Goal: Task Accomplishment & Management: Manage account settings

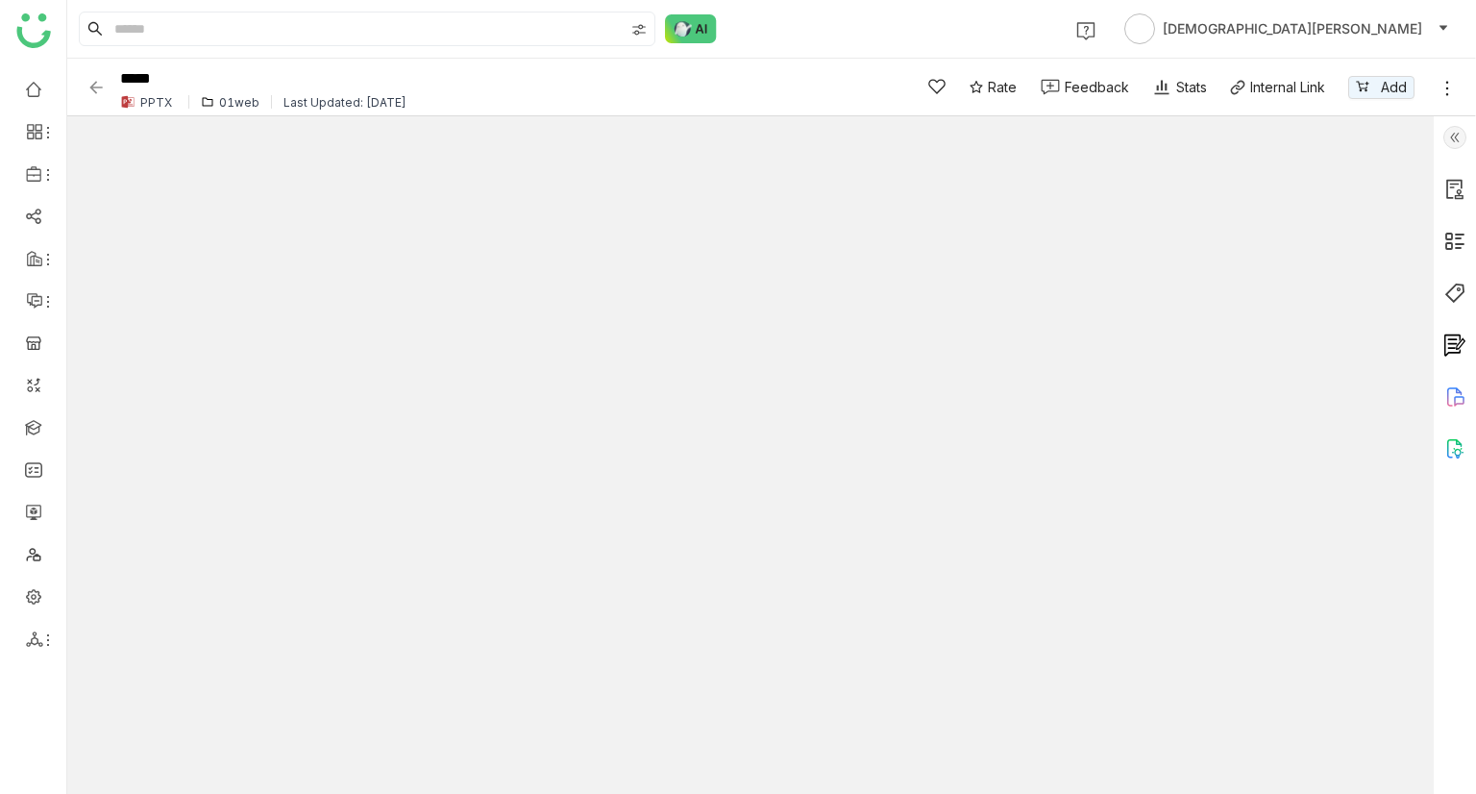
type input "*"
click at [234, 103] on div "01web" at bounding box center [239, 102] width 40 height 14
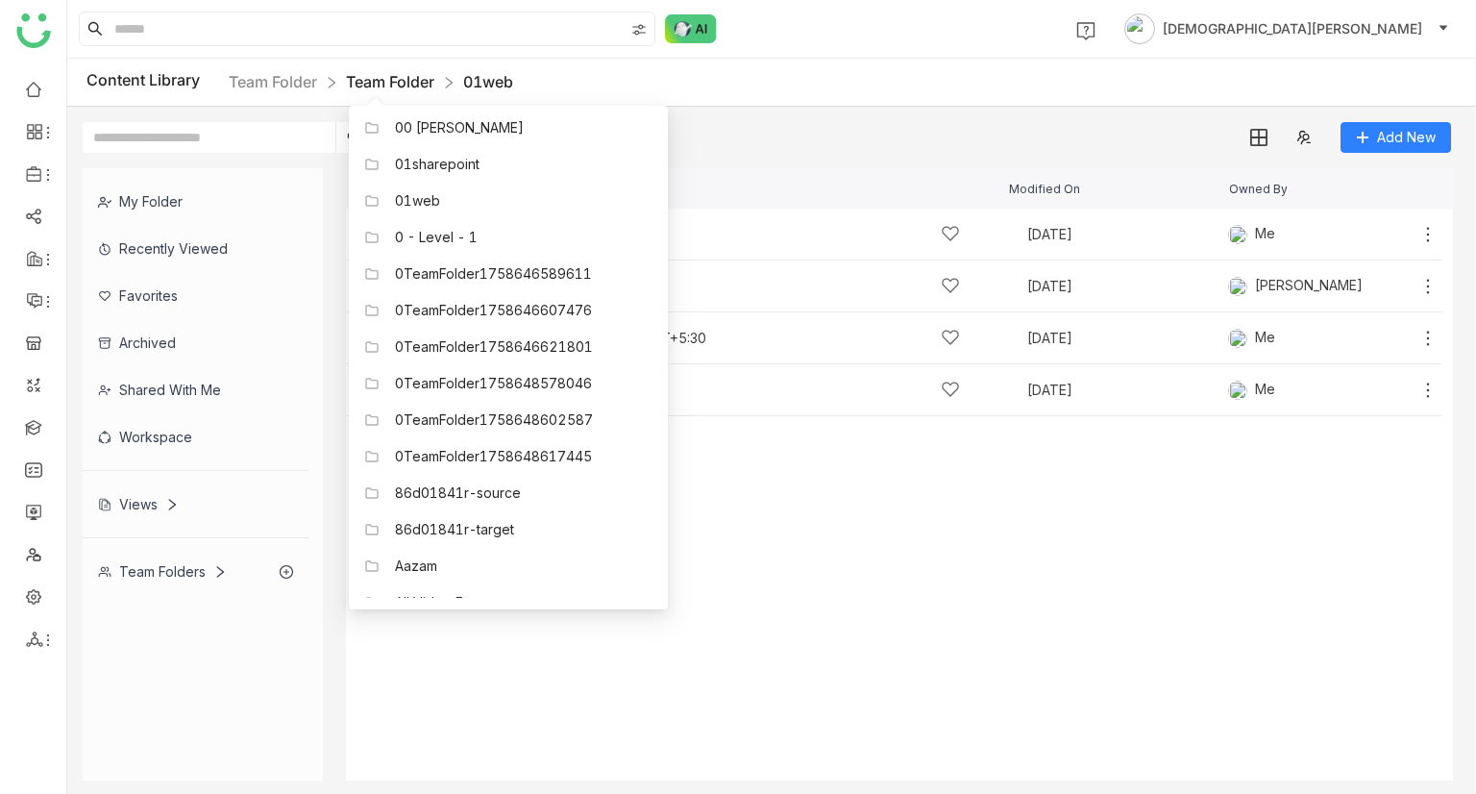
click at [396, 86] on link "Team Folder" at bounding box center [390, 81] width 88 height 19
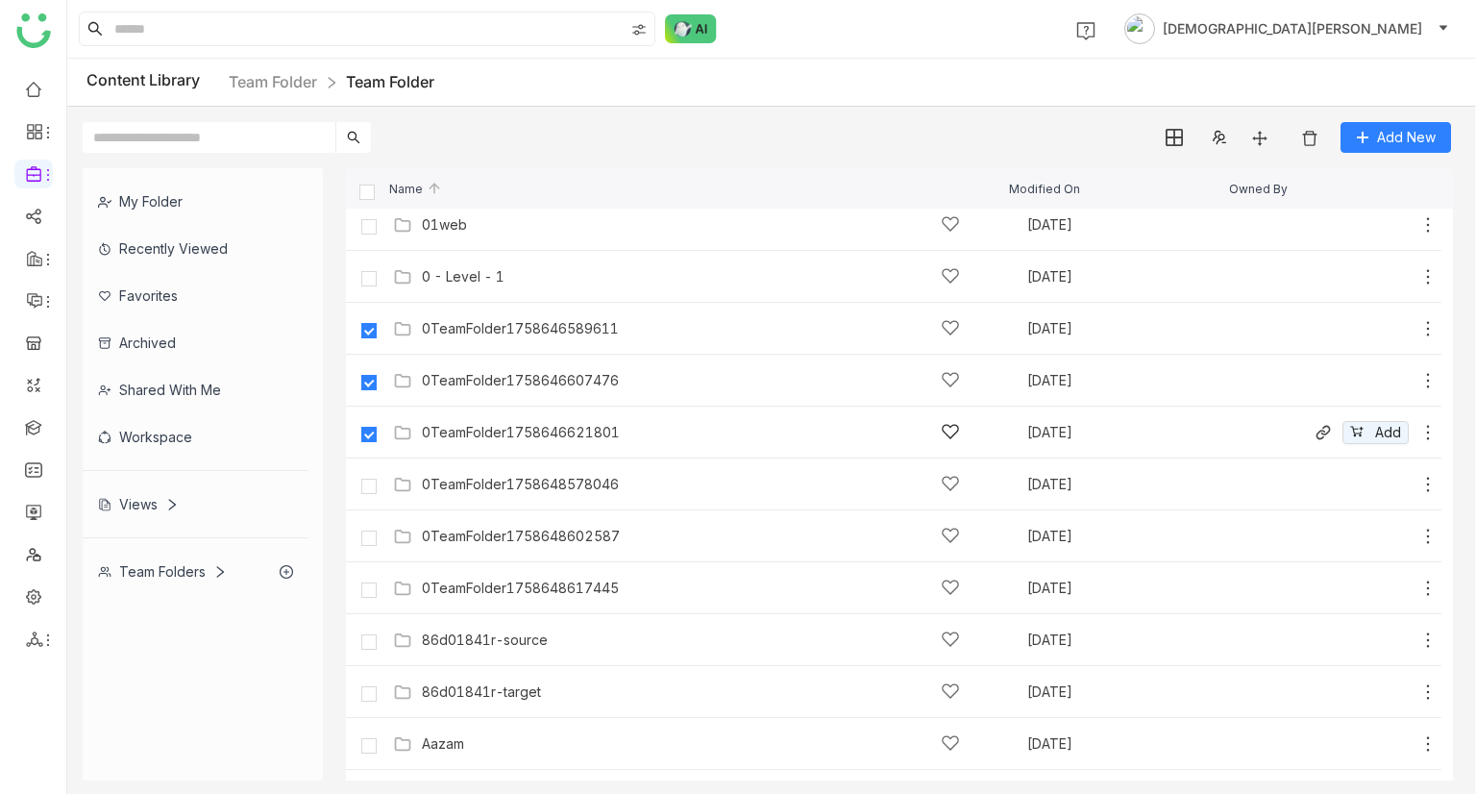
scroll to position [167, 0]
click at [1311, 139] on img at bounding box center [1309, 138] width 19 height 19
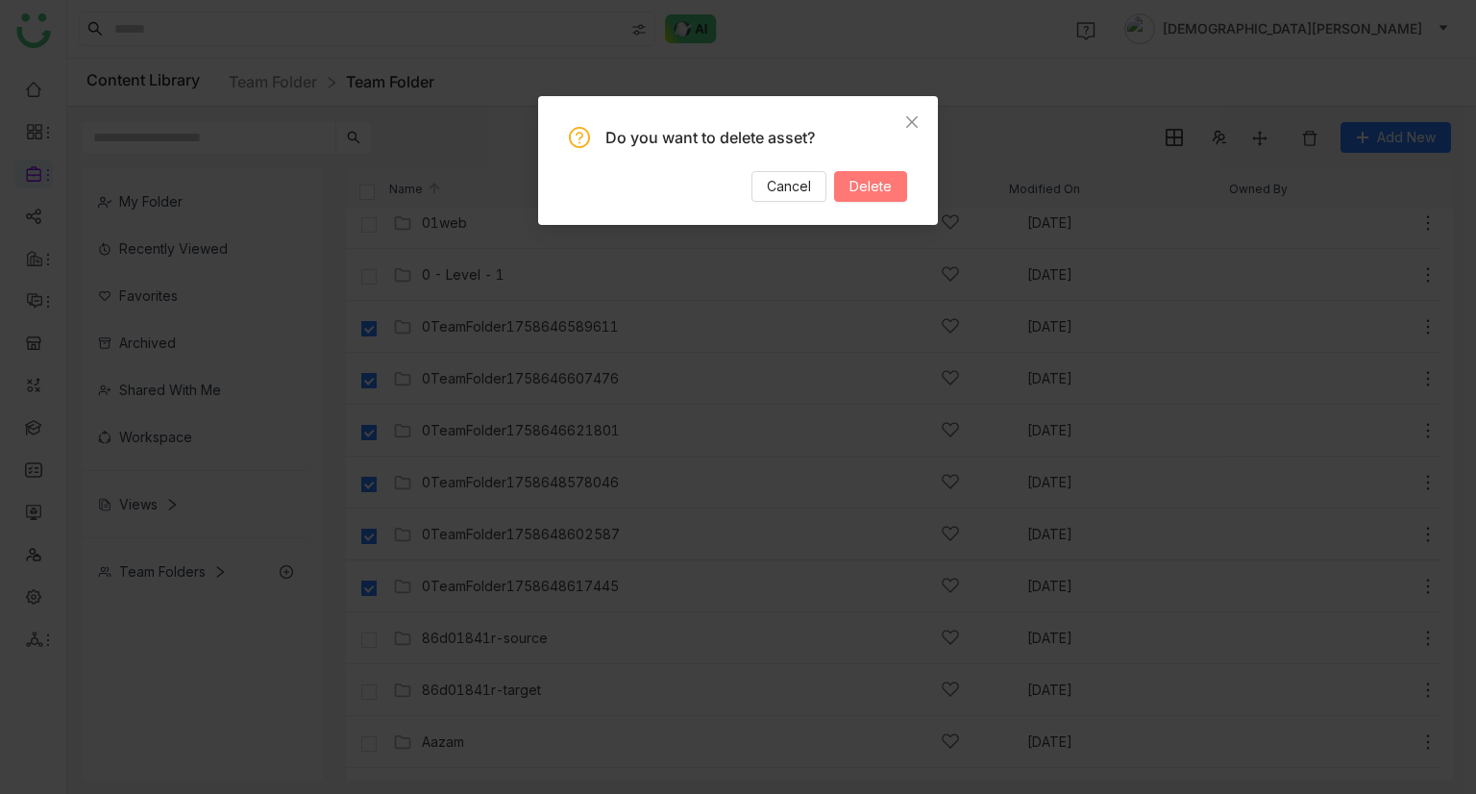
click at [851, 176] on span "Delete" at bounding box center [870, 186] width 42 height 21
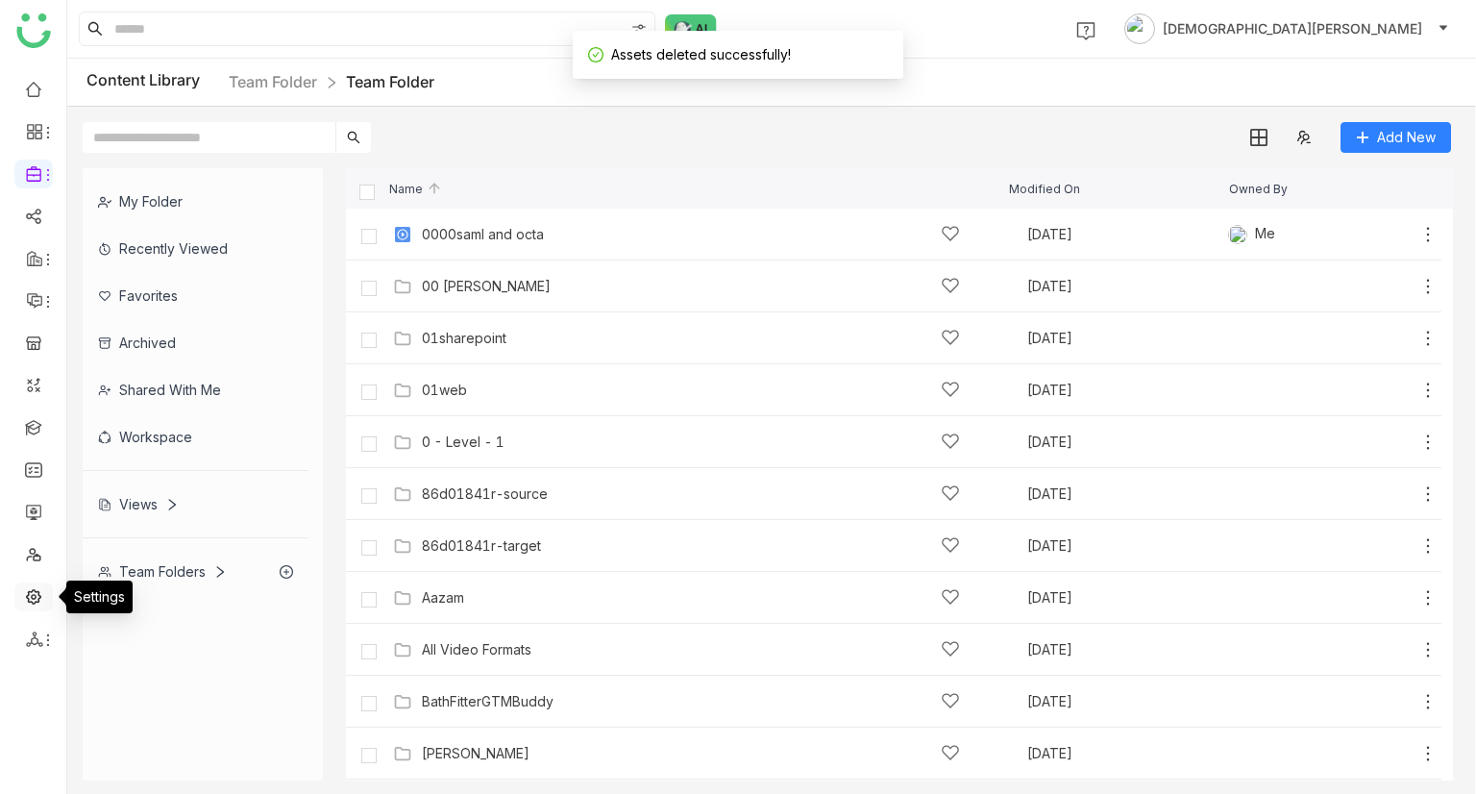
click at [37, 601] on link at bounding box center [33, 595] width 17 height 16
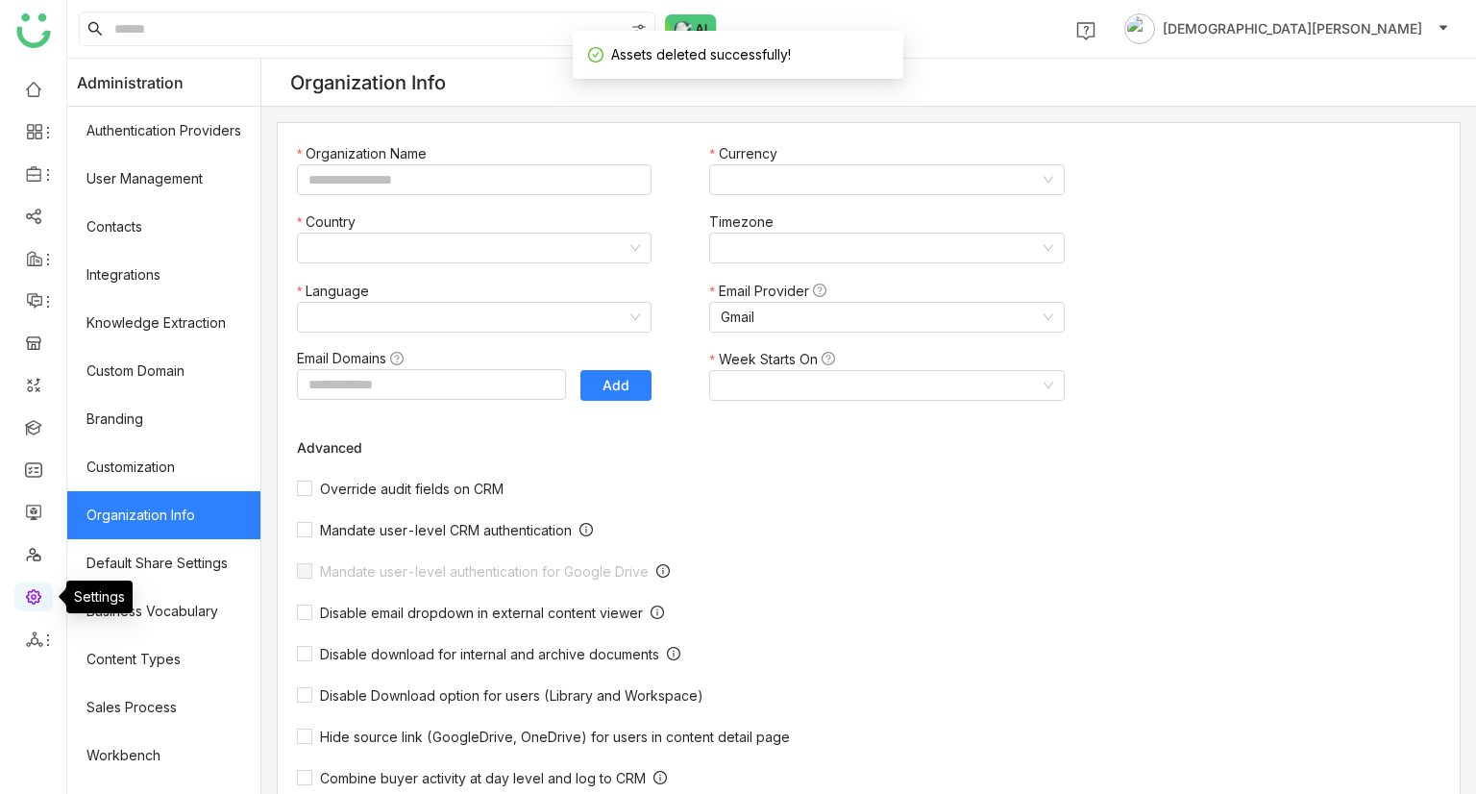
type input "*******"
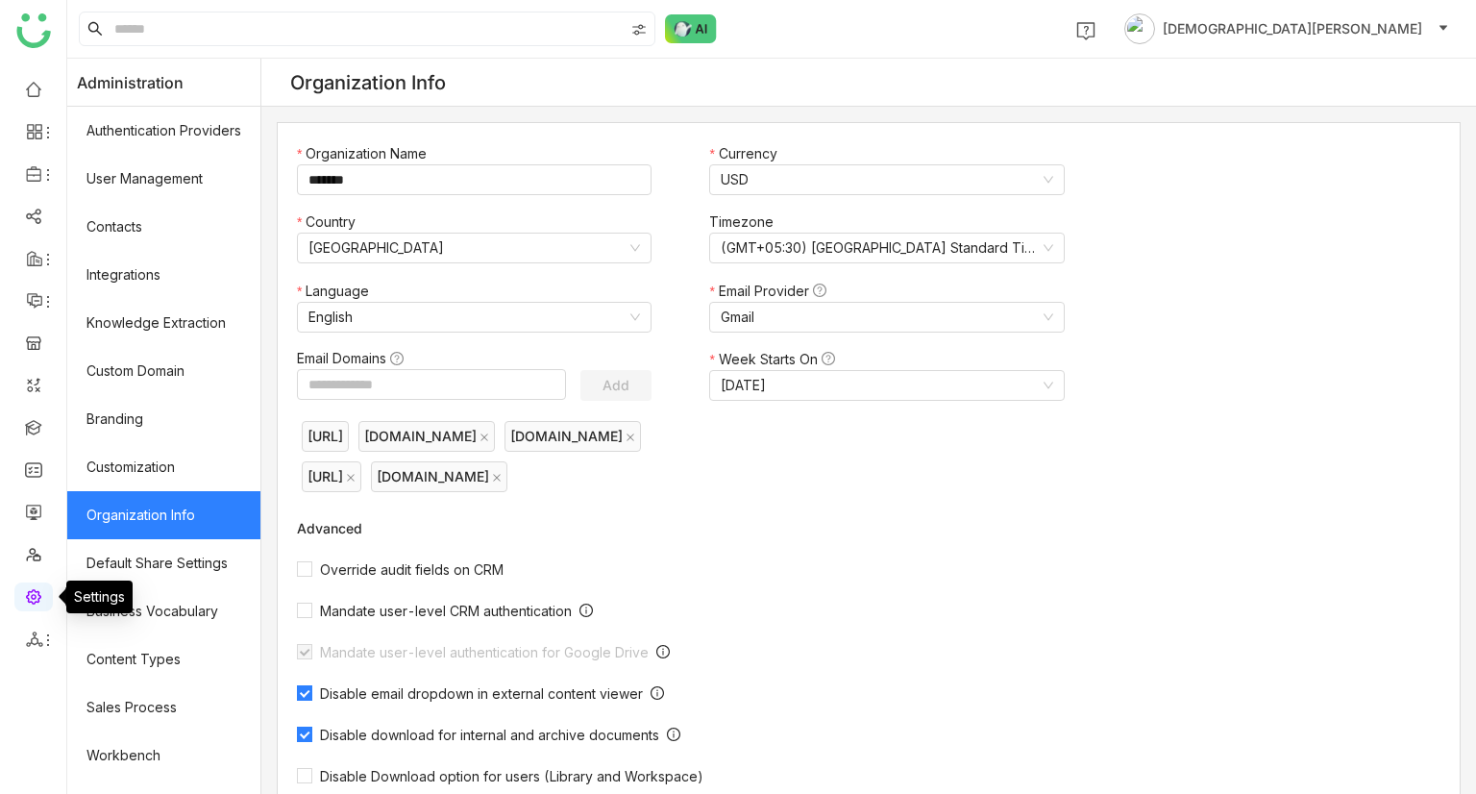
click at [37, 601] on link at bounding box center [33, 595] width 17 height 16
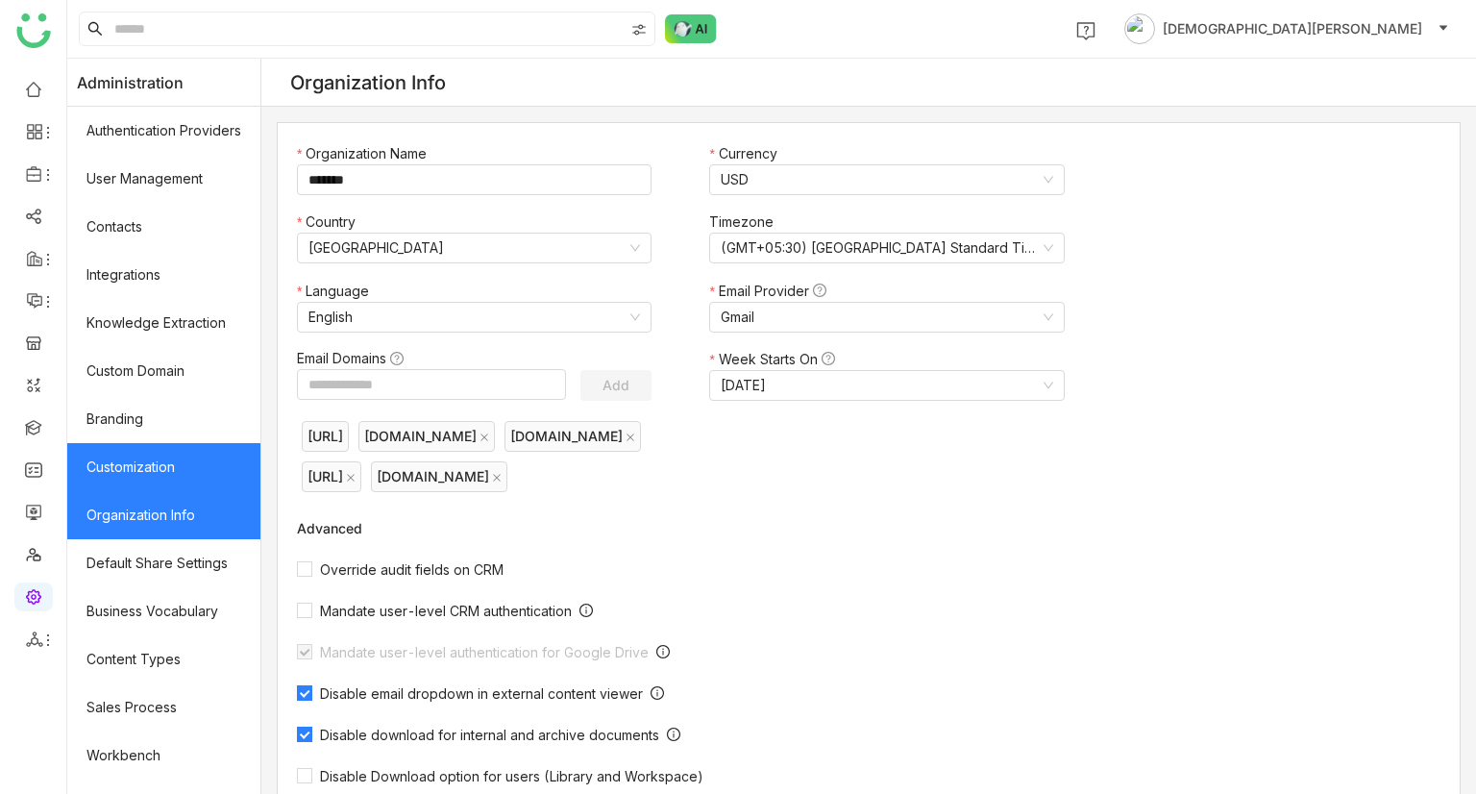
scroll to position [165, 0]
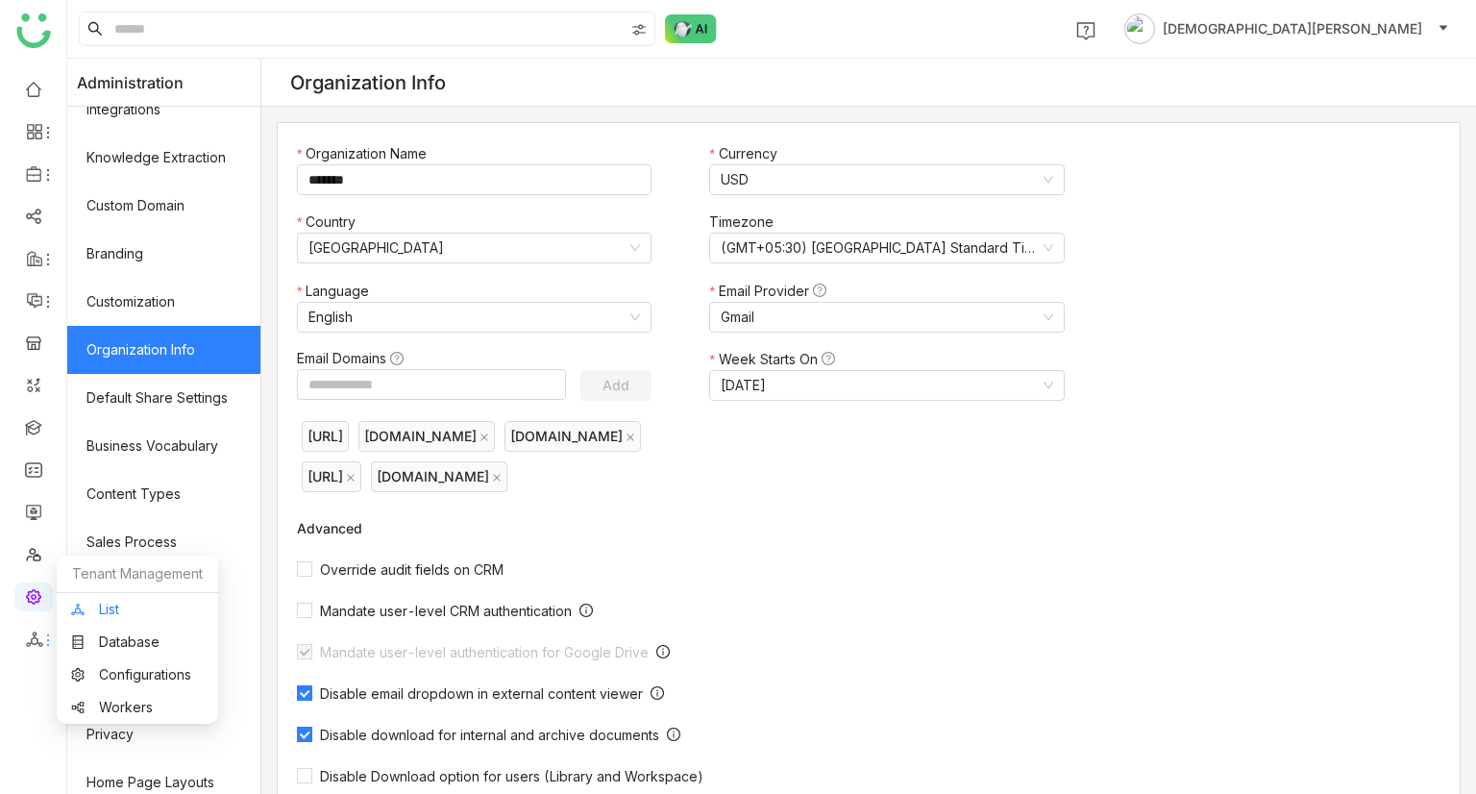
click at [115, 614] on link "List" at bounding box center [137, 608] width 133 height 13
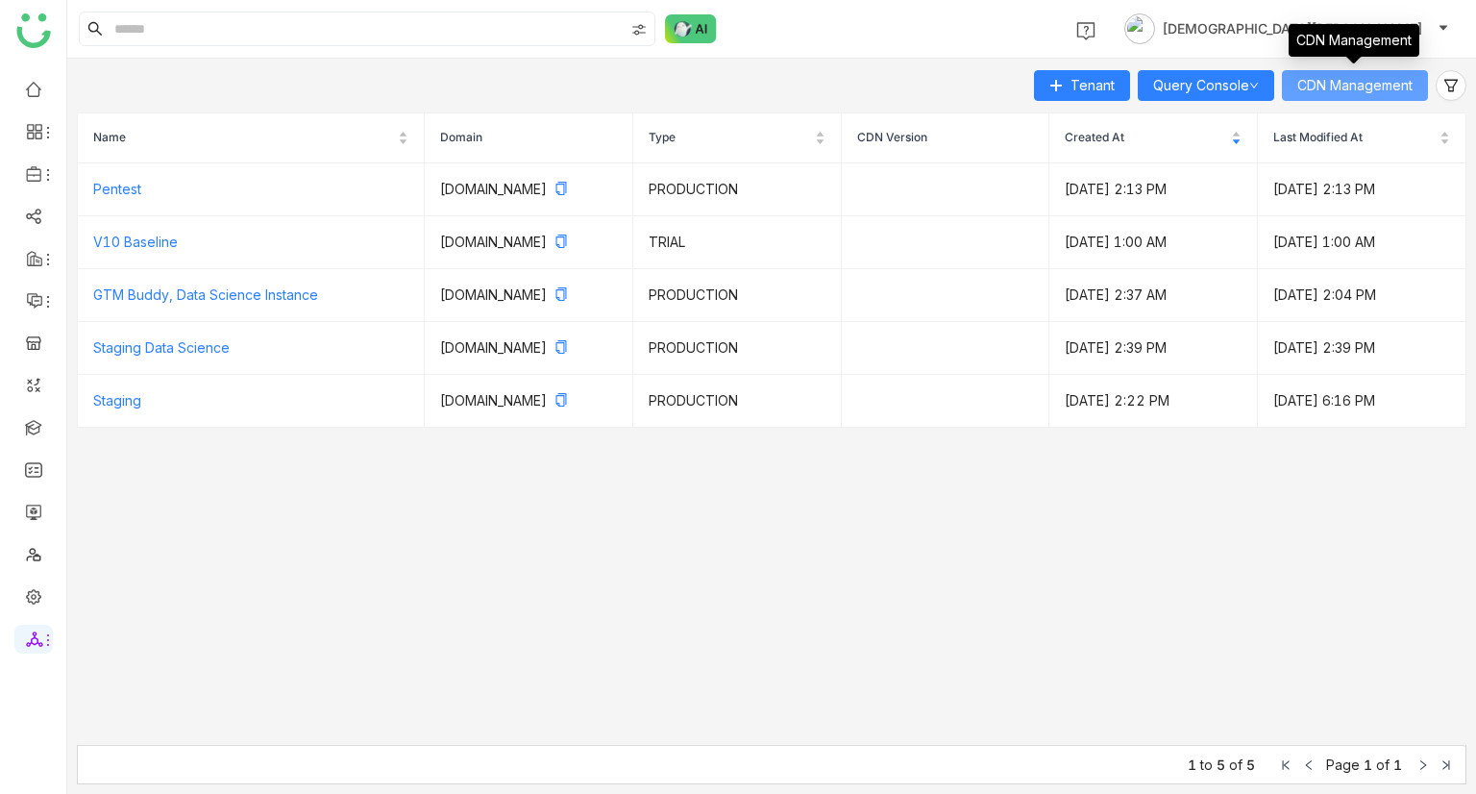
click at [1364, 85] on span "CDN Management" at bounding box center [1354, 85] width 115 height 21
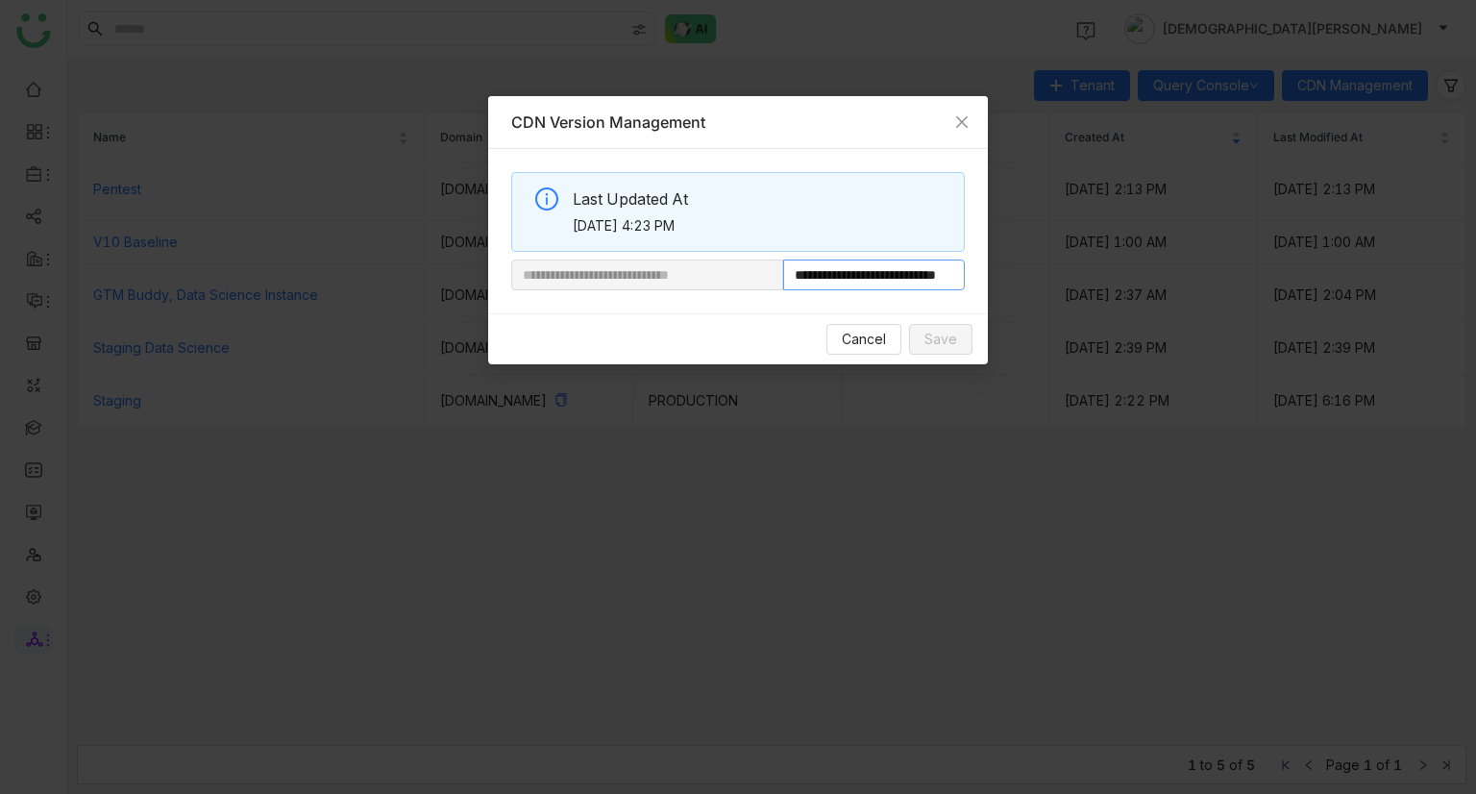
scroll to position [0, 72]
drag, startPoint x: 853, startPoint y: 274, endPoint x: 1041, endPoint y: 278, distance: 187.4
click at [1041, 278] on nz-modal-container "**********" at bounding box center [738, 397] width 1476 height 794
click at [822, 282] on input "**********" at bounding box center [874, 274] width 182 height 31
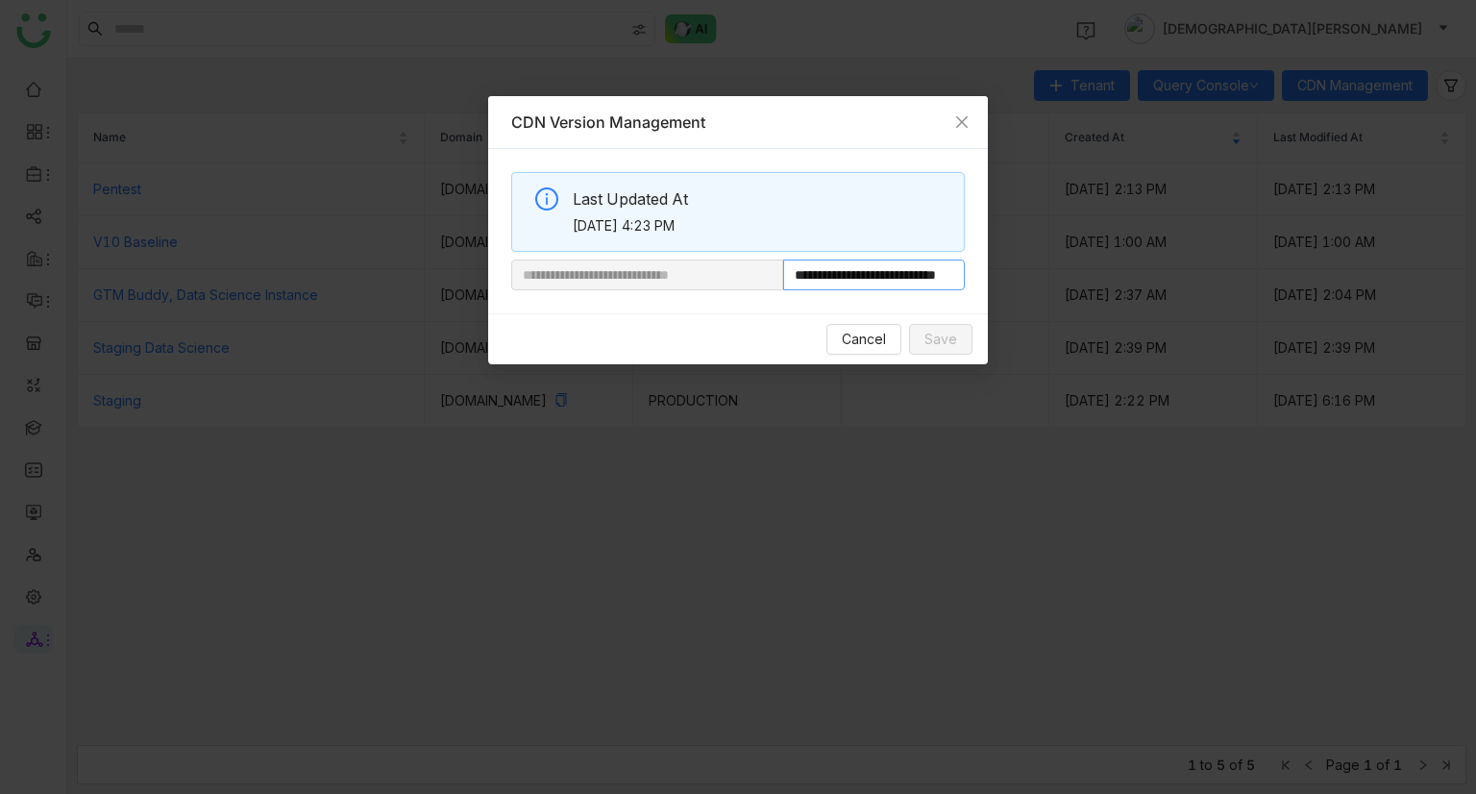
click at [732, 288] on nz-input-group "**********" at bounding box center [738, 274] width 454 height 31
click at [849, 264] on input "**********" at bounding box center [874, 274] width 182 height 31
drag, startPoint x: 847, startPoint y: 275, endPoint x: 1043, endPoint y: 262, distance: 197.4
click at [1043, 262] on nz-modal-container "**********" at bounding box center [738, 397] width 1476 height 794
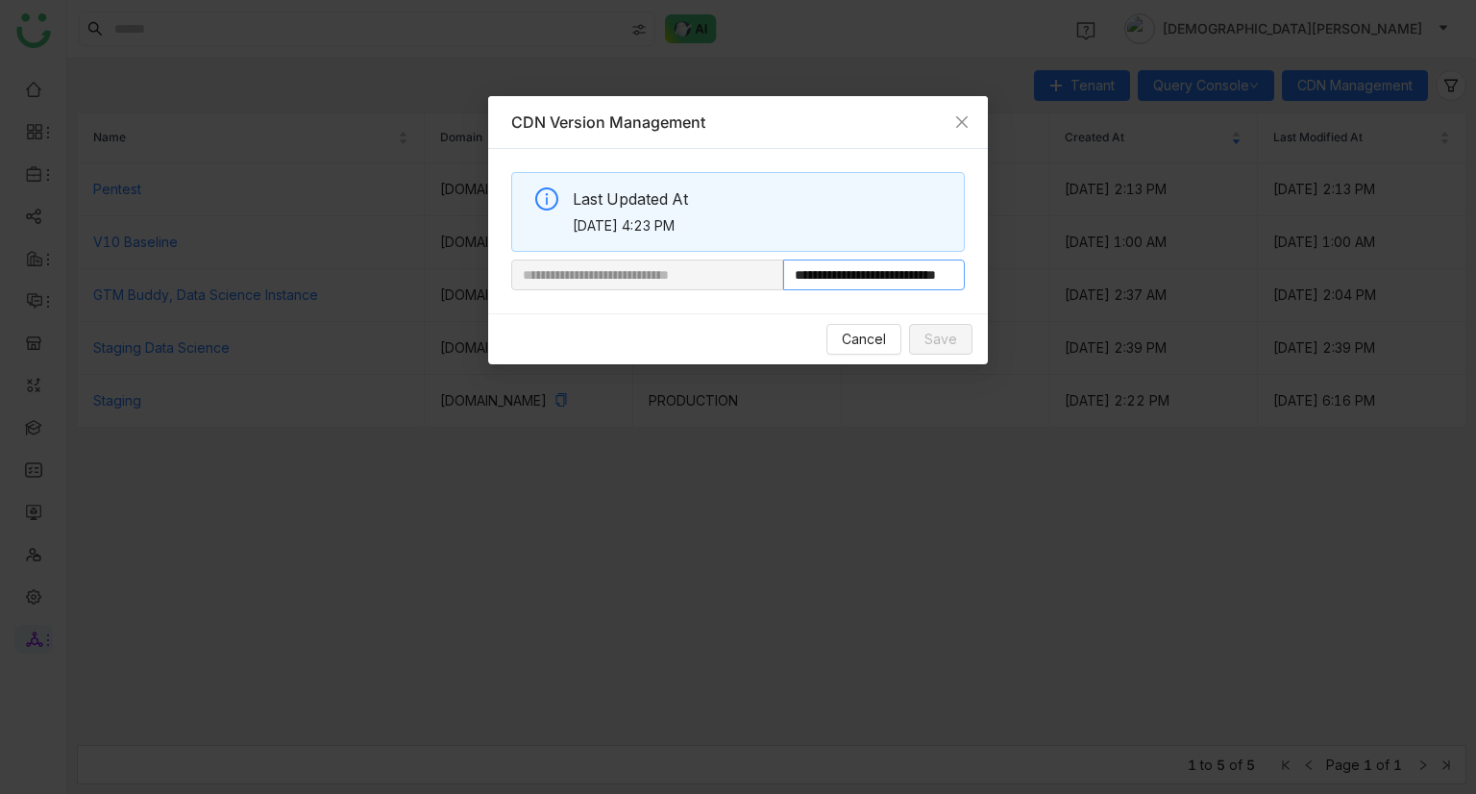
paste input "text"
click at [719, 270] on nz-input-group "**********" at bounding box center [738, 274] width 454 height 31
type input "**********"
click at [942, 337] on span "Save" at bounding box center [940, 339] width 33 height 21
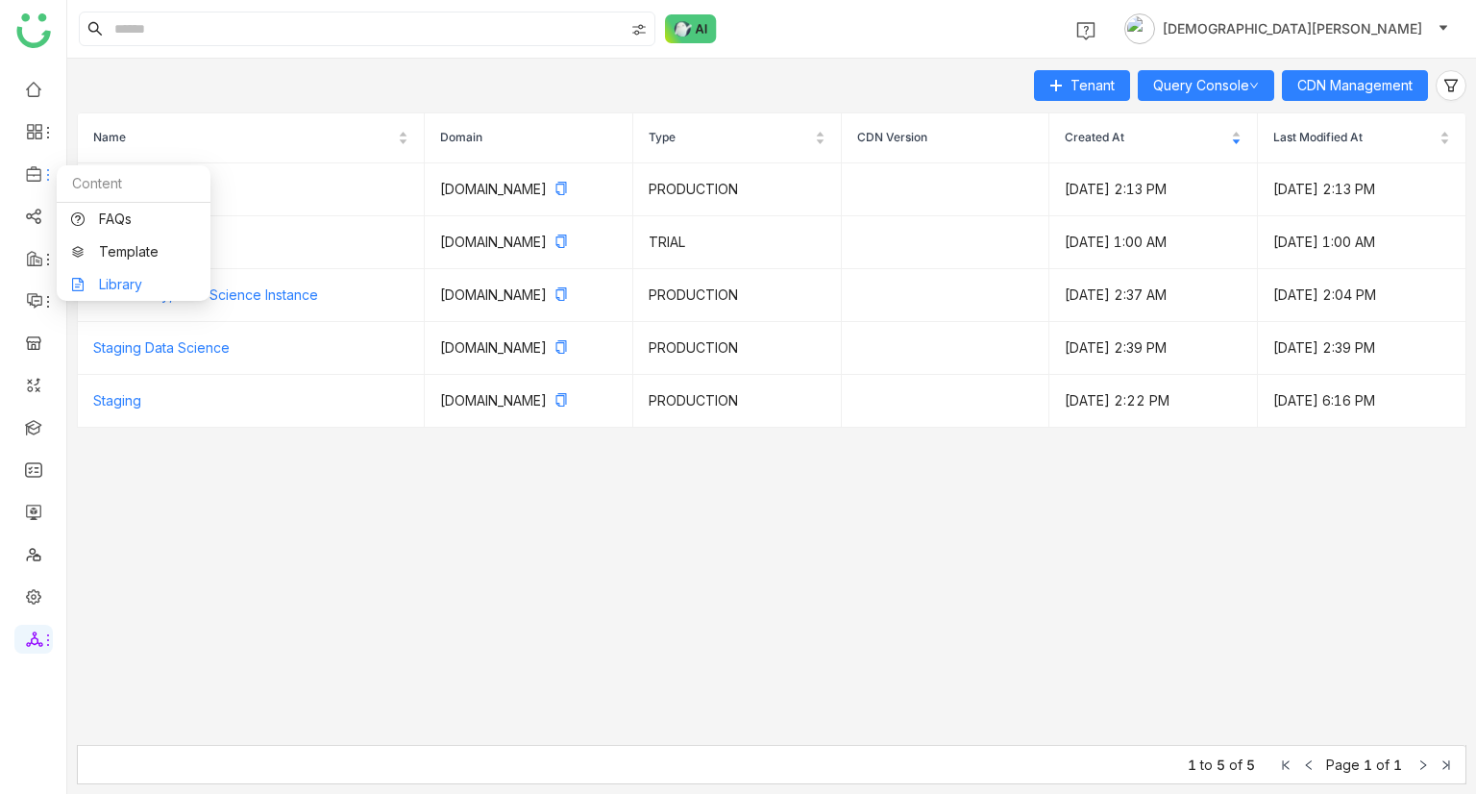
click at [123, 280] on link "Library" at bounding box center [133, 284] width 125 height 13
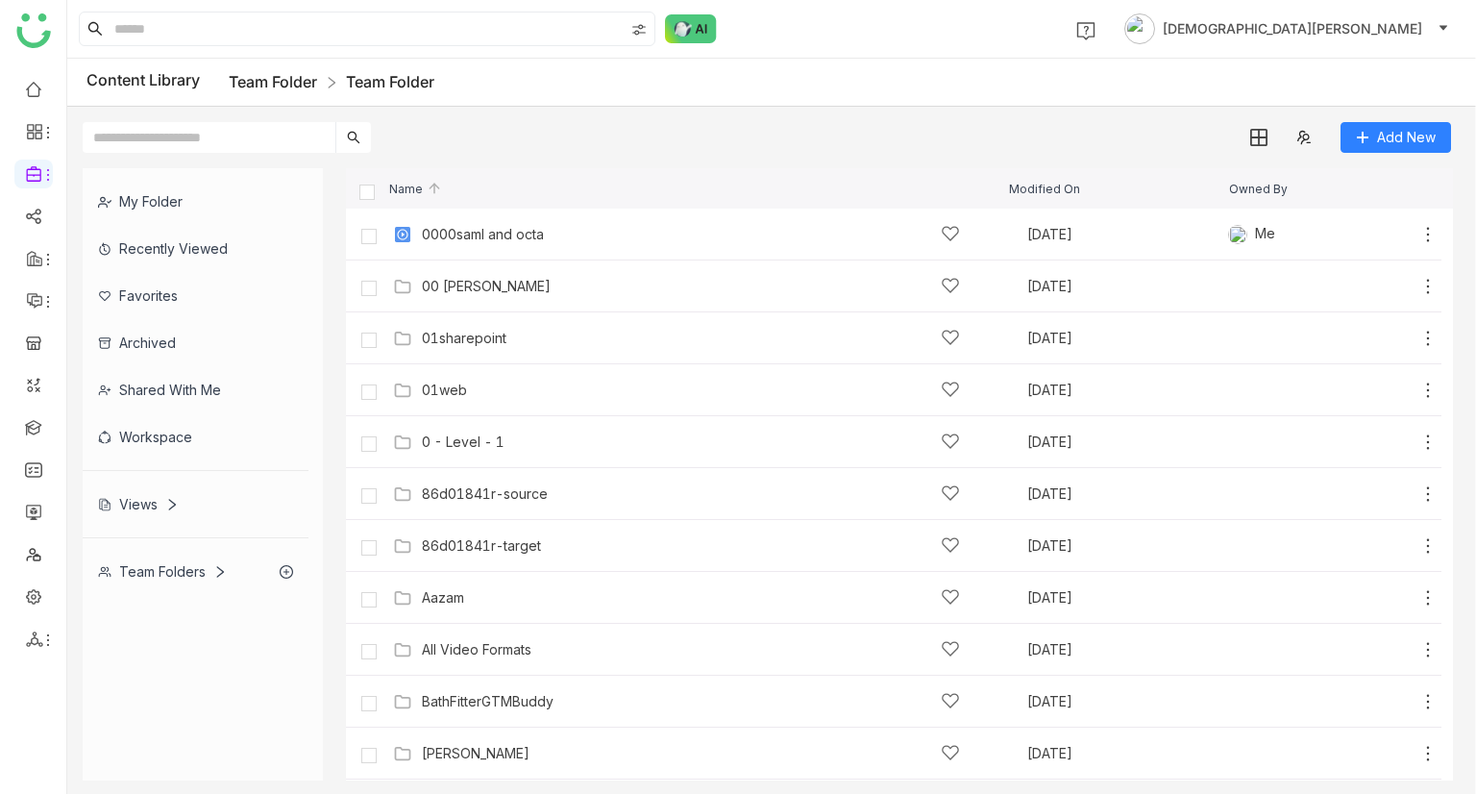
click at [273, 79] on link "Team Folder" at bounding box center [273, 81] width 88 height 19
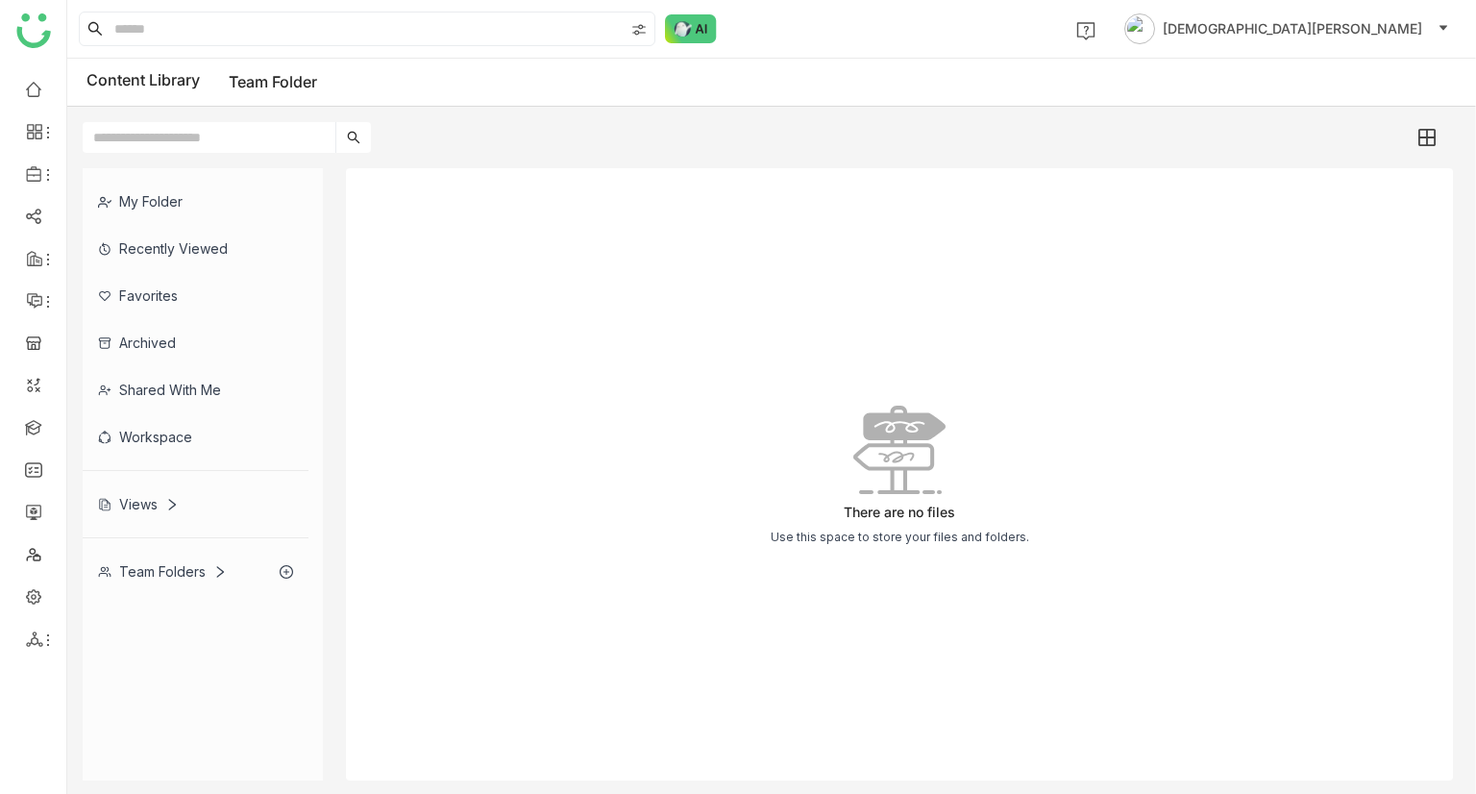
click at [146, 509] on div "Views" at bounding box center [138, 504] width 81 height 16
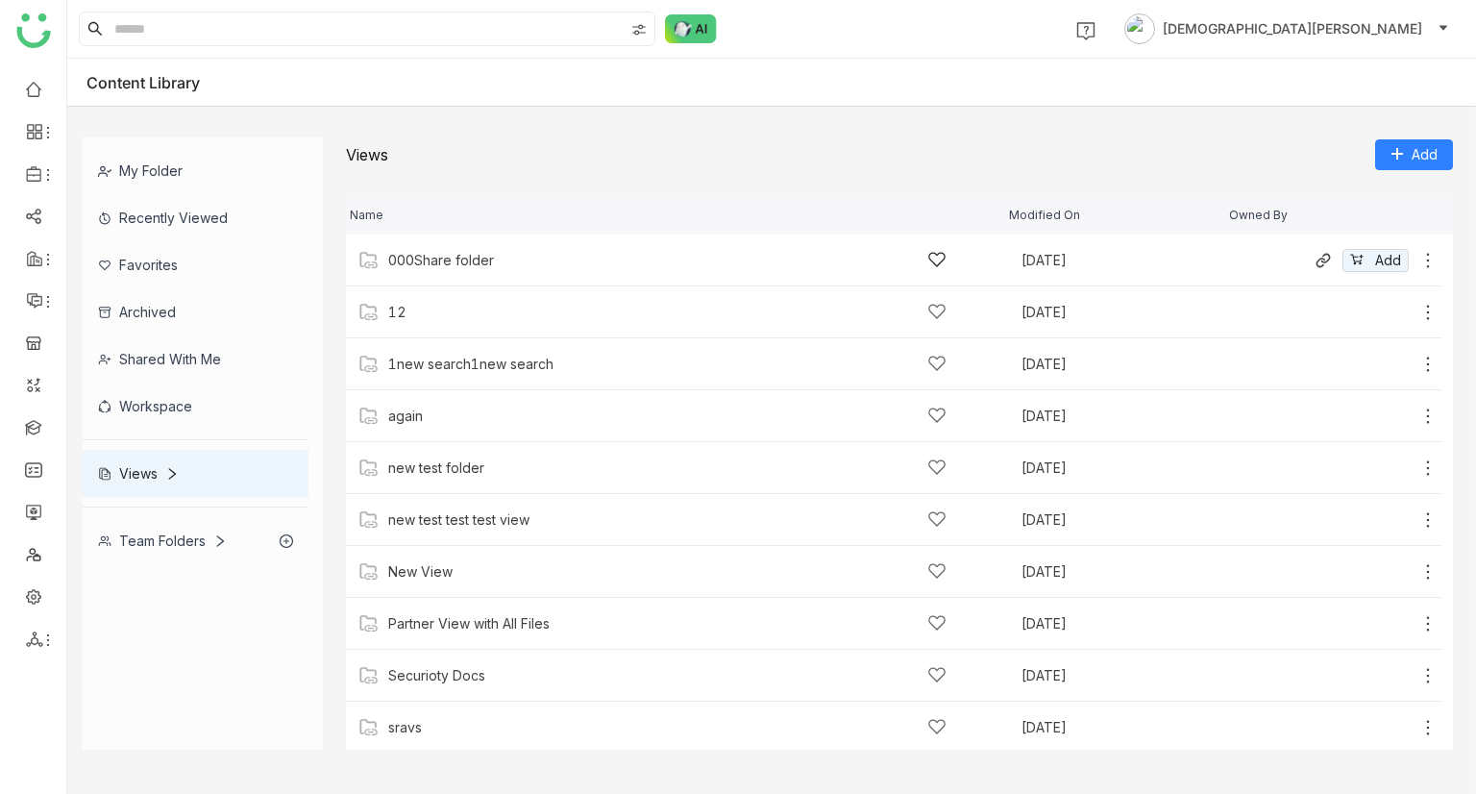
click at [996, 251] on div "000Share folder" at bounding box center [685, 260] width 652 height 20
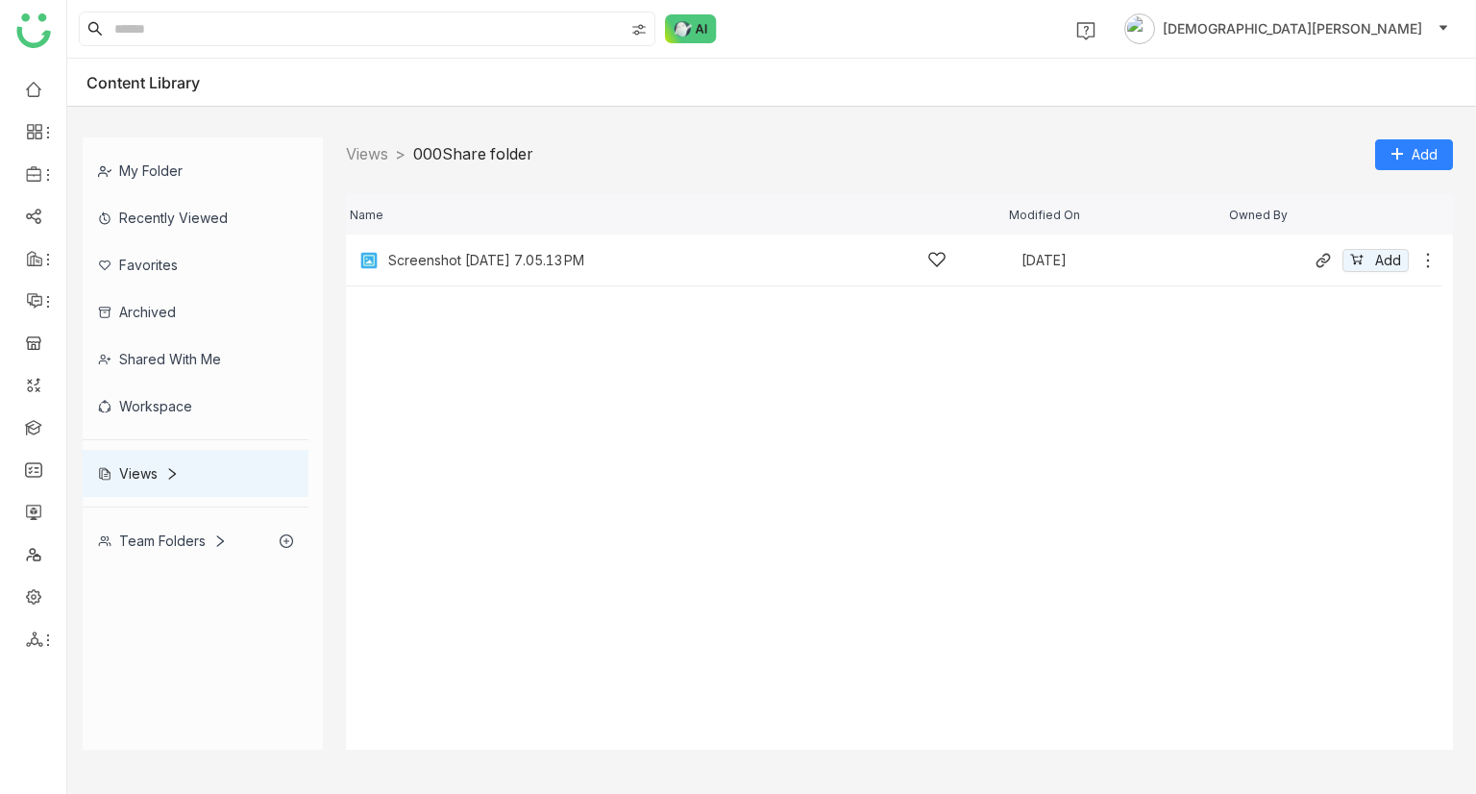
click at [673, 274] on div "Screenshot 2025-09-16 at 7.05.13 PM Sep 16, 2025 Add" at bounding box center [893, 260] width 1095 height 52
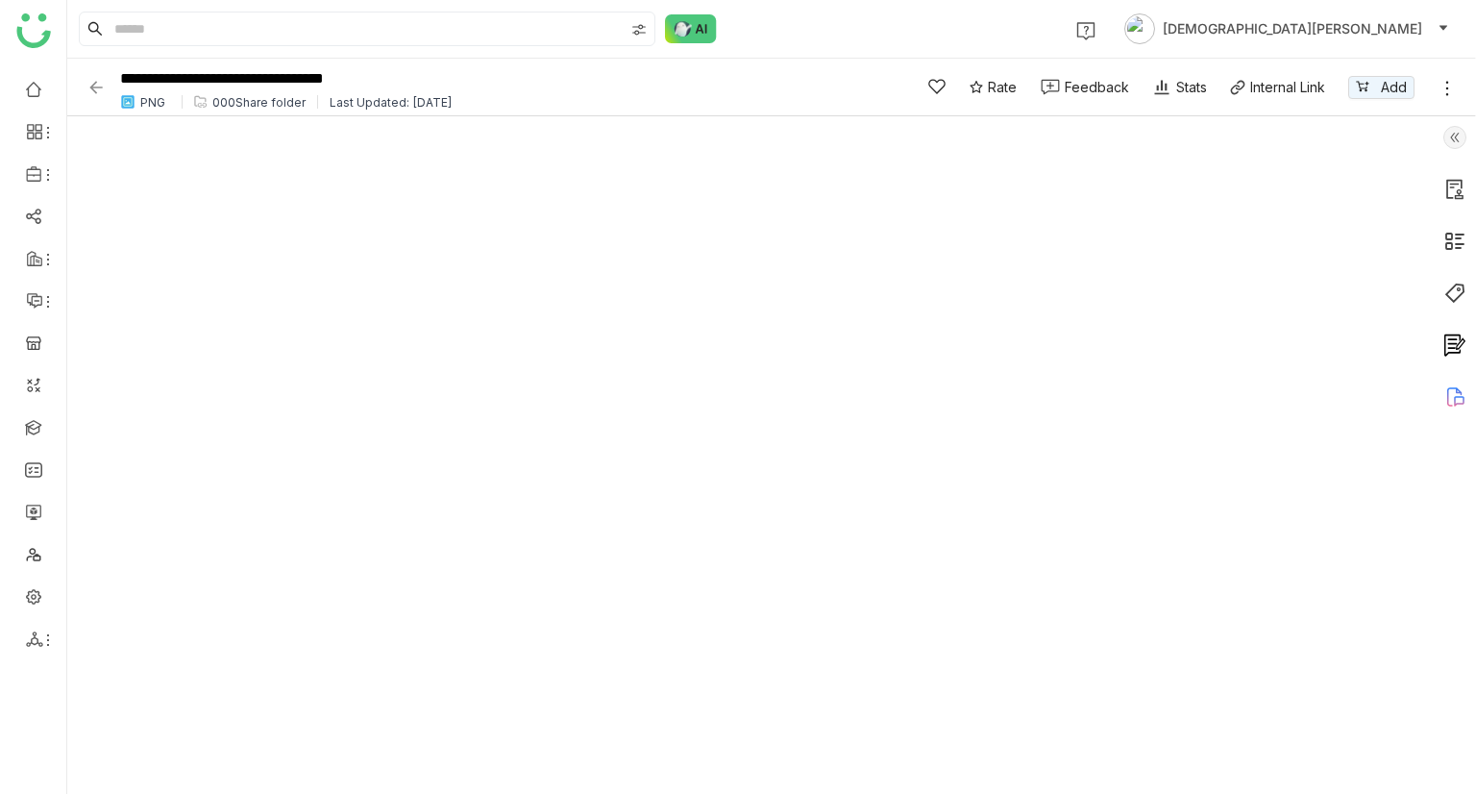
click at [86, 86] on img at bounding box center [95, 87] width 19 height 19
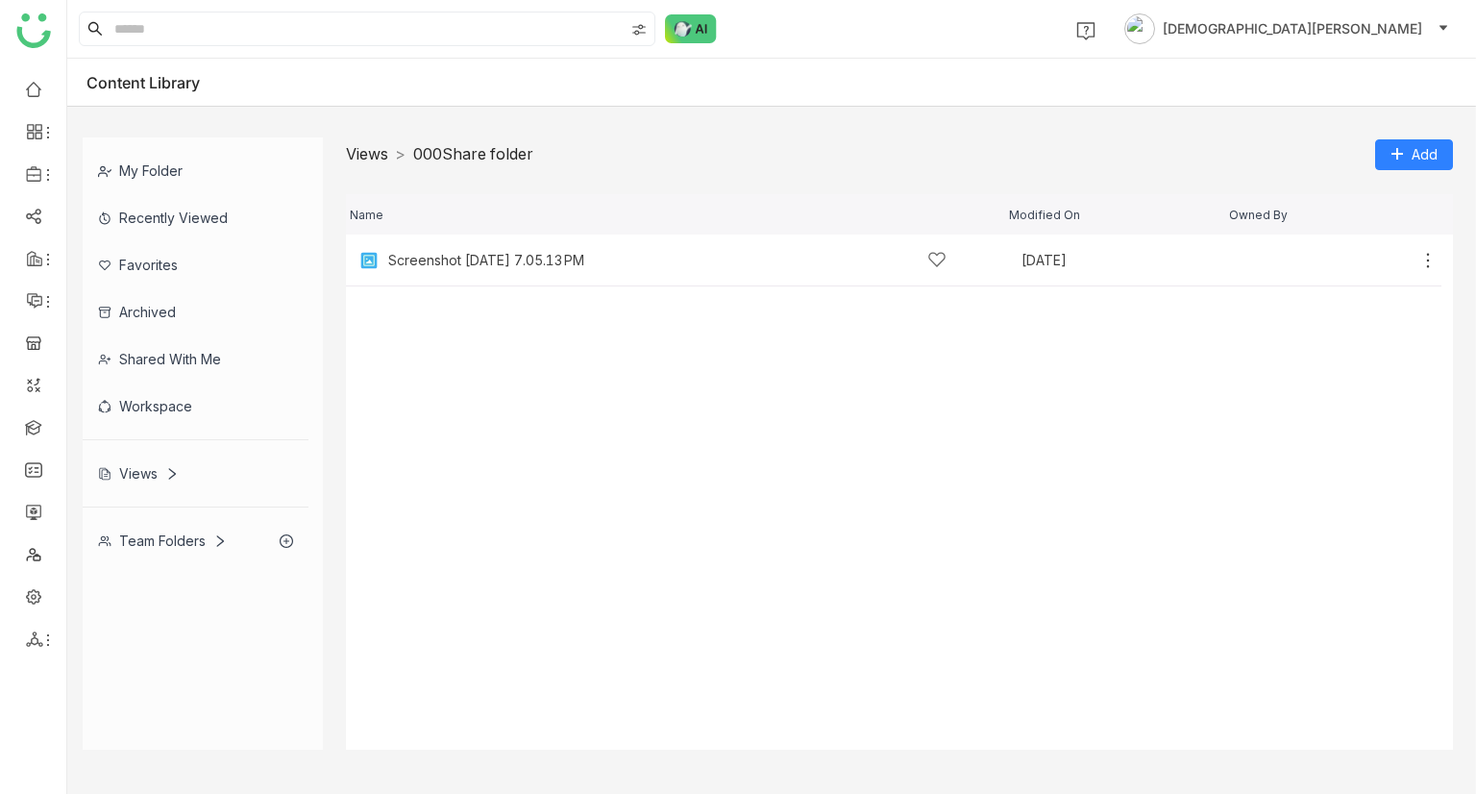
click at [377, 159] on link "Views" at bounding box center [367, 153] width 42 height 19
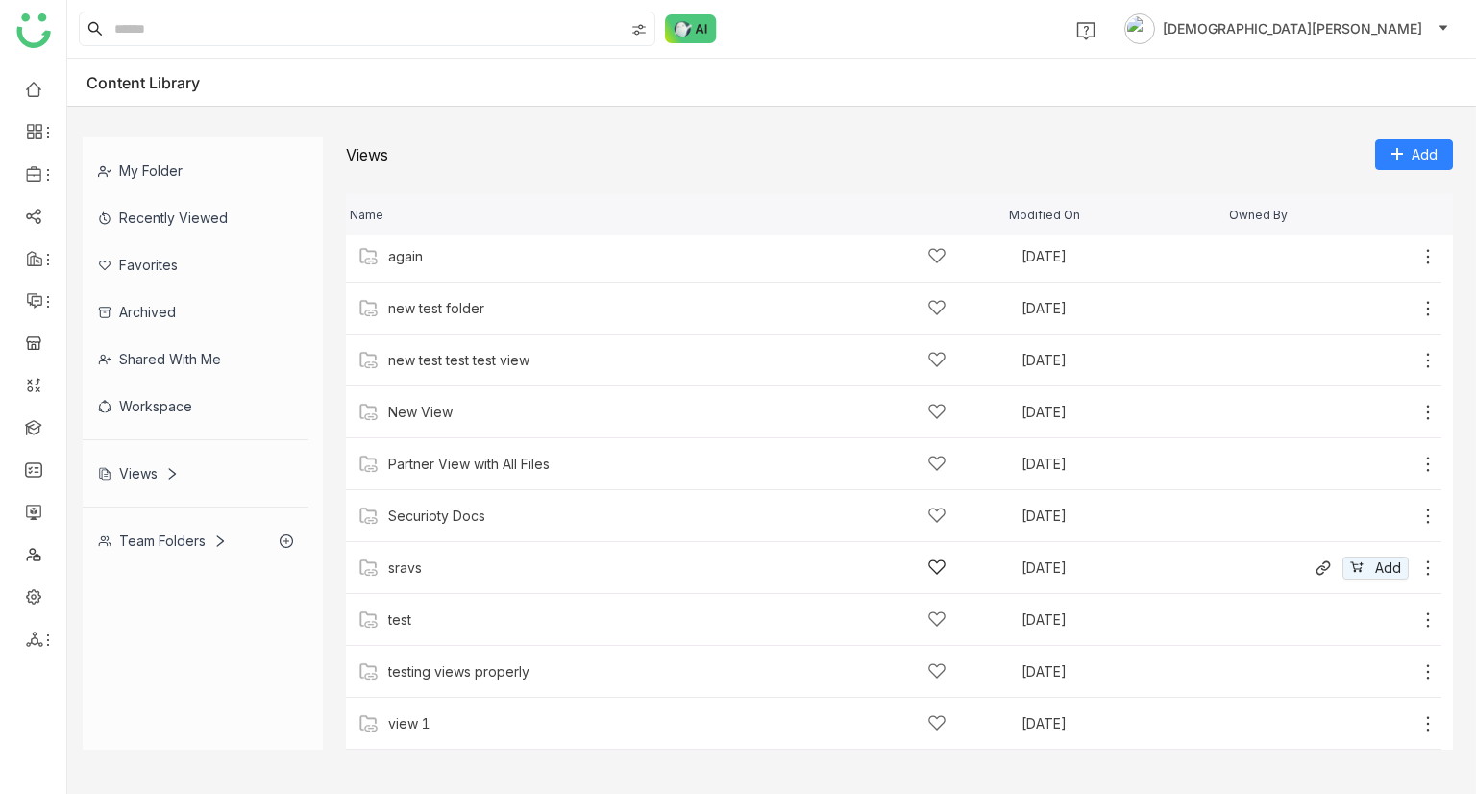
scroll to position [159, 0]
click at [436, 726] on div "view 1" at bounding box center [667, 724] width 558 height 20
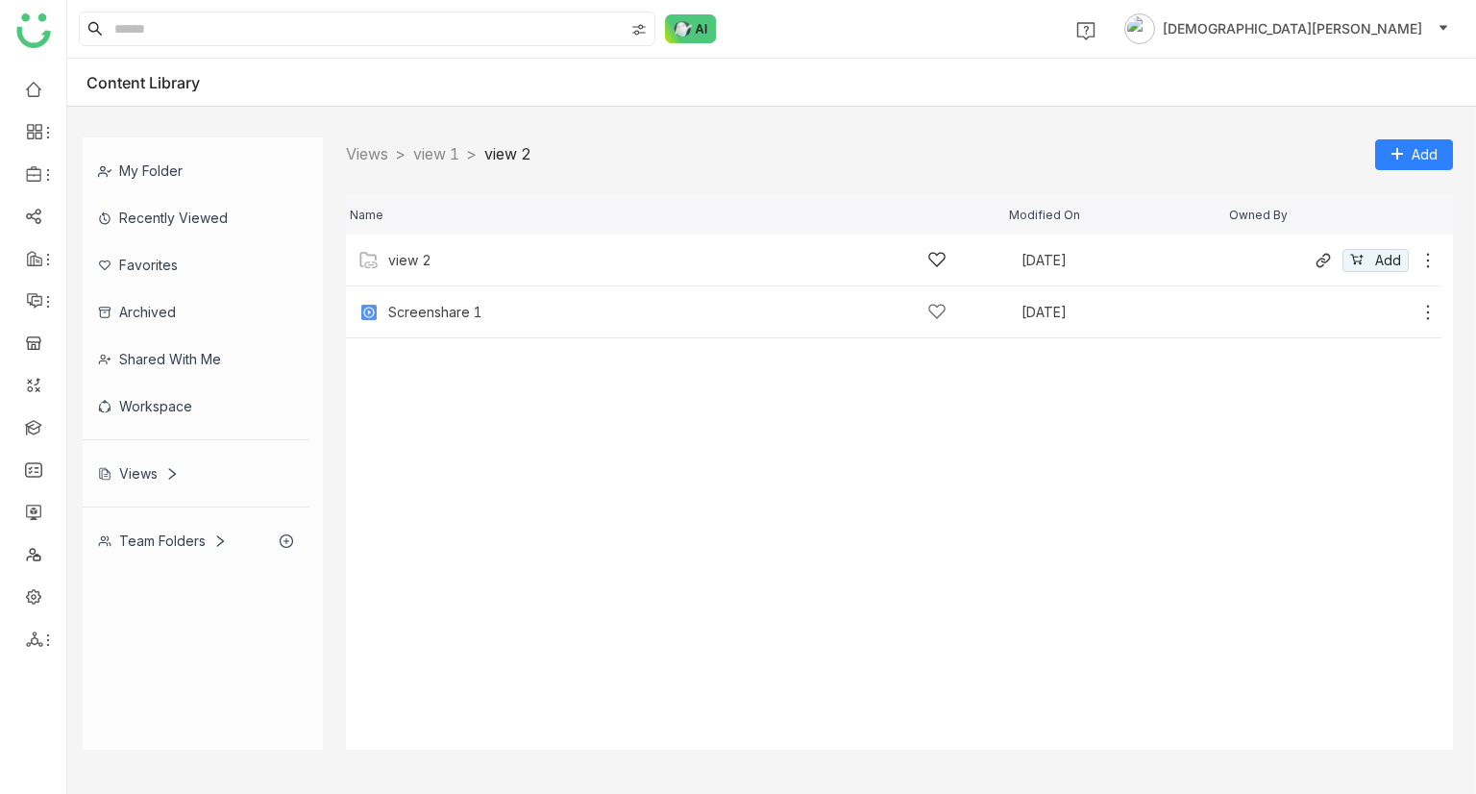
click at [791, 256] on div "view 2" at bounding box center [667, 260] width 558 height 20
click at [150, 541] on div "Team Folders" at bounding box center [162, 540] width 129 height 16
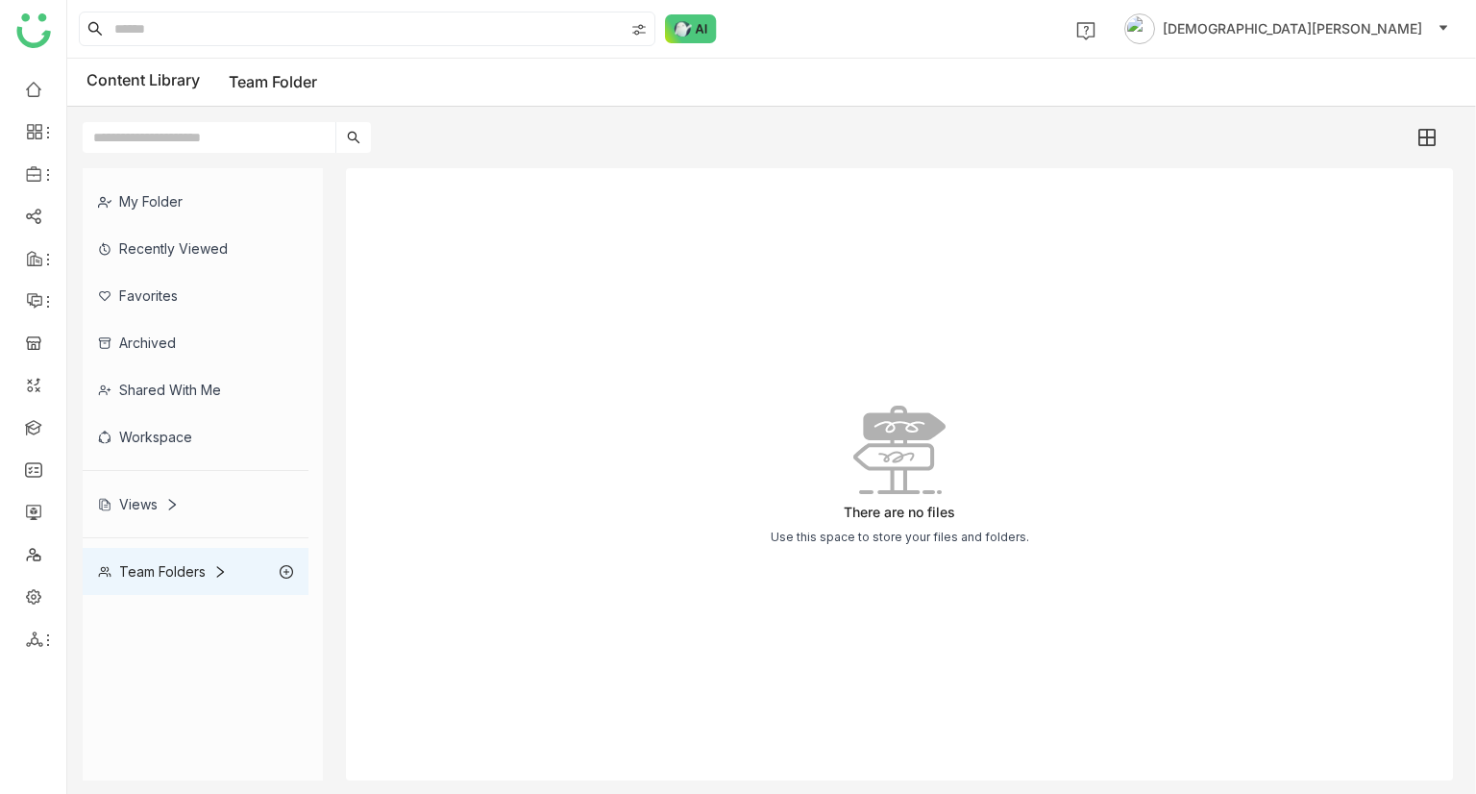
click at [133, 493] on div "Views" at bounding box center [196, 503] width 226 height 47
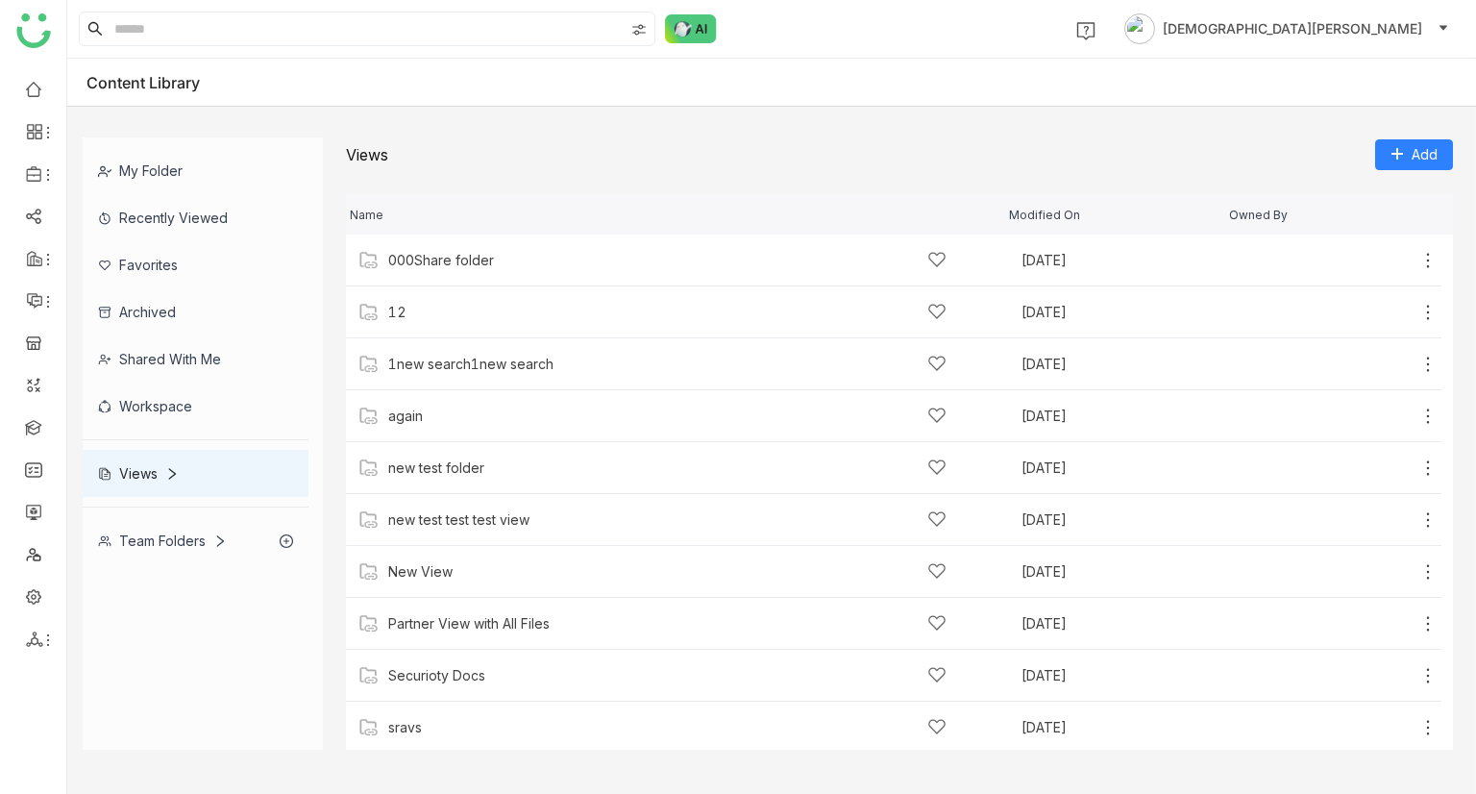
click at [142, 534] on div "Team Folders" at bounding box center [162, 540] width 129 height 16
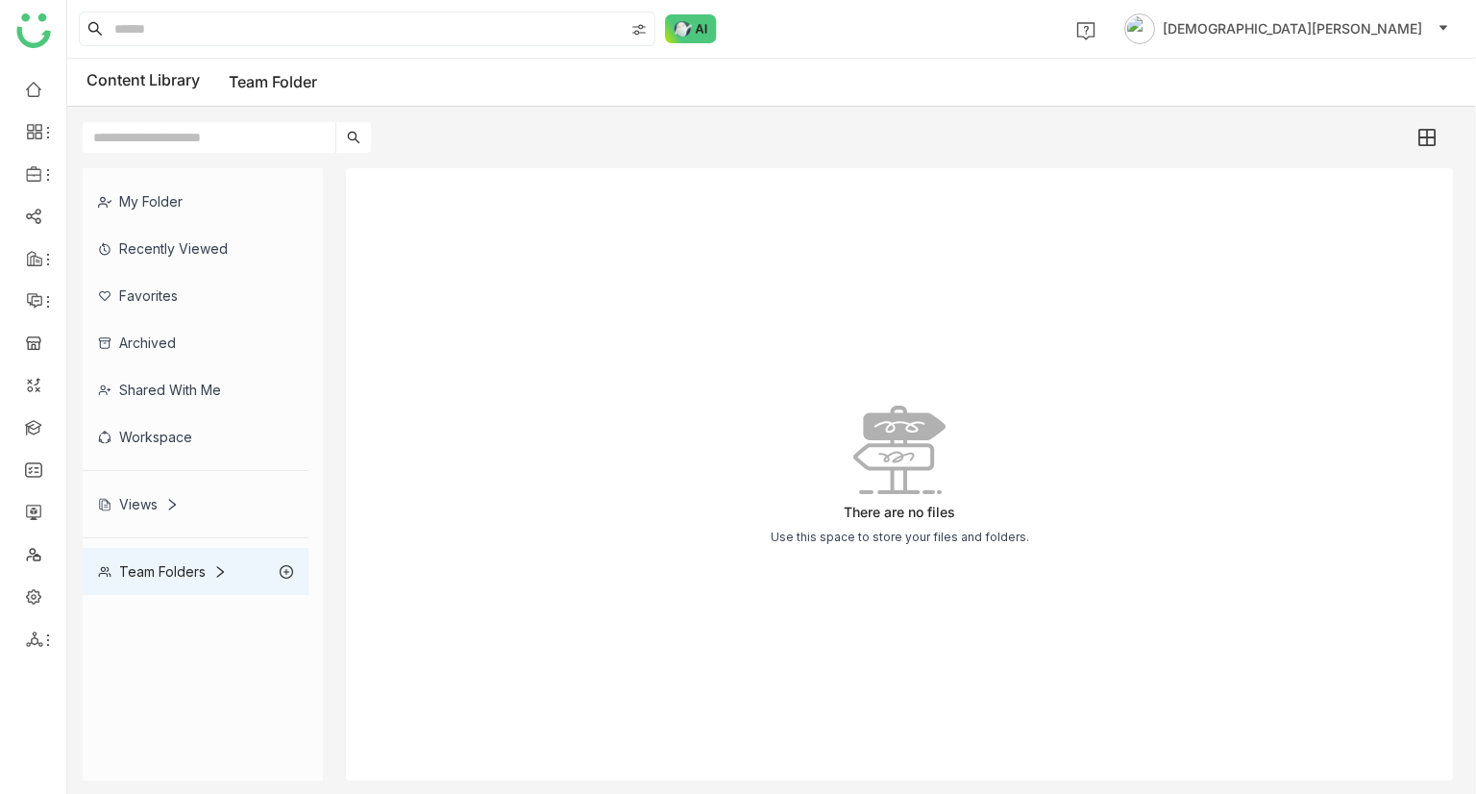
click at [256, 82] on link "Team Folder" at bounding box center [273, 81] width 88 height 19
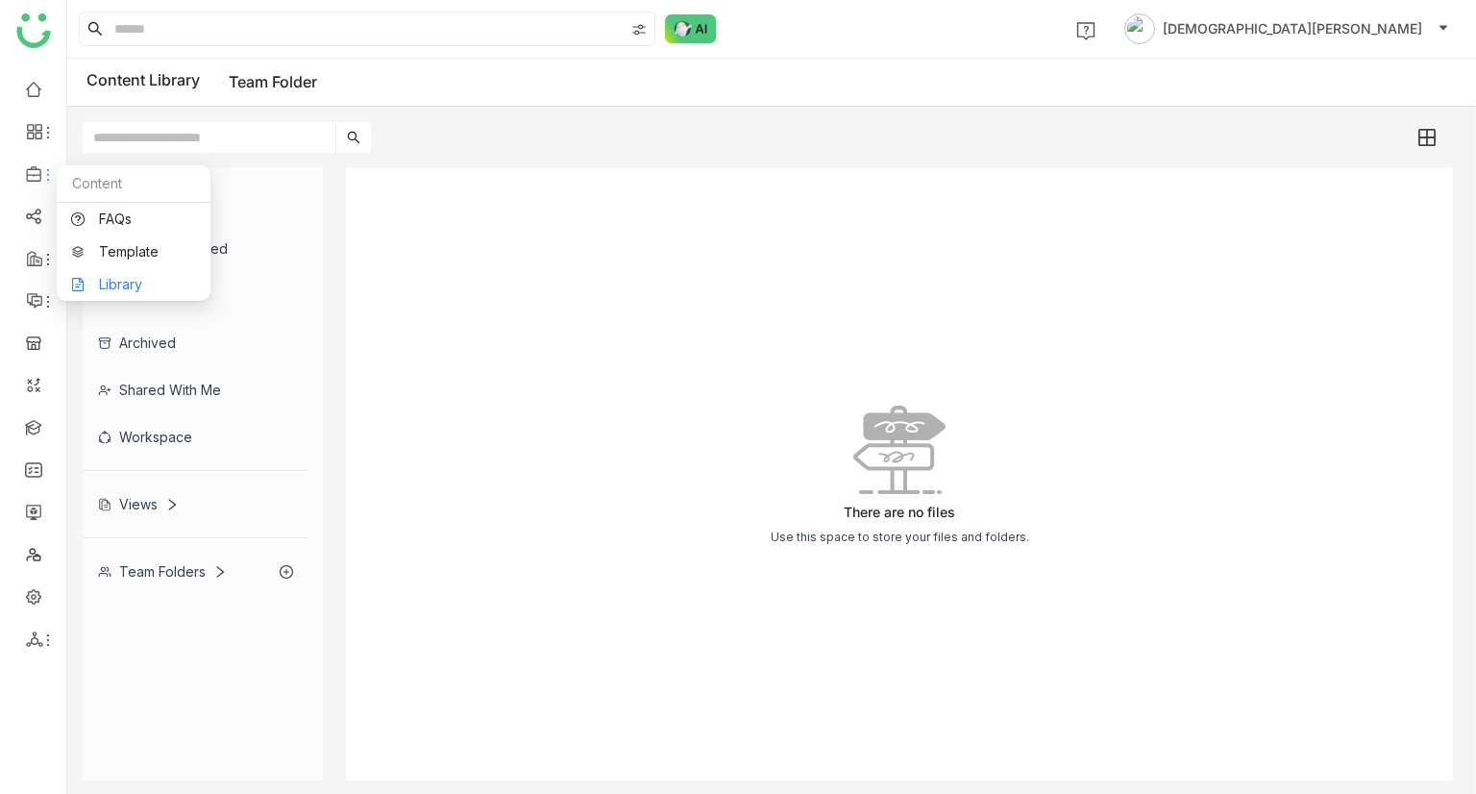
click at [104, 289] on link "Library" at bounding box center [133, 284] width 125 height 13
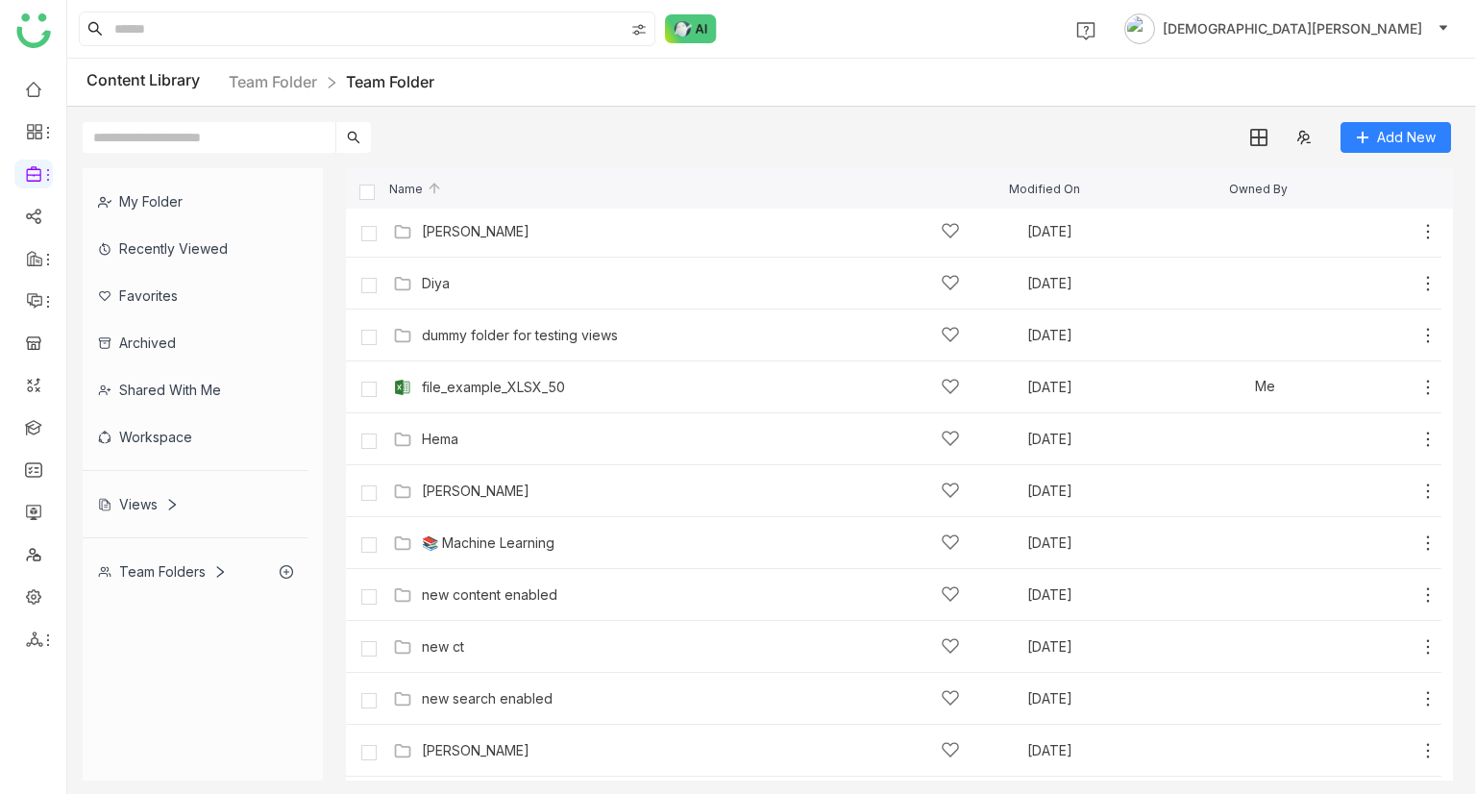
scroll to position [578, 0]
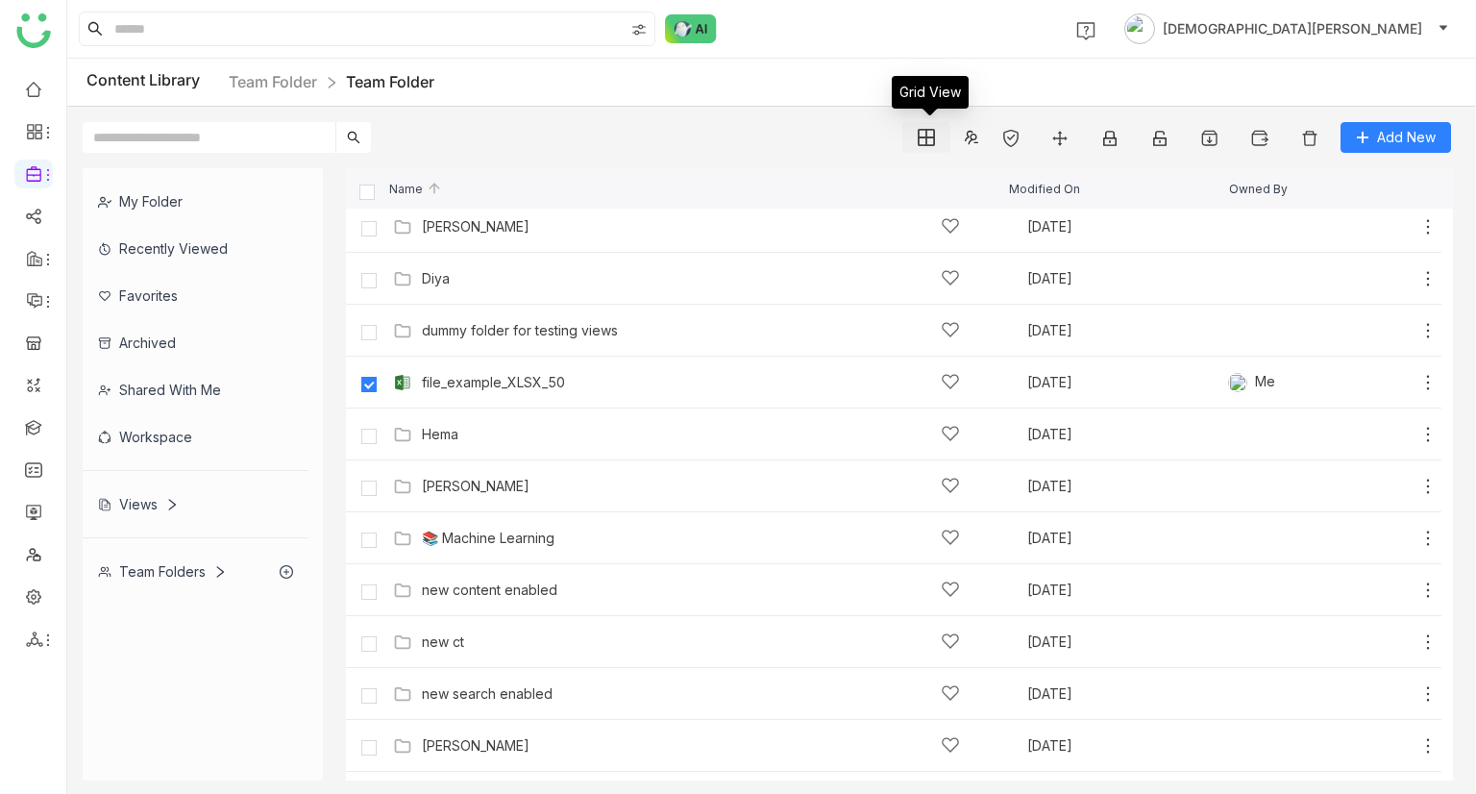
click at [932, 139] on img at bounding box center [926, 137] width 17 height 17
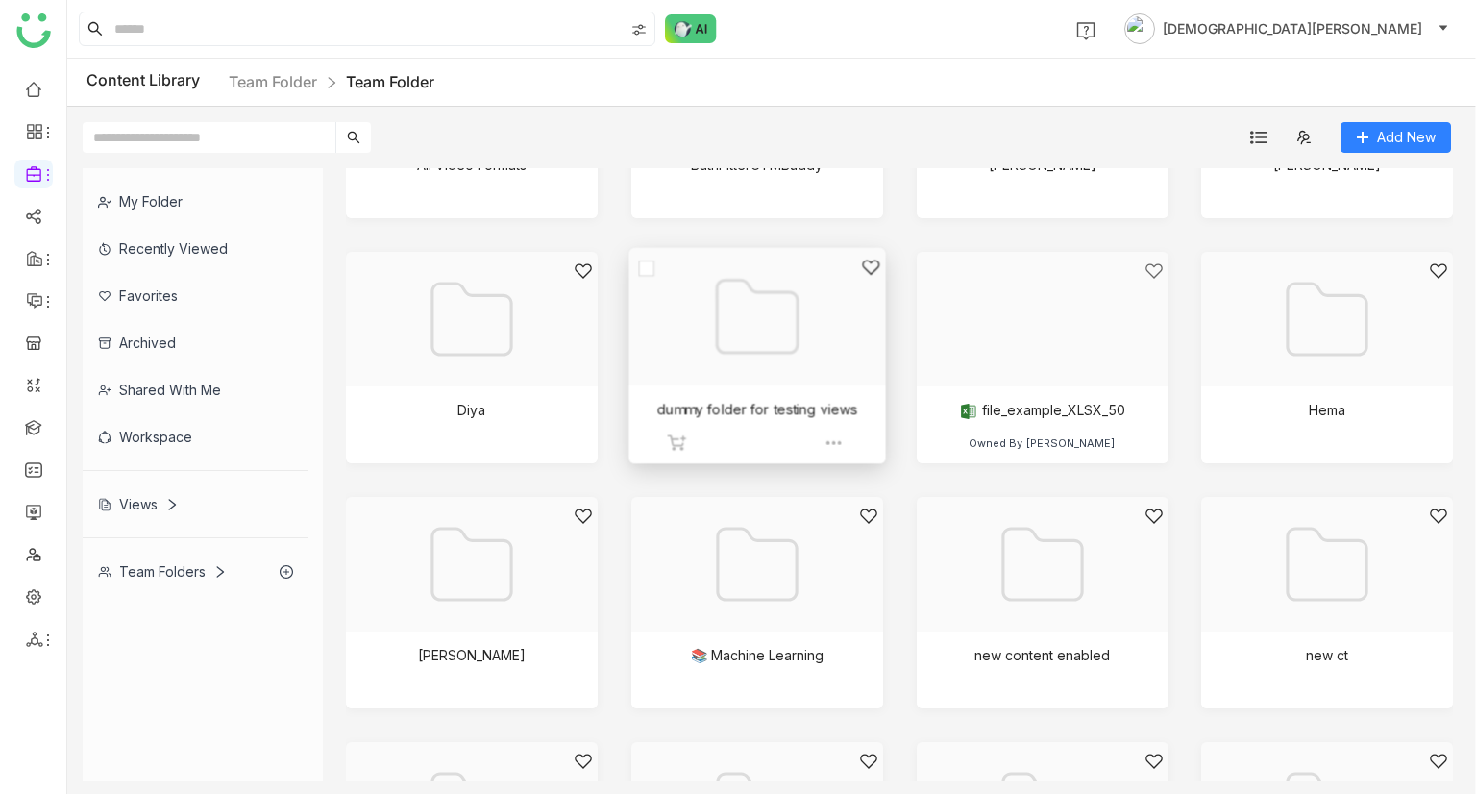
scroll to position [650, 0]
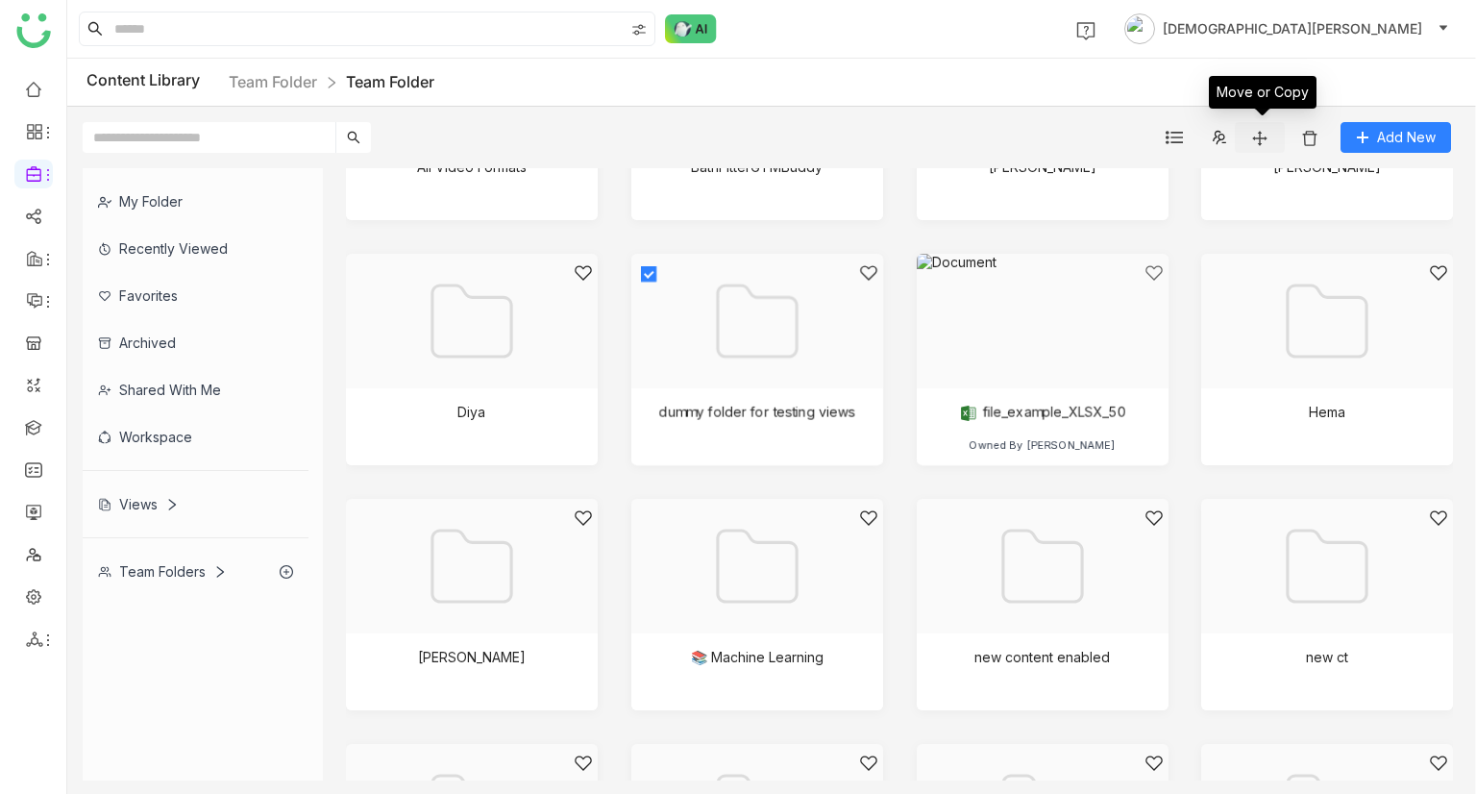
click at [1264, 128] on button at bounding box center [1260, 137] width 50 height 31
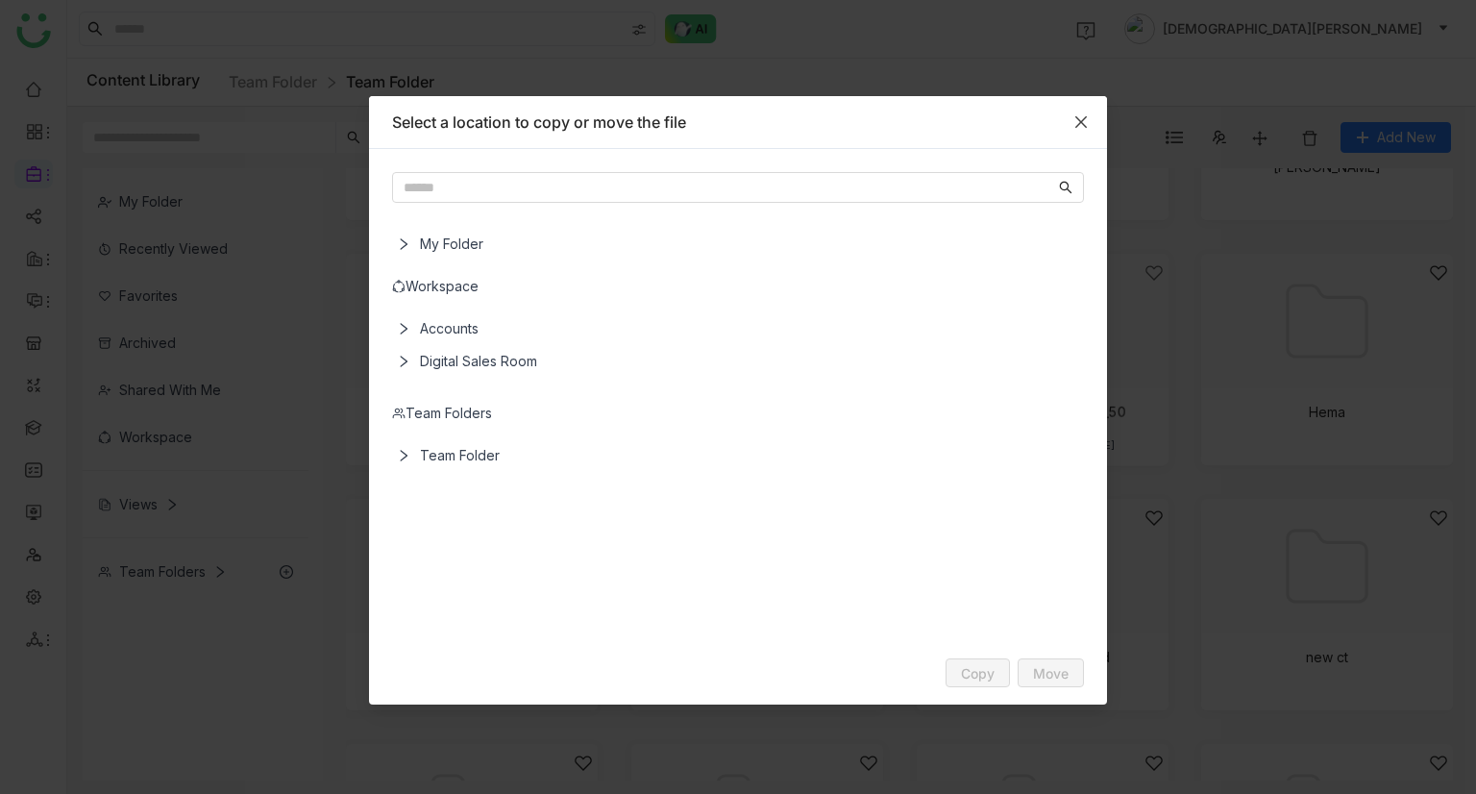
click at [1075, 122] on icon "Close" at bounding box center [1080, 121] width 15 height 15
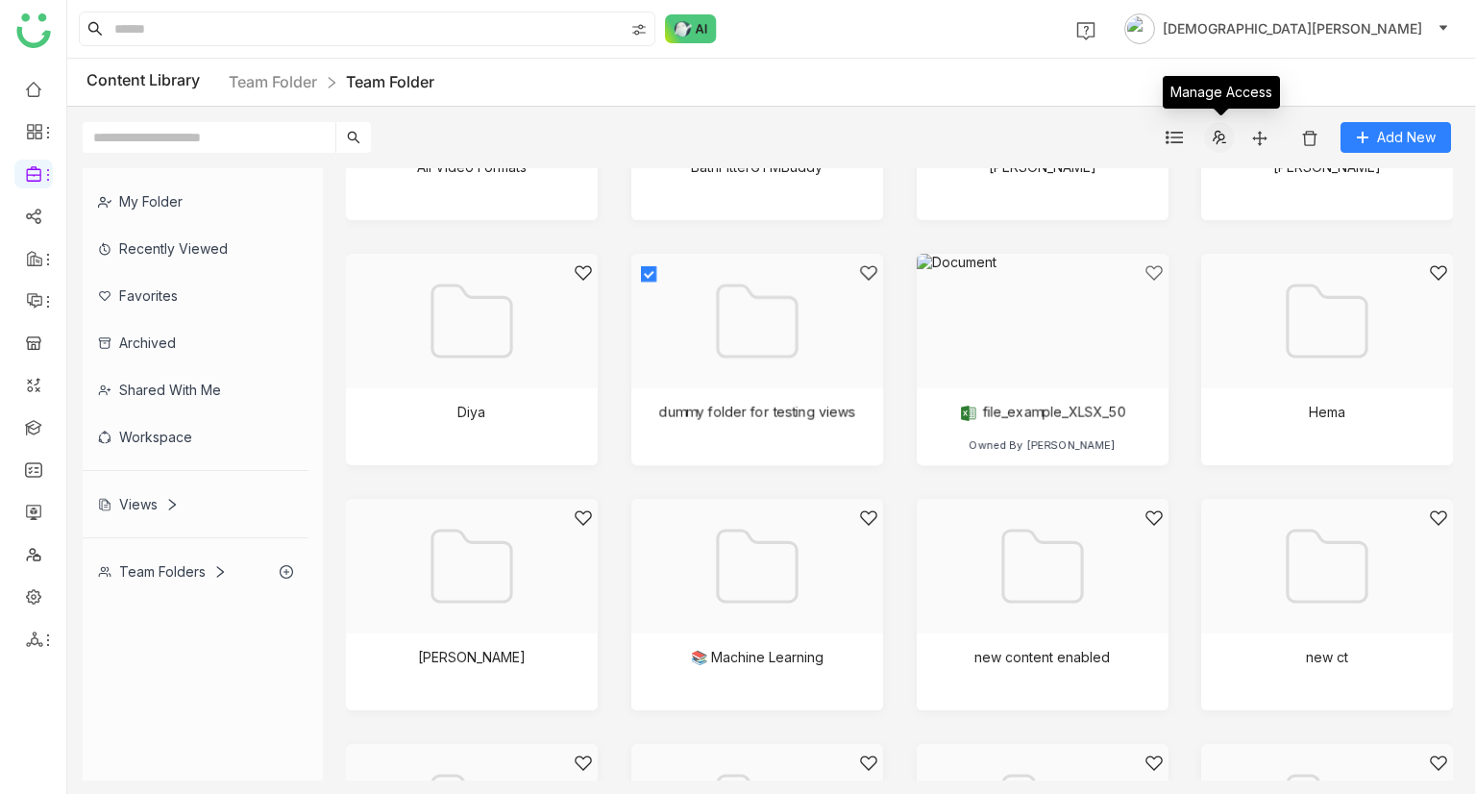
click at [1215, 137] on icon at bounding box center [1219, 137] width 13 height 13
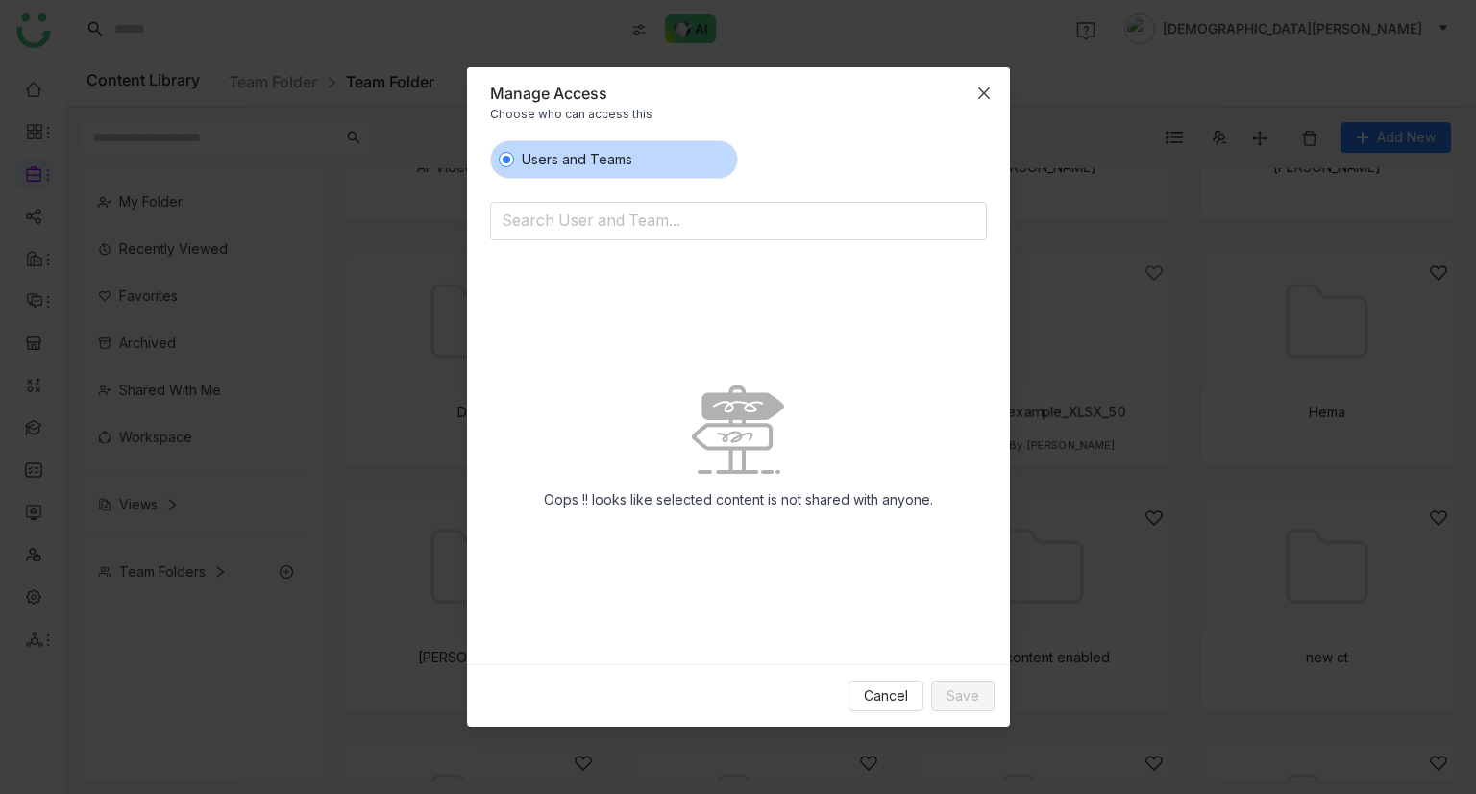
click at [982, 101] on span "Close" at bounding box center [984, 93] width 52 height 52
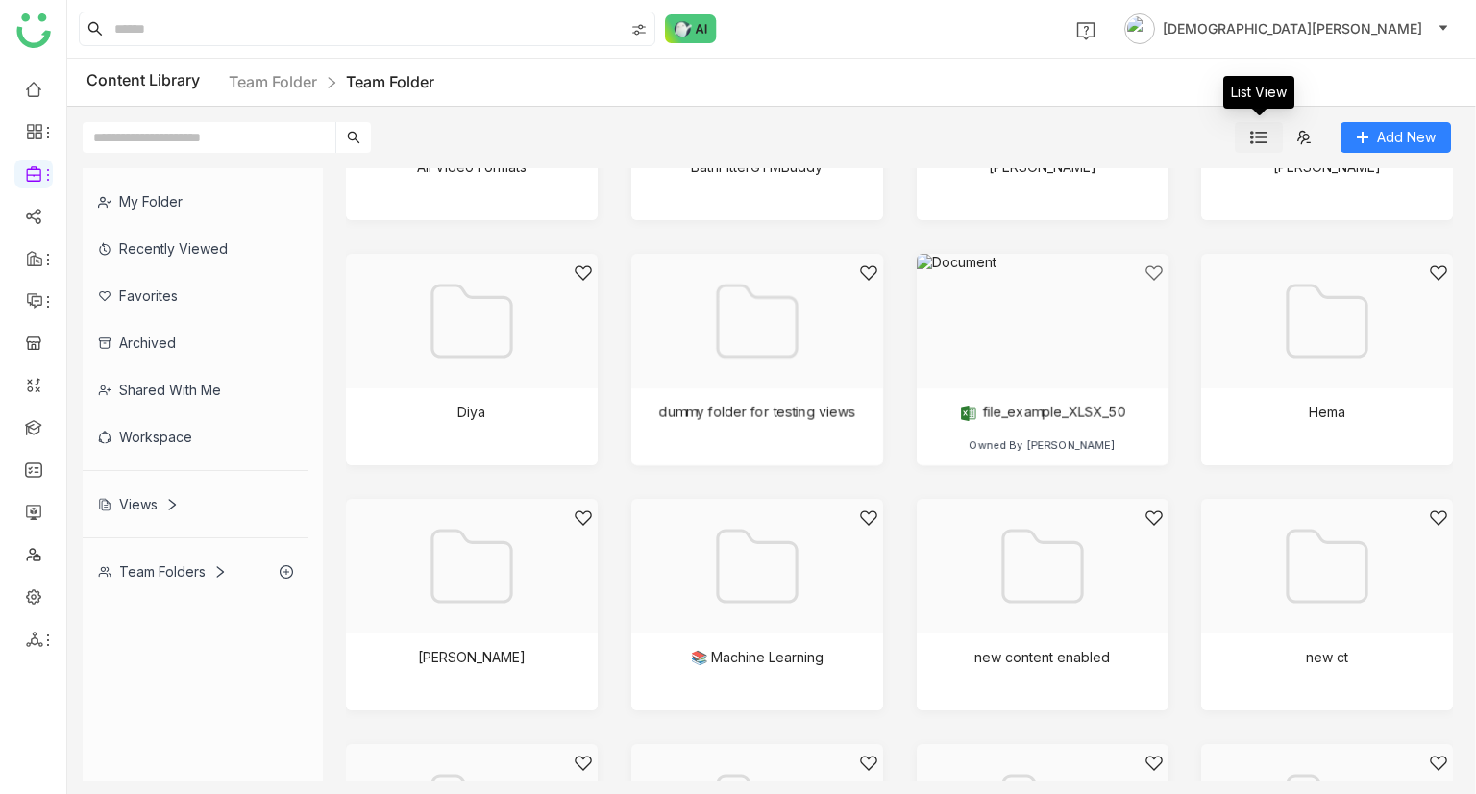
click at [1249, 139] on button at bounding box center [1259, 137] width 48 height 31
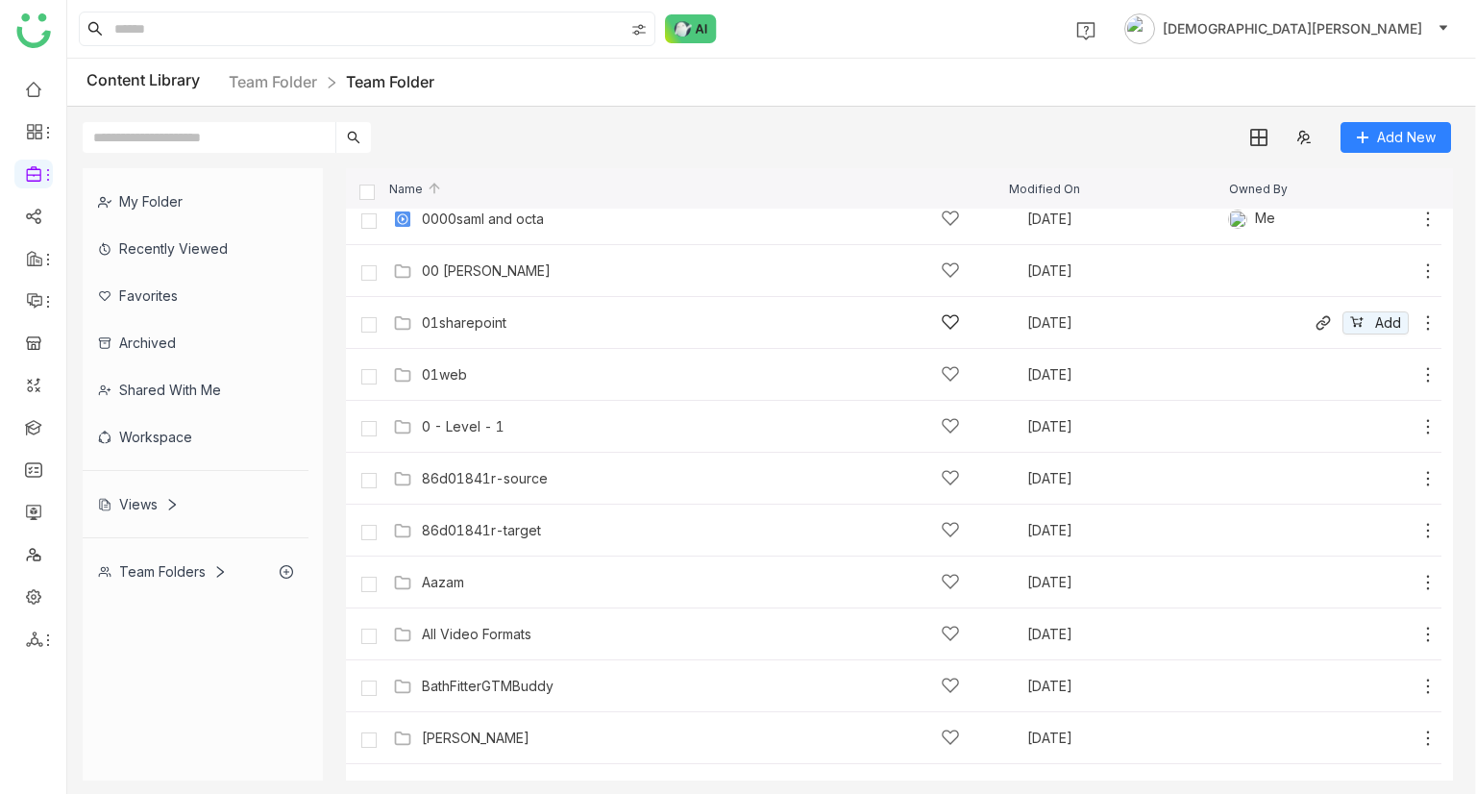
scroll to position [0, 0]
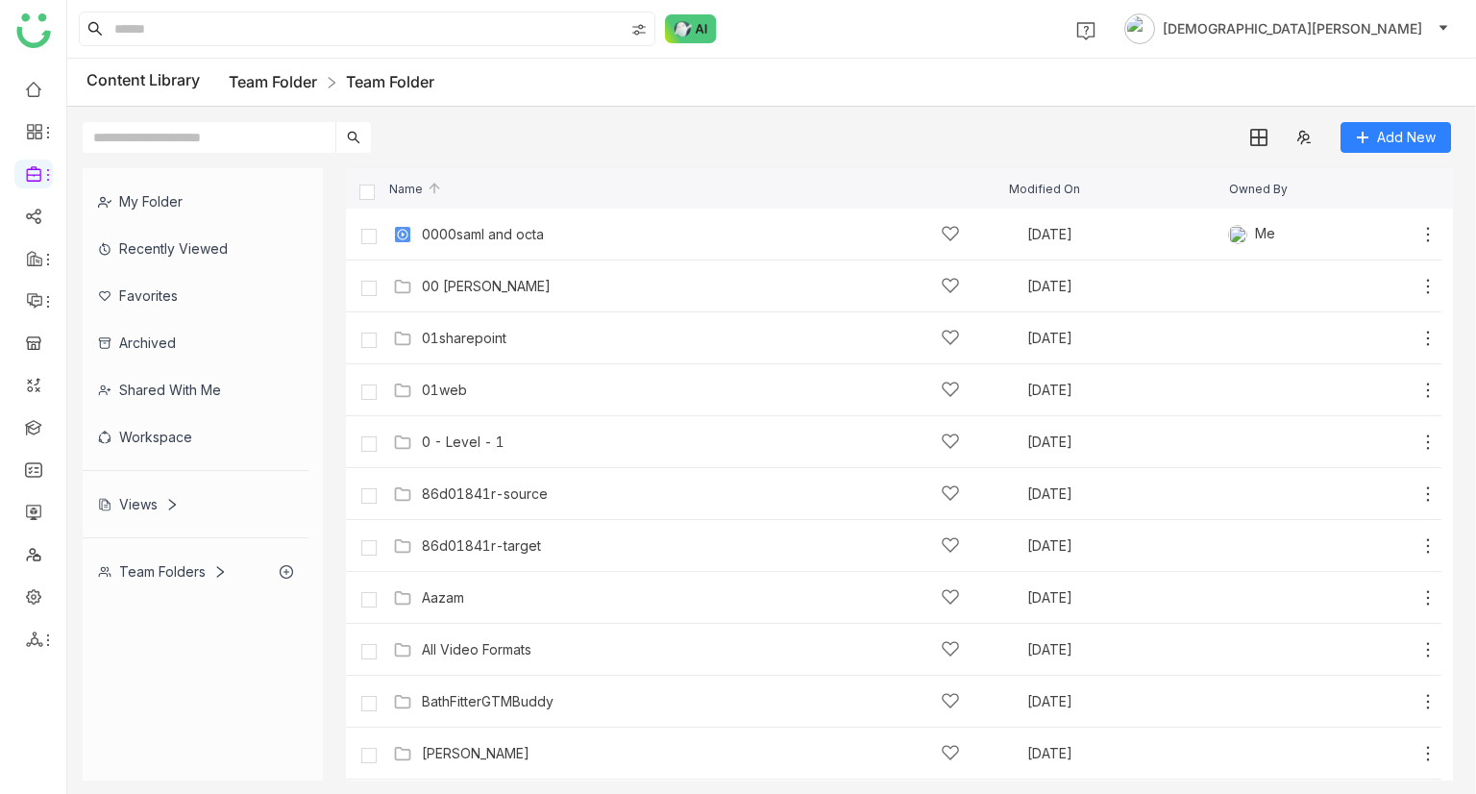
click at [287, 84] on link "Team Folder" at bounding box center [273, 81] width 88 height 19
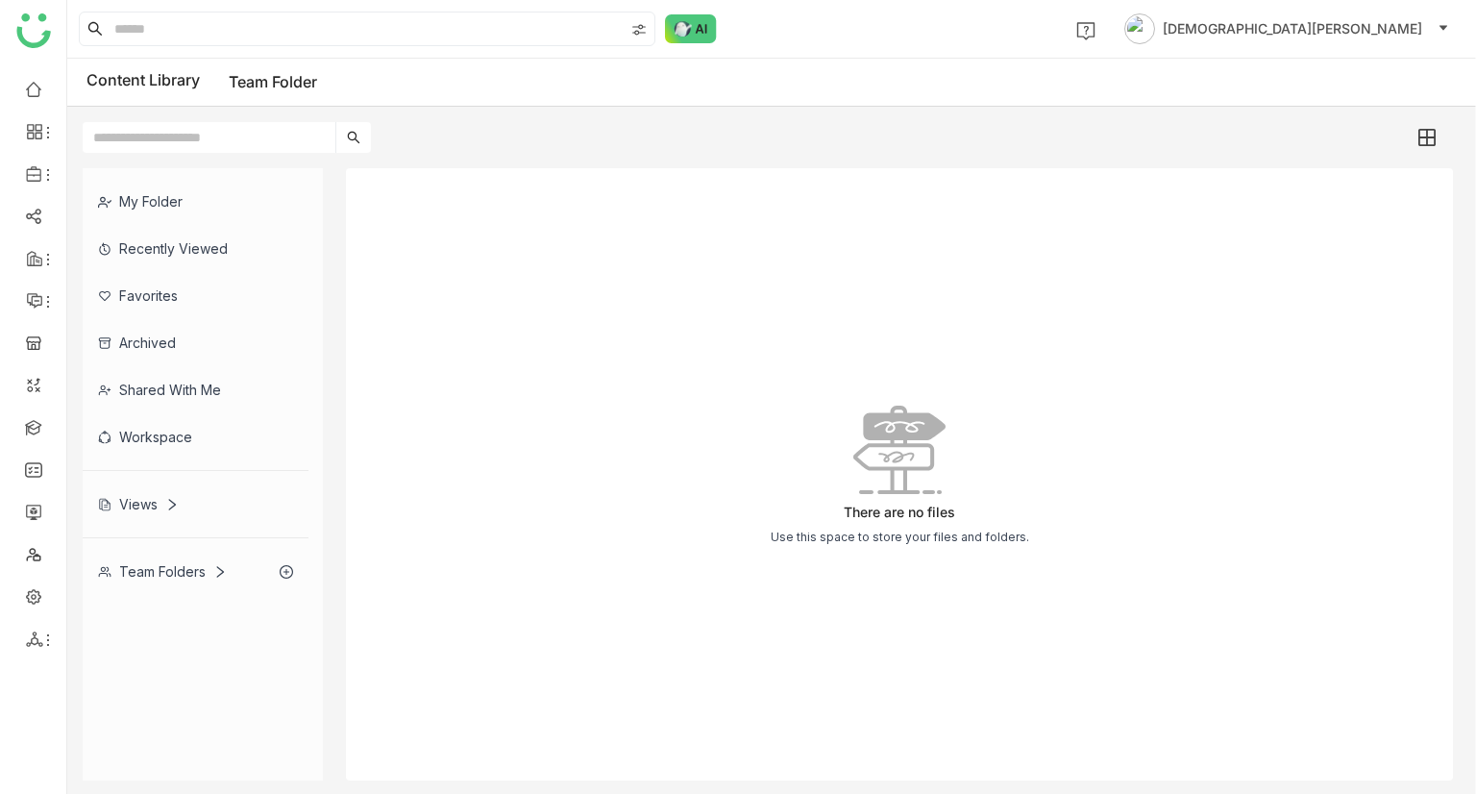
click at [169, 199] on div "My Folder" at bounding box center [196, 201] width 226 height 47
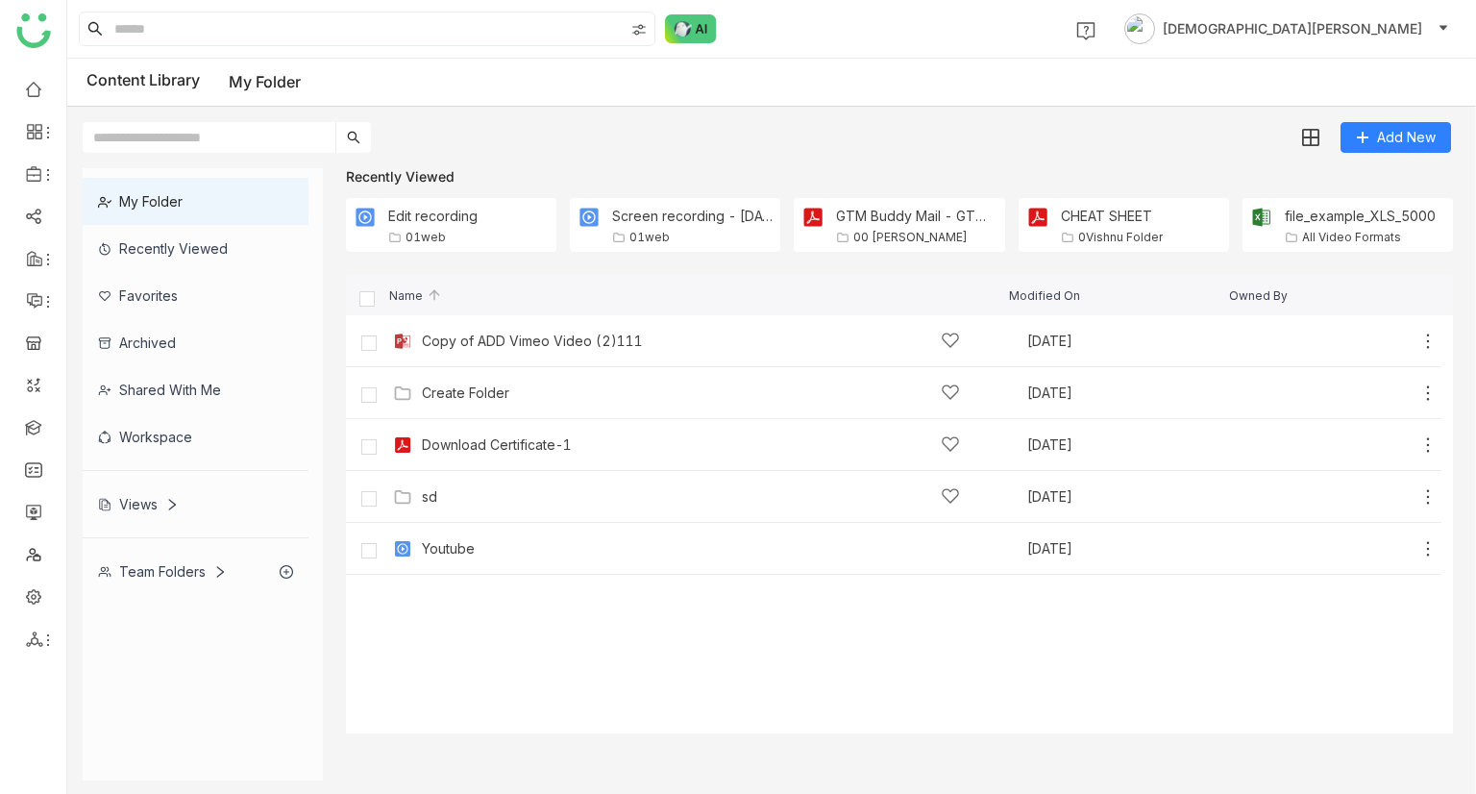
click at [220, 257] on div "Recently Viewed" at bounding box center [196, 248] width 226 height 47
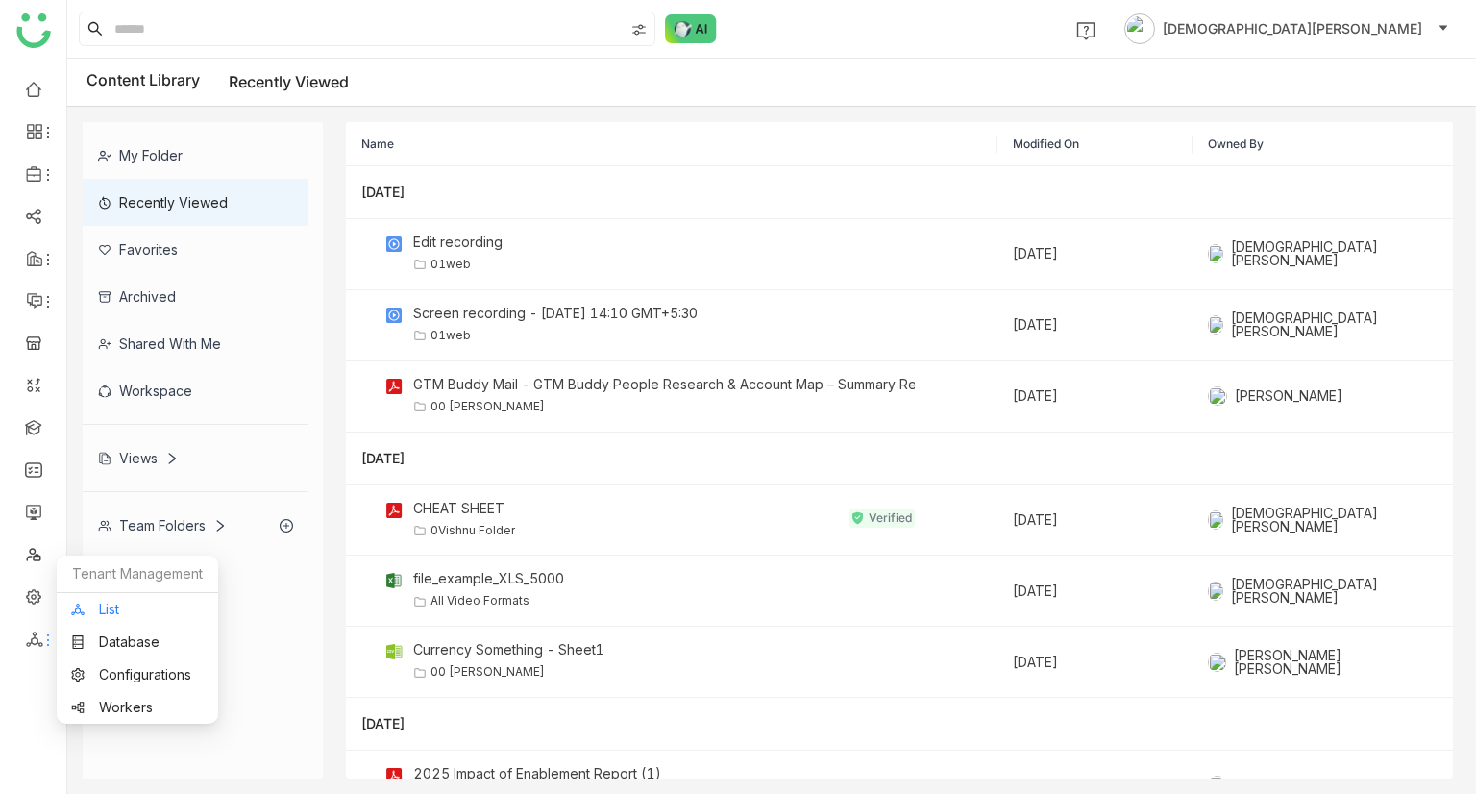
click at [122, 612] on link "List" at bounding box center [137, 608] width 133 height 13
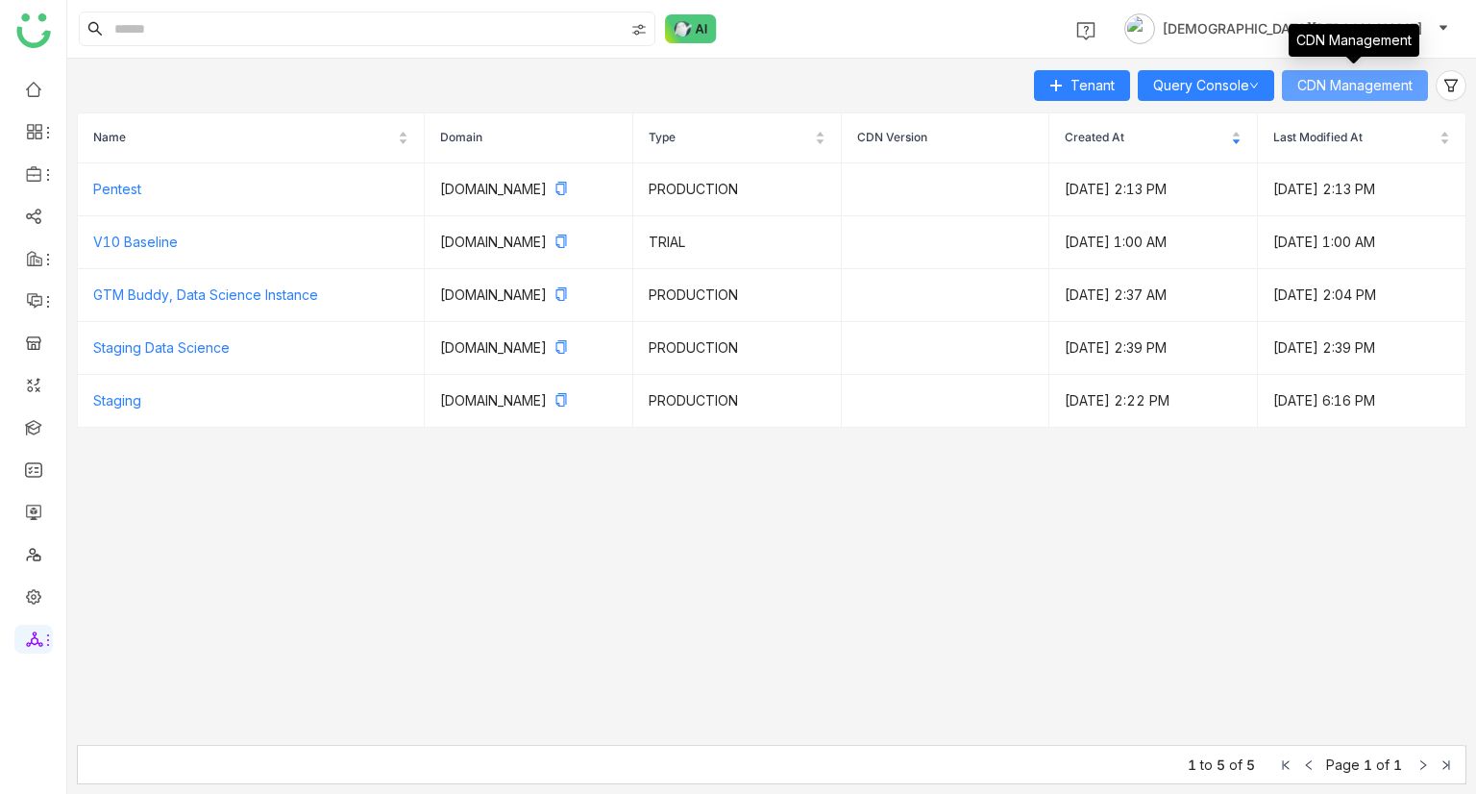
click at [1345, 93] on span "CDN Management" at bounding box center [1354, 85] width 115 height 21
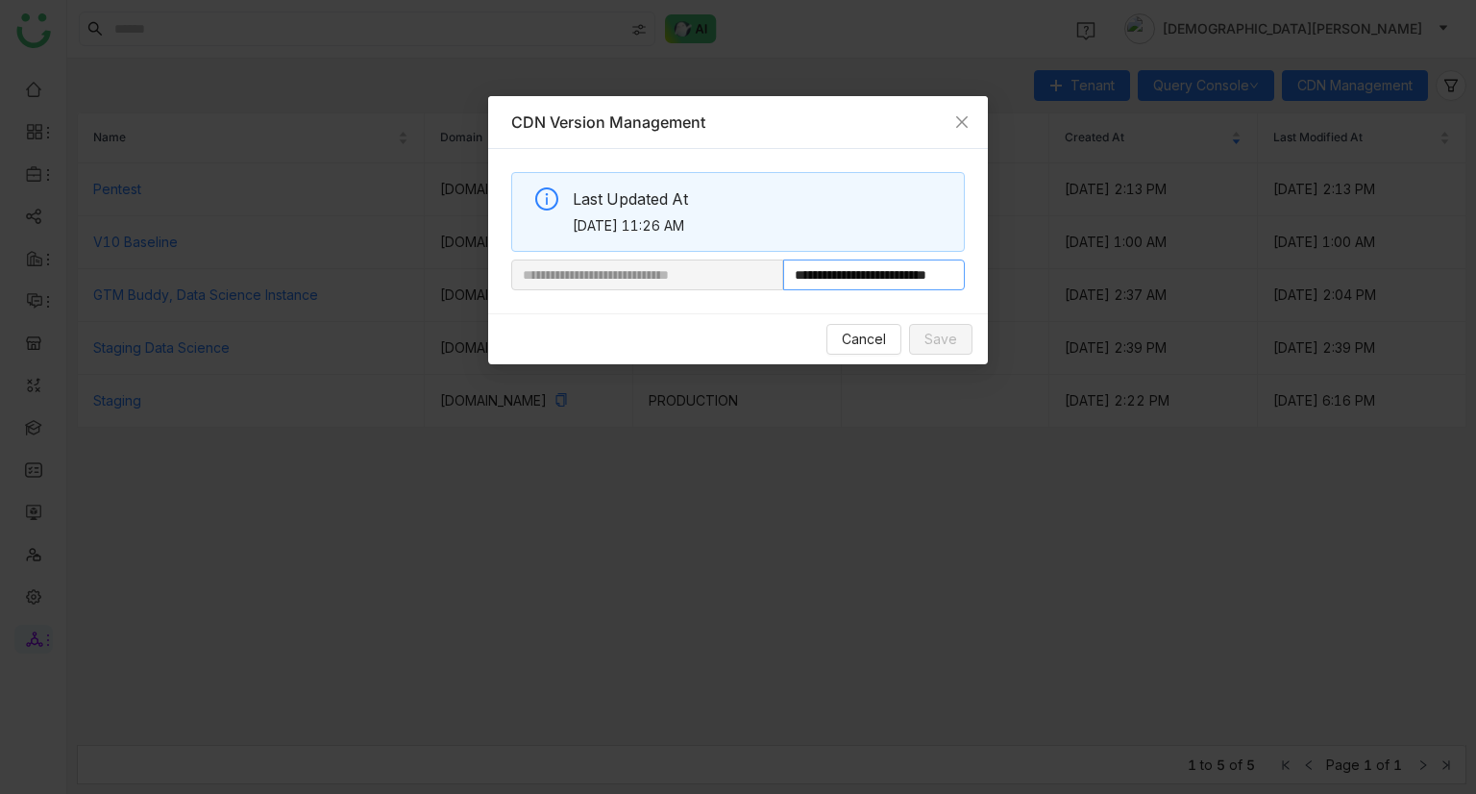
scroll to position [0, 52]
drag, startPoint x: 846, startPoint y: 274, endPoint x: 1169, endPoint y: 249, distance: 324.8
click at [1169, 249] on nz-modal-container "**********" at bounding box center [738, 397] width 1476 height 794
paste input "**********"
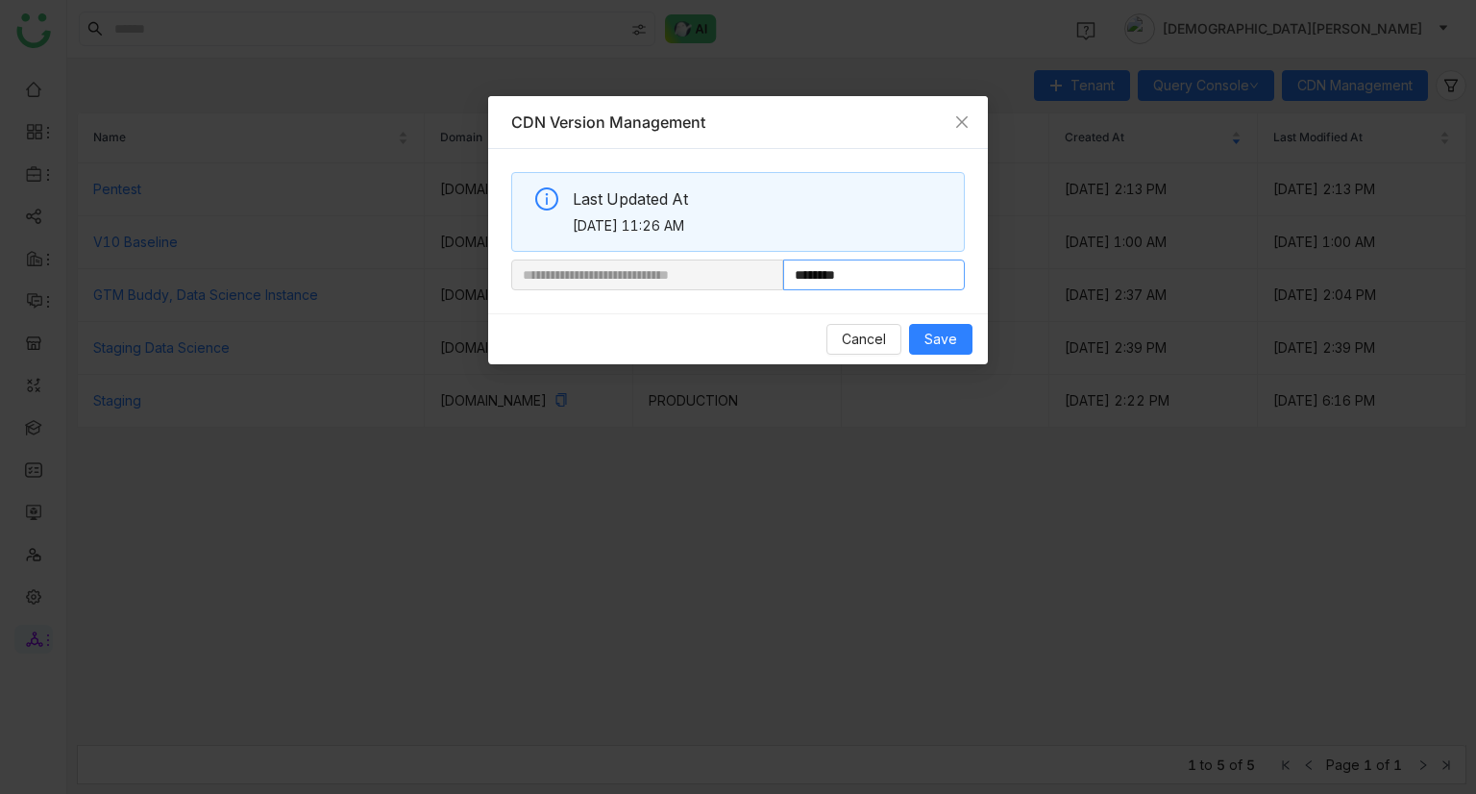
type input "**********"
click at [922, 335] on button "Save" at bounding box center [940, 339] width 63 height 31
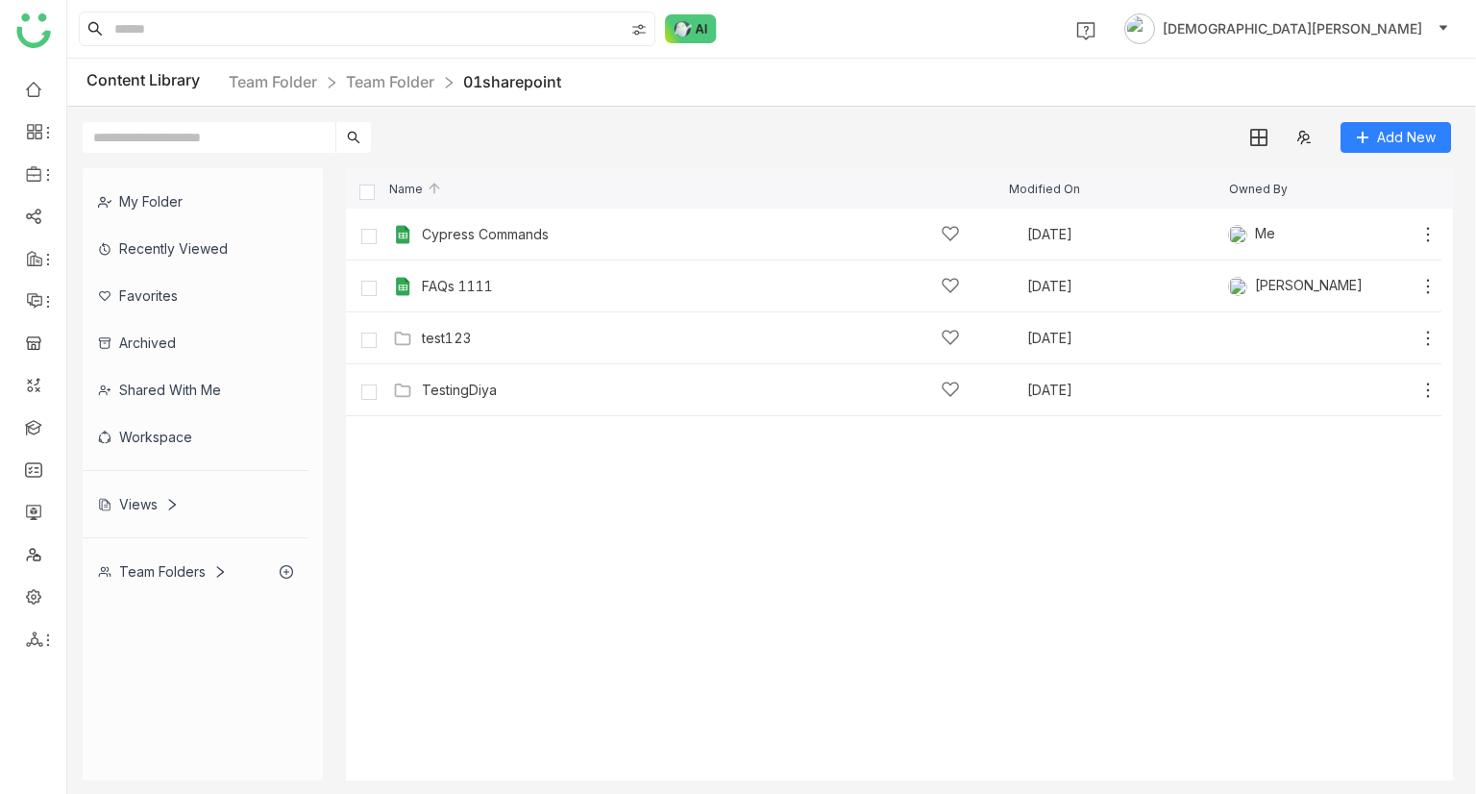
click at [142, 563] on div "Team Folders" at bounding box center [162, 571] width 129 height 16
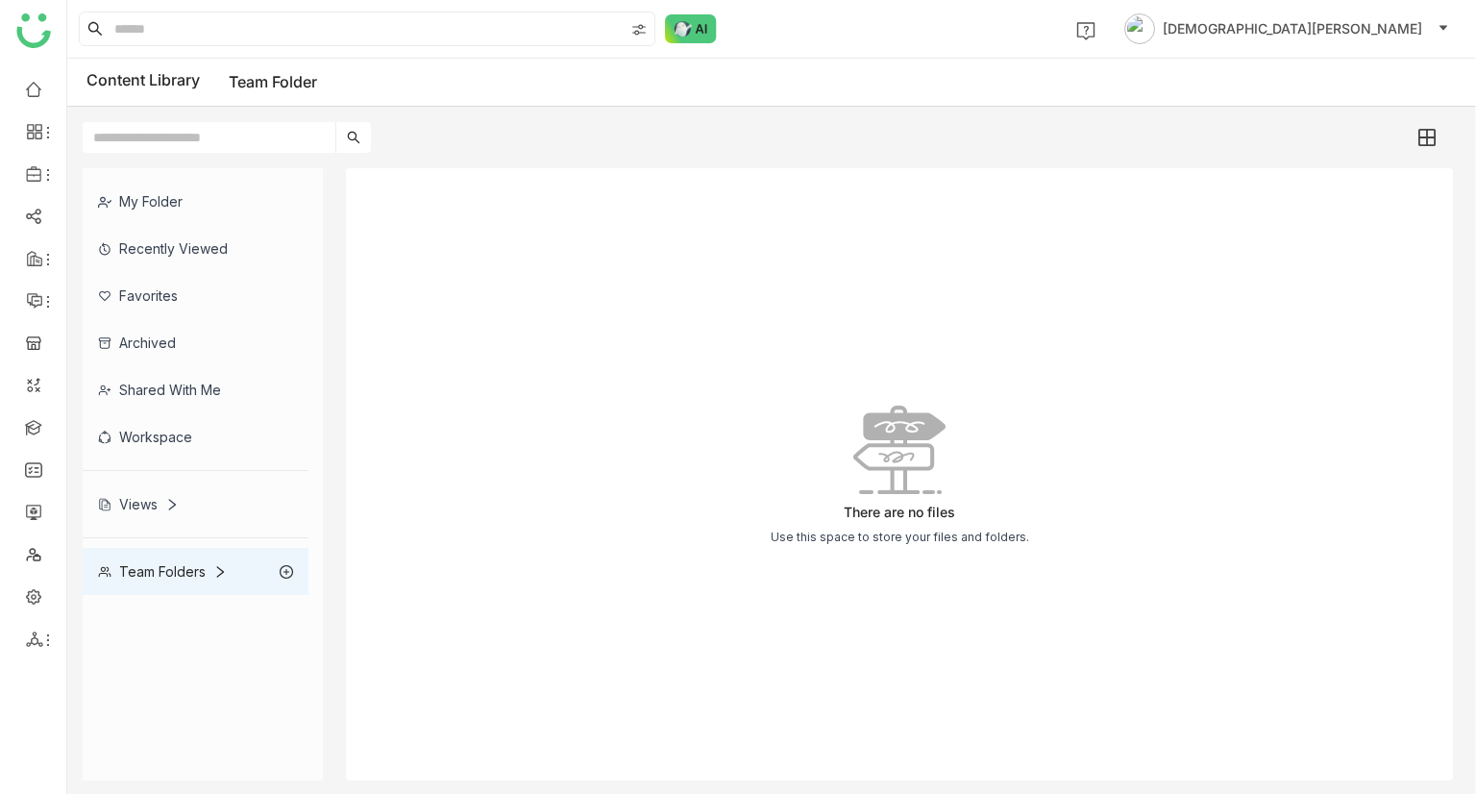
click at [284, 82] on link "Team Folder" at bounding box center [273, 81] width 88 height 19
click at [105, 280] on link "Library" at bounding box center [133, 284] width 125 height 13
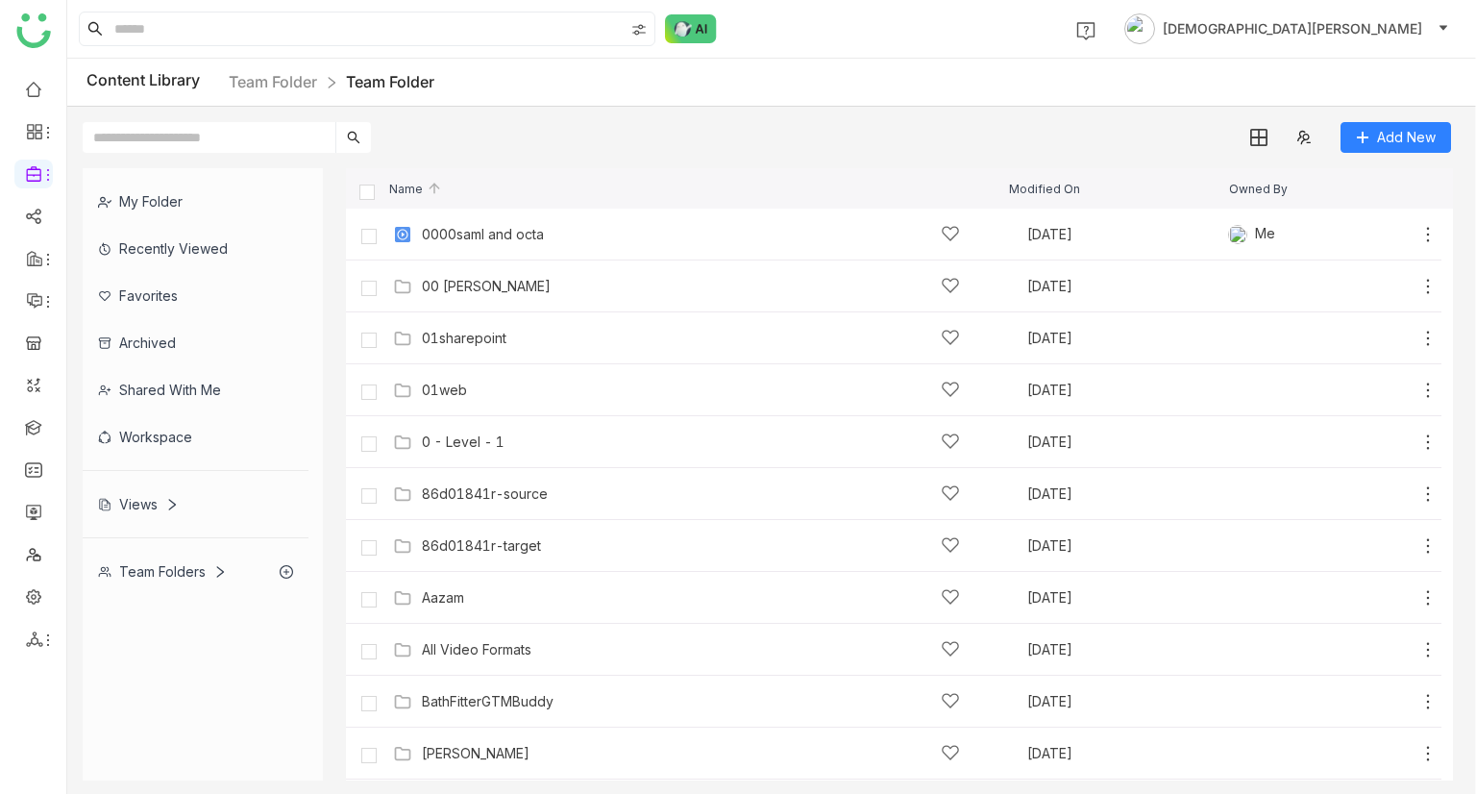
click at [161, 569] on div "Team Folders" at bounding box center [162, 571] width 129 height 16
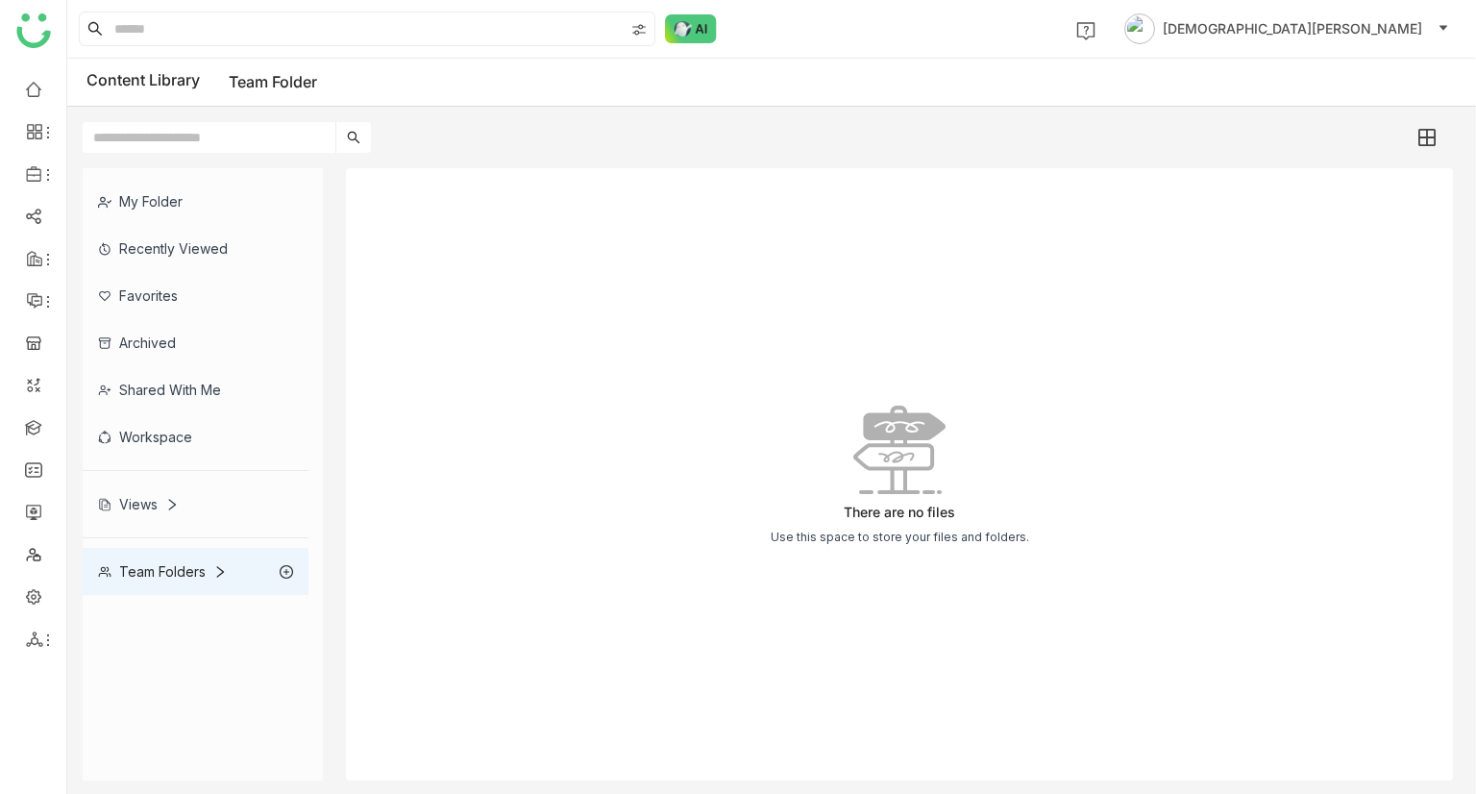
click at [280, 81] on link "Team Folder" at bounding box center [273, 81] width 88 height 19
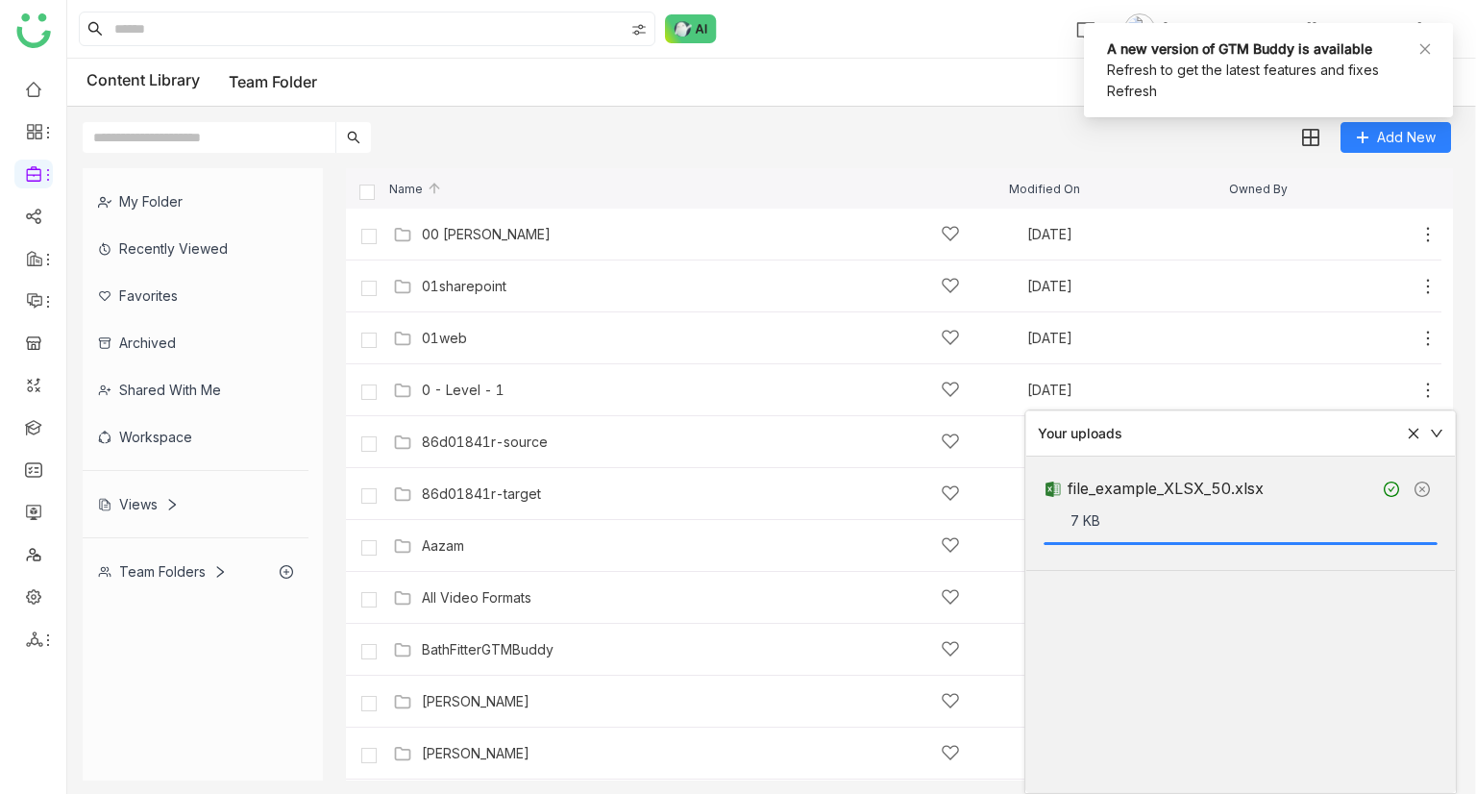
scroll to position [880, 0]
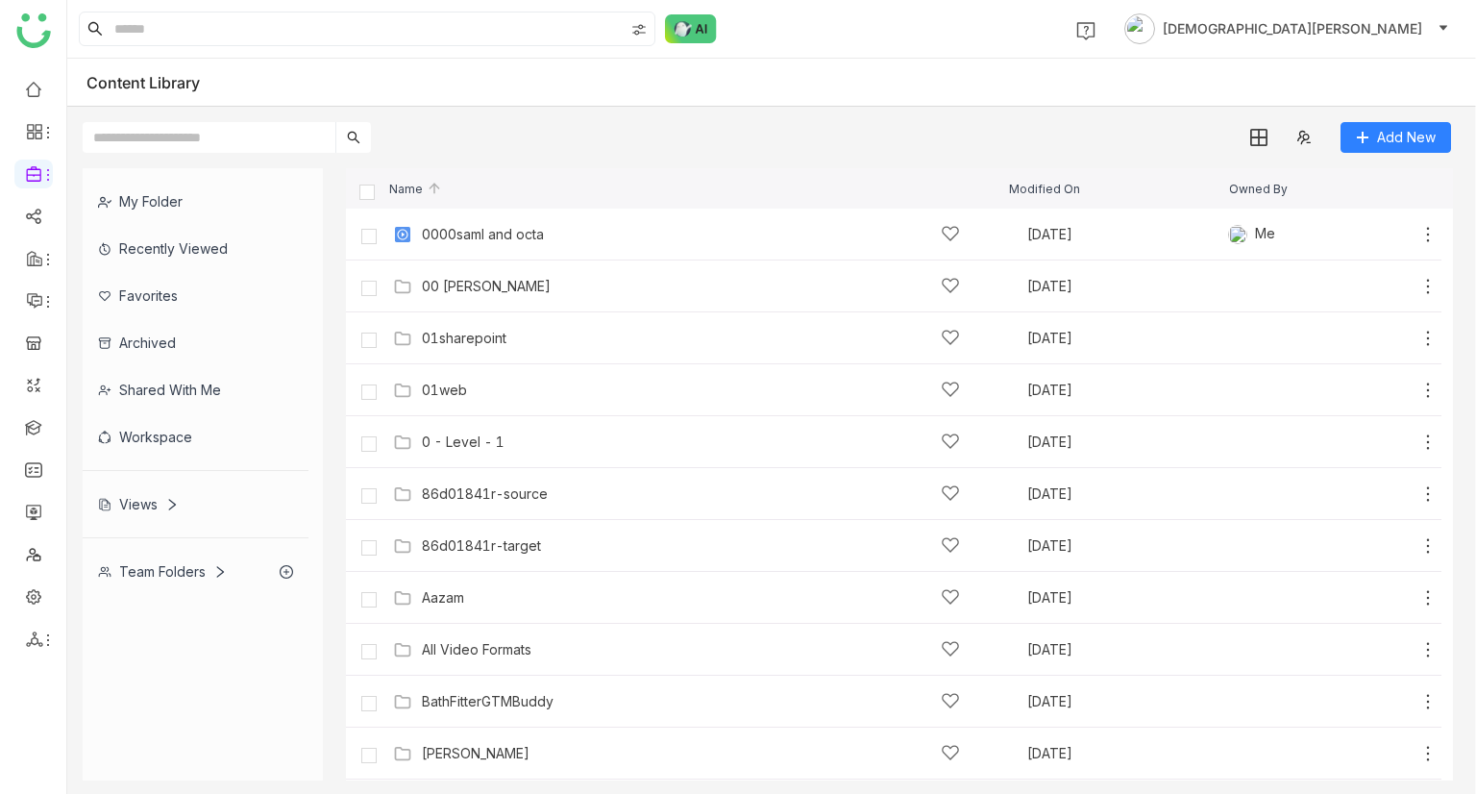
click at [186, 566] on div "Team Folders" at bounding box center [162, 571] width 129 height 16
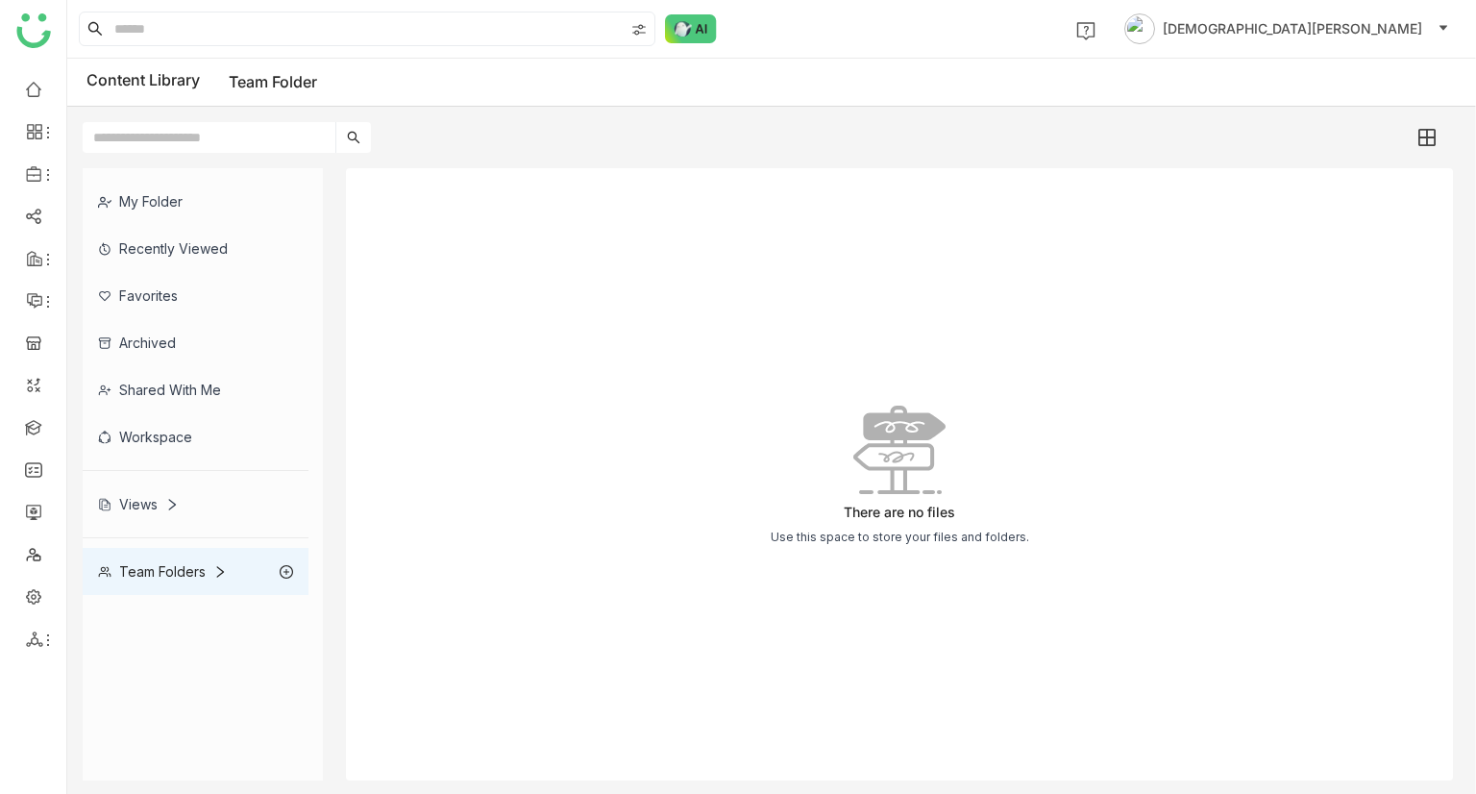
click at [287, 82] on link "Team Folder" at bounding box center [273, 81] width 88 height 19
click at [119, 278] on link "Library" at bounding box center [133, 284] width 125 height 13
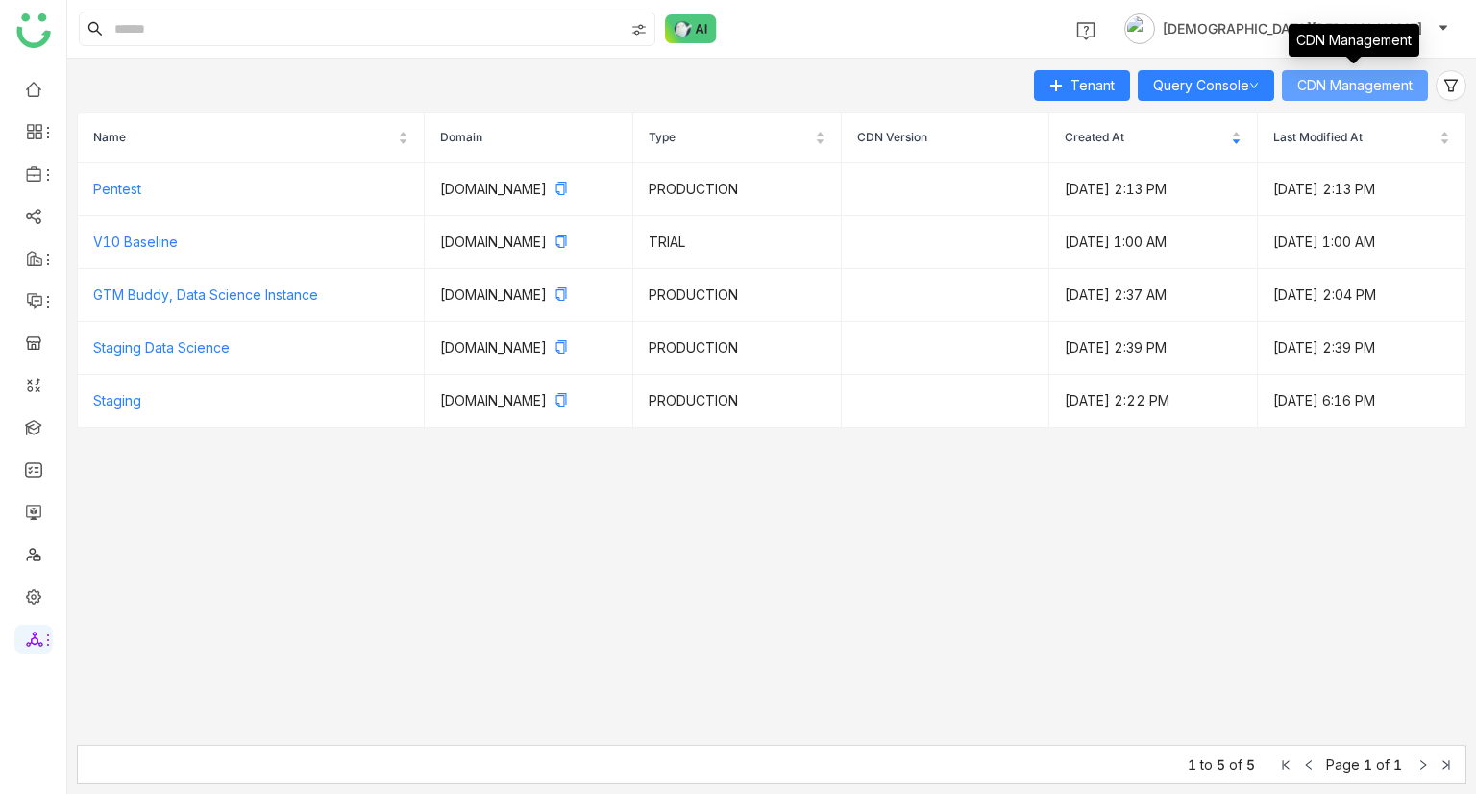
click at [1370, 86] on span "CDN Management" at bounding box center [1354, 85] width 115 height 21
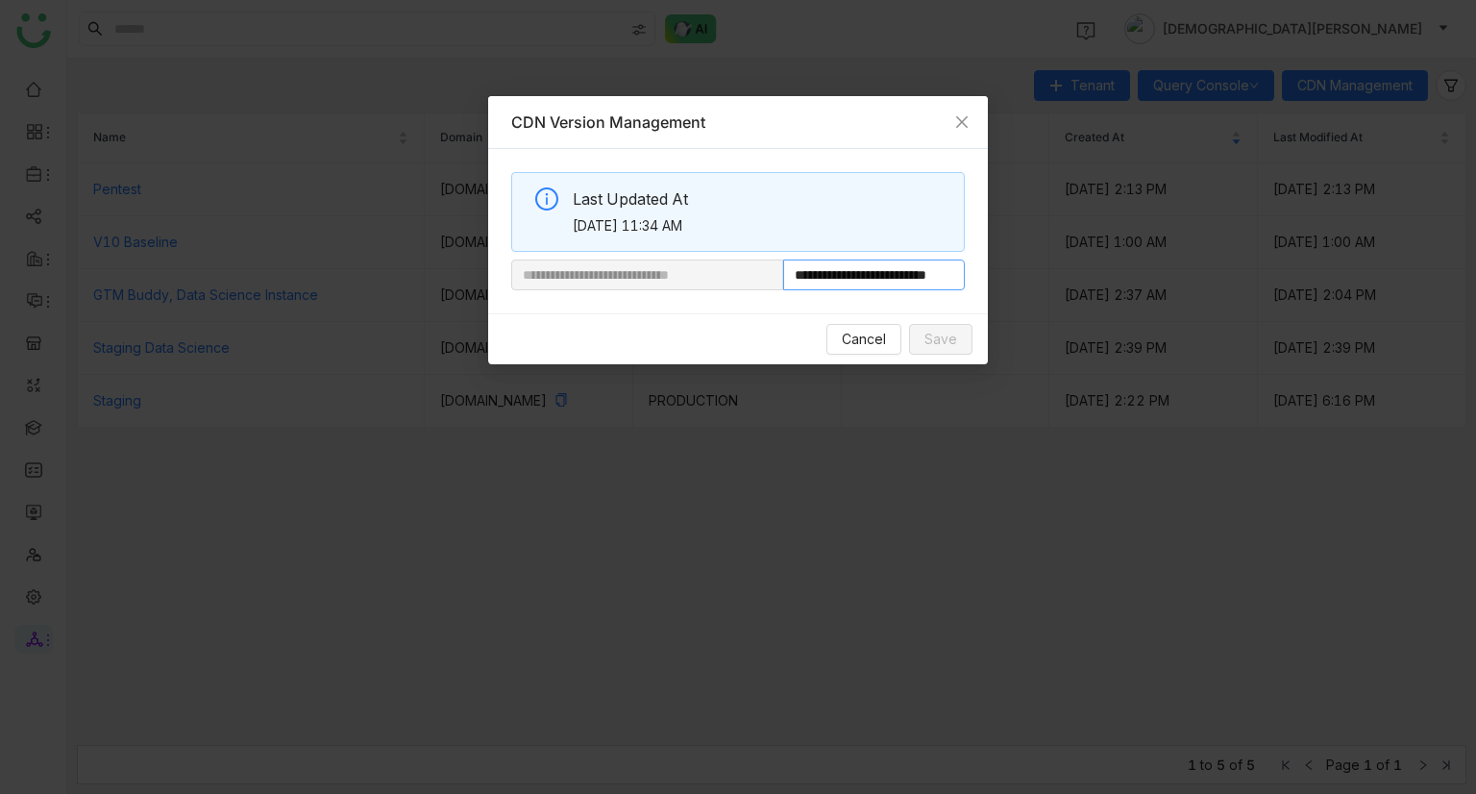
drag, startPoint x: 861, startPoint y: 276, endPoint x: 1276, endPoint y: 284, distance: 415.2
click at [1276, 284] on nz-modal-container "**********" at bounding box center [738, 397] width 1476 height 794
paste input "**"
type input "**********"
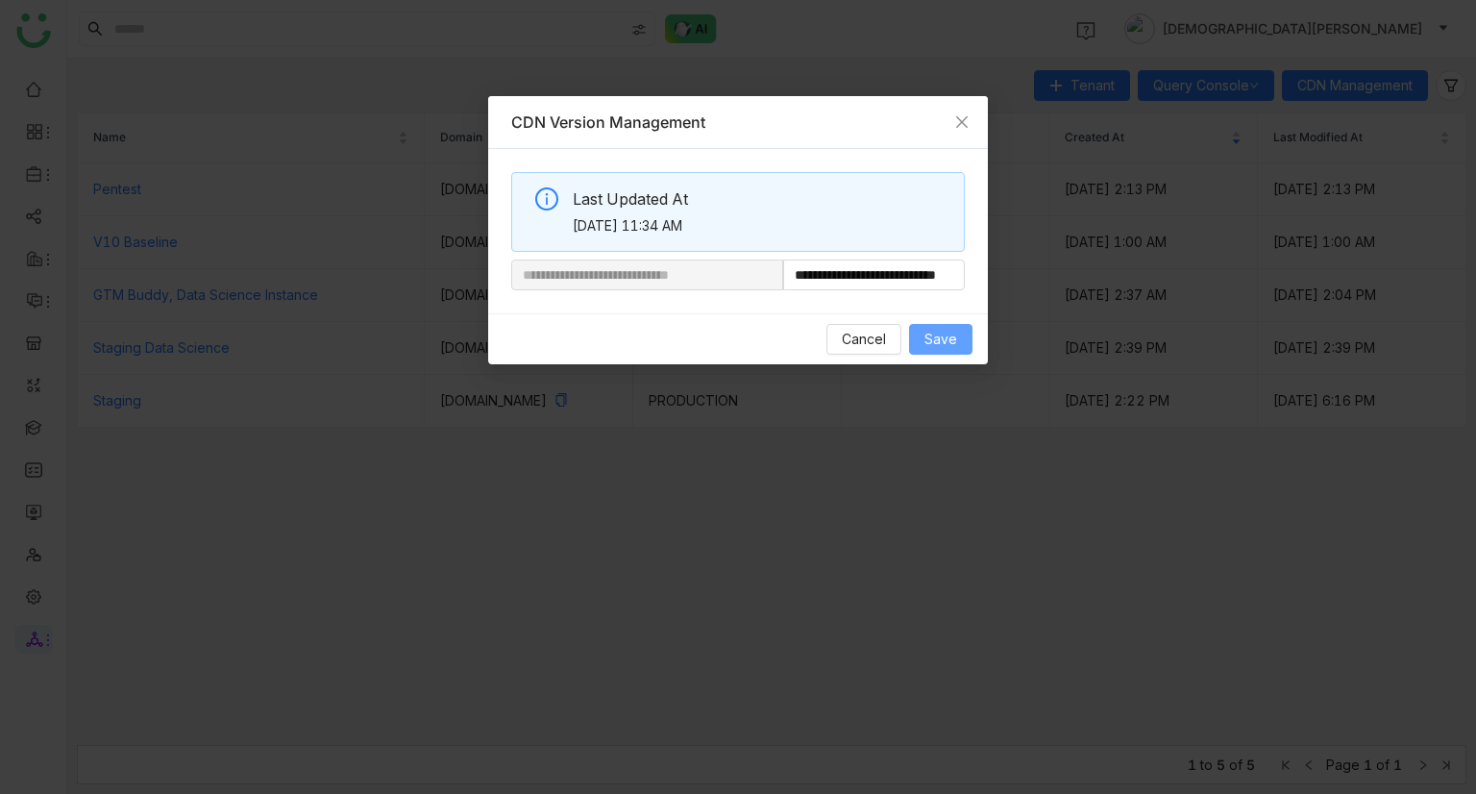
click at [938, 324] on button "Save" at bounding box center [940, 339] width 63 height 31
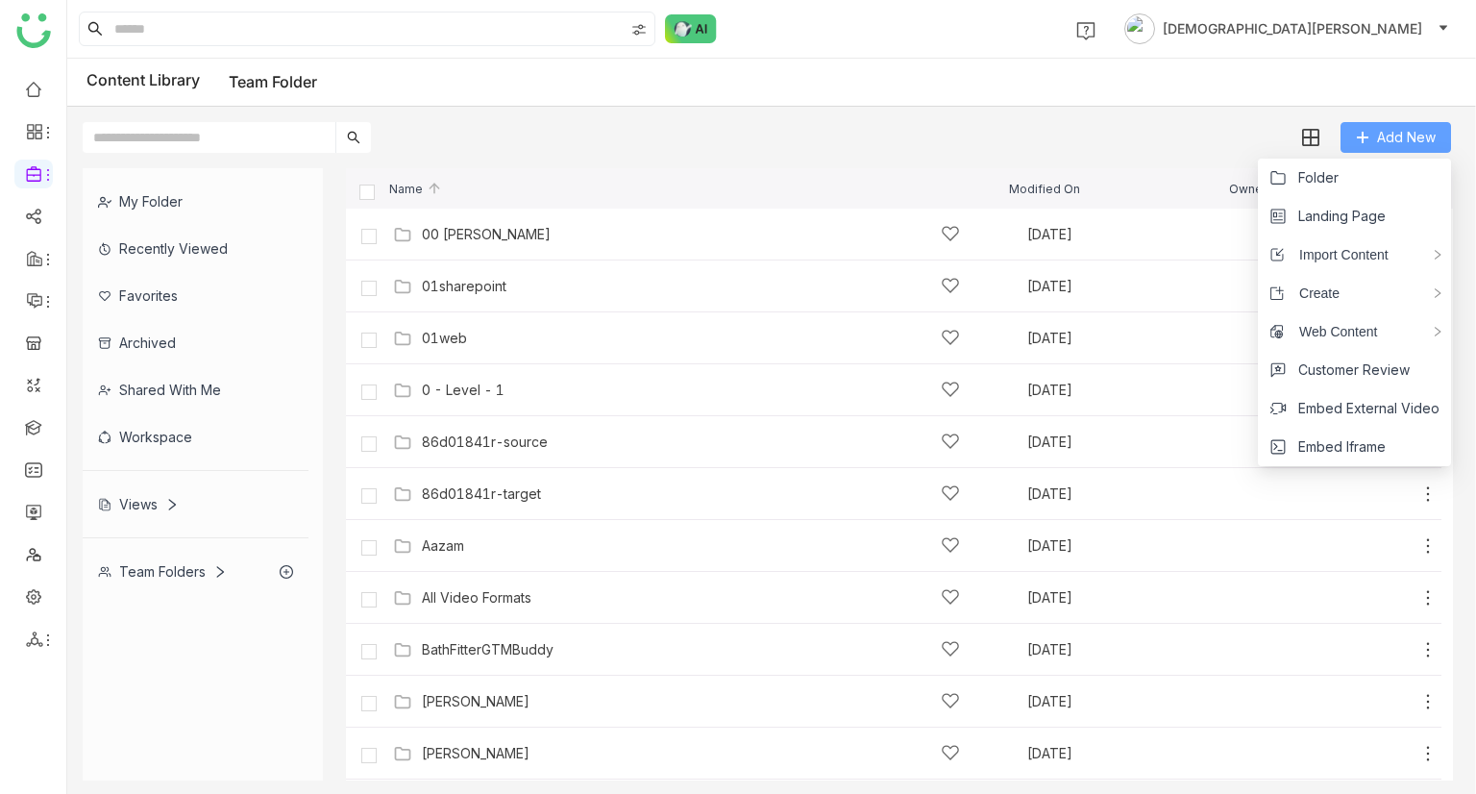
click at [1389, 132] on span "Add New" at bounding box center [1406, 137] width 59 height 21
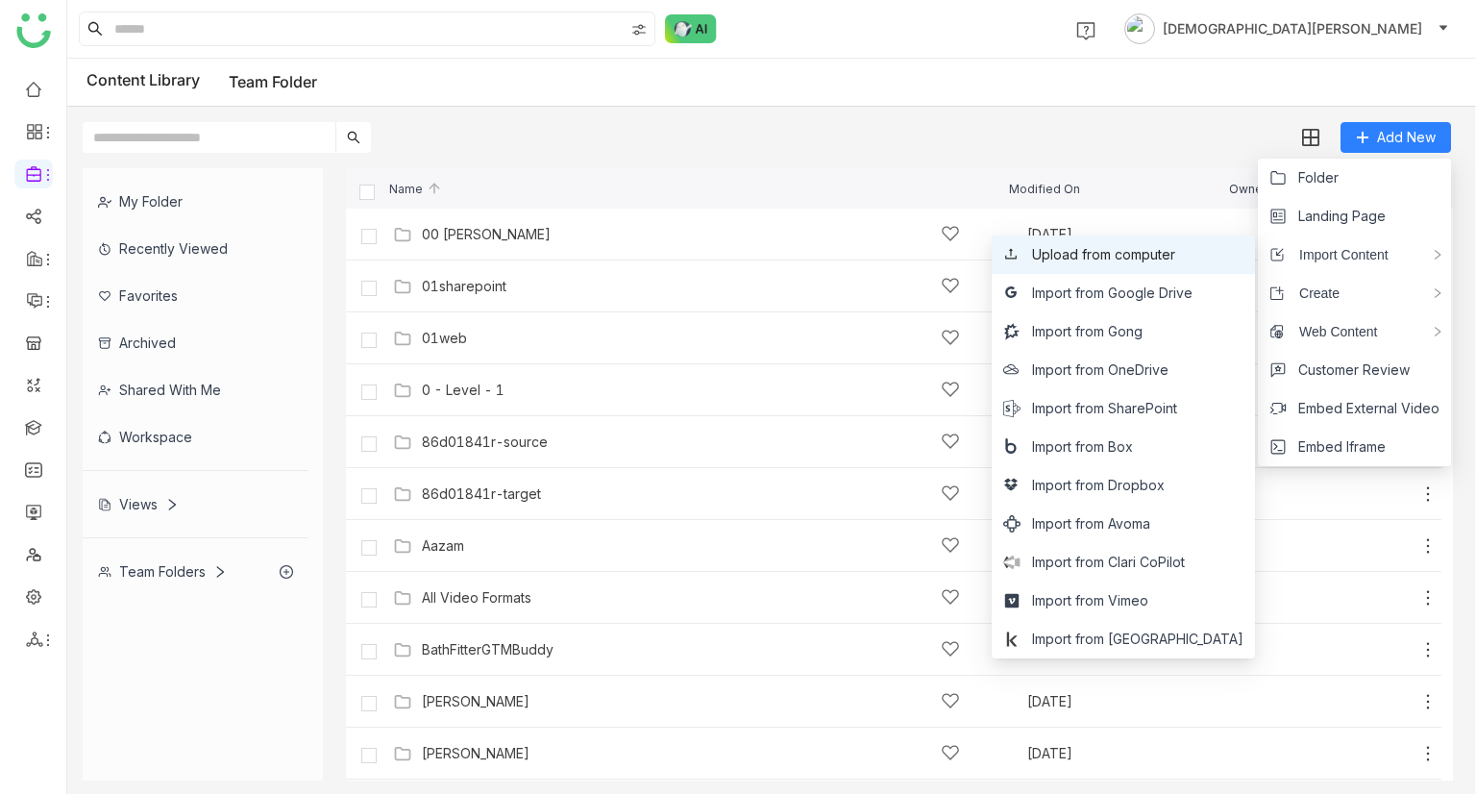
click at [1175, 249] on span "Upload from computer" at bounding box center [1103, 254] width 143 height 21
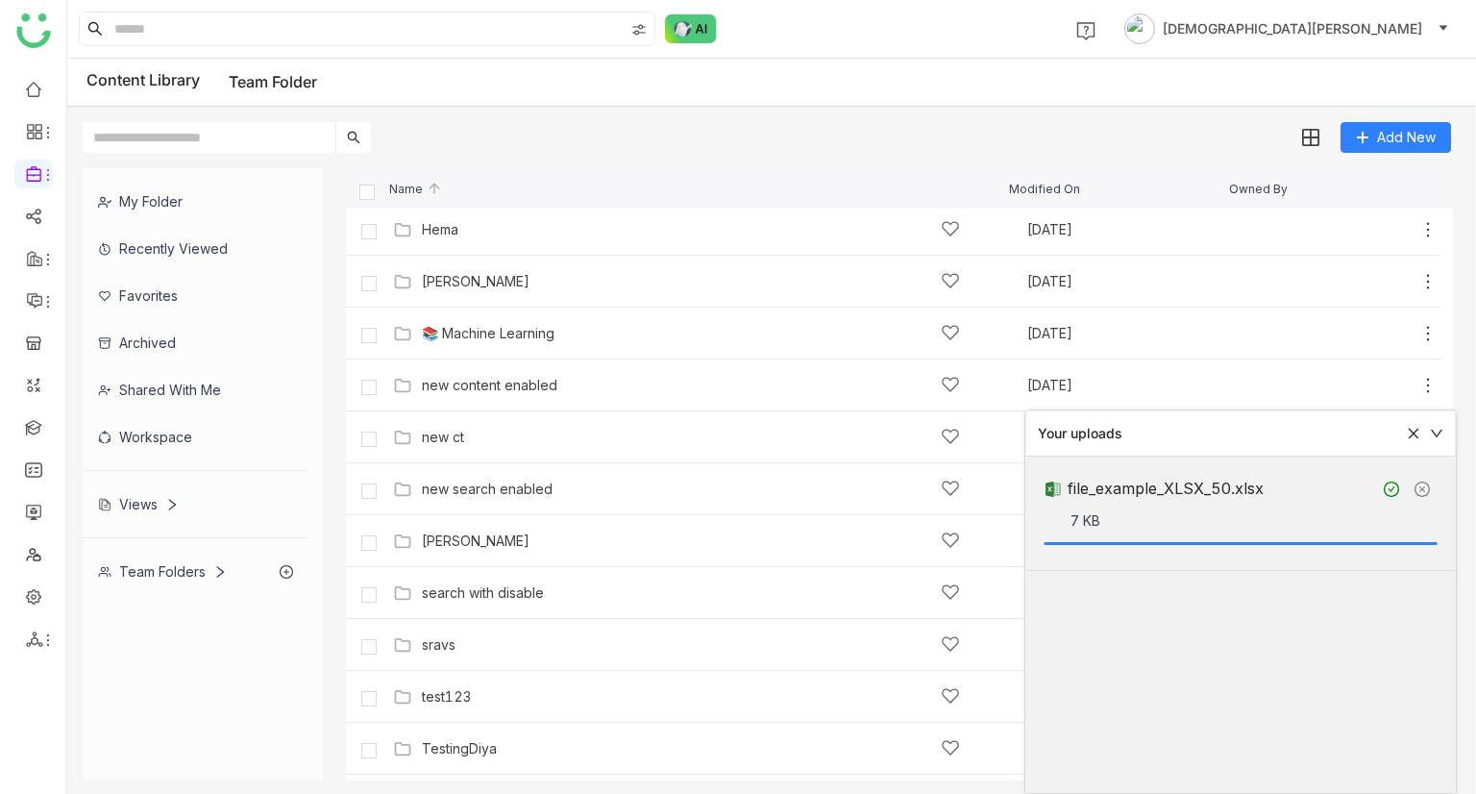
scroll to position [984, 0]
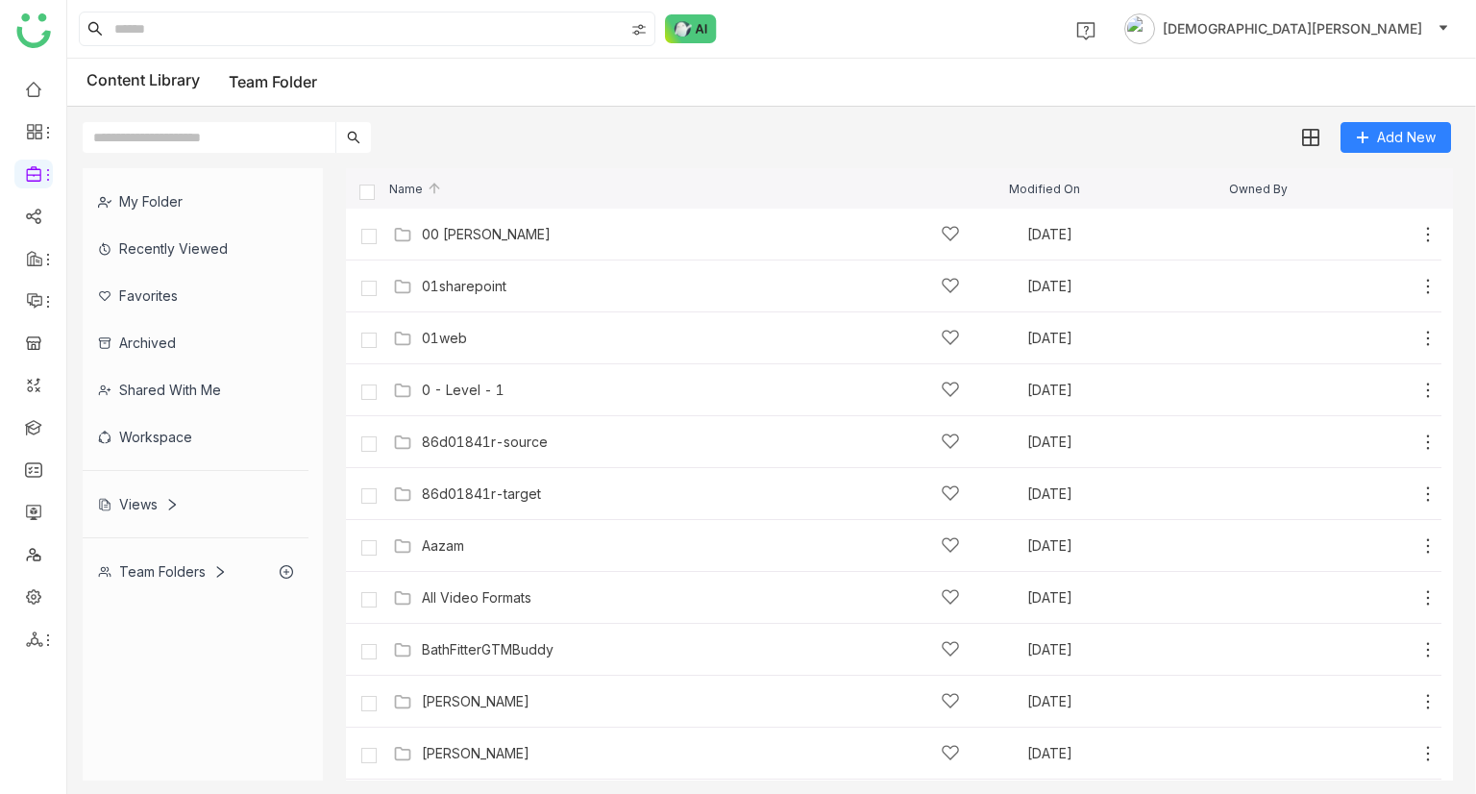
click at [167, 208] on div "My Folder" at bounding box center [196, 201] width 226 height 47
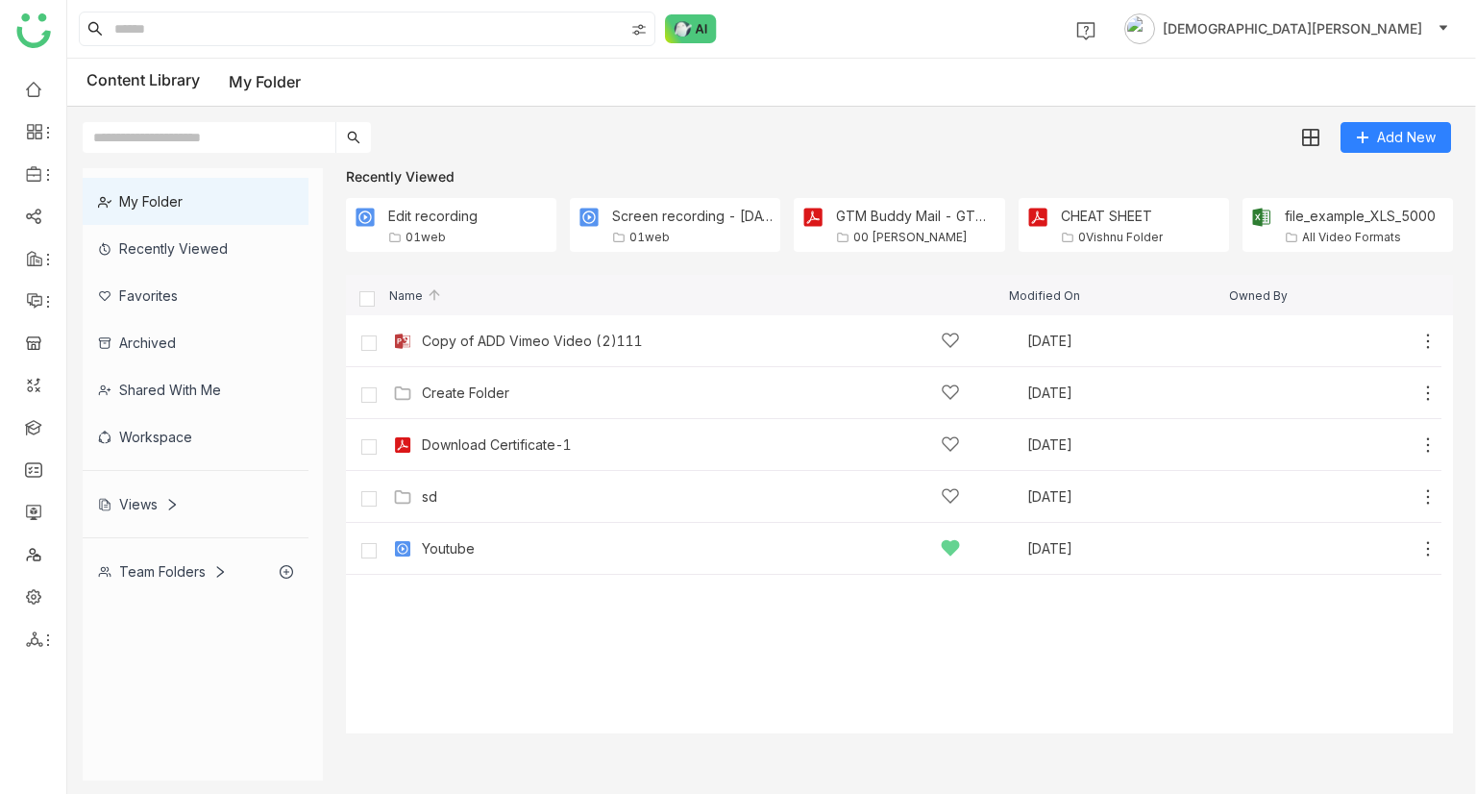
click at [164, 247] on div "Recently Viewed" at bounding box center [196, 248] width 226 height 47
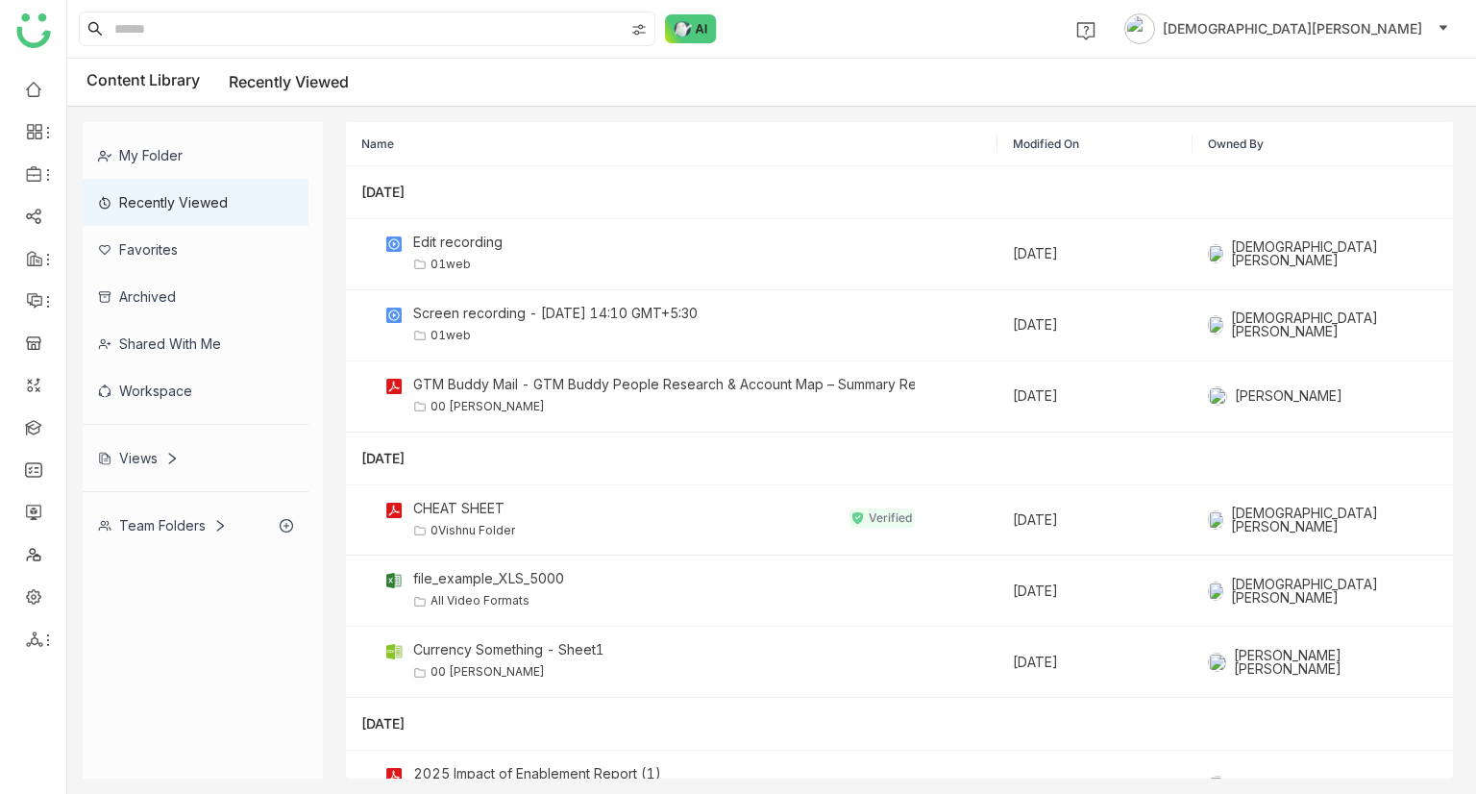
click at [201, 243] on div "Favorites" at bounding box center [196, 249] width 226 height 47
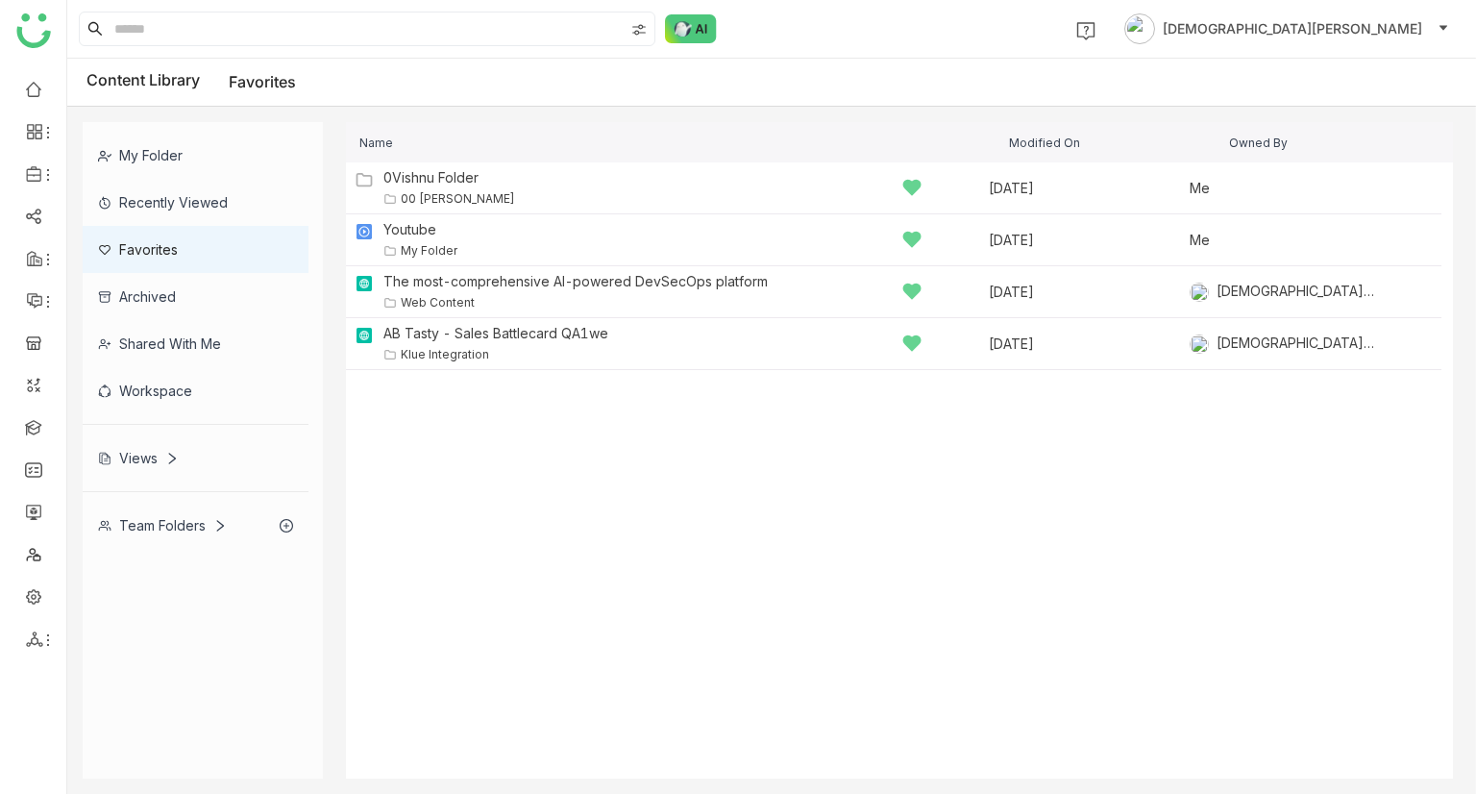
click at [207, 306] on div "Archived" at bounding box center [196, 296] width 226 height 47
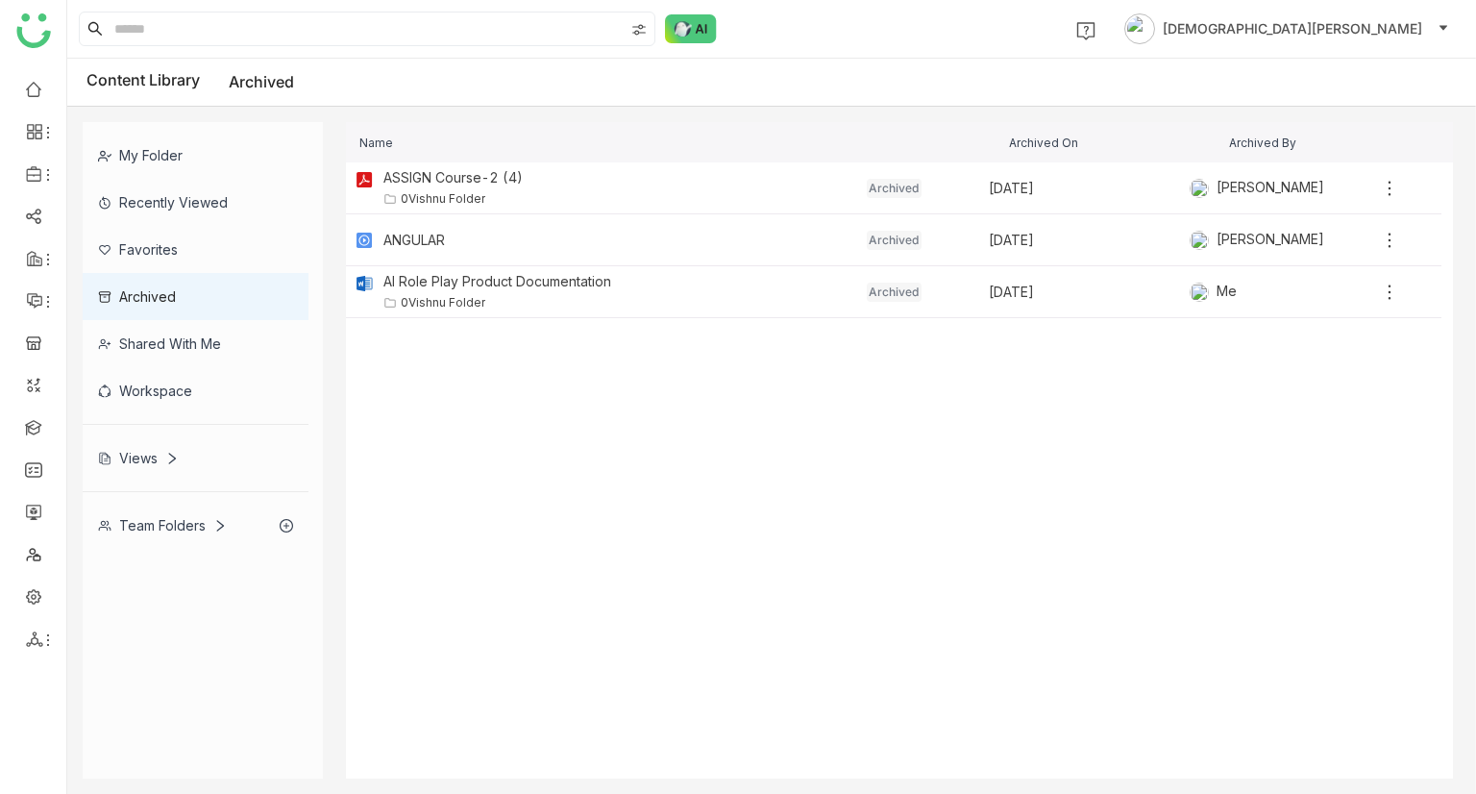
click at [223, 367] on div "Workspace" at bounding box center [196, 390] width 226 height 47
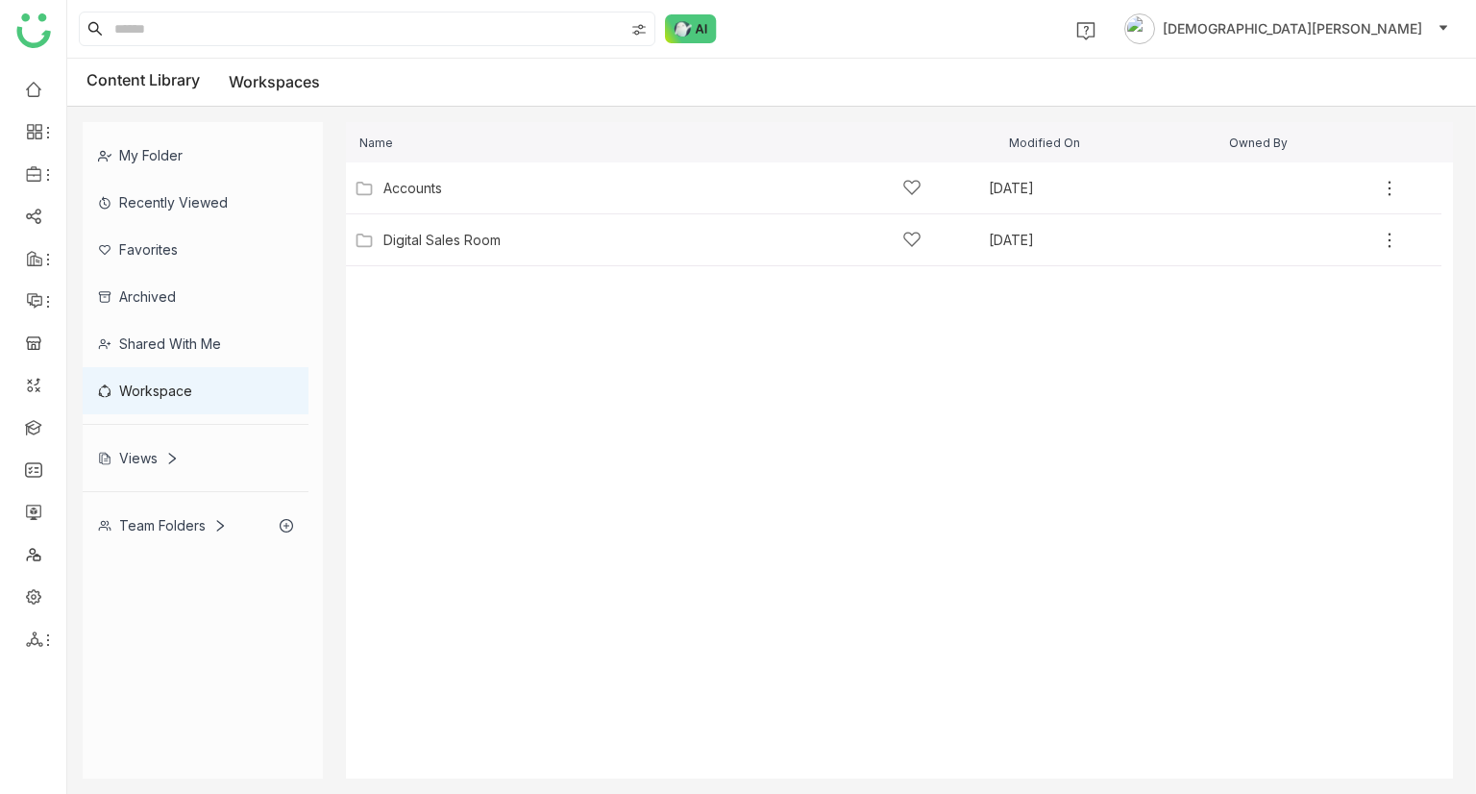
click at [246, 334] on div "Shared with me" at bounding box center [196, 343] width 226 height 47
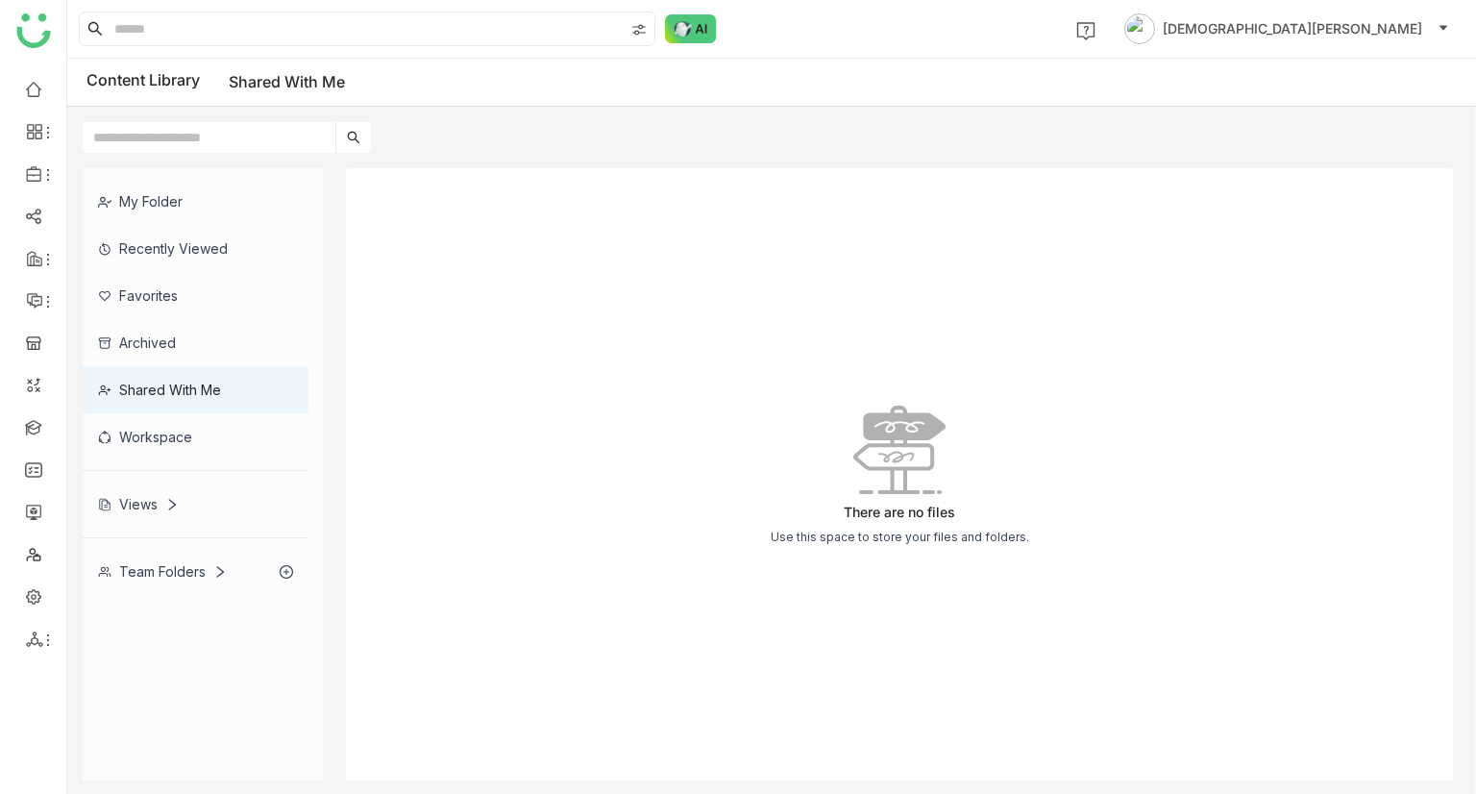
click at [158, 510] on div "Views" at bounding box center [196, 503] width 226 height 47
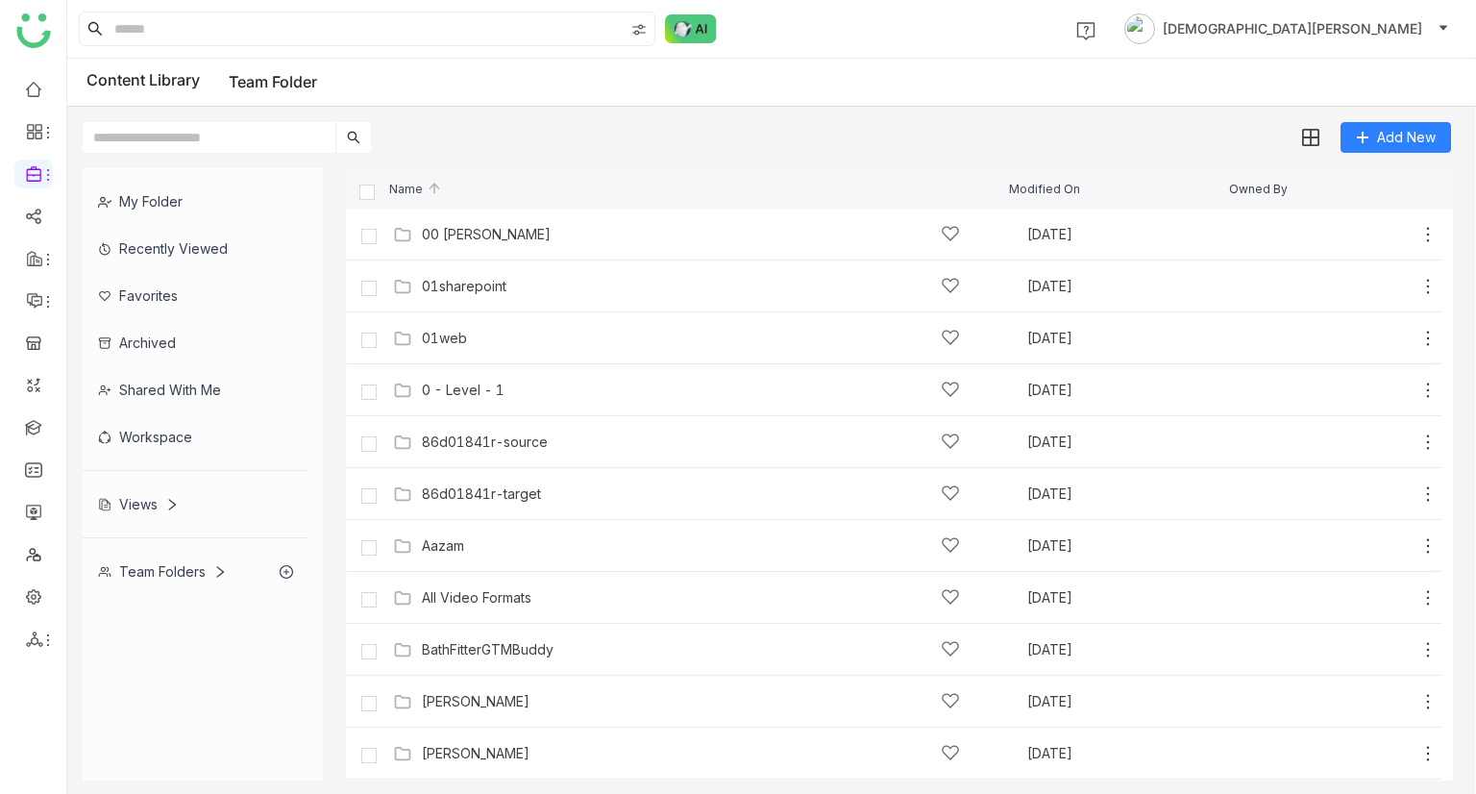
click at [175, 572] on div "Team Folders" at bounding box center [162, 571] width 129 height 16
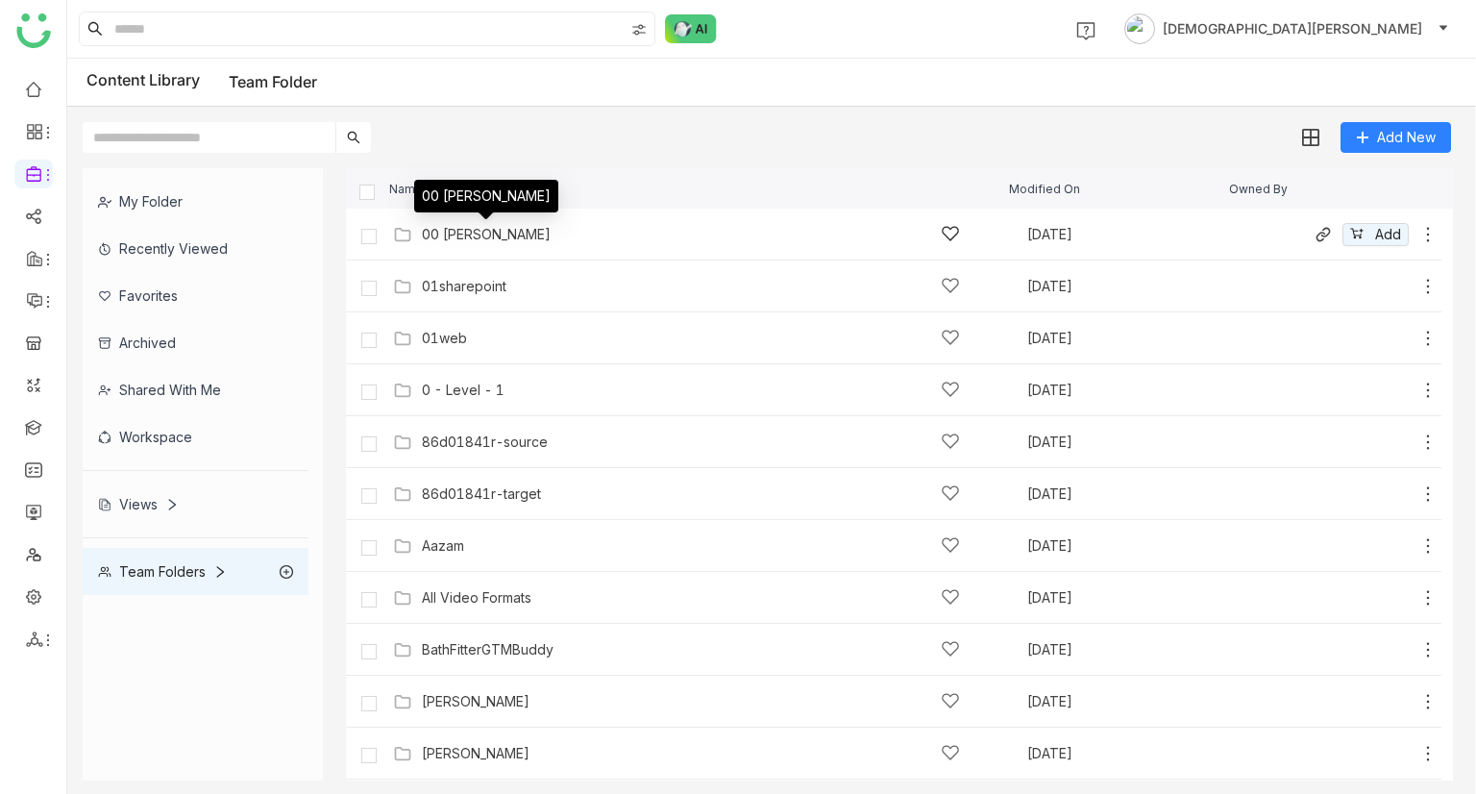
click at [483, 229] on div "00 Arif Folder" at bounding box center [486, 234] width 129 height 15
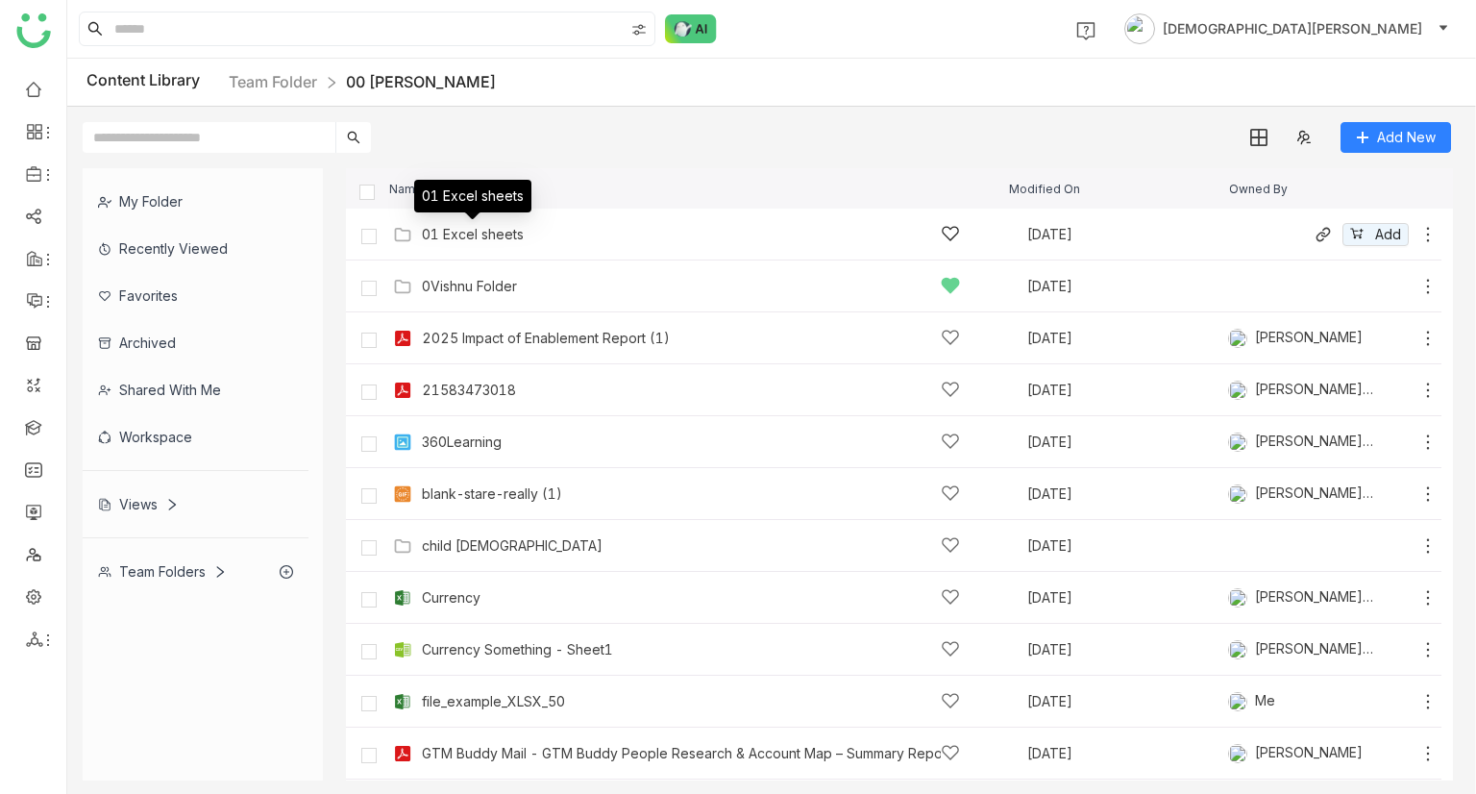
click at [486, 231] on div "01 Excel sheets" at bounding box center [473, 234] width 102 height 15
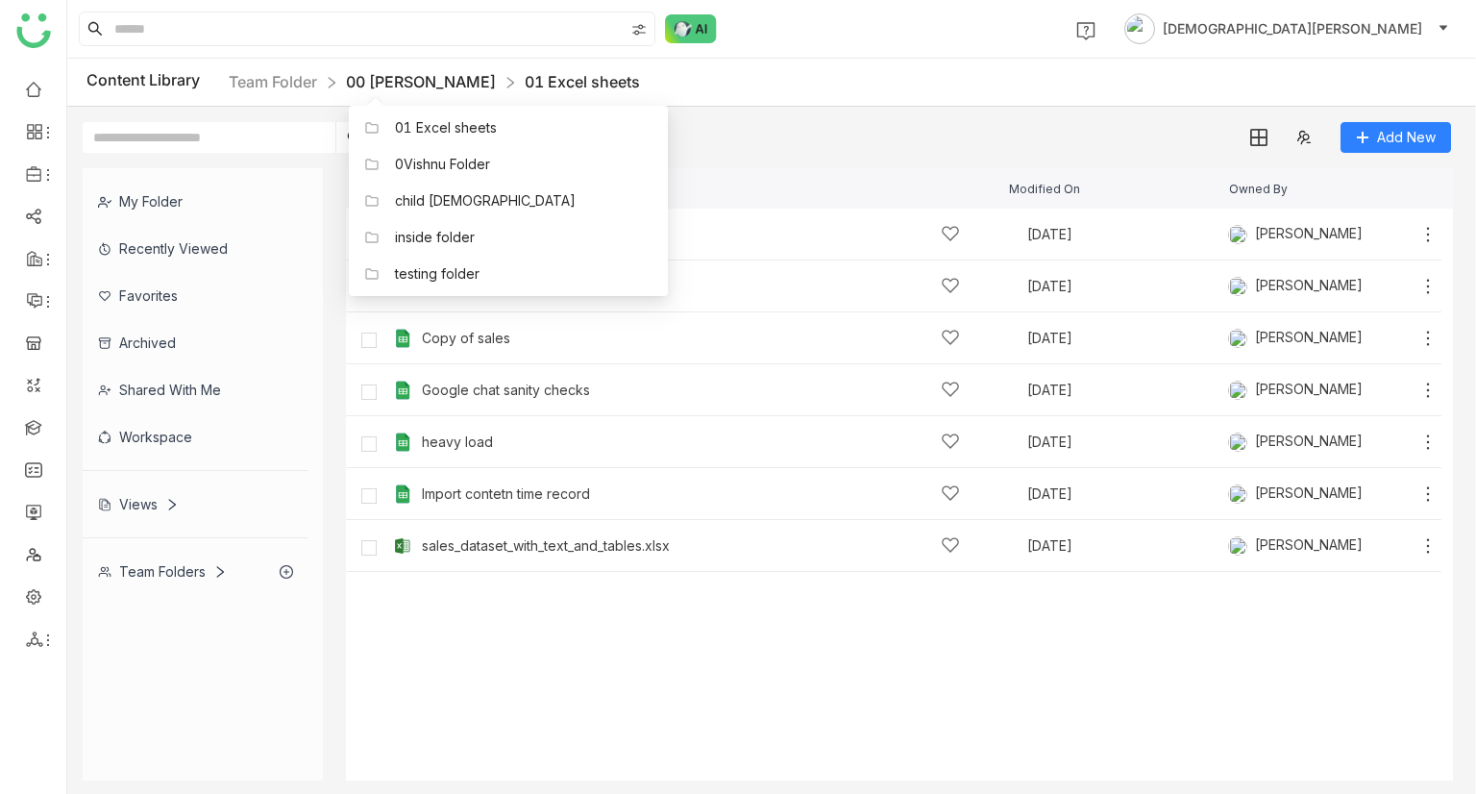
click at [429, 81] on link "00 Arif Folder" at bounding box center [421, 81] width 150 height 19
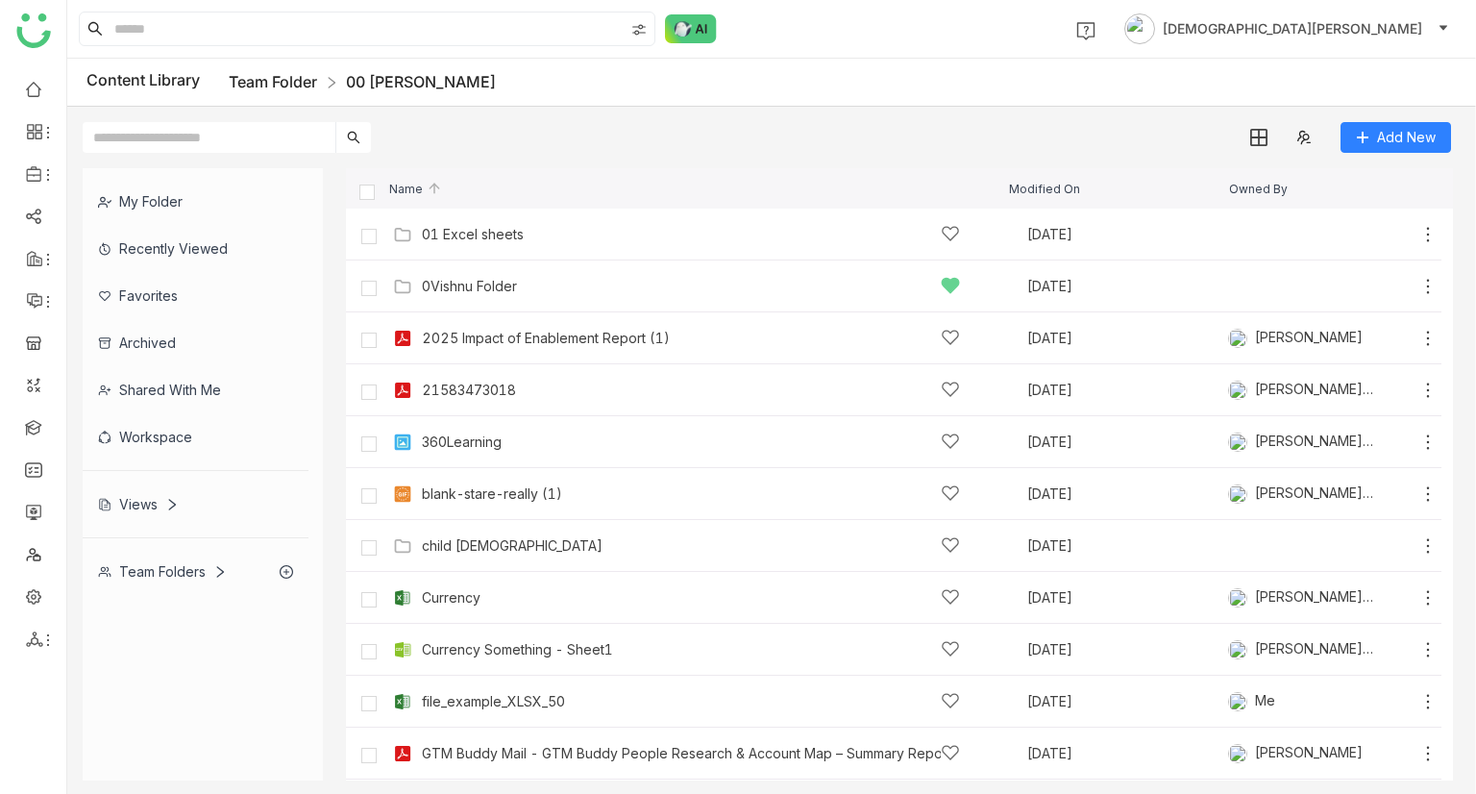
click at [282, 79] on link "Team Folder" at bounding box center [273, 81] width 88 height 19
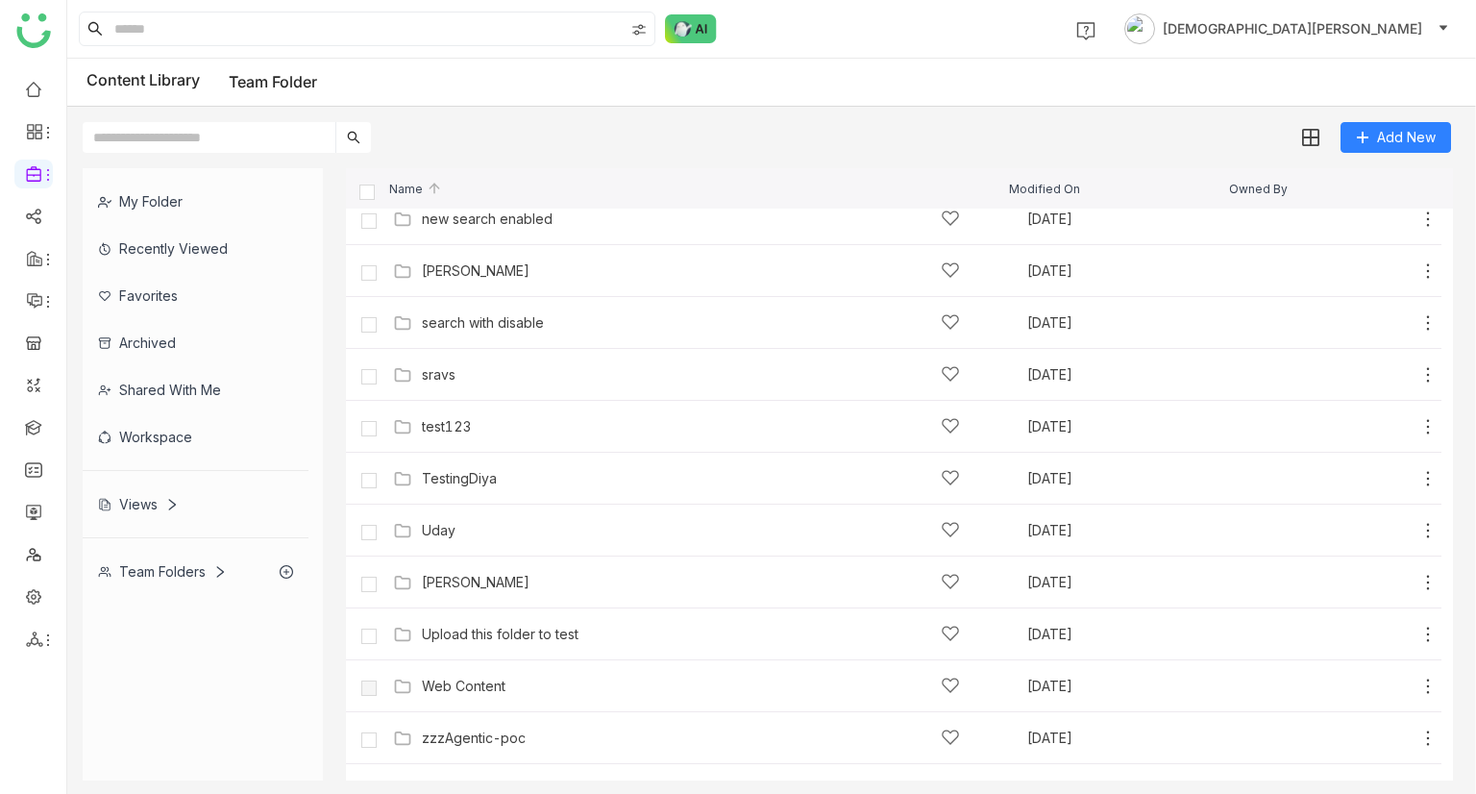
scroll to position [949, 0]
click at [1375, 479] on span "Add" at bounding box center [1388, 478] width 26 height 21
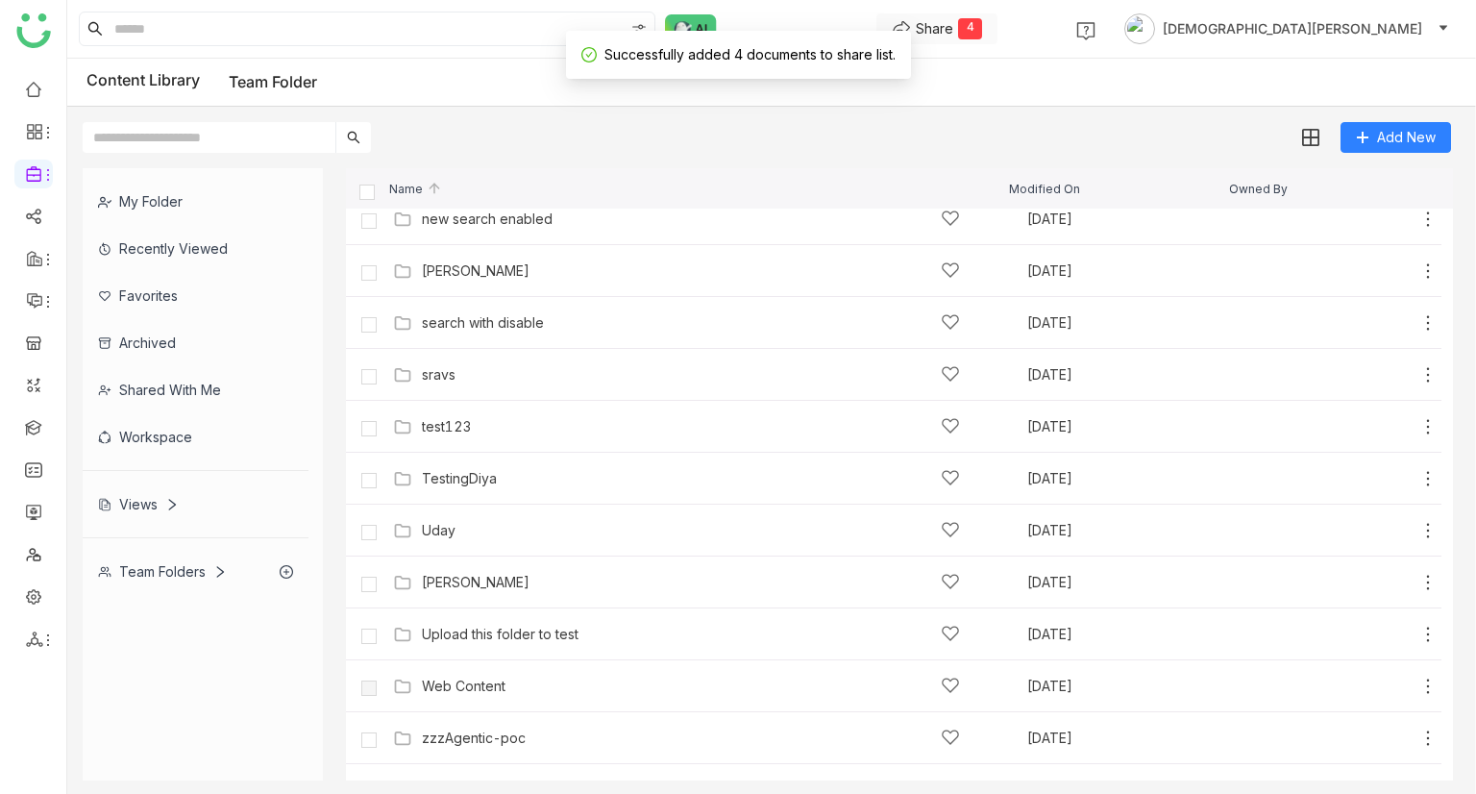
click at [953, 31] on div "Share" at bounding box center [934, 28] width 37 height 20
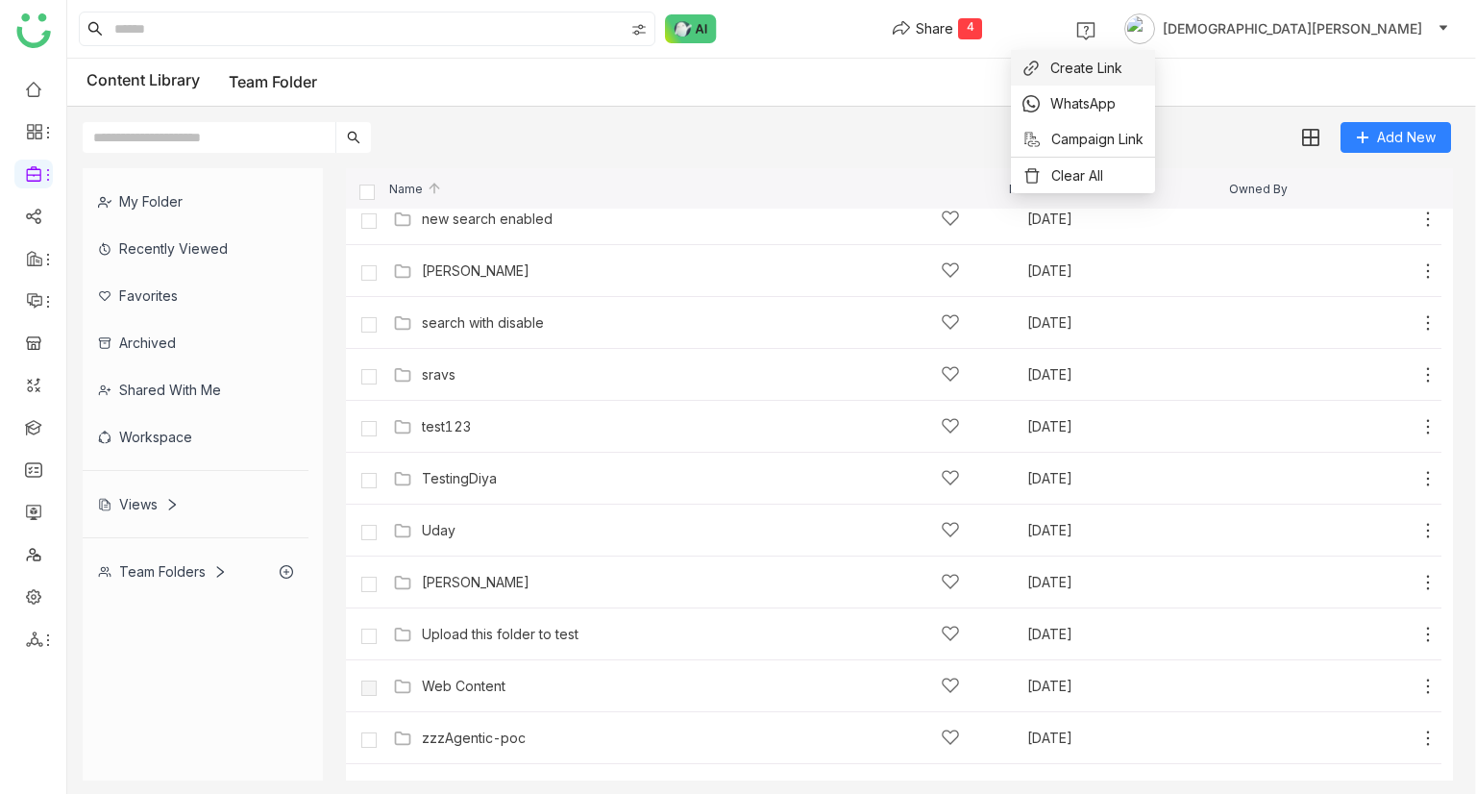
click at [1098, 58] on span "Create Link" at bounding box center [1086, 68] width 72 height 20
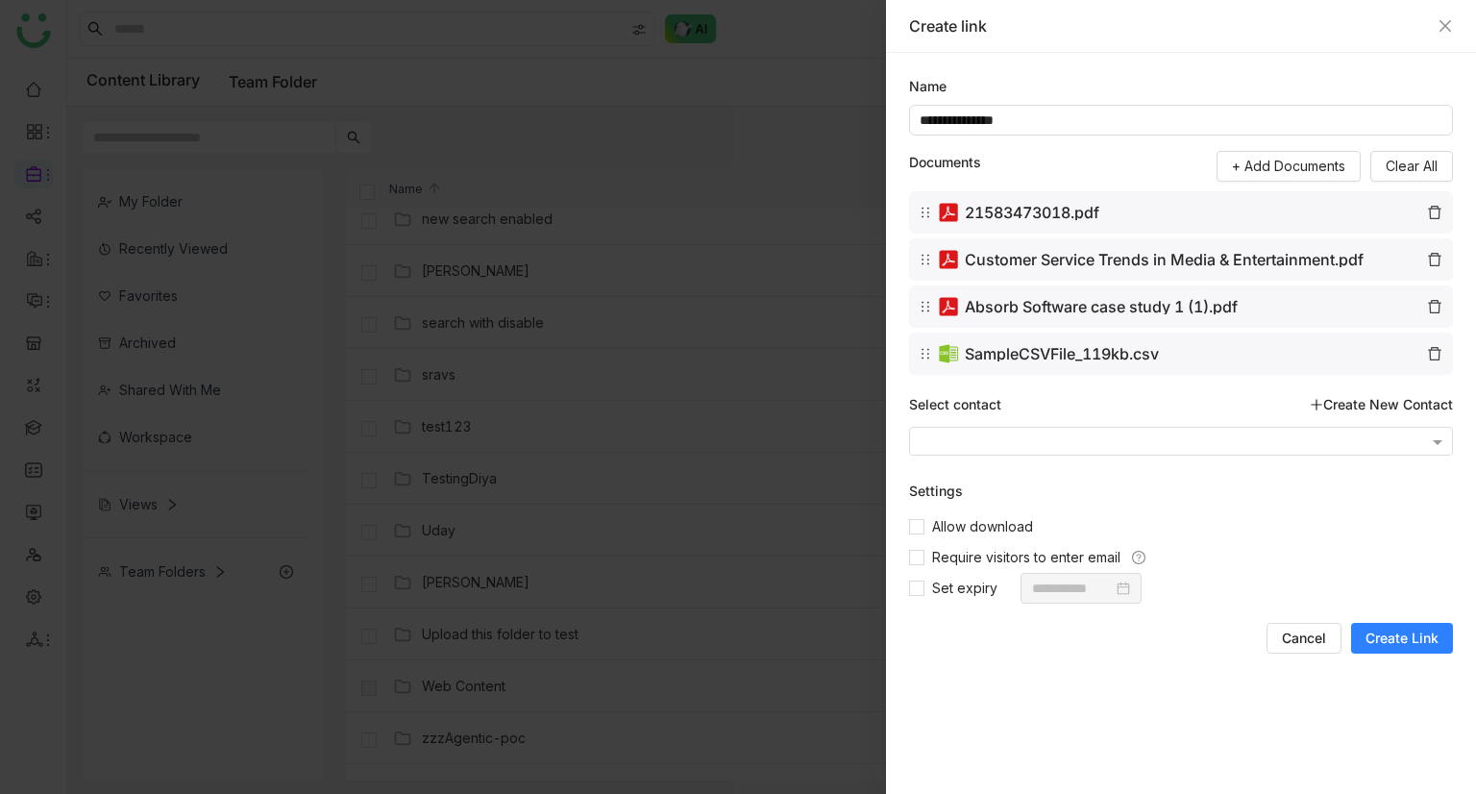
click at [1421, 635] on span "Create Link" at bounding box center [1401, 637] width 73 height 19
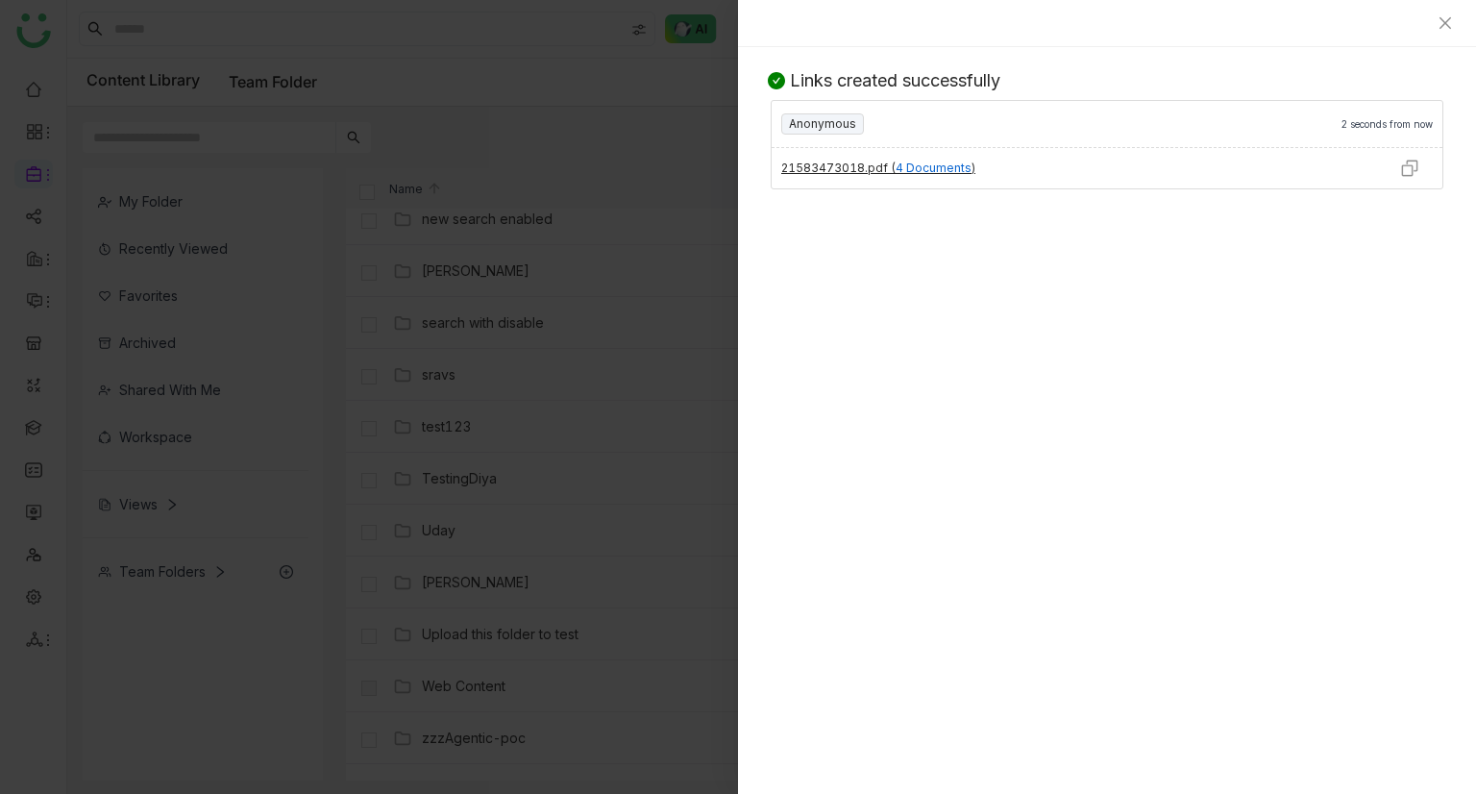
click at [1412, 170] on img at bounding box center [1409, 168] width 19 height 19
click at [1438, 37] on div at bounding box center [1107, 23] width 738 height 47
click at [1445, 28] on icon "Close" at bounding box center [1444, 22] width 15 height 15
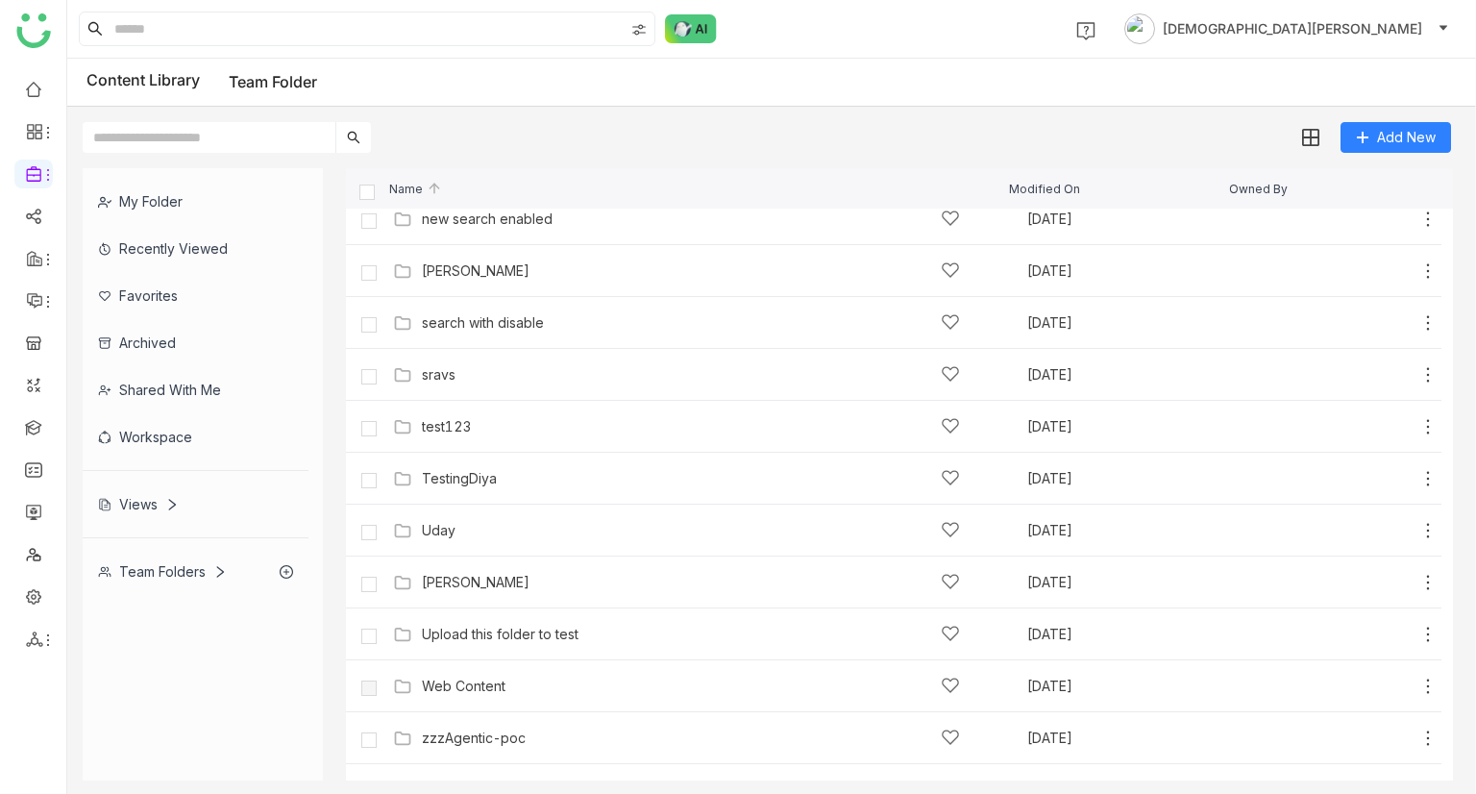
click at [208, 197] on div "My Folder" at bounding box center [196, 201] width 226 height 47
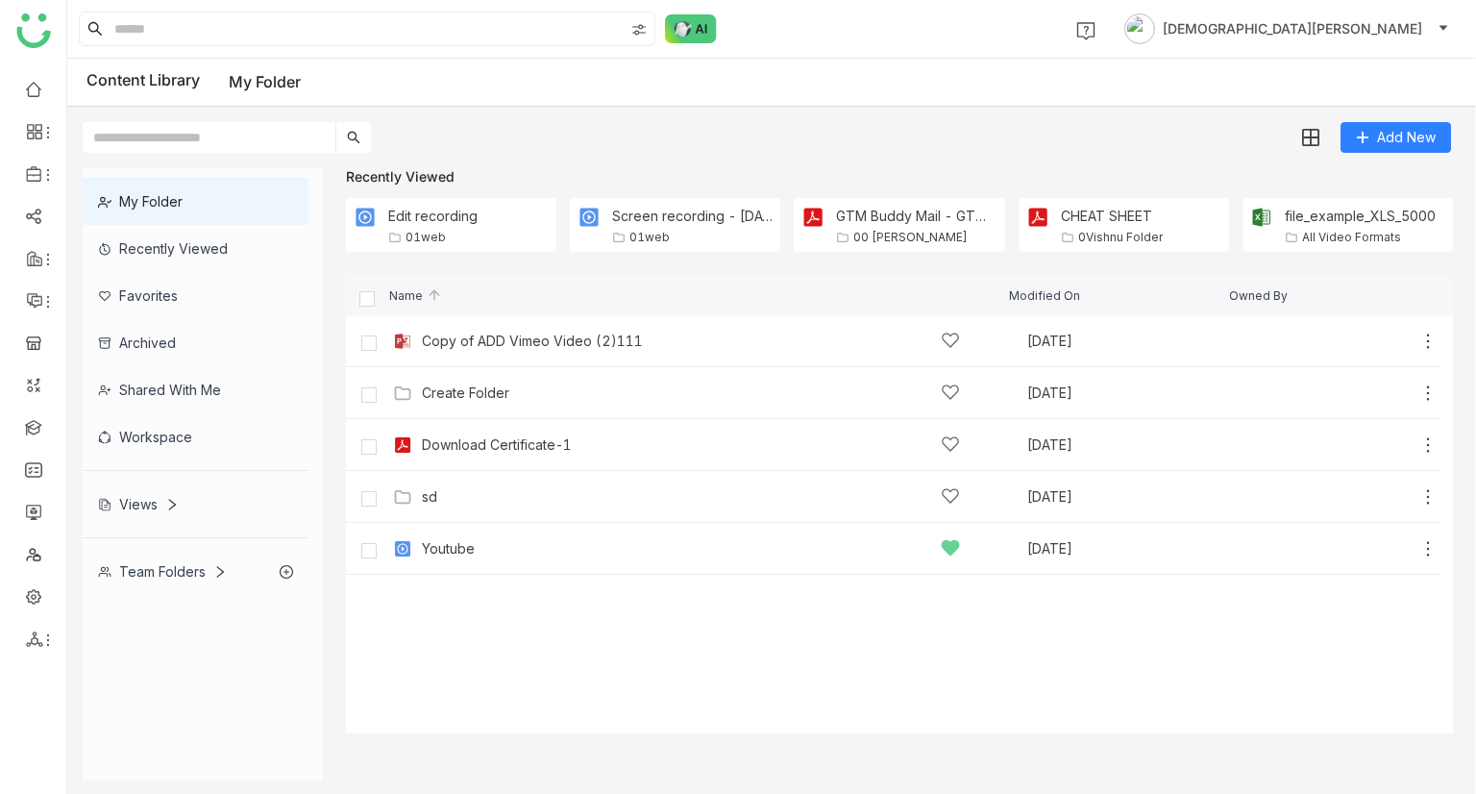
click at [143, 578] on div "Team Folders" at bounding box center [196, 571] width 226 height 47
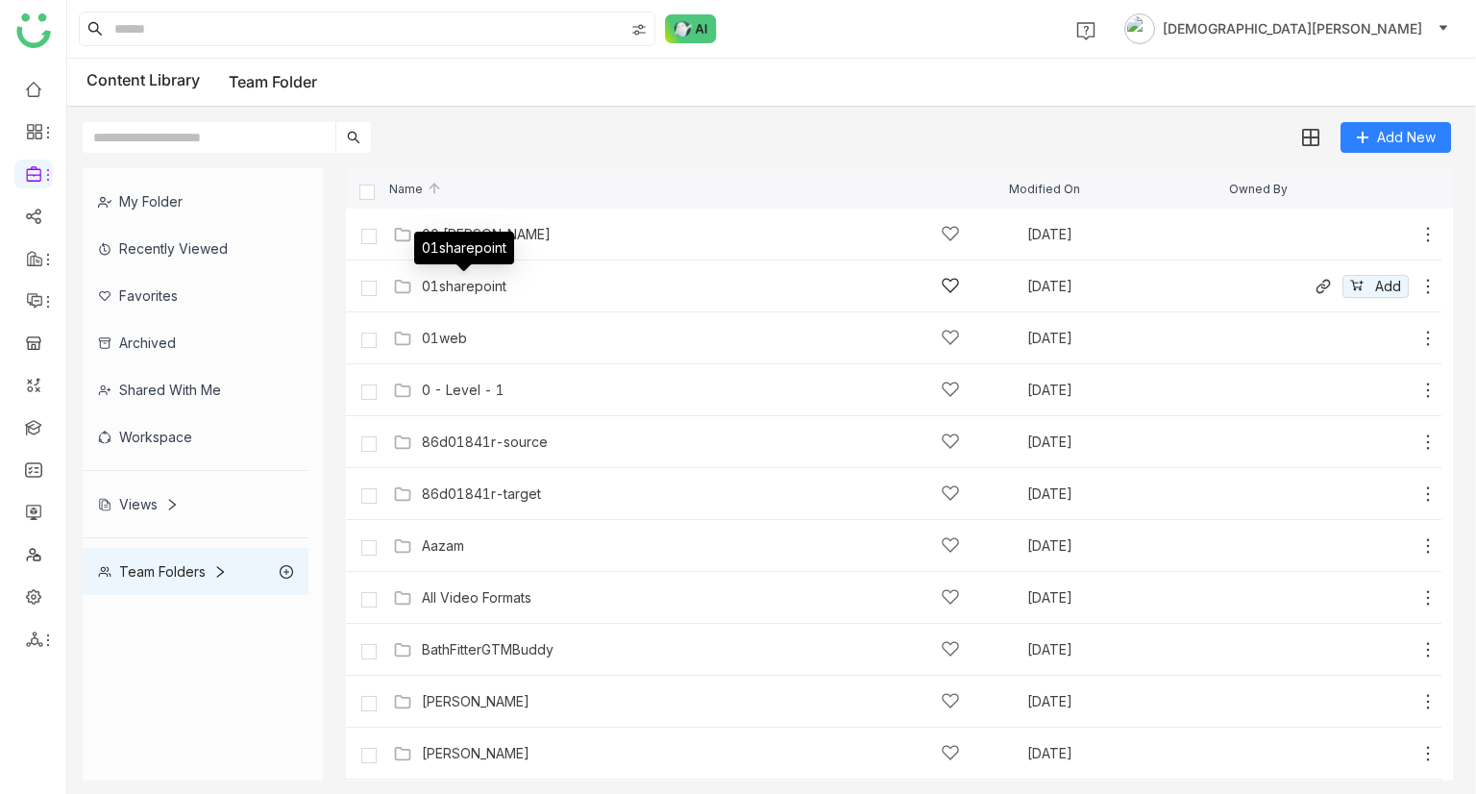
click at [486, 289] on div "01sharepoint" at bounding box center [464, 286] width 85 height 15
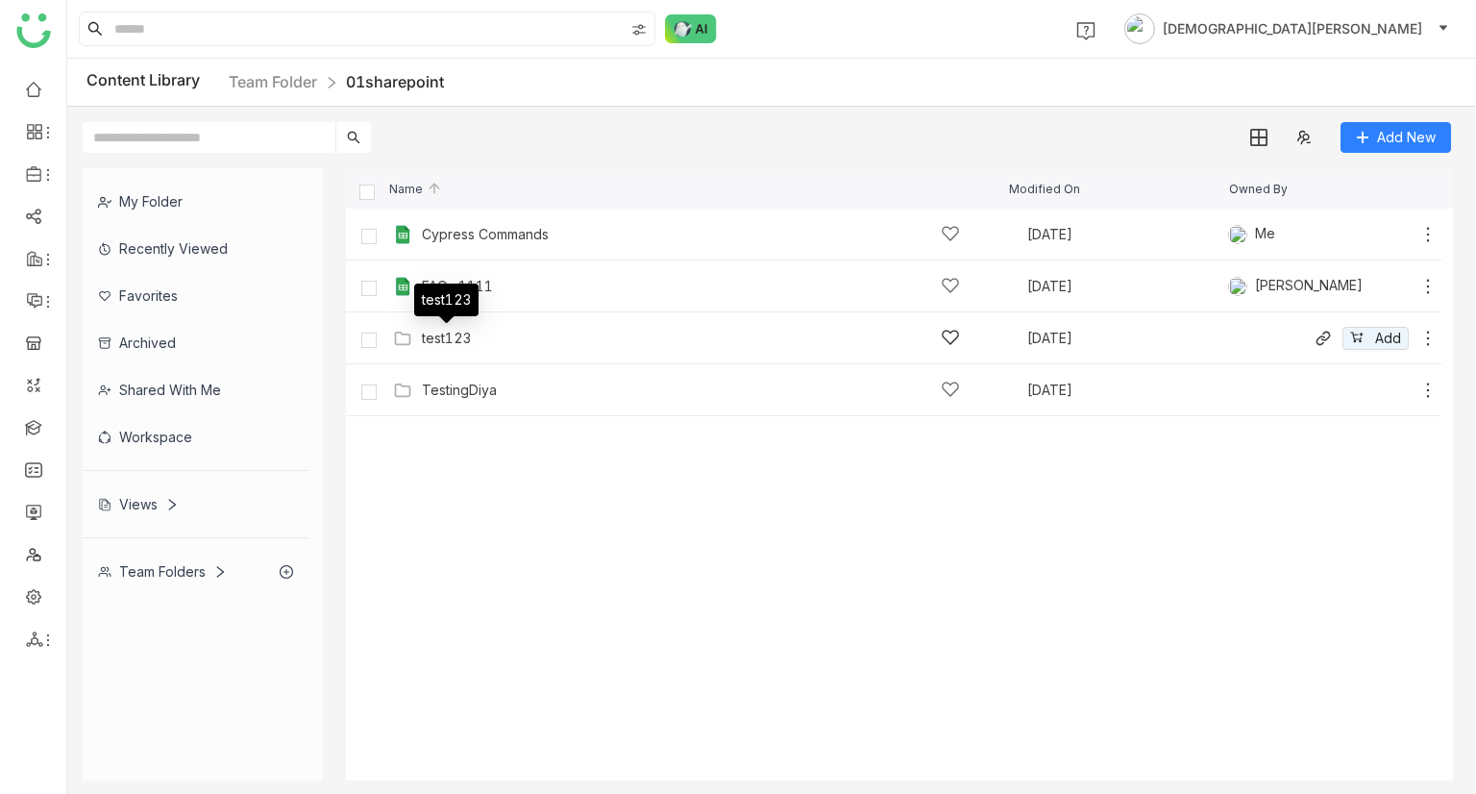
click at [435, 336] on div "test123" at bounding box center [446, 338] width 49 height 15
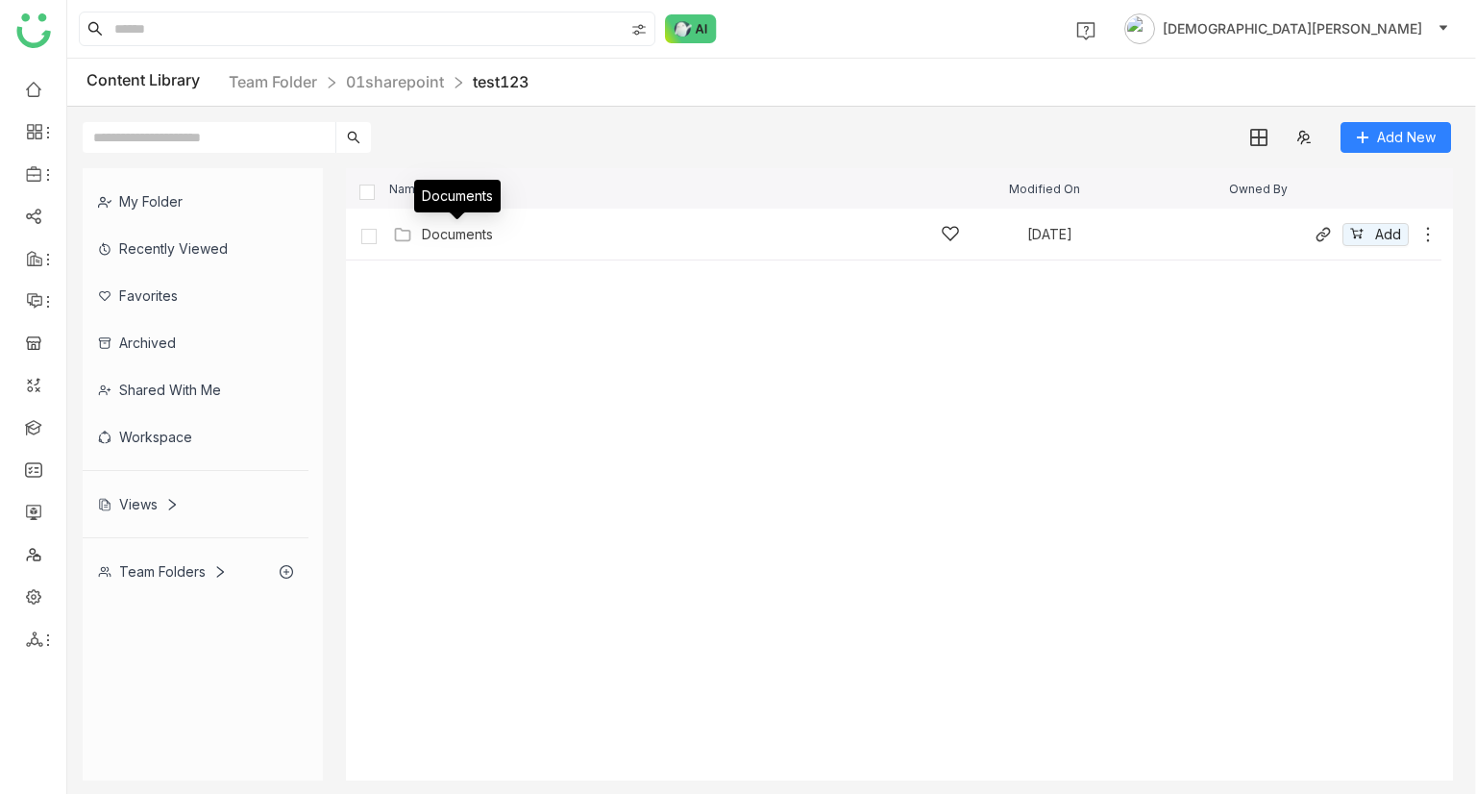
click at [486, 229] on div "Documents" at bounding box center [457, 234] width 71 height 15
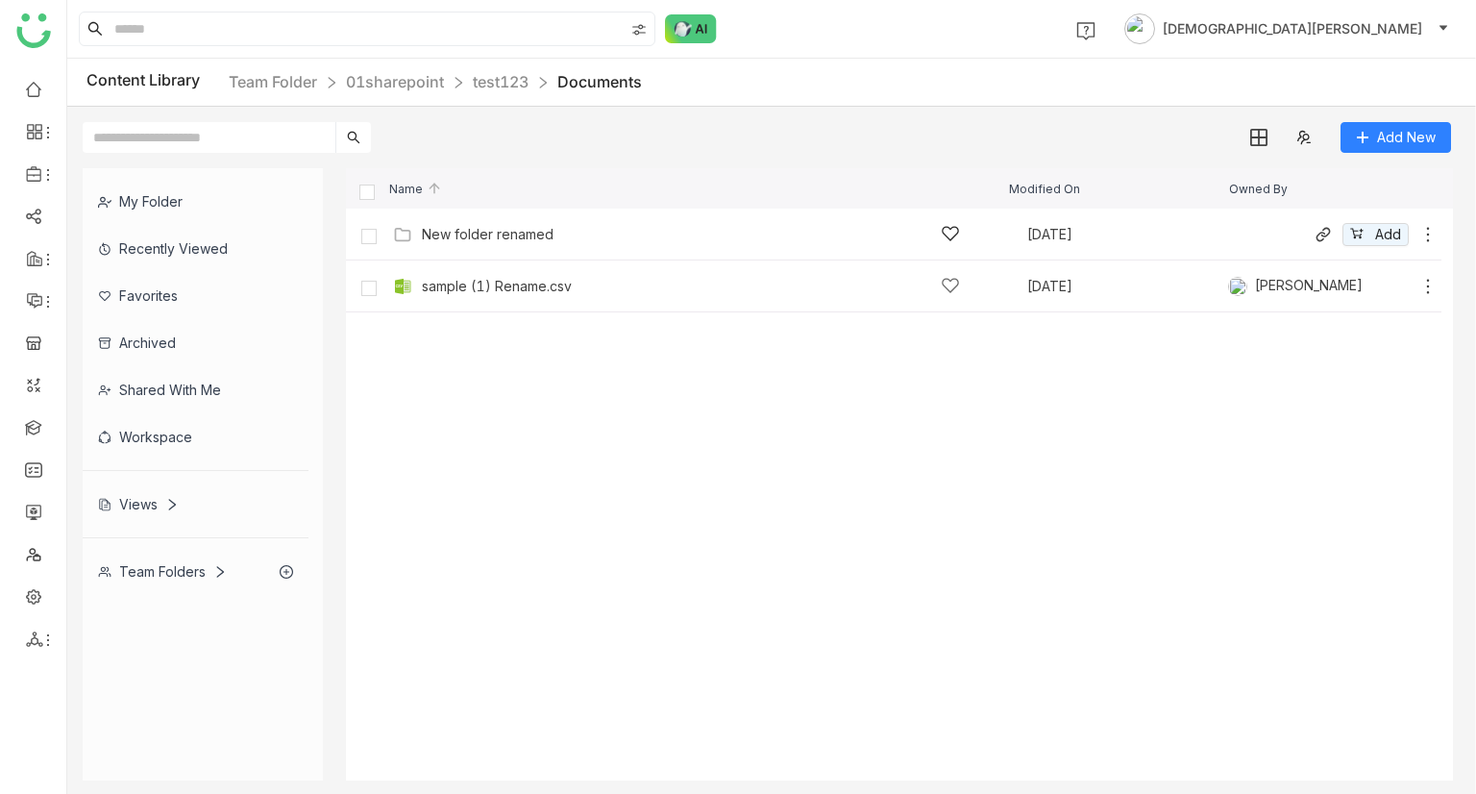
click at [458, 248] on div "New folder renamed Sep 22, 2025 Add" at bounding box center [912, 234] width 1049 height 30
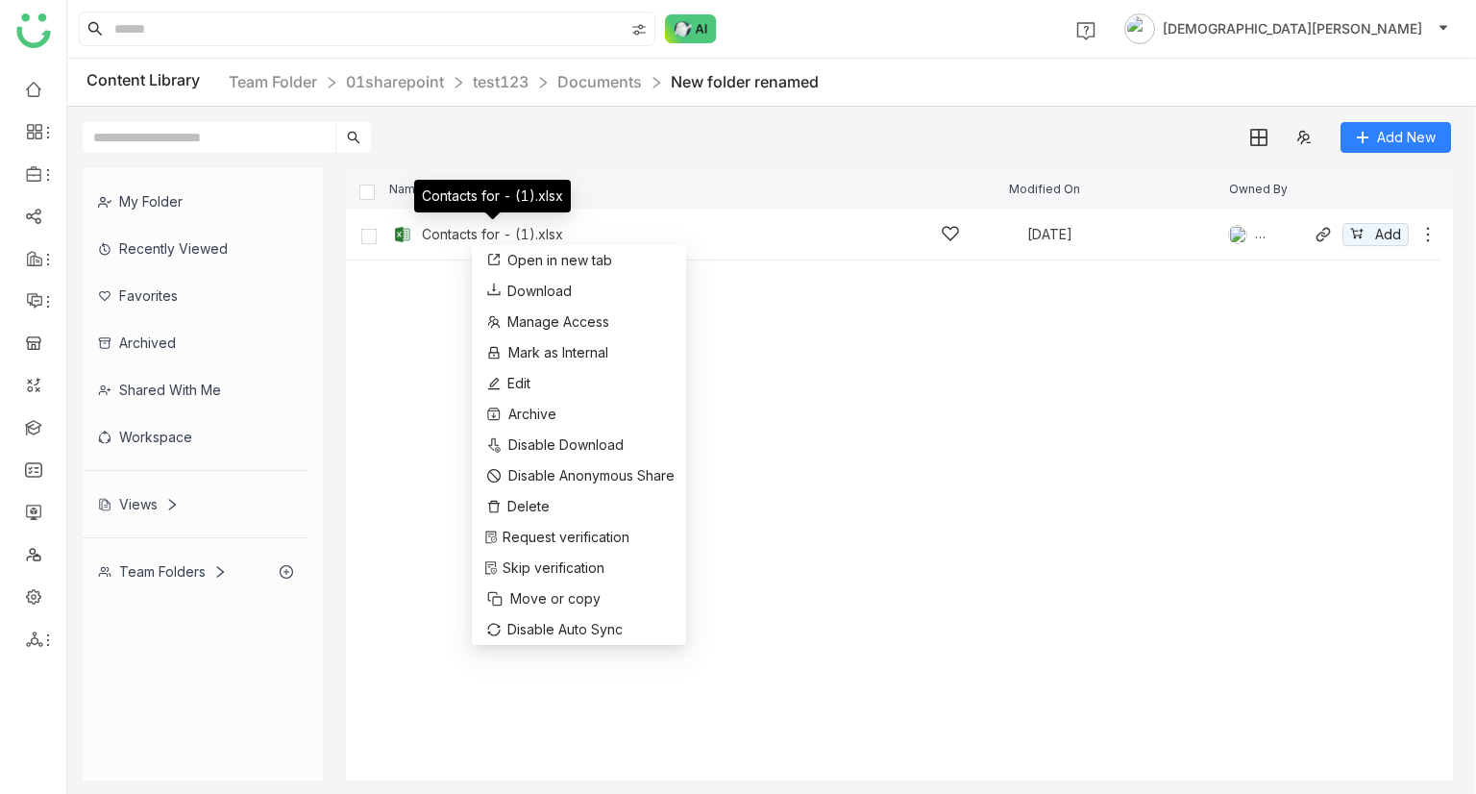
click at [454, 235] on div "Contacts for - (1).xlsx" at bounding box center [492, 234] width 141 height 15
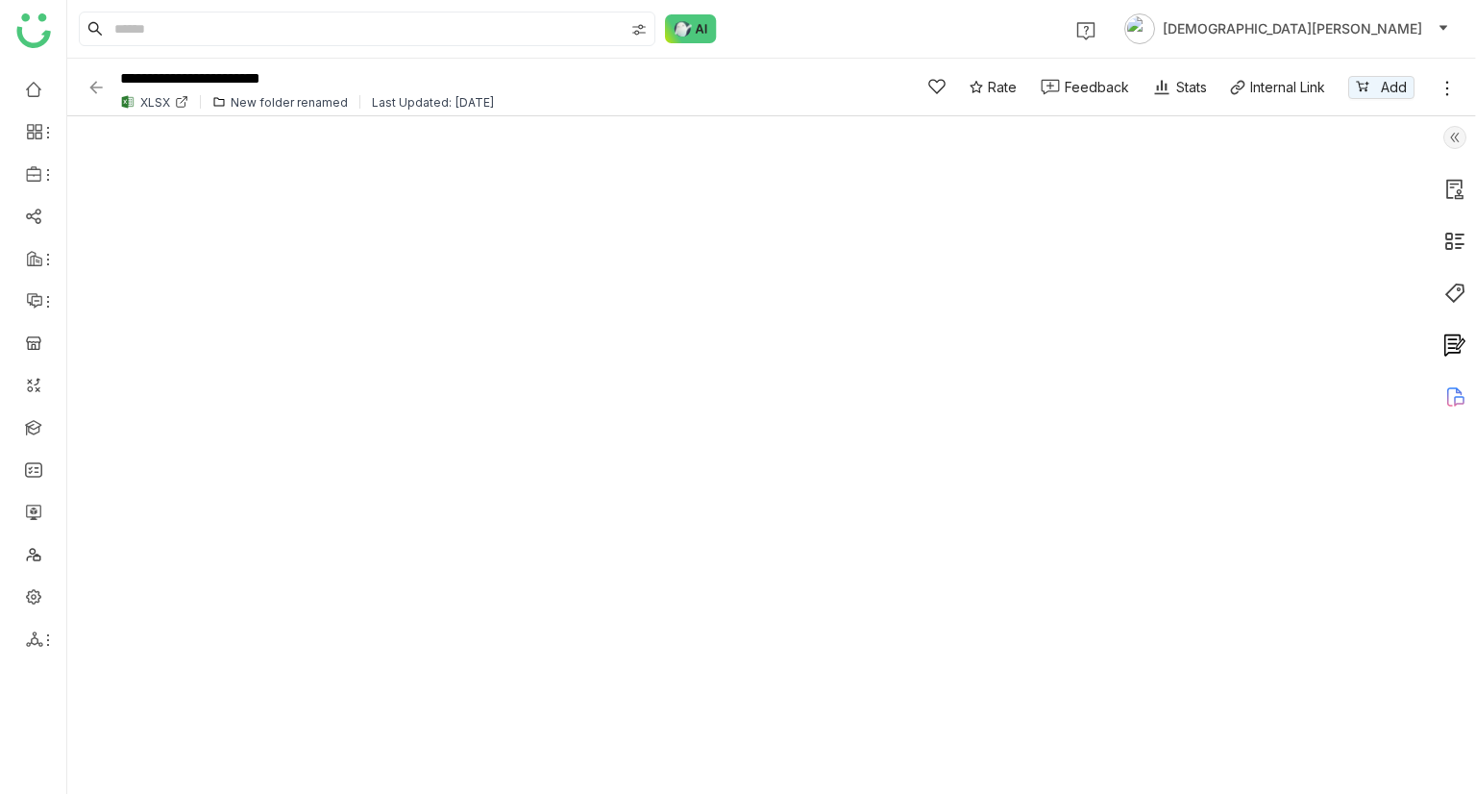
click at [94, 82] on img at bounding box center [95, 87] width 19 height 19
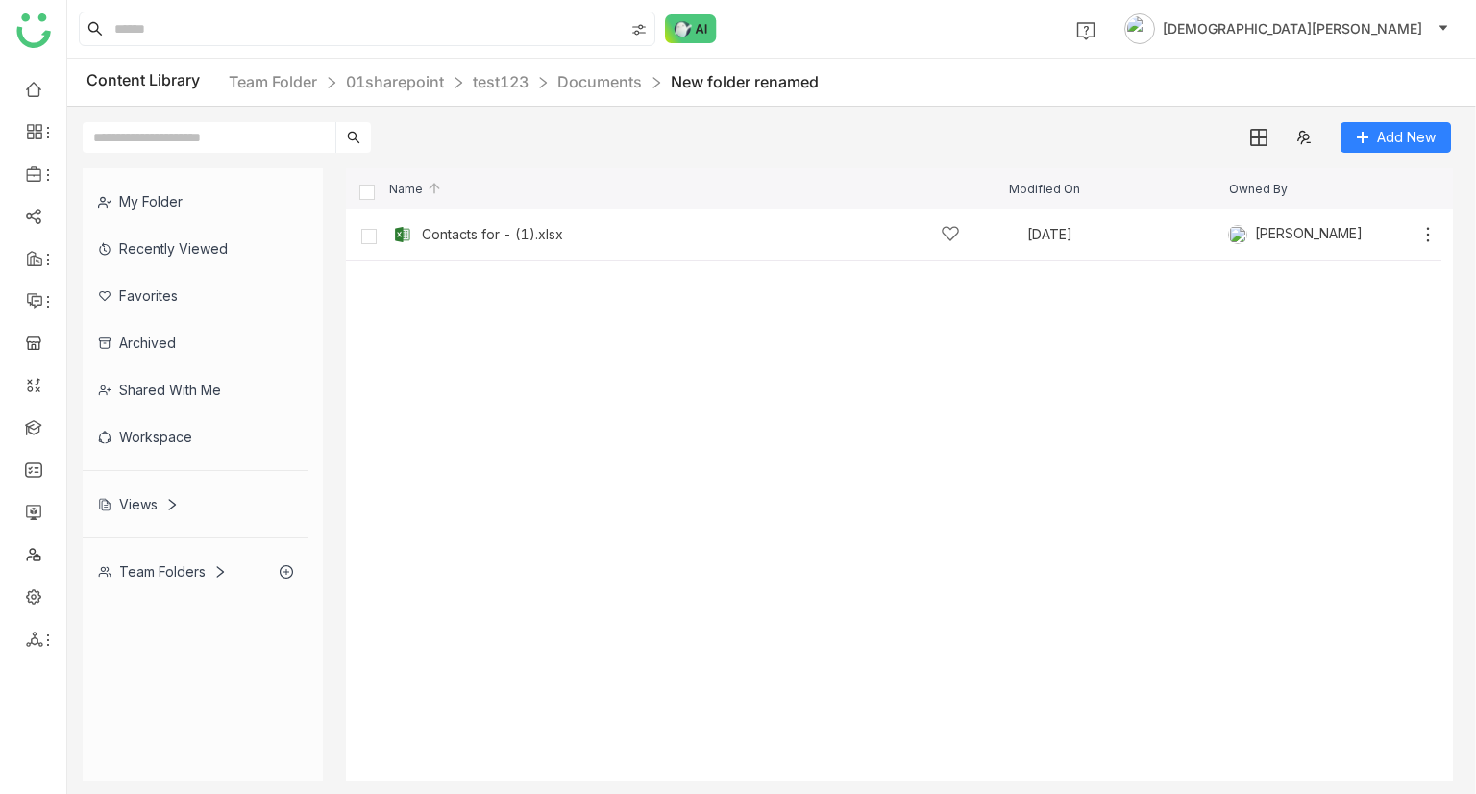
click at [179, 571] on div "Team Folders" at bounding box center [162, 571] width 129 height 16
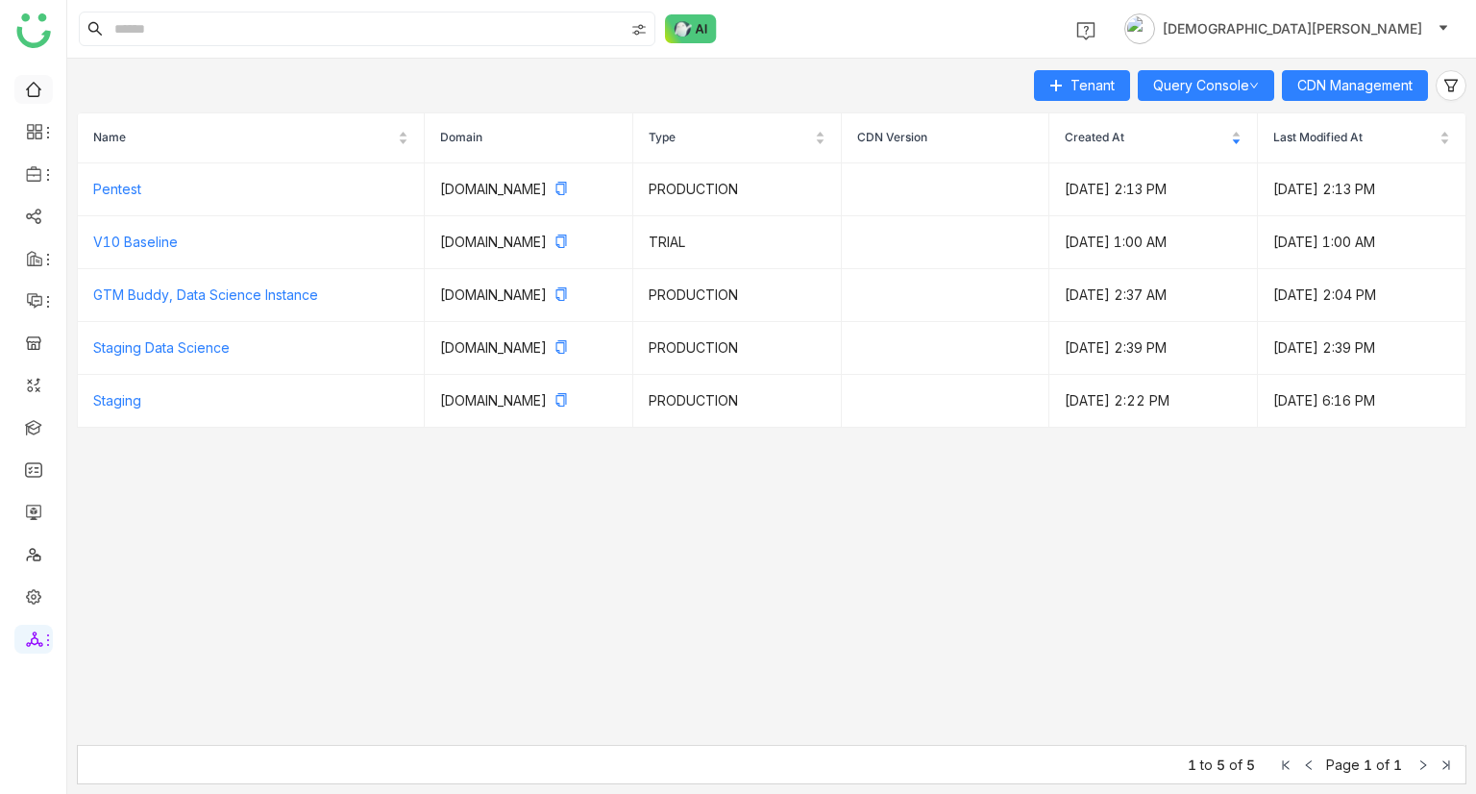
click at [26, 80] on link at bounding box center [33, 88] width 17 height 16
click at [26, 84] on link at bounding box center [33, 88] width 17 height 16
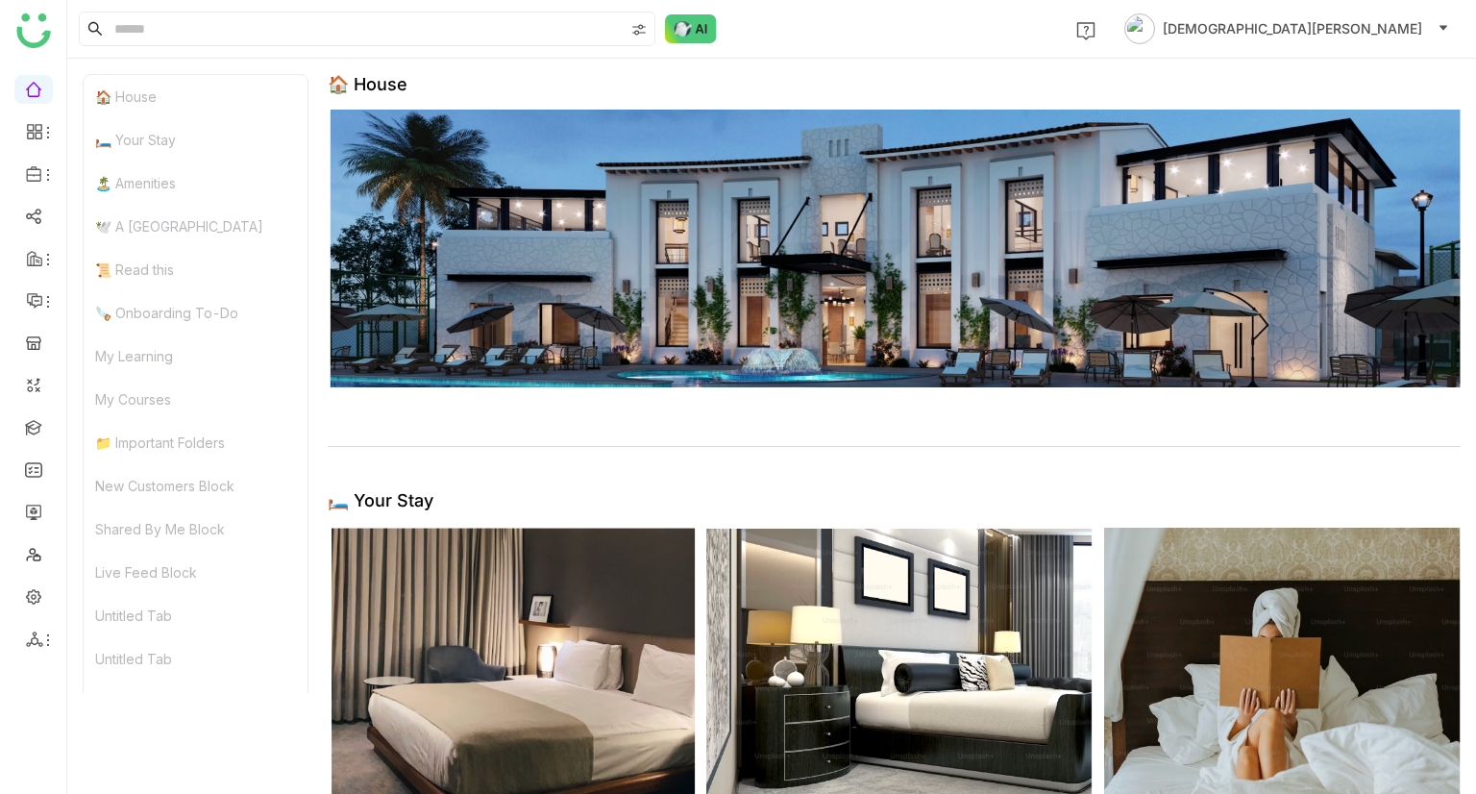
click at [200, 105] on div "🏠 House" at bounding box center [196, 96] width 224 height 43
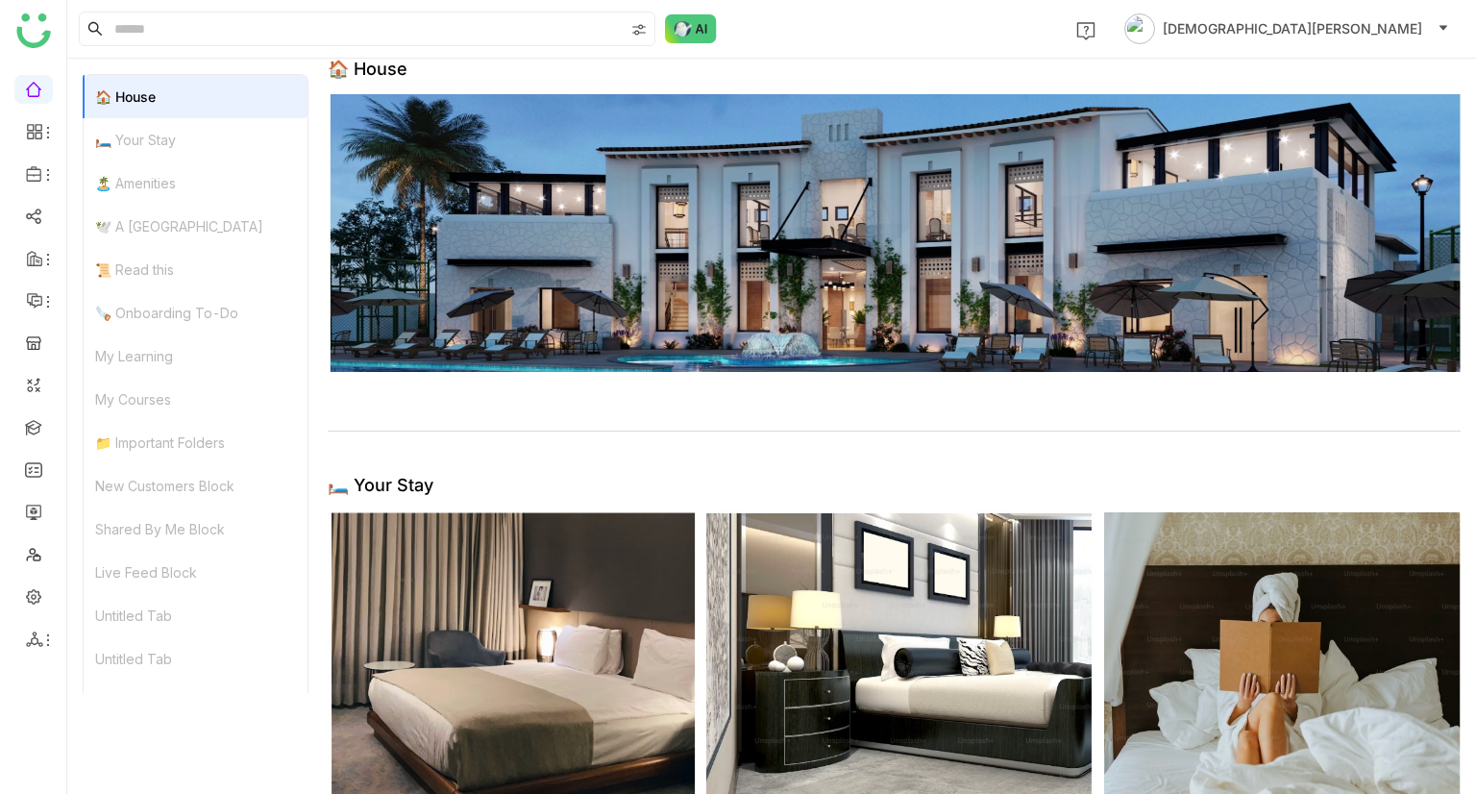
click at [194, 128] on div "🛏️ Your Stay" at bounding box center [196, 139] width 224 height 43
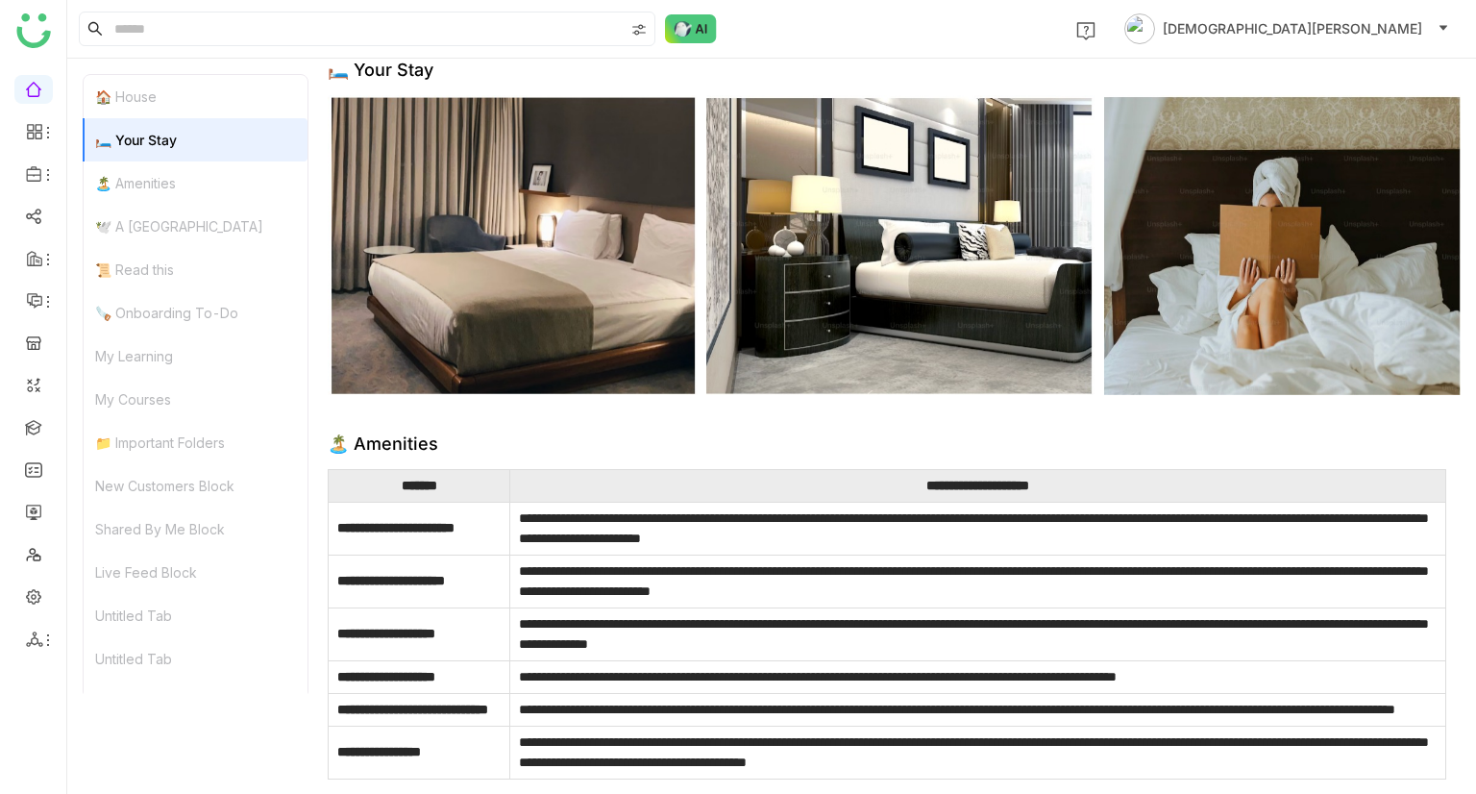
click at [189, 170] on div "🏝️ Amenities" at bounding box center [196, 182] width 224 height 43
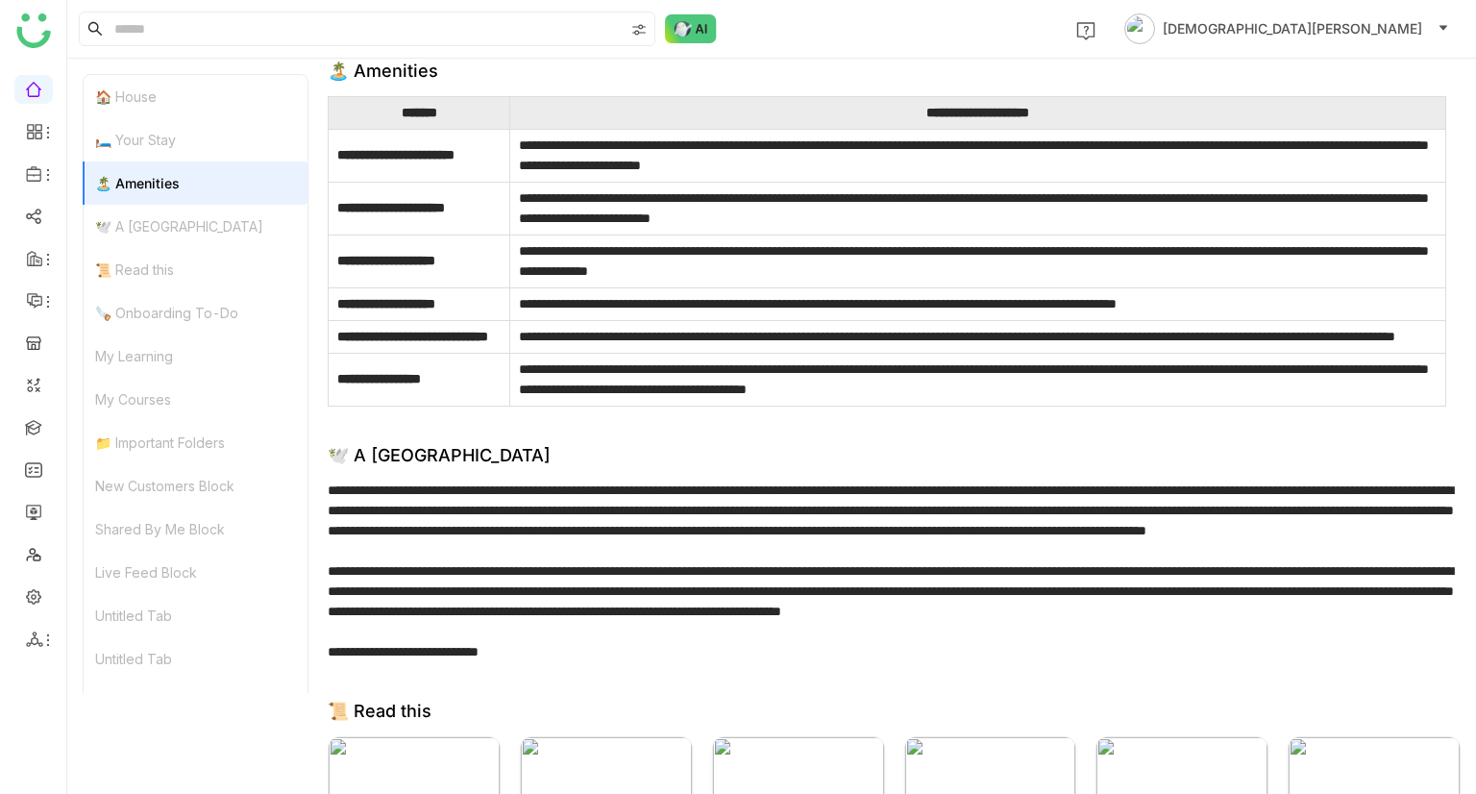
click at [185, 209] on div "🕊️ A [GEOGRAPHIC_DATA]" at bounding box center [196, 226] width 224 height 43
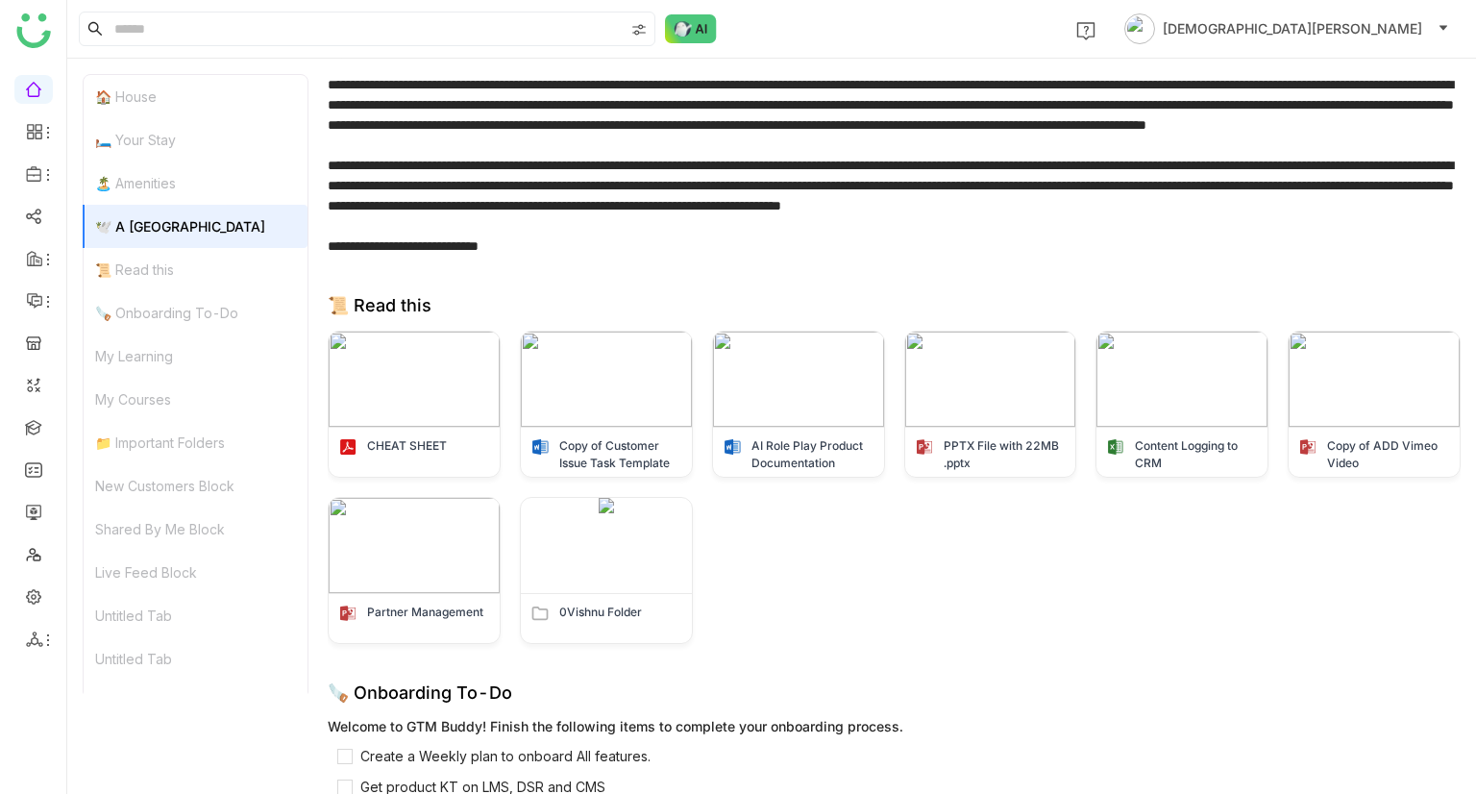
click at [184, 258] on div "📜 Read this" at bounding box center [196, 269] width 224 height 43
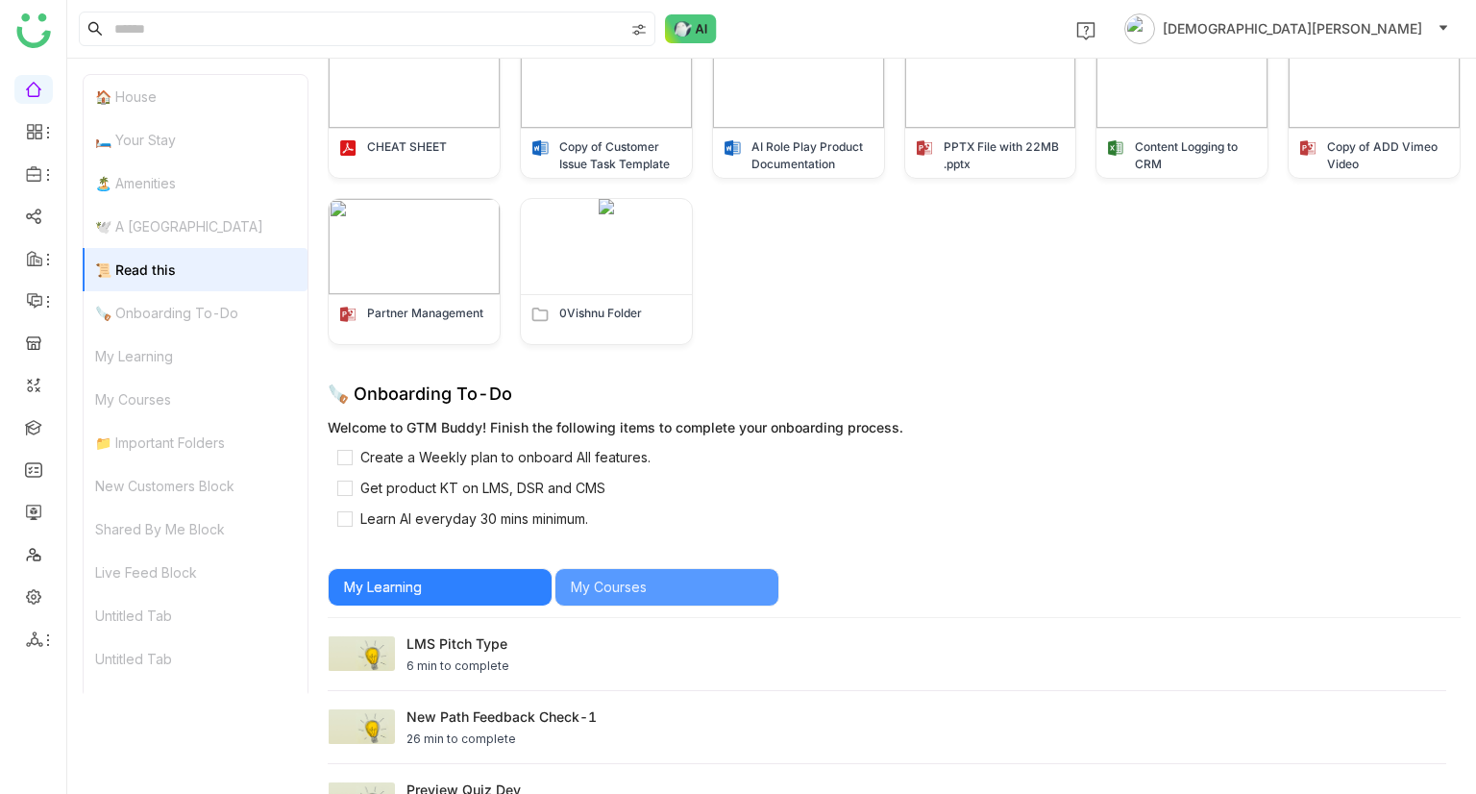
click at [188, 307] on div "🪚 Onboarding To-Do" at bounding box center [196, 312] width 224 height 43
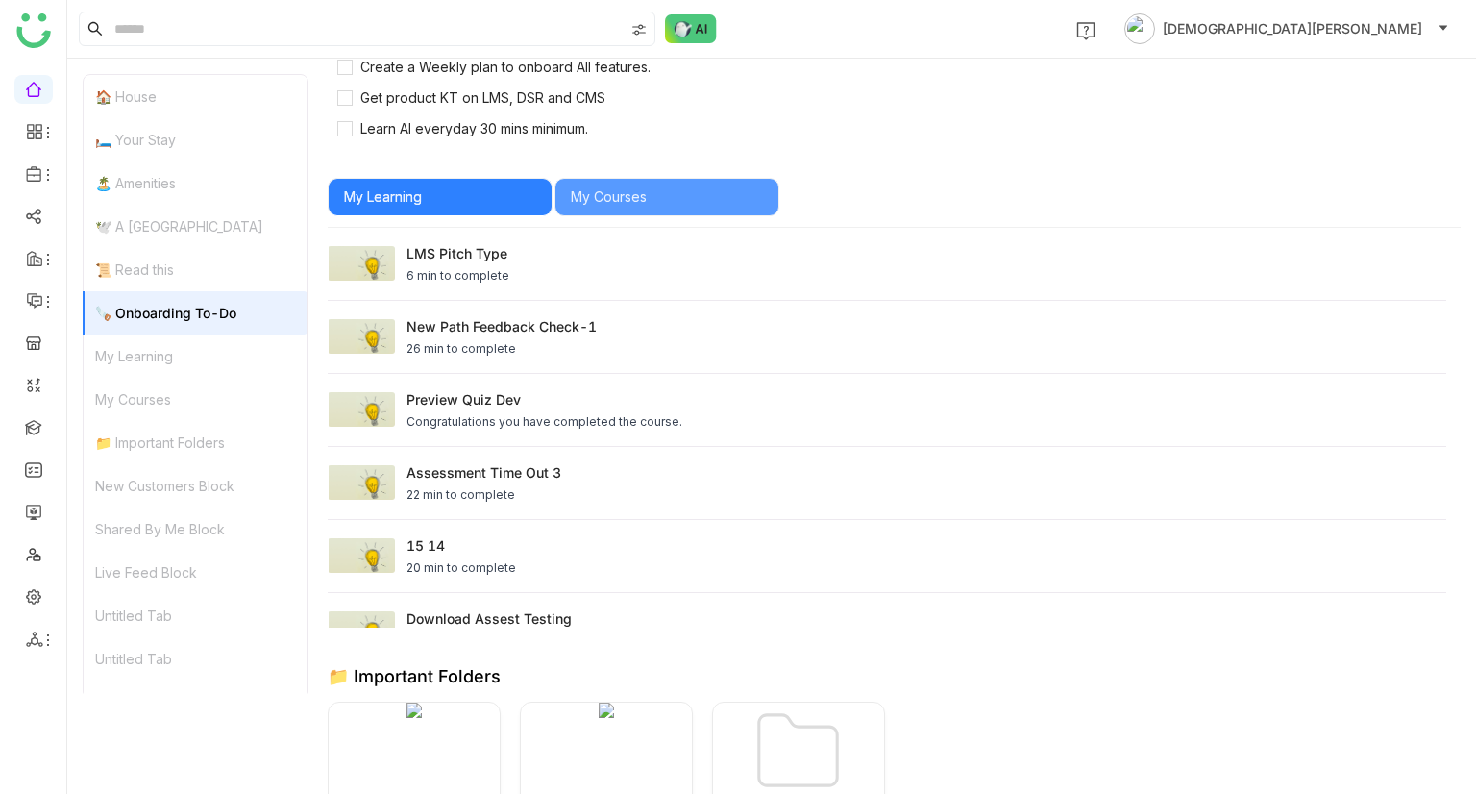
click at [193, 354] on div "My Learning" at bounding box center [196, 355] width 224 height 43
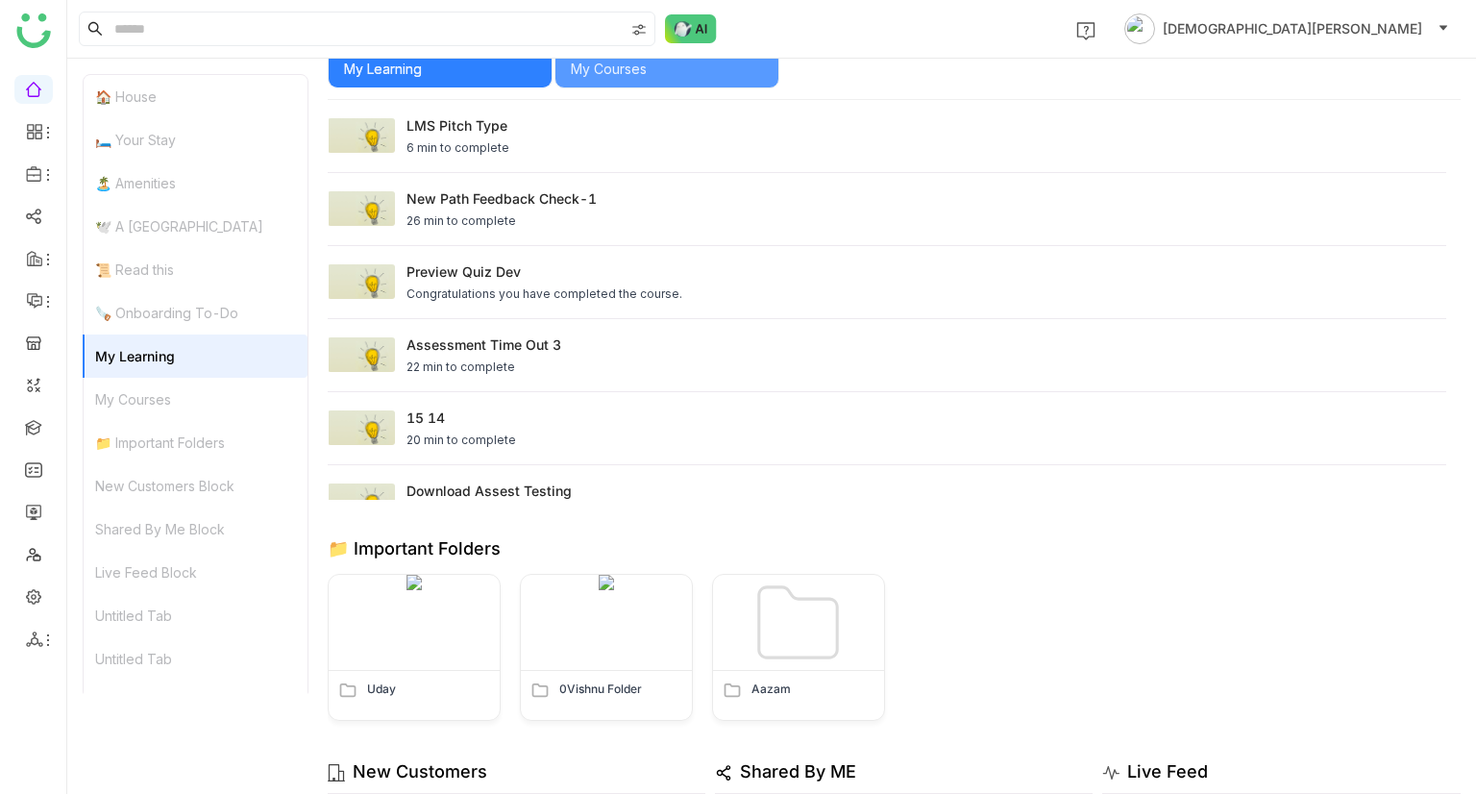
scroll to position [2047, 0]
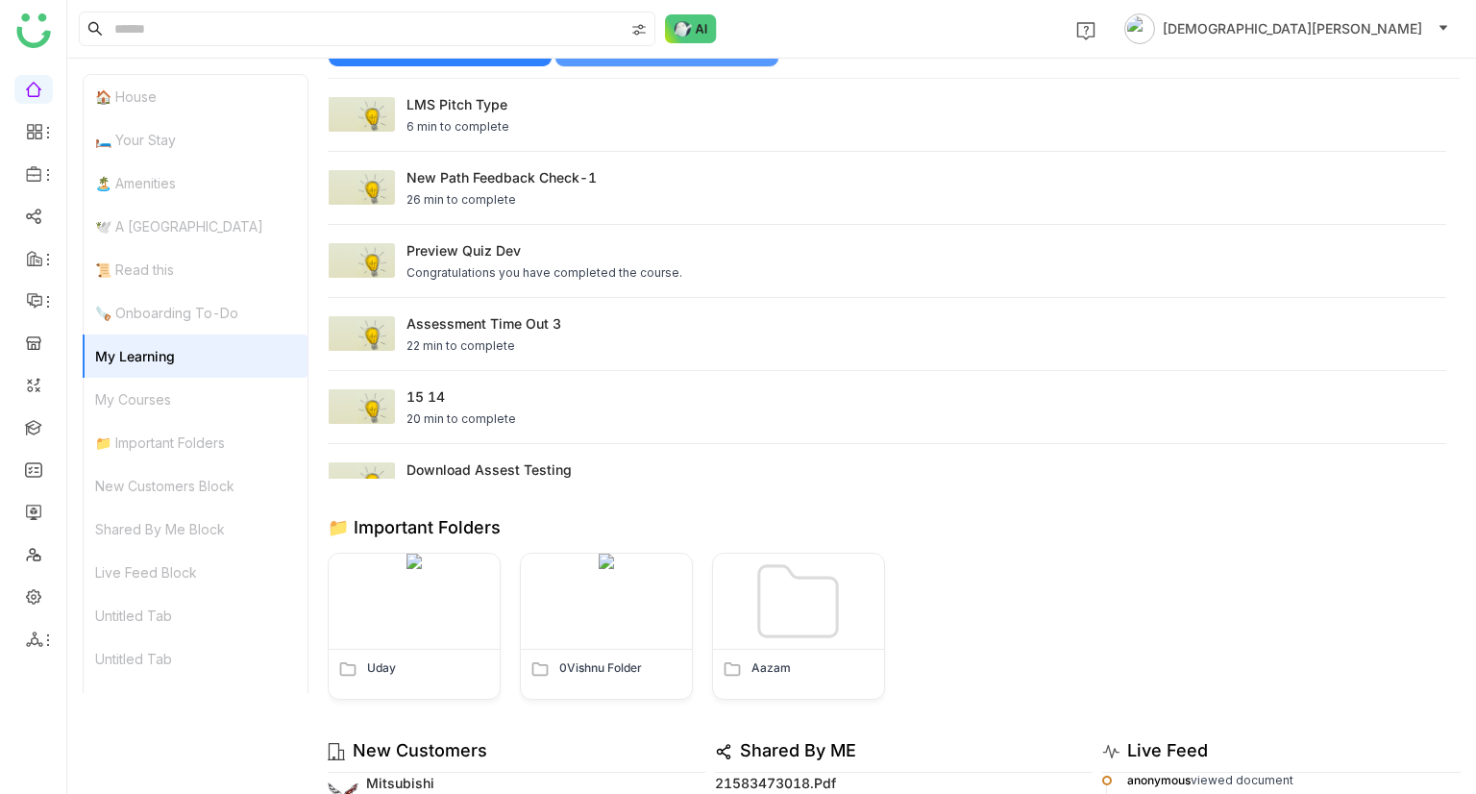
click at [204, 400] on div "My Courses" at bounding box center [196, 399] width 224 height 43
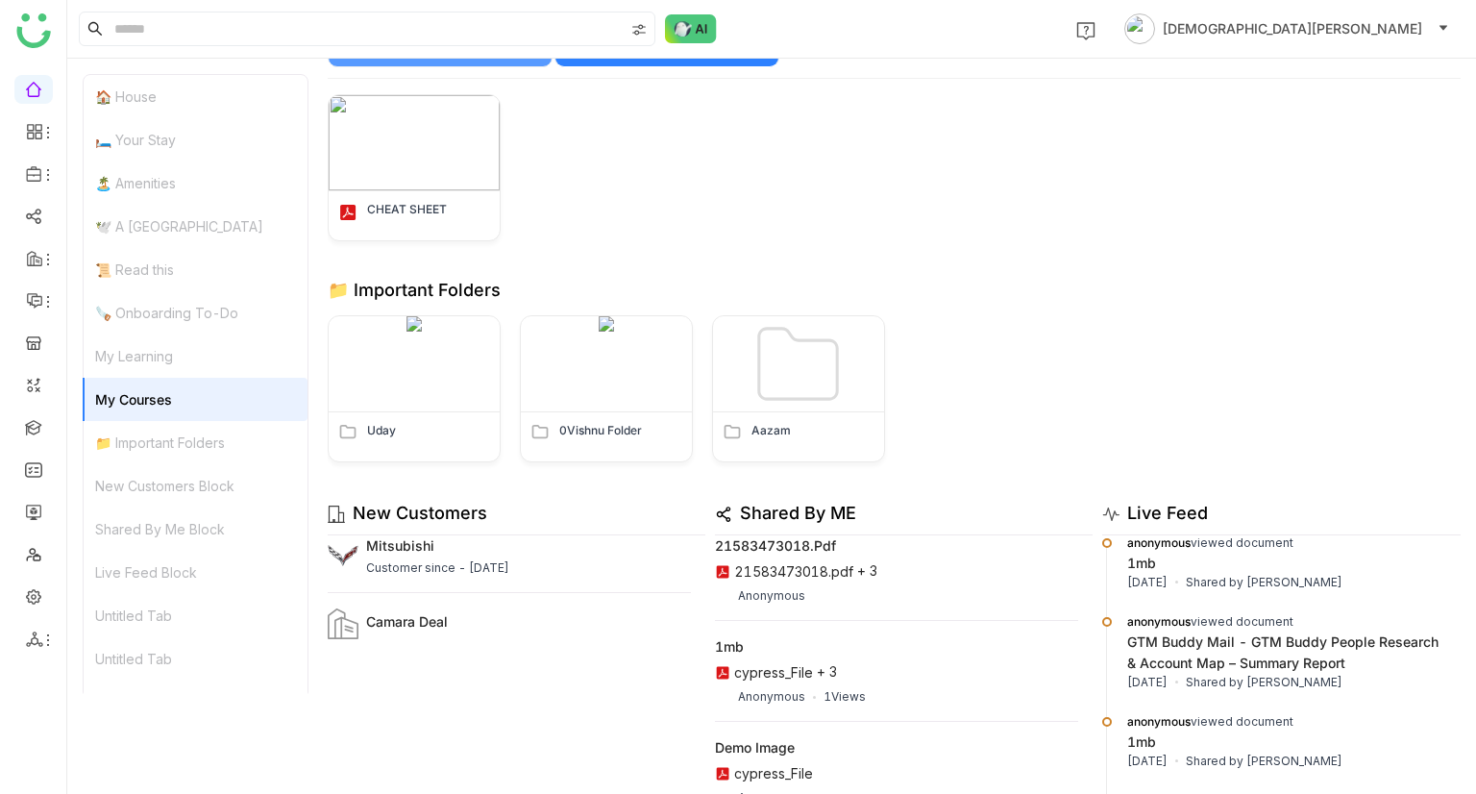
click at [209, 439] on div "📁 Important Folders" at bounding box center [196, 442] width 224 height 43
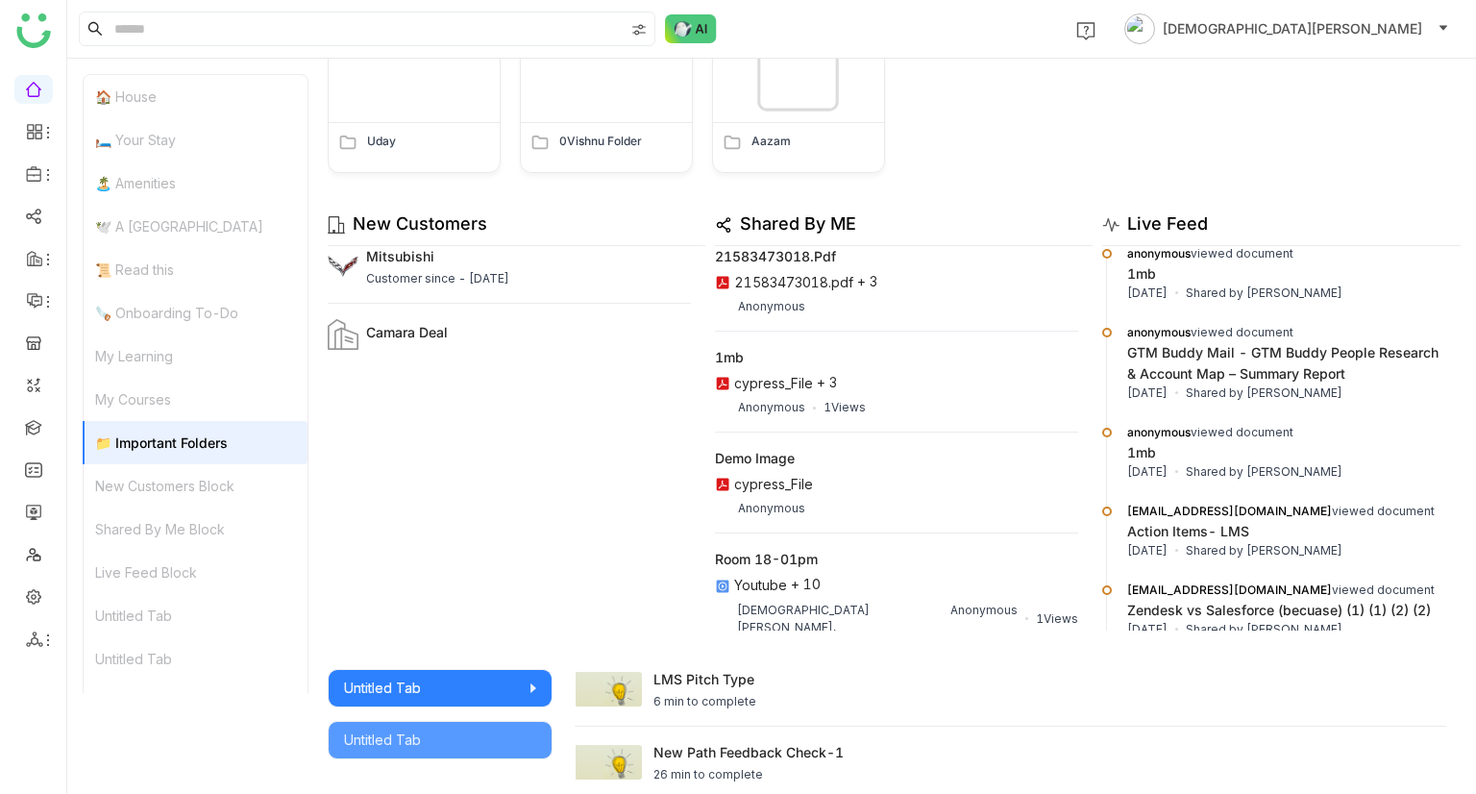
click at [215, 487] on div "New Customers Block" at bounding box center [196, 485] width 224 height 43
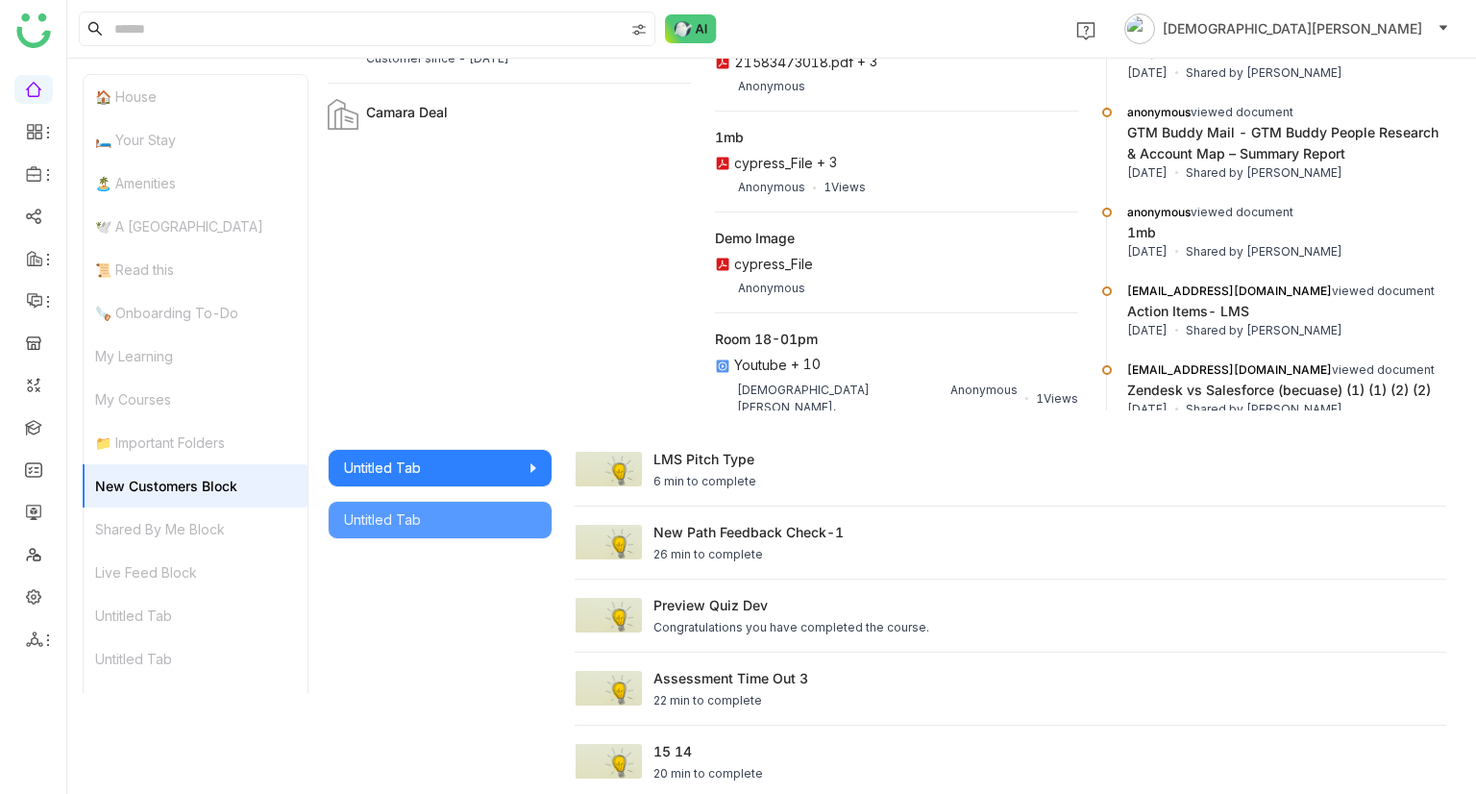
scroll to position [2559, 0]
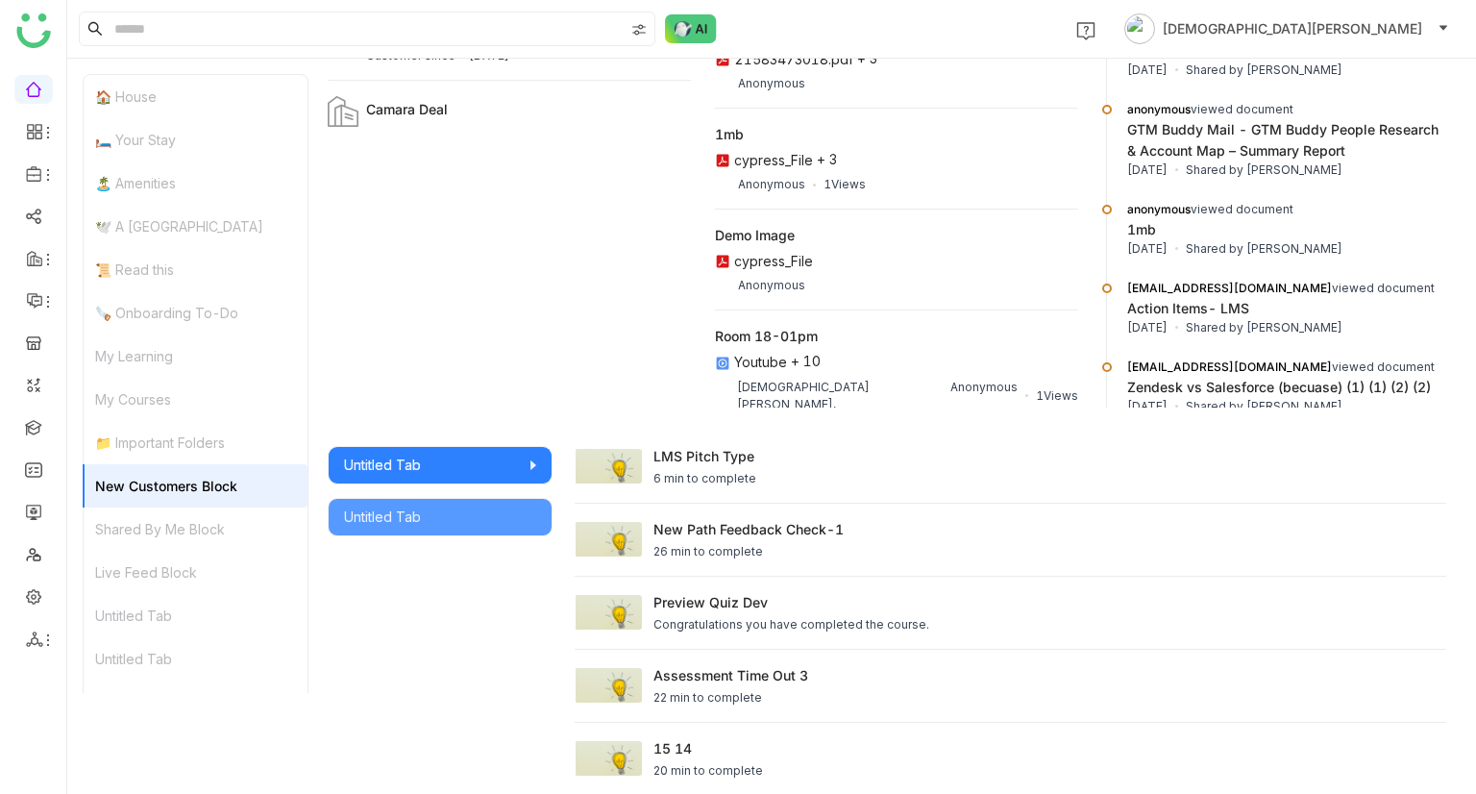
click at [219, 524] on div "Shared By Me Block" at bounding box center [196, 528] width 224 height 43
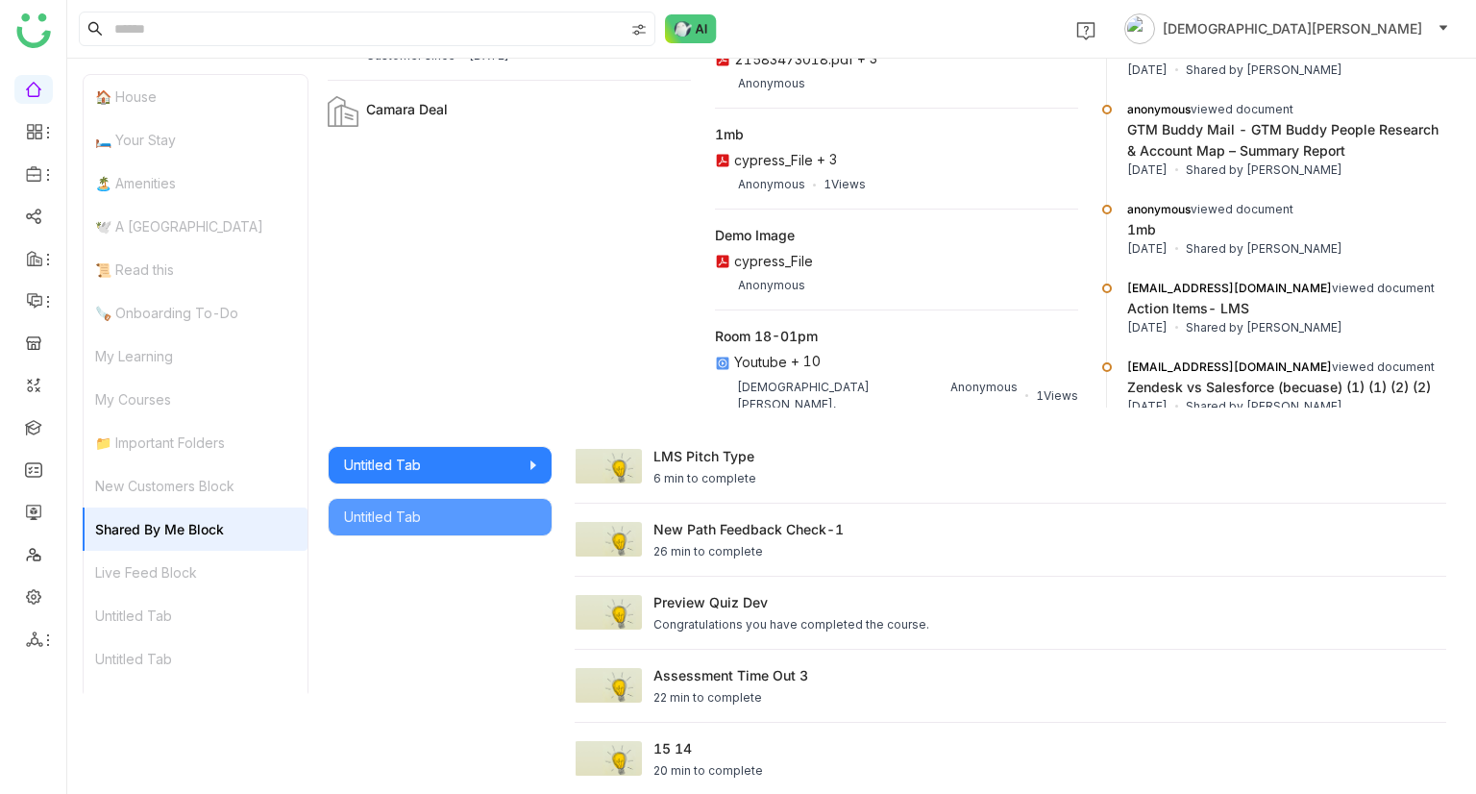
click at [219, 578] on div "Live Feed Block" at bounding box center [196, 572] width 224 height 43
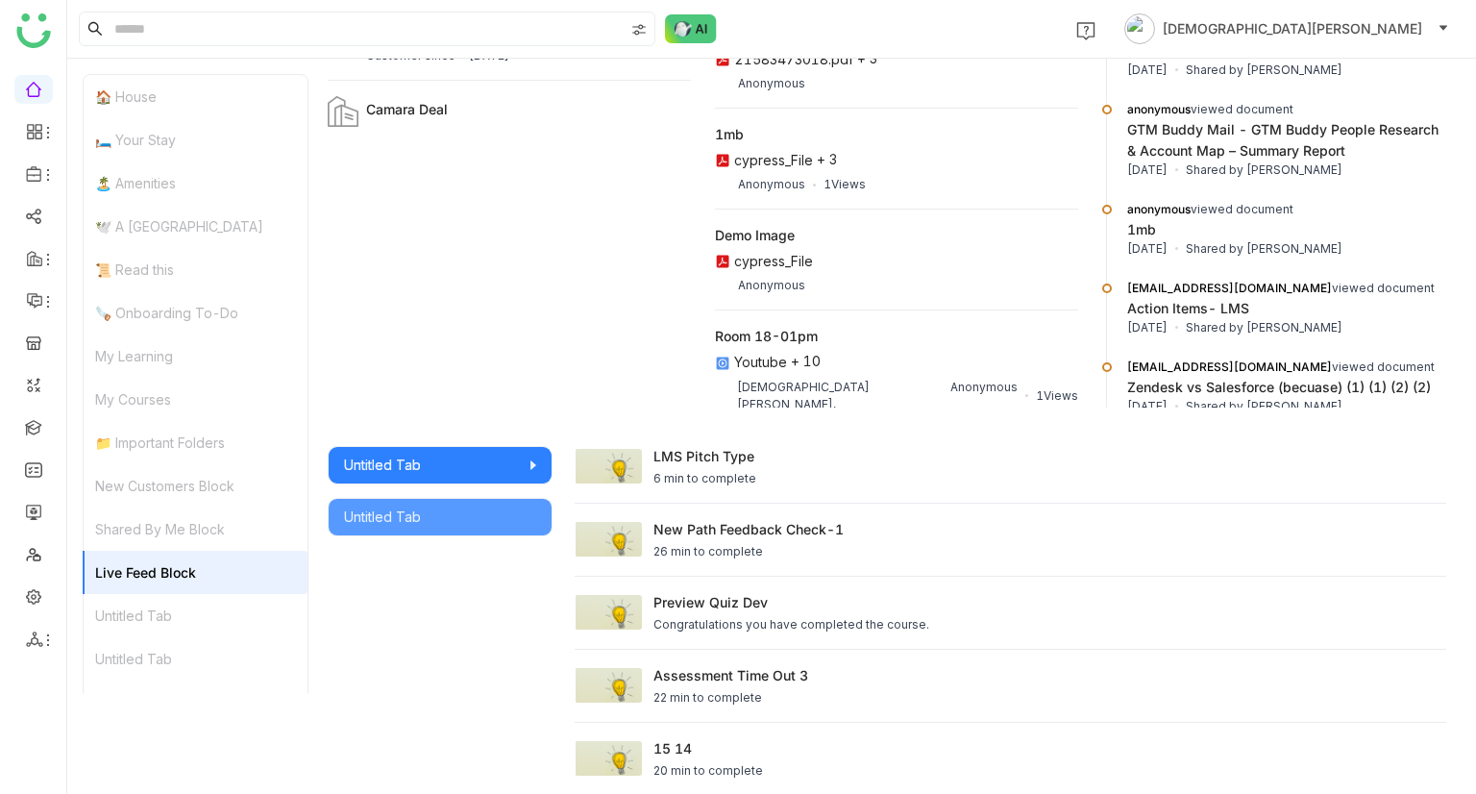
click at [192, 616] on div "Untitled Tab" at bounding box center [196, 615] width 224 height 43
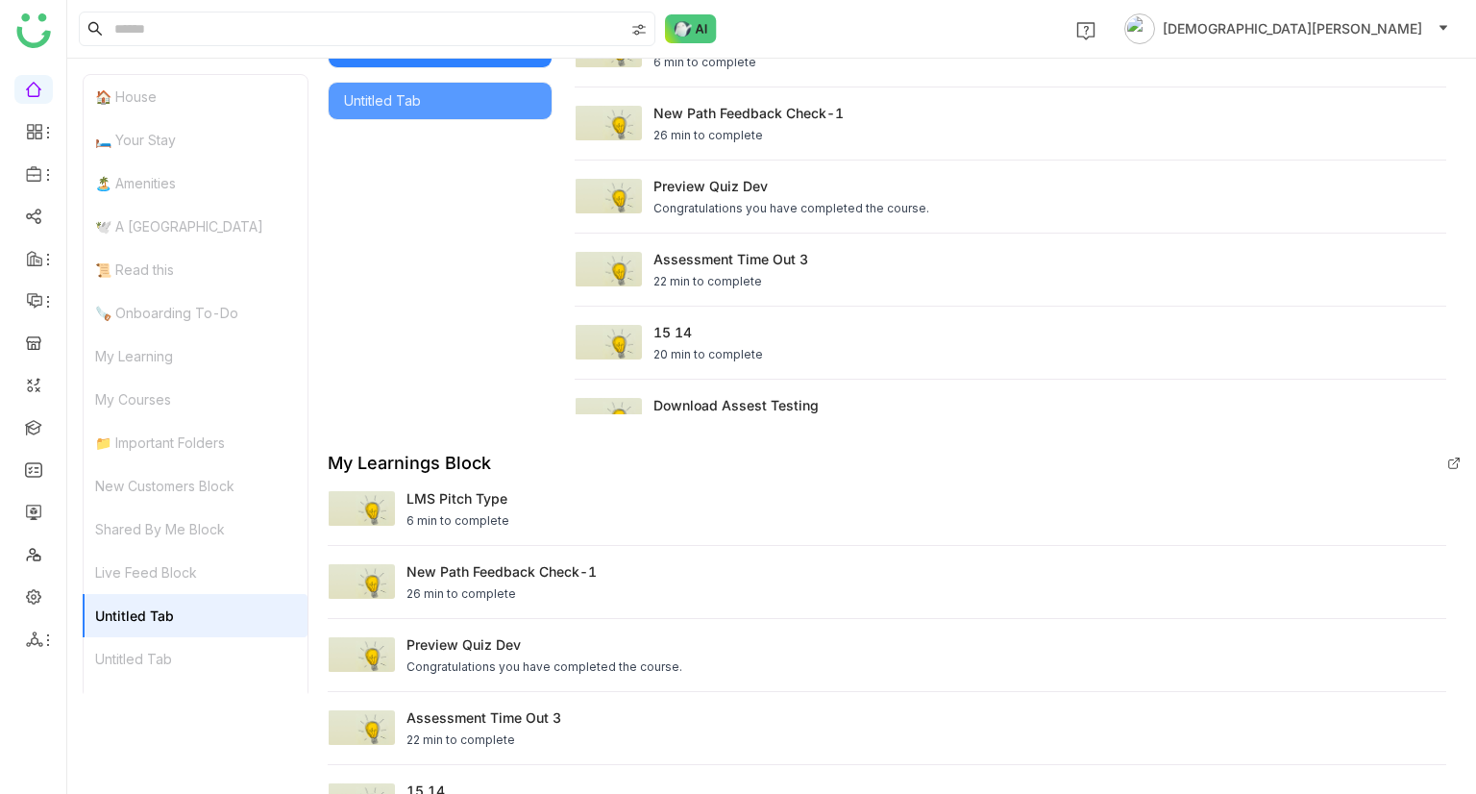
scroll to position [2979, 0]
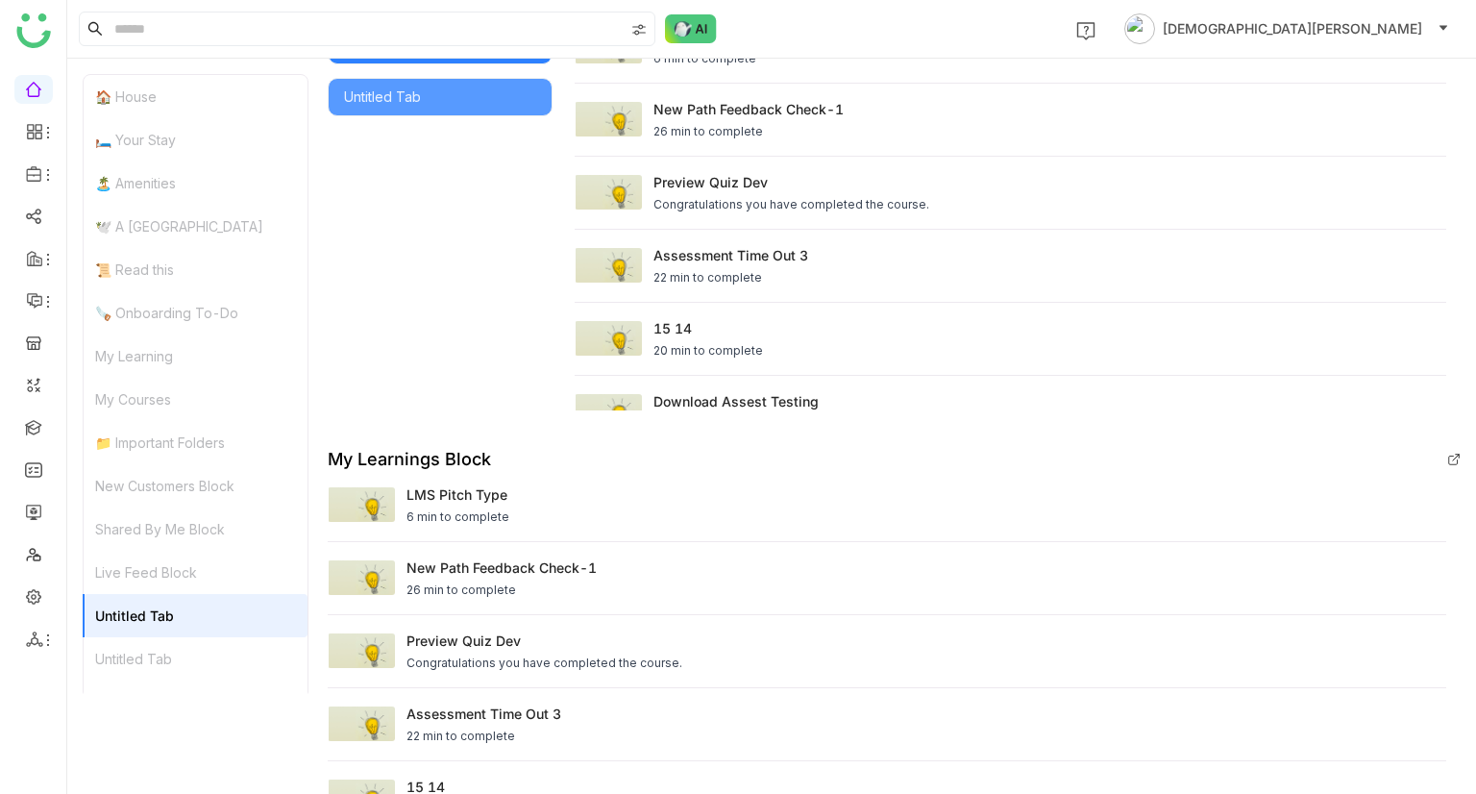
click at [181, 654] on div "Untitled Tab" at bounding box center [196, 658] width 224 height 43
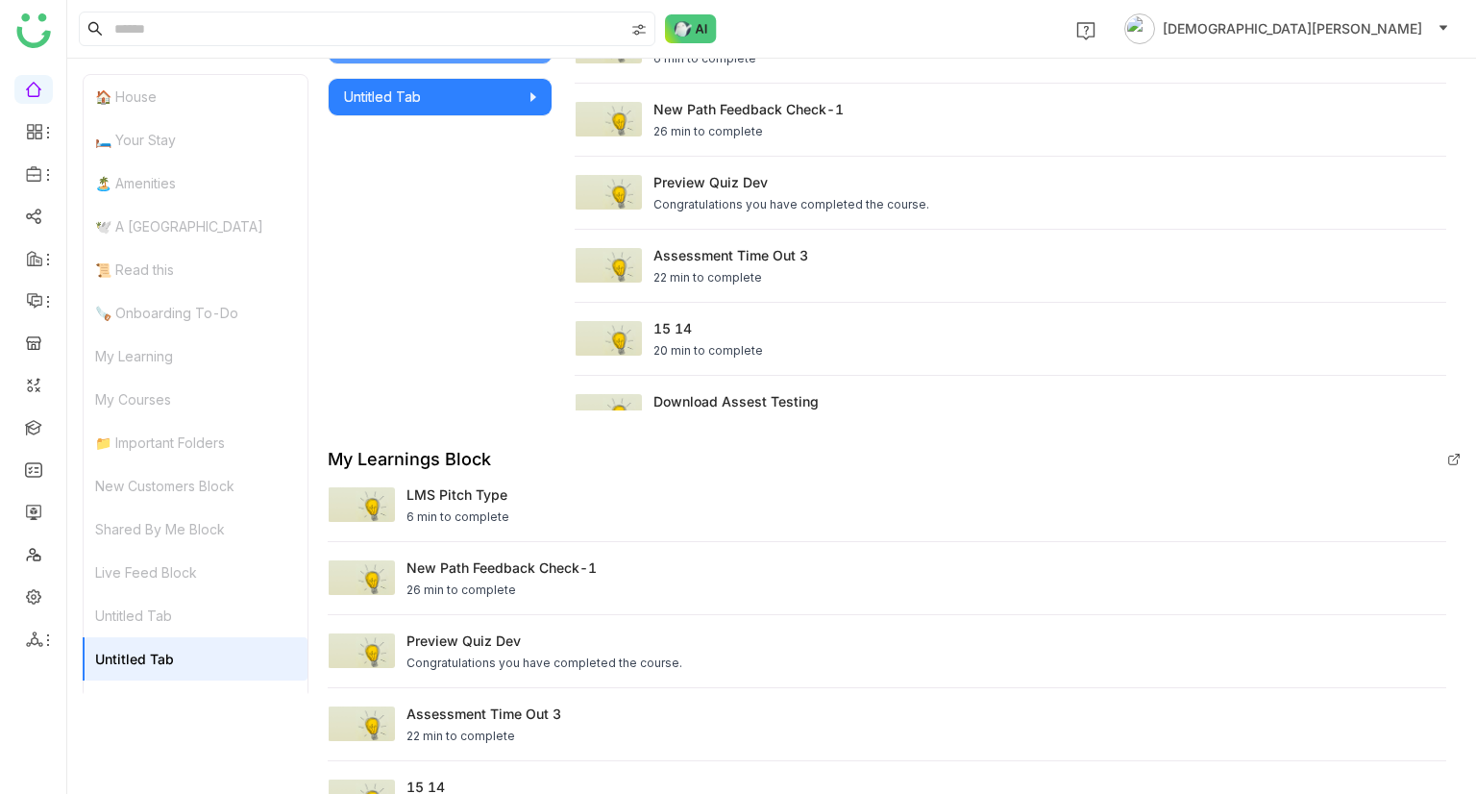
click at [181, 626] on div "Untitled Tab" at bounding box center [196, 615] width 224 height 43
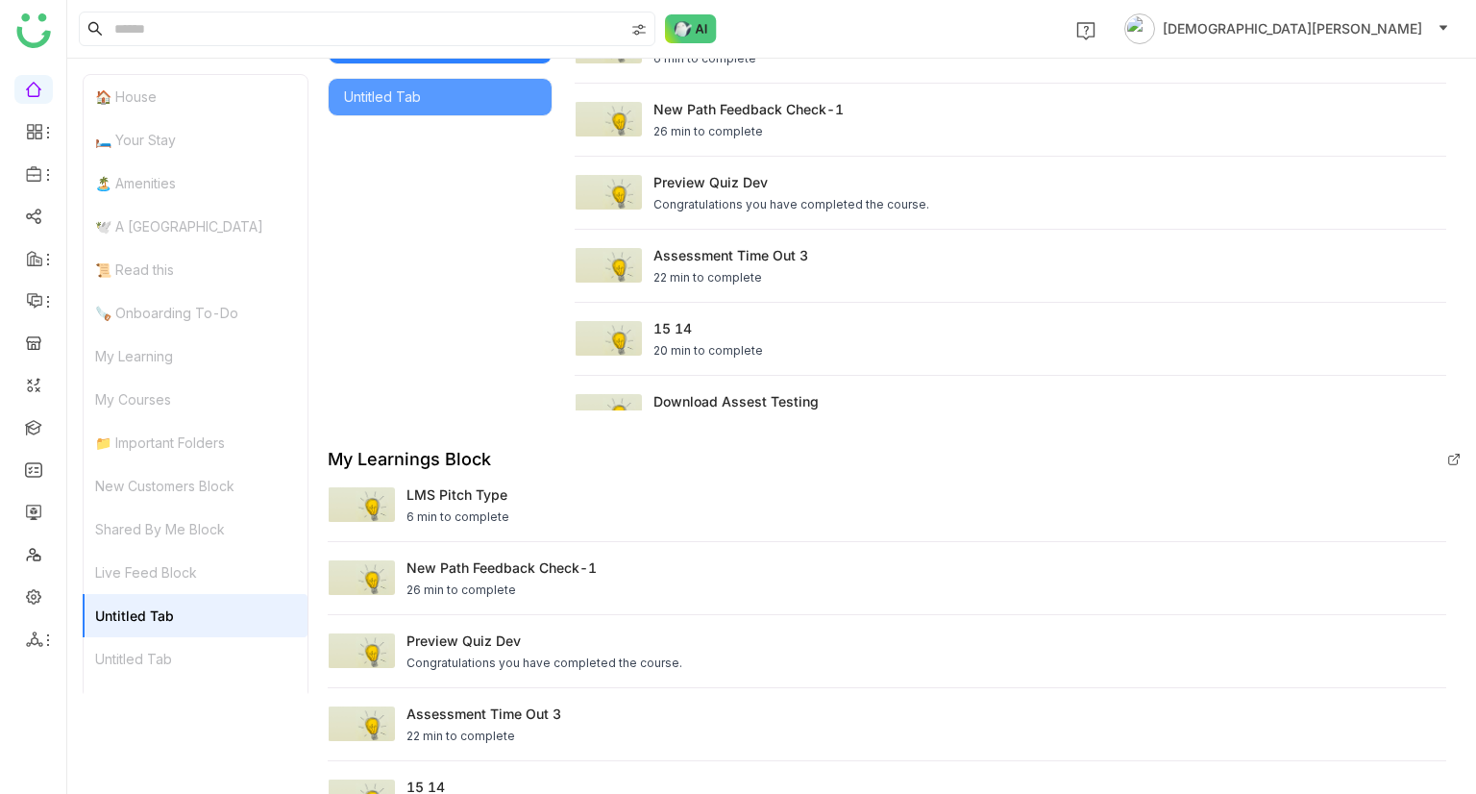
click at [194, 575] on div "Live Feed Block" at bounding box center [196, 572] width 224 height 43
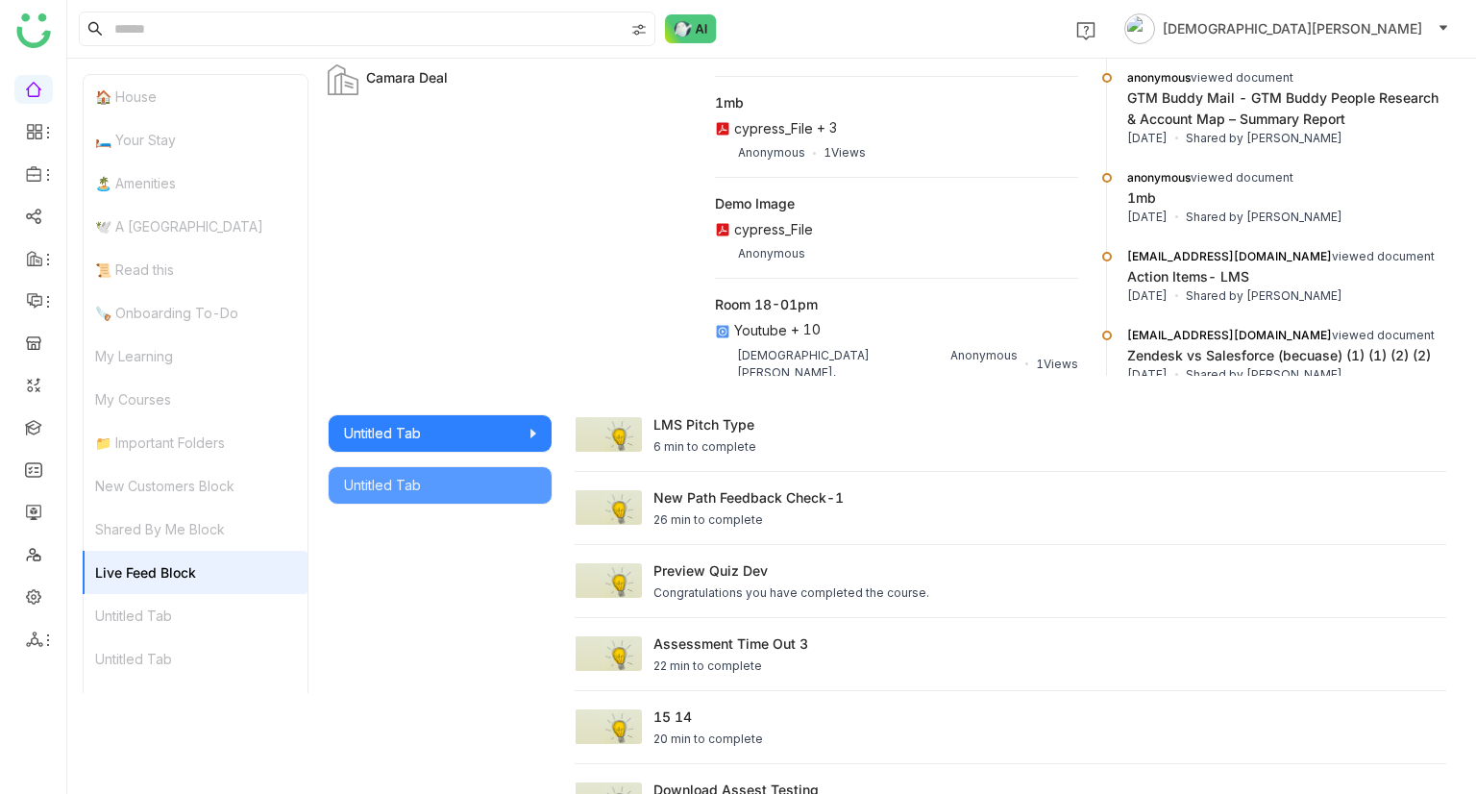
scroll to position [2559, 0]
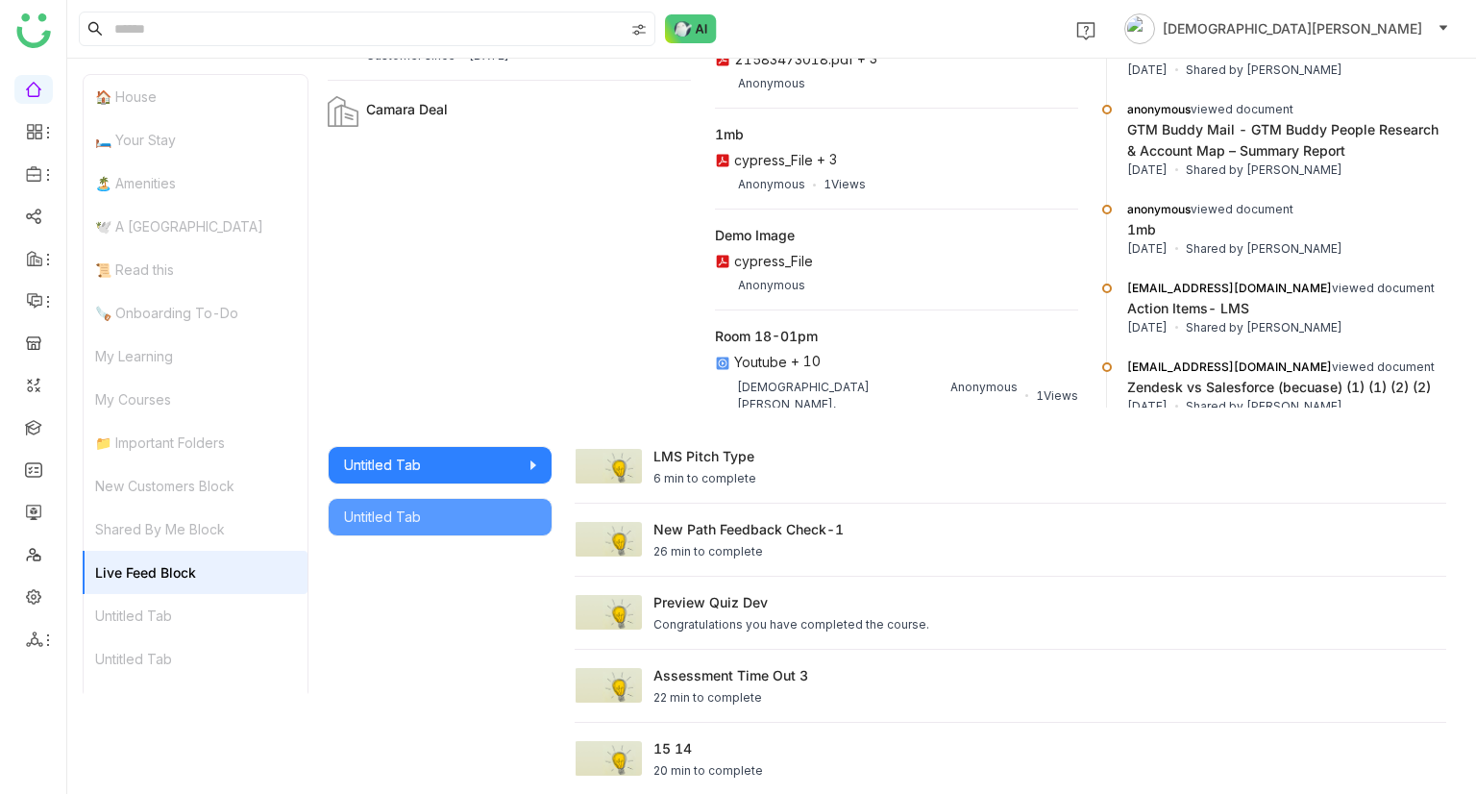
click at [173, 646] on div "Untitled Tab" at bounding box center [196, 658] width 224 height 43
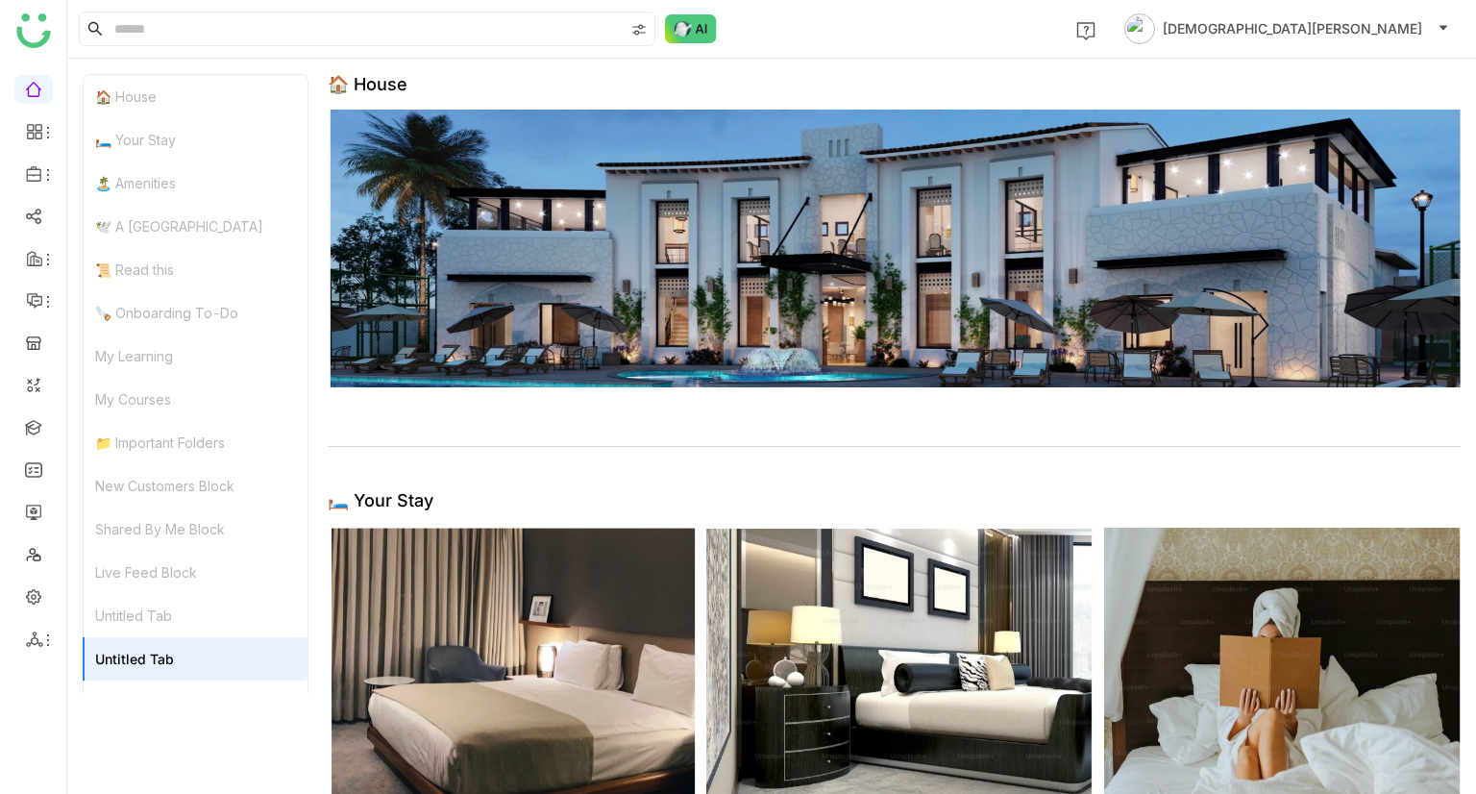
click at [177, 101] on div "🏠 House" at bounding box center [196, 96] width 224 height 43
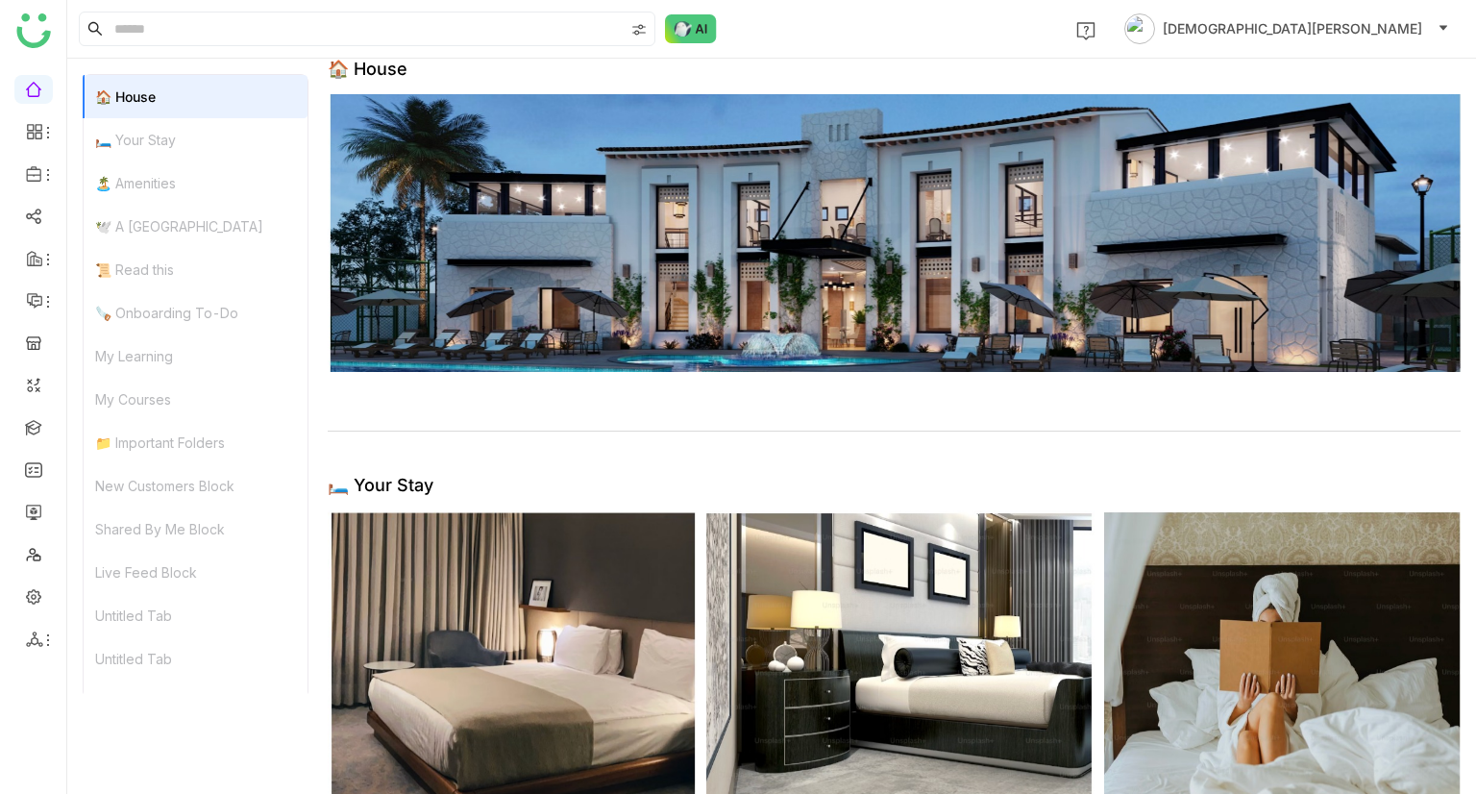
click at [167, 136] on div "🛏️ Your Stay" at bounding box center [196, 139] width 224 height 43
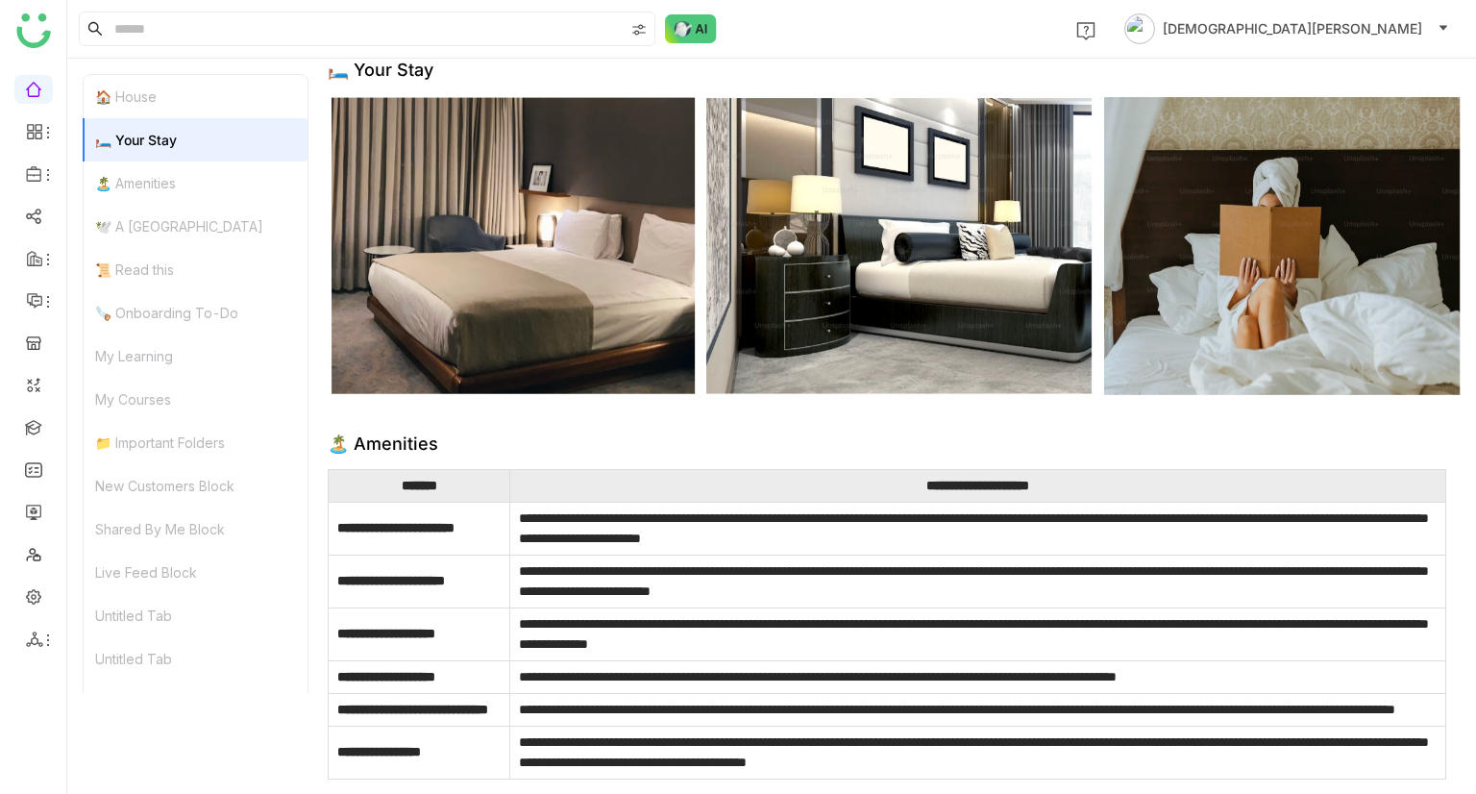
click at [172, 179] on div "🏝️ Amenities" at bounding box center [196, 182] width 224 height 43
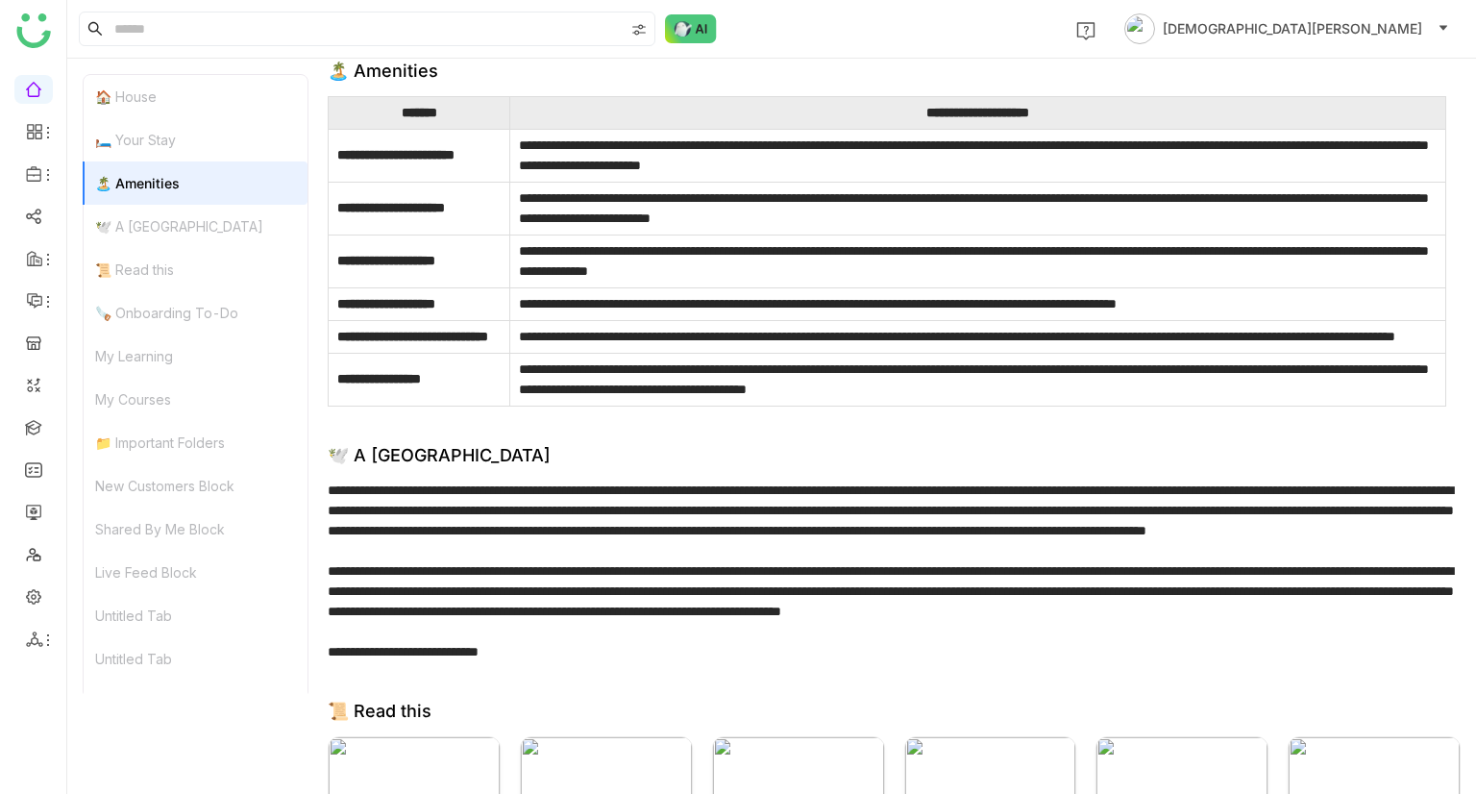
click at [181, 218] on div "🕊️ A Calming Beach House" at bounding box center [196, 226] width 224 height 43
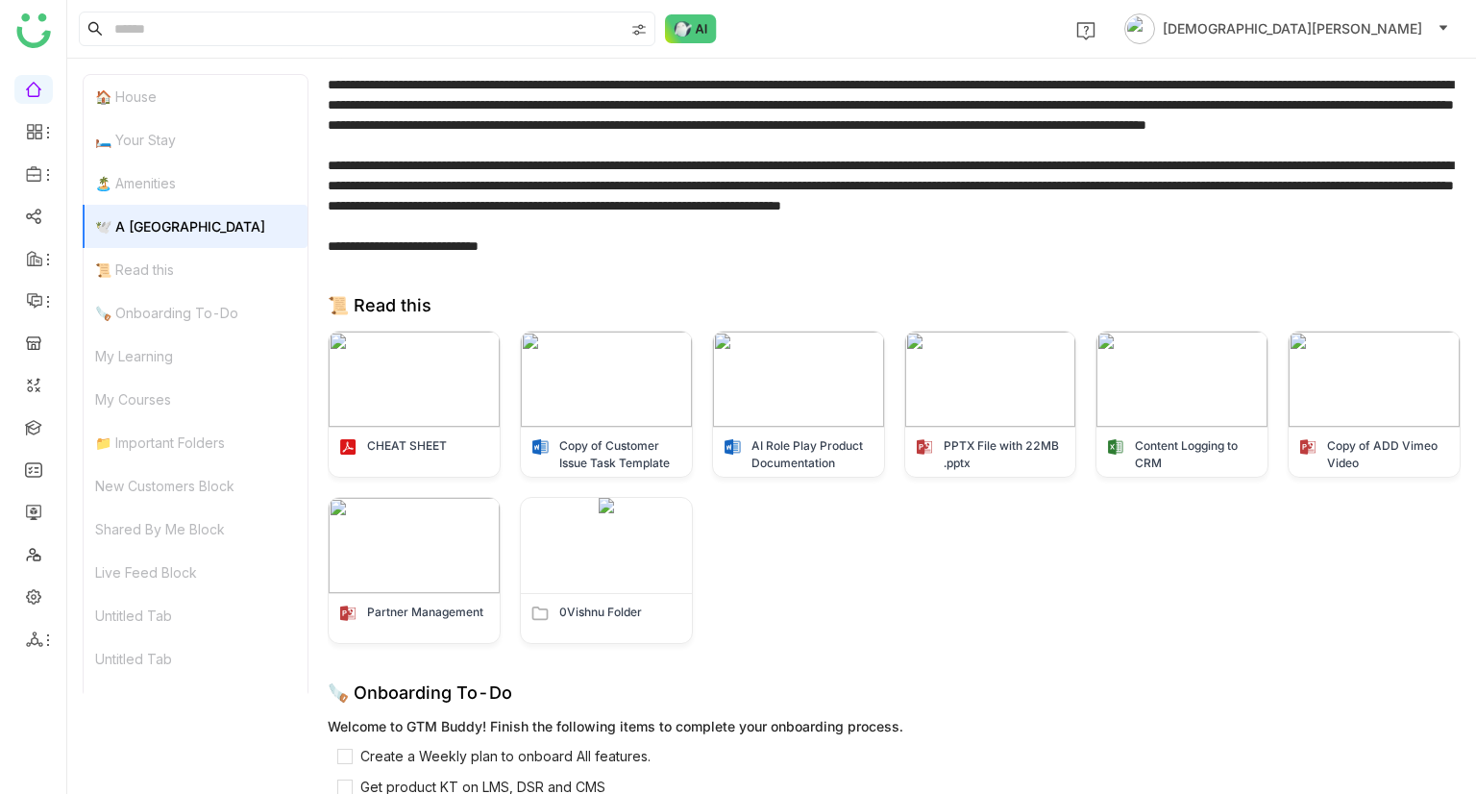
click at [194, 264] on div "📜 Read this" at bounding box center [196, 269] width 224 height 43
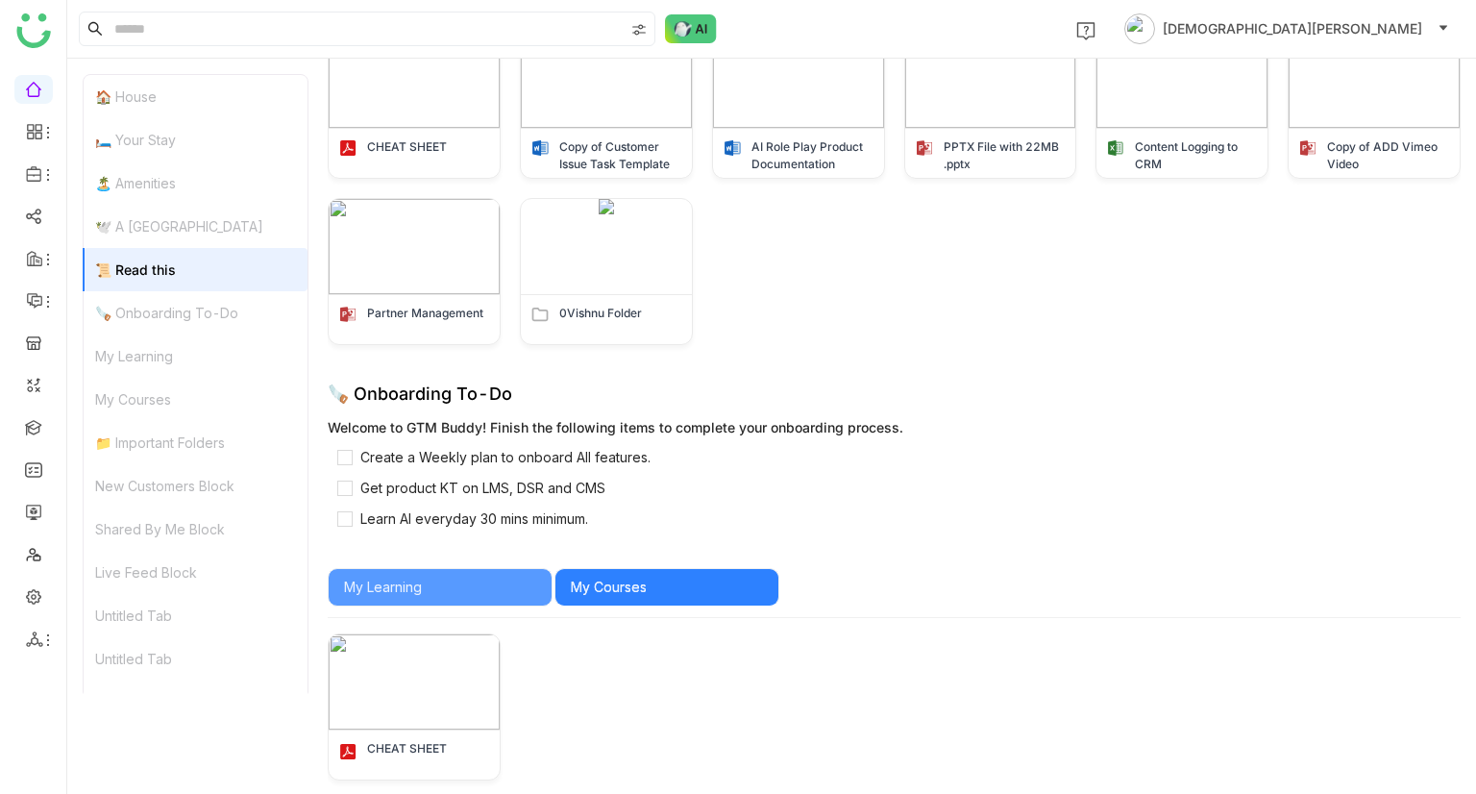
click at [208, 320] on div "🪚 Onboarding To-Do" at bounding box center [196, 312] width 224 height 43
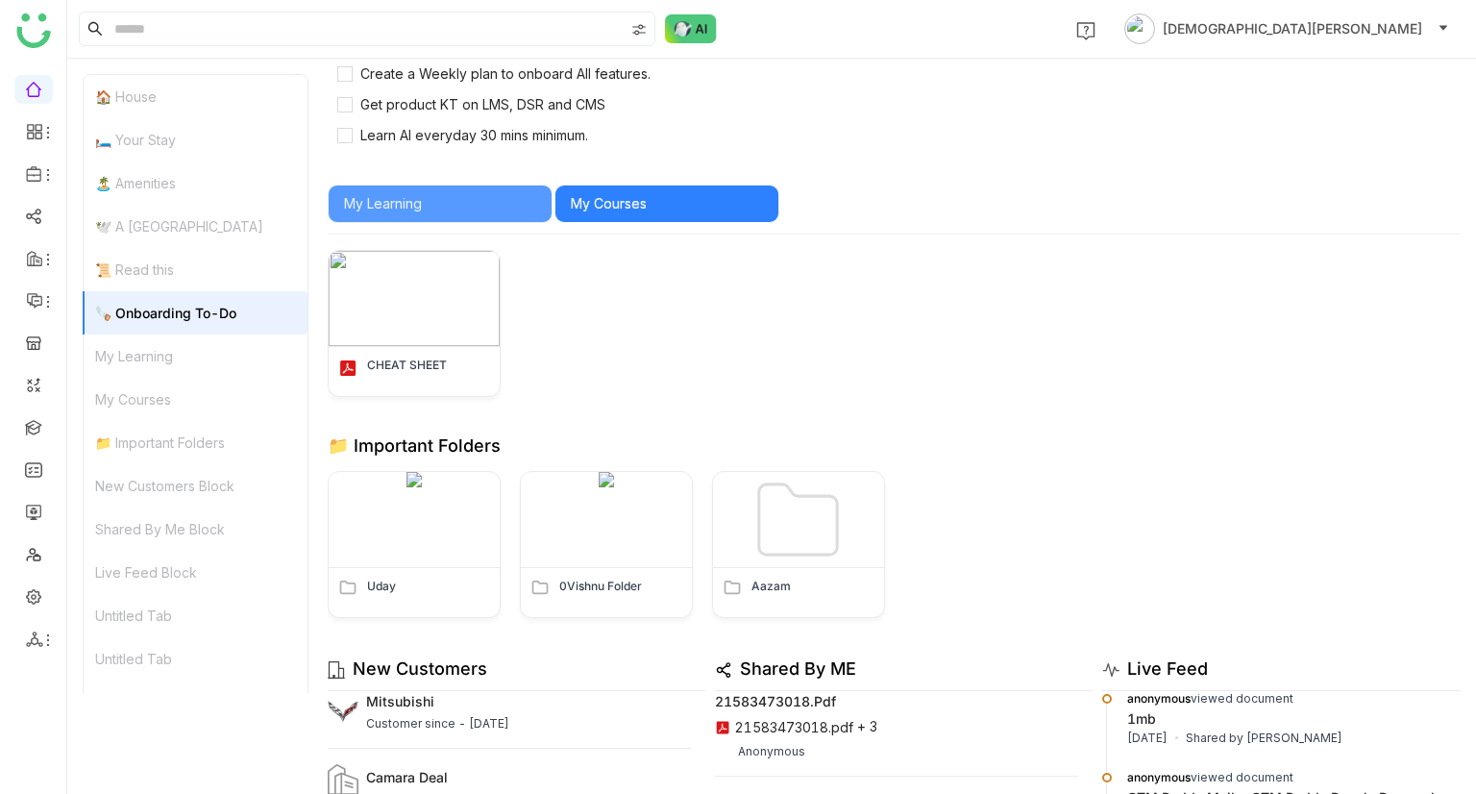
scroll to position [1898, 0]
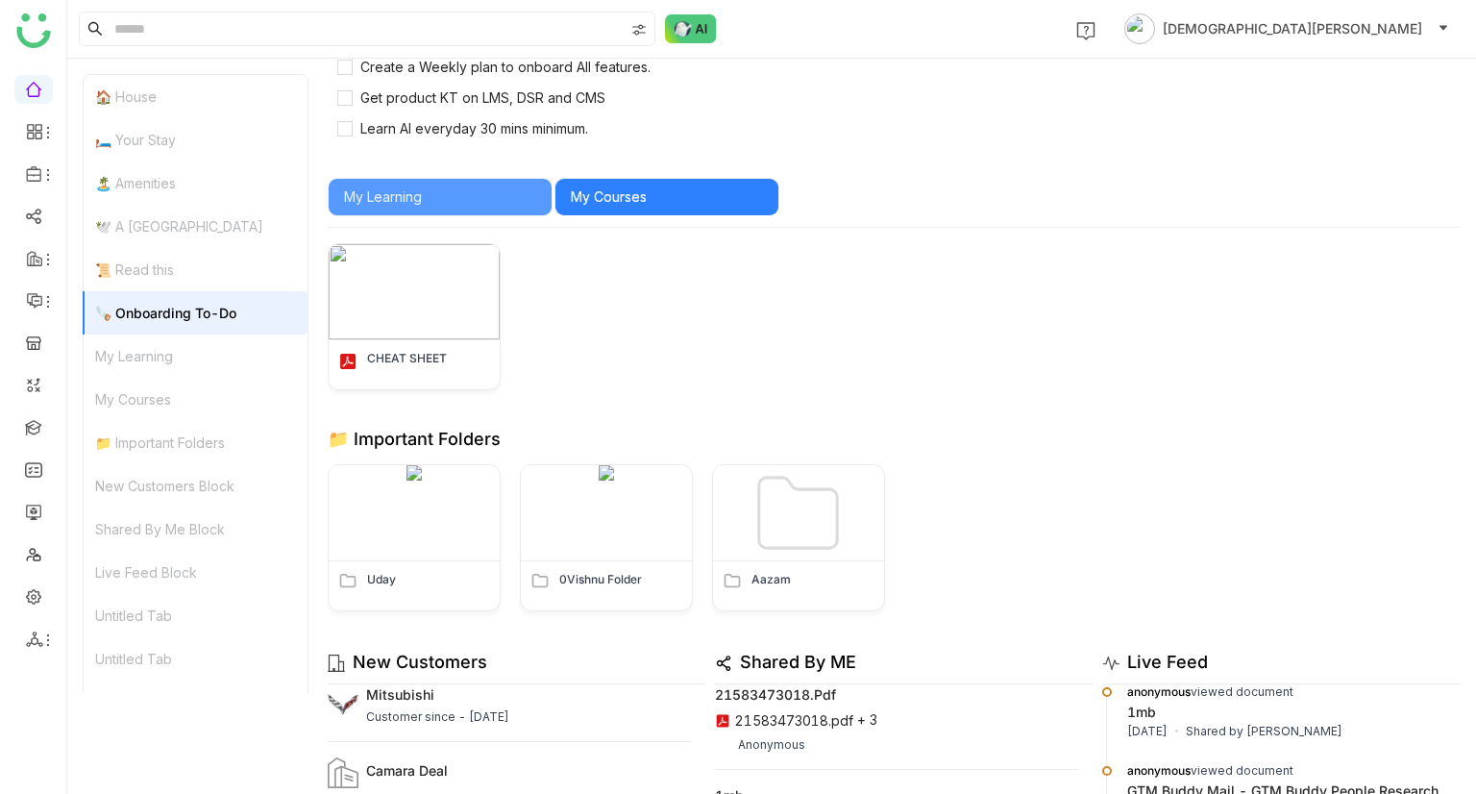
drag, startPoint x: 209, startPoint y: 339, endPoint x: 209, endPoint y: 353, distance: 13.5
click at [209, 341] on div "My Learning" at bounding box center [196, 355] width 224 height 43
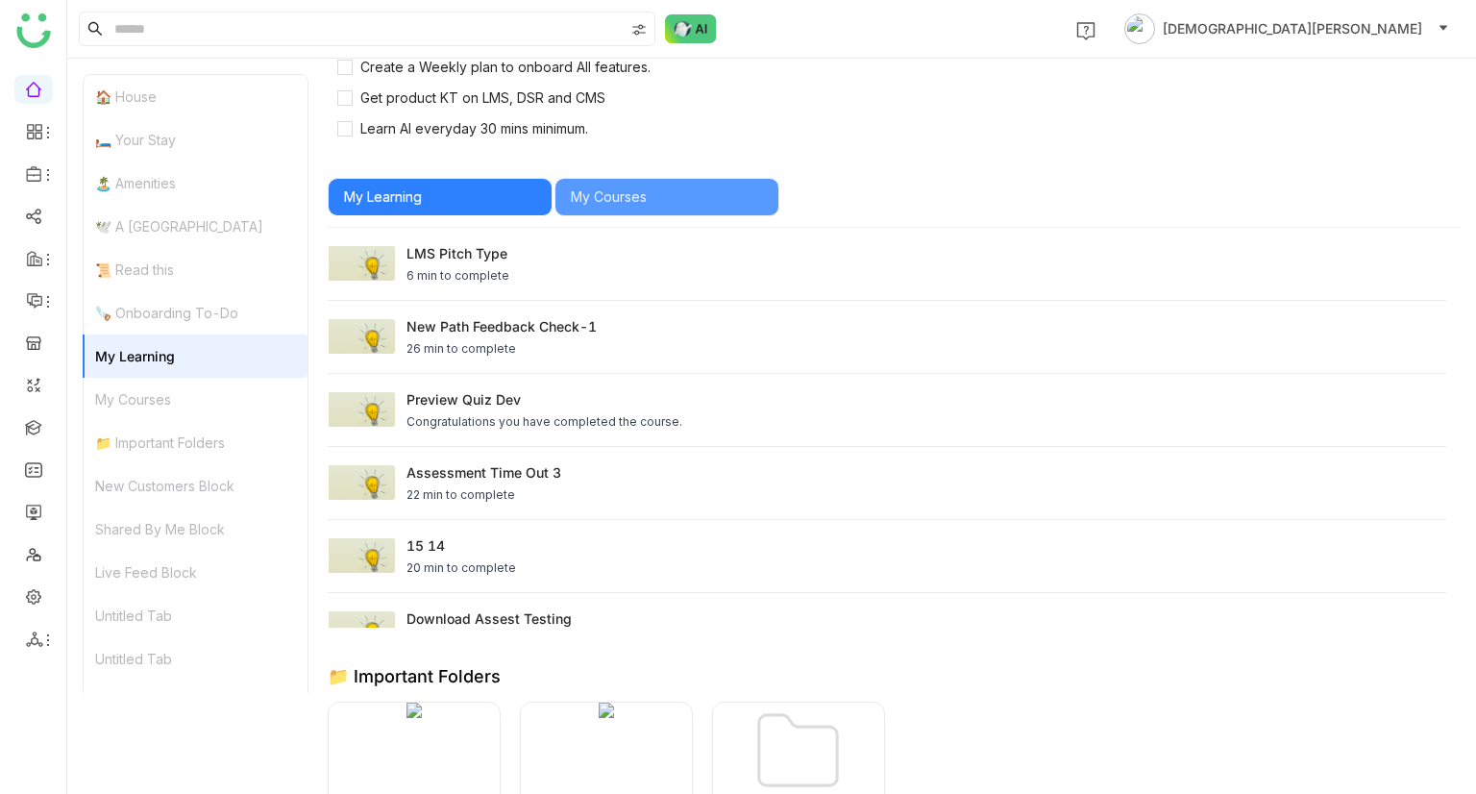
drag, startPoint x: 209, startPoint y: 397, endPoint x: 198, endPoint y: 424, distance: 29.3
click at [209, 397] on div "My Courses" at bounding box center [196, 399] width 224 height 43
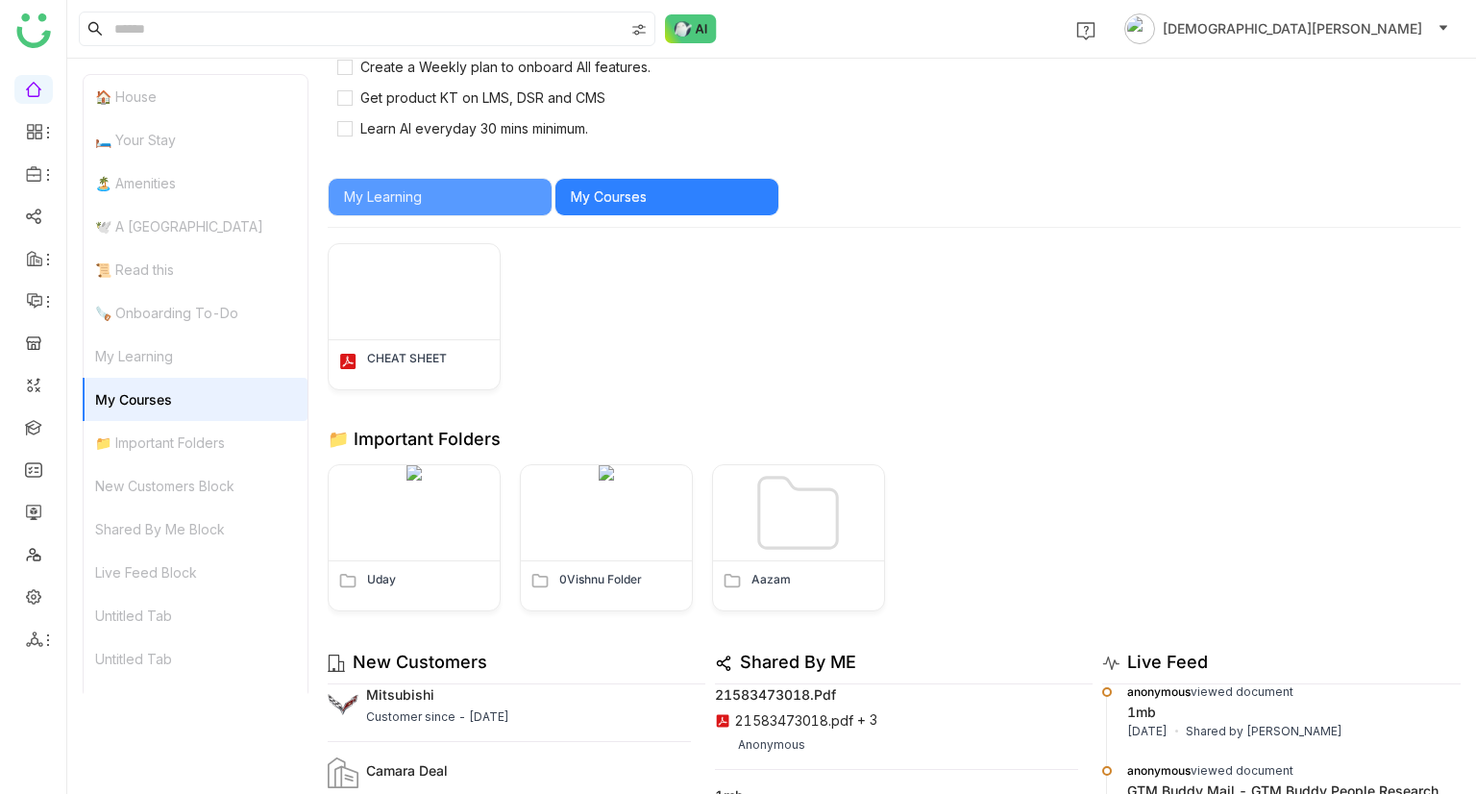
click at [196, 431] on div "📁 Important Folders" at bounding box center [196, 442] width 224 height 43
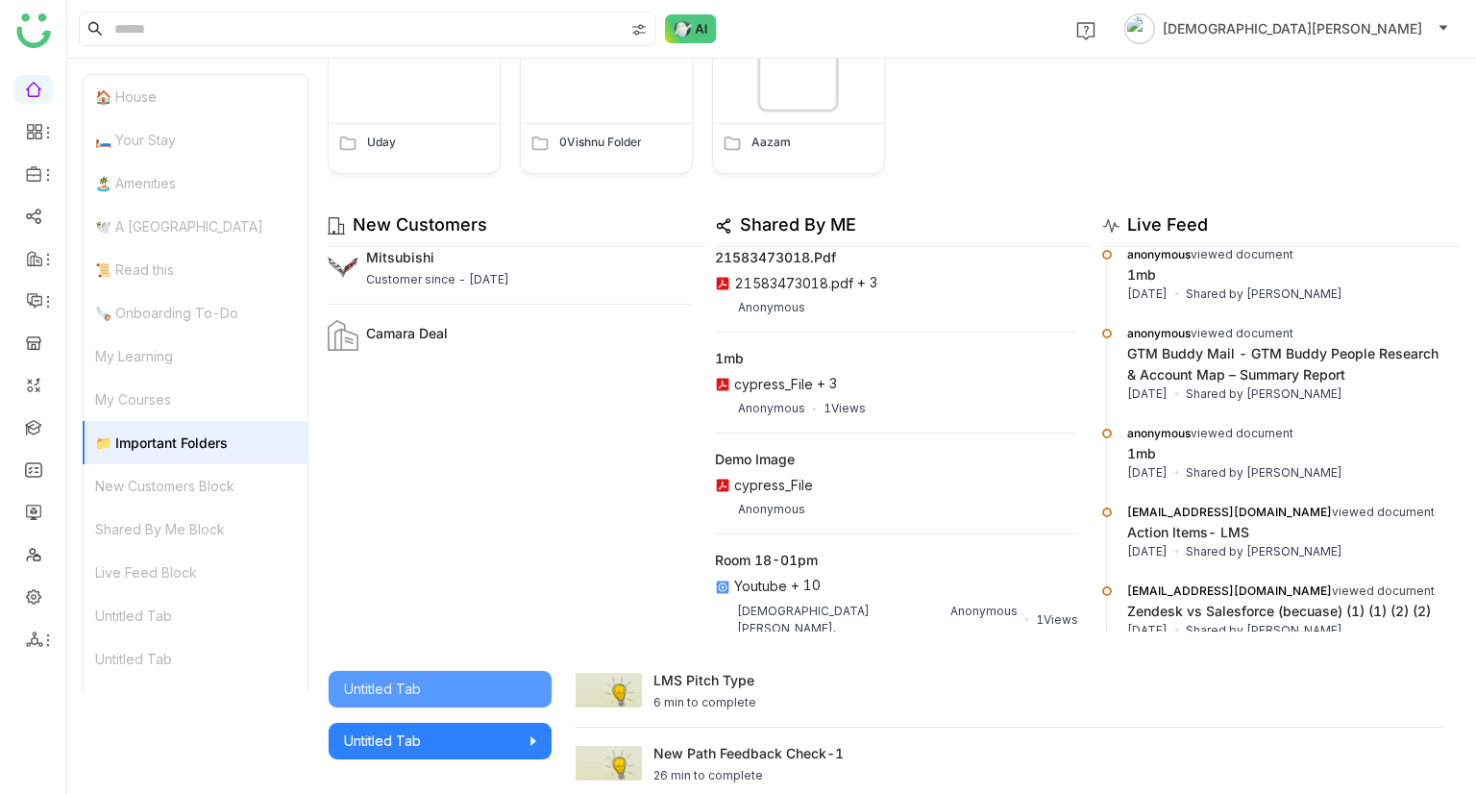
click at [184, 478] on div "New Customers Block" at bounding box center [196, 485] width 224 height 43
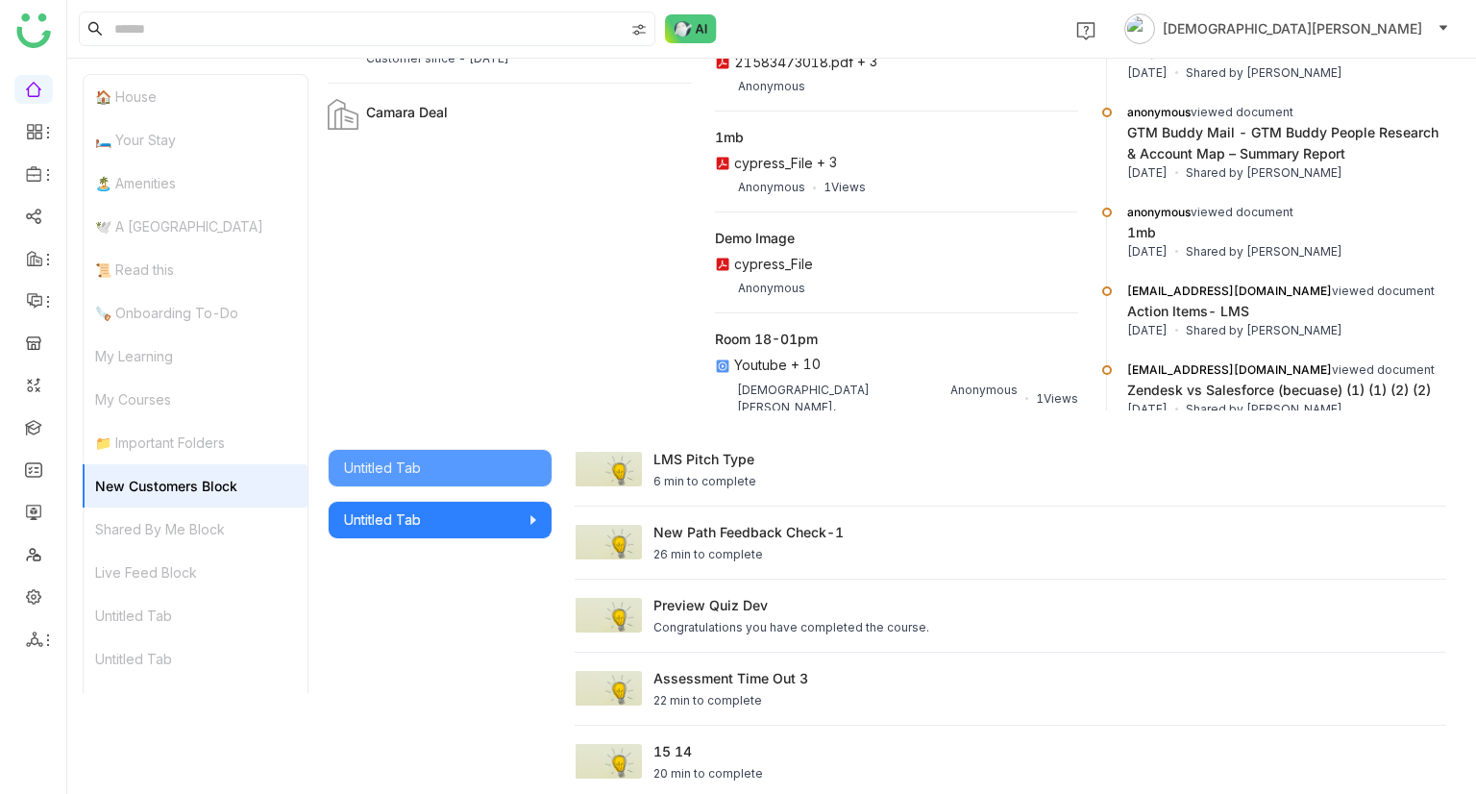
scroll to position [2559, 0]
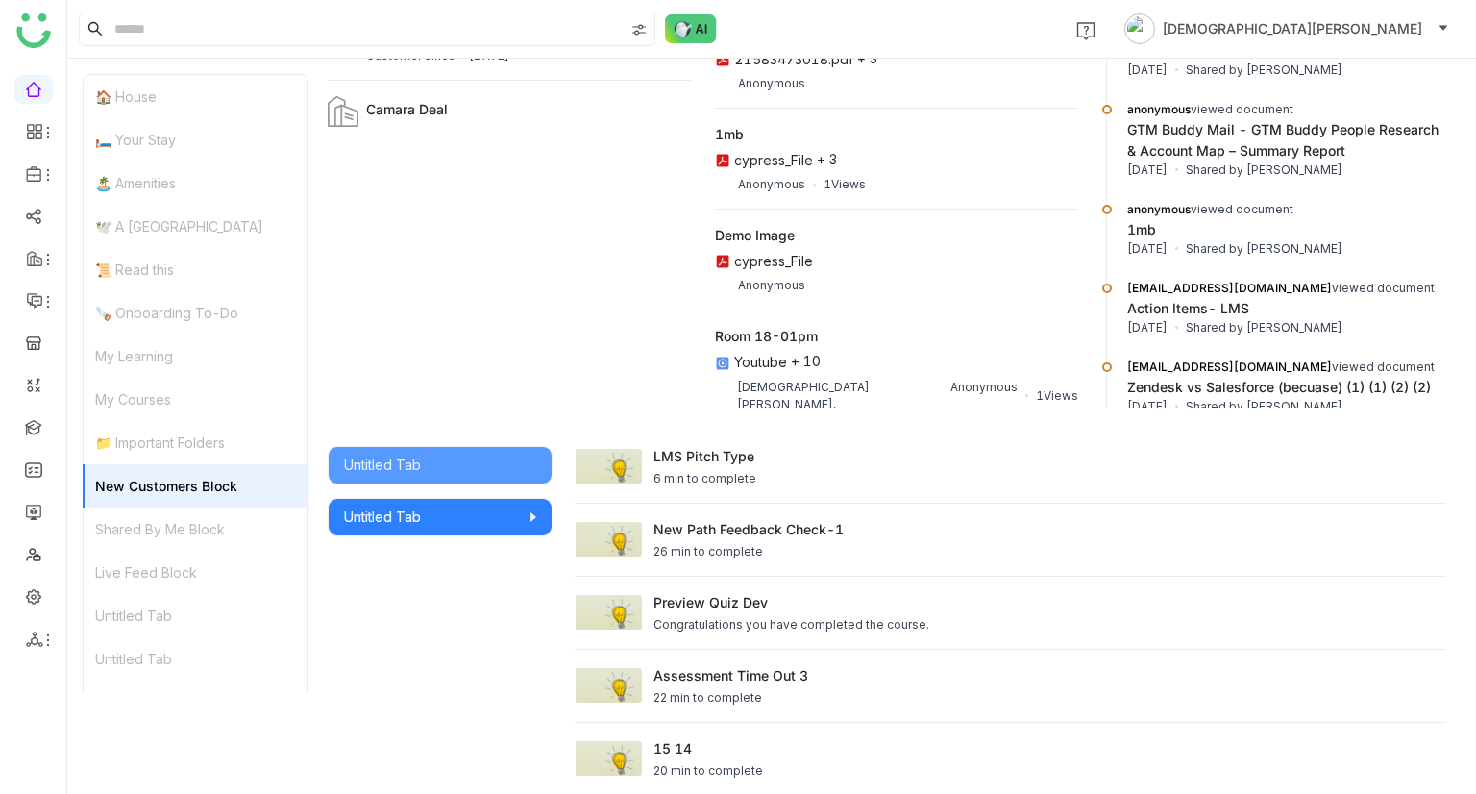
click at [182, 511] on div "Shared By Me Block" at bounding box center [196, 528] width 224 height 43
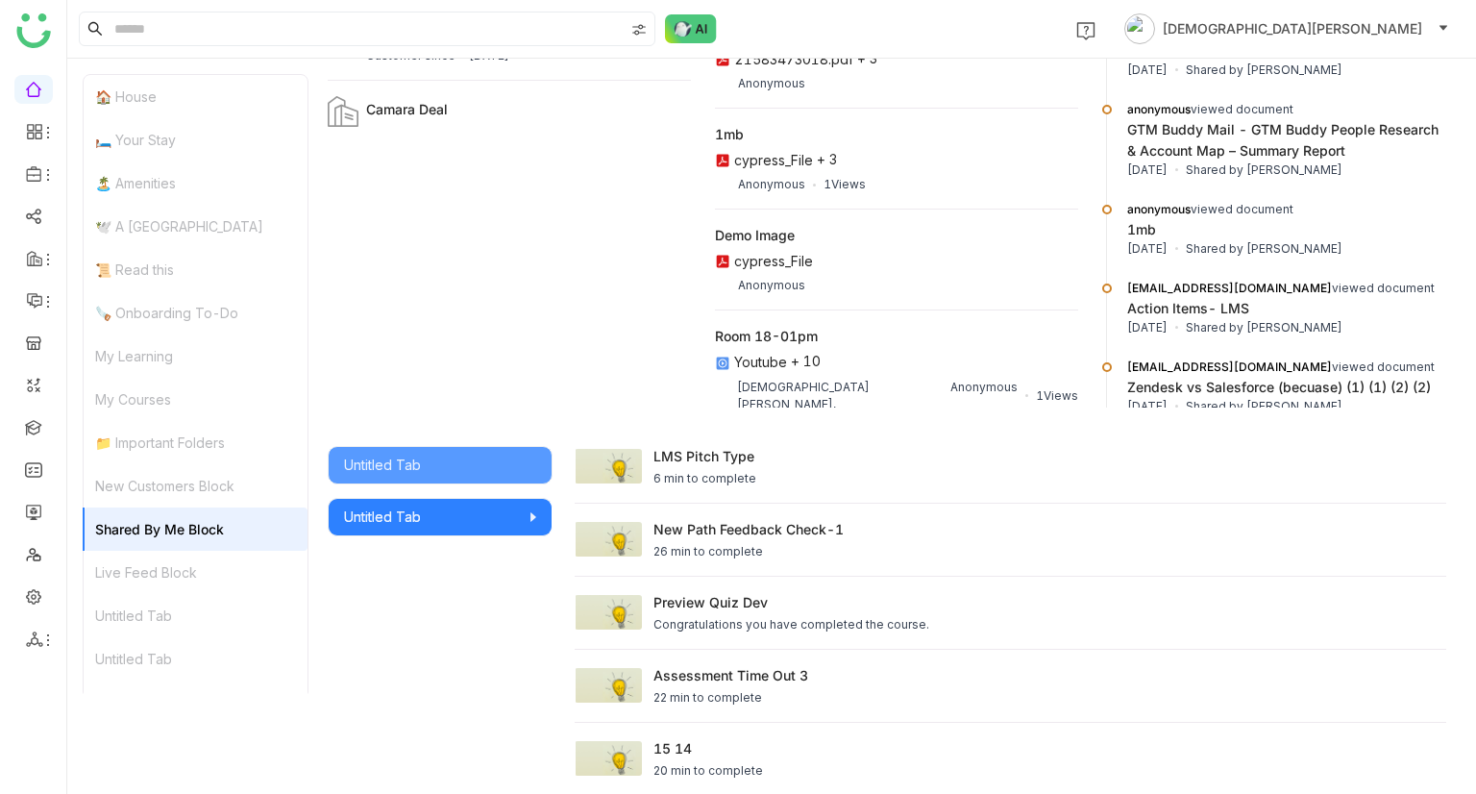
drag, startPoint x: 181, startPoint y: 562, endPoint x: 169, endPoint y: 594, distance: 33.7
click at [178, 565] on div "Live Feed Block" at bounding box center [196, 572] width 224 height 43
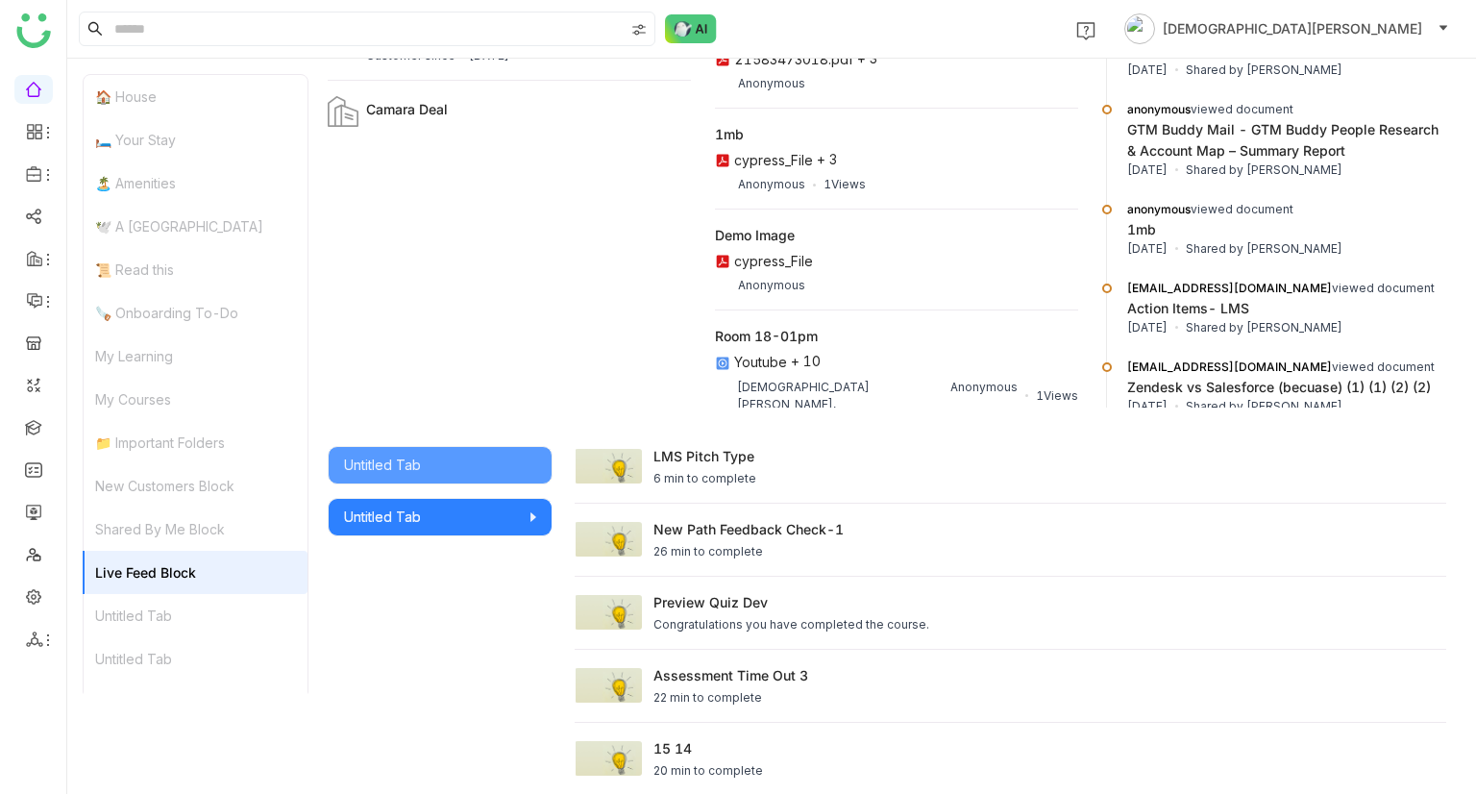
click at [169, 595] on div "Untitled Tab" at bounding box center [196, 615] width 224 height 43
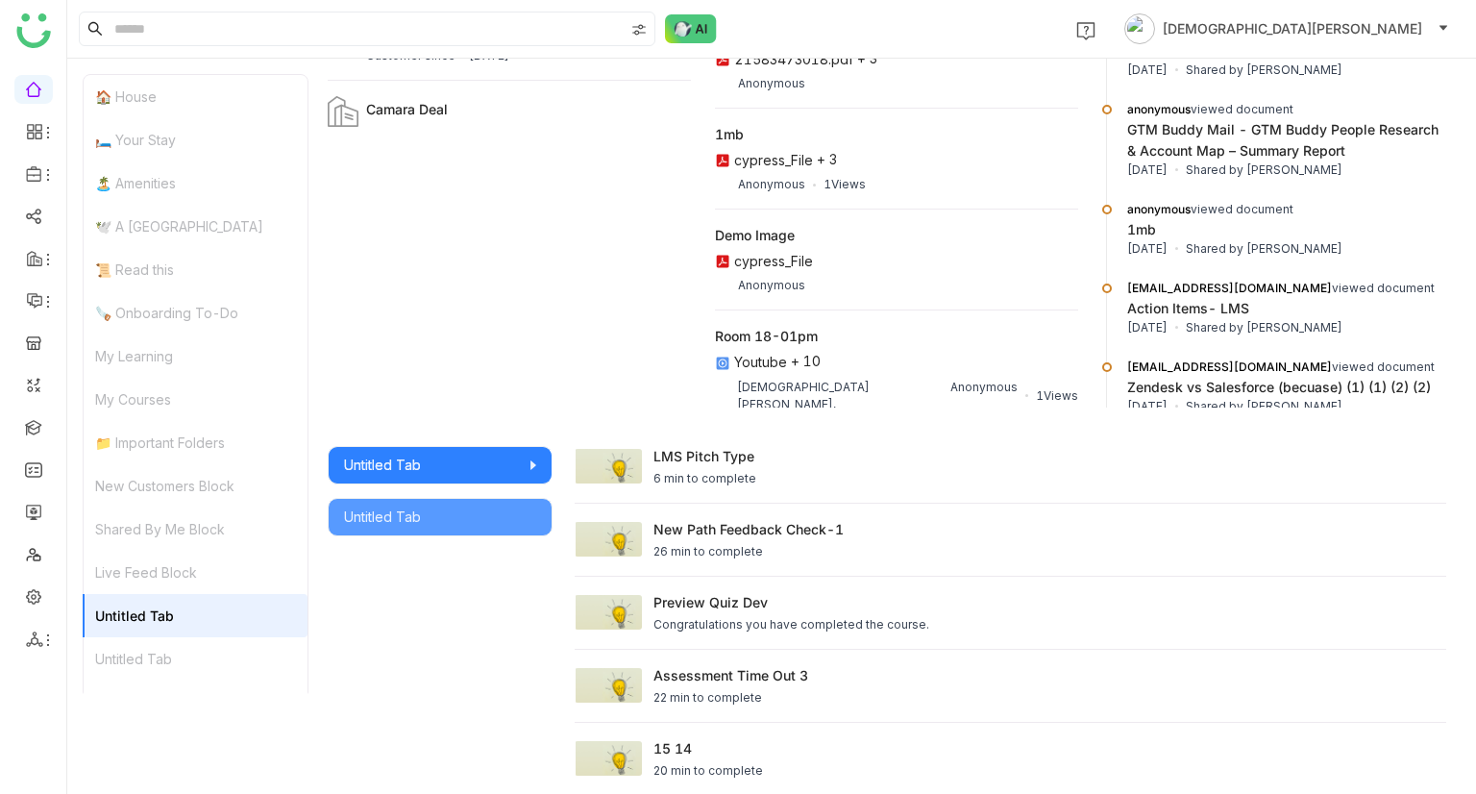
click at [163, 639] on div "Untitled Tab" at bounding box center [196, 658] width 224 height 43
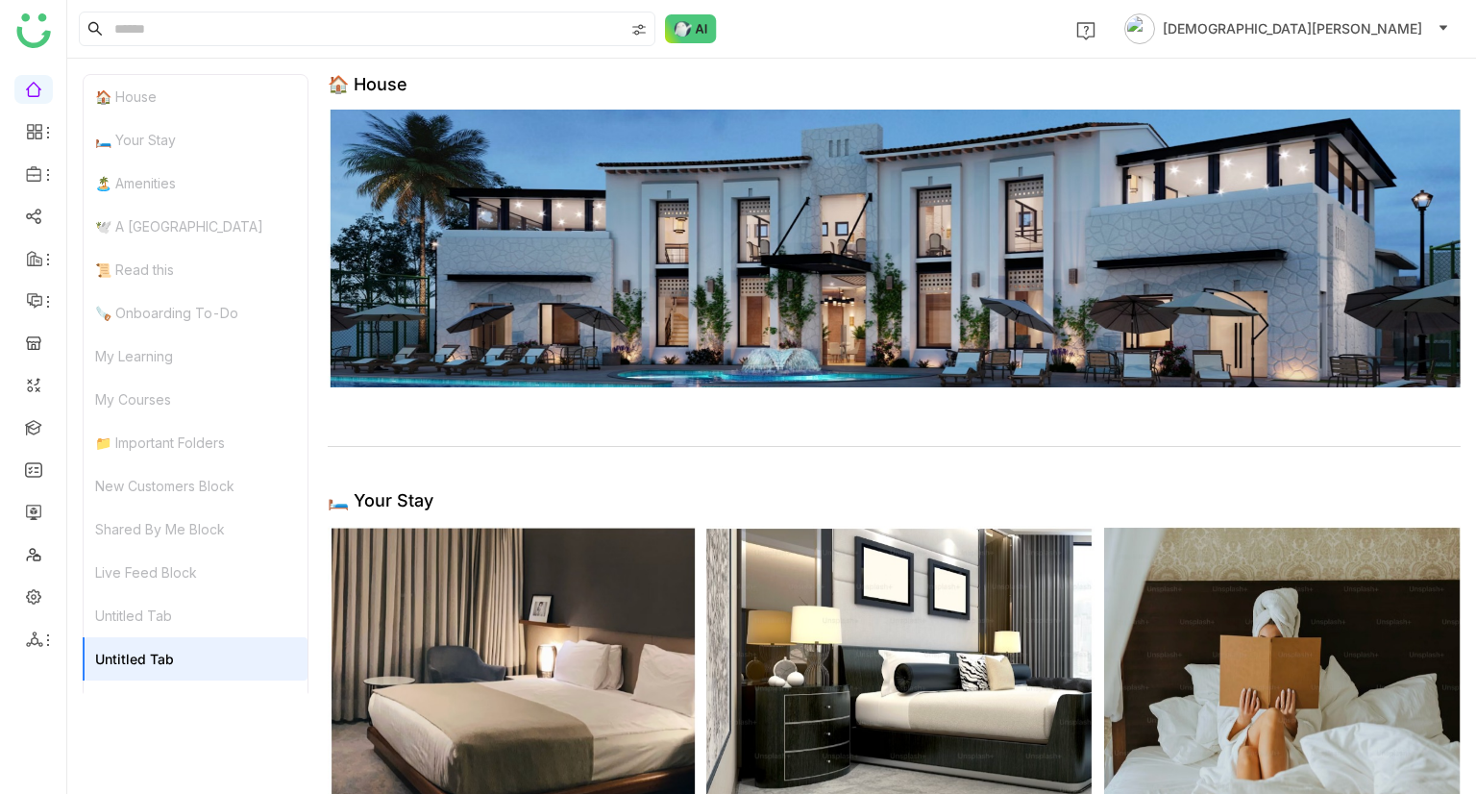
click at [148, 110] on div "🏠 House" at bounding box center [196, 96] width 224 height 43
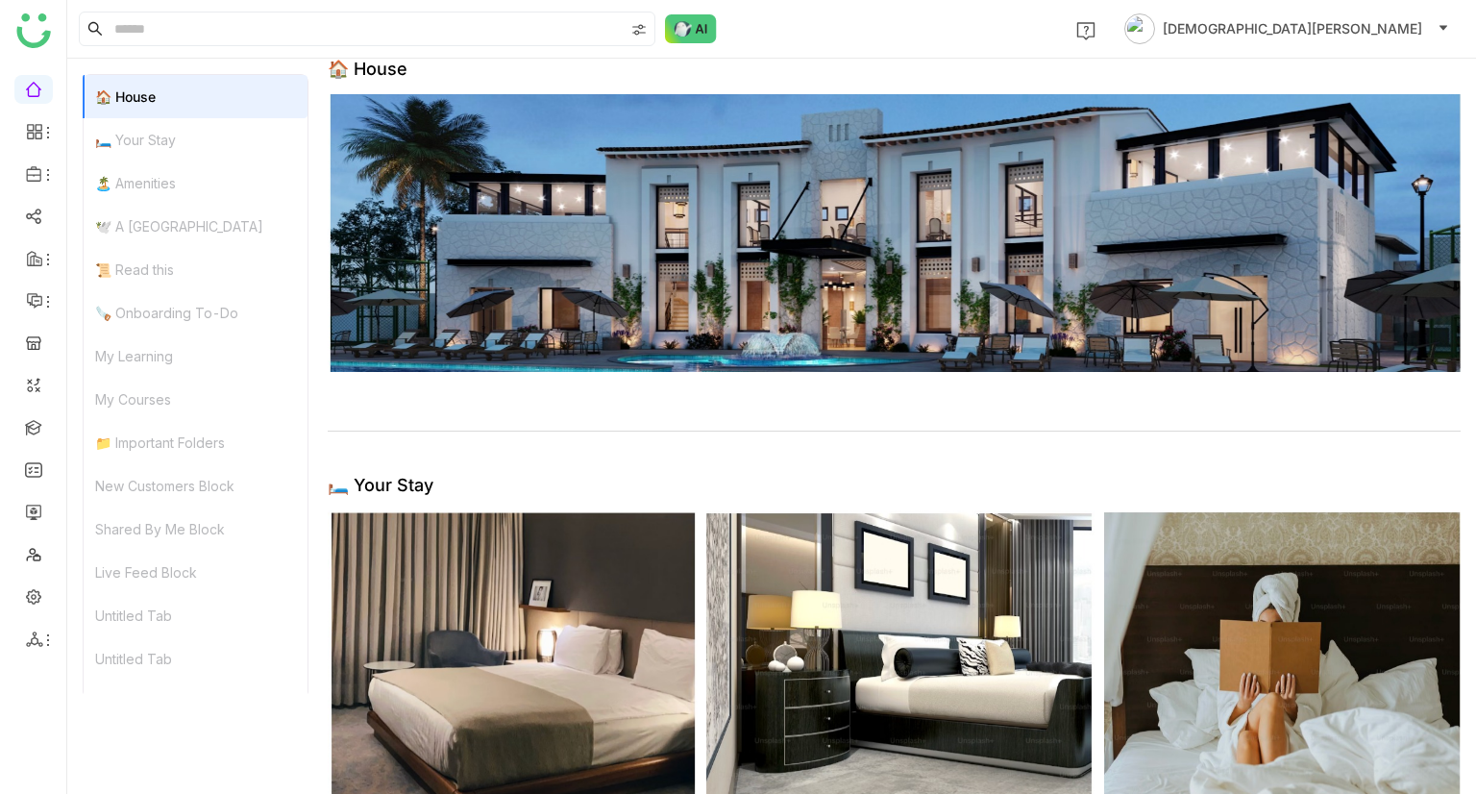
click at [177, 154] on div "🛏️ Your Stay" at bounding box center [196, 139] width 224 height 43
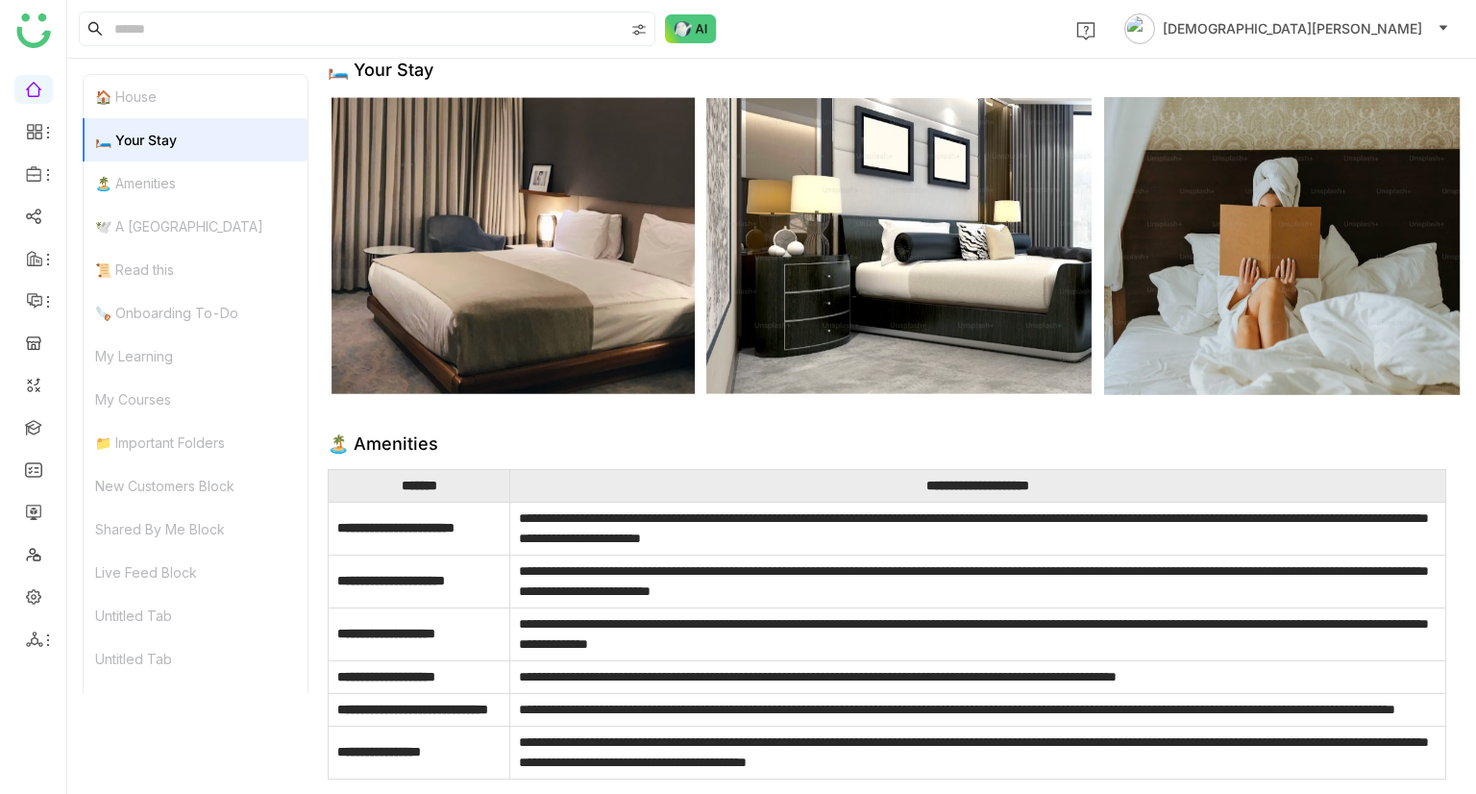
click at [181, 177] on div "🏝️ Amenities" at bounding box center [196, 182] width 224 height 43
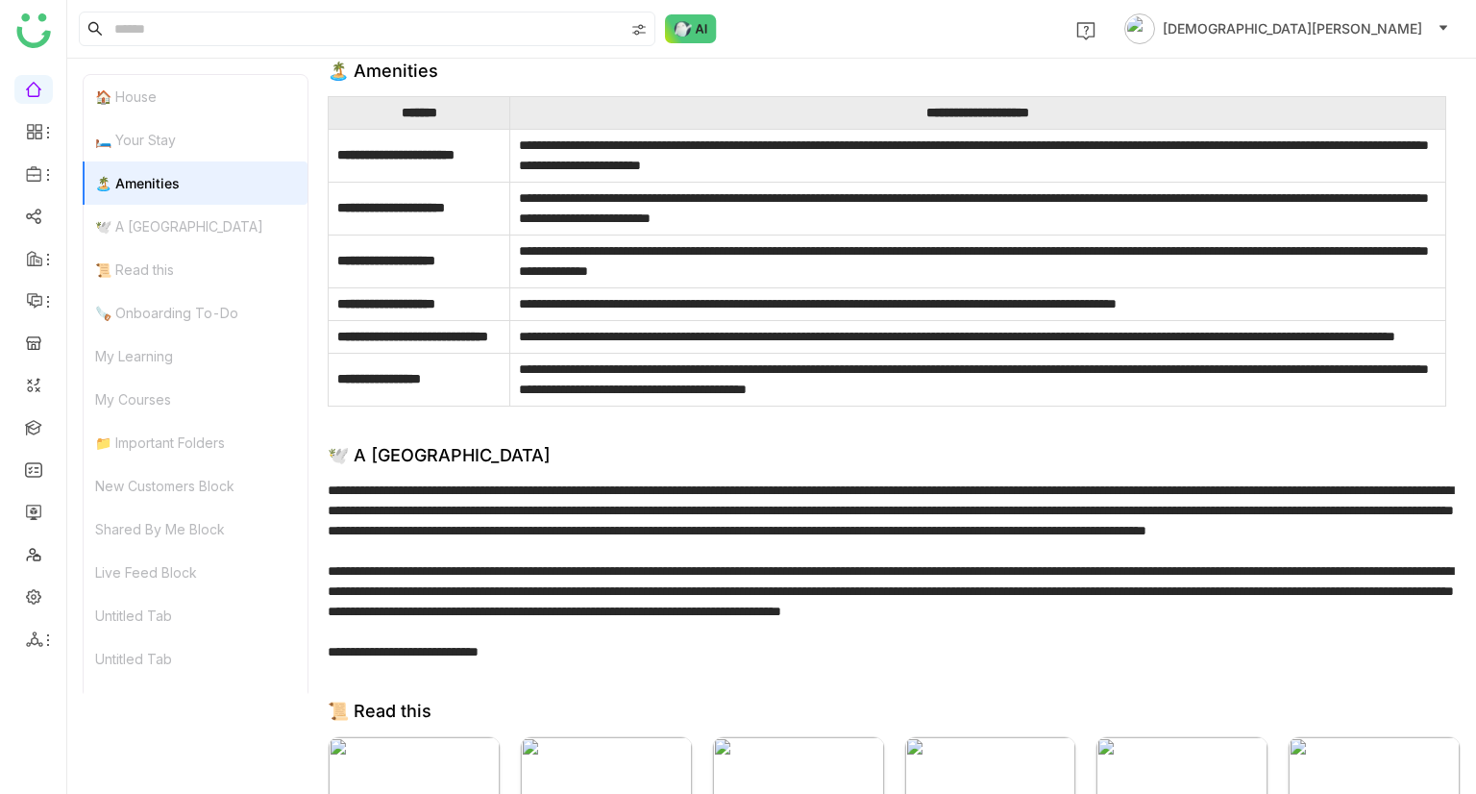
click at [181, 239] on div "🕊️ A Calming Beach House" at bounding box center [196, 226] width 224 height 43
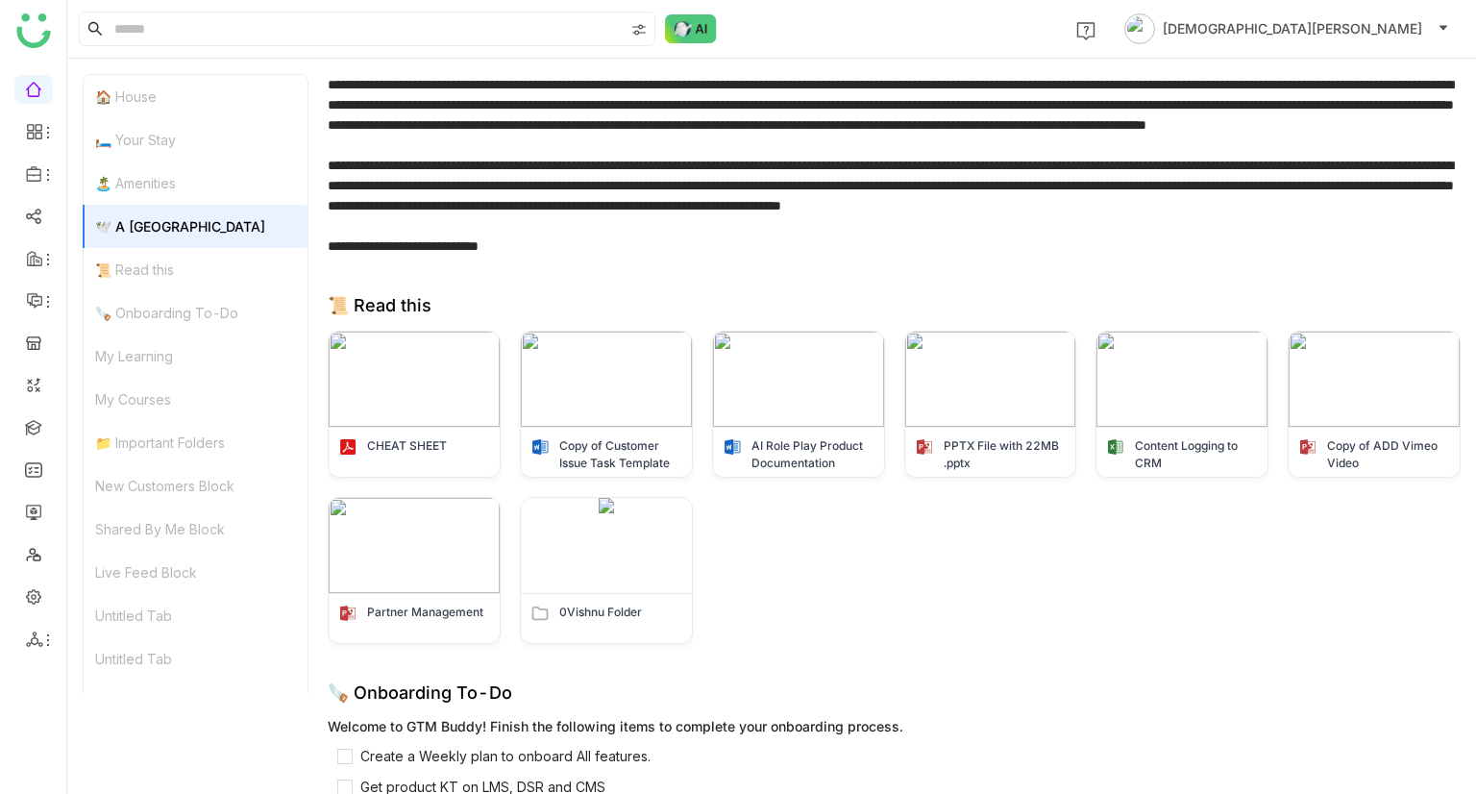
click at [182, 272] on div "📜 Read this" at bounding box center [196, 269] width 224 height 43
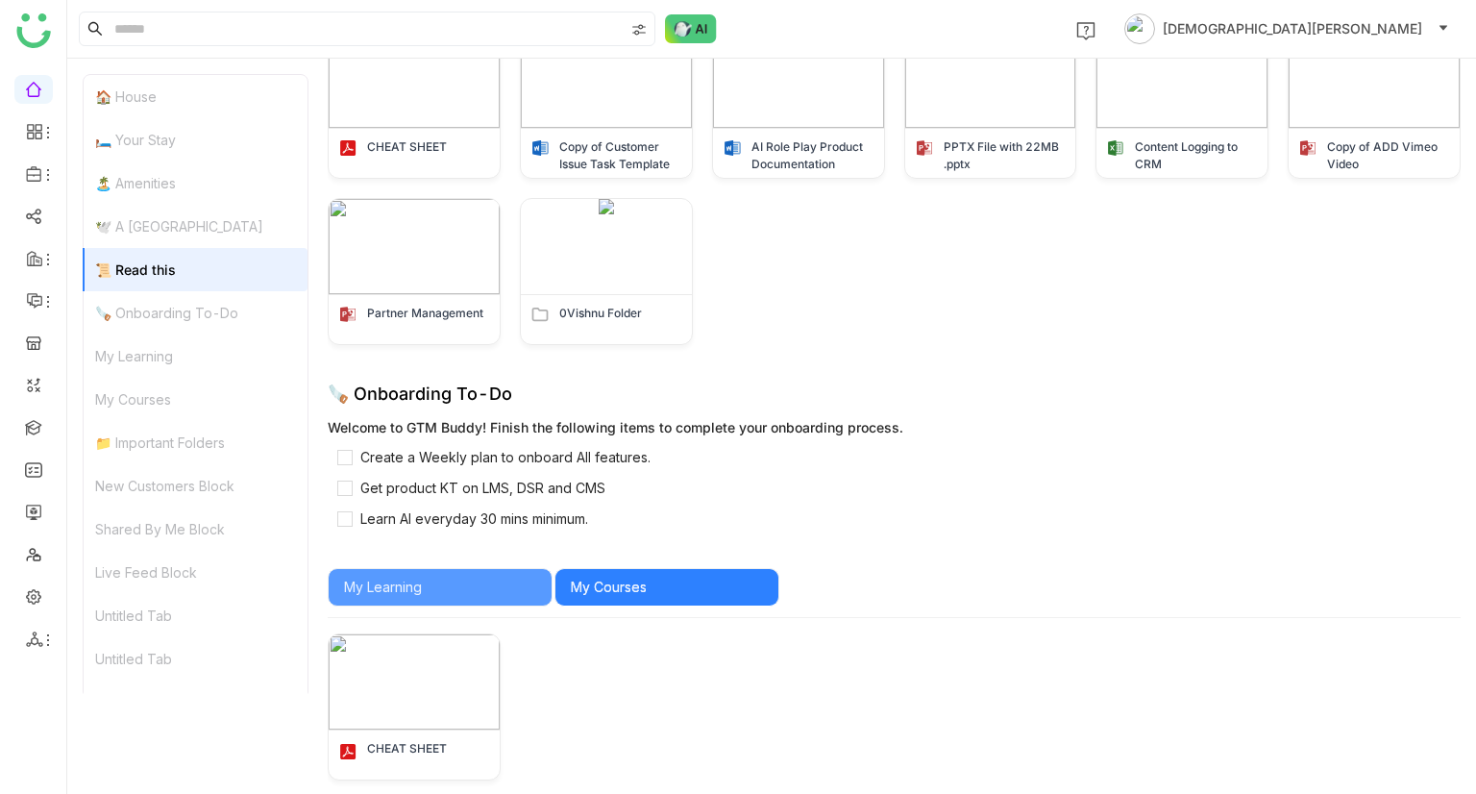
click at [182, 307] on div "🪚 Onboarding To-Do" at bounding box center [196, 312] width 224 height 43
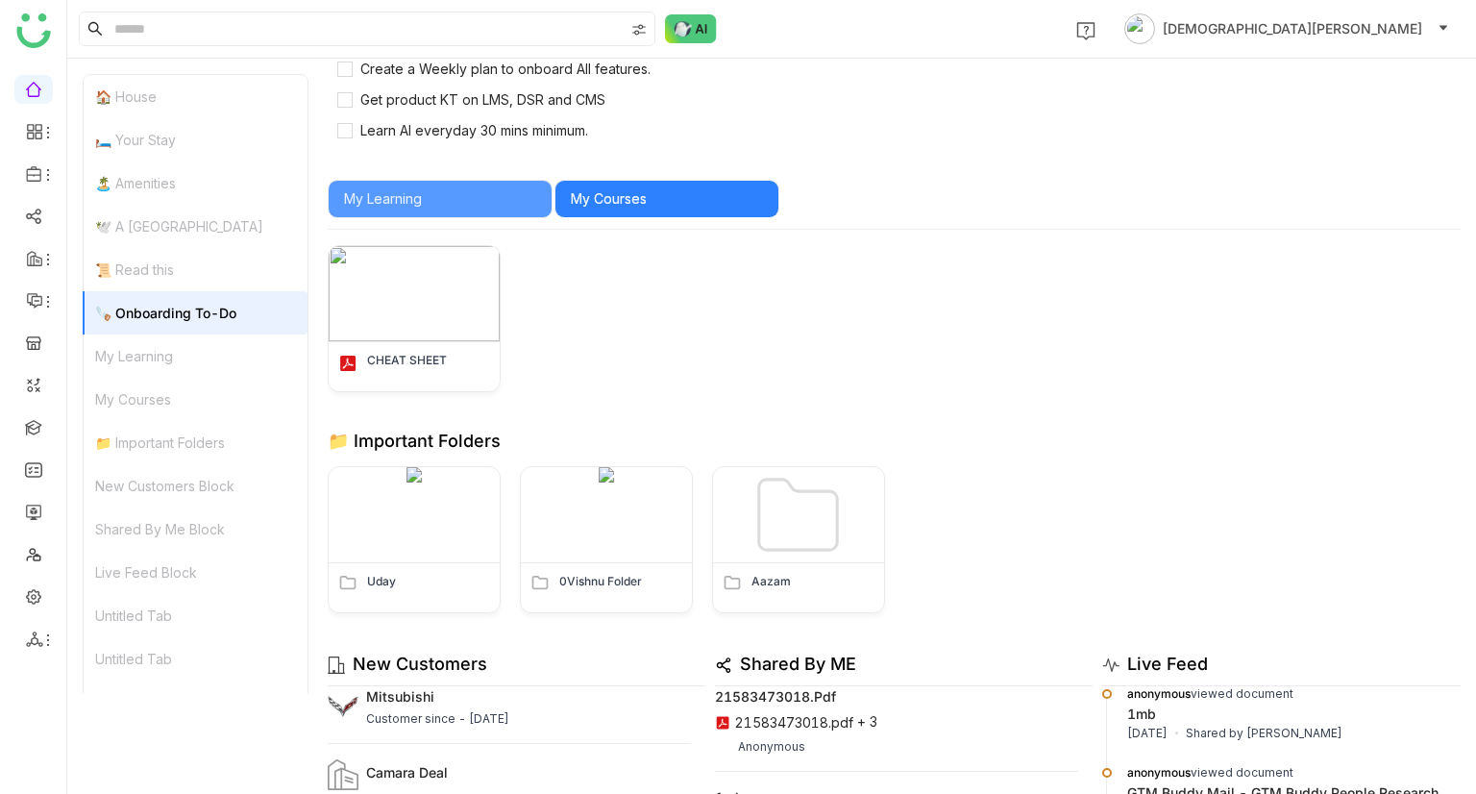
scroll to position [1898, 0]
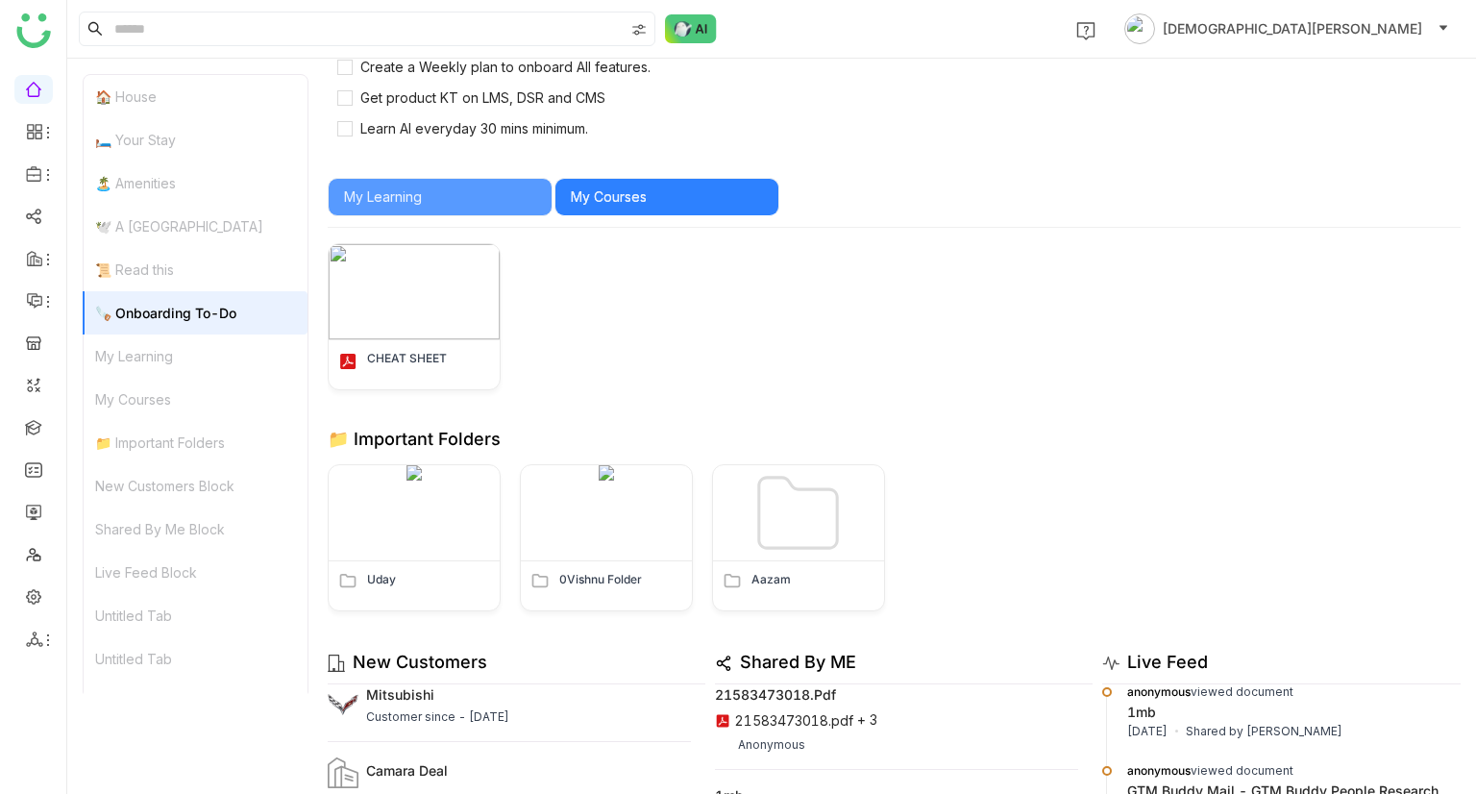
click at [184, 350] on div "My Learning" at bounding box center [196, 355] width 224 height 43
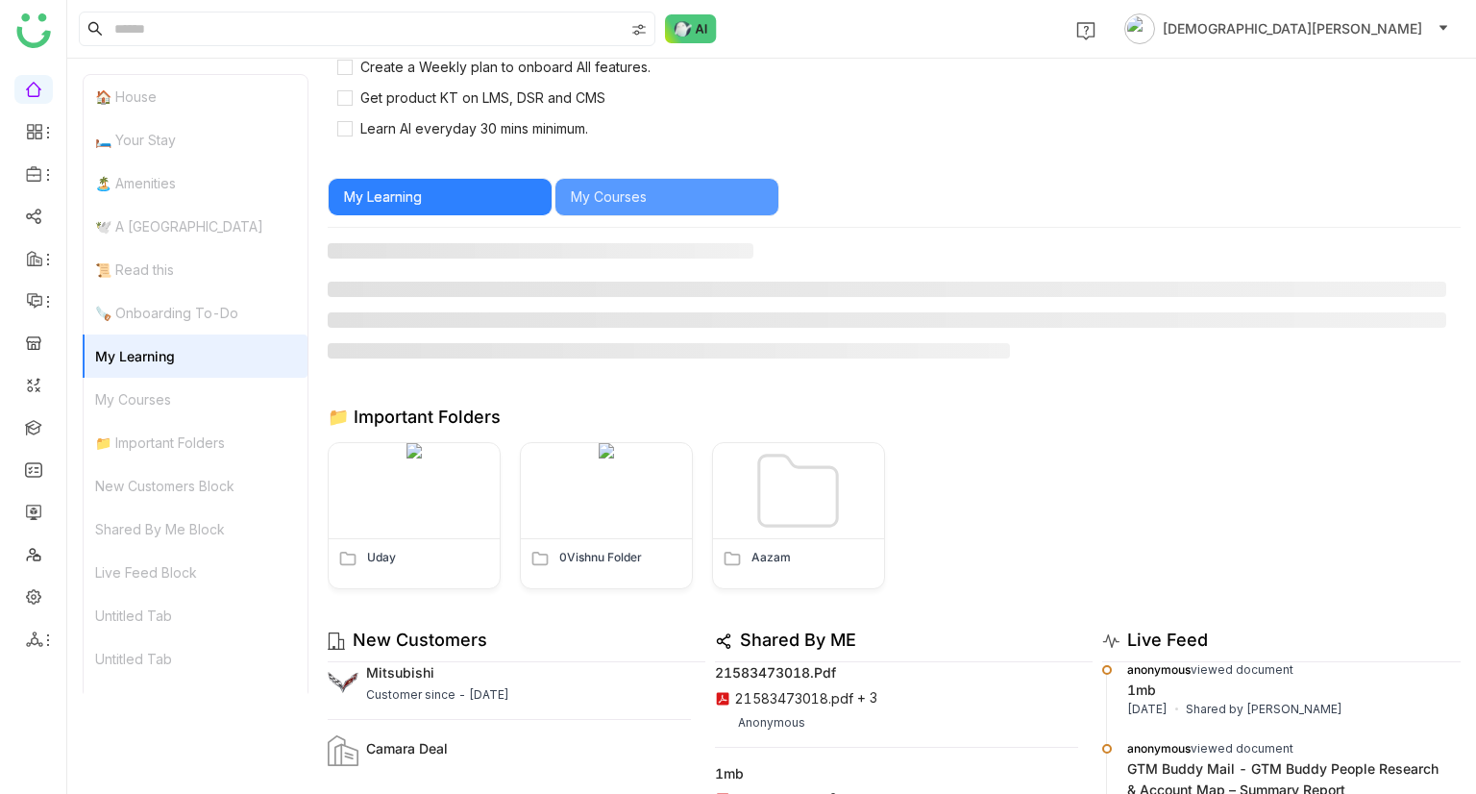
click at [180, 398] on div "My Courses" at bounding box center [196, 399] width 224 height 43
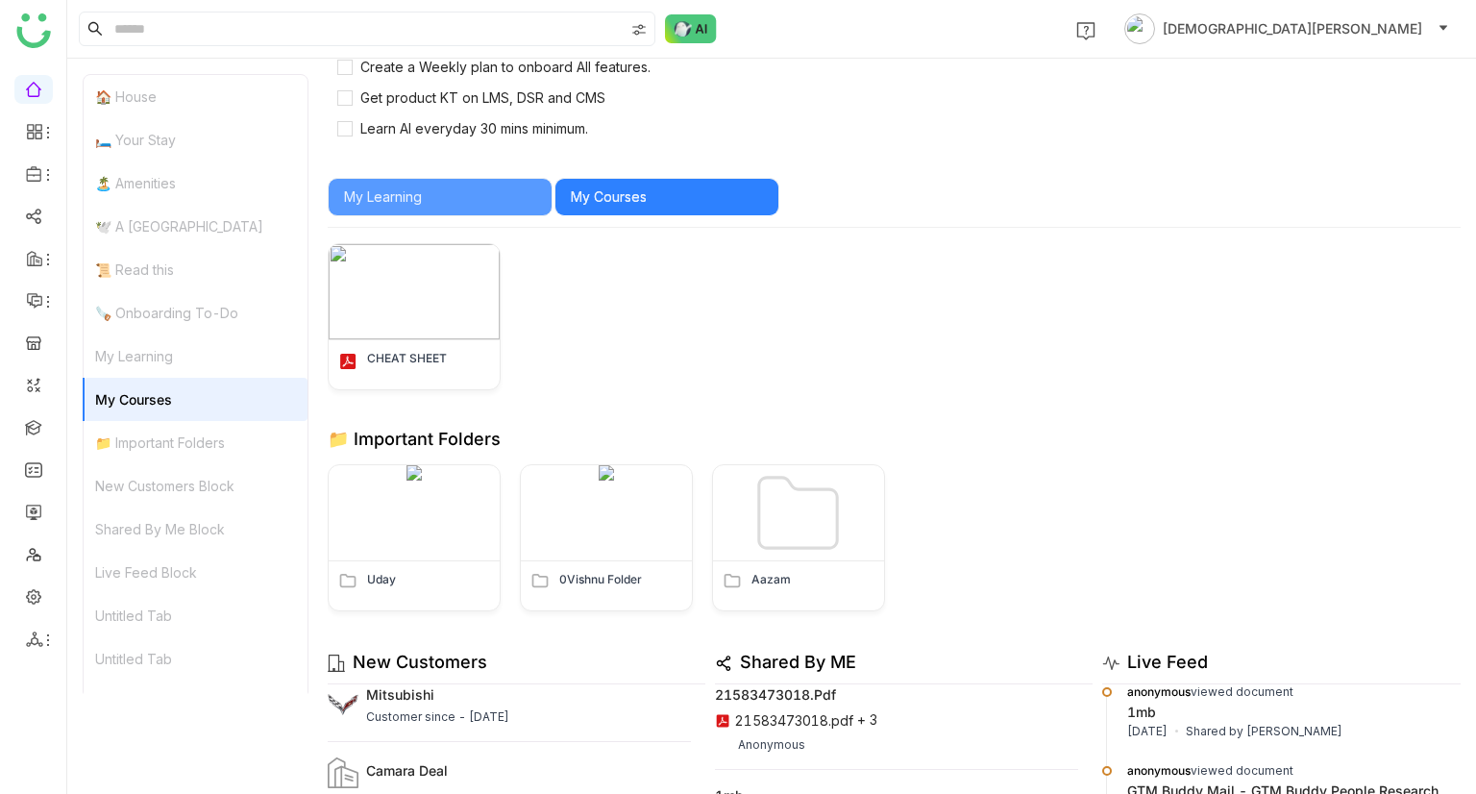
click at [173, 443] on div "📁 Important Folders" at bounding box center [196, 442] width 224 height 43
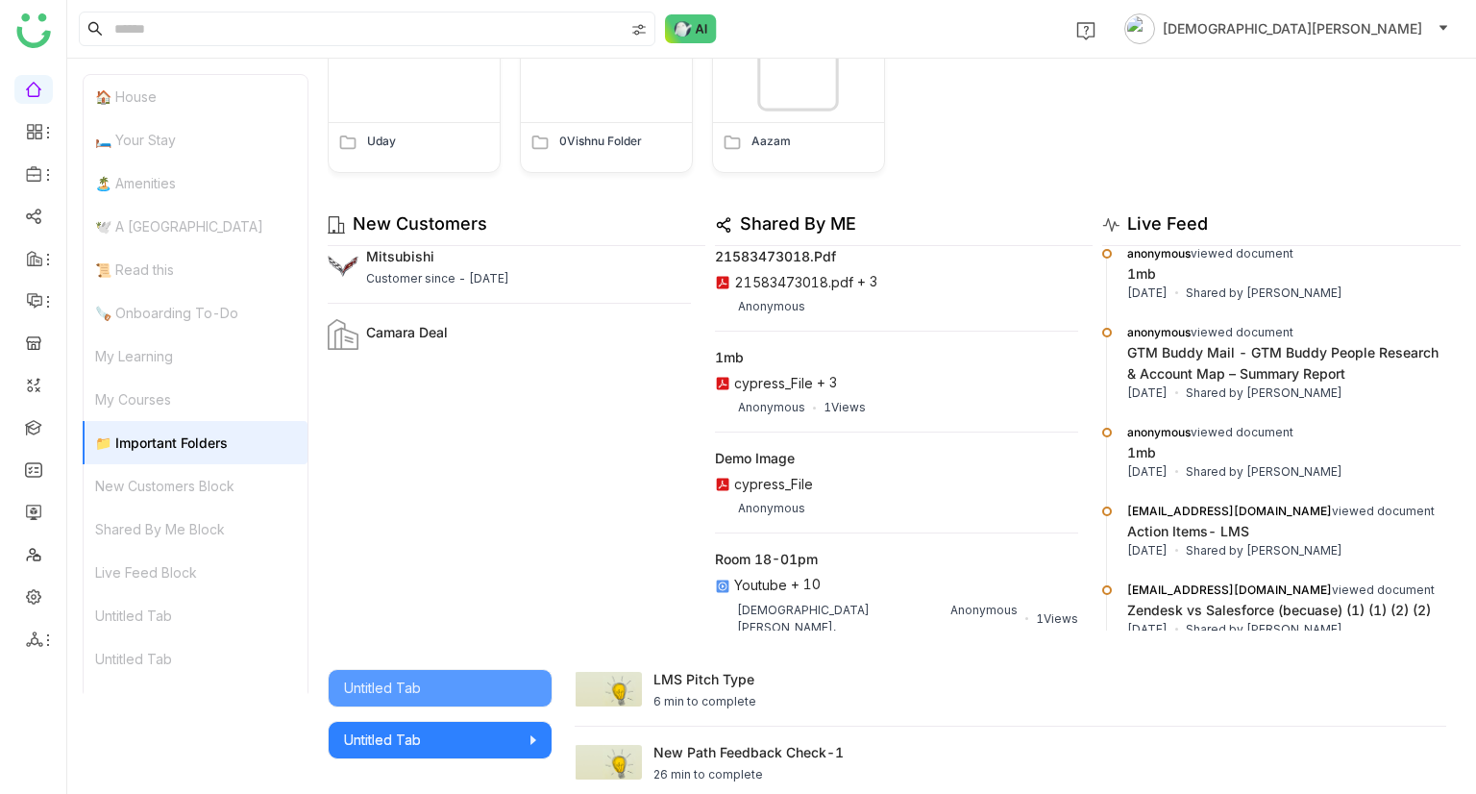
click at [175, 490] on div "New Customers Block" at bounding box center [196, 485] width 224 height 43
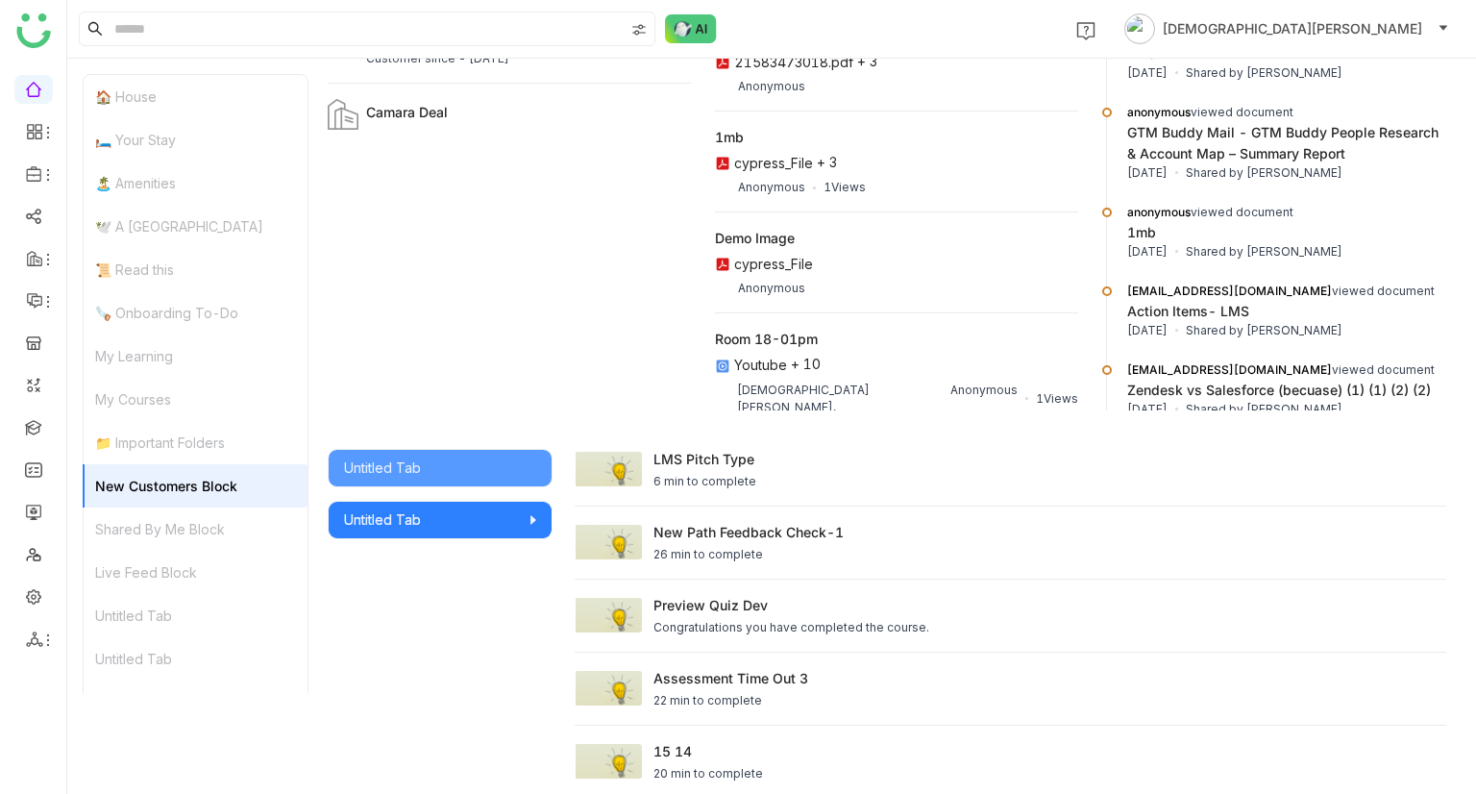
scroll to position [2559, 0]
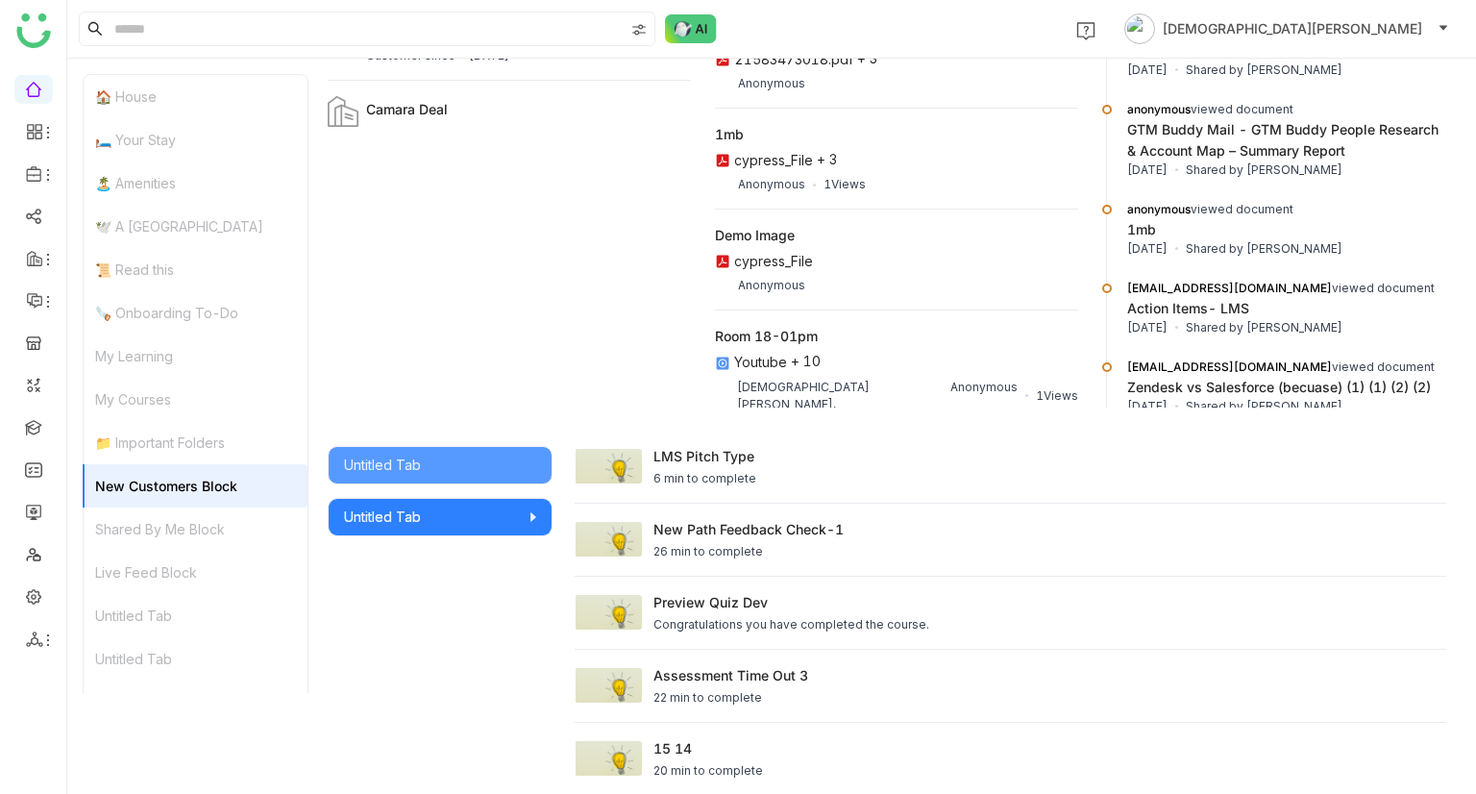
click at [177, 520] on div "Shared By Me Block" at bounding box center [196, 528] width 224 height 43
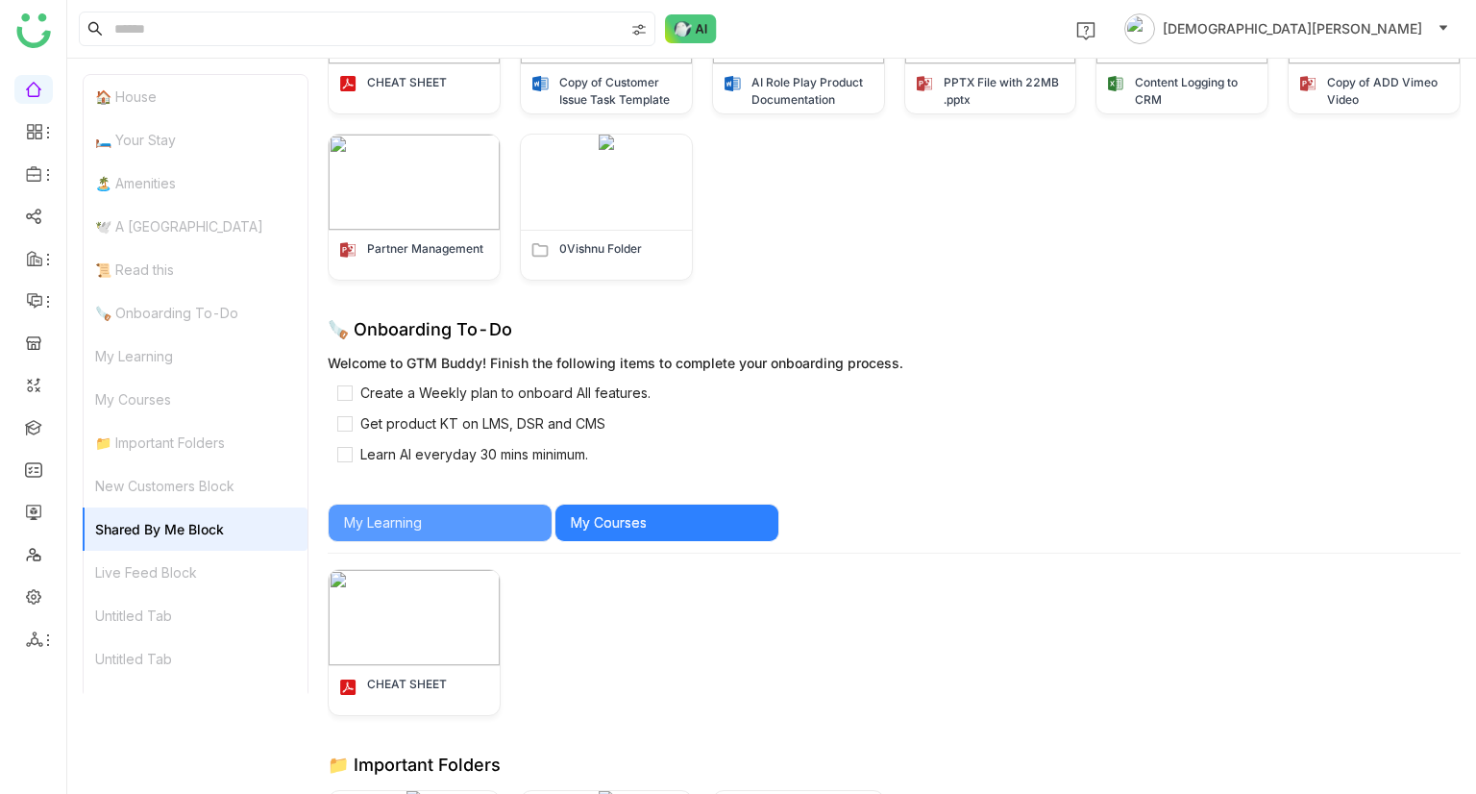
scroll to position [1214, 0]
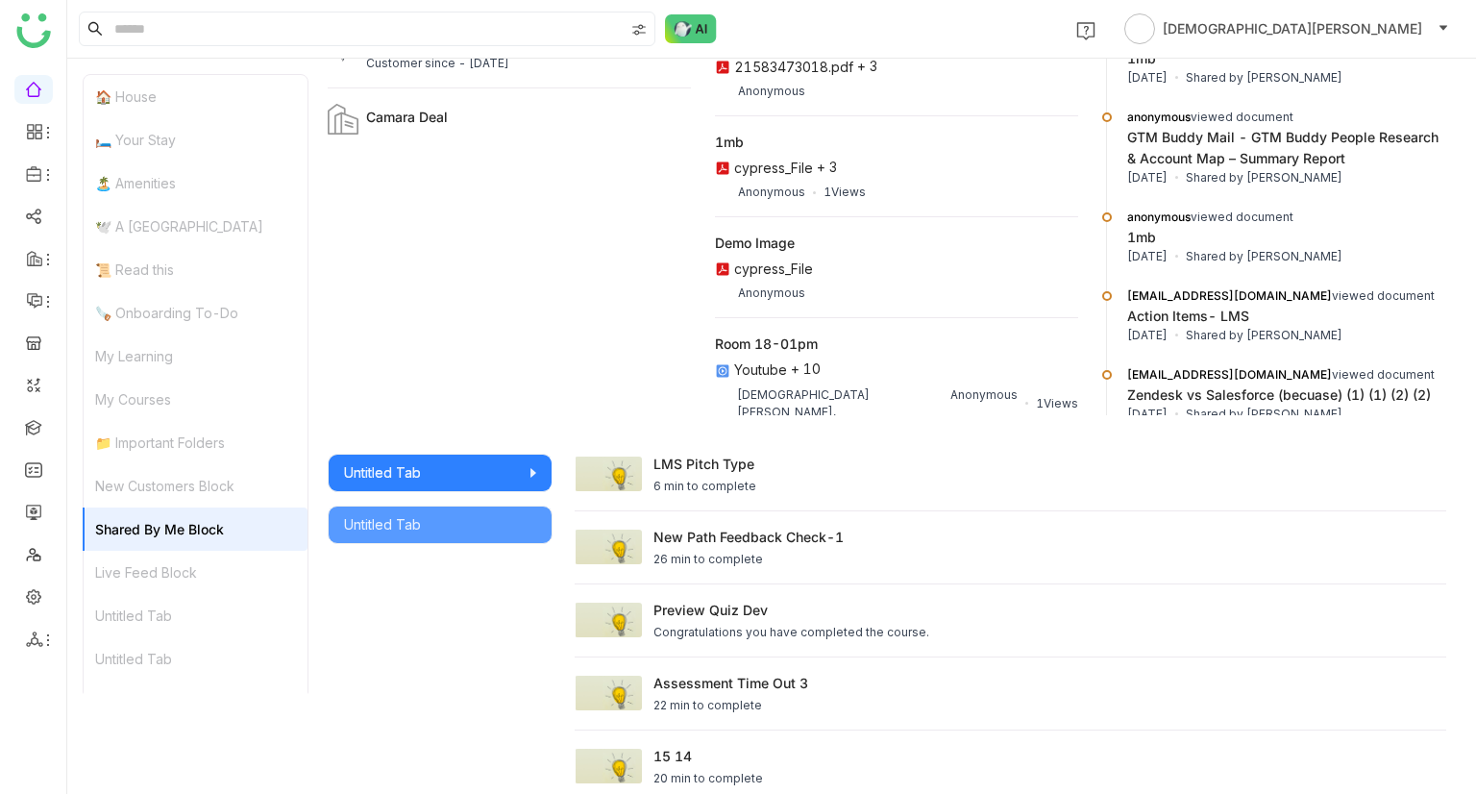
scroll to position [2796, 0]
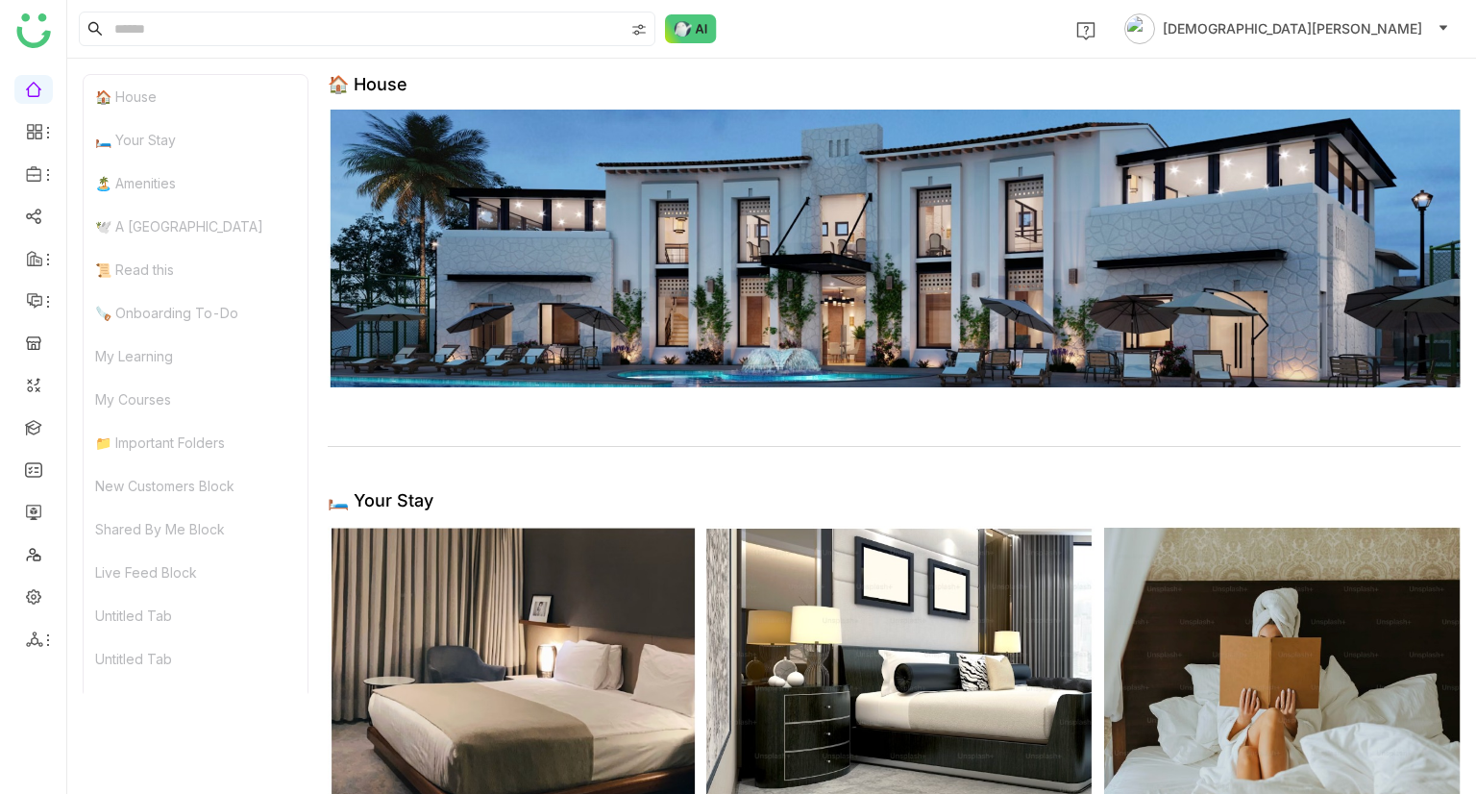
click at [131, 95] on div "🏠 House" at bounding box center [196, 96] width 224 height 43
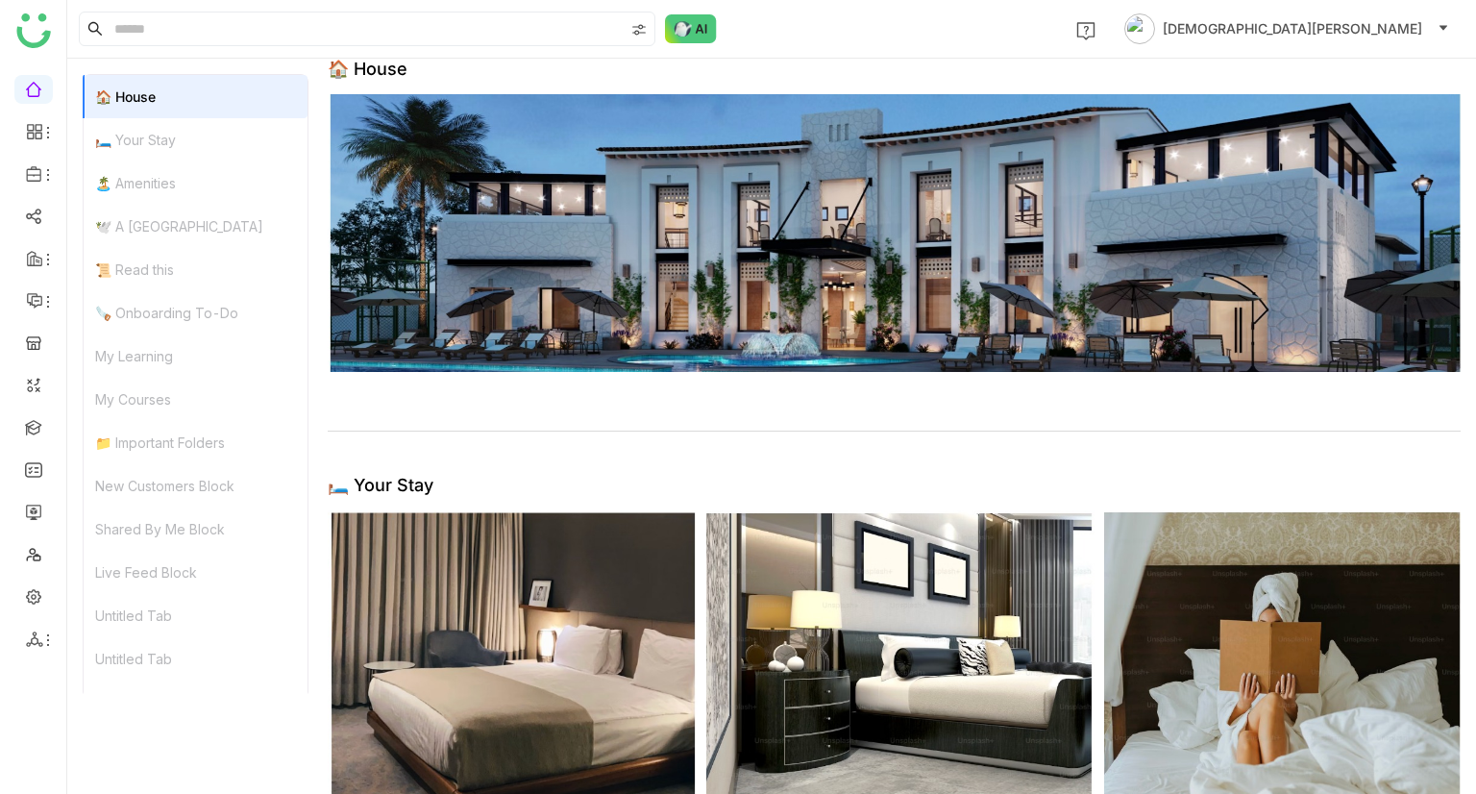
click at [153, 140] on div "🛏️ Your Stay" at bounding box center [196, 139] width 224 height 43
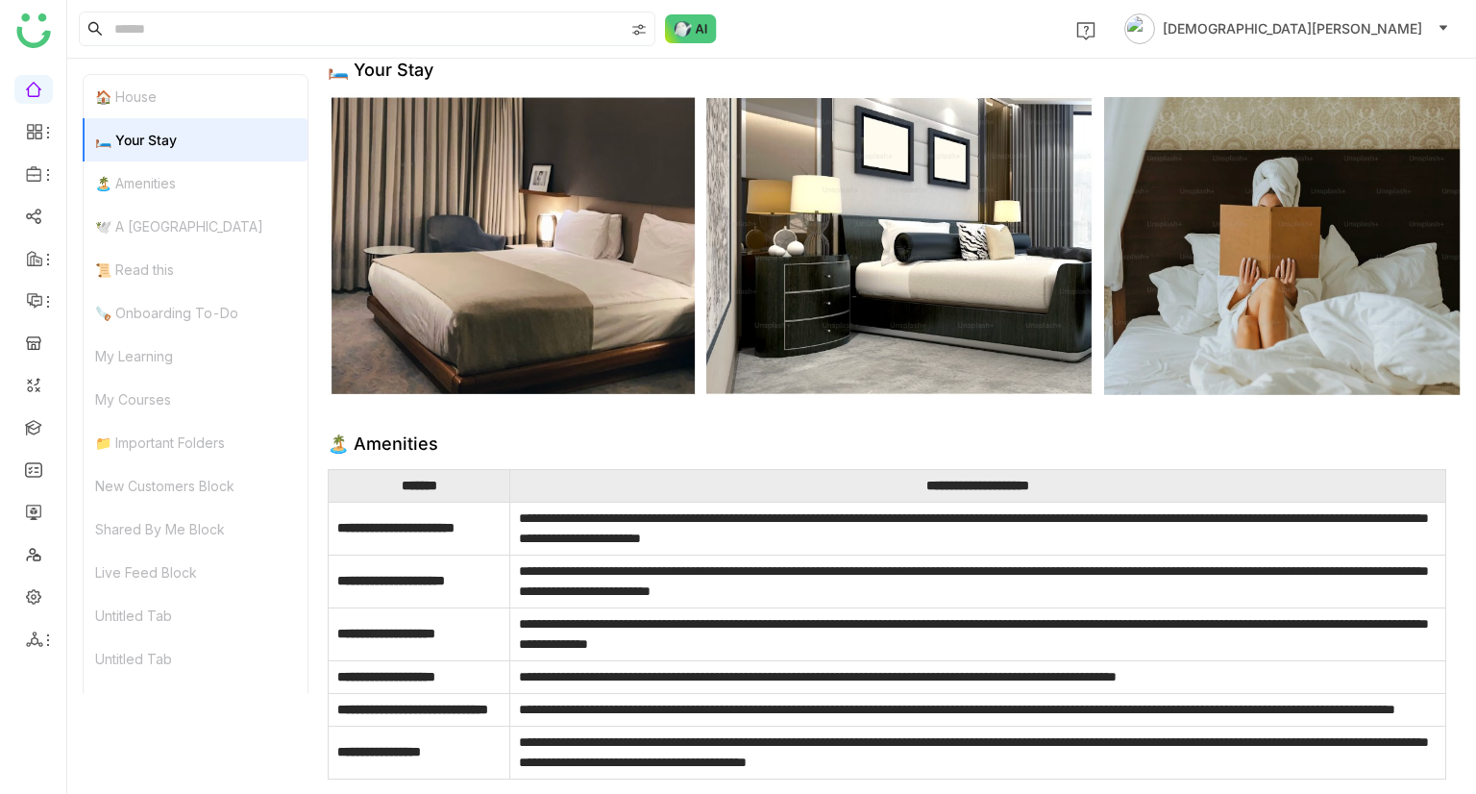
click at [160, 97] on div "🏠 House" at bounding box center [196, 96] width 224 height 43
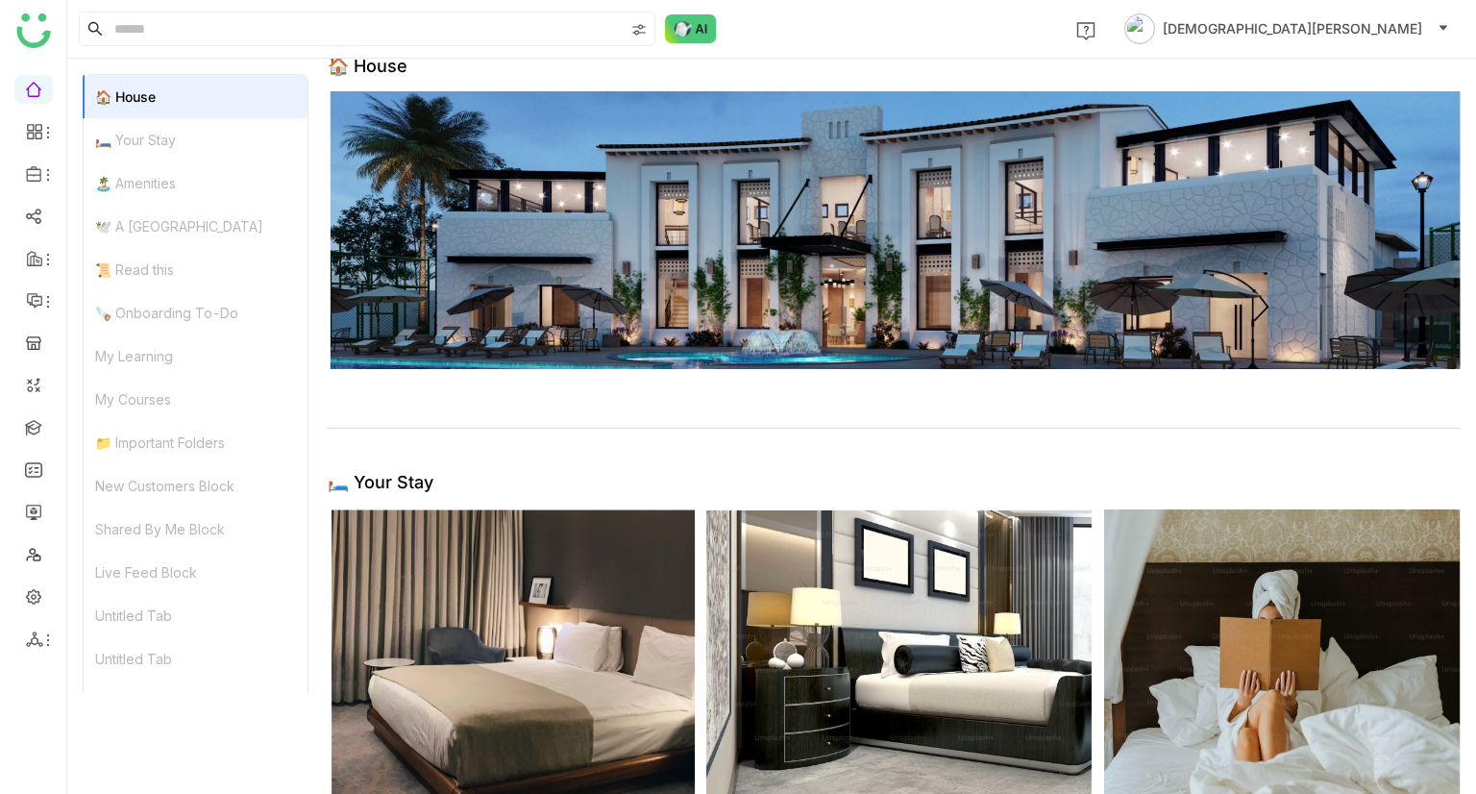
scroll to position [15, 0]
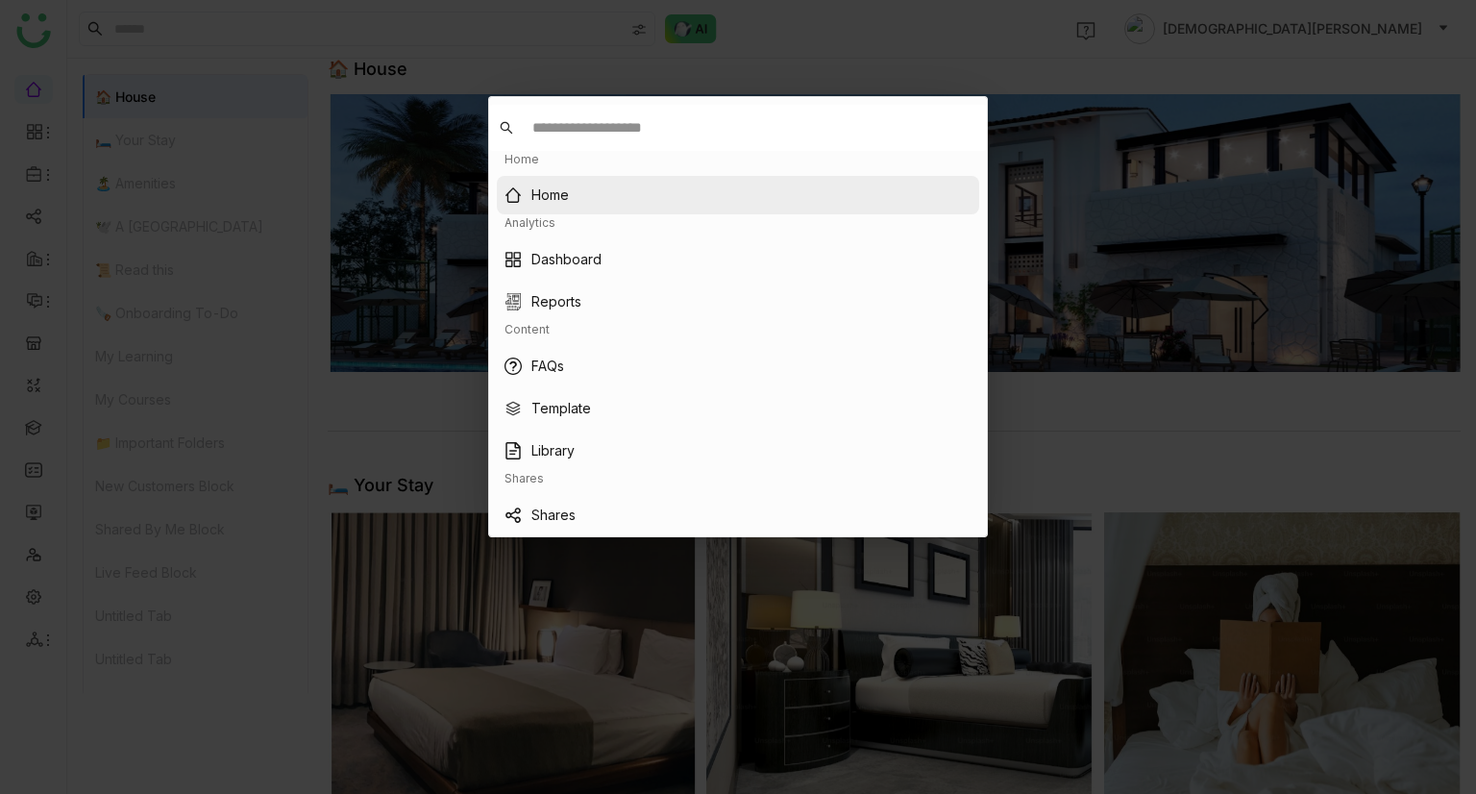
click at [572, 179] on button "Home" at bounding box center [738, 195] width 482 height 38
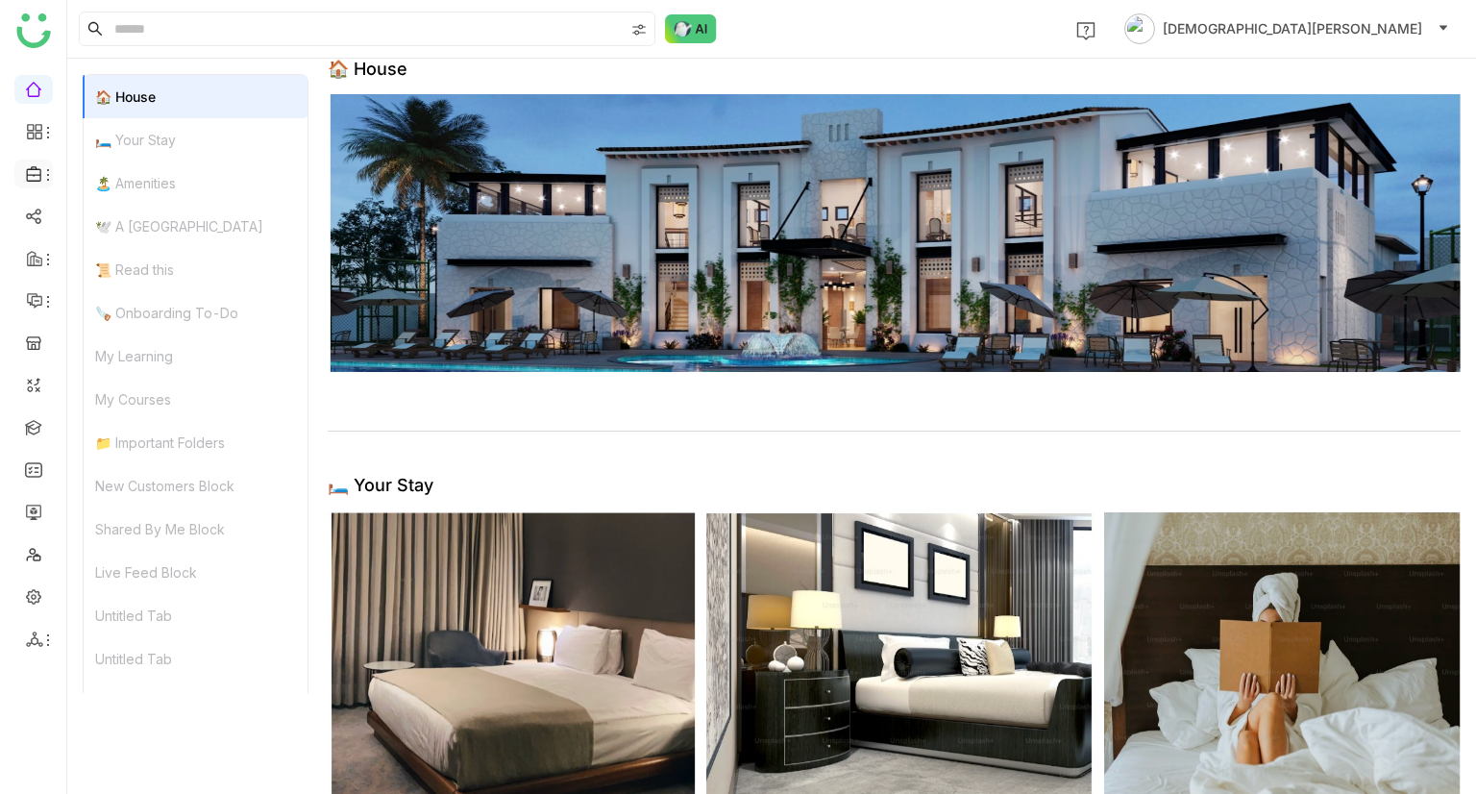
click at [37, 161] on li at bounding box center [33, 174] width 38 height 29
click at [38, 174] on icon at bounding box center [33, 173] width 14 height 15
click at [138, 223] on link "FAQs" at bounding box center [133, 218] width 125 height 13
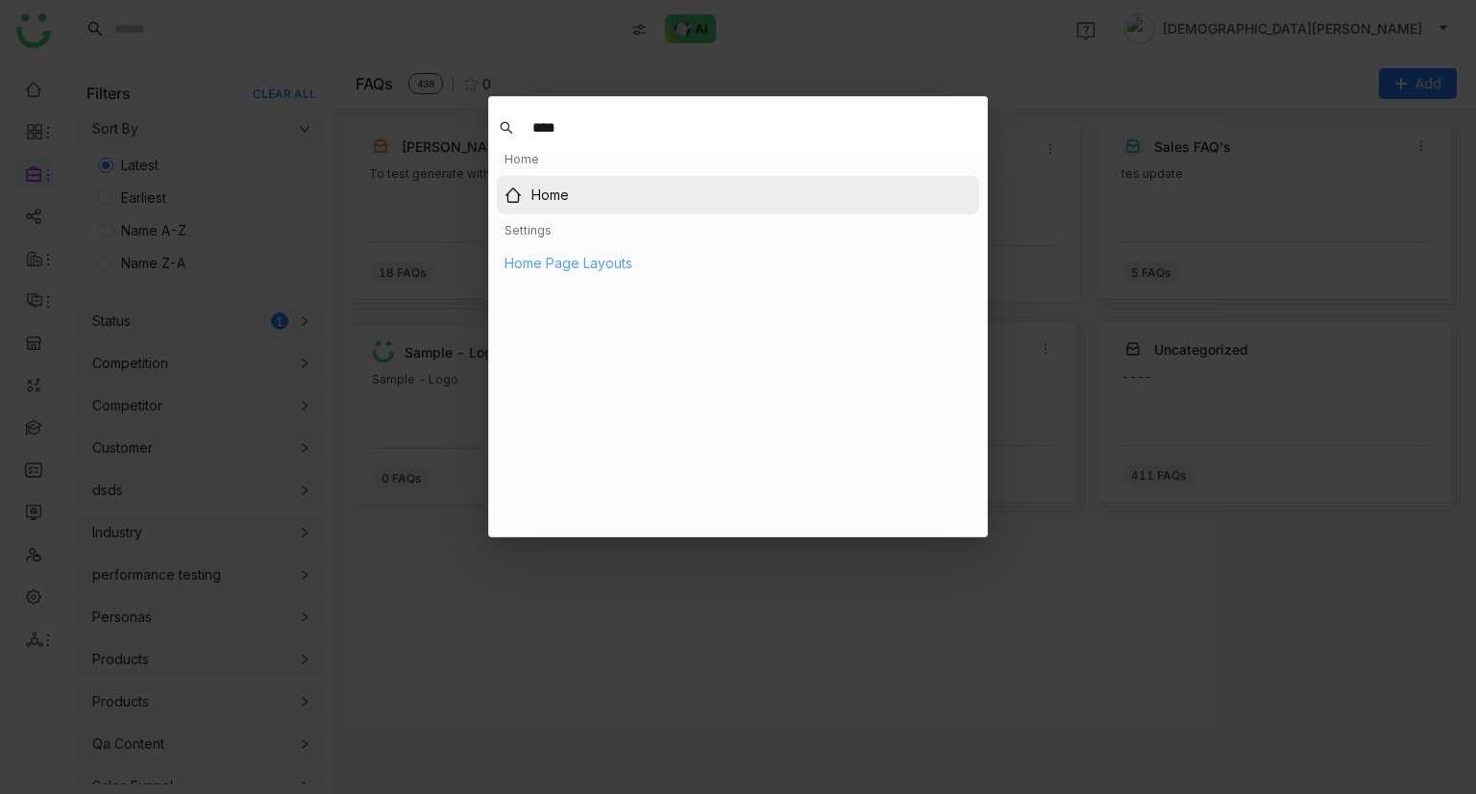
type input "****"
click at [584, 255] on div "Home Page Layouts" at bounding box center [568, 263] width 128 height 21
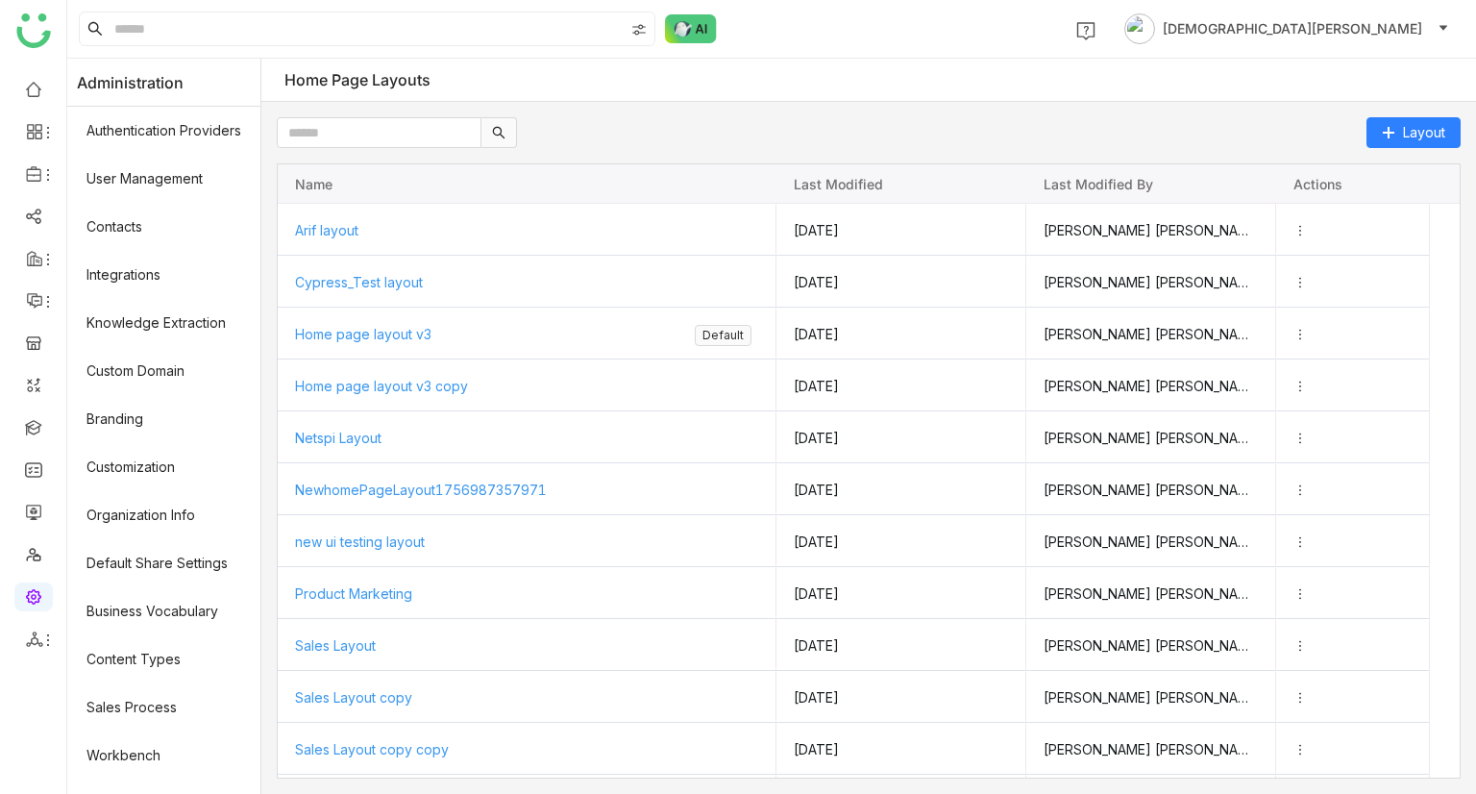
click at [1423, 112] on div "Layout Drag here to set row groups Drag here to set column labels Name Last mod…" at bounding box center [868, 448] width 1215 height 692
click at [1426, 131] on span "Layout" at bounding box center [1424, 132] width 42 height 21
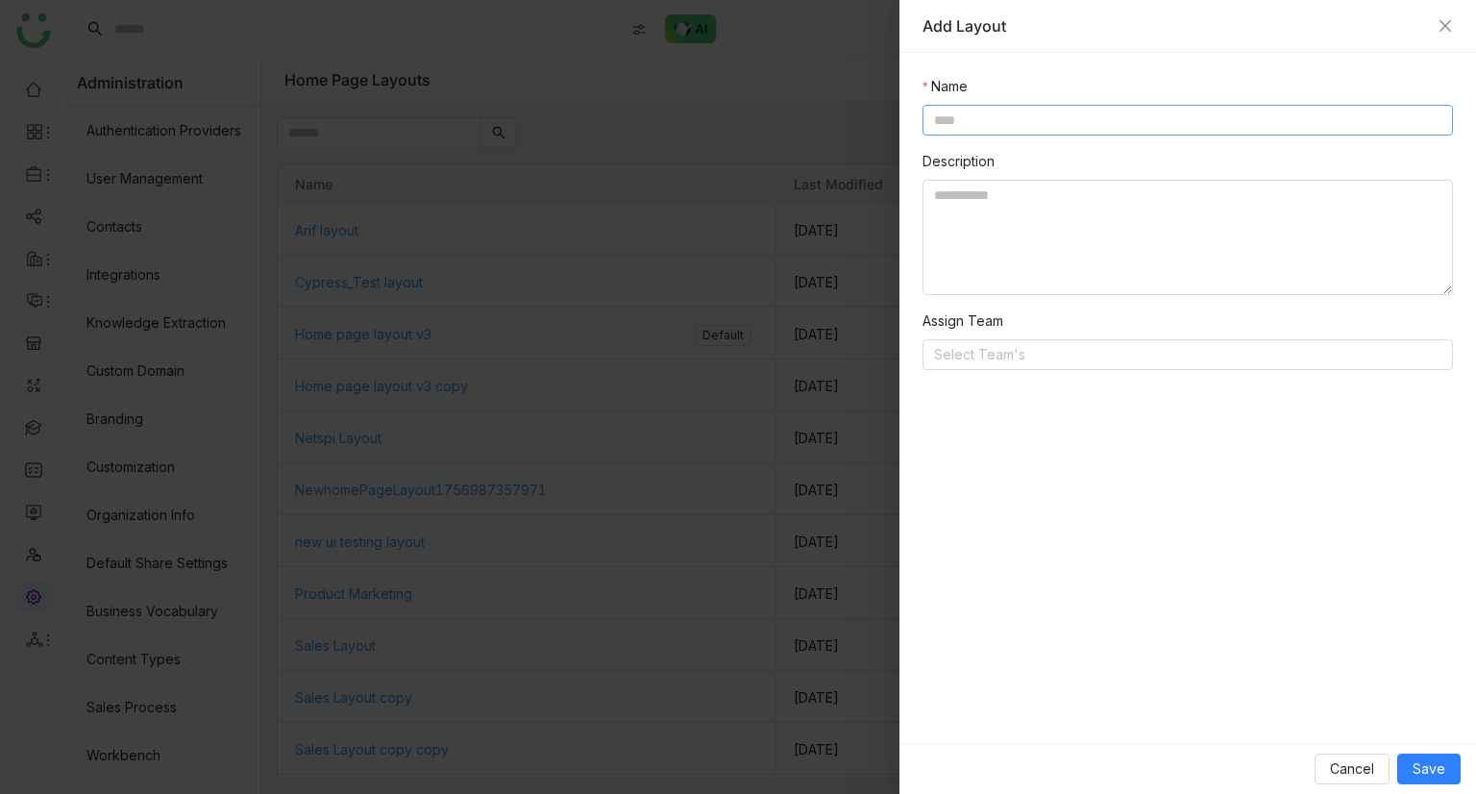
click at [956, 117] on input at bounding box center [1187, 120] width 530 height 31
type input "**********"
click at [970, 209] on textarea at bounding box center [1187, 237] width 530 height 115
paste textarea "**********"
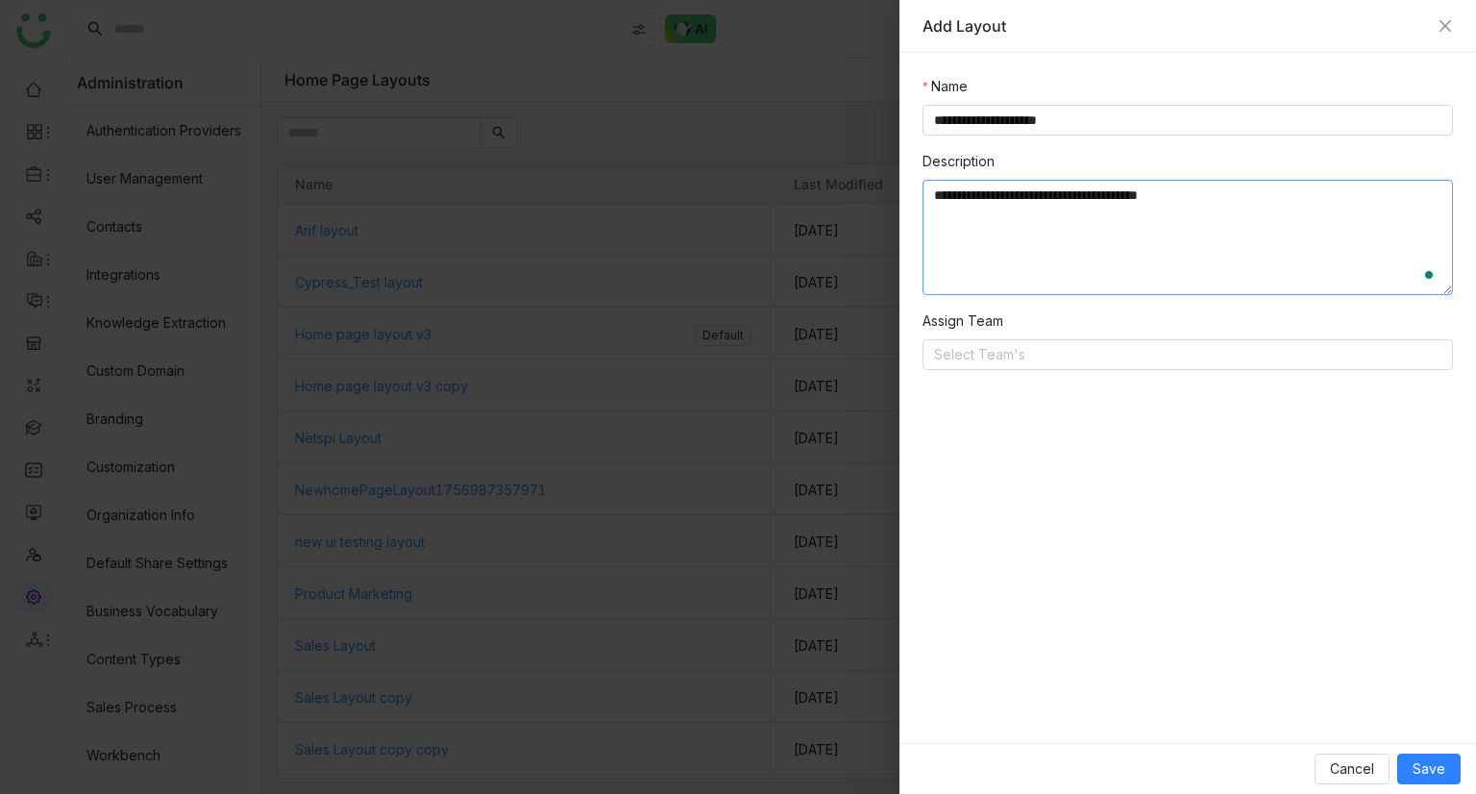
paste textarea "**********"
type textarea "**********"
click at [972, 344] on nz-select-top-control "Select Team's" at bounding box center [1187, 354] width 530 height 31
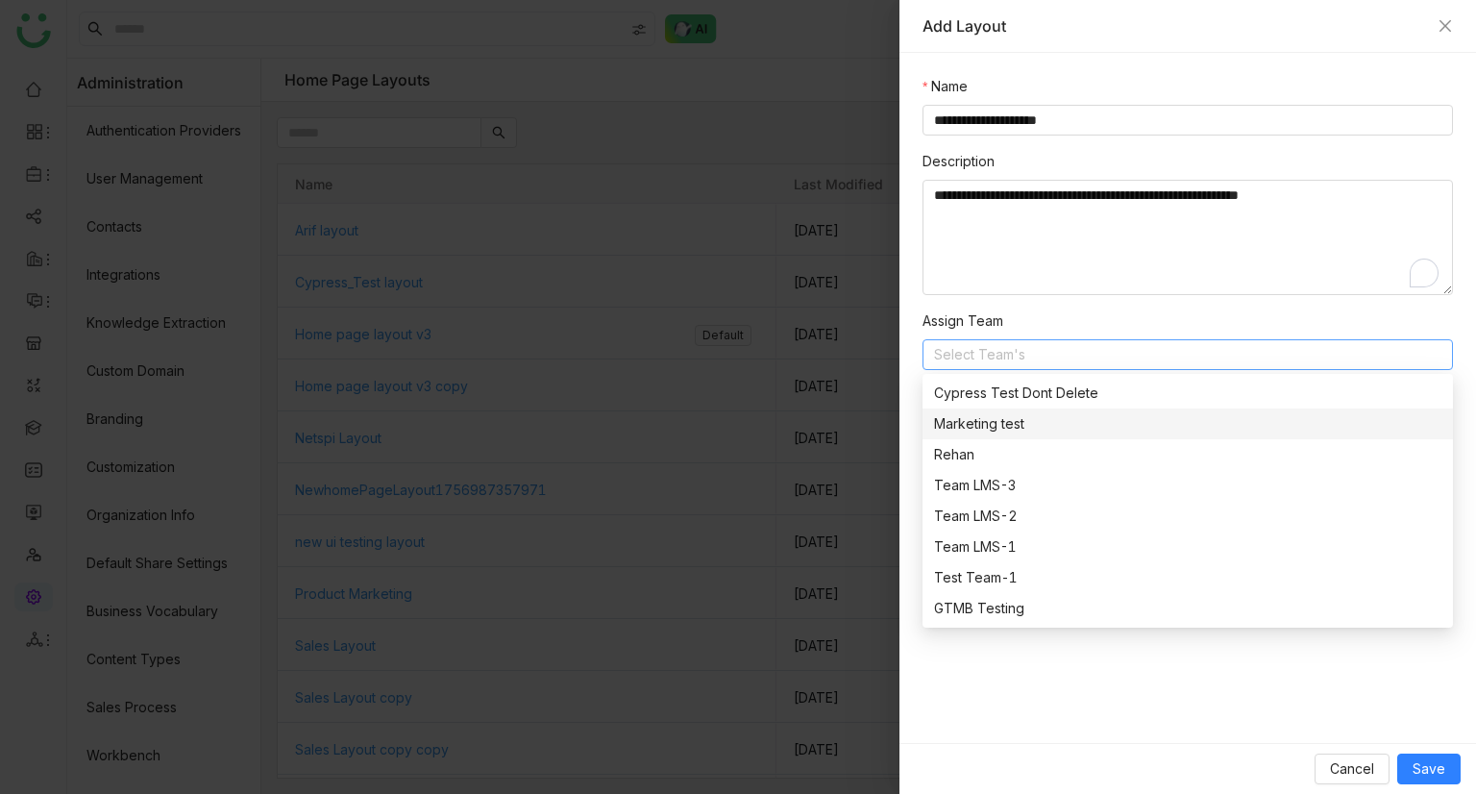
click at [992, 425] on div "Marketing test" at bounding box center [1187, 423] width 507 height 21
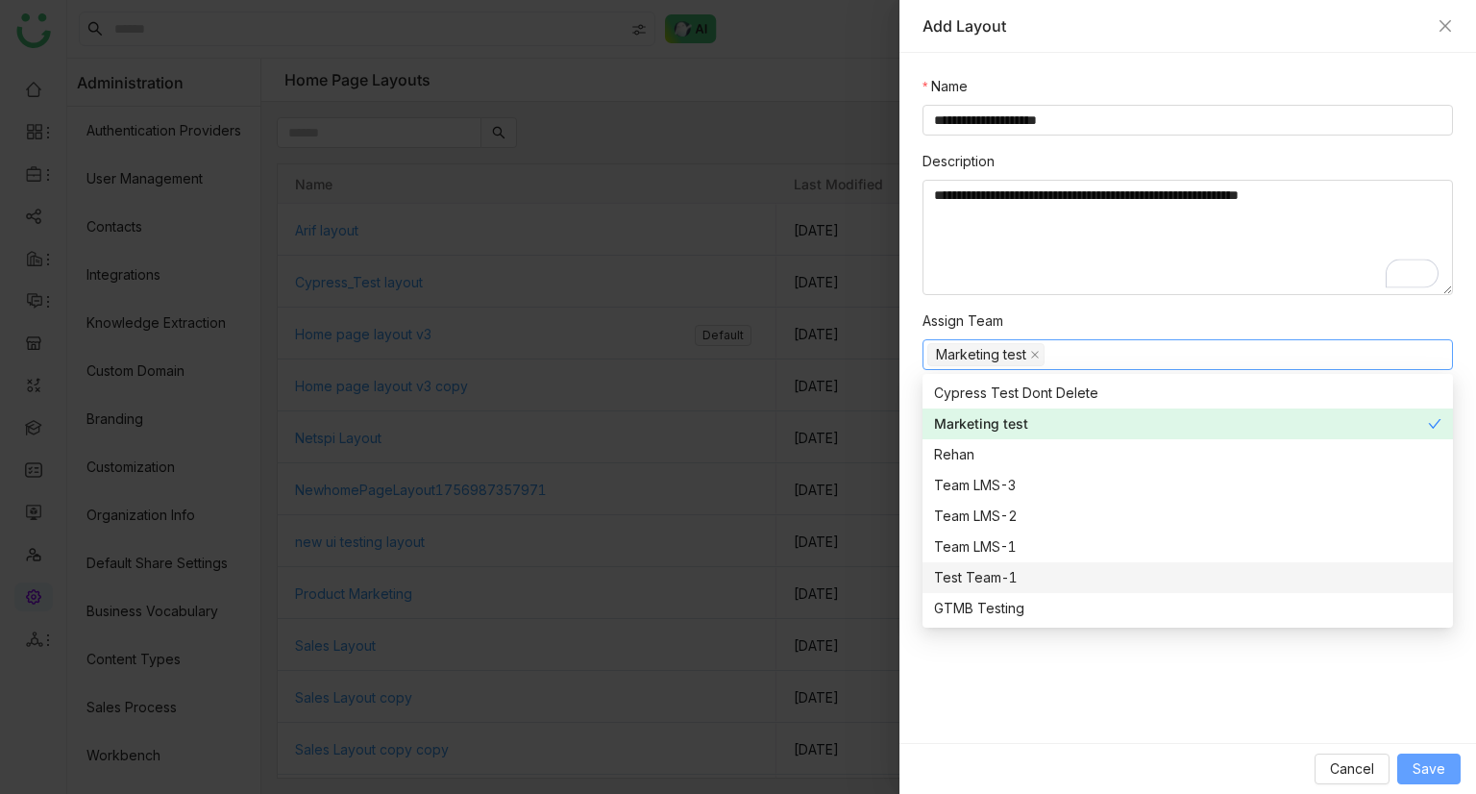
click at [1419, 760] on span "Save" at bounding box center [1428, 768] width 33 height 21
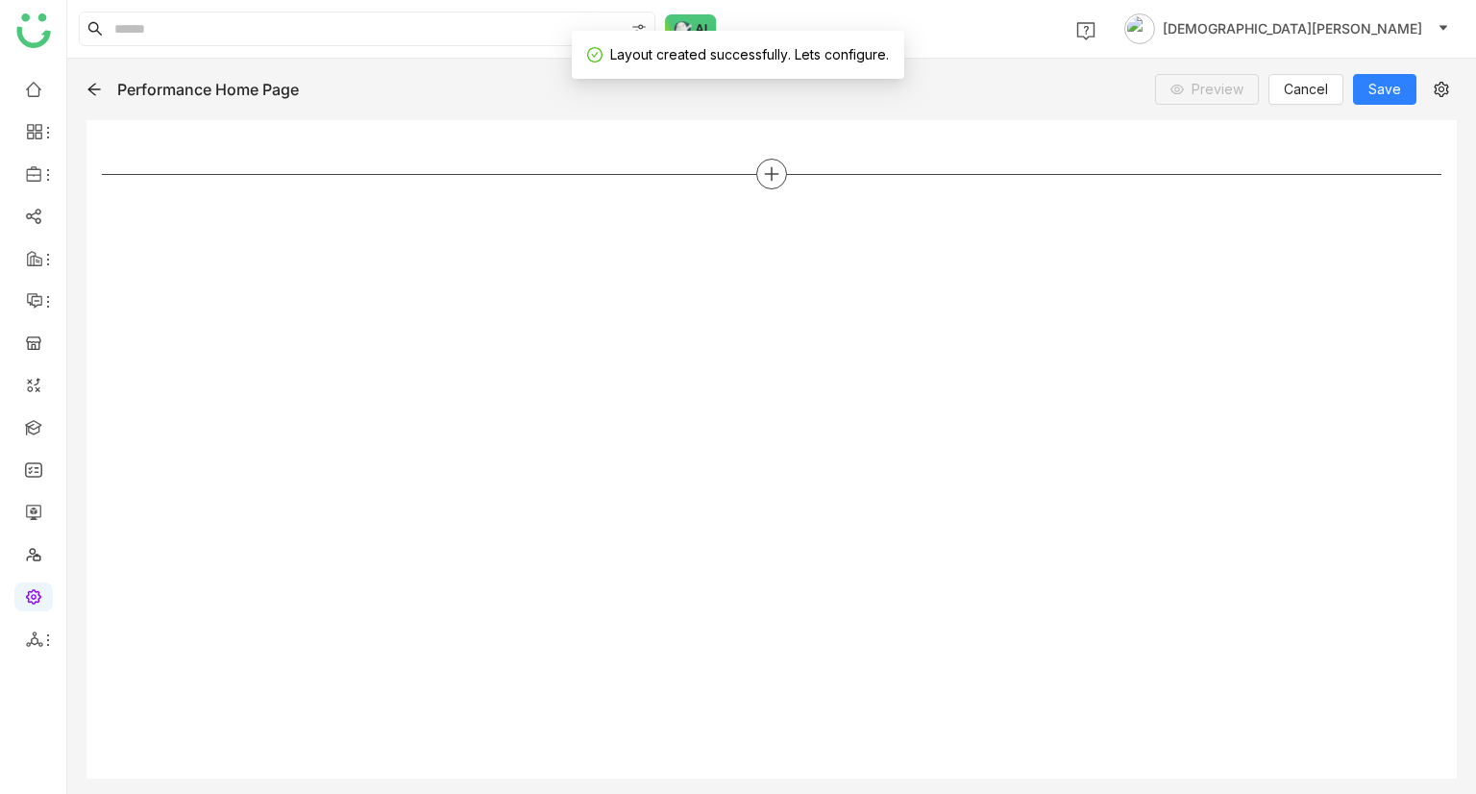
click at [776, 165] on icon at bounding box center [771, 173] width 17 height 17
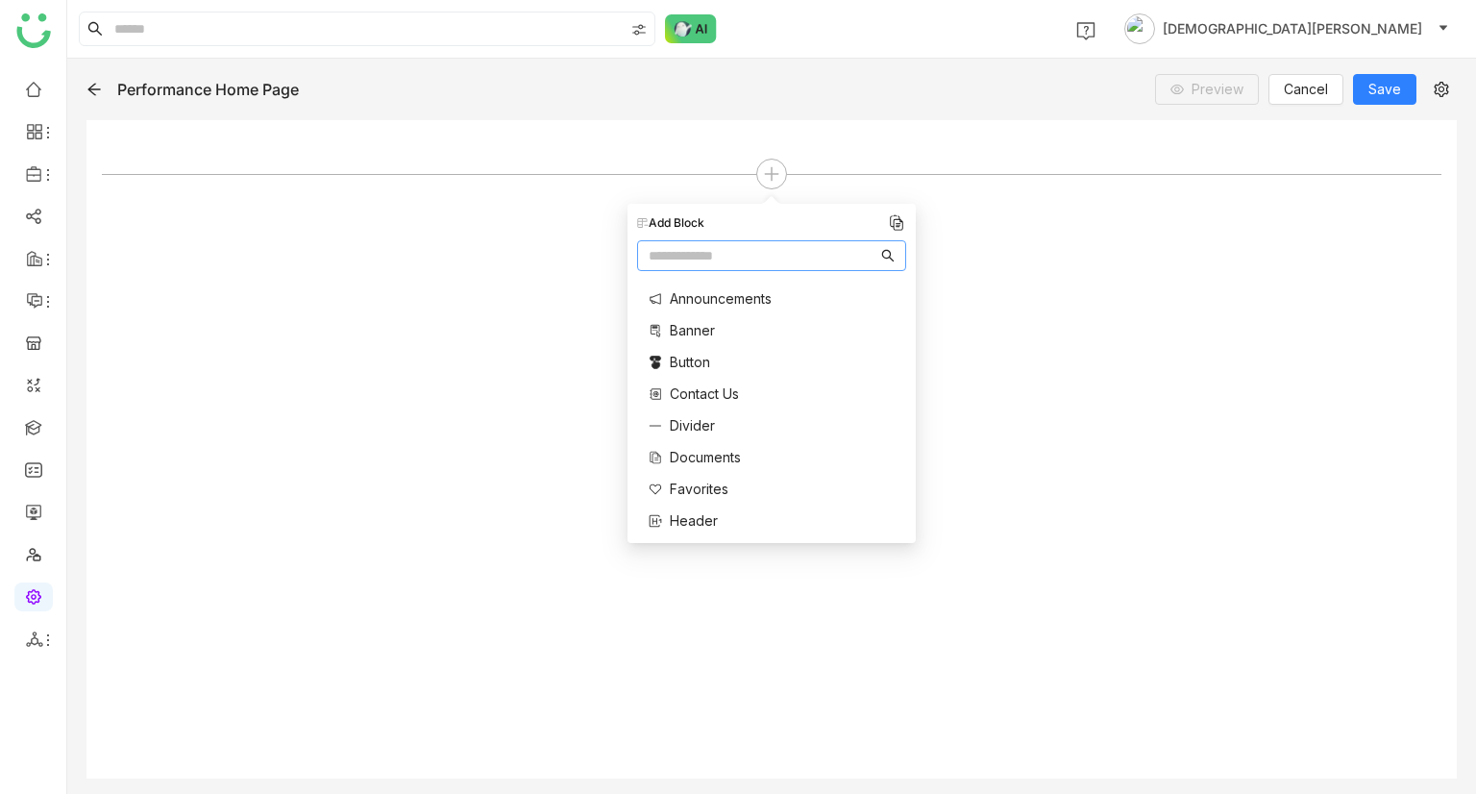
click at [717, 301] on span "Announcements" at bounding box center [721, 298] width 102 height 20
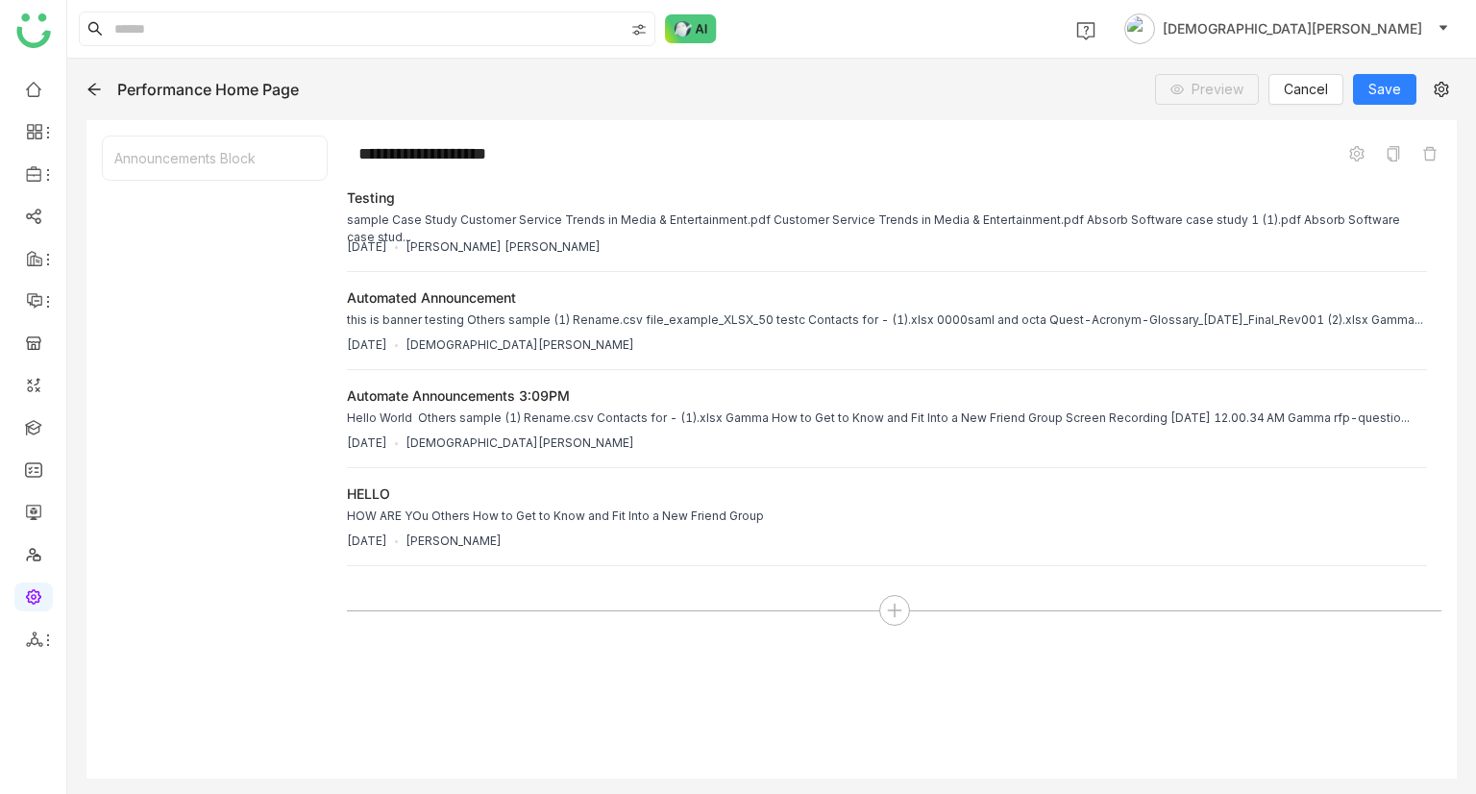
click at [234, 160] on div "Announcements Block" at bounding box center [215, 157] width 224 height 43
click at [896, 610] on icon at bounding box center [893, 611] width 13 height 2
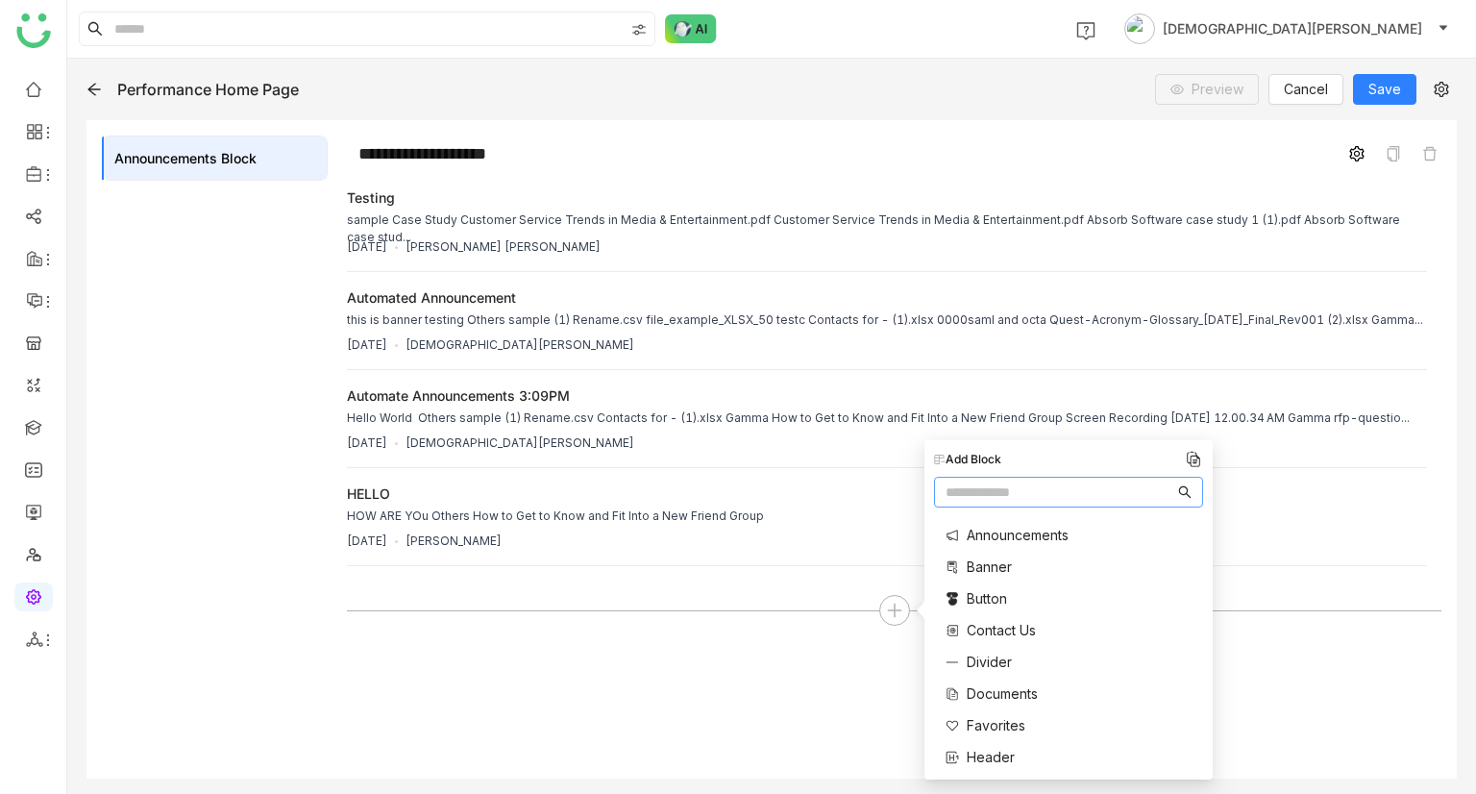
click at [1364, 154] on span at bounding box center [1356, 153] width 23 height 23
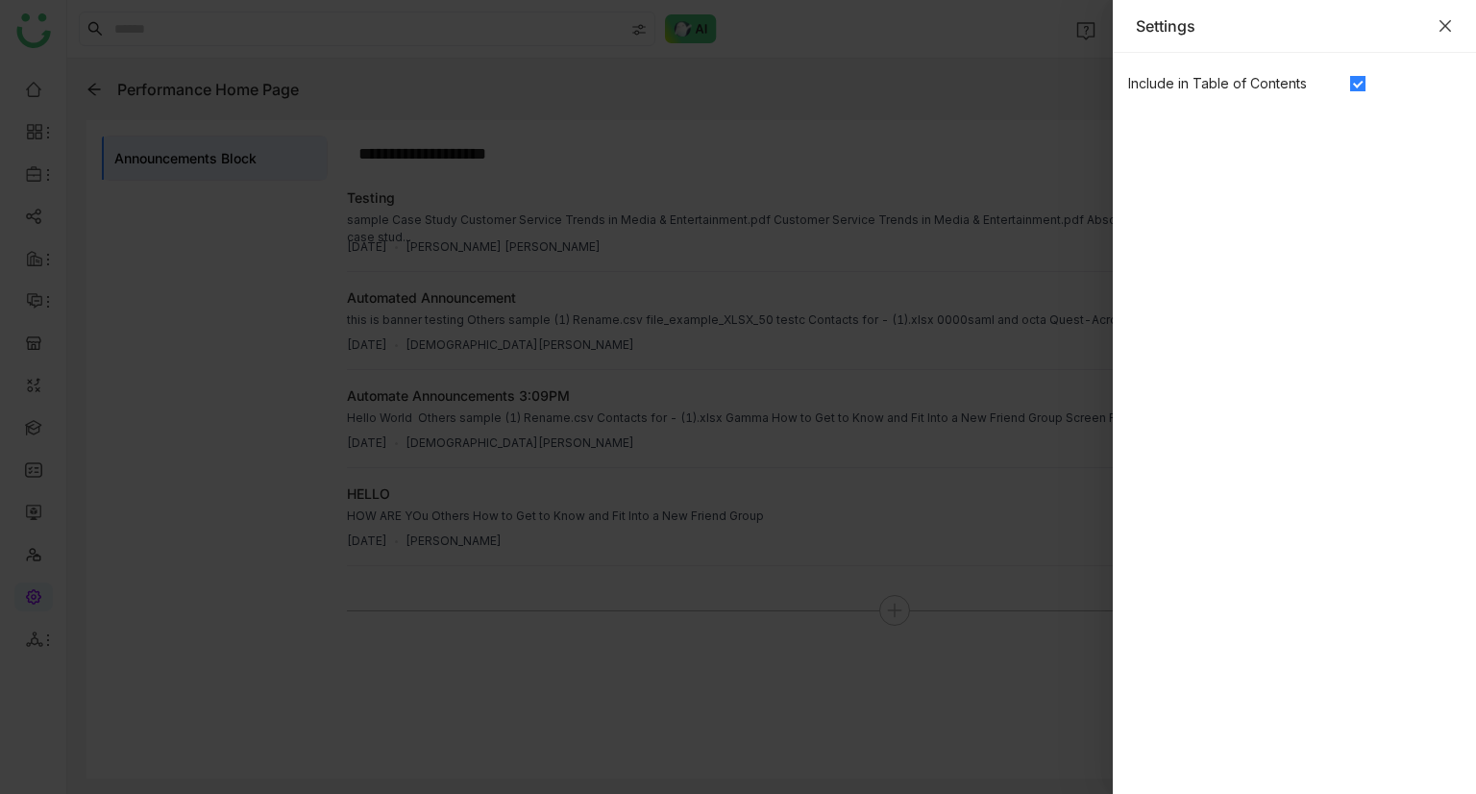
click at [1446, 24] on icon "Close" at bounding box center [1445, 26] width 12 height 12
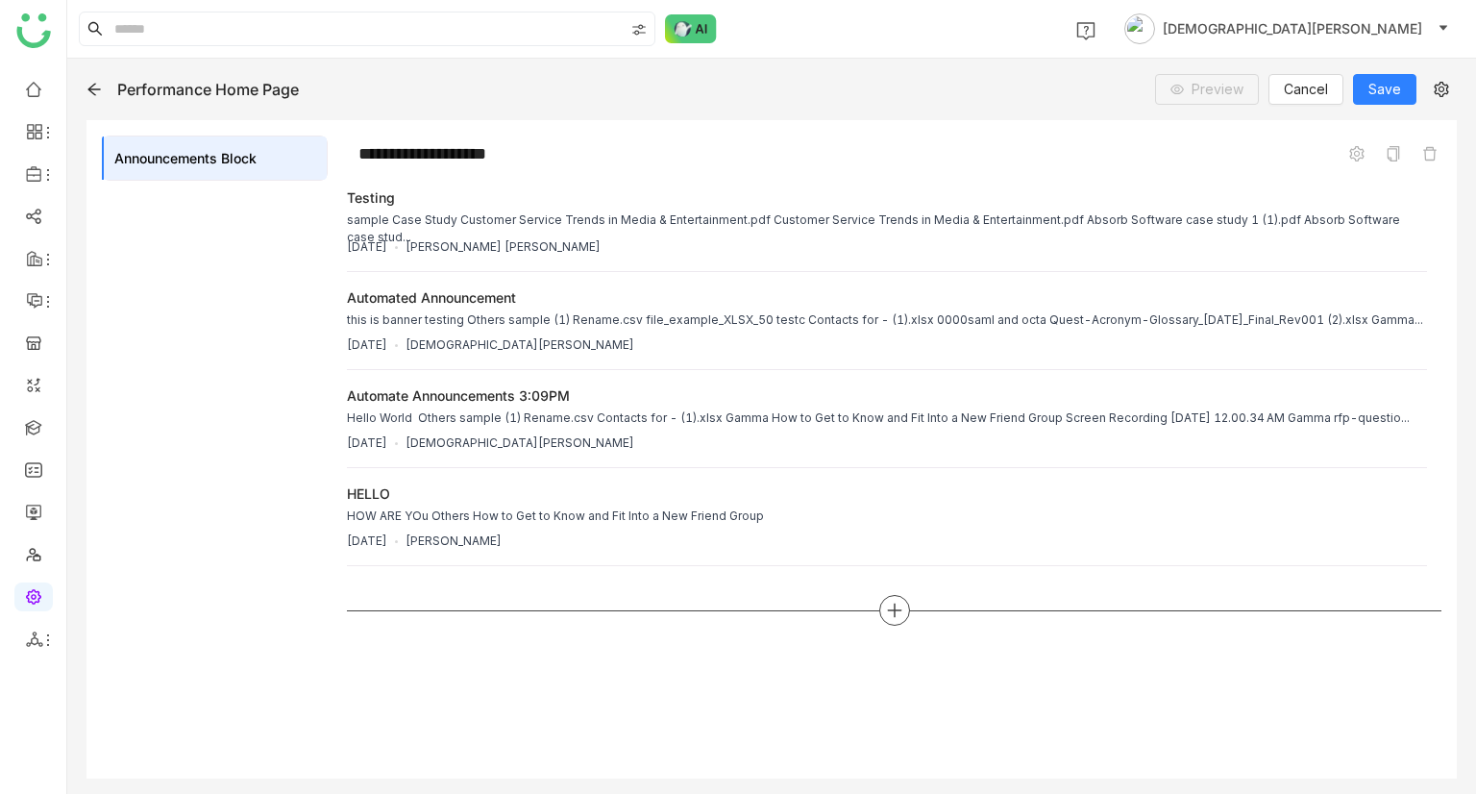
click at [882, 608] on div at bounding box center [894, 610] width 31 height 31
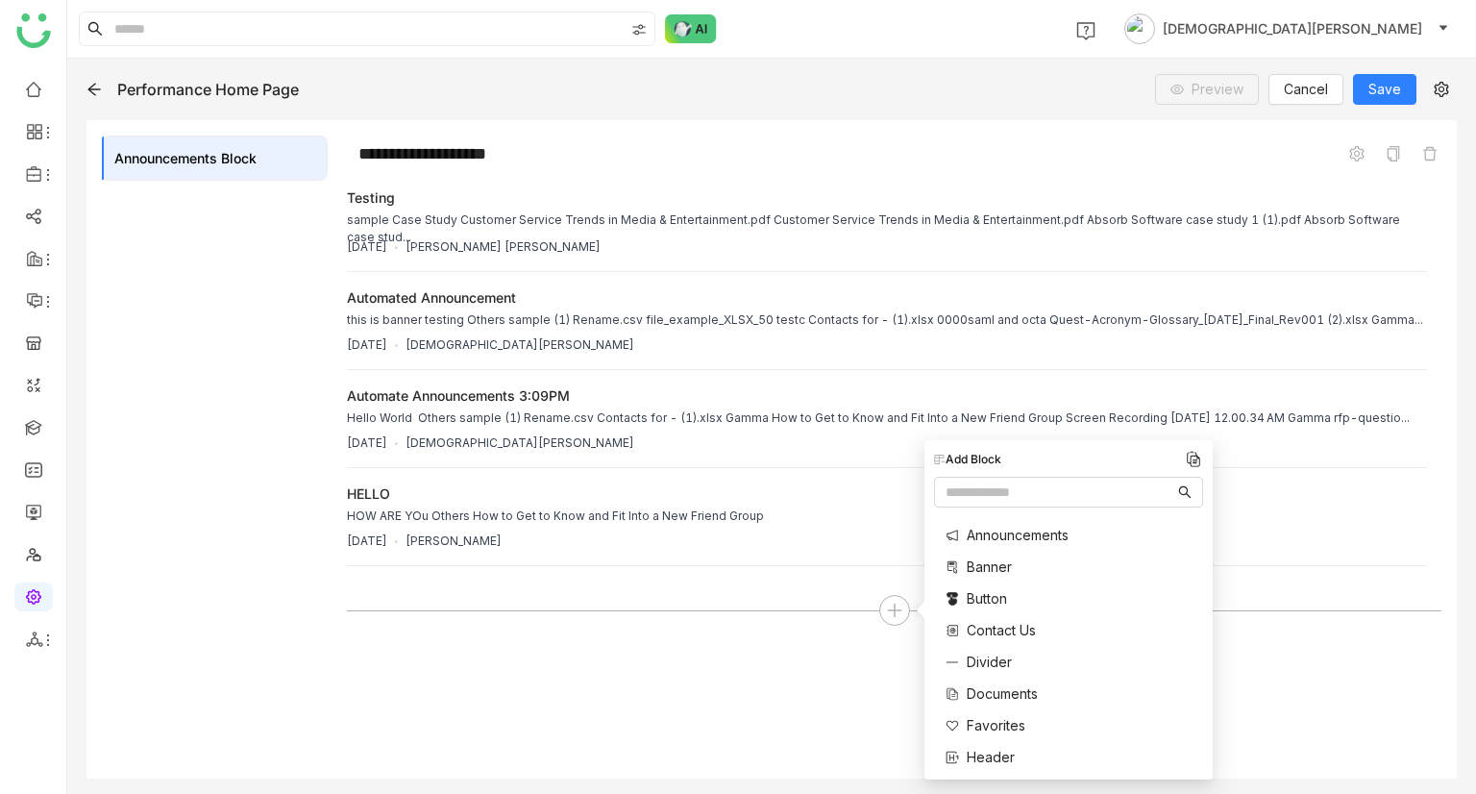
click at [996, 561] on span "Banner" at bounding box center [989, 566] width 45 height 20
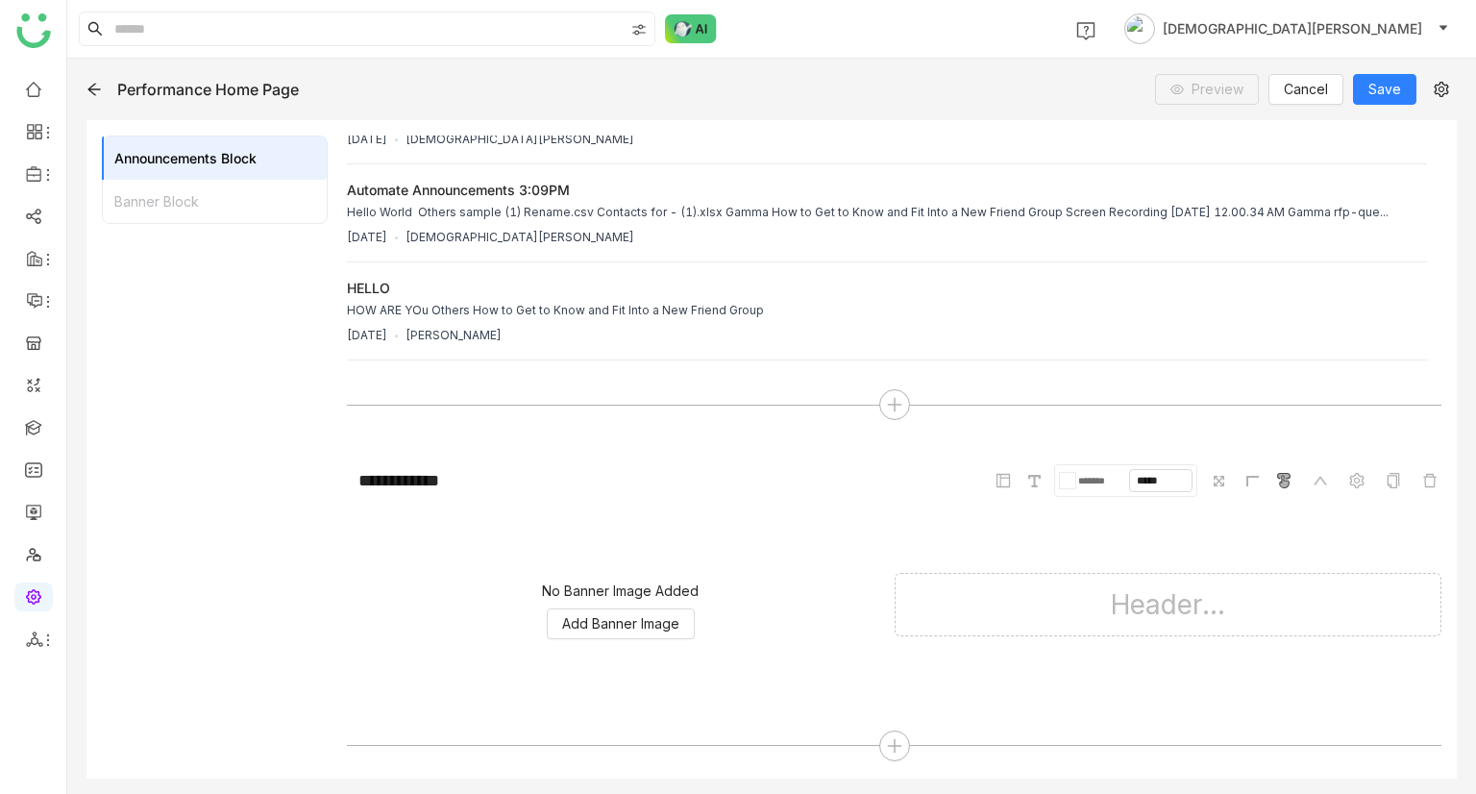
scroll to position [207, 0]
click at [605, 615] on span "Add Banner Image" at bounding box center [620, 622] width 117 height 21
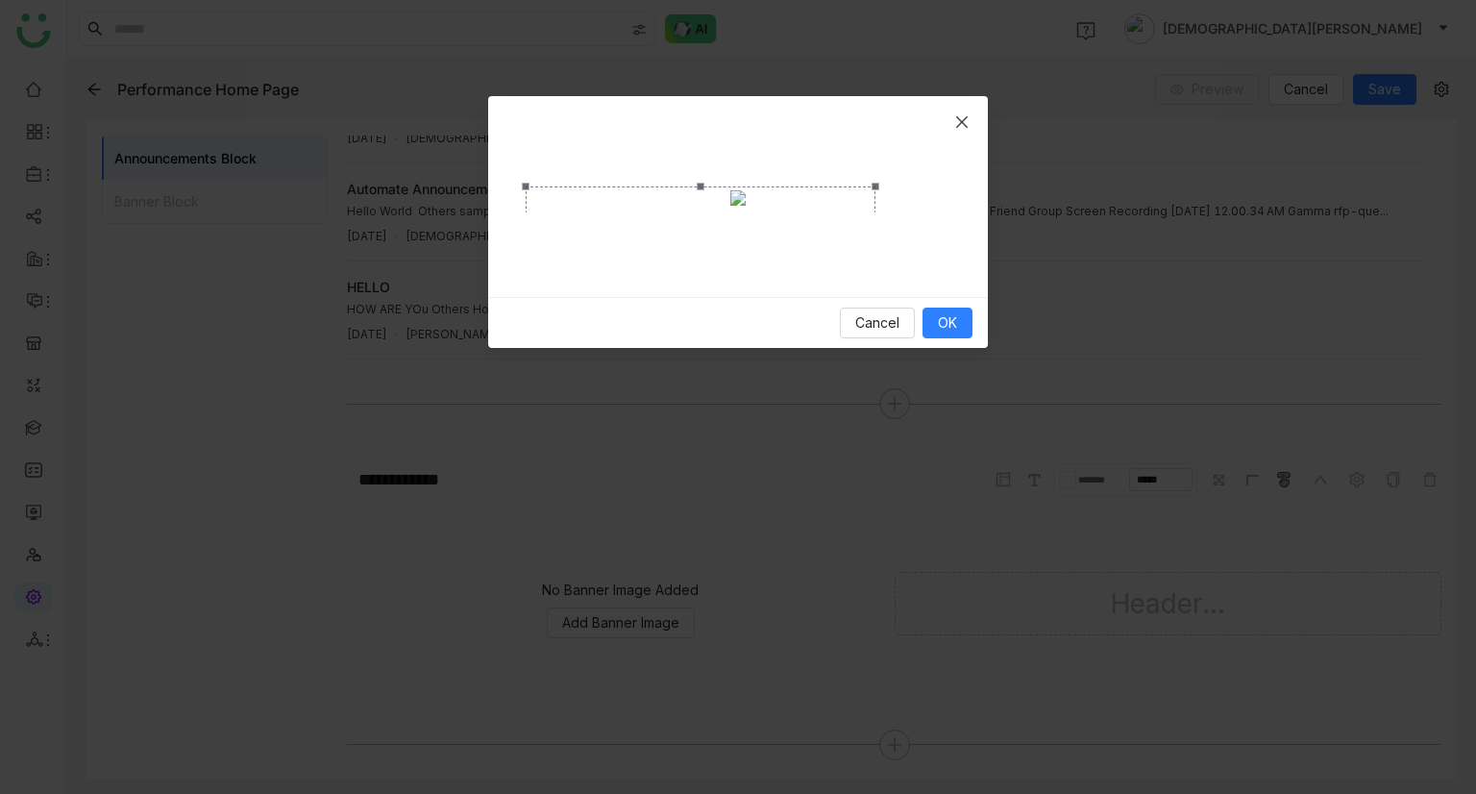
drag, startPoint x: 950, startPoint y: 352, endPoint x: 875, endPoint y: 233, distance: 139.9
click at [875, 293] on span "Crop photo" at bounding box center [875, 297] width 8 height 8
drag, startPoint x: 733, startPoint y: 178, endPoint x: 766, endPoint y: 222, distance: 55.0
click at [766, 233] on div "Crop photo" at bounding box center [734, 288] width 350 height 111
click at [962, 338] on button "OK" at bounding box center [947, 322] width 50 height 31
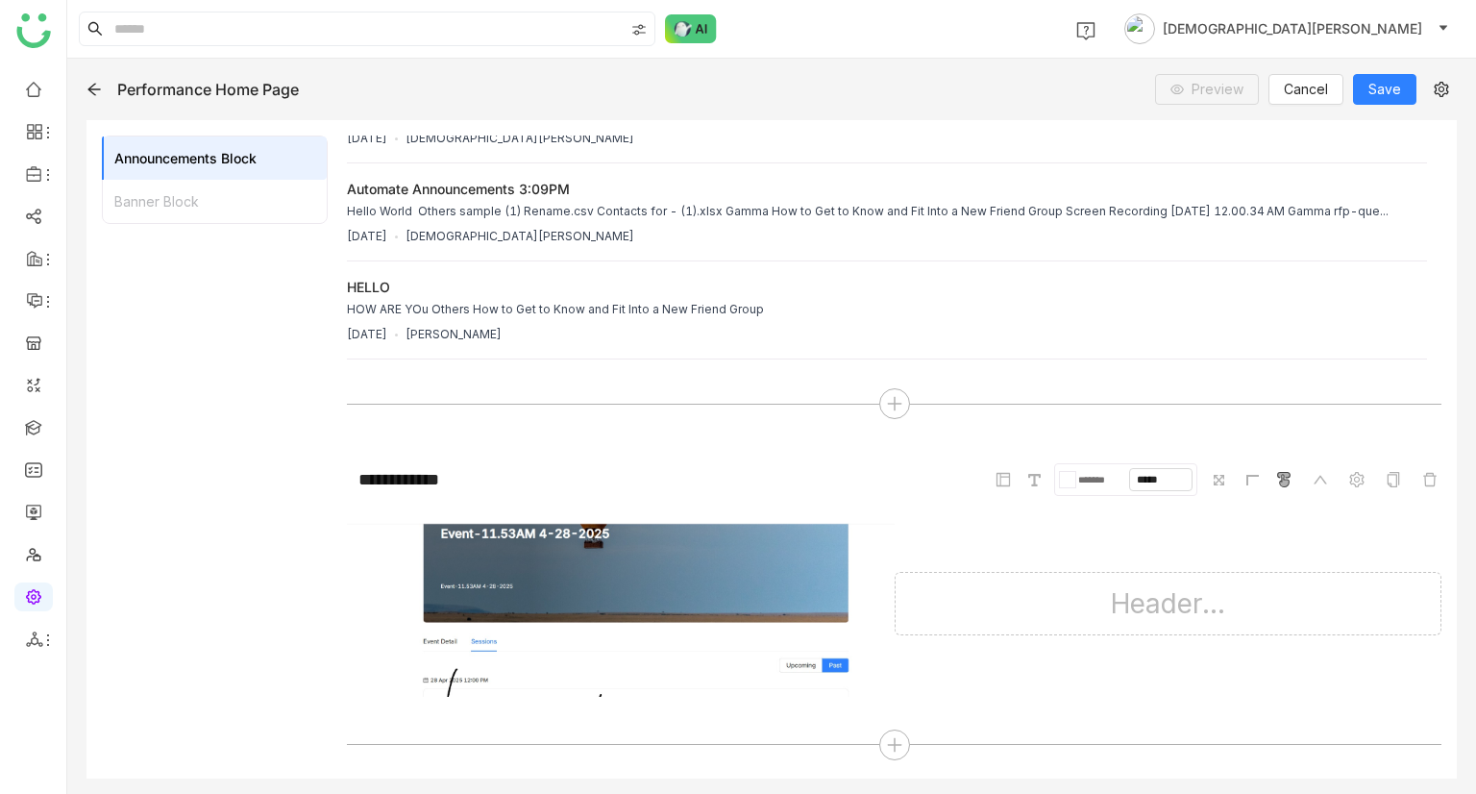
click at [1072, 591] on div "Header..." at bounding box center [1168, 603] width 547 height 63
click at [1103, 604] on div "Header..." at bounding box center [1168, 603] width 547 height 63
click at [1157, 583] on div "Header..." at bounding box center [1168, 603] width 547 height 63
click at [1151, 601] on div "Header..." at bounding box center [1168, 603] width 547 height 63
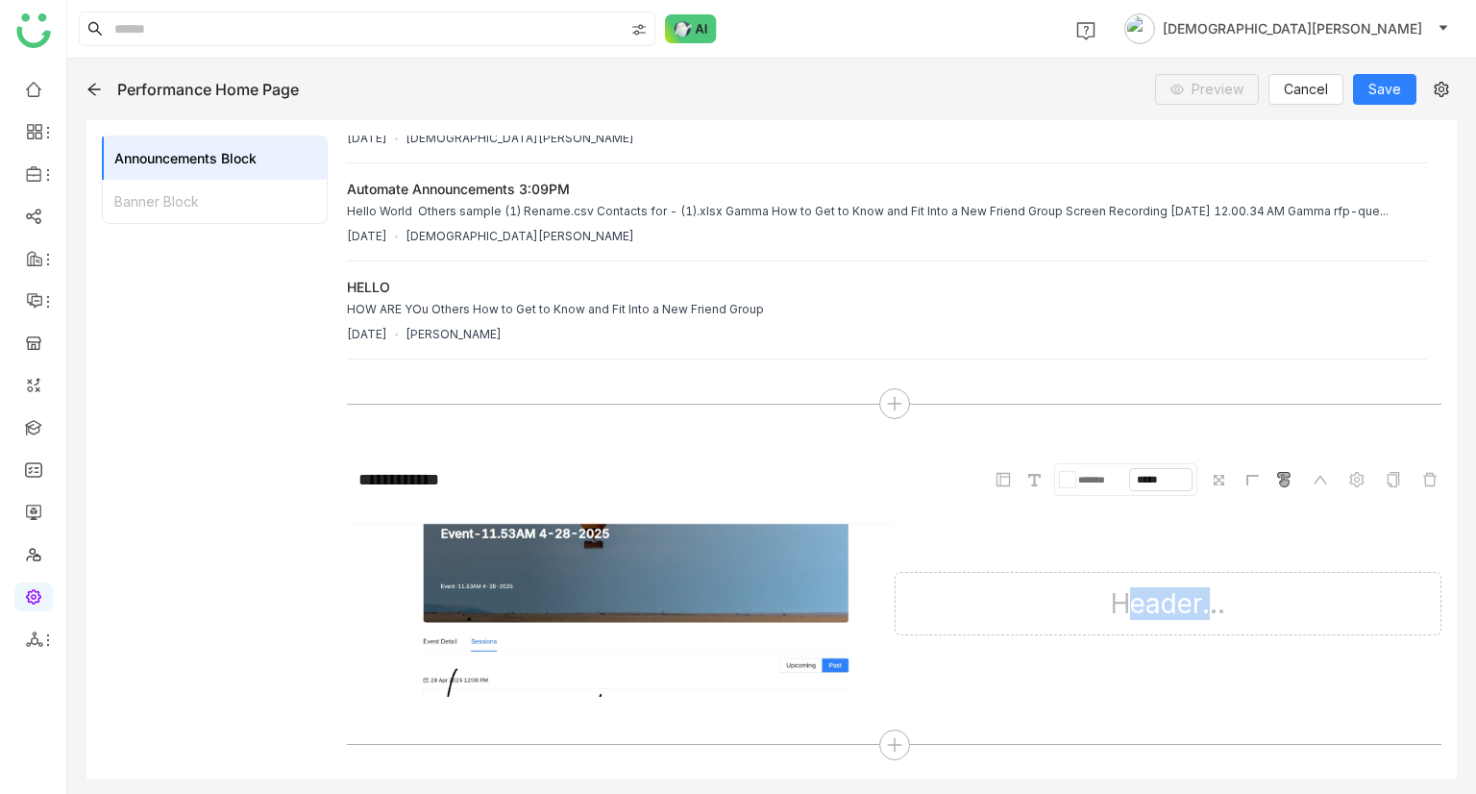
click at [1042, 624] on div "Header..." at bounding box center [1168, 603] width 547 height 63
click at [1089, 599] on div "Header..." at bounding box center [1168, 603] width 547 height 63
click at [1111, 589] on div "Header..." at bounding box center [1168, 603] width 547 height 63
click at [1147, 595] on div "Header..." at bounding box center [1168, 603] width 547 height 63
click at [1145, 600] on div "Header..." at bounding box center [1168, 603] width 547 height 63
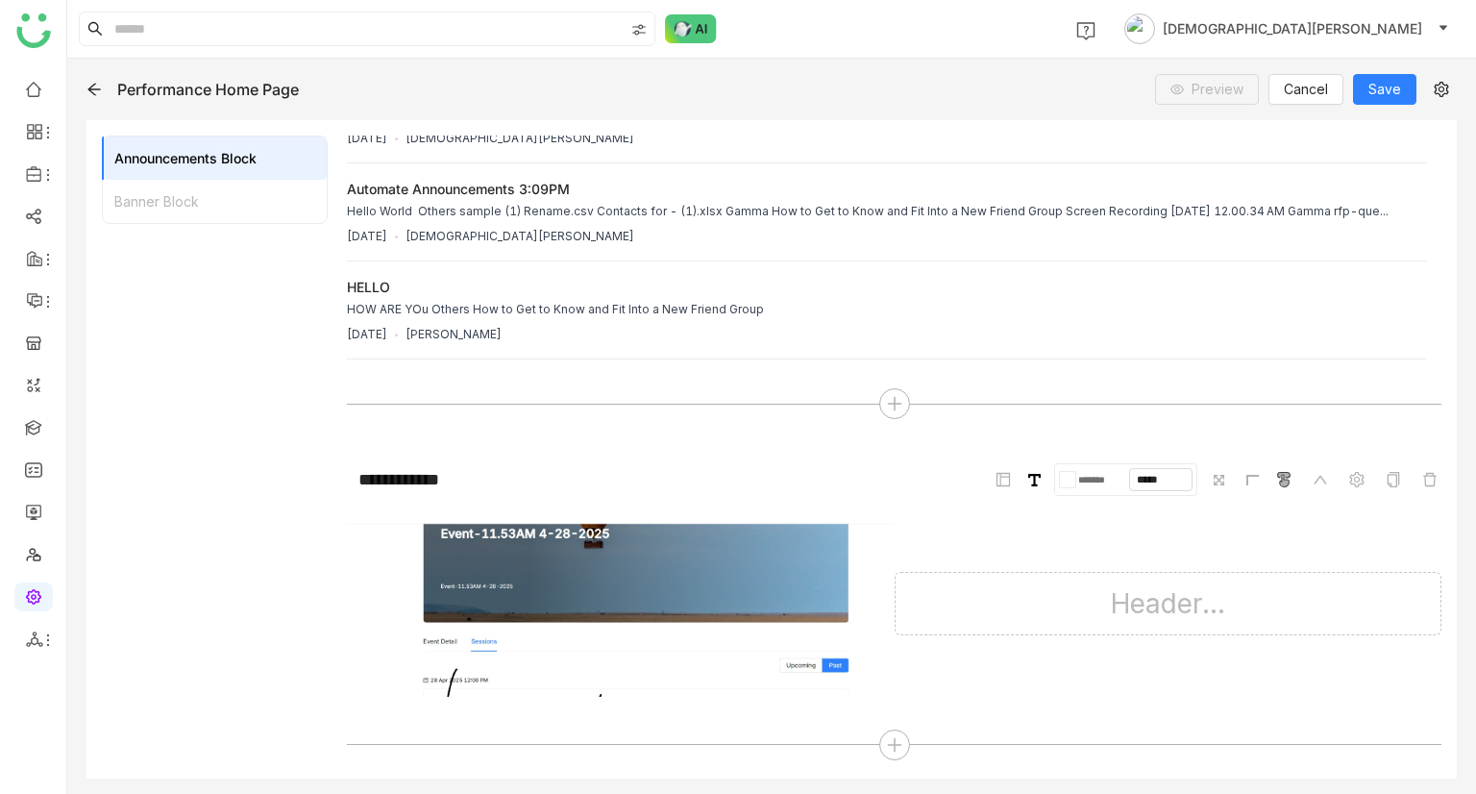
click at [1028, 478] on icon at bounding box center [1034, 480] width 12 height 12
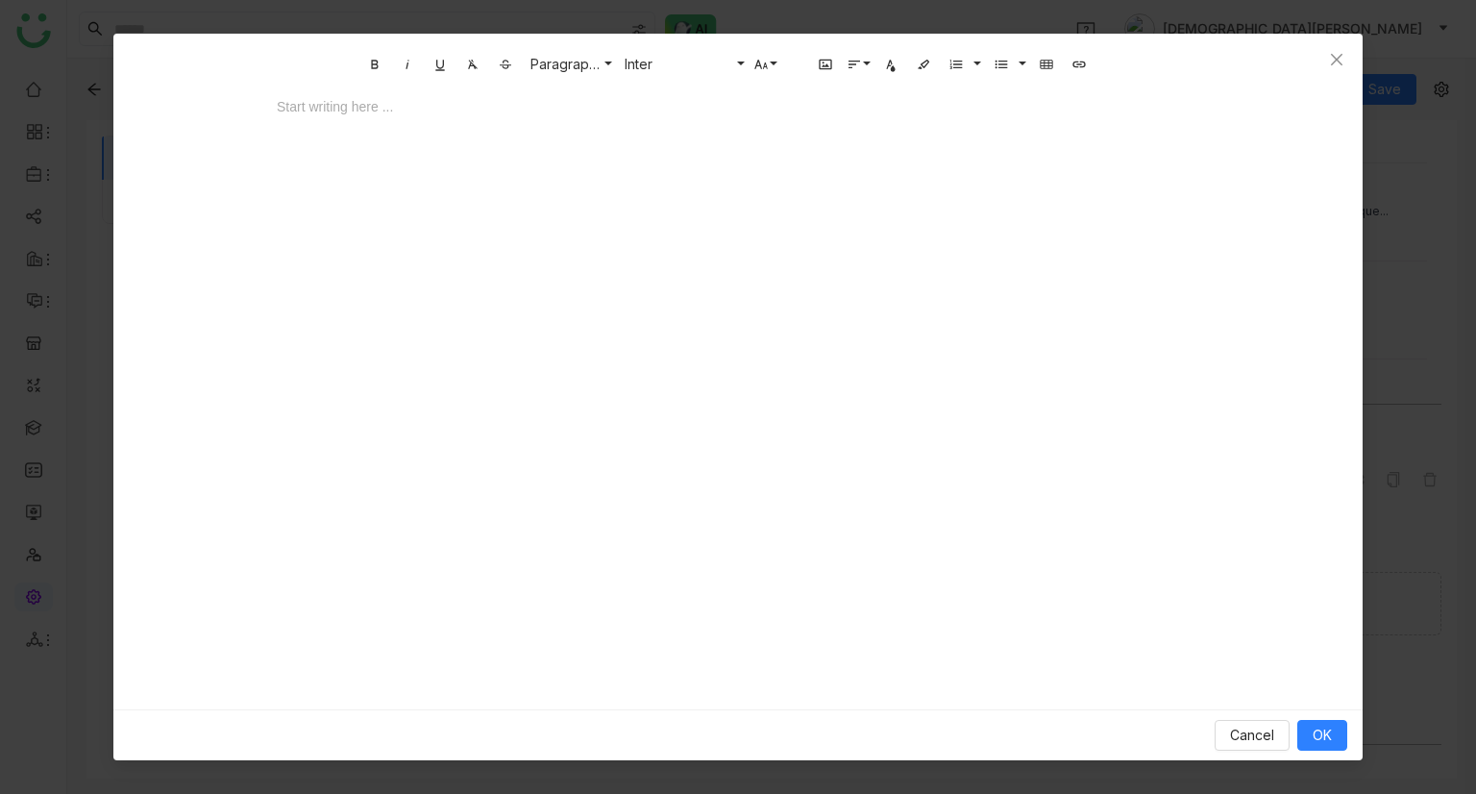
click at [342, 123] on div at bounding box center [738, 125] width 961 height 58
click at [1318, 732] on span "OK" at bounding box center [1322, 734] width 19 height 21
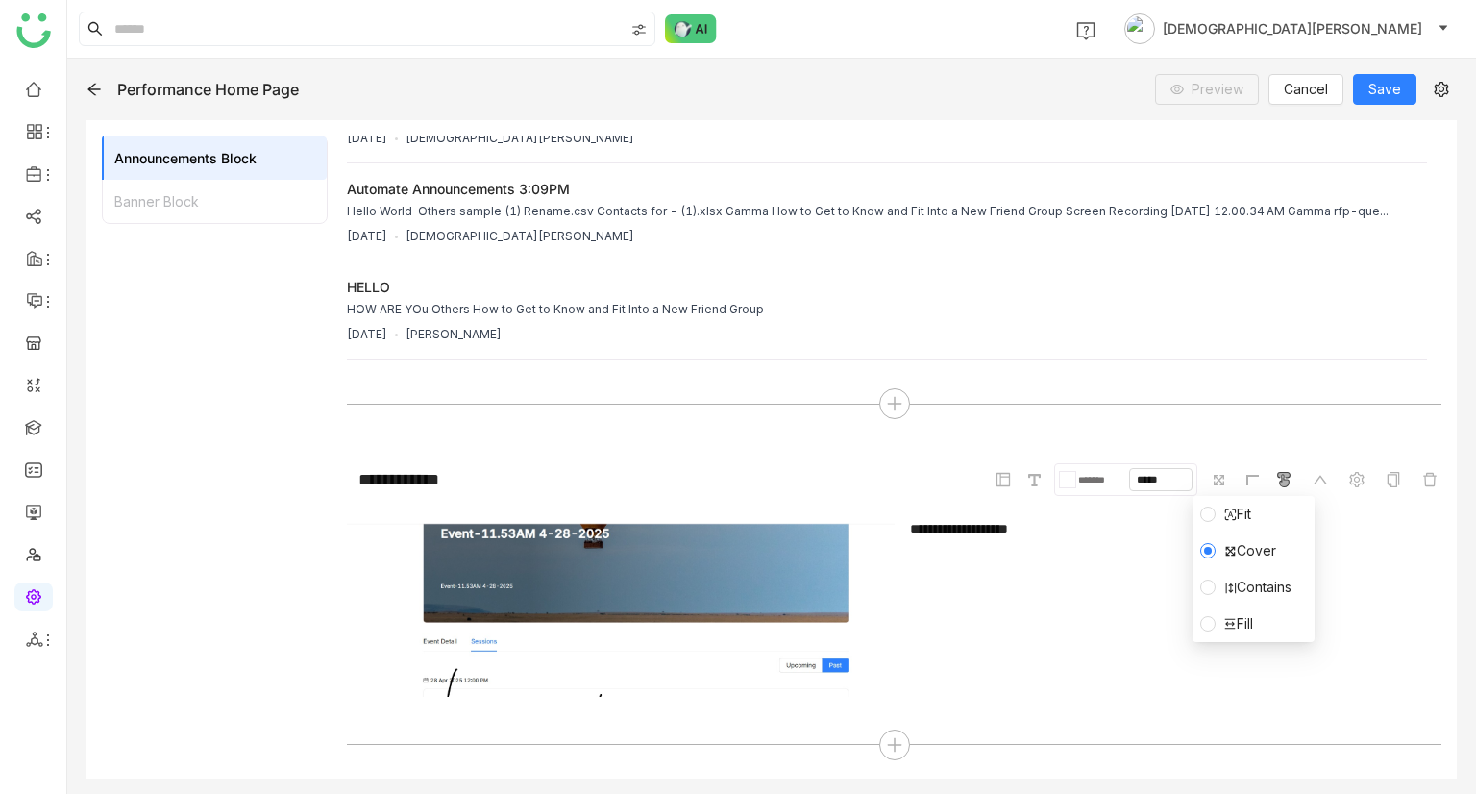
click at [1231, 524] on span "Fit" at bounding box center [1236, 513] width 43 height 21
click at [1134, 478] on input "*****" at bounding box center [1160, 479] width 61 height 21
click at [1067, 478] on div at bounding box center [1071, 479] width 8 height 15
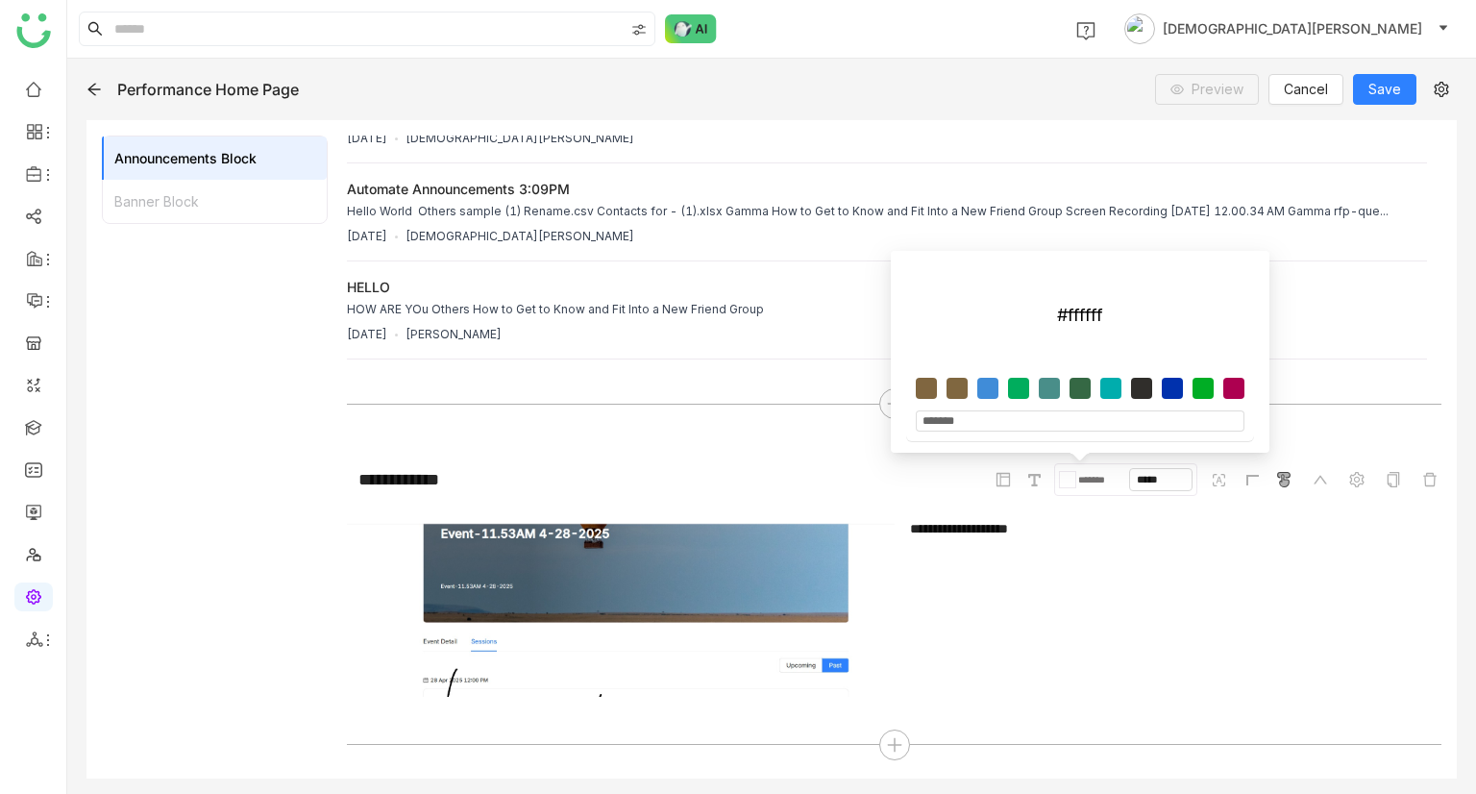
click at [1083, 397] on div at bounding box center [1079, 388] width 21 height 21
type input "*******"
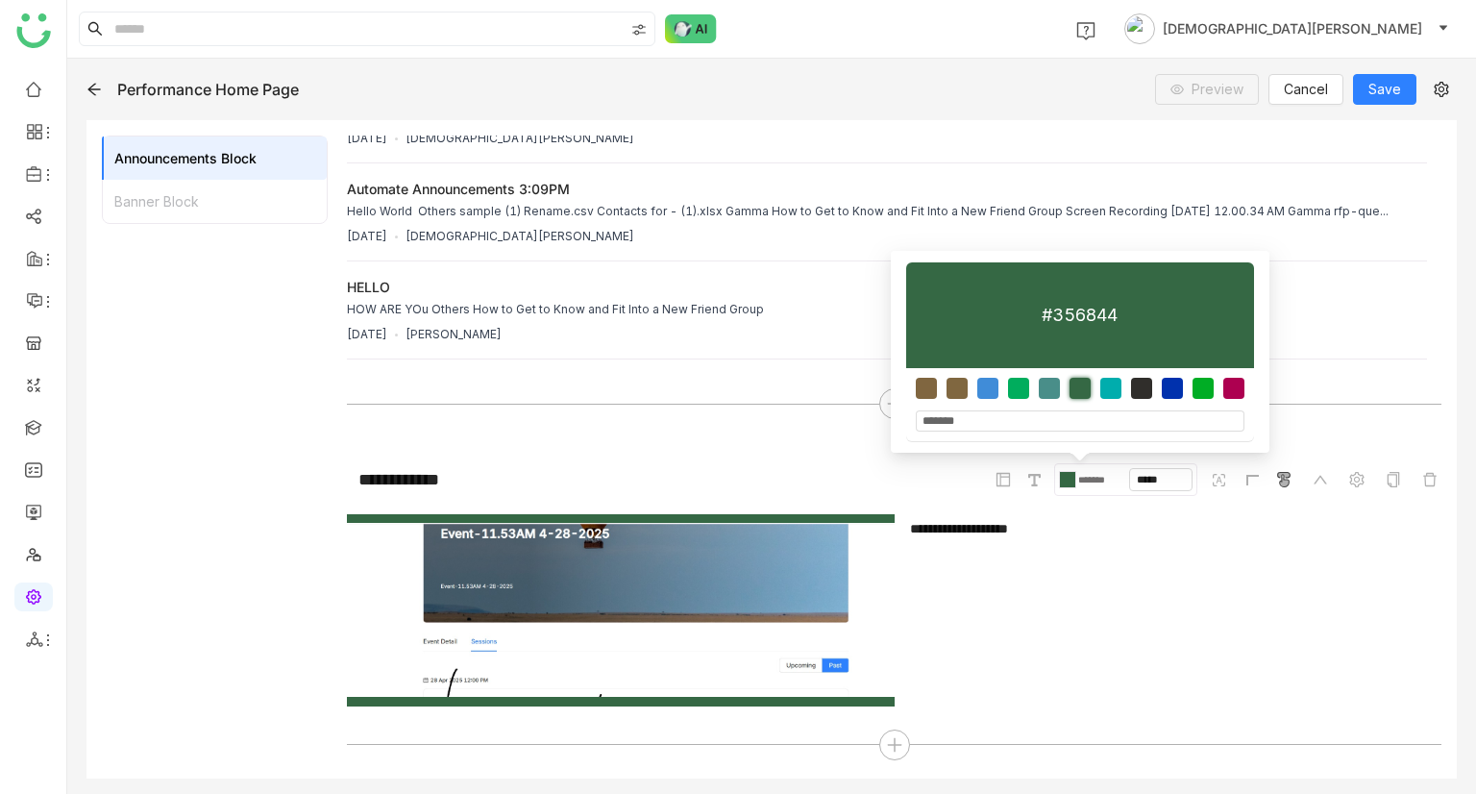
click at [1106, 596] on div "**********" at bounding box center [1168, 589] width 516 height 134
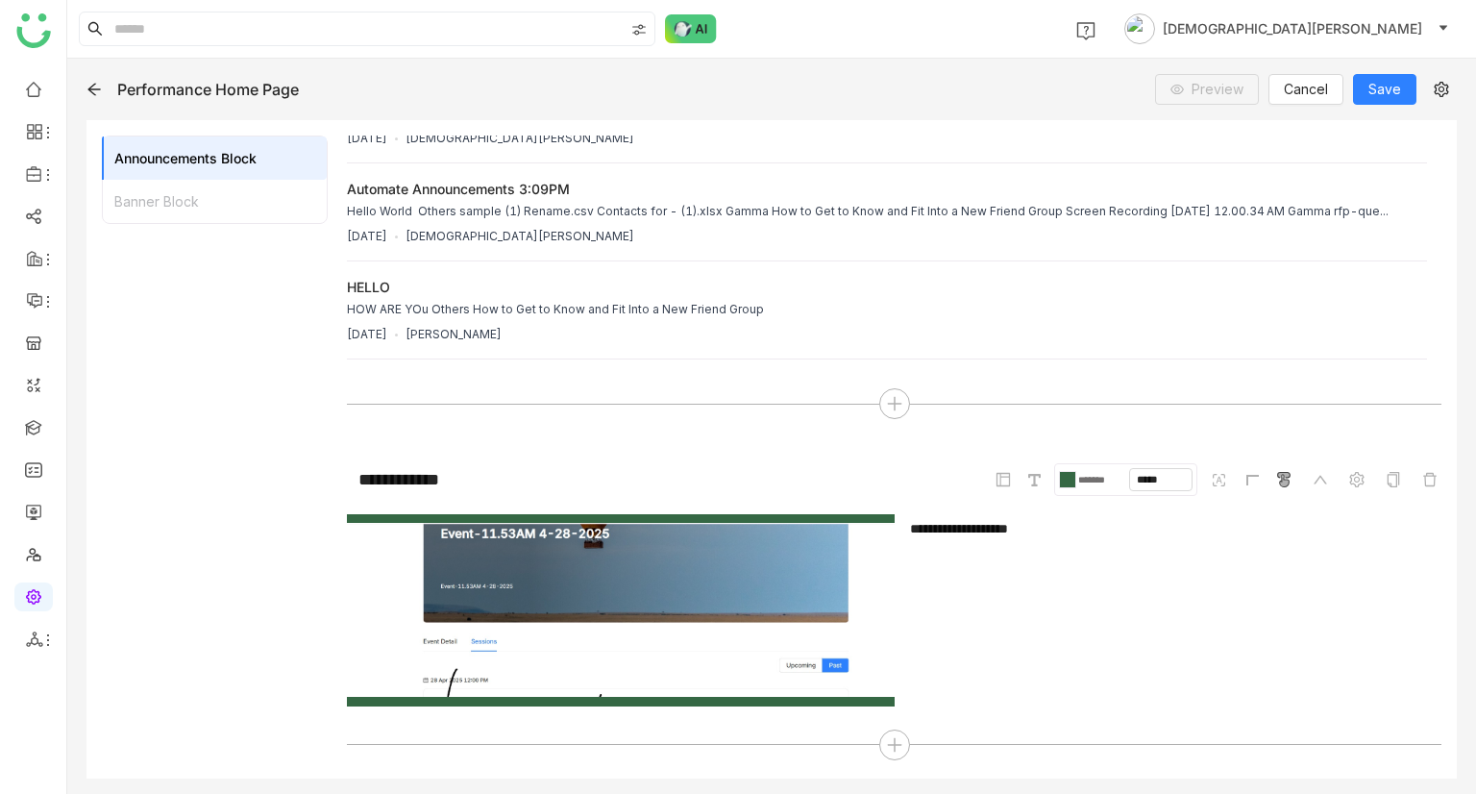
click at [1167, 594] on div "**********" at bounding box center [1168, 589] width 516 height 134
click at [1059, 565] on div "**********" at bounding box center [1168, 589] width 516 height 134
click at [1276, 484] on span at bounding box center [1283, 479] width 23 height 23
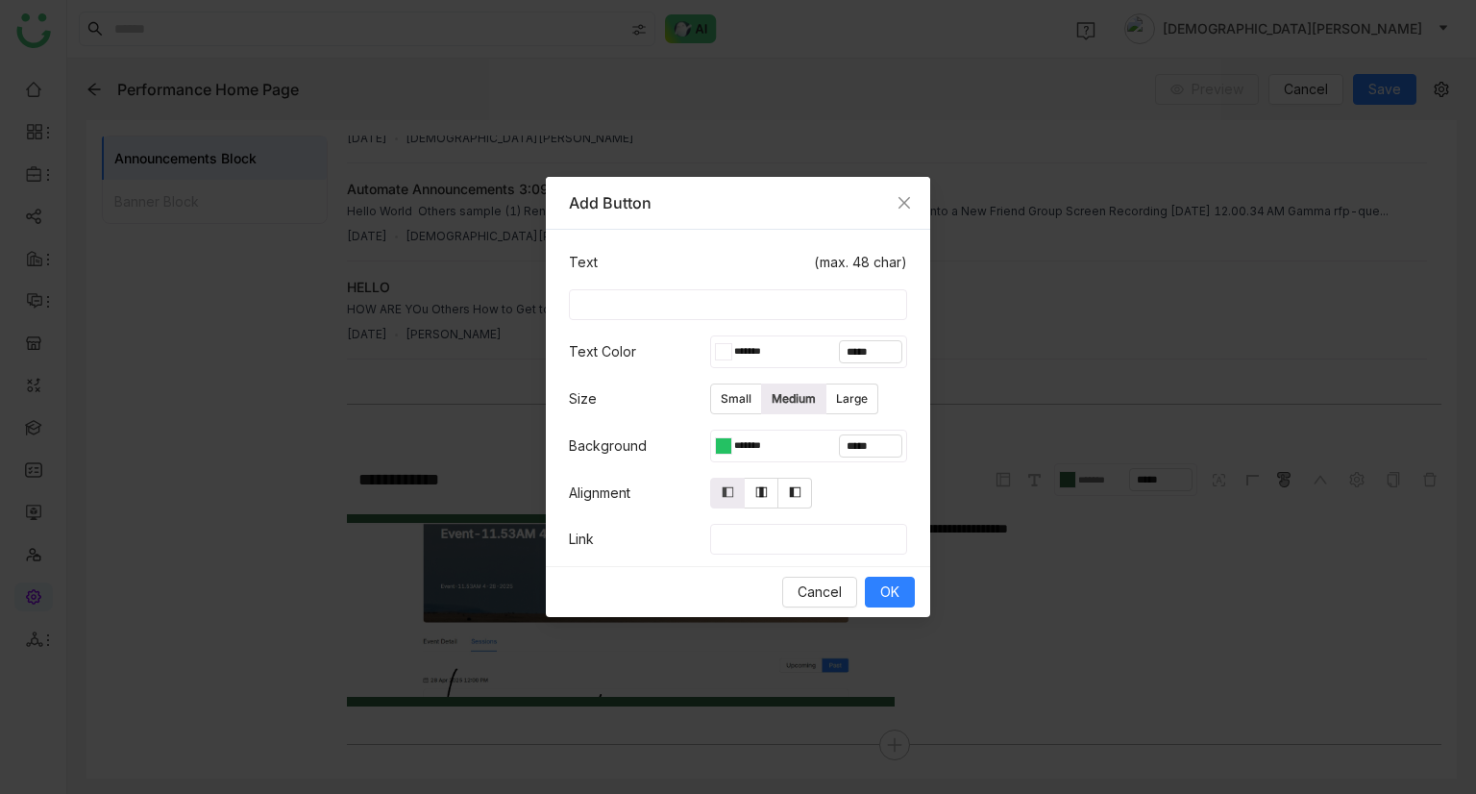
click at [692, 297] on input at bounding box center [738, 304] width 338 height 31
type input "*"
click at [920, 599] on div "Cancel OK" at bounding box center [738, 591] width 384 height 51
click at [888, 587] on span "OK" at bounding box center [889, 591] width 19 height 21
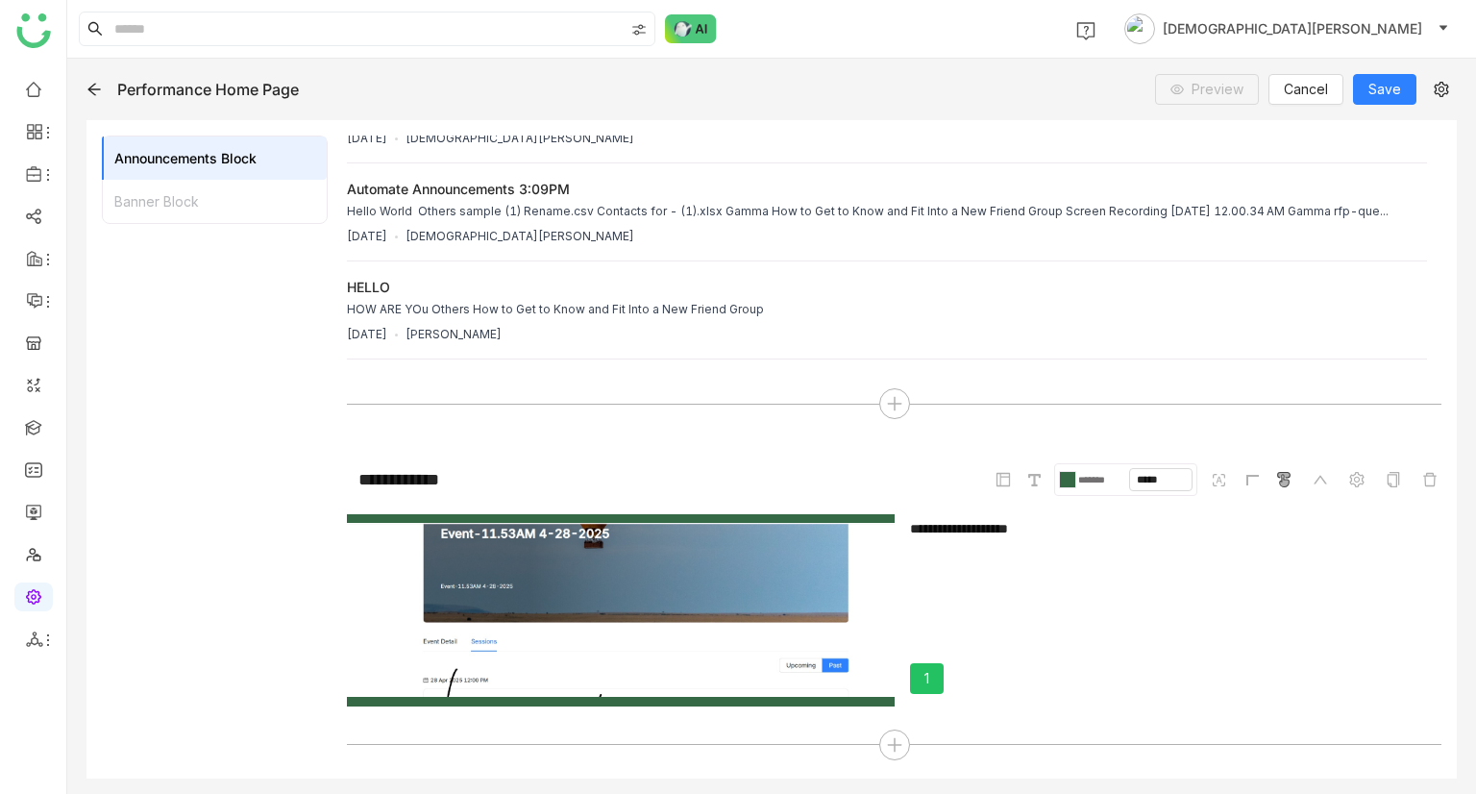
drag, startPoint x: 915, startPoint y: 673, endPoint x: 1152, endPoint y: 651, distance: 238.3
click at [1152, 651] on div "**********" at bounding box center [1168, 610] width 547 height 192
click at [914, 681] on button "1" at bounding box center [927, 686] width 34 height 31
click at [1349, 474] on icon at bounding box center [1356, 479] width 15 height 15
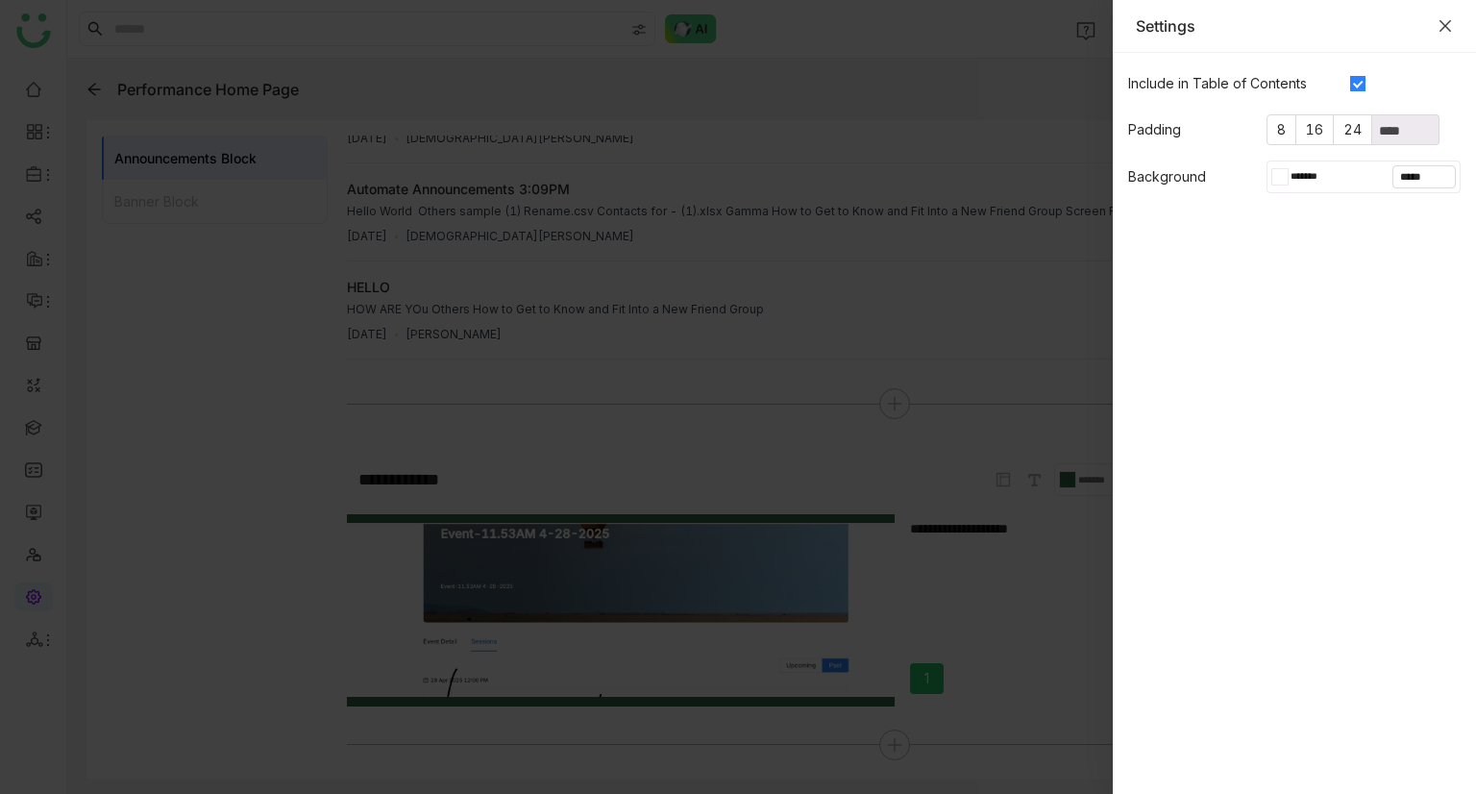
click at [1445, 22] on icon "Close" at bounding box center [1444, 25] width 15 height 15
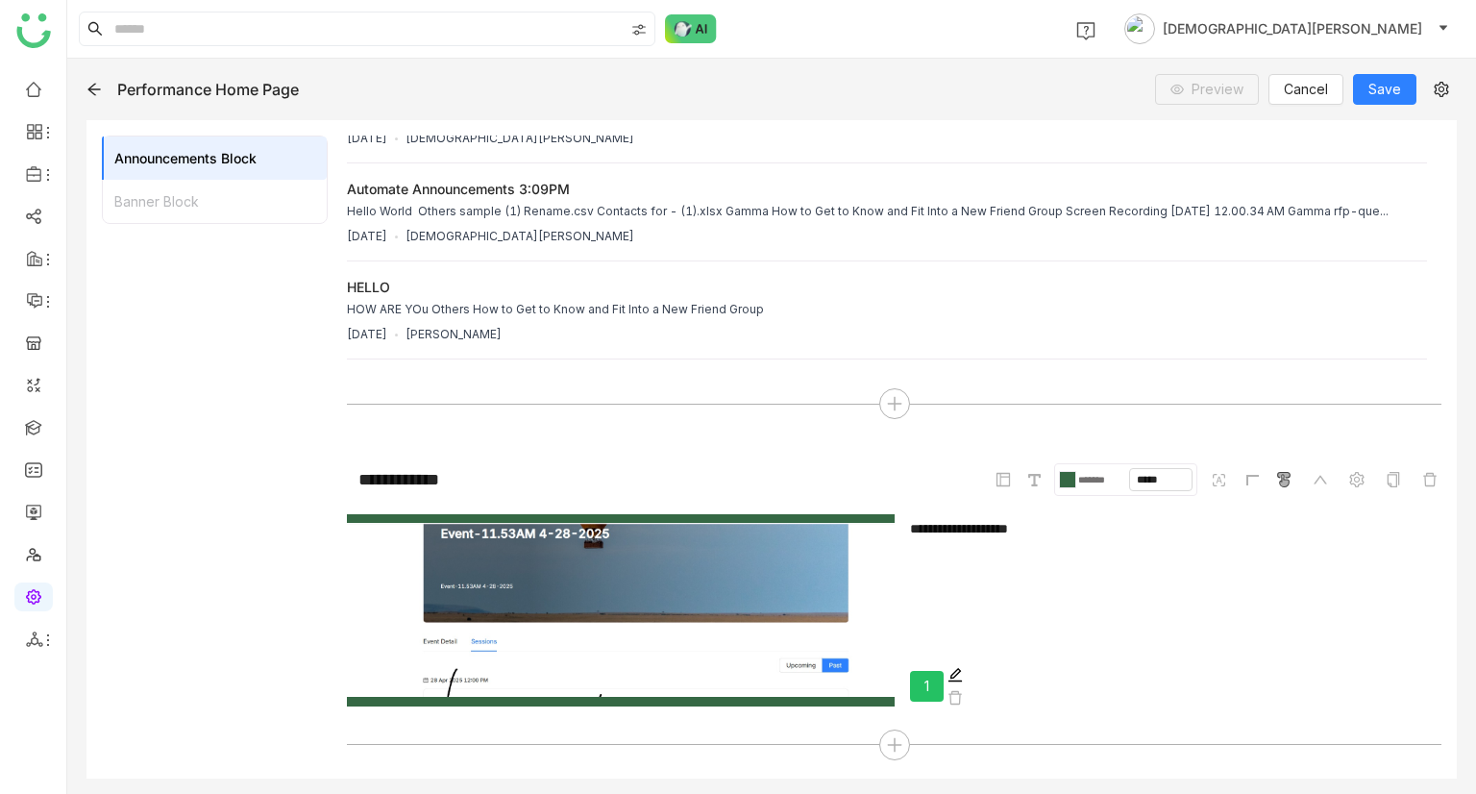
click at [947, 668] on icon at bounding box center [954, 674] width 15 height 15
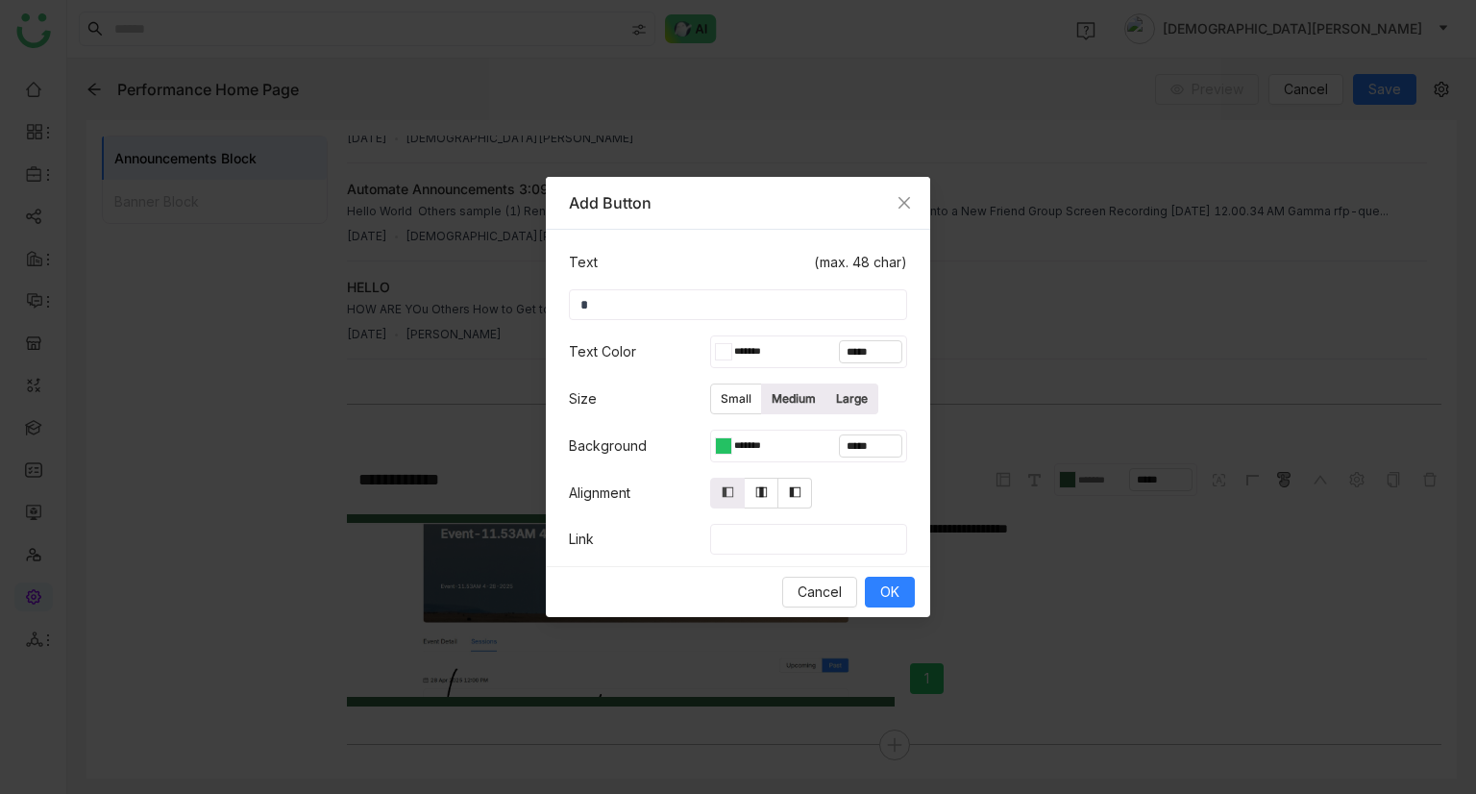
click at [834, 394] on label "Large" at bounding box center [852, 398] width 52 height 31
click at [754, 485] on icon at bounding box center [760, 491] width 13 height 13
click at [871, 579] on button "OK" at bounding box center [890, 592] width 50 height 31
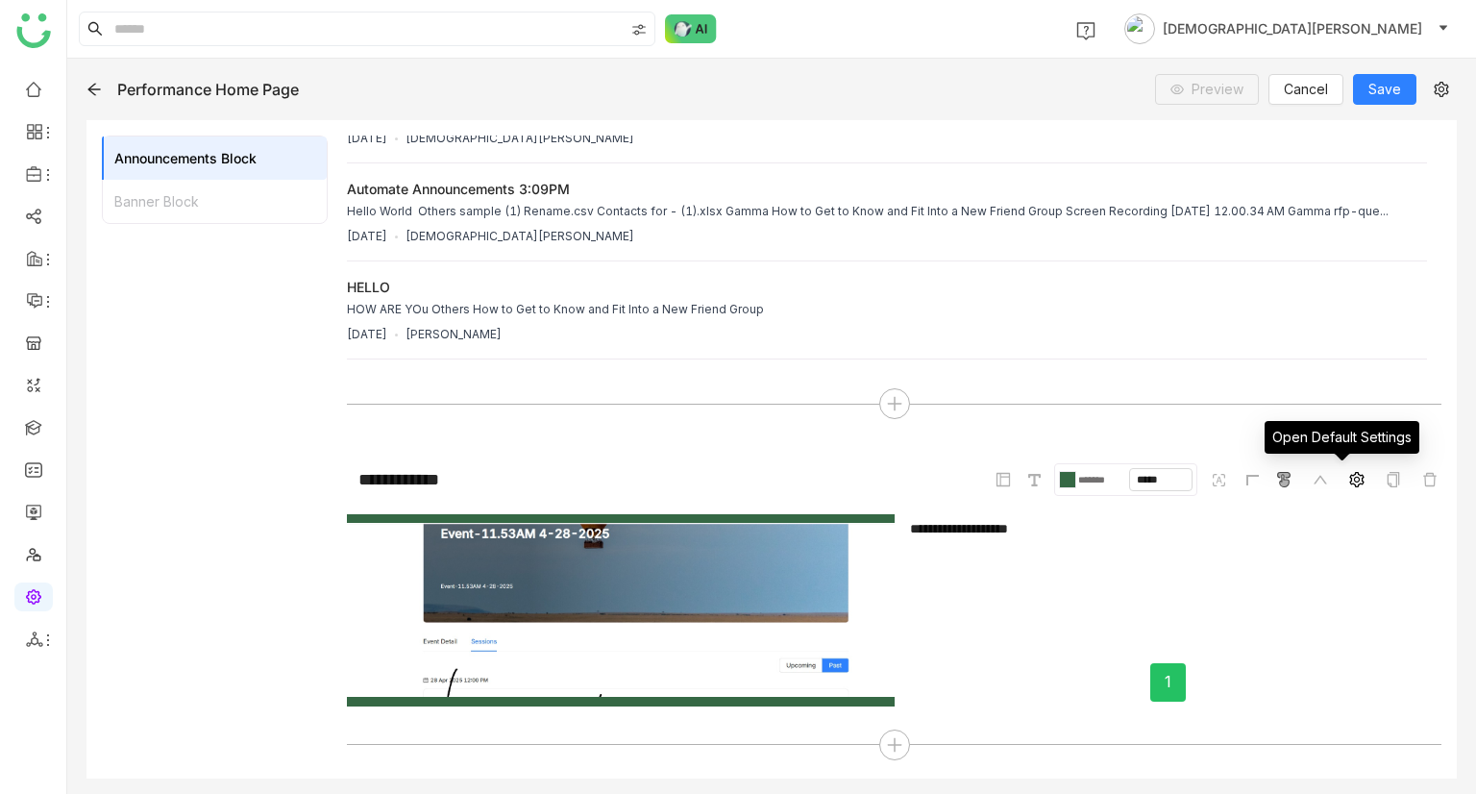
click at [1345, 480] on span at bounding box center [1356, 479] width 23 height 23
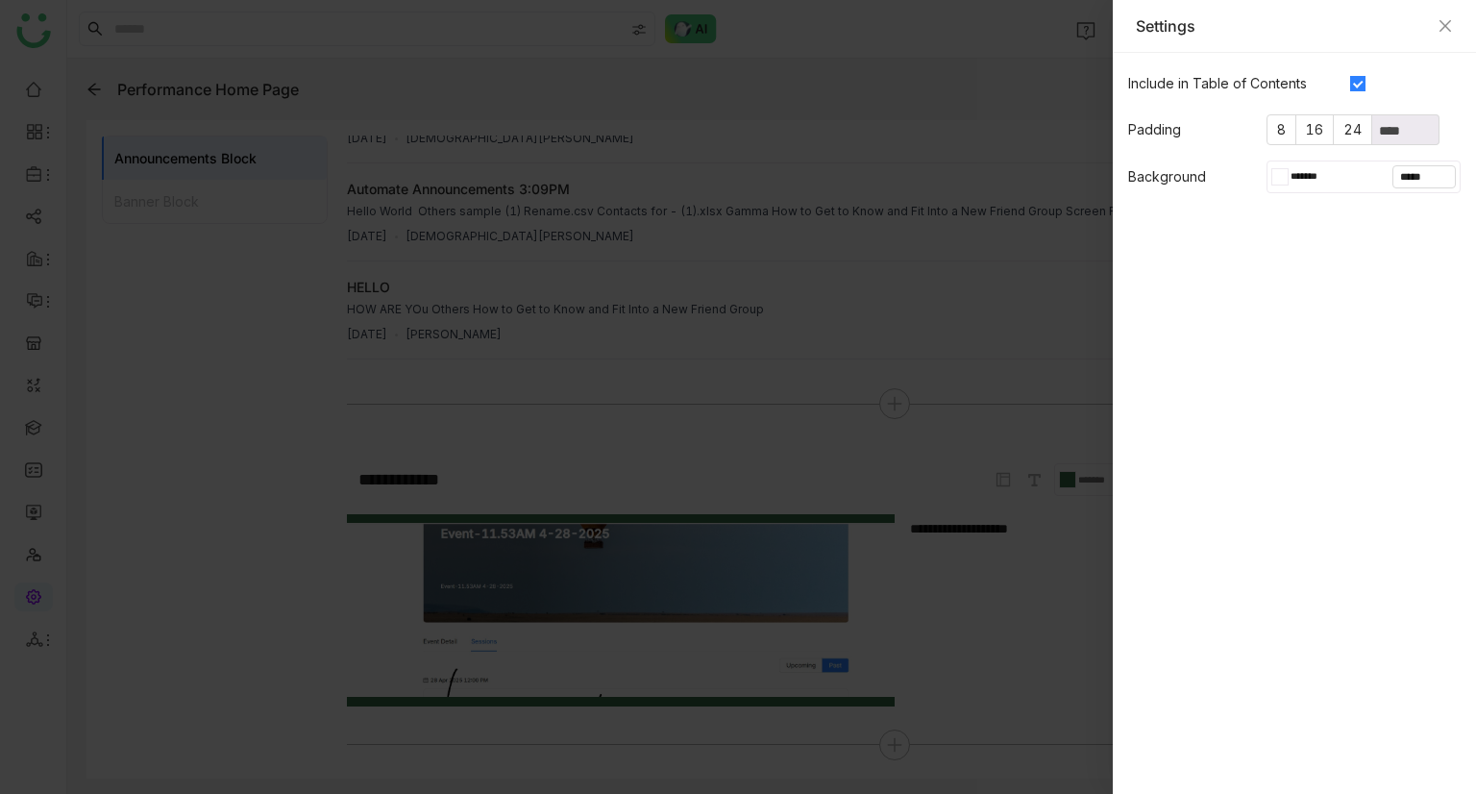
click at [1430, 26] on div "Settings" at bounding box center [1294, 25] width 317 height 21
click at [1437, 23] on icon "Close" at bounding box center [1444, 25] width 15 height 15
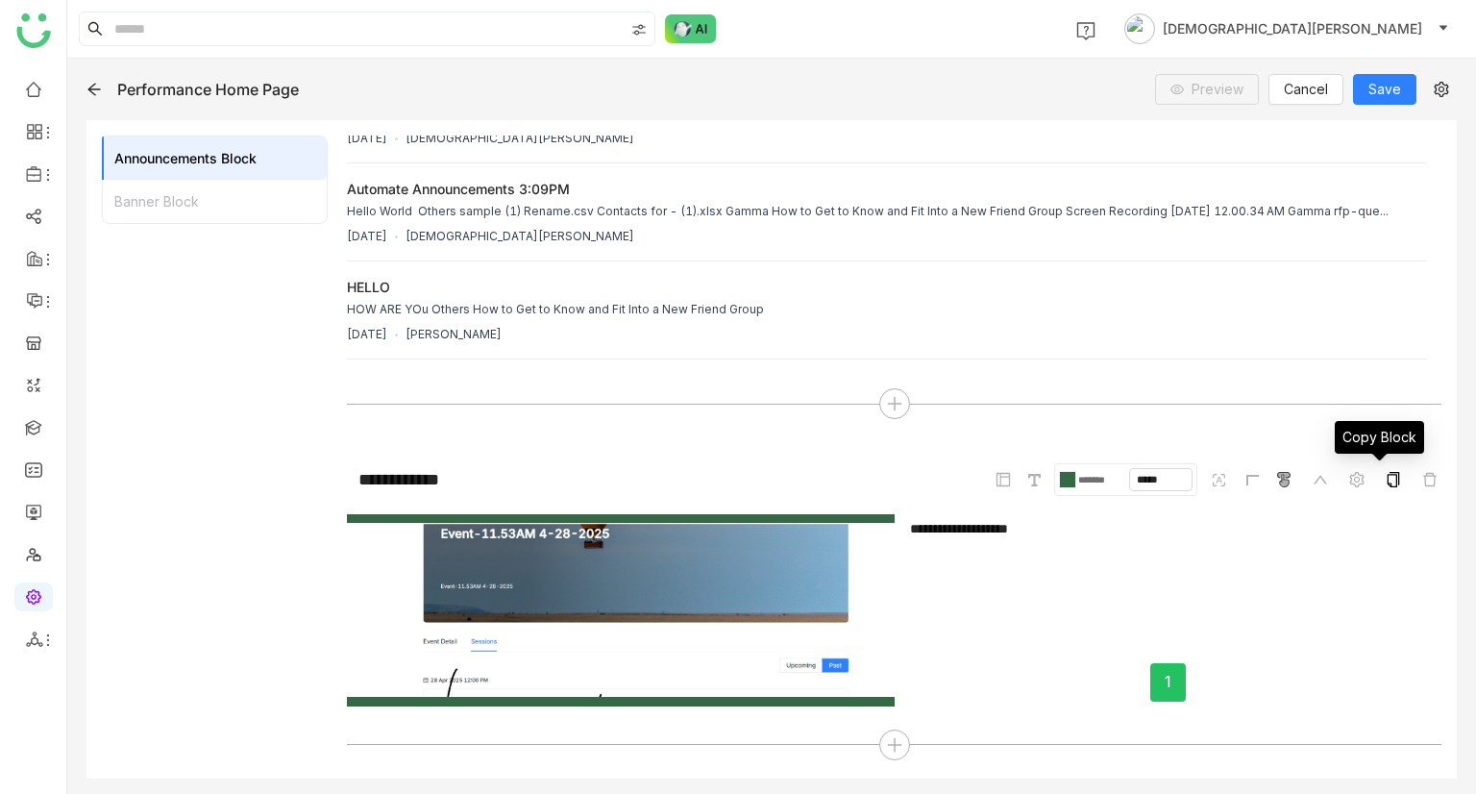
click at [1386, 481] on icon at bounding box center [1393, 479] width 15 height 15
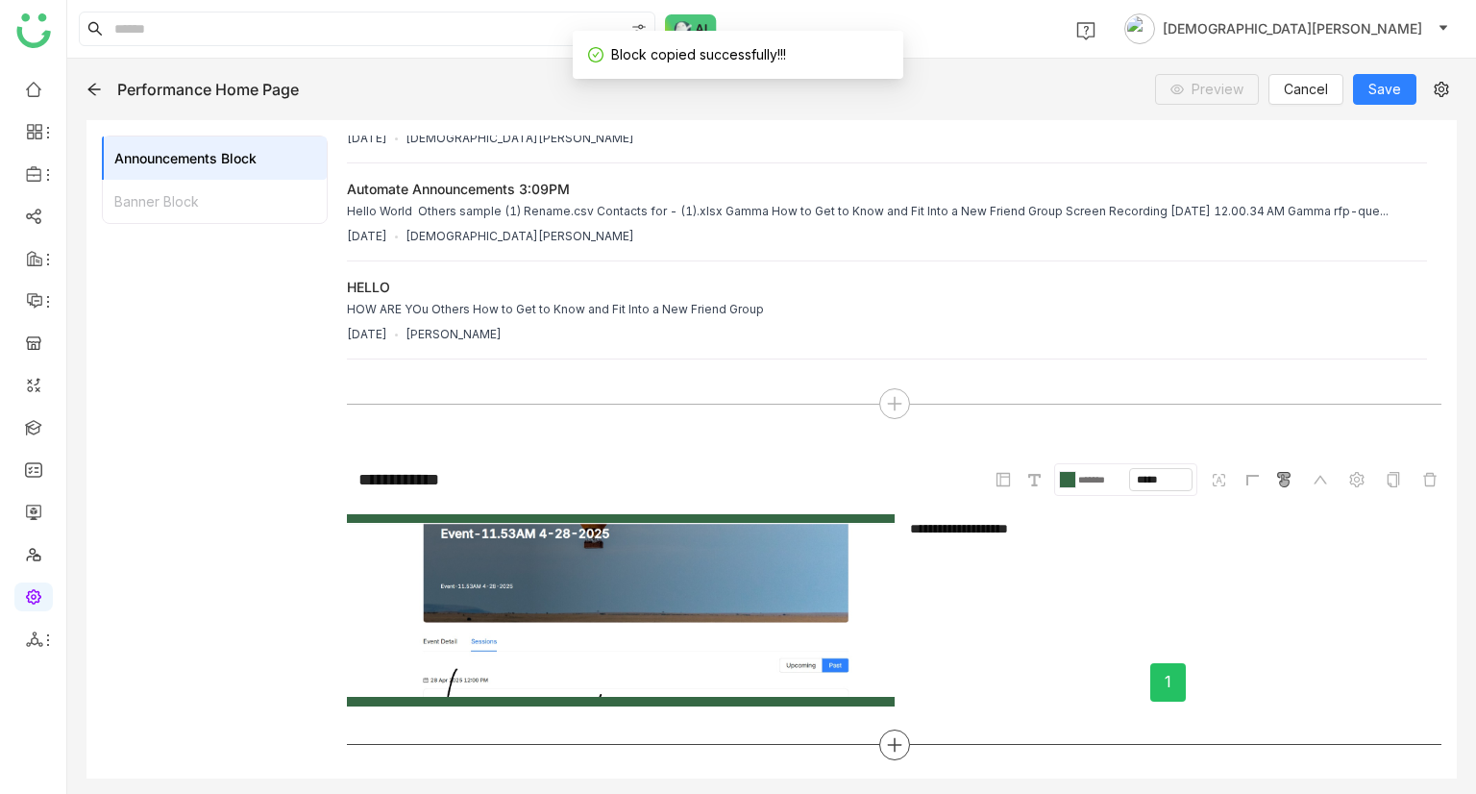
click at [886, 741] on icon at bounding box center [894, 744] width 17 height 17
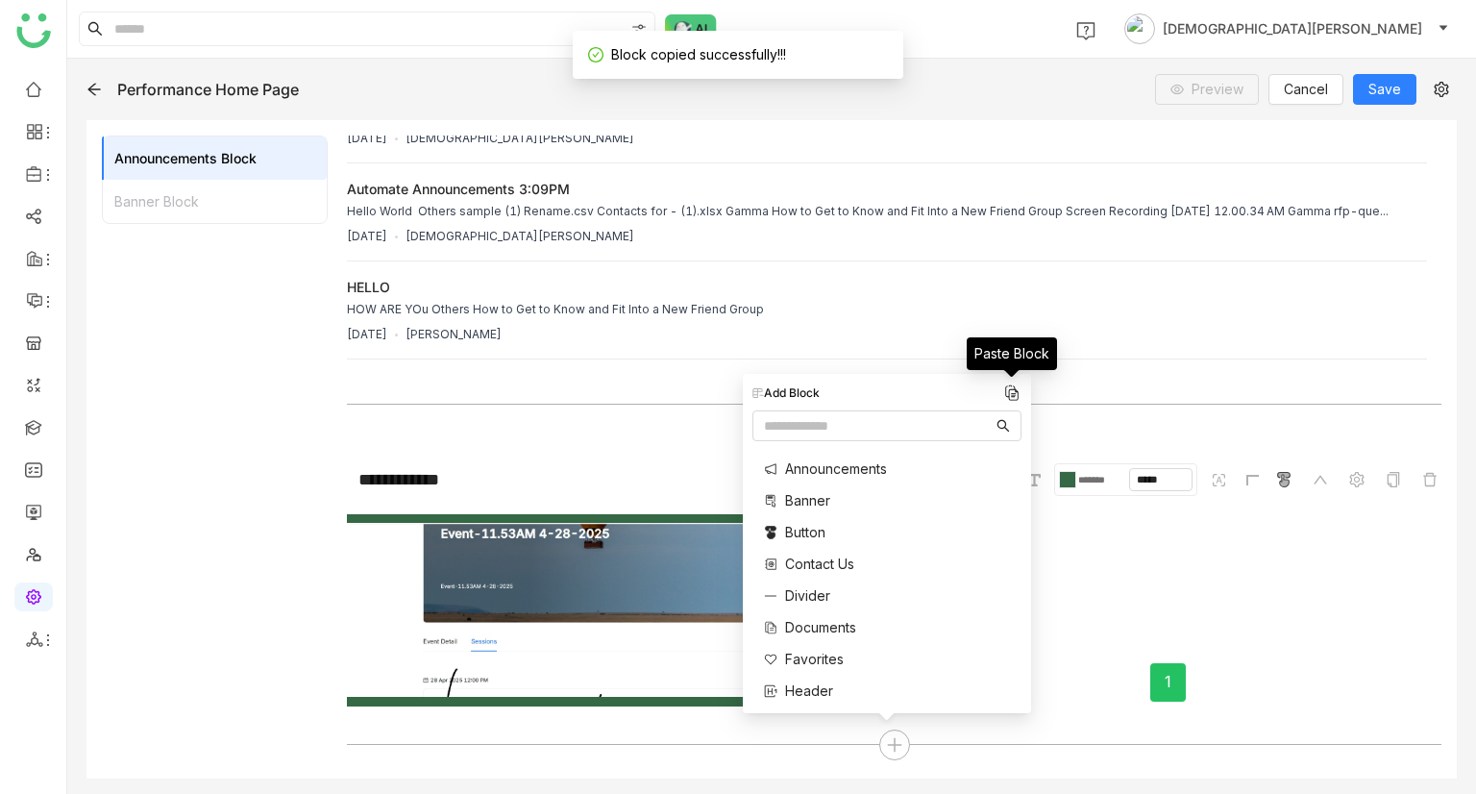
click at [1014, 393] on img at bounding box center [1011, 392] width 19 height 19
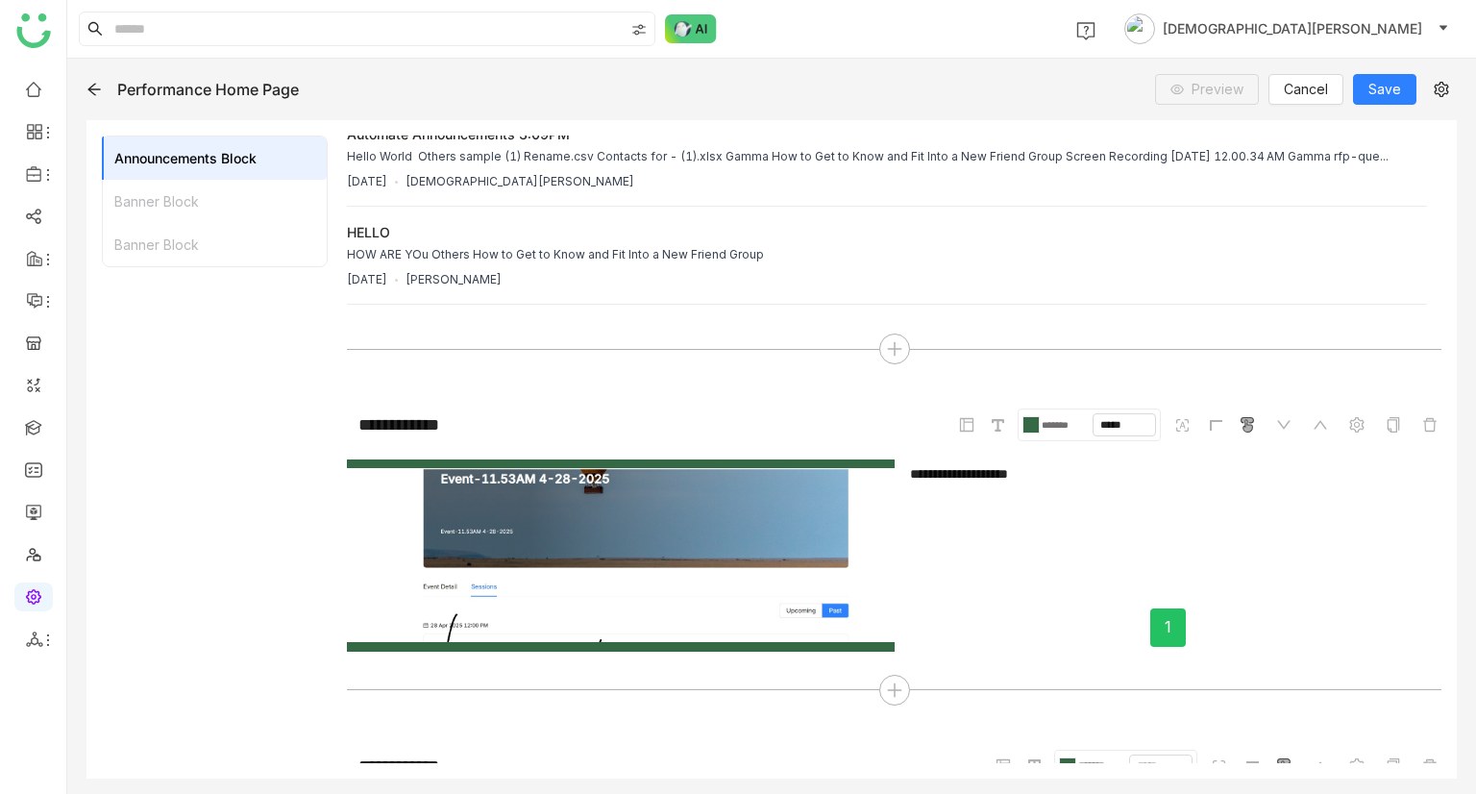
scroll to position [258, 0]
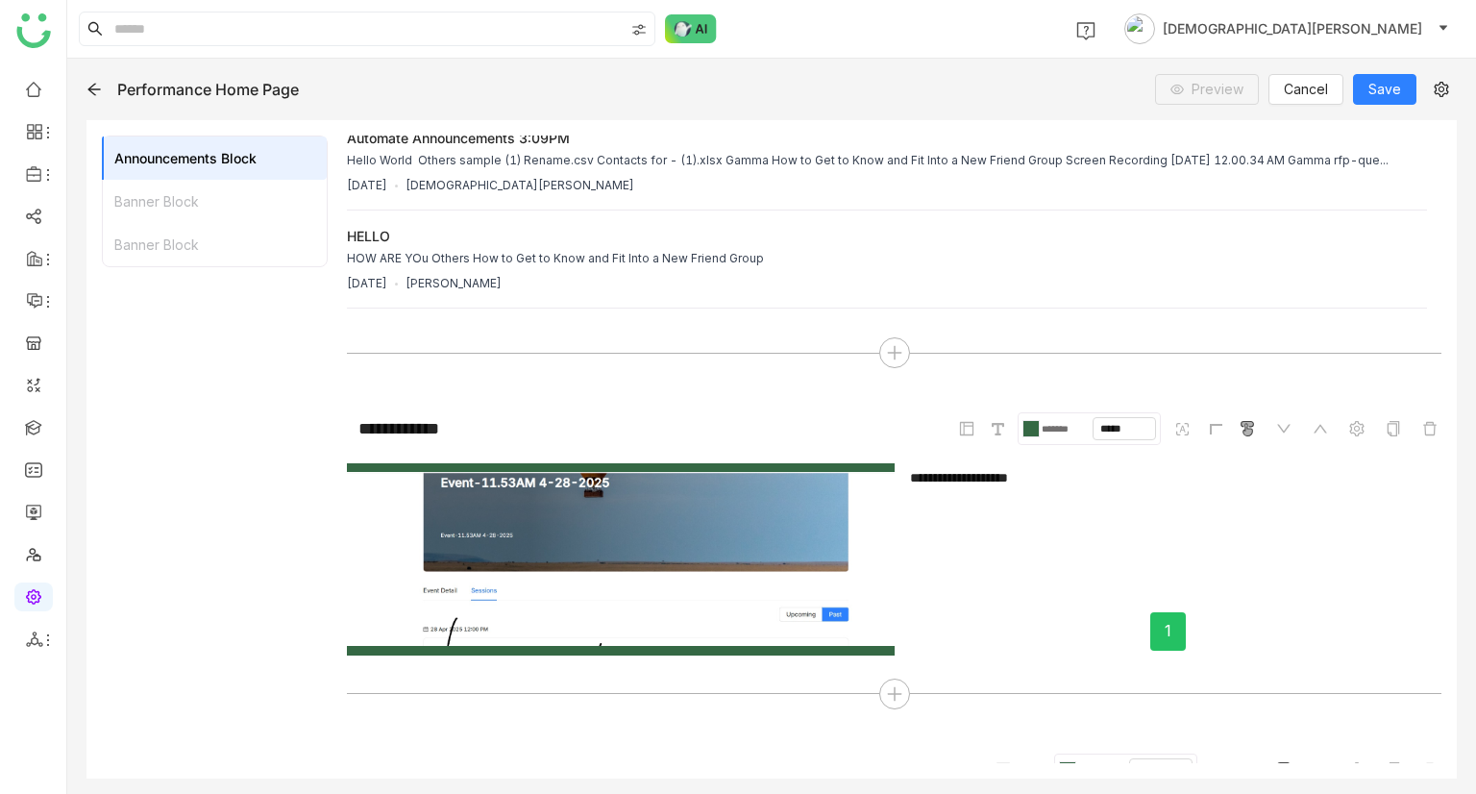
click at [1049, 463] on div "**********" at bounding box center [1167, 537] width 531 height 149
click at [1046, 483] on div "**********" at bounding box center [1164, 479] width 509 height 16
click at [1033, 478] on div "**********" at bounding box center [1164, 479] width 509 height 16
click at [1006, 473] on div "**********" at bounding box center [1164, 479] width 509 height 16
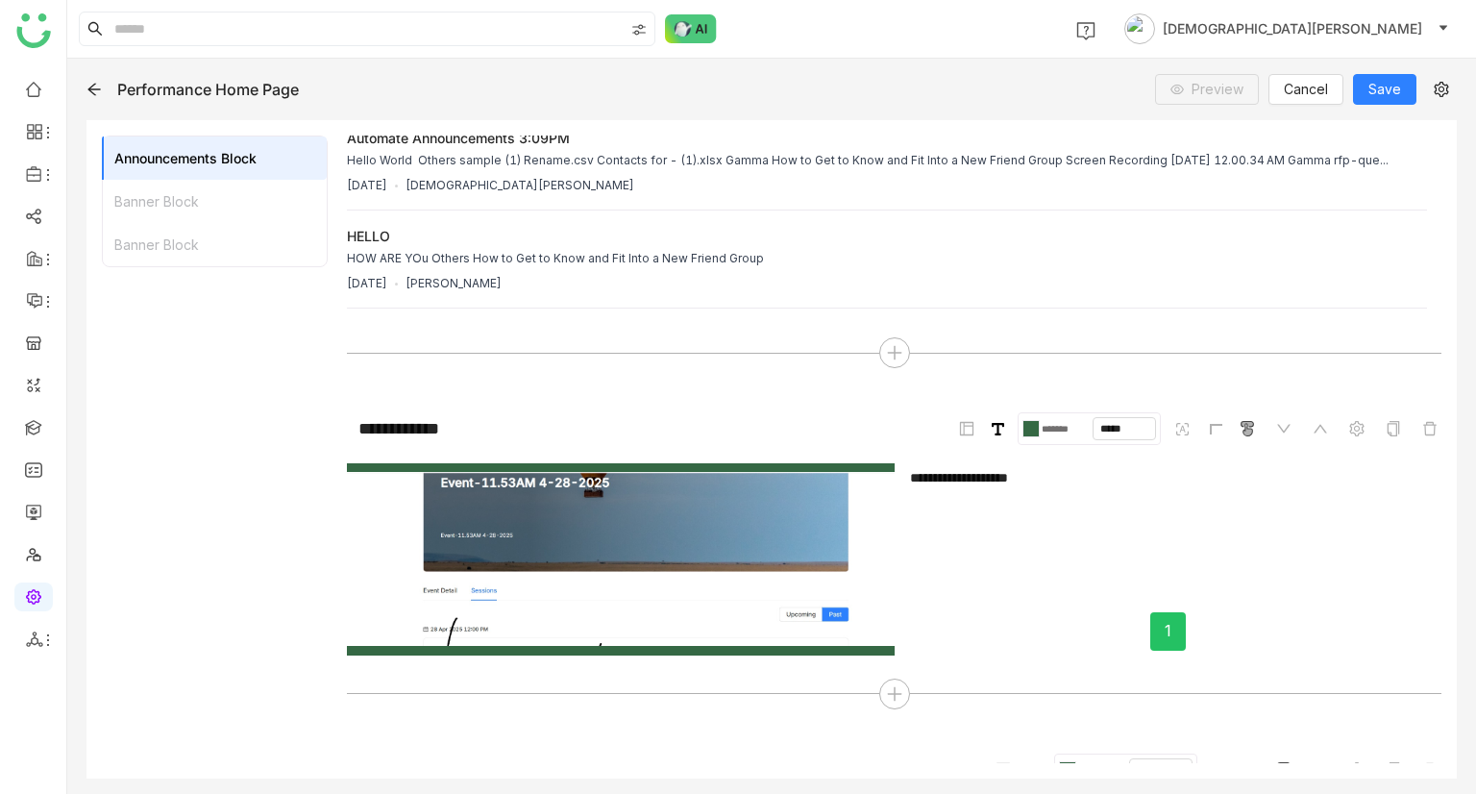
click at [992, 428] on icon at bounding box center [998, 429] width 12 height 12
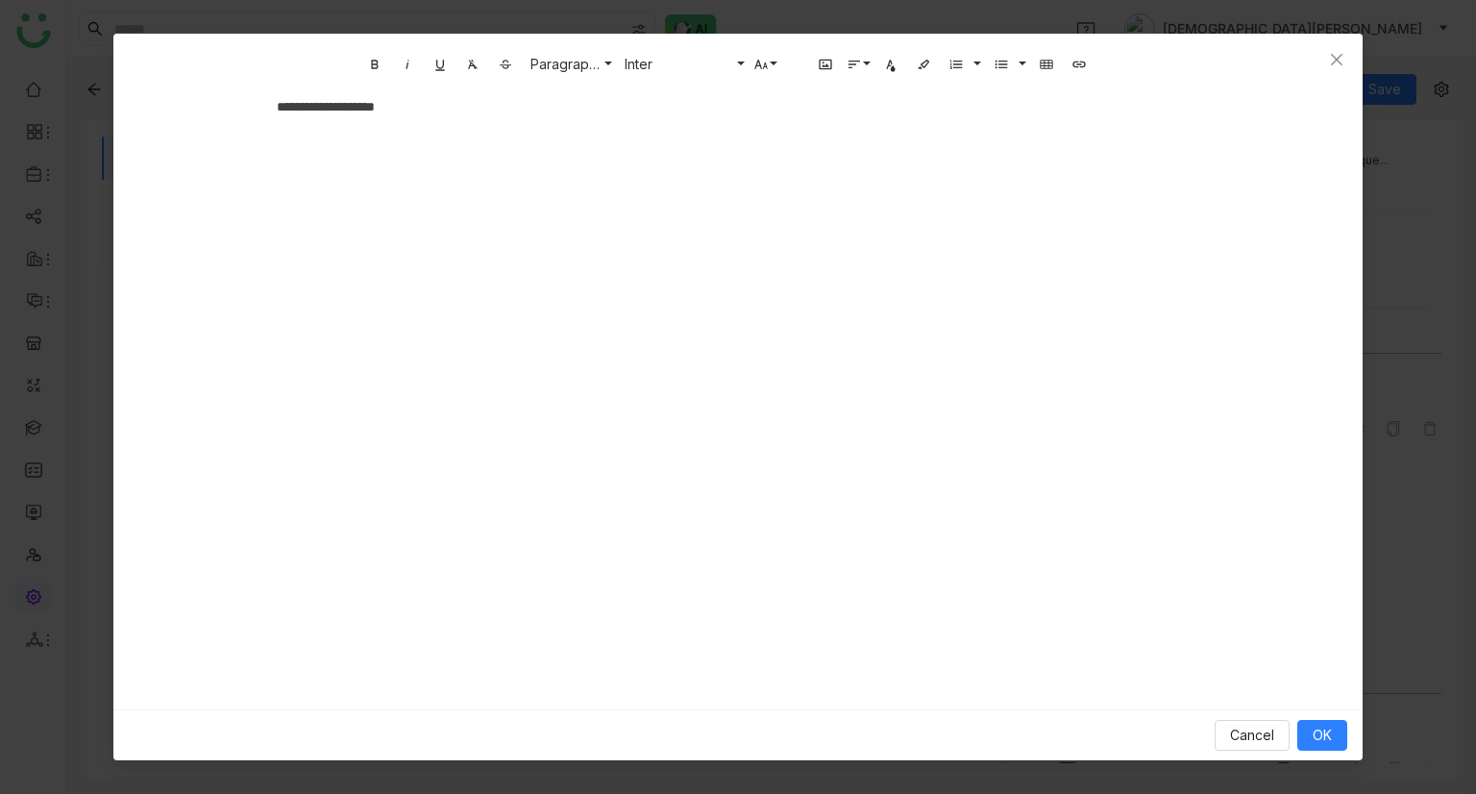
click at [439, 105] on div "**********" at bounding box center [738, 106] width 922 height 21
click at [1337, 731] on button "OK" at bounding box center [1322, 735] width 50 height 31
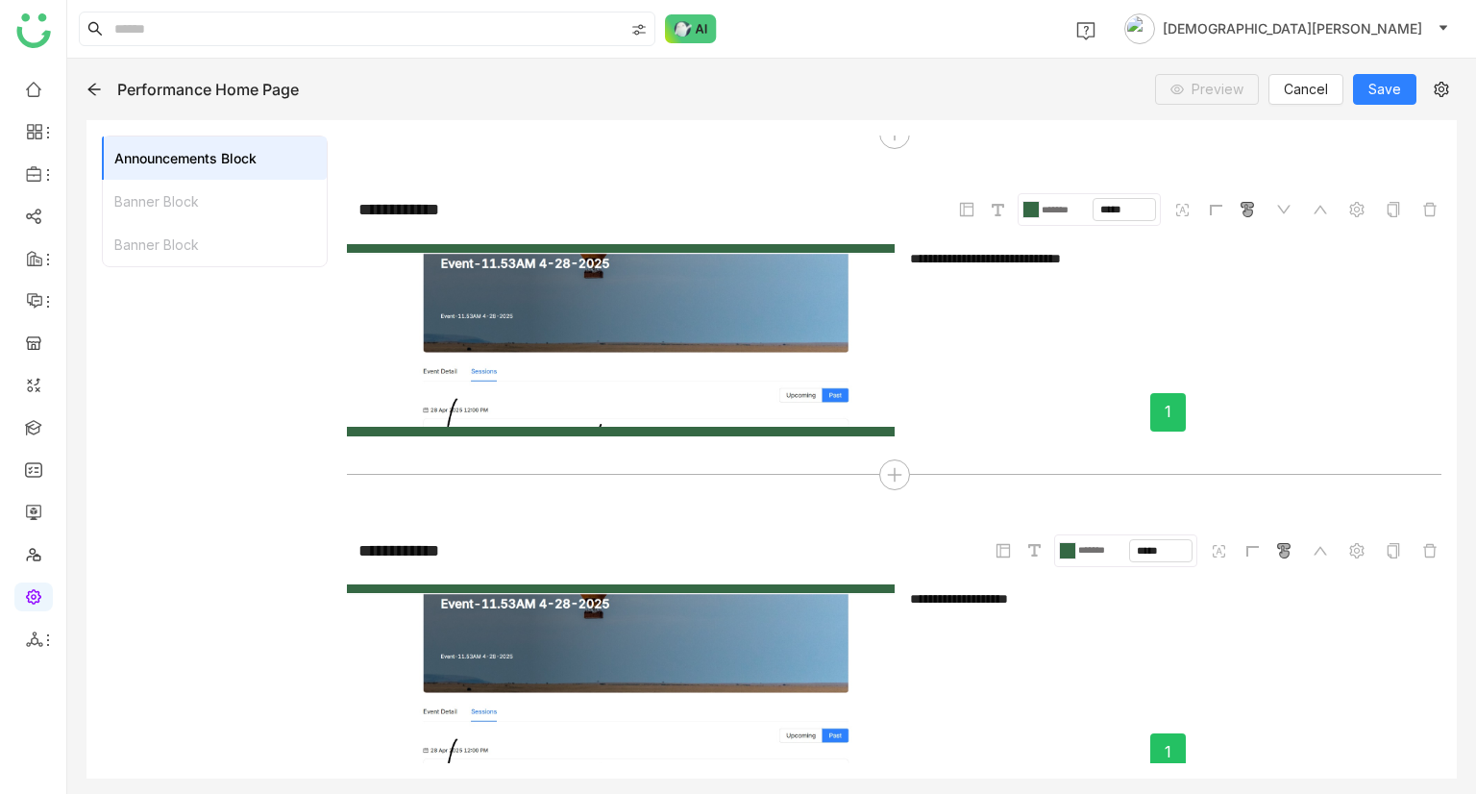
scroll to position [546, 0]
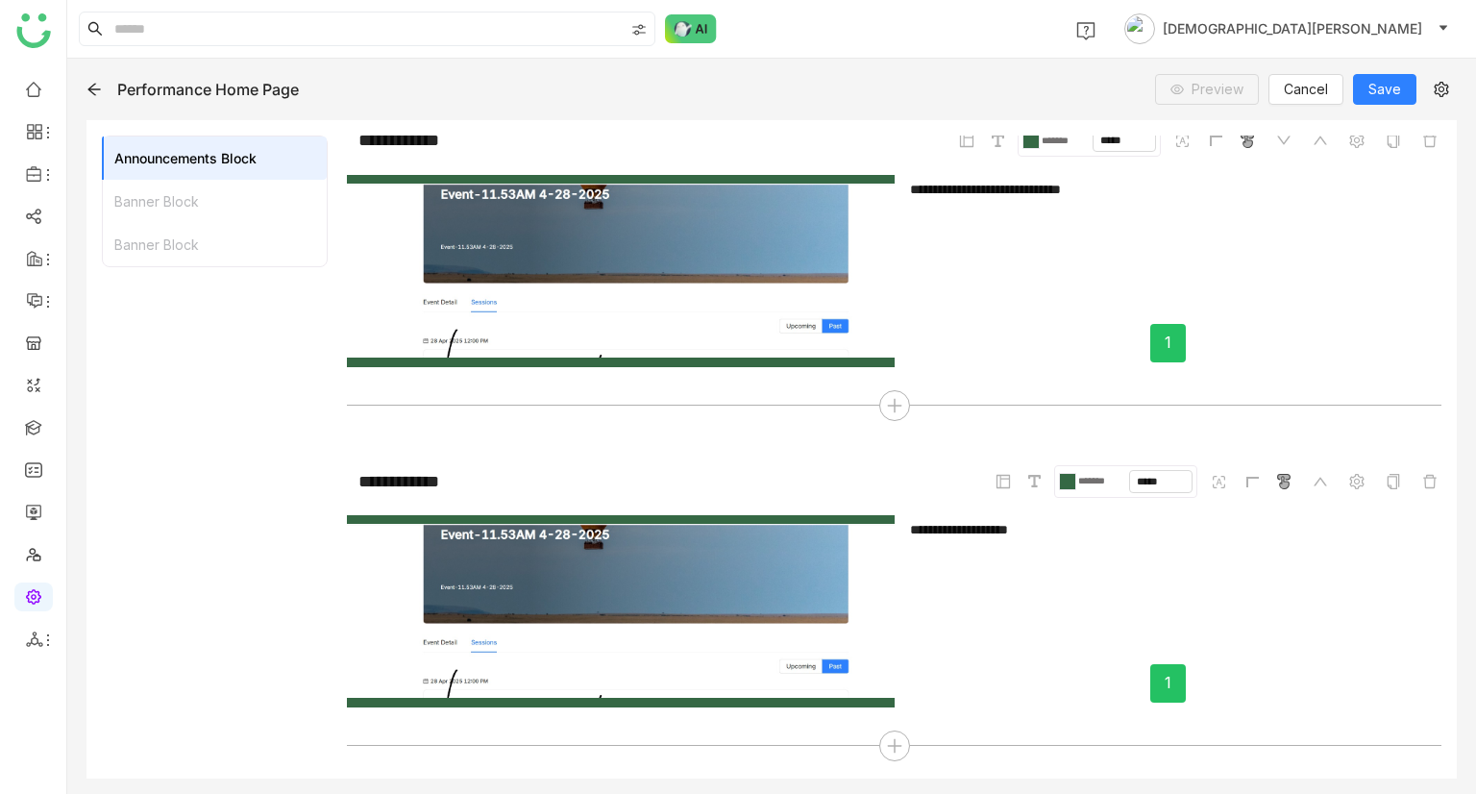
click at [1022, 558] on div "**********" at bounding box center [1168, 590] width 516 height 134
click at [1423, 476] on icon at bounding box center [1429, 481] width 13 height 13
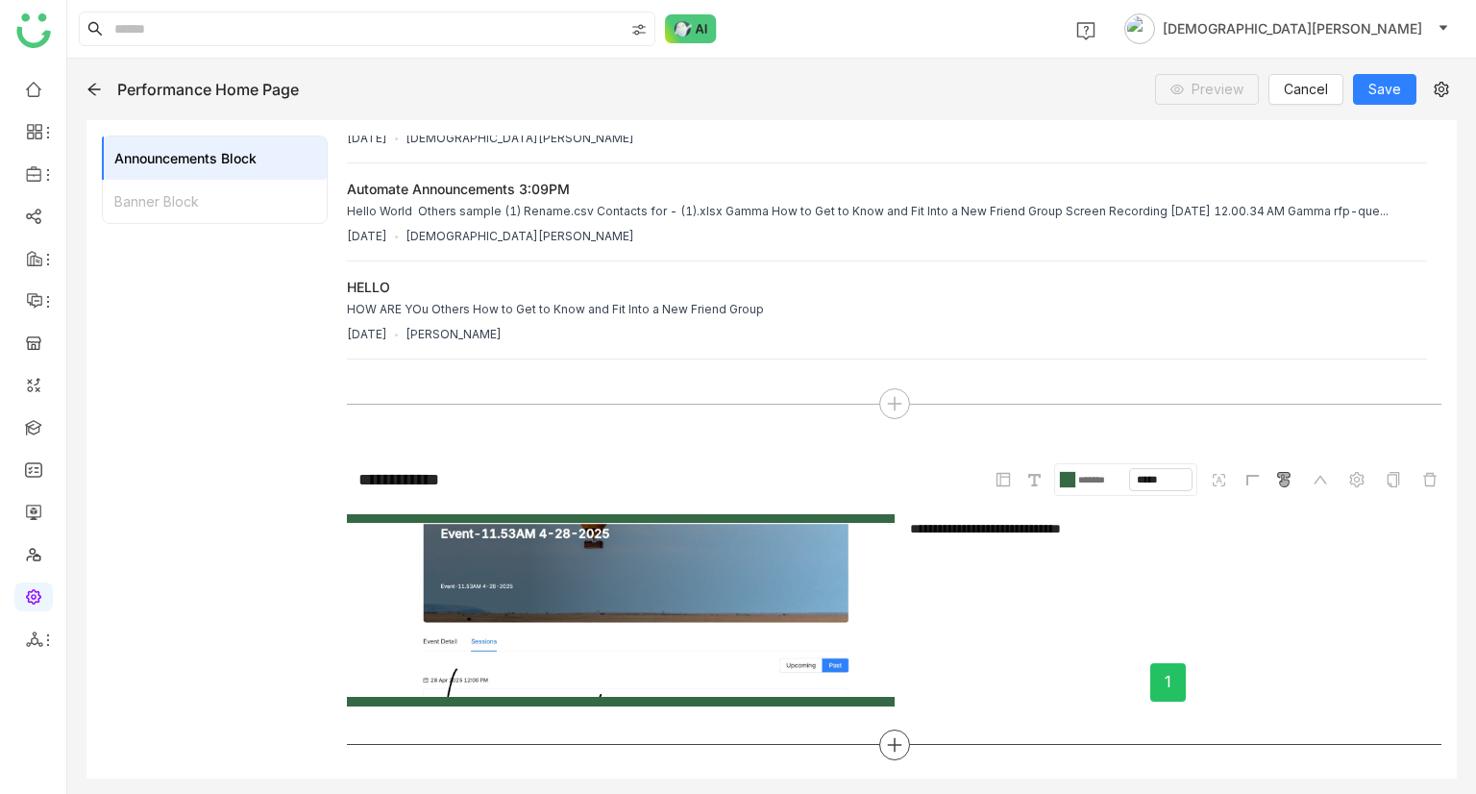
click at [896, 744] on div at bounding box center [894, 744] width 31 height 31
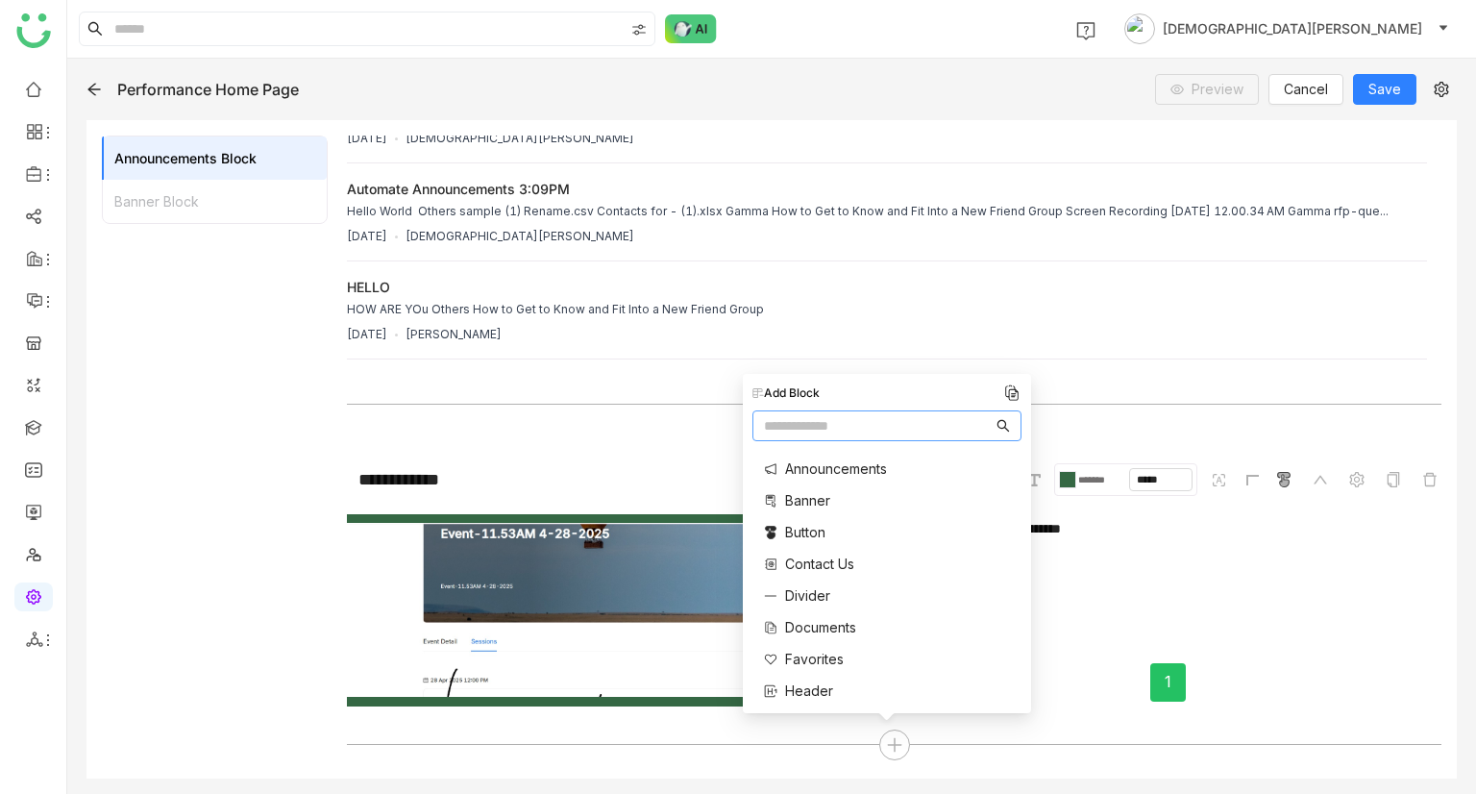
click at [822, 566] on span "Contact Us" at bounding box center [819, 563] width 69 height 20
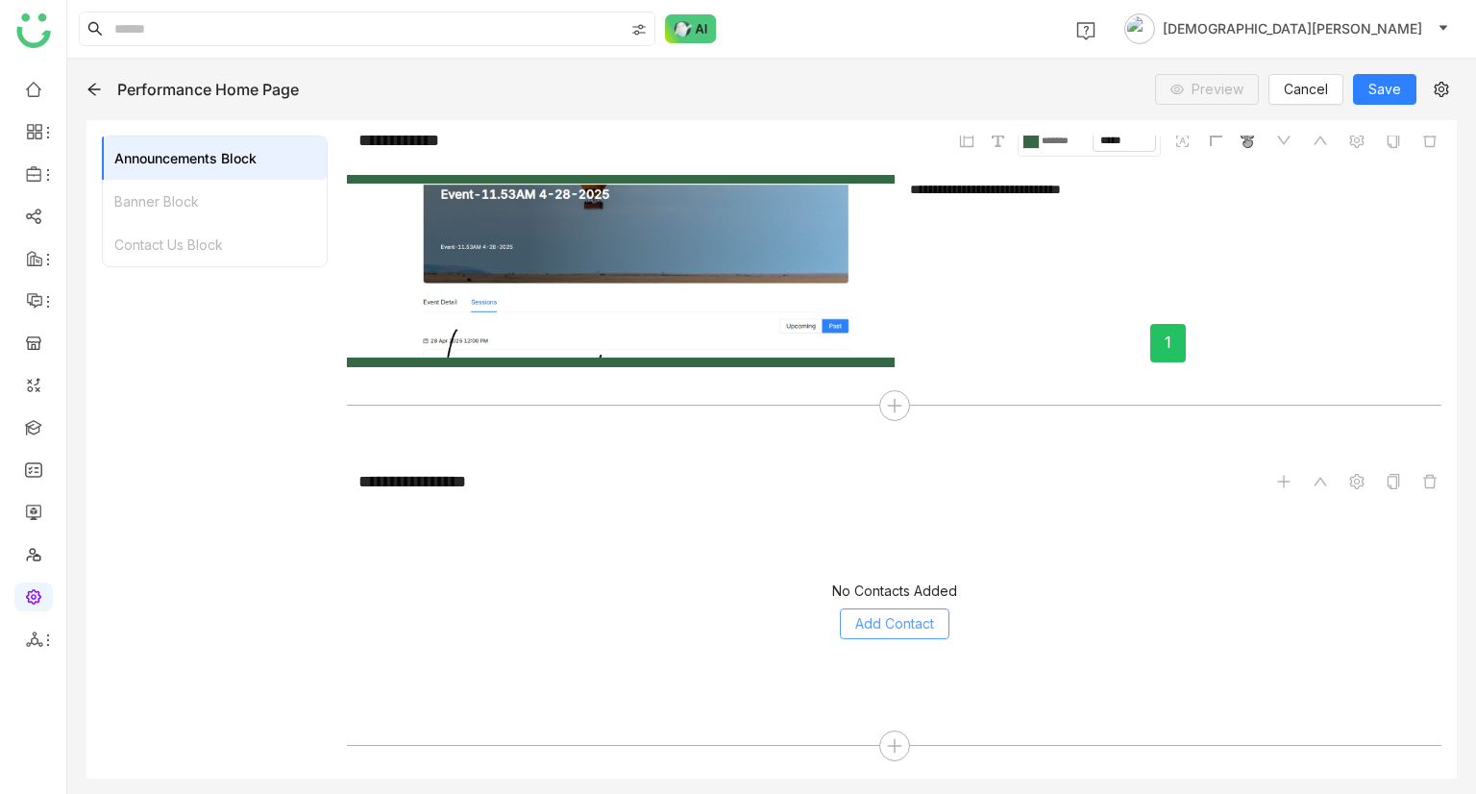
click at [907, 622] on span "Add Contact" at bounding box center [894, 623] width 79 height 21
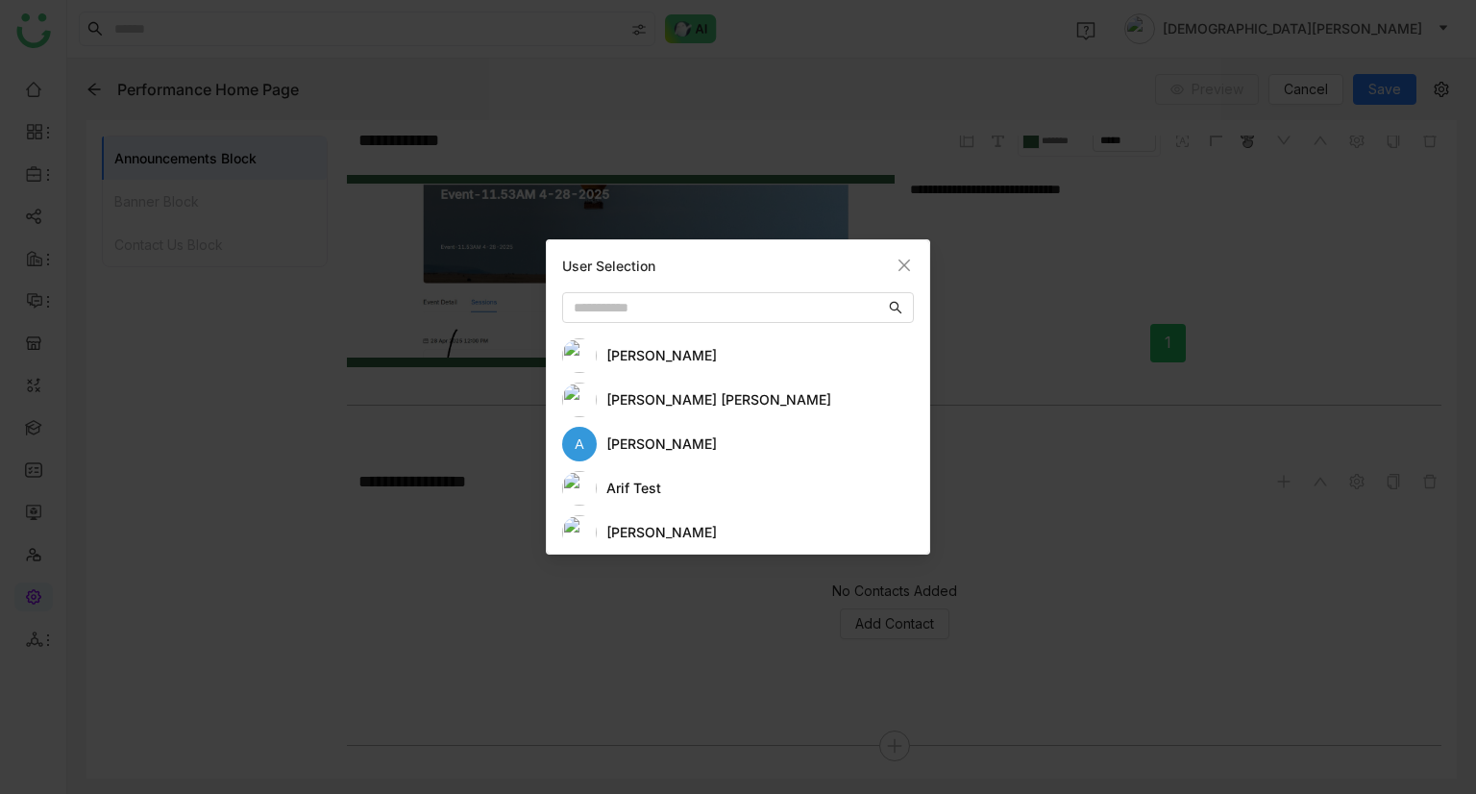
click at [688, 350] on div "aavi aavi" at bounding box center [759, 355] width 307 height 21
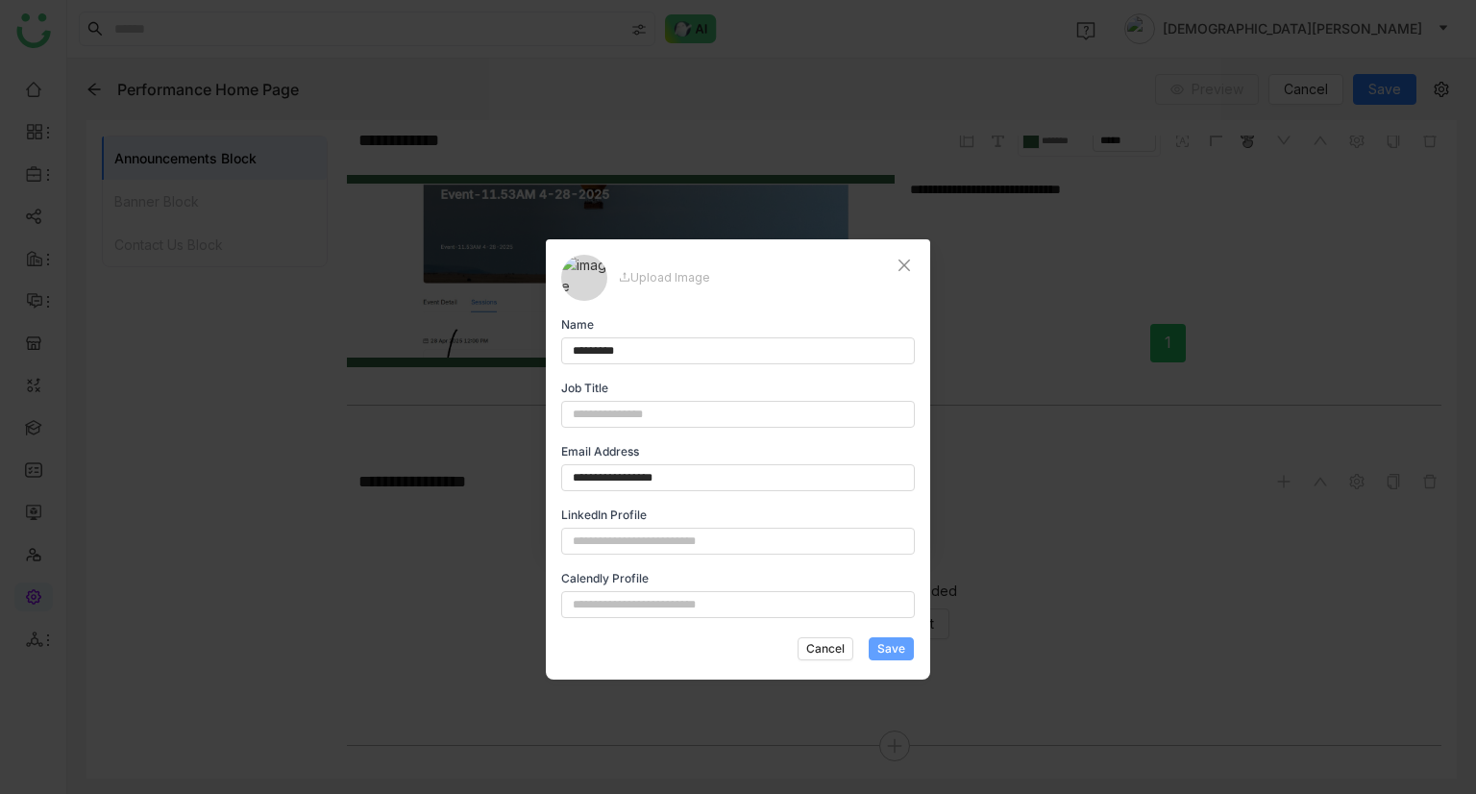
click at [886, 640] on span "Save" at bounding box center [891, 648] width 28 height 17
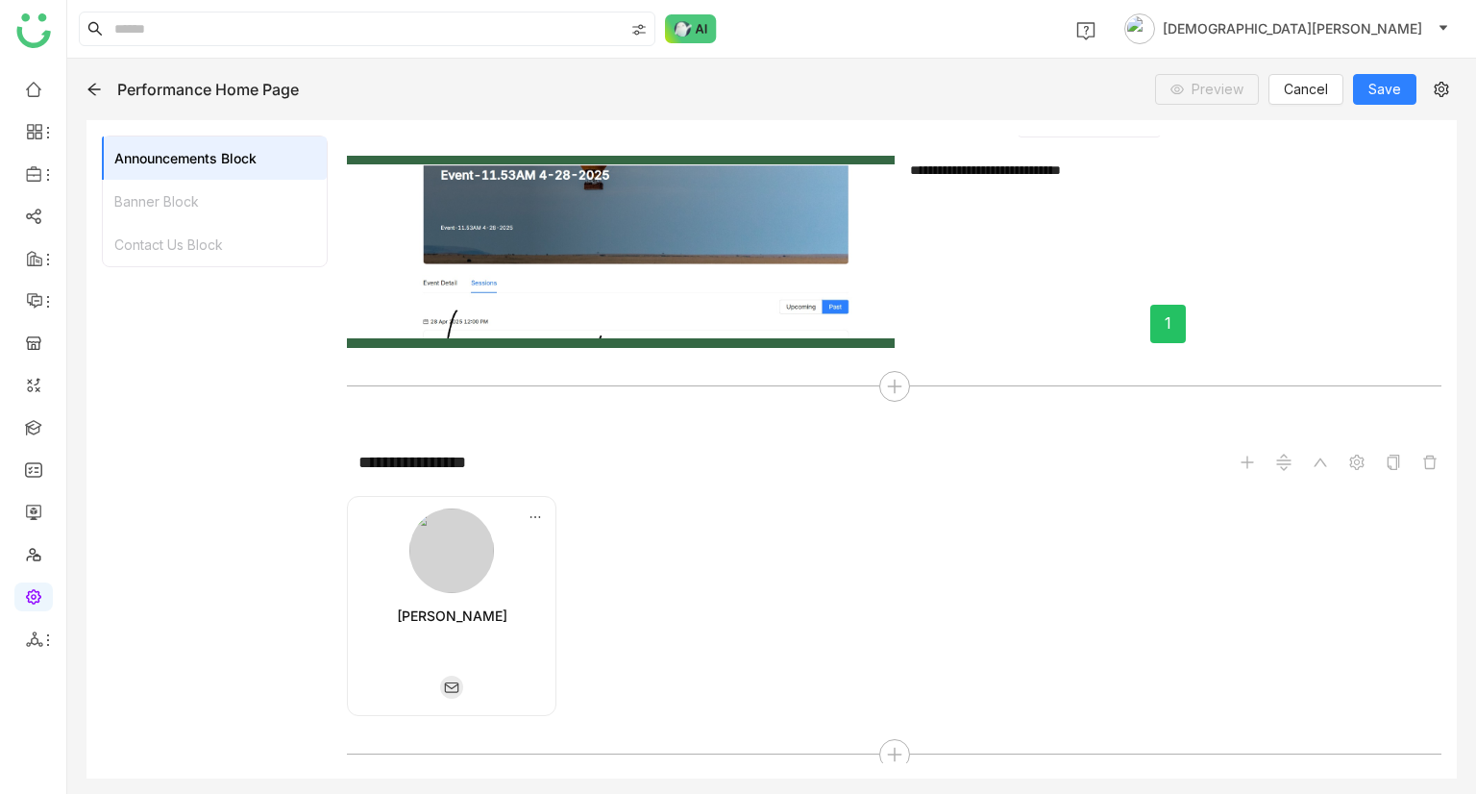
scroll to position [574, 0]
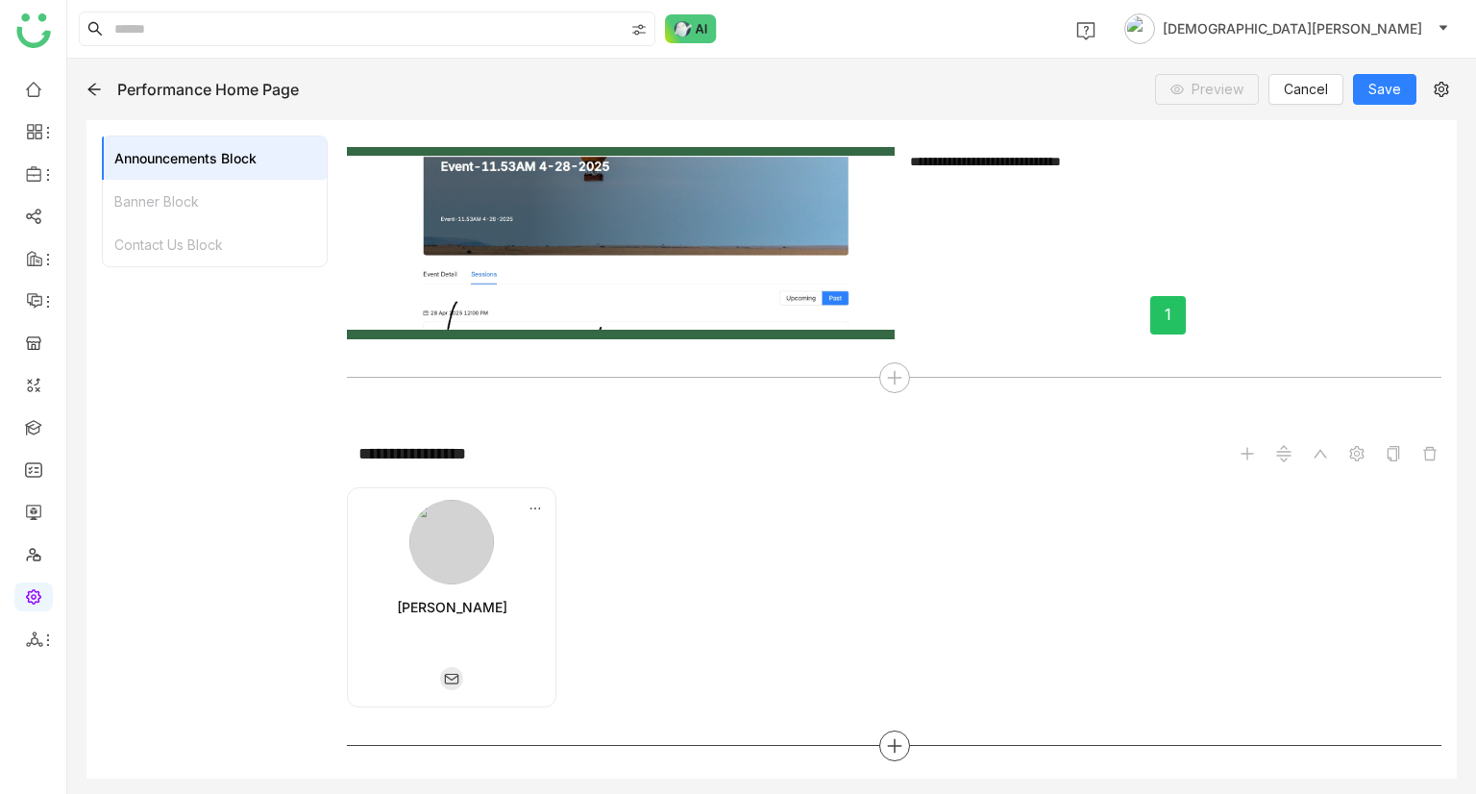
click at [886, 737] on icon at bounding box center [894, 745] width 17 height 17
type input "**"
click at [817, 491] on span "Two Column" at bounding box center [824, 493] width 79 height 20
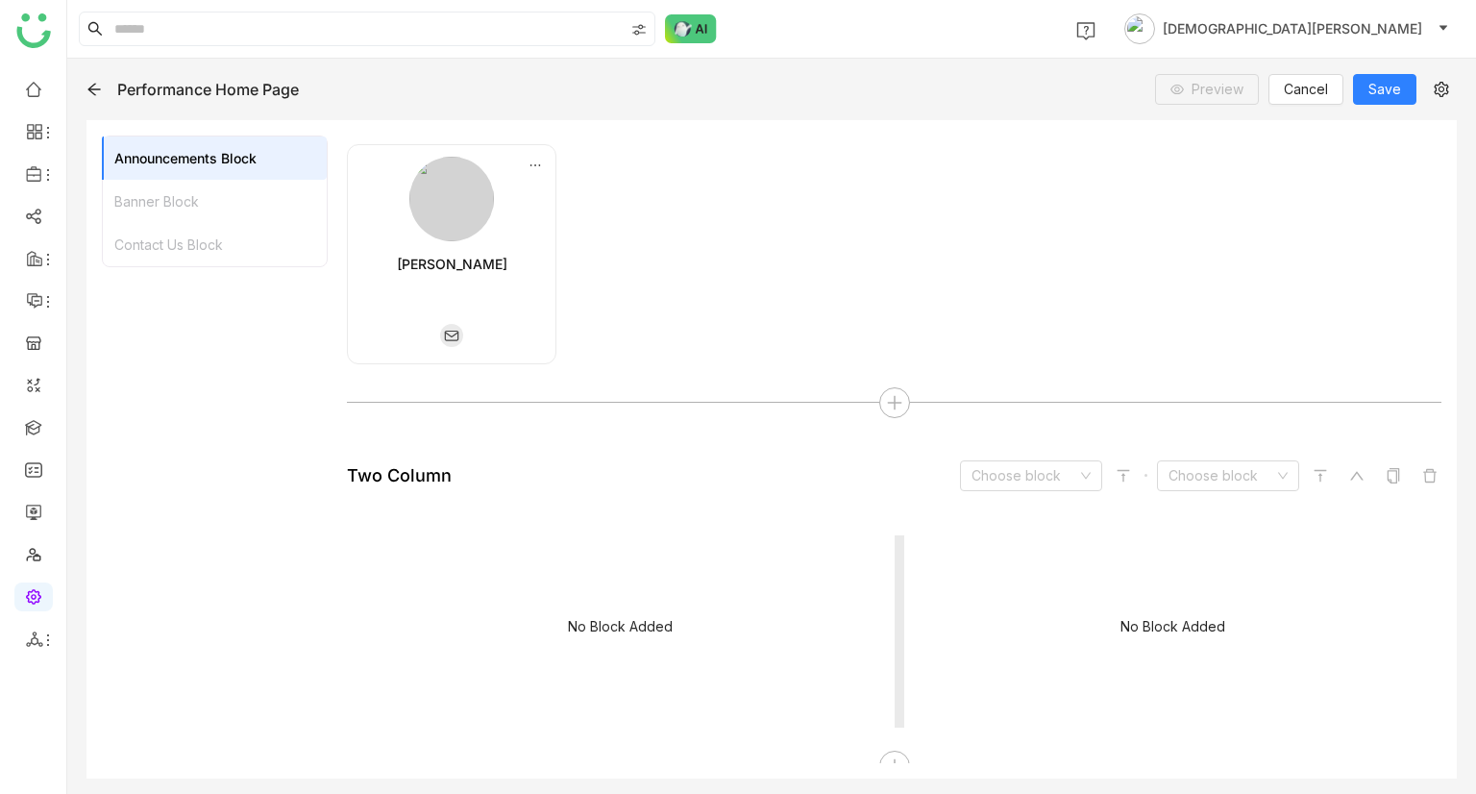
scroll to position [938, 0]
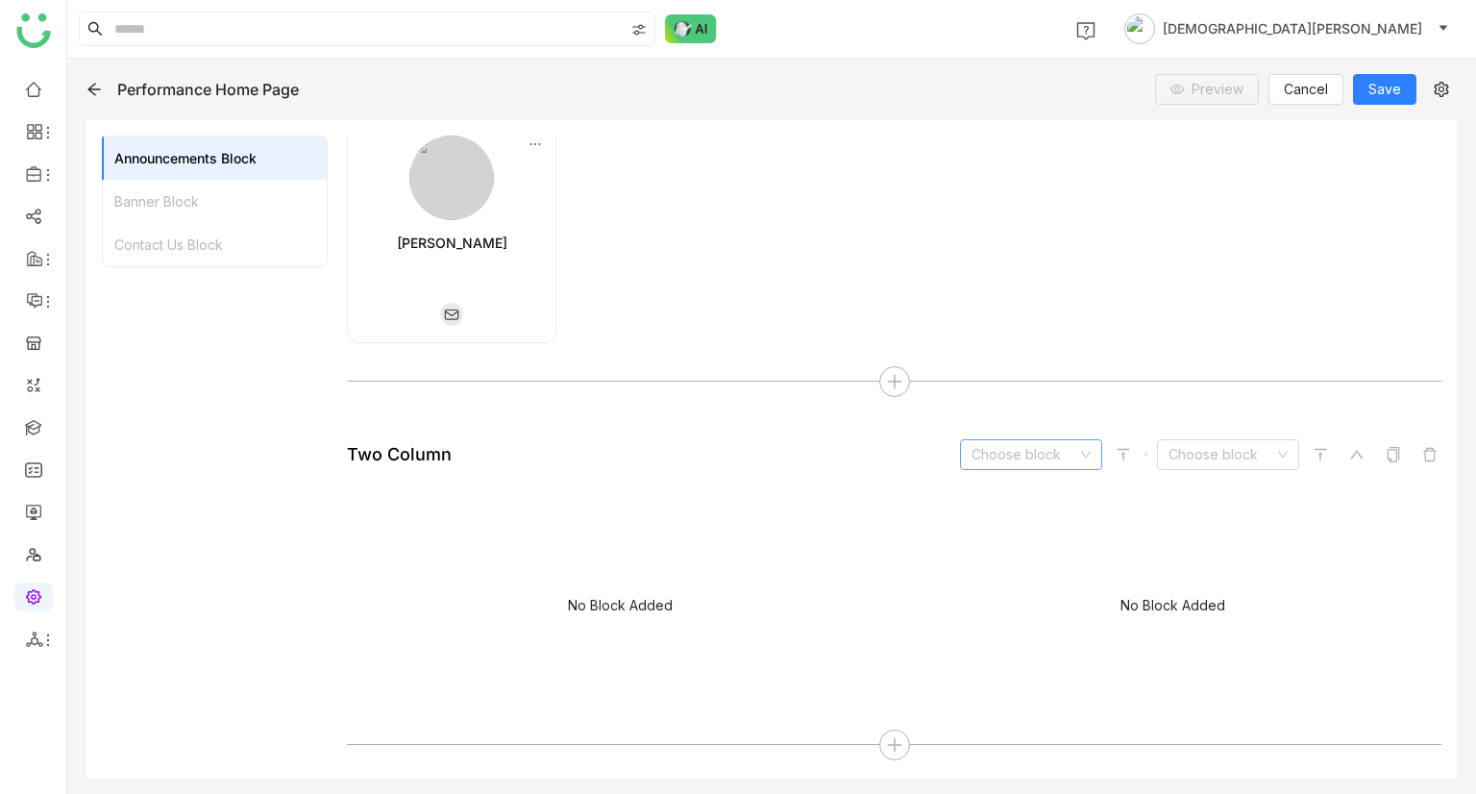
click at [1034, 447] on input at bounding box center [1024, 454] width 106 height 29
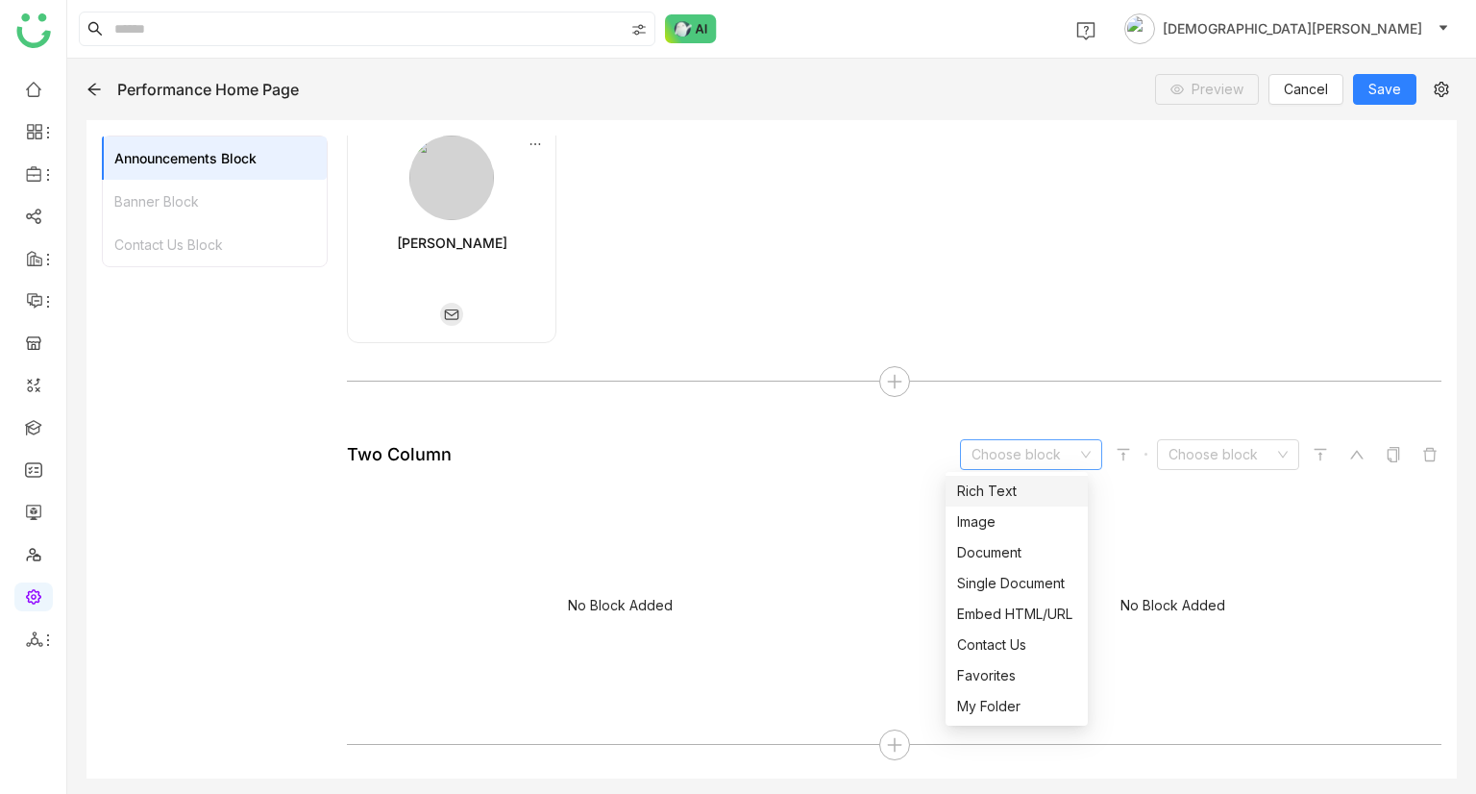
click at [968, 490] on div "Rich Text" at bounding box center [1016, 490] width 119 height 21
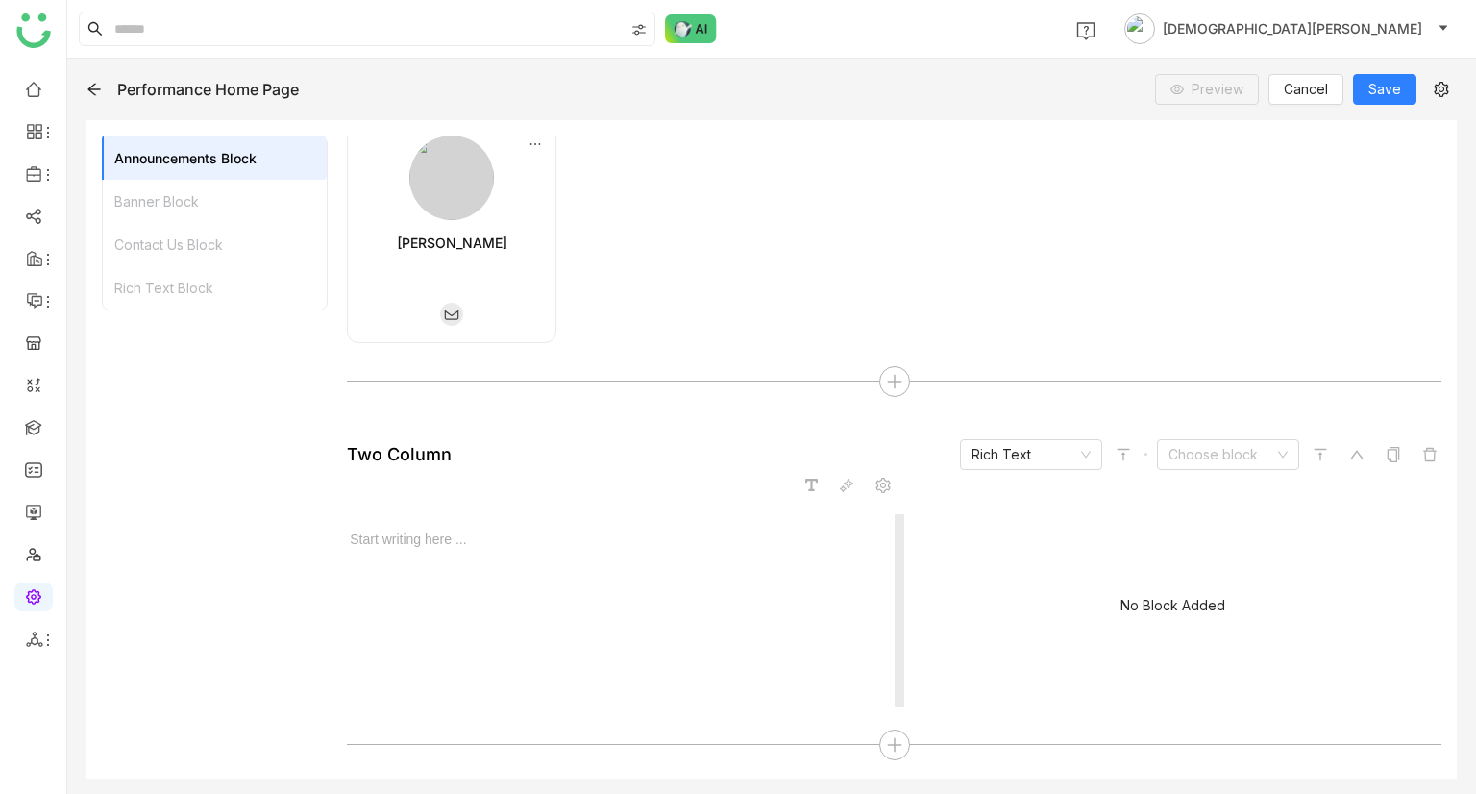
click at [429, 538] on div at bounding box center [620, 539] width 547 height 20
click at [686, 38] on img at bounding box center [691, 28] width 52 height 29
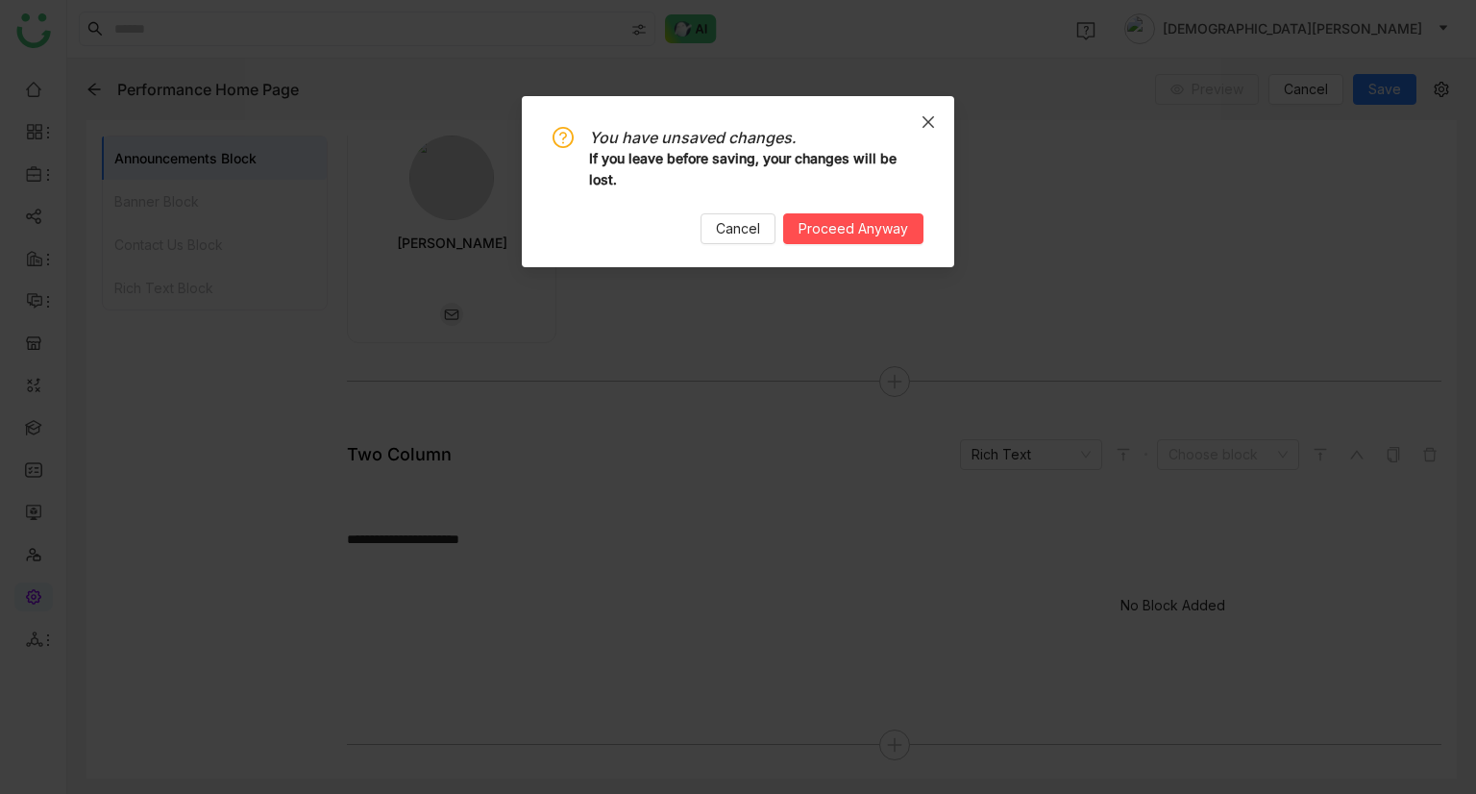
click at [922, 128] on icon "Close" at bounding box center [927, 121] width 15 height 15
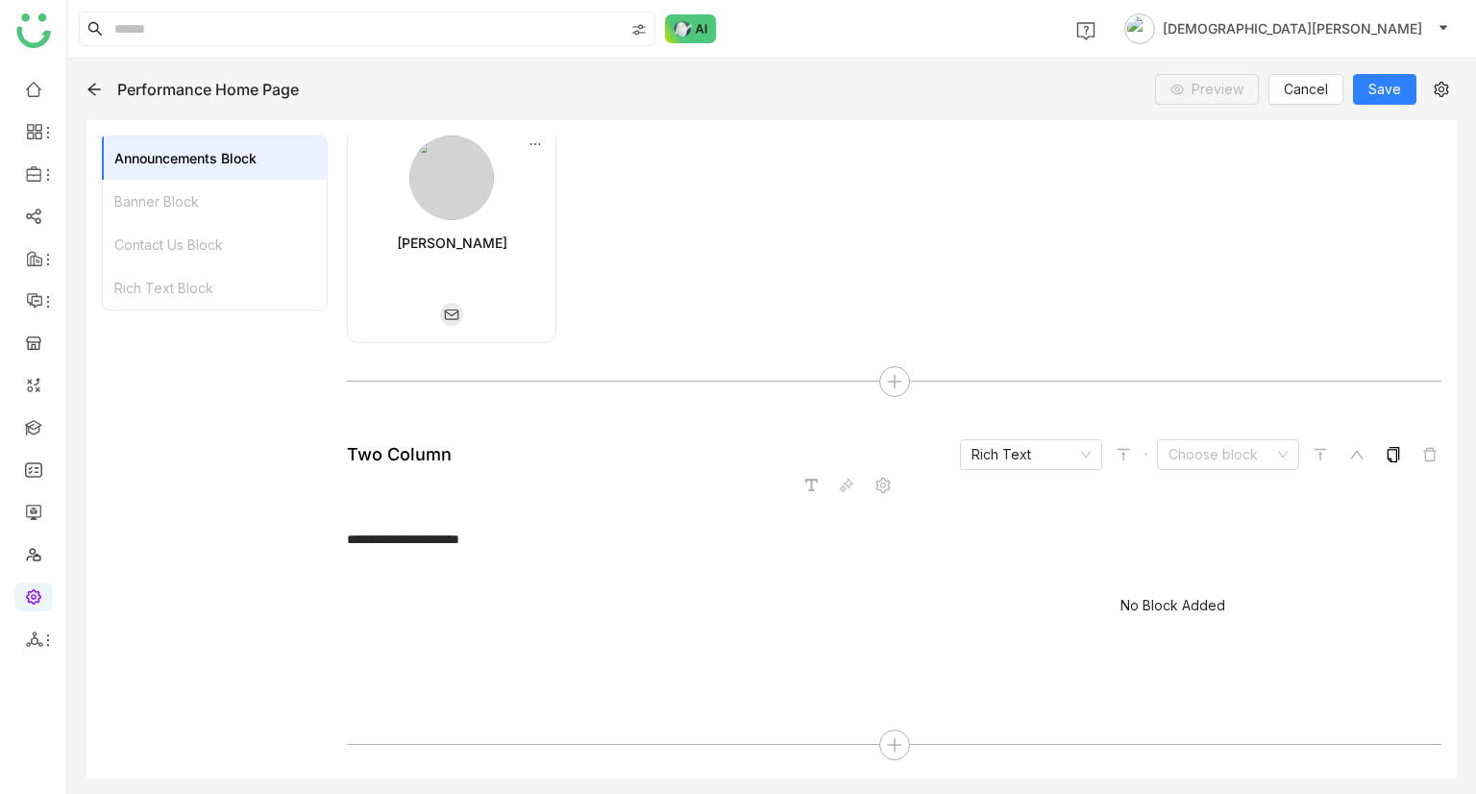
click at [1389, 461] on span at bounding box center [1393, 454] width 23 height 23
click at [886, 741] on icon at bounding box center [894, 744] width 17 height 17
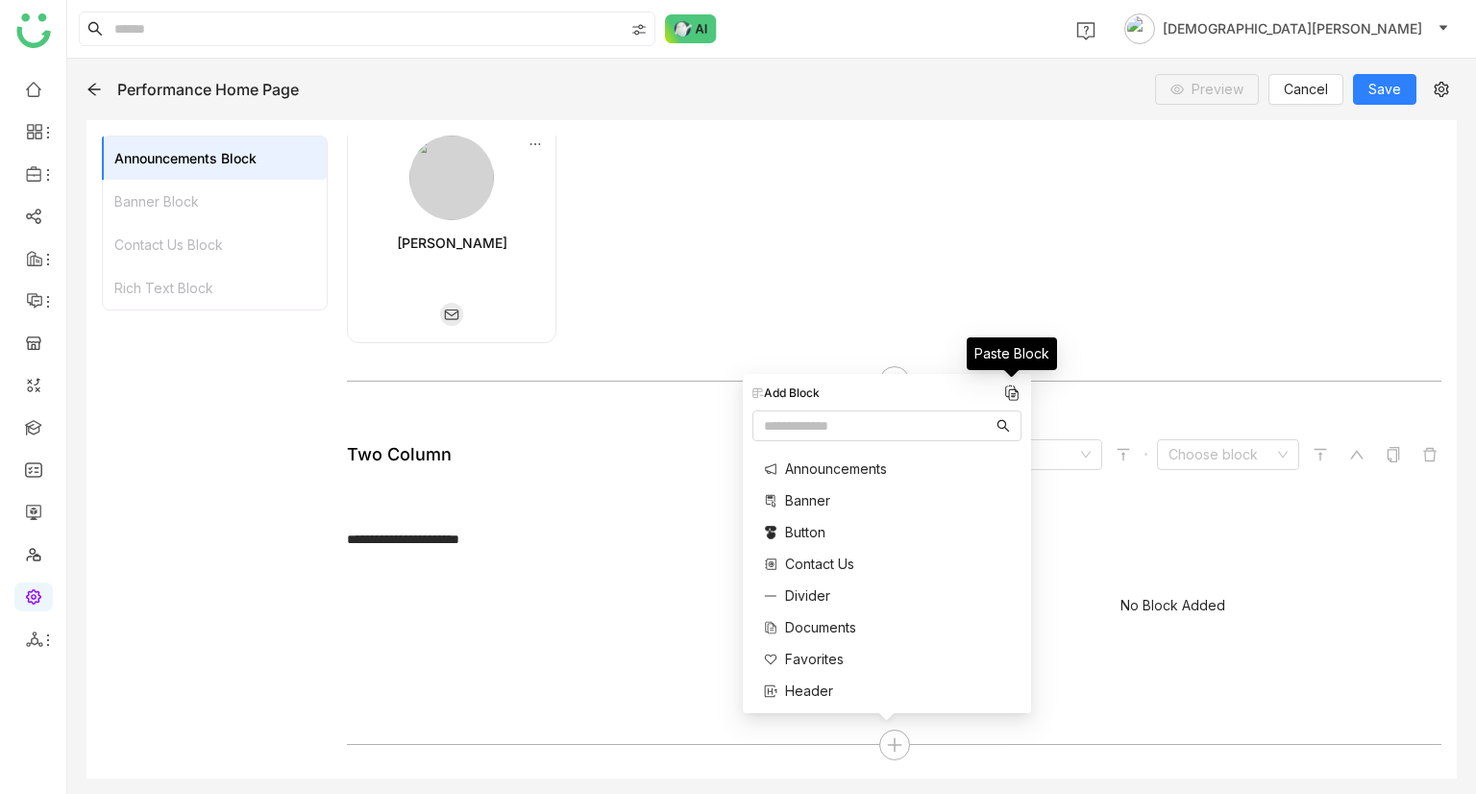
click at [1011, 388] on img at bounding box center [1011, 392] width 19 height 19
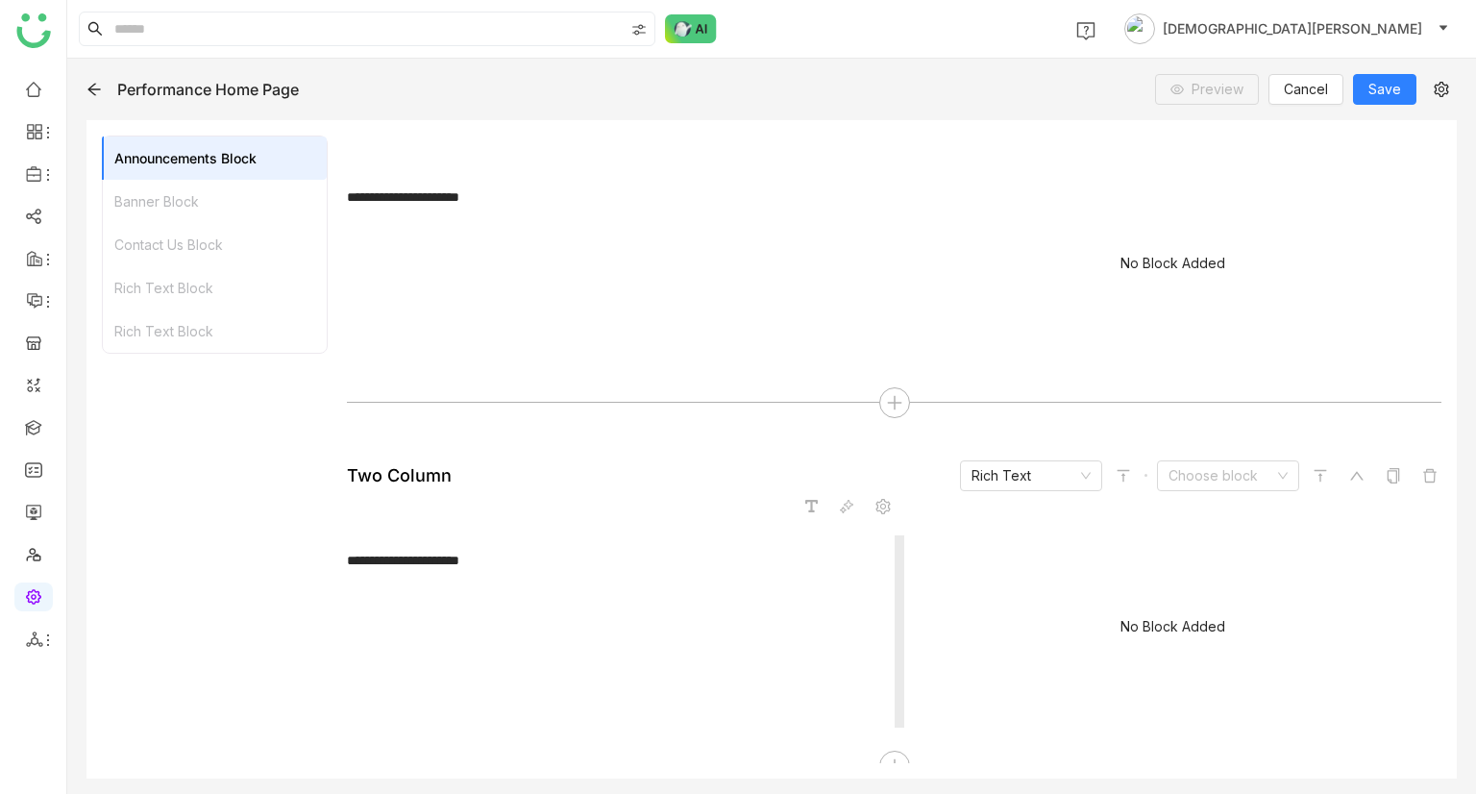
scroll to position [1300, 0]
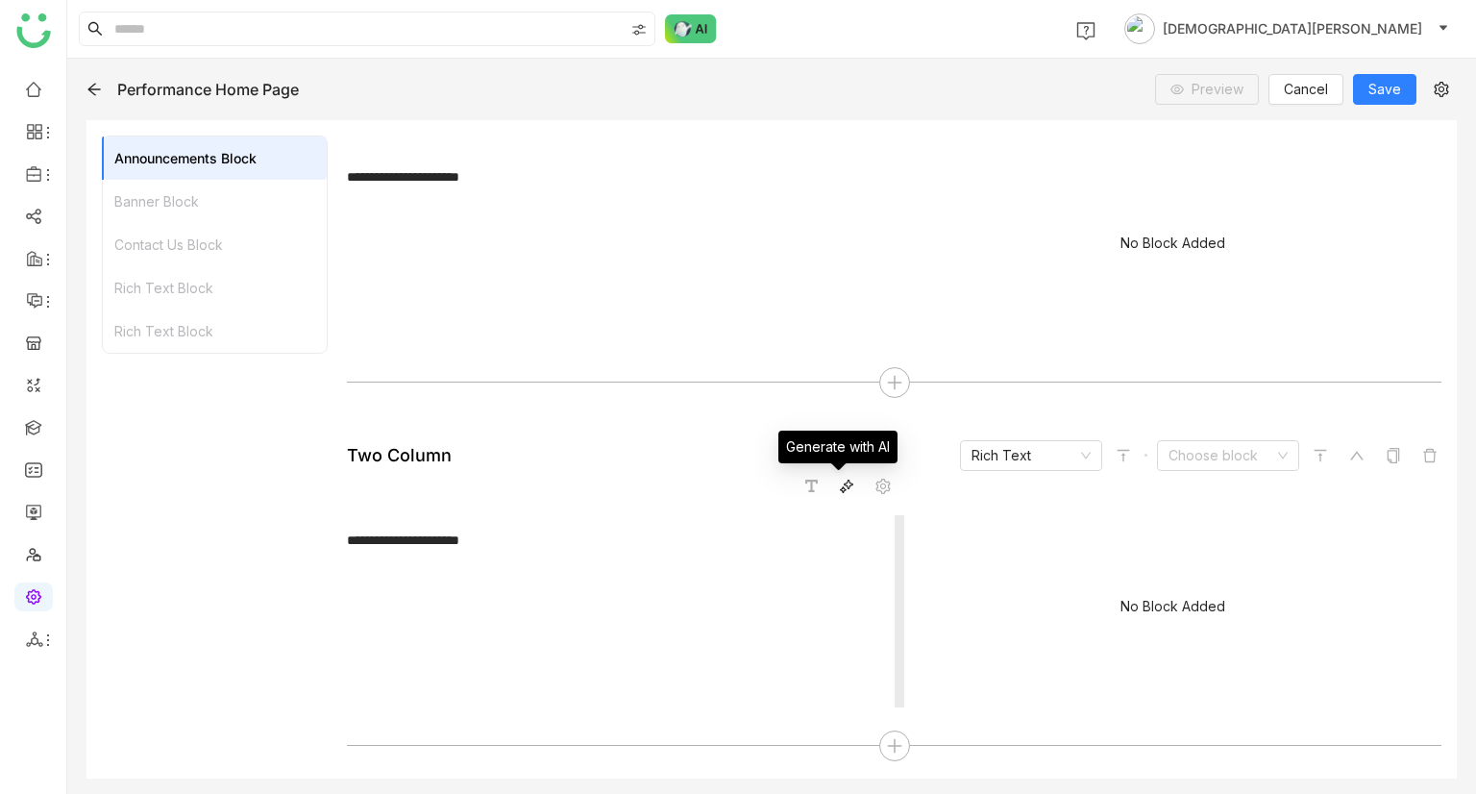
click at [835, 493] on span at bounding box center [846, 486] width 23 height 23
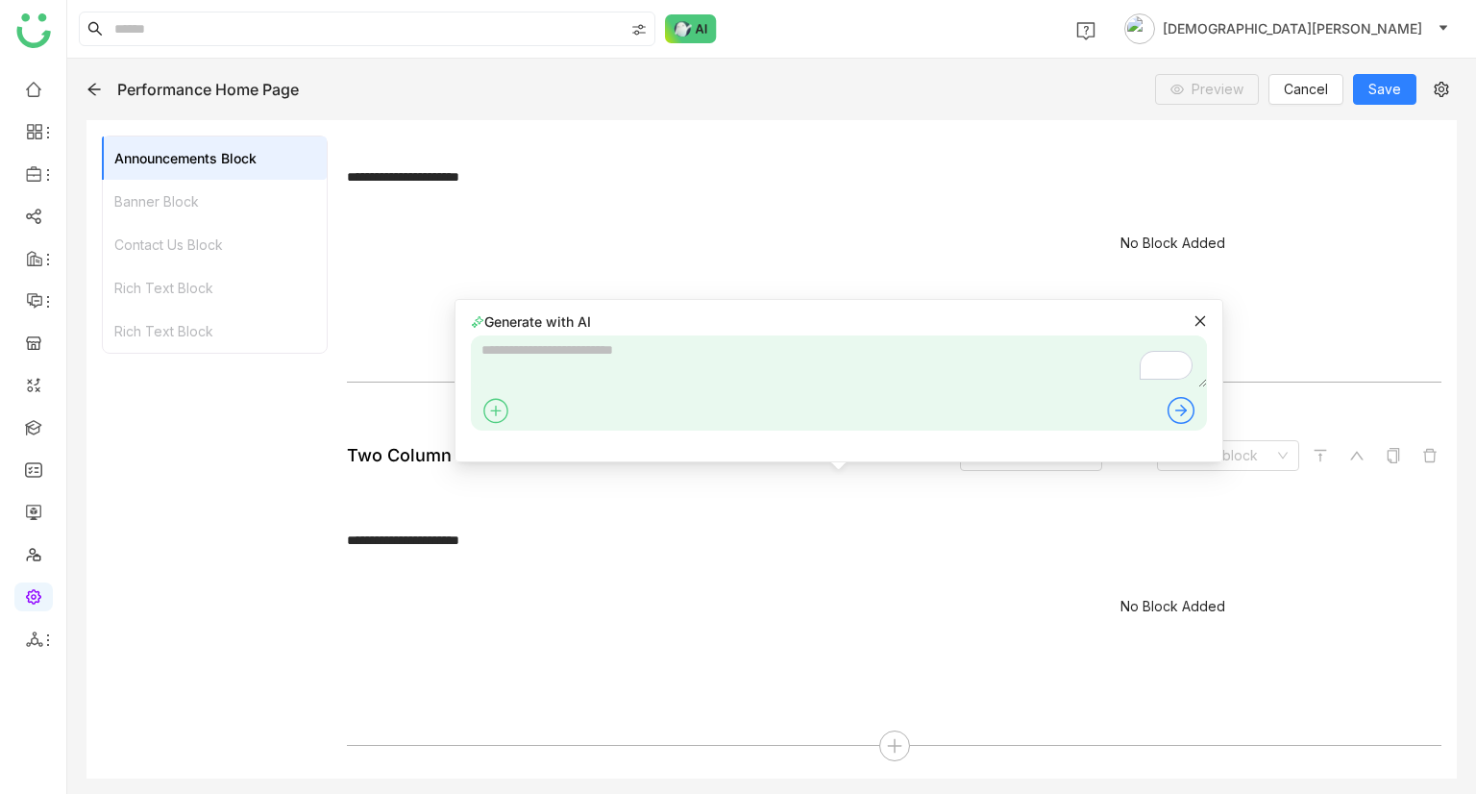
click at [1196, 321] on icon at bounding box center [1199, 320] width 13 height 13
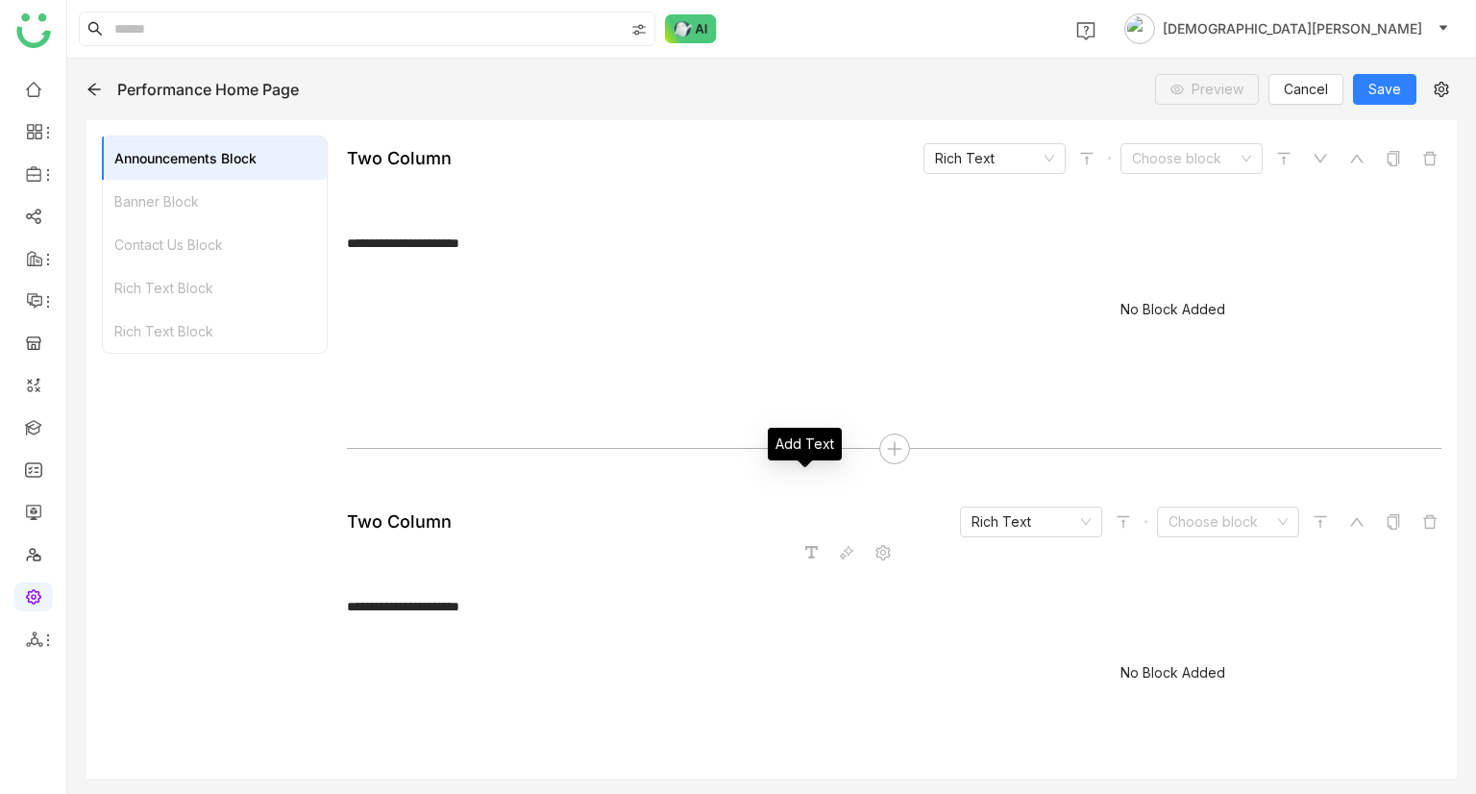
scroll to position [1204, 0]
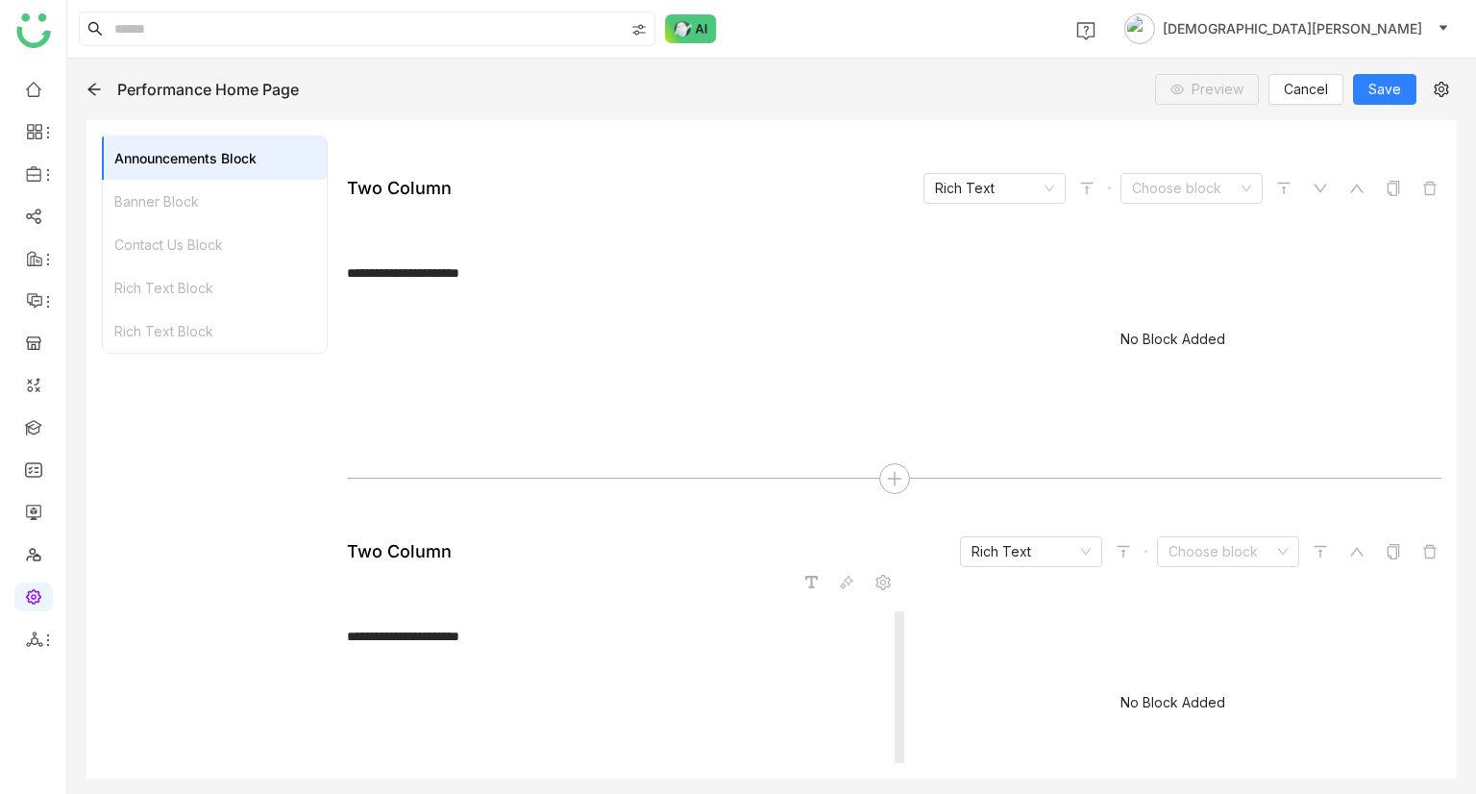
click at [484, 632] on div "**********" at bounding box center [617, 636] width 540 height 20
click at [1422, 189] on icon at bounding box center [1429, 188] width 15 height 15
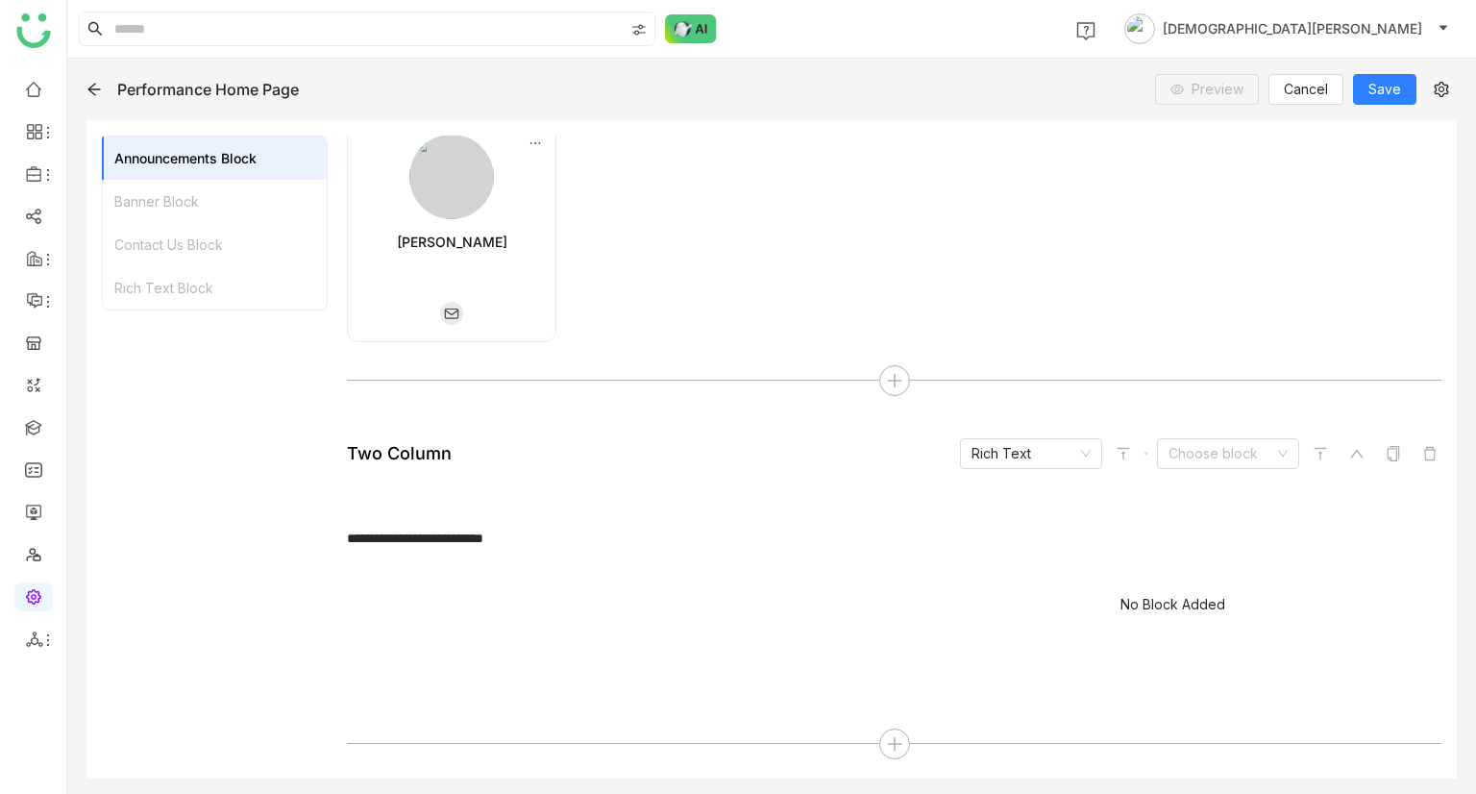
scroll to position [841, 0]
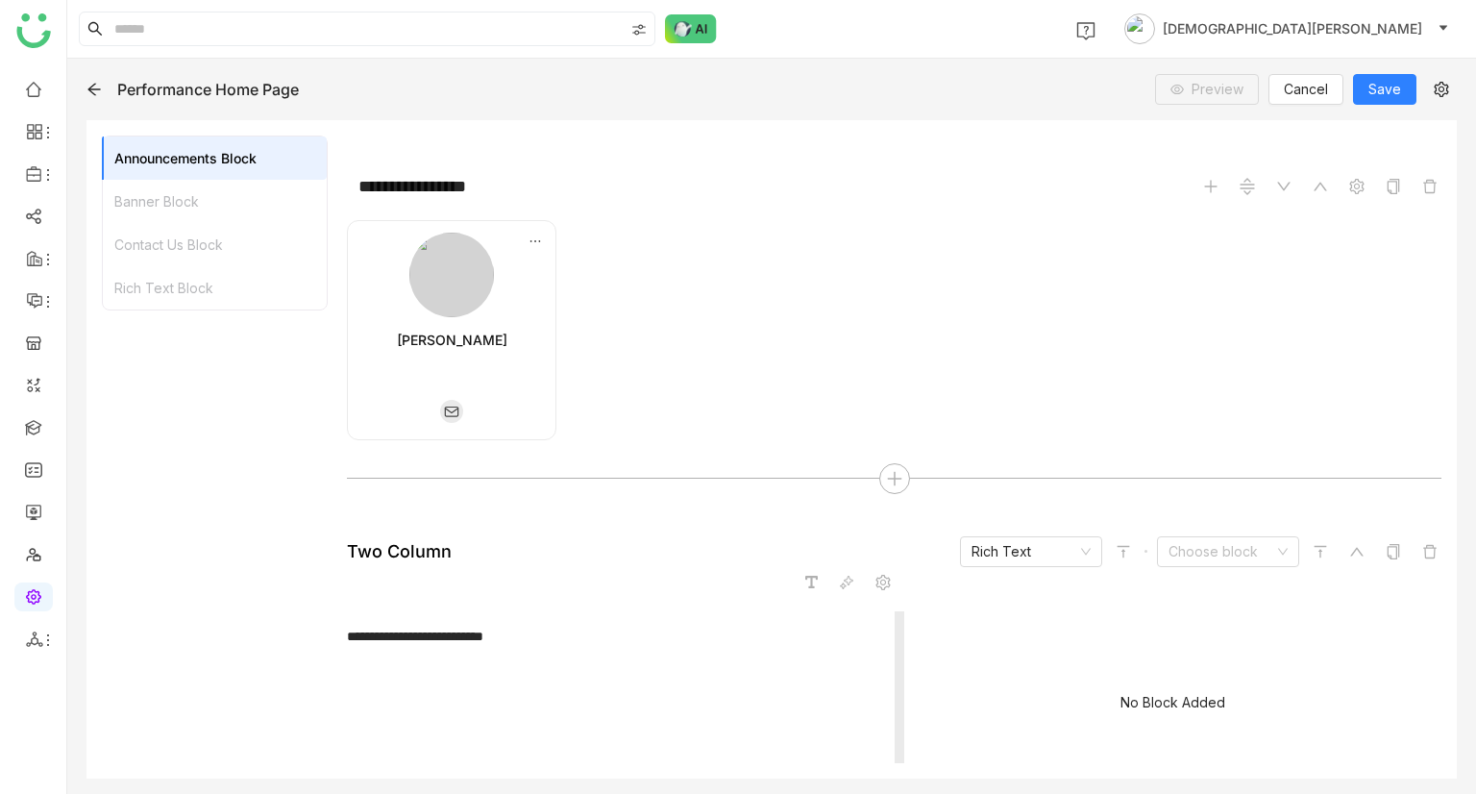
click at [1116, 635] on div "No Block Added" at bounding box center [1172, 707] width 537 height 192
click at [1240, 549] on input at bounding box center [1221, 551] width 106 height 29
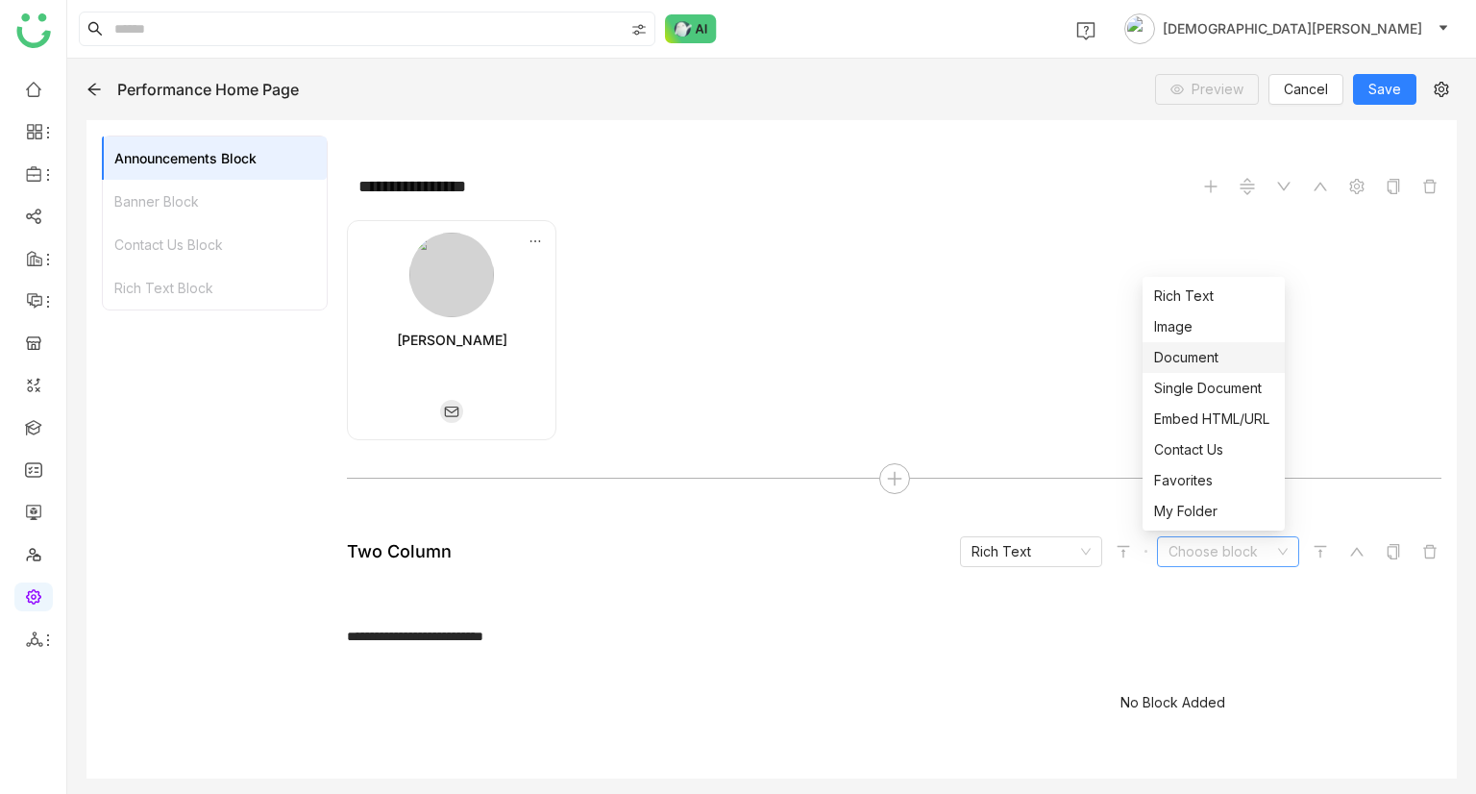
click at [1202, 356] on div "Document" at bounding box center [1213, 357] width 119 height 21
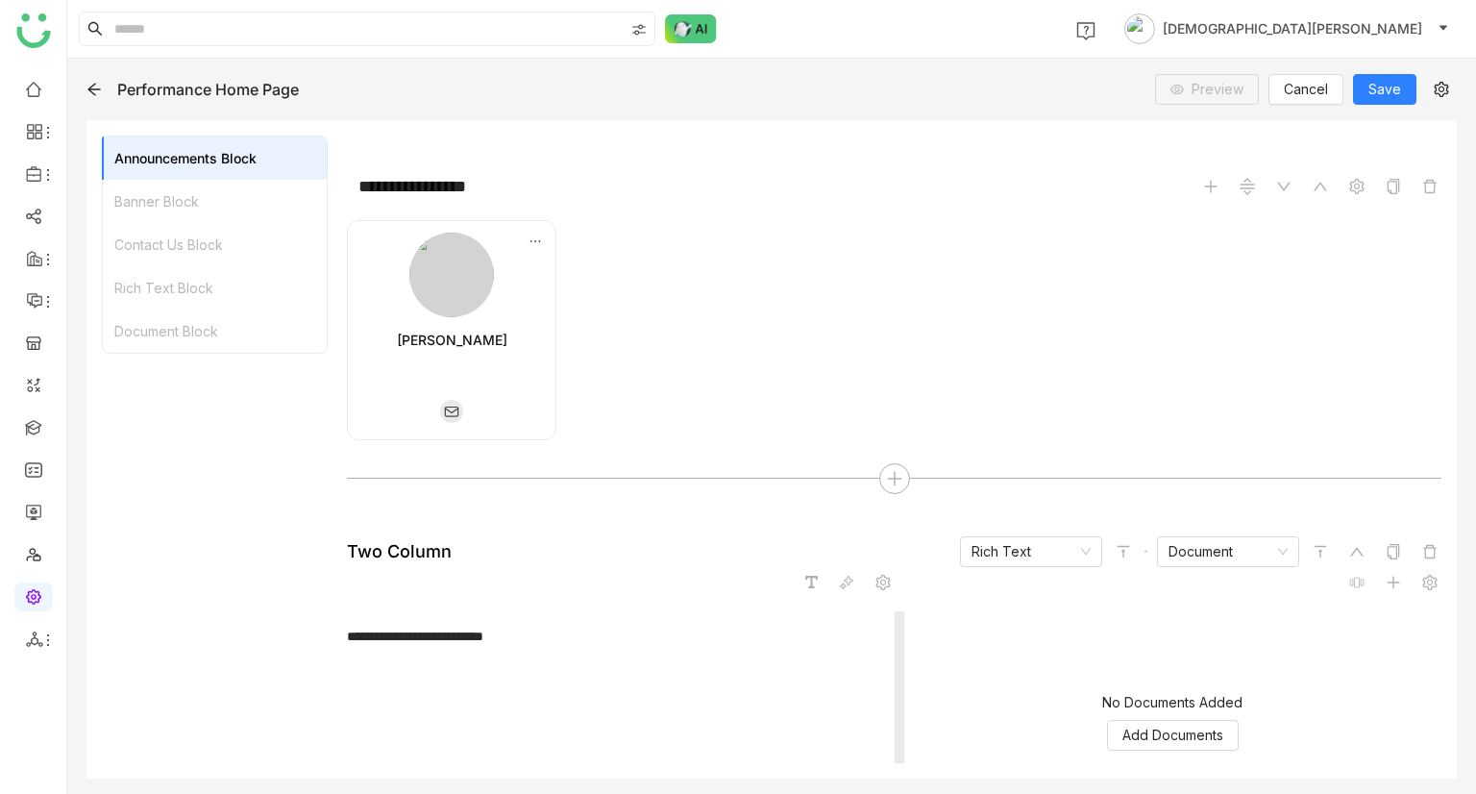
click at [1183, 709] on div "No Documents Added Add Documents" at bounding box center [1172, 722] width 537 height 192
click at [1179, 734] on span "Add Documents" at bounding box center [1172, 734] width 101 height 21
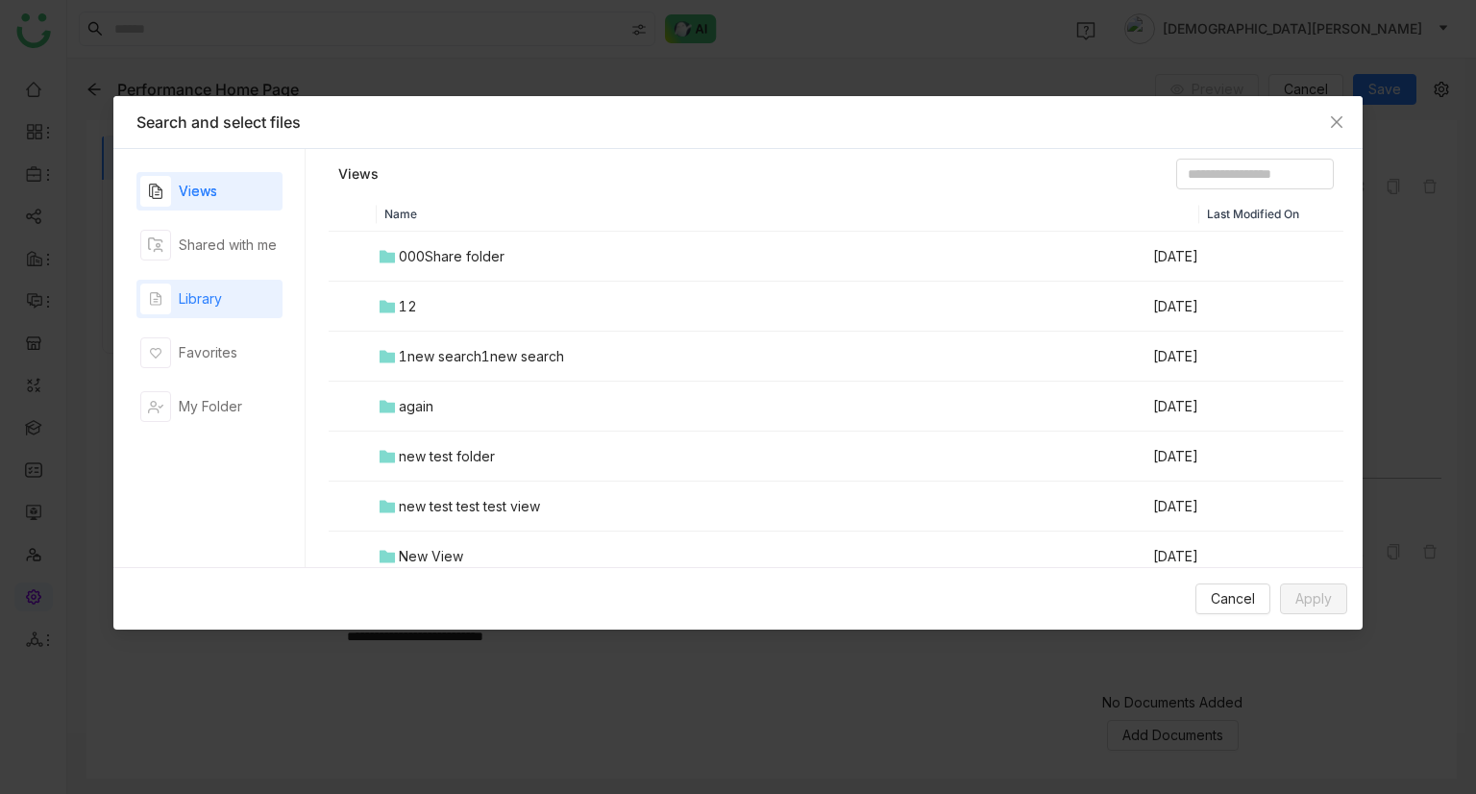
click at [227, 309] on div "Library" at bounding box center [209, 299] width 146 height 38
click at [434, 308] on div "01sharepoint" at bounding box center [441, 306] width 85 height 21
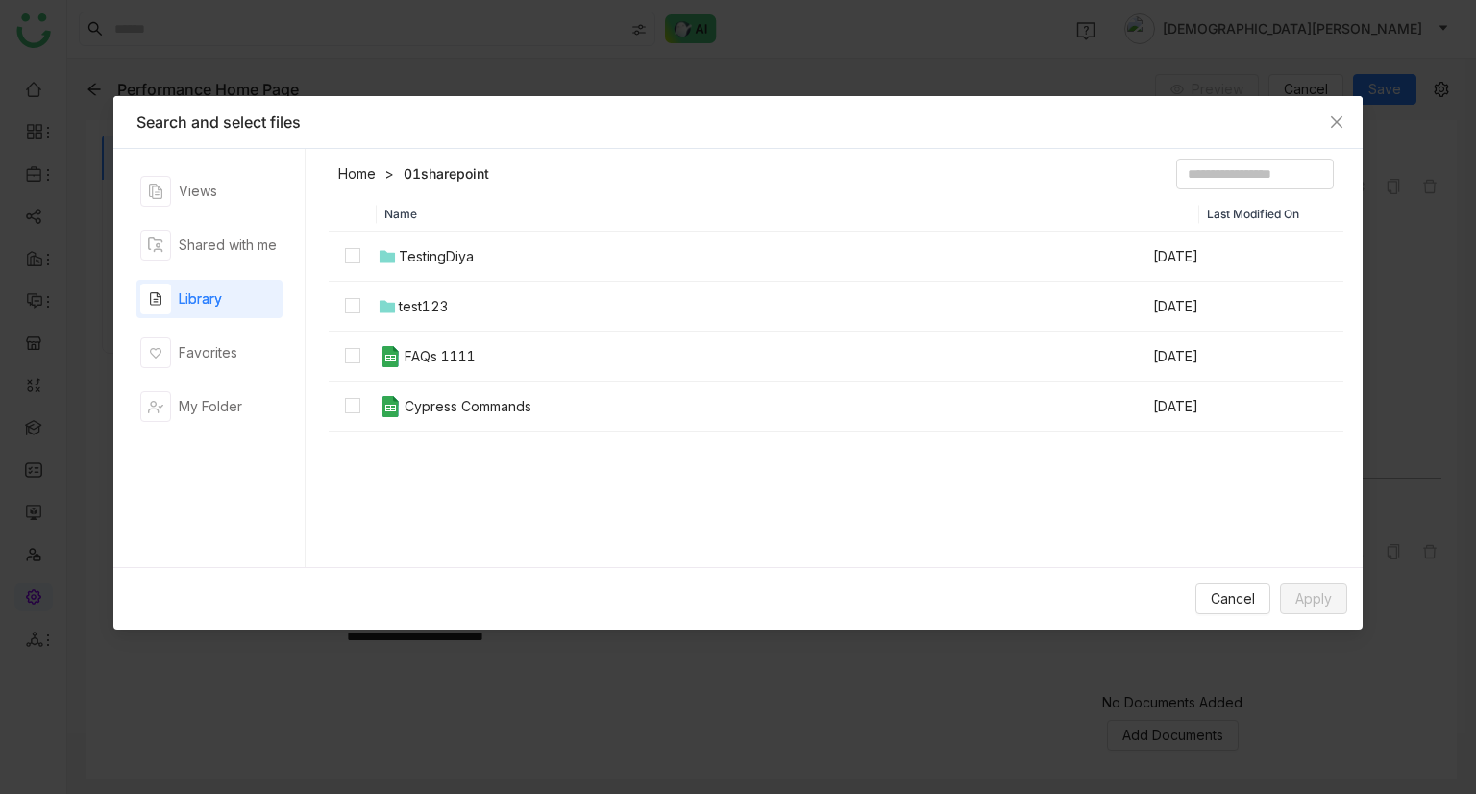
click at [411, 364] on div "FAQs 1111" at bounding box center [440, 356] width 71 height 21
click at [423, 428] on td "Cypress Commands" at bounding box center [764, 406] width 774 height 50
click at [1300, 586] on button "Apply" at bounding box center [1313, 598] width 67 height 31
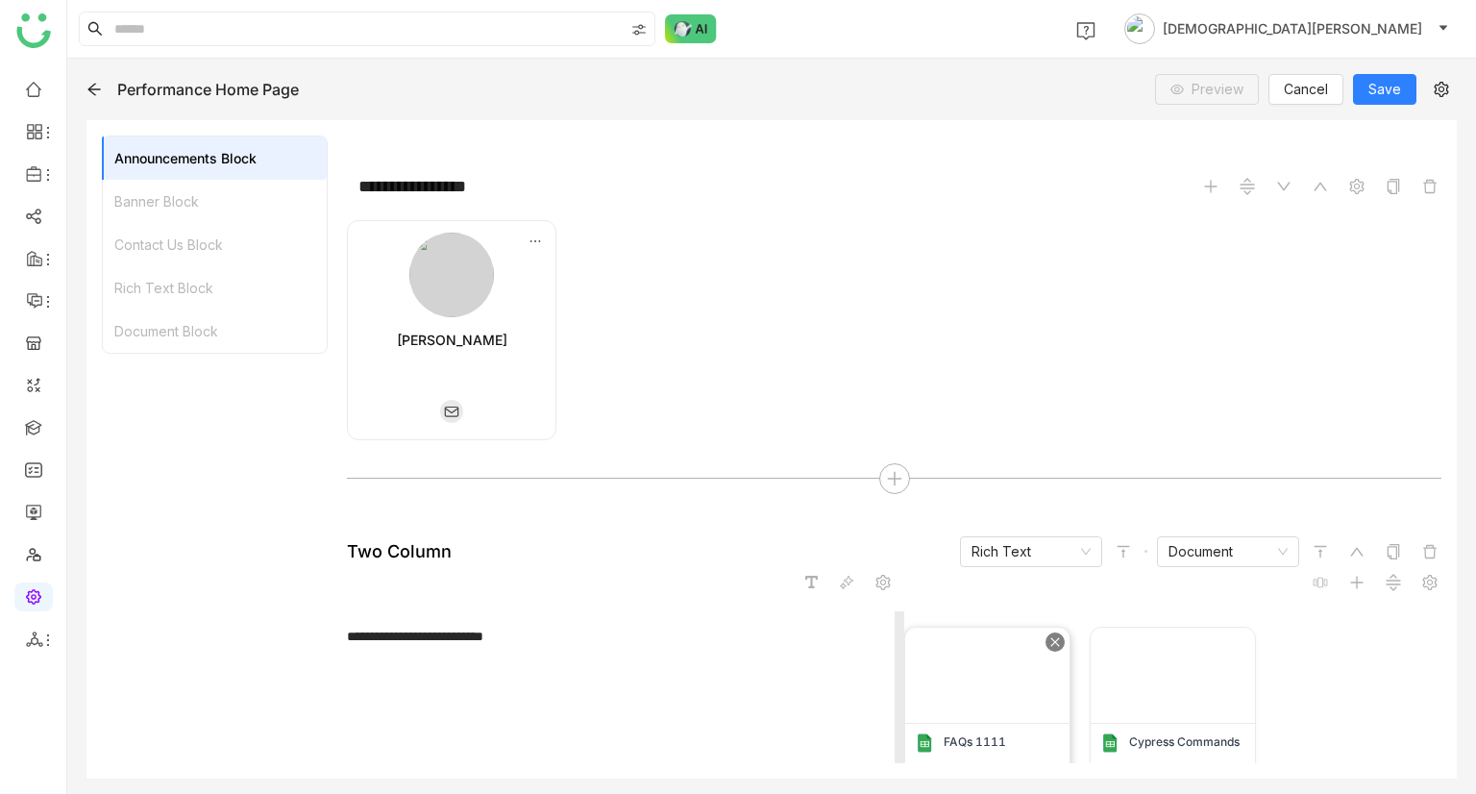
scroll to position [907, 0]
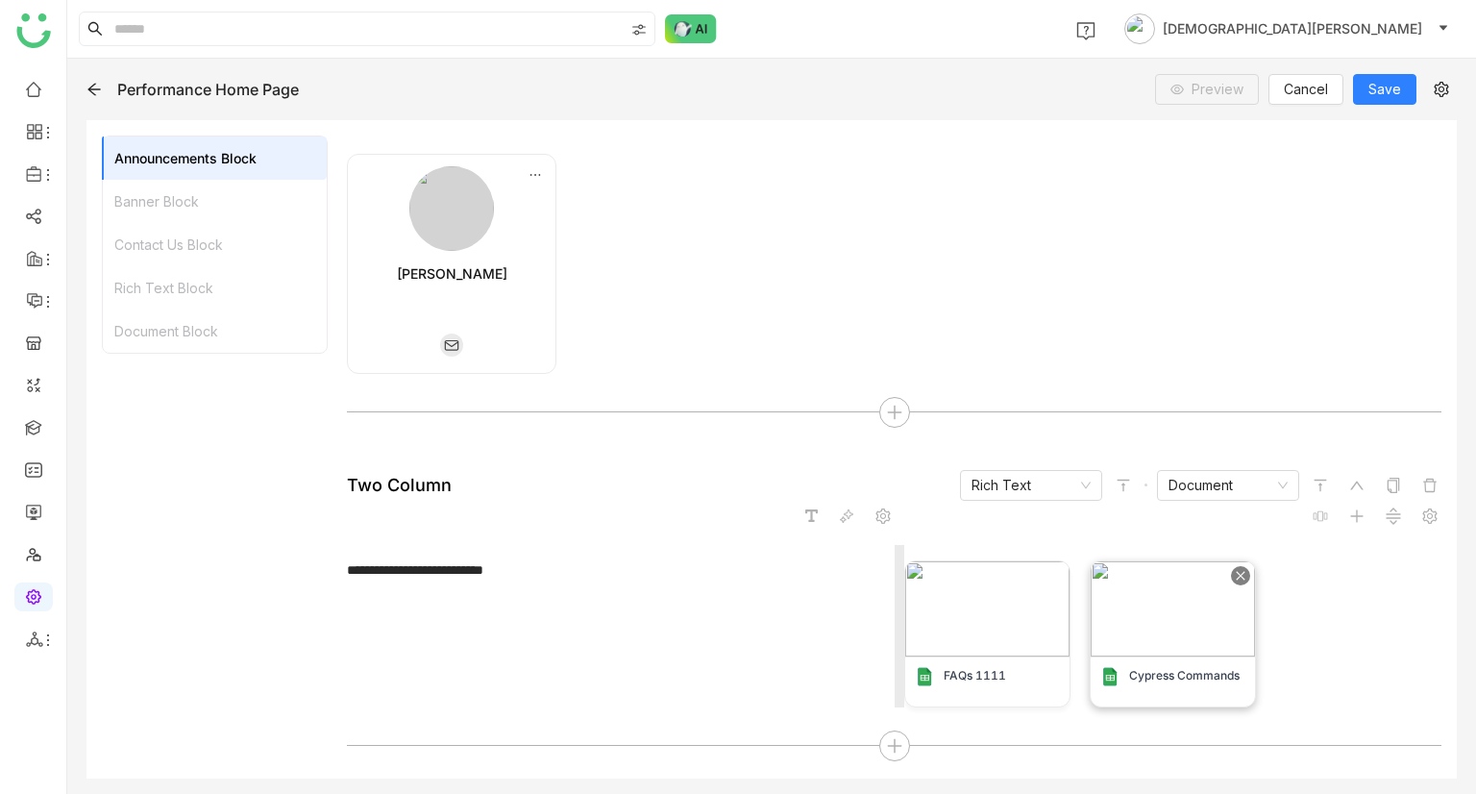
click at [1255, 628] on img at bounding box center [1173, 608] width 164 height 95
click at [892, 744] on icon at bounding box center [894, 745] width 17 height 17
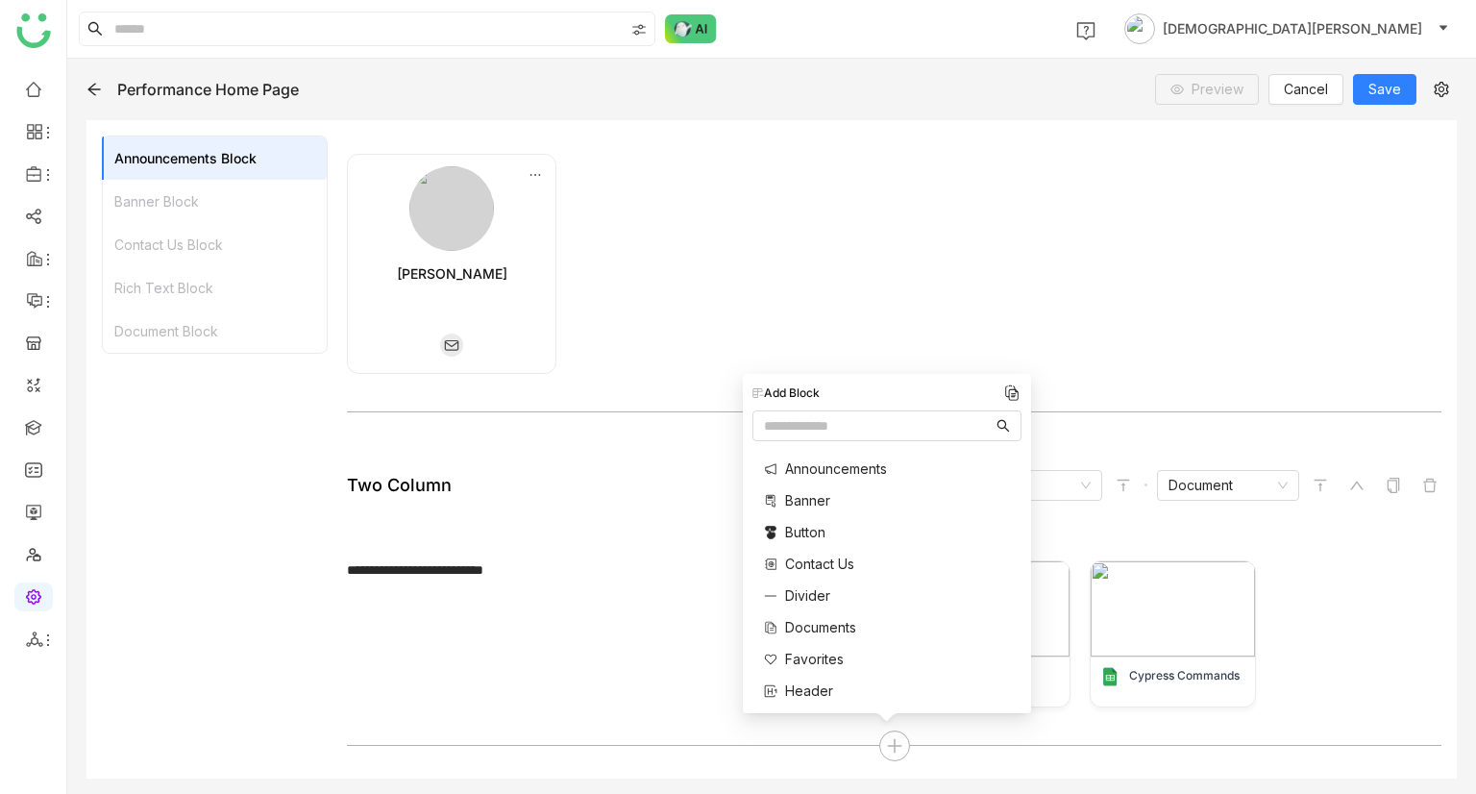
click at [814, 635] on span "Documents" at bounding box center [820, 627] width 71 height 20
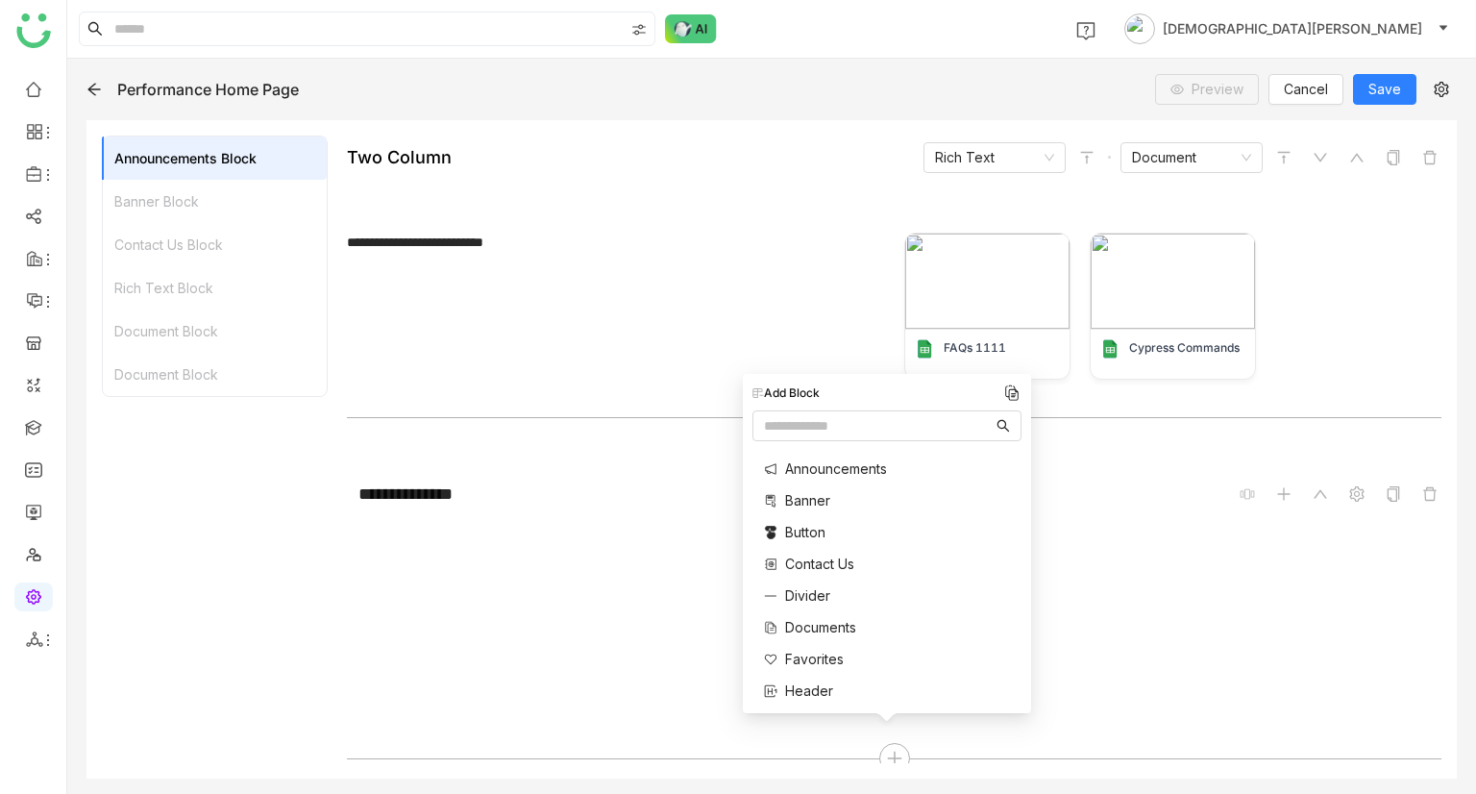
scroll to position [1247, 0]
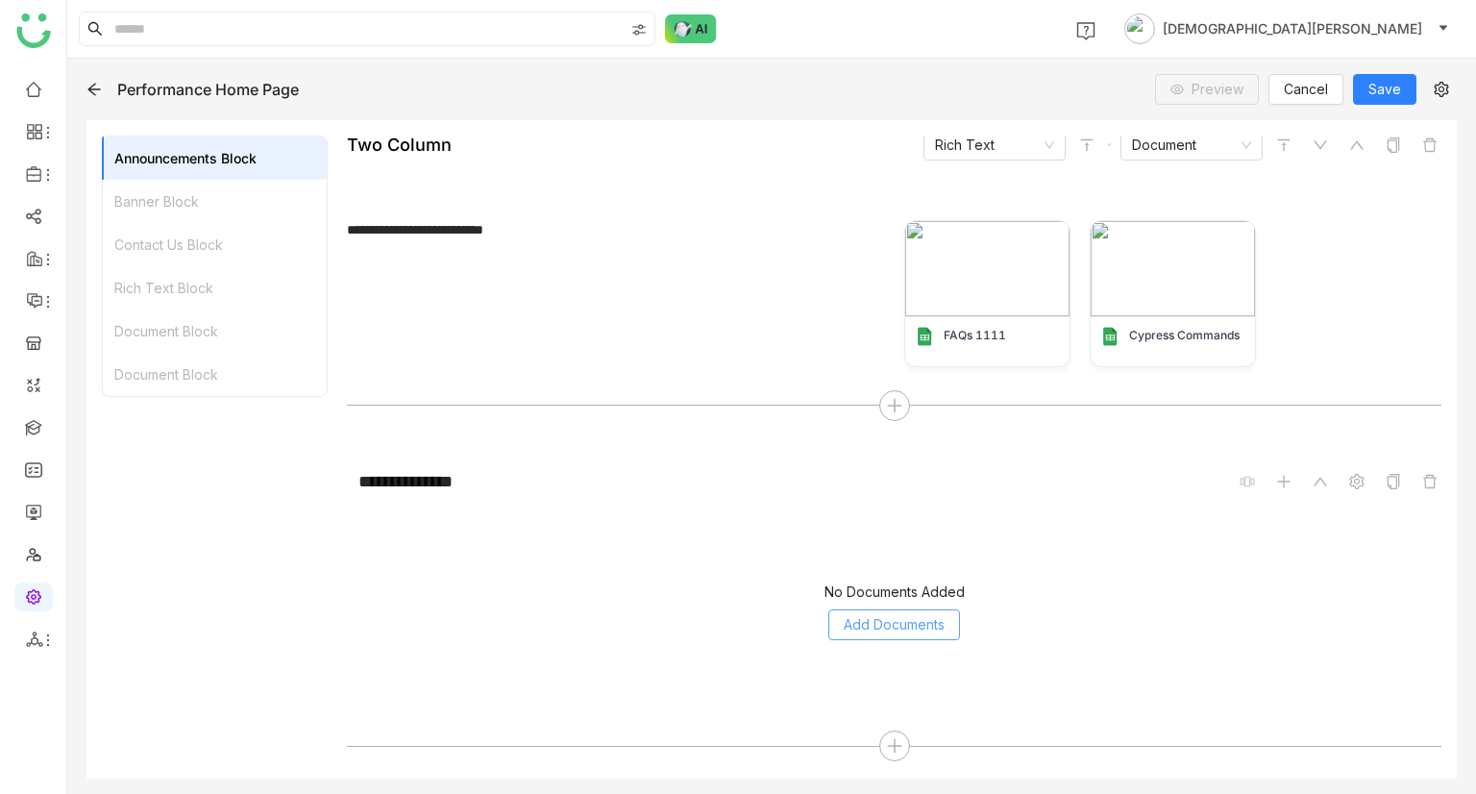
click at [864, 632] on button "Add Documents" at bounding box center [894, 624] width 132 height 31
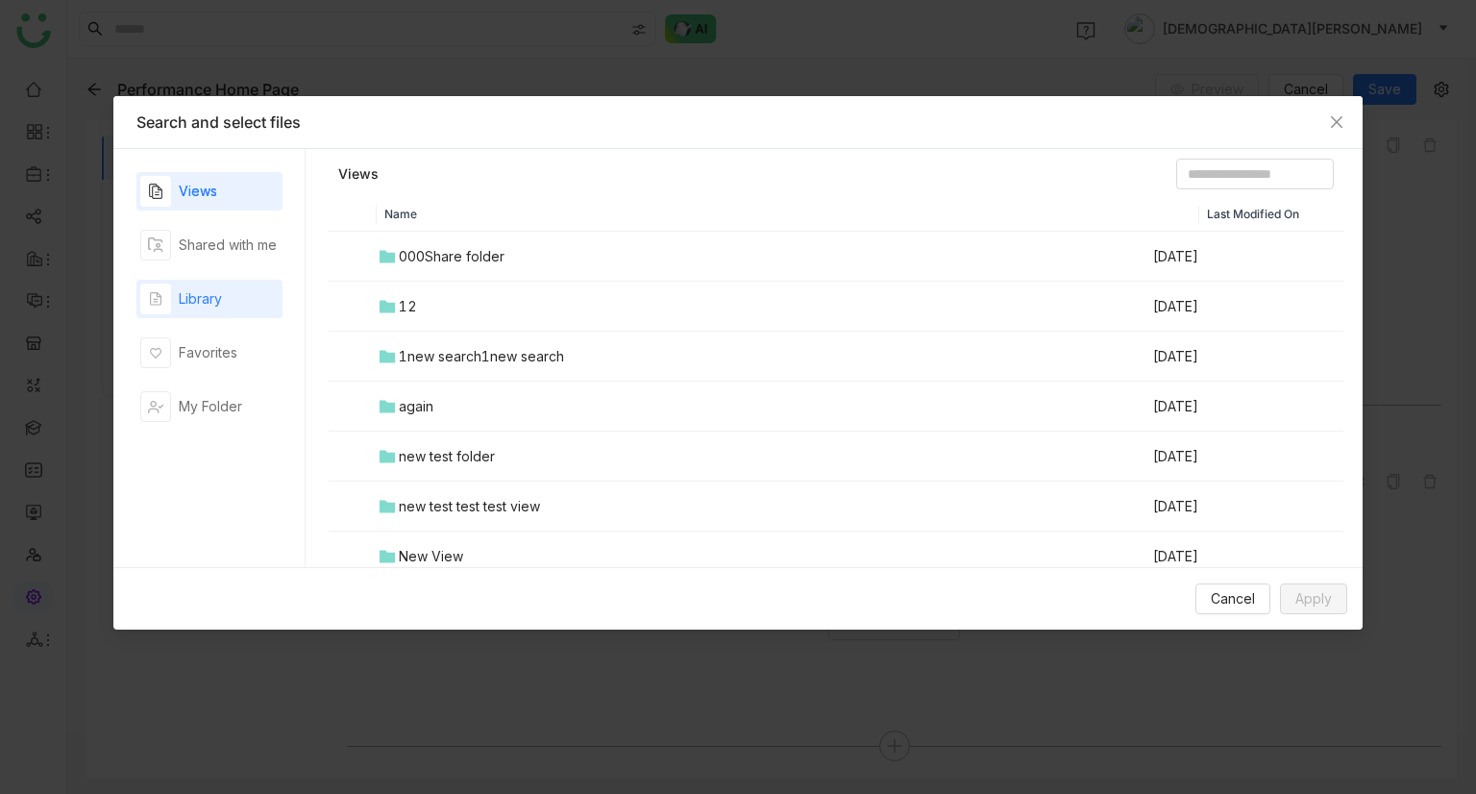
click at [203, 309] on div "Library" at bounding box center [181, 298] width 82 height 31
click at [413, 271] on td "00 Arif Folder" at bounding box center [764, 257] width 774 height 50
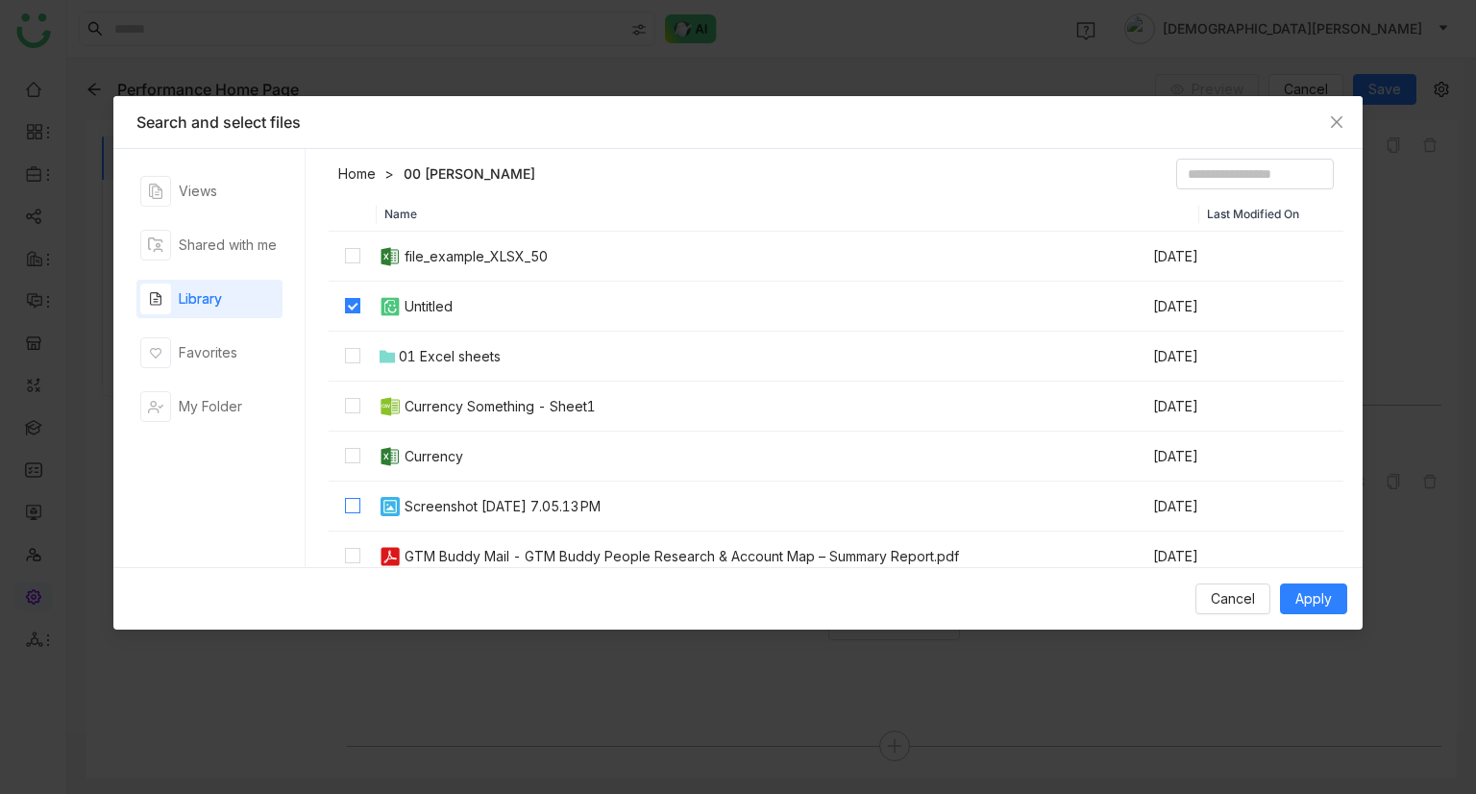
click at [356, 515] on label at bounding box center [352, 506] width 15 height 21
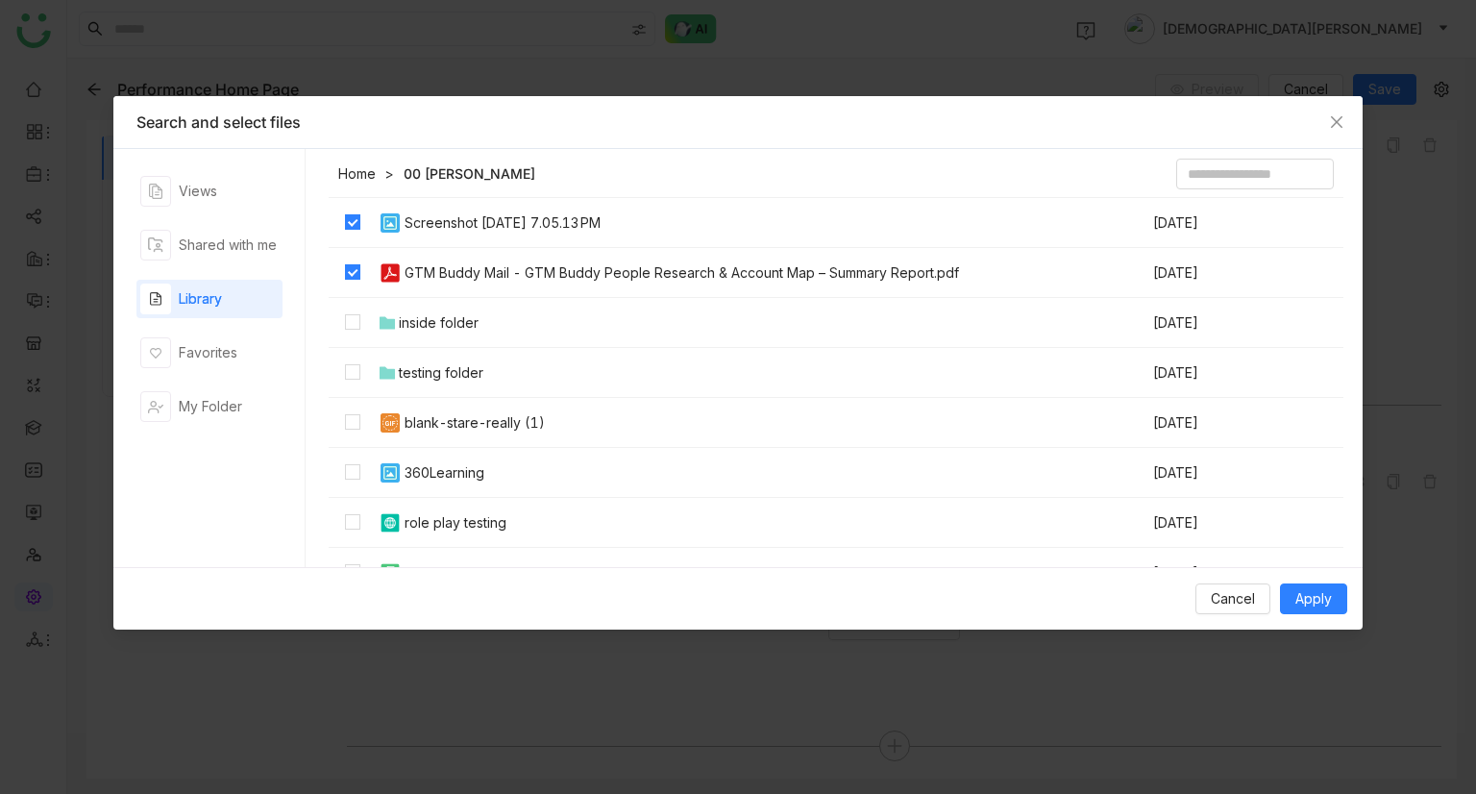
scroll to position [288, 0]
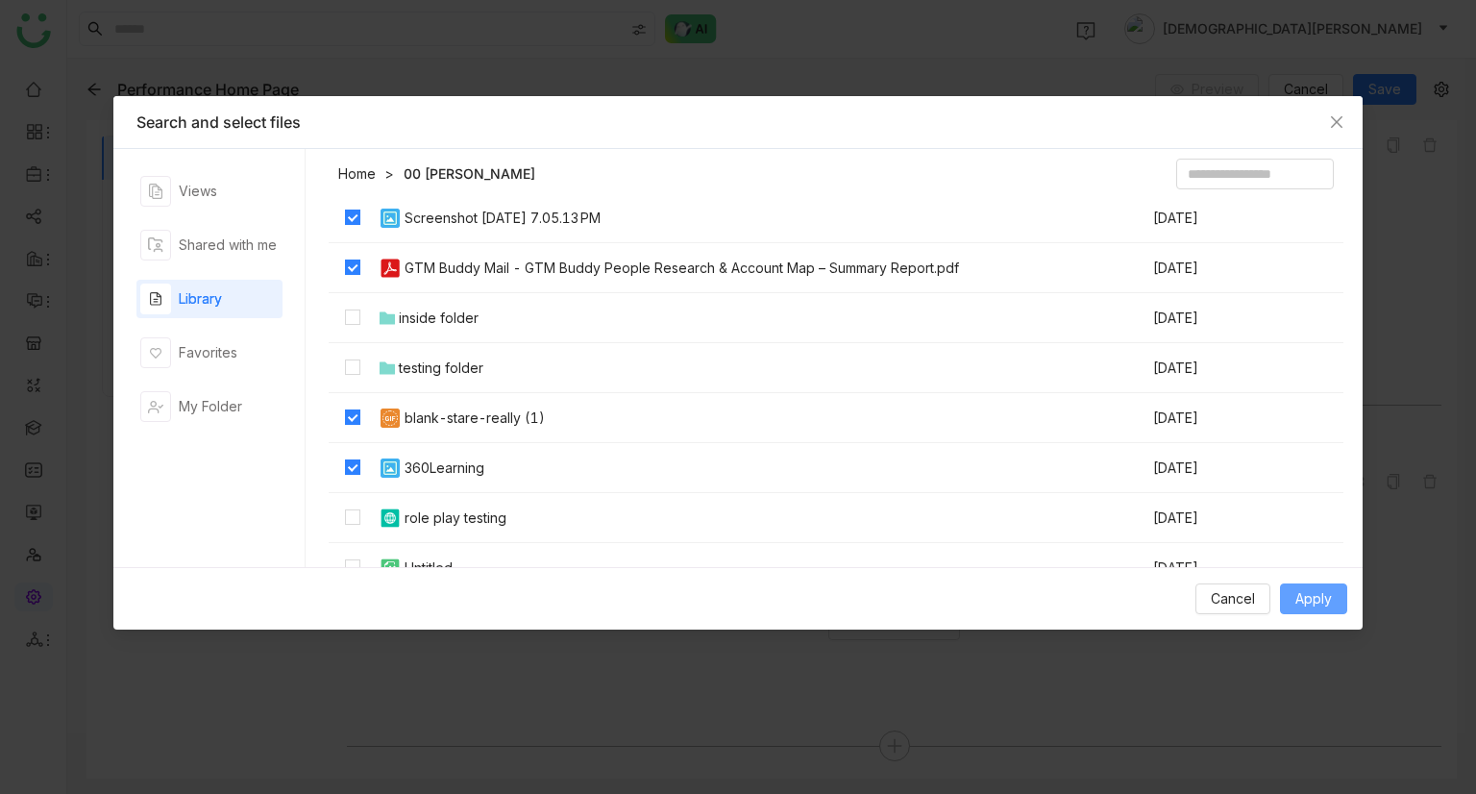
click at [1311, 601] on span "Apply" at bounding box center [1313, 598] width 37 height 21
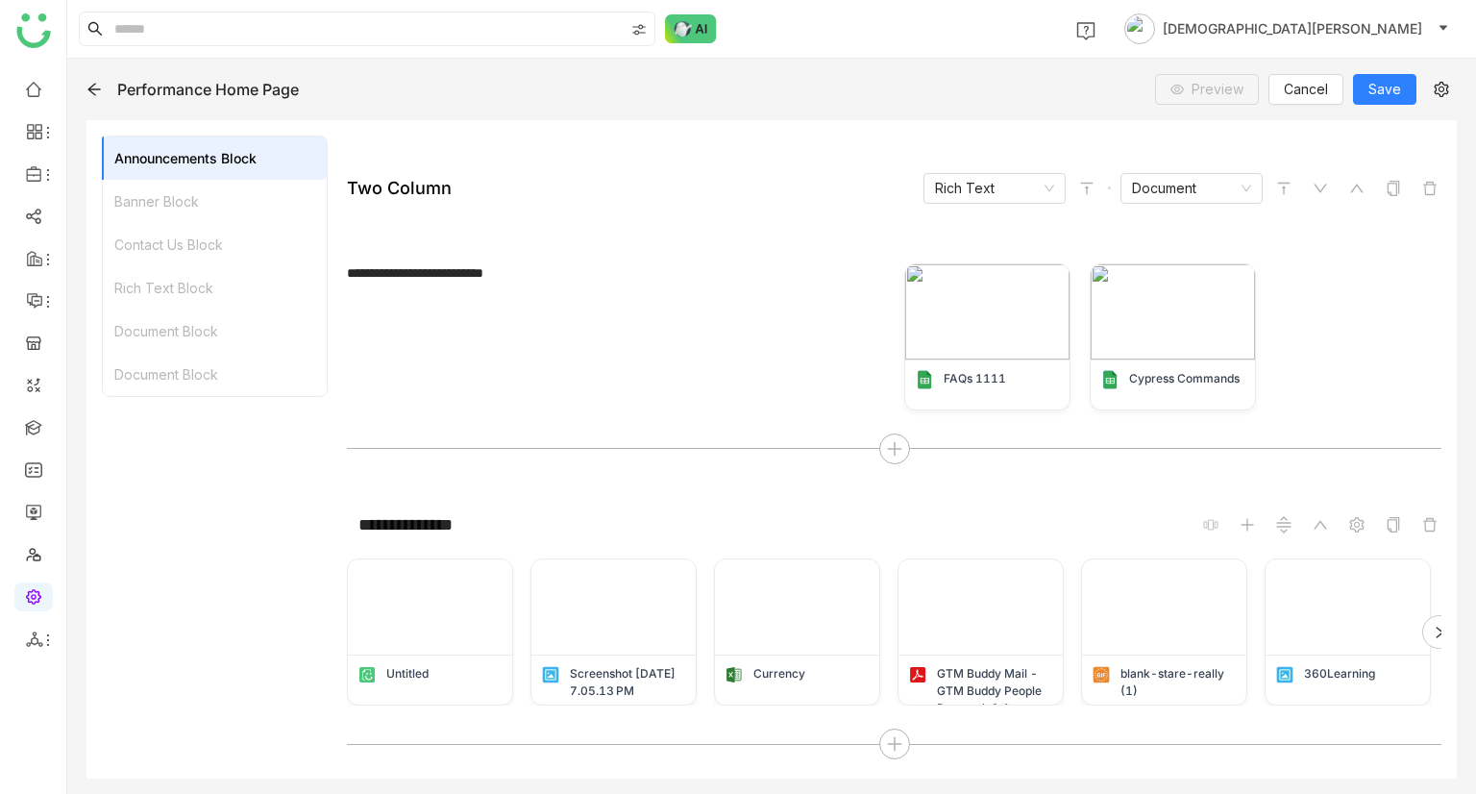
scroll to position [1203, 0]
click at [1433, 634] on icon at bounding box center [1439, 632] width 13 height 13
click at [884, 754] on div at bounding box center [894, 744] width 31 height 31
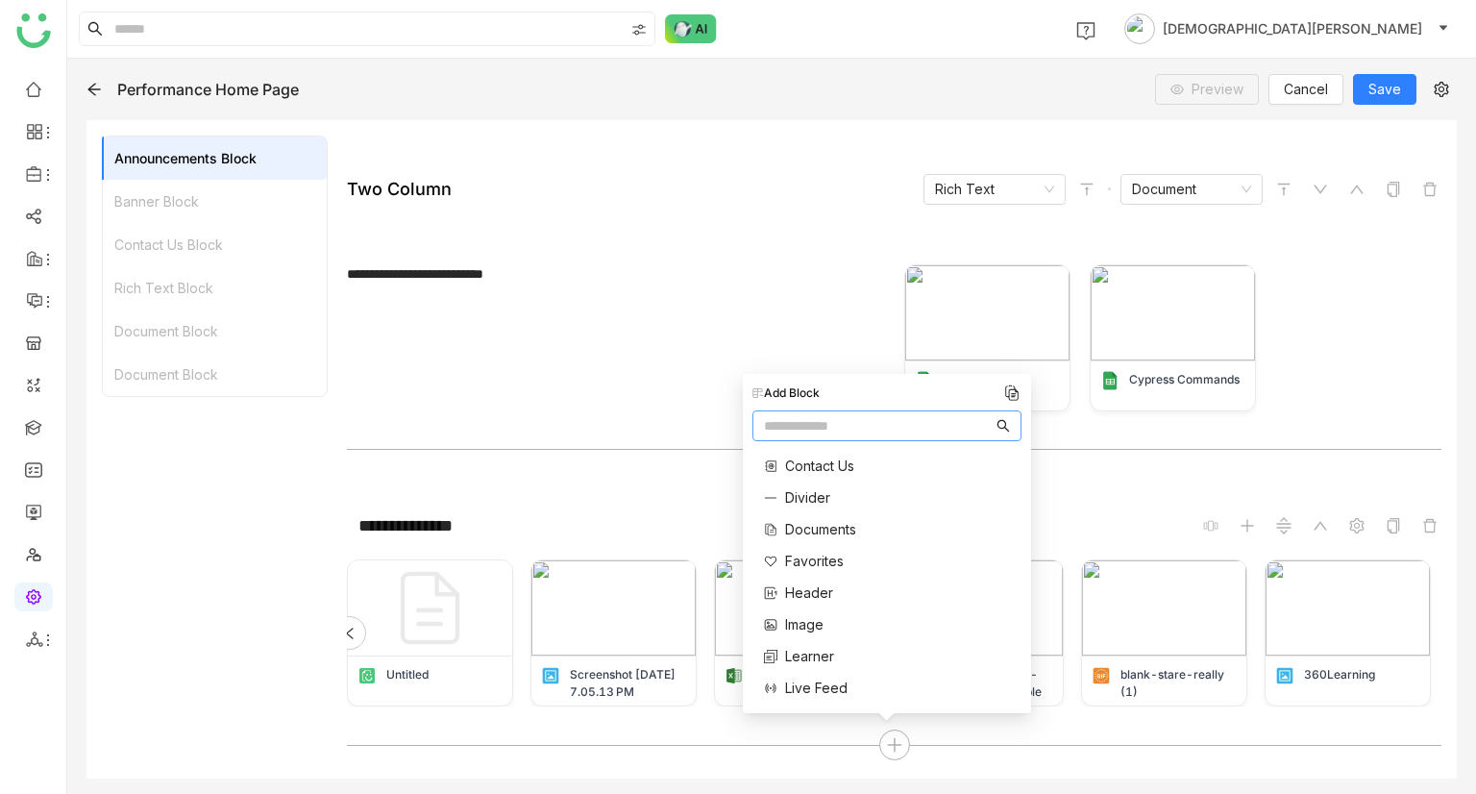
scroll to position [188, 0]
click at [805, 589] on span "Live Feed" at bounding box center [816, 597] width 62 height 20
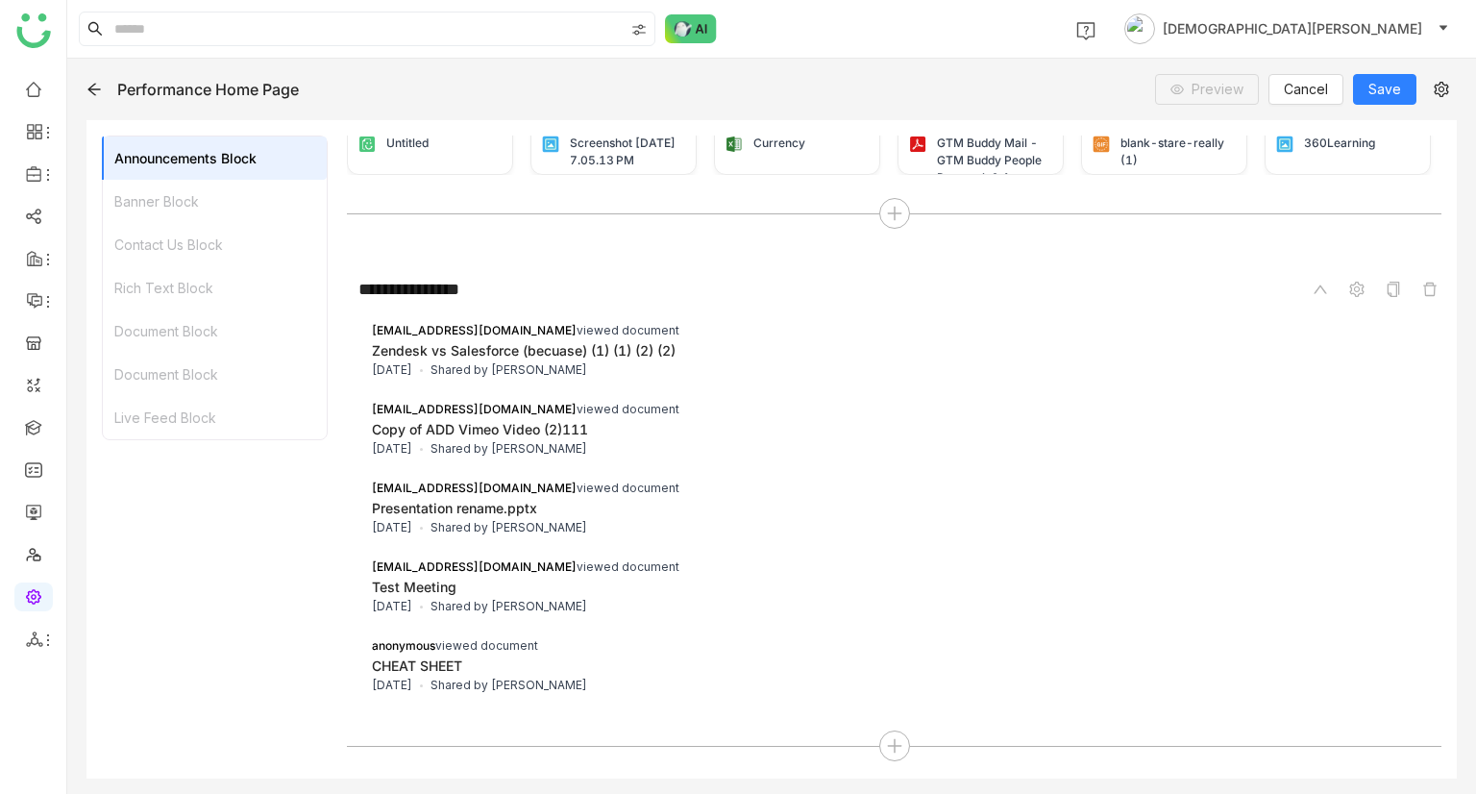
scroll to position [318, 0]
click at [893, 737] on icon at bounding box center [894, 745] width 17 height 17
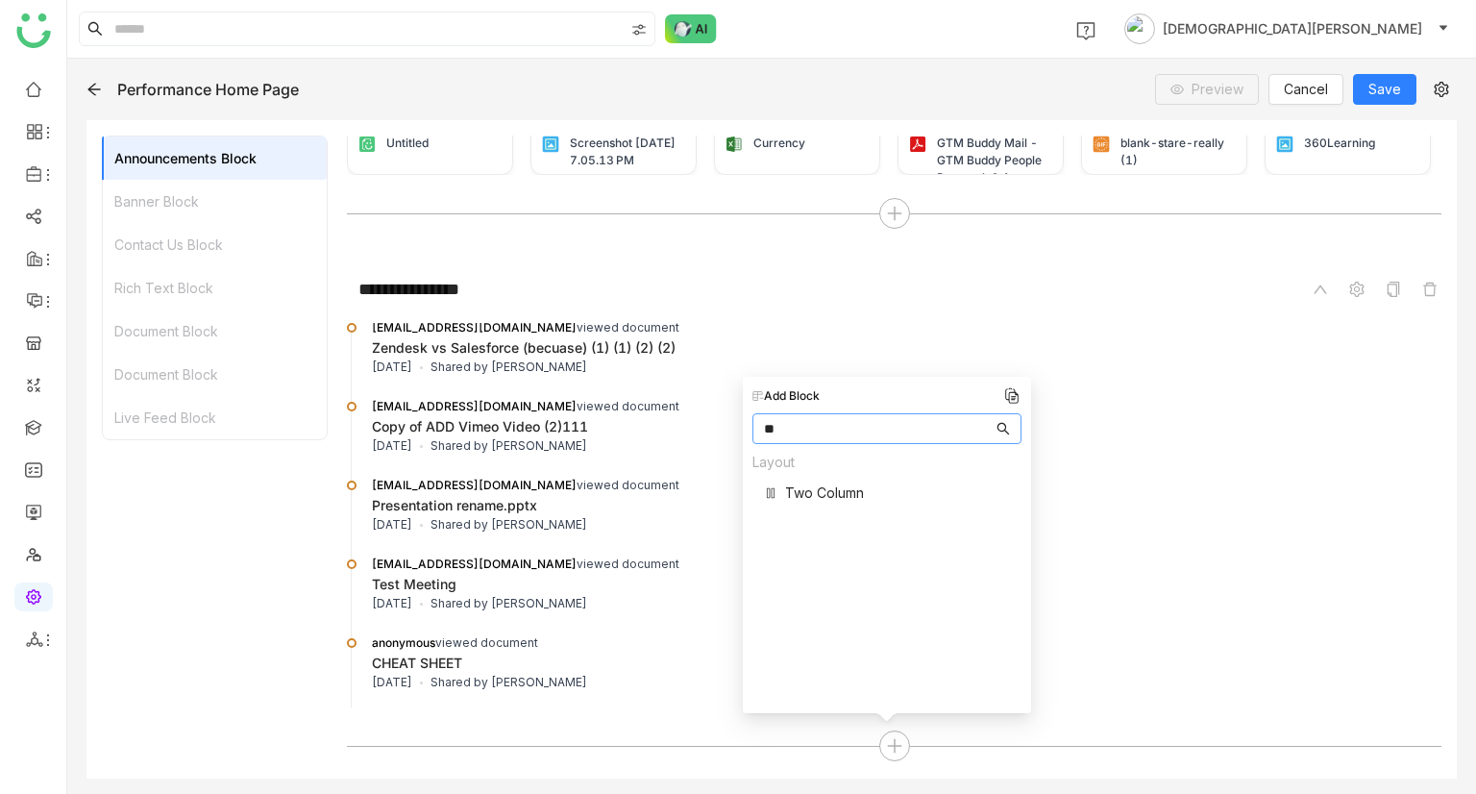
type input "**"
click at [813, 488] on span "Two Column" at bounding box center [824, 492] width 79 height 20
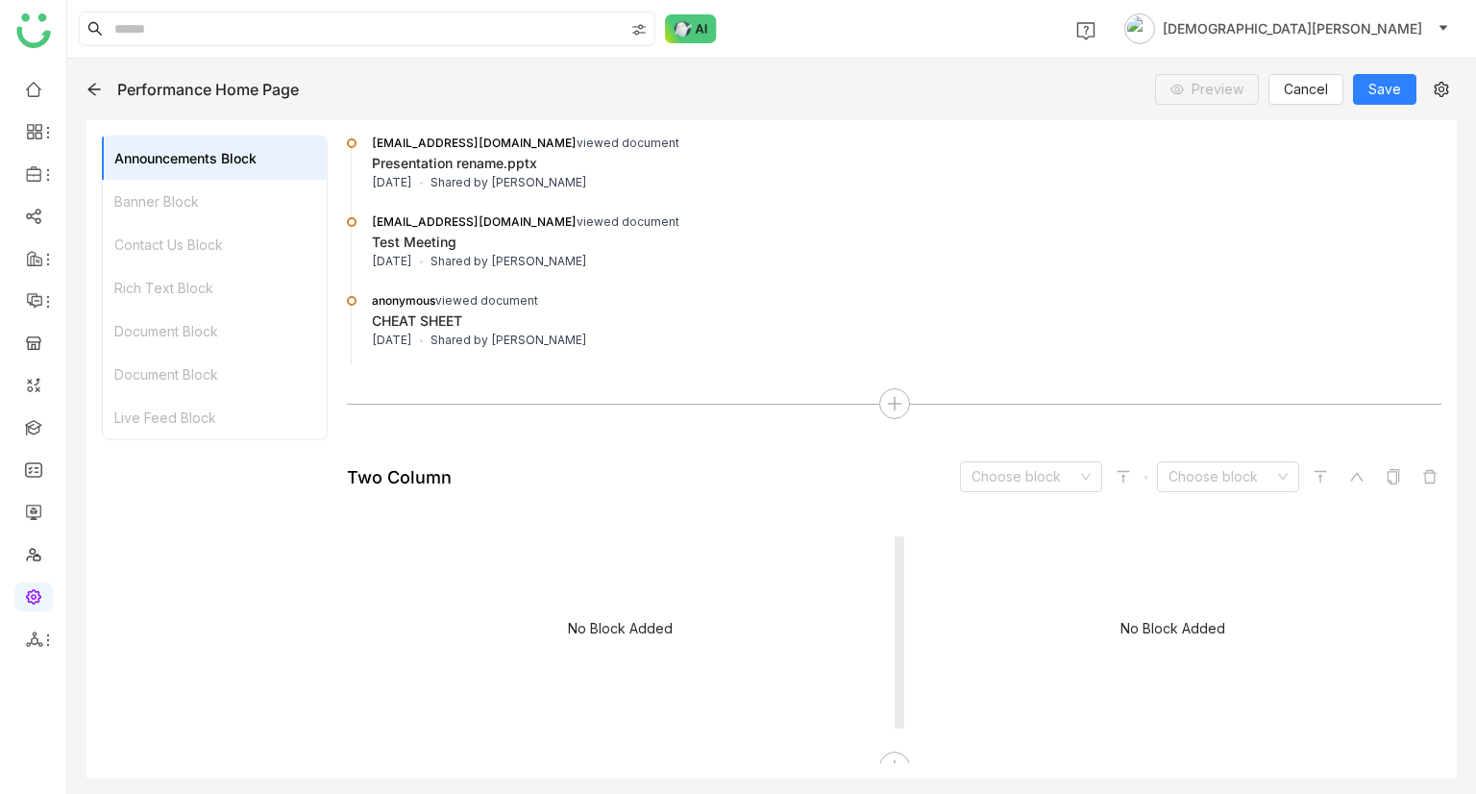
scroll to position [2098, 0]
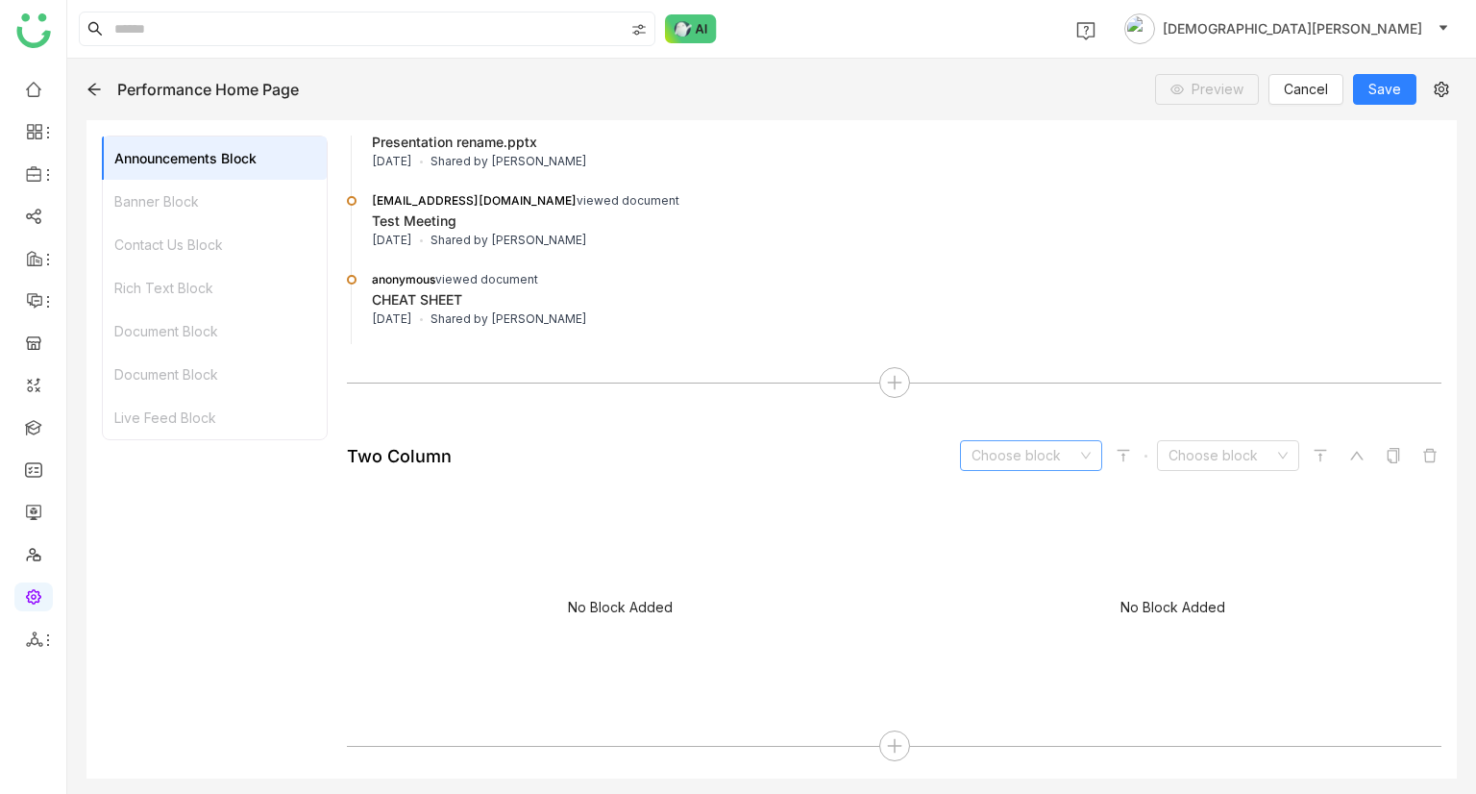
click at [1018, 455] on input at bounding box center [1024, 455] width 106 height 29
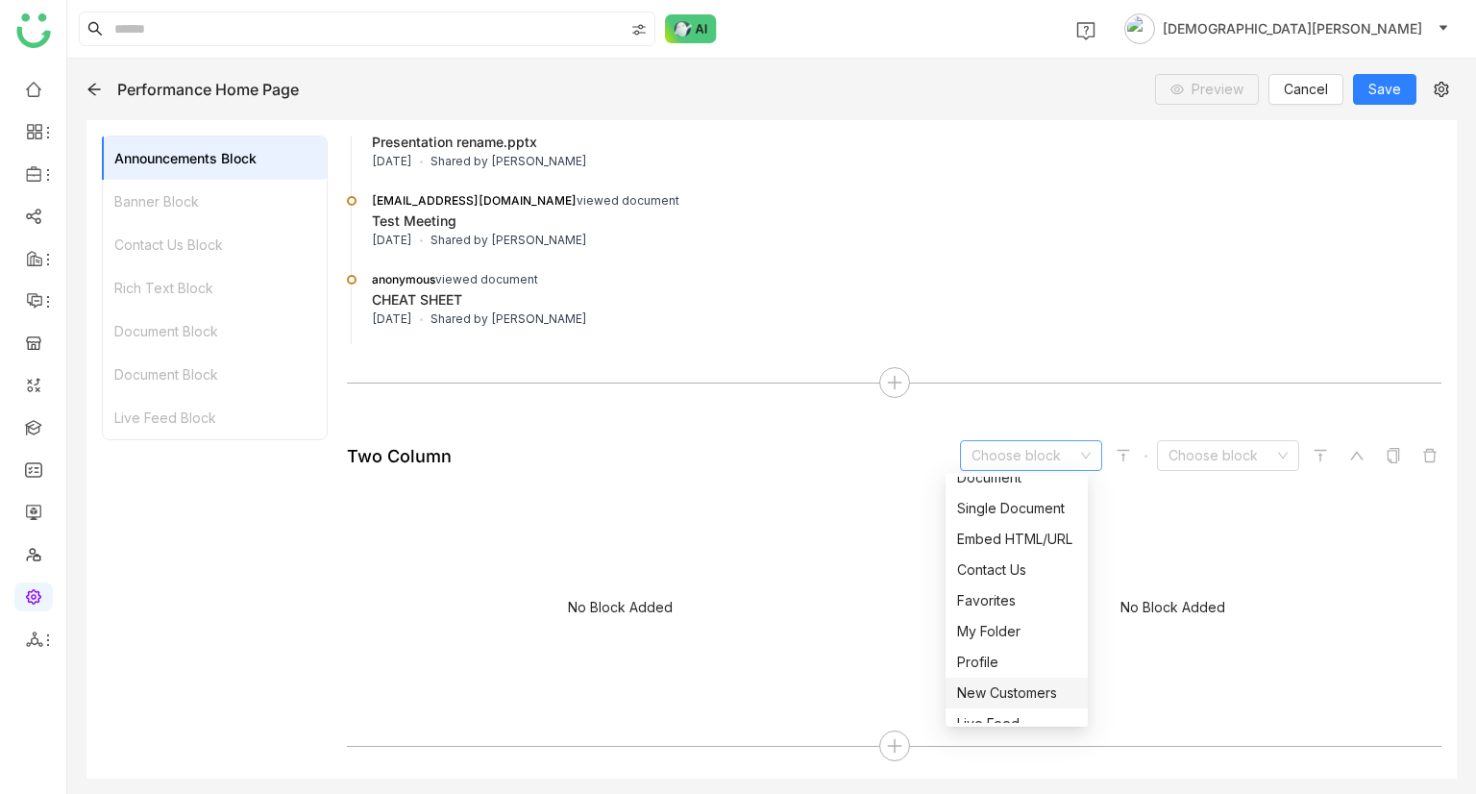
scroll to position [77, 0]
click at [1001, 681] on div "New Customers" at bounding box center [1016, 691] width 119 height 21
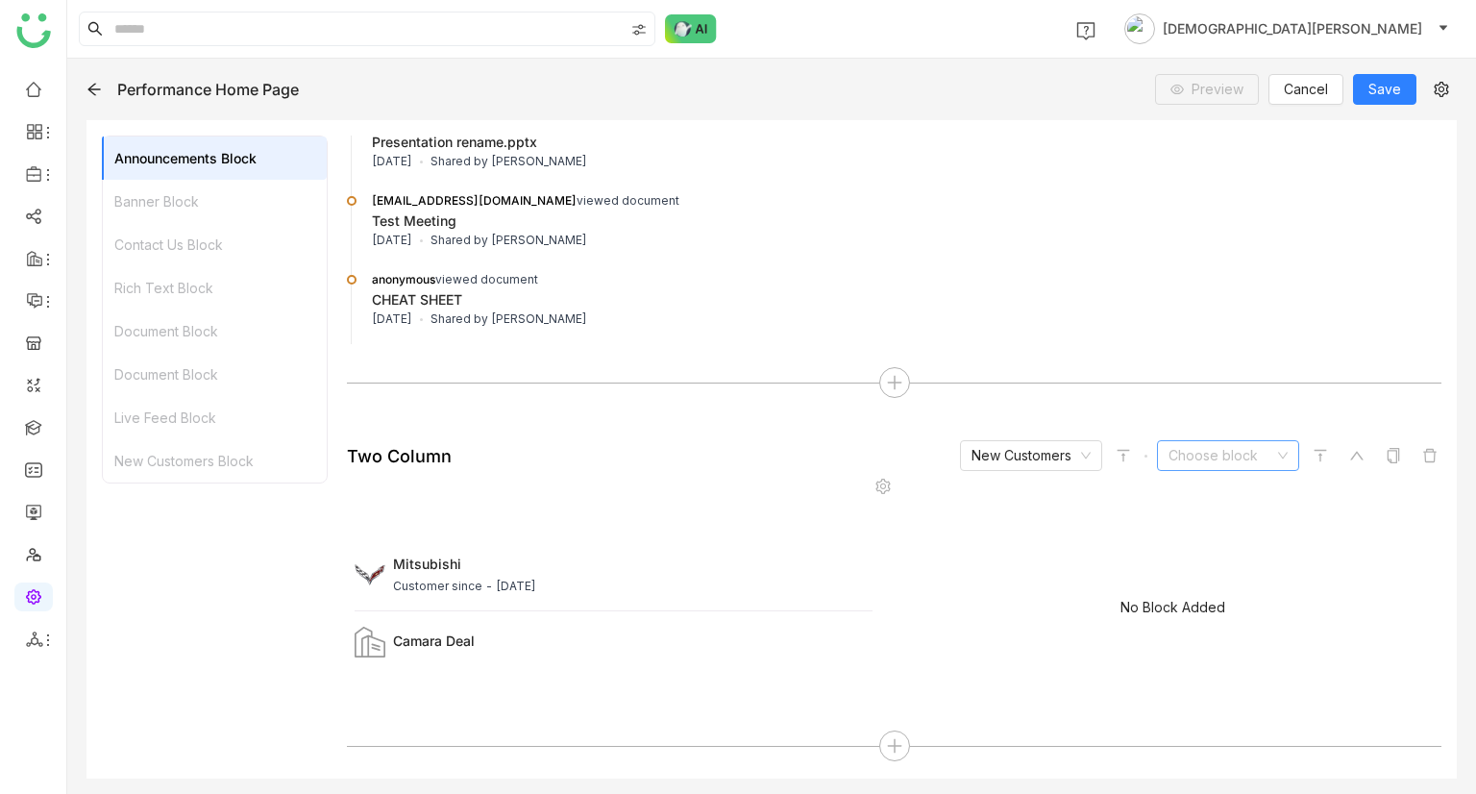
click at [1185, 462] on input at bounding box center [1221, 455] width 106 height 29
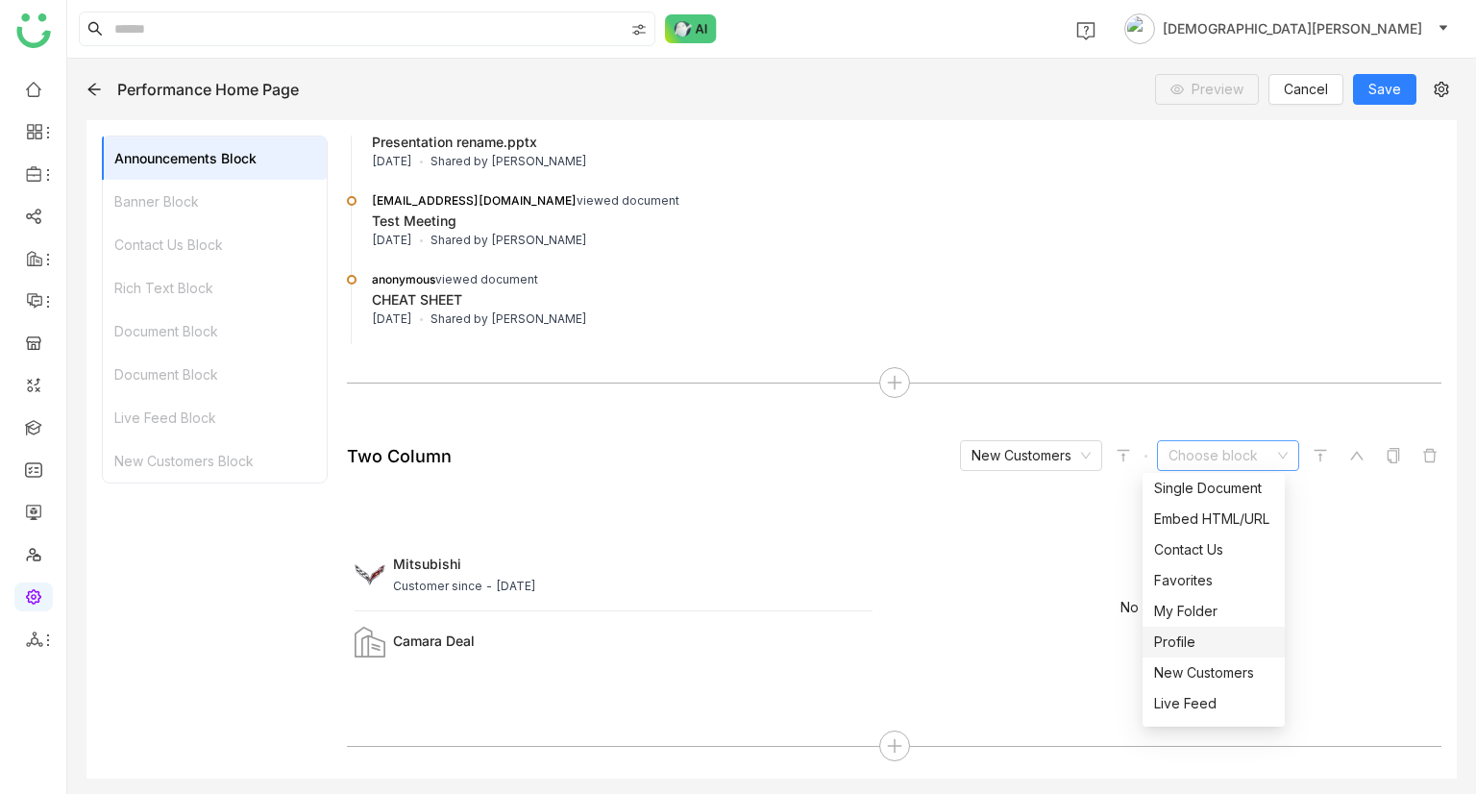
scroll to position [108, 0]
click at [1191, 694] on div "Live Feed" at bounding box center [1213, 691] width 119 height 21
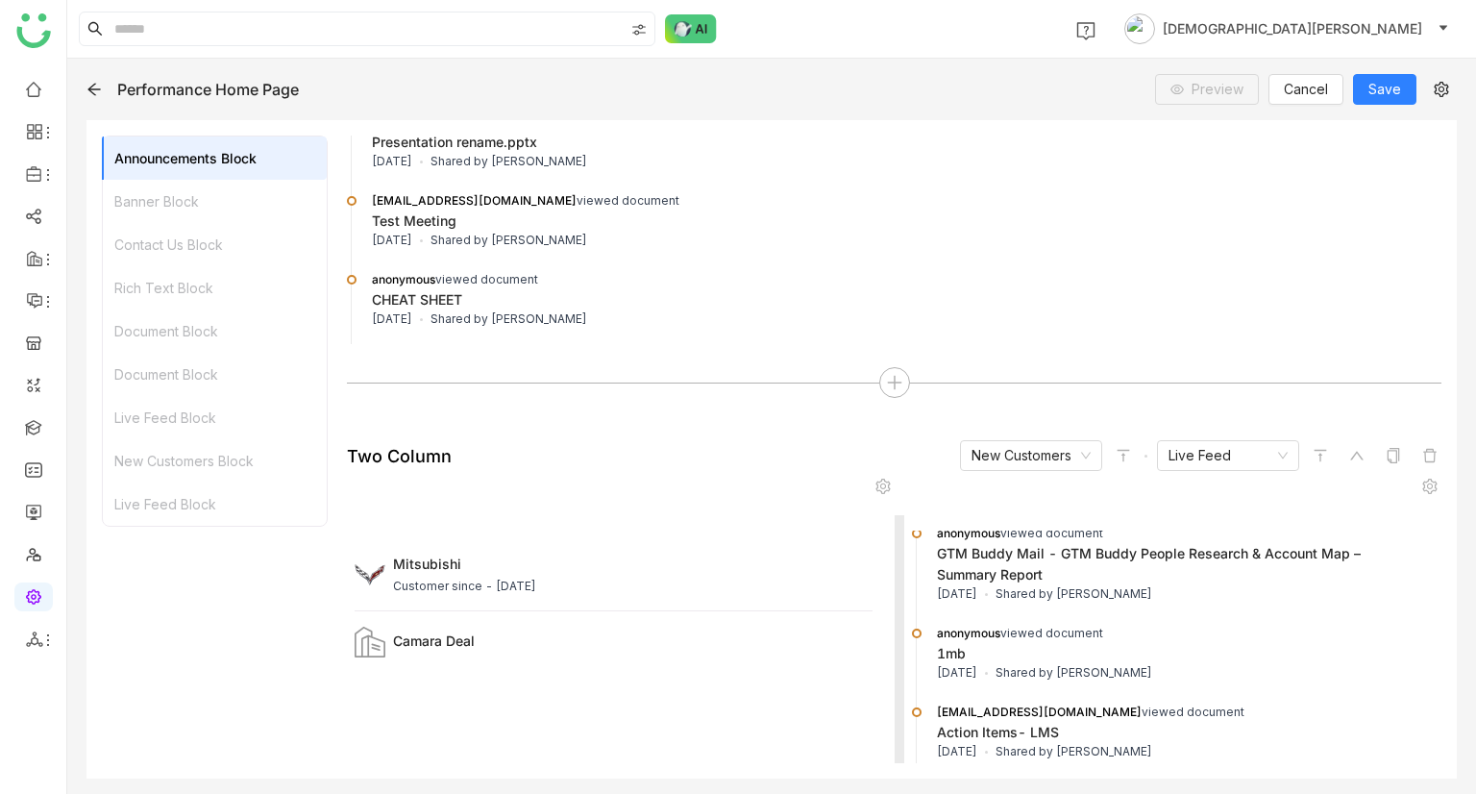
scroll to position [2305, 0]
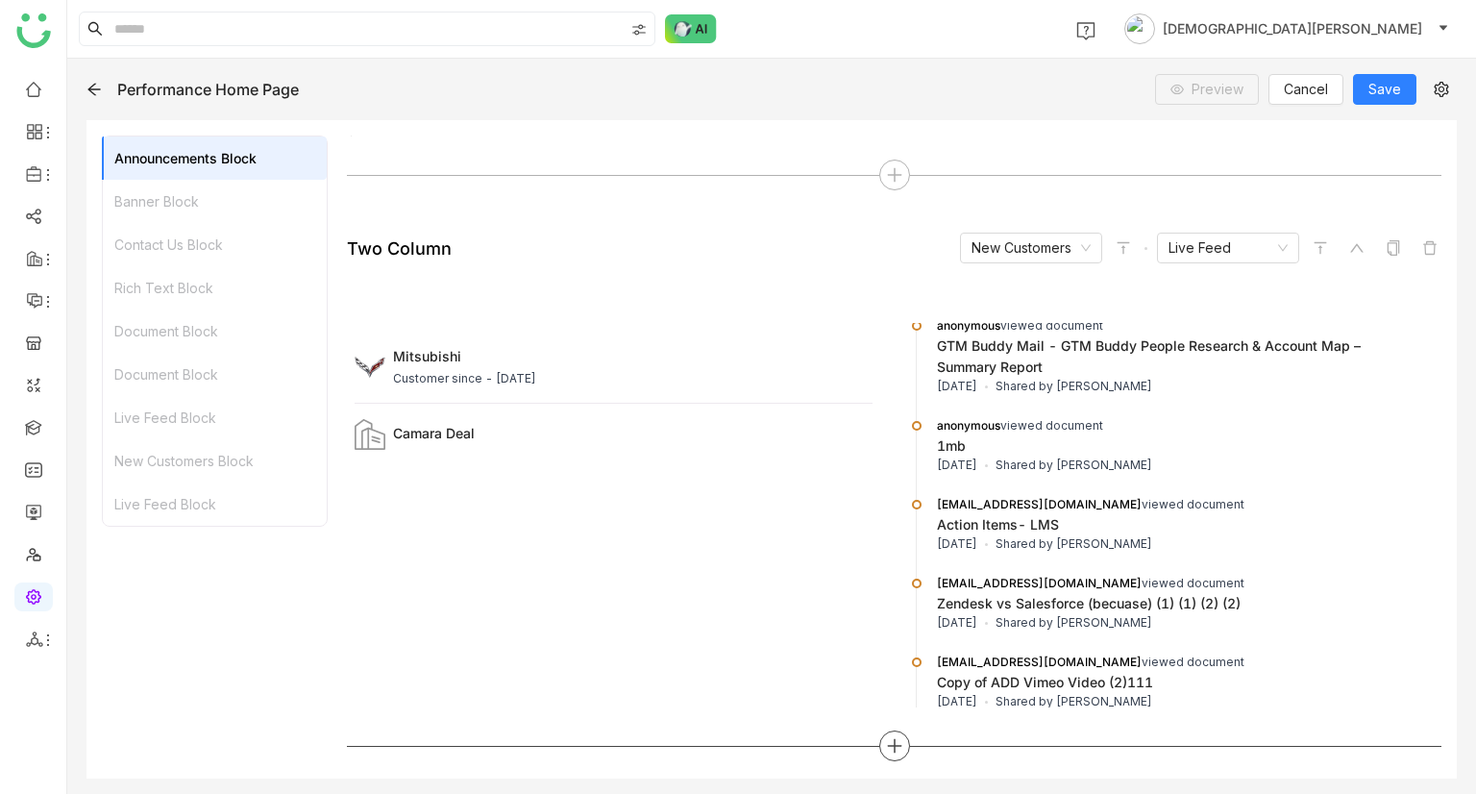
click at [886, 751] on icon at bounding box center [894, 745] width 17 height 17
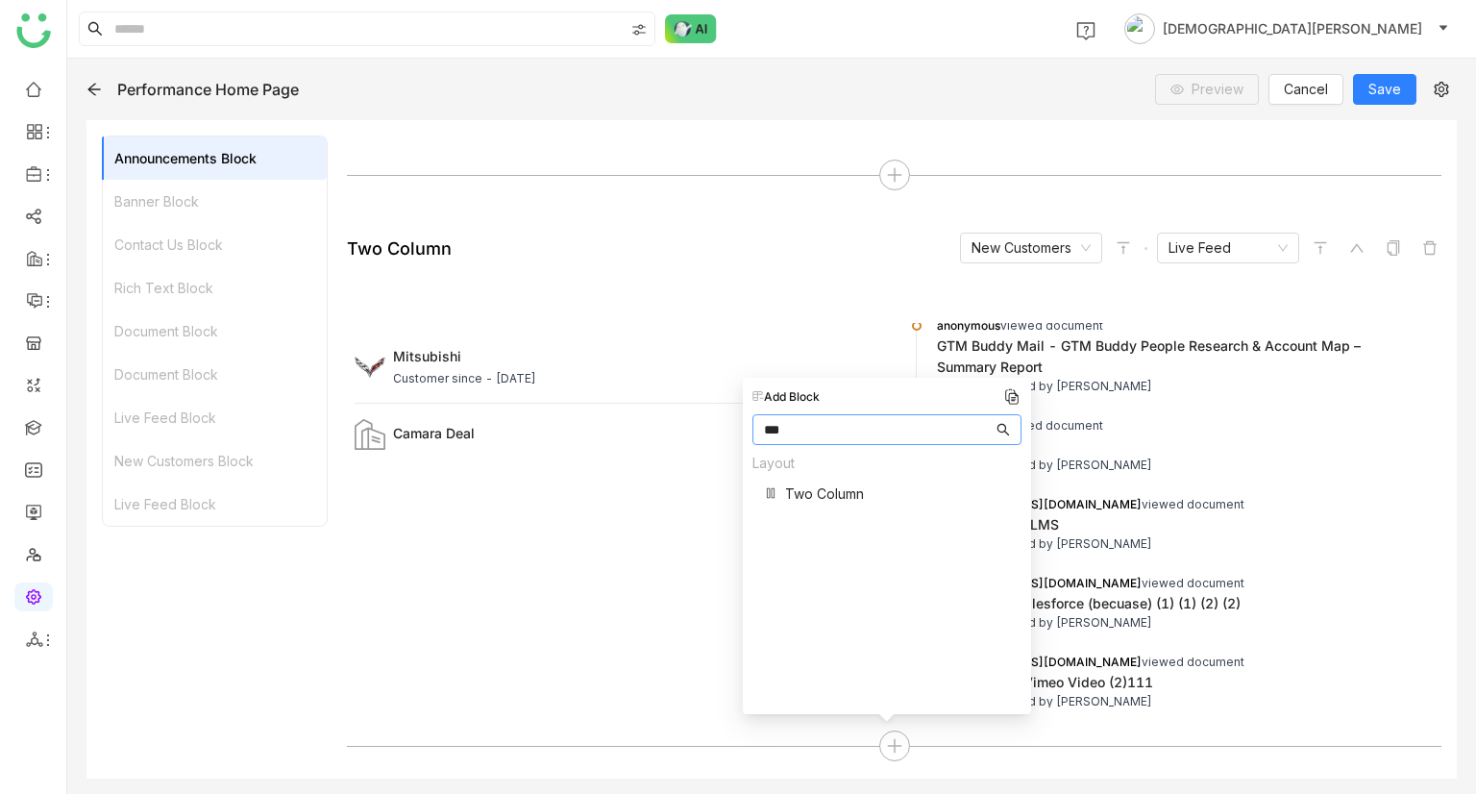
type input "***"
click at [834, 494] on span "Two Column" at bounding box center [824, 493] width 79 height 20
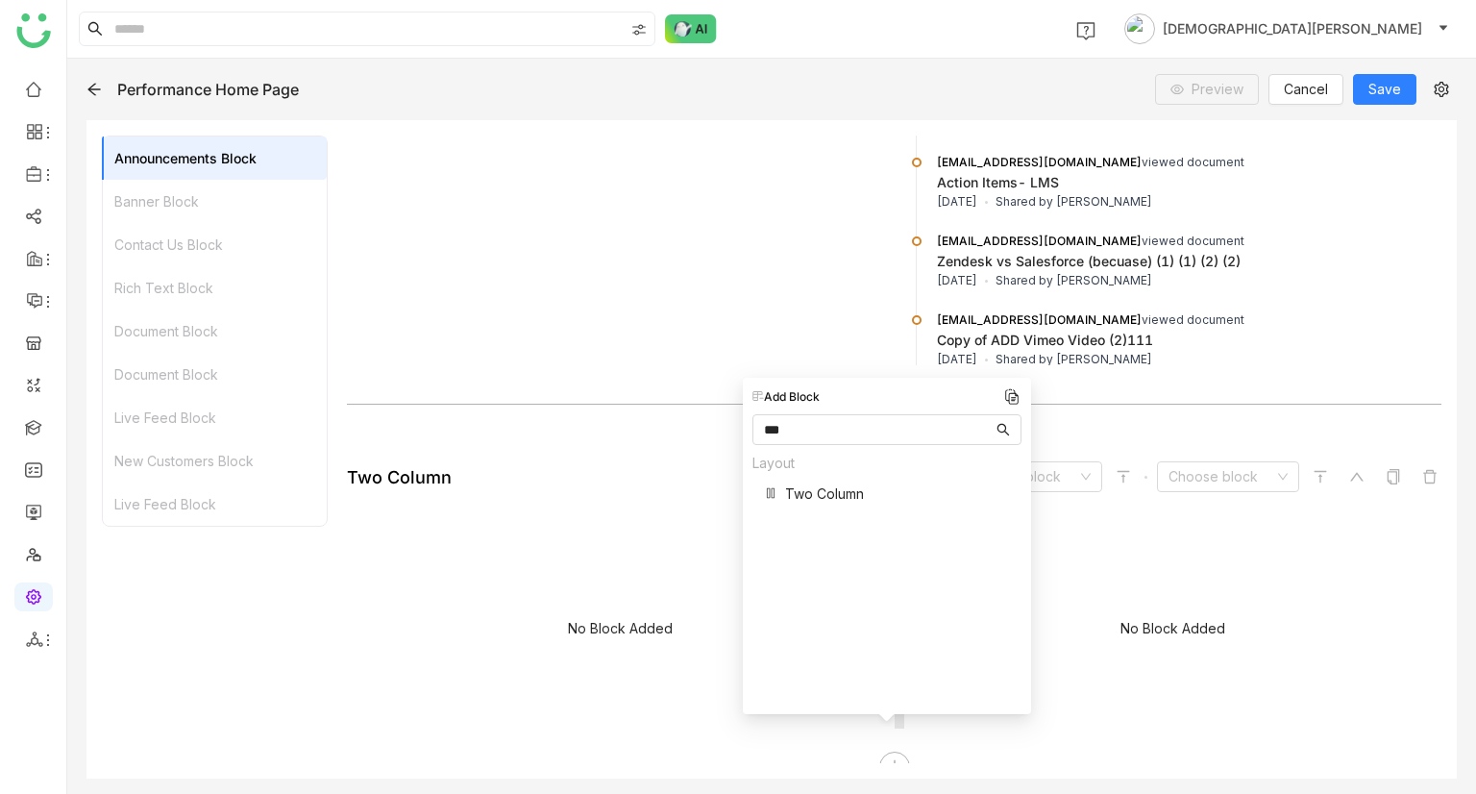
scroll to position [2668, 0]
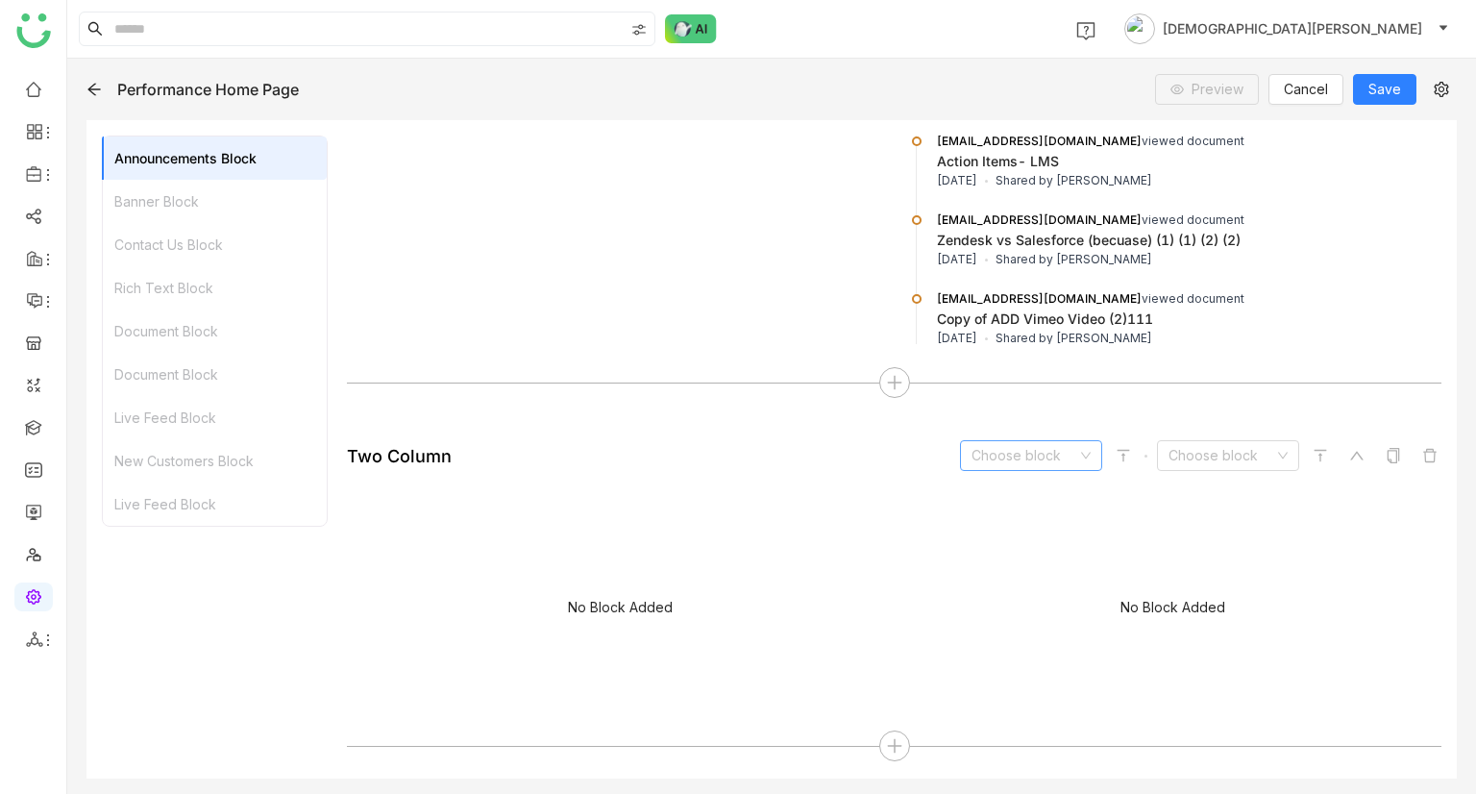
click at [993, 452] on input at bounding box center [1024, 455] width 106 height 29
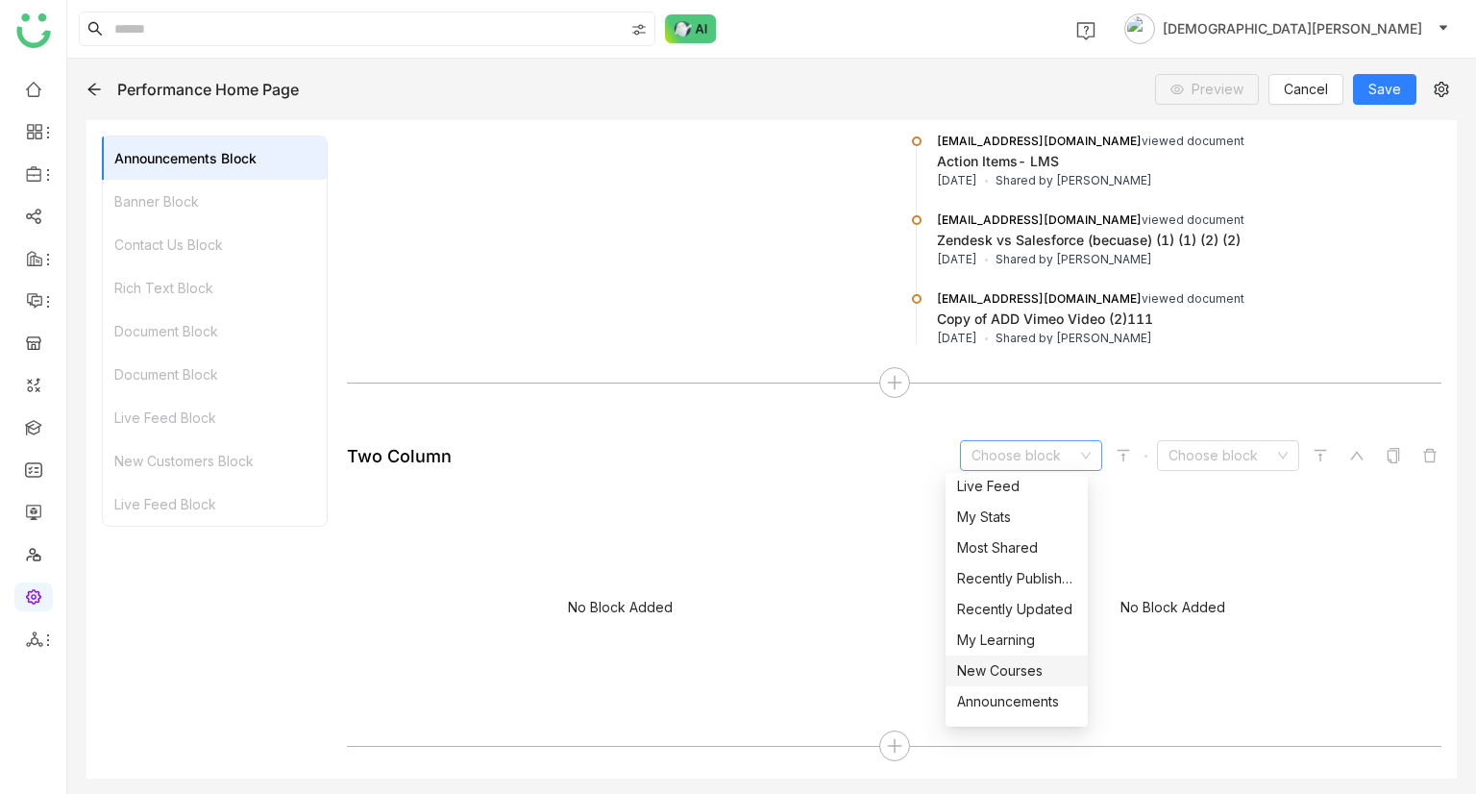
scroll to position [400, 0]
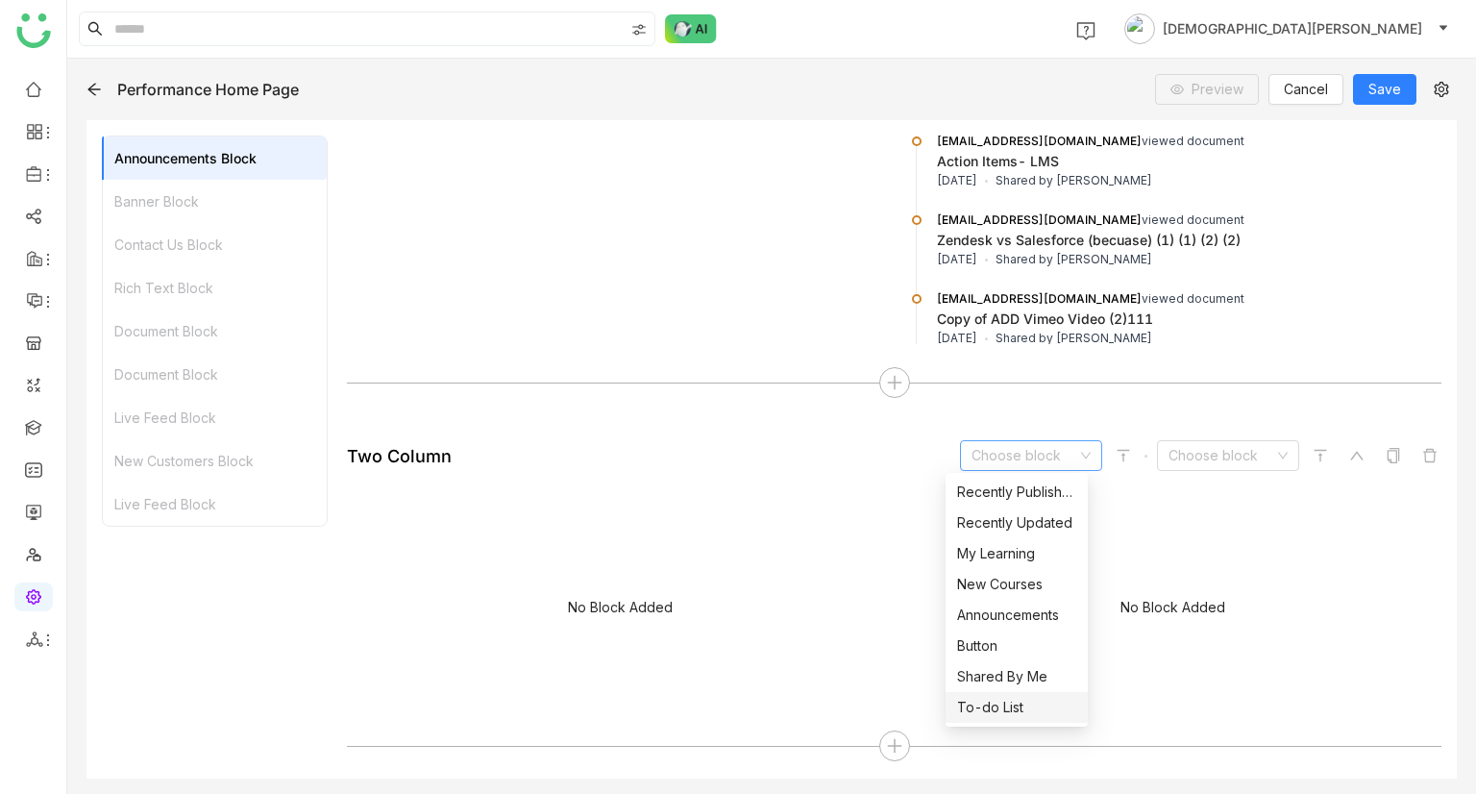
click at [984, 701] on div "To-do List" at bounding box center [1016, 707] width 119 height 21
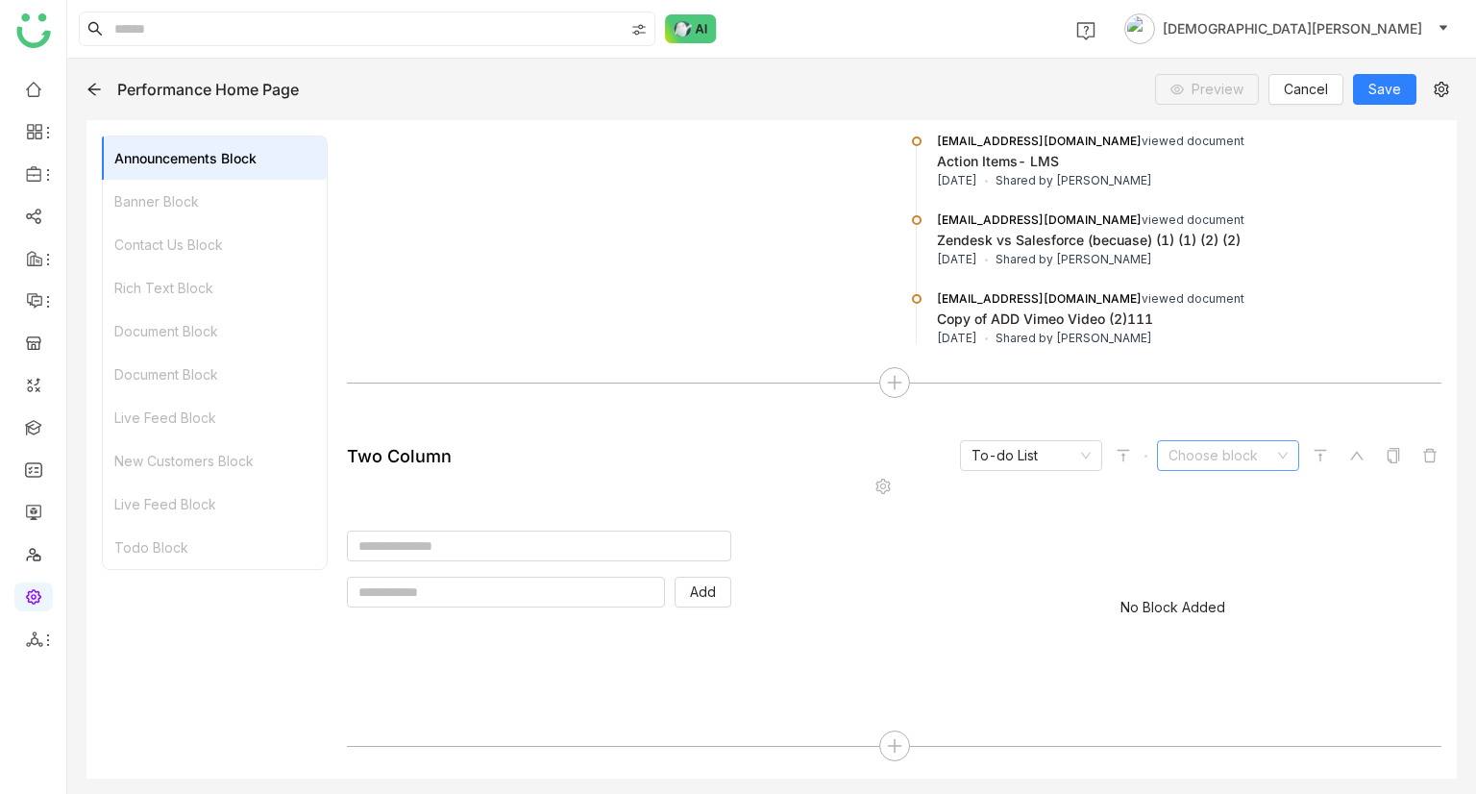
click at [1176, 454] on input at bounding box center [1221, 455] width 106 height 29
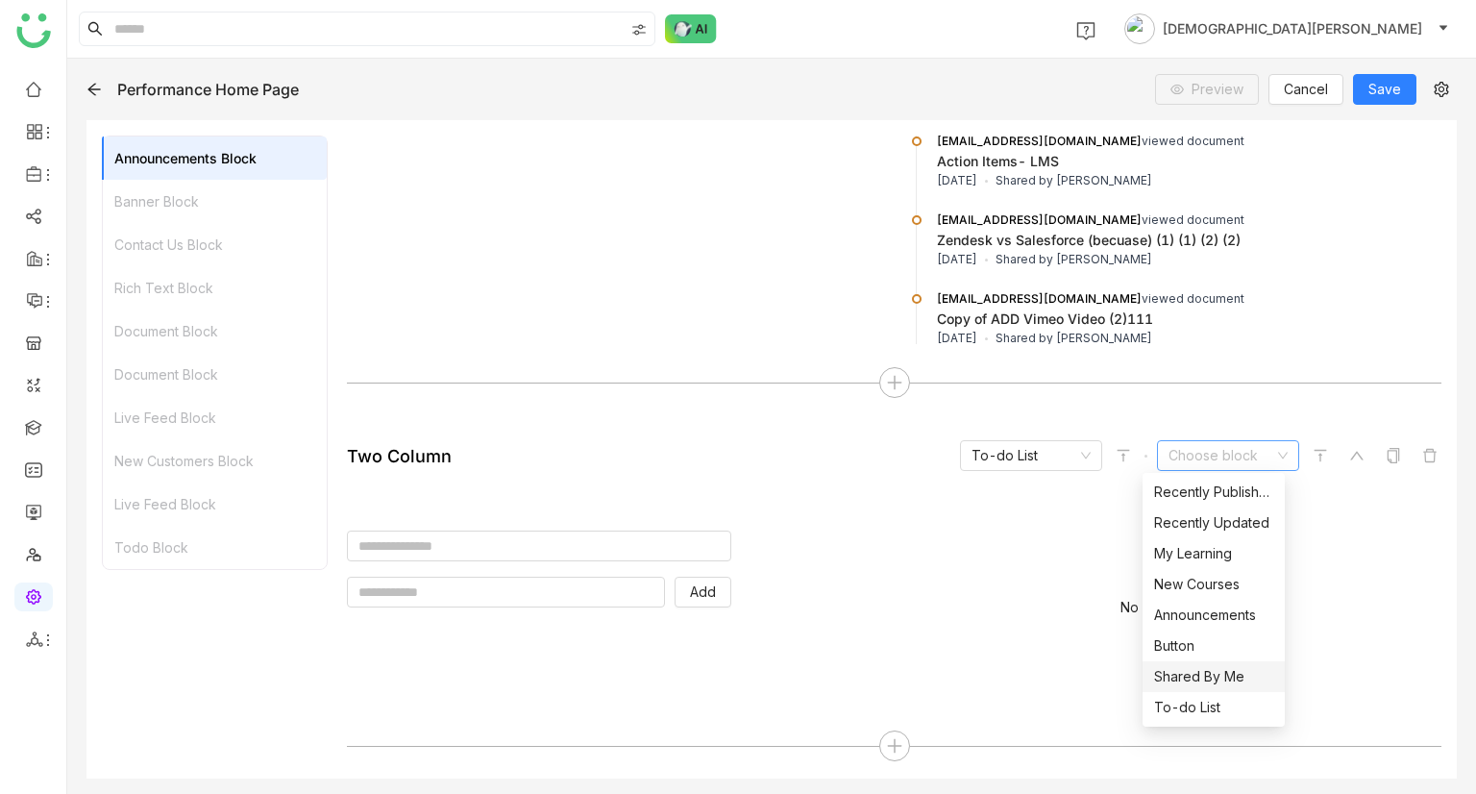
click at [1191, 684] on div "Shared By Me" at bounding box center [1213, 676] width 119 height 21
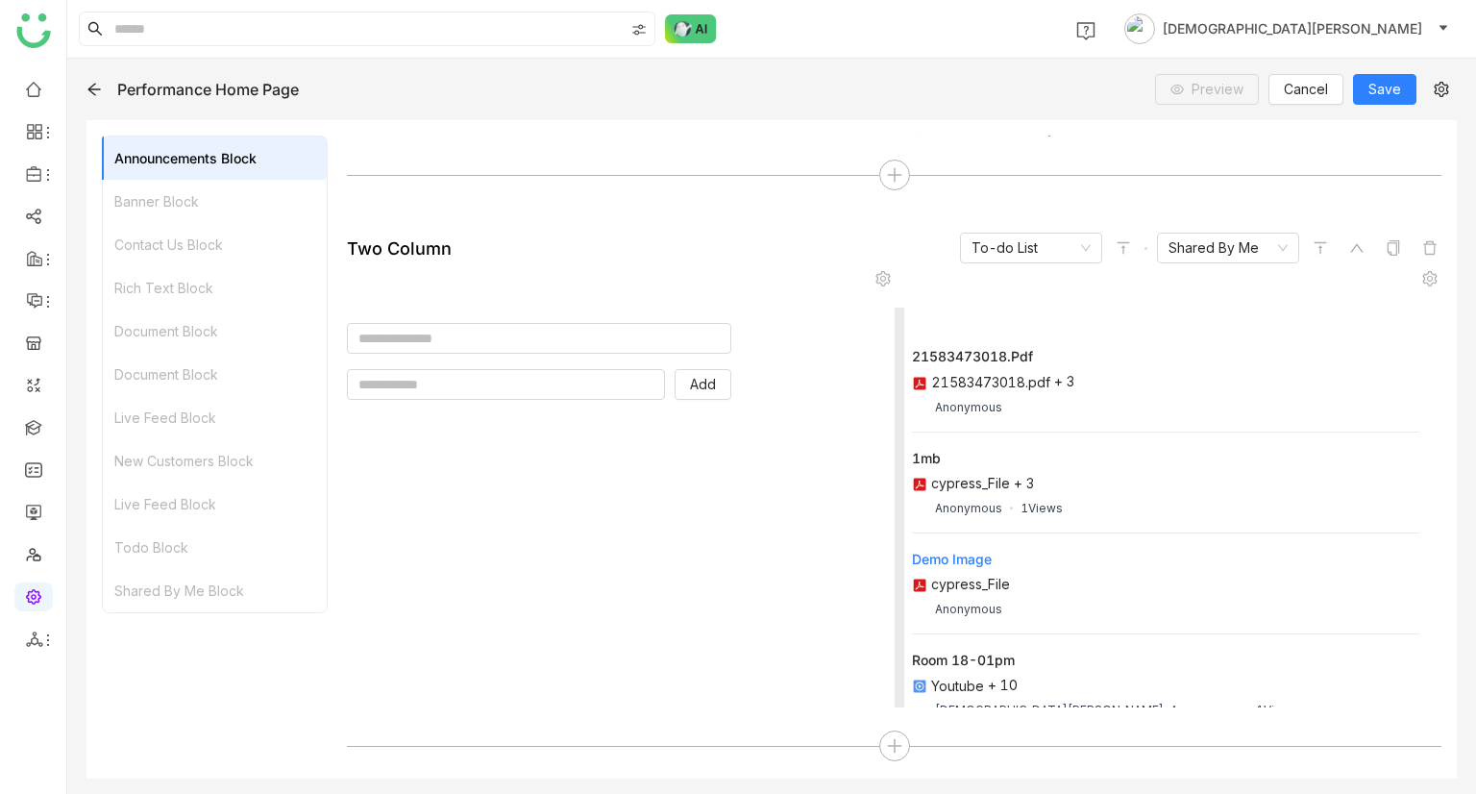
scroll to position [32, 0]
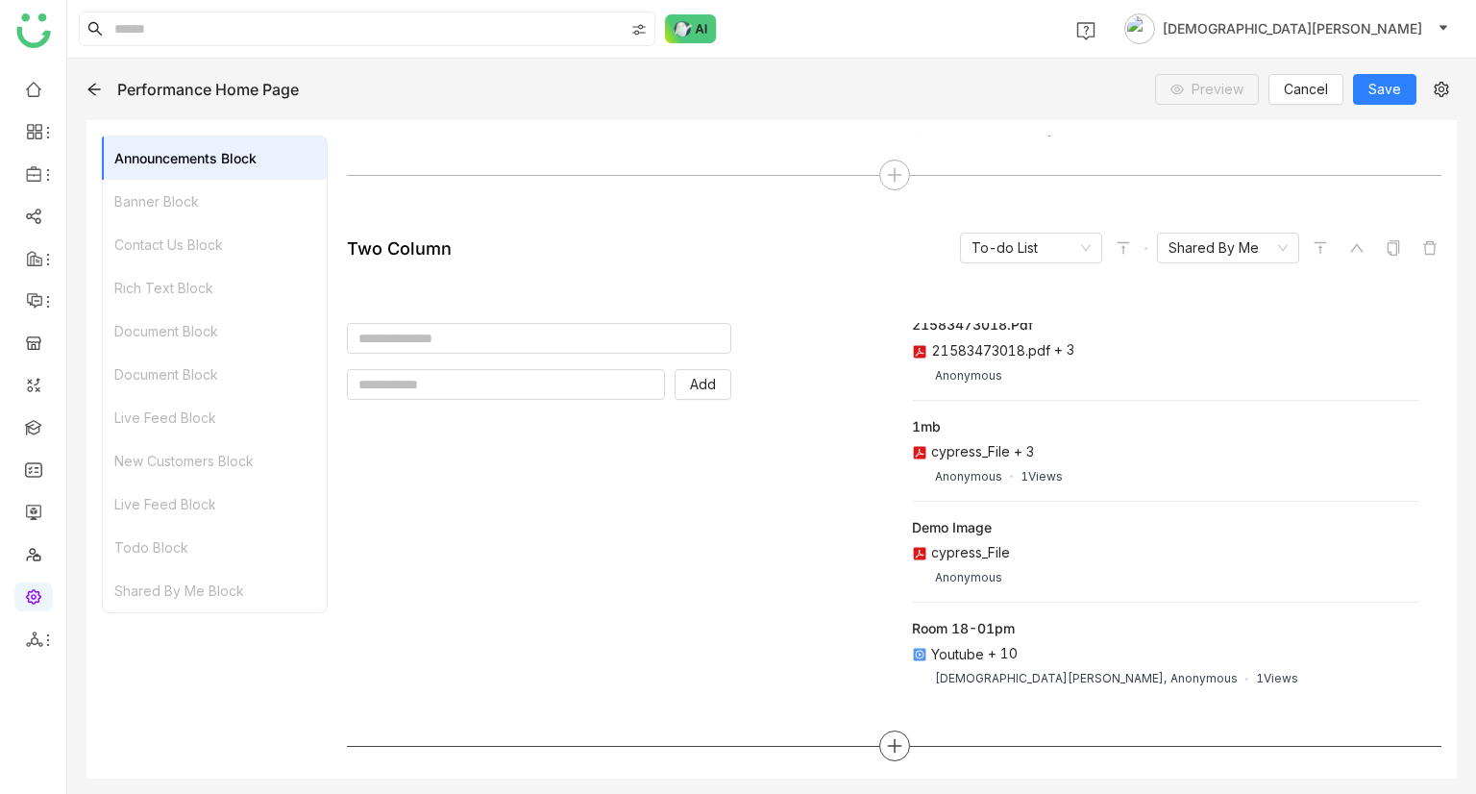
click at [887, 746] on icon at bounding box center [893, 747] width 13 height 2
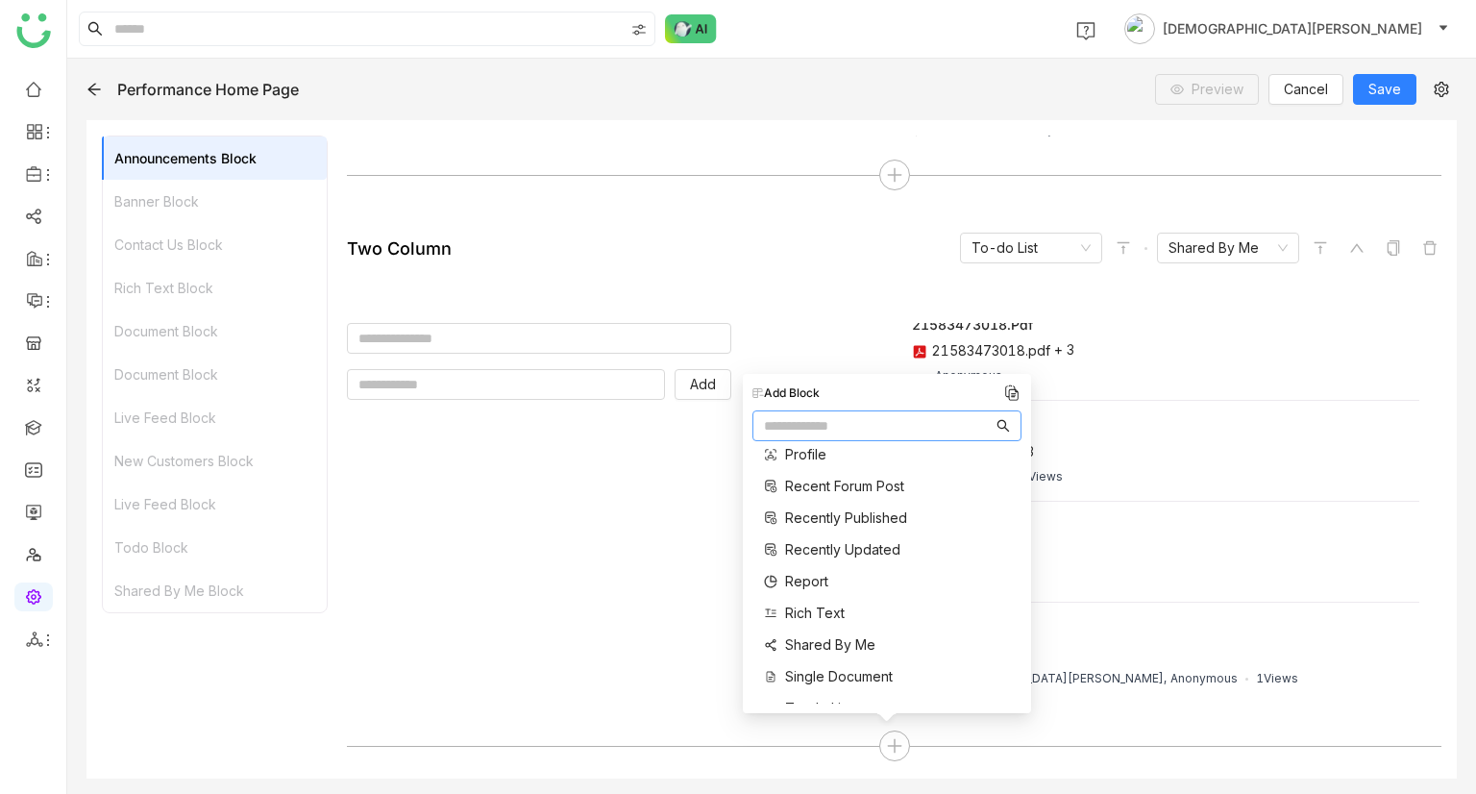
scroll to position [768, 0]
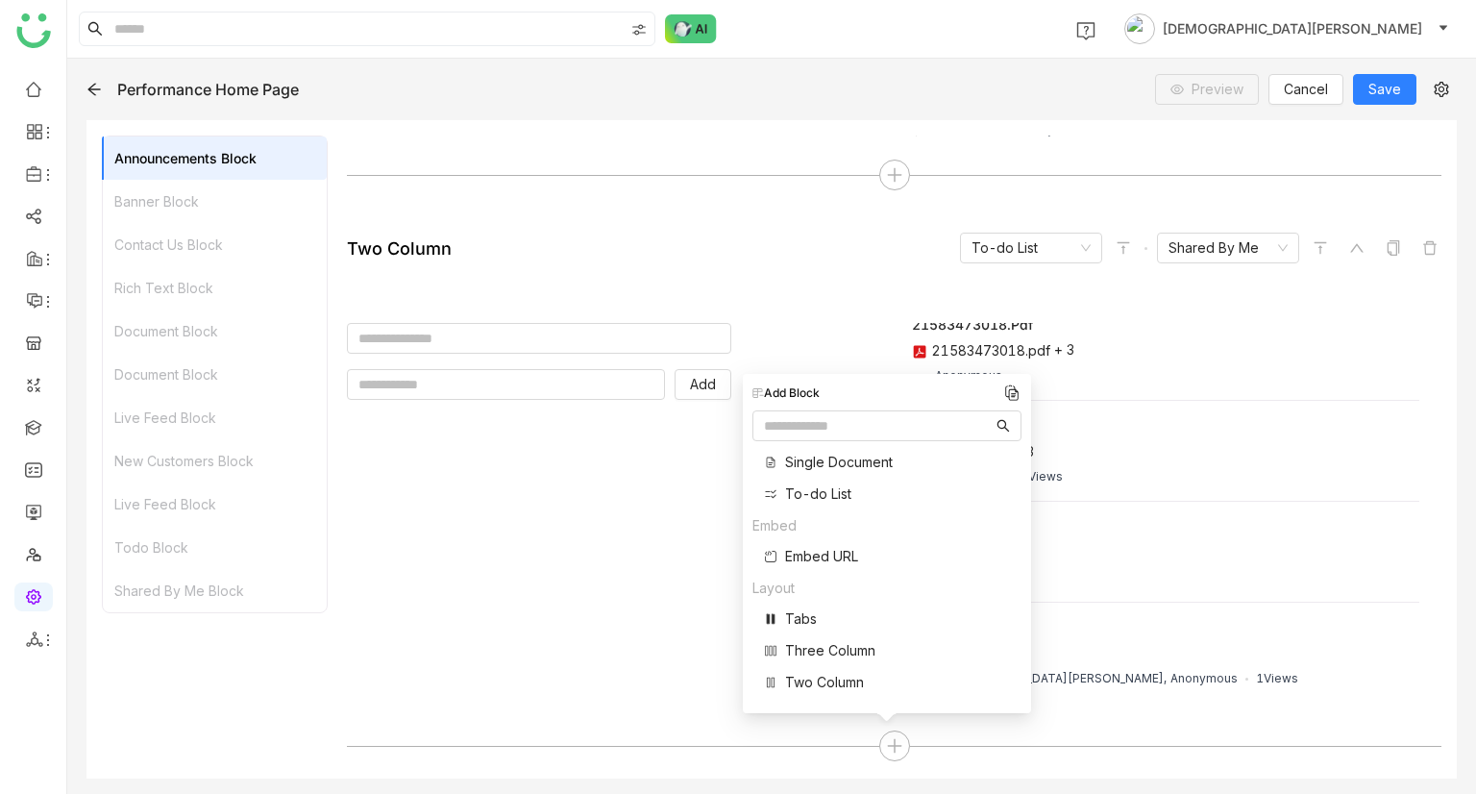
click at [821, 647] on span "Three Column" at bounding box center [830, 650] width 90 height 20
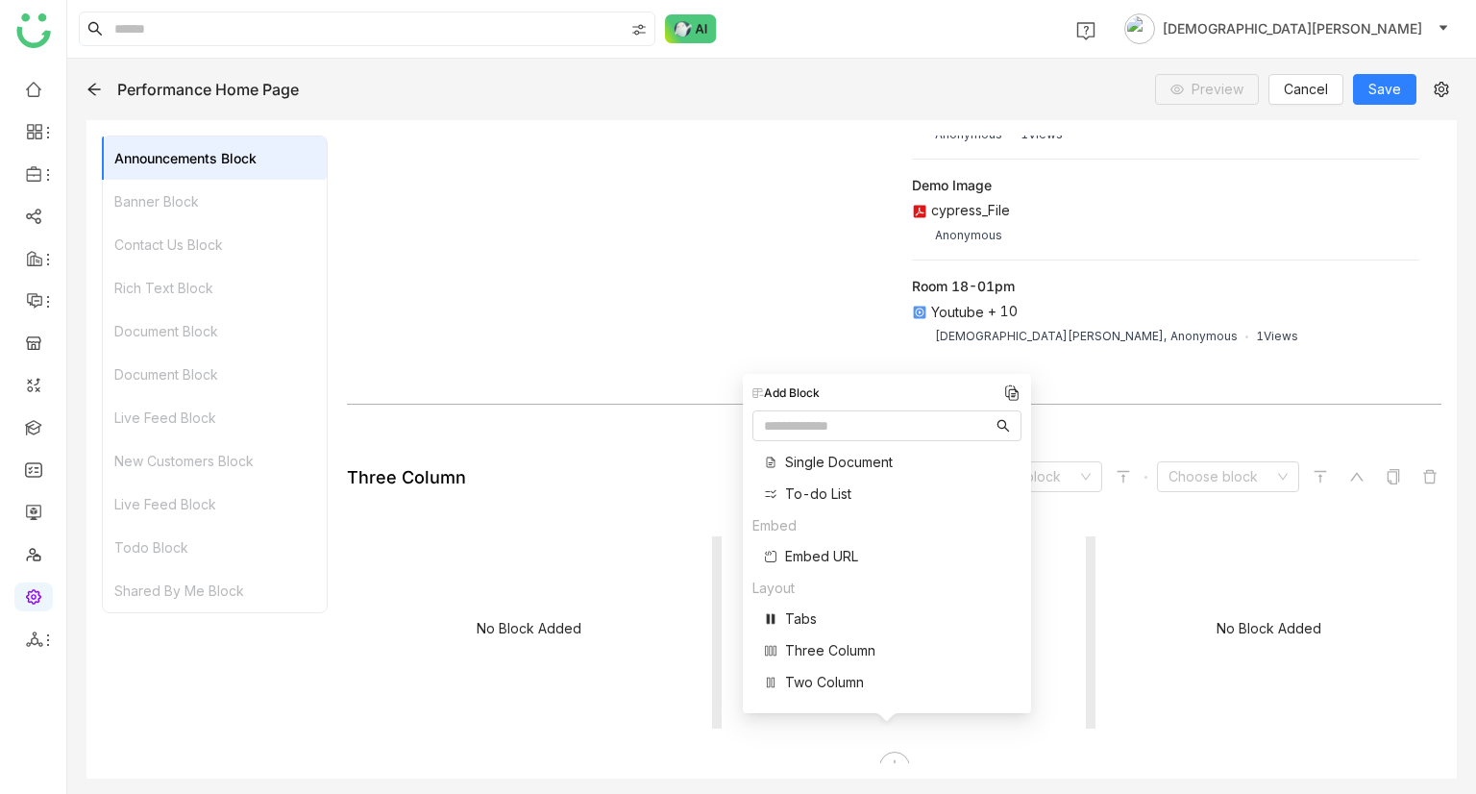
scroll to position [3239, 0]
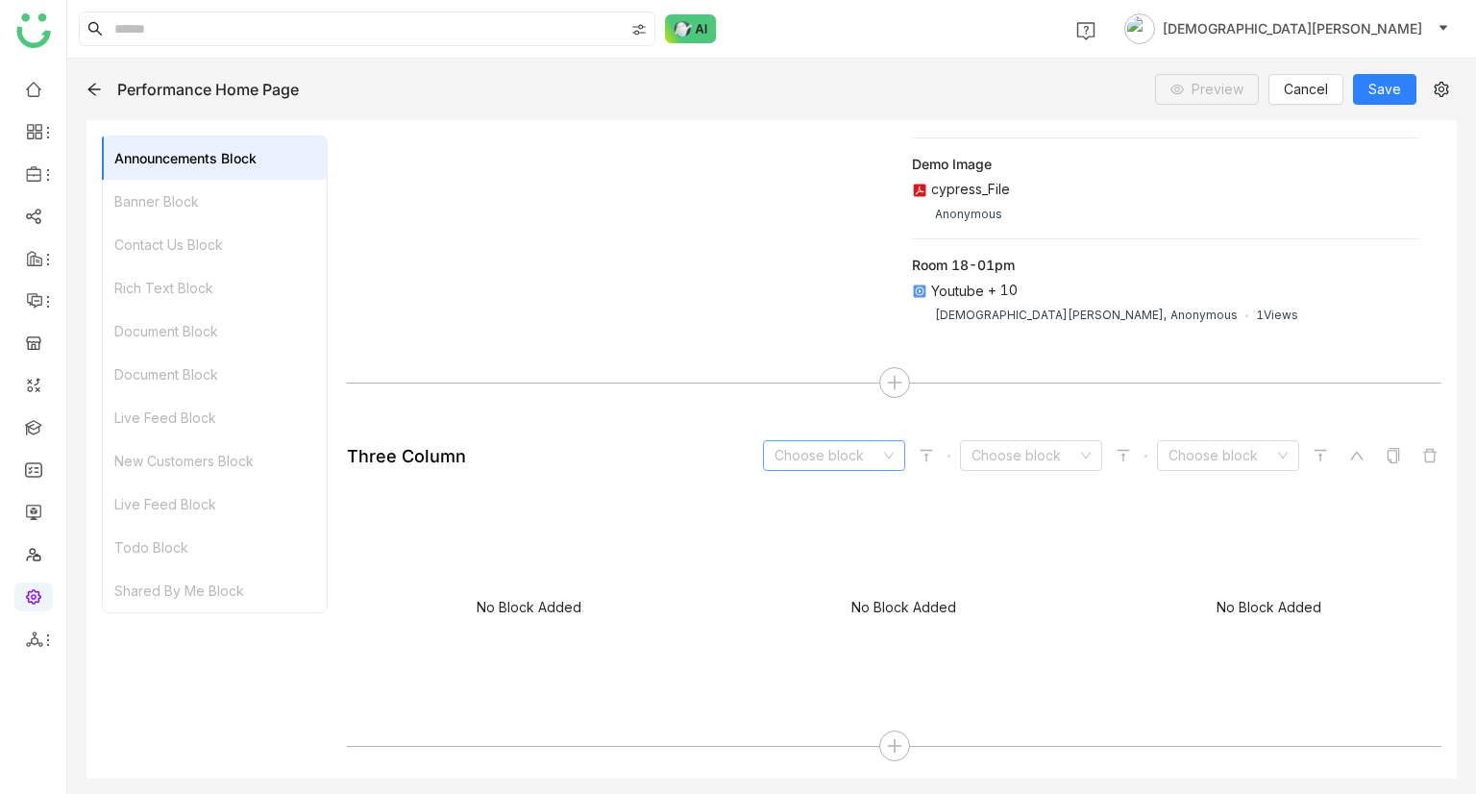
click at [820, 460] on input at bounding box center [827, 455] width 106 height 29
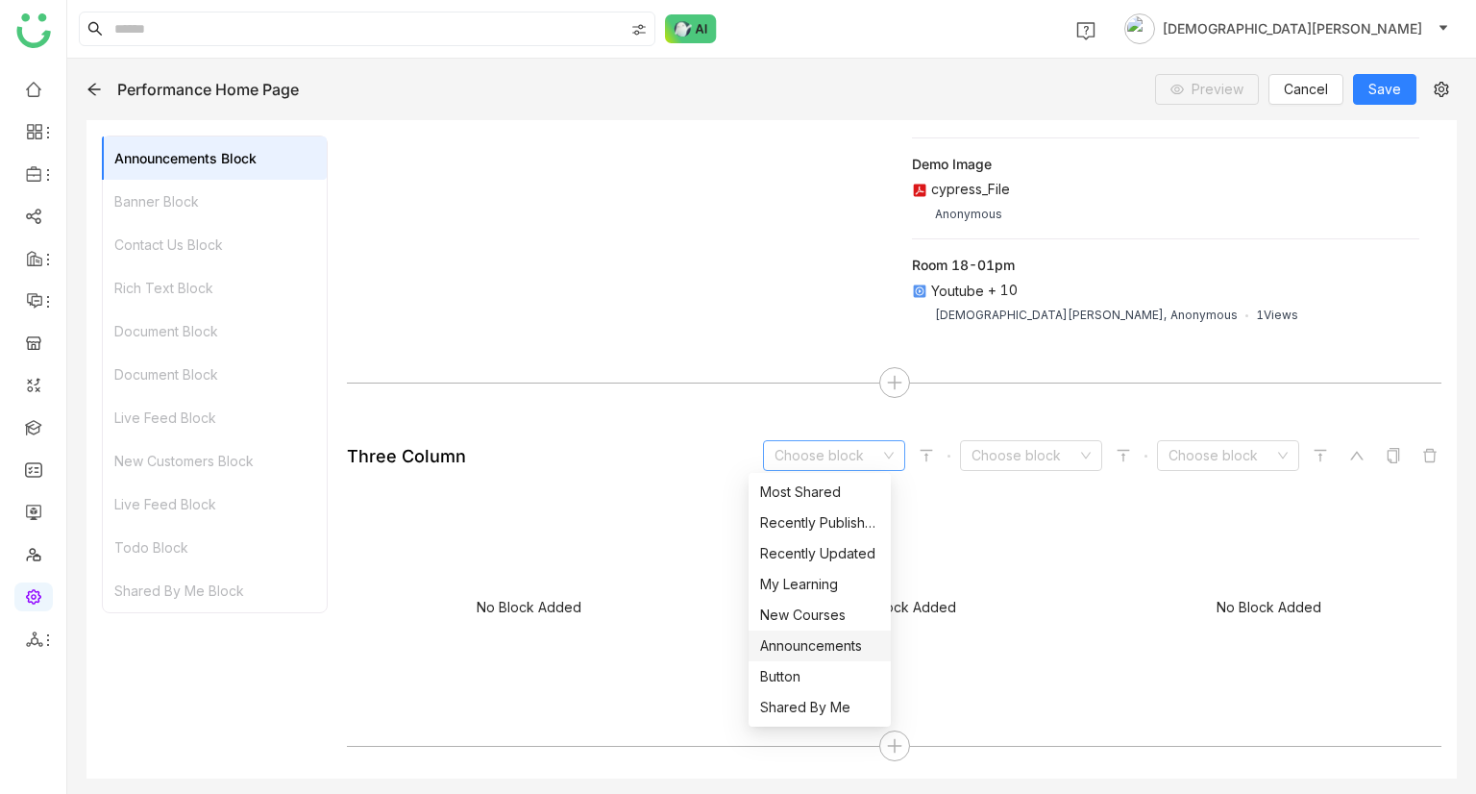
scroll to position [400, 0]
click at [799, 610] on div "Announcements" at bounding box center [819, 614] width 119 height 21
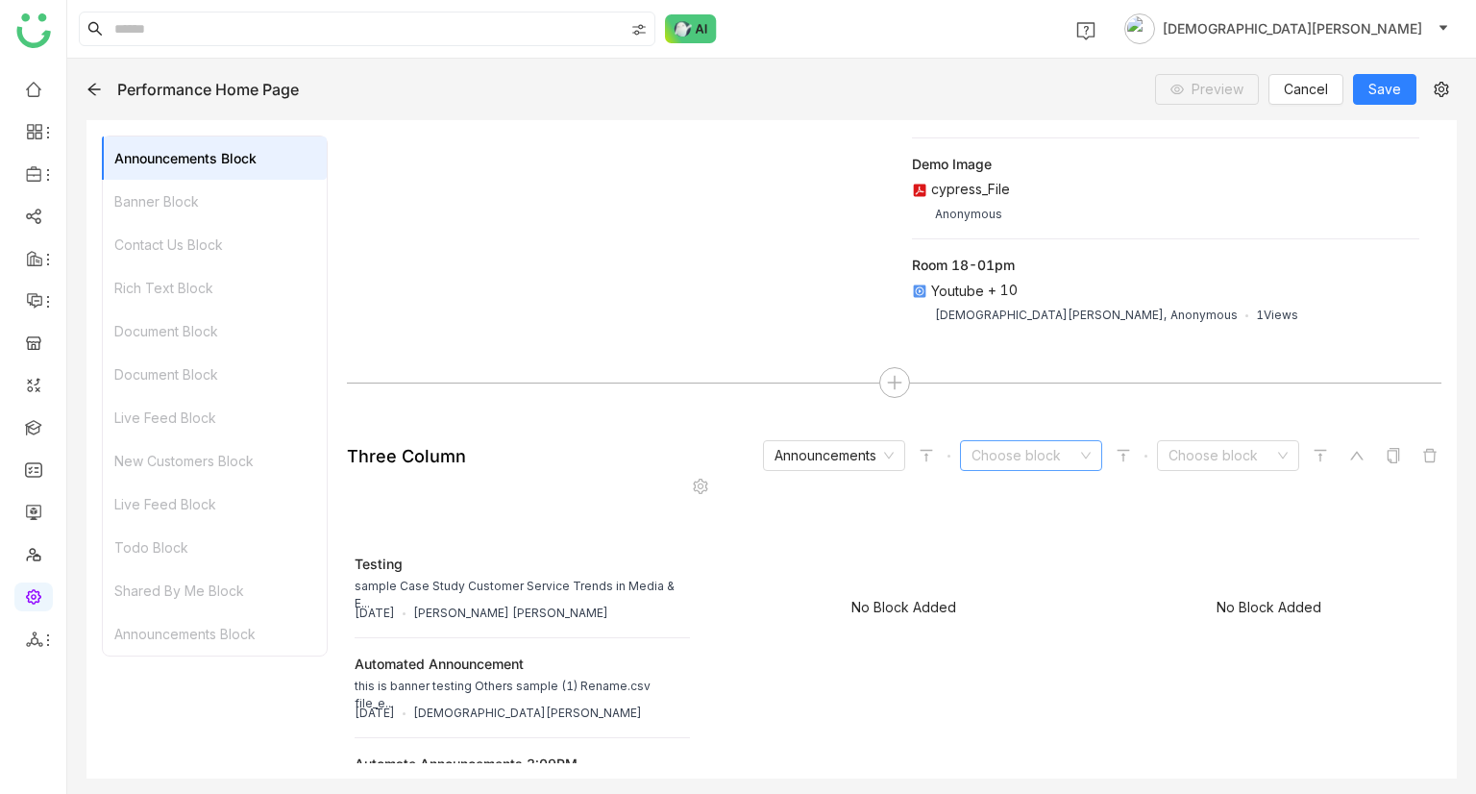
click at [999, 450] on input at bounding box center [1024, 455] width 106 height 29
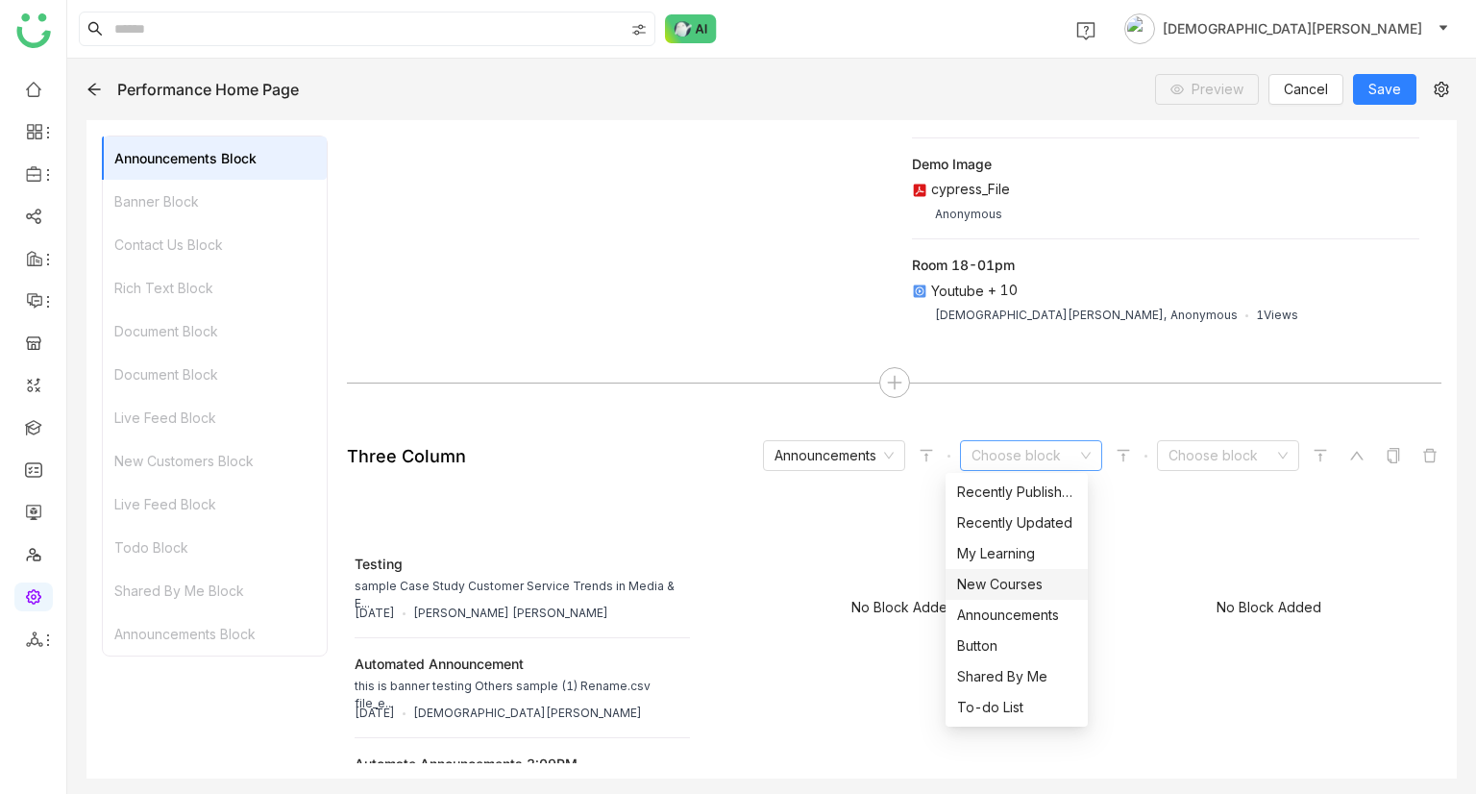
click at [1007, 584] on div "New Courses" at bounding box center [1016, 584] width 119 height 21
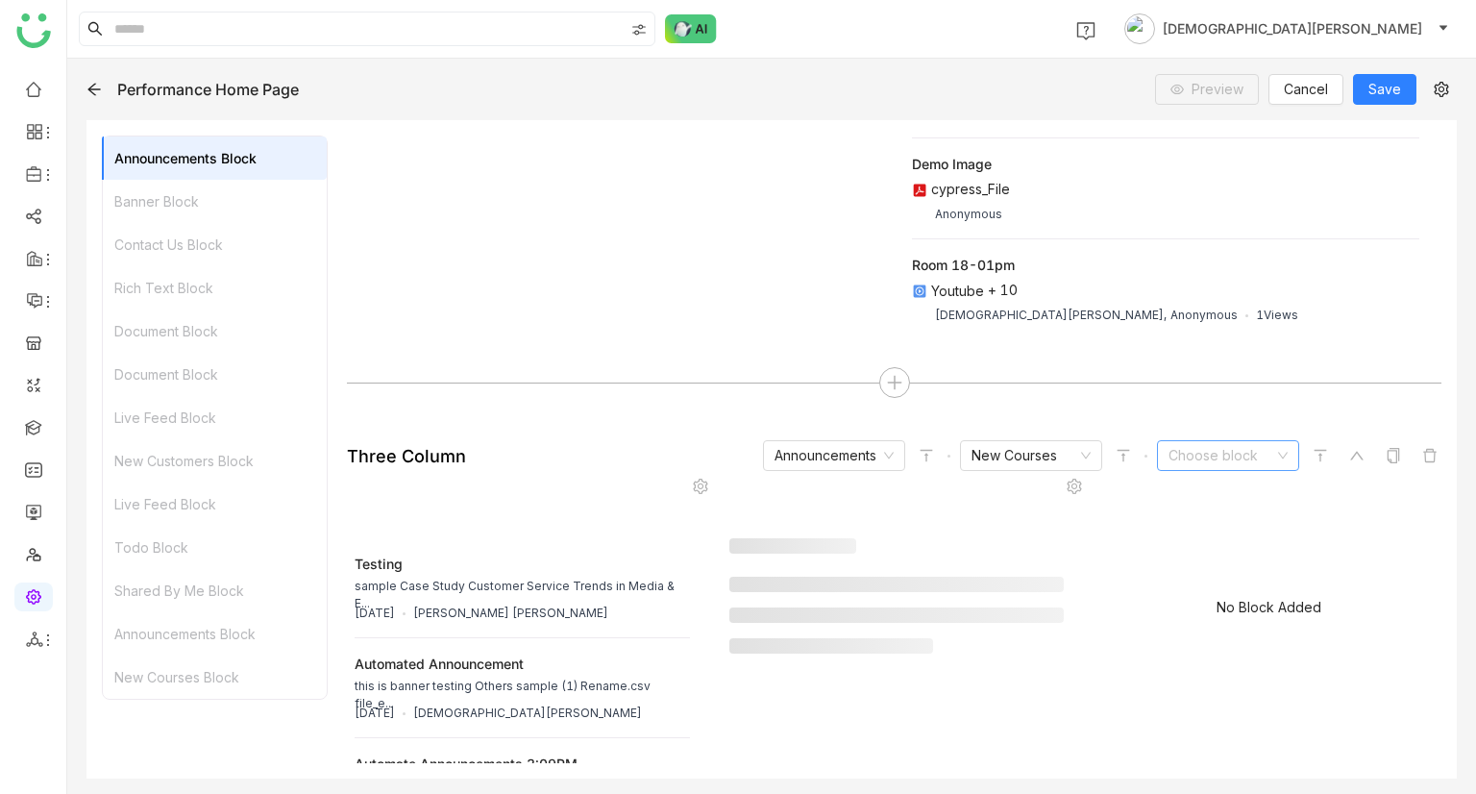
click at [1203, 460] on input at bounding box center [1221, 455] width 106 height 29
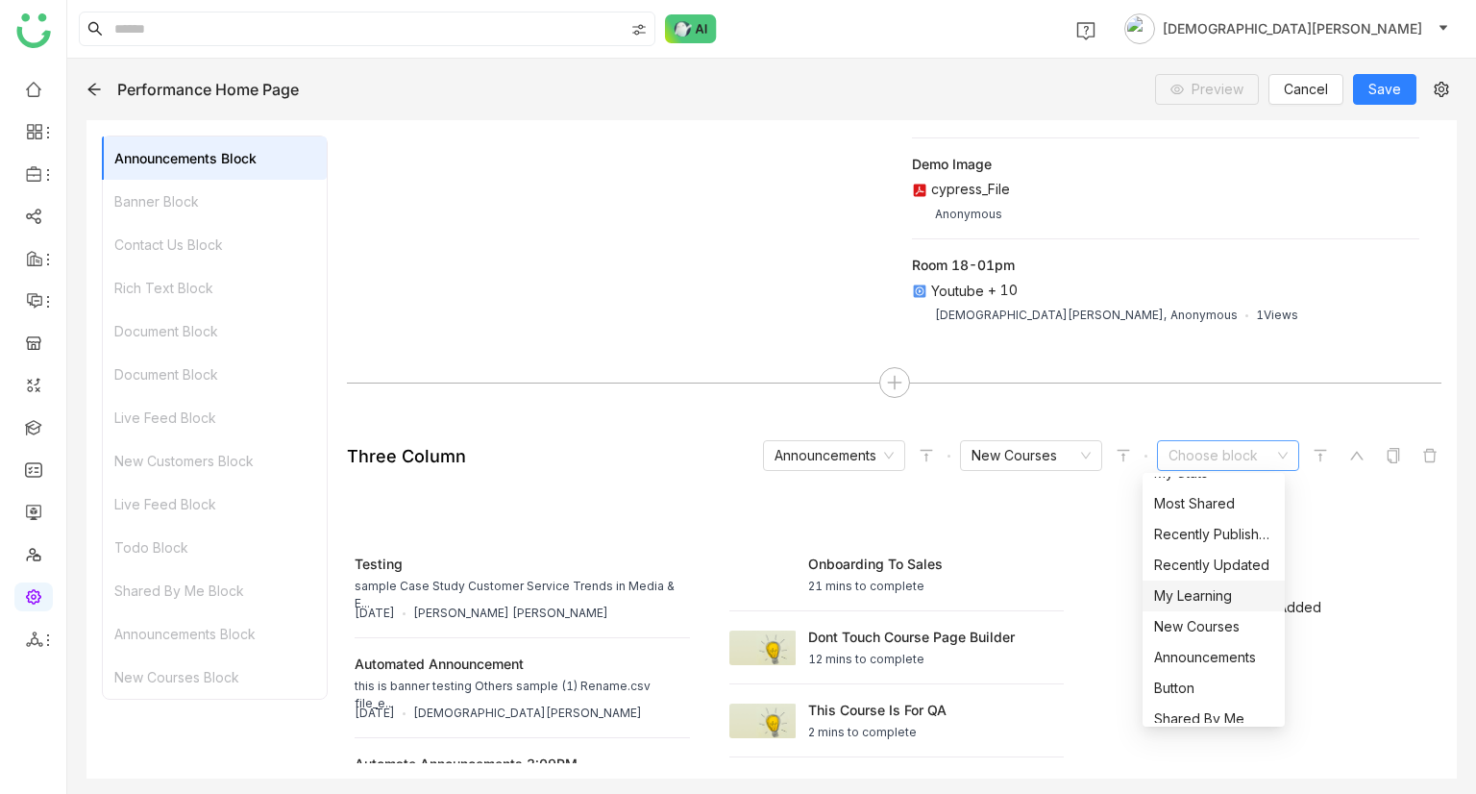
scroll to position [352, 0]
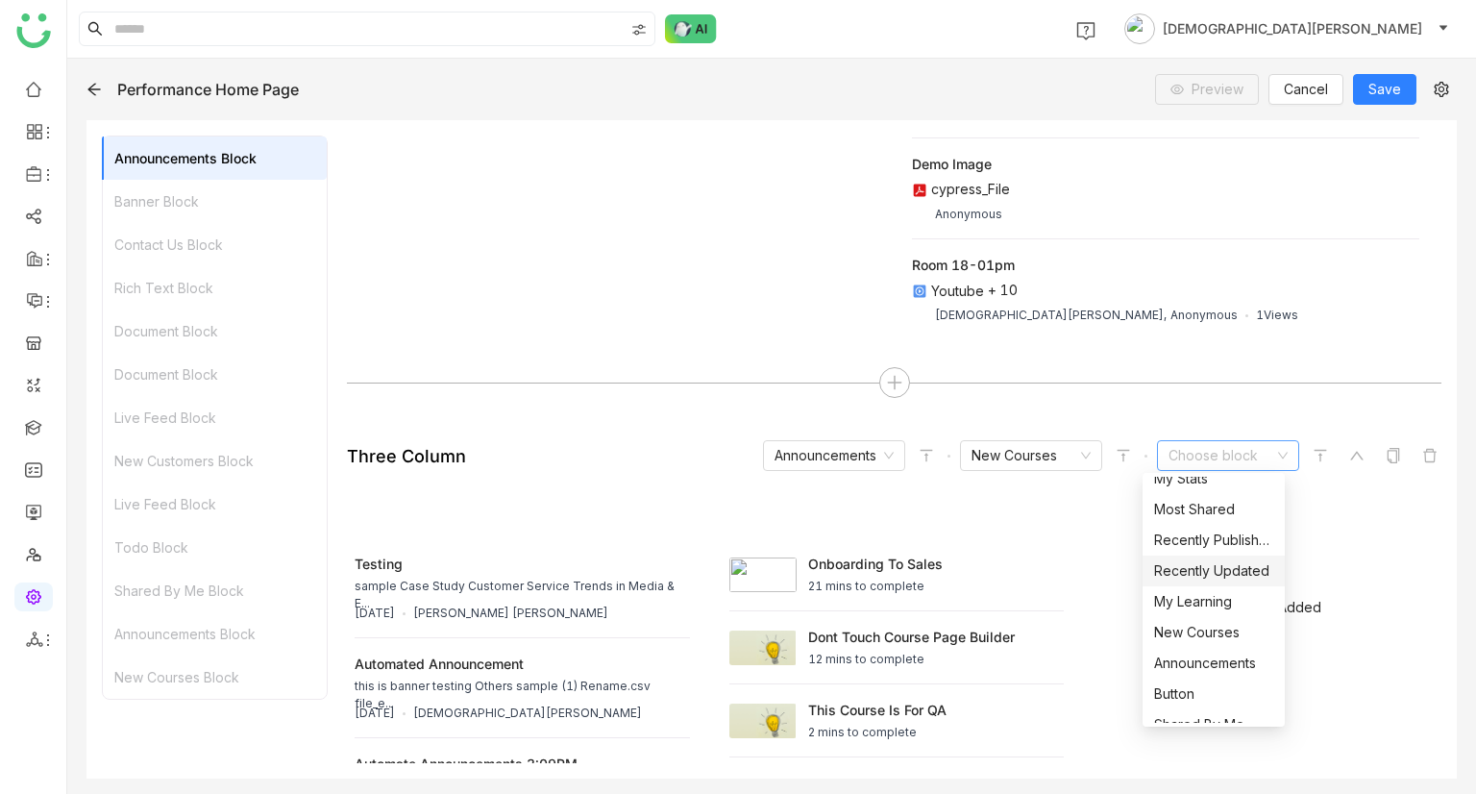
click at [1215, 566] on div "Recently Updated" at bounding box center [1213, 570] width 119 height 21
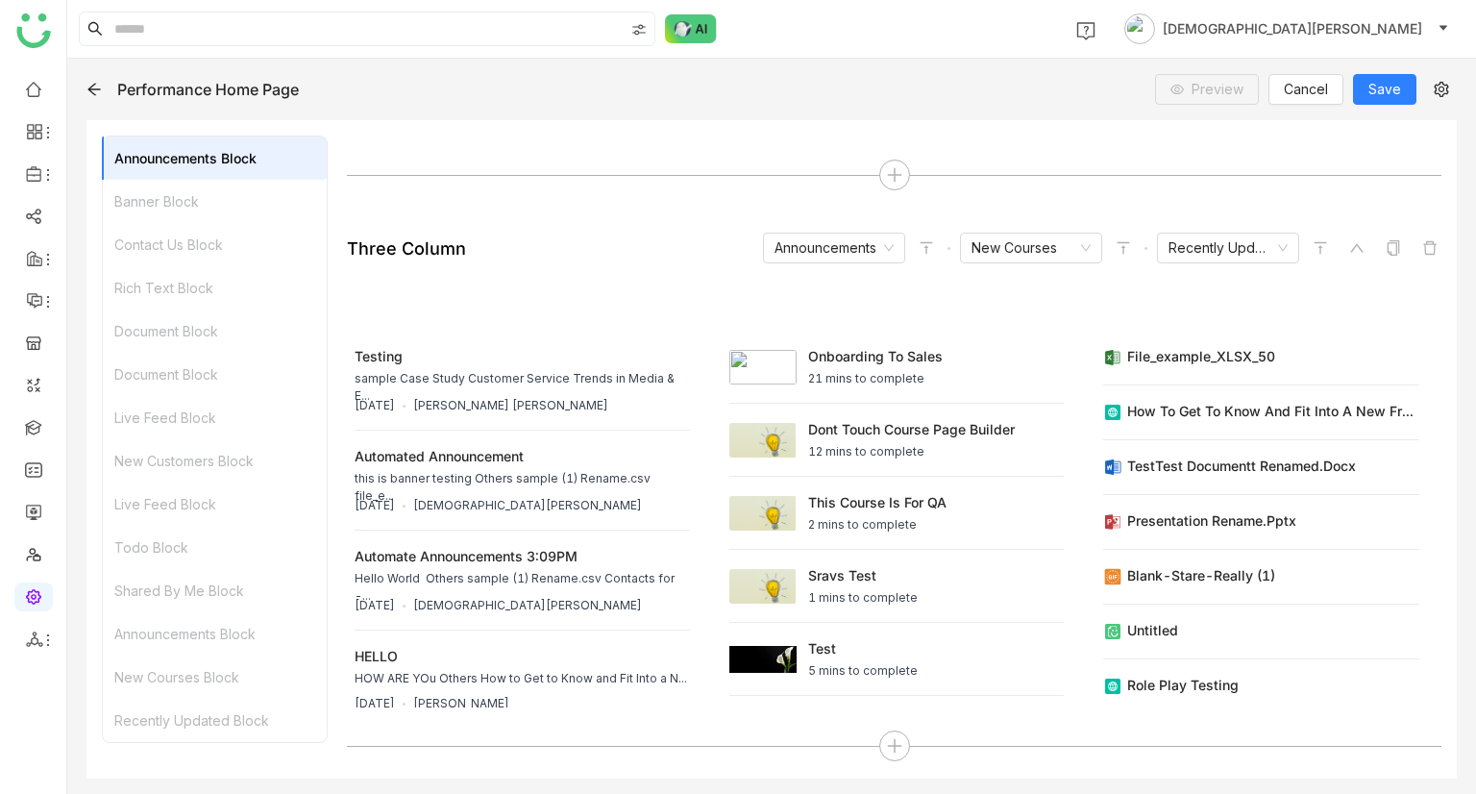
scroll to position [176, 0]
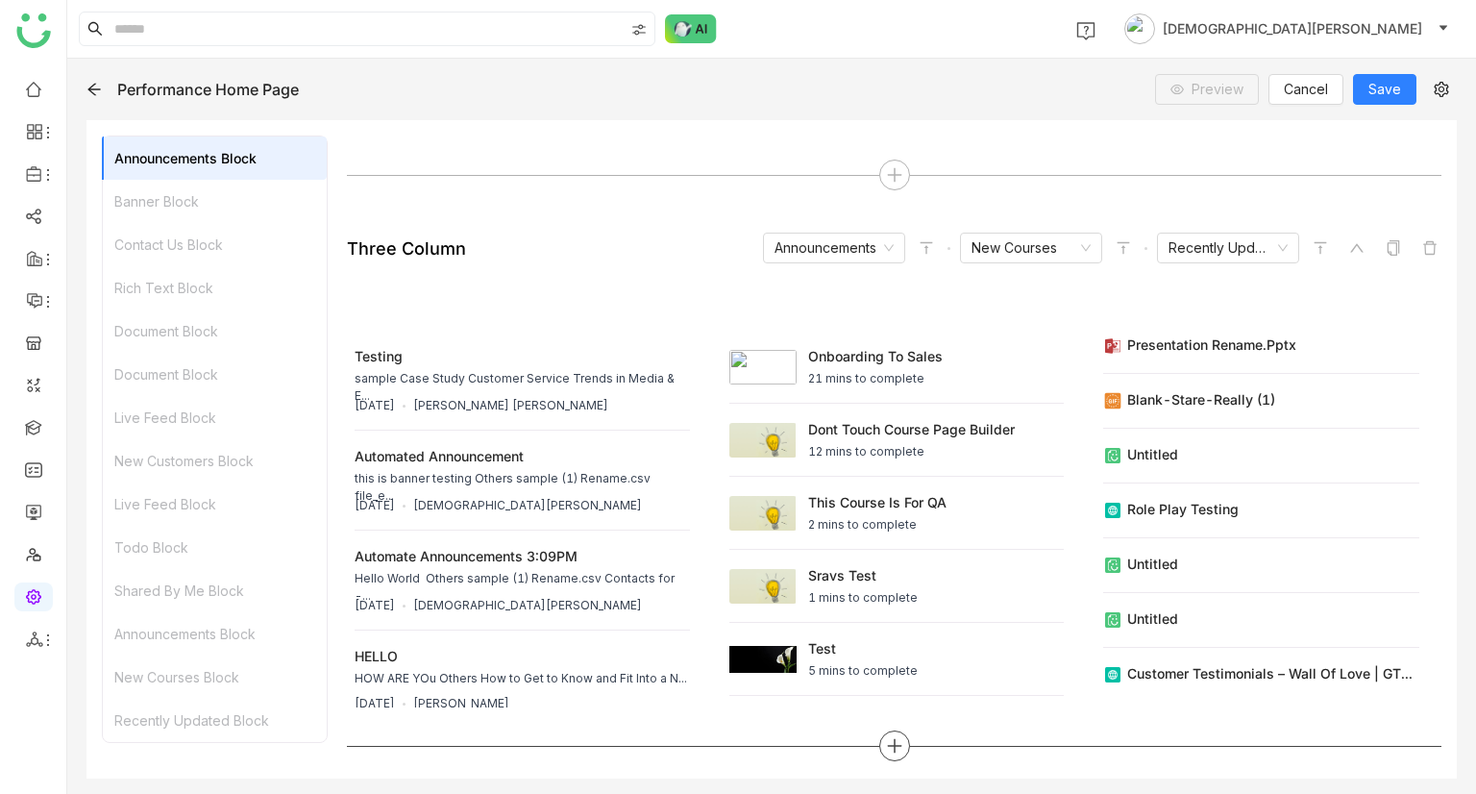
click at [886, 738] on icon at bounding box center [894, 745] width 17 height 17
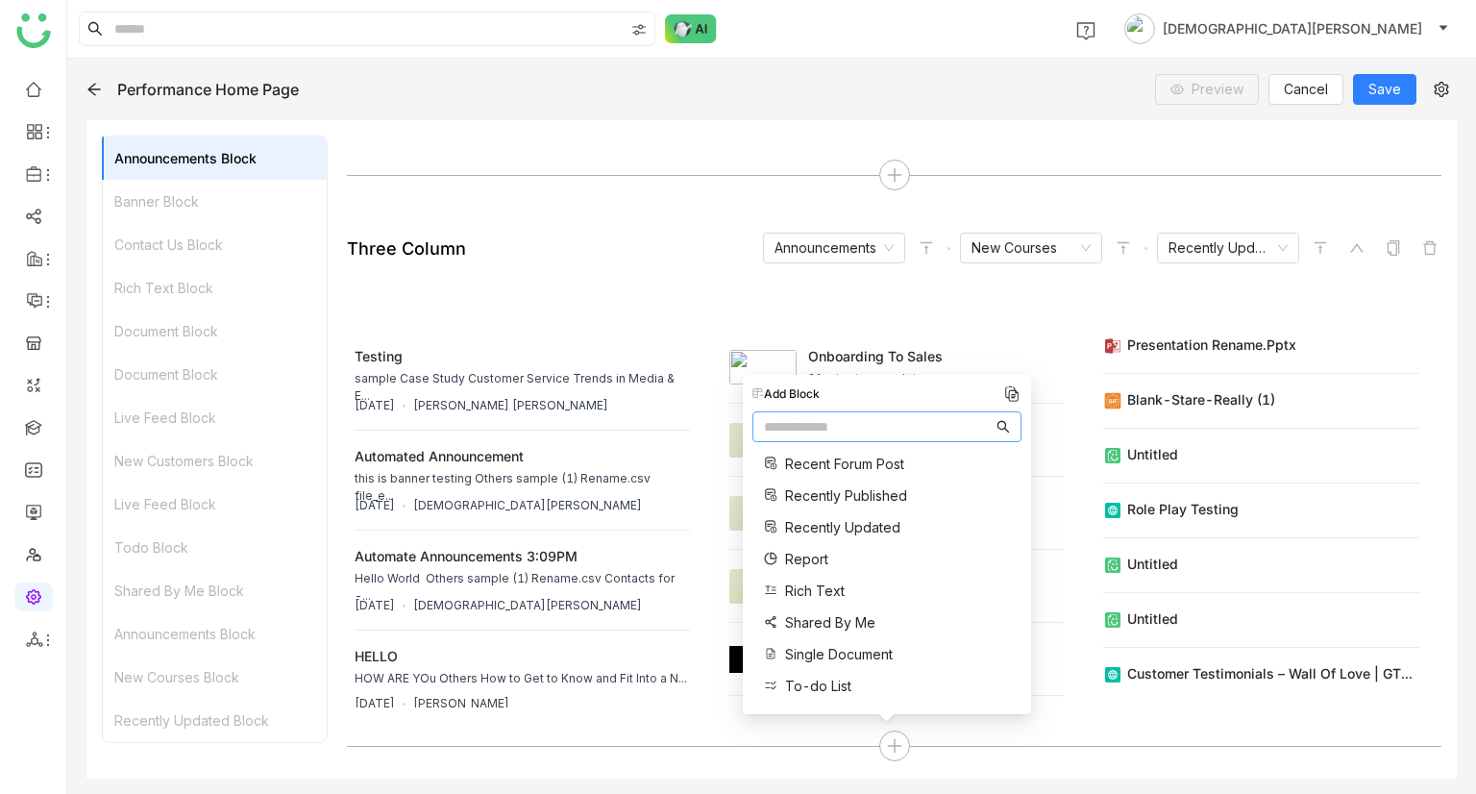
scroll to position [577, 0]
click at [815, 552] on span "Report" at bounding box center [806, 559] width 43 height 20
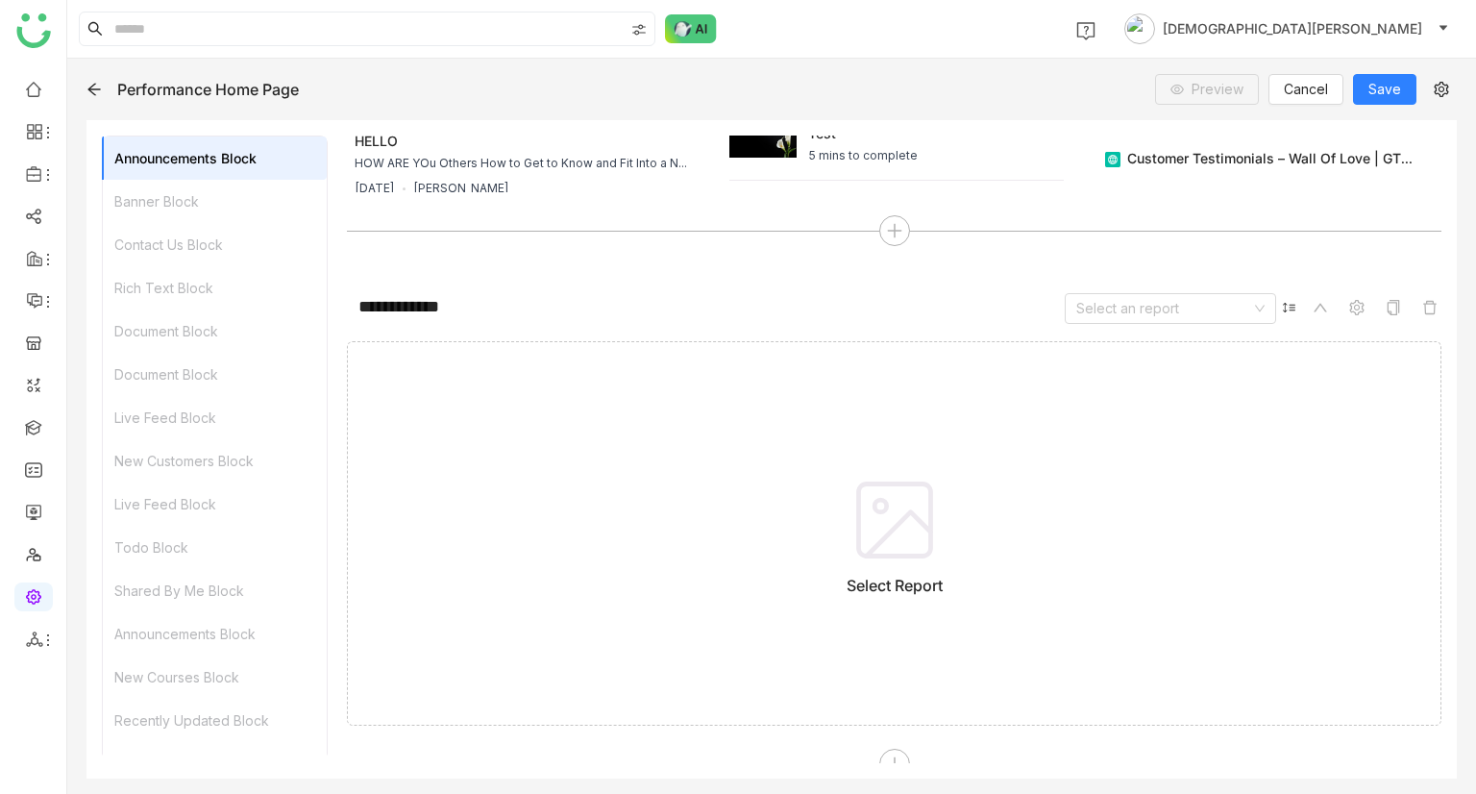
scroll to position [3979, 0]
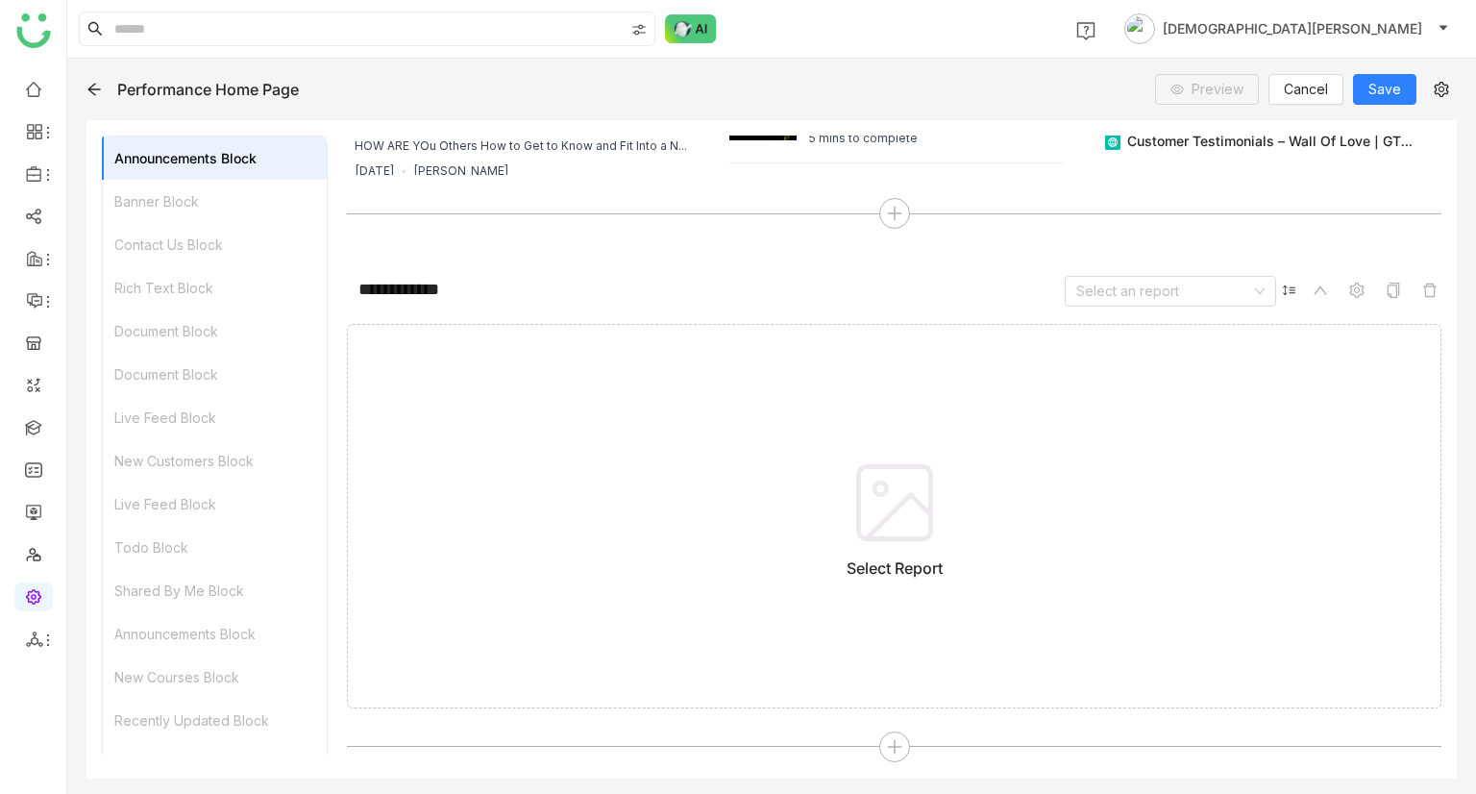
click at [906, 531] on icon at bounding box center [895, 502] width 96 height 96
click at [1169, 287] on input at bounding box center [1163, 291] width 175 height 29
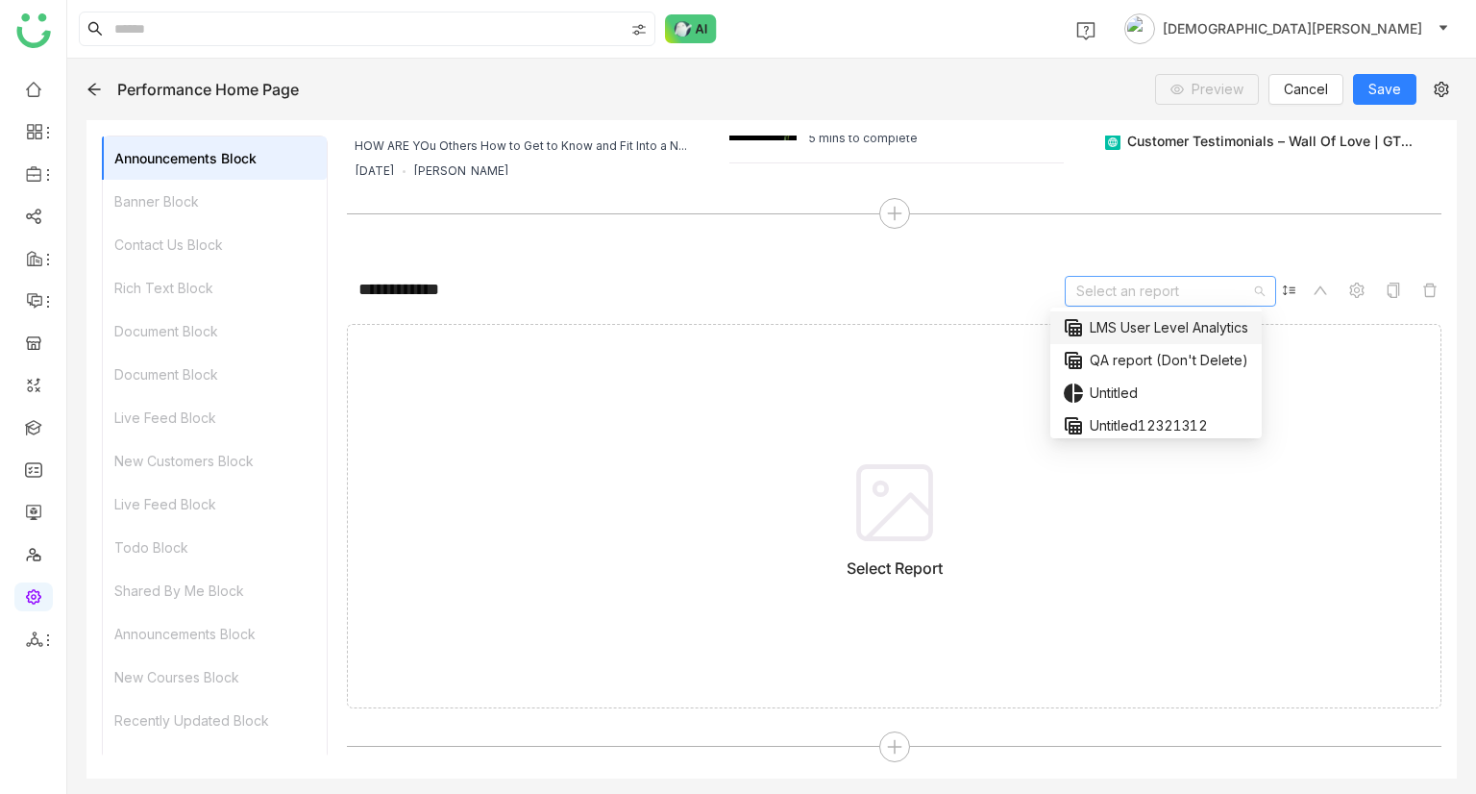
click at [1155, 314] on nz-option-item "table_view LMS User Level Analytics" at bounding box center [1155, 327] width 211 height 33
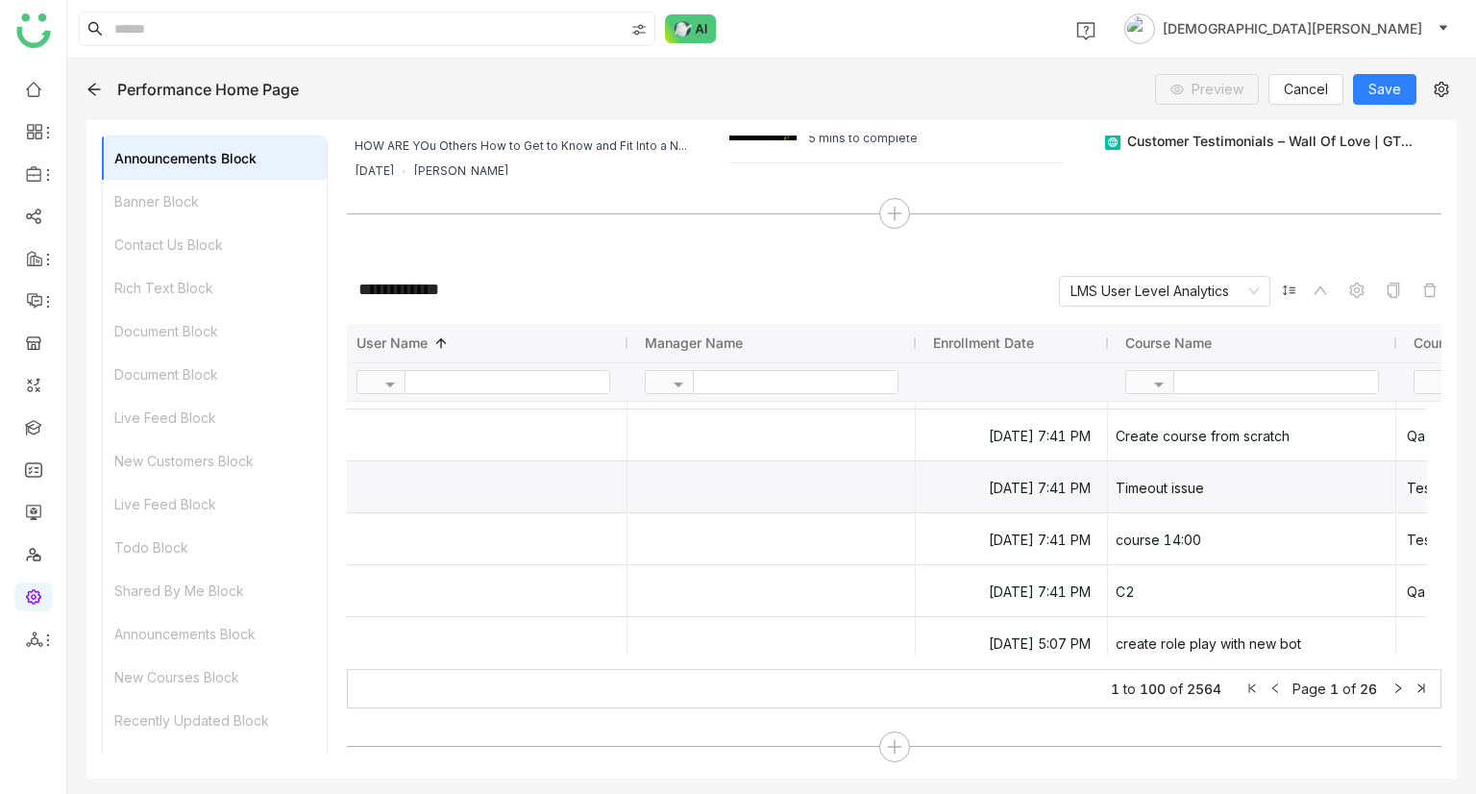
scroll to position [623, 0]
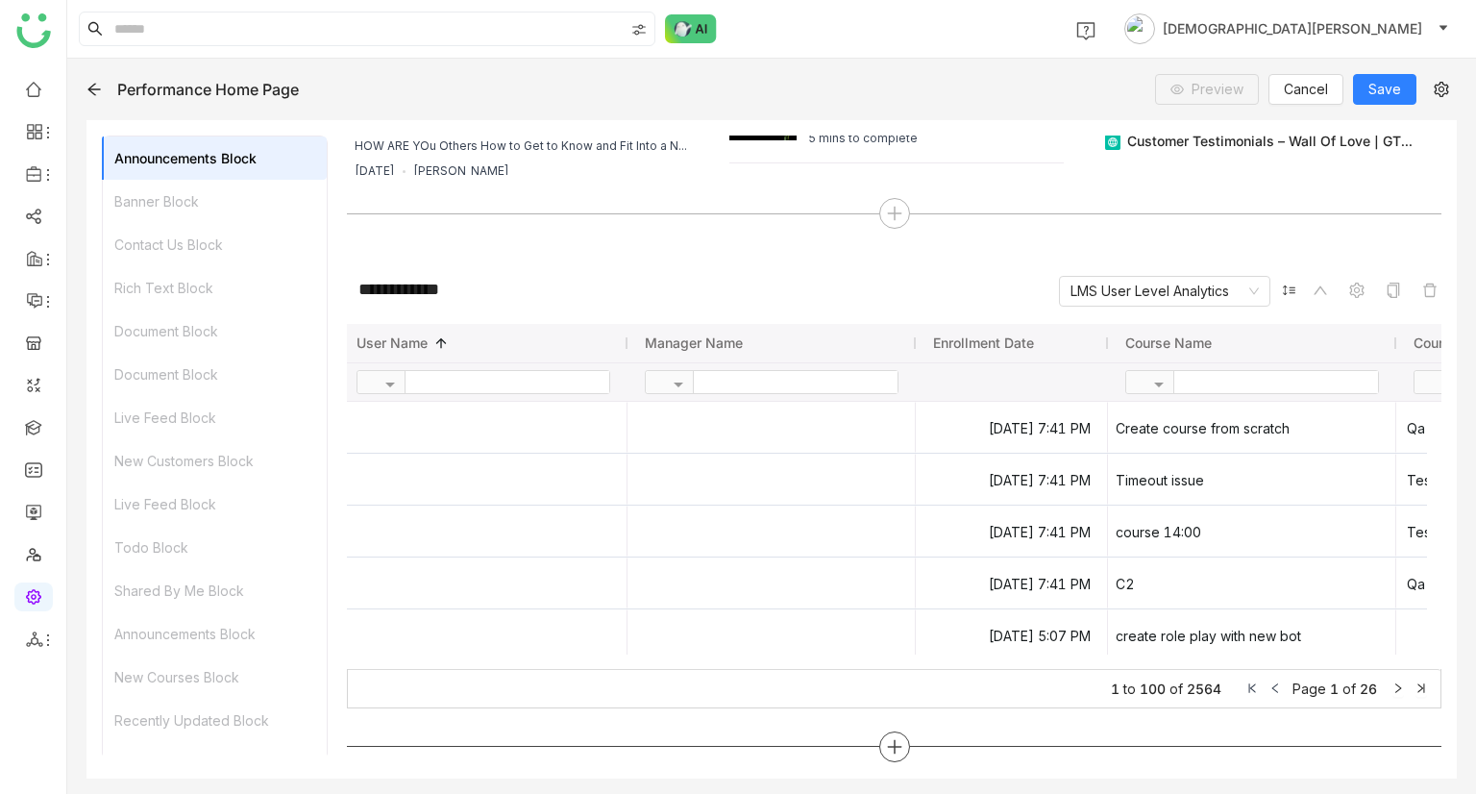
click at [879, 752] on div at bounding box center [894, 746] width 31 height 31
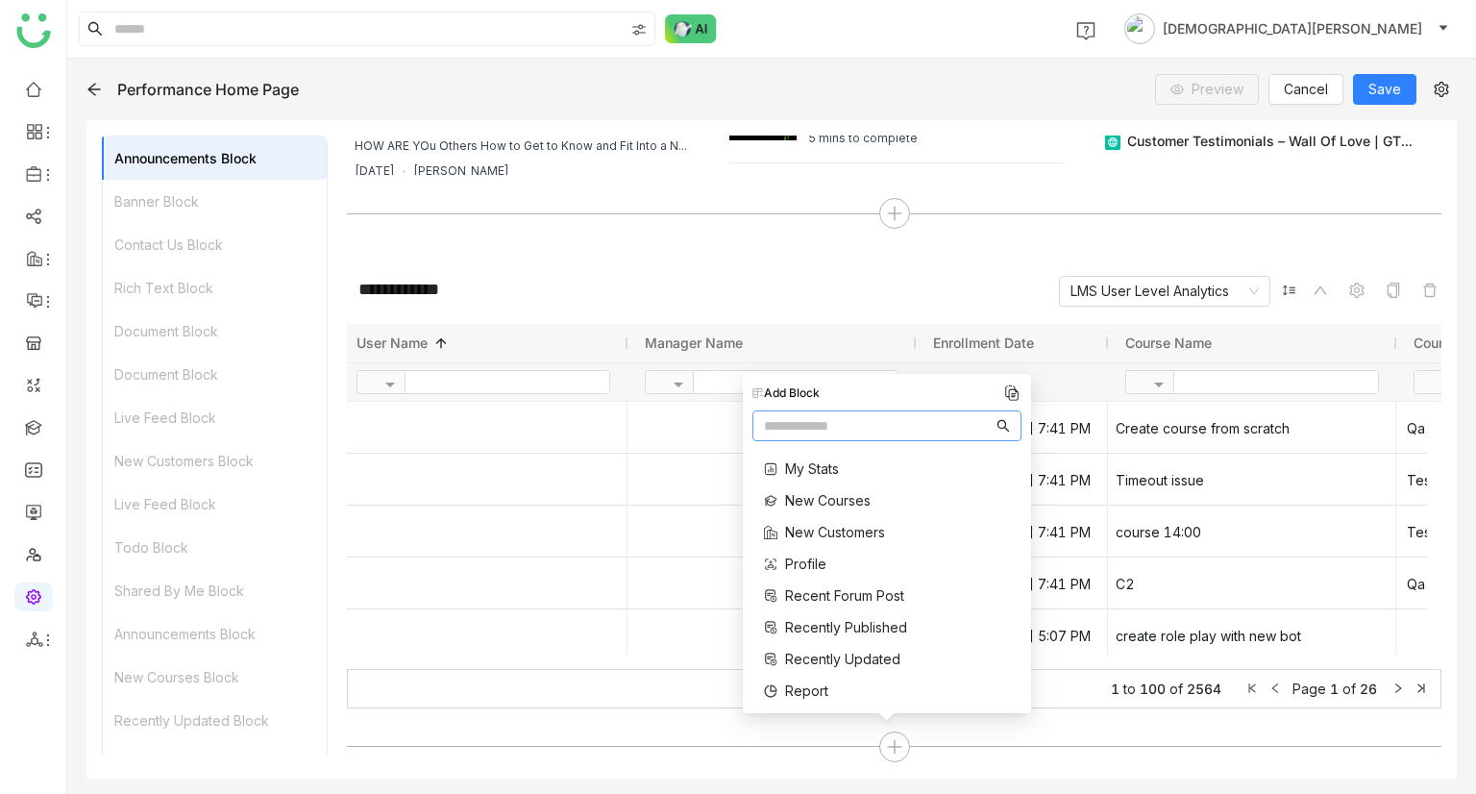
scroll to position [767, 0]
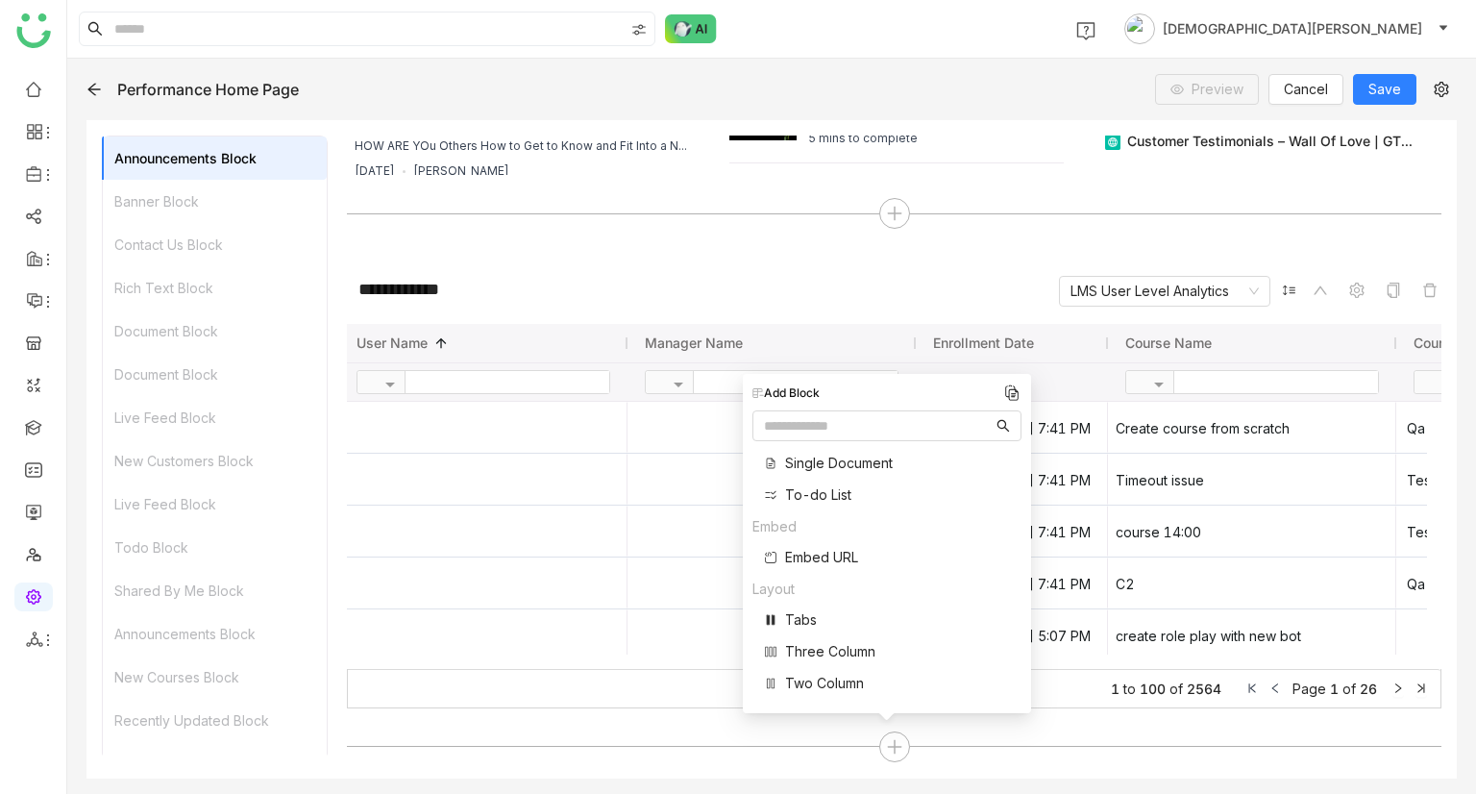
click at [792, 619] on span "Tabs" at bounding box center [801, 619] width 32 height 20
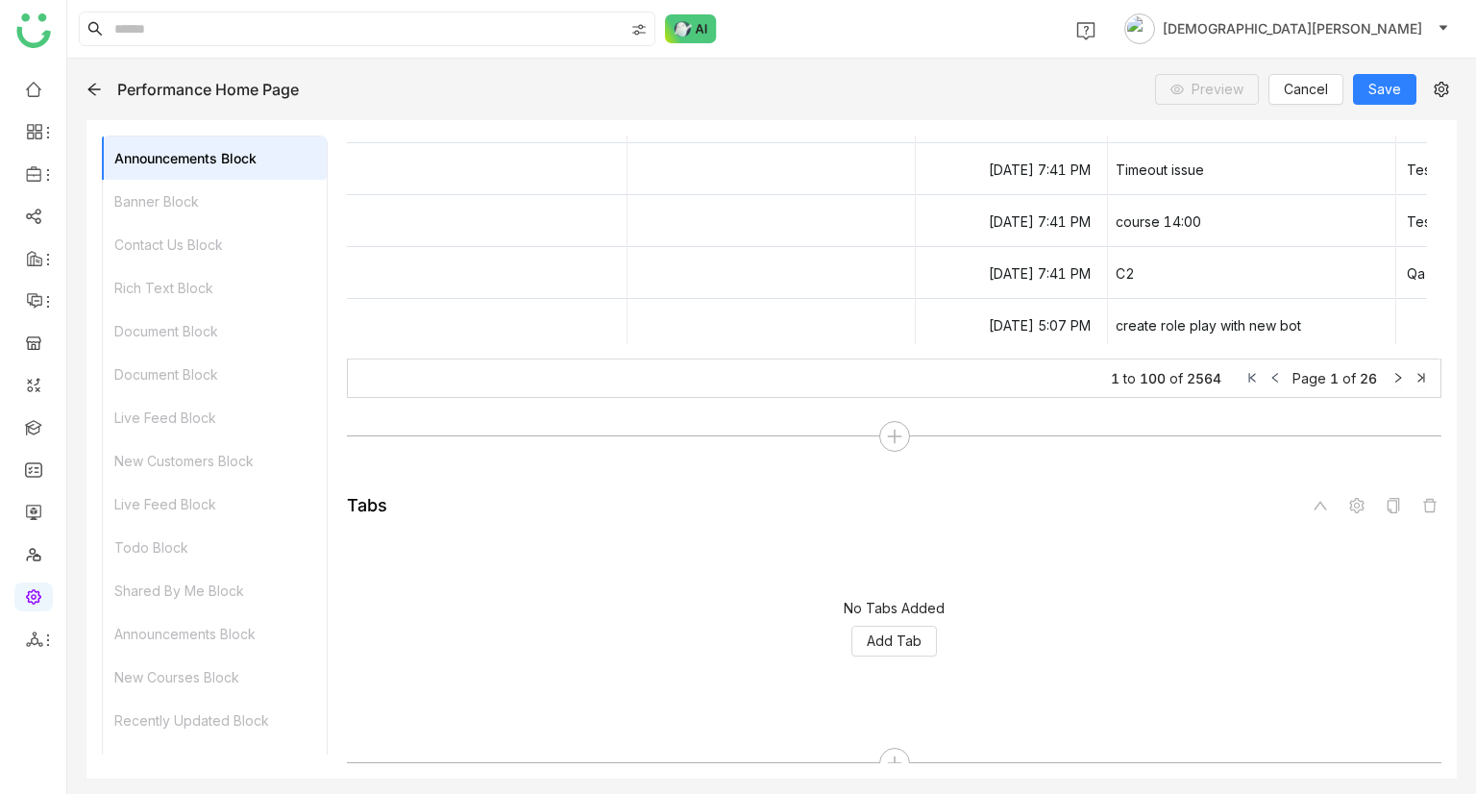
scroll to position [4306, 0]
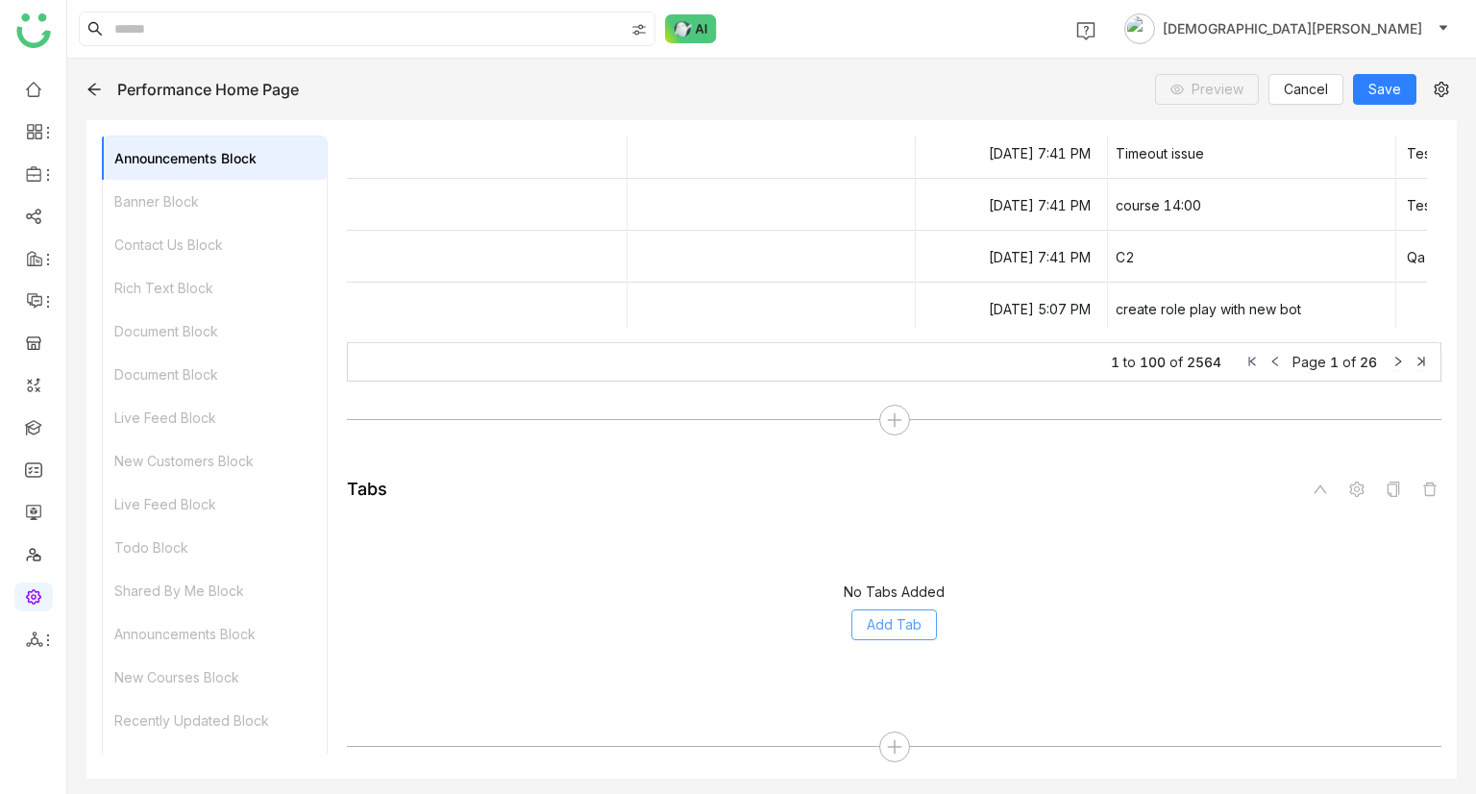
click at [876, 620] on span "Add Tab" at bounding box center [894, 624] width 55 height 21
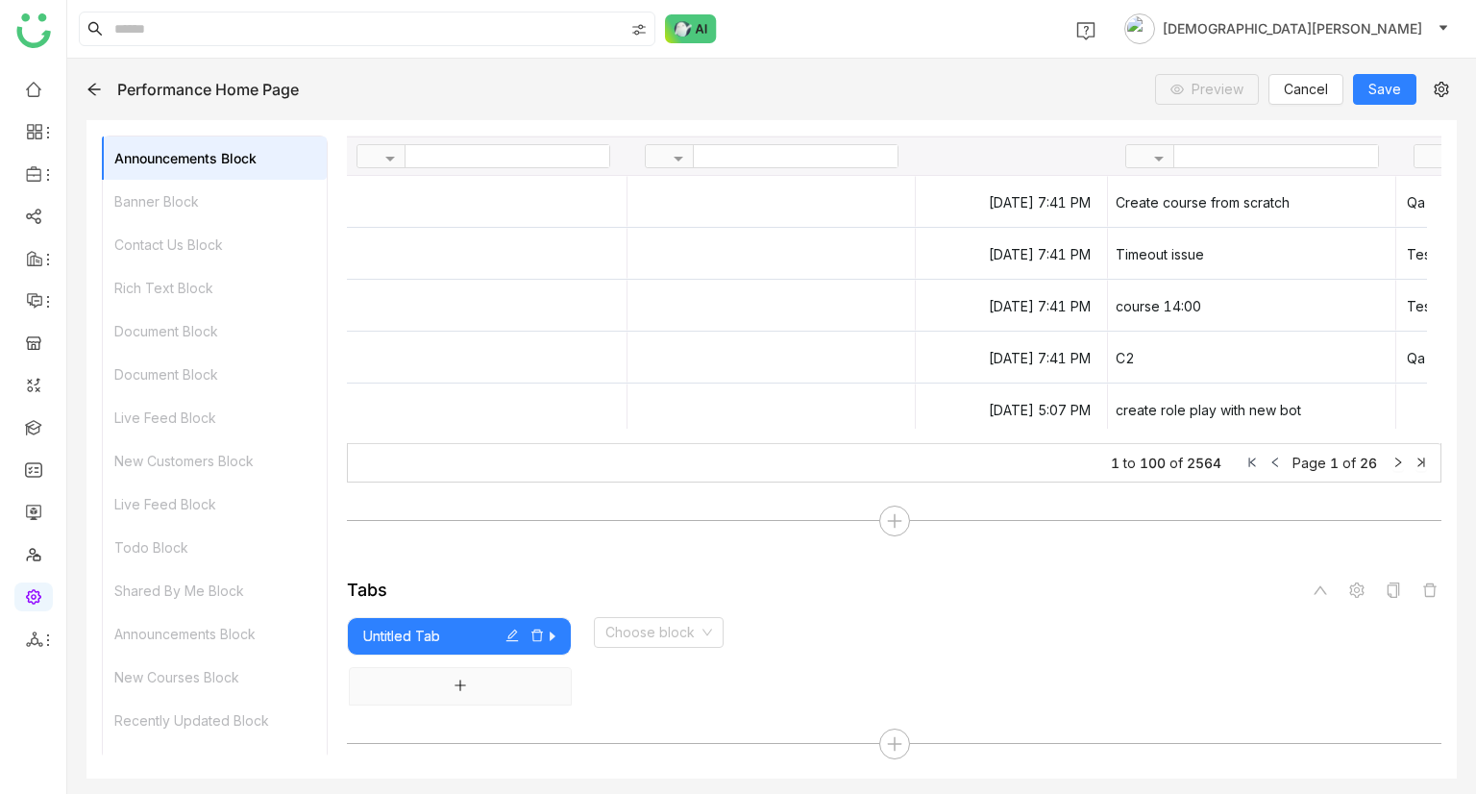
scroll to position [4201, 0]
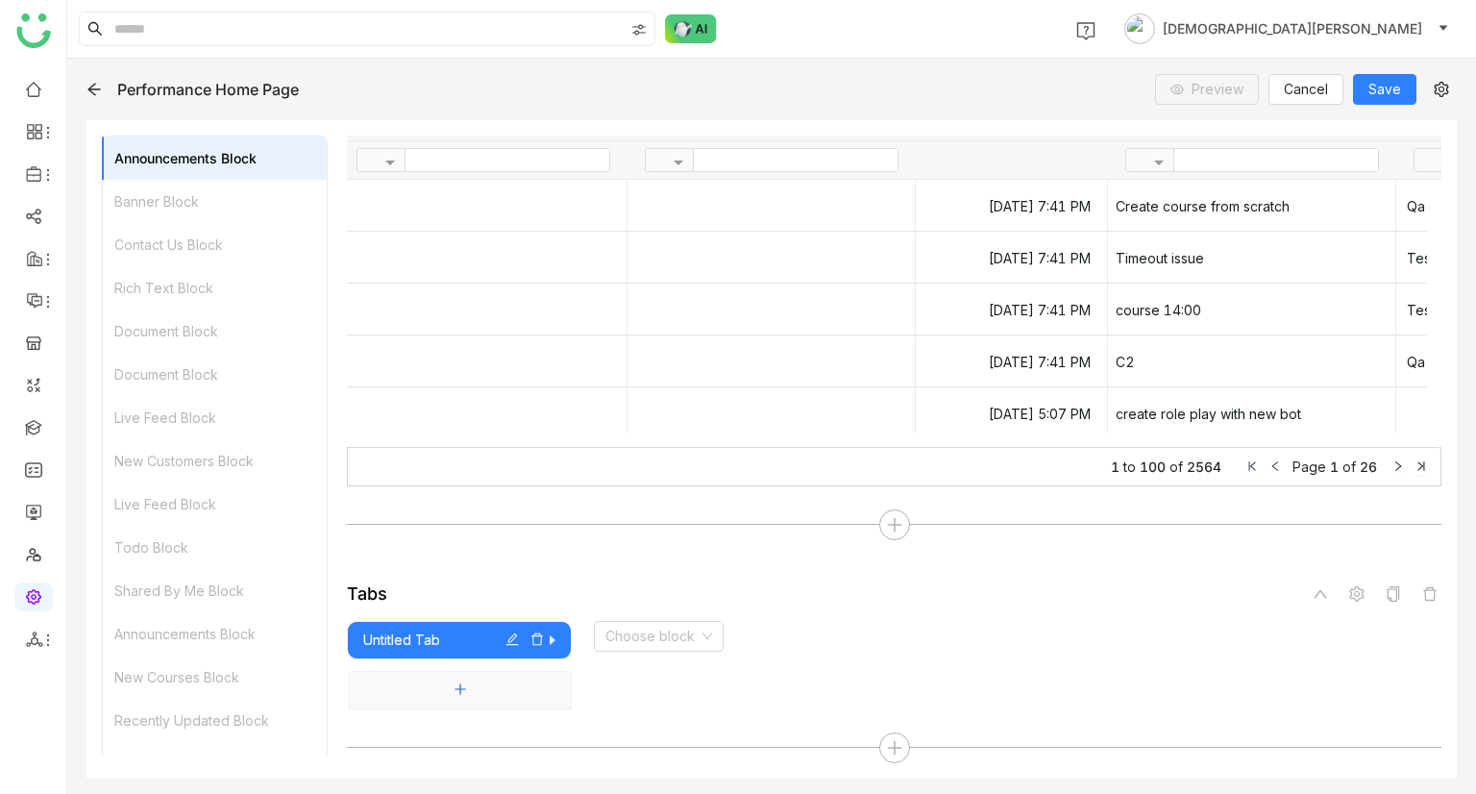
click at [488, 689] on button "Add tab" at bounding box center [460, 690] width 223 height 38
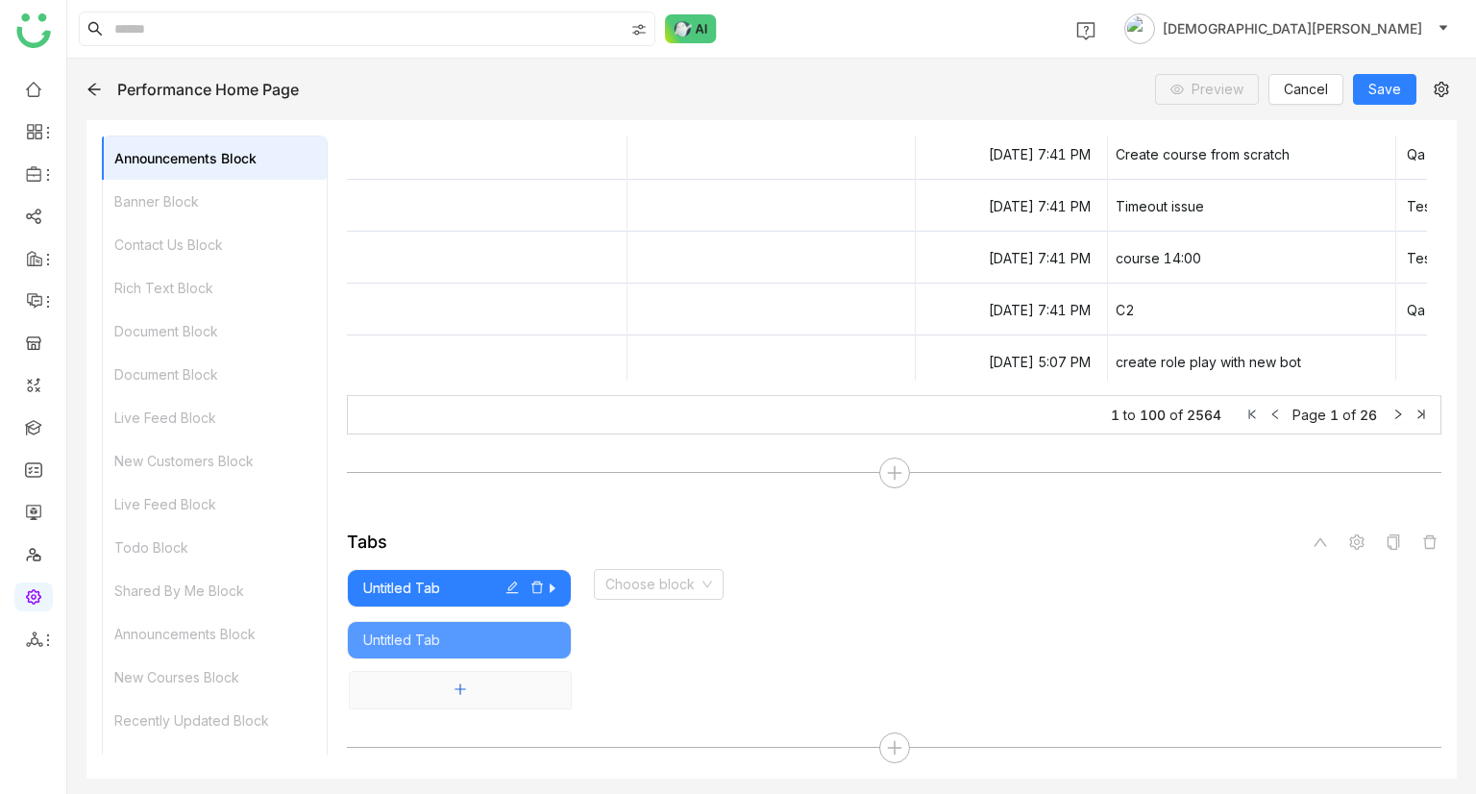
click at [488, 689] on button "Add tab" at bounding box center [460, 690] width 223 height 38
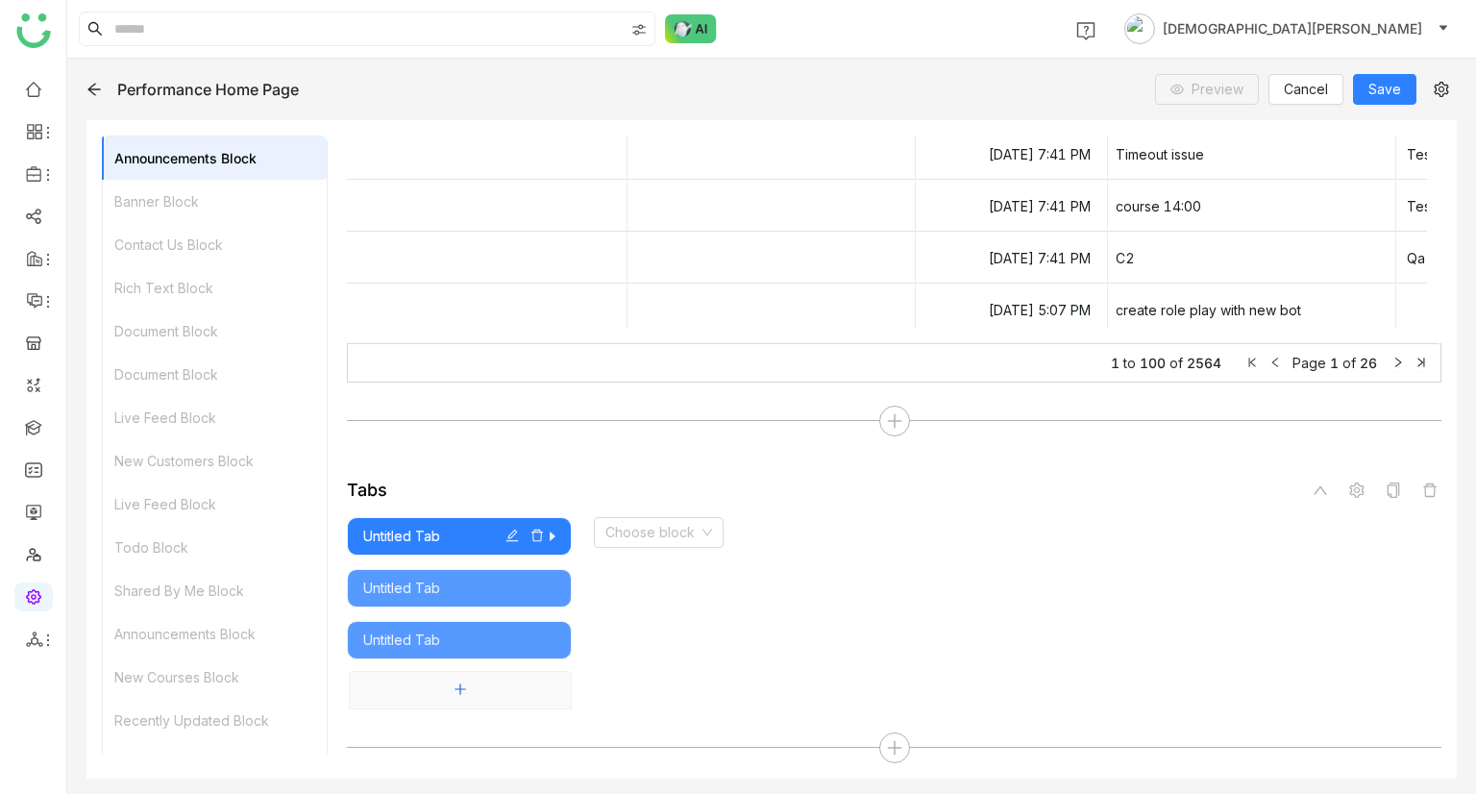
click at [450, 687] on button "Add tab" at bounding box center [460, 690] width 223 height 38
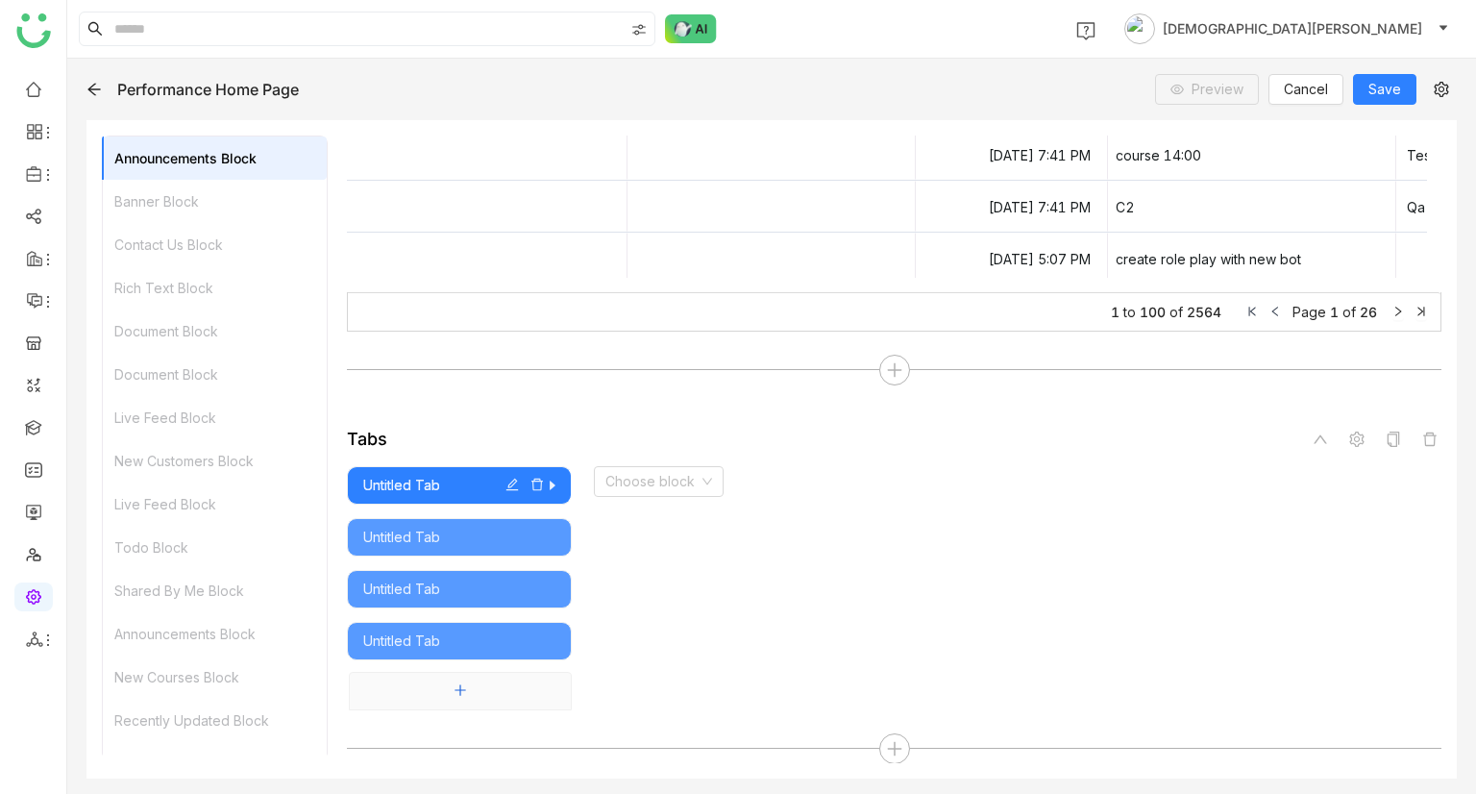
click at [450, 687] on button "Add tab" at bounding box center [460, 691] width 223 height 38
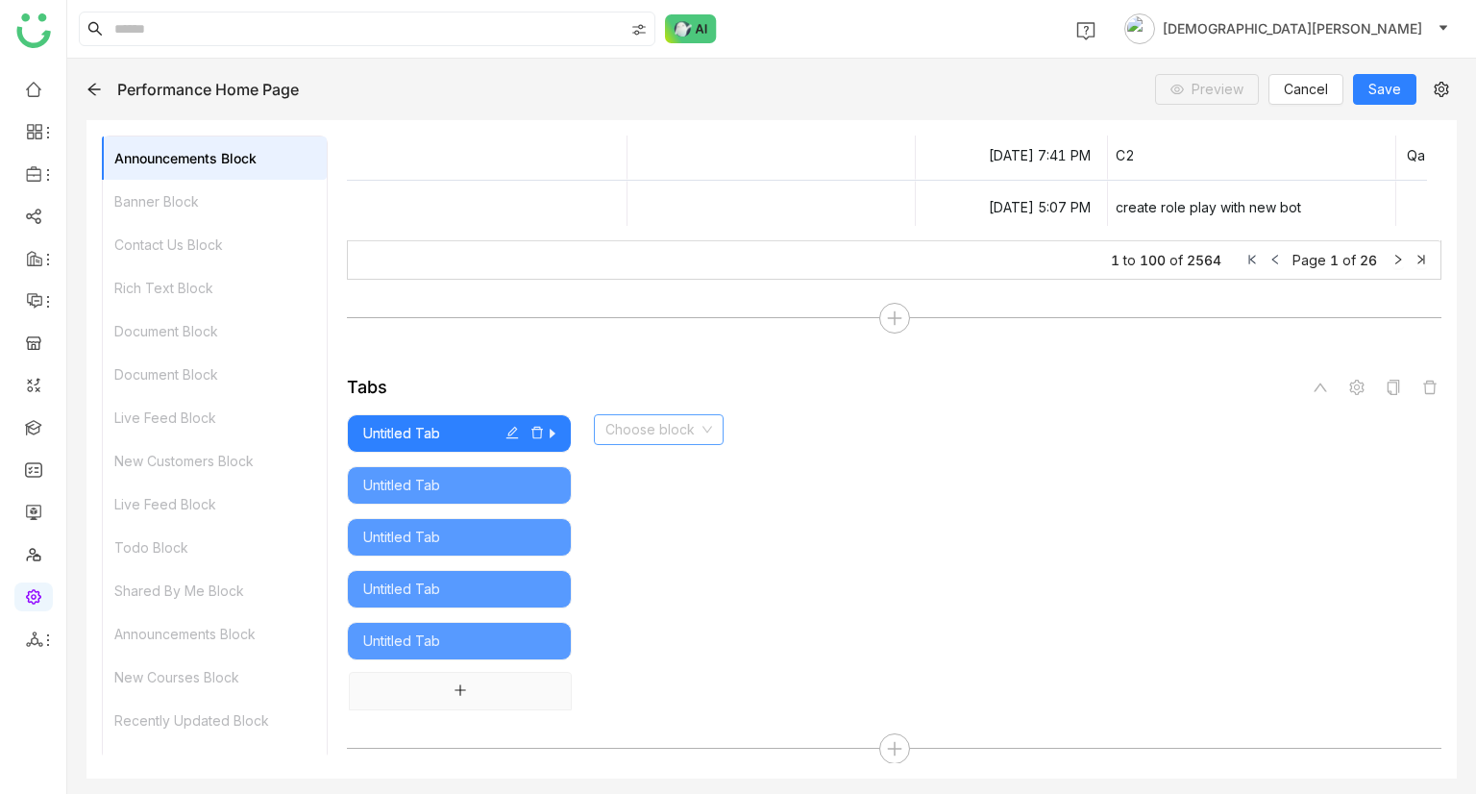
click at [672, 434] on input at bounding box center [651, 429] width 93 height 29
click at [661, 466] on div "Rich Text" at bounding box center [659, 464] width 108 height 21
click at [681, 434] on div "Start writing here ..." at bounding box center [1006, 562] width 871 height 296
click at [669, 421] on div "*" at bounding box center [1010, 424] width 833 height 20
click at [419, 489] on div "Untitled Tab" at bounding box center [459, 485] width 192 height 21
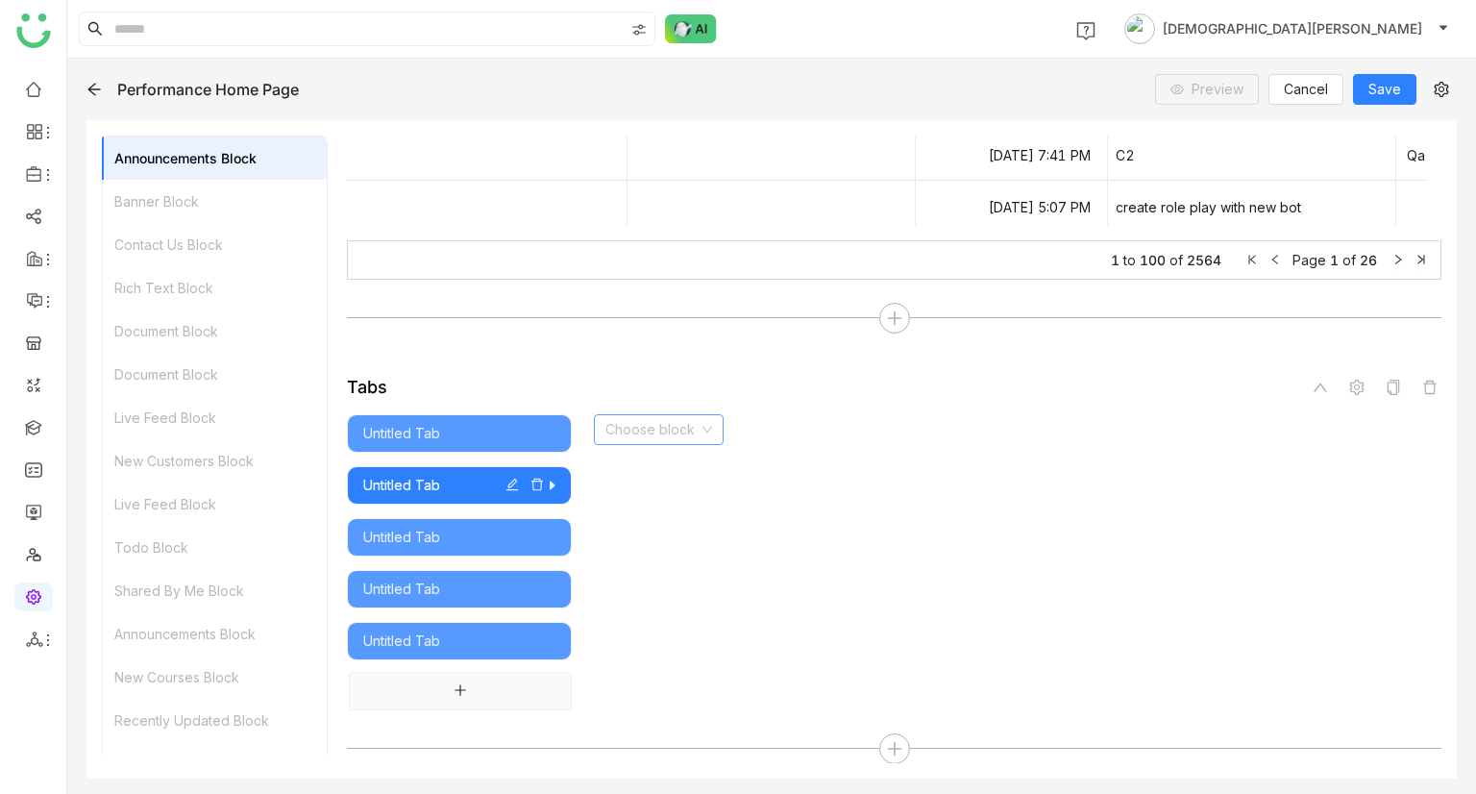
click at [646, 439] on input at bounding box center [651, 429] width 93 height 29
click at [645, 494] on div "Image" at bounding box center [659, 495] width 108 height 21
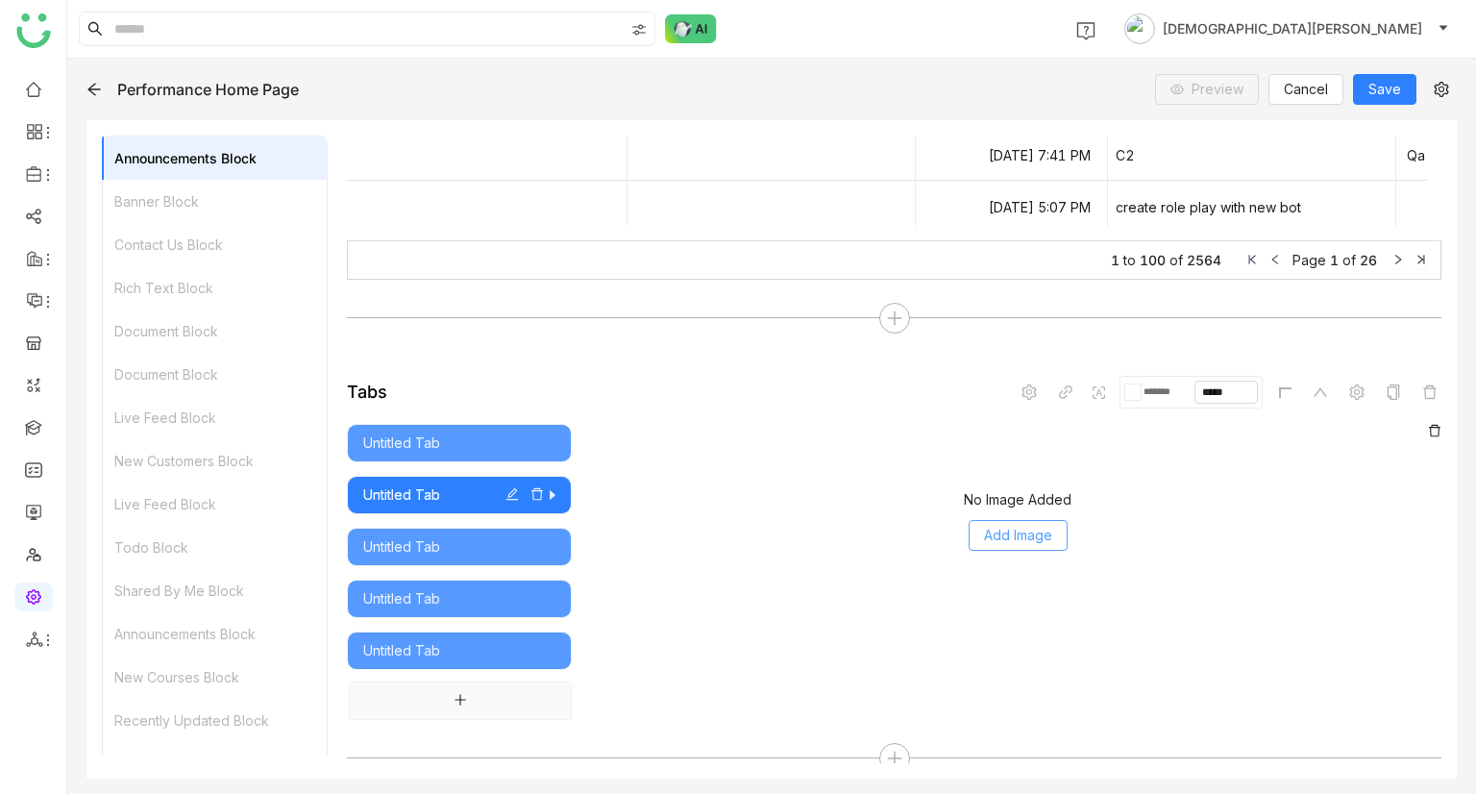
click at [1035, 525] on span "Add Image" at bounding box center [1018, 535] width 68 height 21
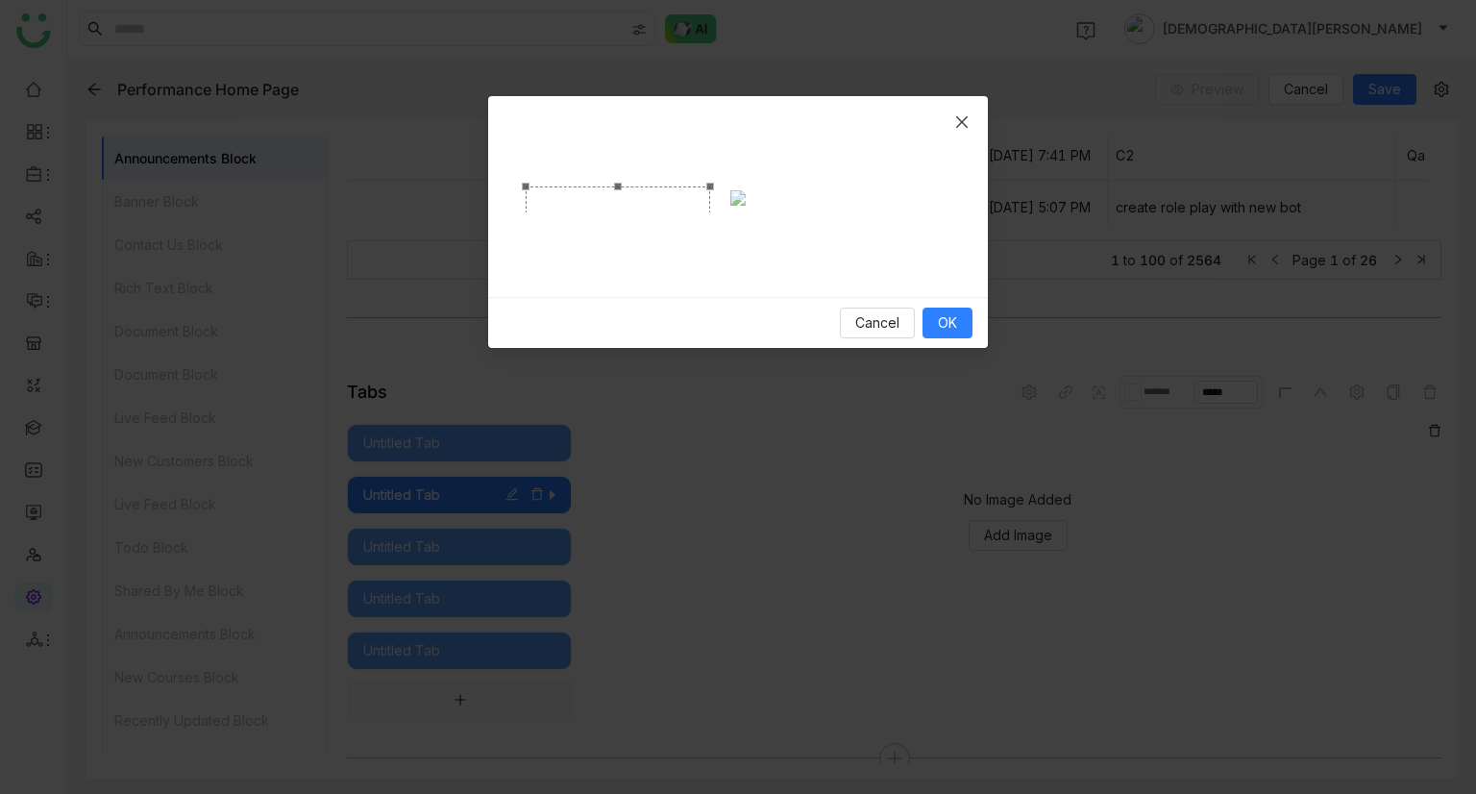
drag, startPoint x: 952, startPoint y: 404, endPoint x: 712, endPoint y: 235, distance: 293.2
click at [712, 297] on span "Crop photo" at bounding box center [710, 301] width 8 height 8
drag, startPoint x: 602, startPoint y: 170, endPoint x: 686, endPoint y: 229, distance: 102.1
click at [686, 247] on div "Crop photo" at bounding box center [703, 304] width 184 height 115
click at [934, 338] on button "OK" at bounding box center [947, 322] width 50 height 31
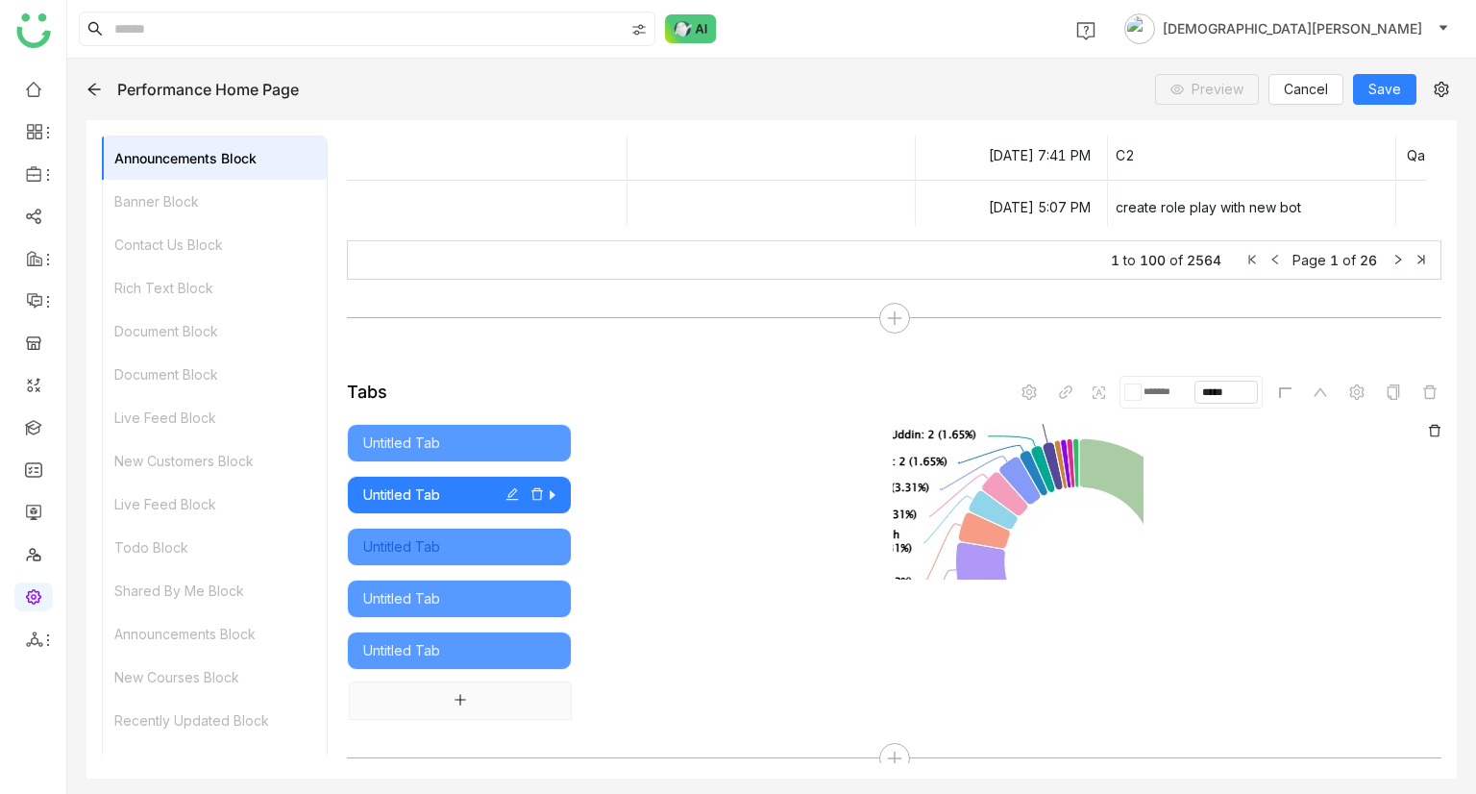
click at [447, 536] on div "Untitled Tab" at bounding box center [459, 546] width 192 height 21
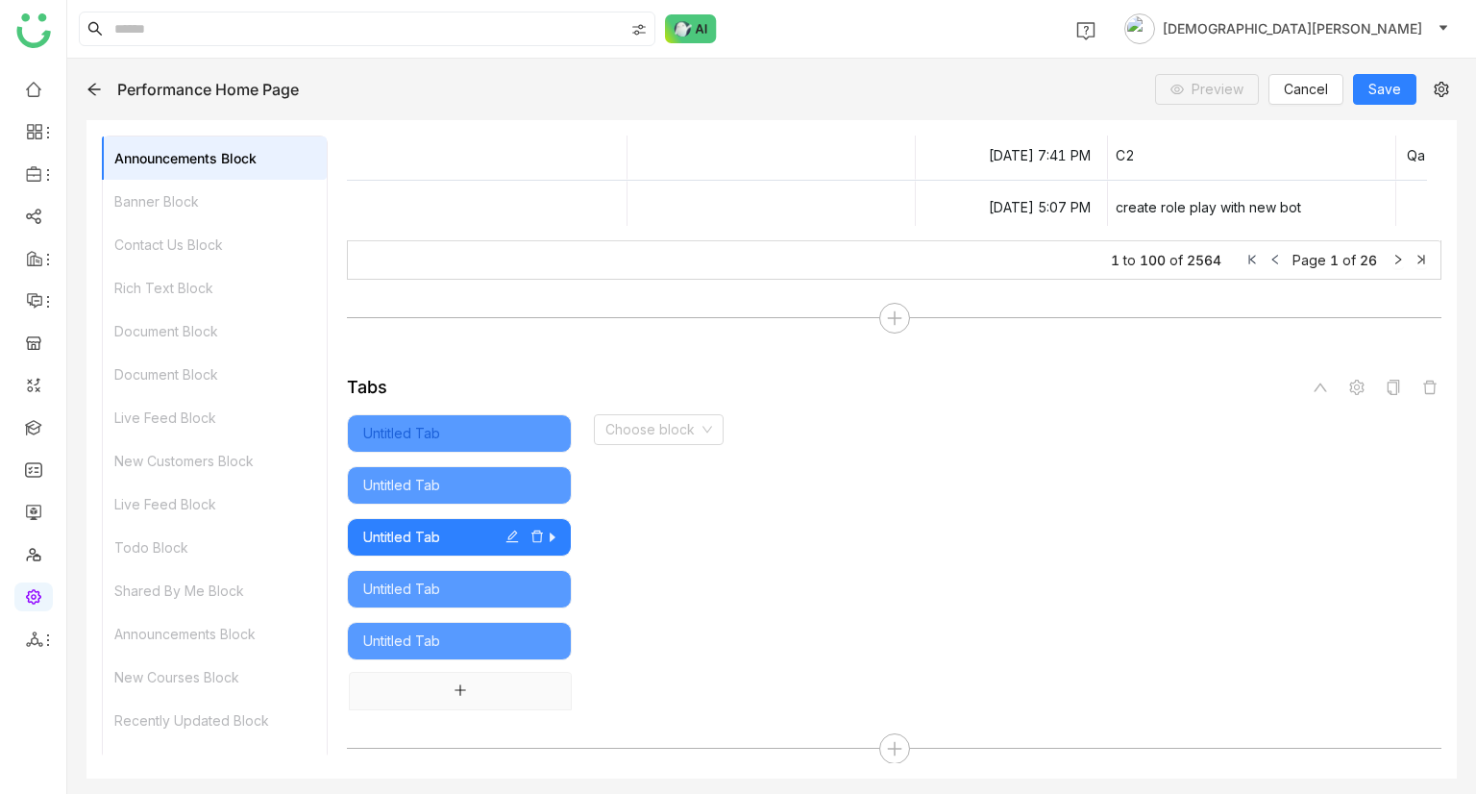
click at [418, 437] on div "Untitled Tab" at bounding box center [459, 433] width 192 height 21
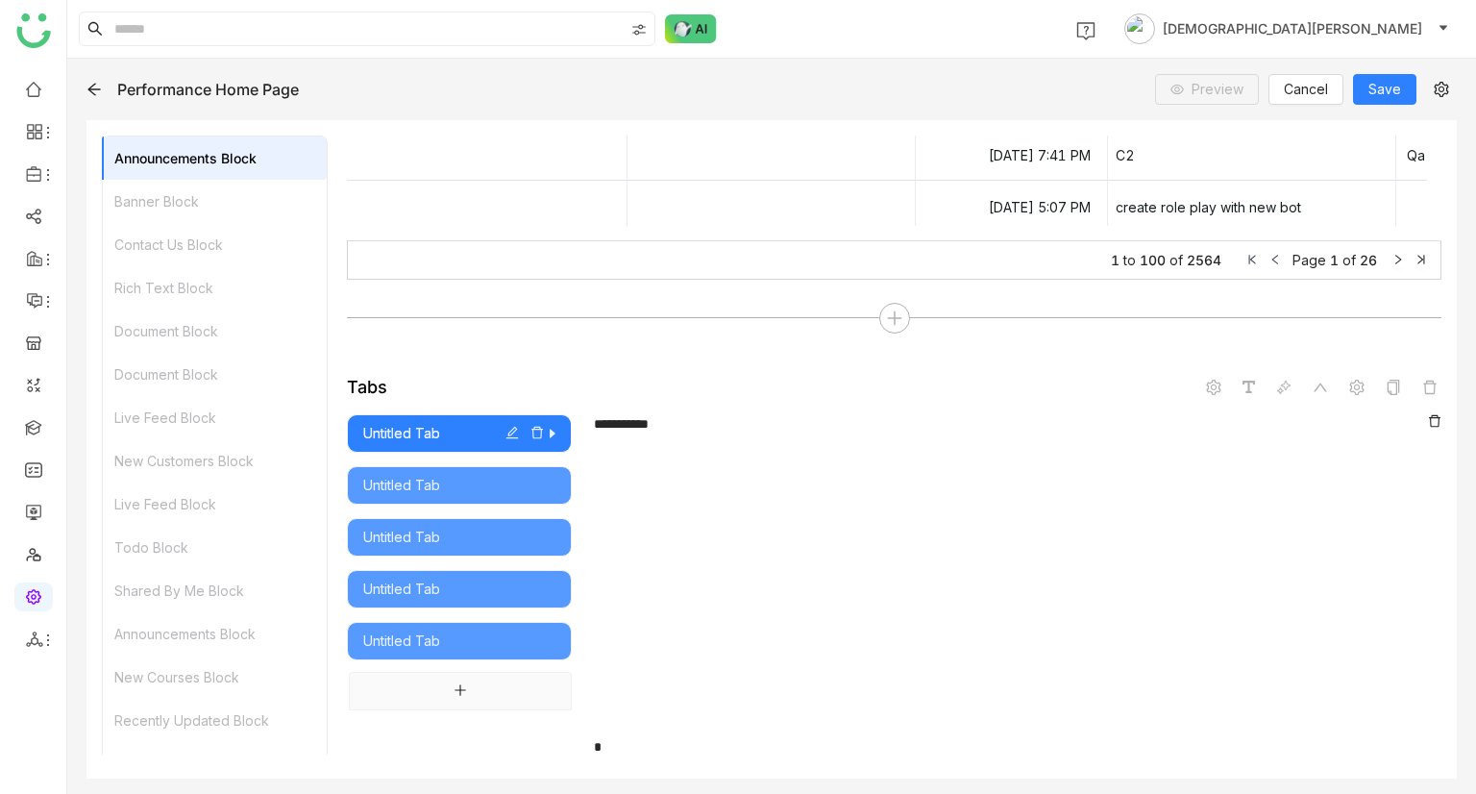
click at [507, 429] on icon "button" at bounding box center [511, 432] width 13 height 13
click at [500, 383] on input "**********" at bounding box center [488, 383] width 142 height 27
type input "*"
type input "********"
click at [511, 484] on div "Untitled Tab" at bounding box center [459, 485] width 192 height 21
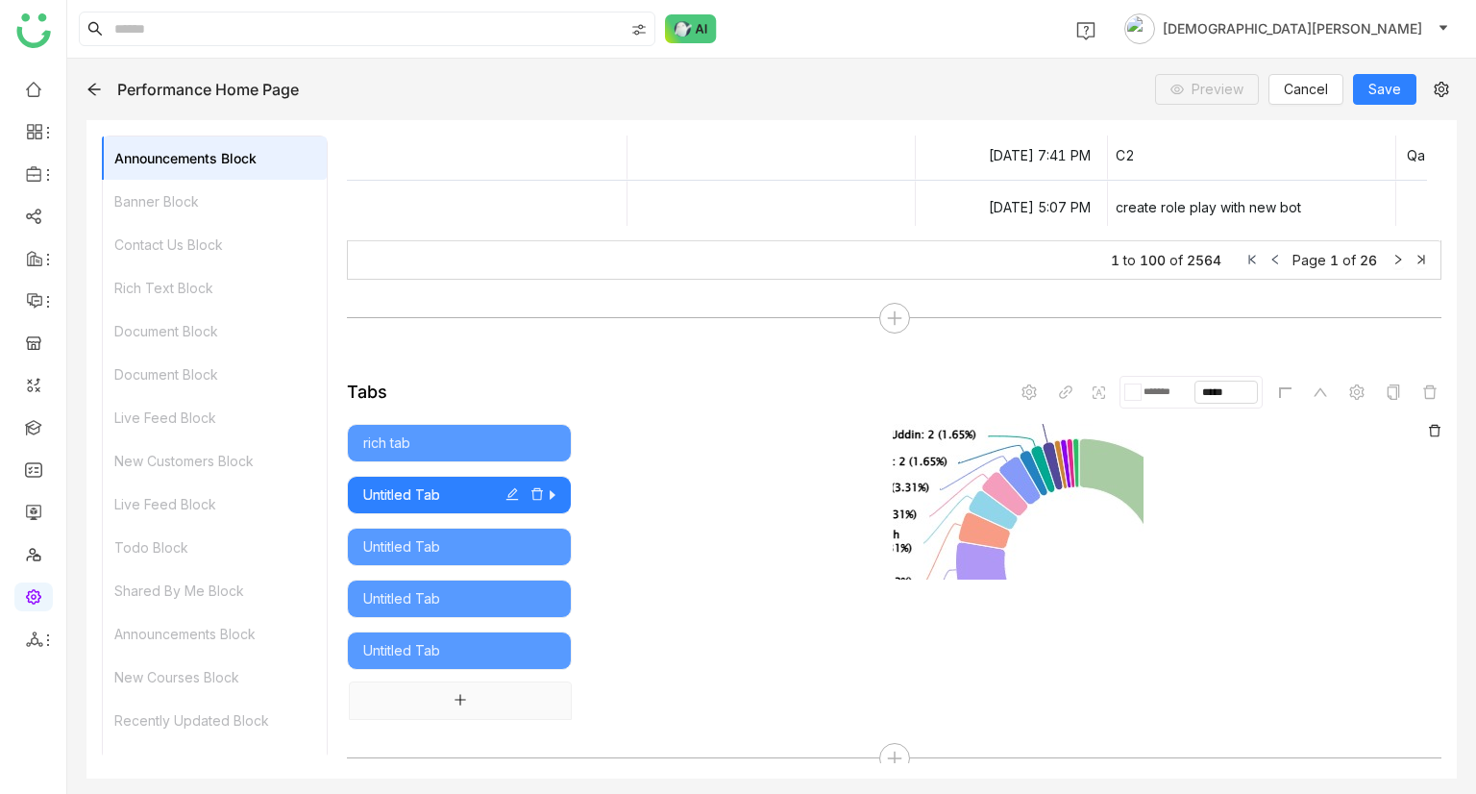
click at [510, 493] on icon "button" at bounding box center [512, 494] width 12 height 12
click at [510, 452] on input "**********" at bounding box center [488, 443] width 142 height 27
type input "*****"
click at [454, 488] on div "Image" at bounding box center [459, 494] width 192 height 21
click at [469, 552] on div "Untitled Tab" at bounding box center [459, 547] width 225 height 38
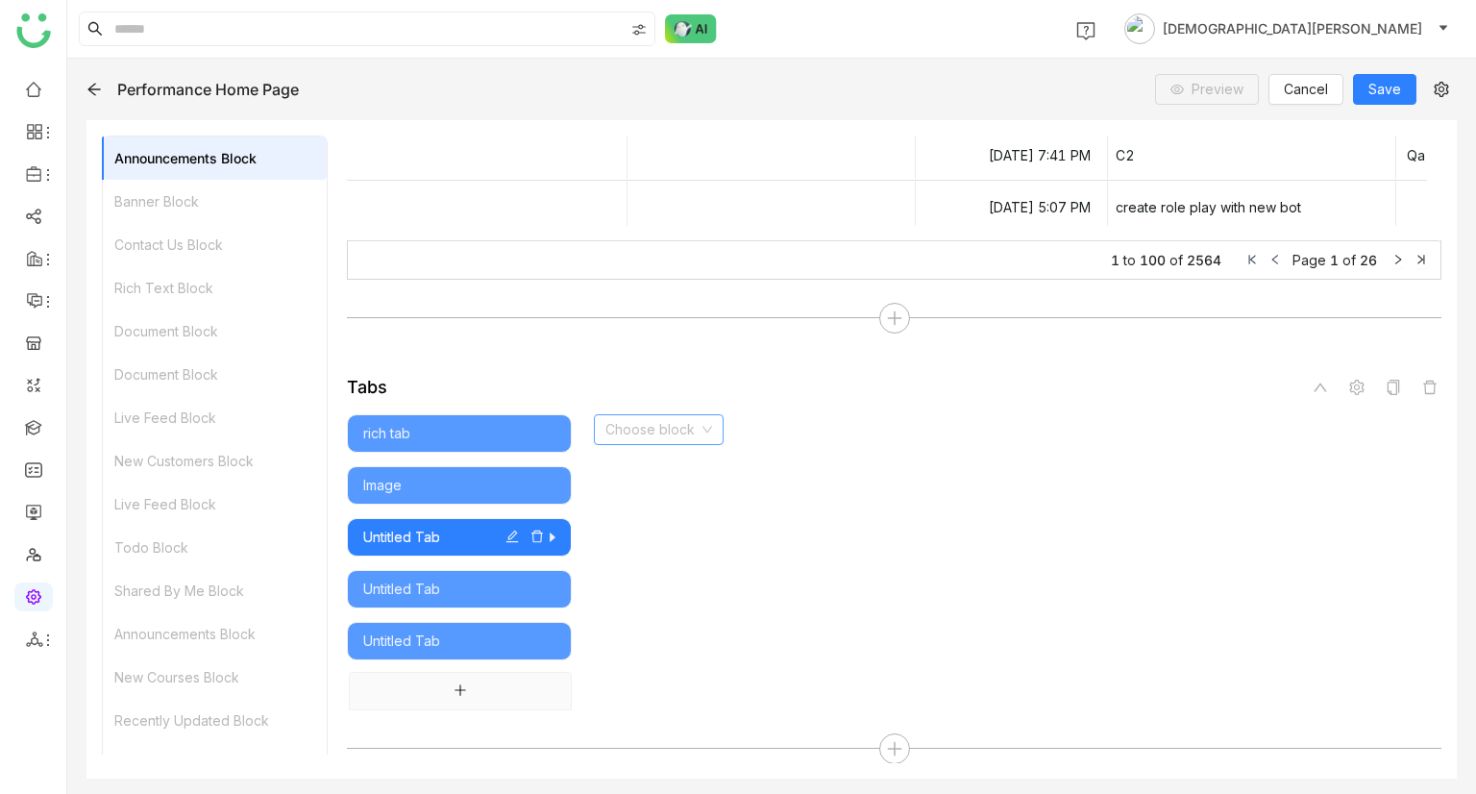
click at [682, 417] on input at bounding box center [651, 429] width 93 height 29
click at [665, 518] on div "Document" at bounding box center [659, 526] width 108 height 21
click at [510, 529] on icon "button" at bounding box center [511, 535] width 13 height 13
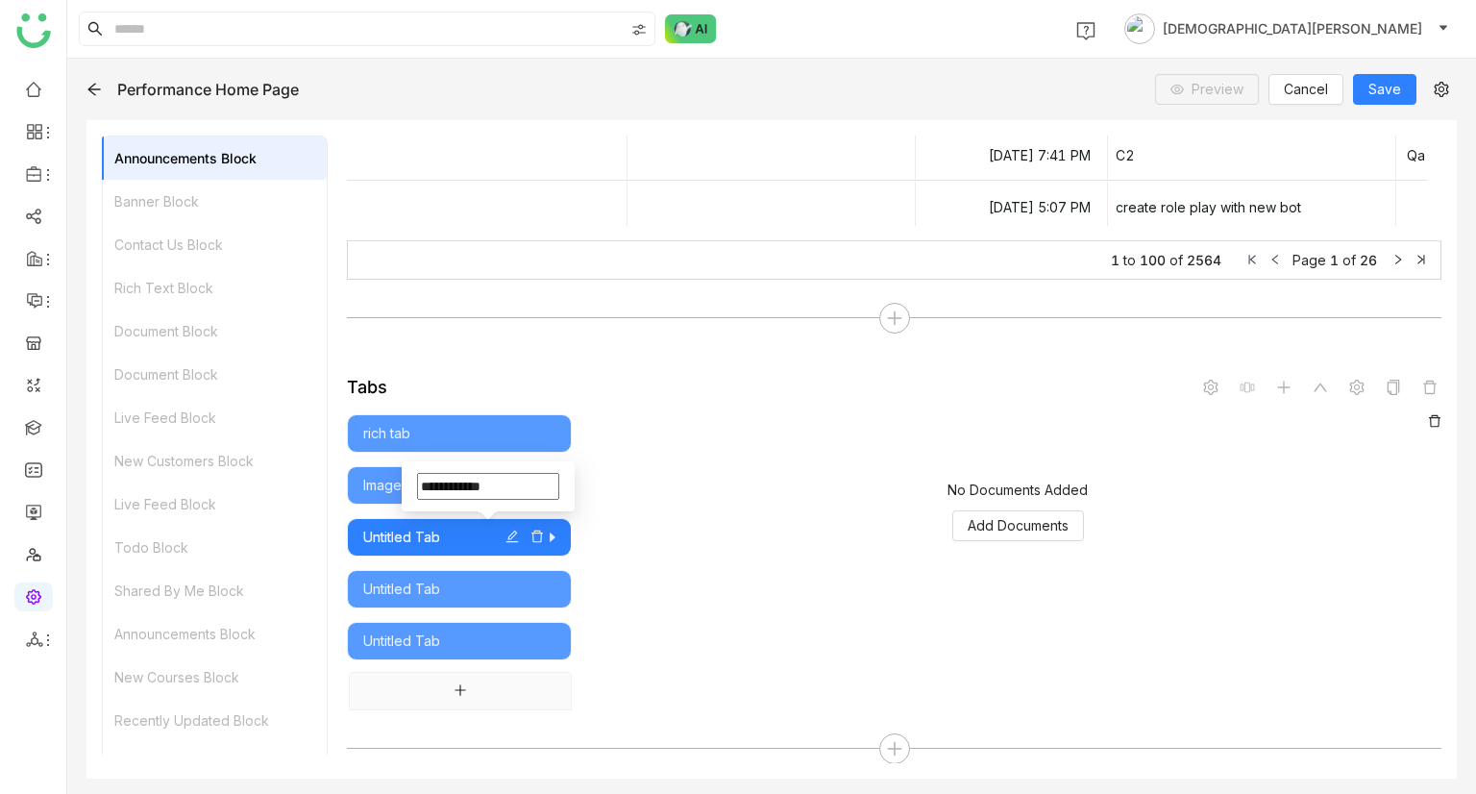
click at [532, 497] on input "**********" at bounding box center [488, 486] width 142 height 27
type input "********"
click at [722, 526] on div "No Documents Added Add Documents" at bounding box center [1017, 510] width 847 height 192
click at [994, 521] on span "Add Documents" at bounding box center [1018, 525] width 101 height 21
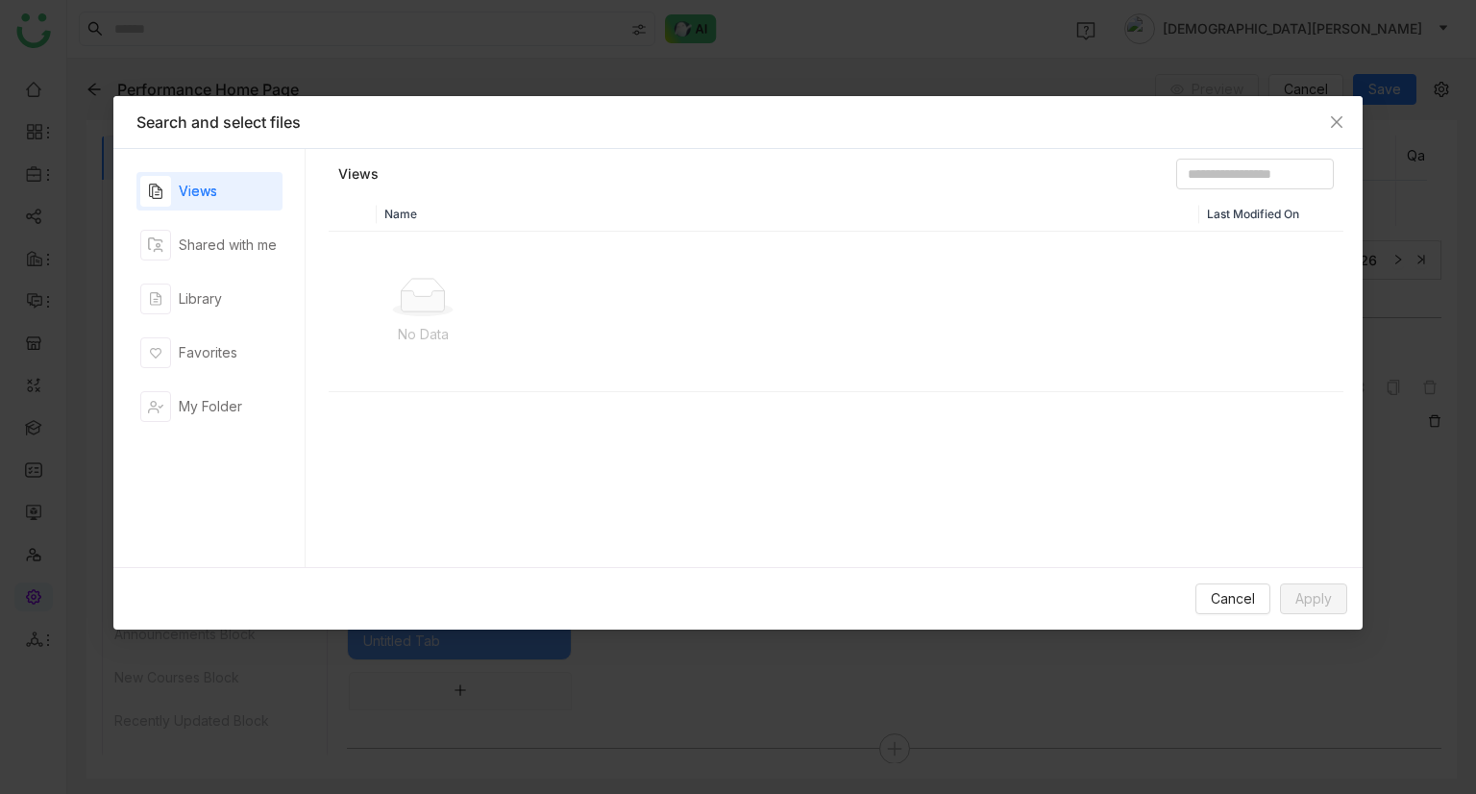
scroll to position [12, 0]
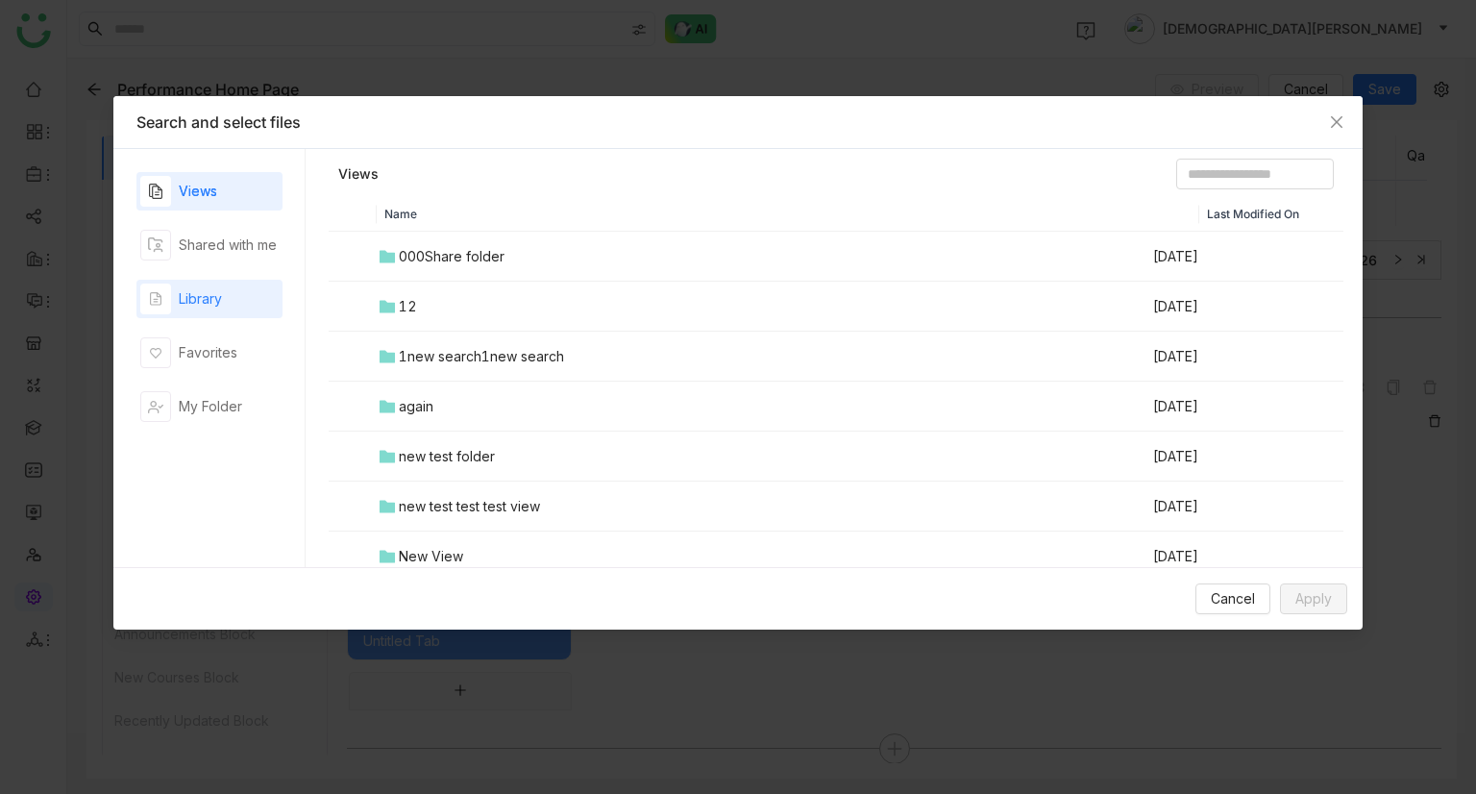
click at [187, 308] on div "Library" at bounding box center [181, 298] width 82 height 31
click at [405, 355] on div "01web" at bounding box center [421, 356] width 45 height 21
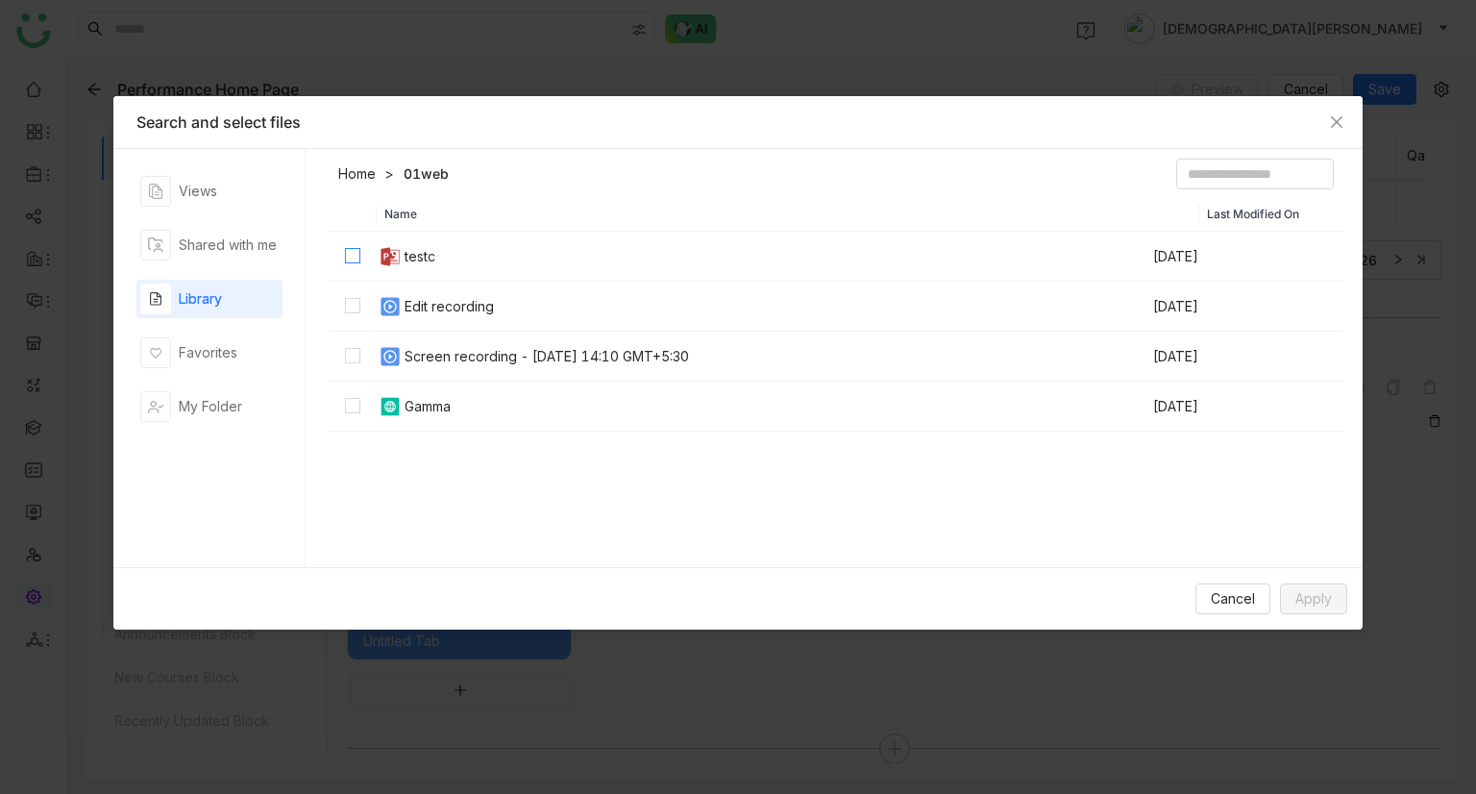
click at [346, 248] on td at bounding box center [353, 257] width 48 height 50
click at [353, 347] on label at bounding box center [352, 356] width 15 height 21
click at [1309, 599] on span "Apply" at bounding box center [1313, 598] width 37 height 21
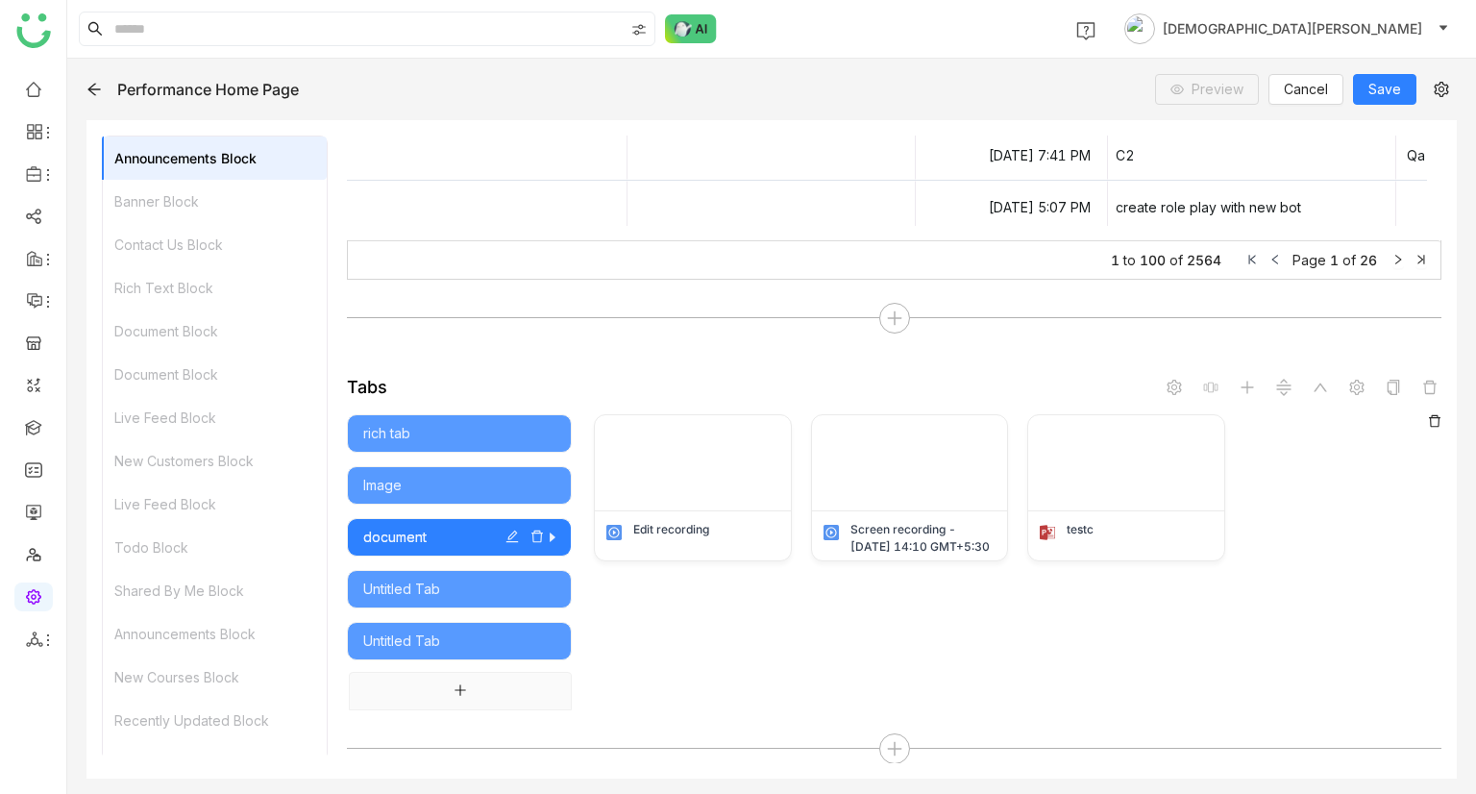
scroll to position [16, 0]
click at [462, 586] on div "Untitled Tab" at bounding box center [459, 588] width 192 height 21
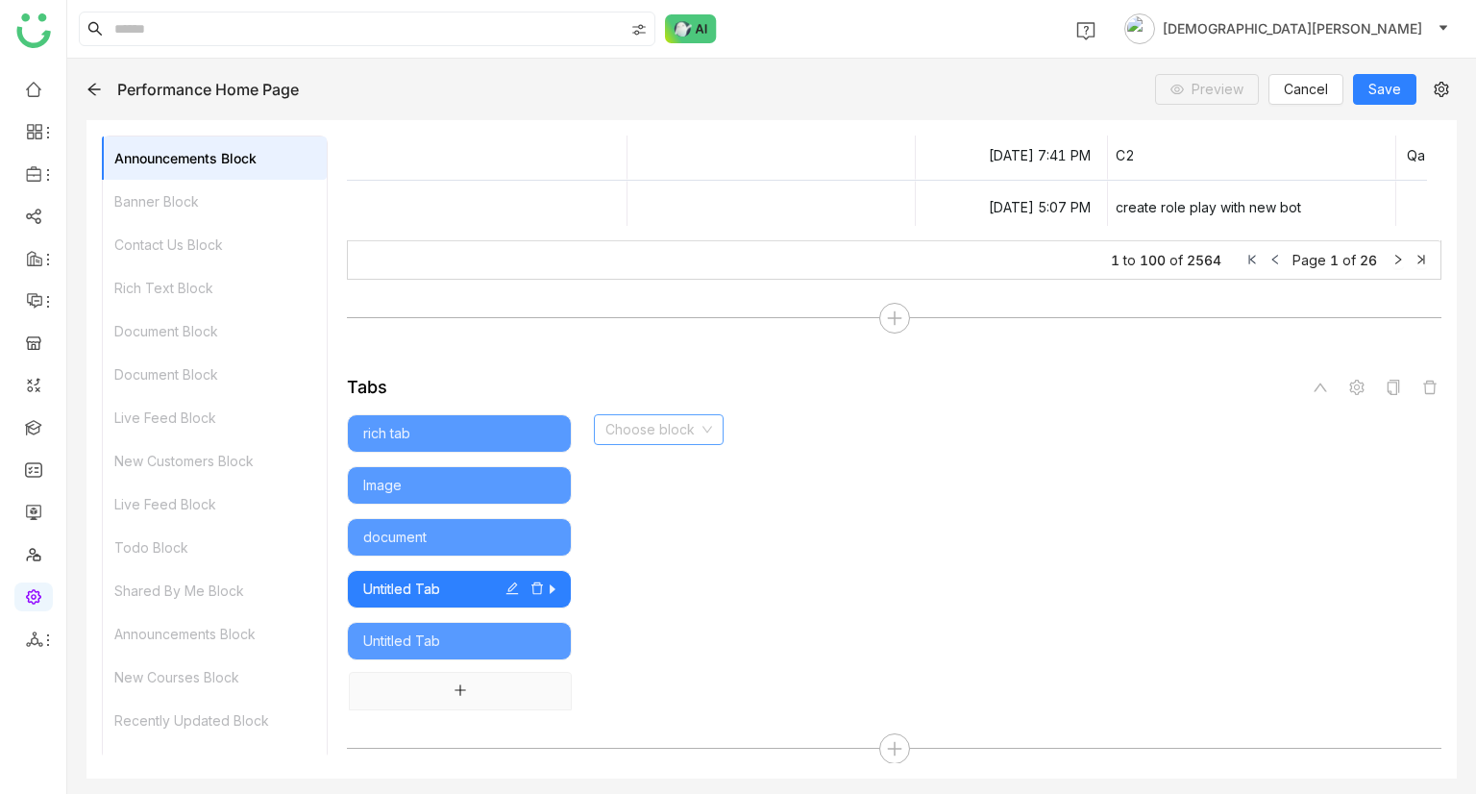
click at [660, 433] on input at bounding box center [651, 429] width 93 height 29
click at [668, 651] on div "My Learning" at bounding box center [659, 649] width 108 height 21
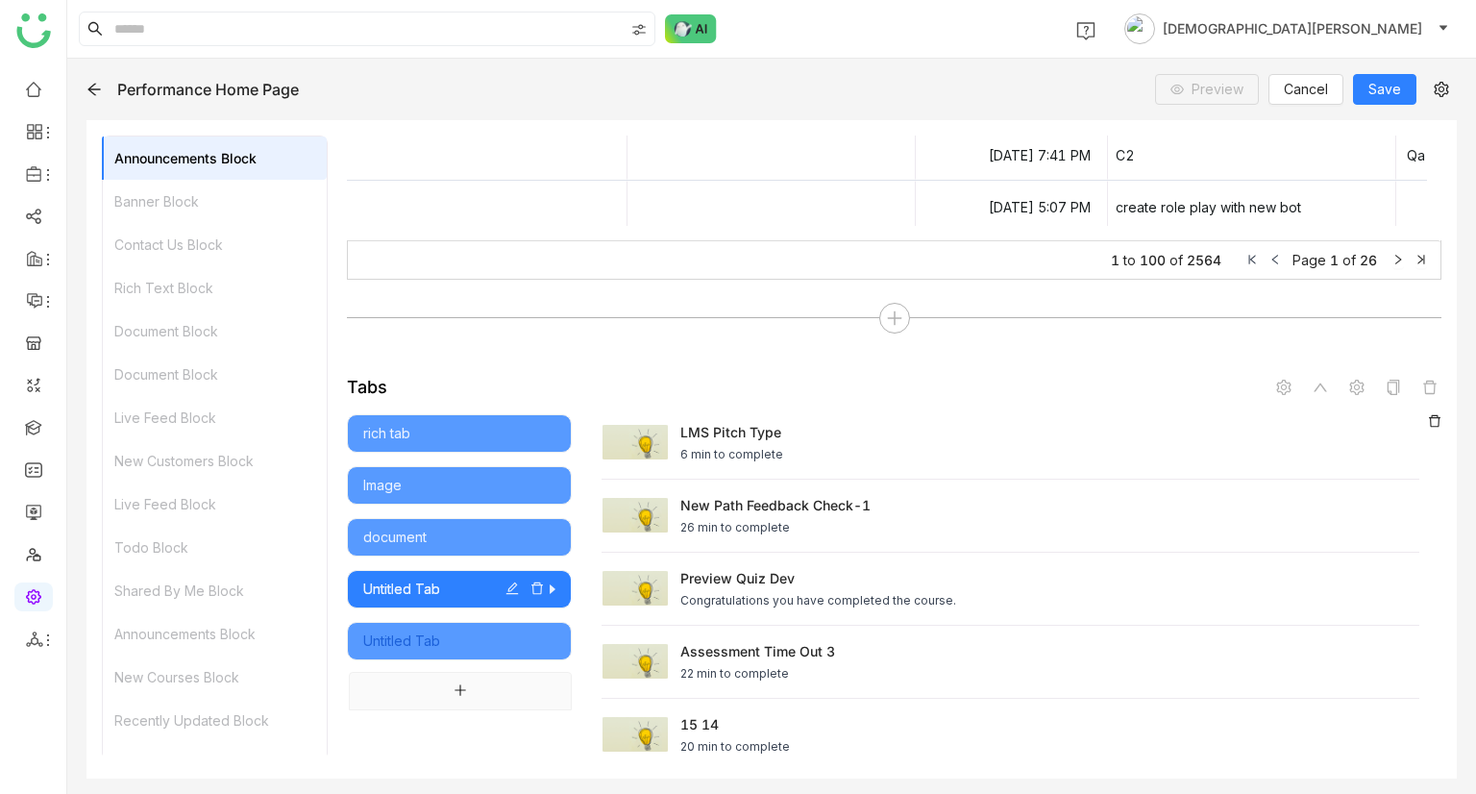
click at [484, 639] on div "Untitled Tab" at bounding box center [459, 640] width 192 height 21
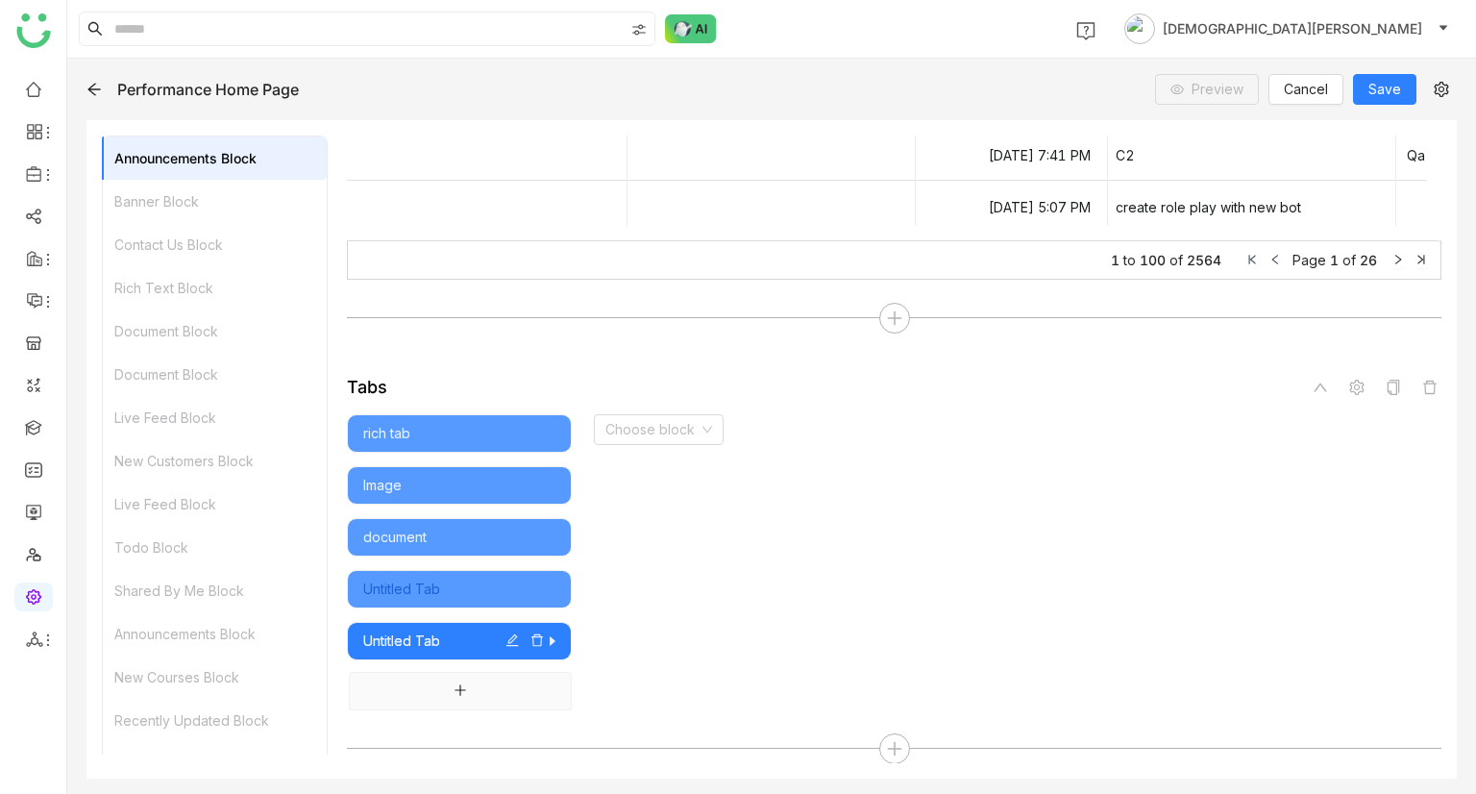
click at [510, 586] on div "Untitled Tab" at bounding box center [459, 588] width 192 height 21
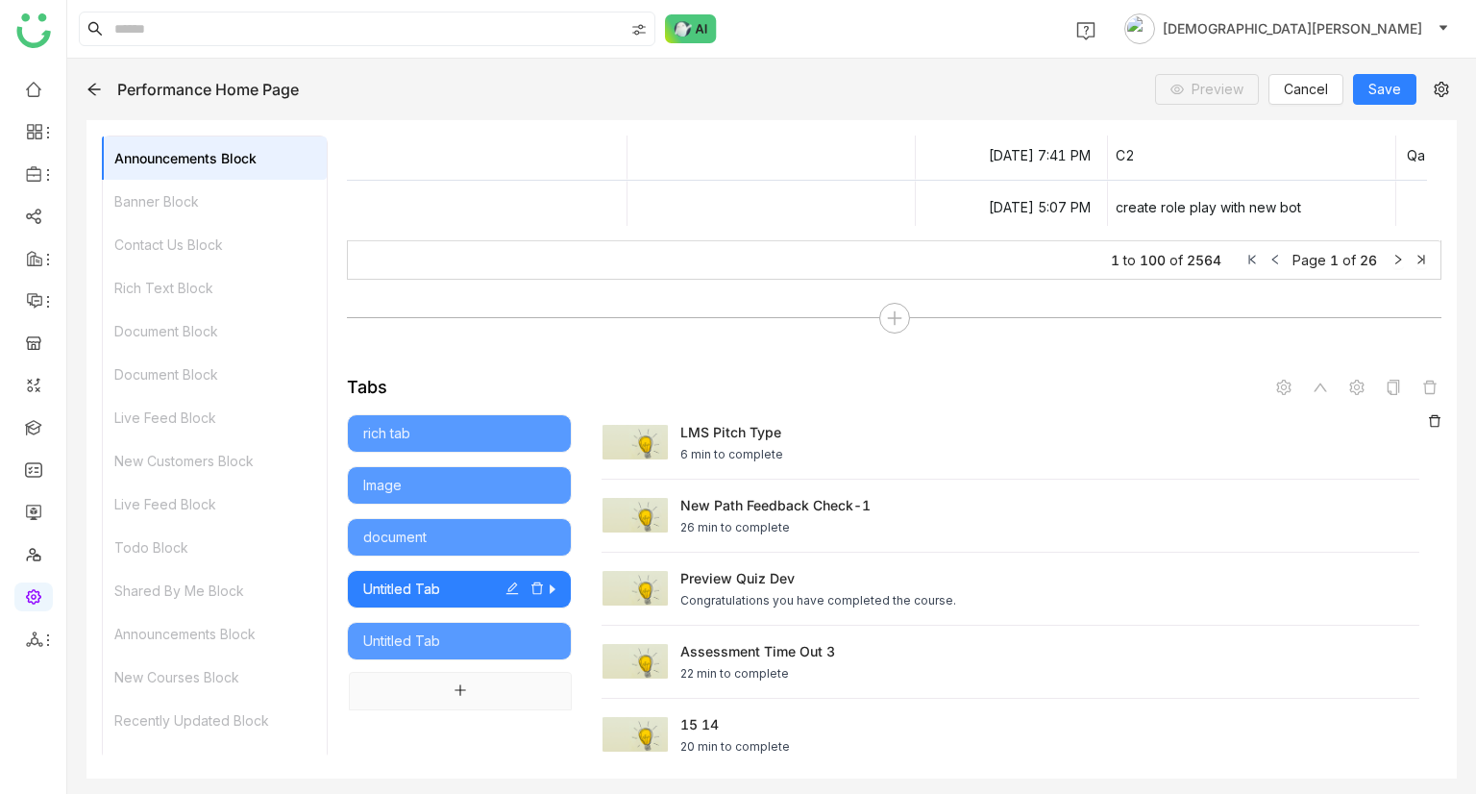
click at [510, 586] on icon "button" at bounding box center [512, 588] width 12 height 12
click at [492, 530] on input "**********" at bounding box center [488, 538] width 142 height 27
type input "**********"
click at [490, 609] on div "rich tab Image document Learner tab Untitled Tab" at bounding box center [459, 606] width 225 height 384
click at [469, 641] on div "Untitled Tab" at bounding box center [459, 640] width 192 height 21
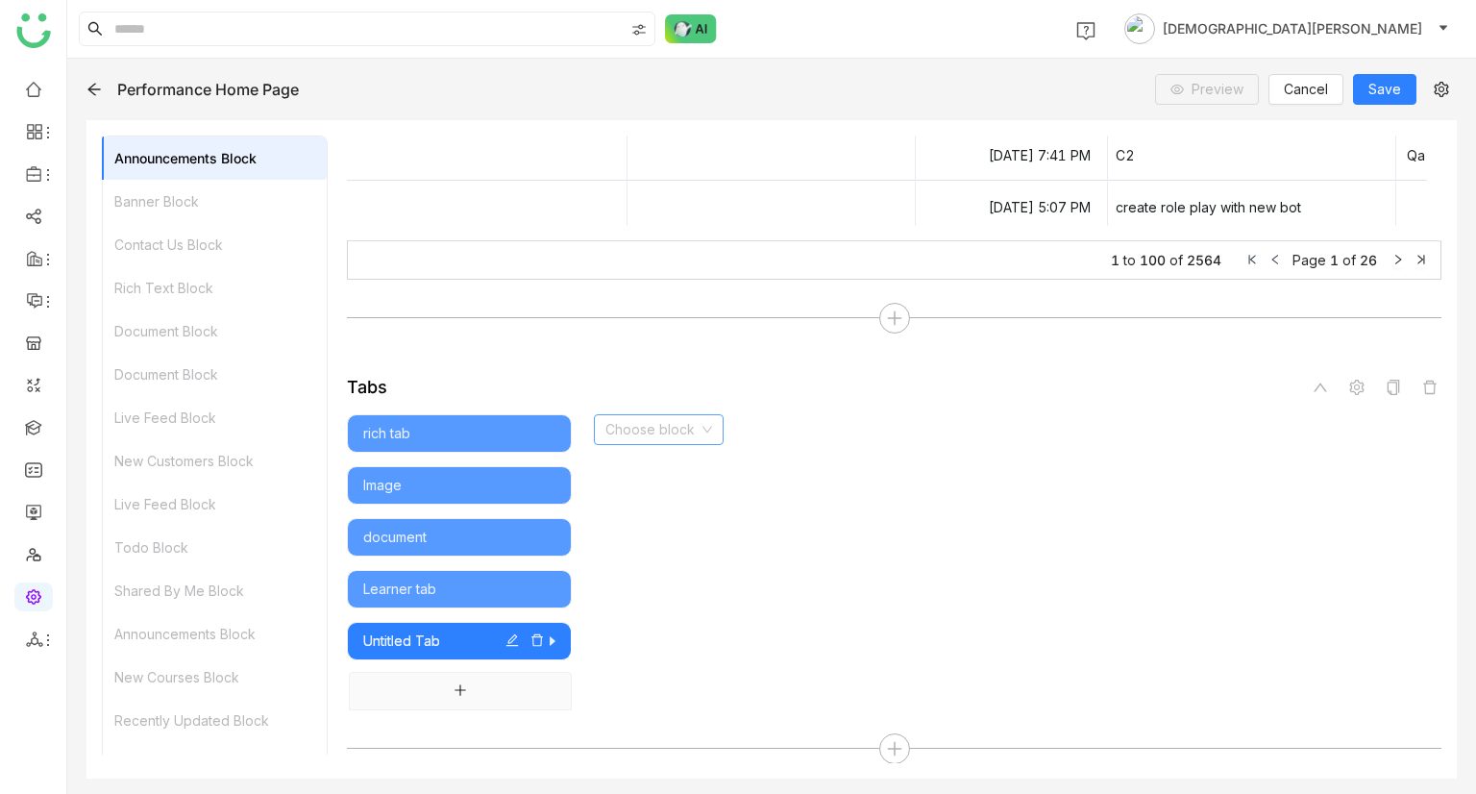
click at [697, 425] on input at bounding box center [651, 429] width 93 height 29
click at [649, 622] on div "Contact Us" at bounding box center [659, 618] width 108 height 21
click at [507, 636] on icon "button" at bounding box center [511, 639] width 13 height 13
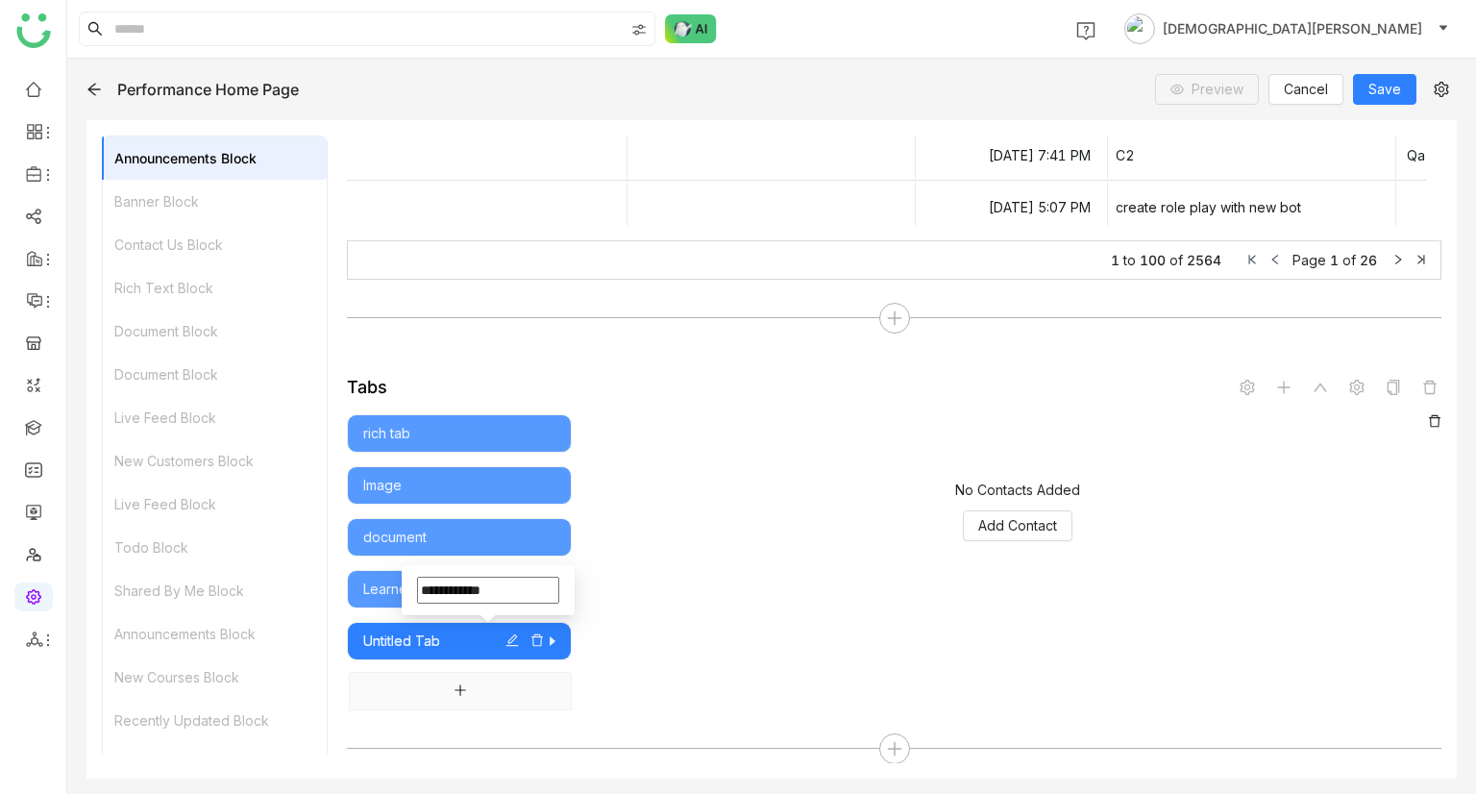
click at [499, 590] on input "**********" at bounding box center [488, 590] width 142 height 27
type input "**********"
click at [778, 658] on div "No Contacts Added Add Contact" at bounding box center [1006, 562] width 871 height 296
click at [1034, 528] on span "Add Contact" at bounding box center [1017, 525] width 79 height 21
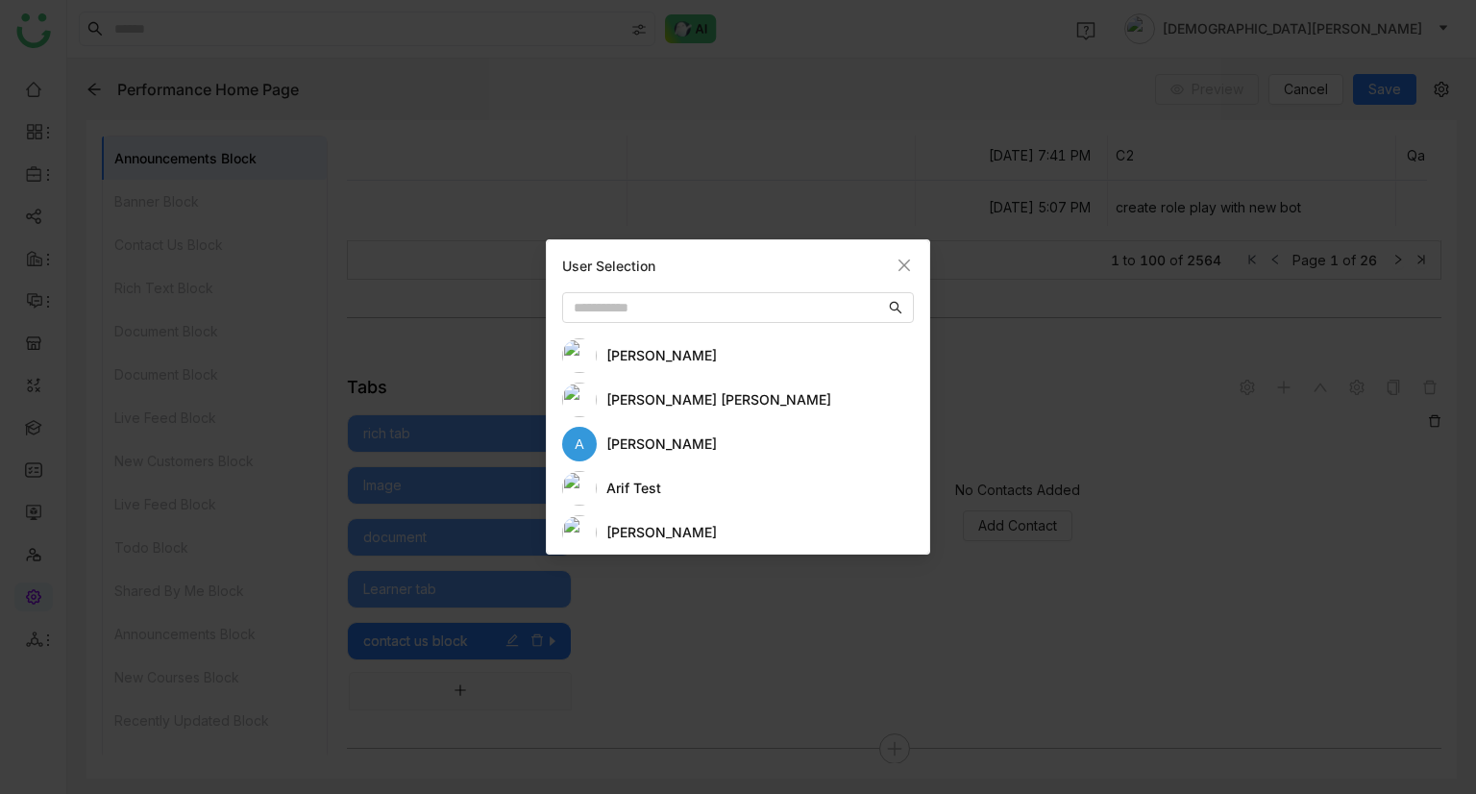
click at [669, 394] on div "Anil Reddy Kesireddy" at bounding box center [759, 399] width 307 height 21
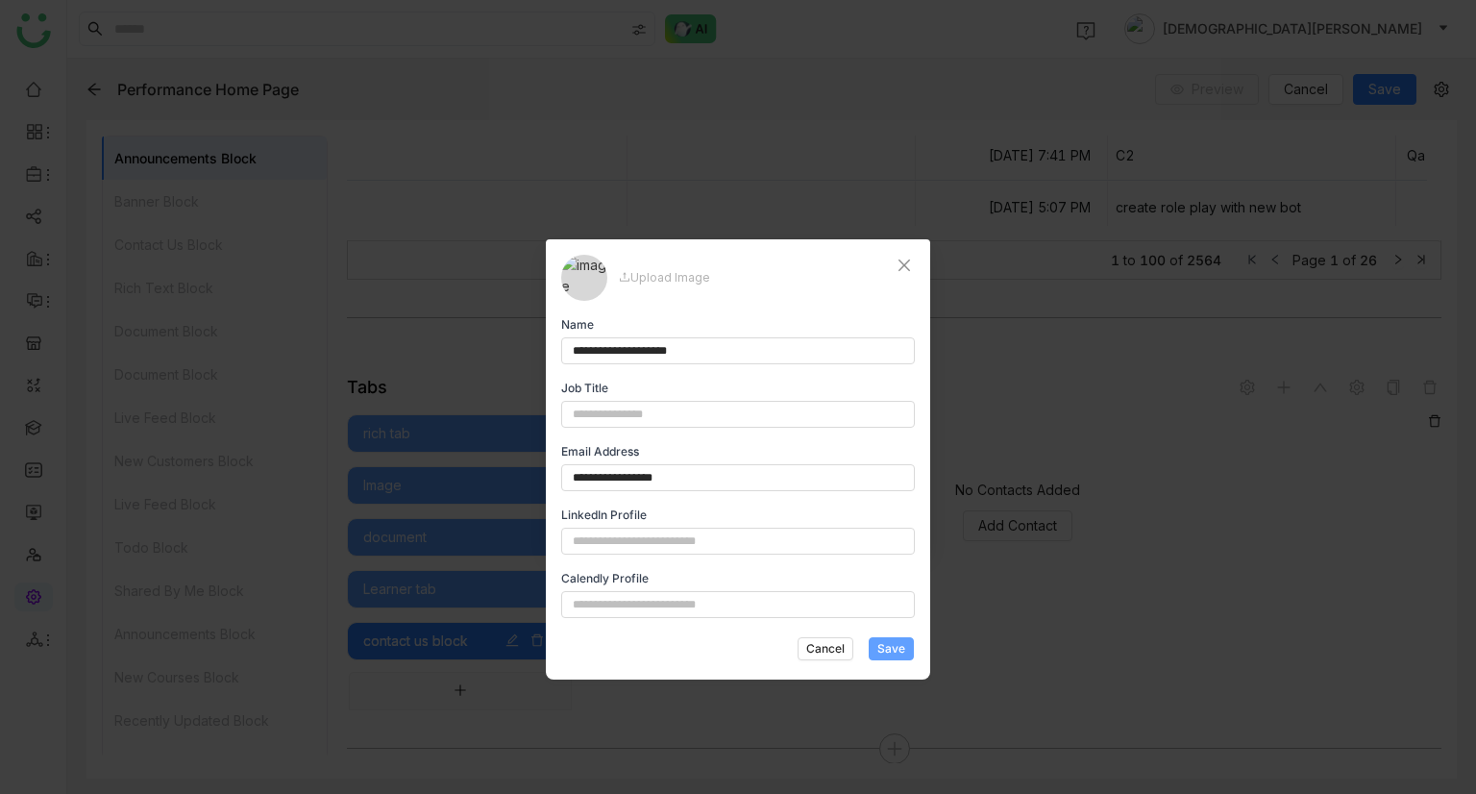
click at [885, 637] on button "Save" at bounding box center [891, 648] width 45 height 23
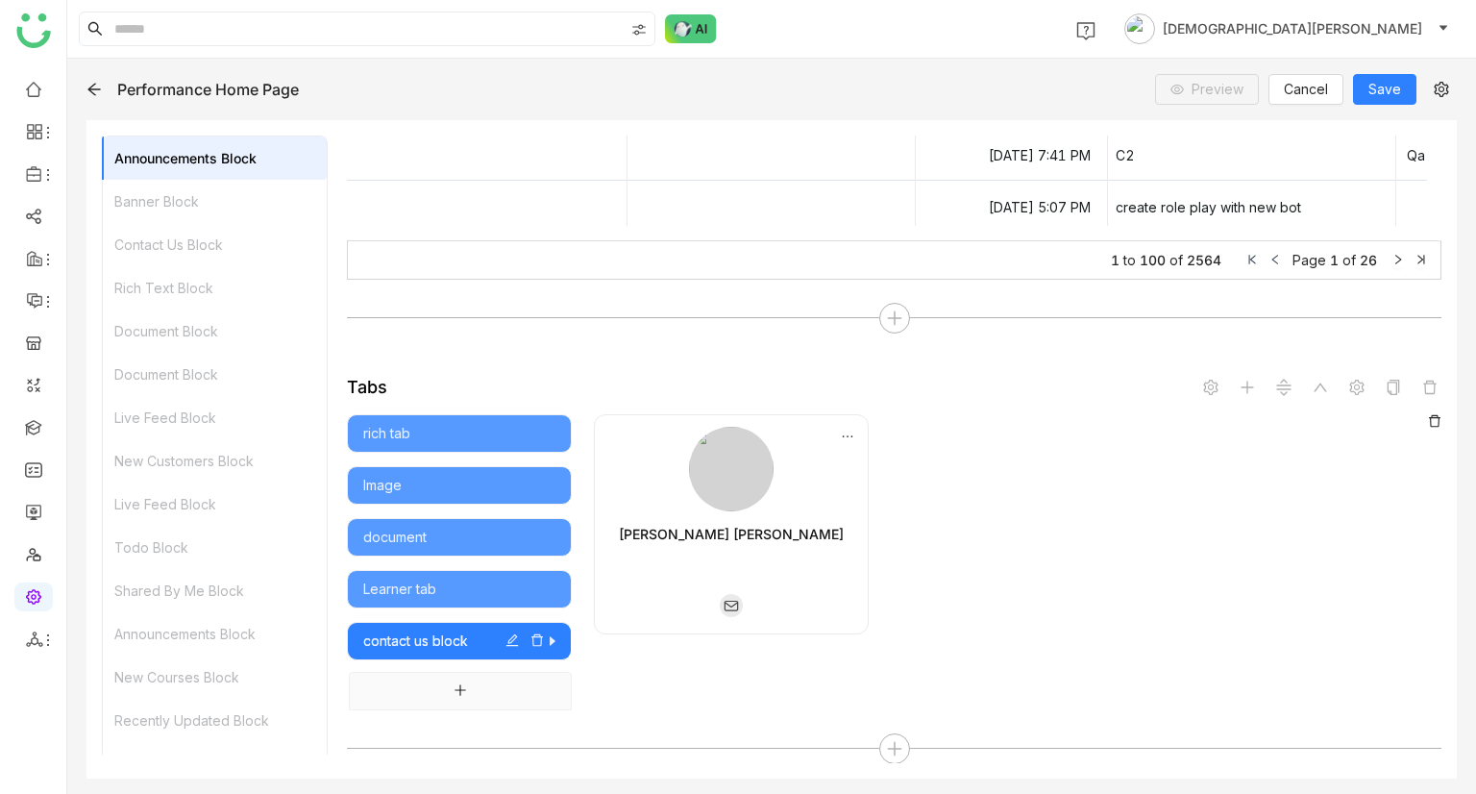
click at [1067, 470] on div "Anil Reddy Kesireddy" at bounding box center [1017, 524] width 847 height 220
click at [1351, 389] on span at bounding box center [1356, 387] width 23 height 23
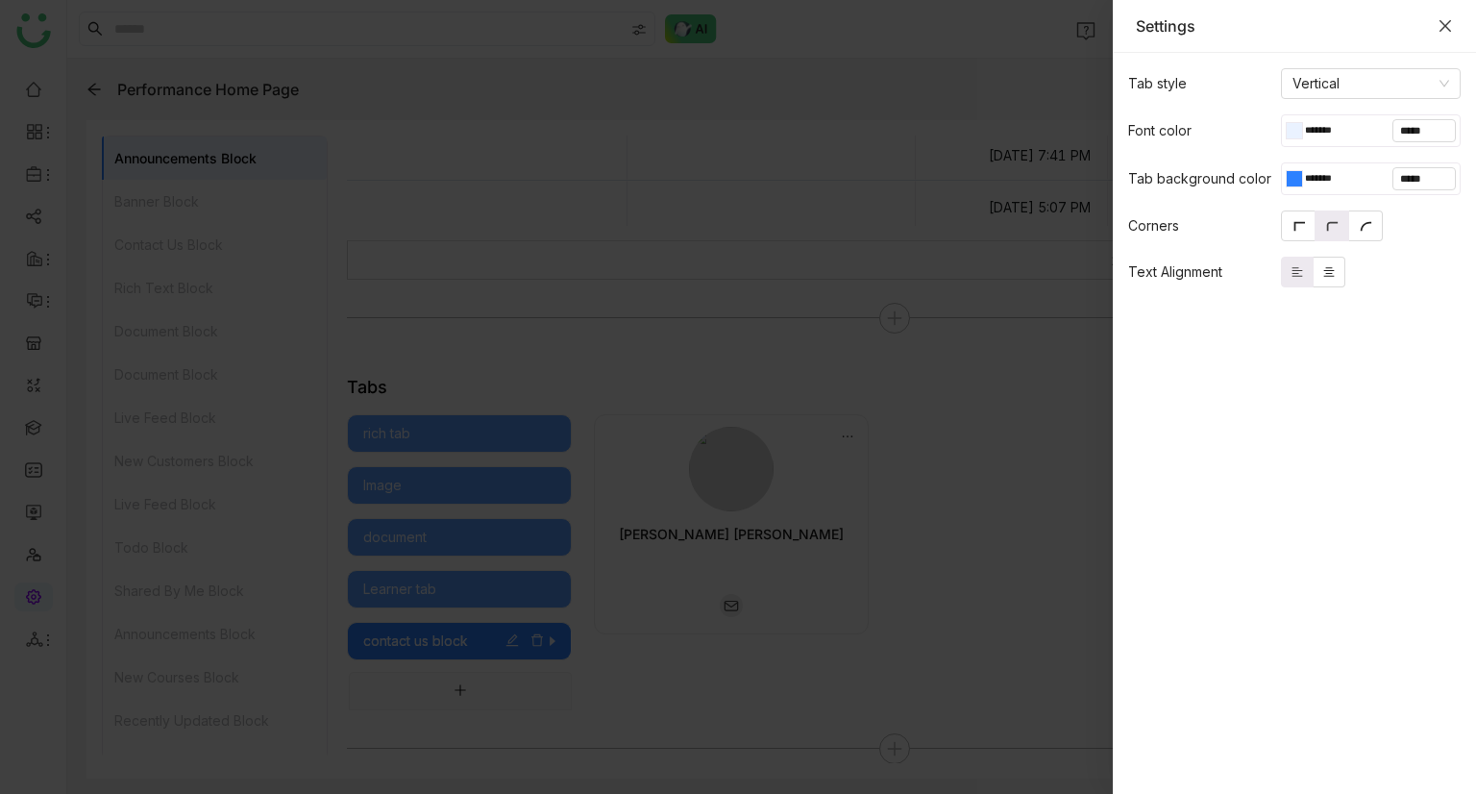
click at [1445, 31] on icon "Close" at bounding box center [1444, 25] width 15 height 15
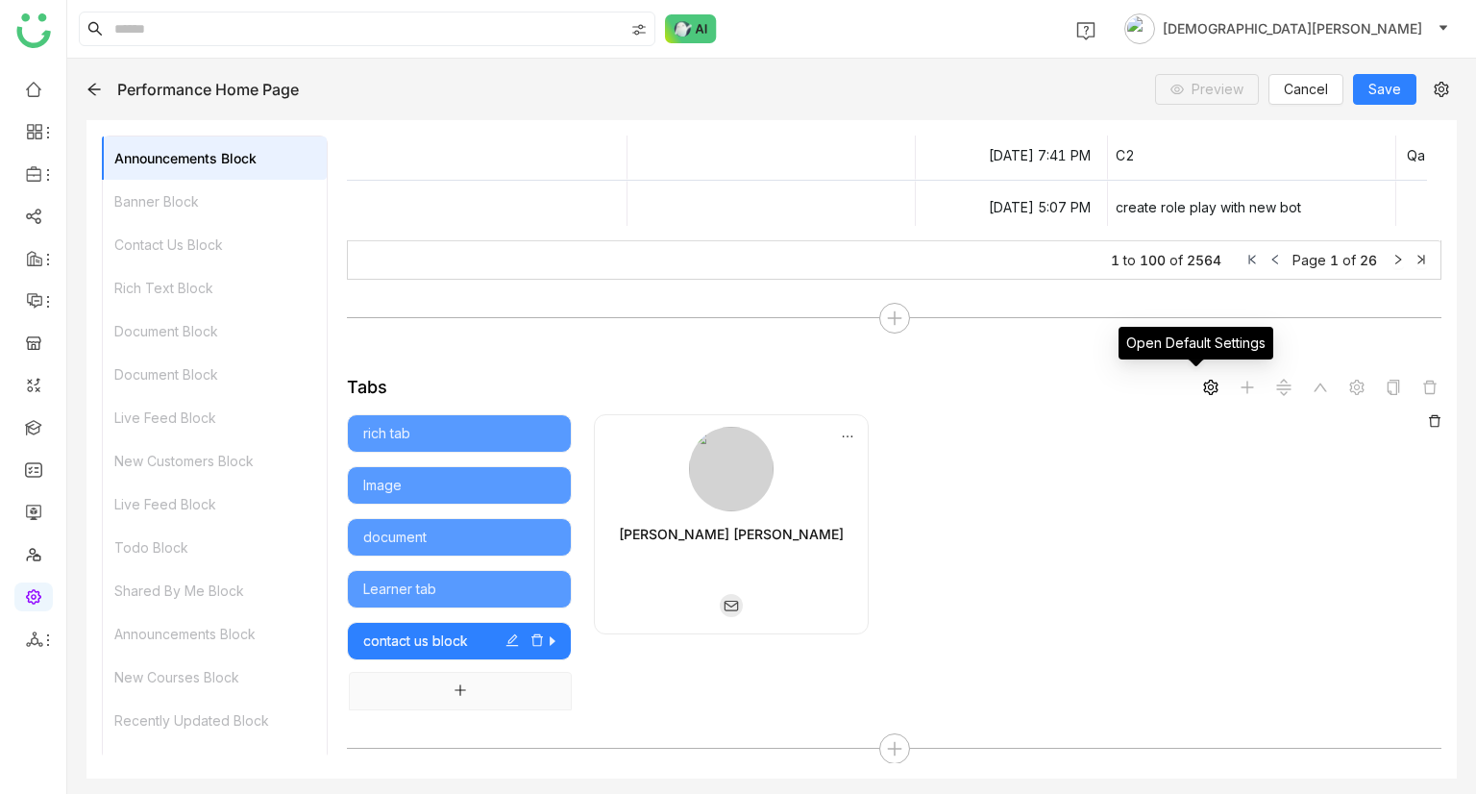
click at [1199, 393] on span at bounding box center [1210, 387] width 23 height 23
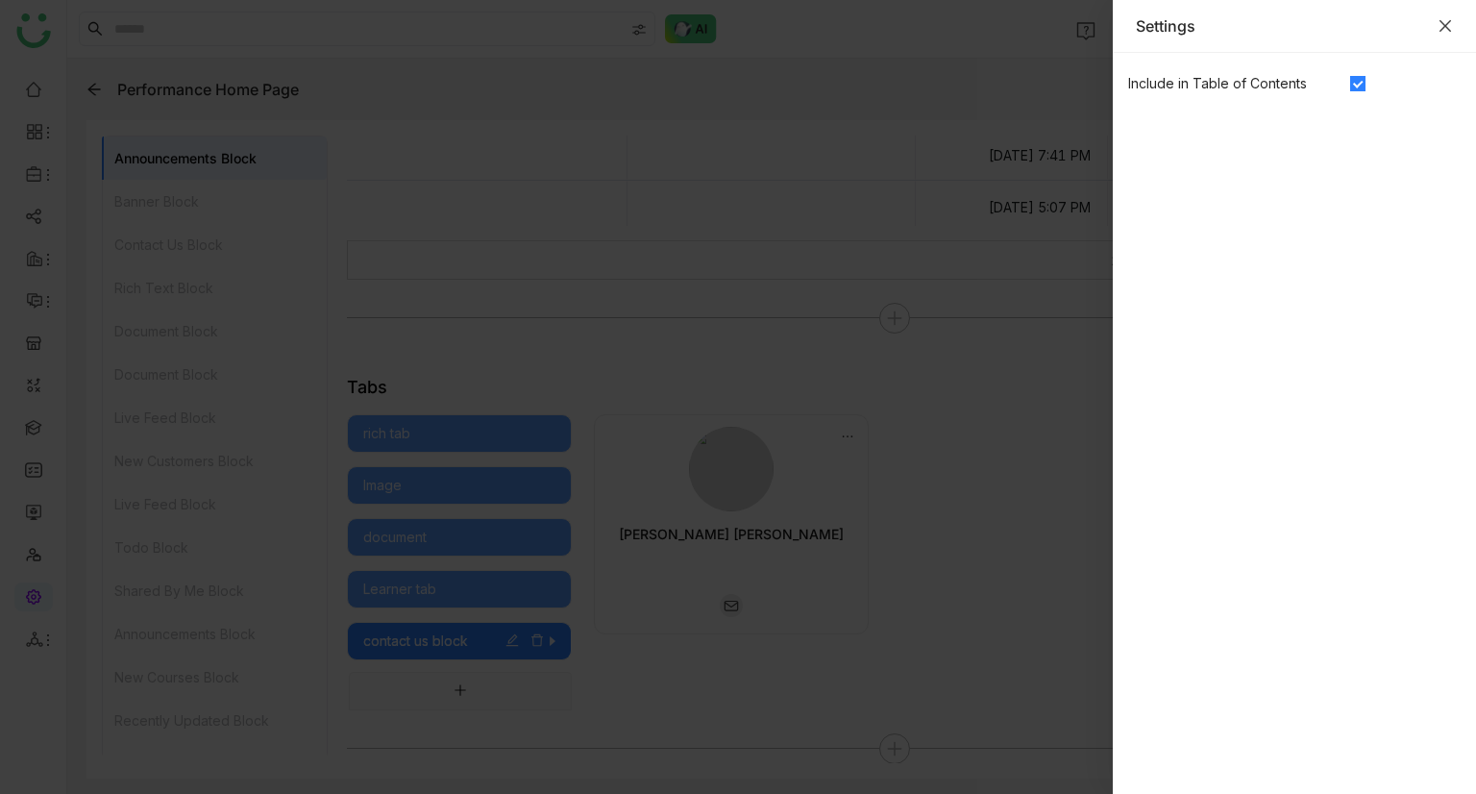
click at [1441, 25] on icon "Close" at bounding box center [1444, 25] width 15 height 15
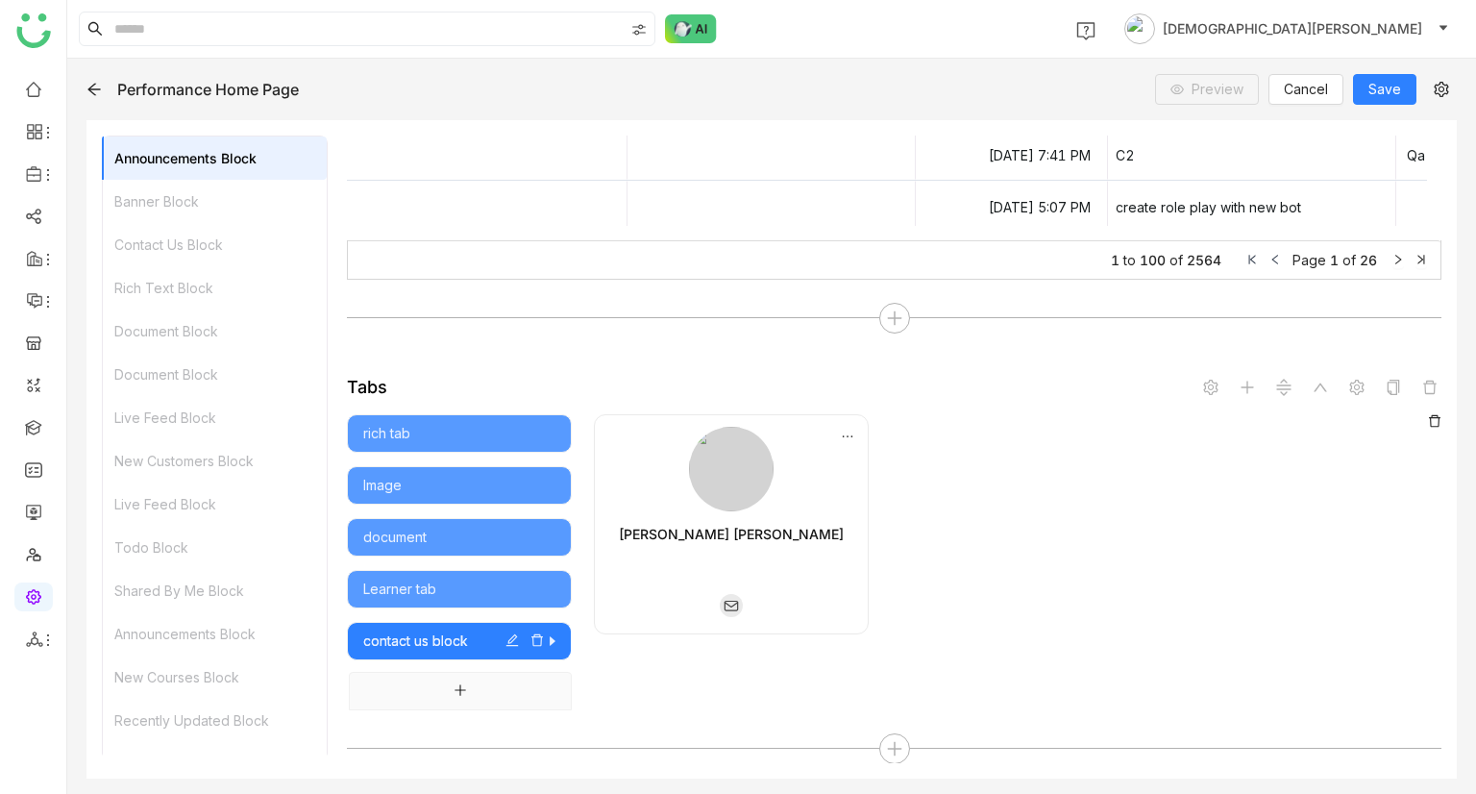
scroll to position [246, 0]
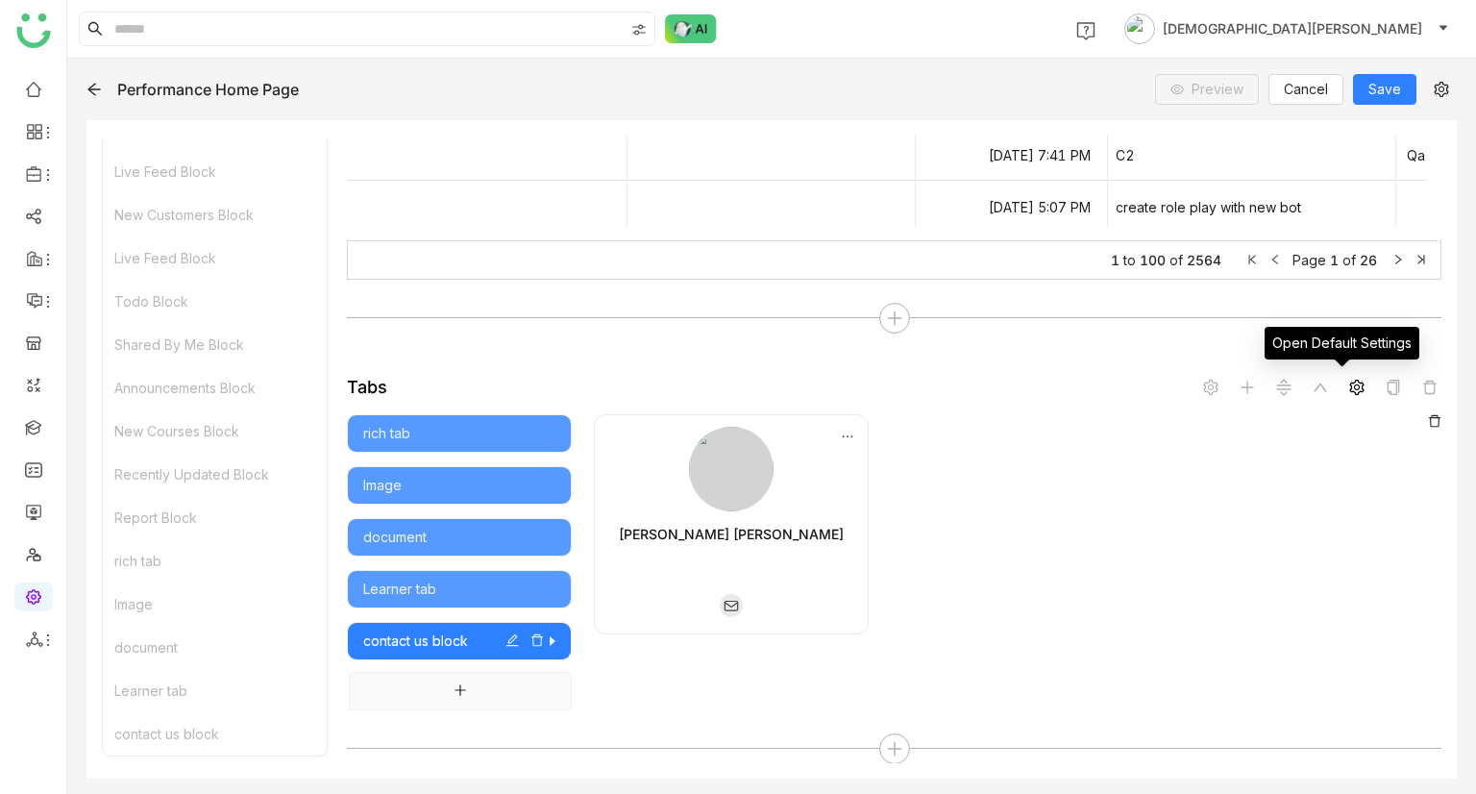
click at [1349, 389] on icon at bounding box center [1356, 387] width 15 height 15
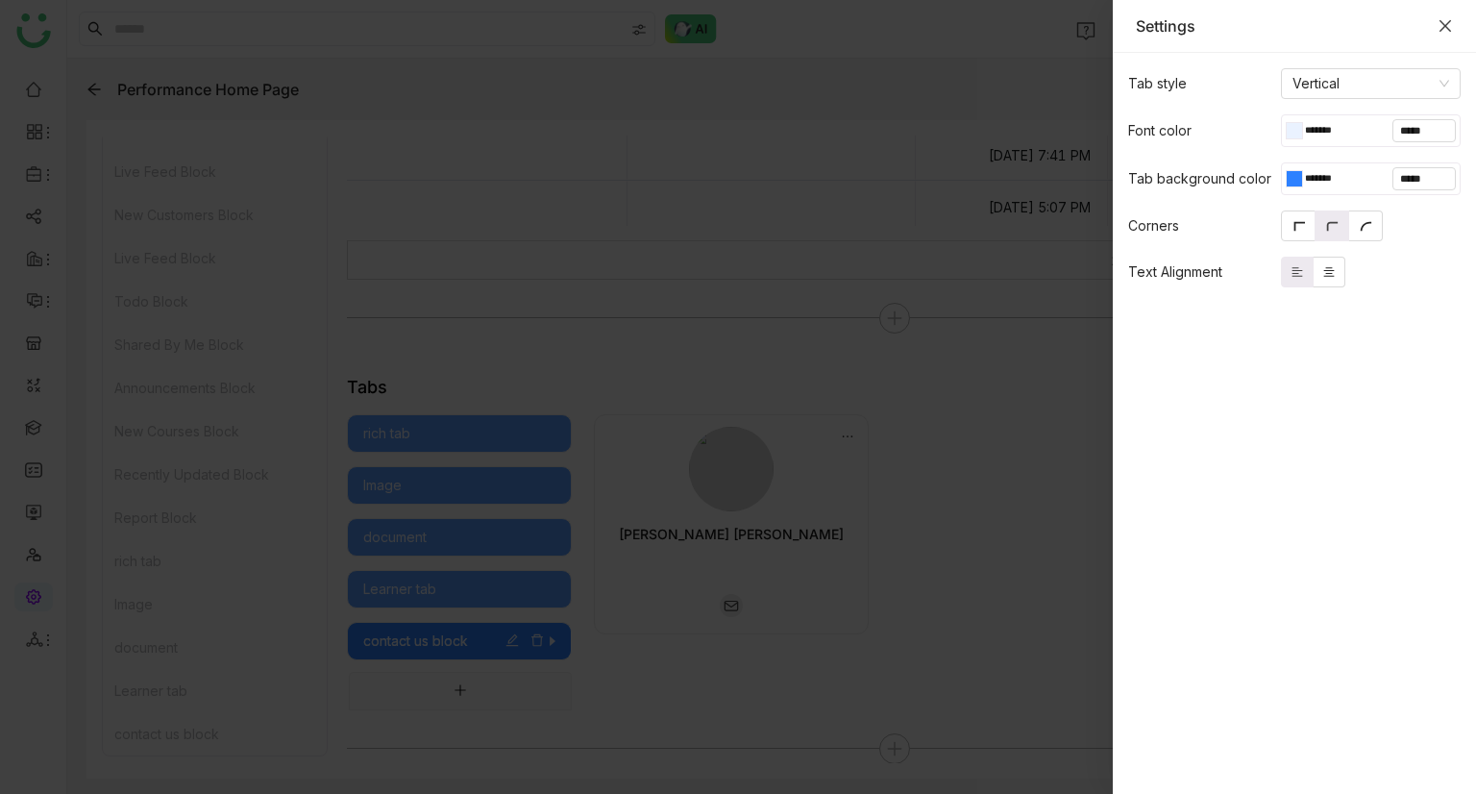
click at [1448, 32] on icon "Close" at bounding box center [1444, 25] width 15 height 15
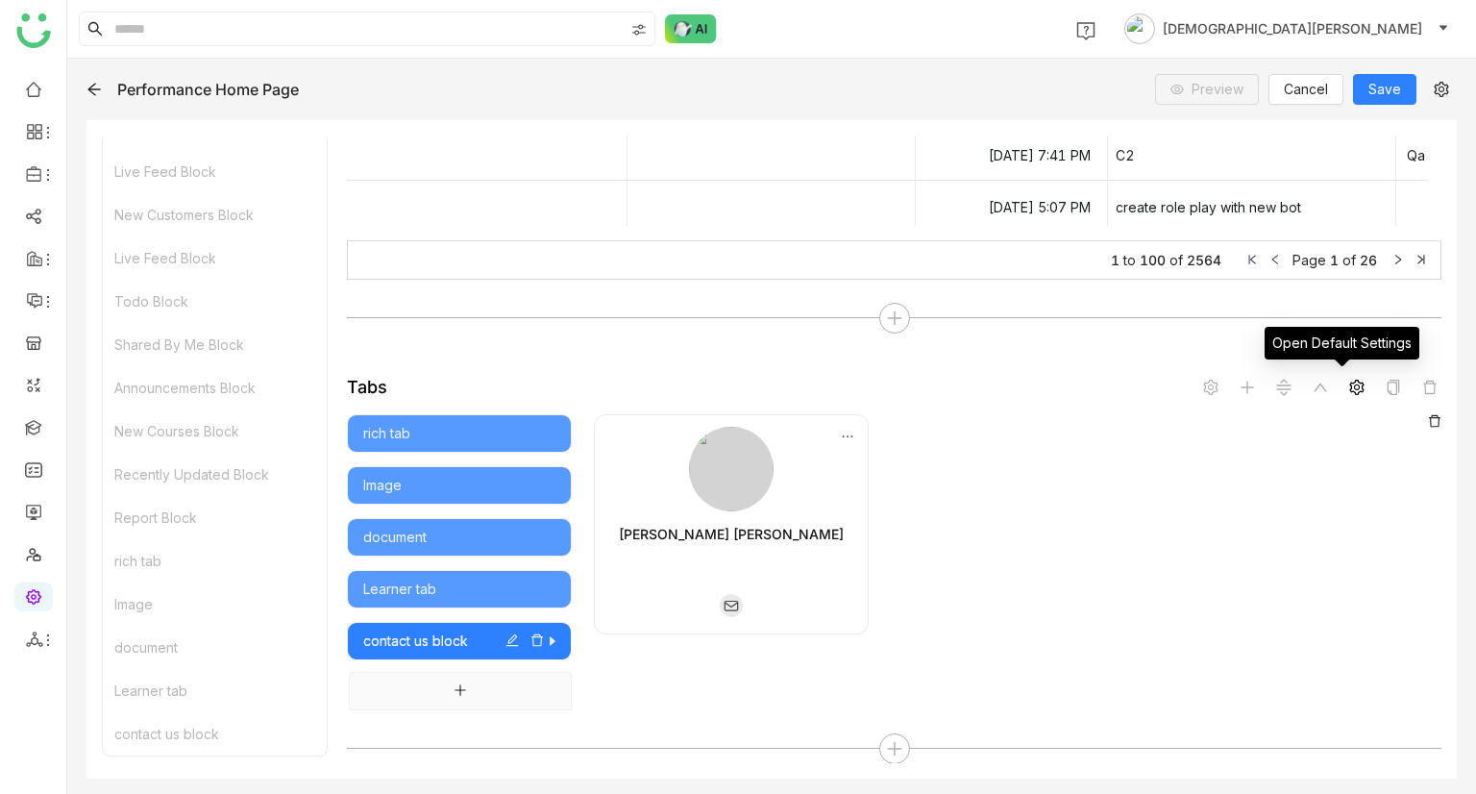
click at [1345, 383] on span at bounding box center [1356, 387] width 23 height 23
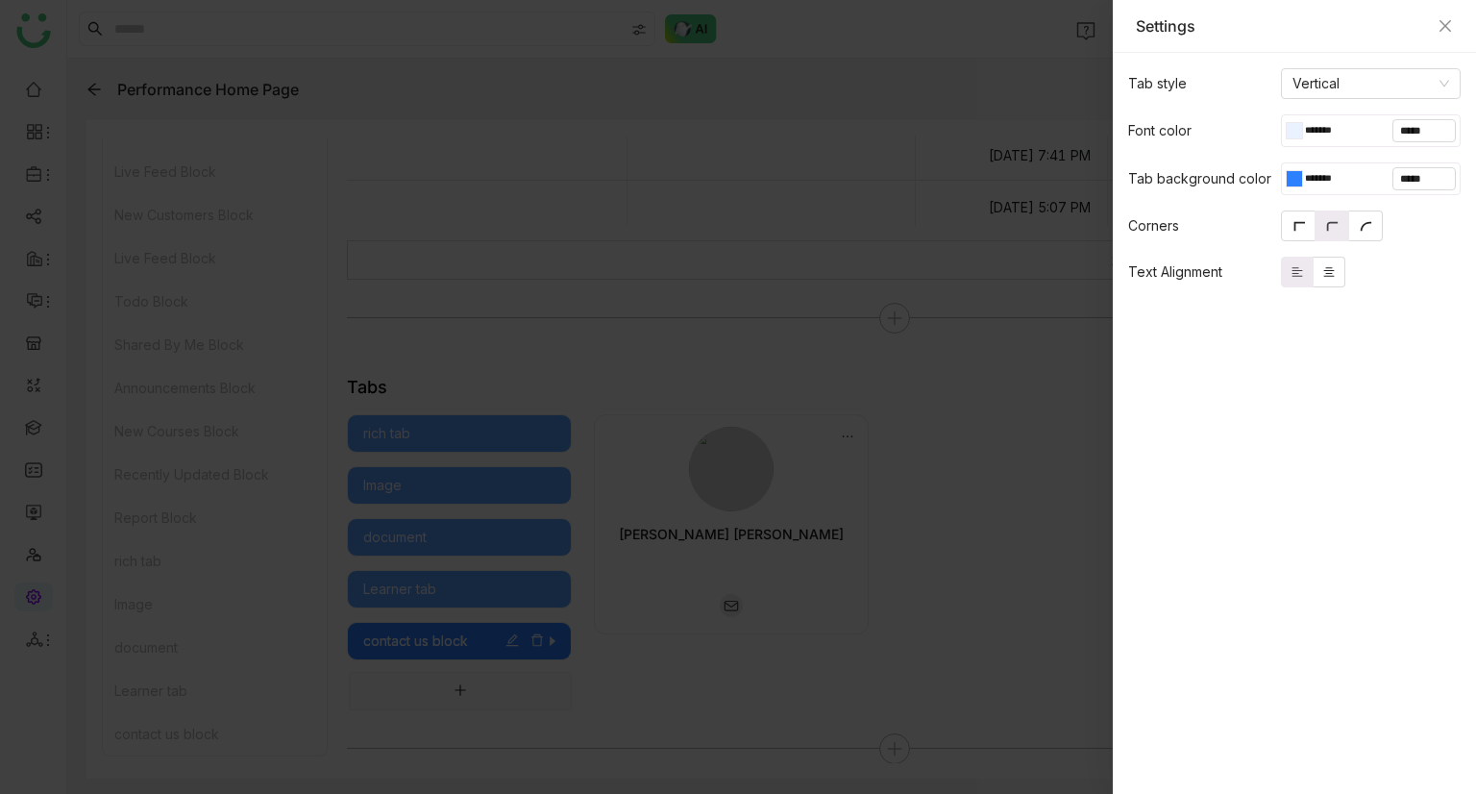
click at [1286, 175] on div at bounding box center [1290, 178] width 9 height 17
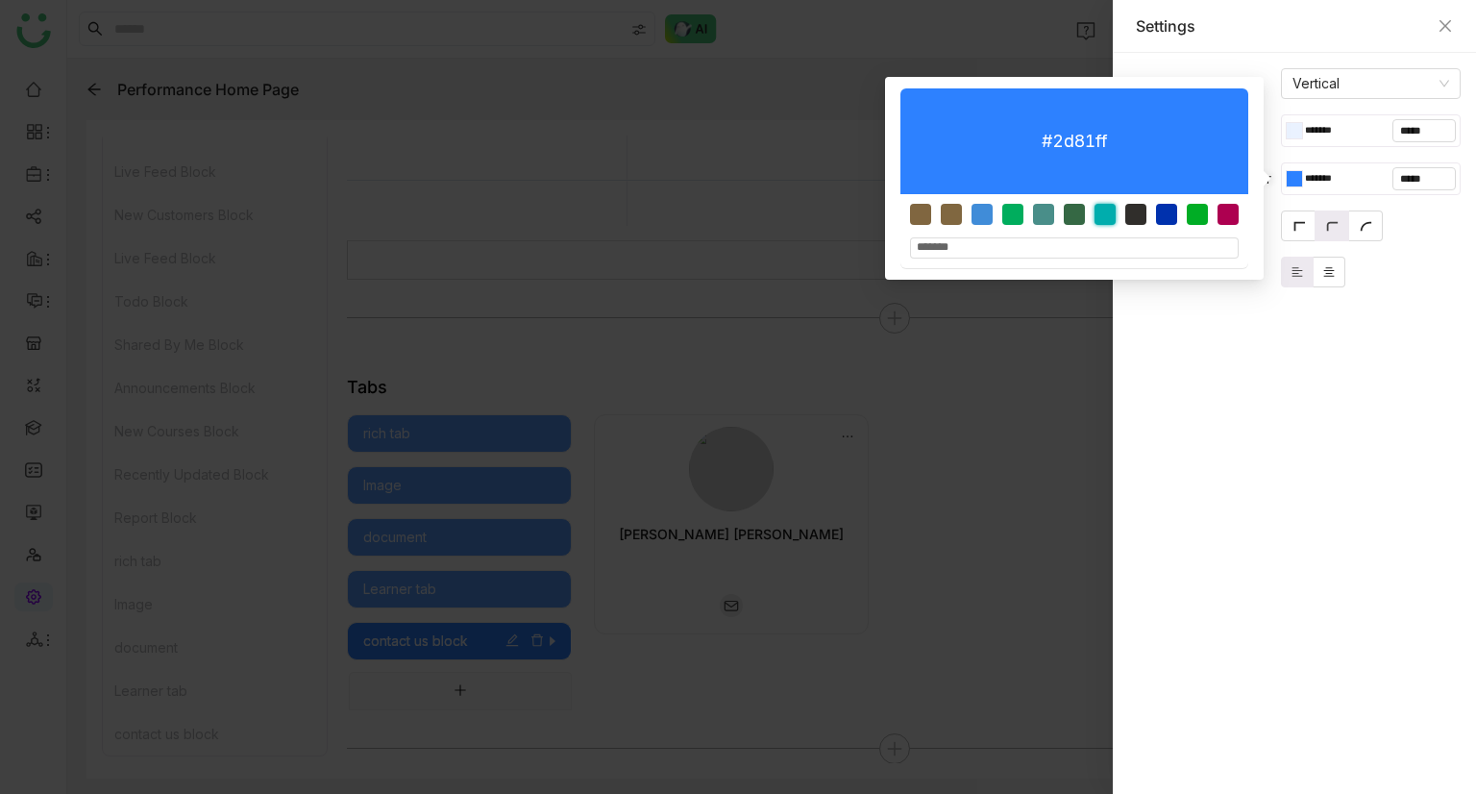
click at [1106, 209] on div at bounding box center [1104, 214] width 21 height 21
type input "*******"
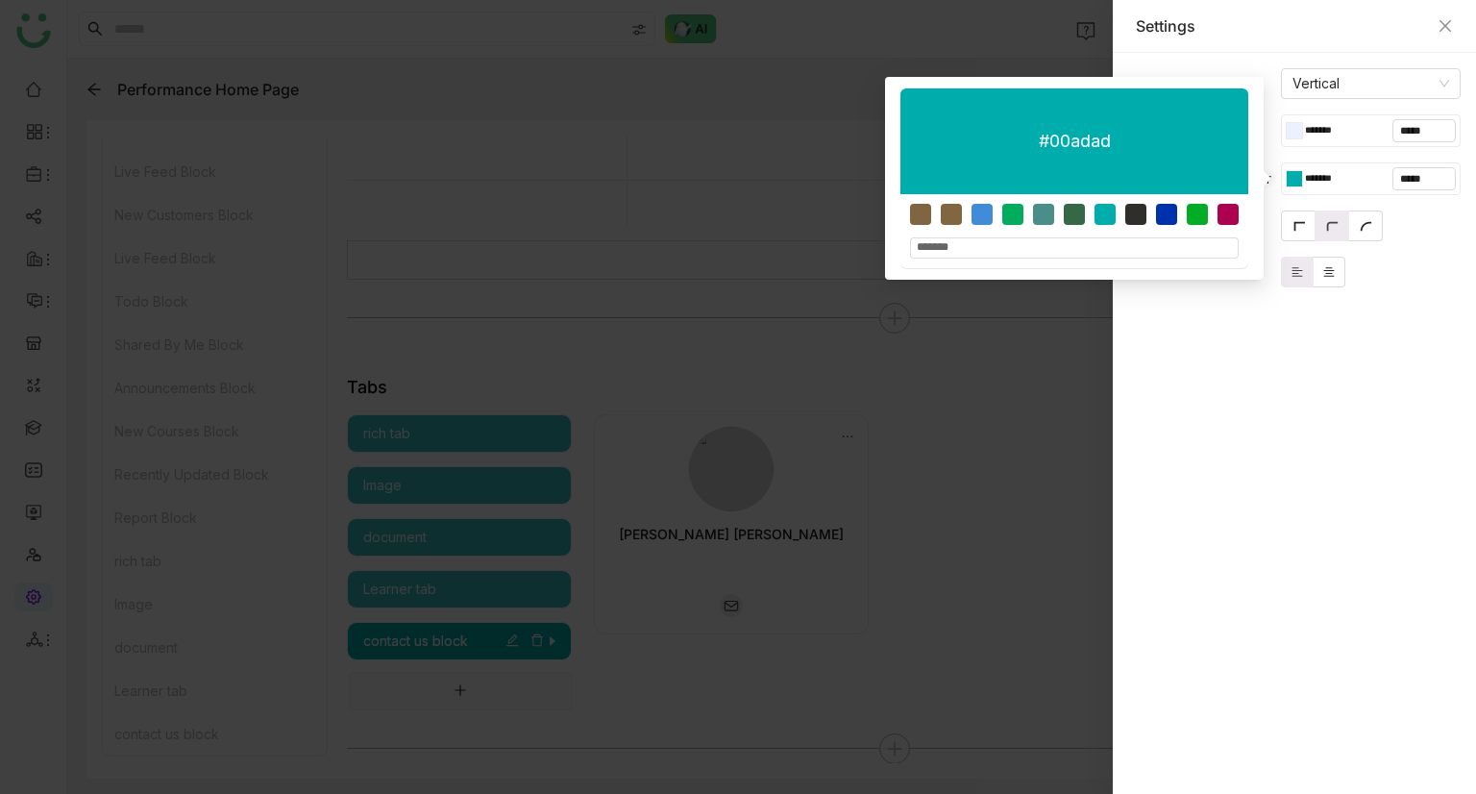
click at [1248, 346] on gtmb-native-editor-settings "Tab style Vertical Font color ******* ***** Tab background color ******* ***** …" at bounding box center [1294, 438] width 363 height 741
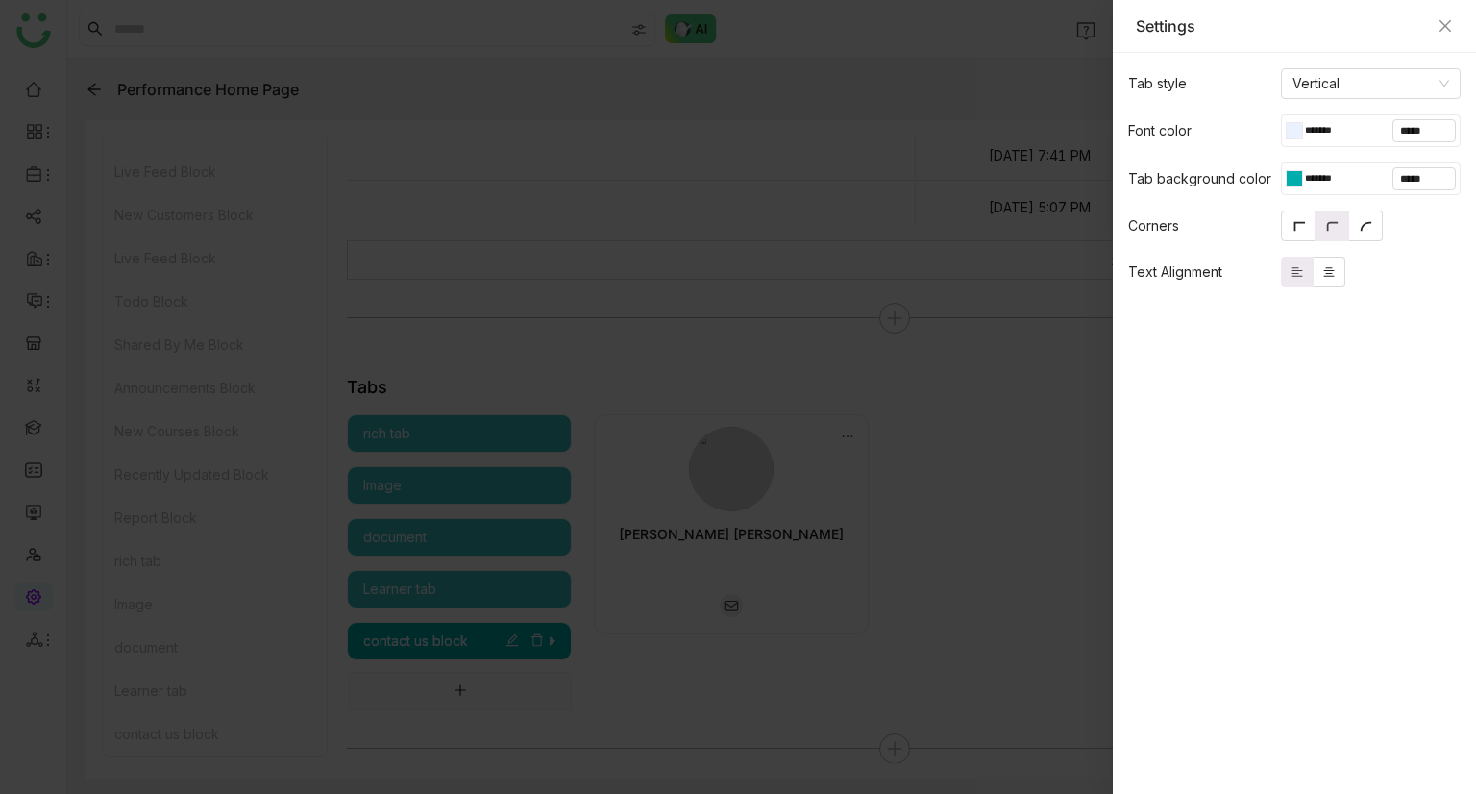
click at [1286, 135] on div at bounding box center [1290, 130] width 9 height 17
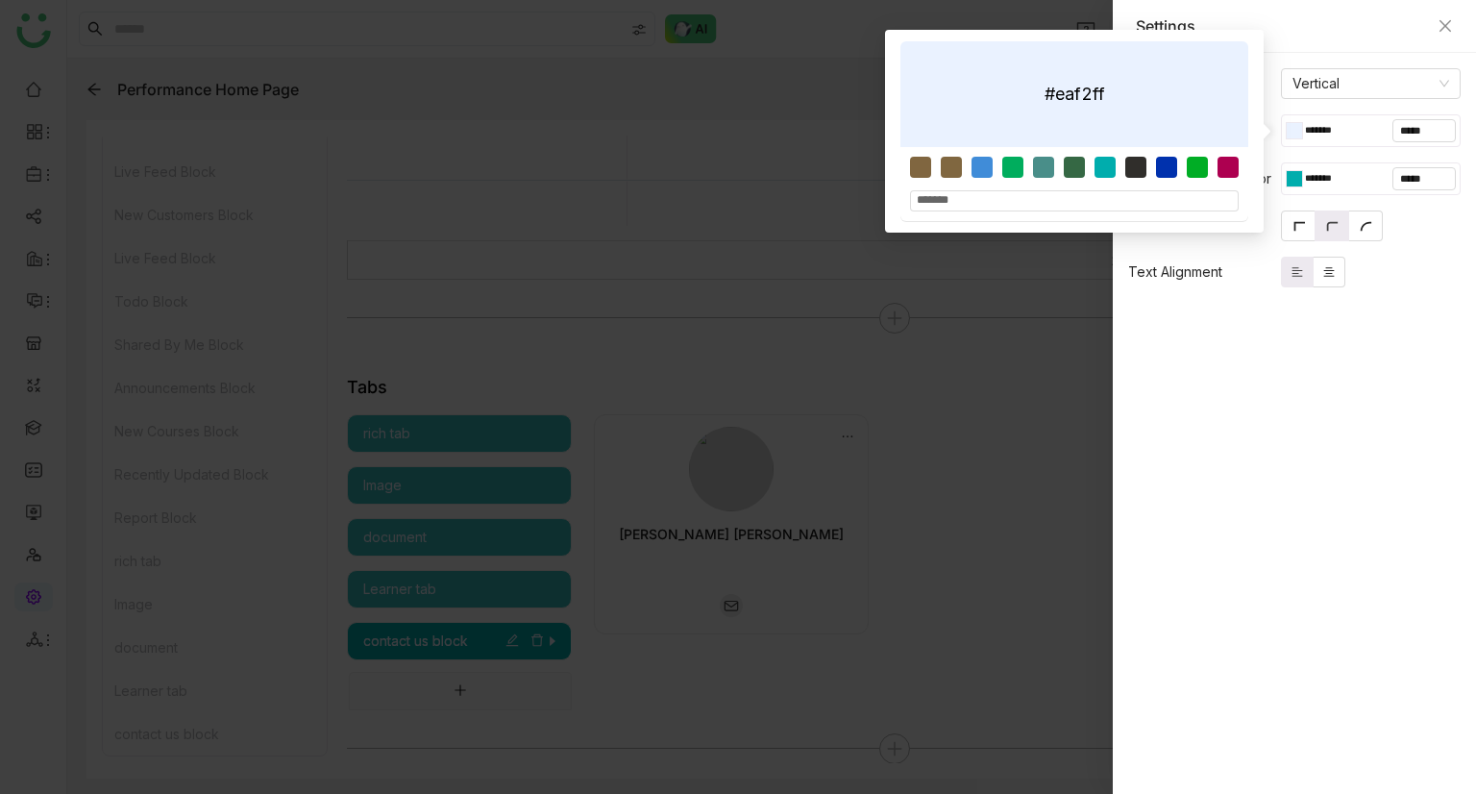
click at [1209, 341] on gtmb-native-editor-settings "Tab style Vertical Font color ******* ***** Tab background color ******* ***** …" at bounding box center [1294, 438] width 363 height 741
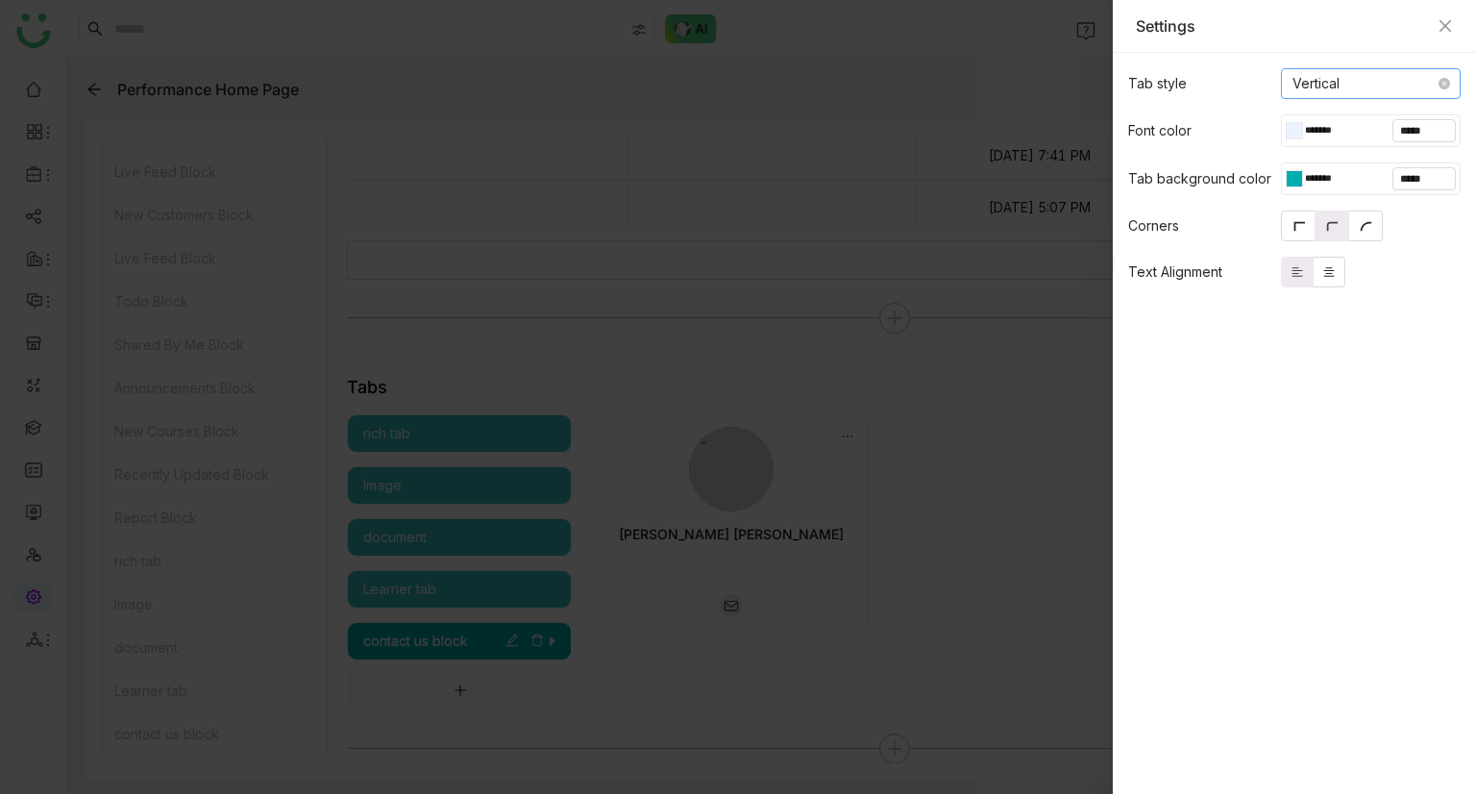
click at [1403, 93] on nz-select-item "Vertical" at bounding box center [1370, 83] width 157 height 29
click at [1328, 128] on div "Horizontal" at bounding box center [1360, 121] width 149 height 21
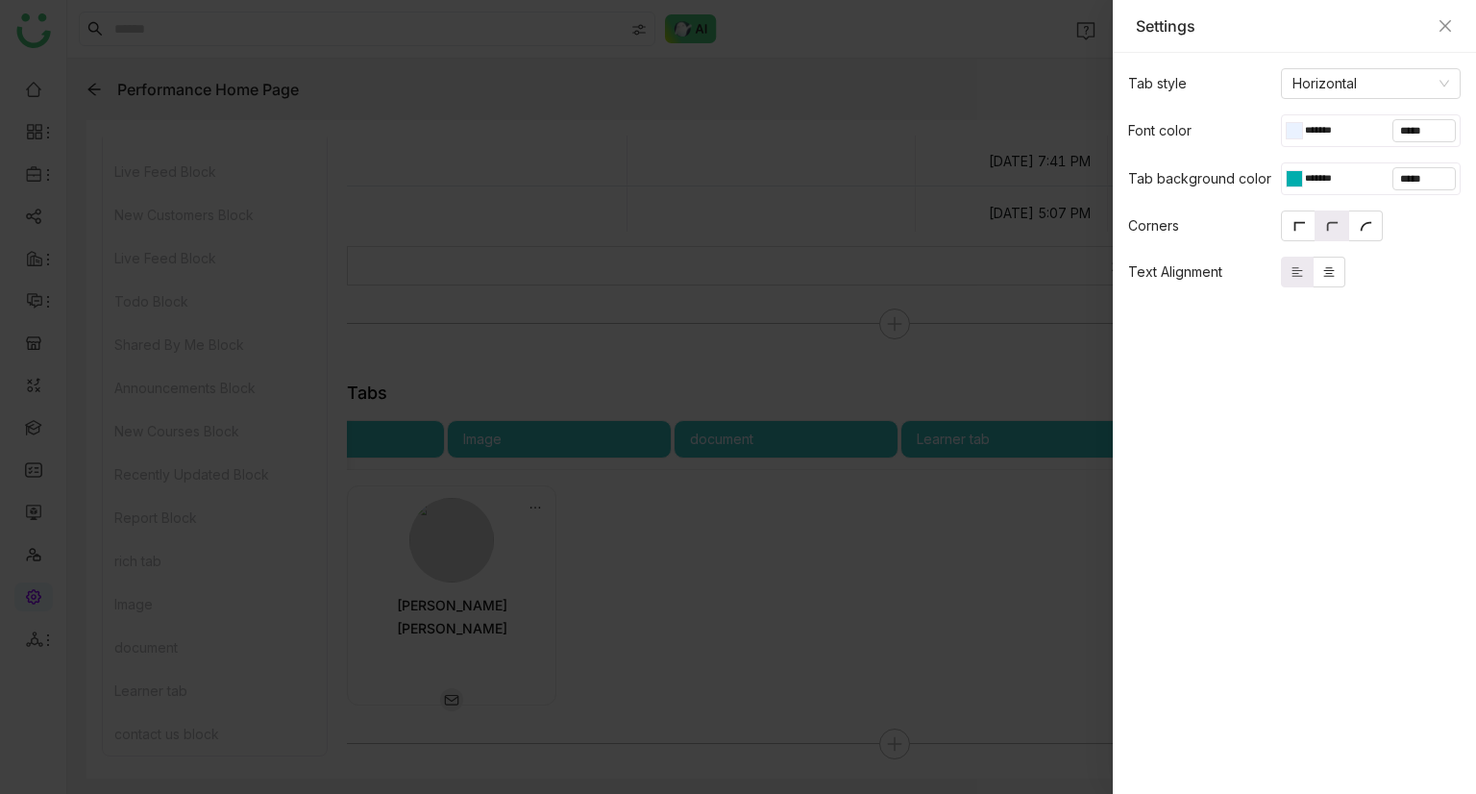
scroll to position [4399, 0]
click at [1443, 25] on icon "Close" at bounding box center [1444, 25] width 15 height 15
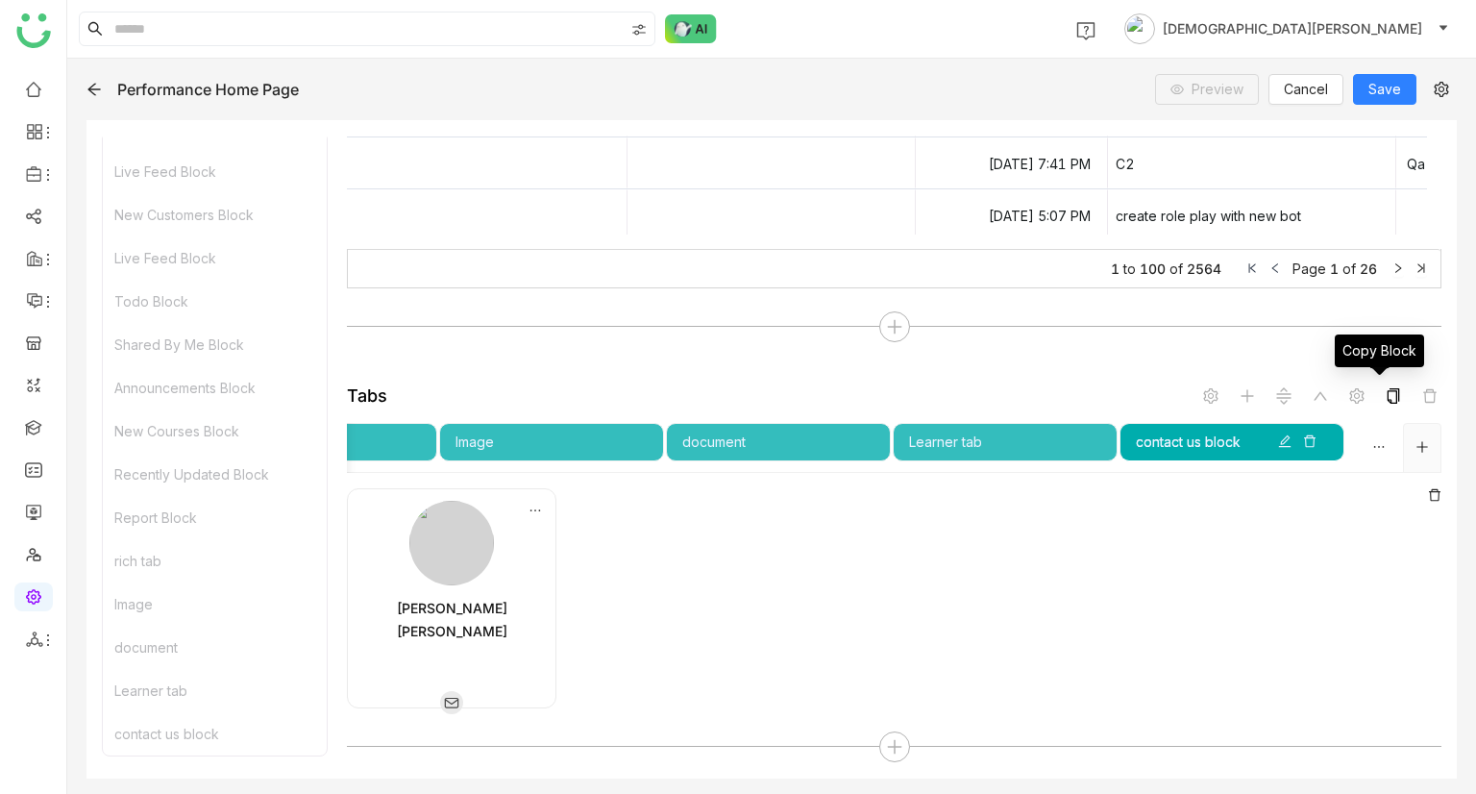
click at [1386, 396] on icon at bounding box center [1393, 395] width 15 height 15
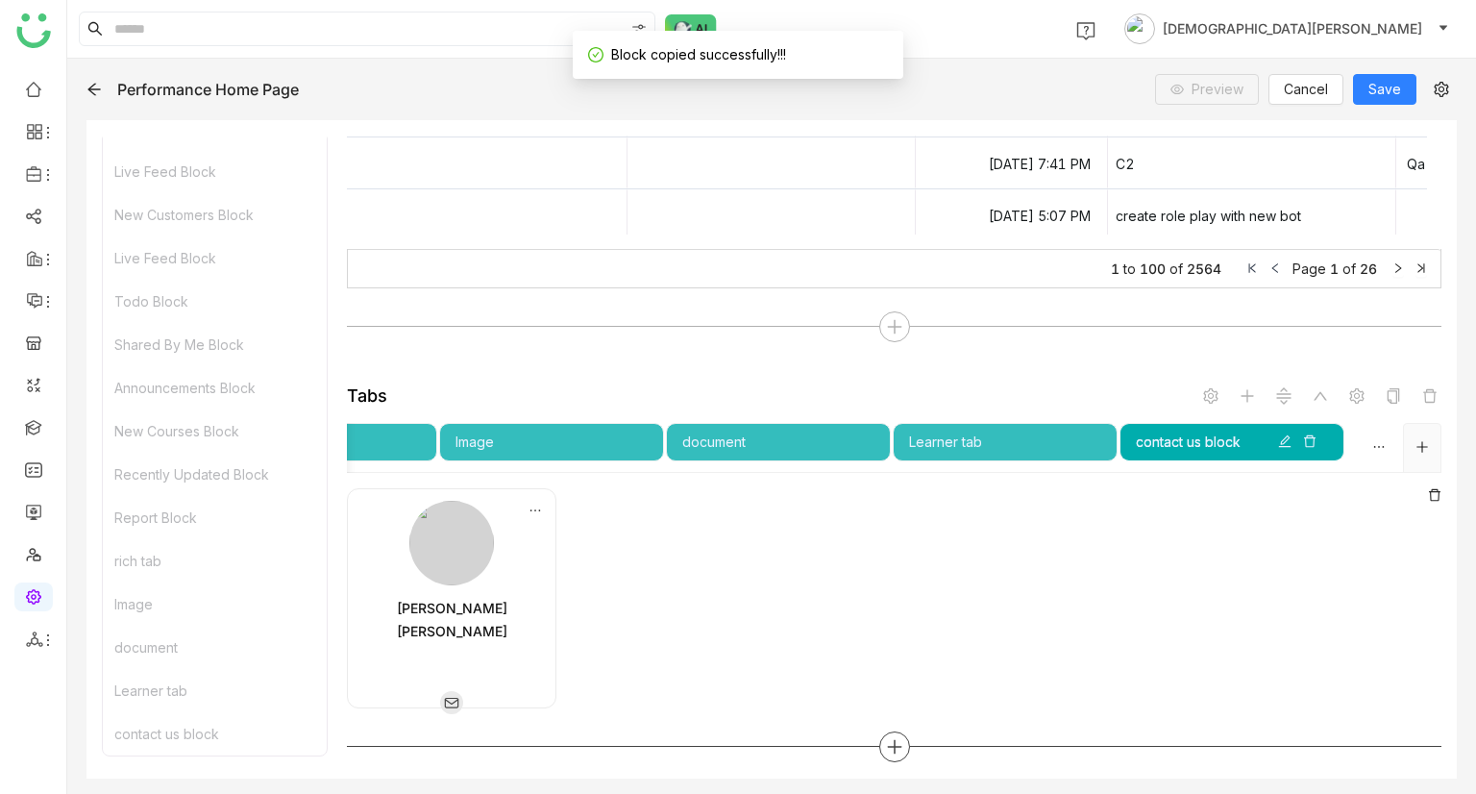
click at [886, 748] on icon at bounding box center [894, 746] width 17 height 17
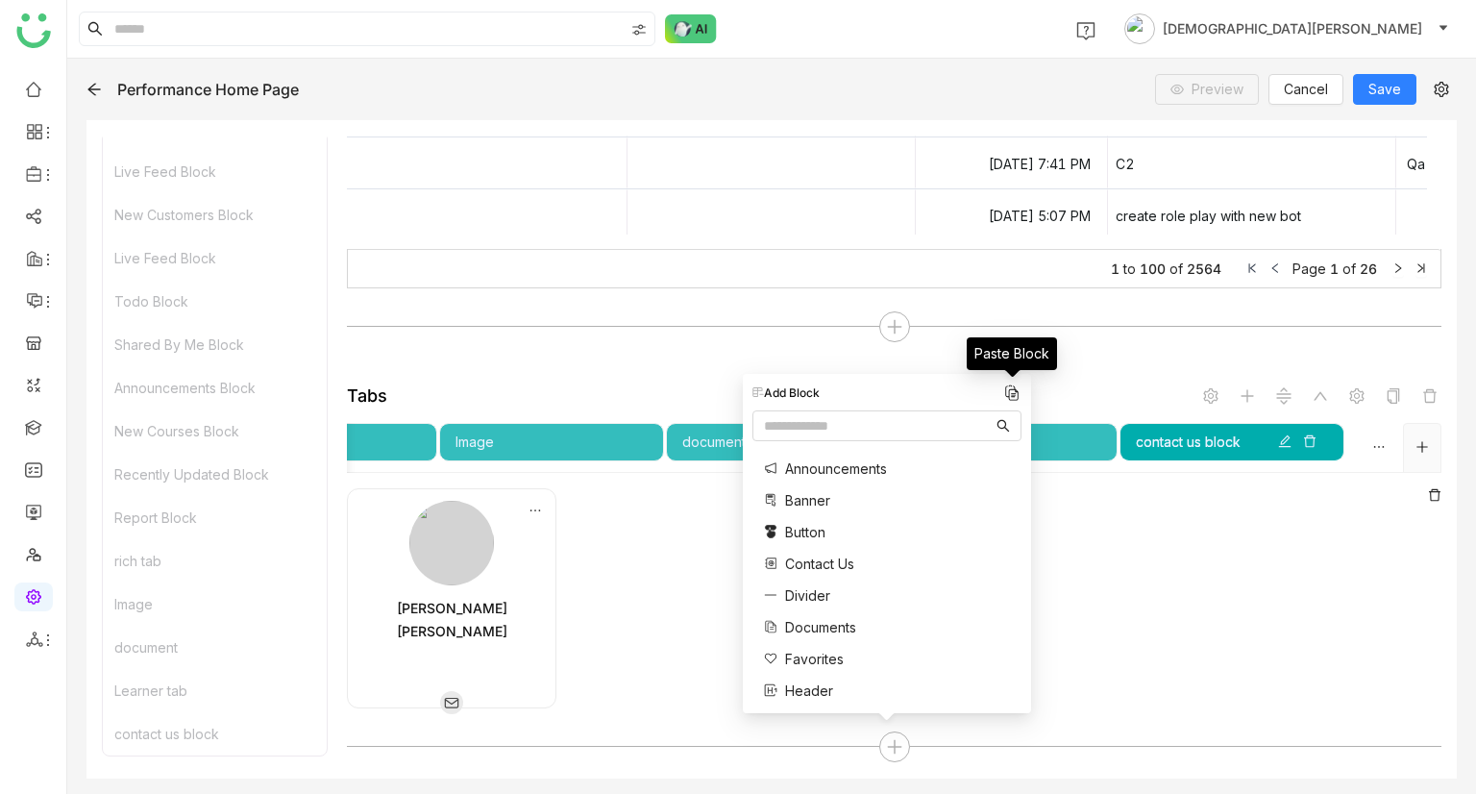
click at [1014, 387] on img at bounding box center [1011, 392] width 19 height 19
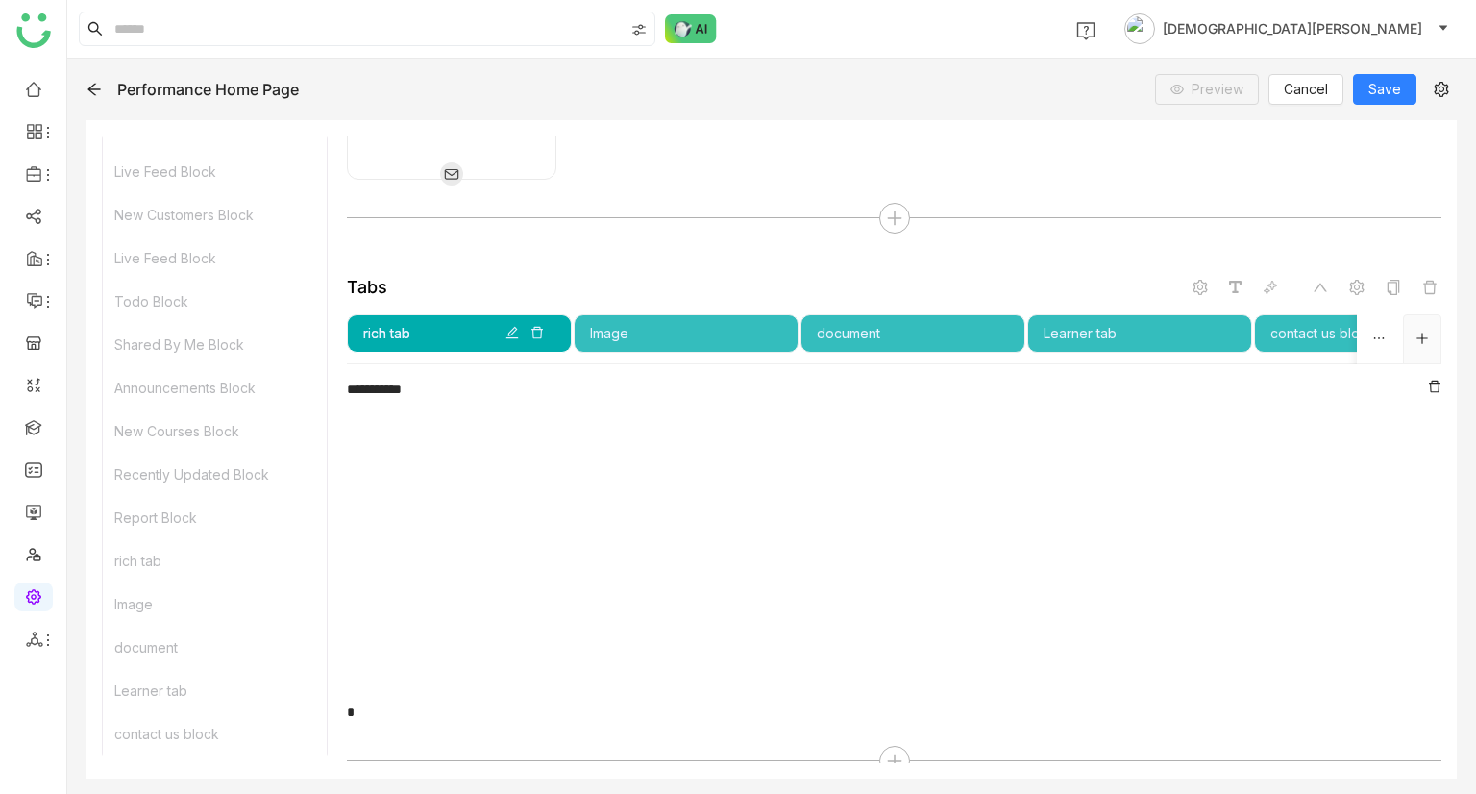
scroll to position [4941, 0]
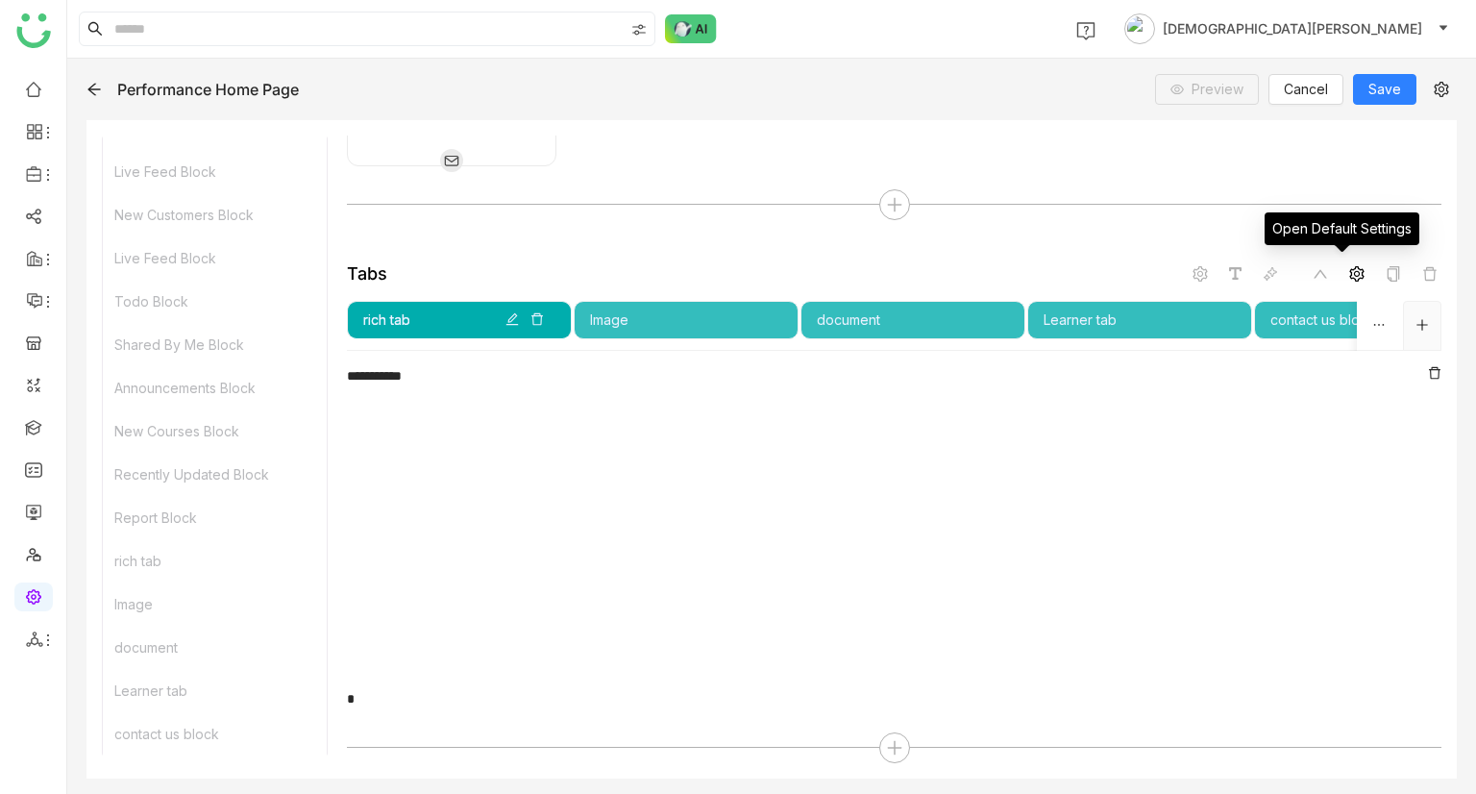
click at [1349, 266] on icon at bounding box center [1356, 273] width 15 height 15
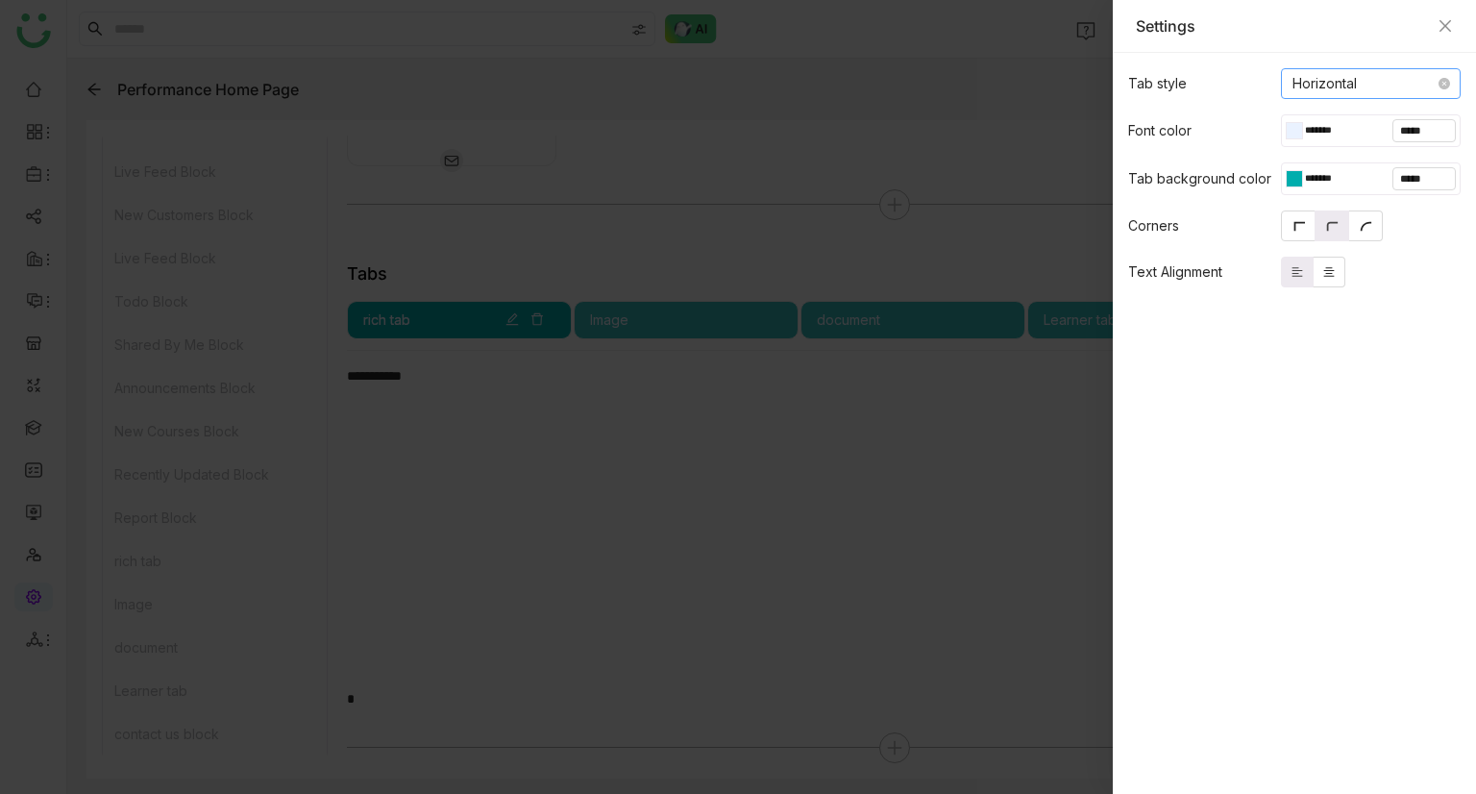
click at [1308, 77] on nz-select-item "Horizontal" at bounding box center [1370, 83] width 157 height 29
click at [1291, 155] on div "Vertical" at bounding box center [1360, 152] width 149 height 21
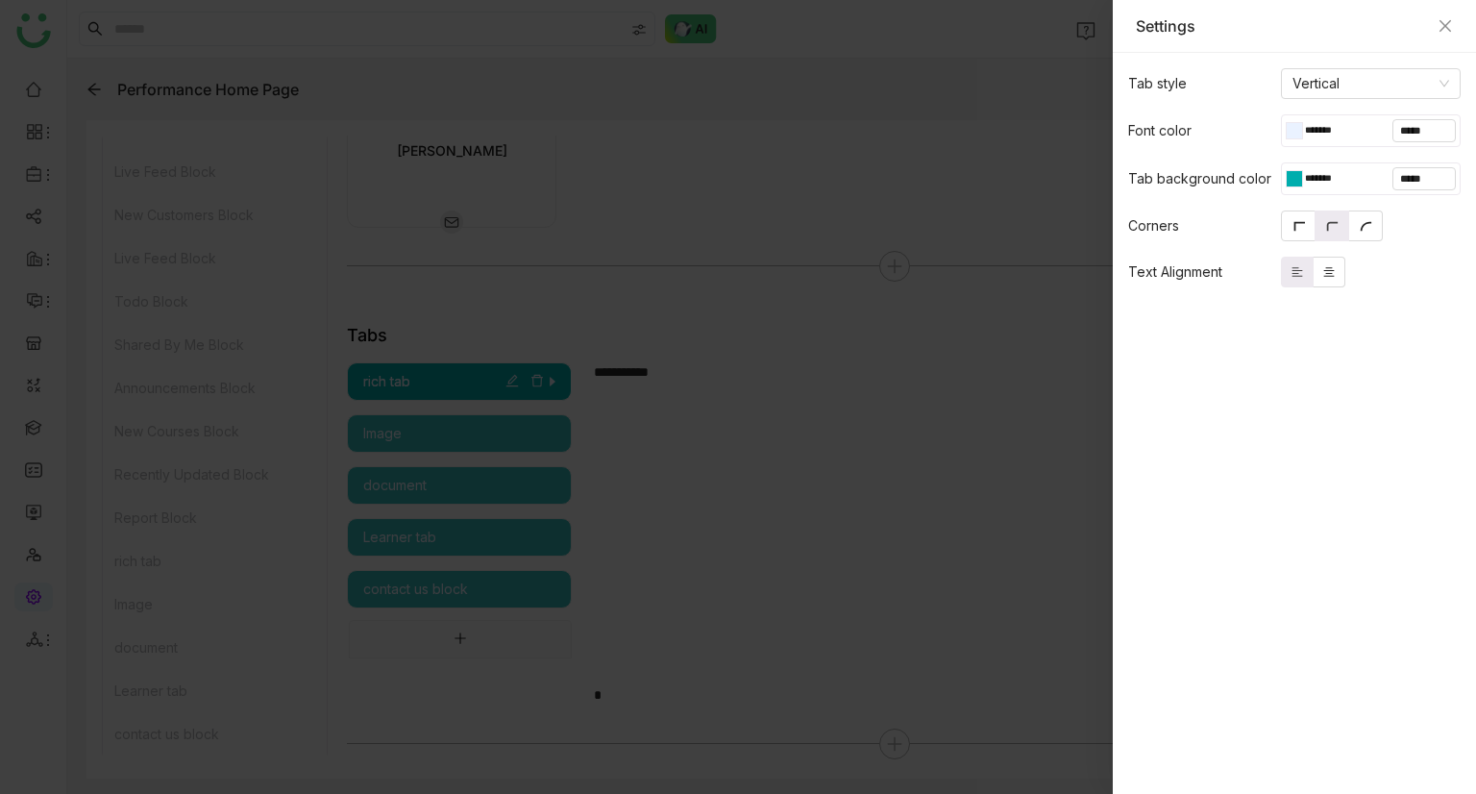
scroll to position [4876, 0]
click at [934, 437] on div at bounding box center [738, 397] width 1476 height 794
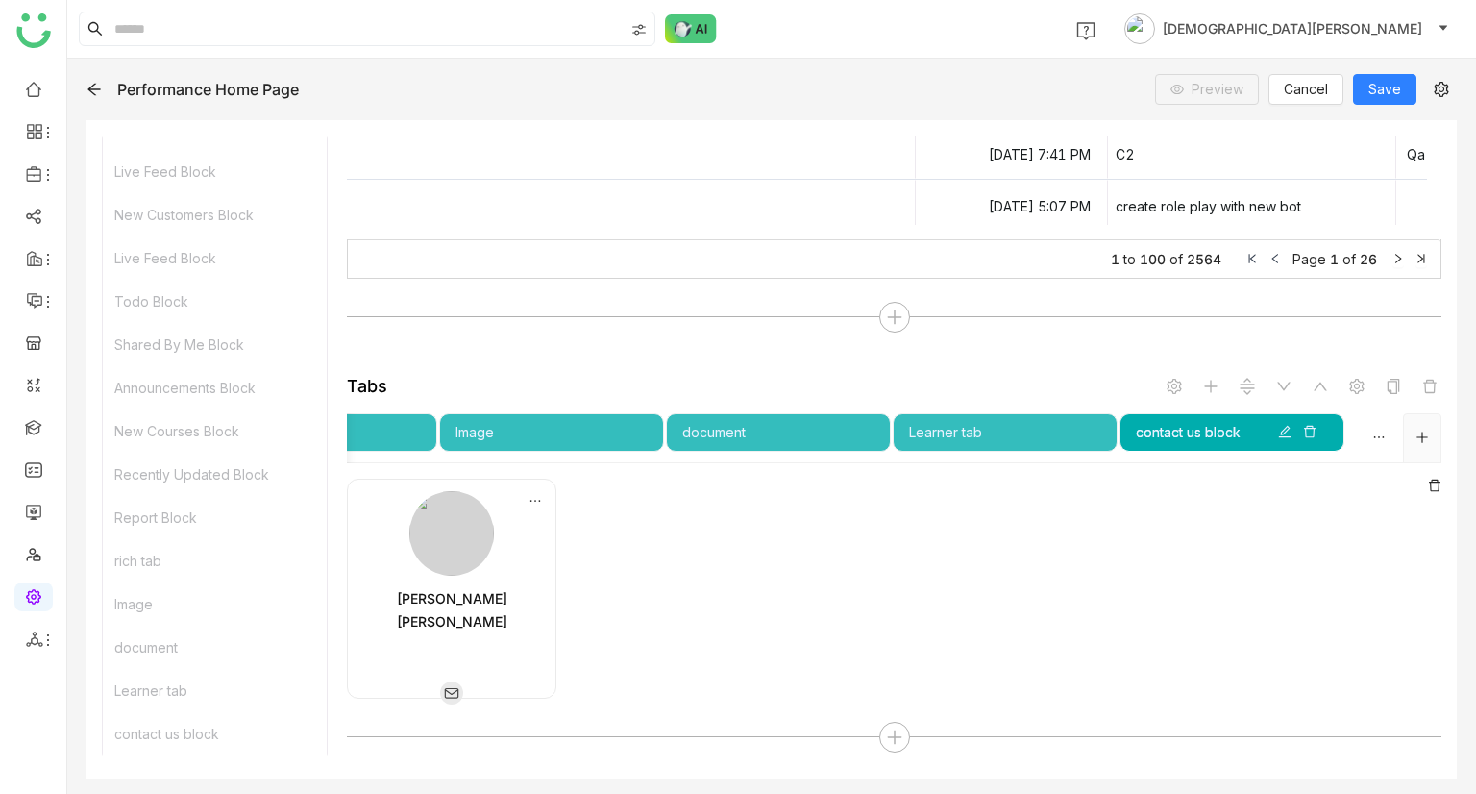
scroll to position [4409, 0]
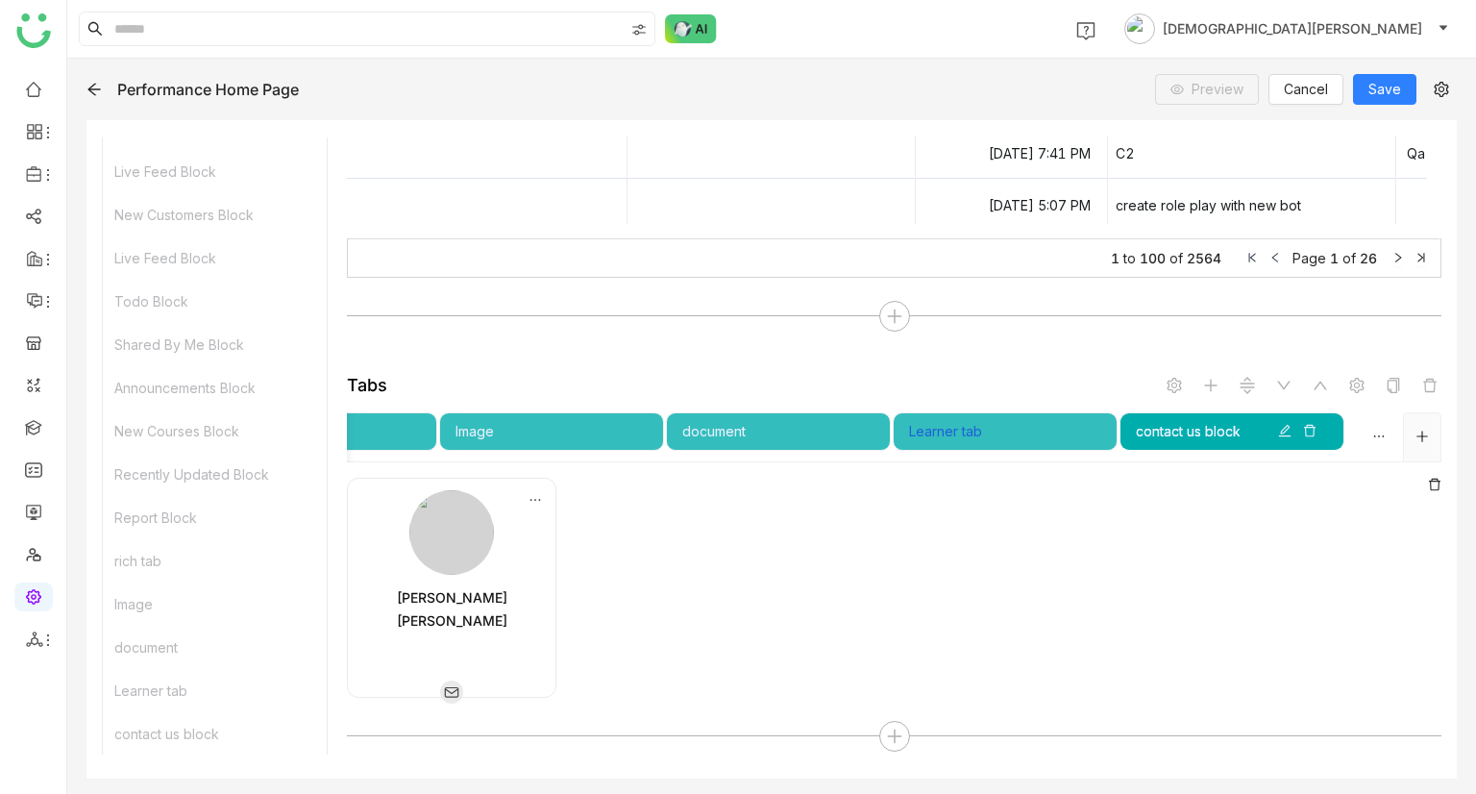
click at [1018, 427] on div "Learner tab" at bounding box center [1005, 431] width 192 height 21
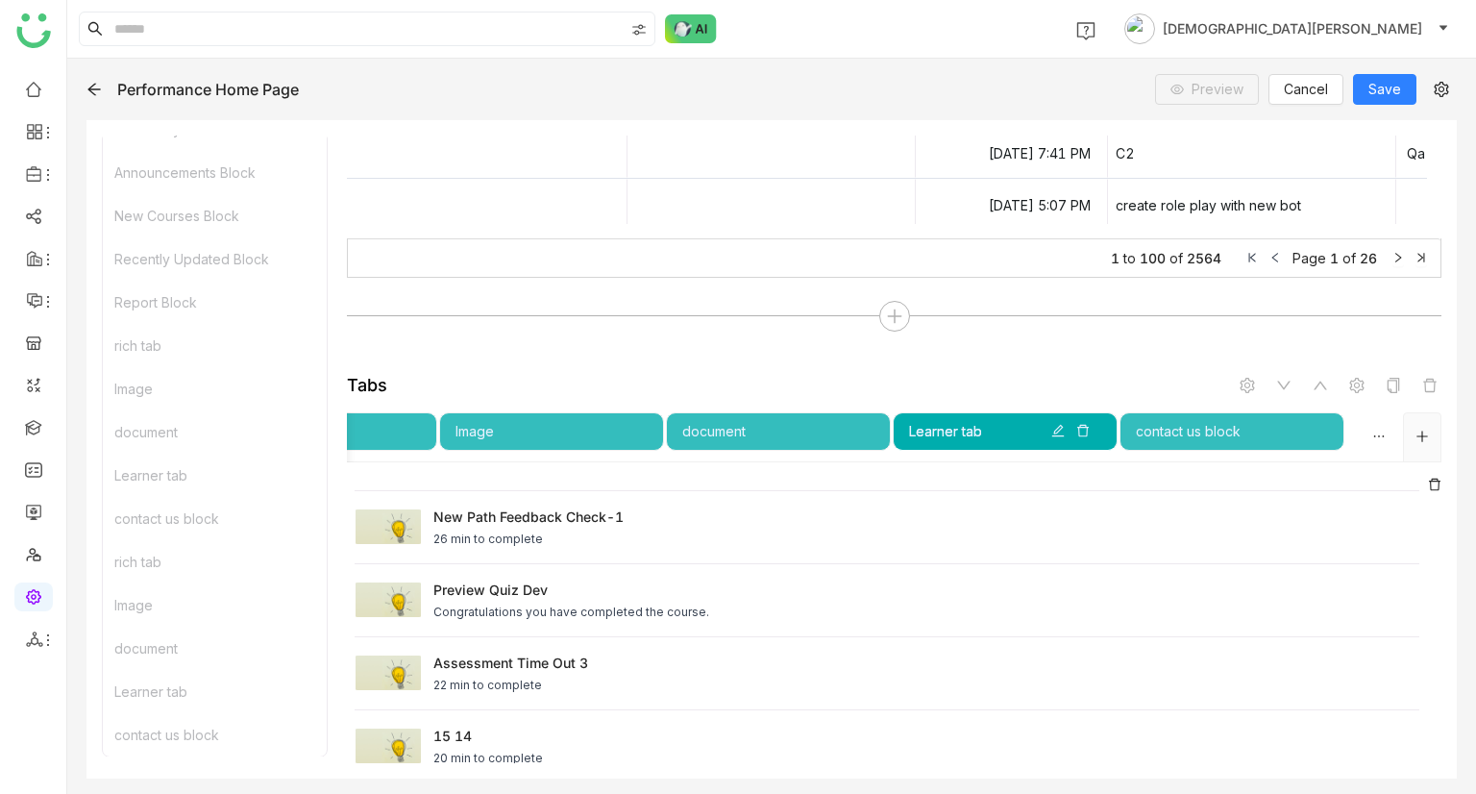
scroll to position [5041, 0]
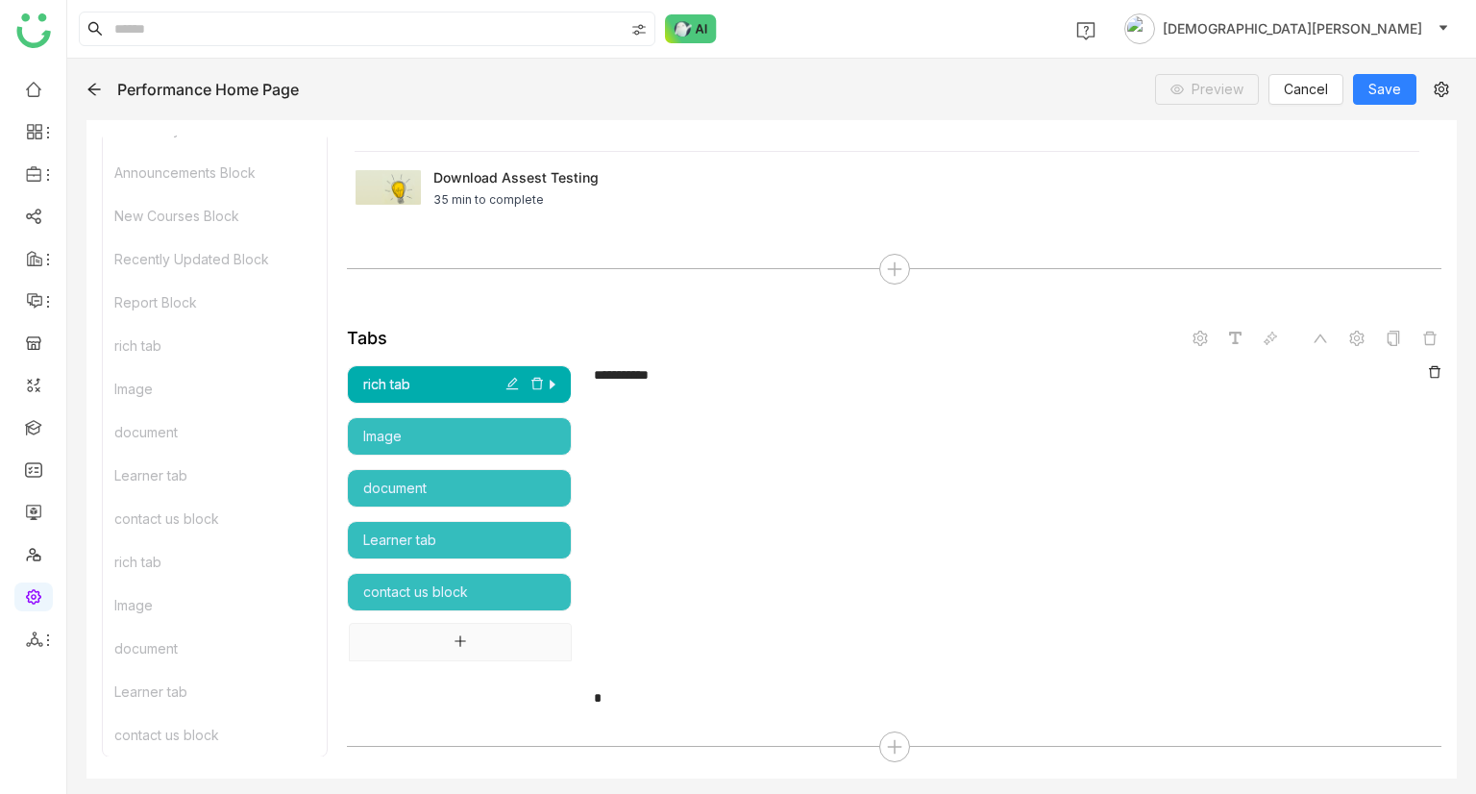
click at [514, 377] on icon "button" at bounding box center [511, 383] width 13 height 13
click at [490, 334] on input "********" at bounding box center [488, 334] width 142 height 27
type input "*********"
click at [701, 435] on div "To enrich screen reader interactions, please activate Accessibility in Grammarl…" at bounding box center [1017, 436] width 847 height 20
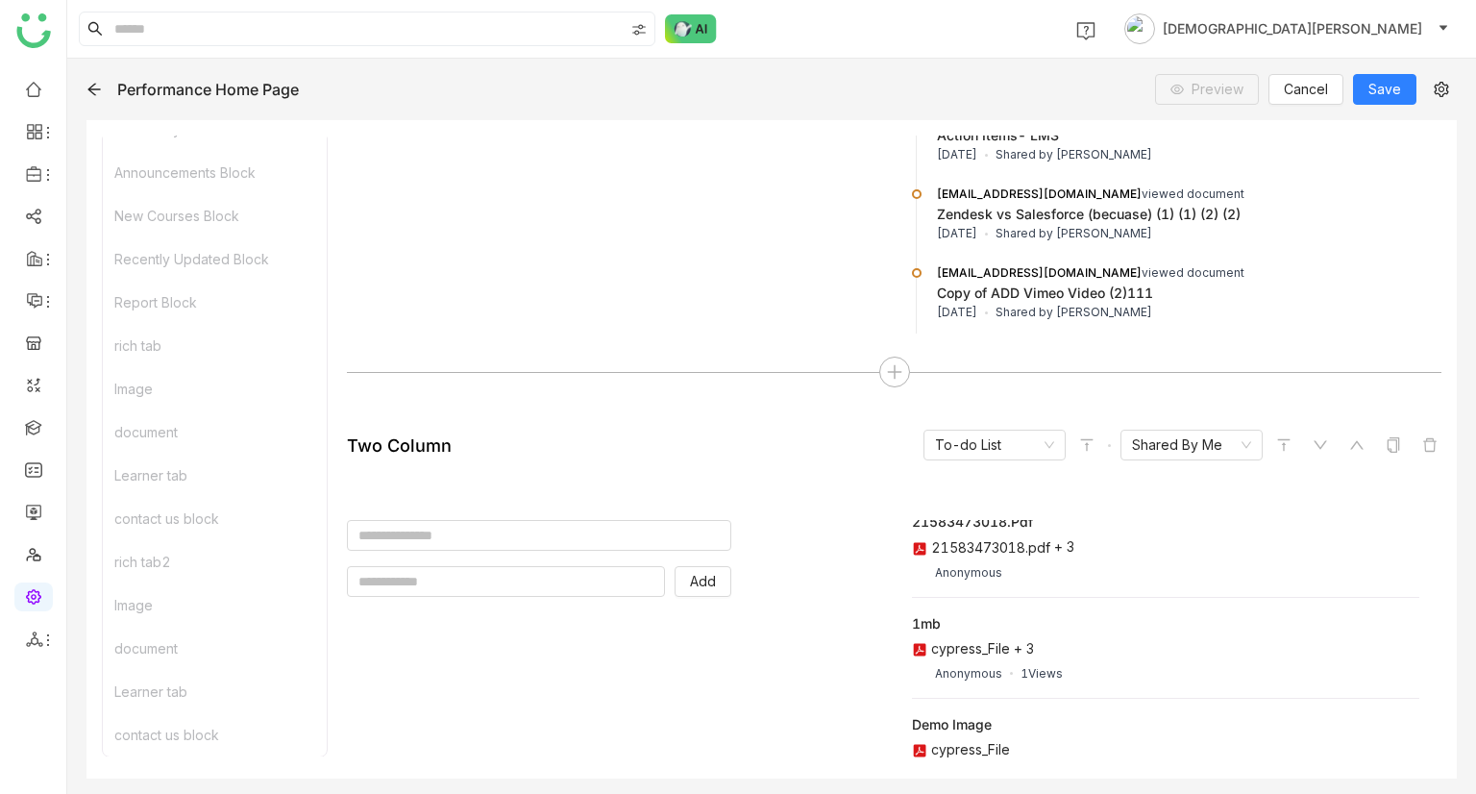
scroll to position [2662, 0]
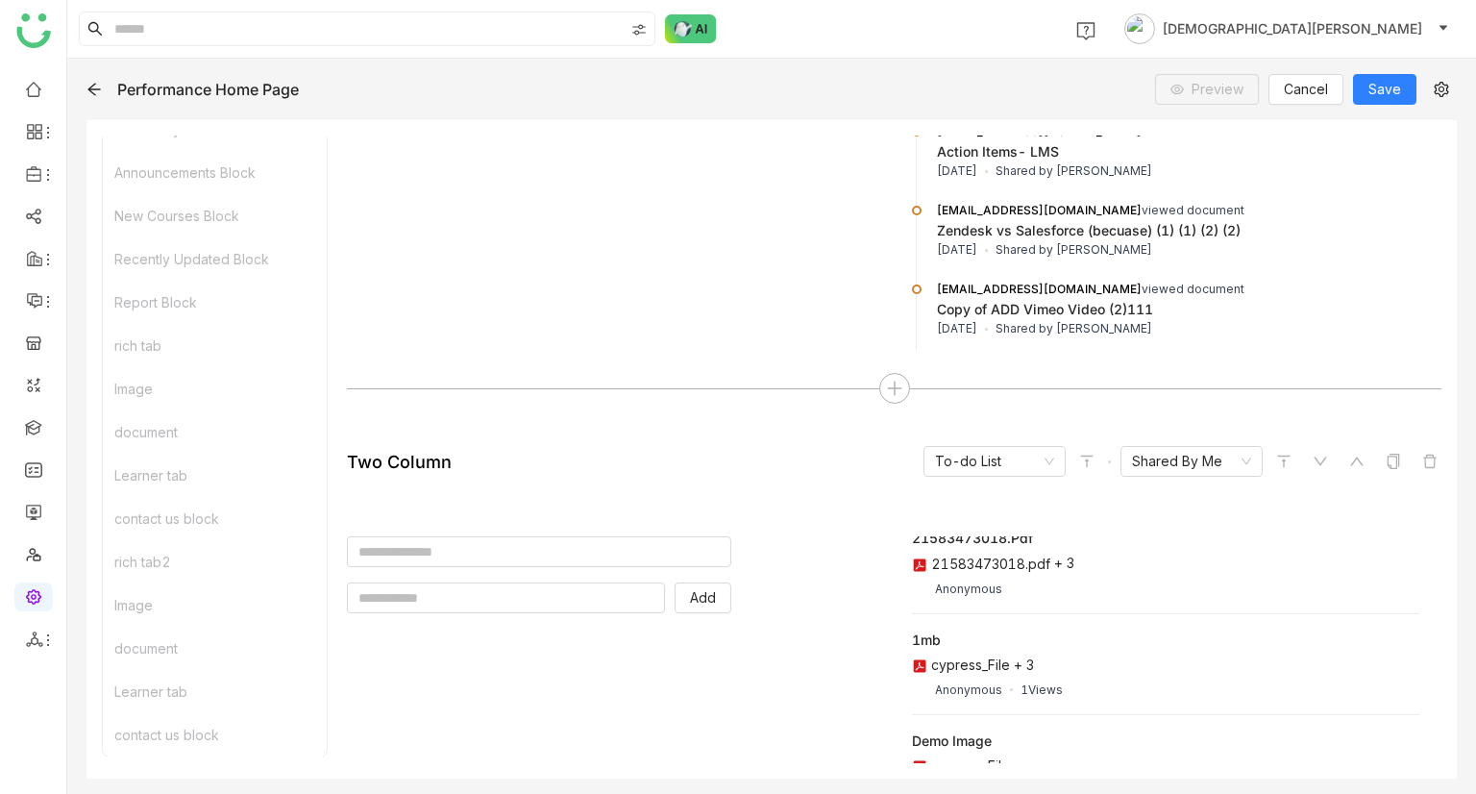
drag, startPoint x: 301, startPoint y: 91, endPoint x: 119, endPoint y: 89, distance: 181.6
click at [119, 89] on div "Performance Home Page" at bounding box center [208, 89] width 182 height 19
copy div "Performance Home Page"
click at [1397, 86] on span "Save" at bounding box center [1384, 89] width 33 height 21
click at [1438, 88] on icon at bounding box center [1441, 89] width 14 height 15
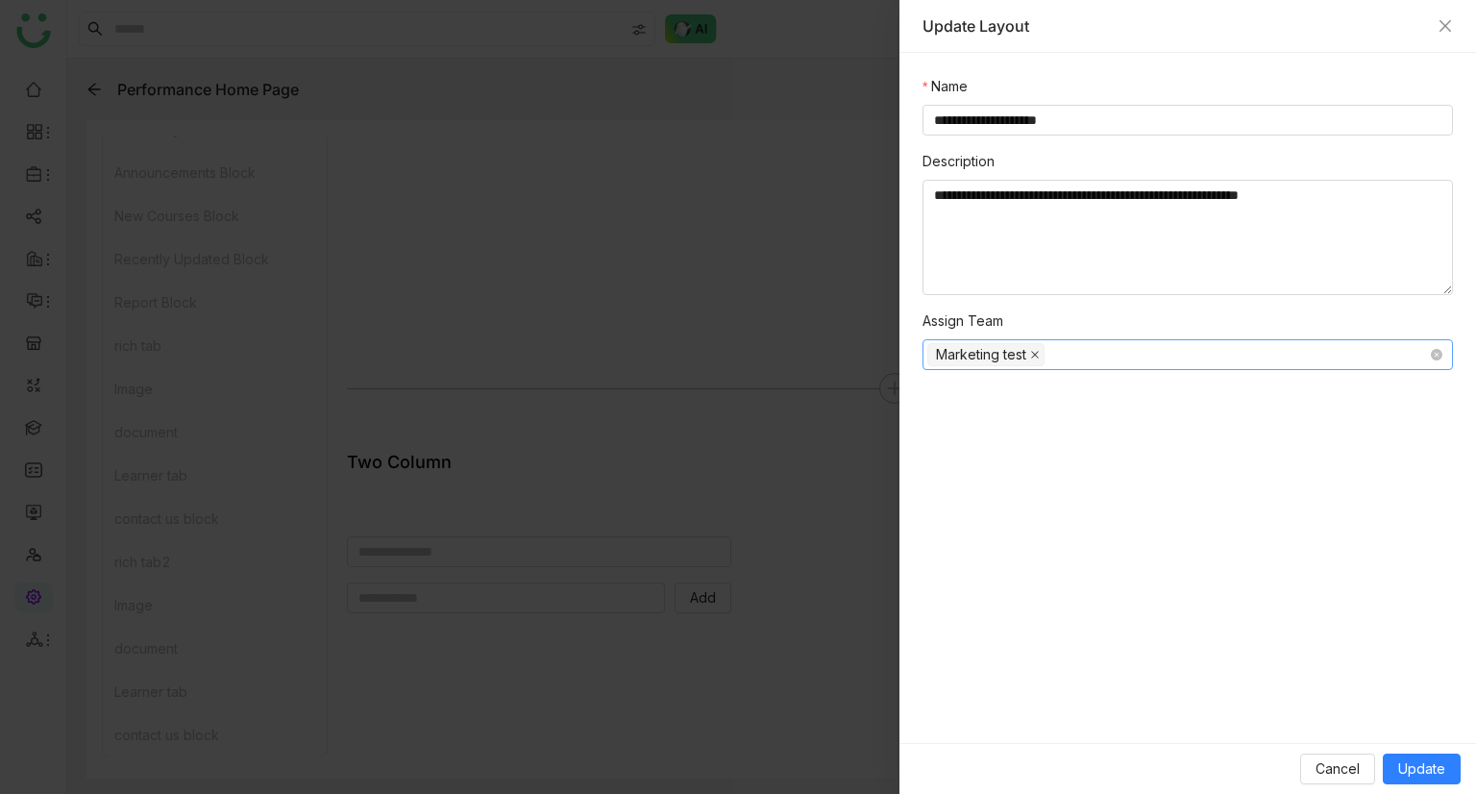
click at [1030, 354] on icon at bounding box center [1035, 355] width 10 height 10
click at [1428, 773] on span "Update" at bounding box center [1421, 768] width 47 height 21
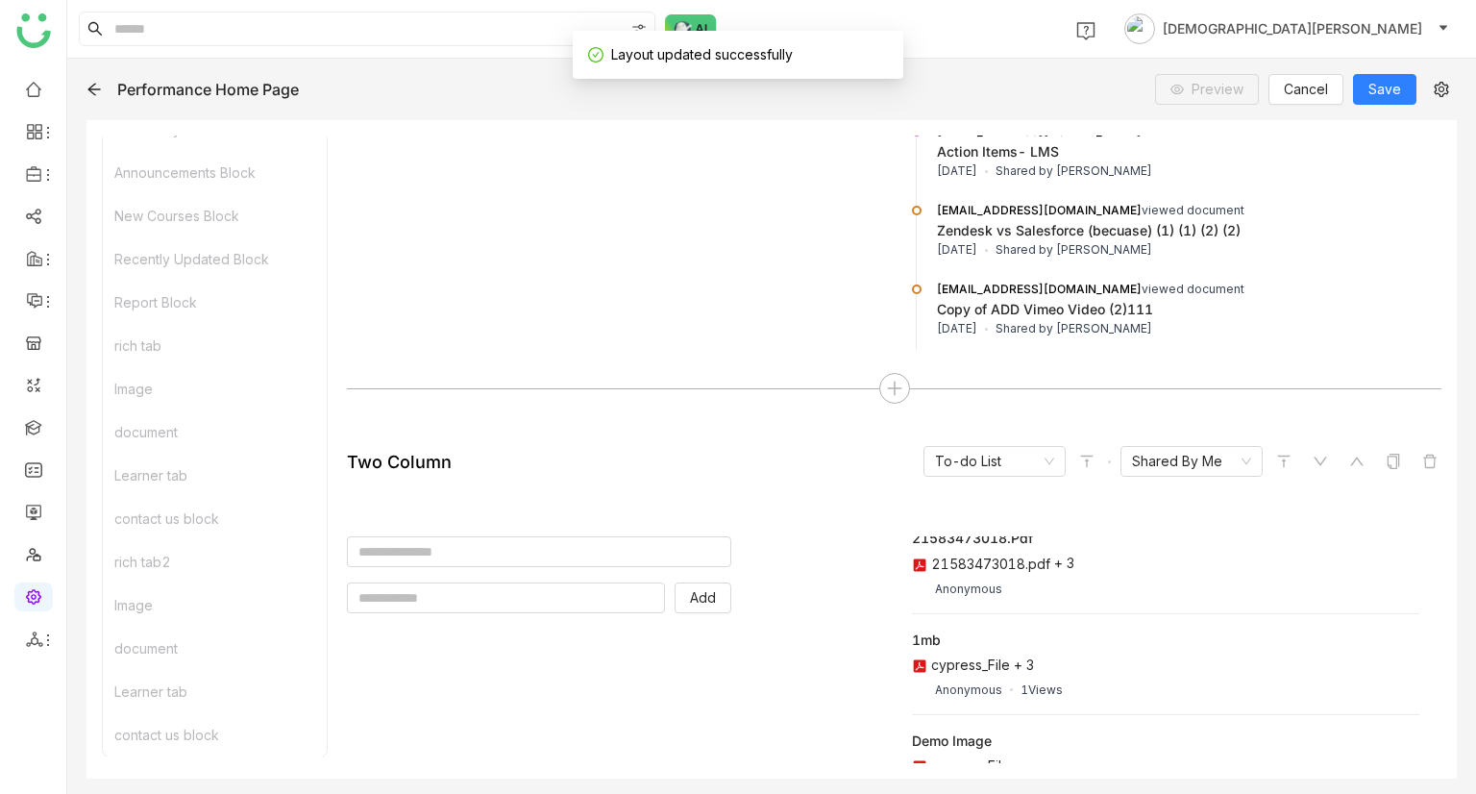
click at [215, 90] on div "Performance Home Page" at bounding box center [208, 89] width 182 height 19
click at [88, 87] on icon at bounding box center [93, 89] width 15 height 15
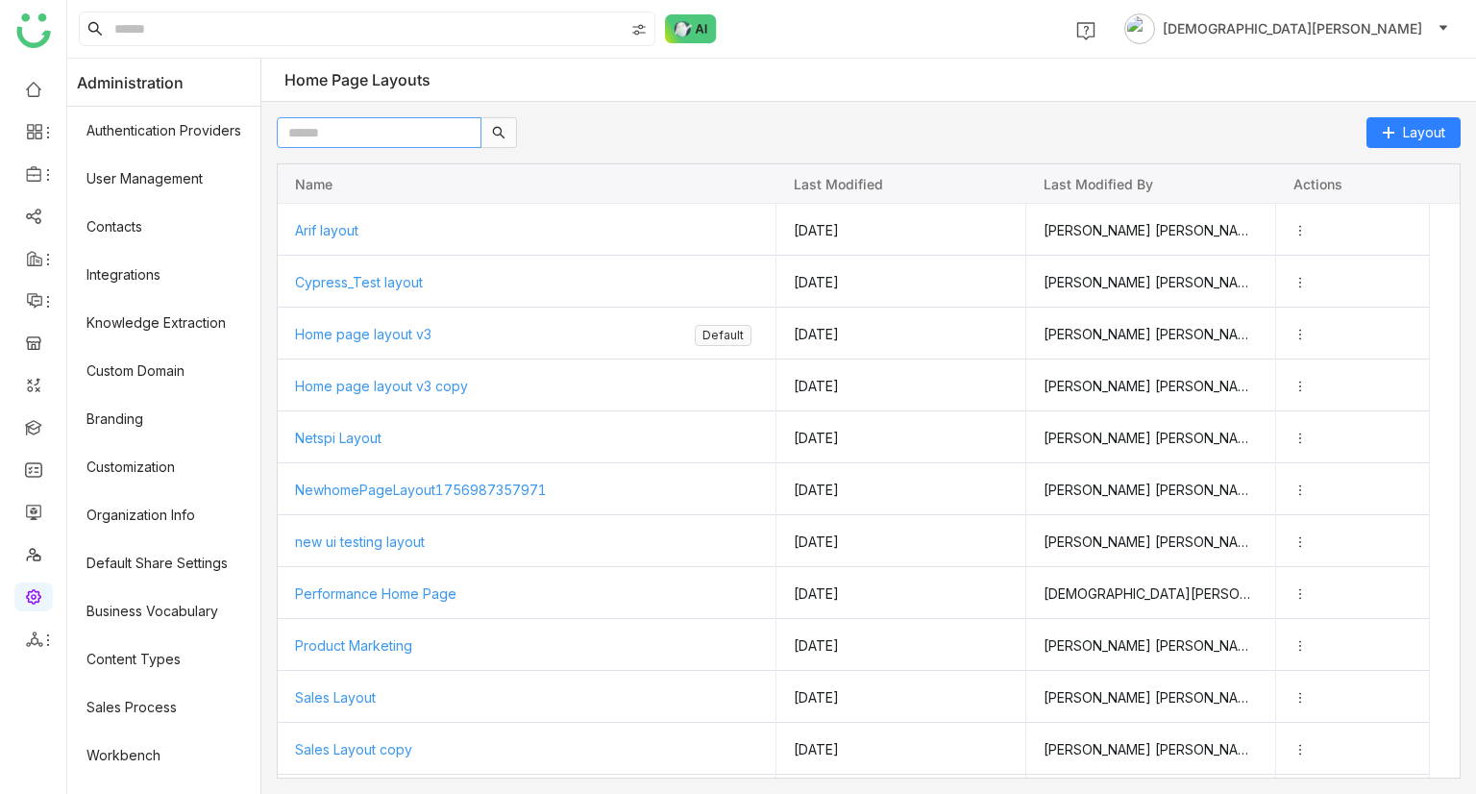
paste input "**********"
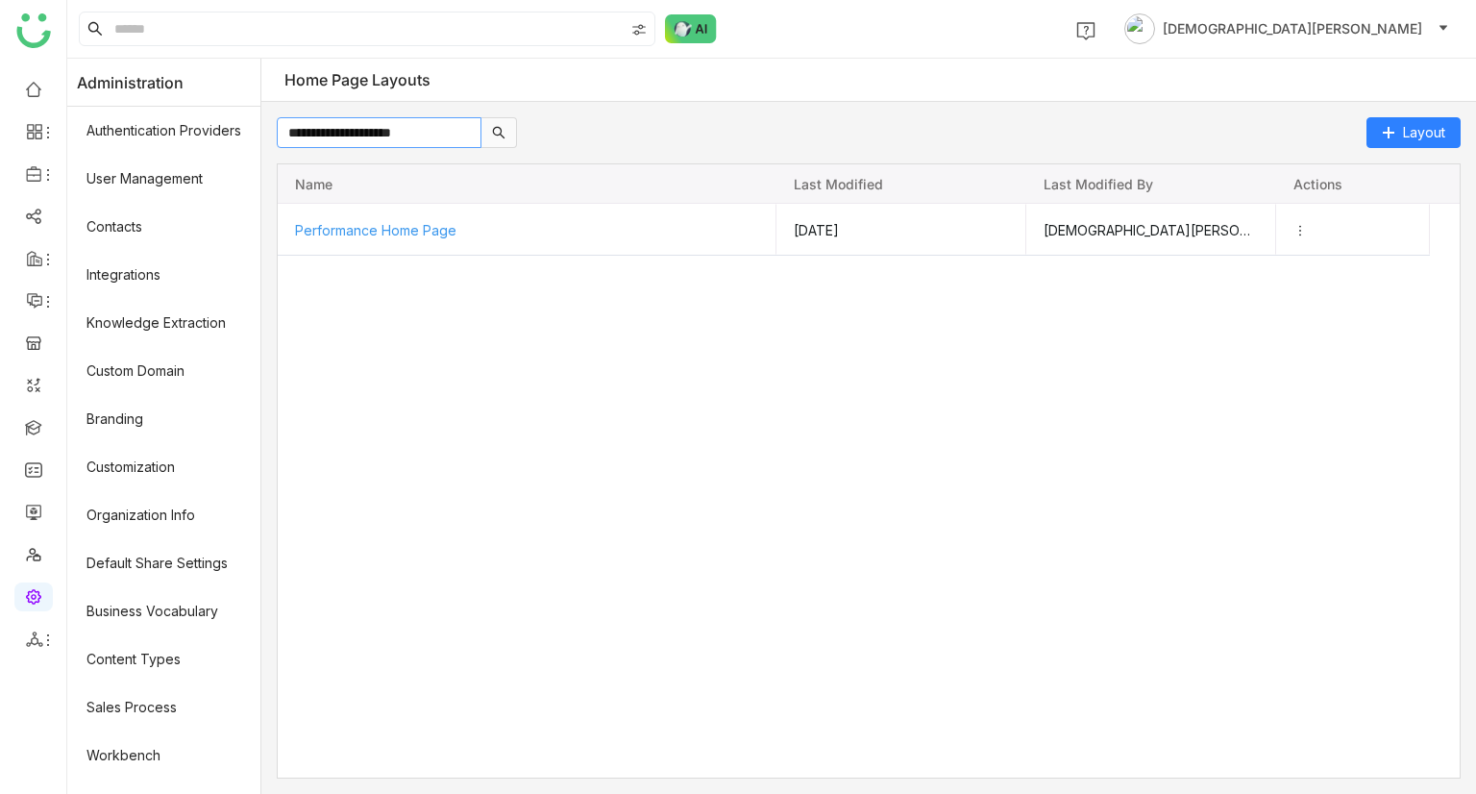
click at [386, 128] on input "**********" at bounding box center [379, 132] width 205 height 31
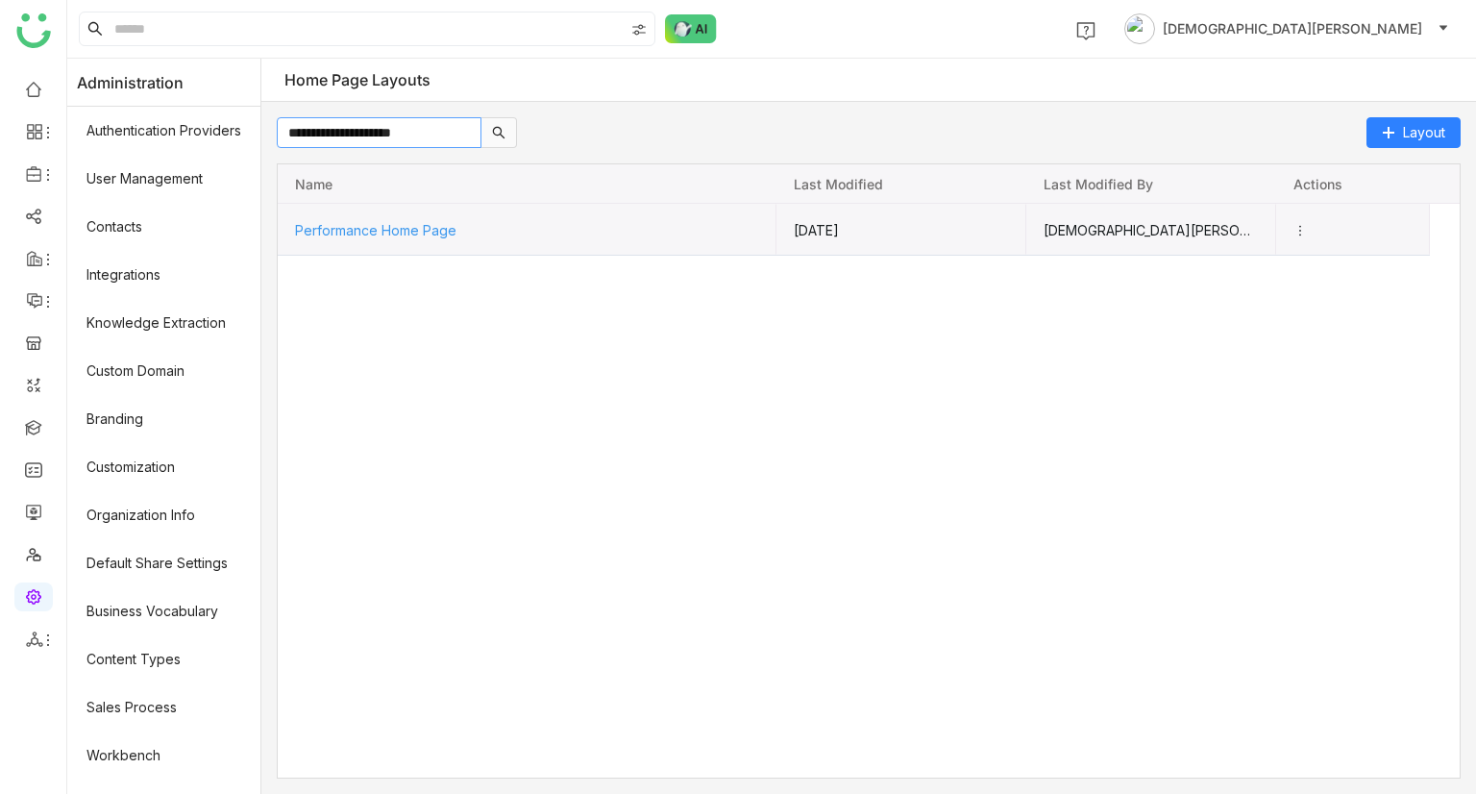
type input "**********"
click at [1306, 226] on icon "Press SPACE to select this row." at bounding box center [1298, 229] width 13 height 13
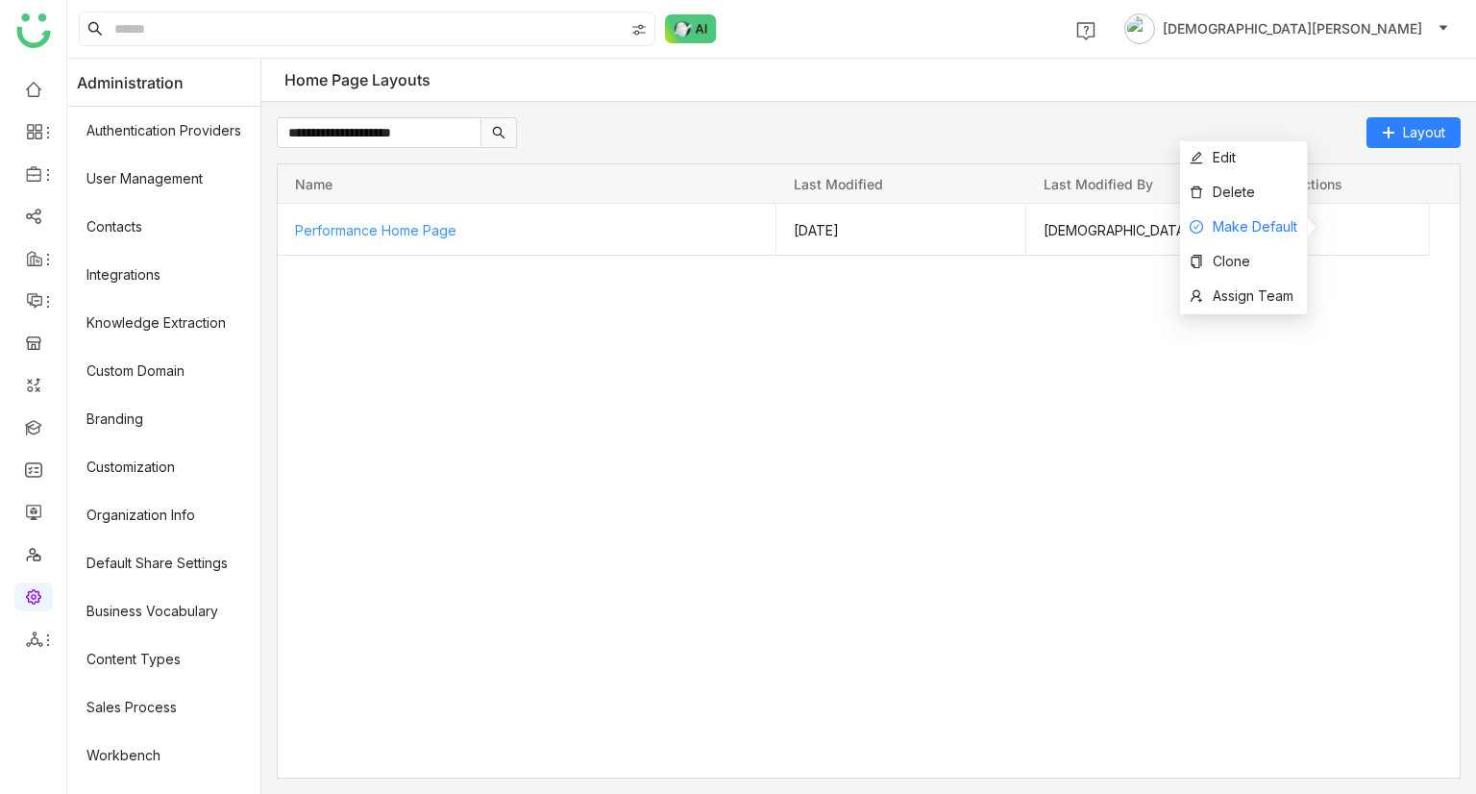
click at [1258, 219] on span "Make Default" at bounding box center [1255, 226] width 85 height 16
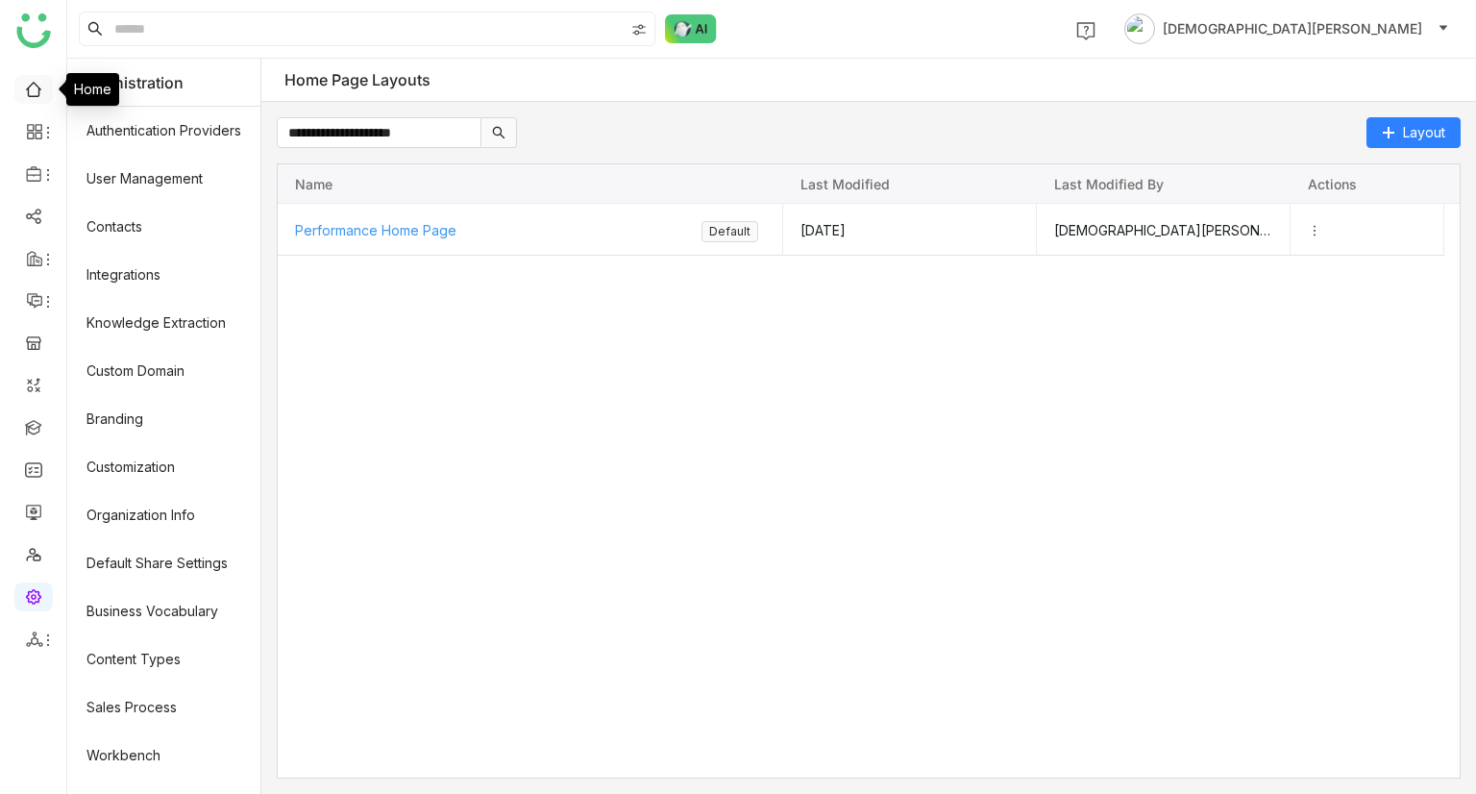
click at [25, 89] on link at bounding box center [33, 88] width 17 height 16
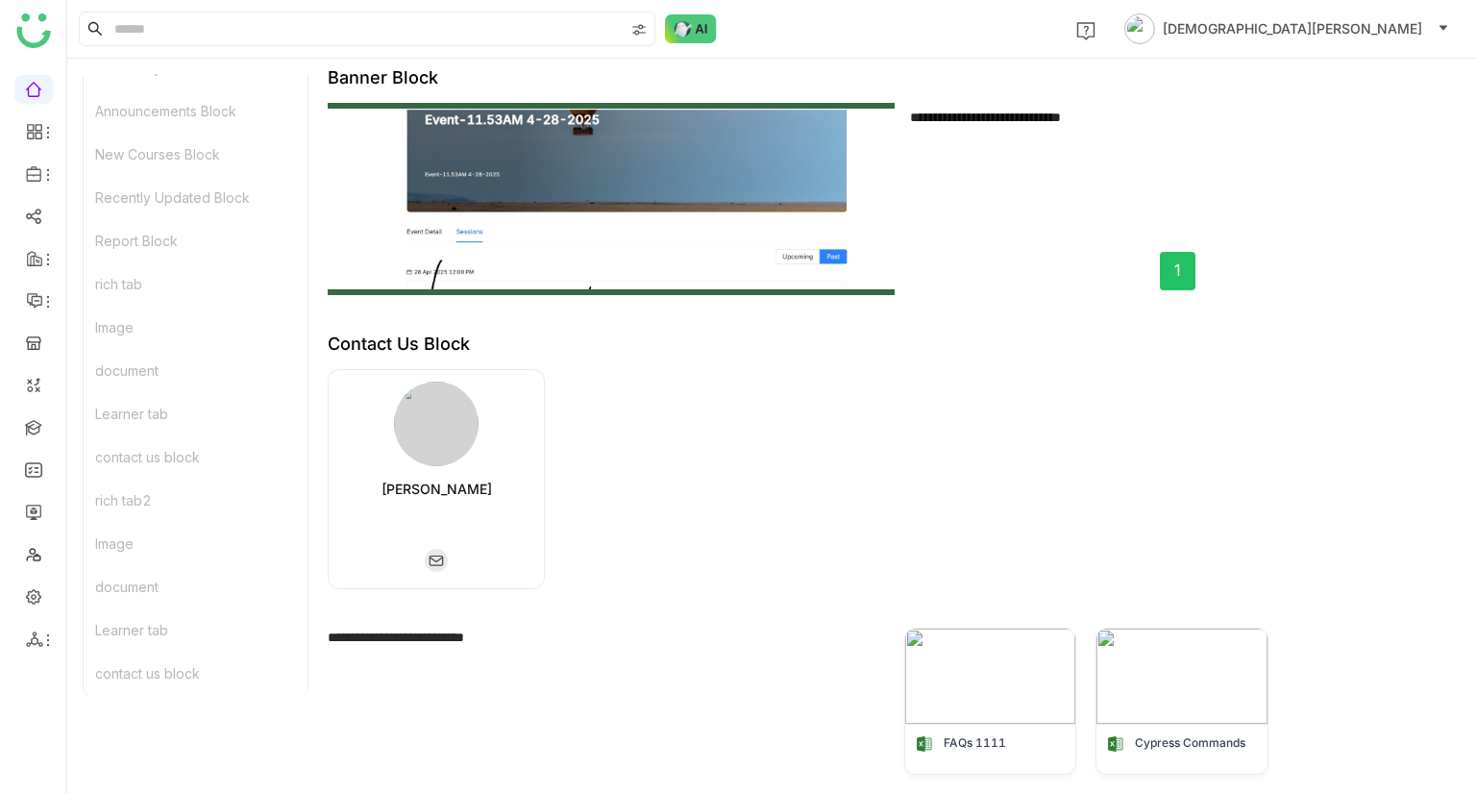
scroll to position [537, 0]
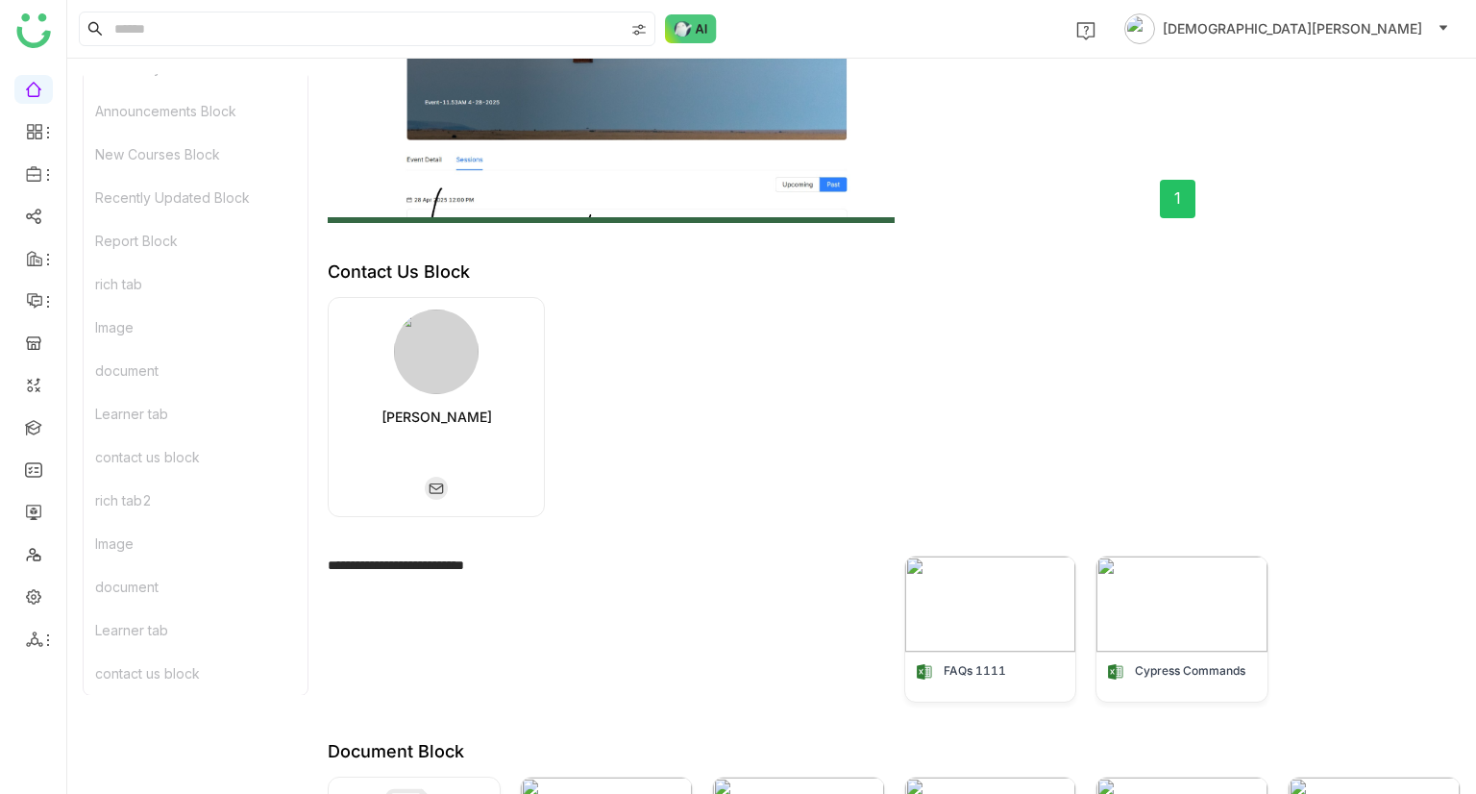
click at [173, 674] on div "contact us block" at bounding box center [196, 672] width 224 height 43
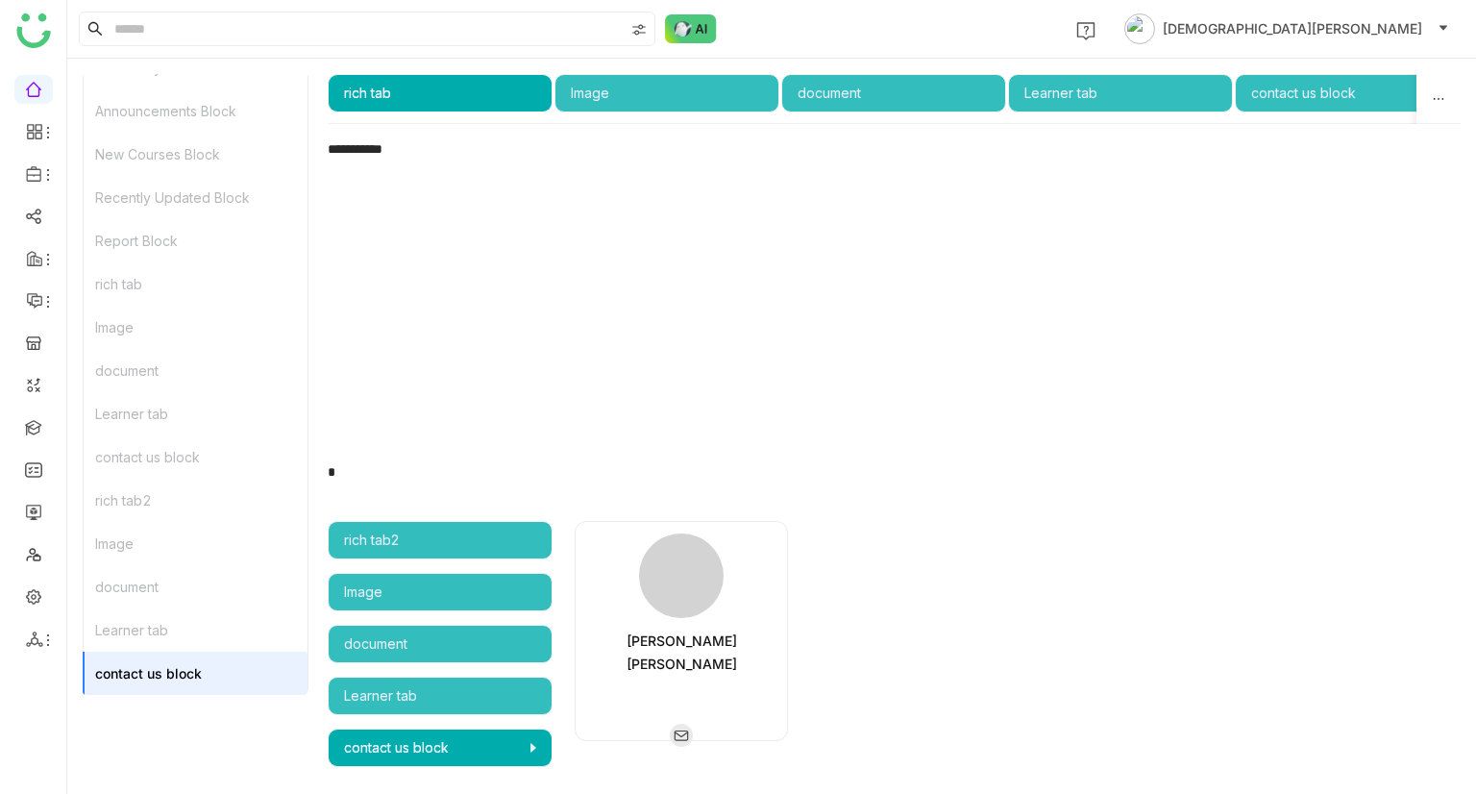
click at [204, 620] on div "Learner tab" at bounding box center [196, 629] width 224 height 43
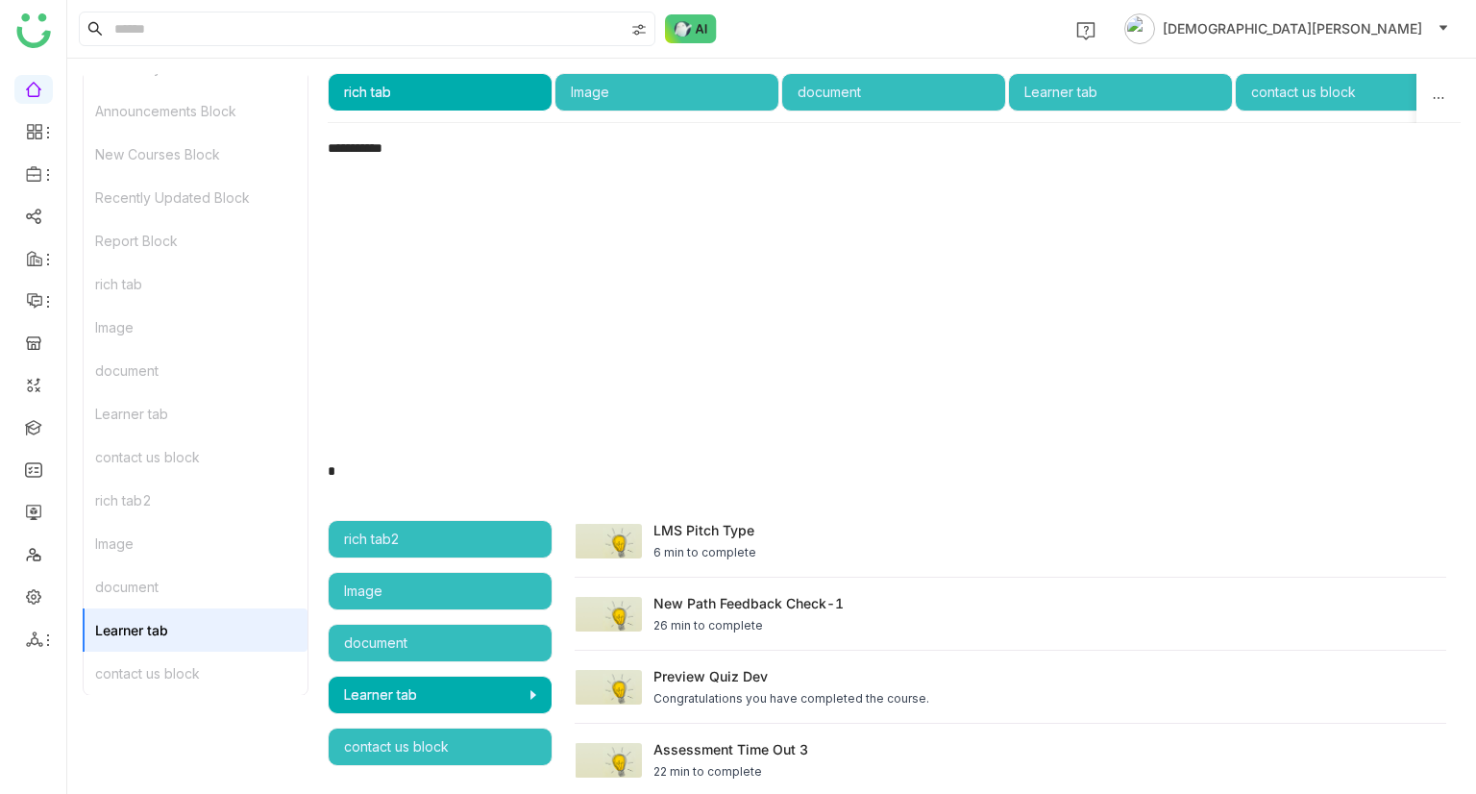
click at [137, 377] on div "document" at bounding box center [196, 370] width 224 height 43
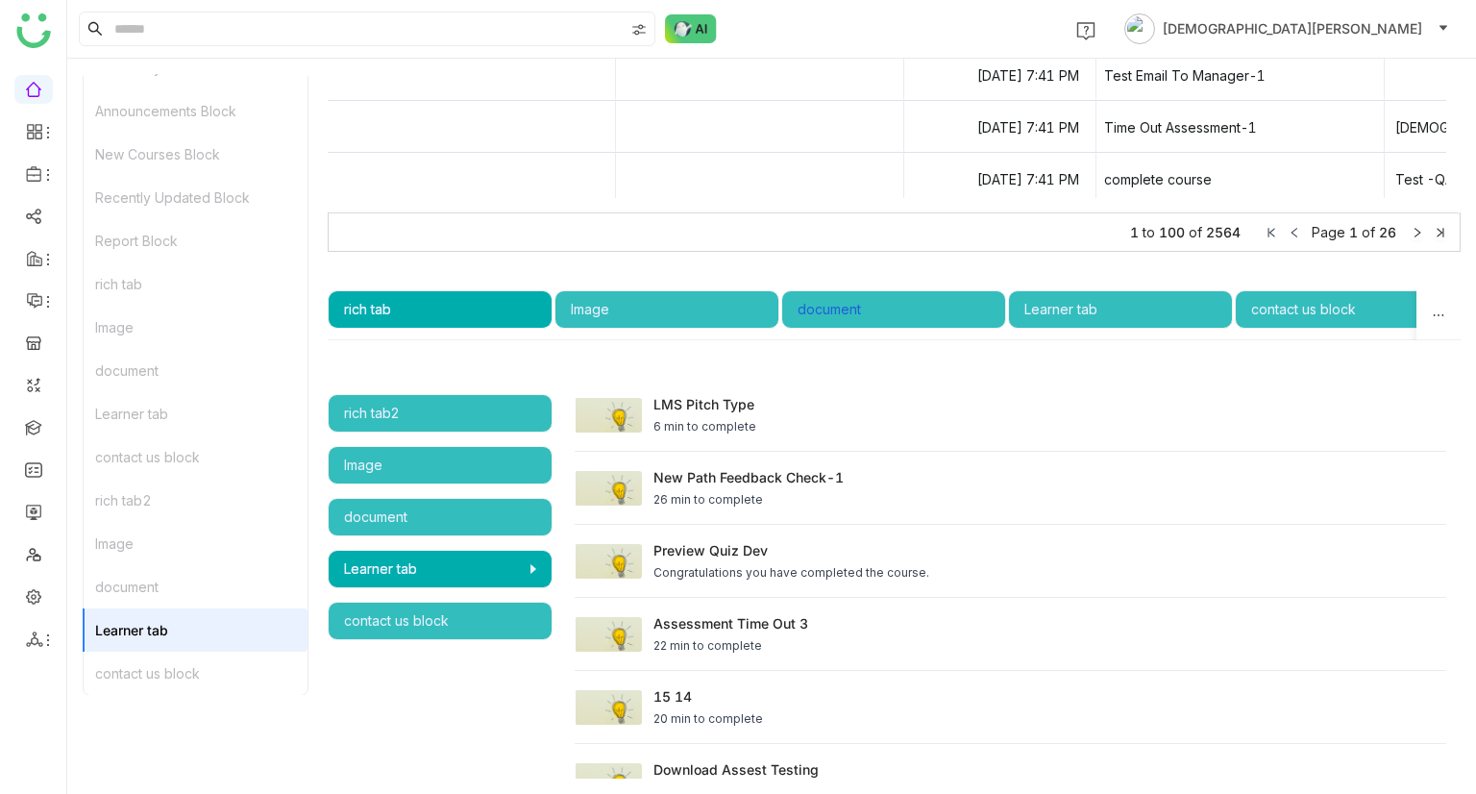
scroll to position [3647, 0]
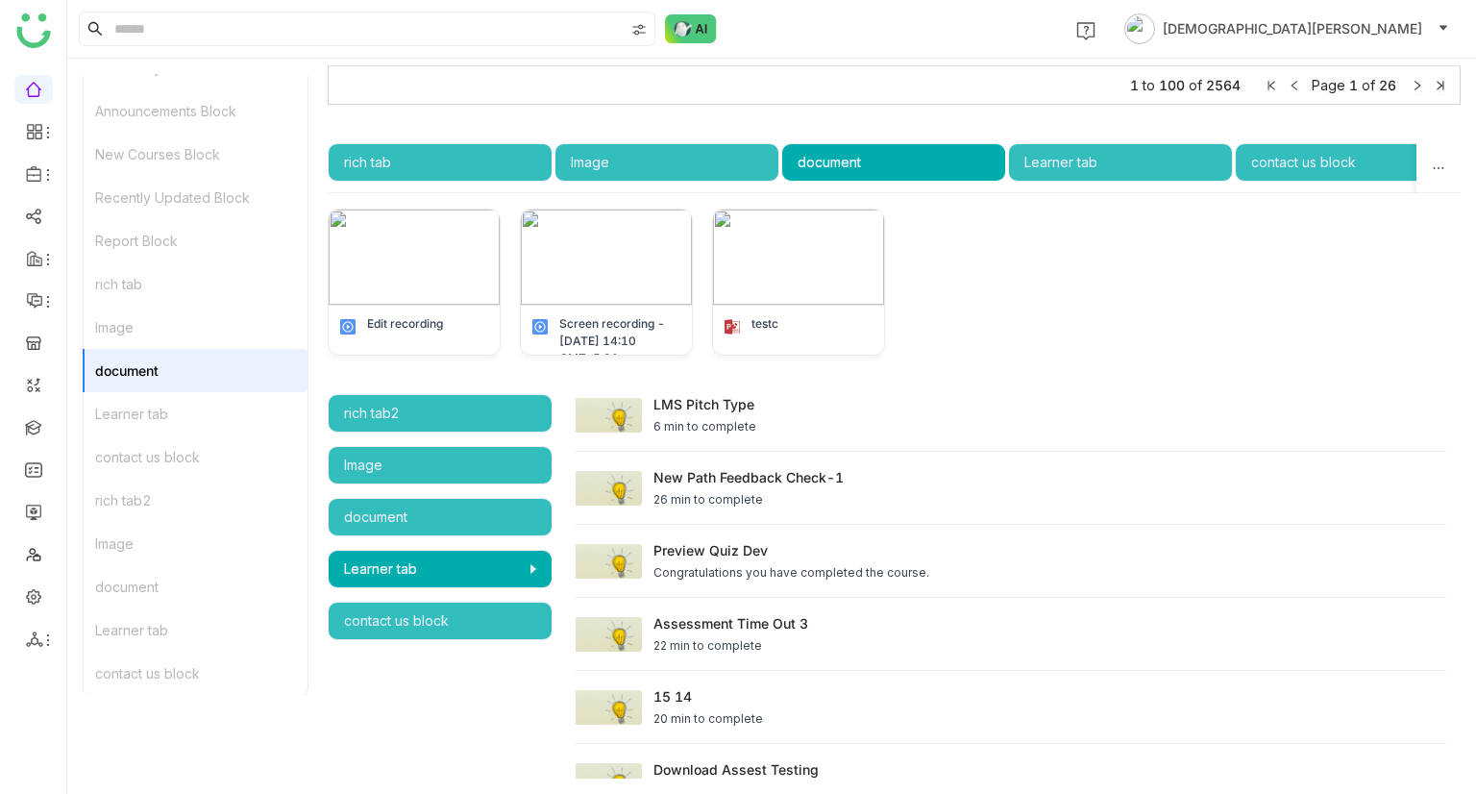
click at [165, 313] on div "Image" at bounding box center [196, 327] width 224 height 43
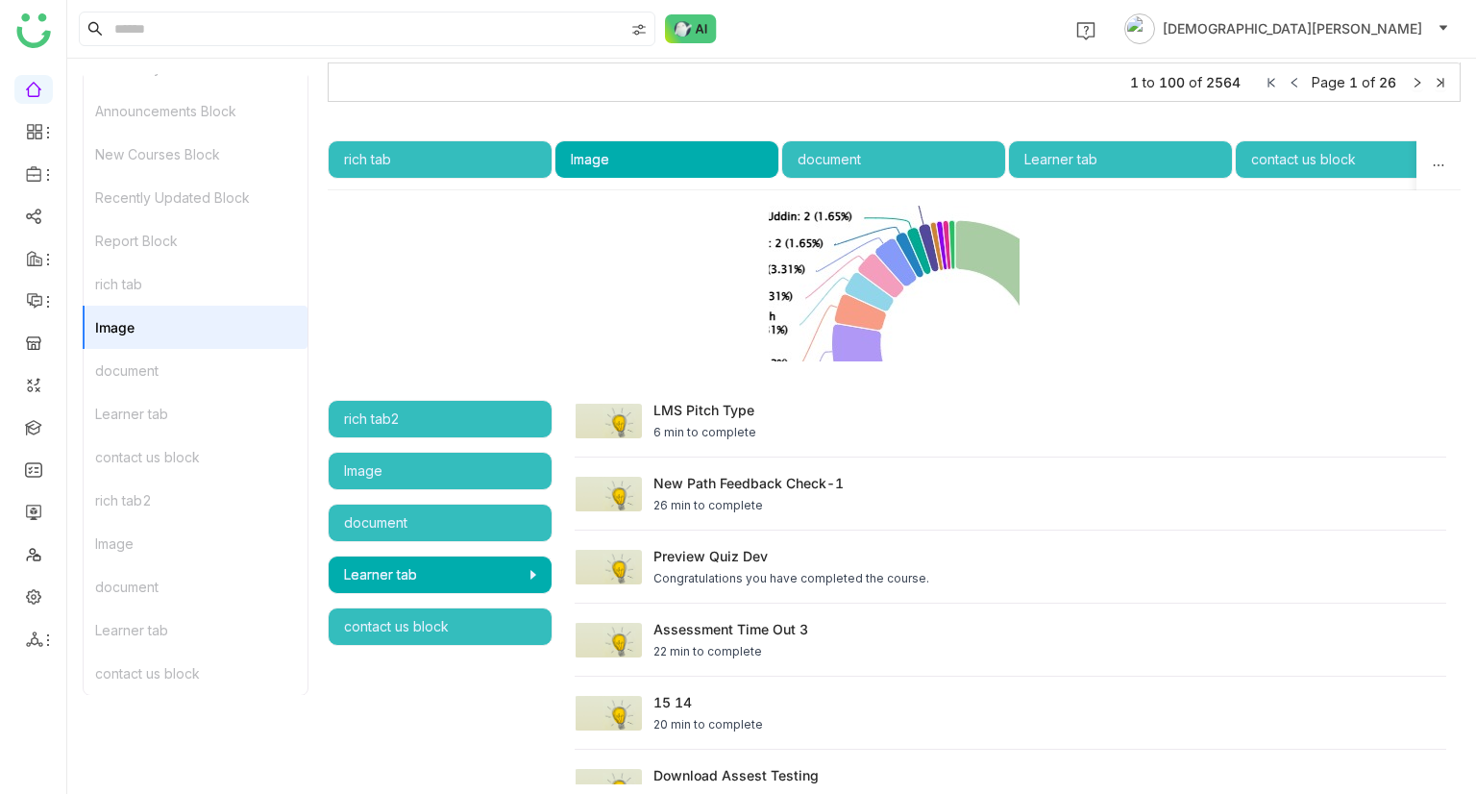
click at [184, 282] on div "rich tab" at bounding box center [196, 283] width 224 height 43
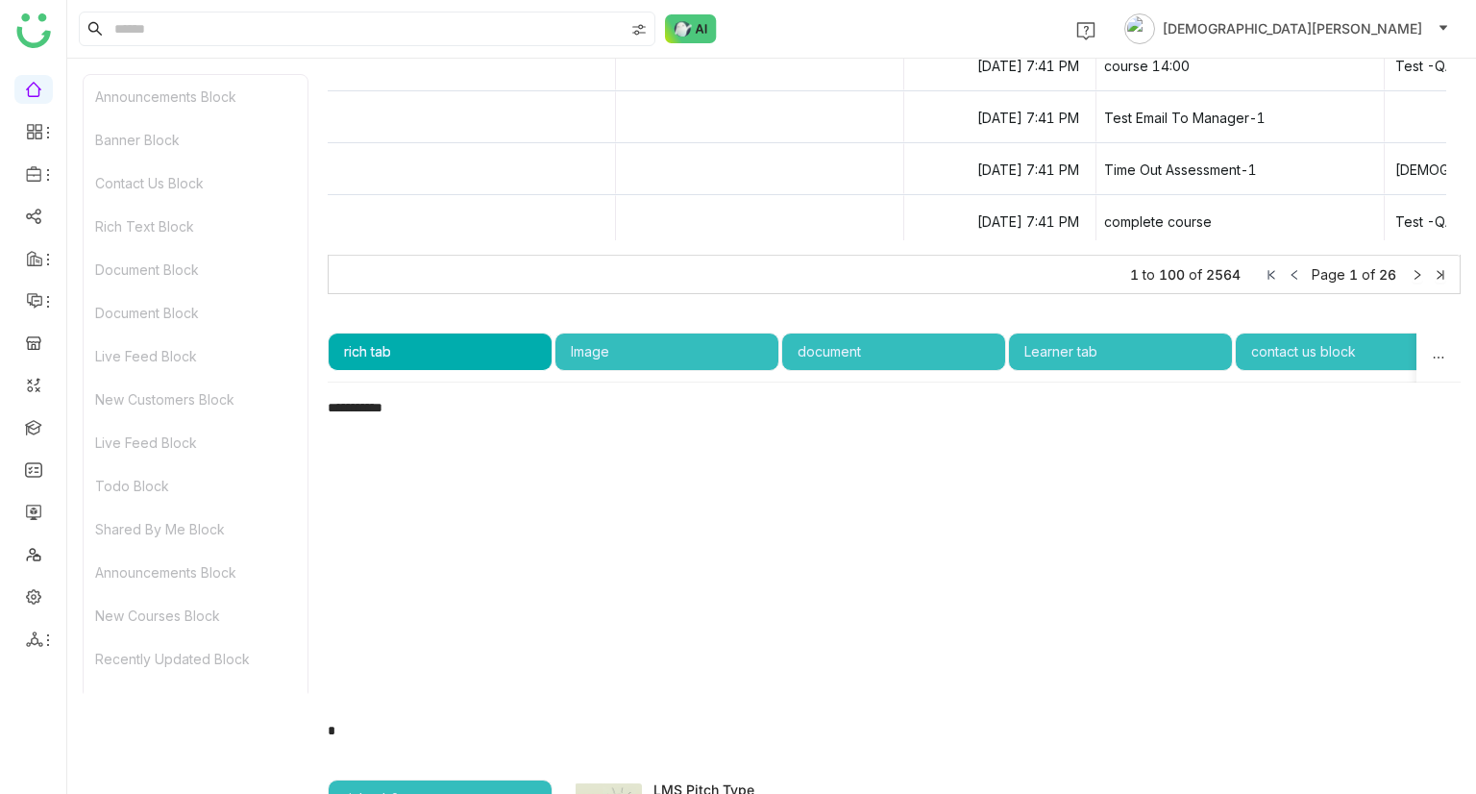
click at [163, 163] on div "Contact Us Block" at bounding box center [196, 182] width 224 height 43
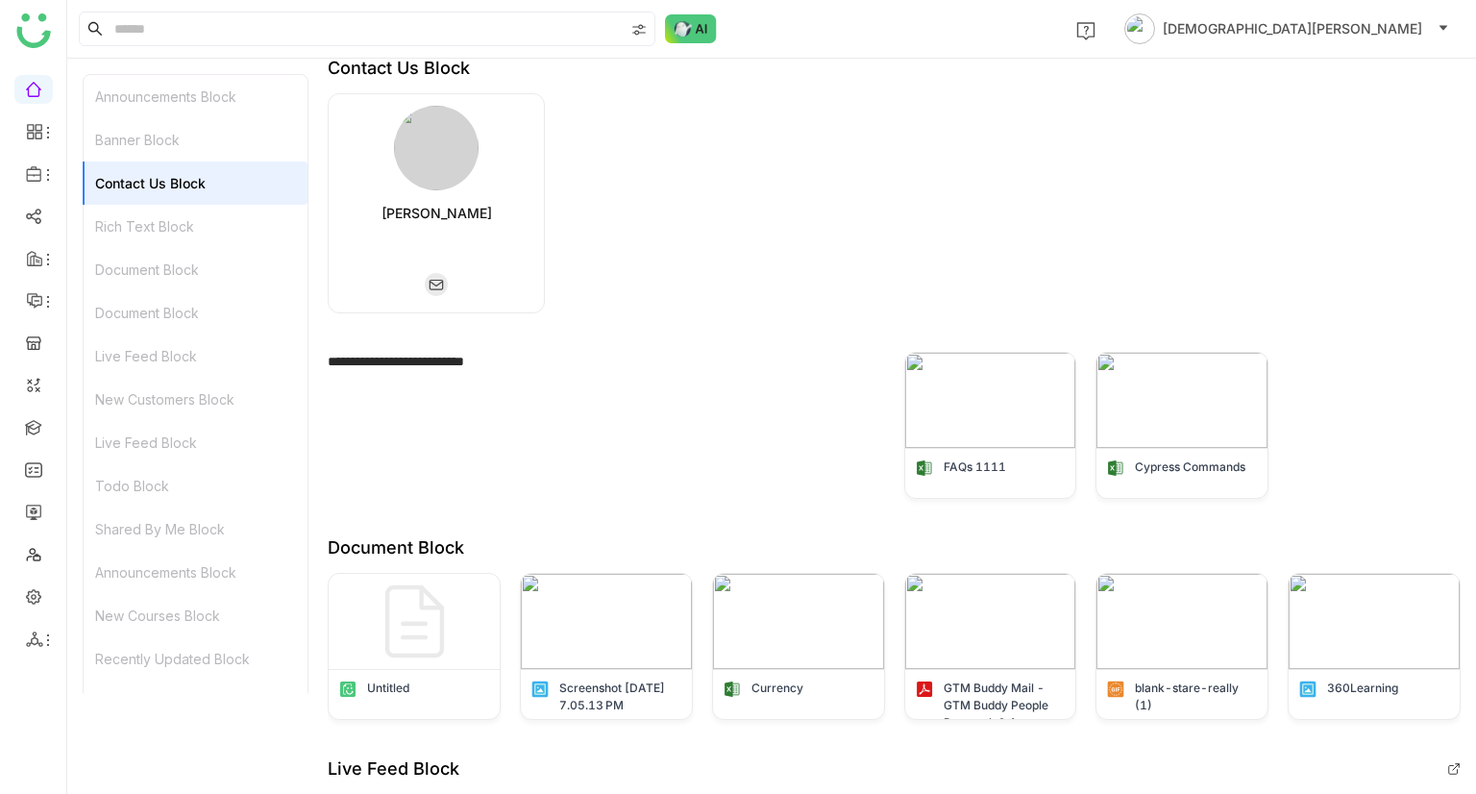
click at [188, 138] on div "Banner Block" at bounding box center [196, 139] width 224 height 43
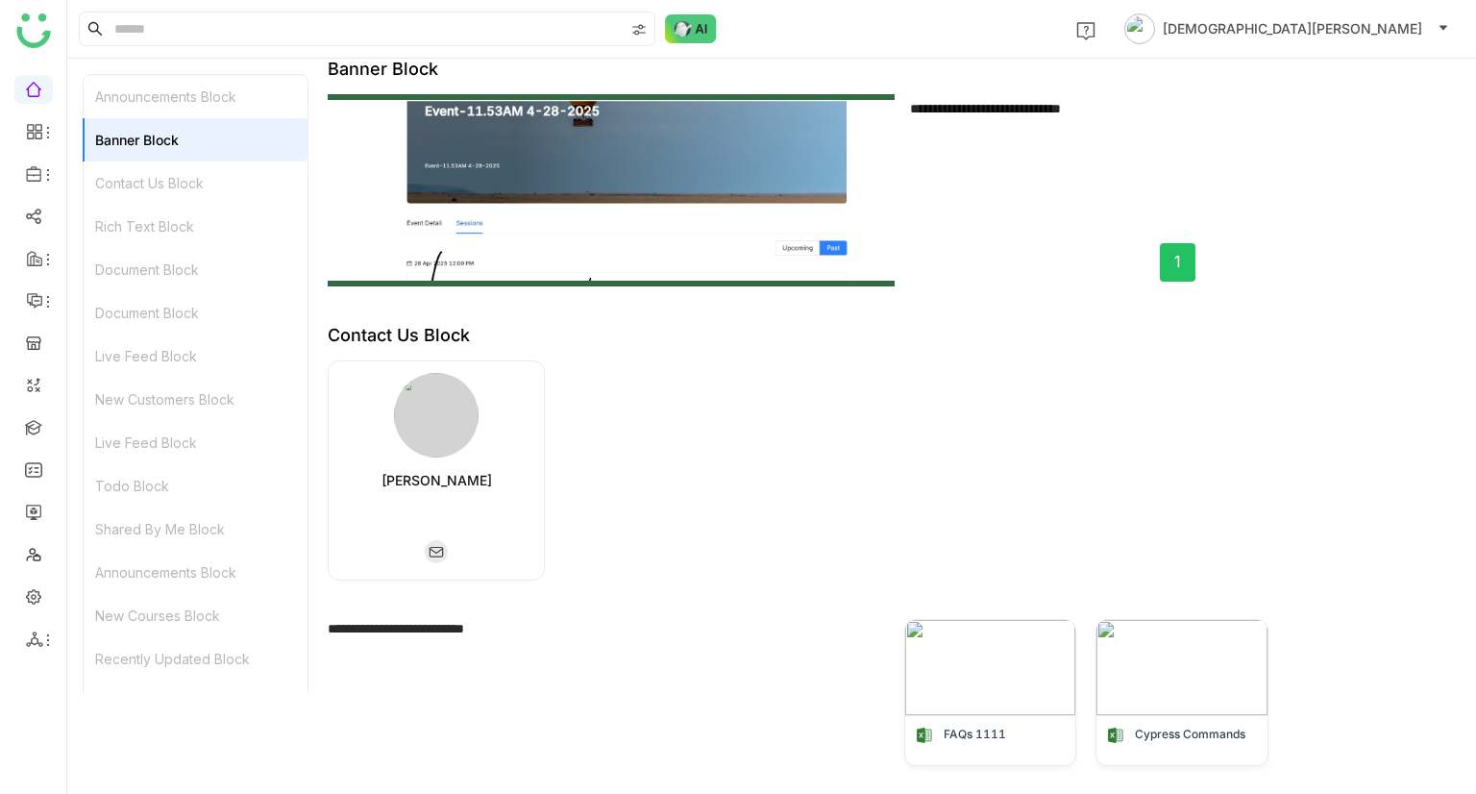
click at [226, 97] on div "Announcements Block" at bounding box center [196, 96] width 224 height 43
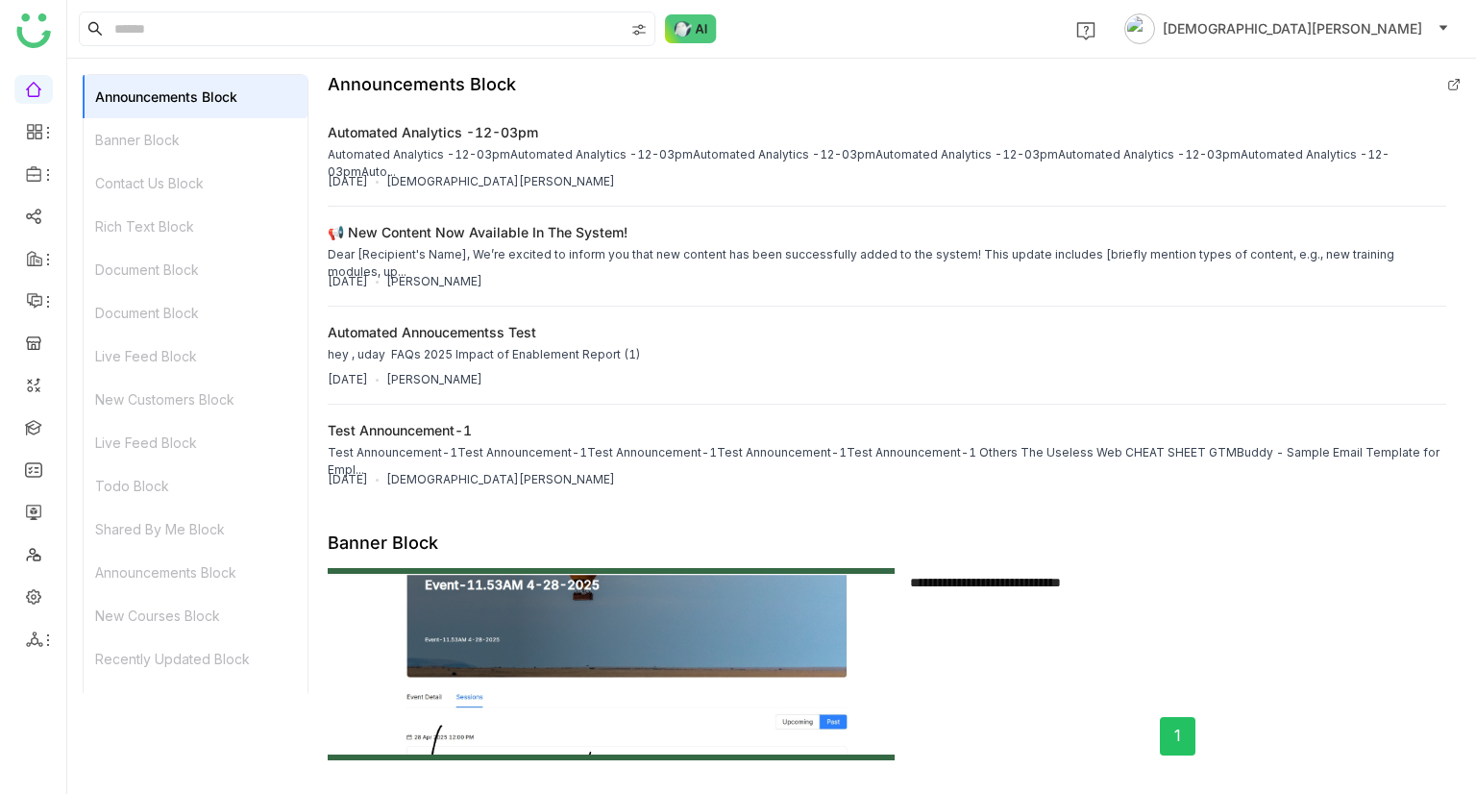
click at [123, 145] on div "Banner Block" at bounding box center [196, 139] width 224 height 43
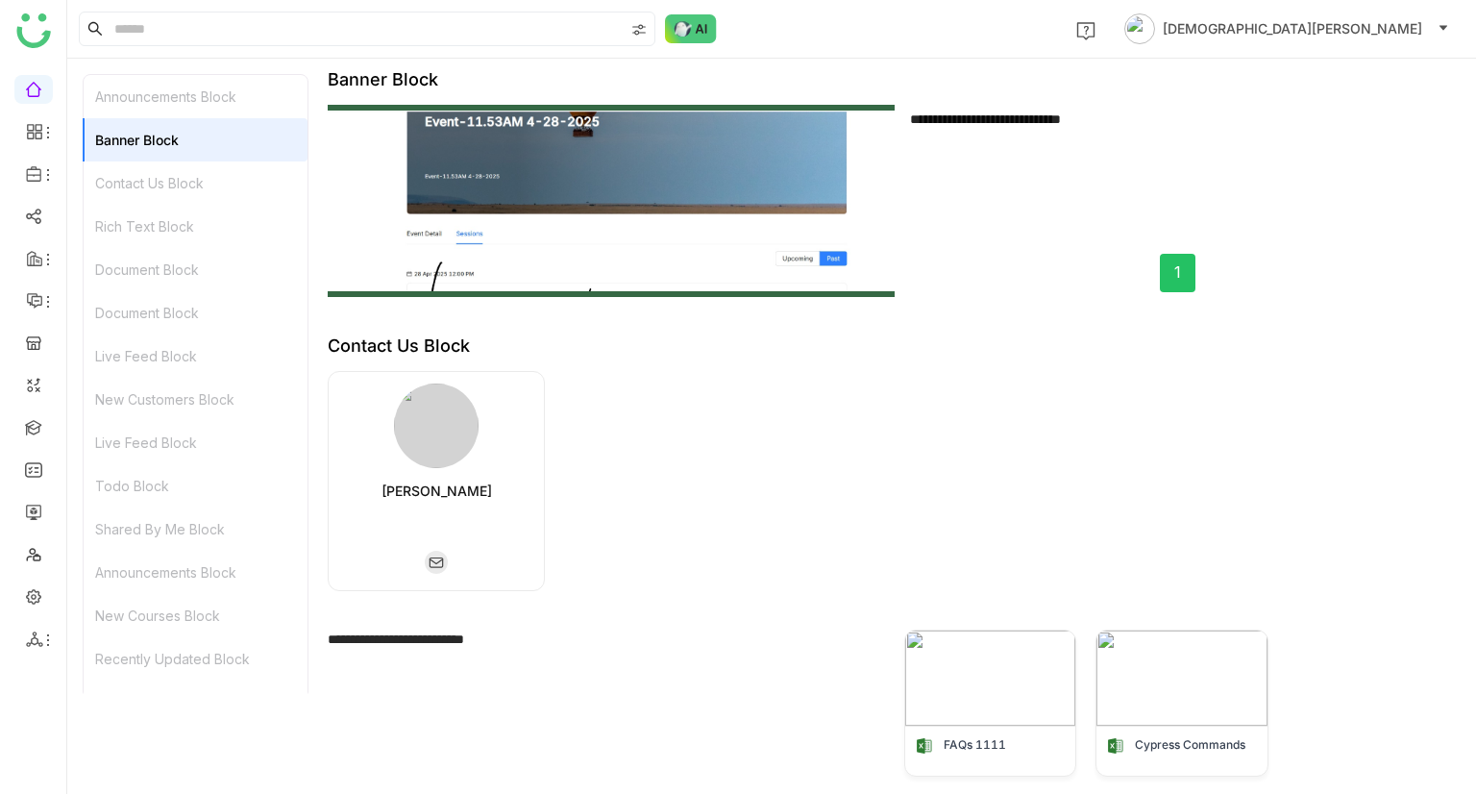
scroll to position [474, 0]
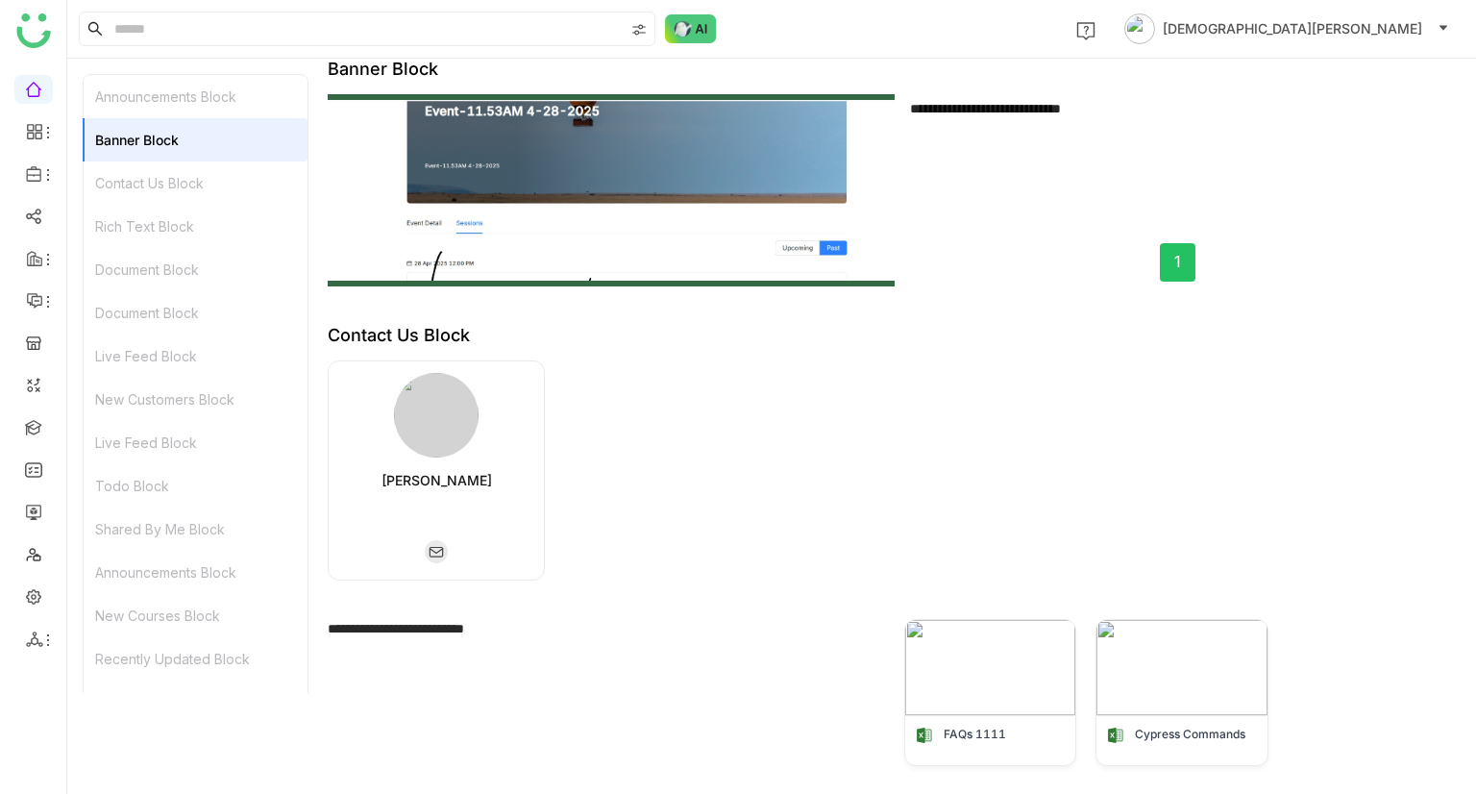
click at [142, 166] on div "Contact Us Block" at bounding box center [196, 182] width 224 height 43
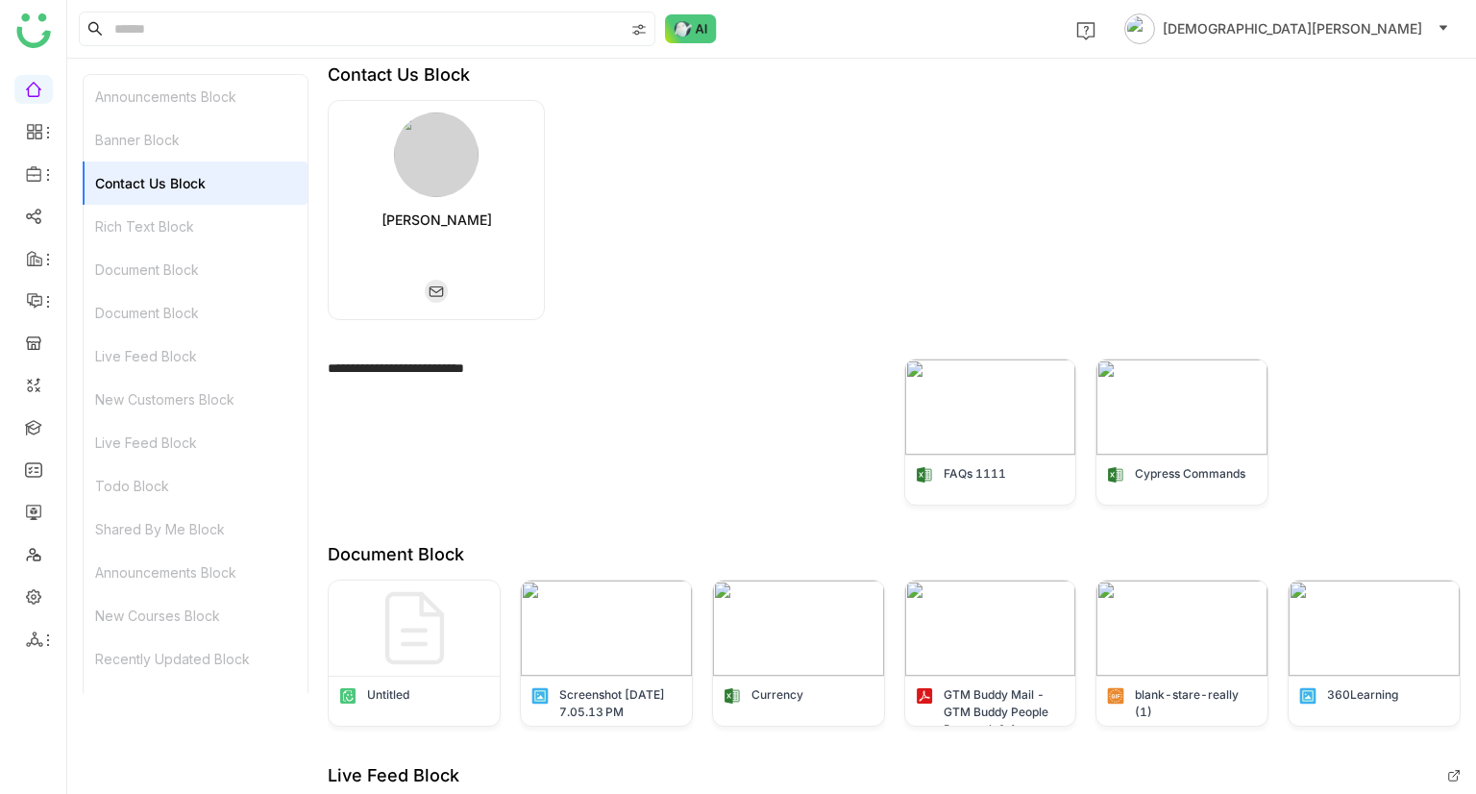
scroll to position [741, 0]
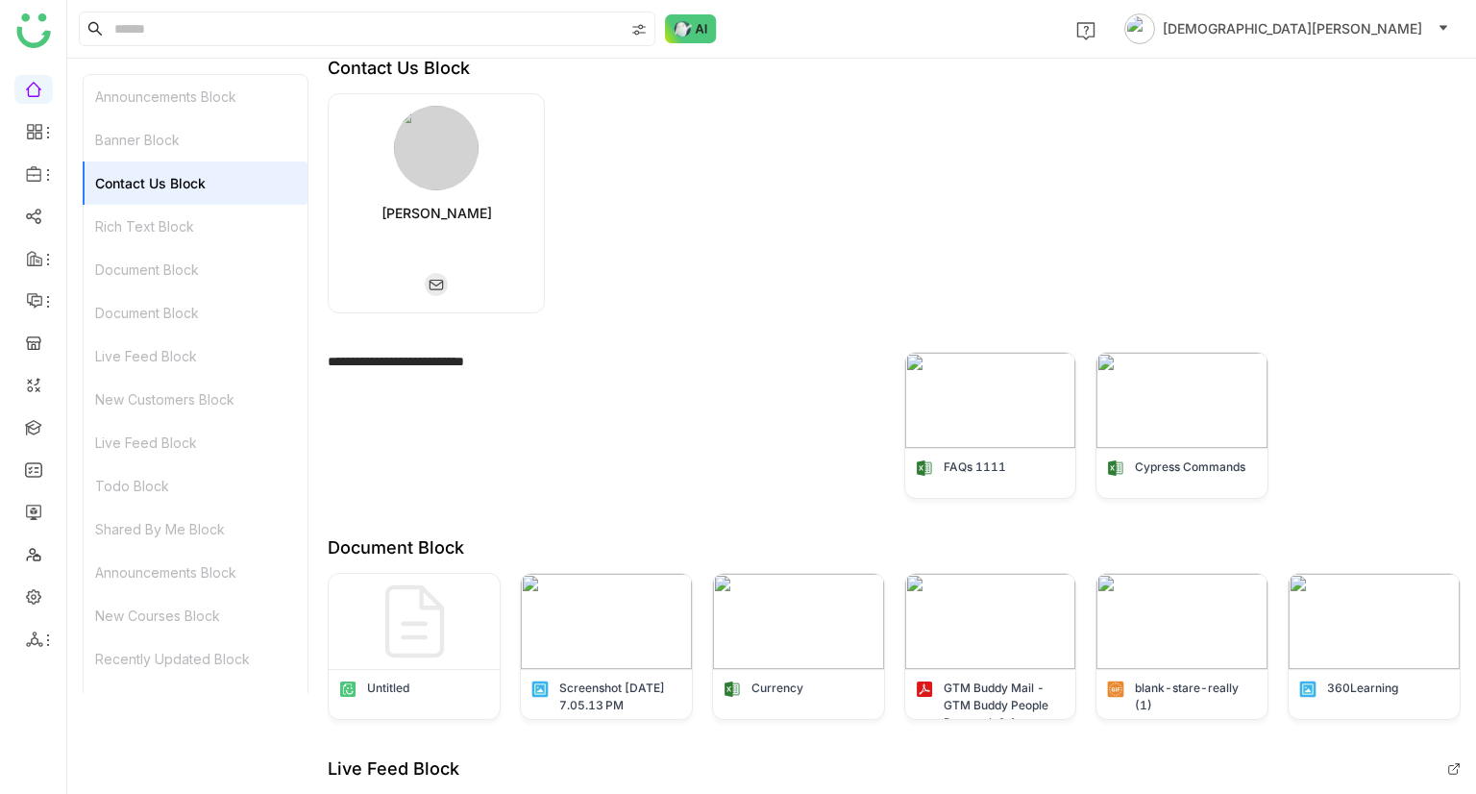
click at [154, 207] on div "Rich Text Block" at bounding box center [196, 226] width 224 height 43
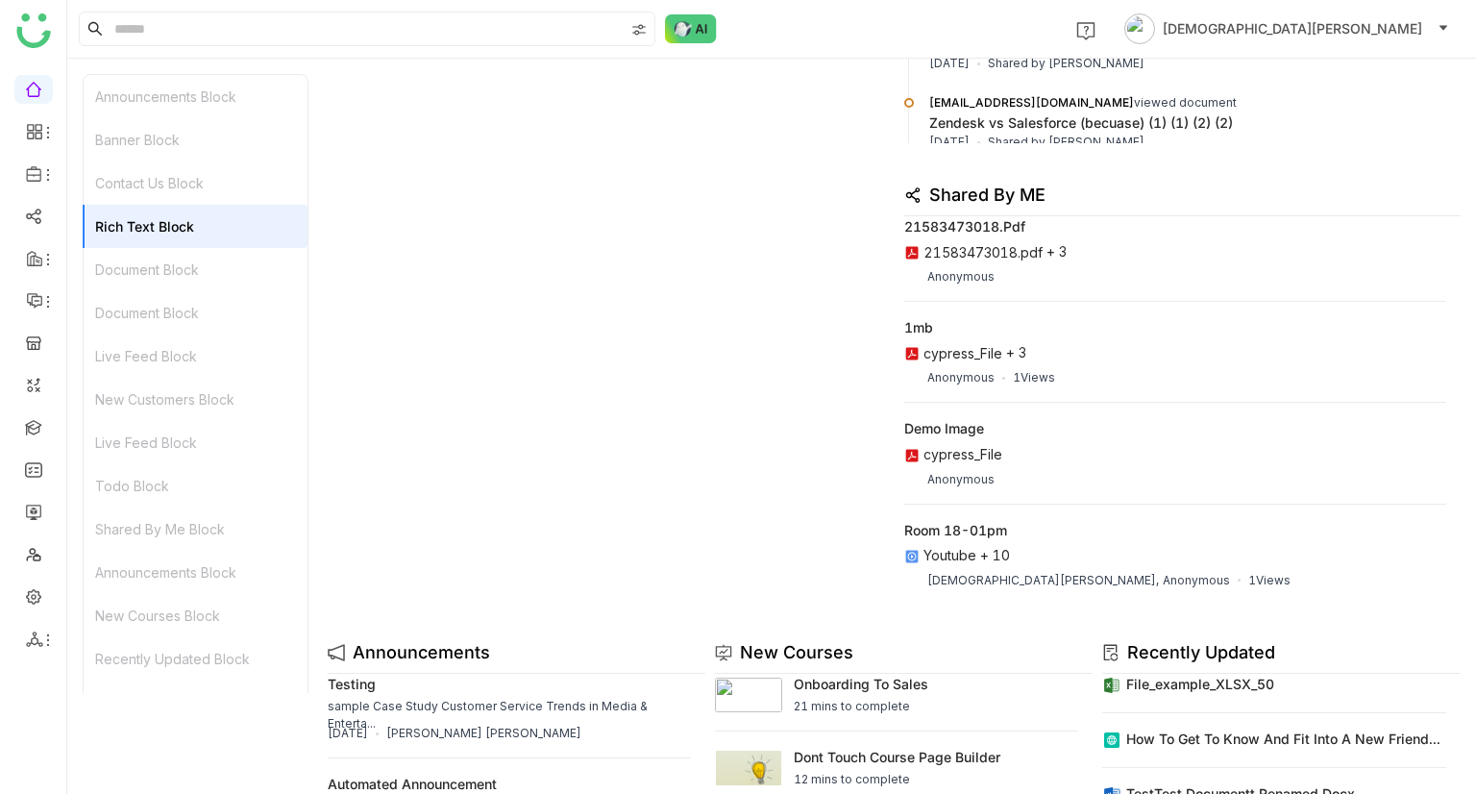
scroll to position [2226, 0]
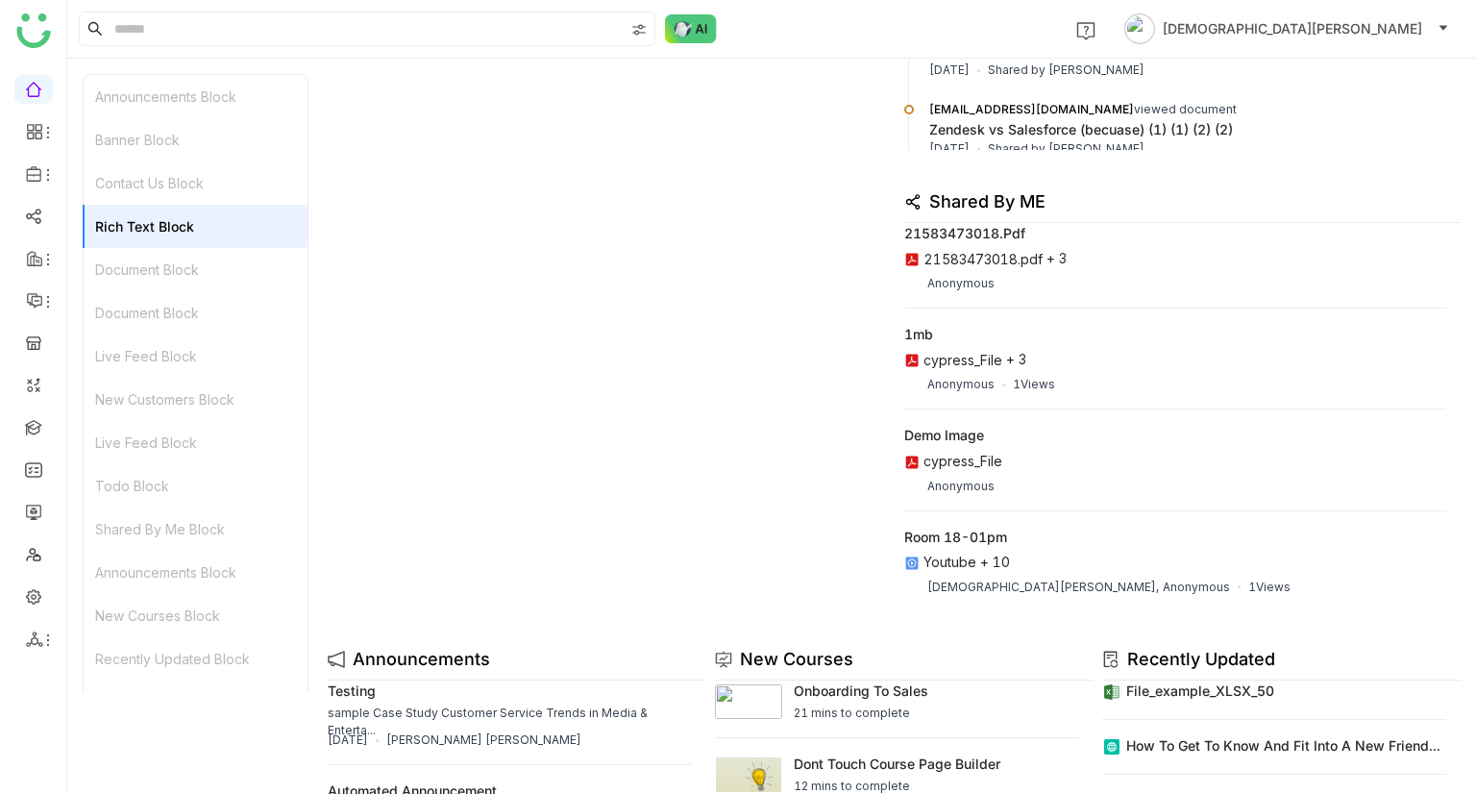
click at [675, 342] on div at bounding box center [611, 397] width 566 height 419
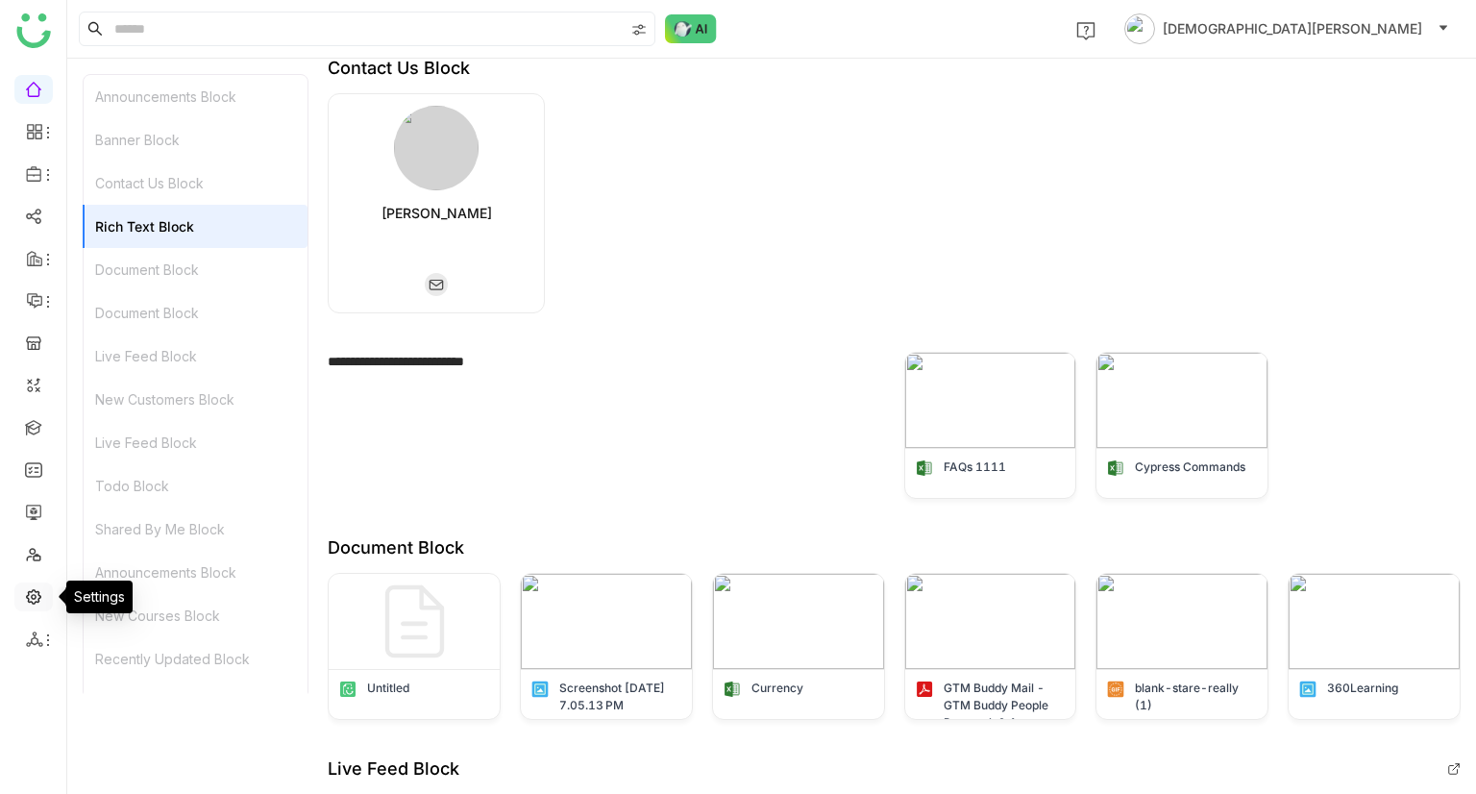
click at [39, 599] on link at bounding box center [33, 595] width 17 height 16
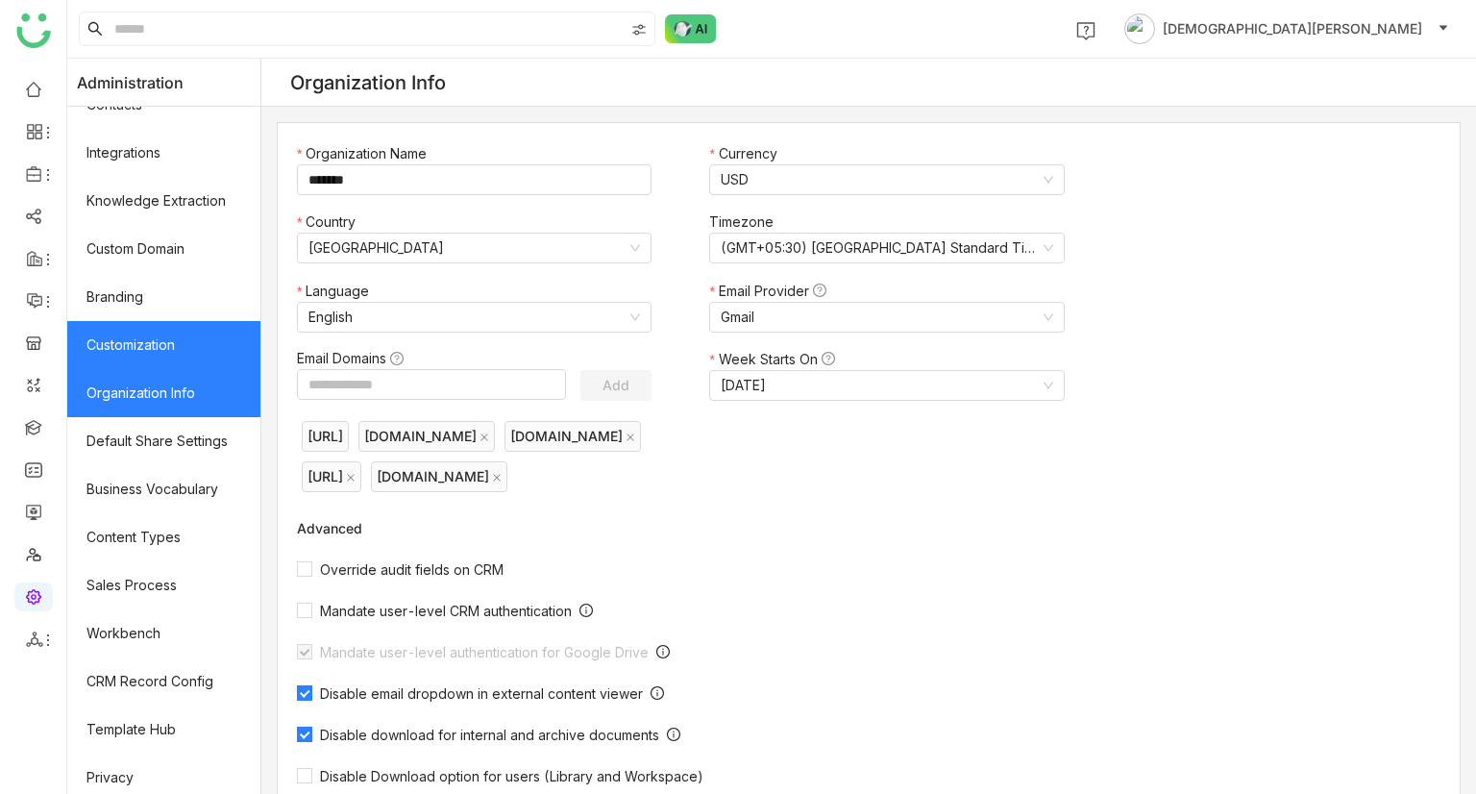
scroll to position [226, 0]
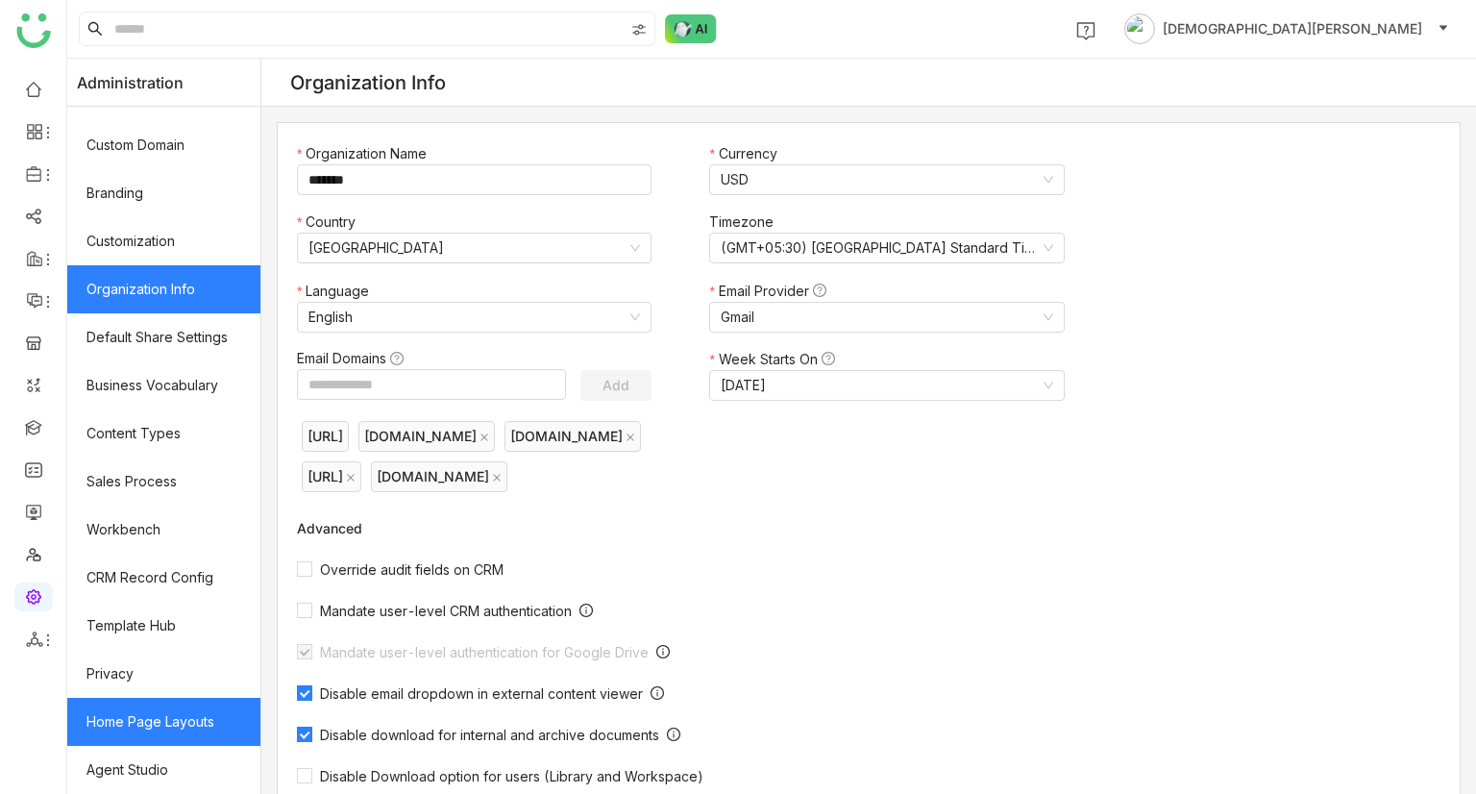
click at [192, 718] on link "Home Page Layouts" at bounding box center [163, 722] width 193 height 48
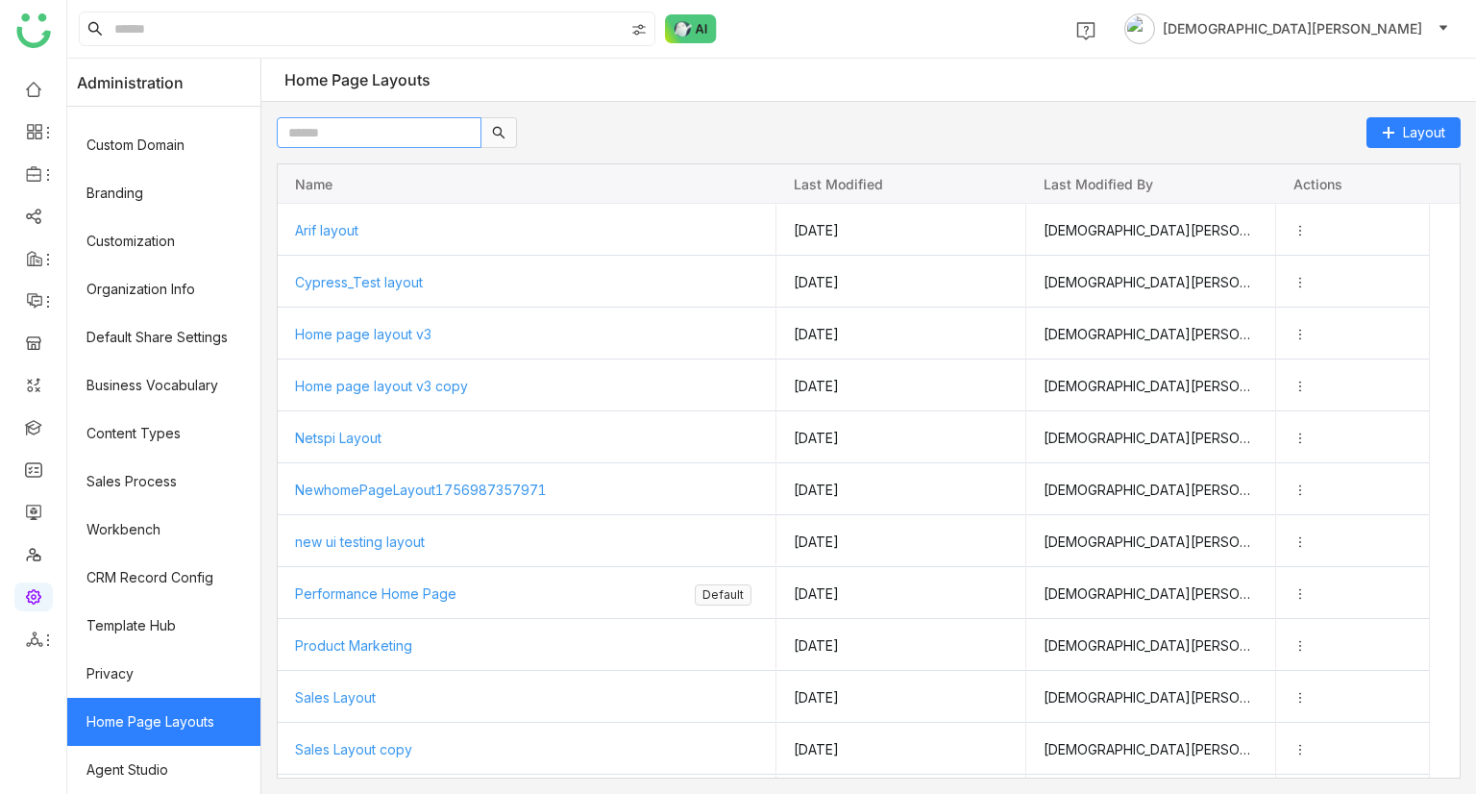
click at [399, 132] on input "text" at bounding box center [379, 132] width 205 height 31
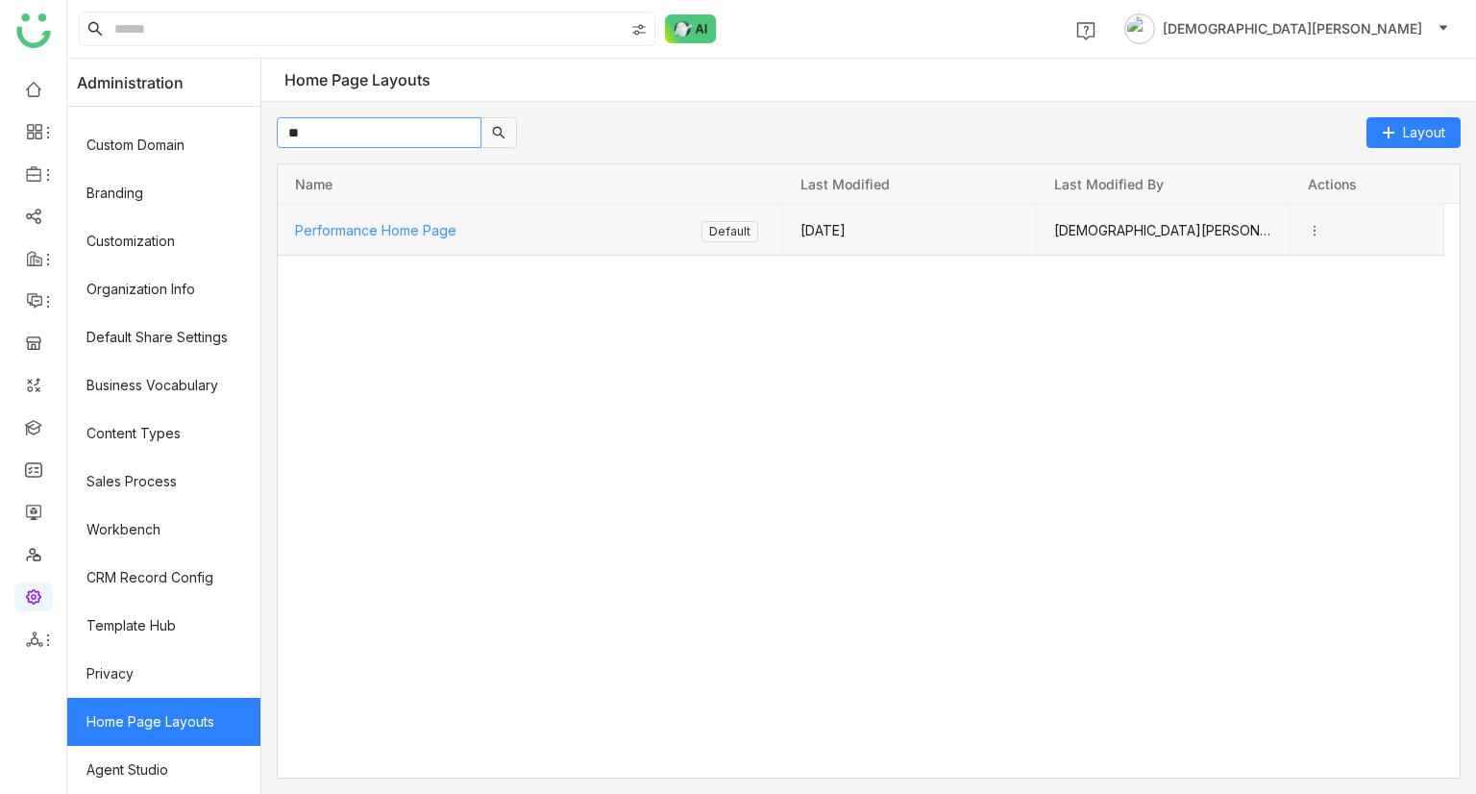
type input "**"
click at [394, 230] on span "Performance Home Page" at bounding box center [374, 229] width 161 height 16
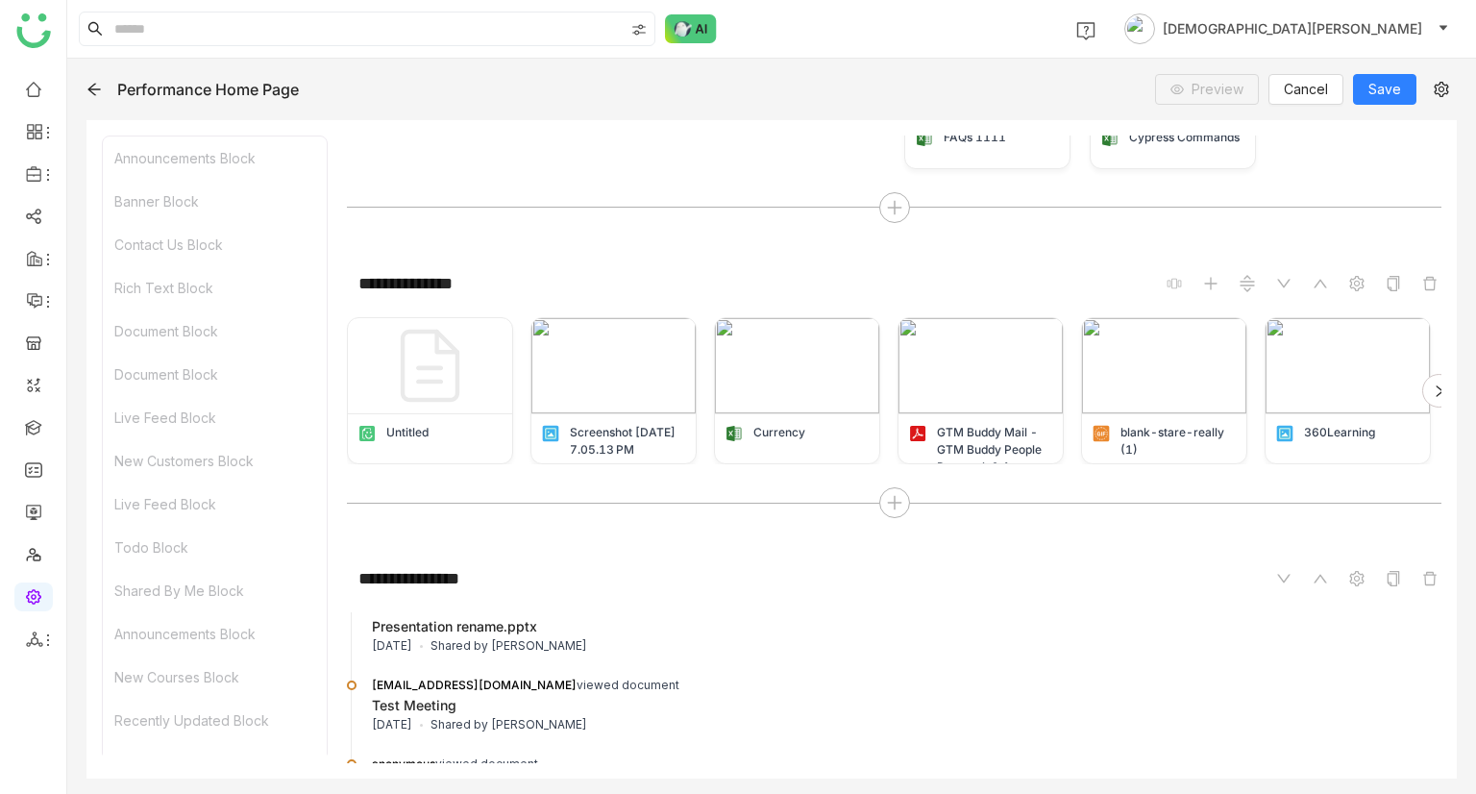
click at [188, 538] on div "Todo Block" at bounding box center [215, 547] width 224 height 43
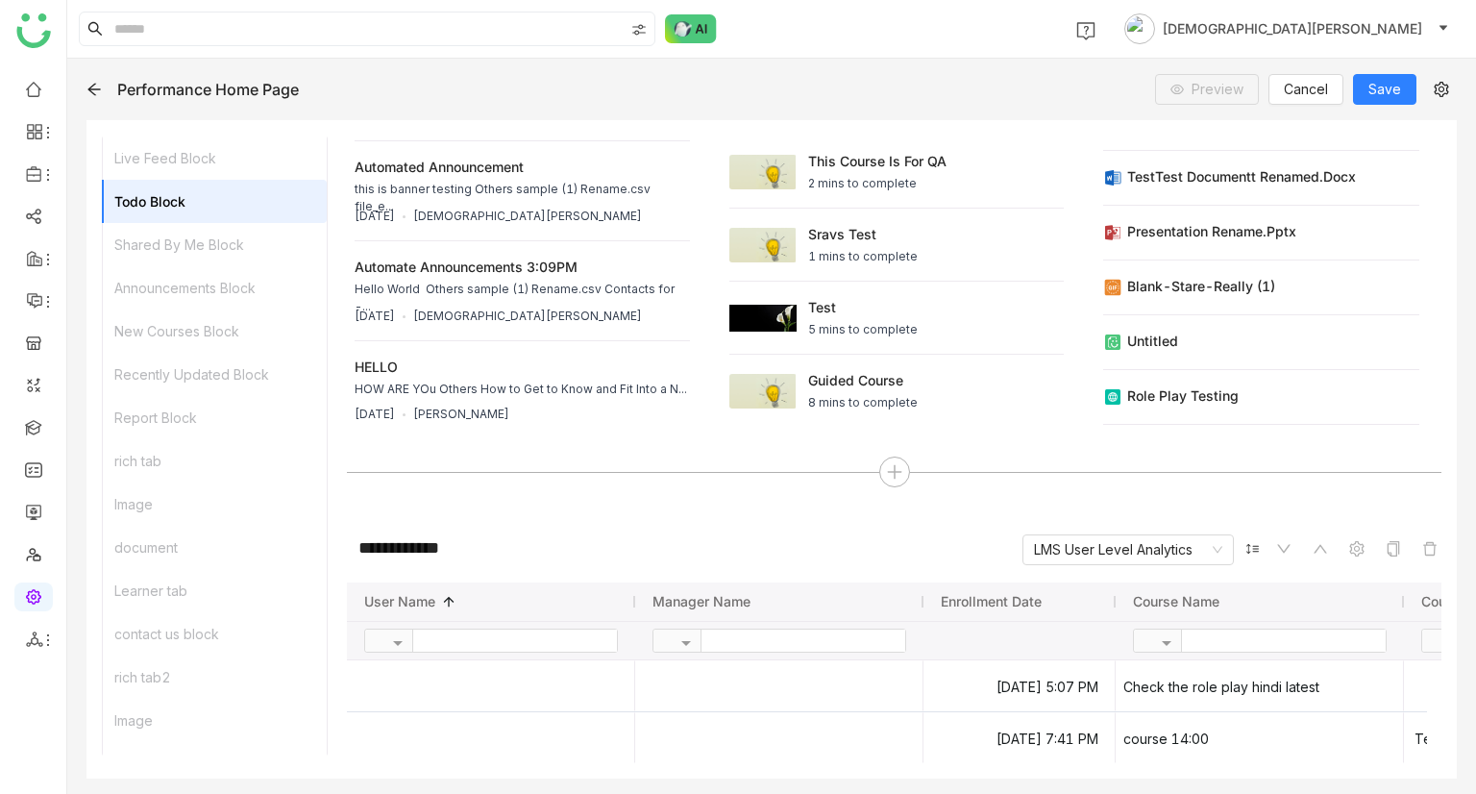
scroll to position [348, 0]
click at [158, 551] on div "document" at bounding box center [215, 545] width 224 height 43
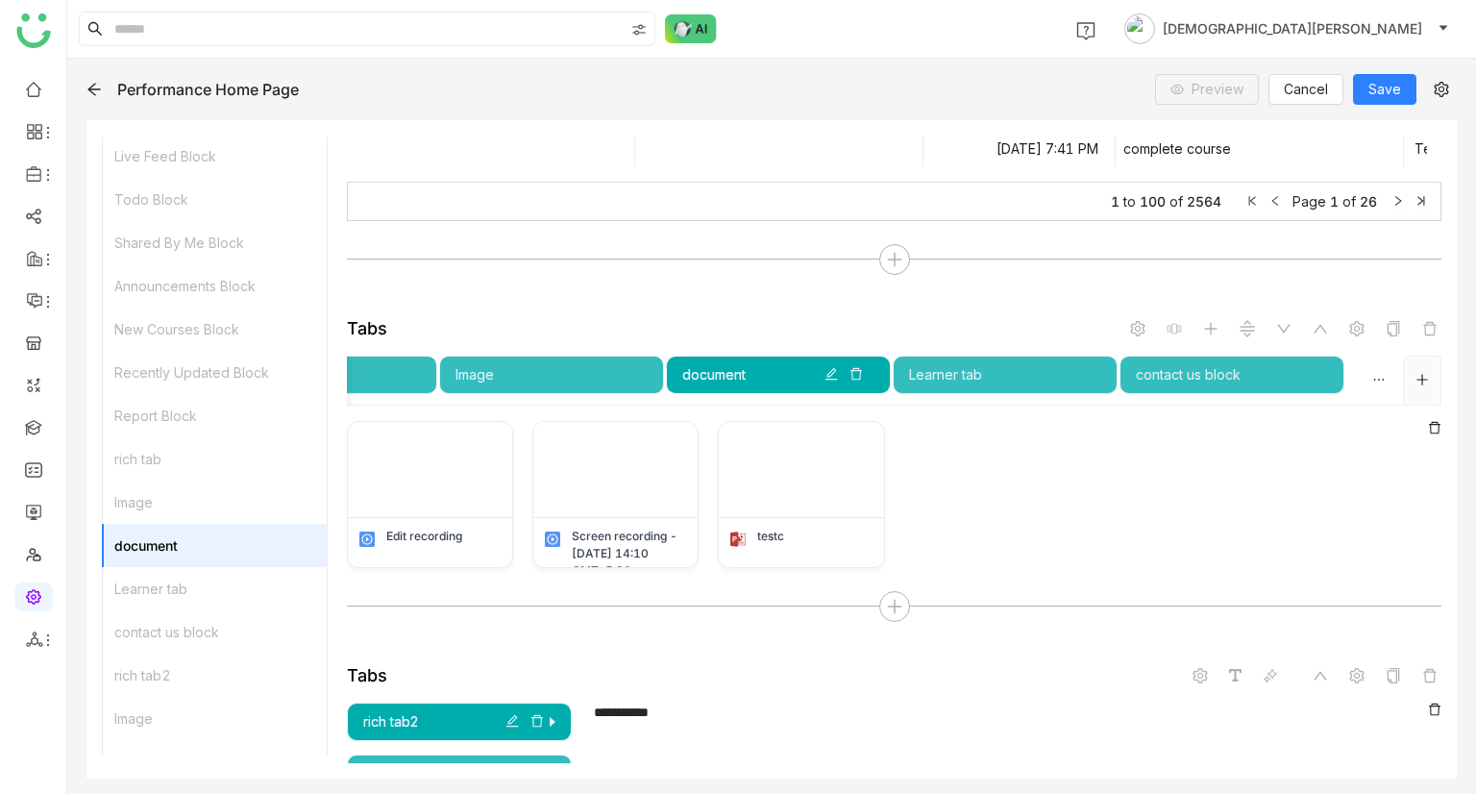
scroll to position [4566, 0]
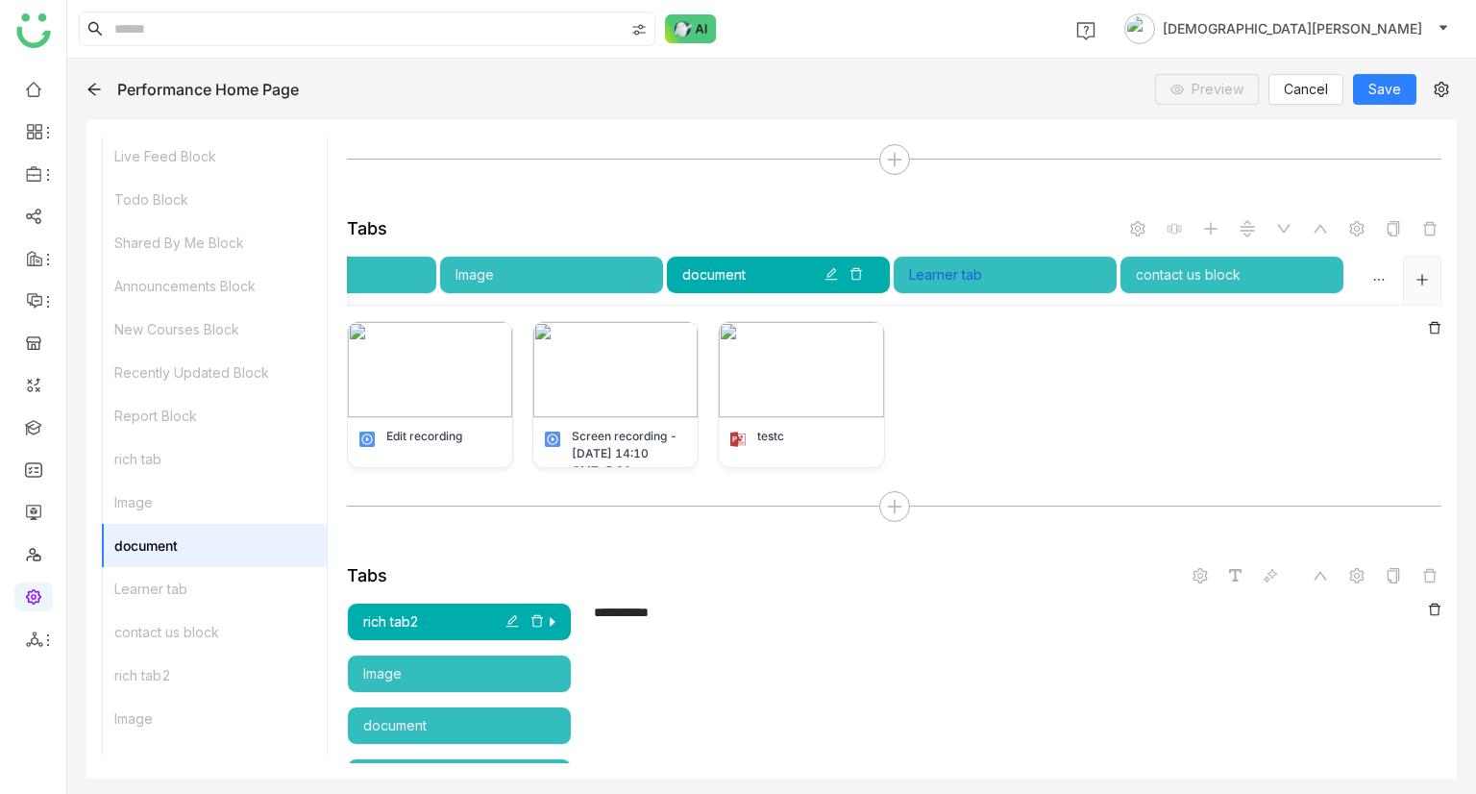
click at [988, 264] on div "Learner tab" at bounding box center [1005, 274] width 192 height 21
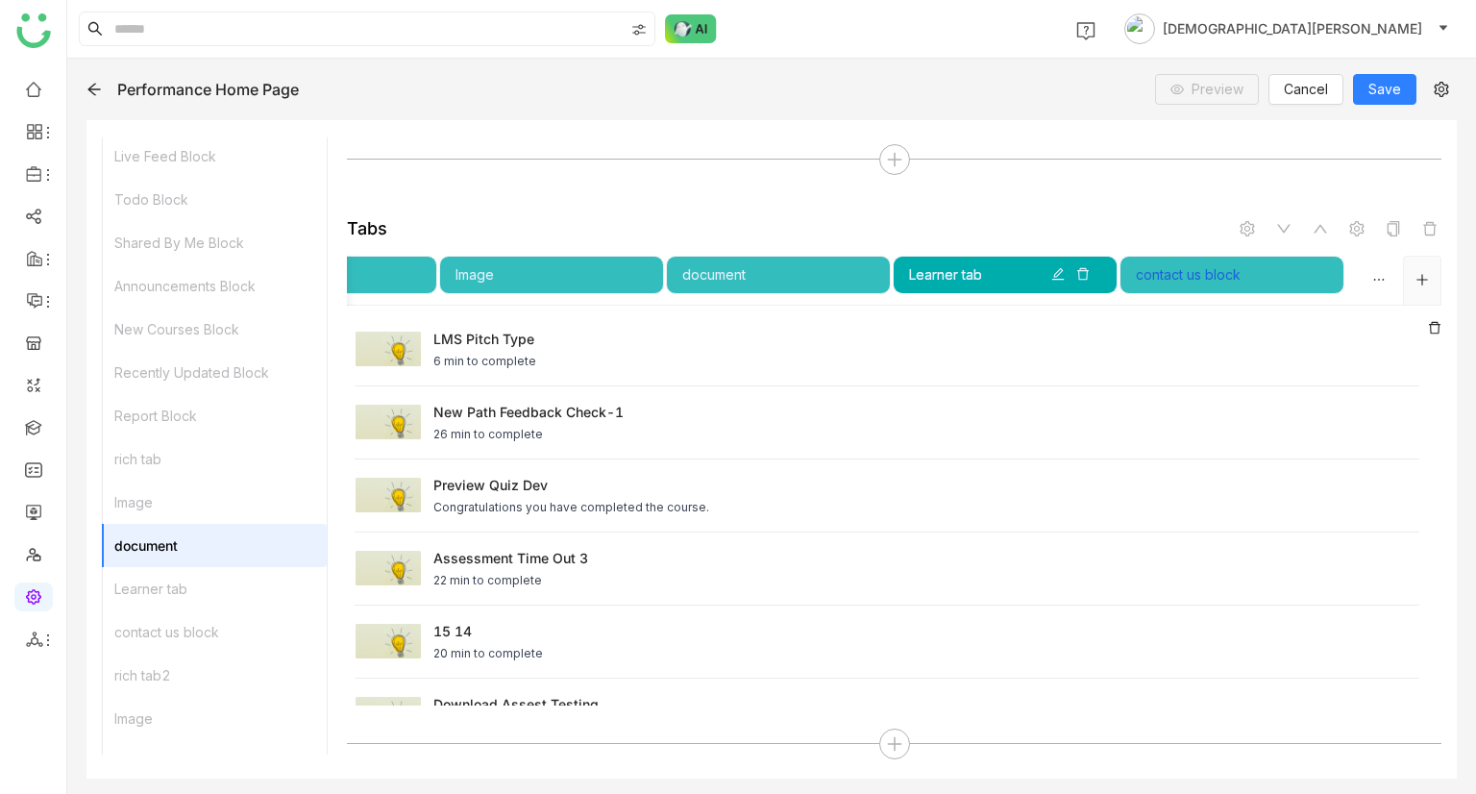
click at [1195, 274] on div "contact us block" at bounding box center [1232, 274] width 192 height 21
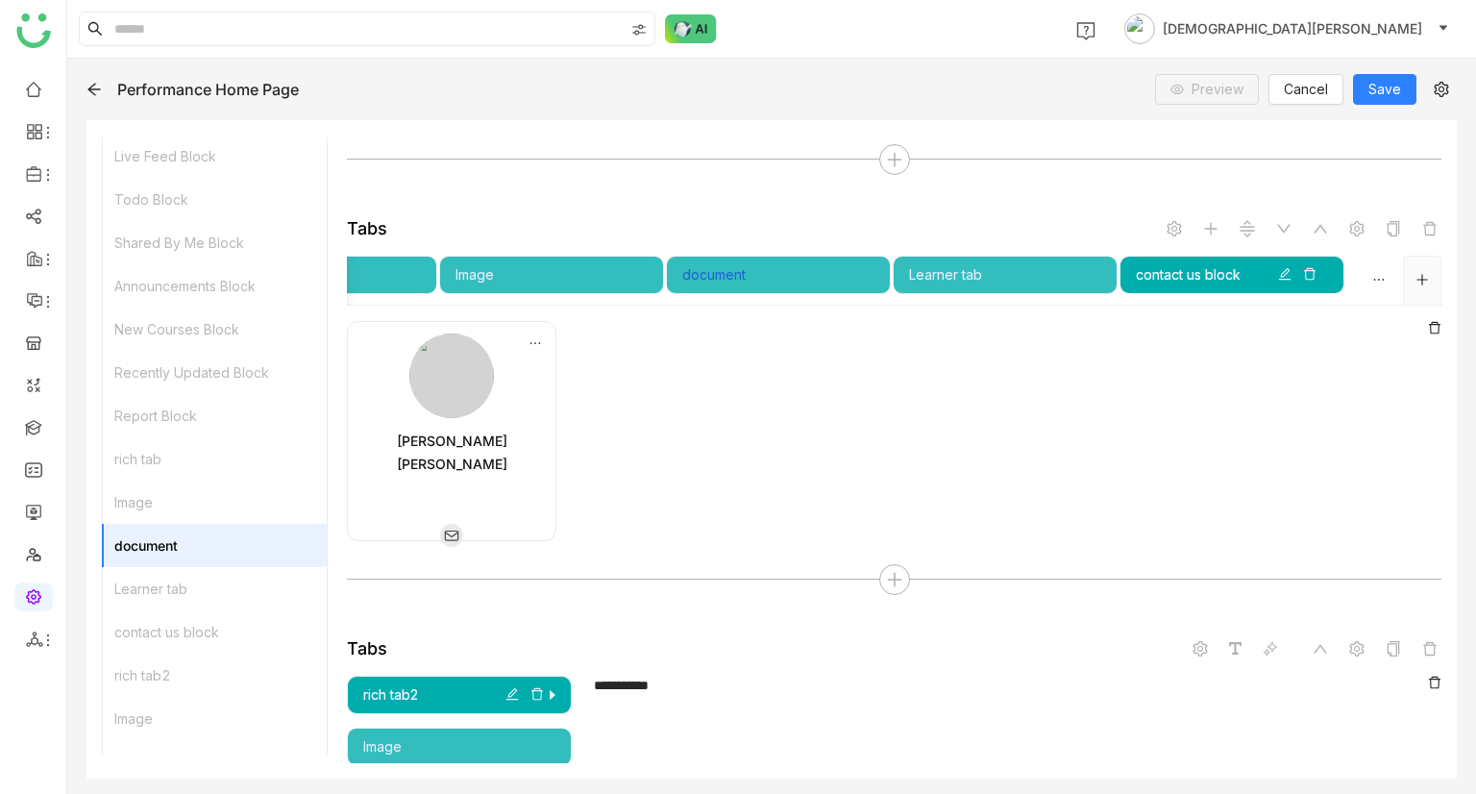
click at [751, 264] on div "document" at bounding box center [778, 274] width 192 height 21
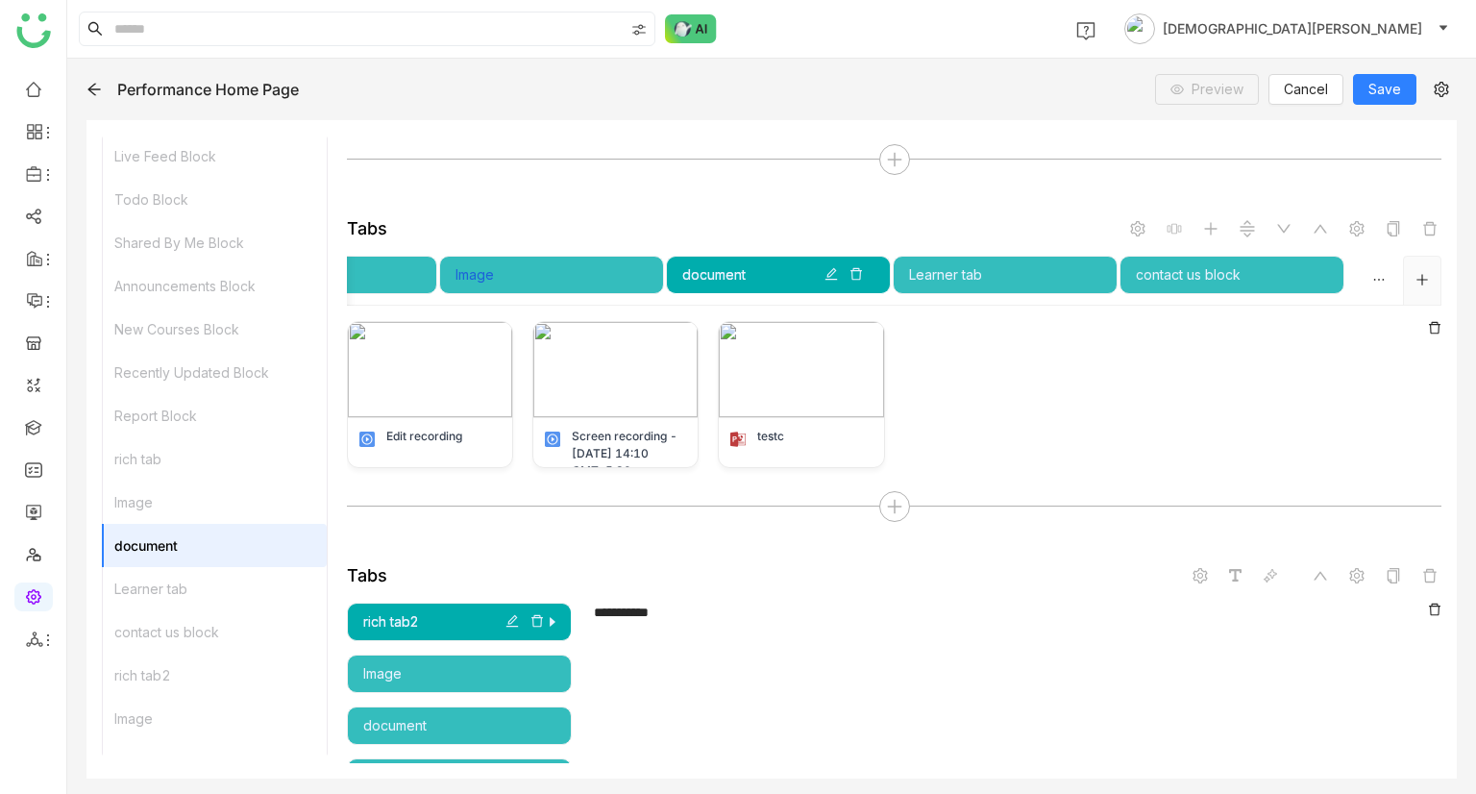
click at [534, 267] on div "Image" at bounding box center [551, 274] width 192 height 21
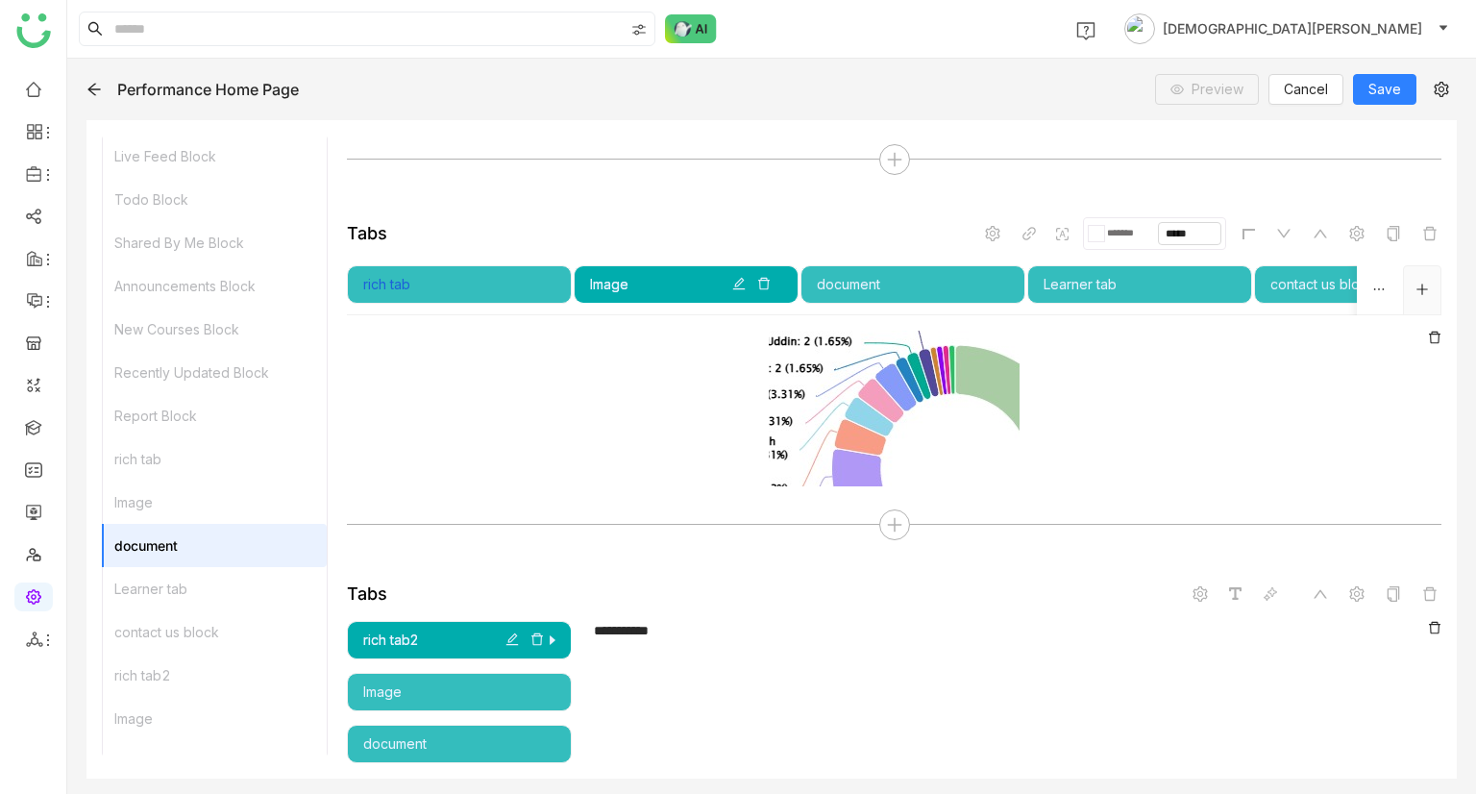
click at [471, 285] on div "rich tab" at bounding box center [459, 284] width 192 height 21
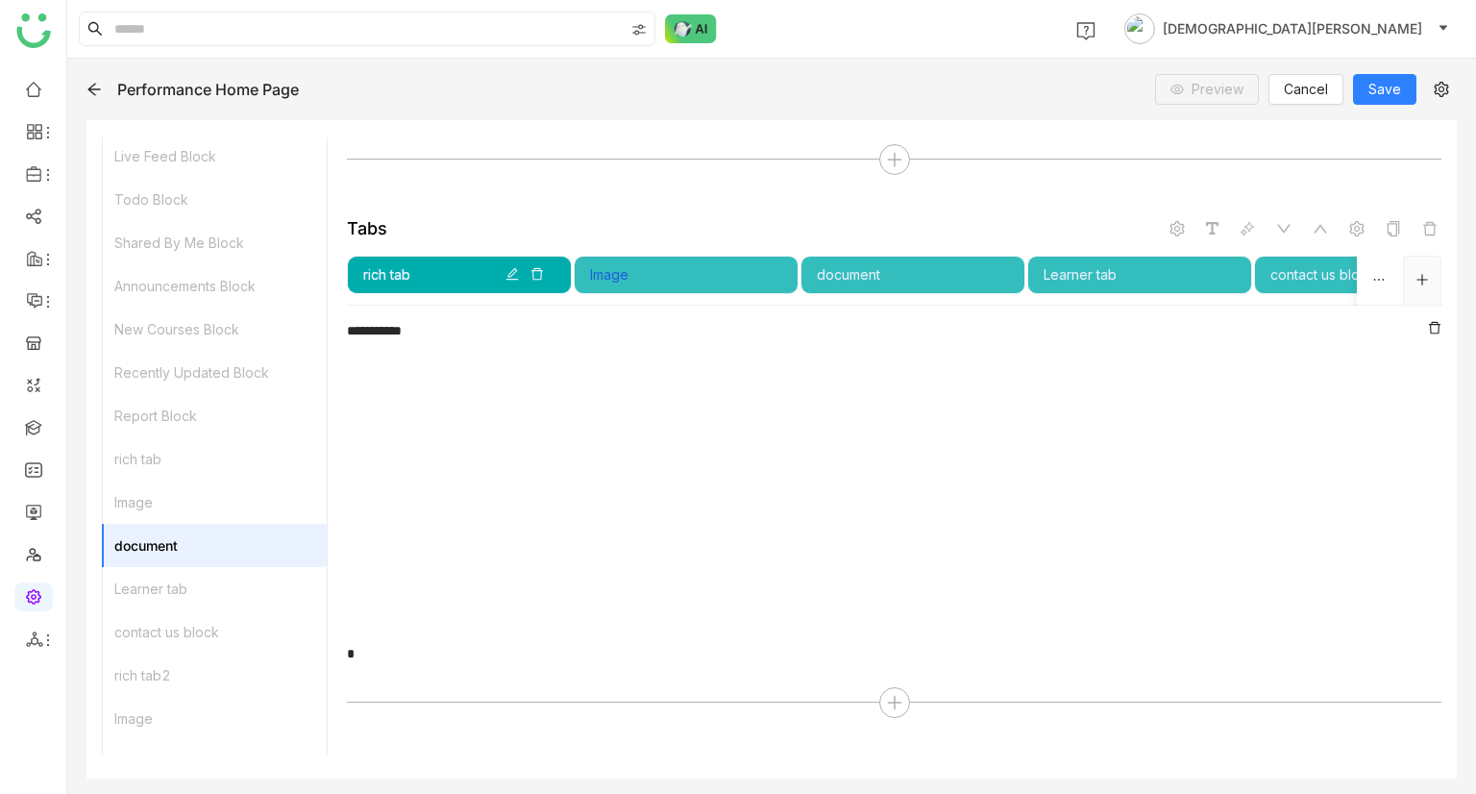
click at [645, 275] on div "Image" at bounding box center [686, 274] width 192 height 21
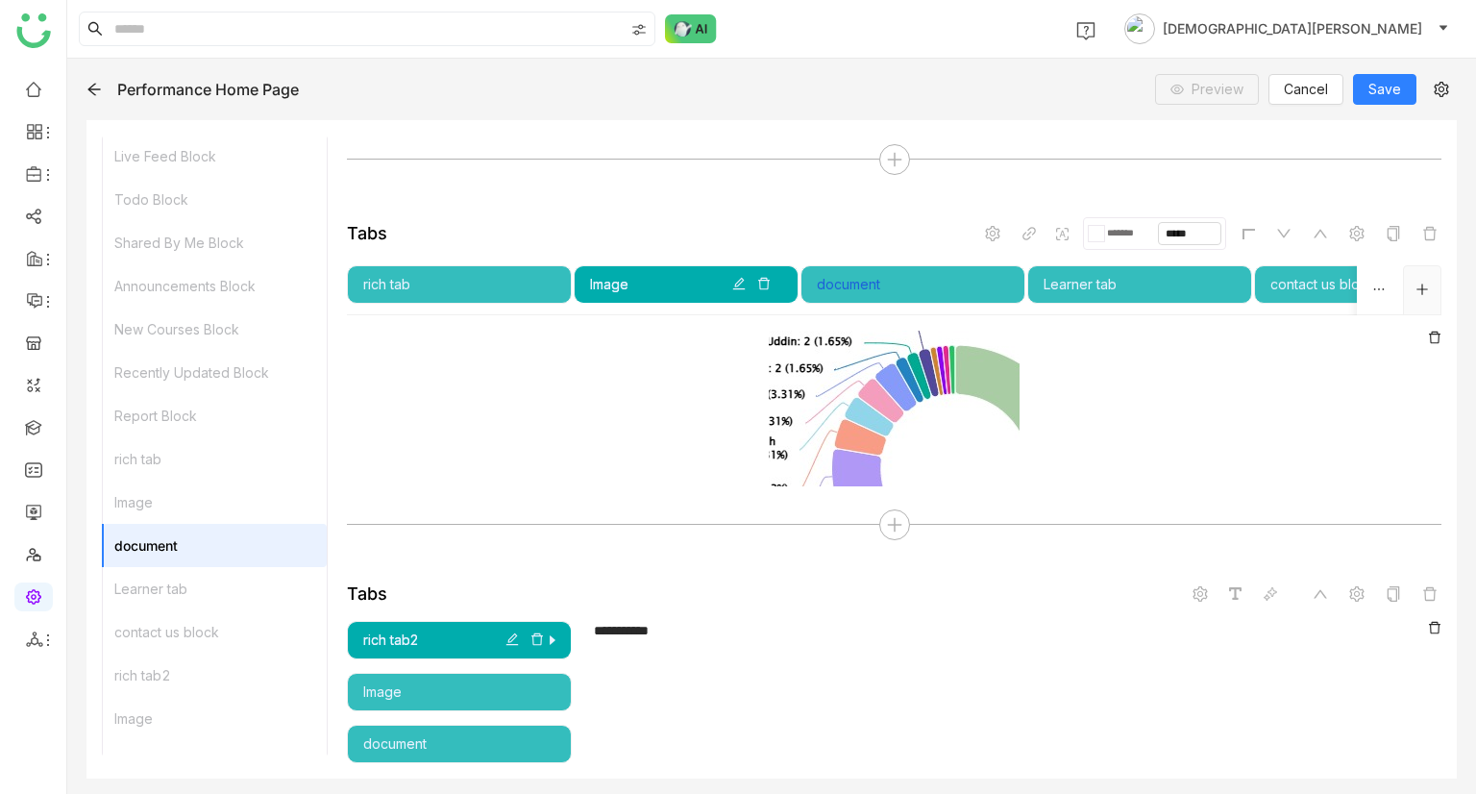
click at [883, 282] on div "document" at bounding box center [913, 284] width 192 height 21
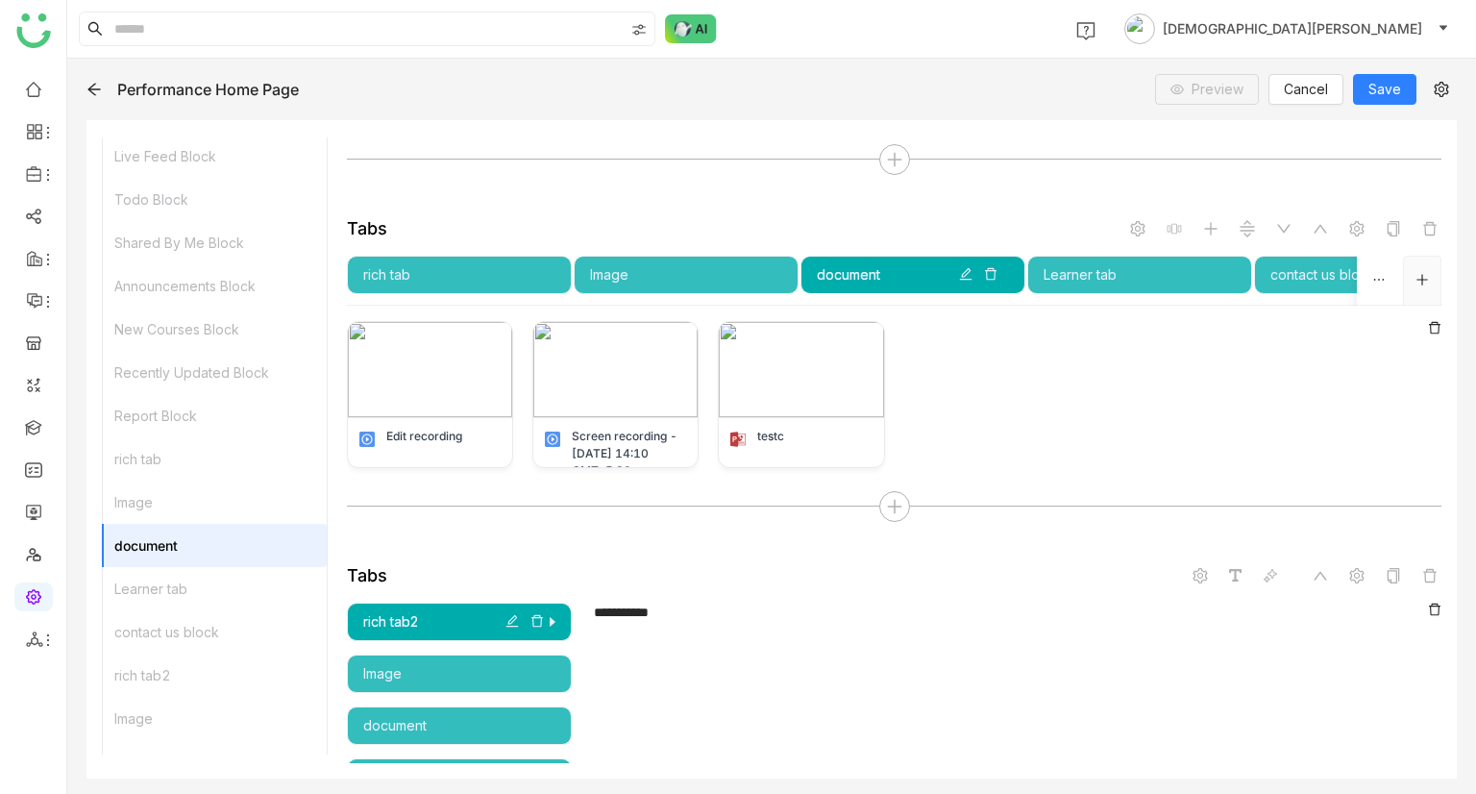
click at [1141, 282] on div "Learner tab" at bounding box center [1139, 275] width 225 height 38
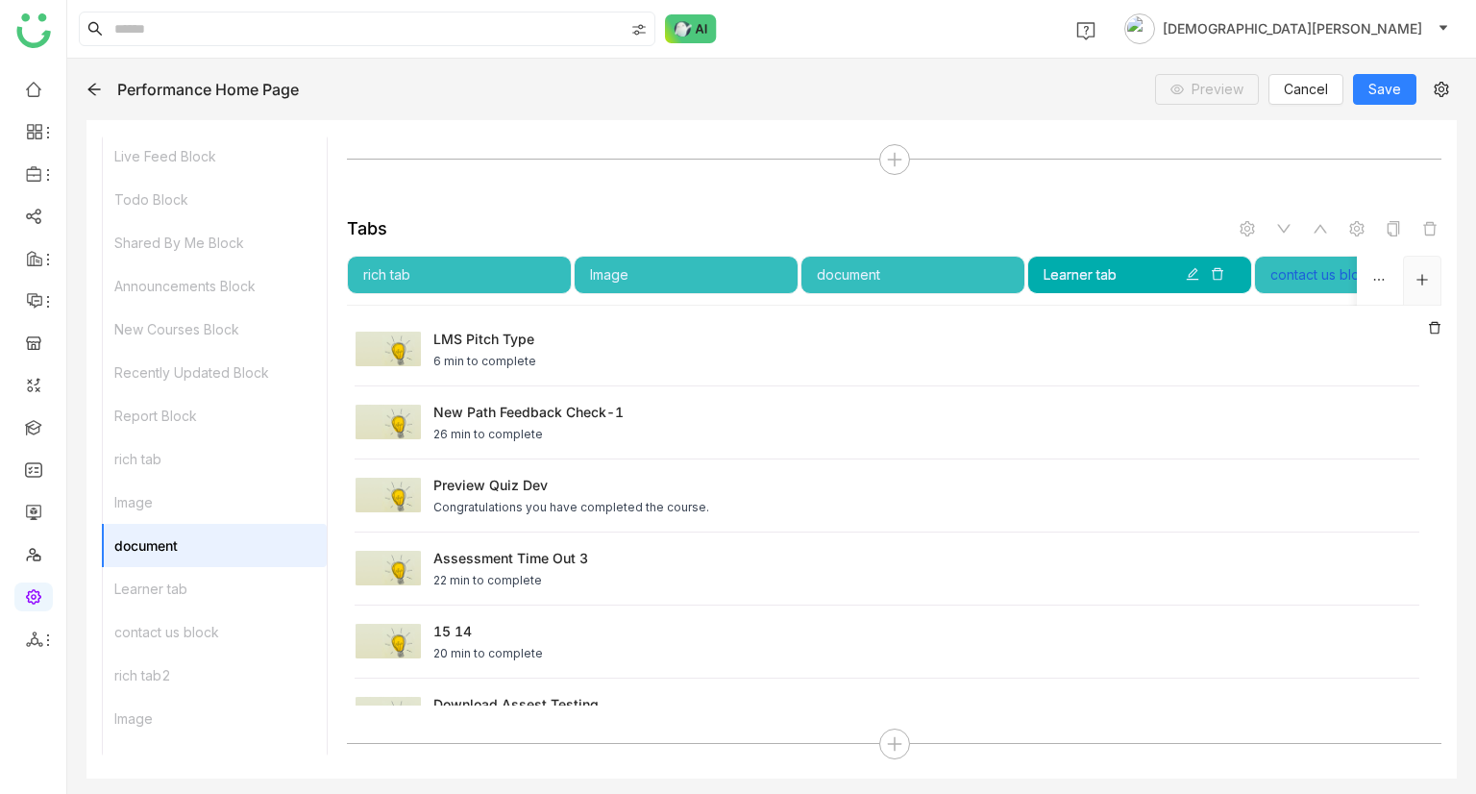
click at [1294, 277] on div "contact us block" at bounding box center [1366, 274] width 192 height 21
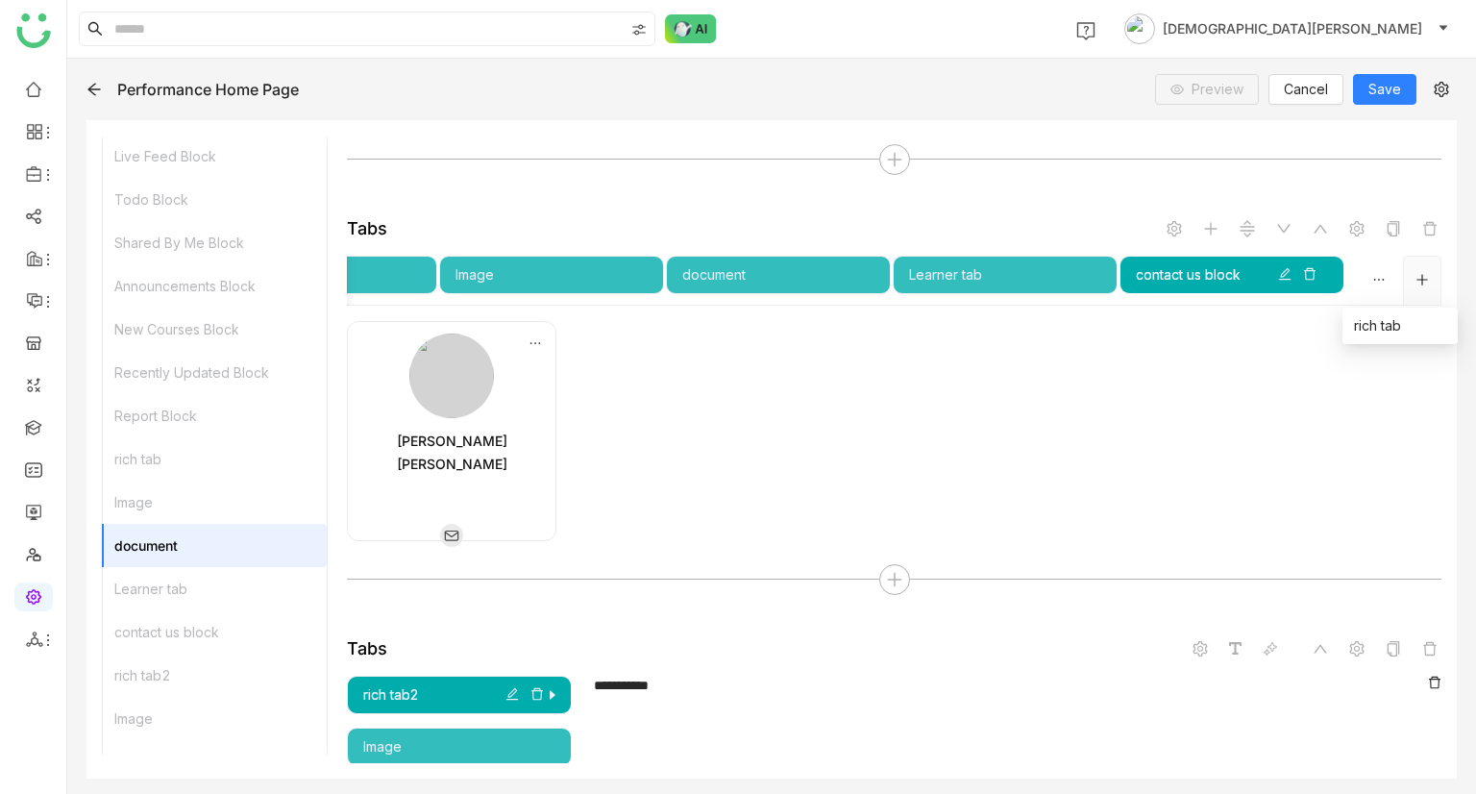
click at [1372, 279] on icon "button" at bounding box center [1378, 279] width 13 height 13
click at [1364, 320] on div "rich tab" at bounding box center [1400, 325] width 92 height 21
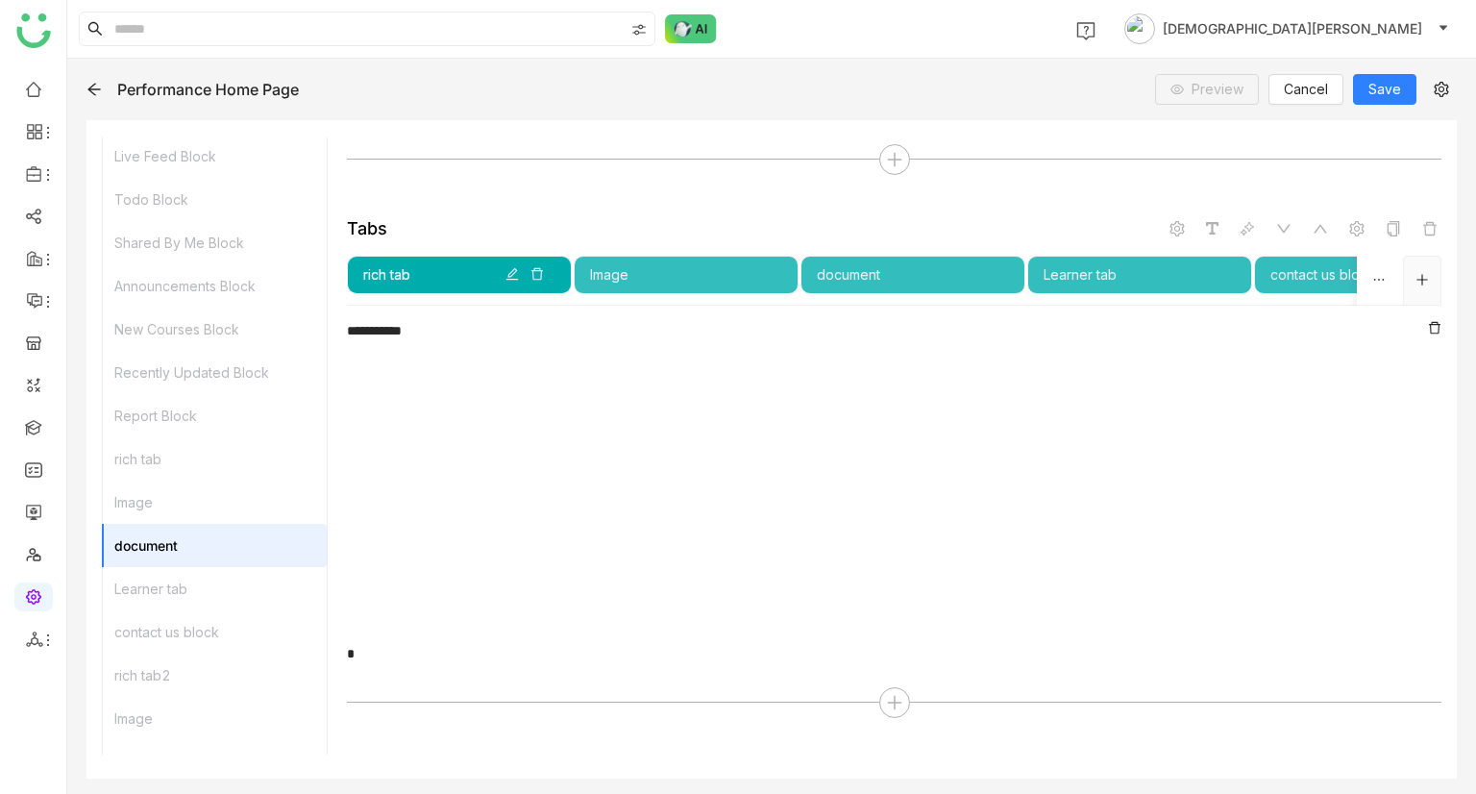
click at [824, 258] on div "document" at bounding box center [912, 275] width 225 height 38
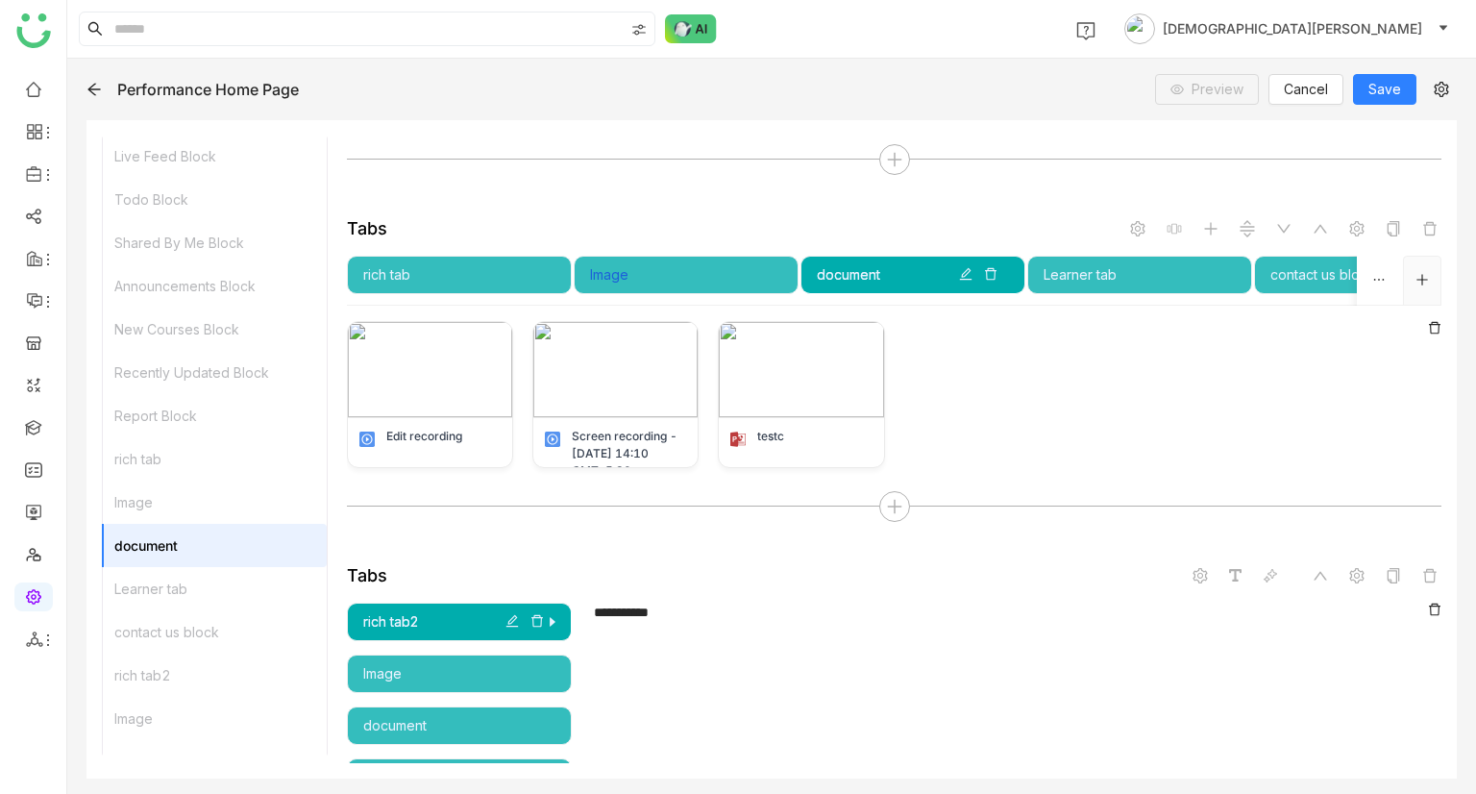
click at [646, 280] on div "Image" at bounding box center [686, 274] width 192 height 21
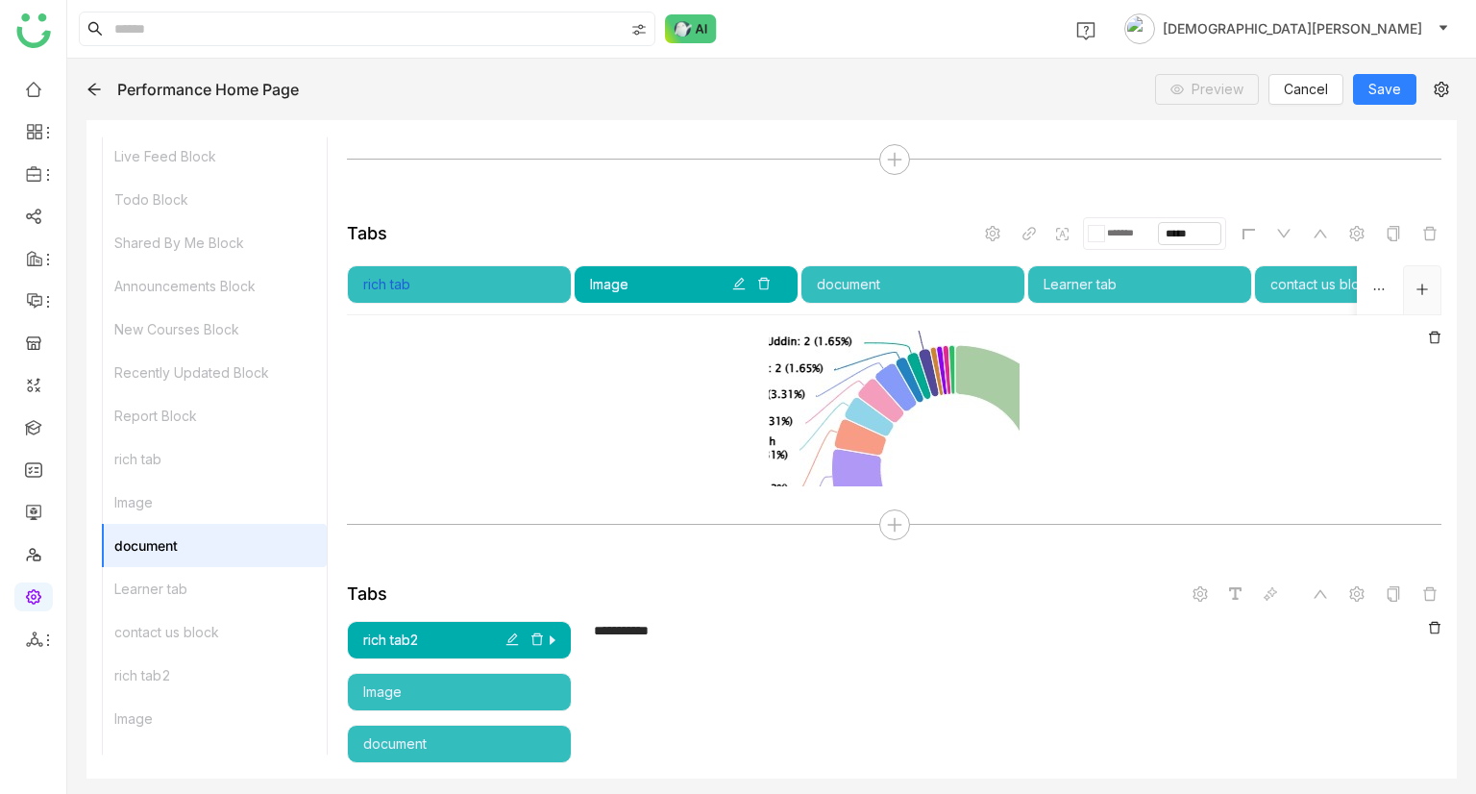
click at [454, 284] on div "rich tab" at bounding box center [459, 284] width 192 height 21
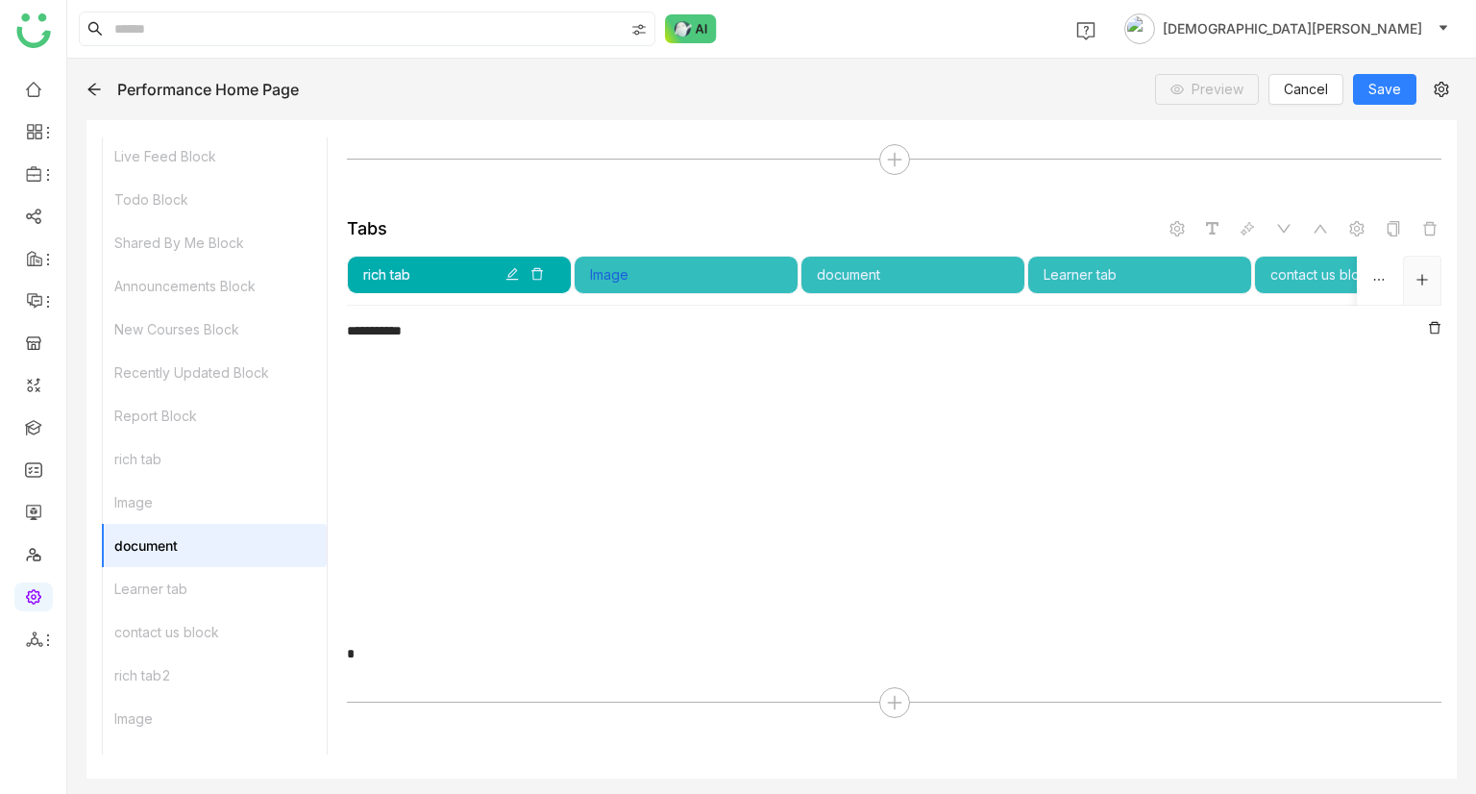
click at [647, 264] on div "Image" at bounding box center [686, 274] width 192 height 21
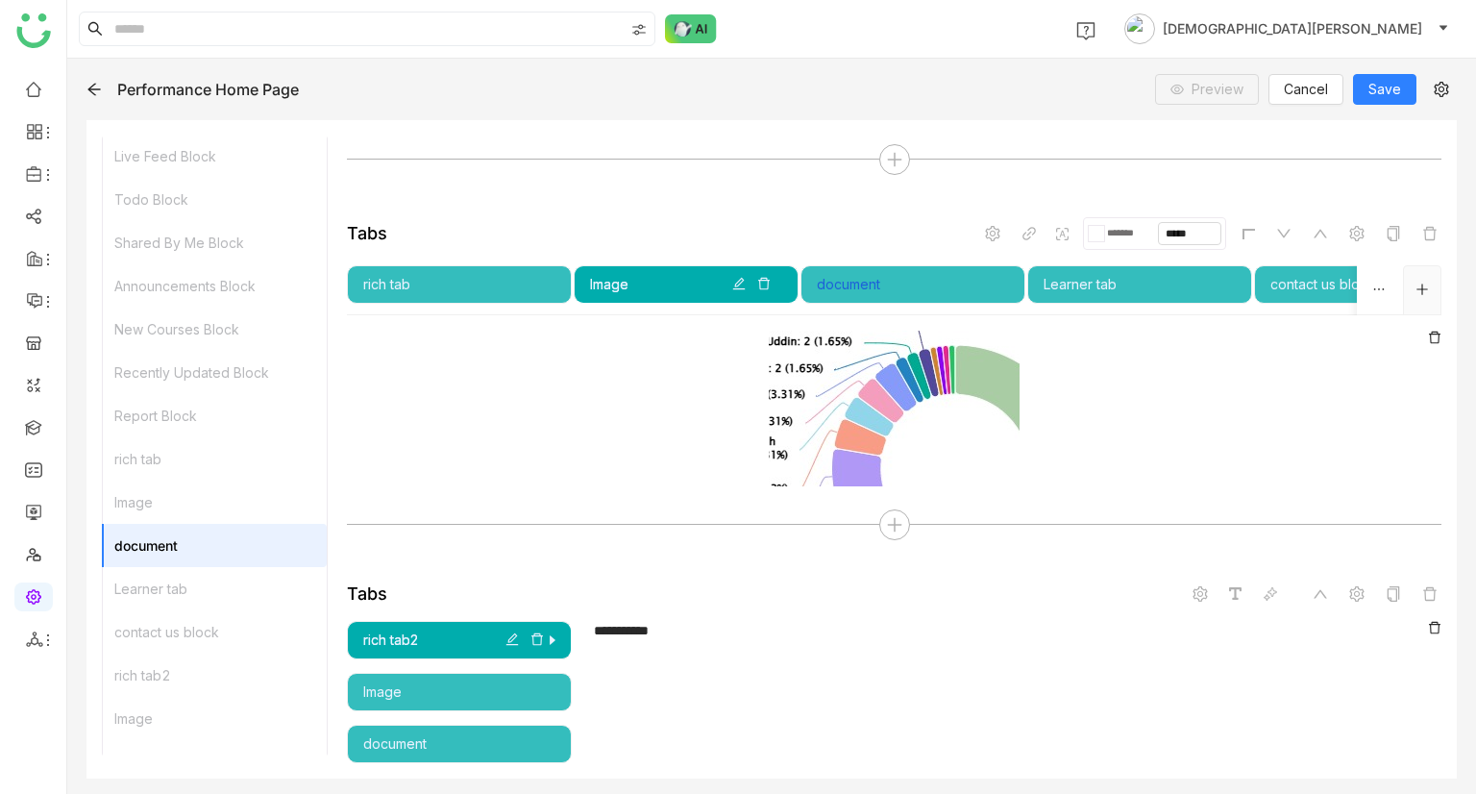
click at [833, 283] on div "document" at bounding box center [913, 284] width 192 height 21
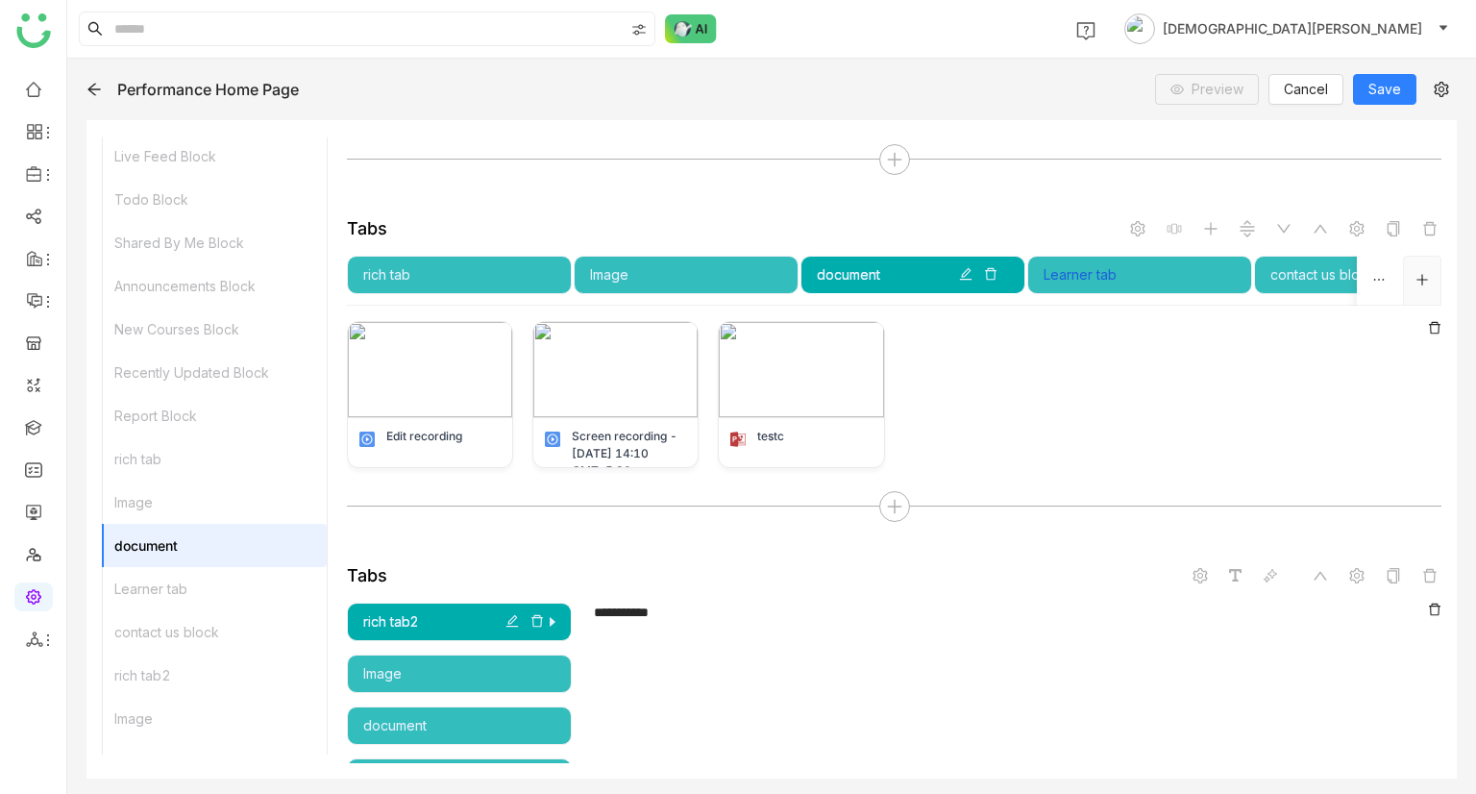
click at [1097, 281] on div "Learner tab" at bounding box center [1139, 274] width 192 height 21
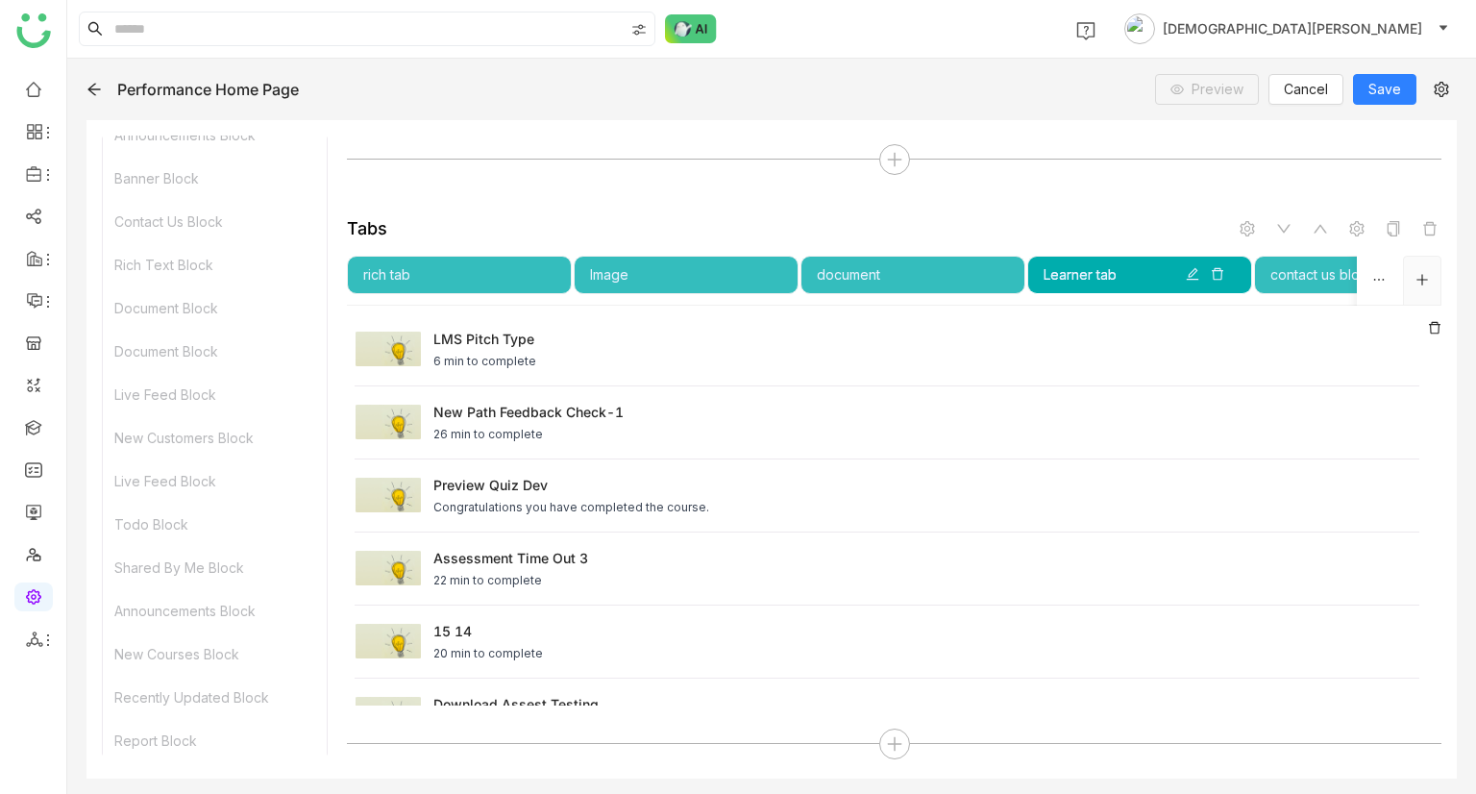
scroll to position [0, 0]
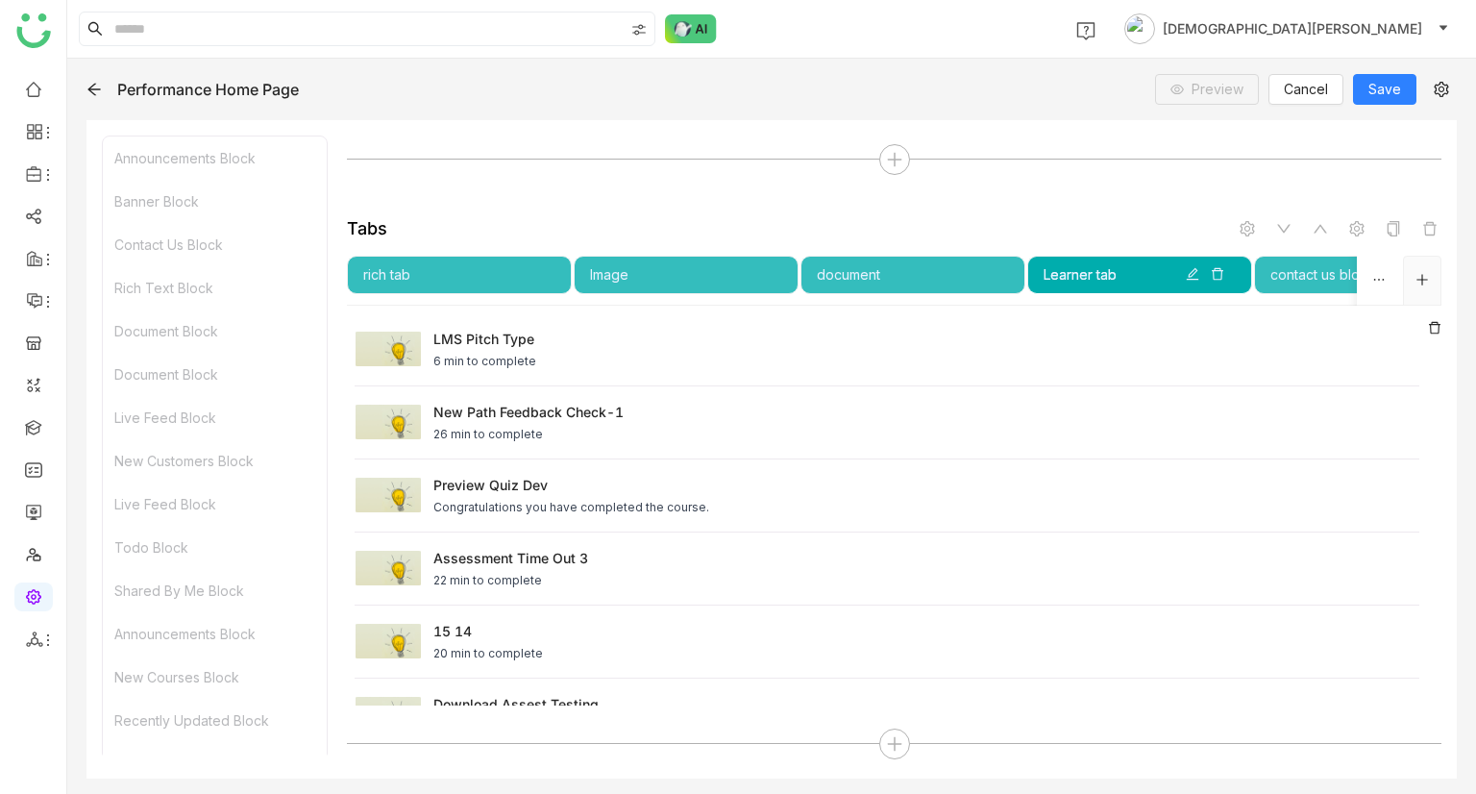
click at [165, 293] on div "Rich Text Block" at bounding box center [215, 287] width 224 height 43
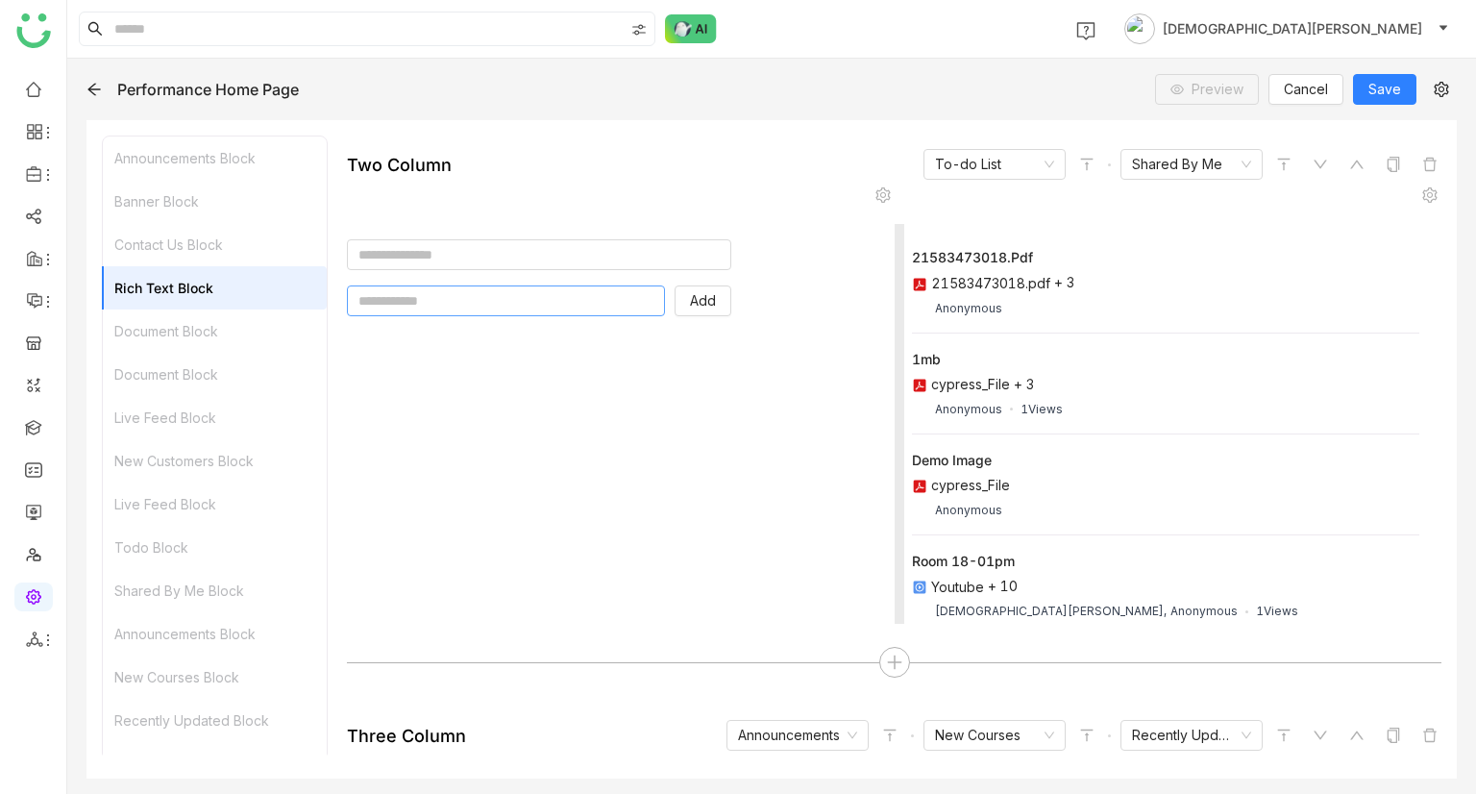
scroll to position [2959, 0]
click at [415, 257] on input at bounding box center [539, 254] width 384 height 31
type input "*"
click at [374, 299] on input "text" at bounding box center [506, 300] width 318 height 31
type input "*"
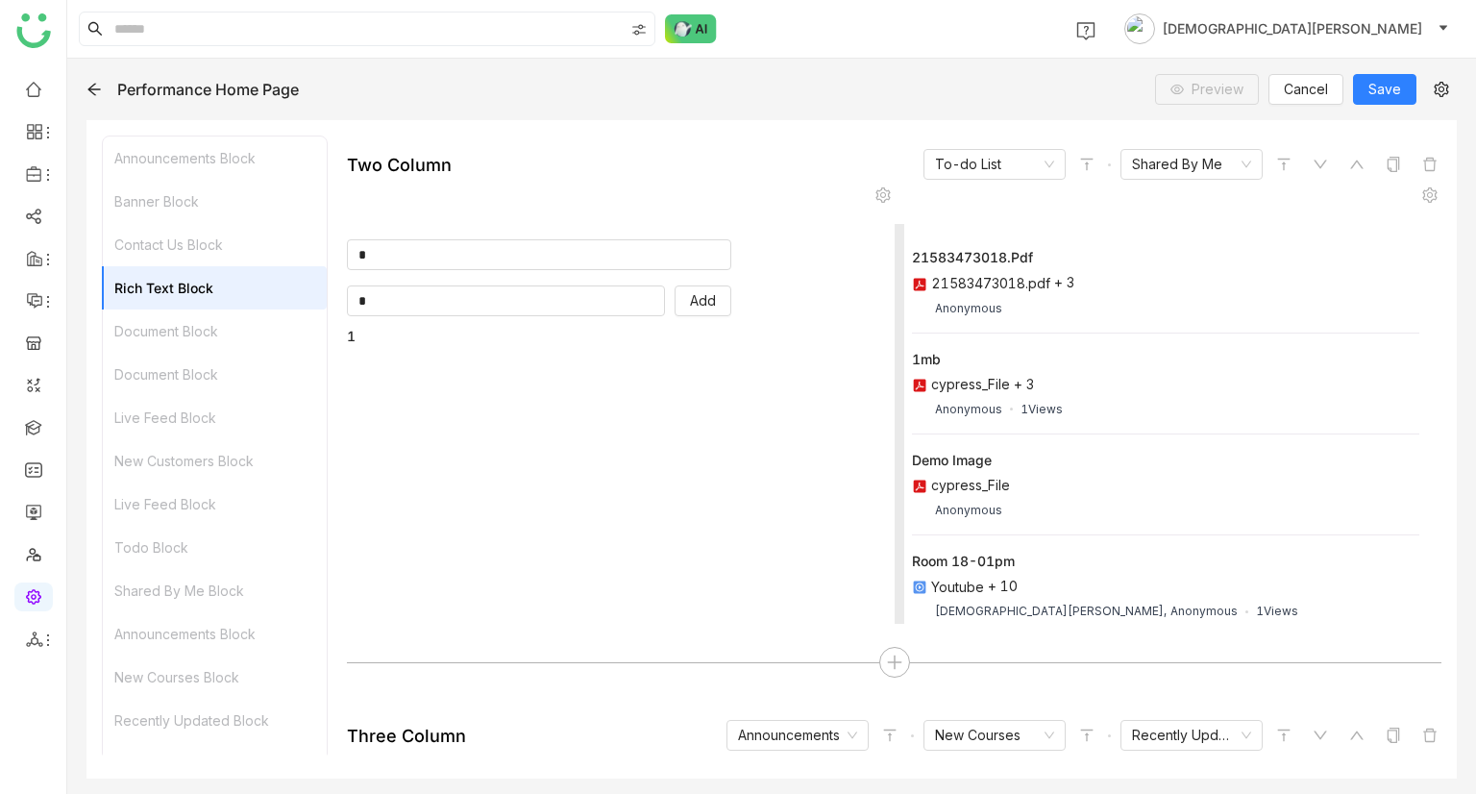
click at [371, 387] on div "* * Add 1" at bounding box center [620, 424] width 547 height 400
click at [725, 308] on button "Add" at bounding box center [703, 300] width 57 height 31
click at [1384, 80] on span "Save" at bounding box center [1384, 89] width 33 height 21
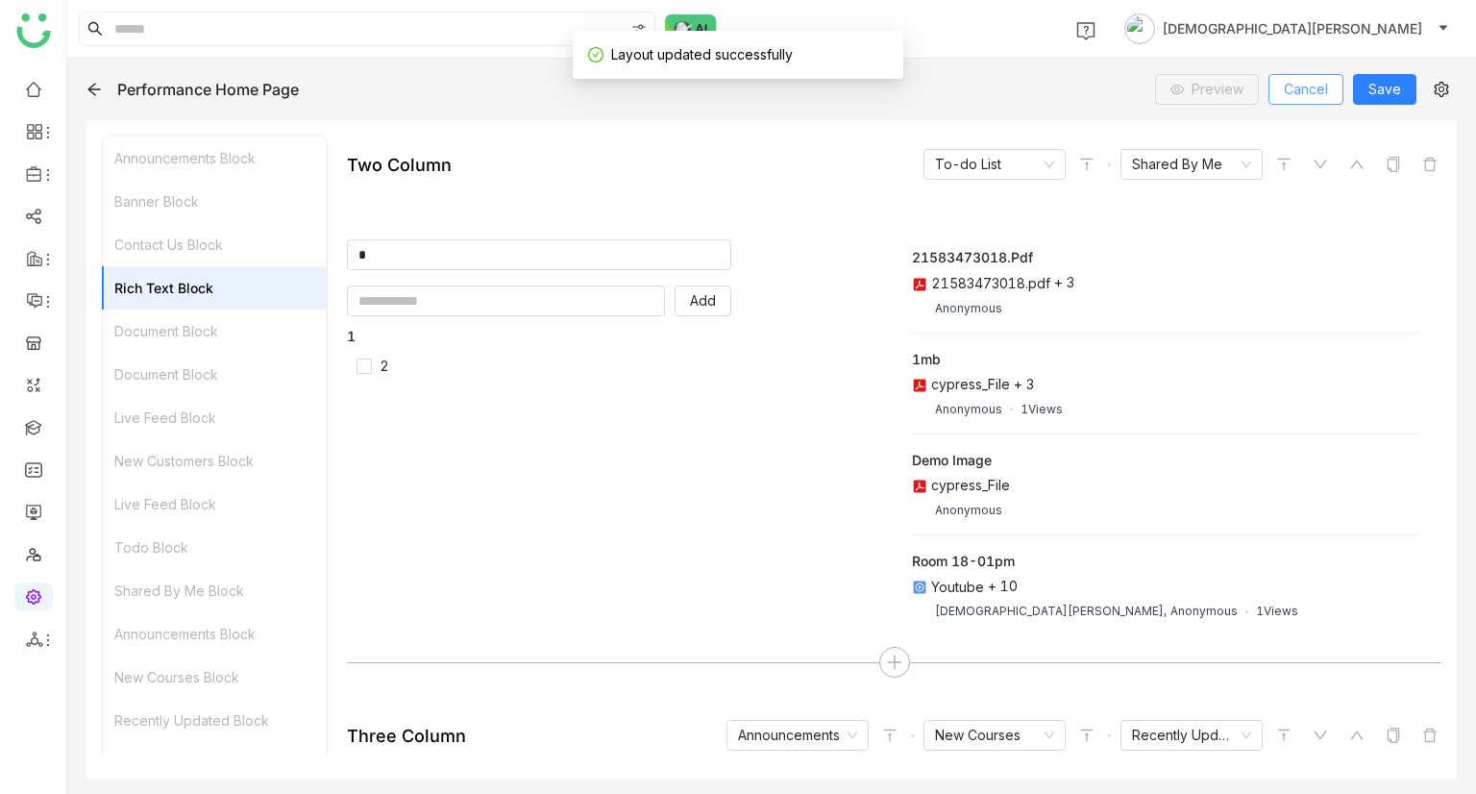
click at [1333, 84] on button "Cancel" at bounding box center [1305, 89] width 75 height 31
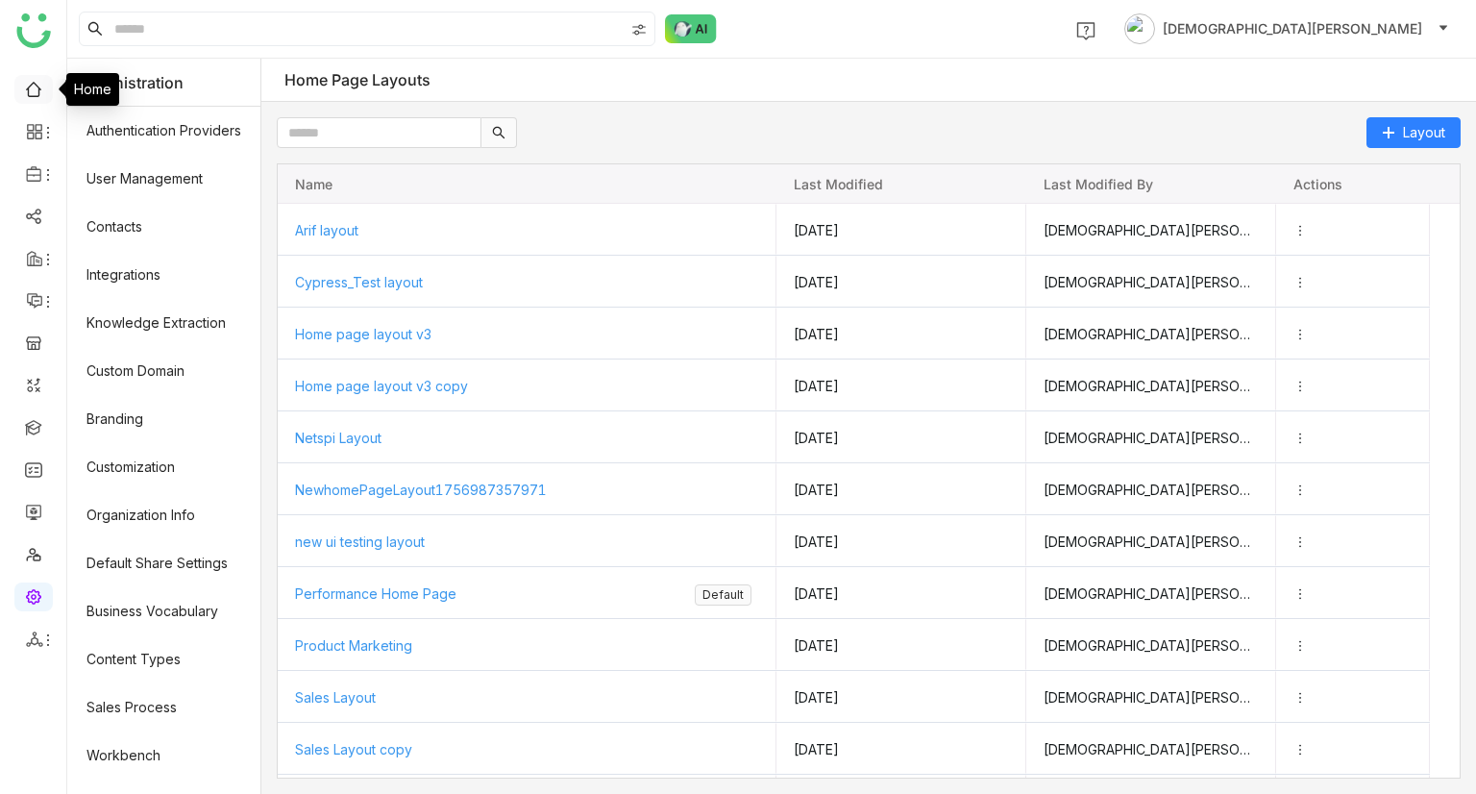
click at [42, 82] on link at bounding box center [33, 88] width 17 height 16
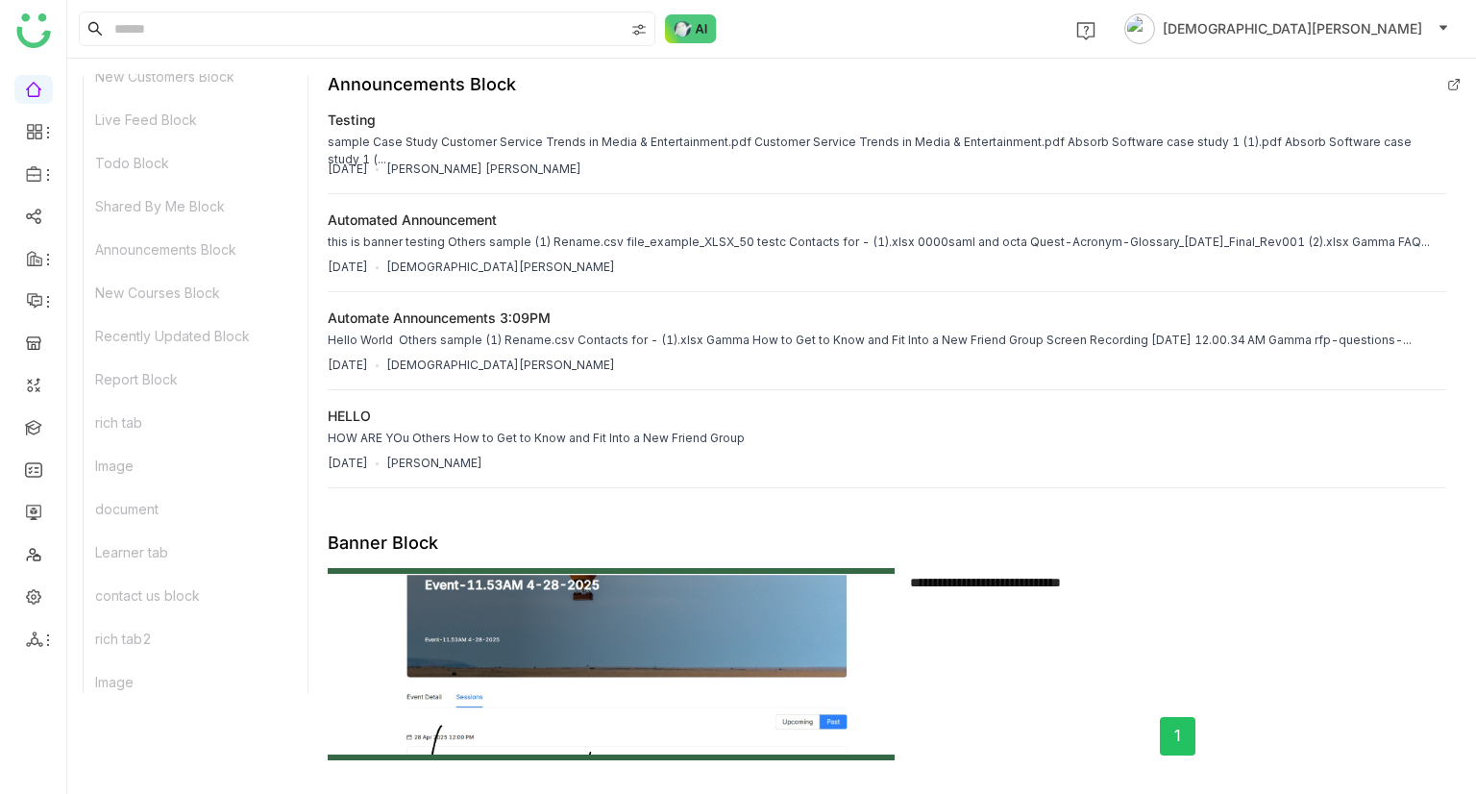
scroll to position [338, 0]
click at [137, 304] on div "Recently Updated Block" at bounding box center [196, 320] width 224 height 43
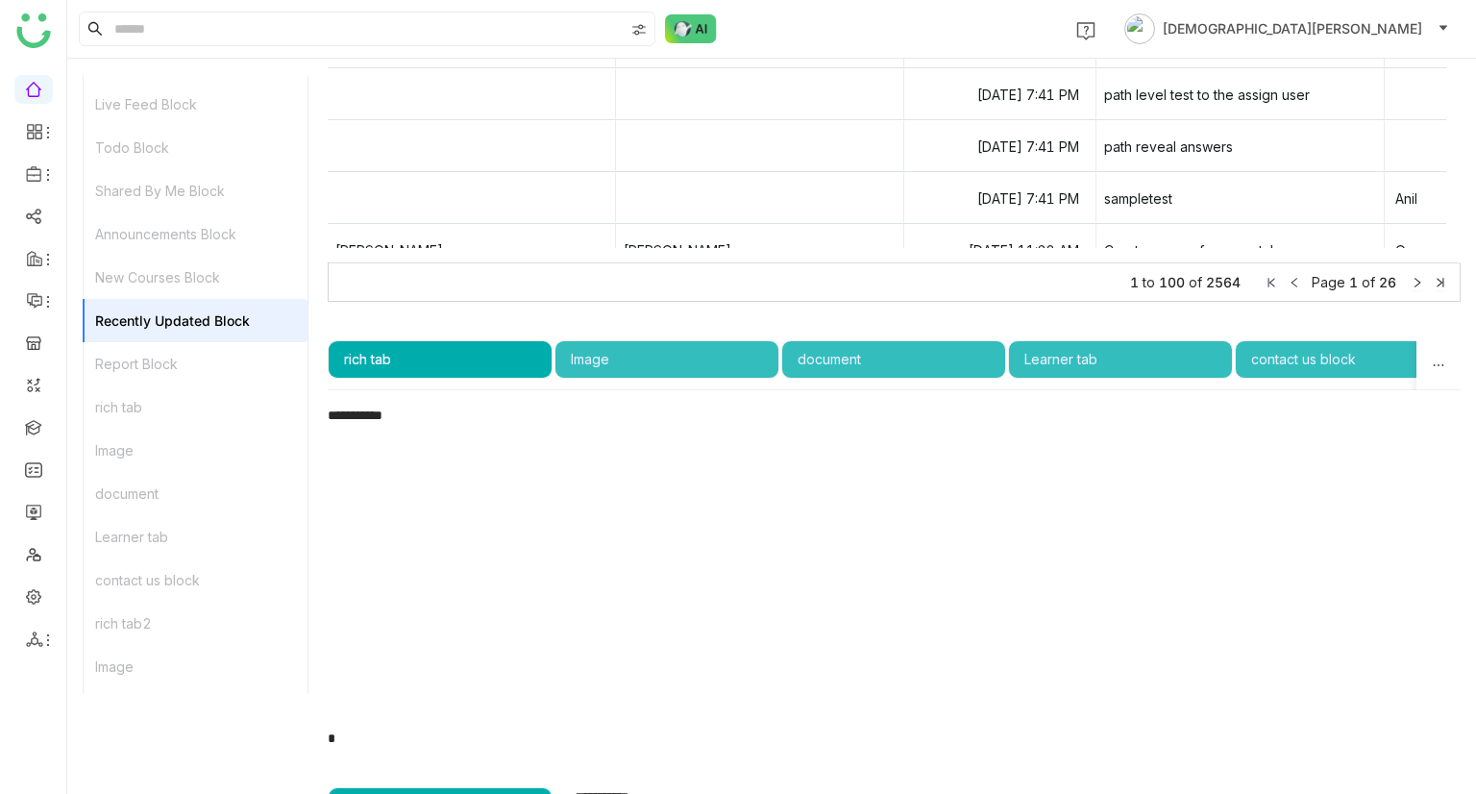
drag, startPoint x: 641, startPoint y: 394, endPoint x: 645, endPoint y: 360, distance: 33.8
click at [645, 360] on nz-tabset "**********" at bounding box center [894, 544] width 1133 height 408
click at [645, 360] on div "Image" at bounding box center [667, 359] width 192 height 21
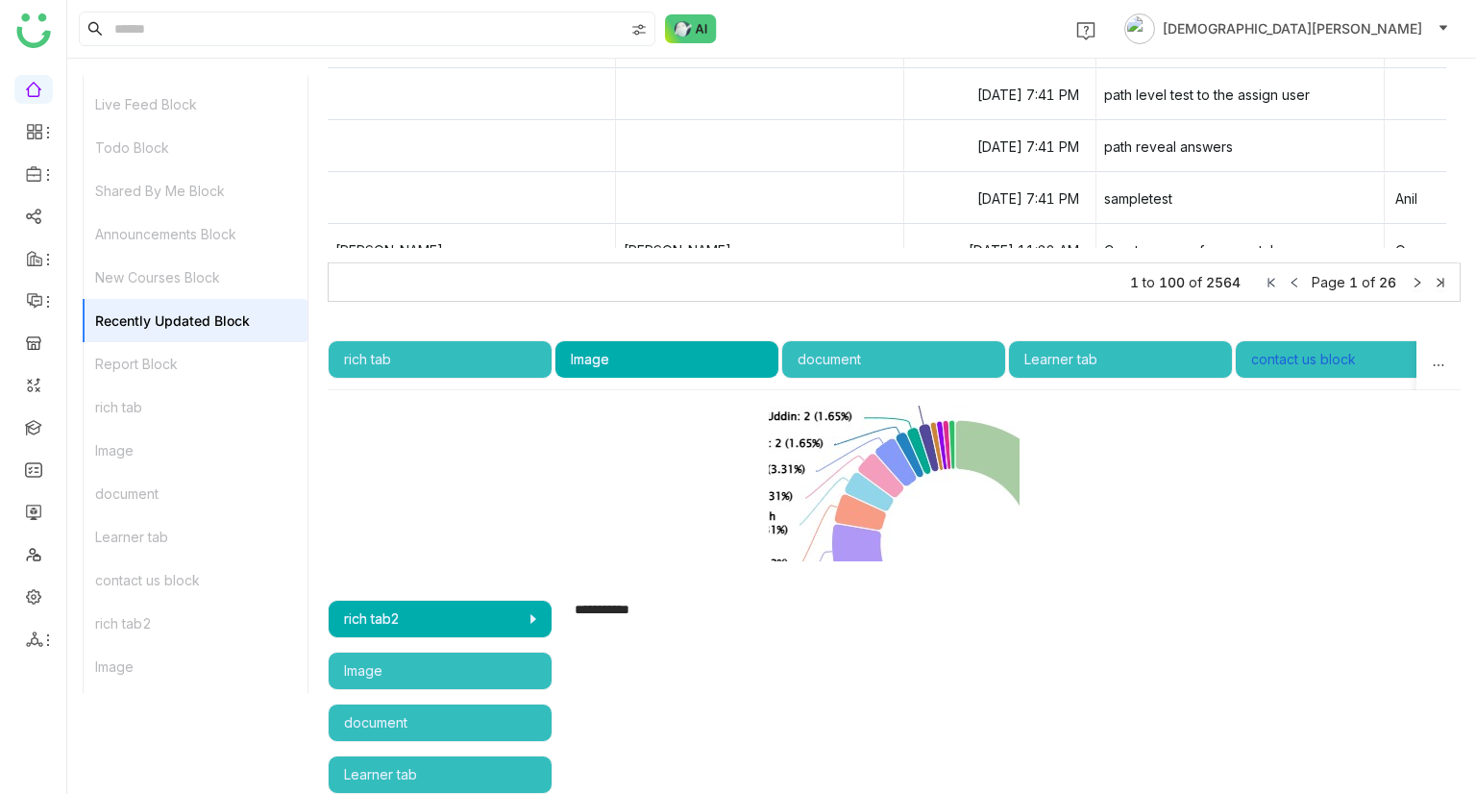
click at [1275, 362] on div "contact us block" at bounding box center [1347, 359] width 192 height 21
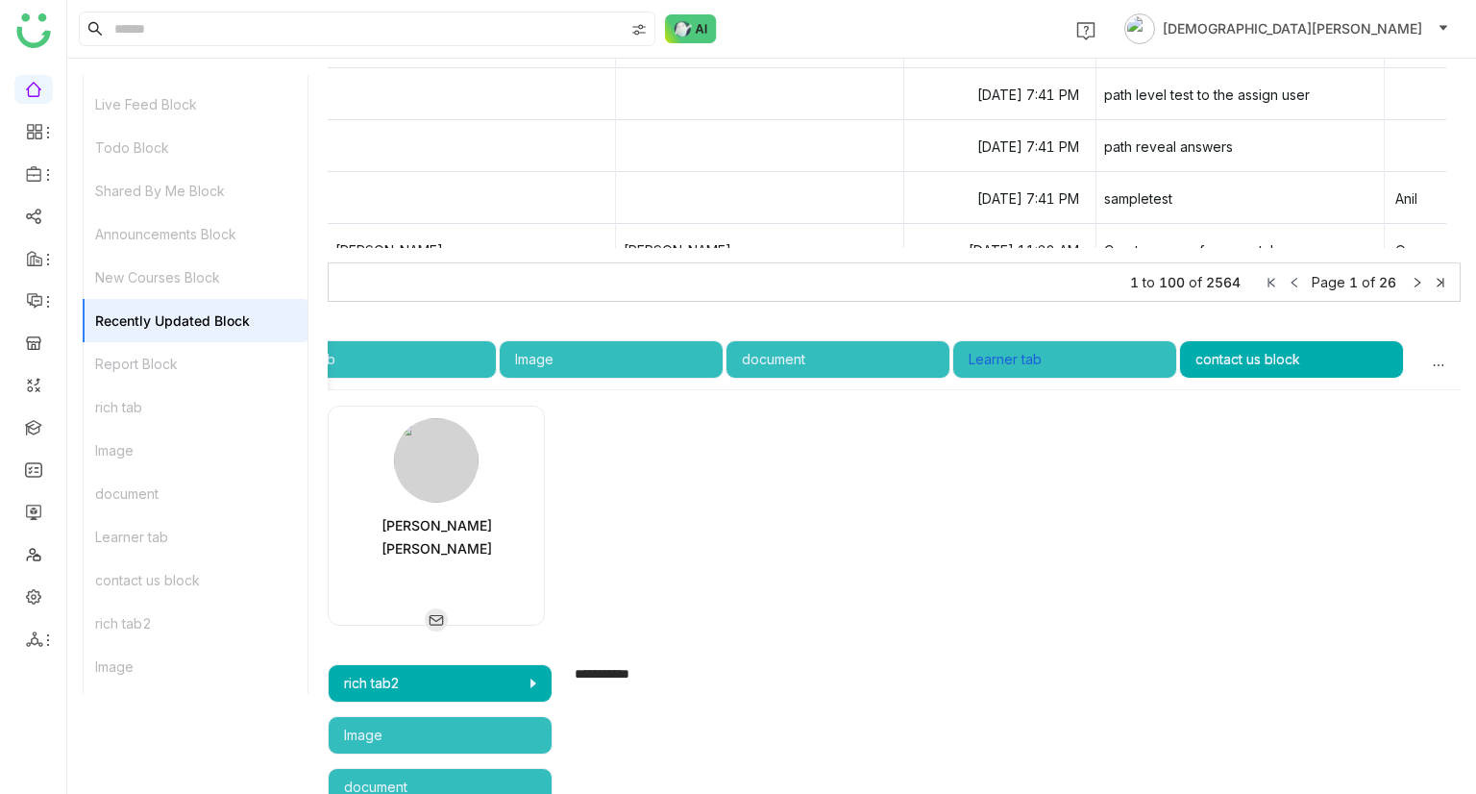
click at [1061, 356] on div "Learner tab" at bounding box center [1065, 359] width 192 height 21
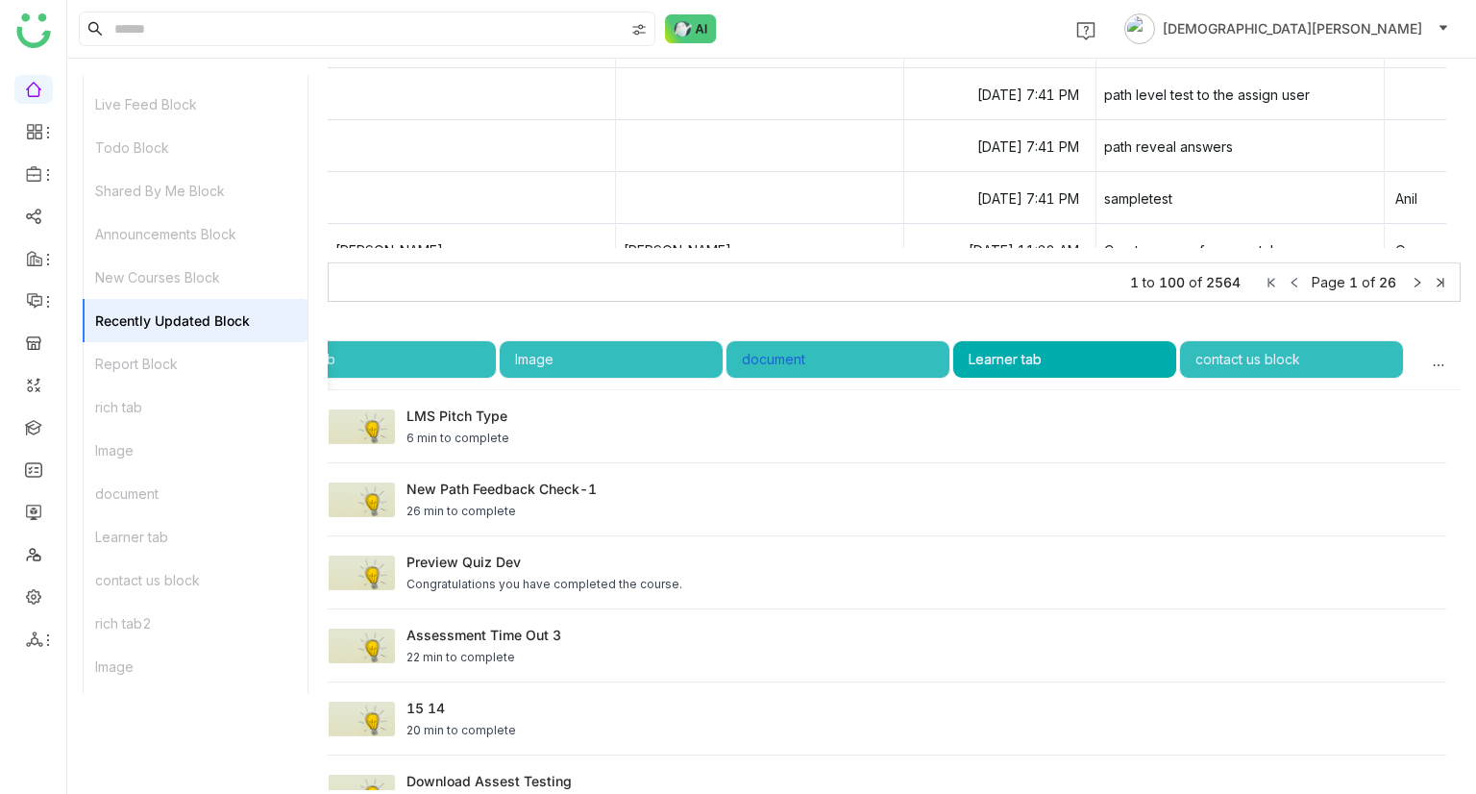
click at [848, 364] on div "document" at bounding box center [838, 359] width 192 height 21
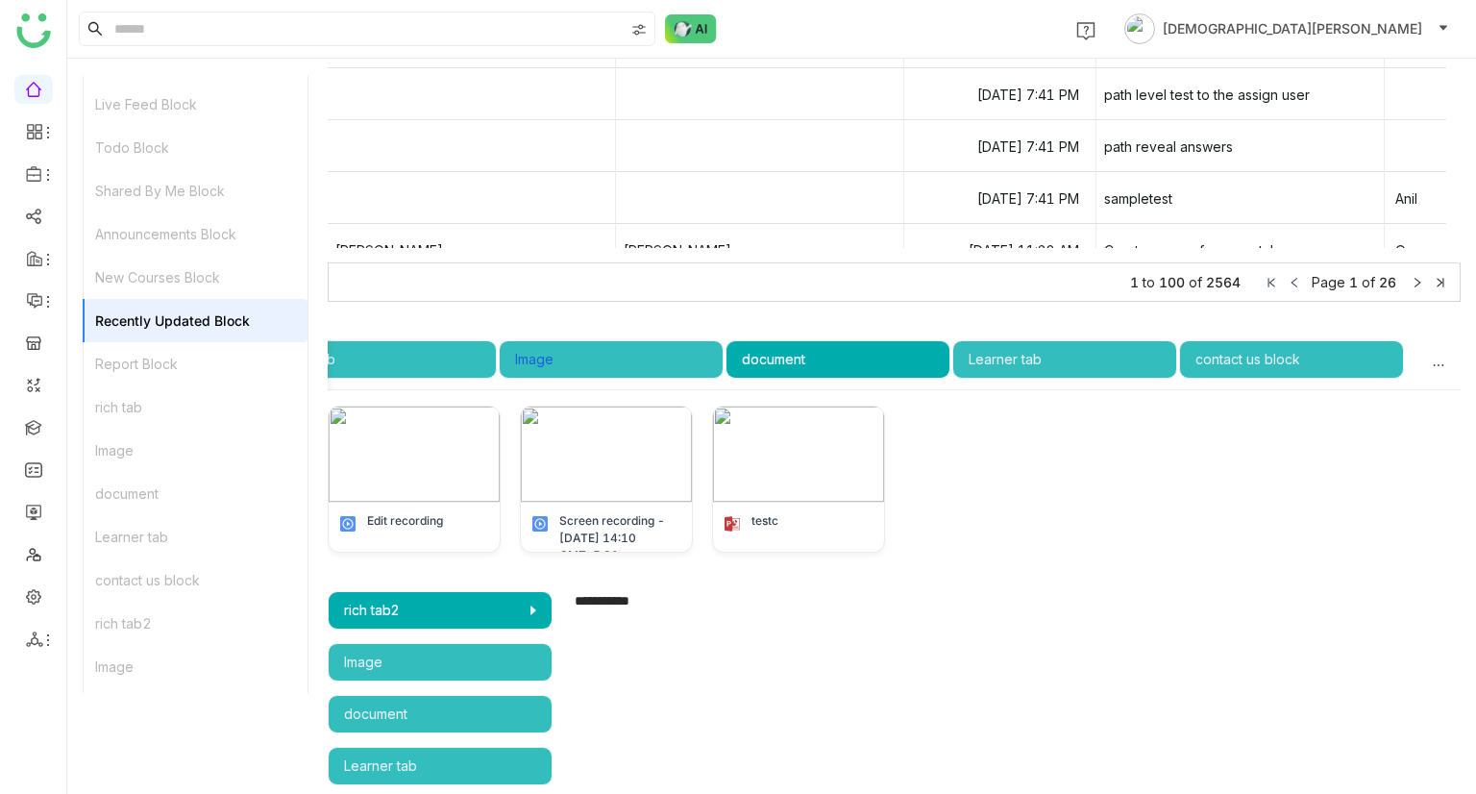
click at [659, 351] on div "Image" at bounding box center [611, 359] width 192 height 21
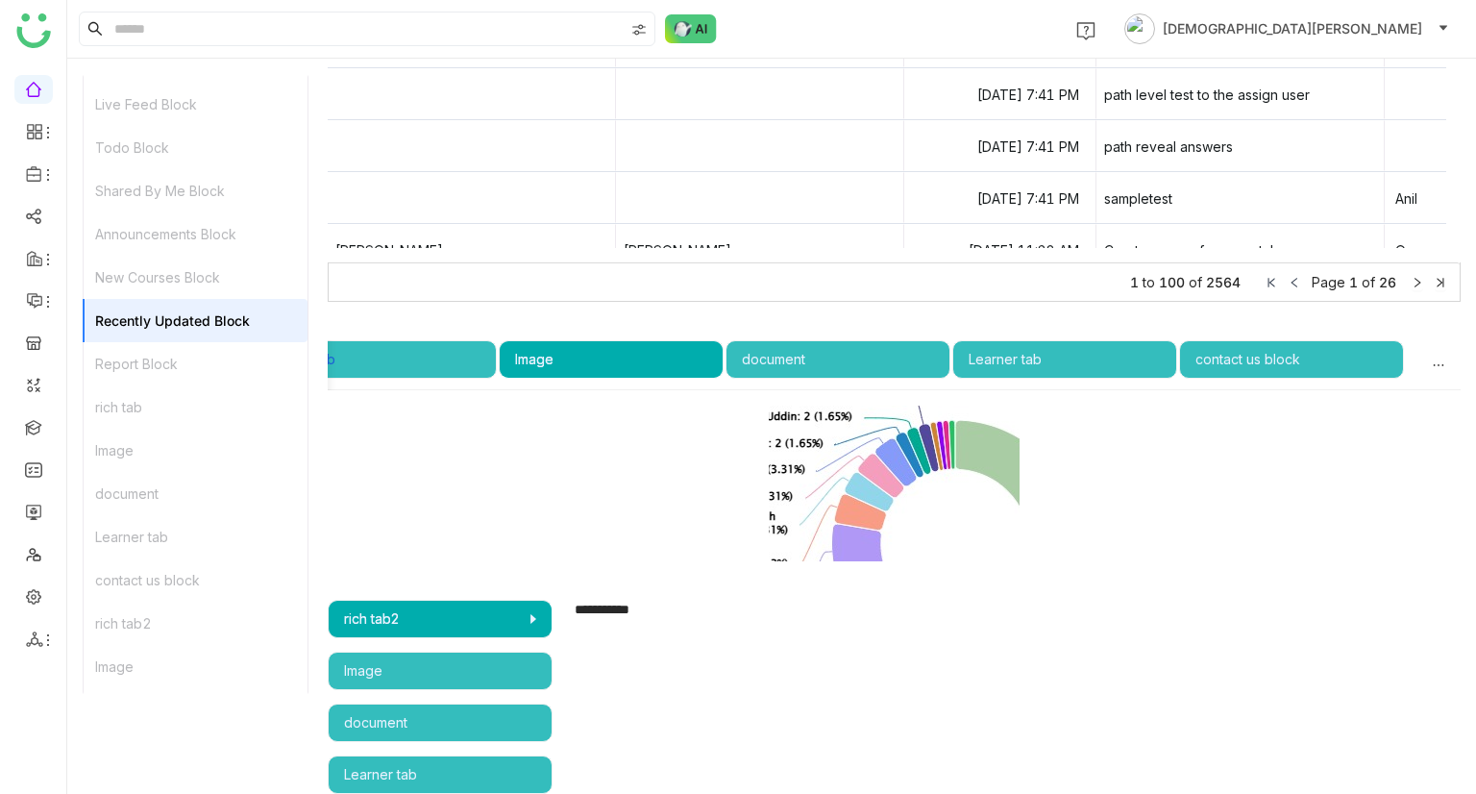
click at [439, 358] on div "rich tab" at bounding box center [384, 359] width 192 height 21
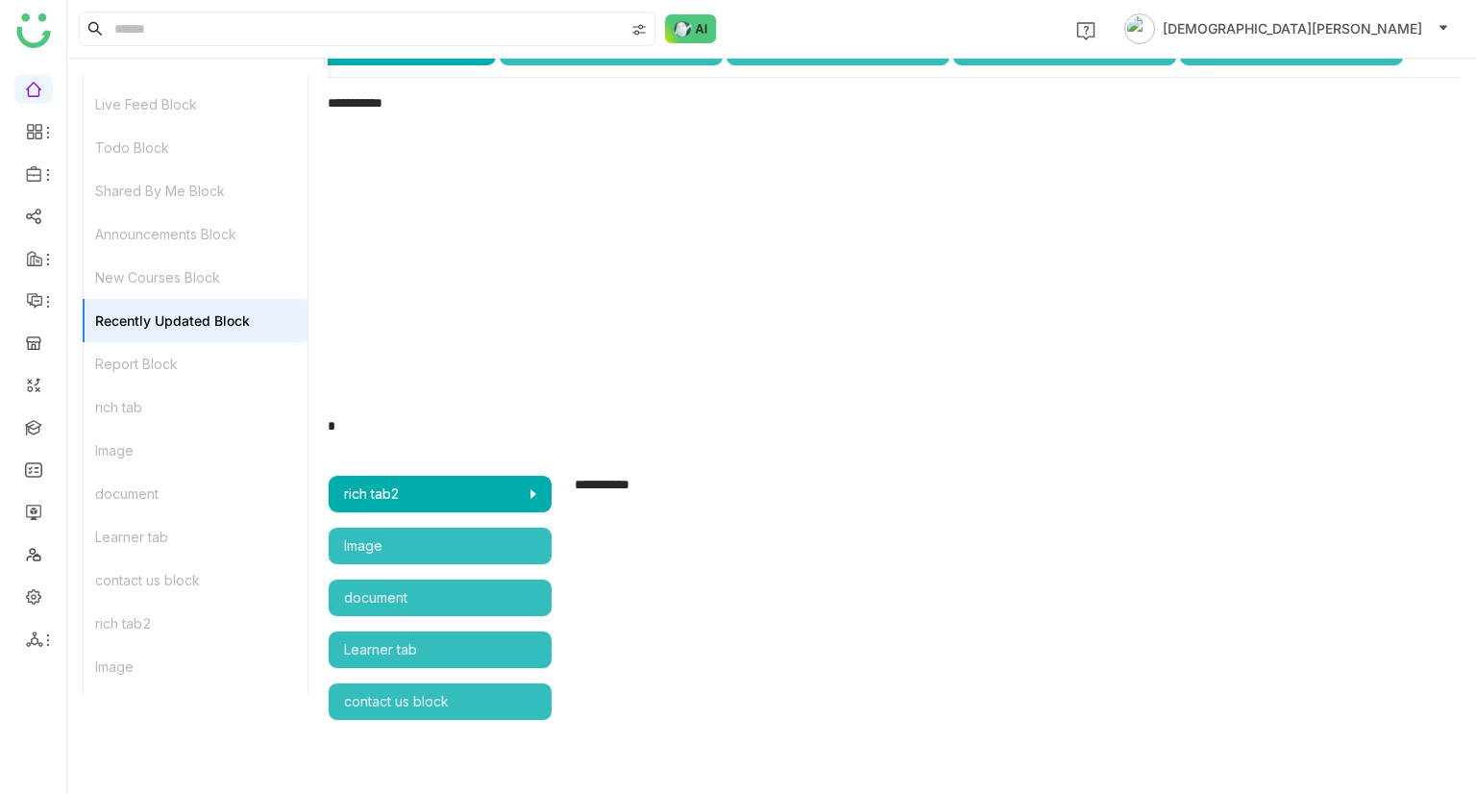
scroll to position [3802, 0]
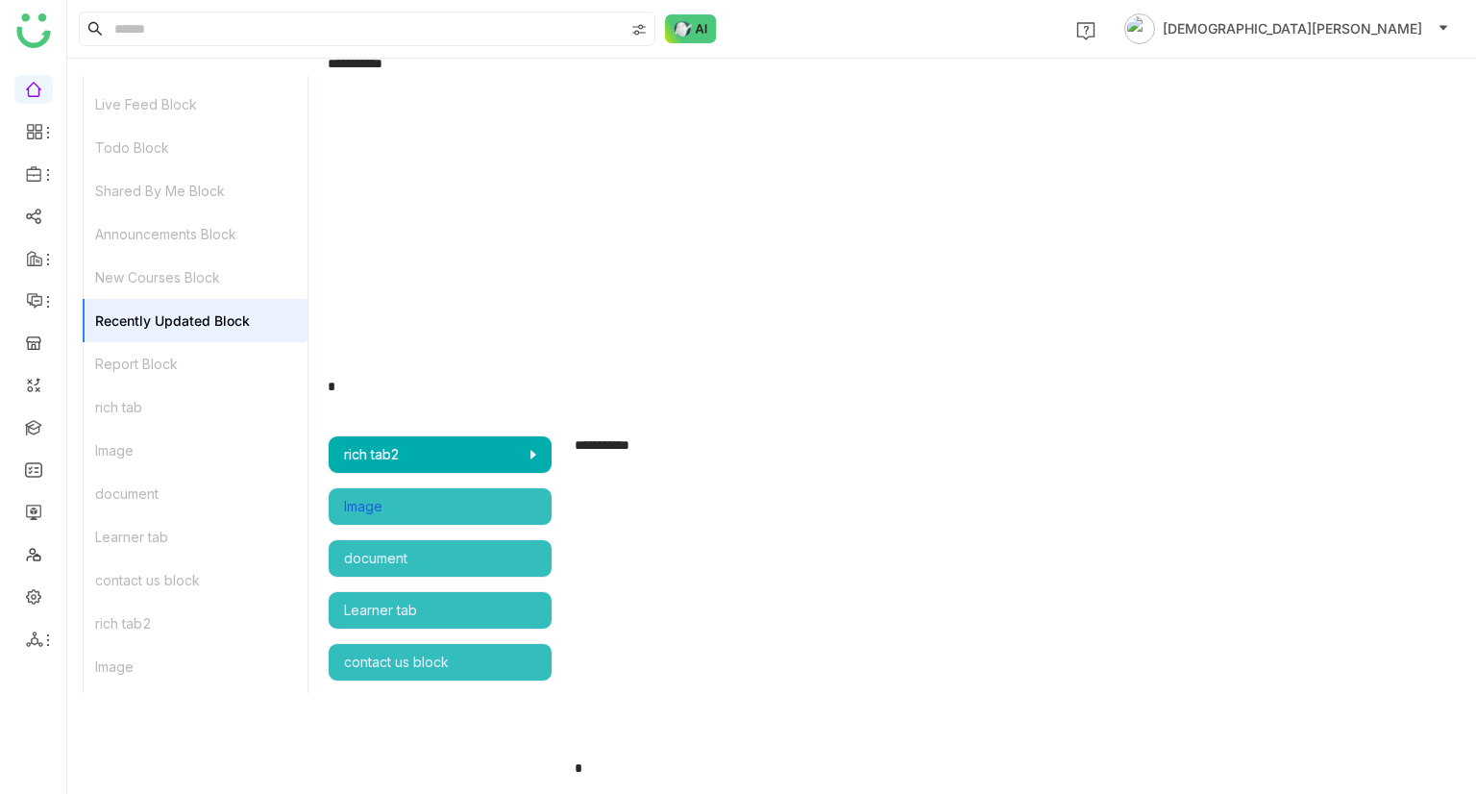
click at [441, 501] on div "Image" at bounding box center [440, 506] width 192 height 21
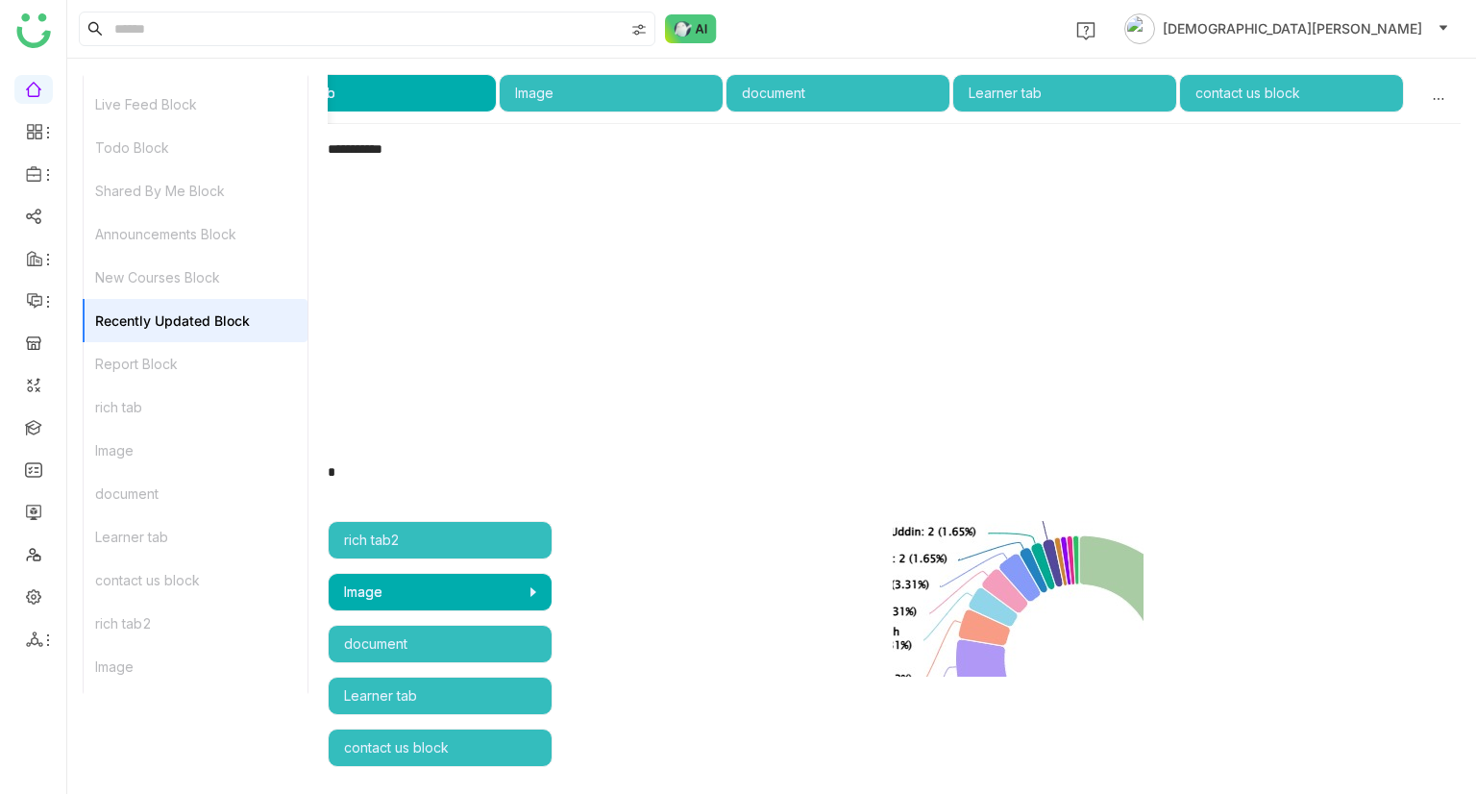
scroll to position [3715, 0]
click at [429, 648] on div "document" at bounding box center [440, 643] width 192 height 21
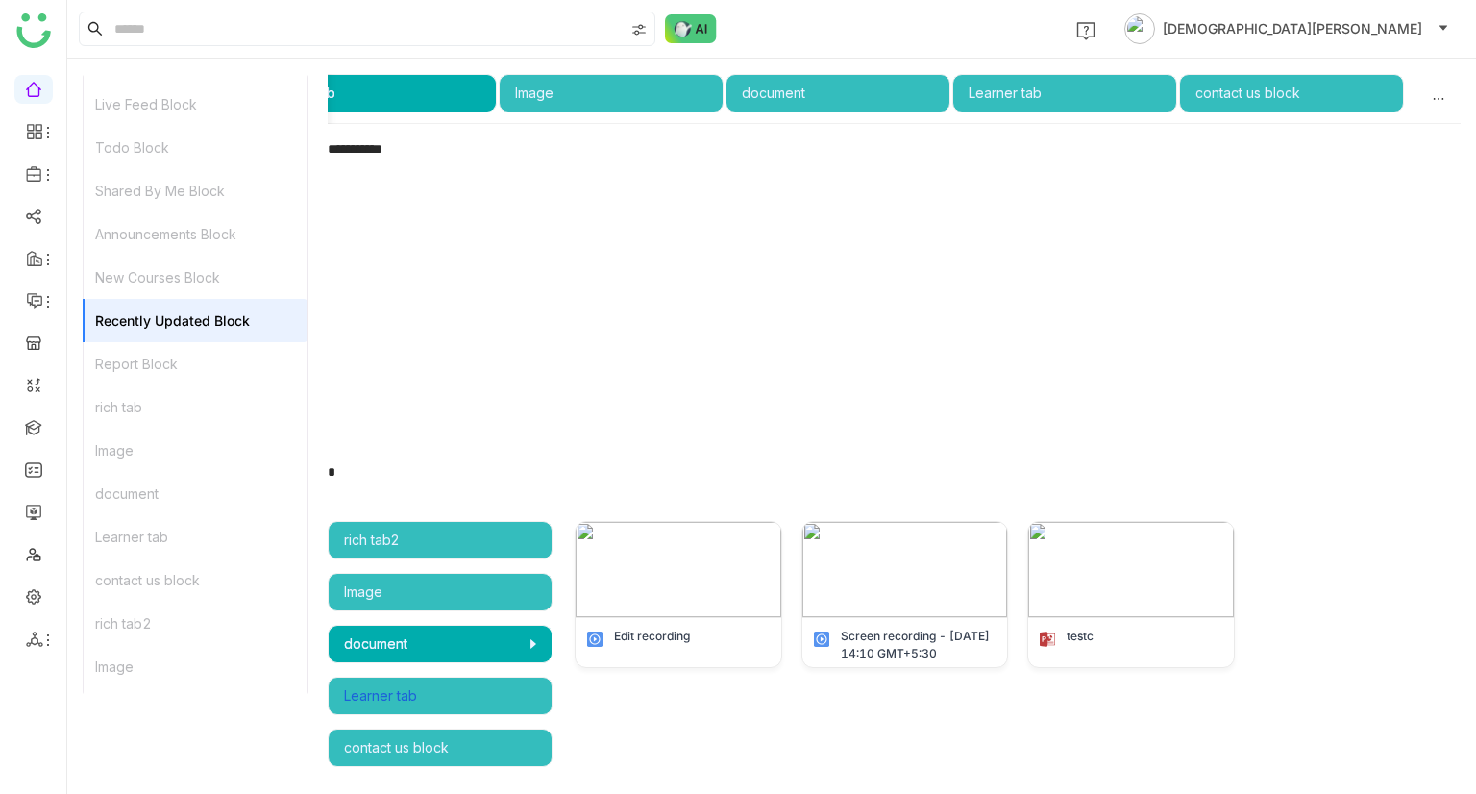
click at [437, 689] on div "Learner tab" at bounding box center [440, 695] width 192 height 21
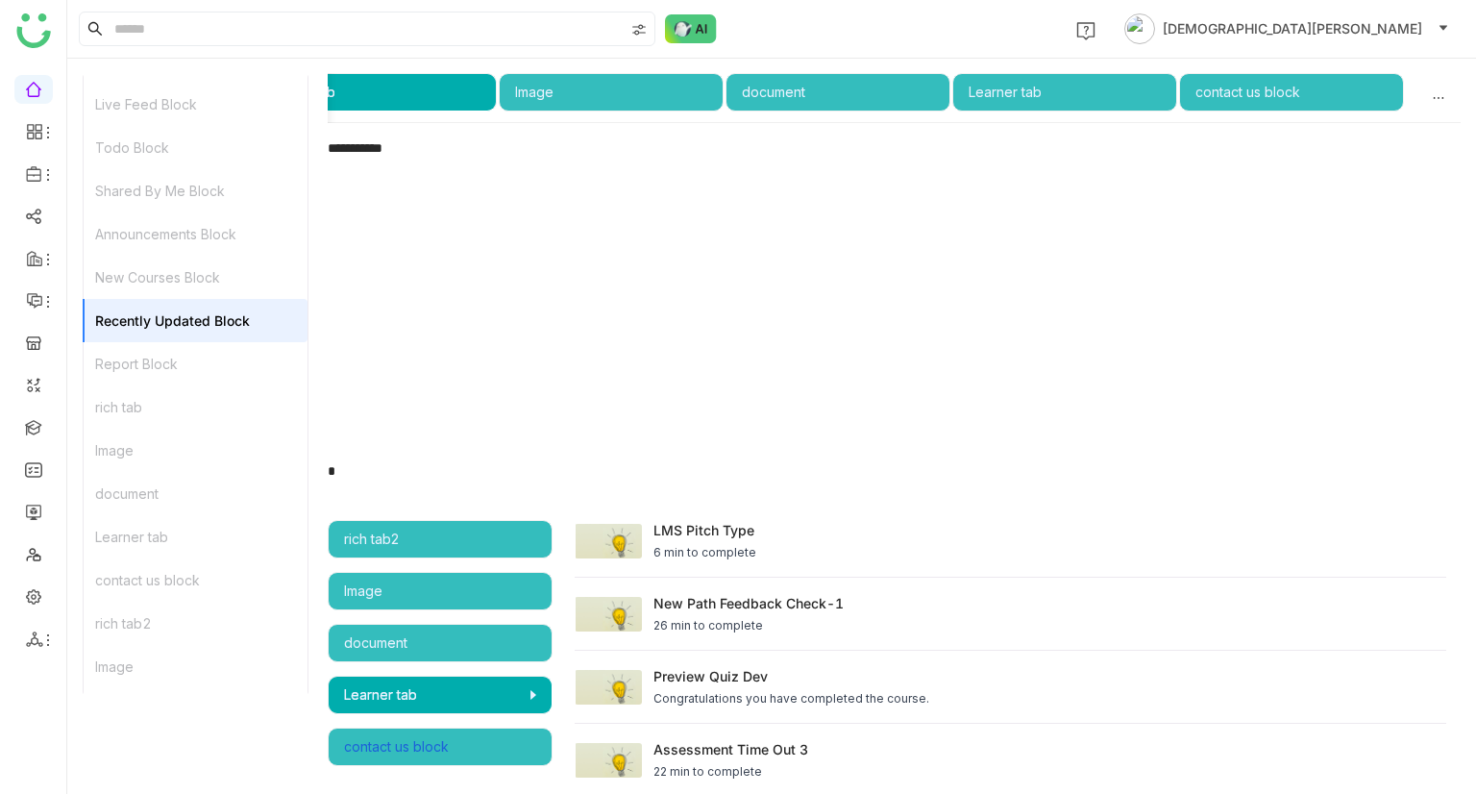
click at [454, 751] on div "contact us block" at bounding box center [440, 746] width 192 height 21
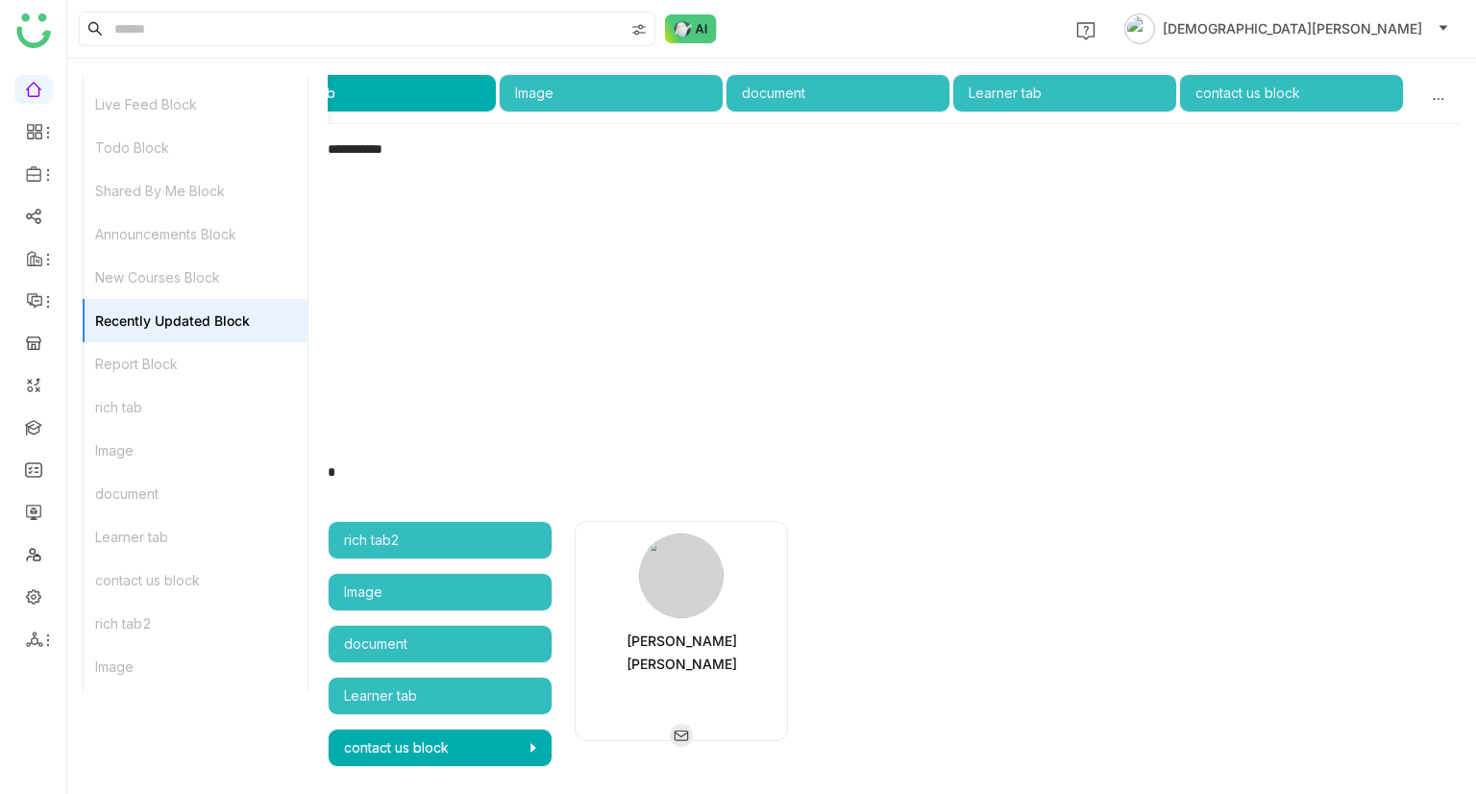
click at [534, 748] on icon "button" at bounding box center [533, 748] width 6 height 10
click at [499, 712] on div "Learner tab" at bounding box center [440, 695] width 225 height 38
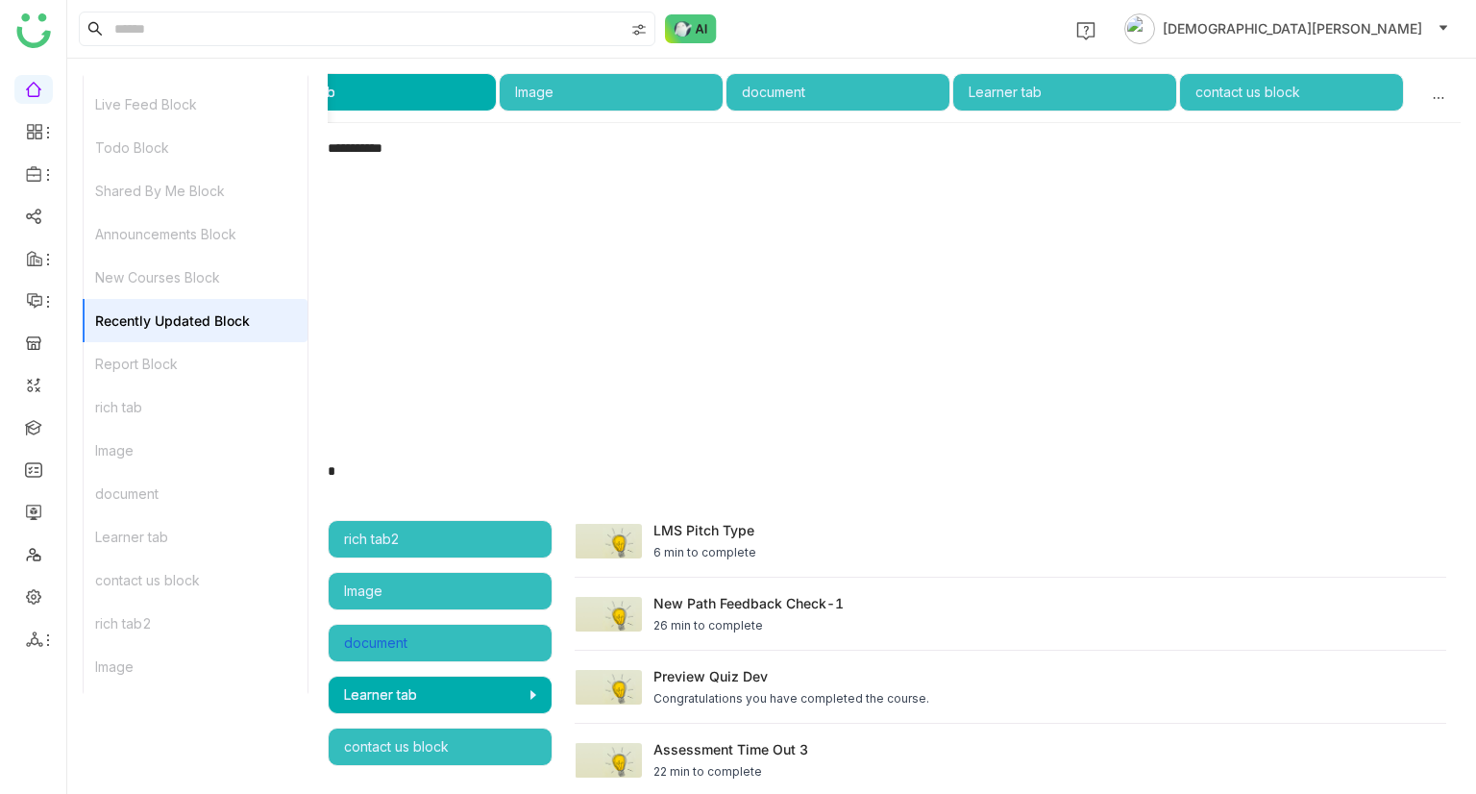
click at [488, 645] on div "document" at bounding box center [440, 642] width 192 height 21
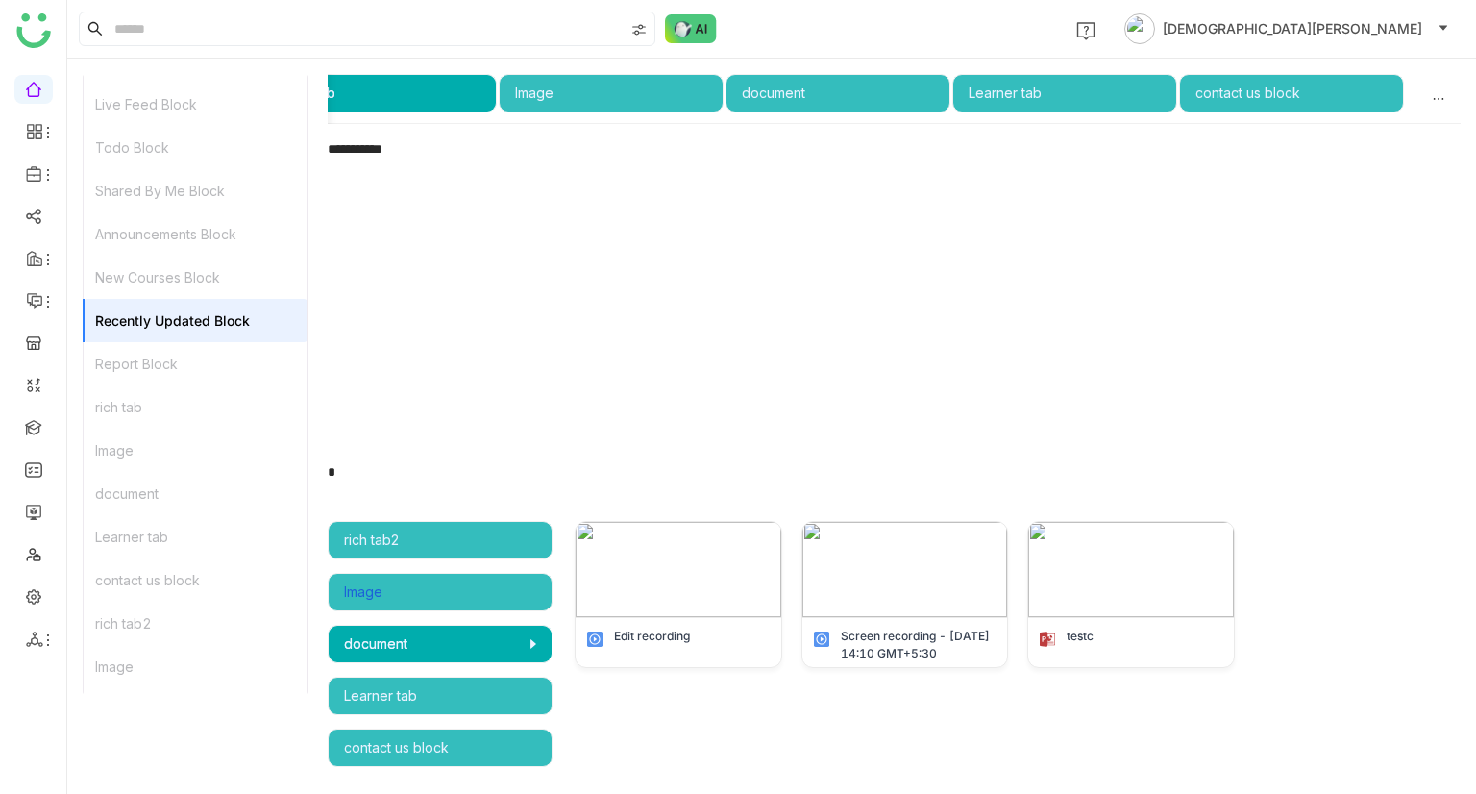
click at [480, 597] on div "Image" at bounding box center [440, 591] width 192 height 21
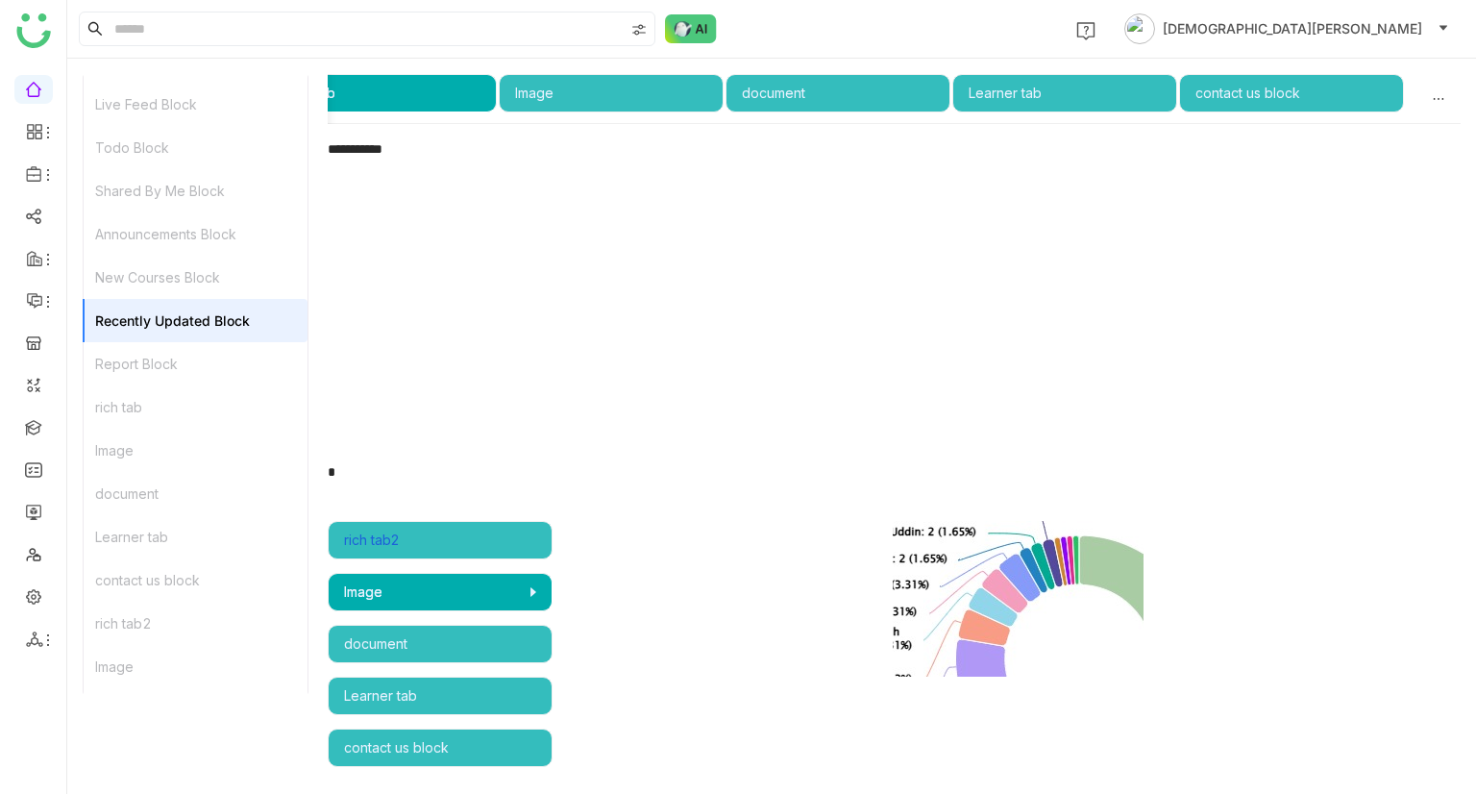
click at [479, 546] on div "rich tab2" at bounding box center [440, 539] width 192 height 21
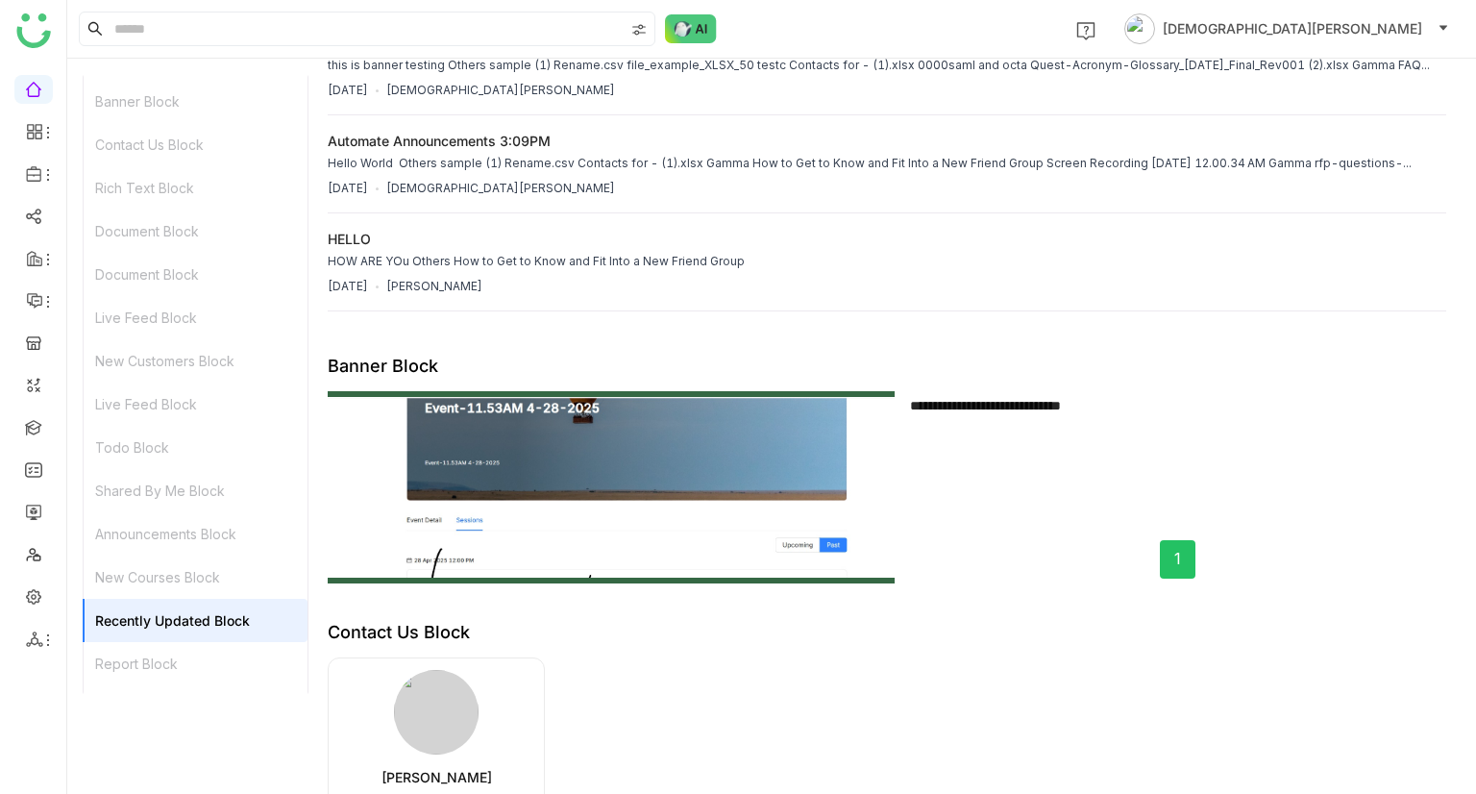
scroll to position [0, 0]
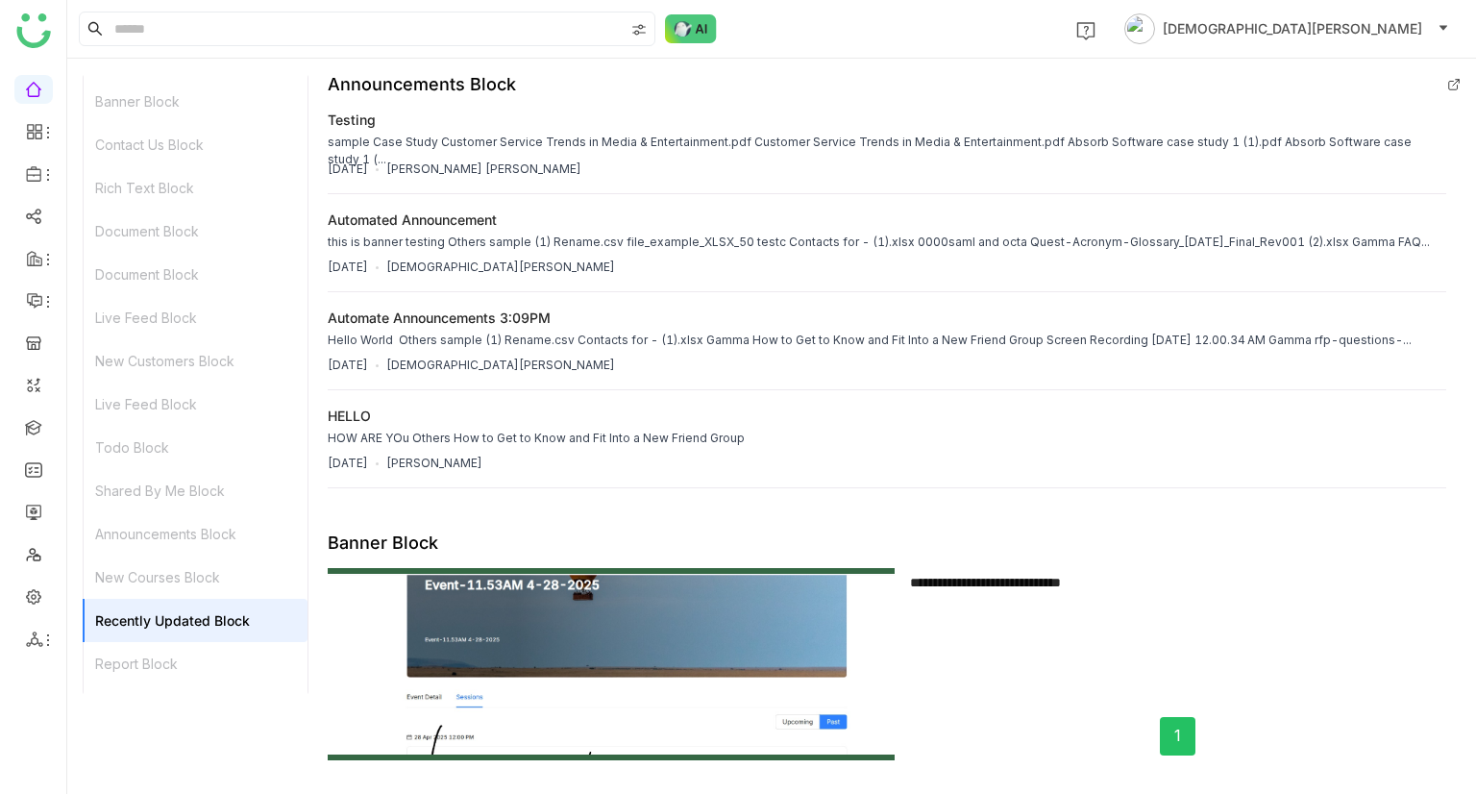
click at [1453, 84] on icon at bounding box center [1456, 83] width 6 height 6
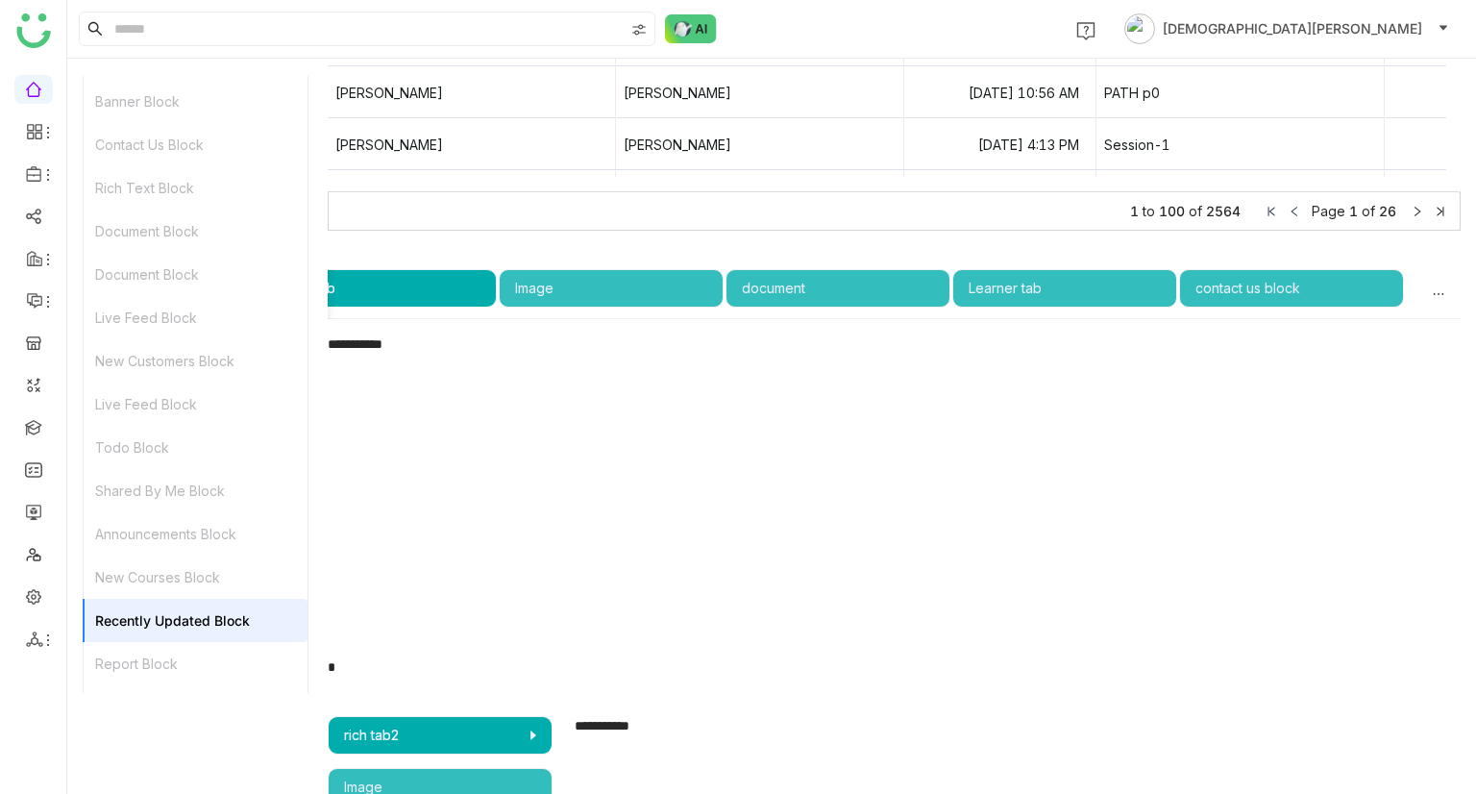
scroll to position [3802, 0]
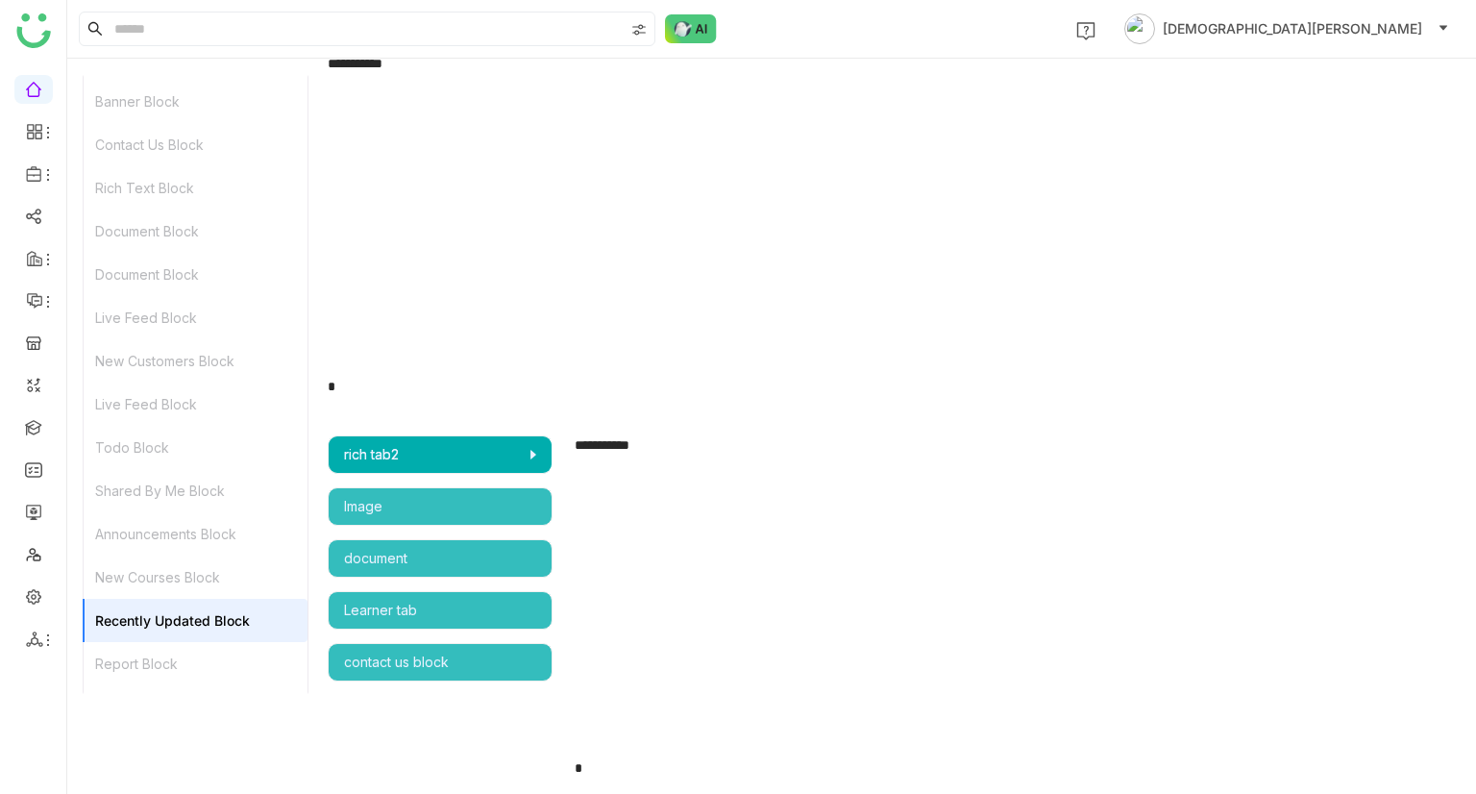
click at [142, 666] on div "Report Block" at bounding box center [196, 663] width 224 height 43
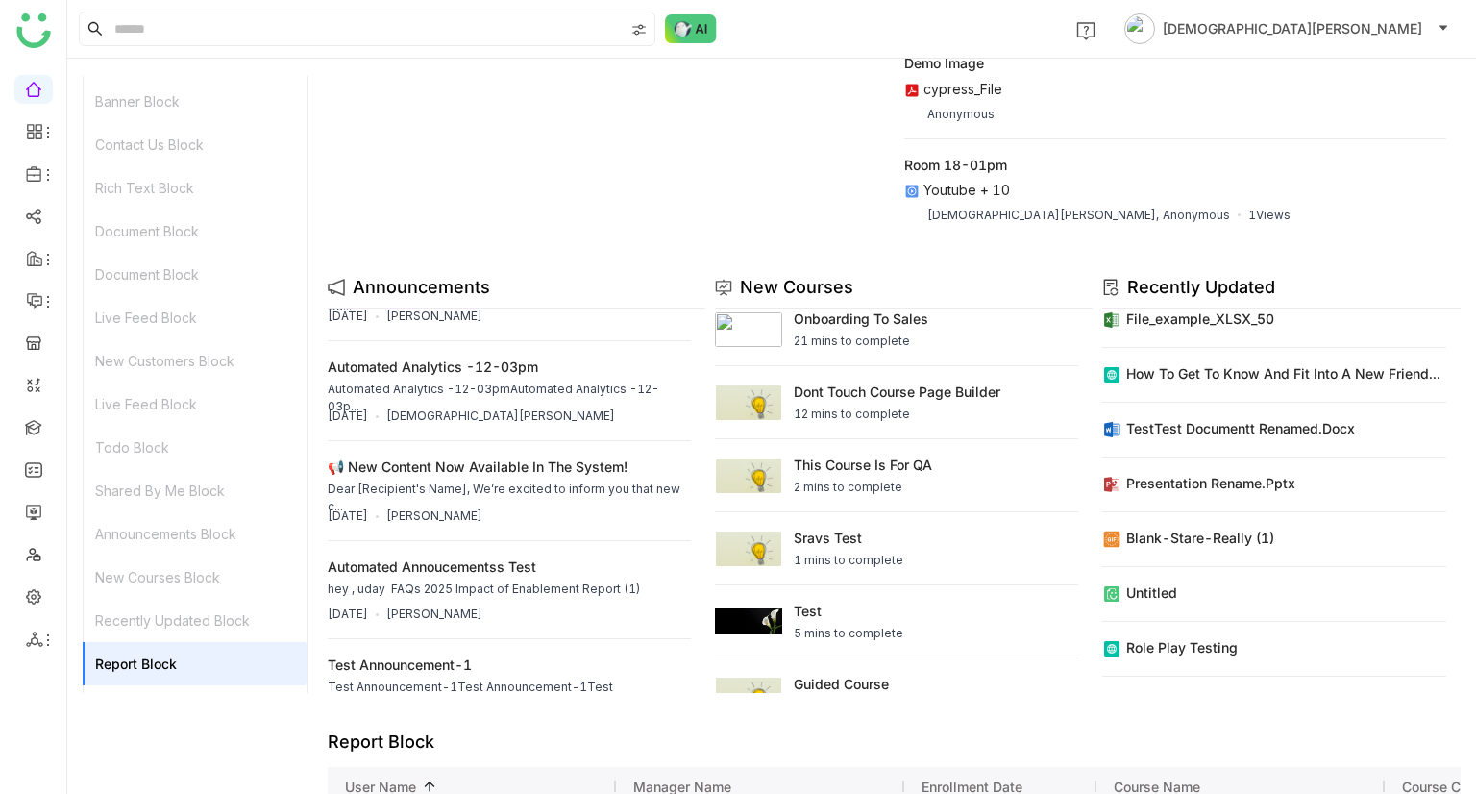
scroll to position [2594, 0]
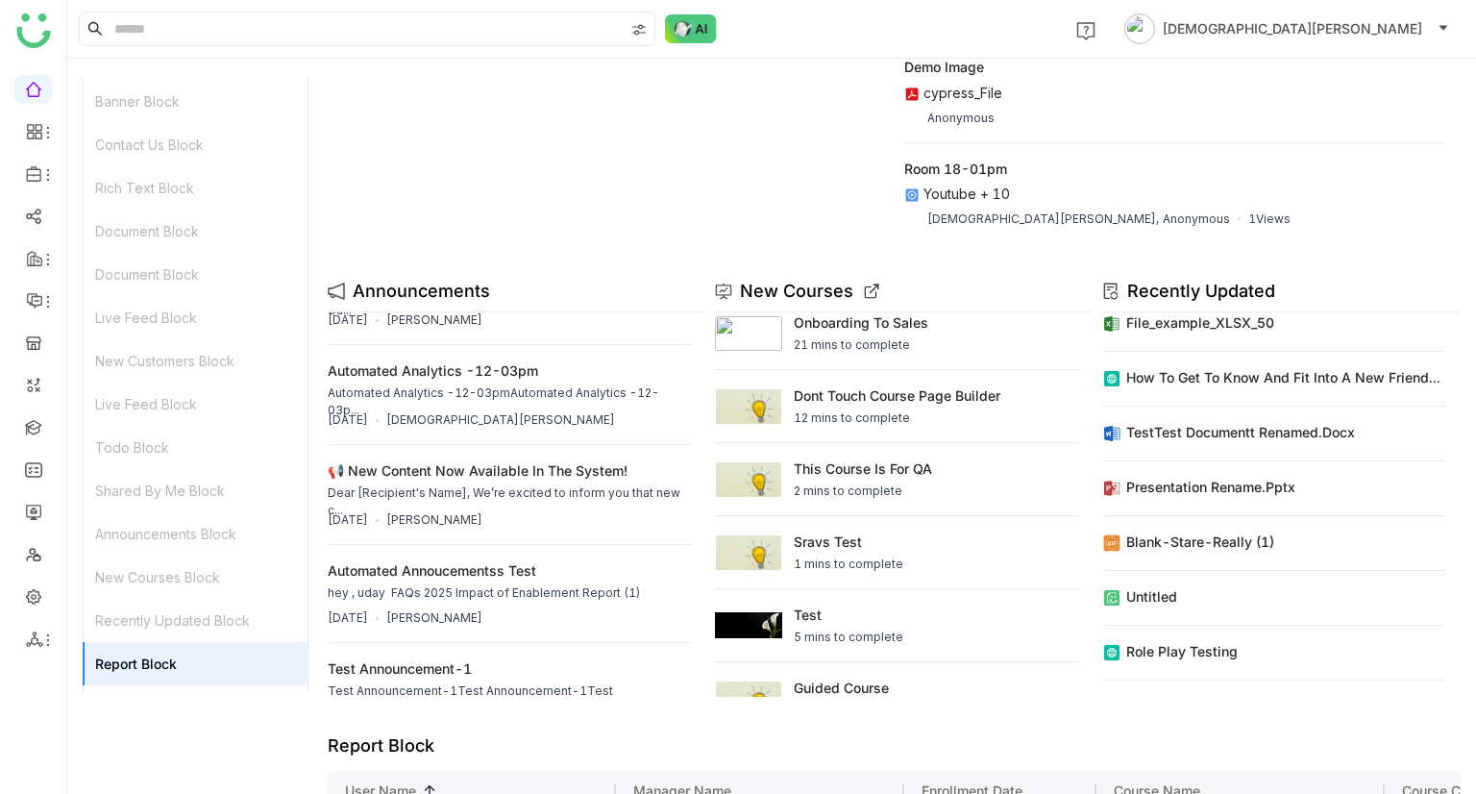
click at [871, 291] on icon at bounding box center [875, 288] width 8 height 8
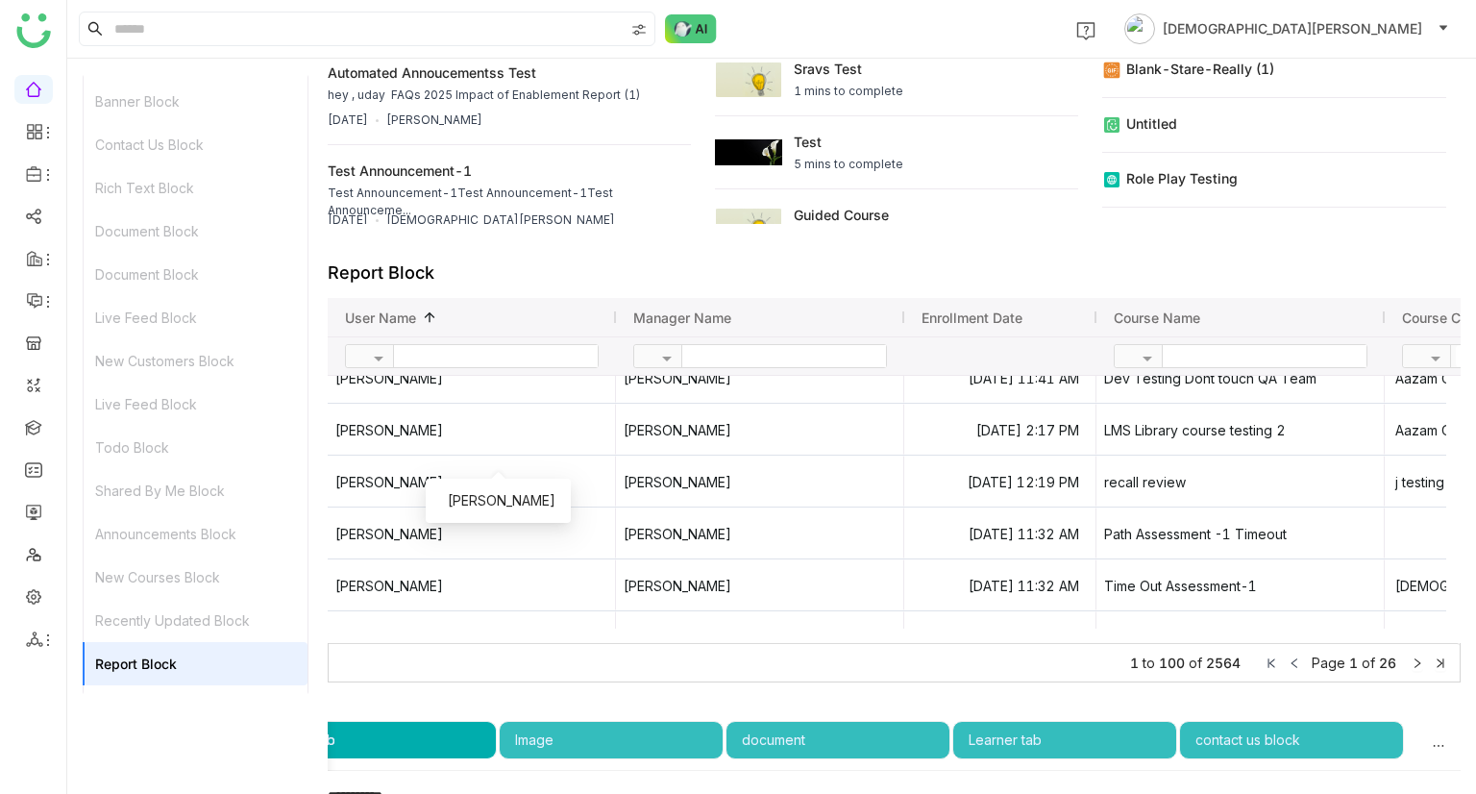
scroll to position [2566, 0]
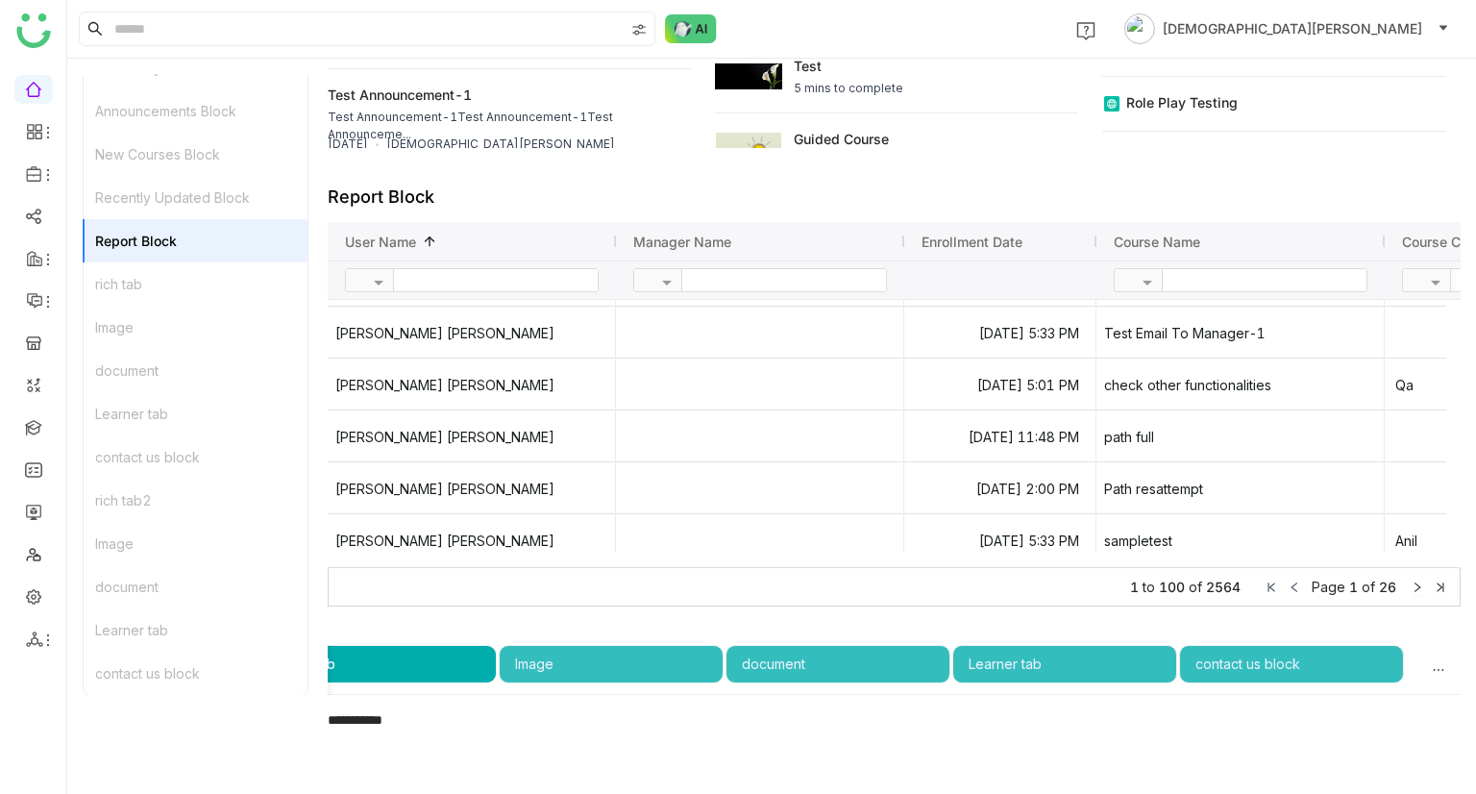
click at [107, 582] on div "document" at bounding box center [196, 586] width 224 height 43
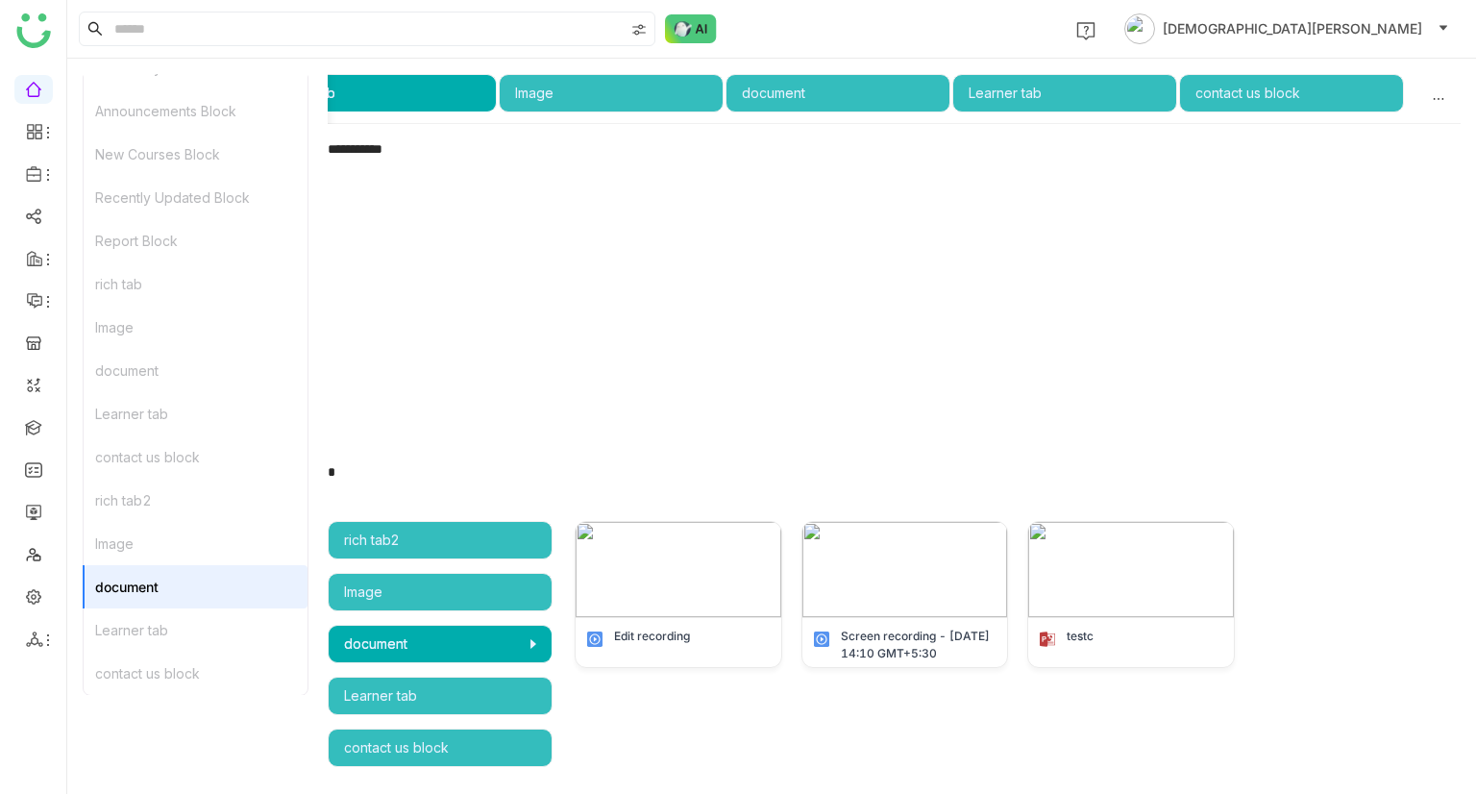
click at [148, 648] on div "Learner tab" at bounding box center [196, 629] width 224 height 43
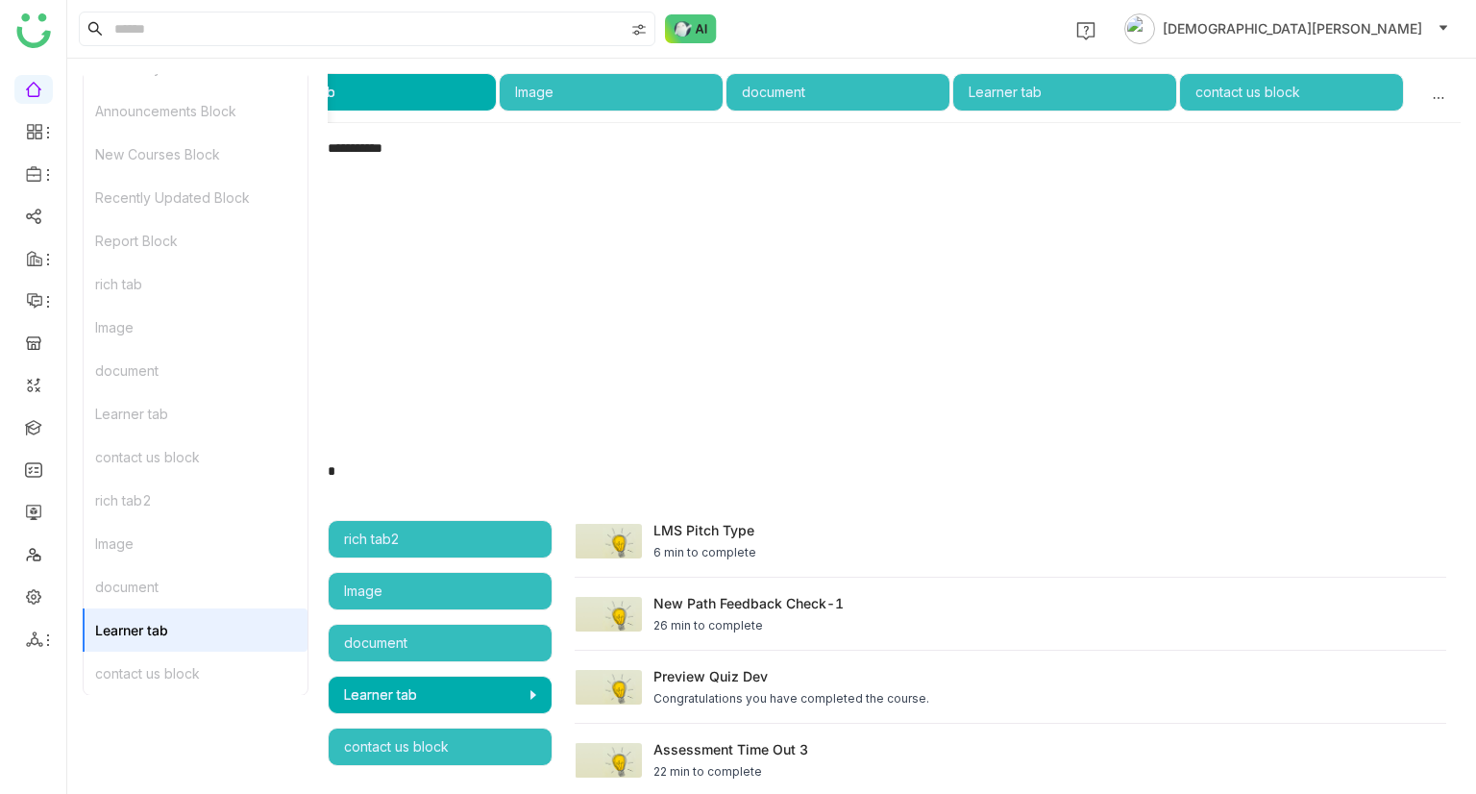
click at [157, 678] on div "contact us block" at bounding box center [196, 672] width 224 height 43
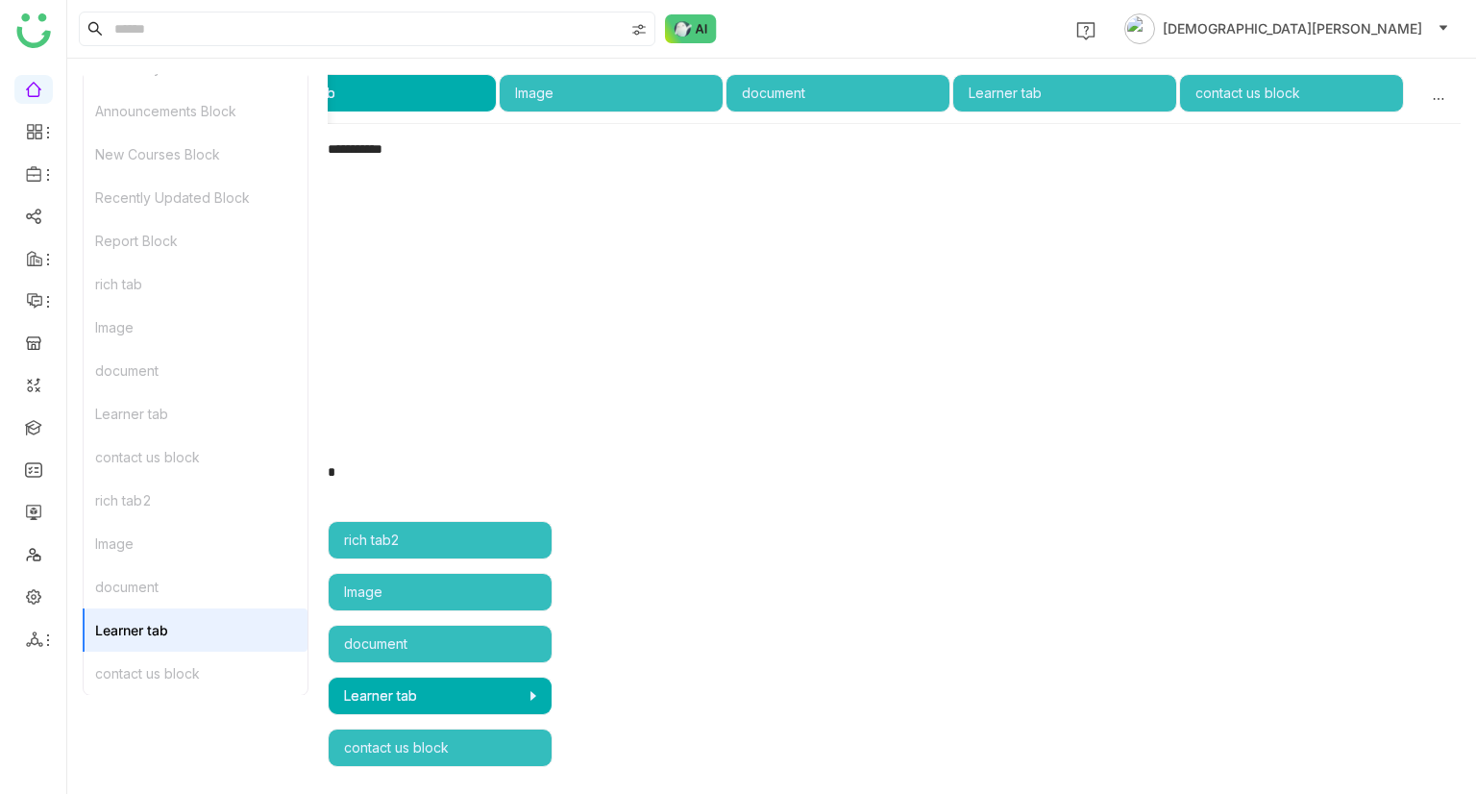
click at [157, 678] on div "contact us block" at bounding box center [196, 672] width 224 height 43
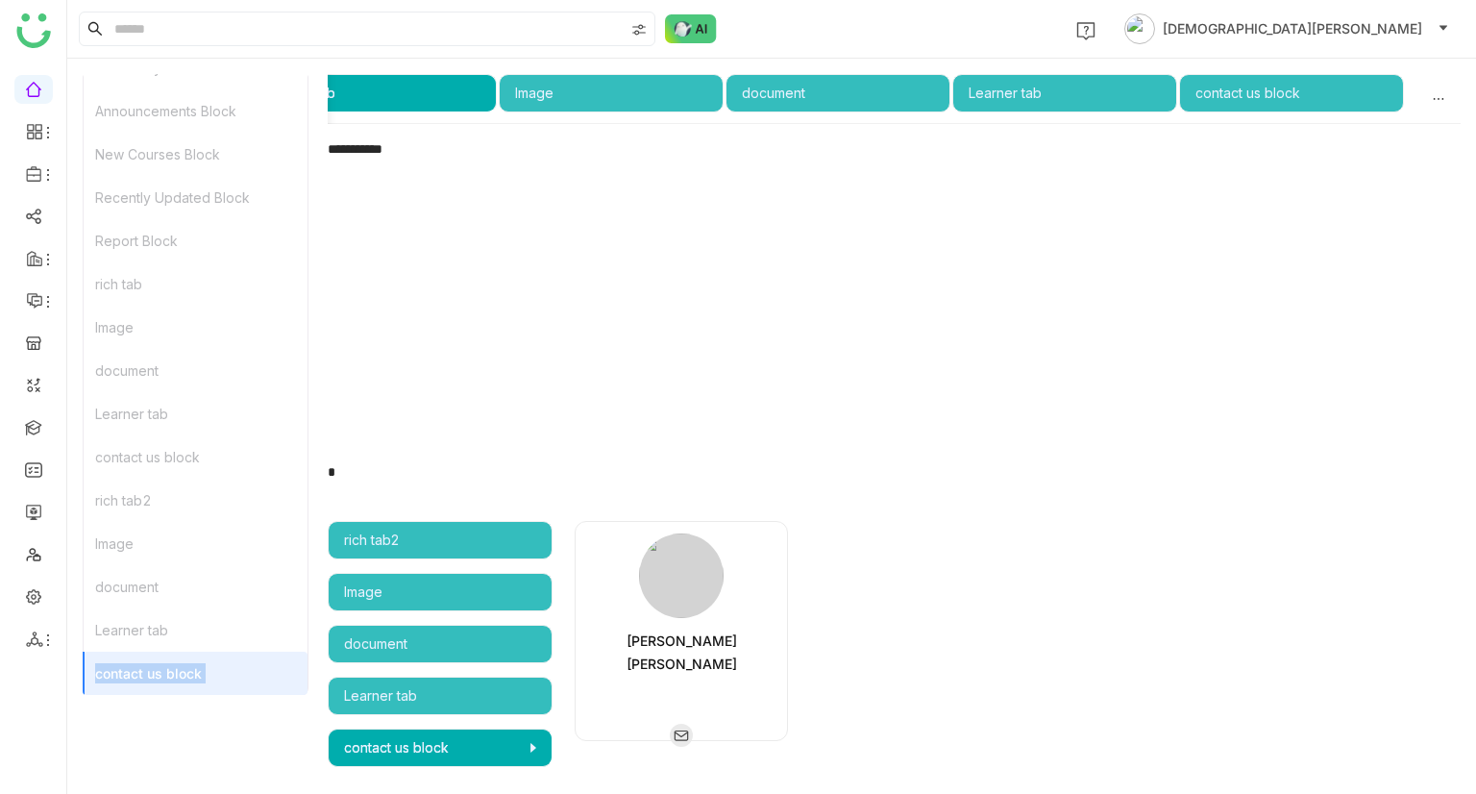
click at [176, 664] on div "contact us block" at bounding box center [196, 672] width 224 height 43
click at [159, 577] on div "document" at bounding box center [196, 586] width 224 height 43
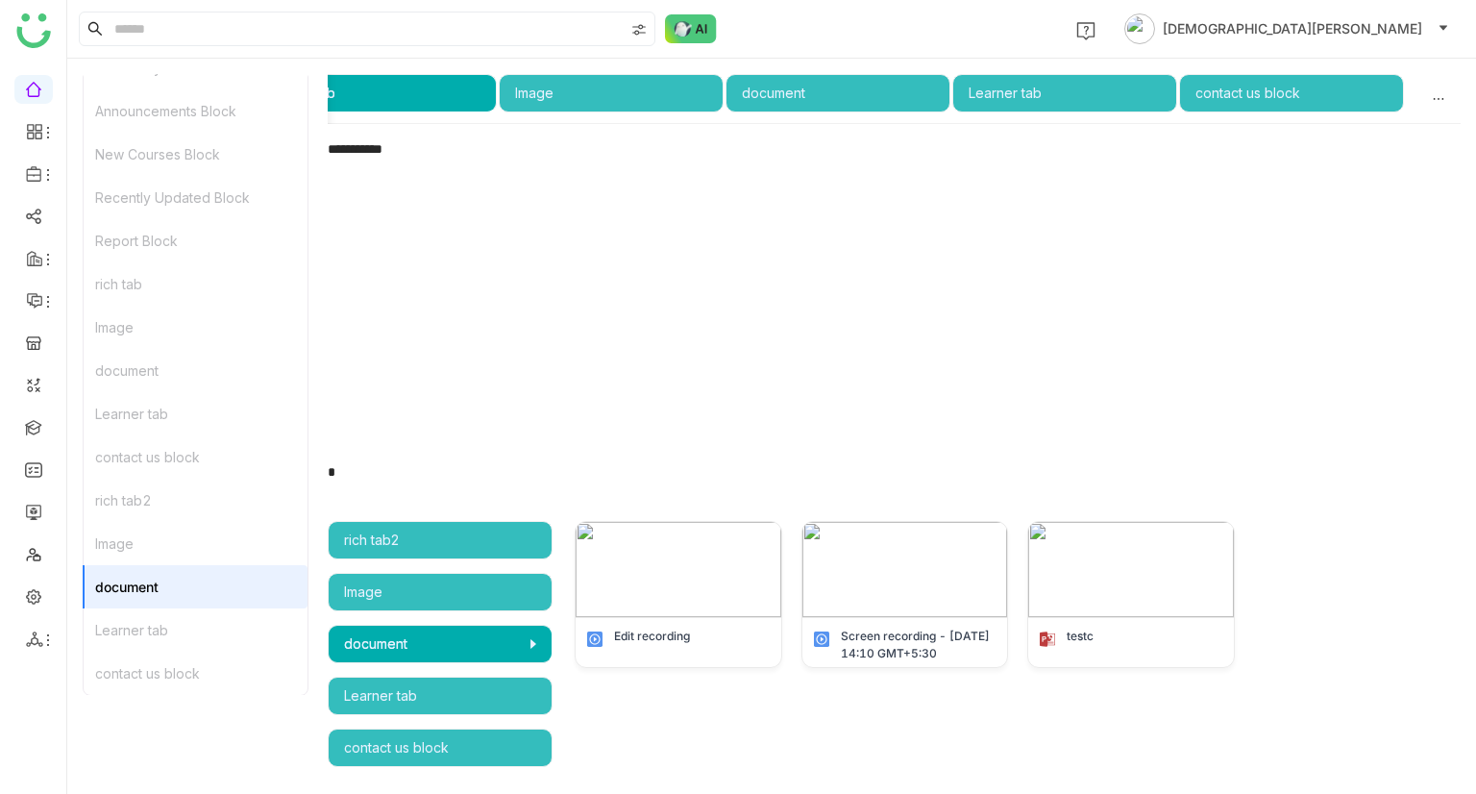
click at [171, 483] on div "rich tab2" at bounding box center [196, 500] width 224 height 43
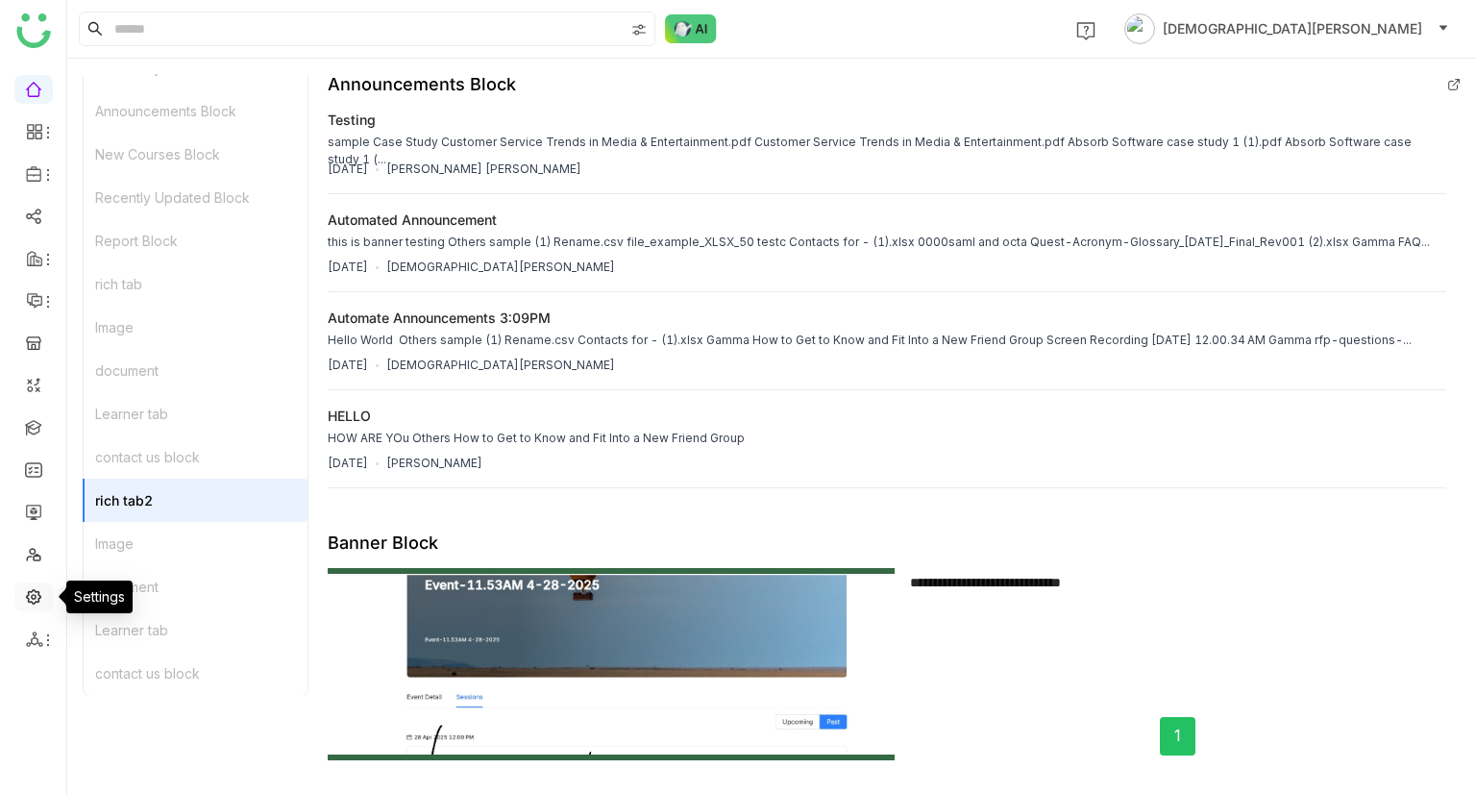
click at [34, 593] on link at bounding box center [33, 595] width 17 height 16
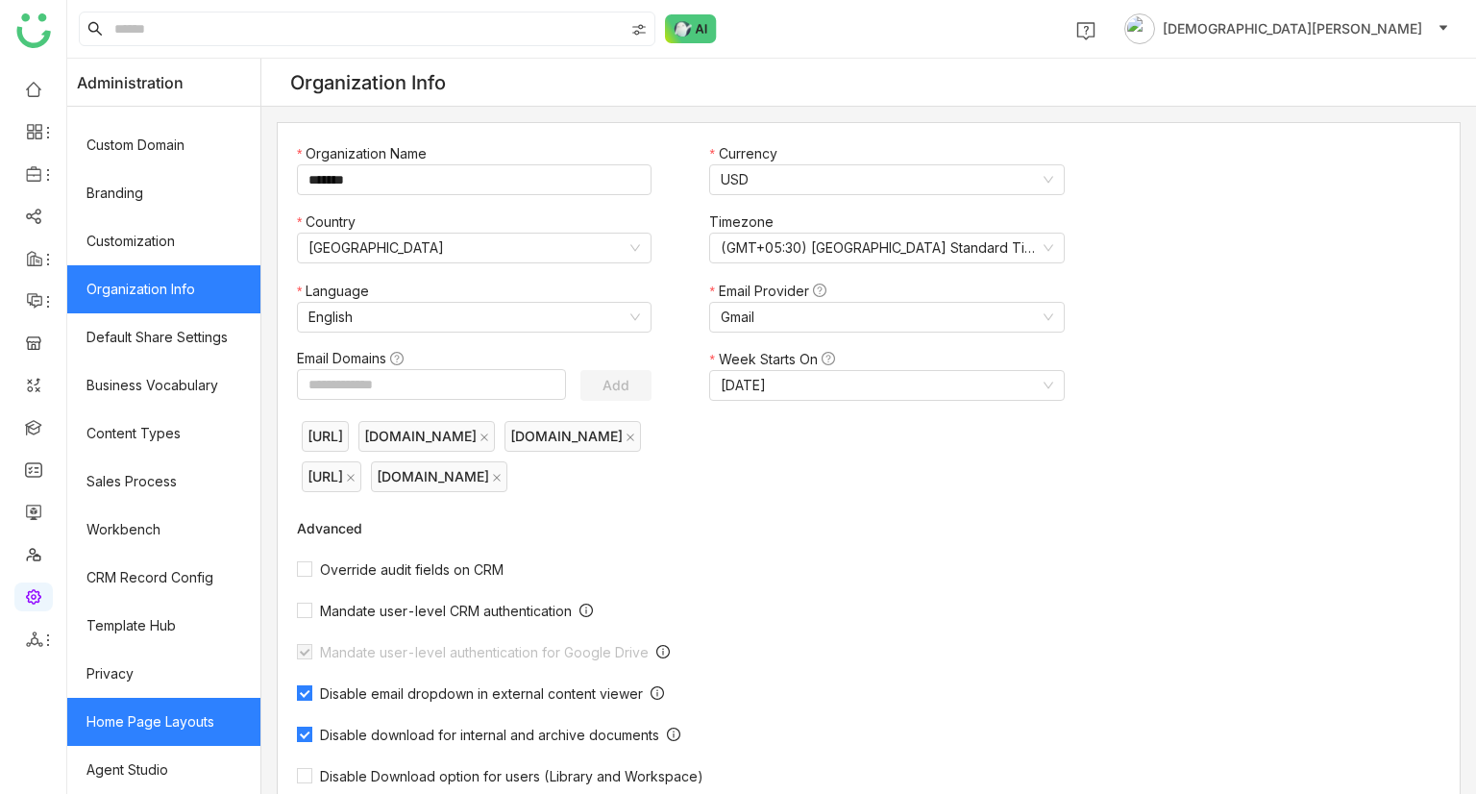
click at [184, 708] on link "Home Page Layouts" at bounding box center [163, 722] width 193 height 48
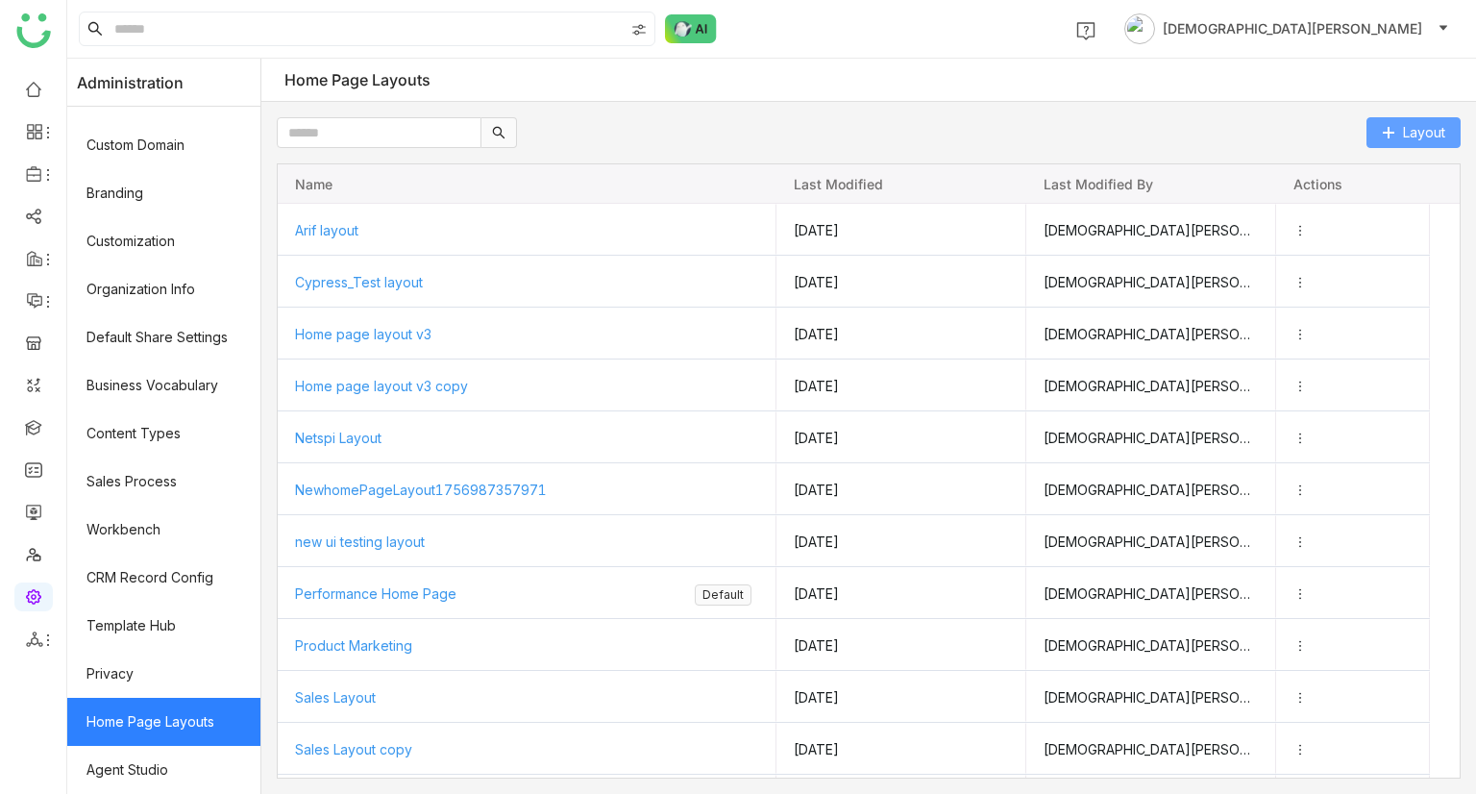
click at [1430, 122] on span "Layout" at bounding box center [1424, 132] width 42 height 21
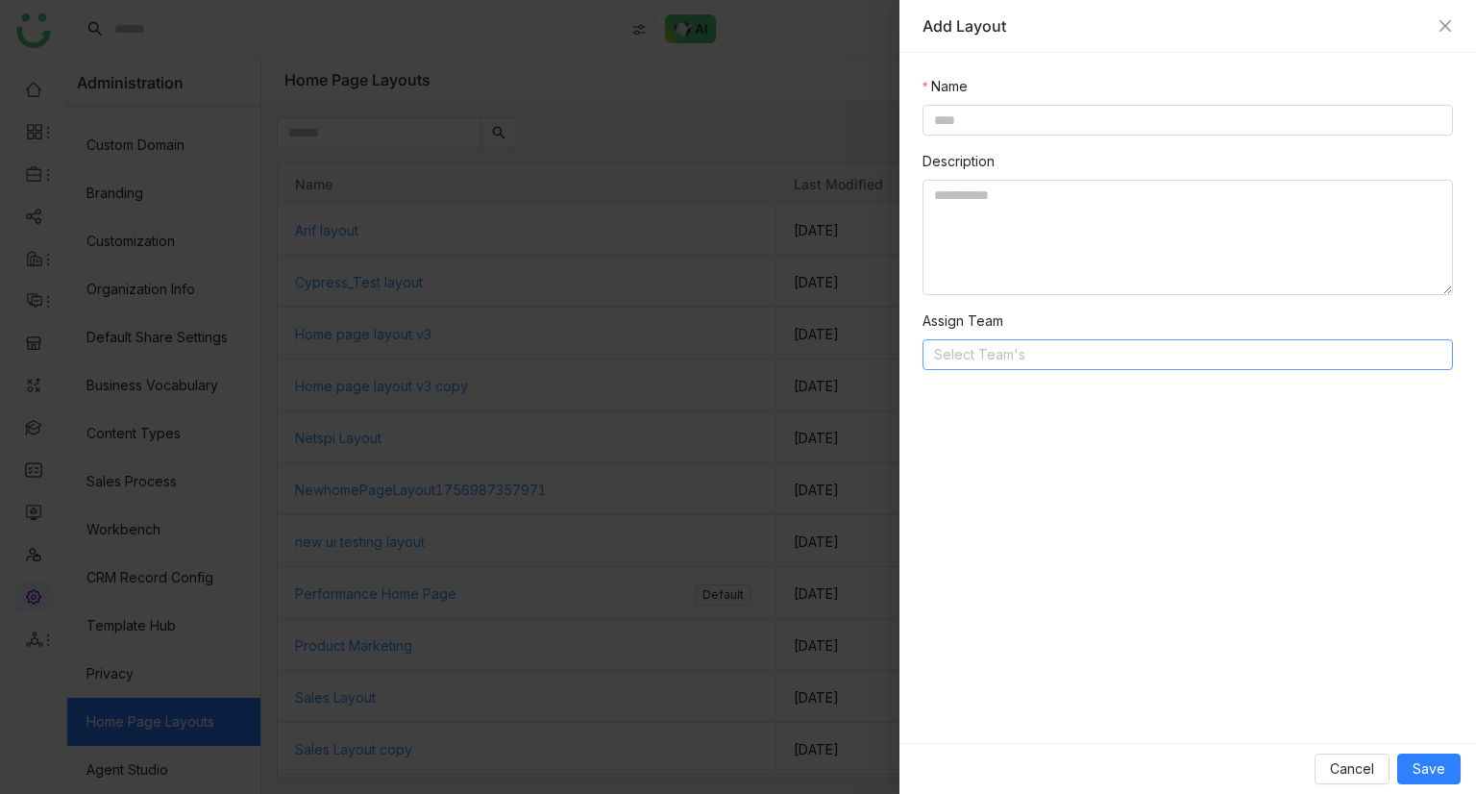
click at [994, 347] on nz-select-top-control "Select Team's" at bounding box center [1187, 354] width 530 height 31
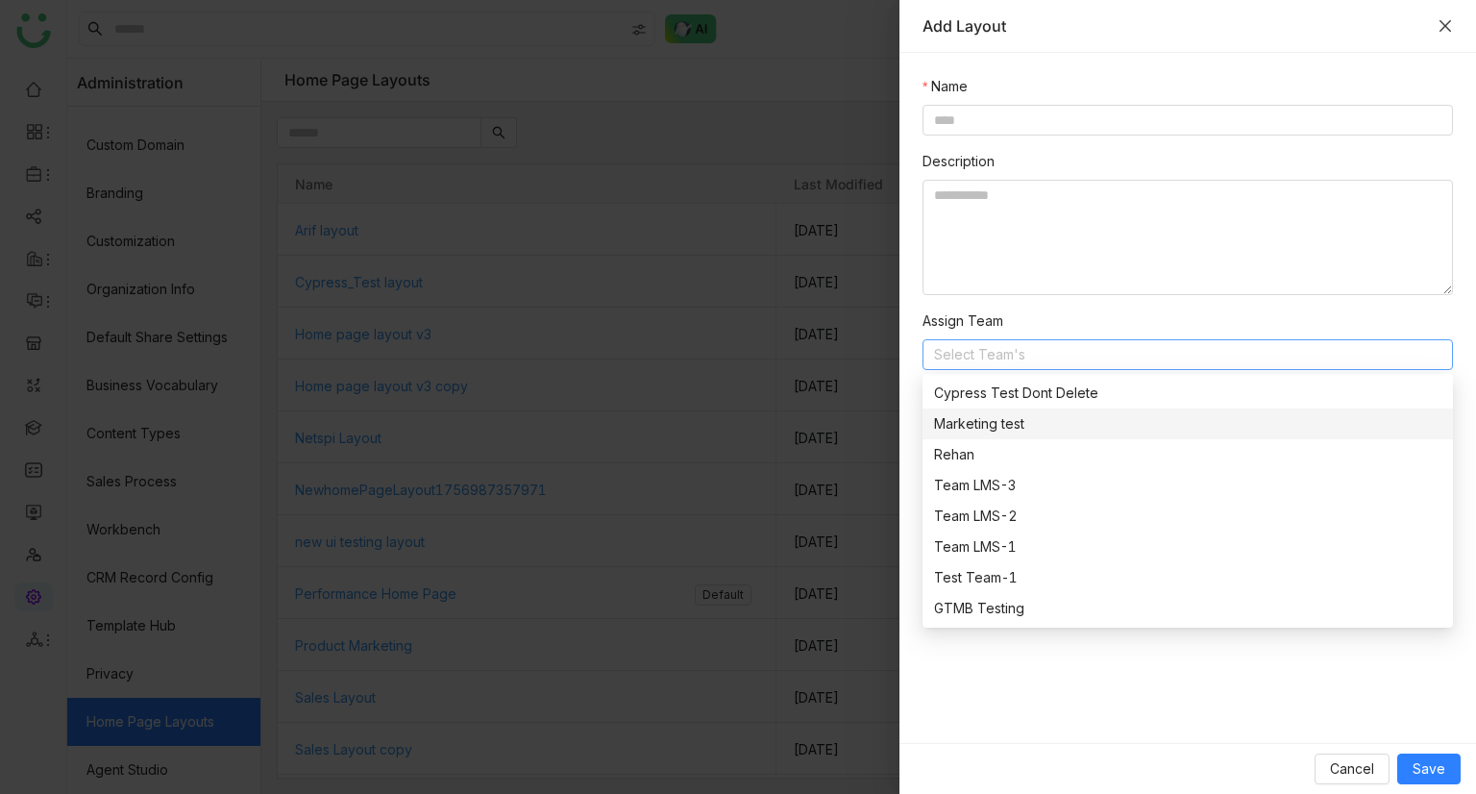
click at [1450, 22] on icon "Close" at bounding box center [1444, 25] width 15 height 15
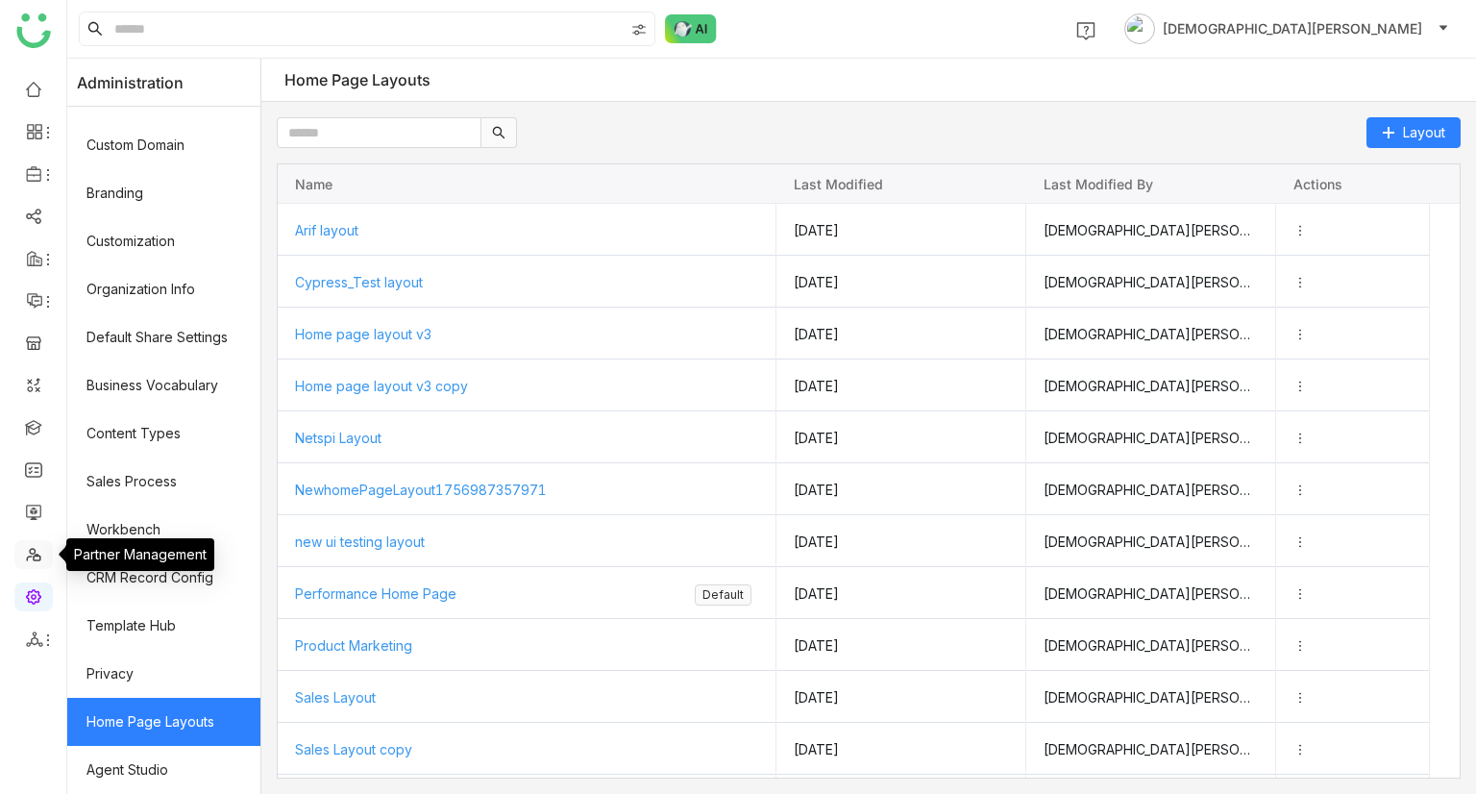
click at [35, 555] on link at bounding box center [33, 553] width 17 height 16
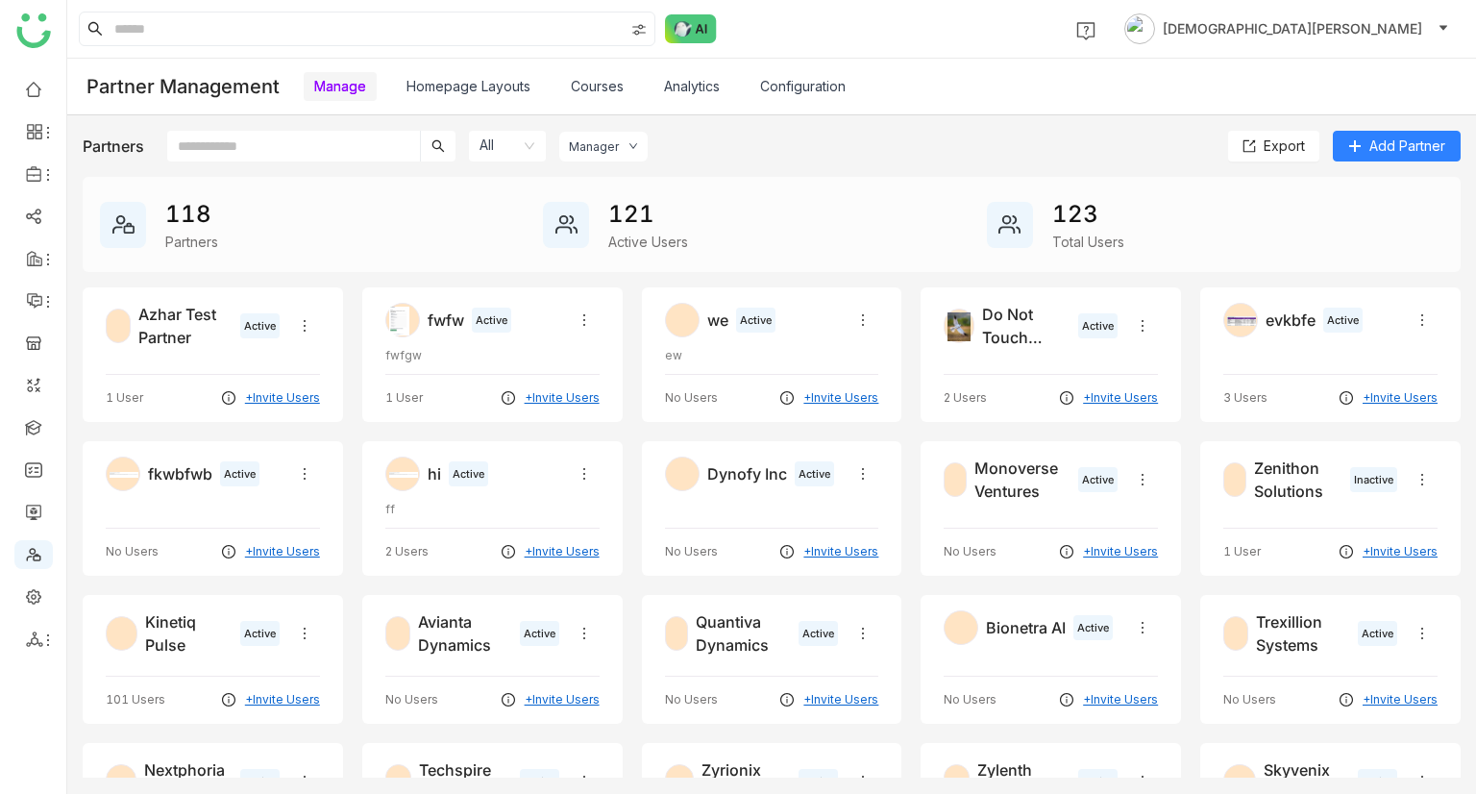
click at [500, 86] on link "Homepage Layouts" at bounding box center [468, 86] width 124 height 16
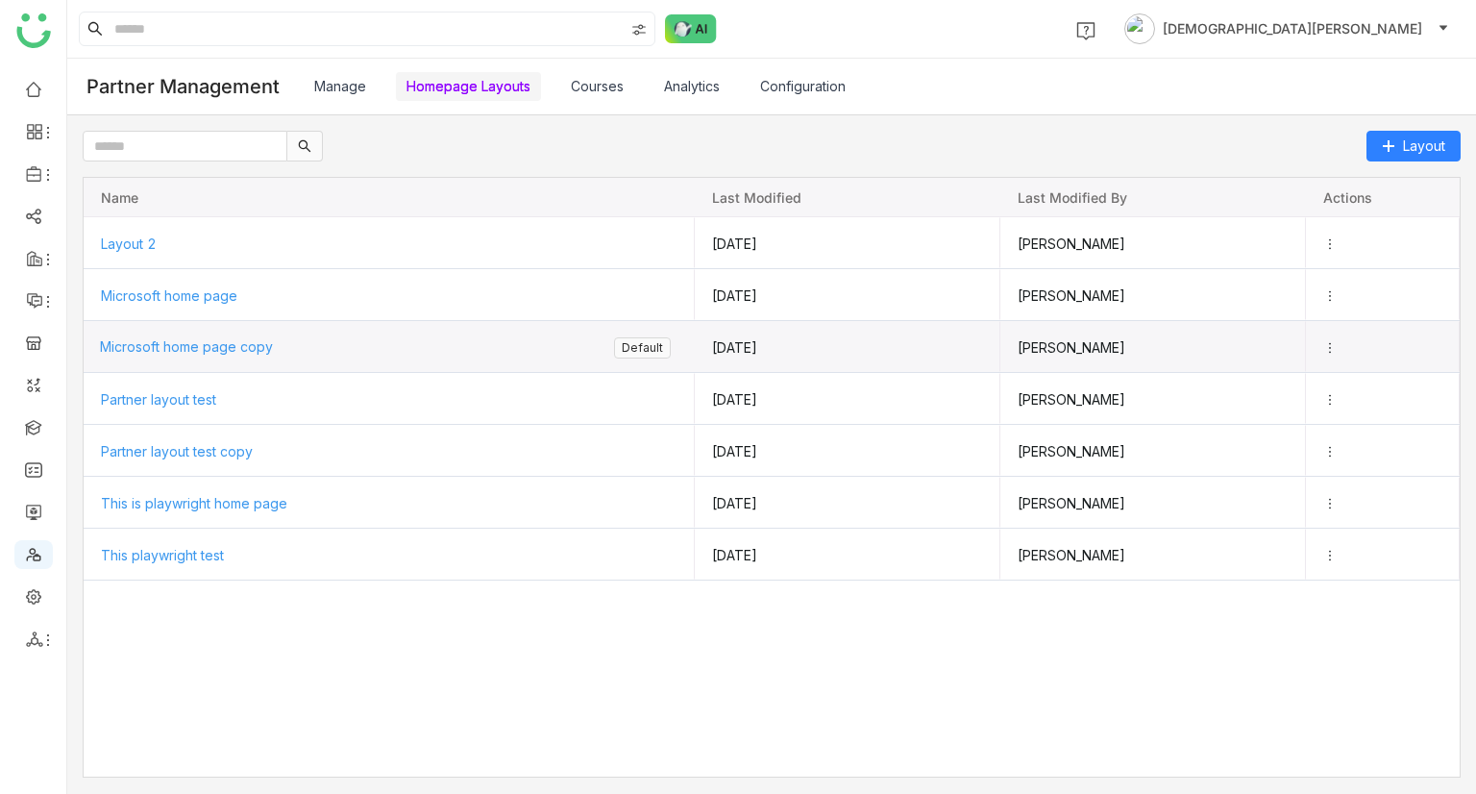
click at [208, 353] on div "Microsoft home page copy" at bounding box center [357, 346] width 514 height 51
click at [209, 350] on span "Microsoft home page copy" at bounding box center [186, 346] width 173 height 16
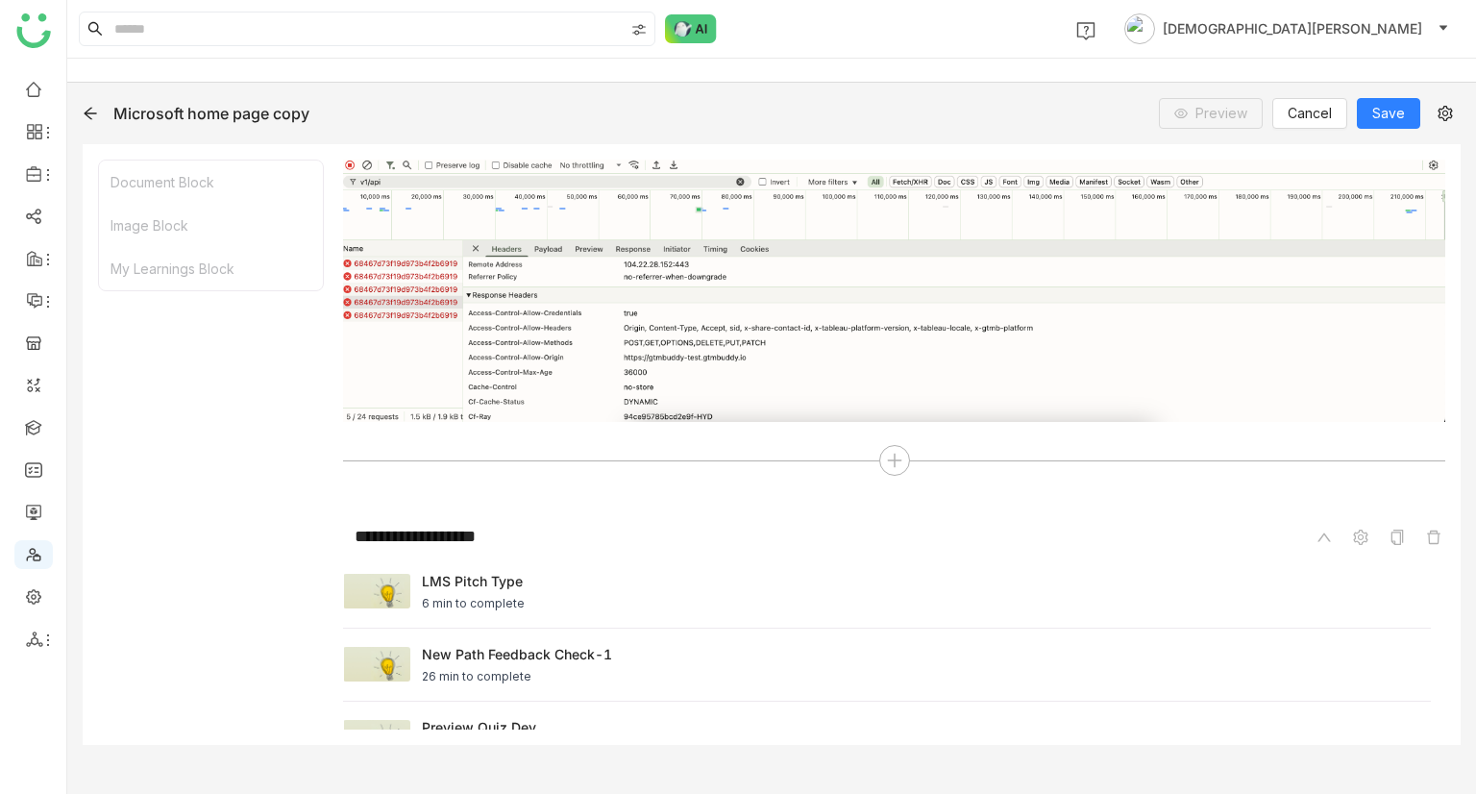
scroll to position [592, 0]
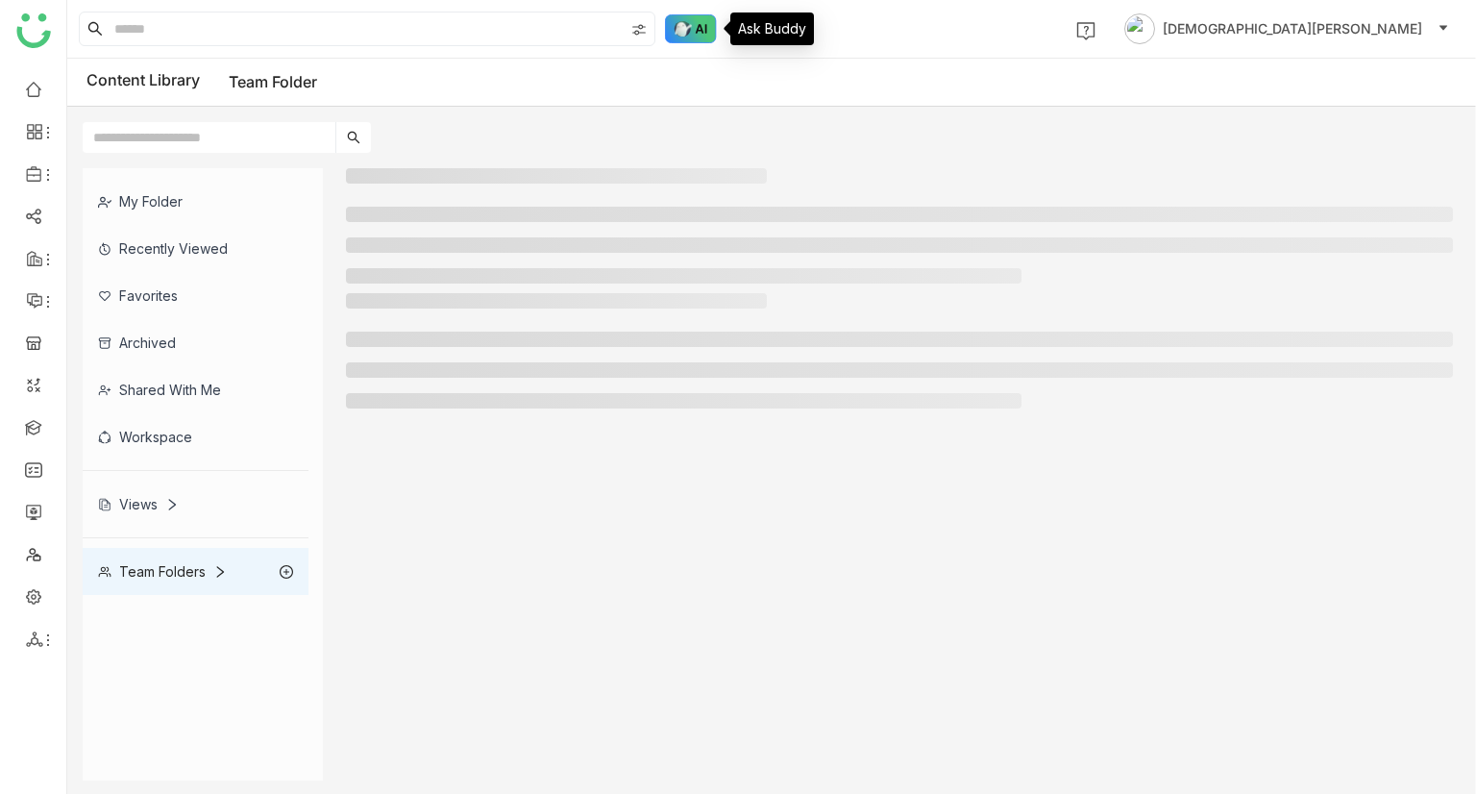
click at [676, 28] on img at bounding box center [691, 28] width 52 height 29
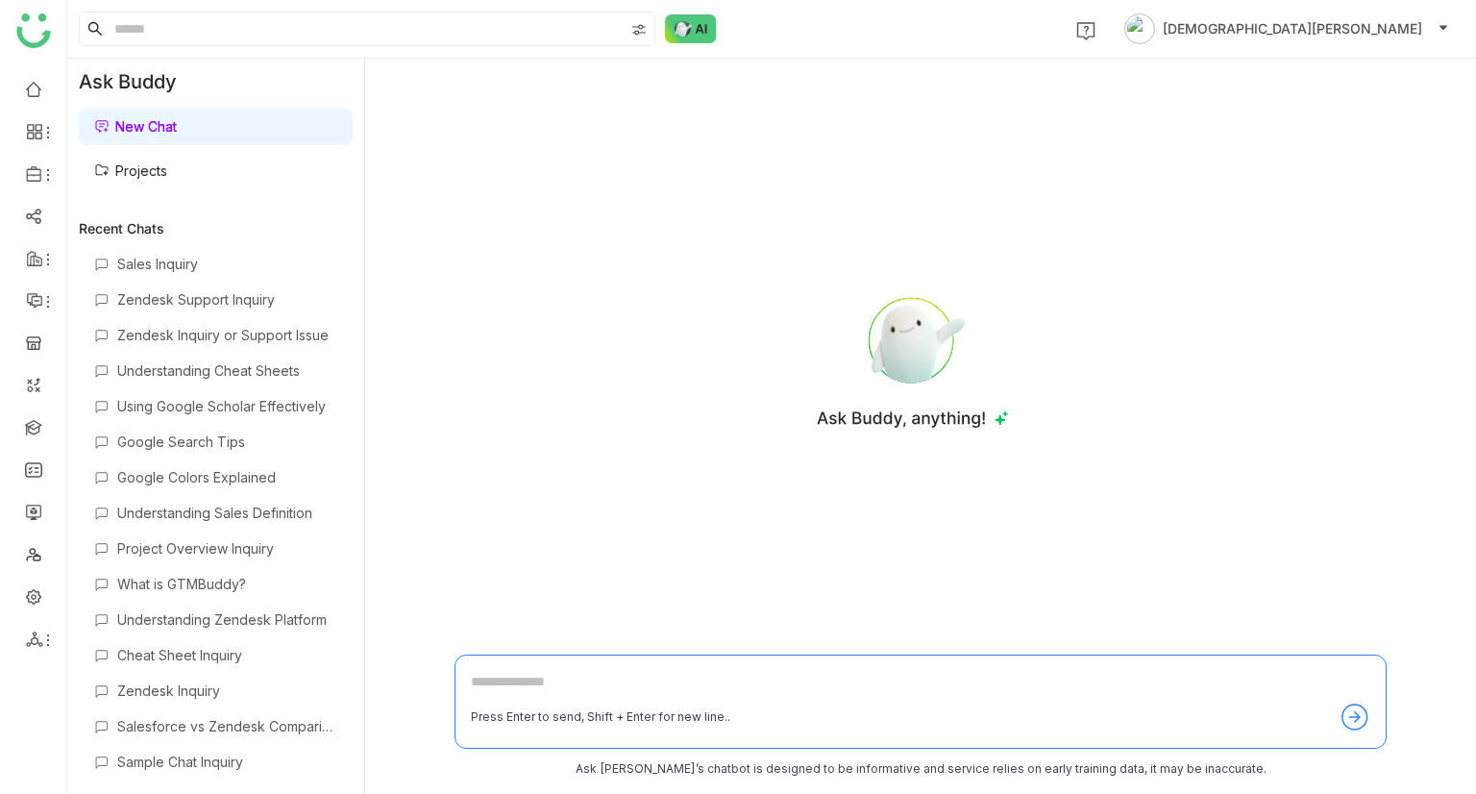
drag, startPoint x: 158, startPoint y: 175, endPoint x: 178, endPoint y: 174, distance: 20.2
click at [158, 175] on link "Projects" at bounding box center [130, 170] width 73 height 16
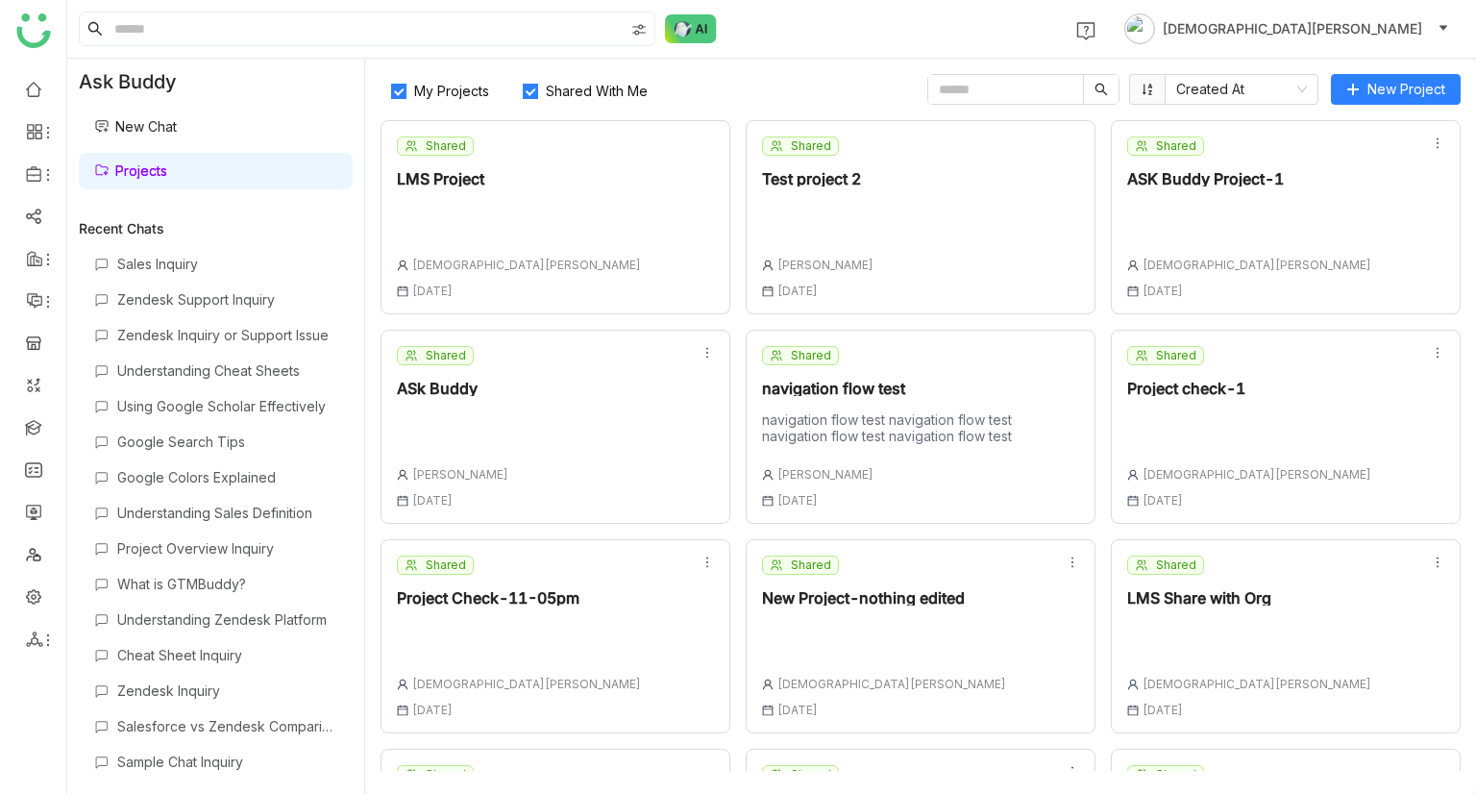
click at [622, 205] on div "Shared LMS Project [PERSON_NAME] [DATE]" at bounding box center [555, 217] width 350 height 194
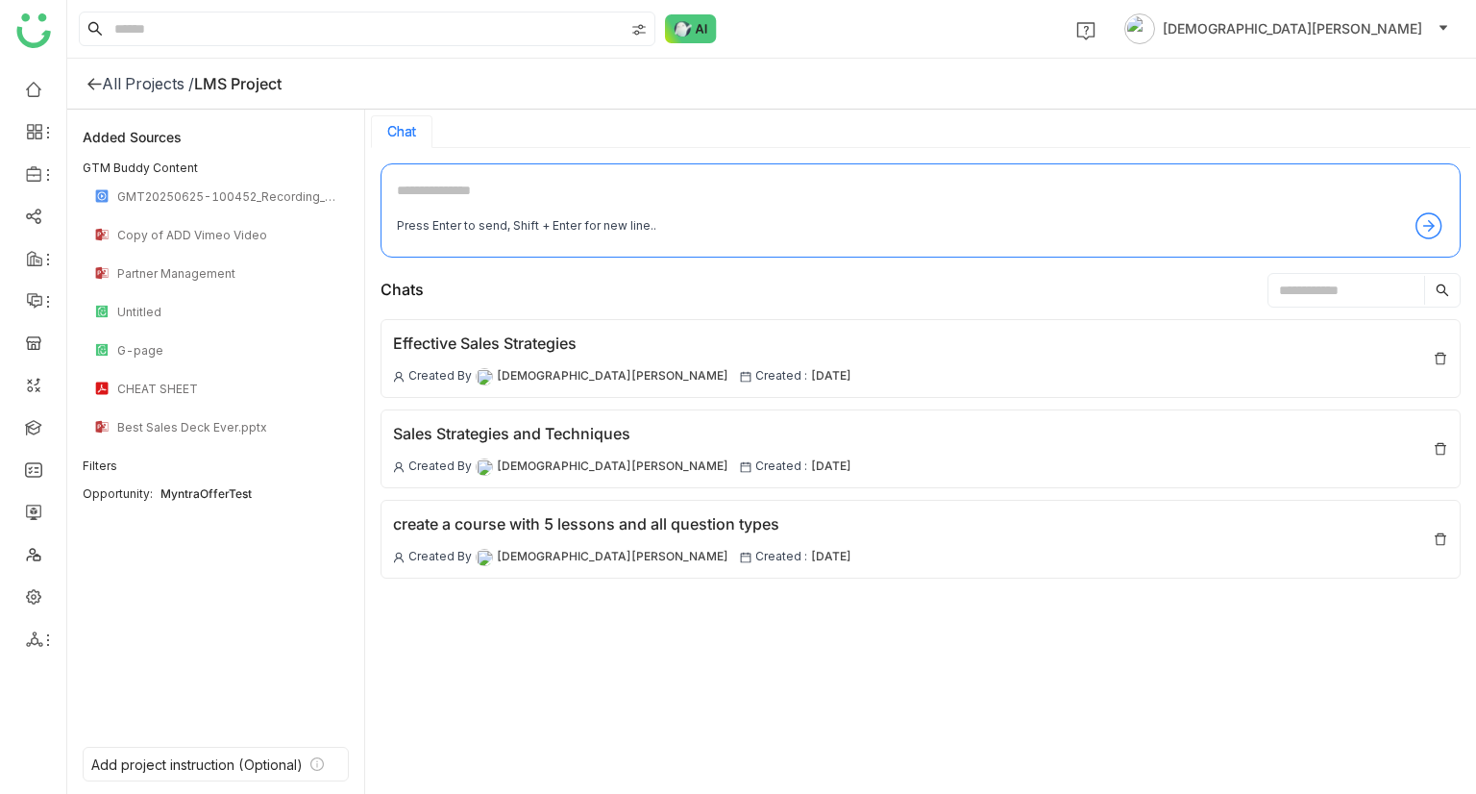
click at [92, 90] on div at bounding box center [93, 83] width 15 height 19
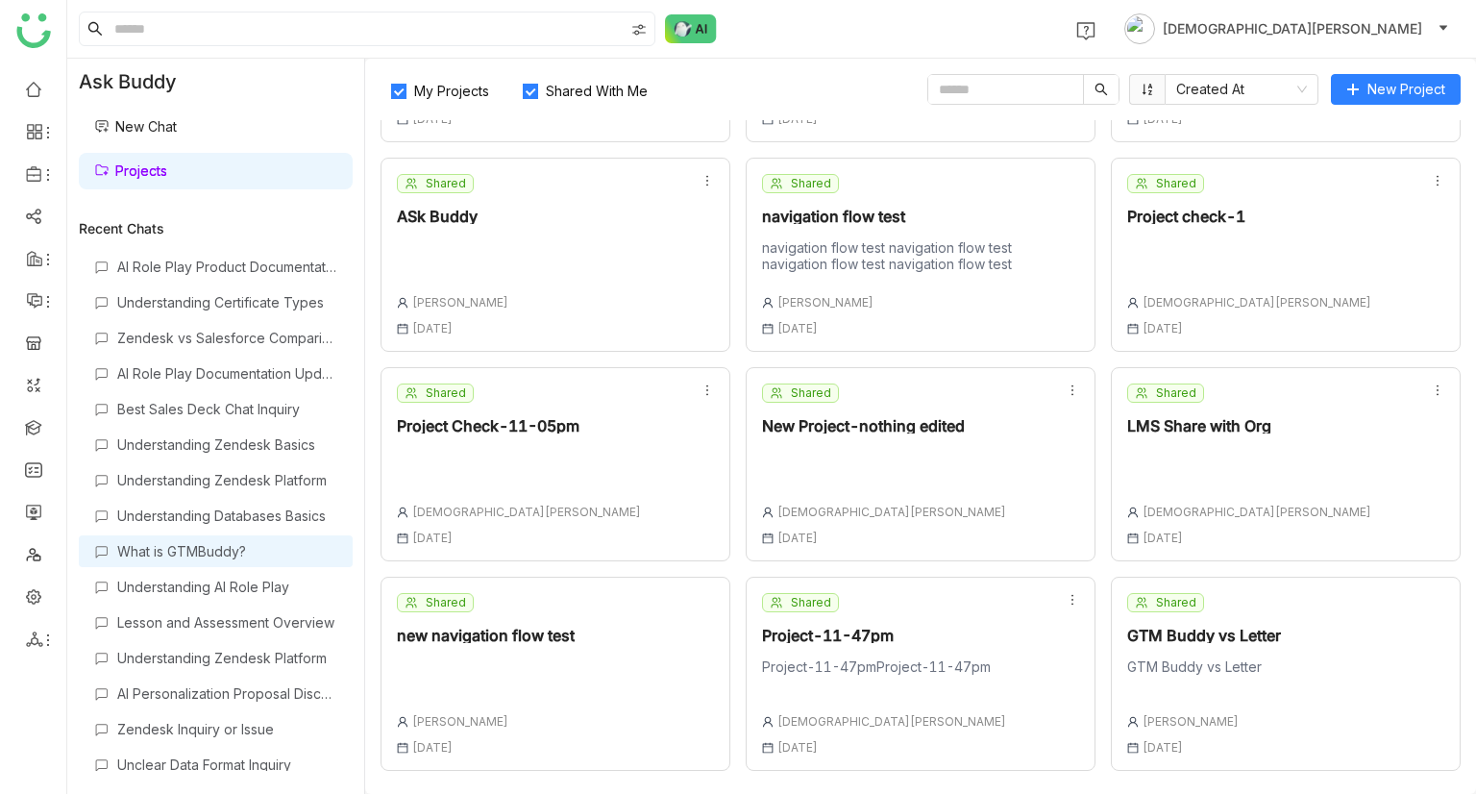
scroll to position [1241, 0]
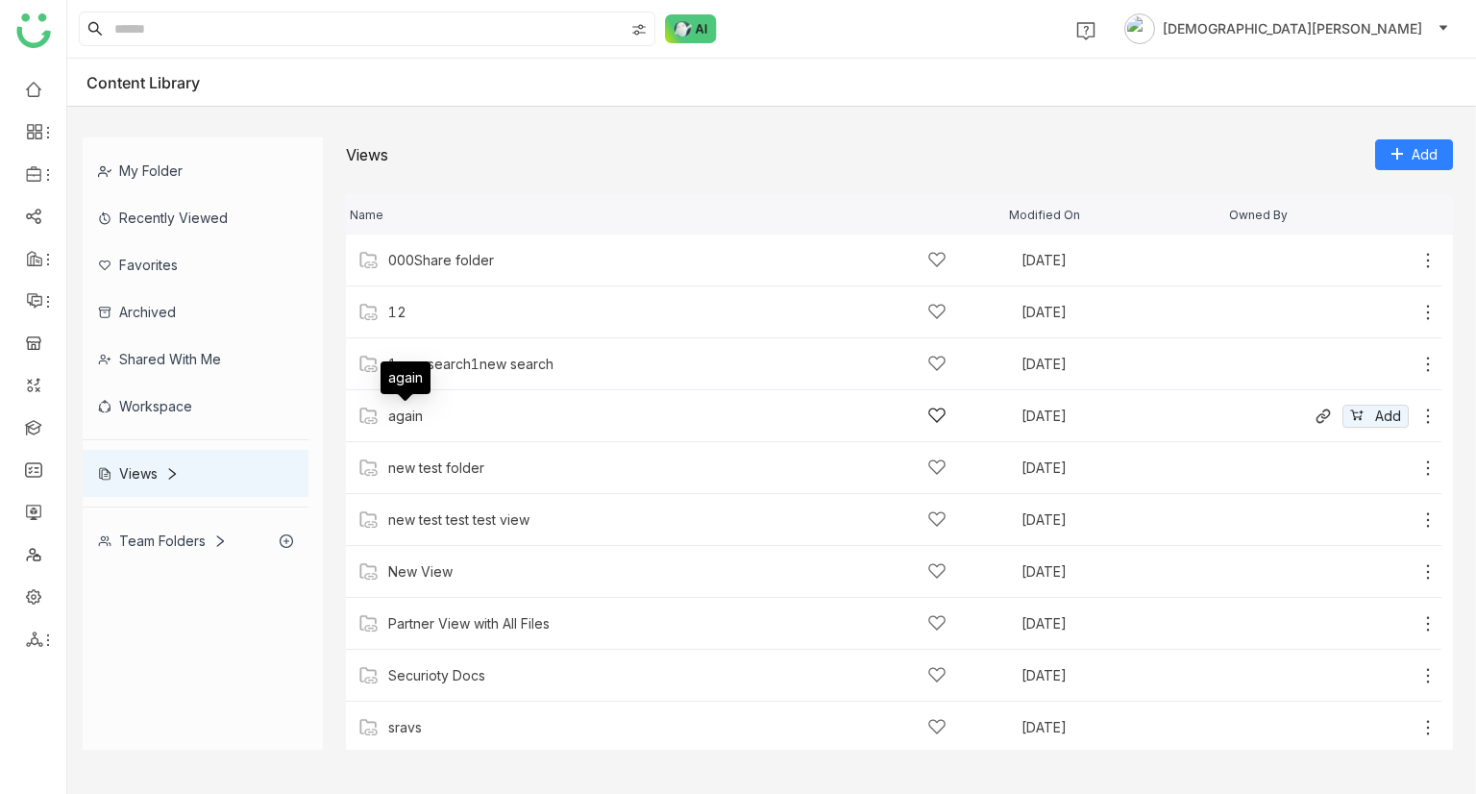
click at [407, 411] on div "again" at bounding box center [405, 415] width 35 height 15
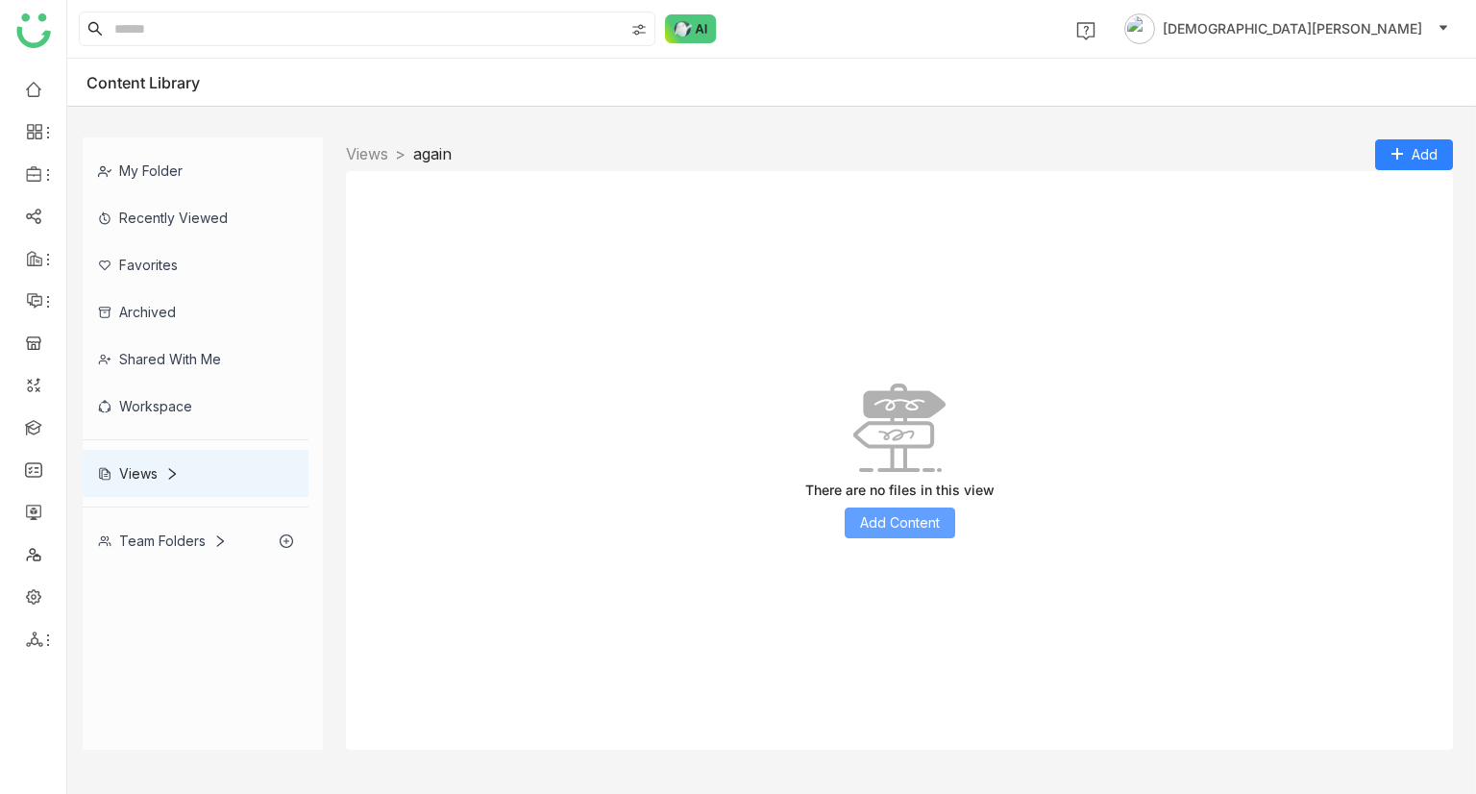
click at [895, 522] on span "Add Content" at bounding box center [900, 522] width 80 height 21
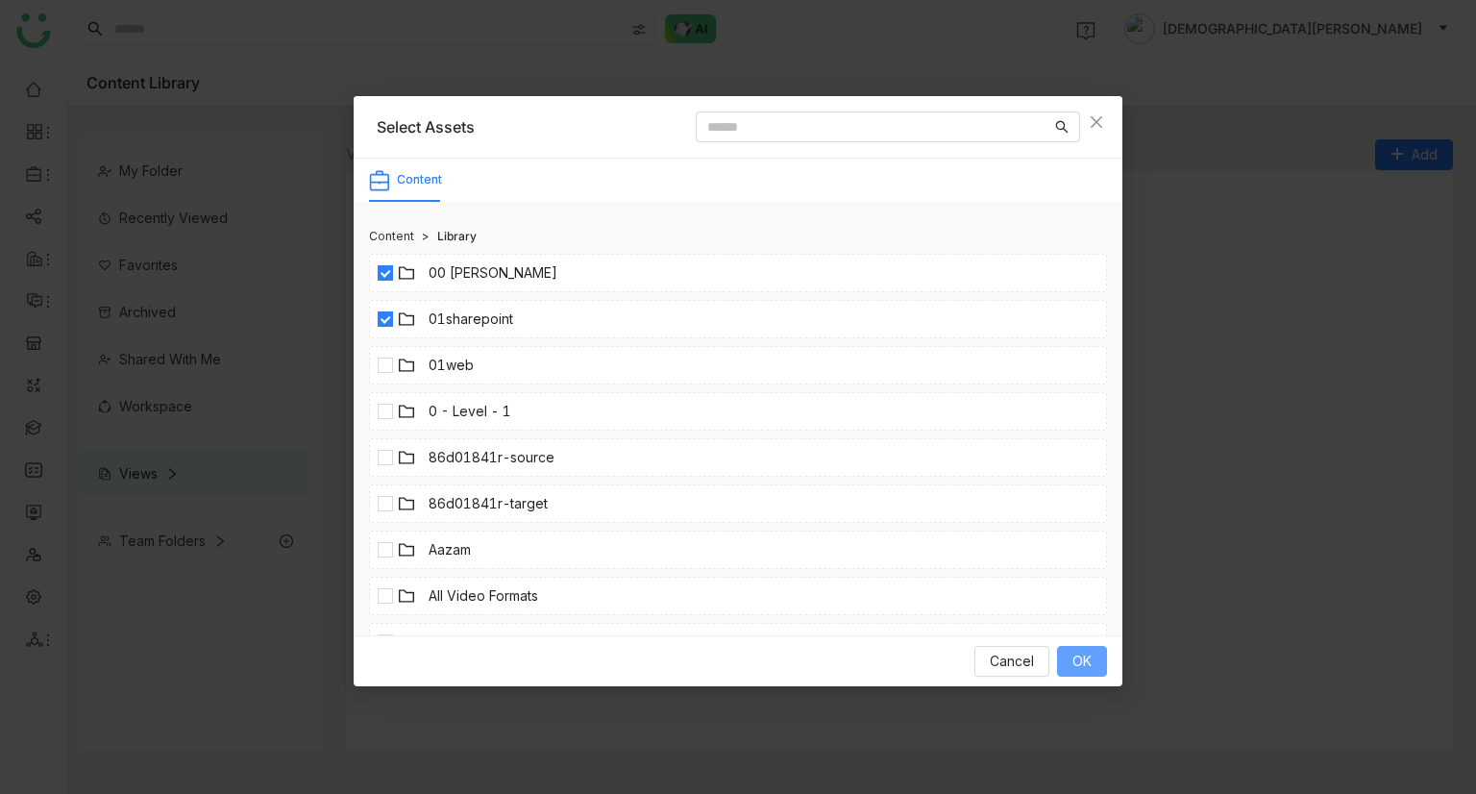
click at [1069, 656] on button "OK" at bounding box center [1082, 661] width 50 height 31
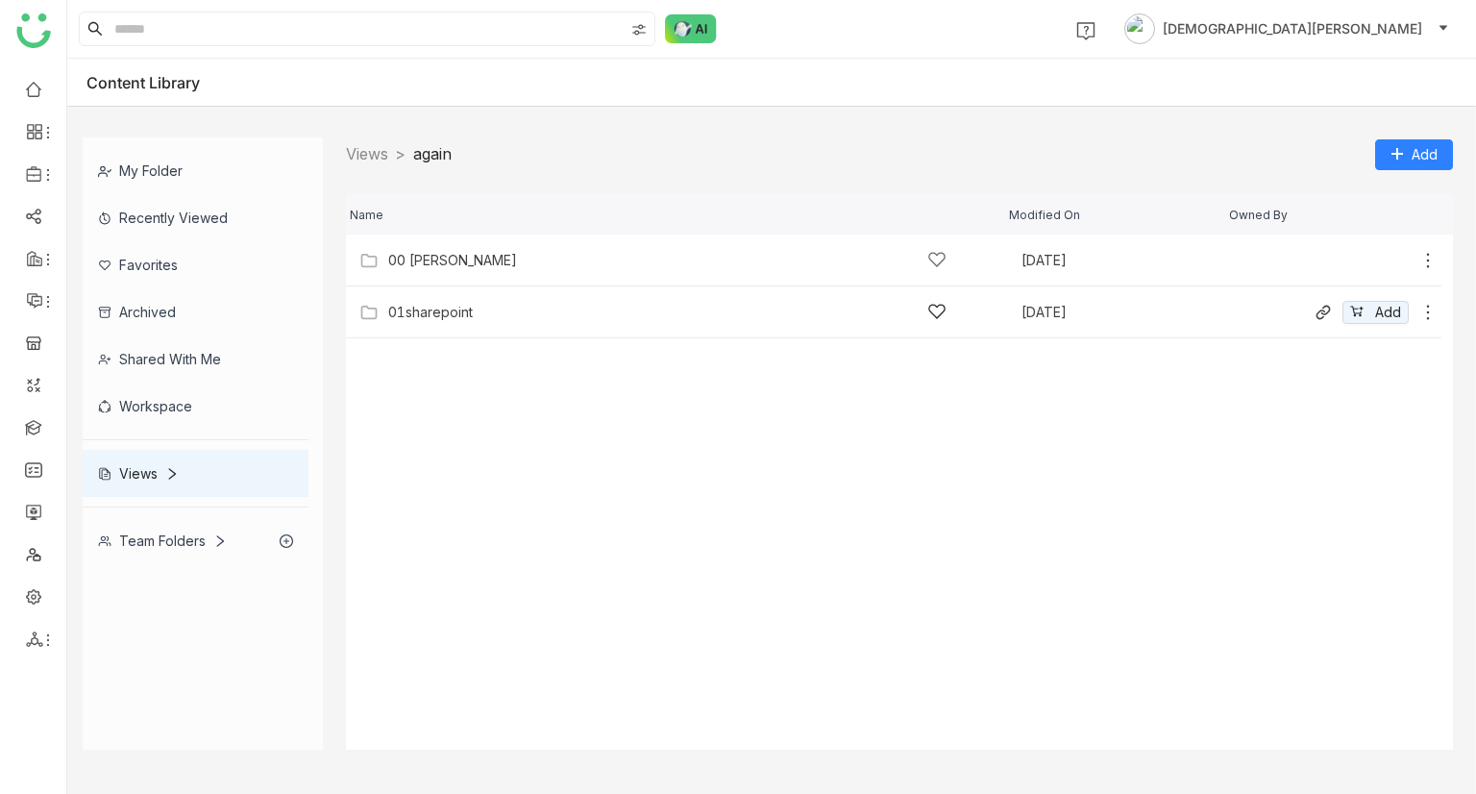
click at [441, 296] on div "01sharepoint Sep 22, 2025 Add" at bounding box center [893, 312] width 1095 height 52
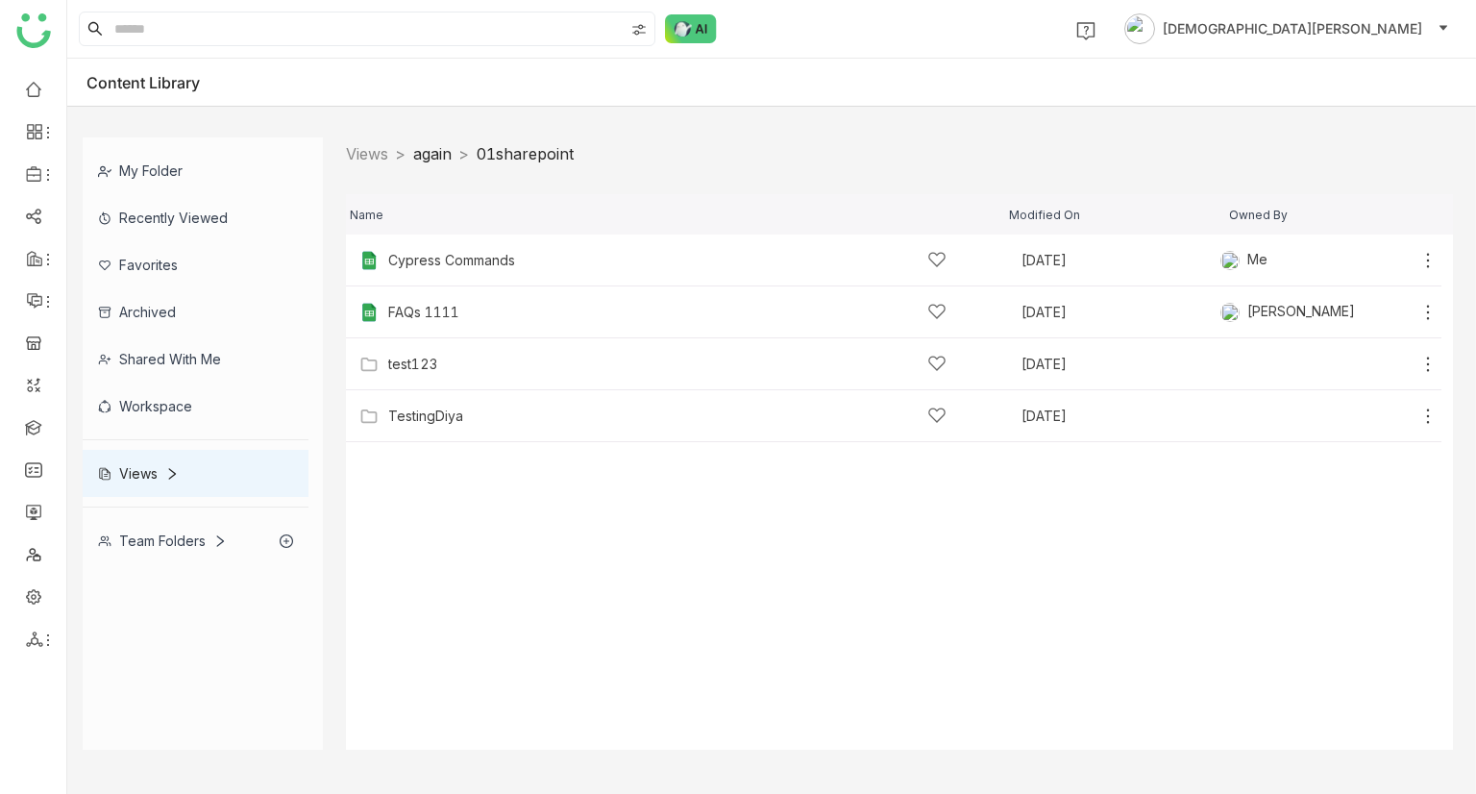
click at [446, 158] on link "again" at bounding box center [432, 153] width 38 height 19
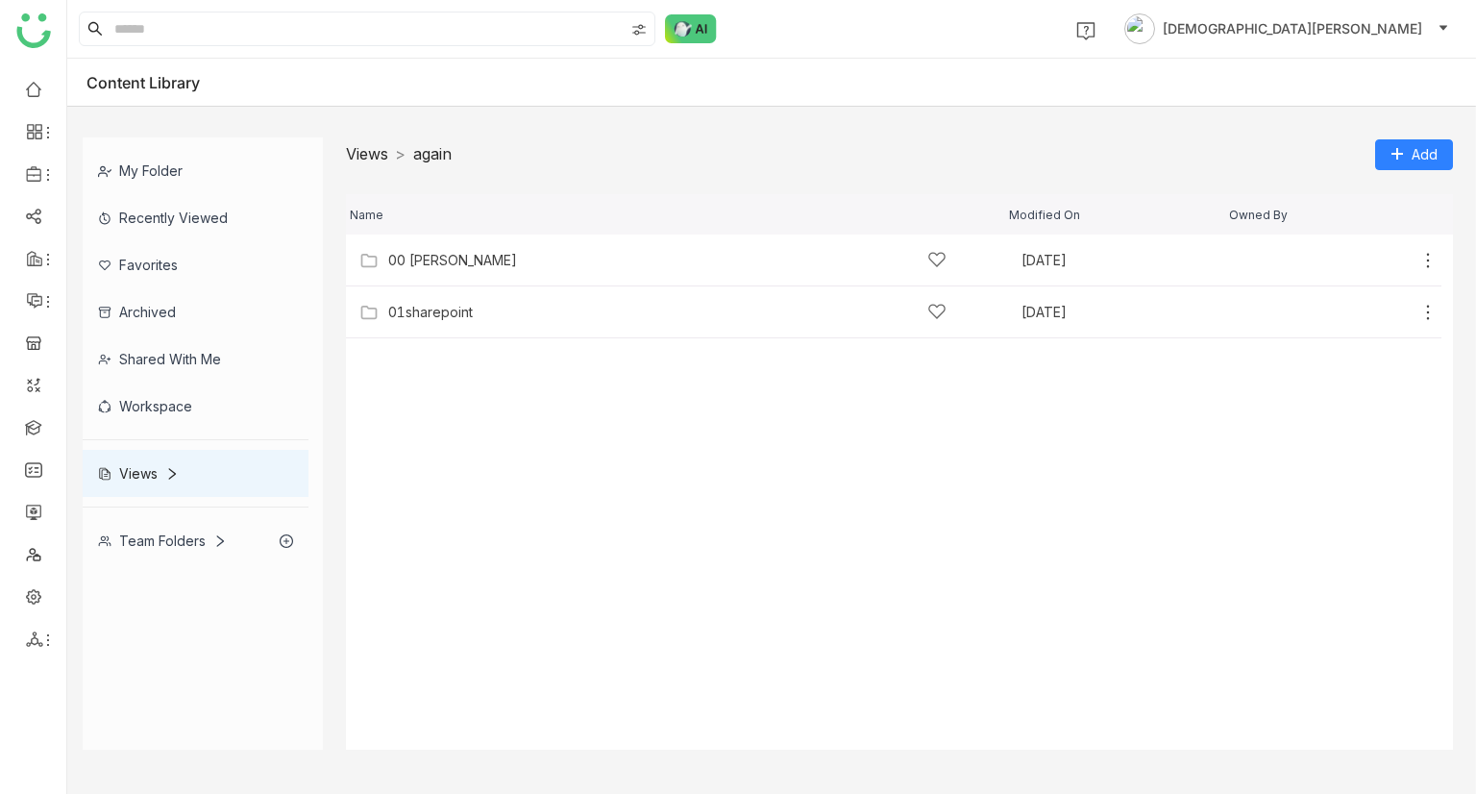
click at [377, 155] on link "Views" at bounding box center [367, 153] width 42 height 19
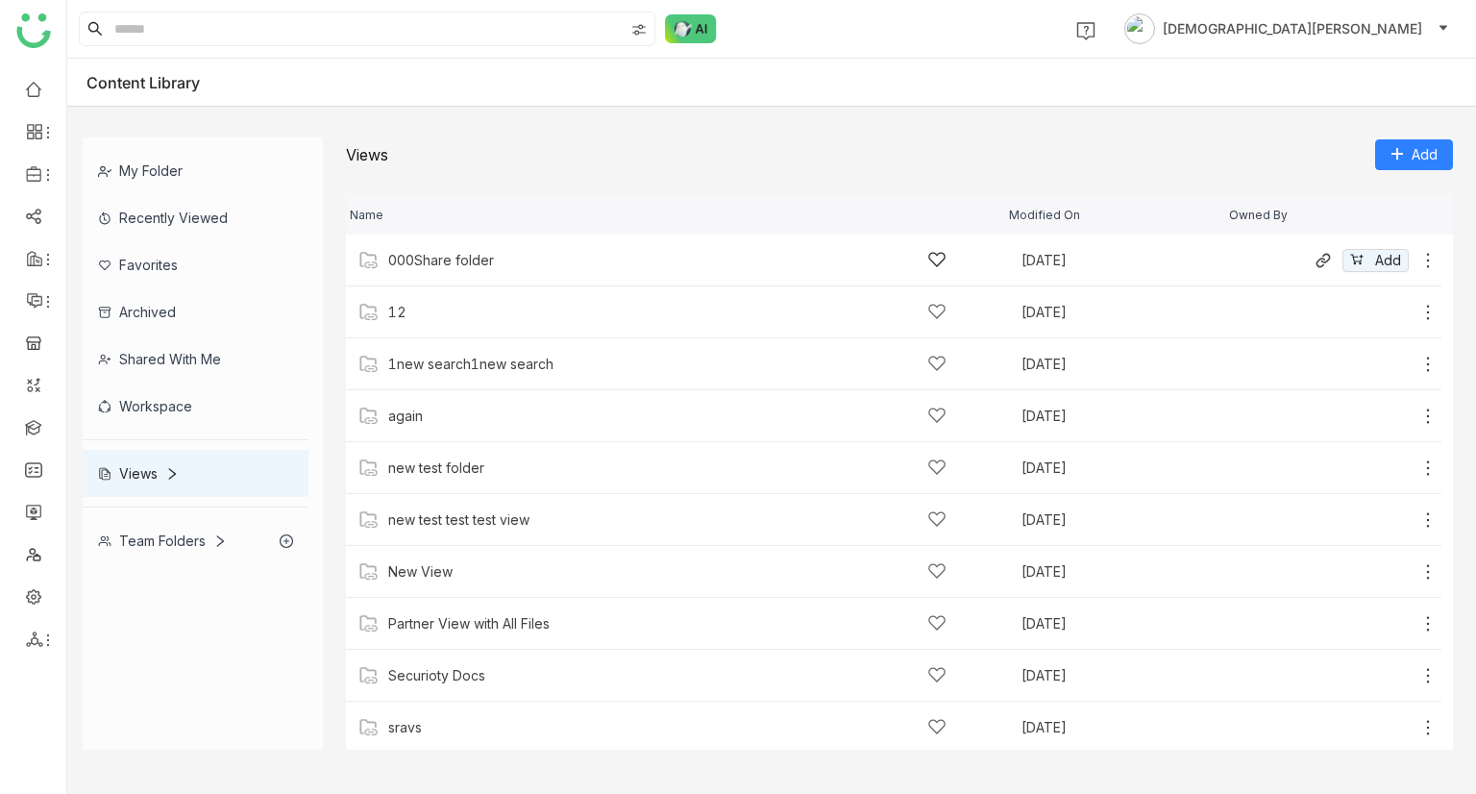
click at [487, 251] on div "000Share folder" at bounding box center [667, 260] width 558 height 20
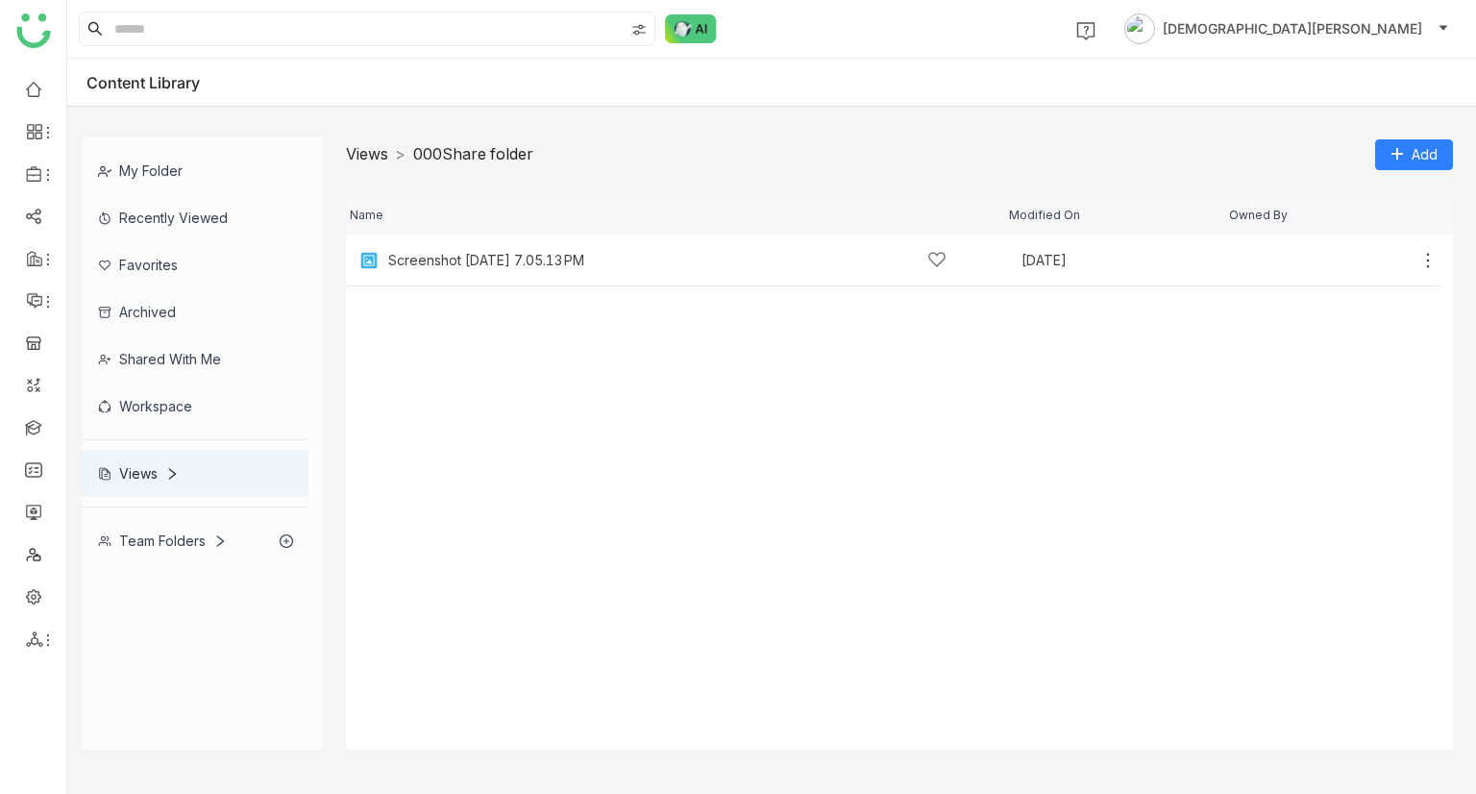
click at [351, 155] on link "Views" at bounding box center [367, 153] width 42 height 19
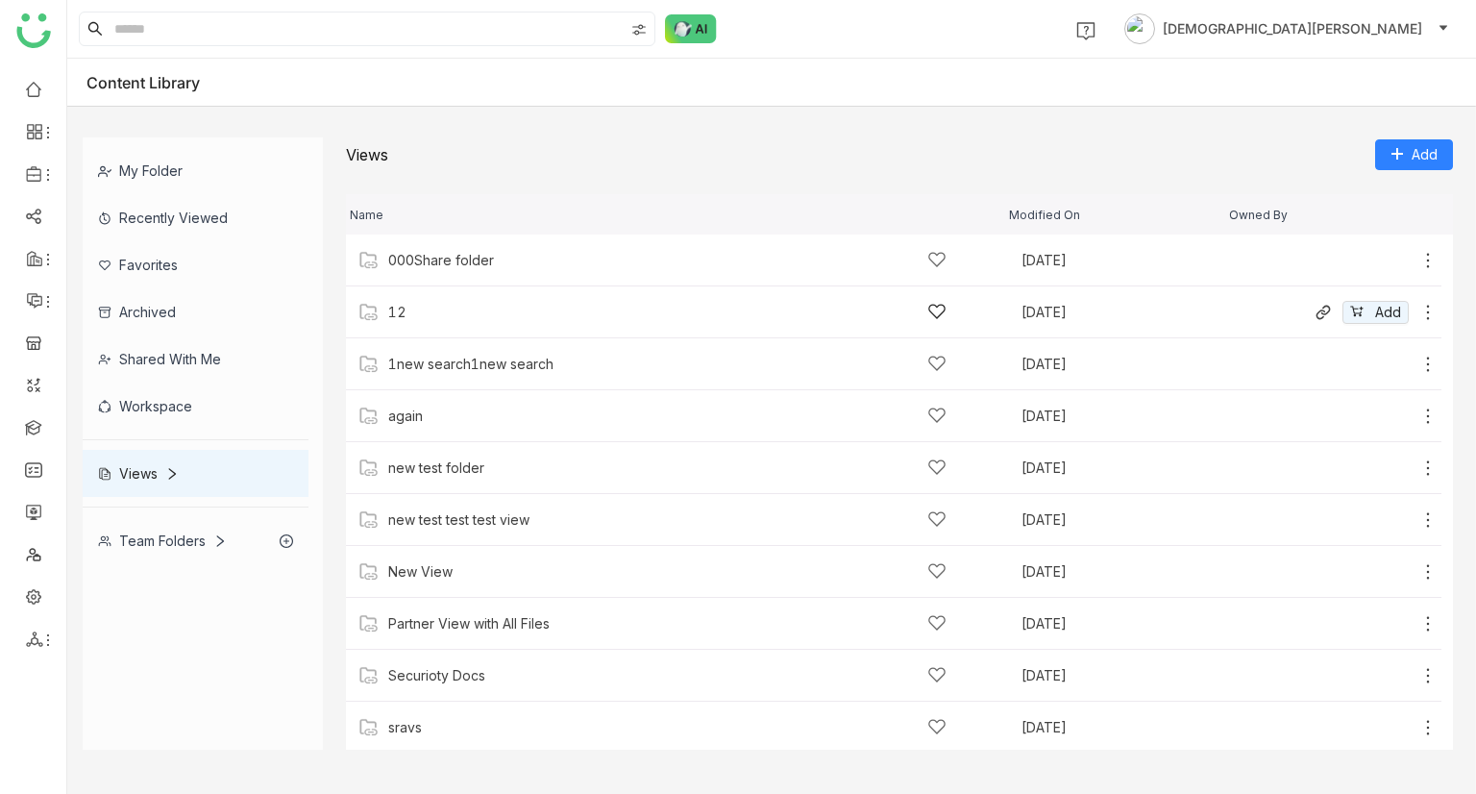
click at [408, 307] on div "12" at bounding box center [667, 312] width 558 height 20
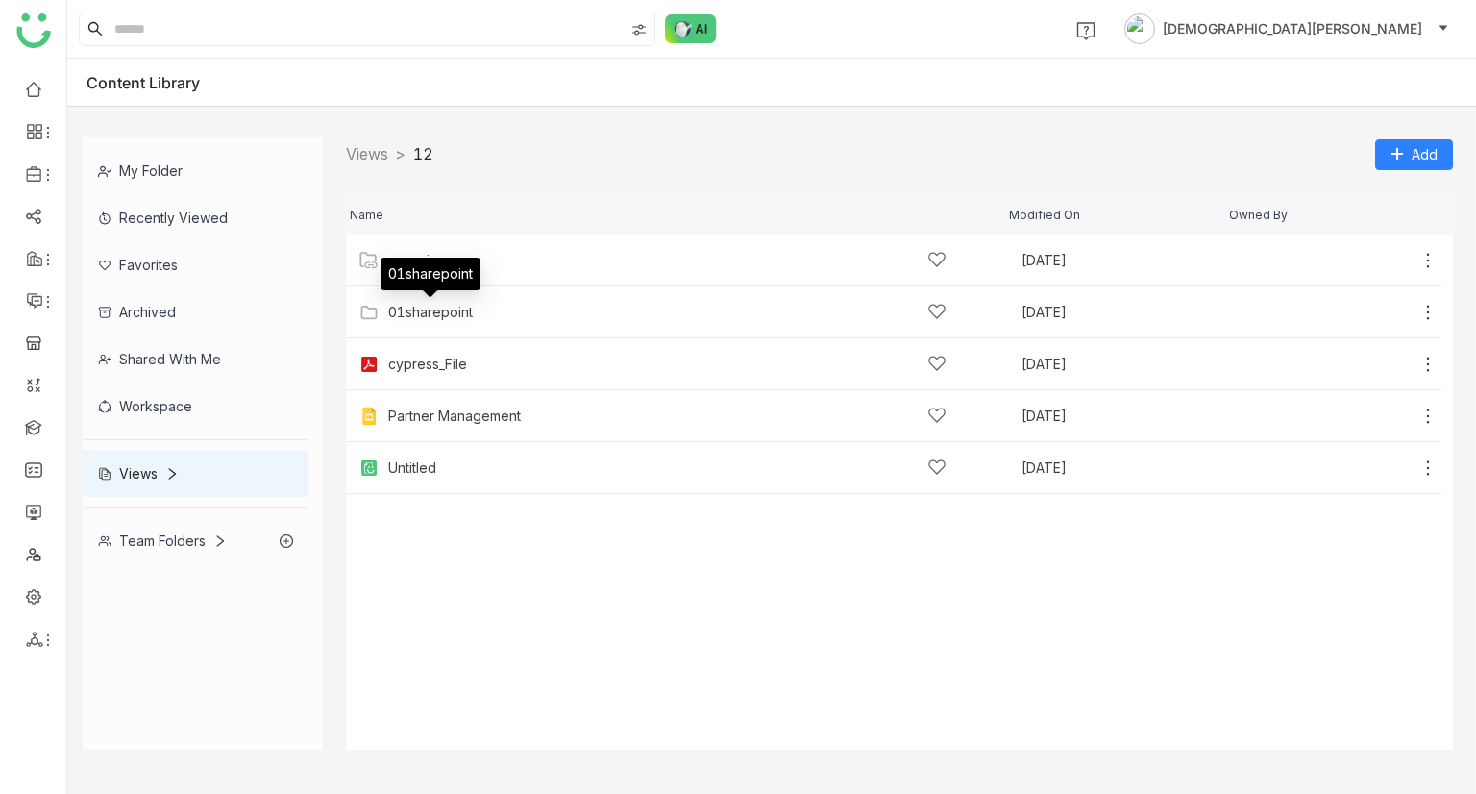
click at [420, 299] on div "01sharepoint" at bounding box center [430, 281] width 100 height 46
click at [163, 524] on div "Team Folders" at bounding box center [196, 540] width 226 height 47
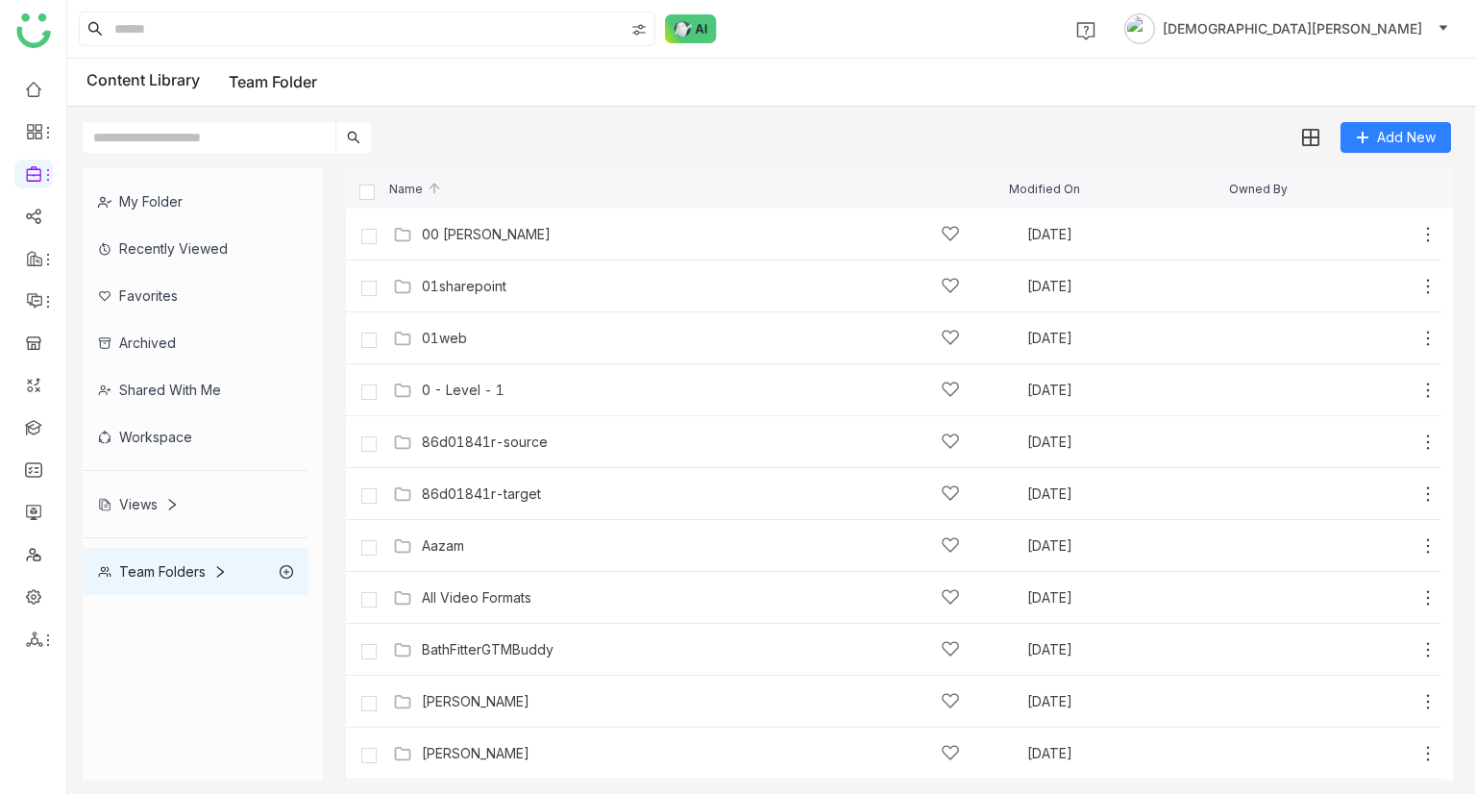
click at [168, 585] on div "Team Folders" at bounding box center [196, 571] width 226 height 47
click at [457, 216] on div "00 Arif Folder Sep 22, 2025 Add" at bounding box center [893, 235] width 1095 height 52
click at [465, 229] on div "00 Arif Folder" at bounding box center [486, 234] width 129 height 15
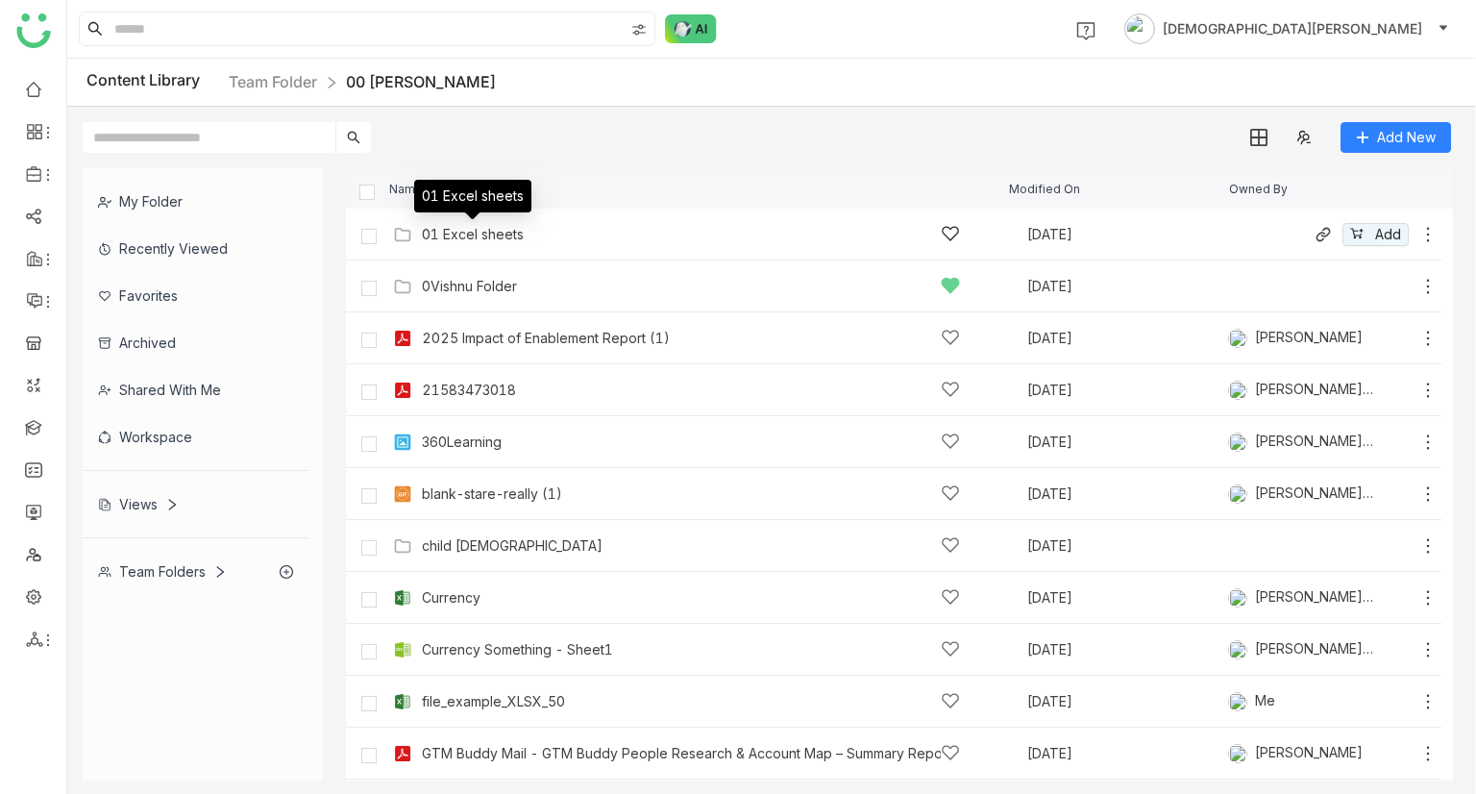
click at [467, 232] on div "01 Excel sheets" at bounding box center [473, 234] width 102 height 15
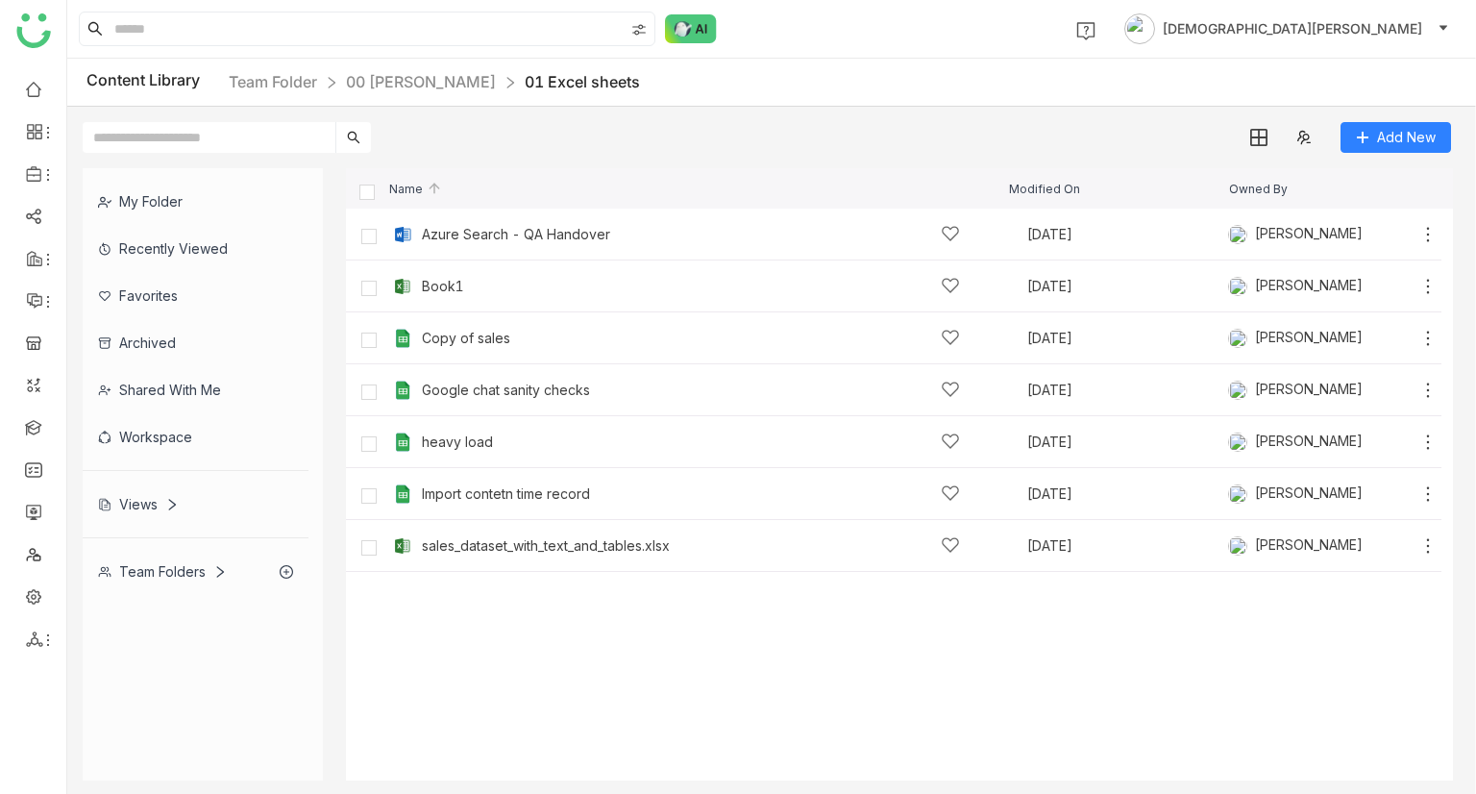
click at [168, 563] on div "Team Folders" at bounding box center [162, 571] width 129 height 16
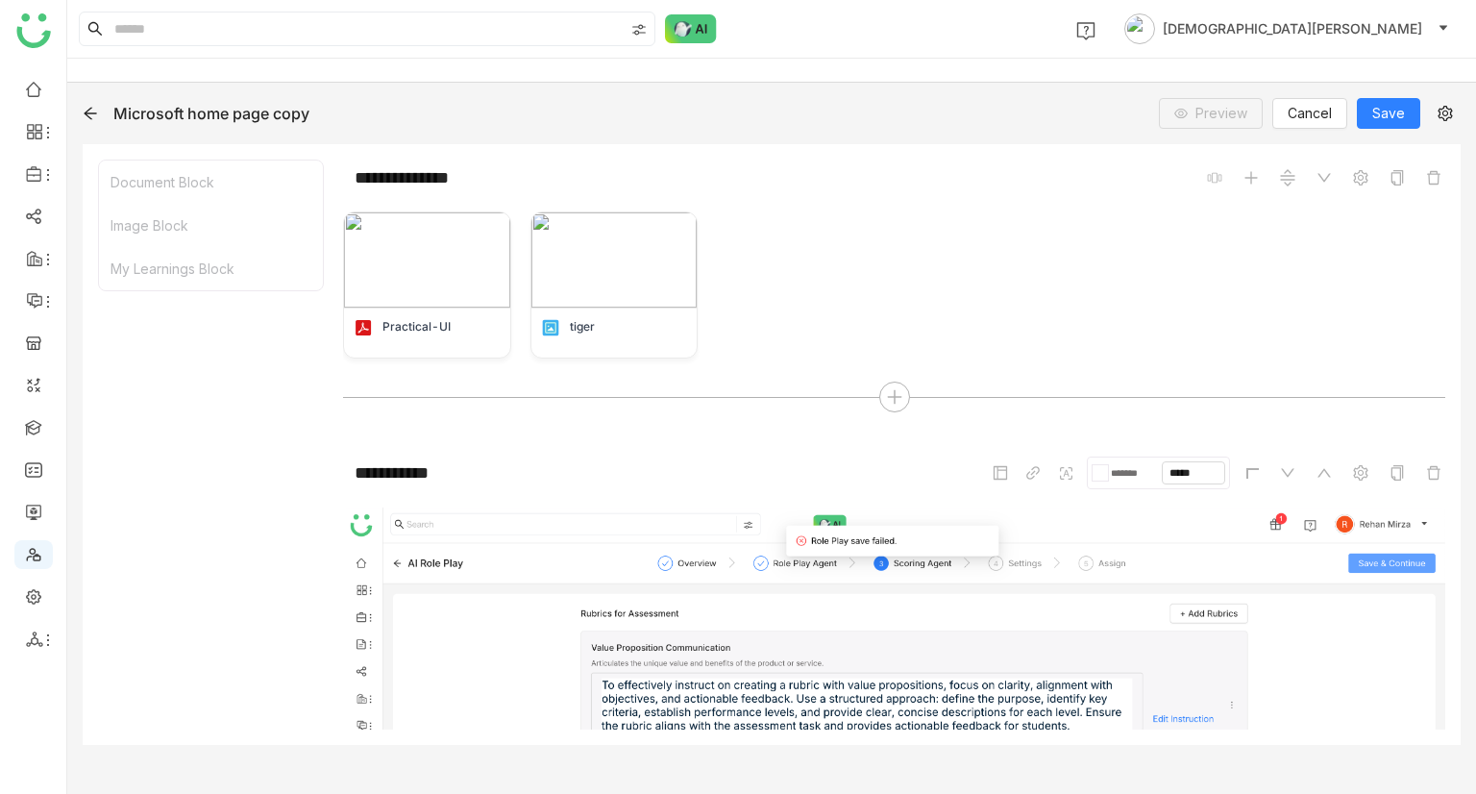
click at [91, 117] on icon at bounding box center [90, 114] width 12 height 12
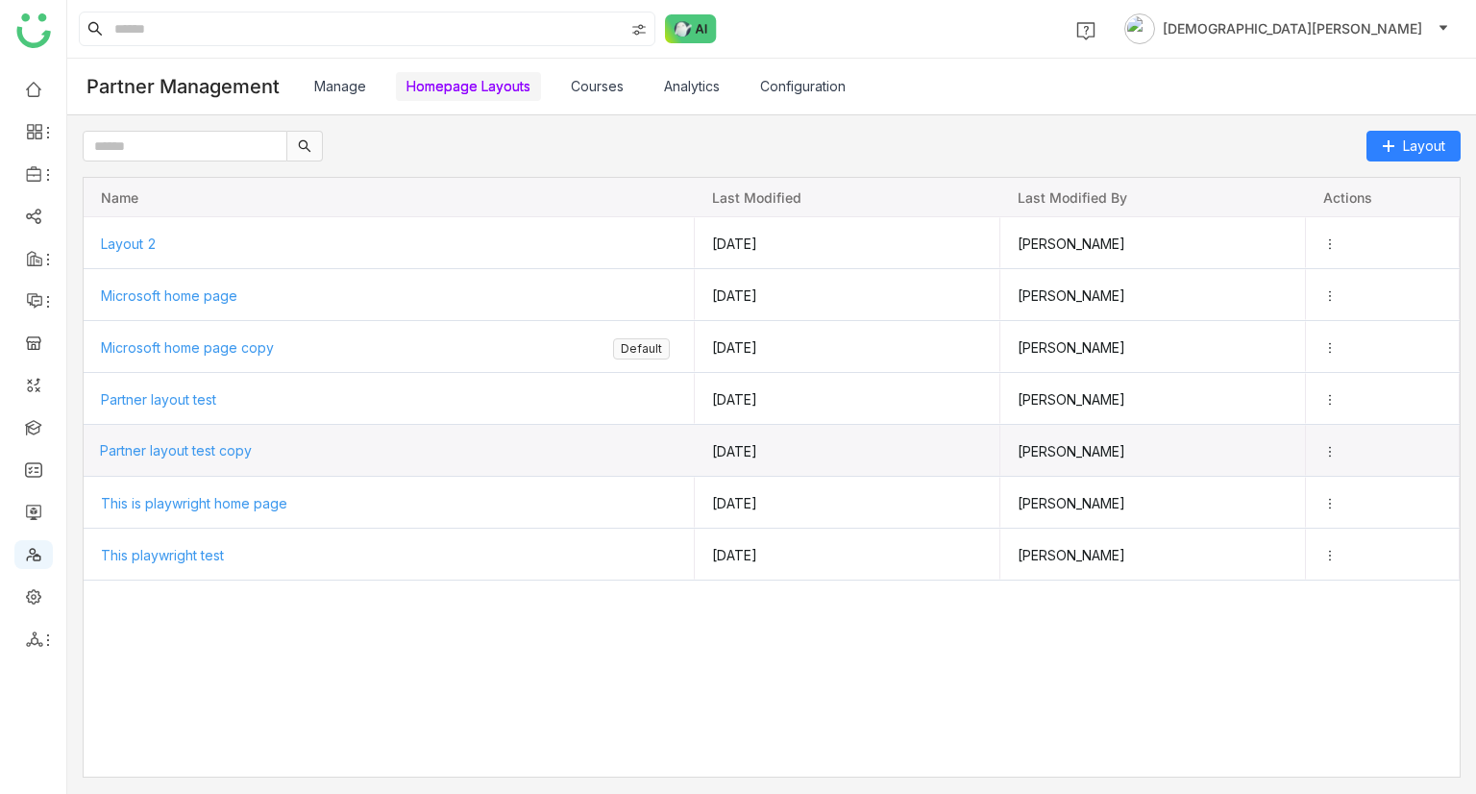
click at [223, 454] on span "Partner layout test copy" at bounding box center [176, 450] width 152 height 16
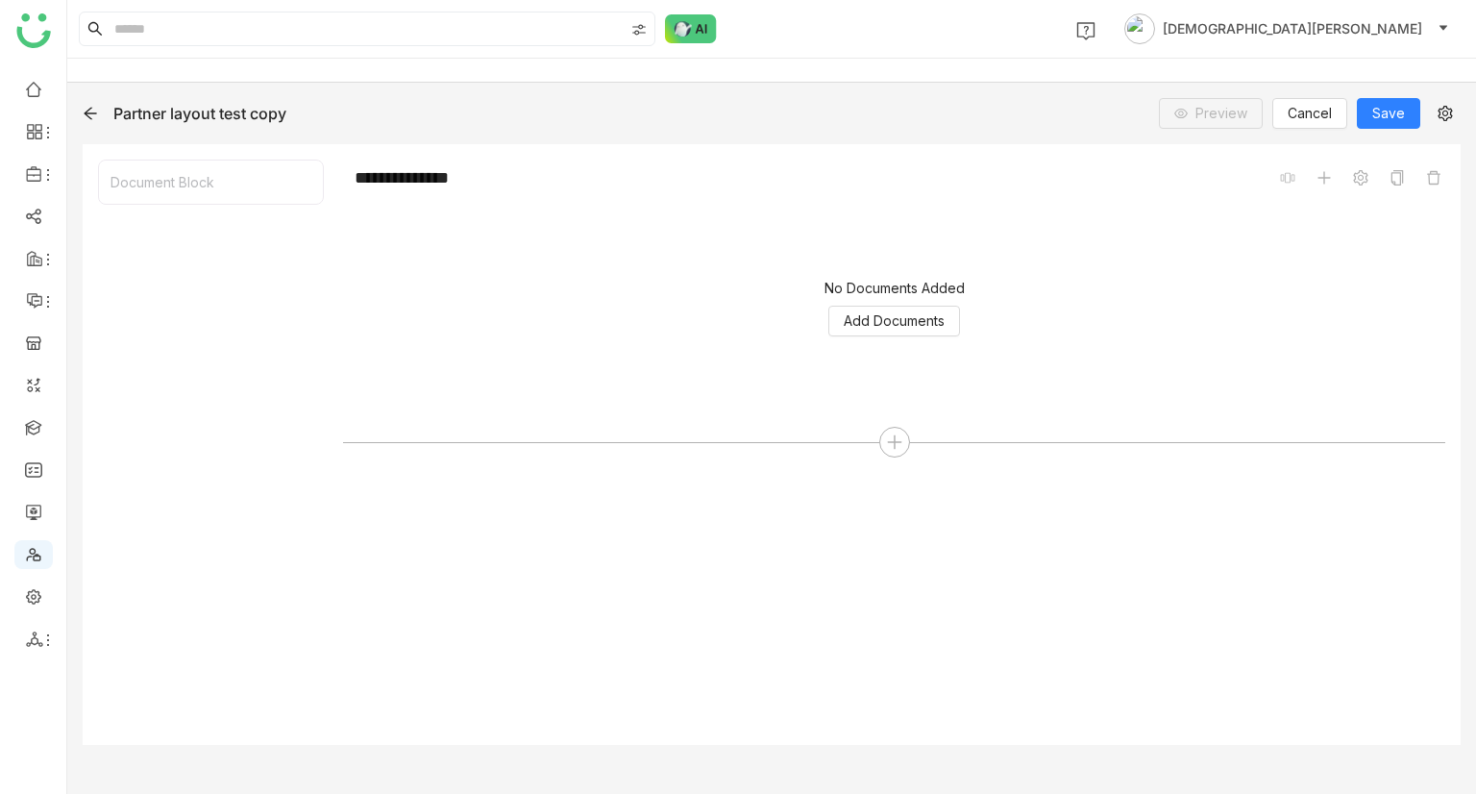
click at [96, 119] on icon at bounding box center [90, 113] width 15 height 15
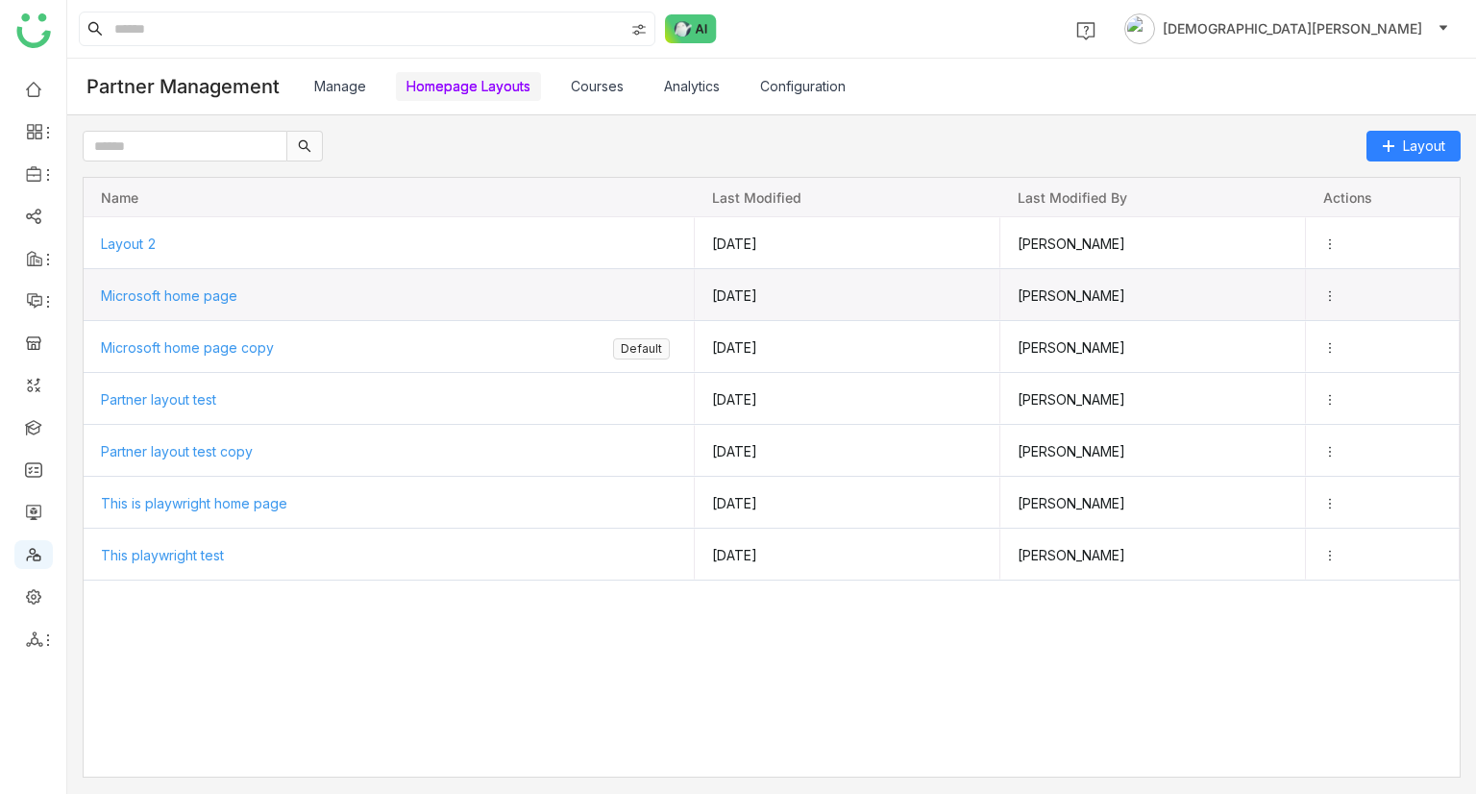
click at [201, 296] on span "Microsoft home page" at bounding box center [169, 295] width 136 height 16
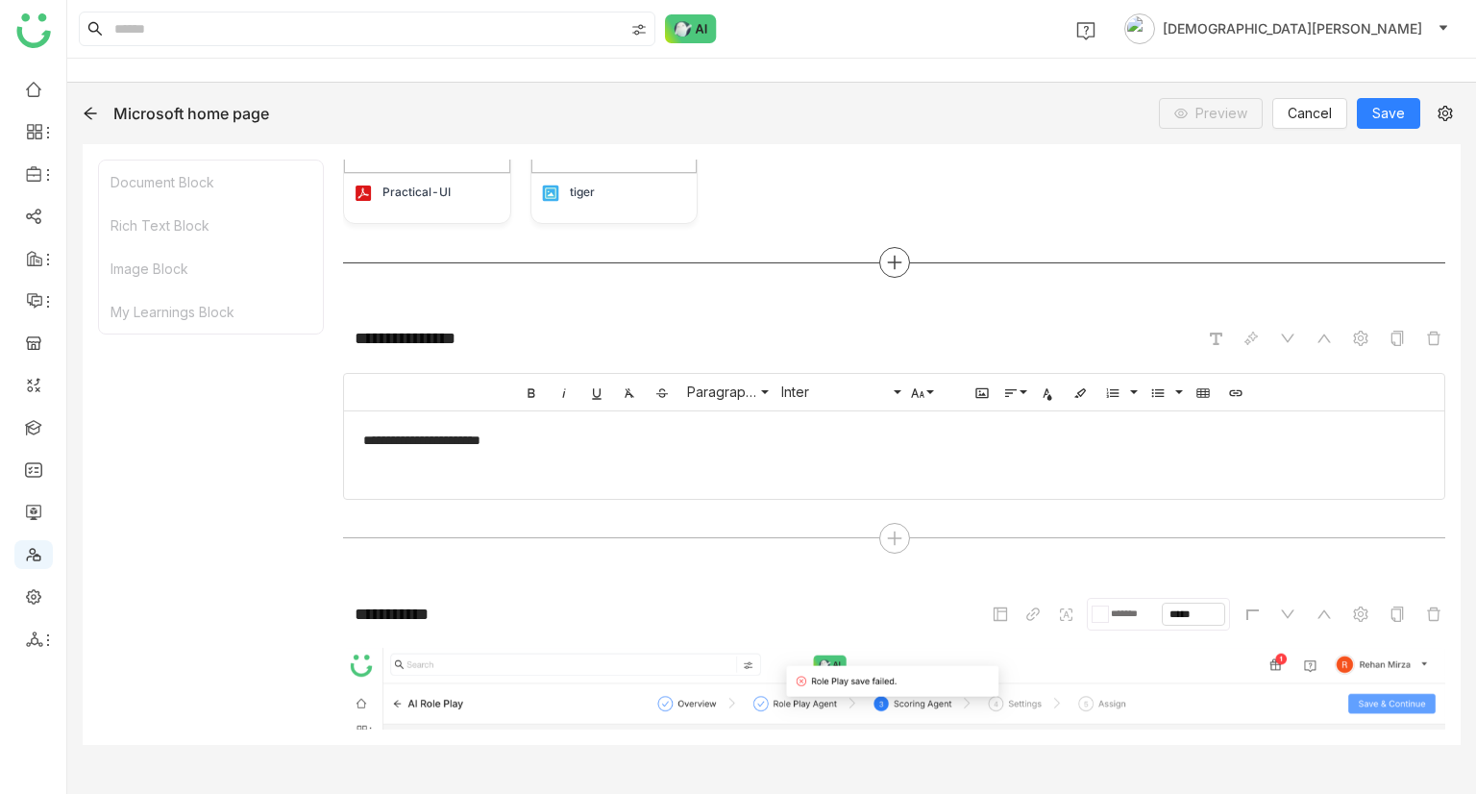
scroll to position [104, 0]
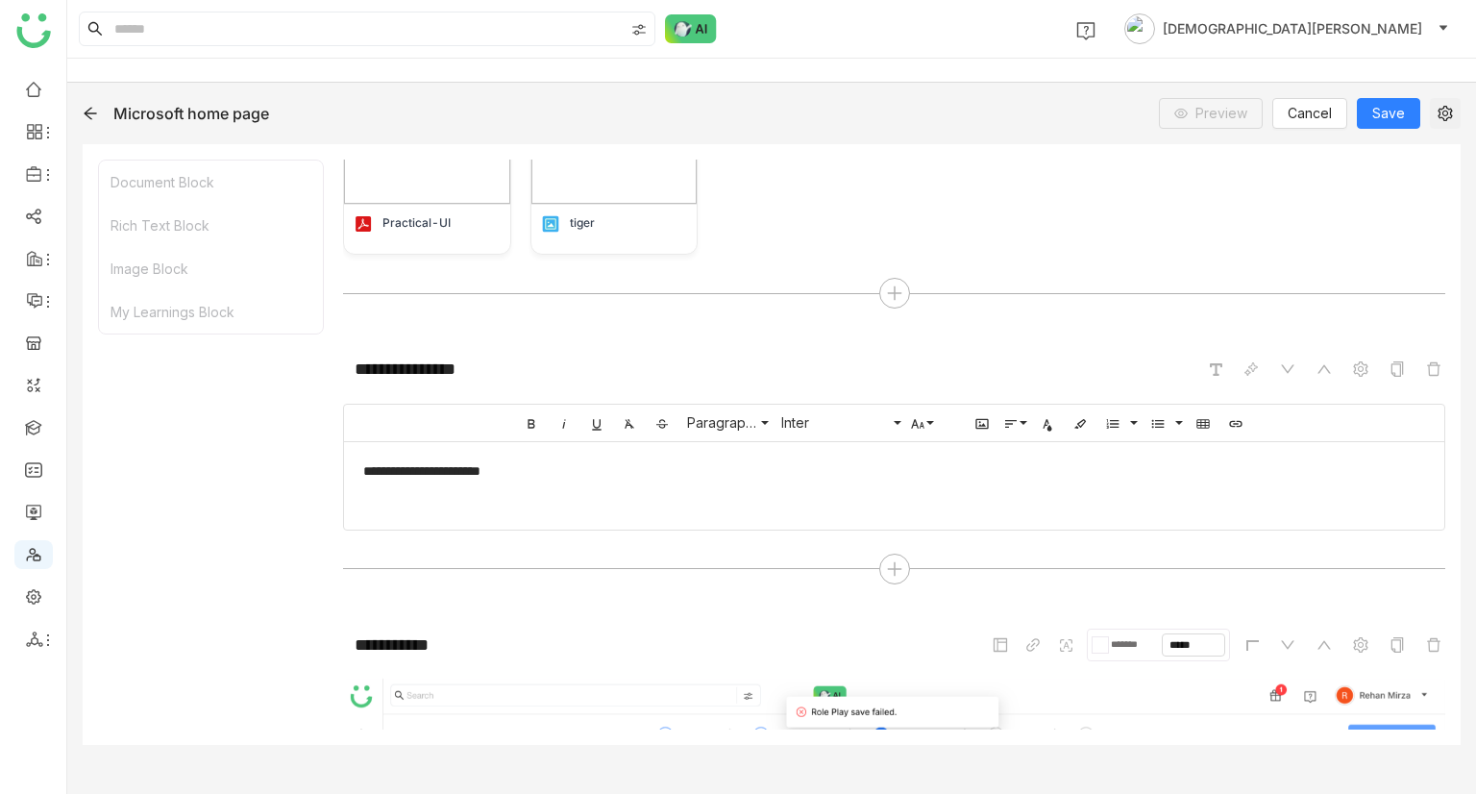
click at [1451, 111] on icon at bounding box center [1444, 113] width 14 height 15
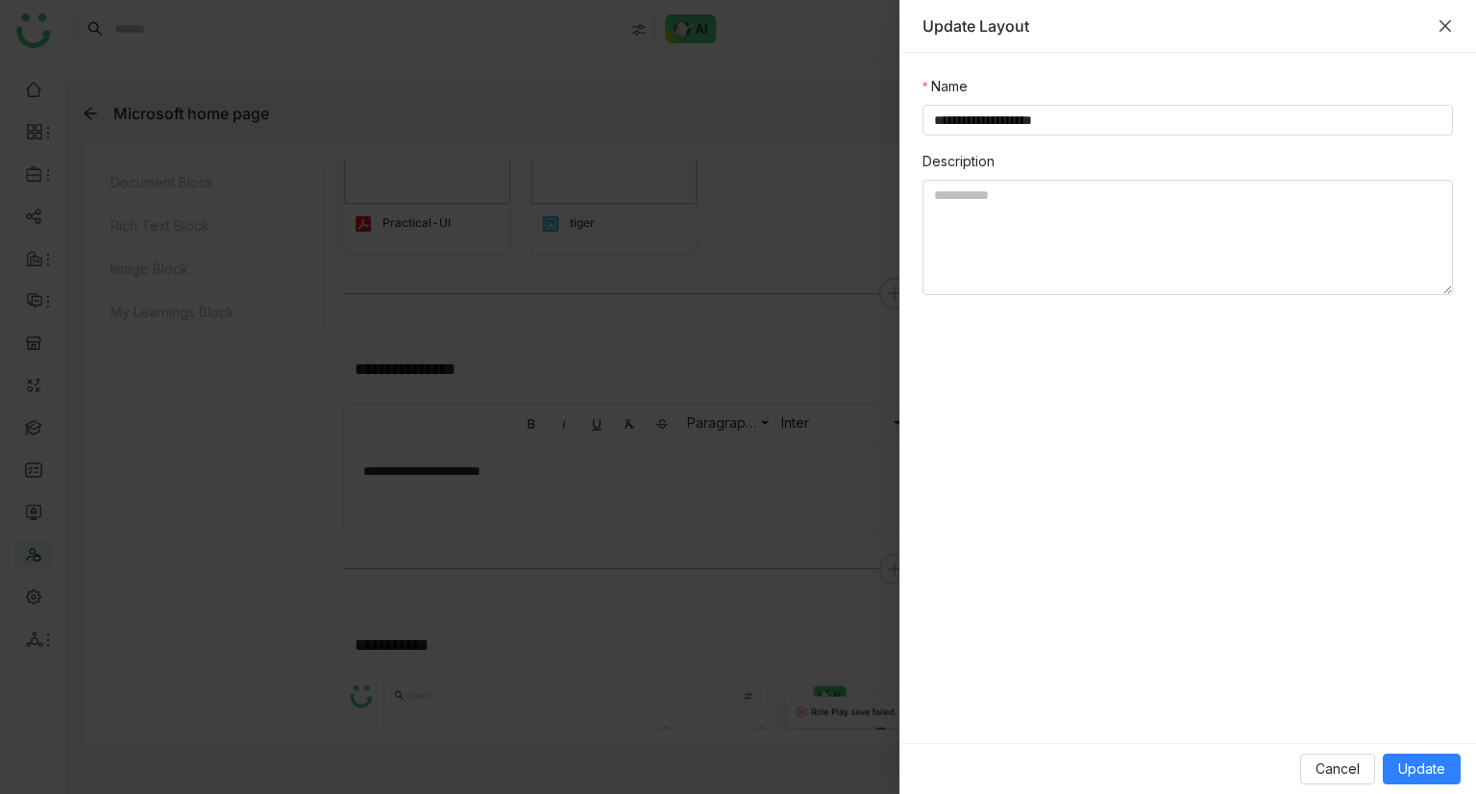
click at [1444, 32] on icon "Close" at bounding box center [1444, 25] width 15 height 15
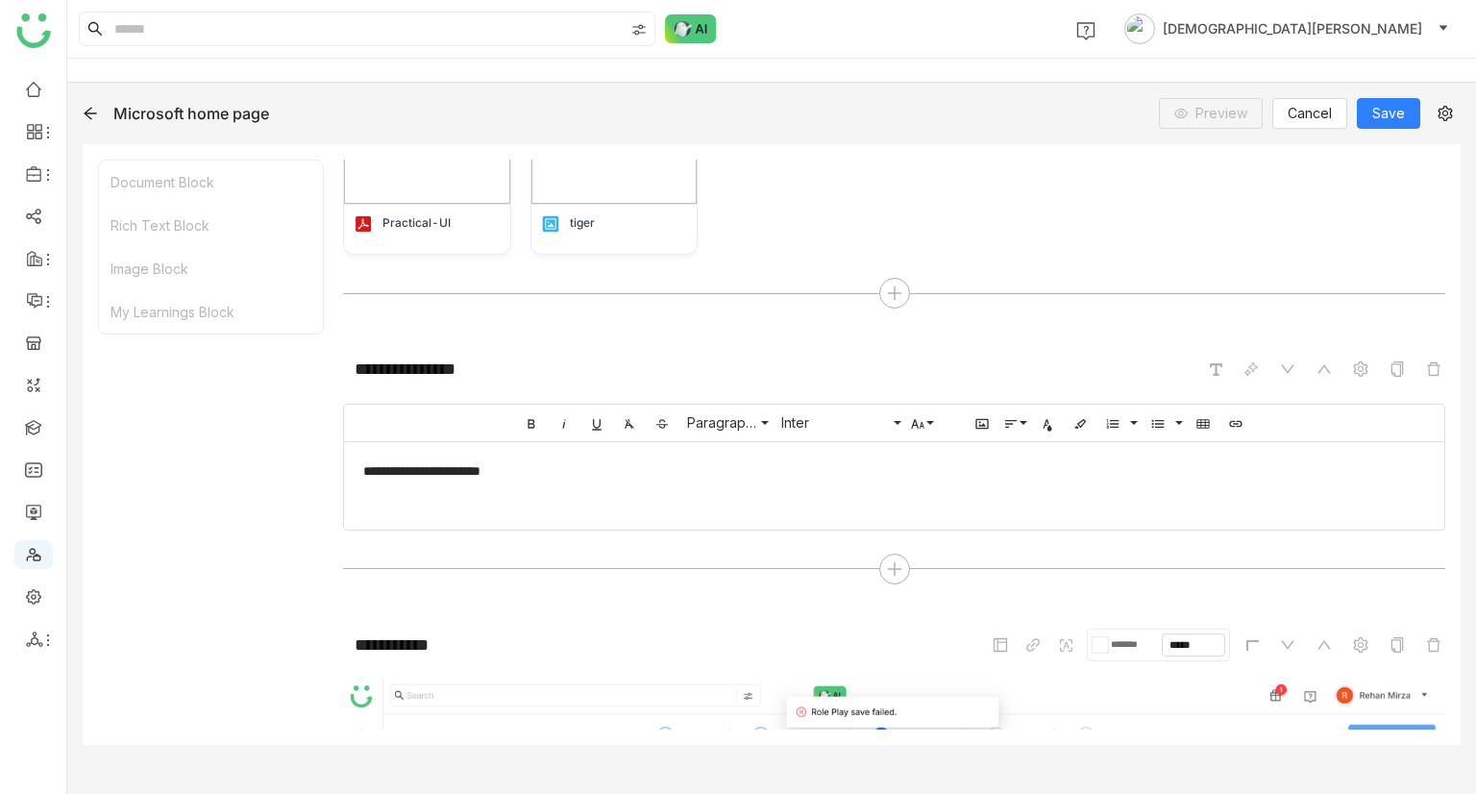
click at [93, 112] on icon at bounding box center [90, 114] width 12 height 12
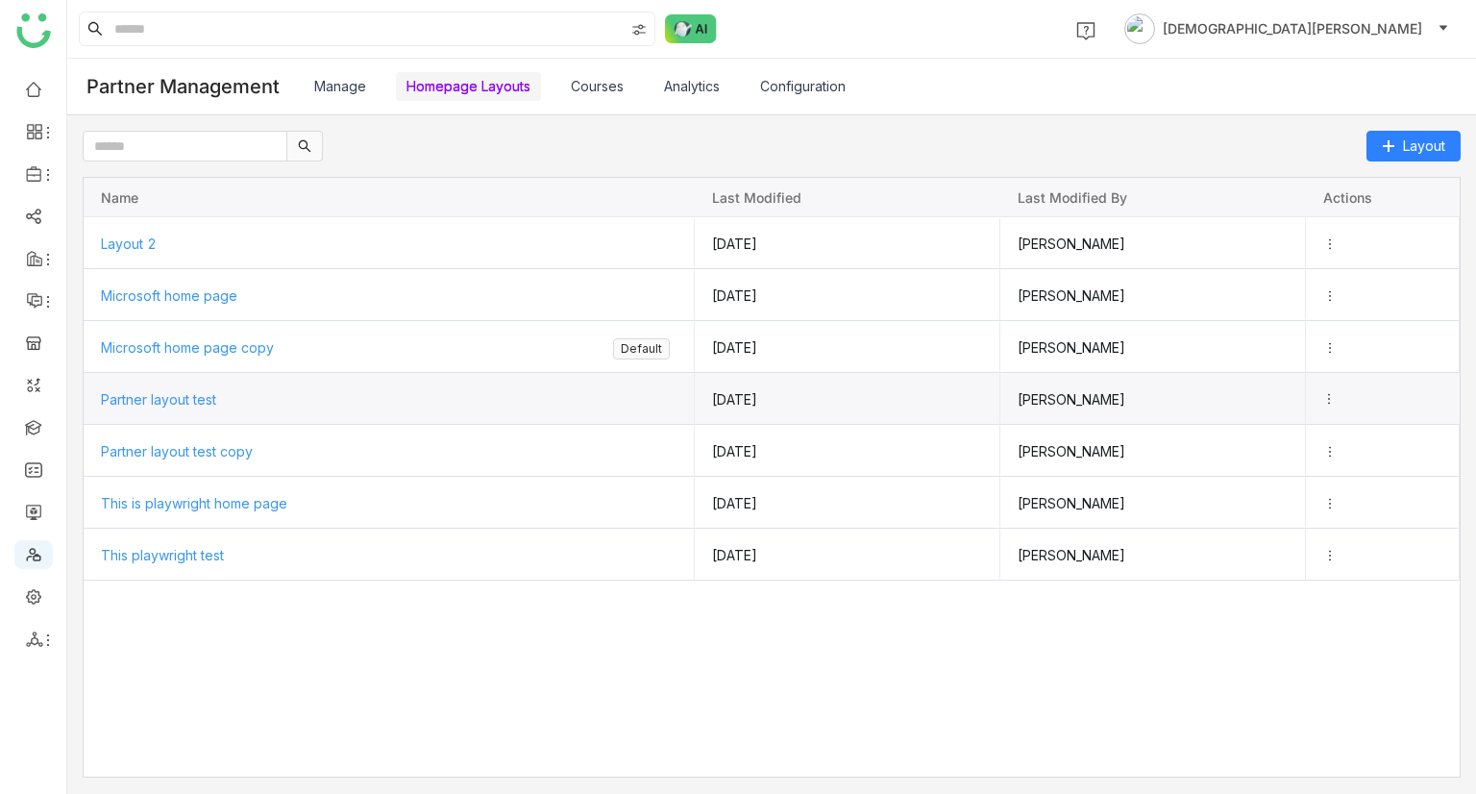
click at [1327, 399] on icon "Press SPACE to select this row." at bounding box center [1328, 398] width 13 height 13
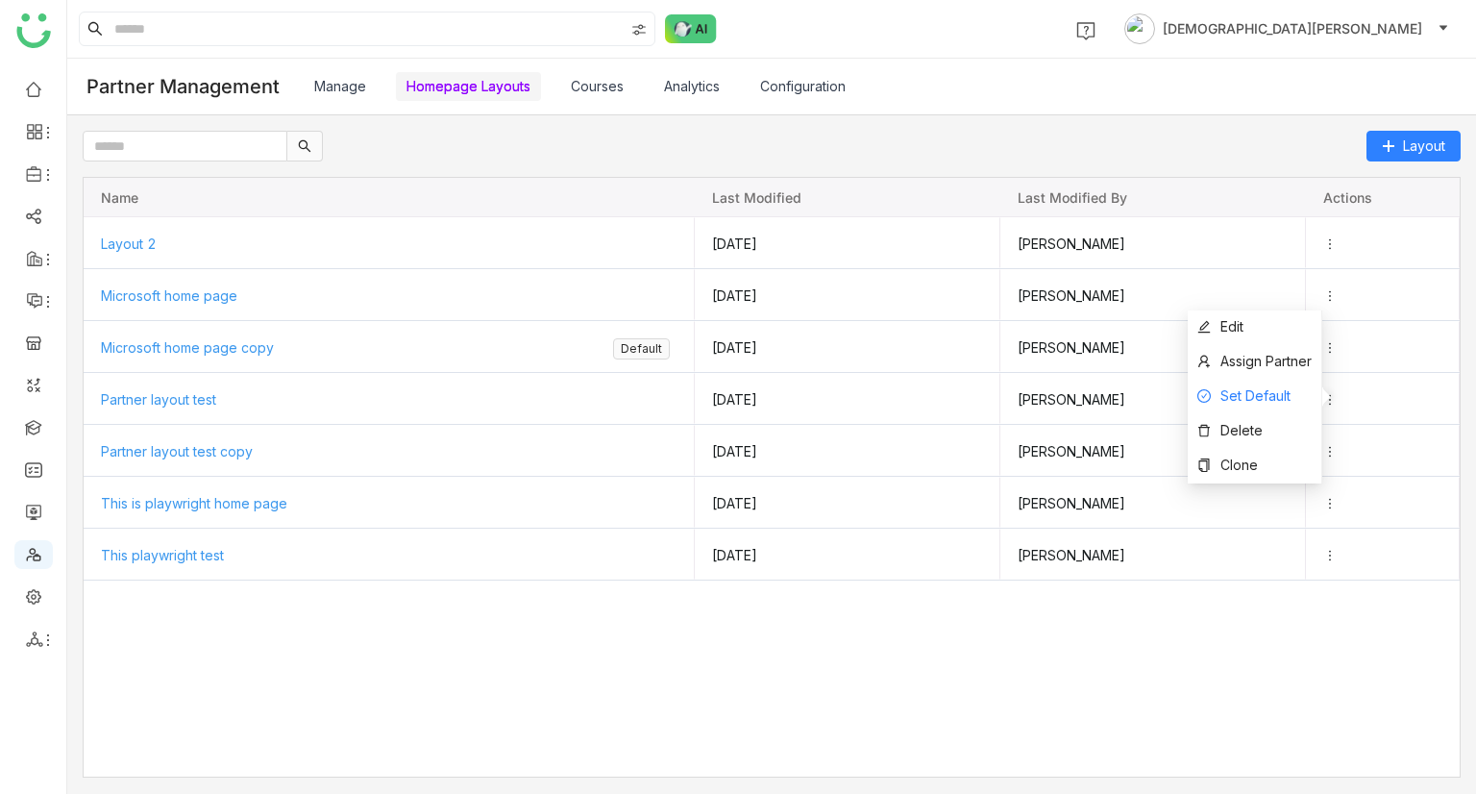
click at [1240, 403] on span "Set Default" at bounding box center [1255, 395] width 70 height 16
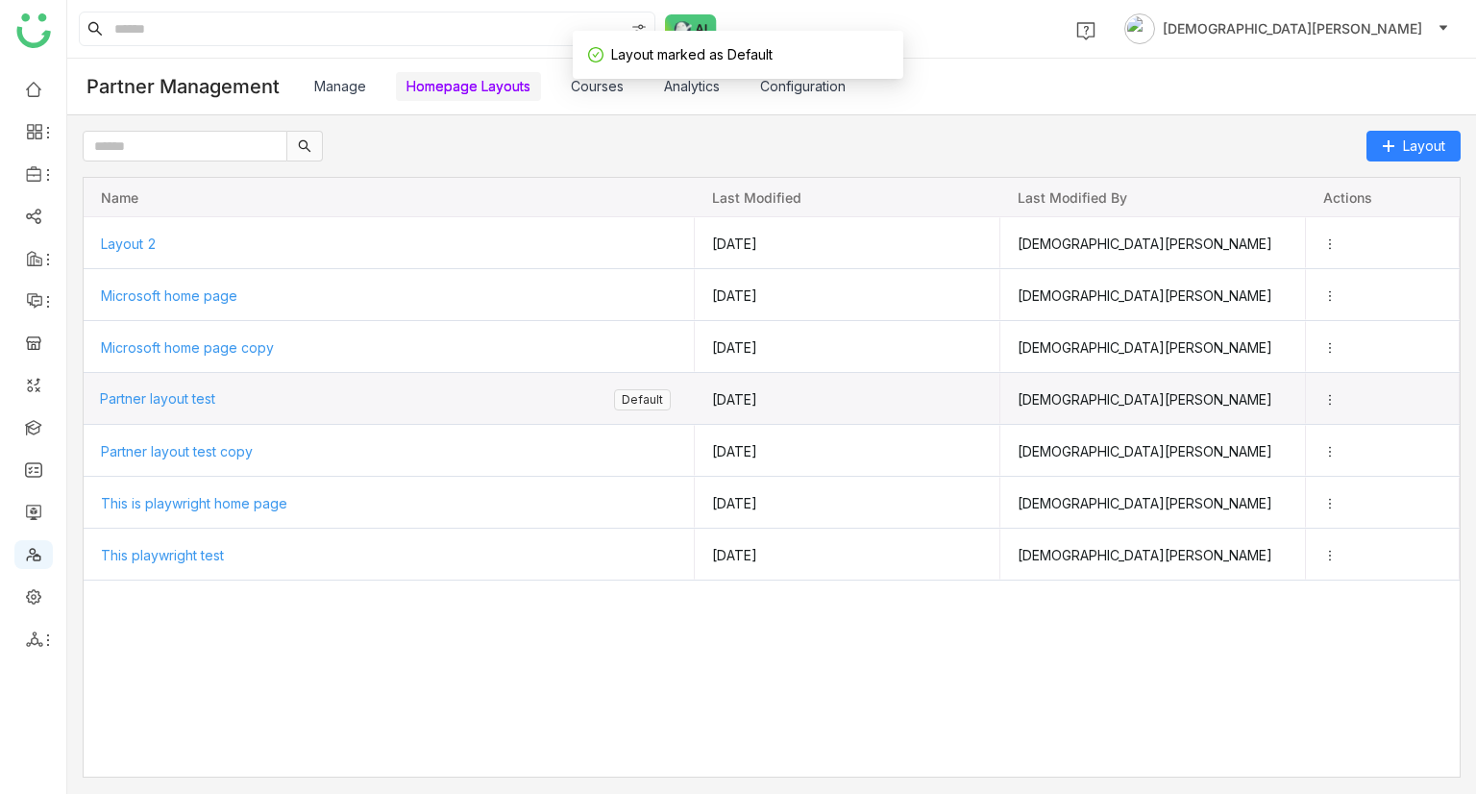
click at [184, 400] on span "Partner layout test" at bounding box center [157, 398] width 115 height 16
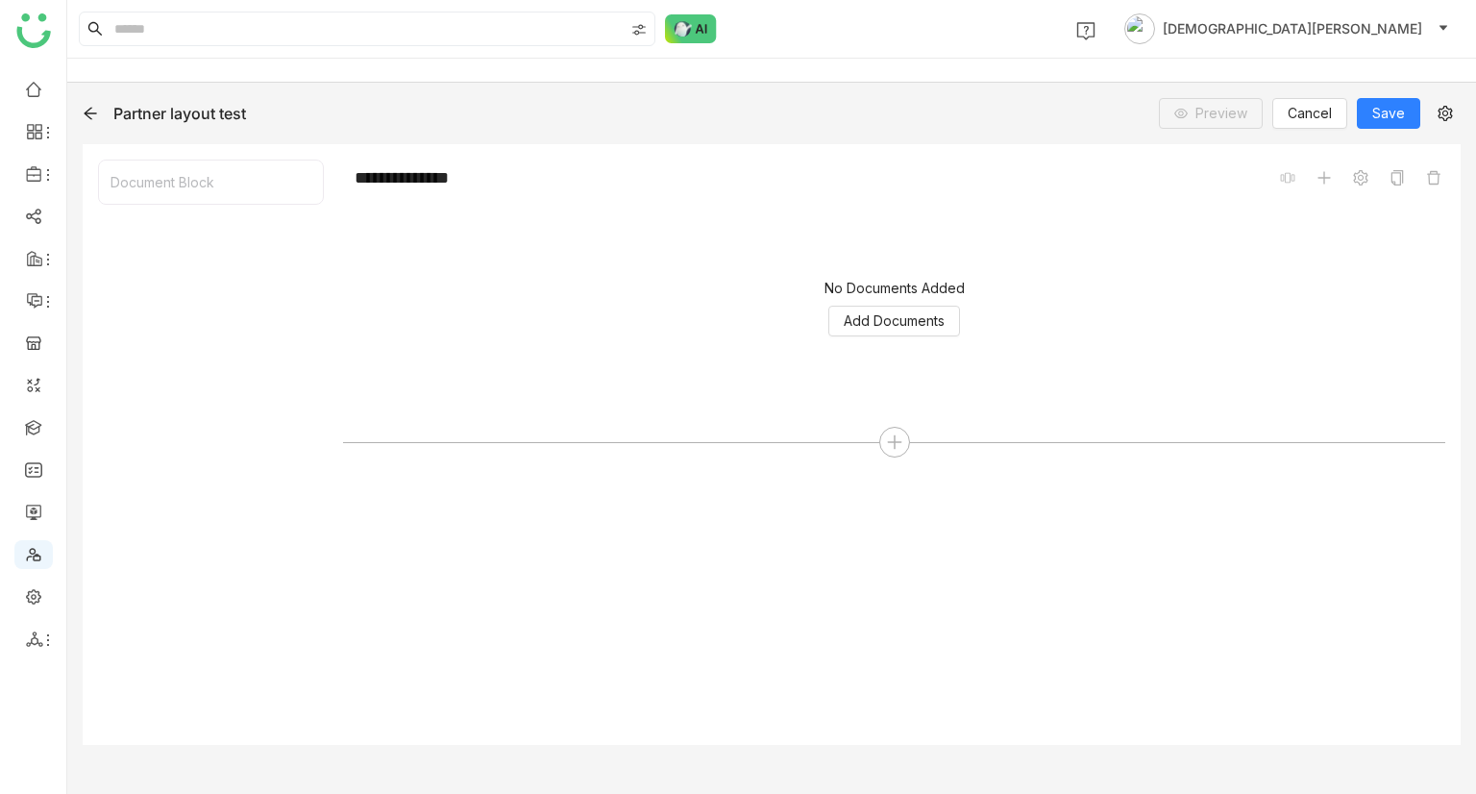
click at [100, 120] on div "Partner layout test" at bounding box center [188, 113] width 211 height 19
click at [95, 116] on icon at bounding box center [90, 113] width 15 height 15
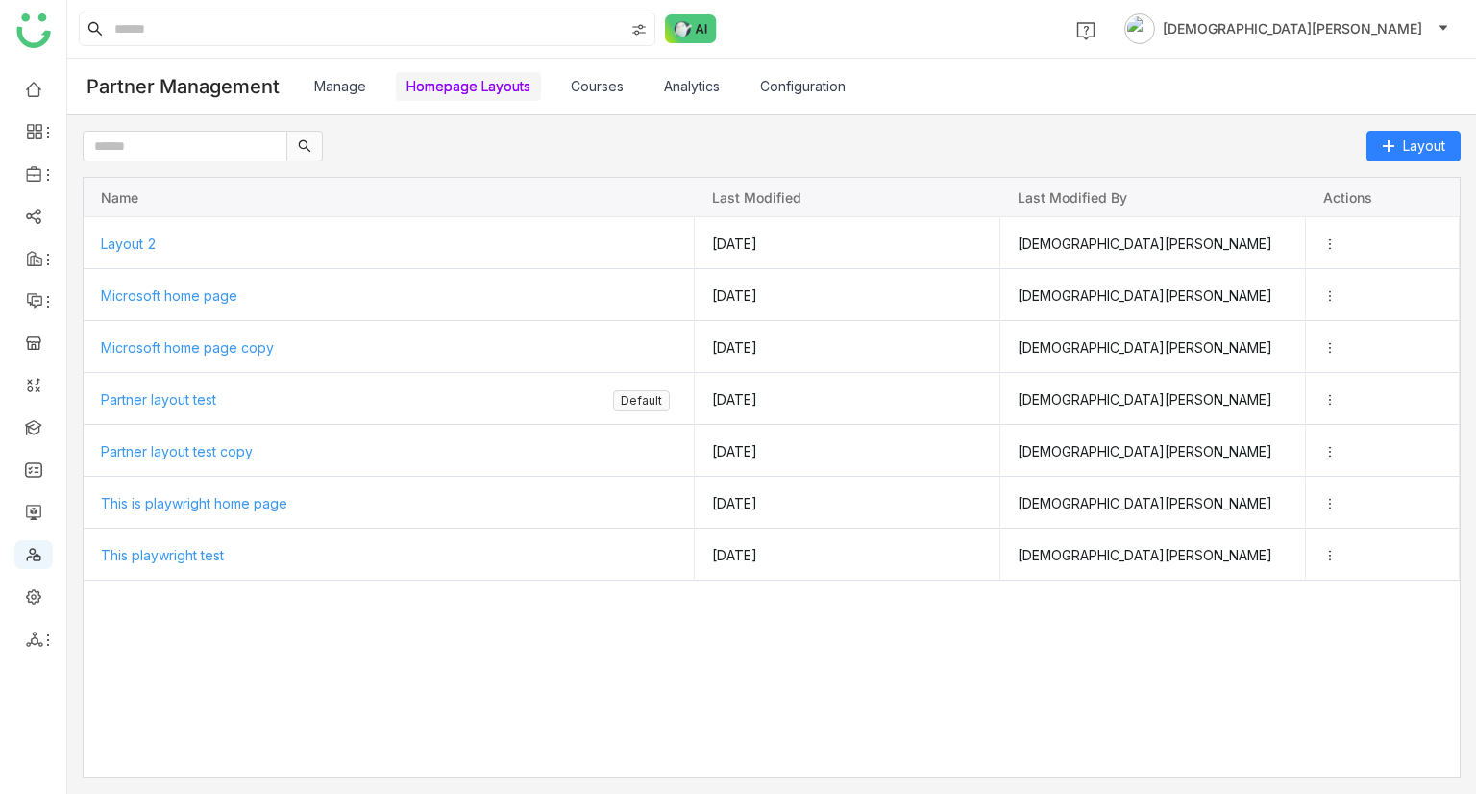
click at [1372, 160] on div "Layout Drag here to set row groups Drag here to set column labels Name Last mod…" at bounding box center [772, 454] width 1378 height 647
click at [1380, 150] on button "Layout" at bounding box center [1413, 146] width 94 height 31
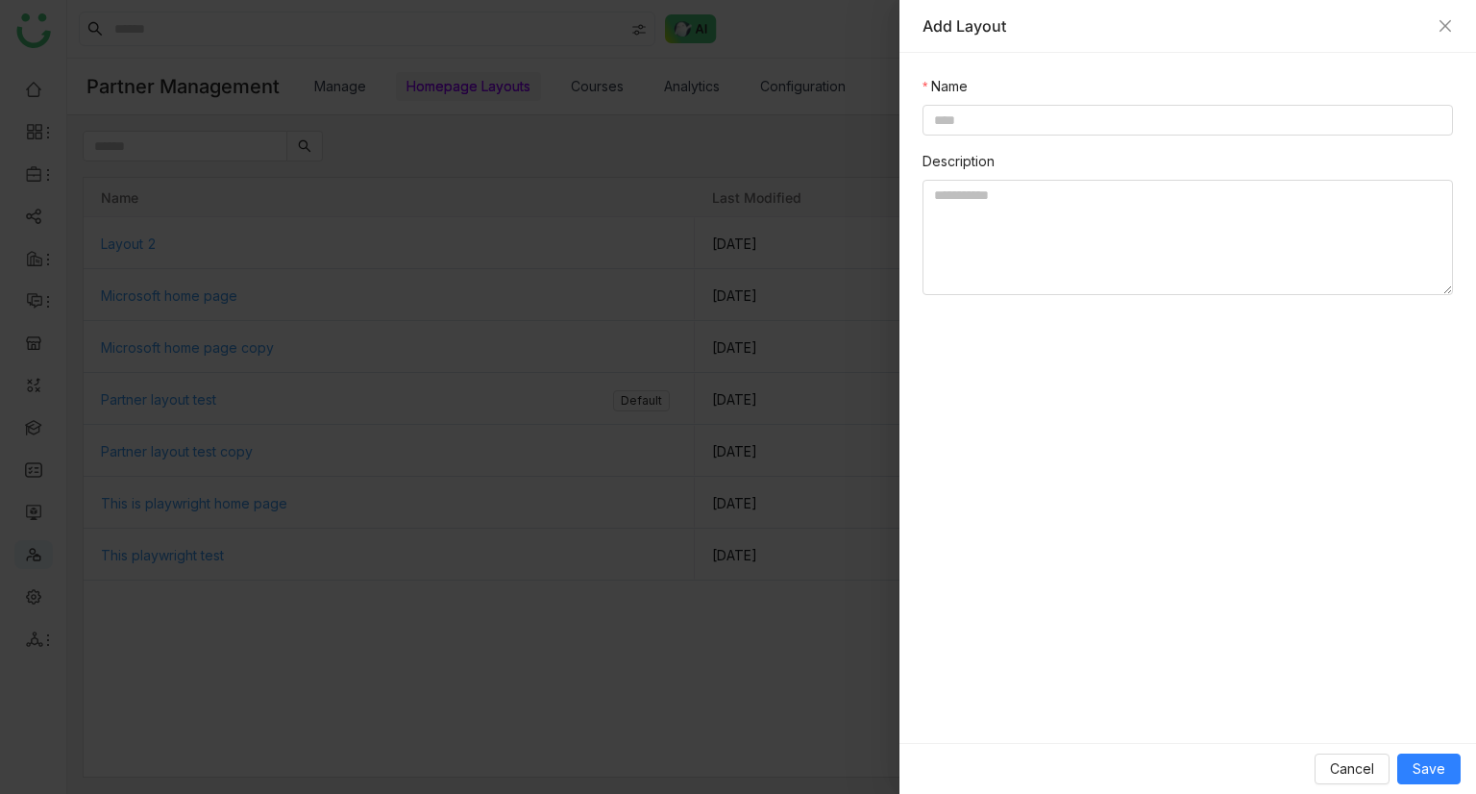
click at [1455, 15] on div "Add Layout" at bounding box center [1187, 26] width 577 height 53
click at [1441, 27] on icon "Close" at bounding box center [1444, 25] width 15 height 15
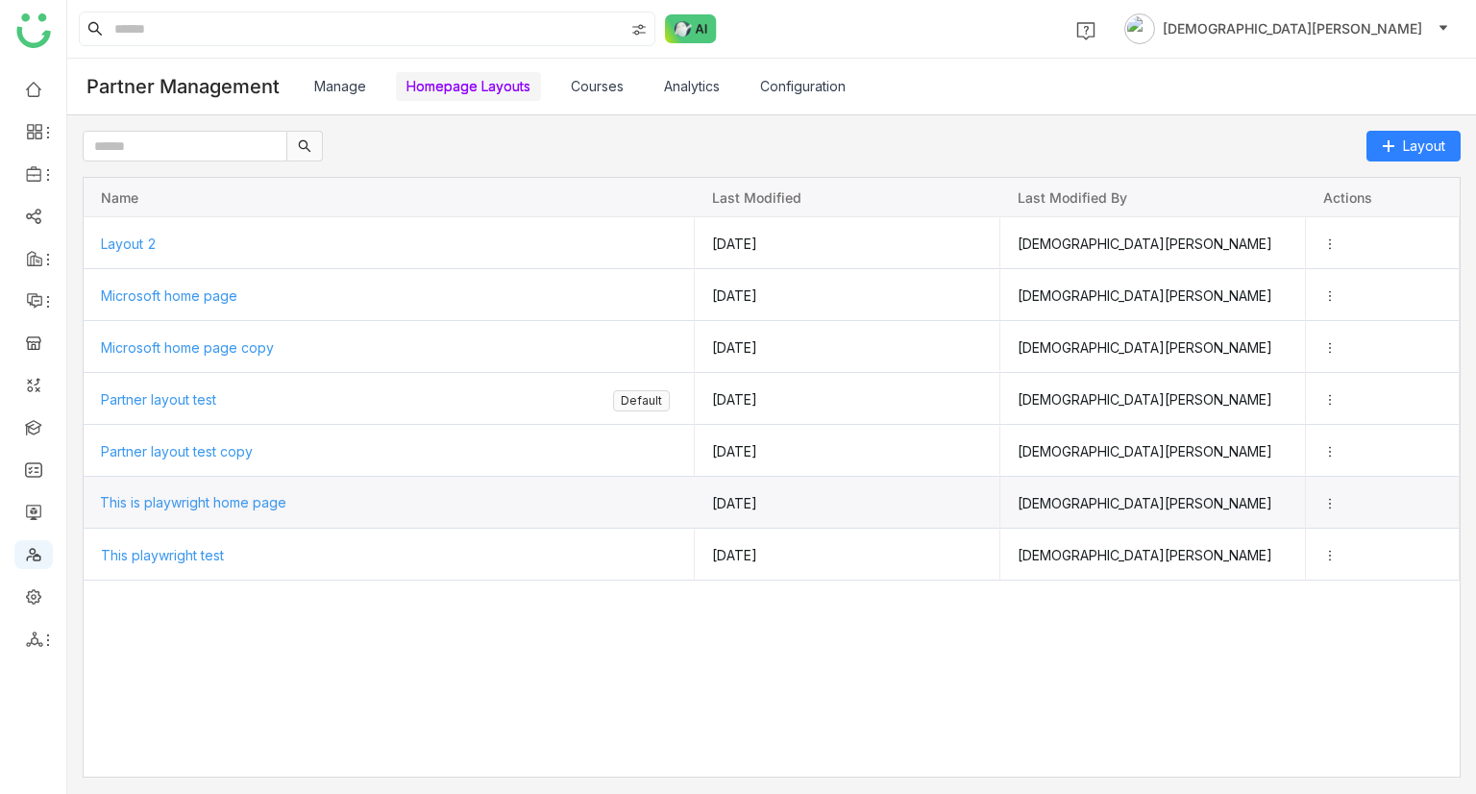
click at [224, 499] on span "This is playwright home page" at bounding box center [193, 502] width 186 height 16
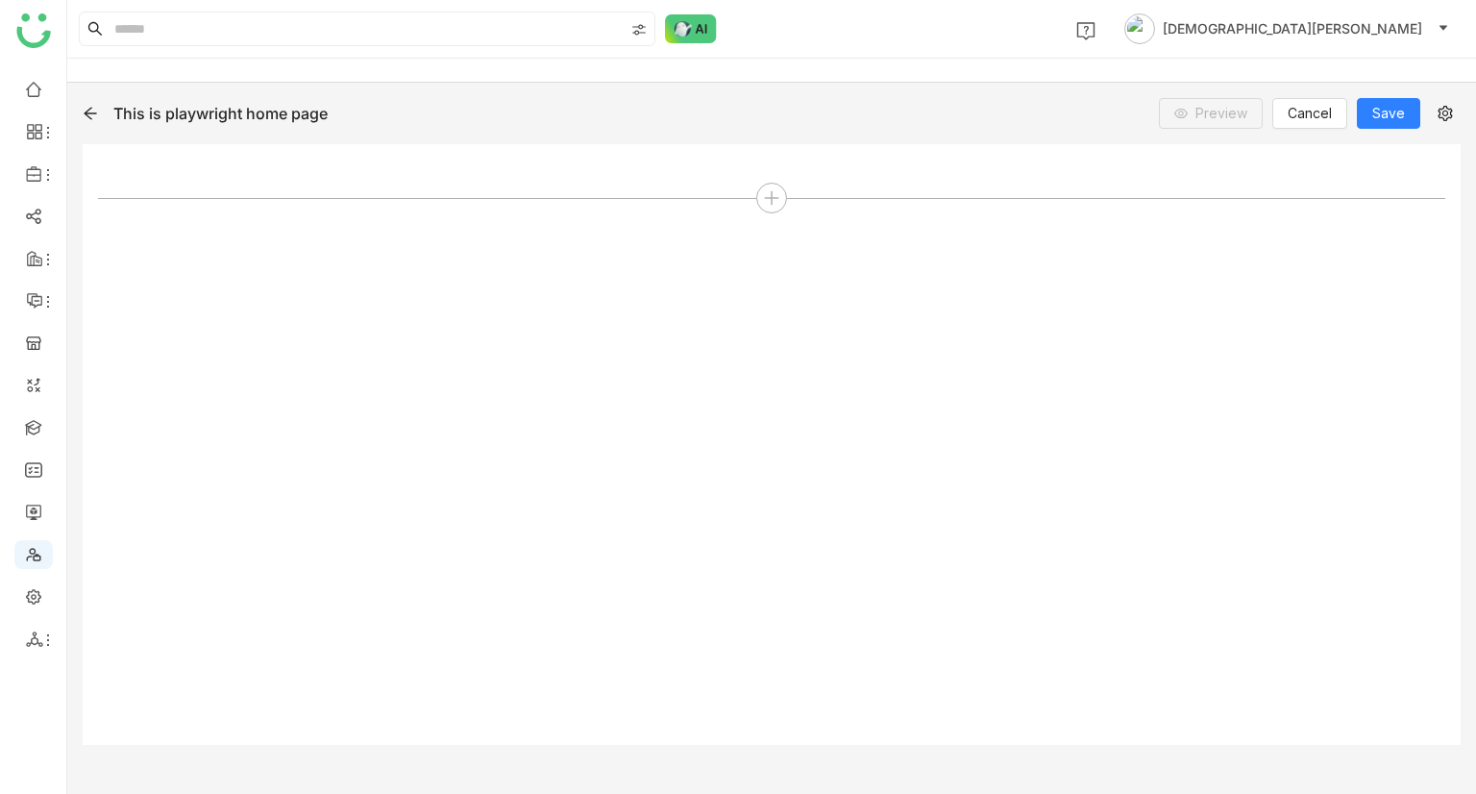
click at [88, 112] on icon at bounding box center [90, 114] width 12 height 12
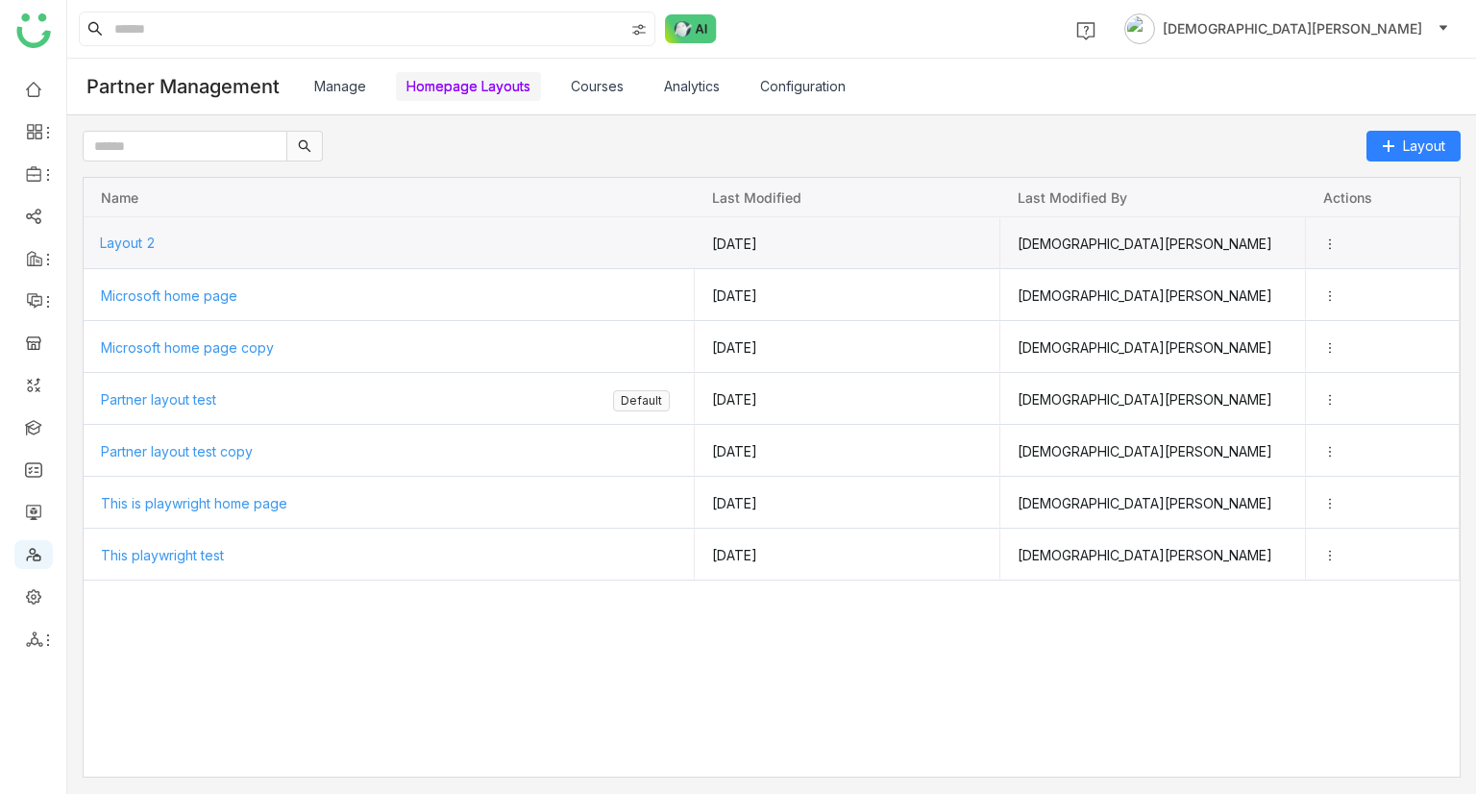
click at [150, 248] on span "Layout 2" at bounding box center [128, 242] width 56 height 16
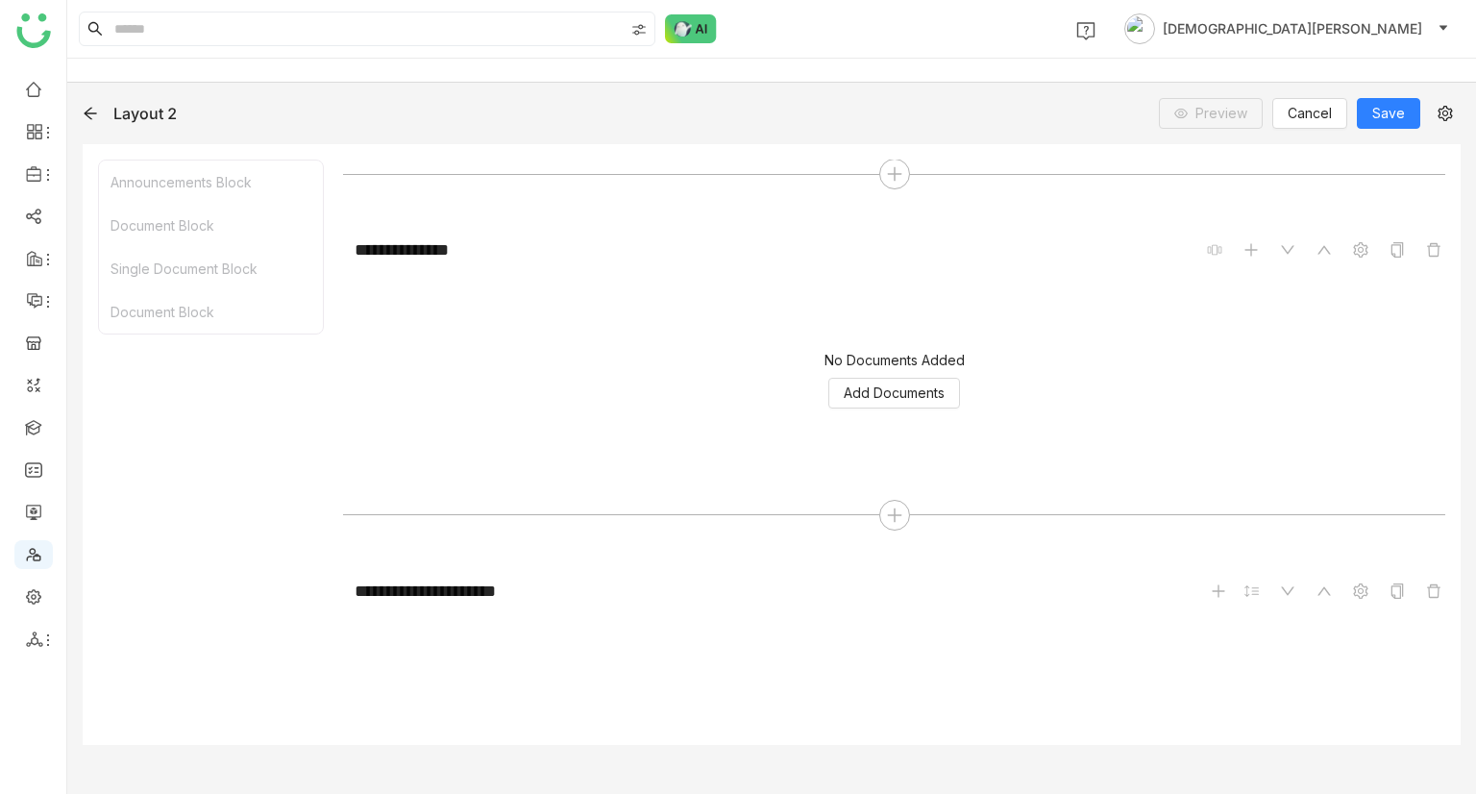
scroll to position [449, 0]
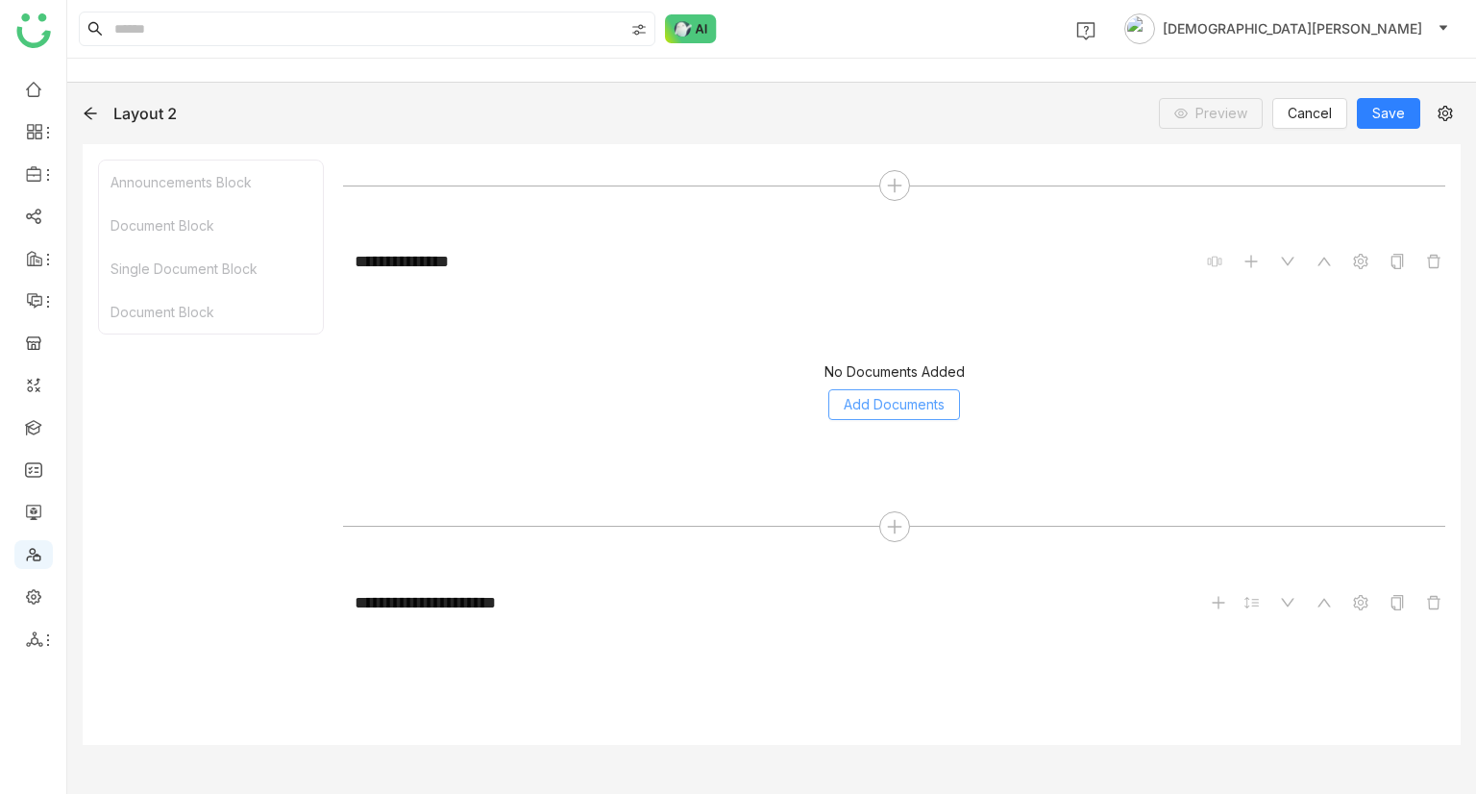
click at [885, 404] on span "Add Documents" at bounding box center [894, 404] width 101 height 21
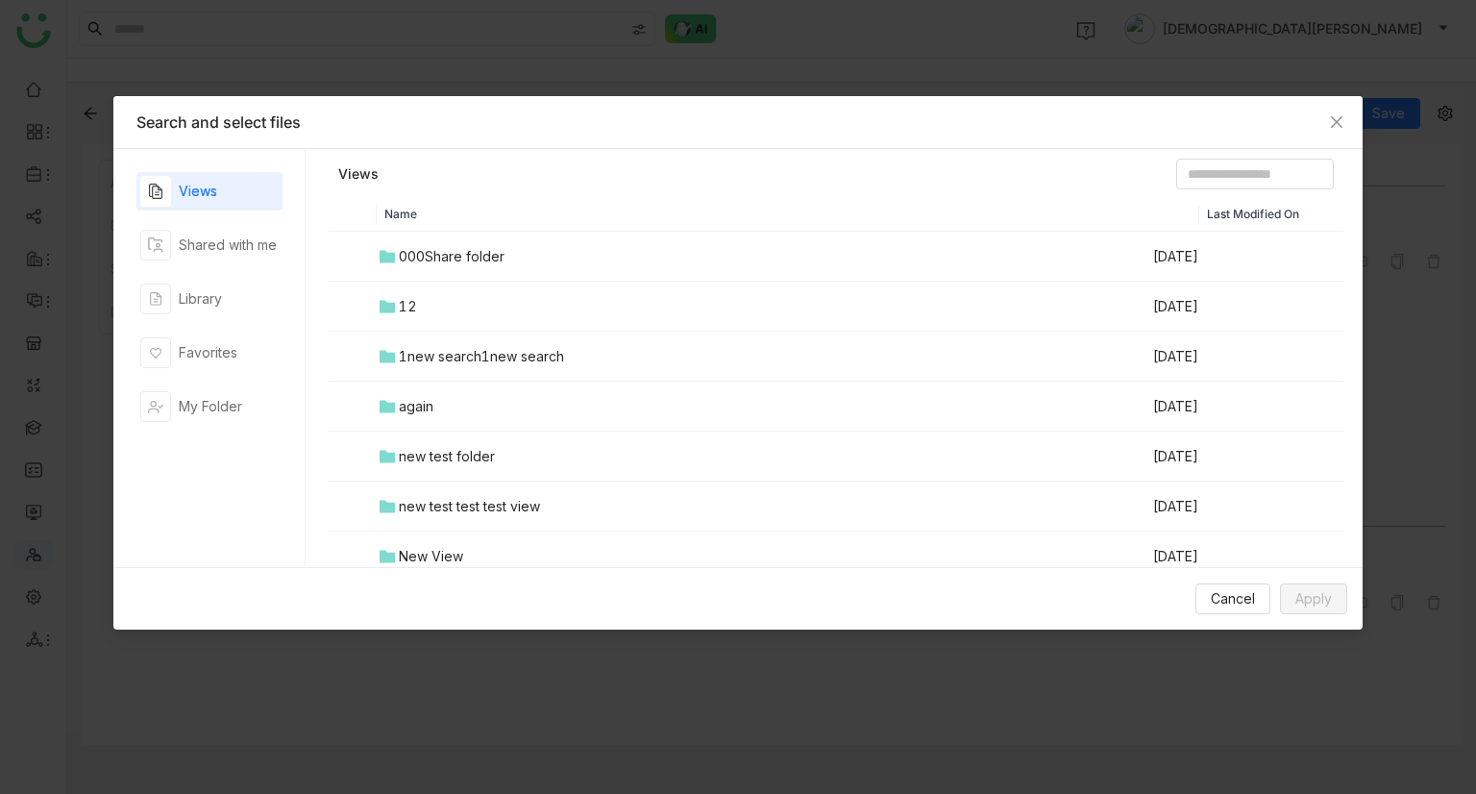
click at [467, 305] on td "12" at bounding box center [764, 307] width 774 height 50
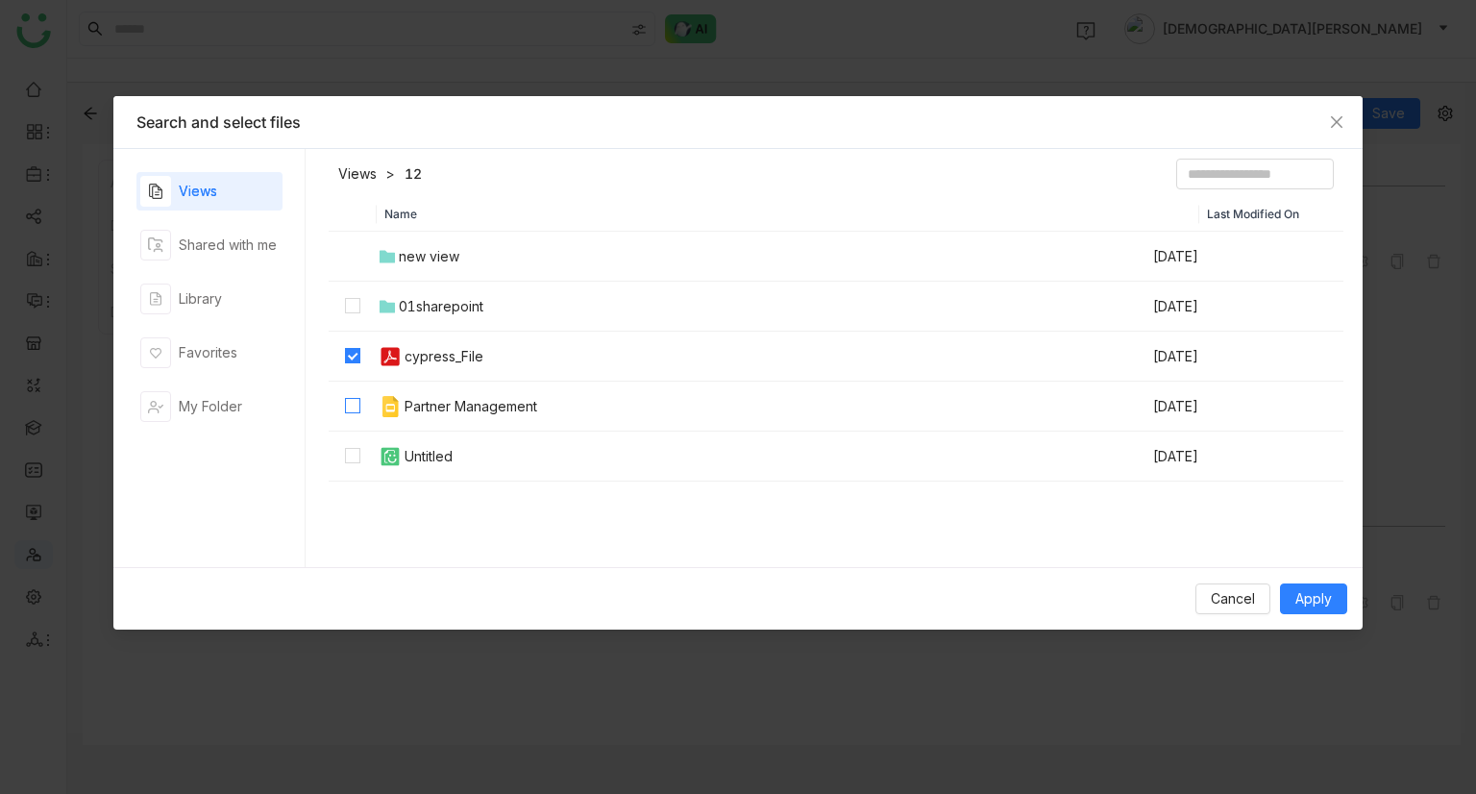
click at [349, 415] on label at bounding box center [352, 406] width 15 height 21
click at [1324, 601] on span "Apply" at bounding box center [1313, 598] width 37 height 21
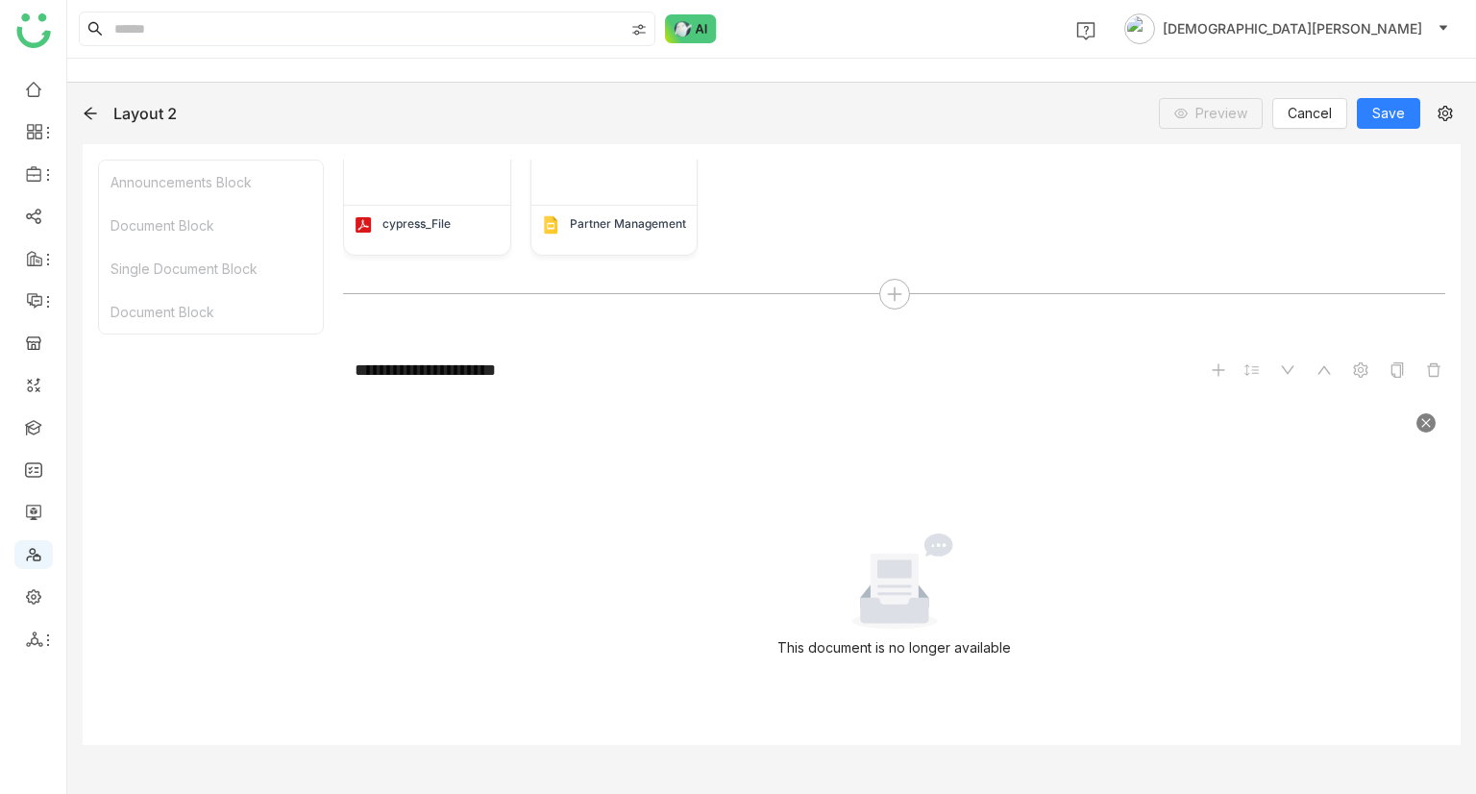
scroll to position [641, 0]
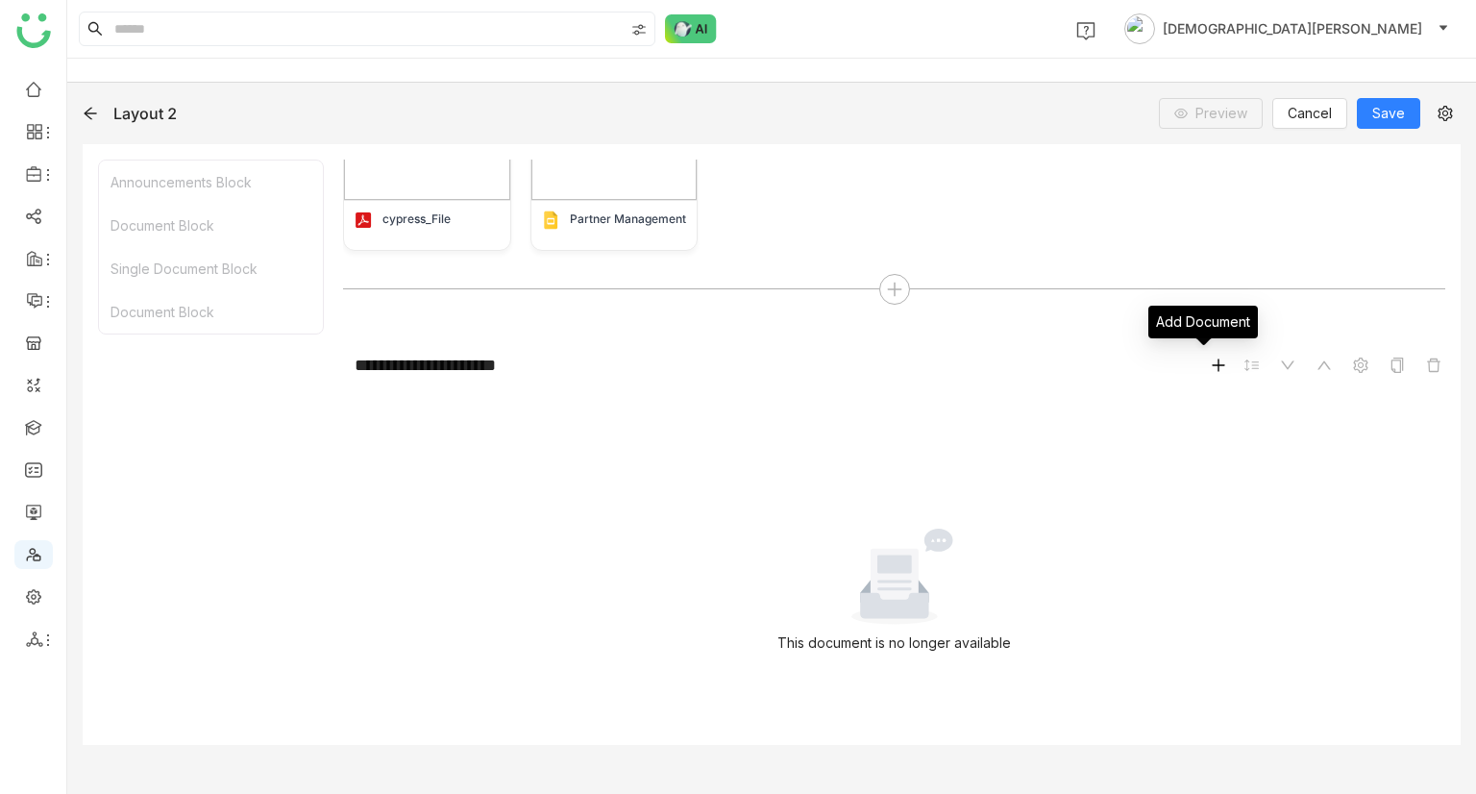
click at [1211, 370] on icon at bounding box center [1218, 364] width 15 height 15
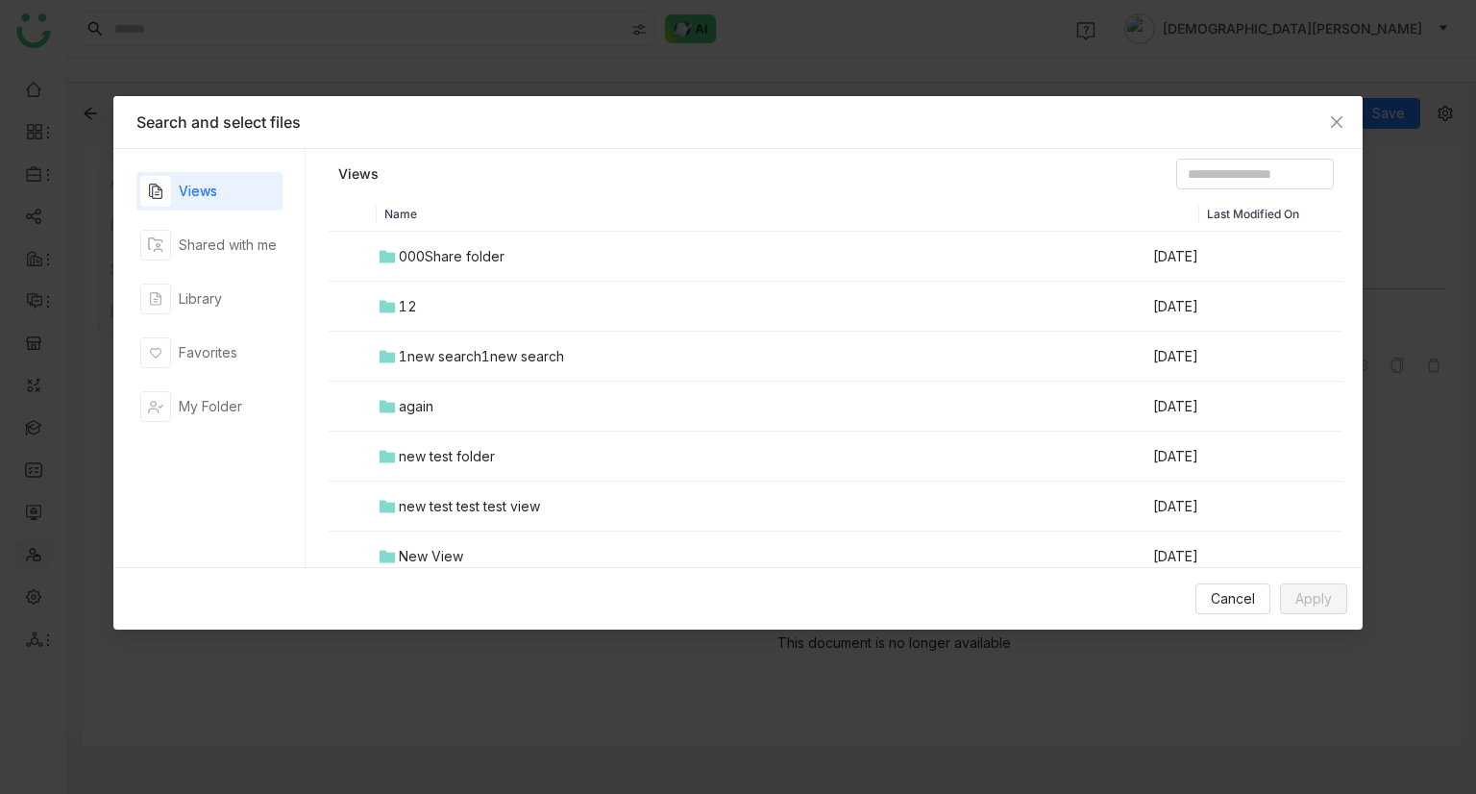
click at [434, 306] on td "12" at bounding box center [764, 307] width 774 height 50
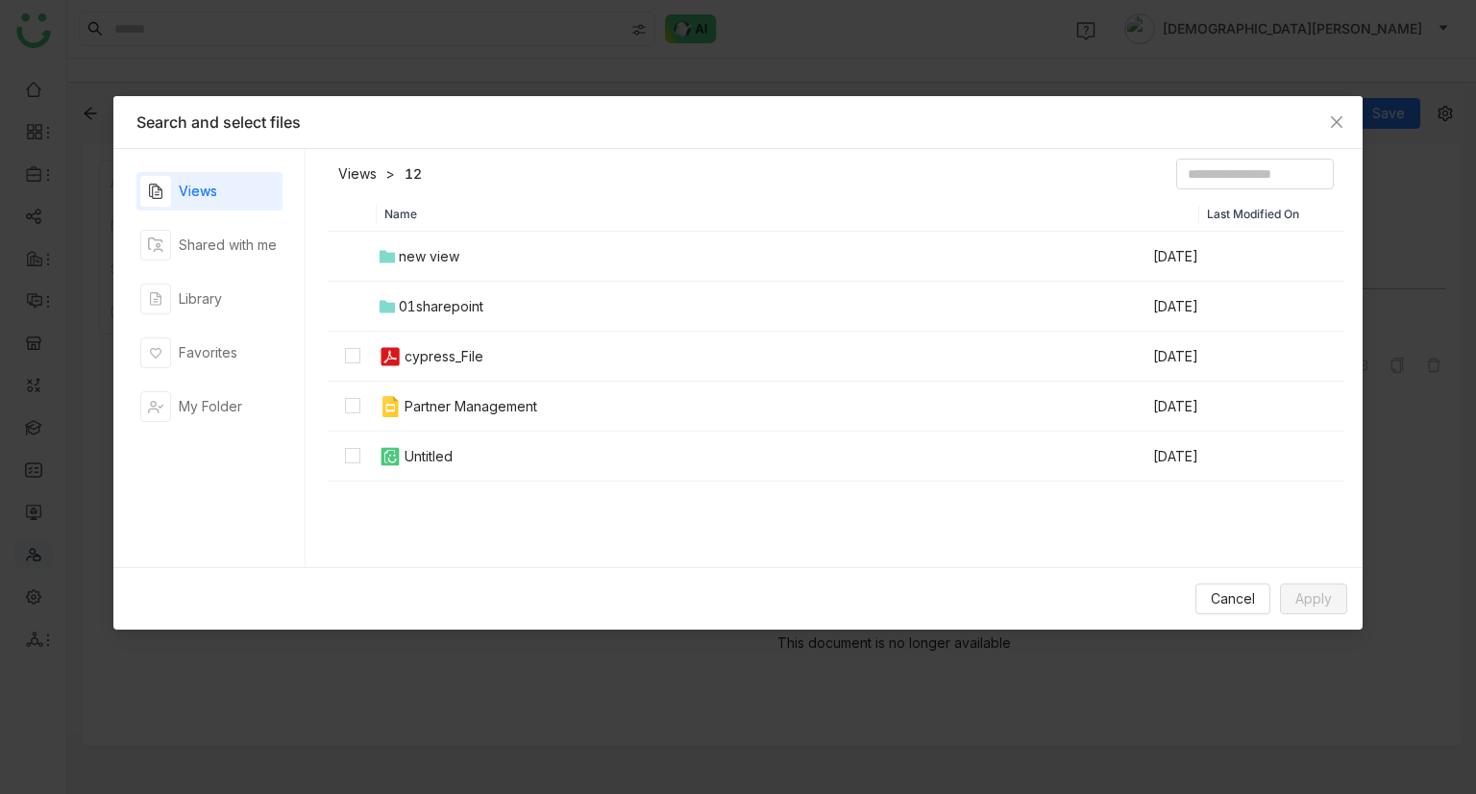
click at [407, 358] on div "cypress_File" at bounding box center [444, 356] width 79 height 21
click at [1298, 589] on span "Apply" at bounding box center [1313, 598] width 37 height 21
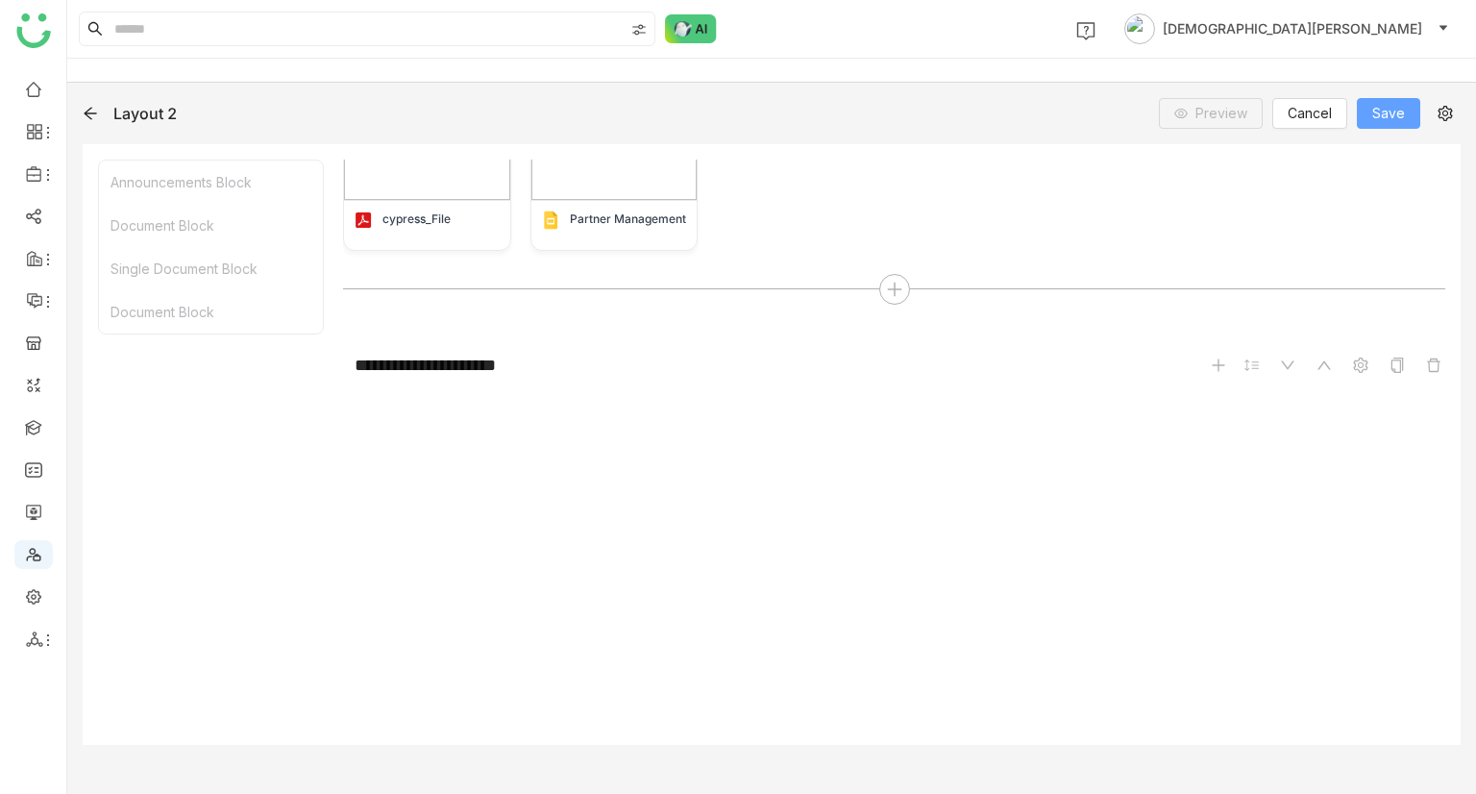
click at [1396, 120] on span "Save" at bounding box center [1388, 113] width 33 height 21
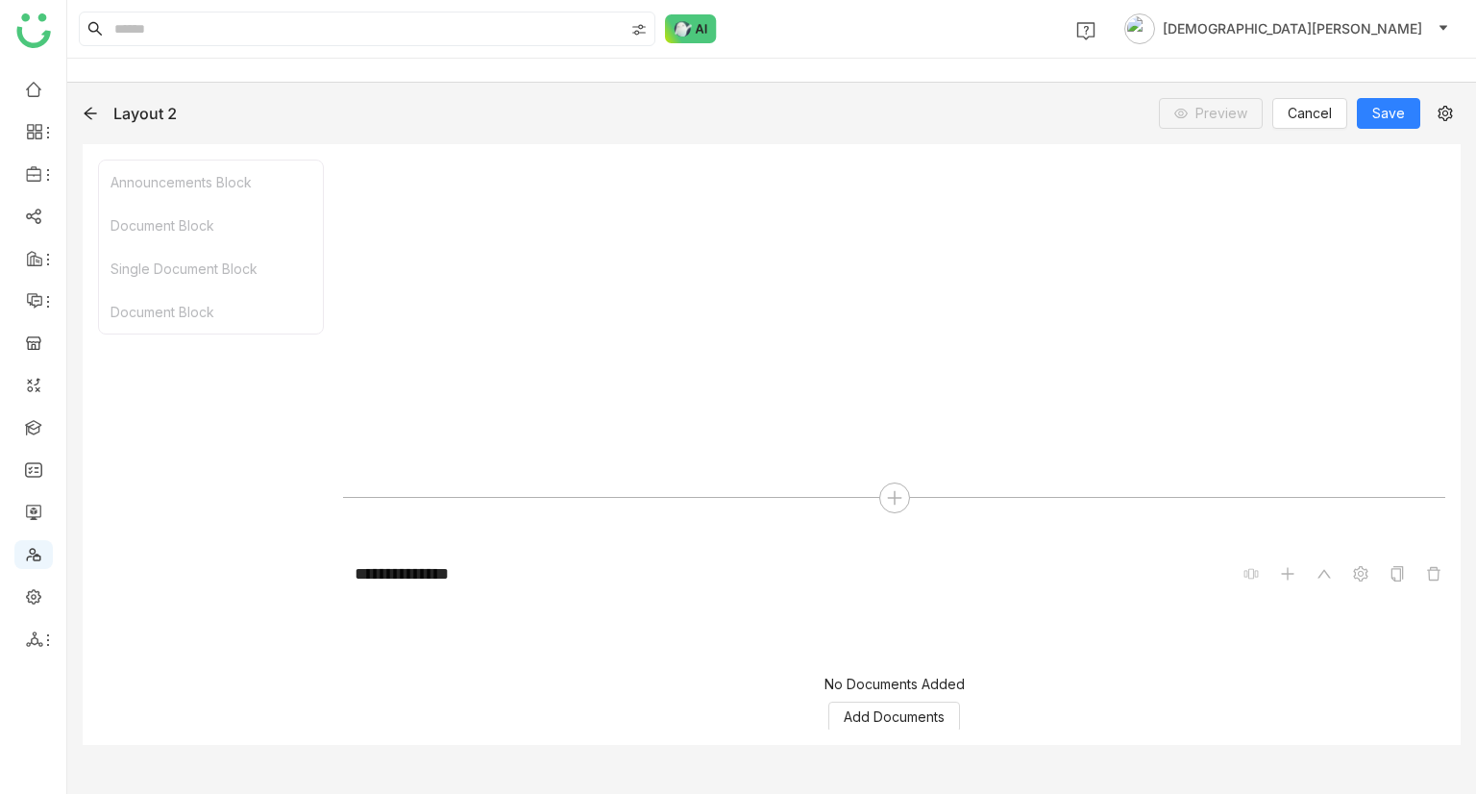
scroll to position [1092, 0]
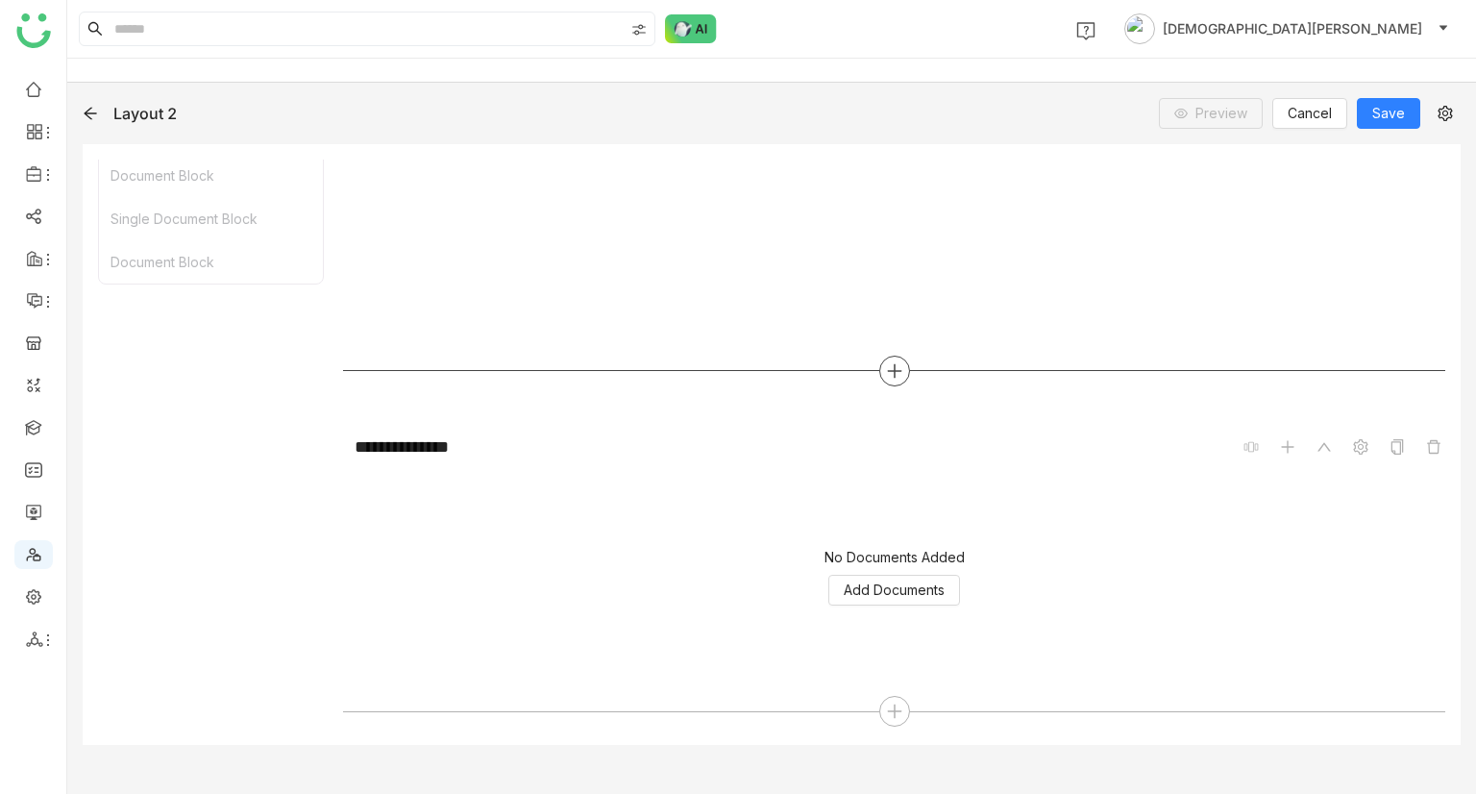
click at [886, 364] on icon at bounding box center [894, 370] width 17 height 17
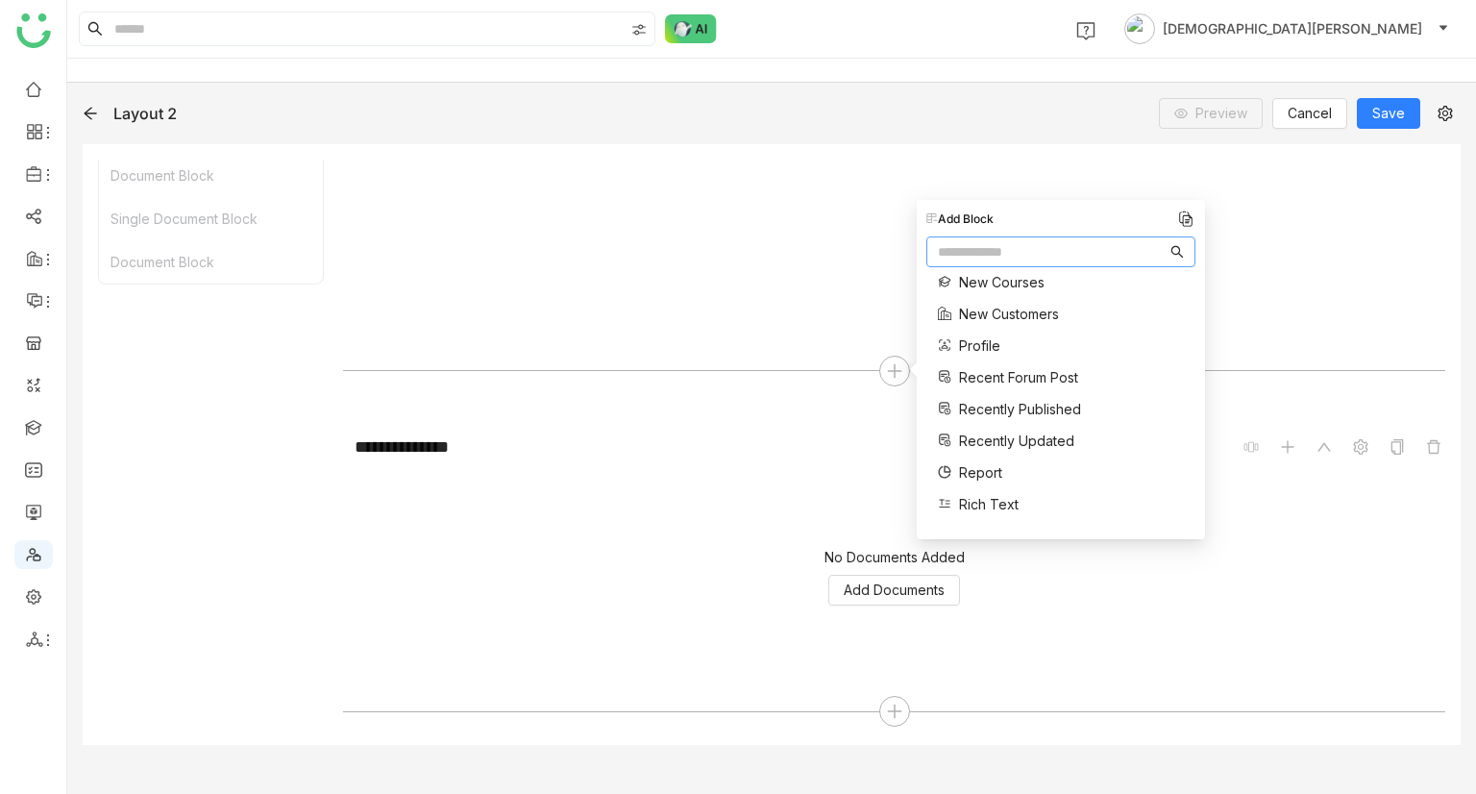
scroll to position [488, 0]
click at [969, 380] on span "Recent Forum Post" at bounding box center [1018, 377] width 119 height 20
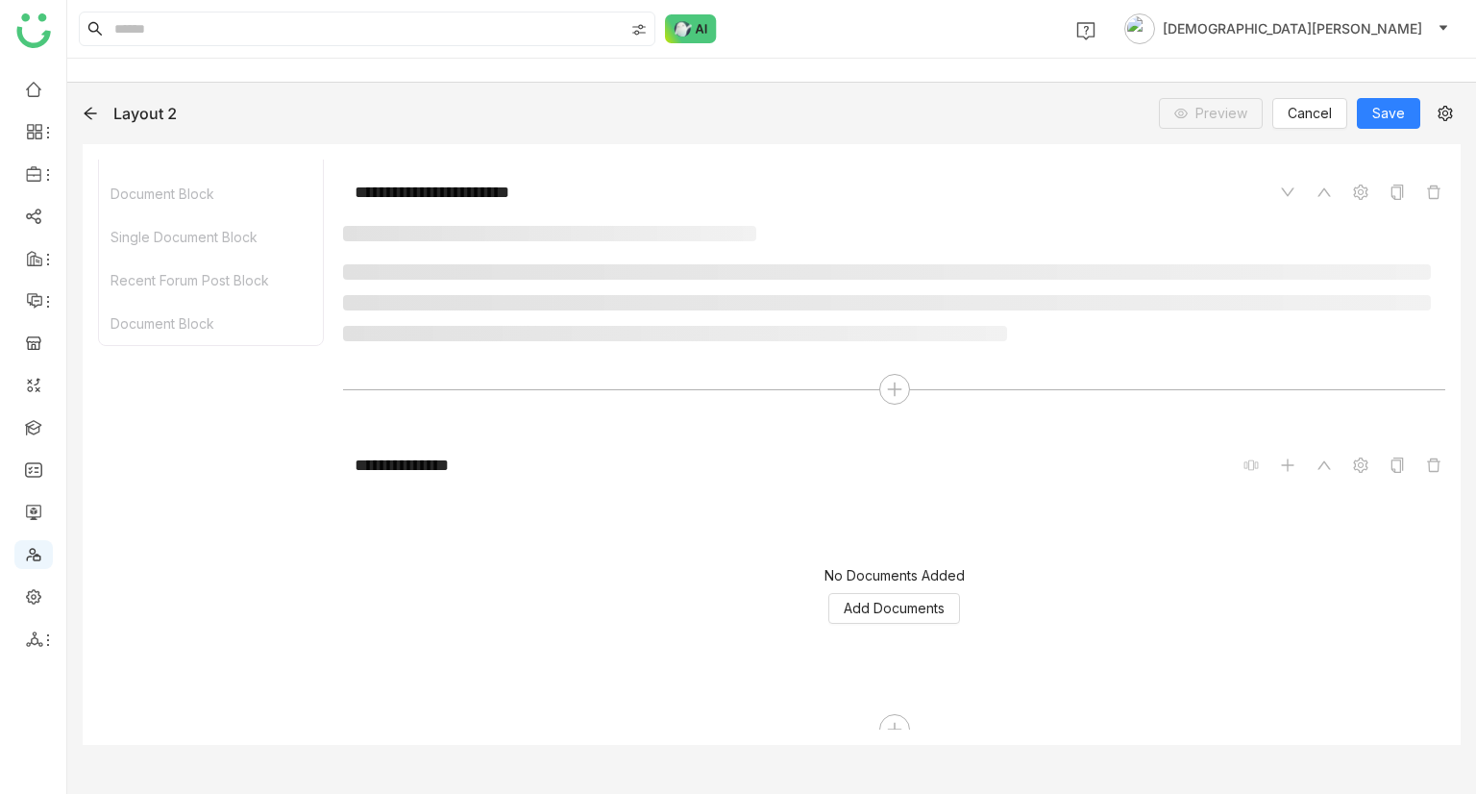
scroll to position [1363, 0]
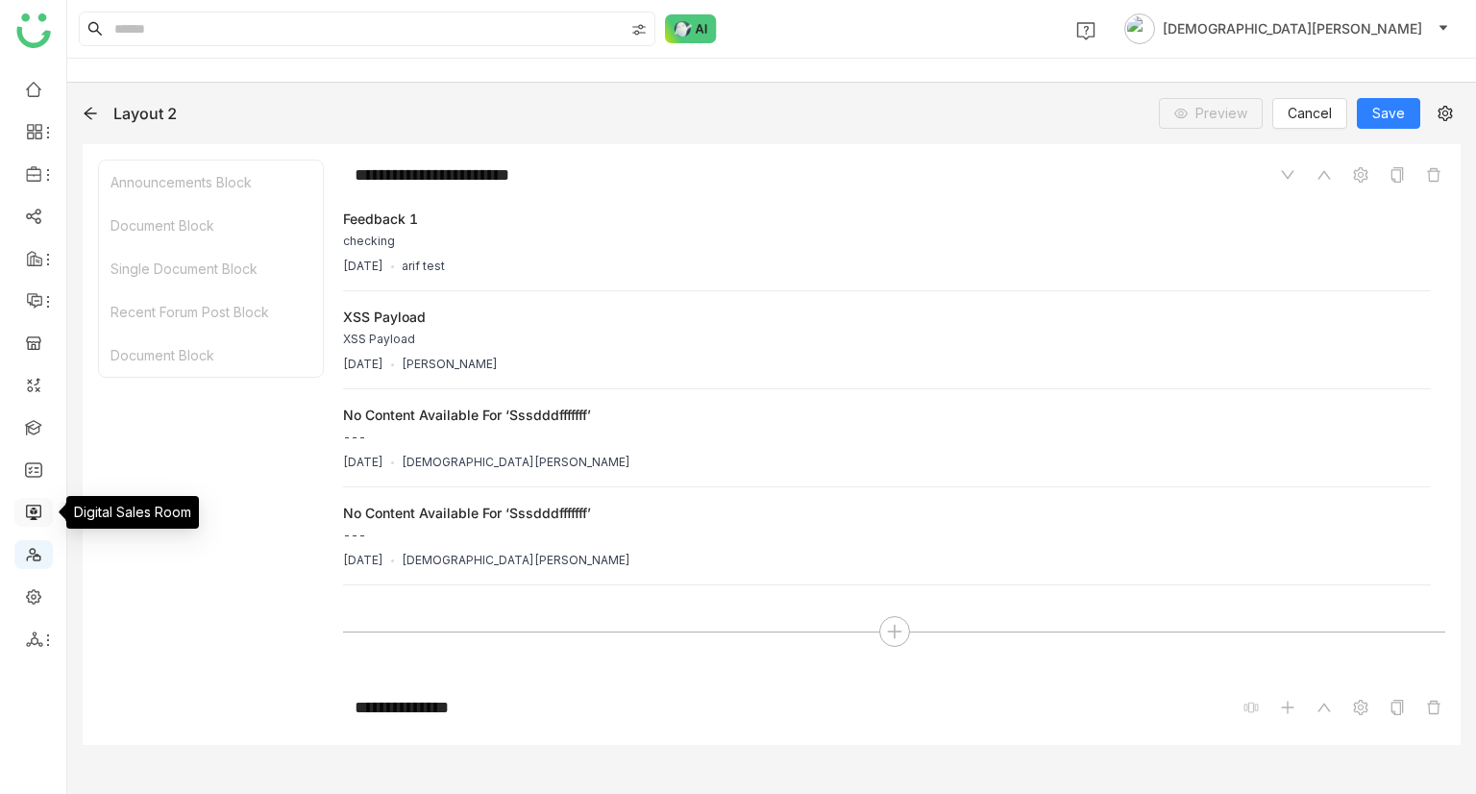
click at [25, 516] on link at bounding box center [33, 511] width 17 height 16
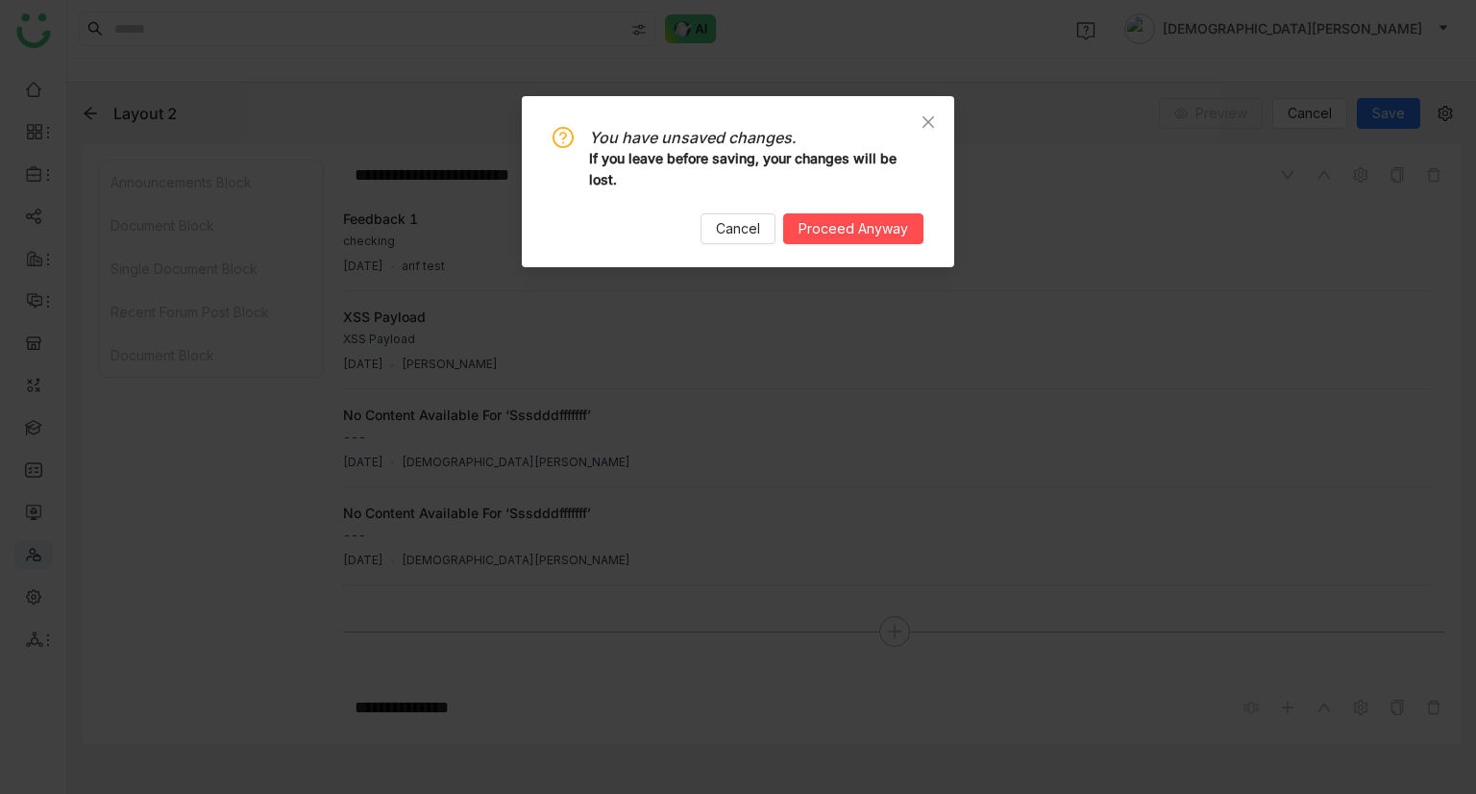
click at [799, 211] on div "You have unsaved changes. If you leave before saving, your changes will be lost…" at bounding box center [737, 185] width 371 height 117
click at [806, 224] on span "Proceed Anyway" at bounding box center [853, 228] width 110 height 21
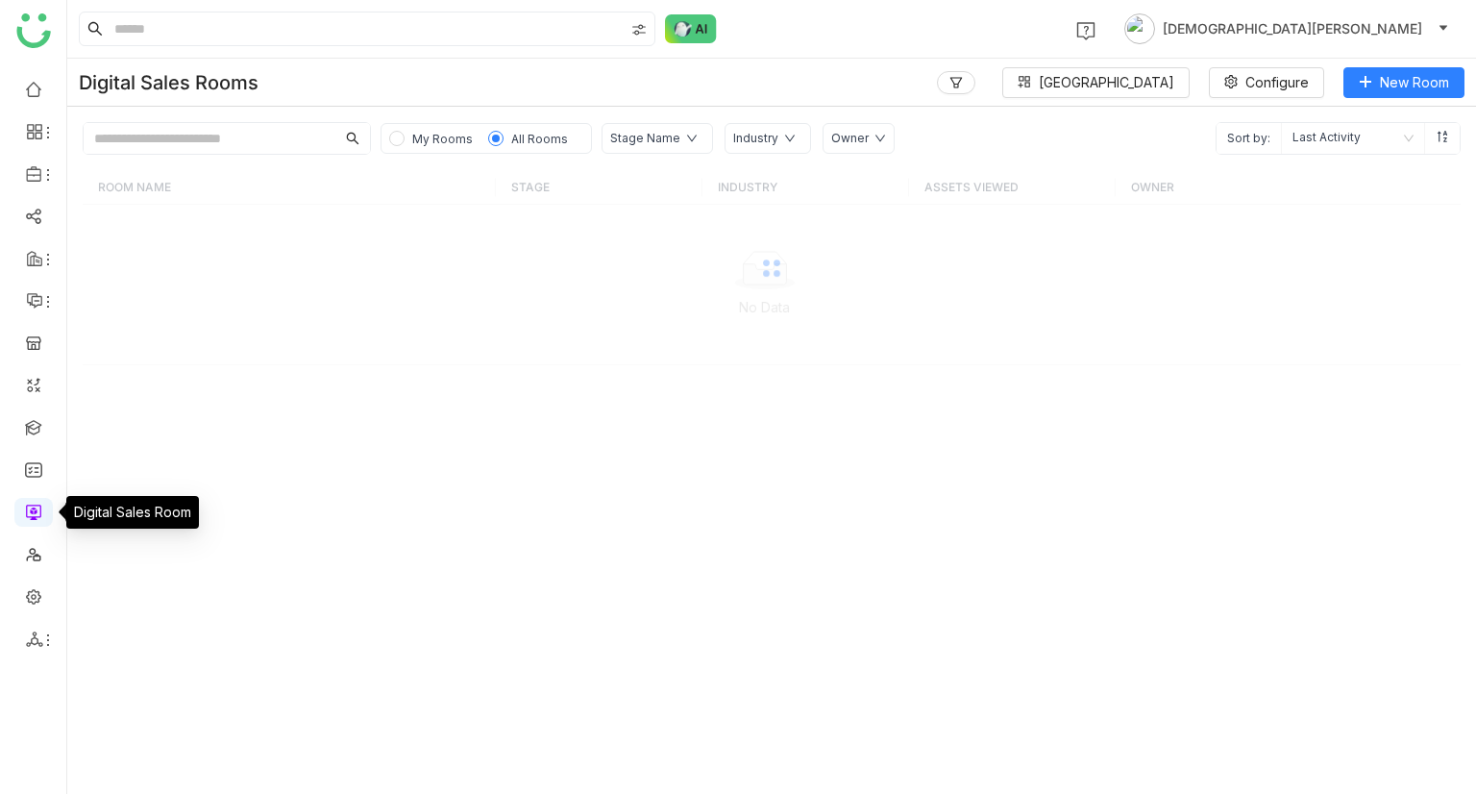
click at [26, 507] on link at bounding box center [33, 511] width 17 height 16
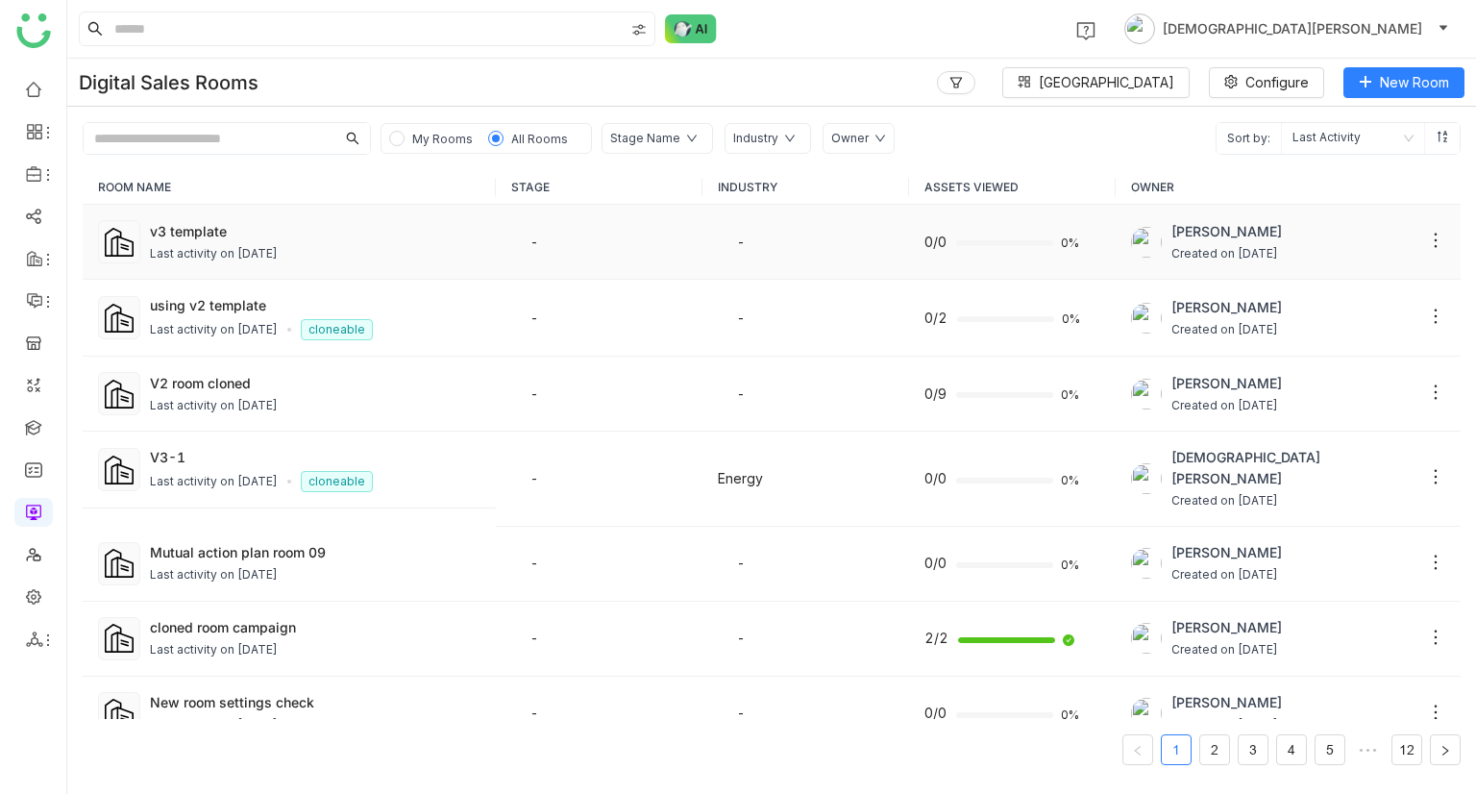
click at [304, 234] on div "v3 template" at bounding box center [315, 231] width 331 height 20
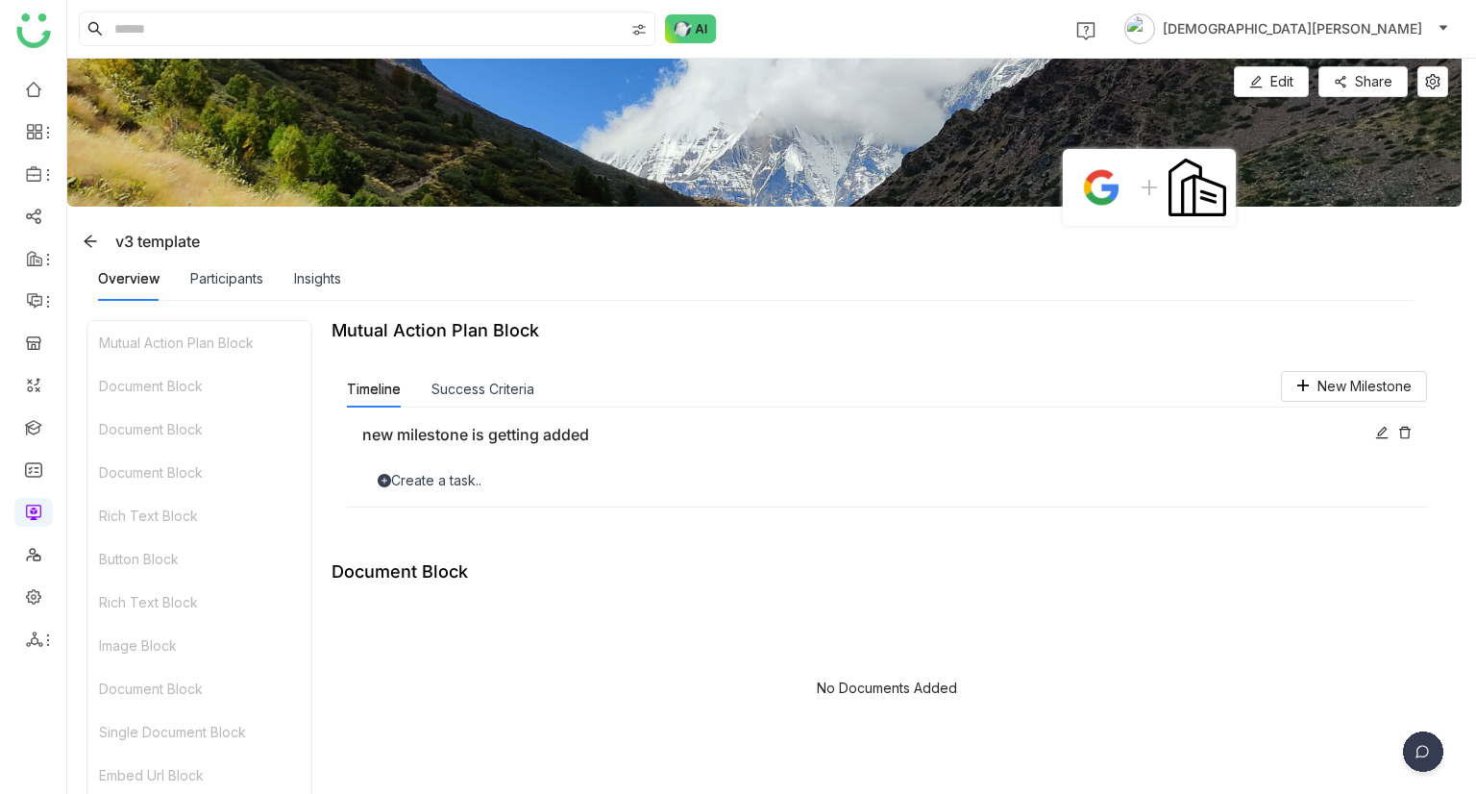
scroll to position [1057, 0]
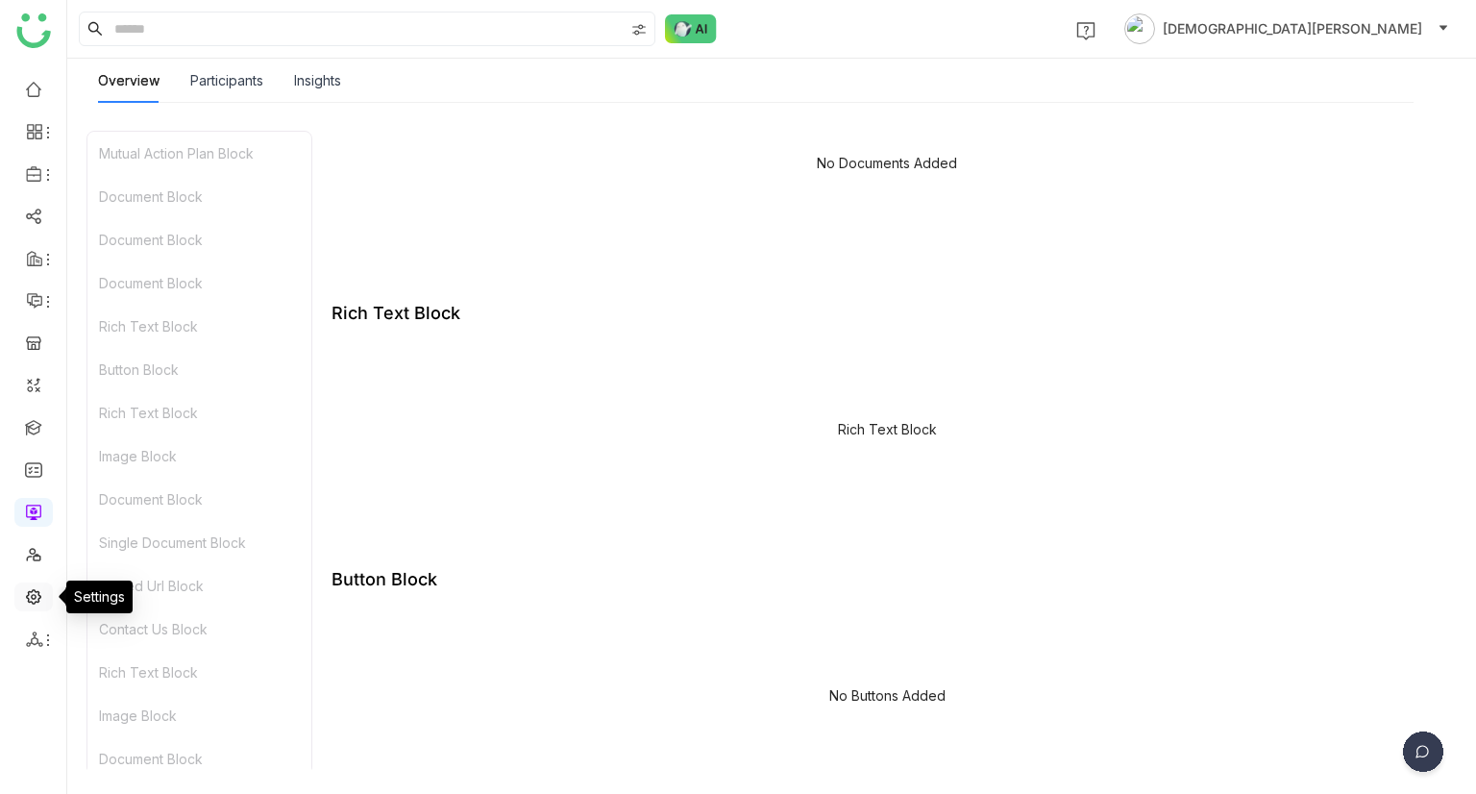
click at [37, 596] on link at bounding box center [33, 595] width 17 height 16
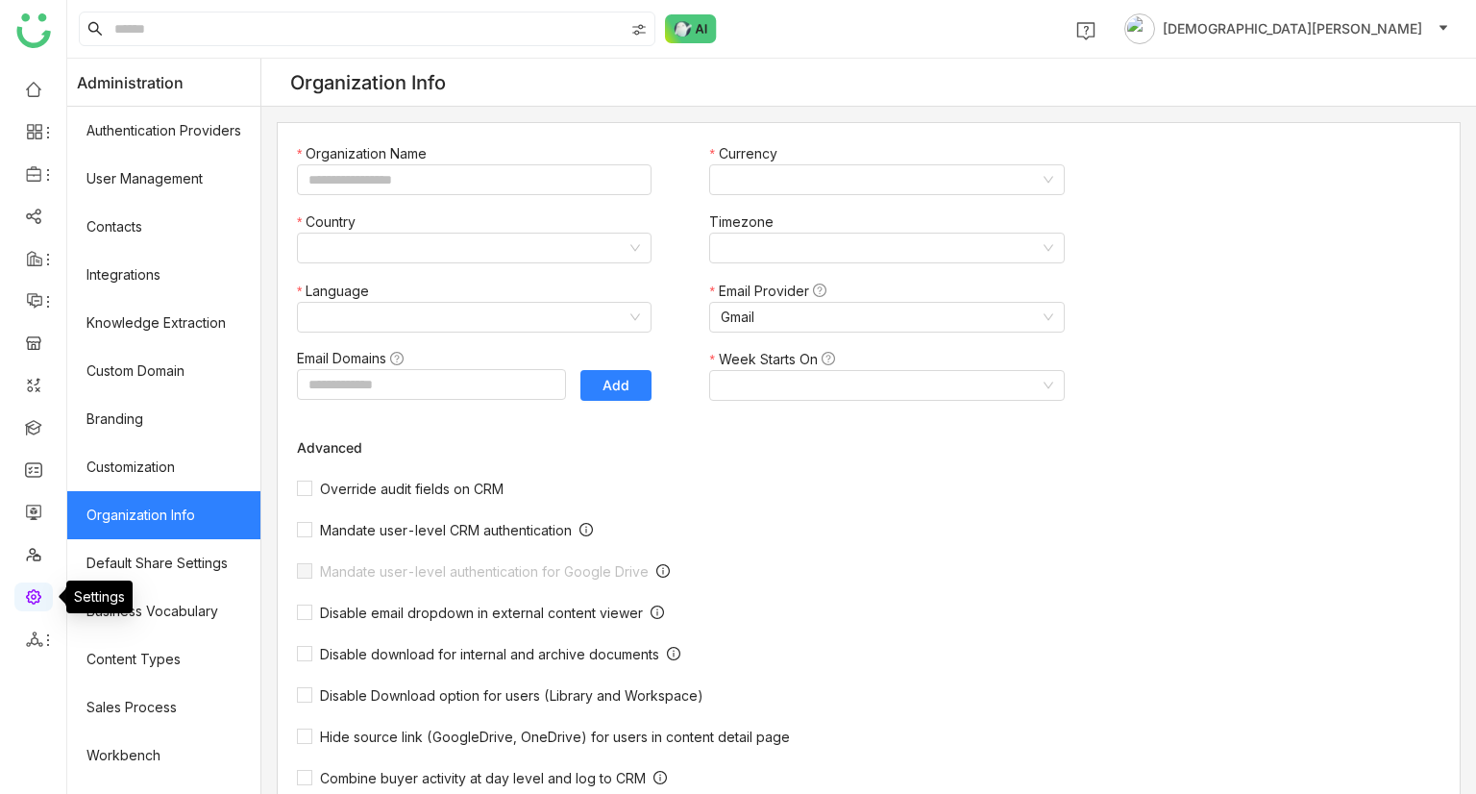
type input "*******"
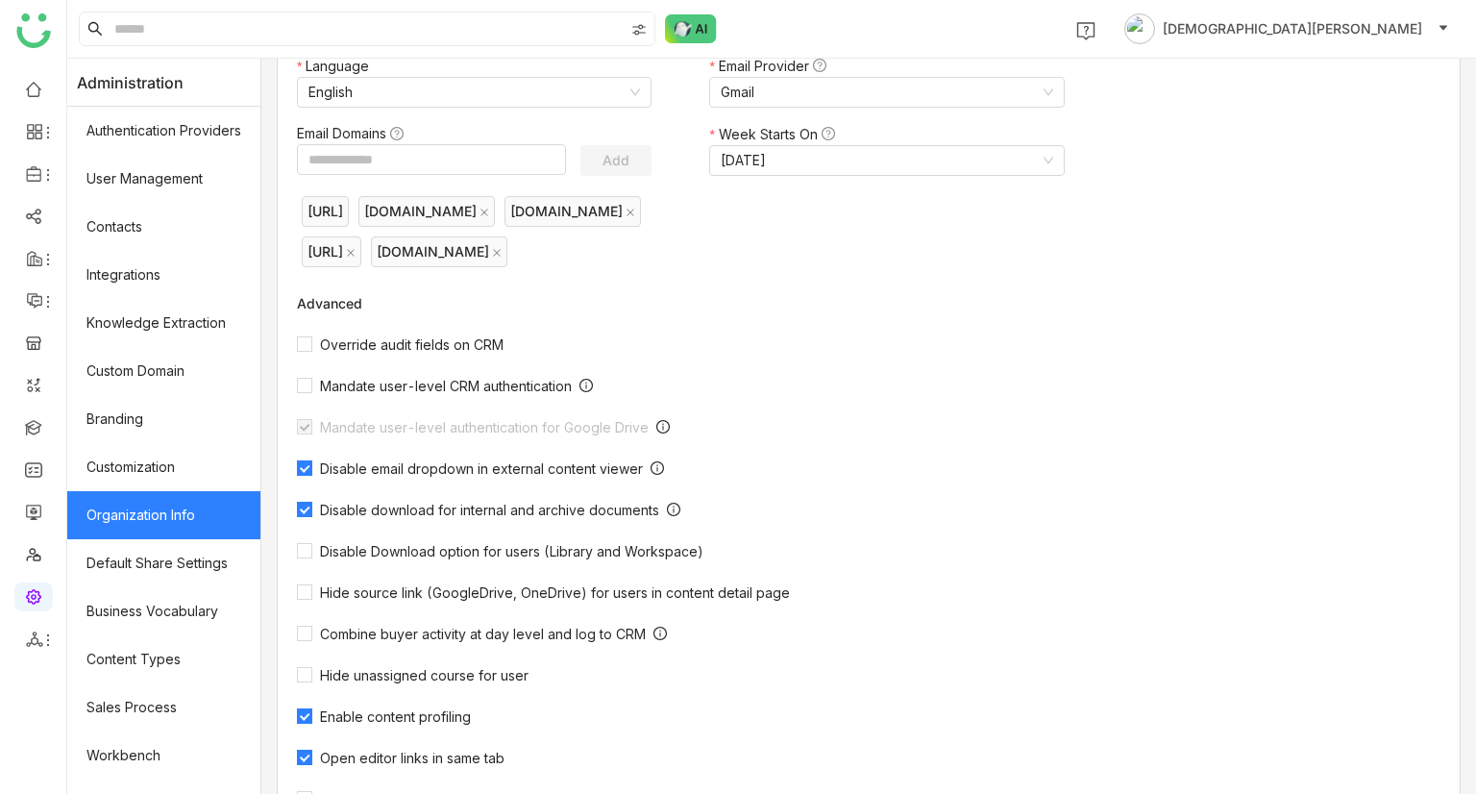
scroll to position [505, 0]
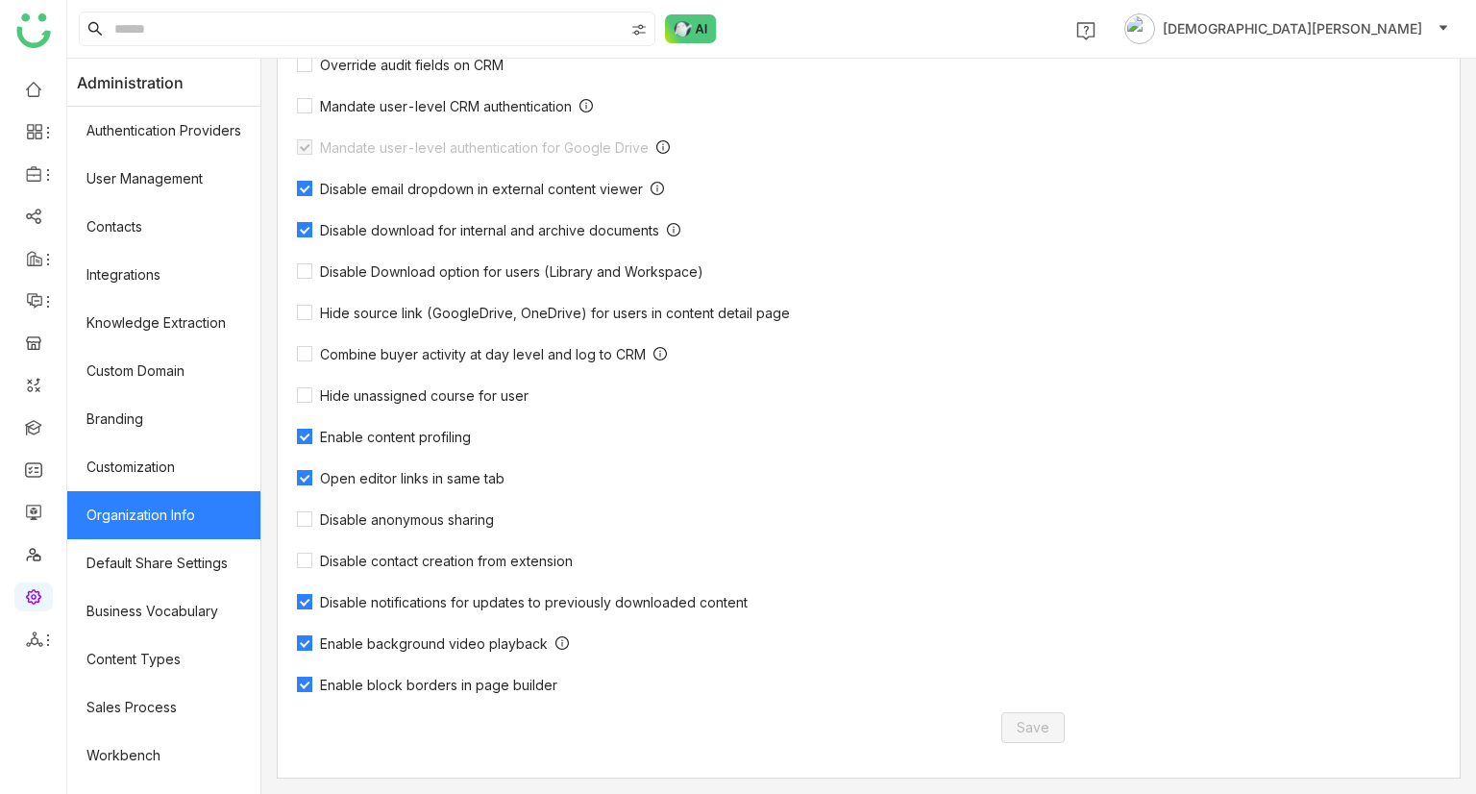
click at [498, 684] on span "Enable block borders in page builder" at bounding box center [438, 684] width 253 height 16
click at [1029, 722] on span "Save" at bounding box center [1033, 727] width 33 height 21
click at [37, 503] on link at bounding box center [33, 511] width 17 height 16
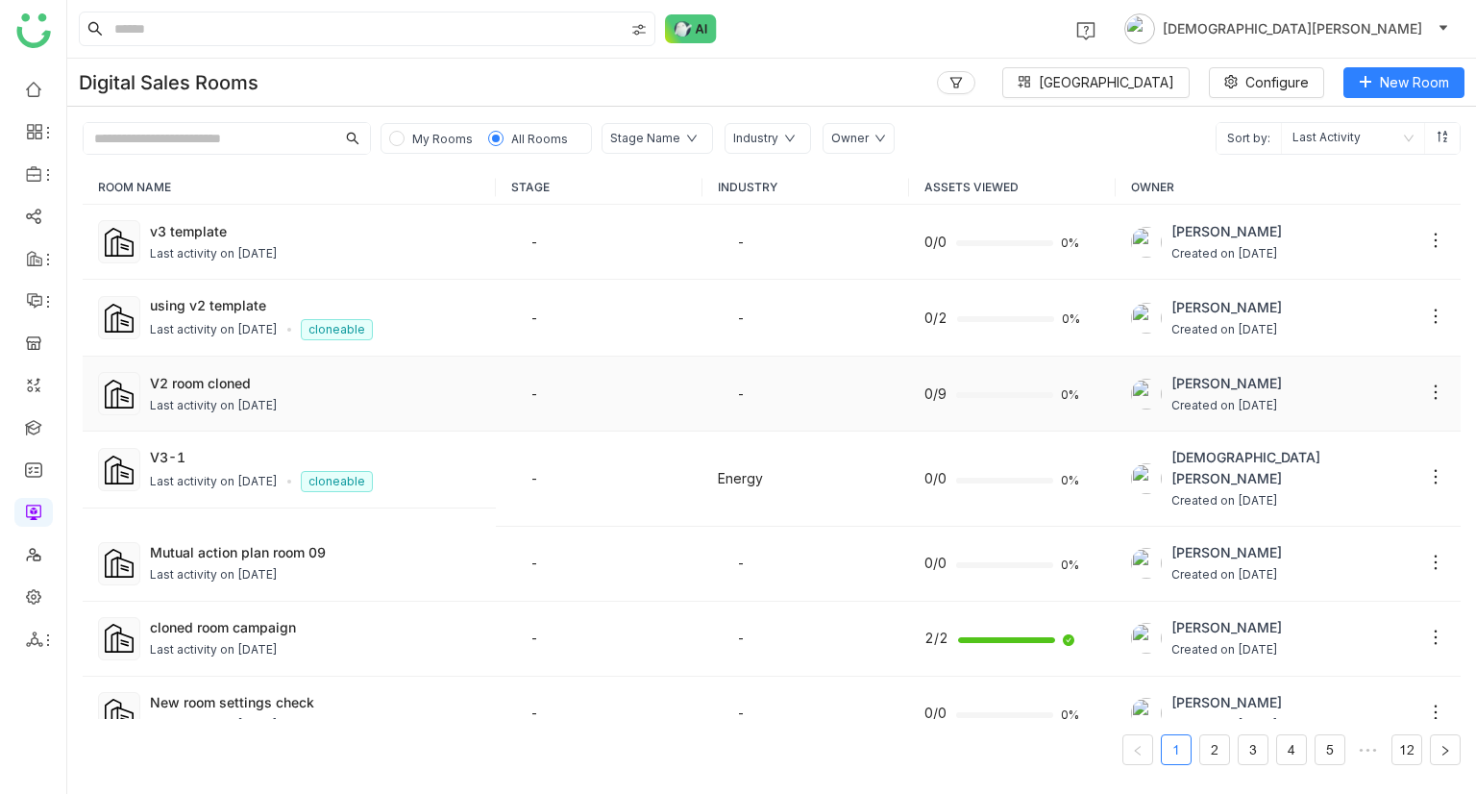
click at [205, 401] on div "Last activity on Sep 17, 2025" at bounding box center [214, 406] width 128 height 18
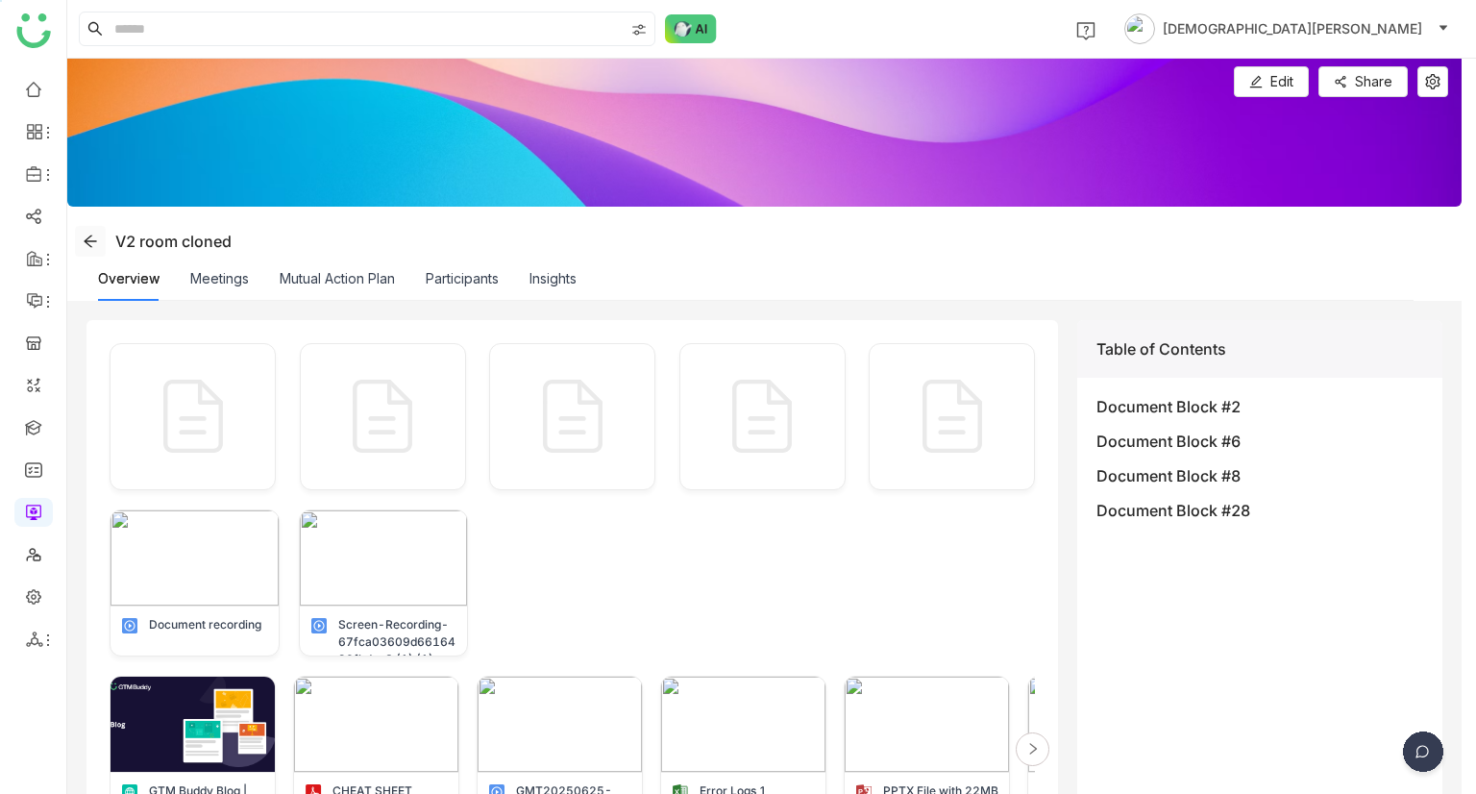
click at [93, 236] on icon at bounding box center [90, 240] width 15 height 15
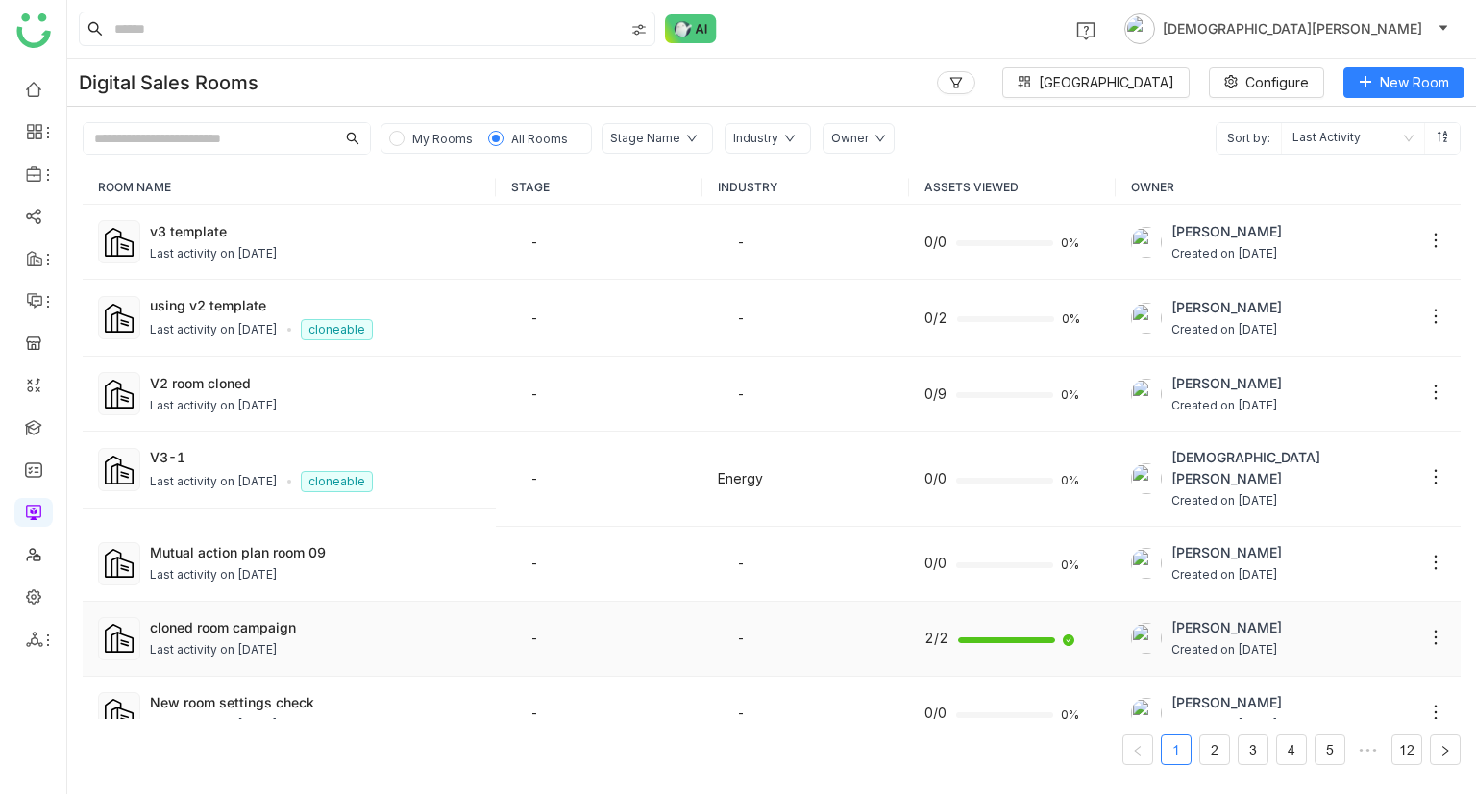
click at [277, 641] on div "Last activity on Sep 17, 2025" at bounding box center [214, 650] width 128 height 18
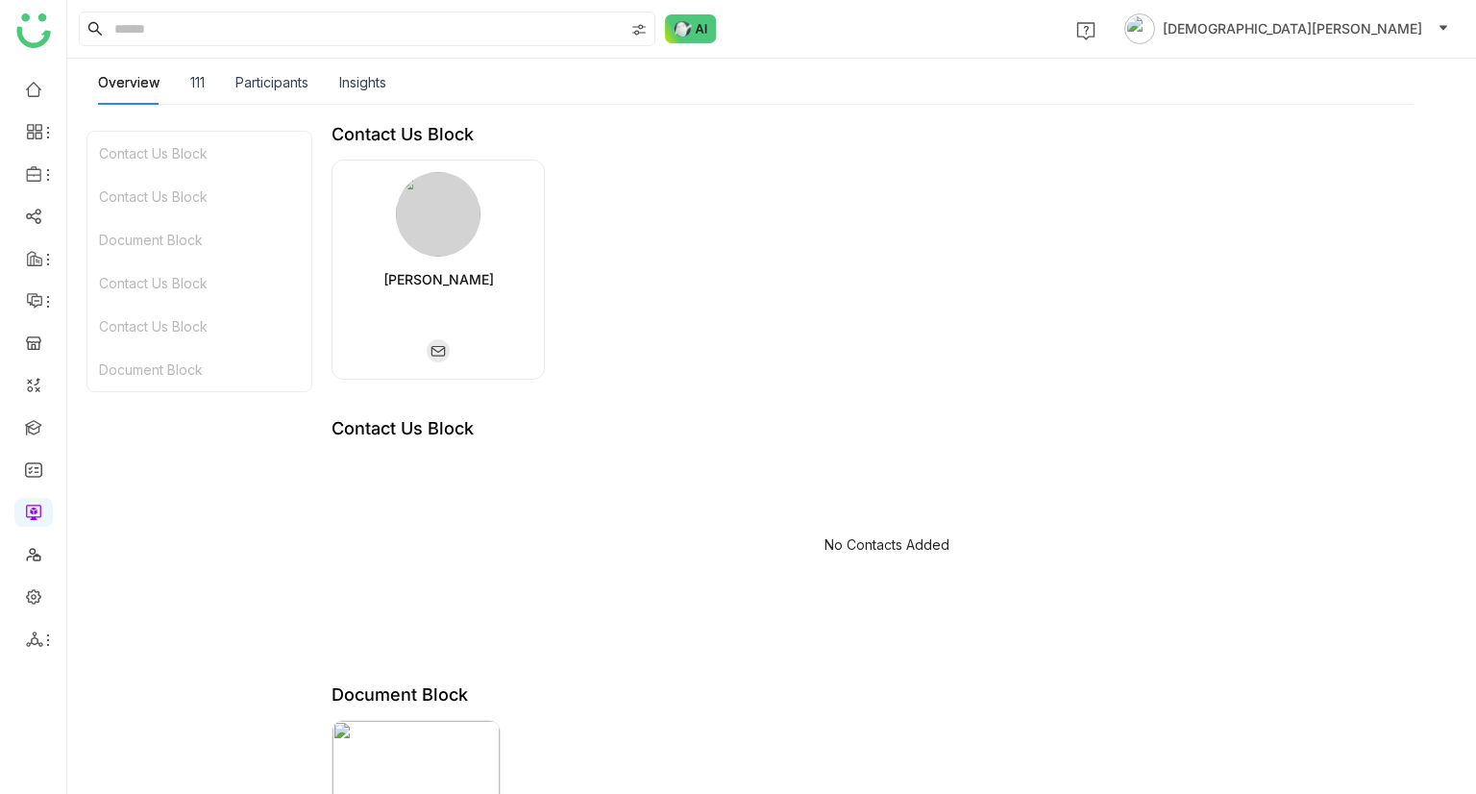
scroll to position [196, 0]
click at [25, 593] on link at bounding box center [33, 595] width 17 height 16
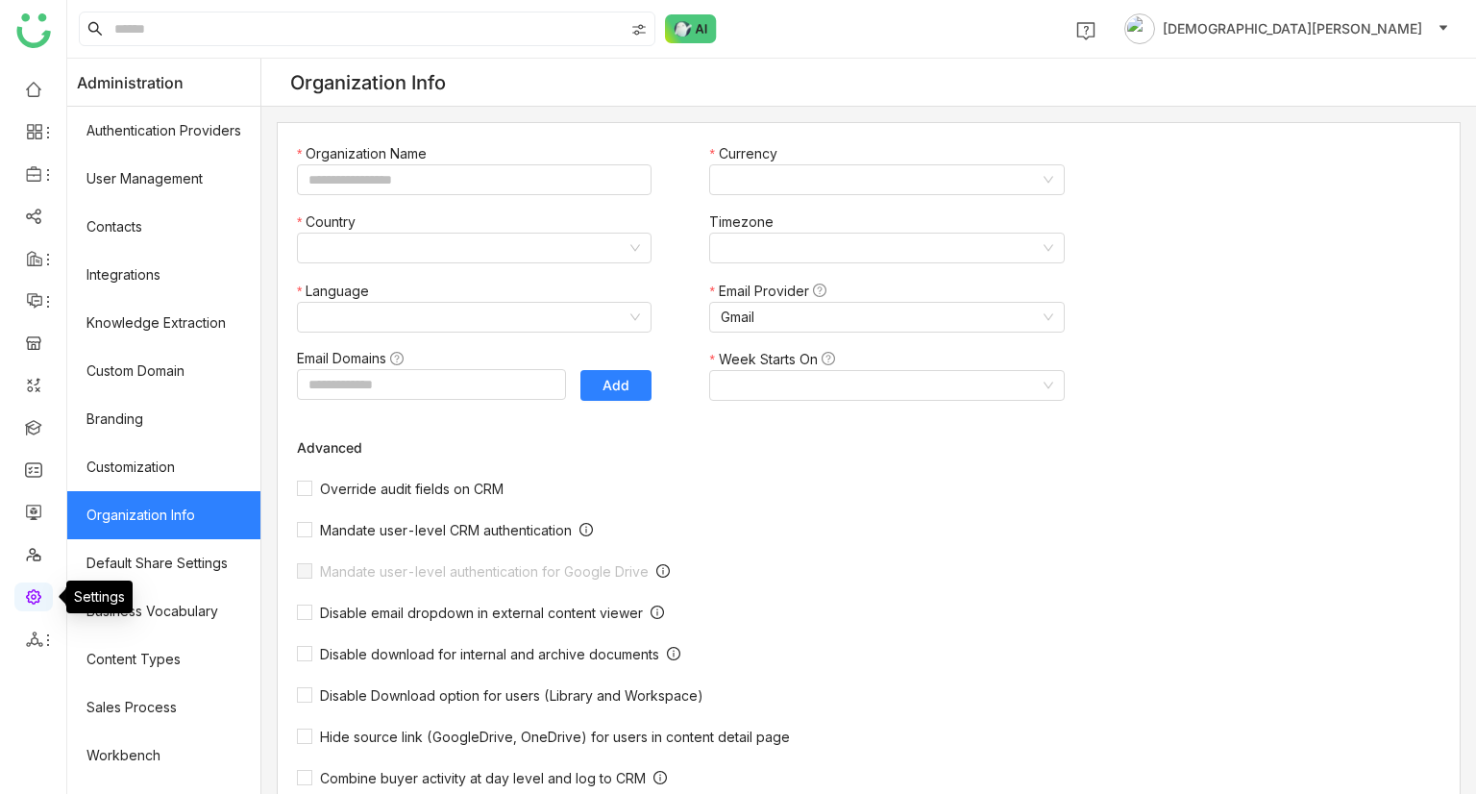
type input "*******"
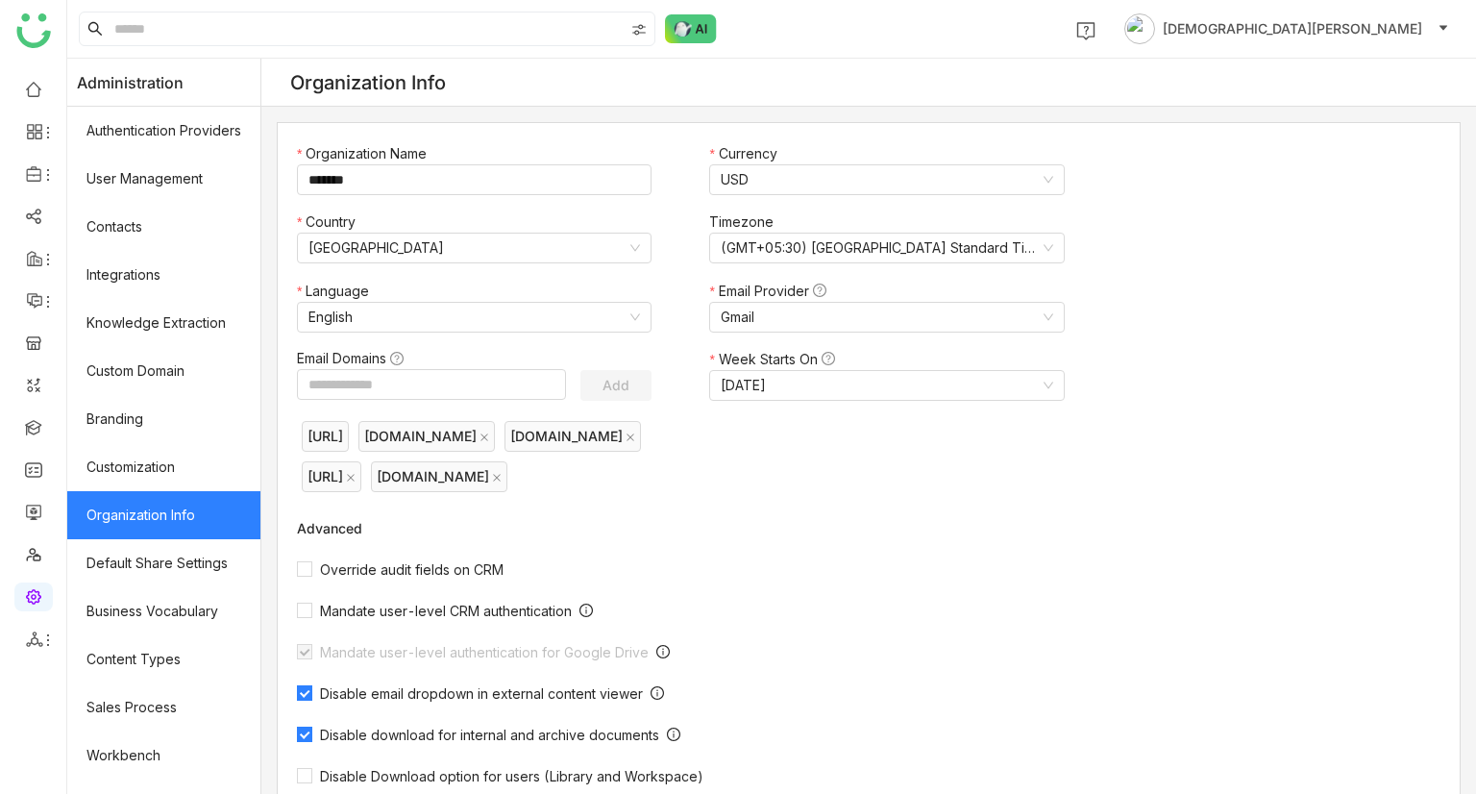
scroll to position [505, 0]
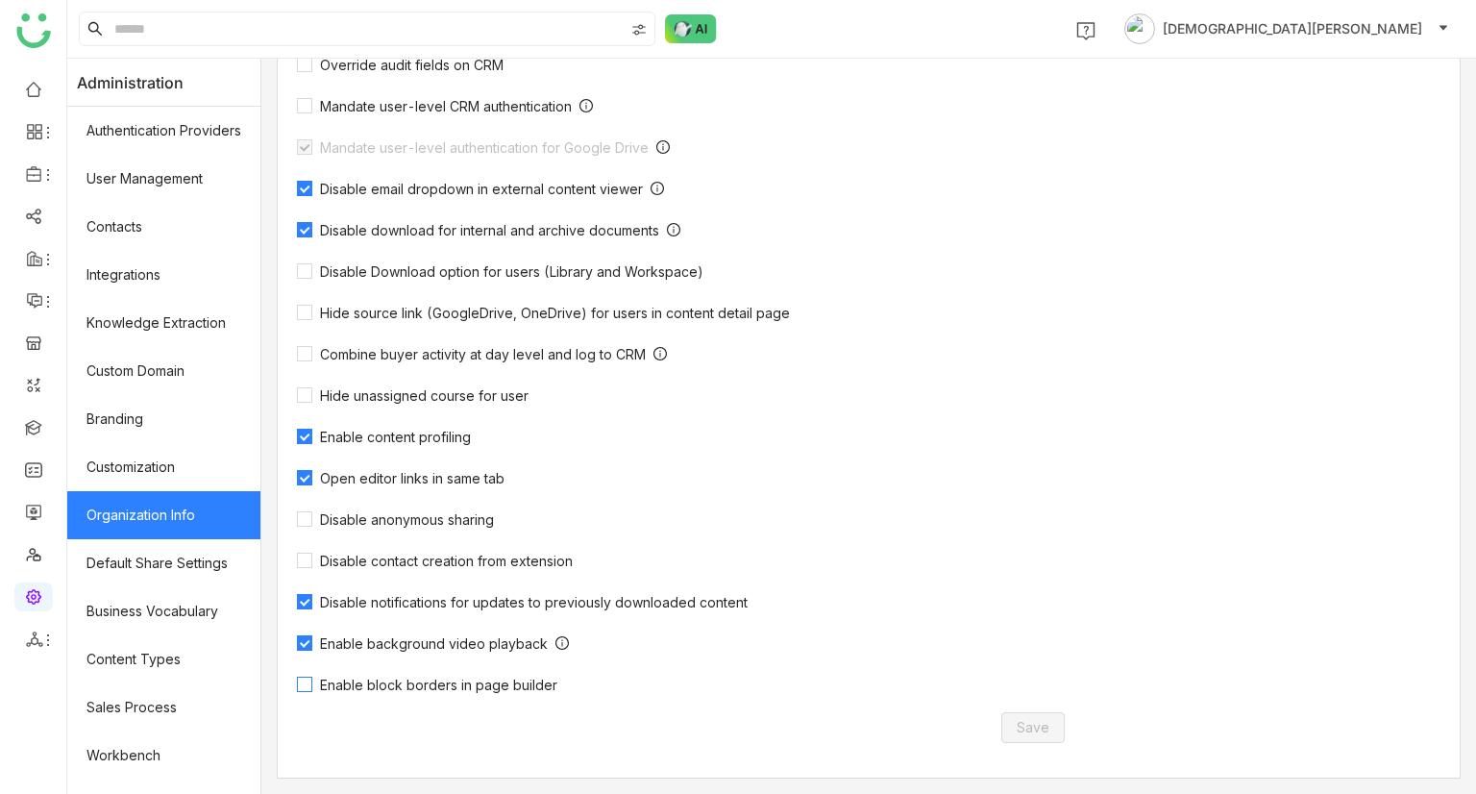
click at [380, 690] on span "Enable block borders in page builder" at bounding box center [438, 684] width 253 height 16
click at [1040, 729] on span "Save" at bounding box center [1033, 727] width 33 height 21
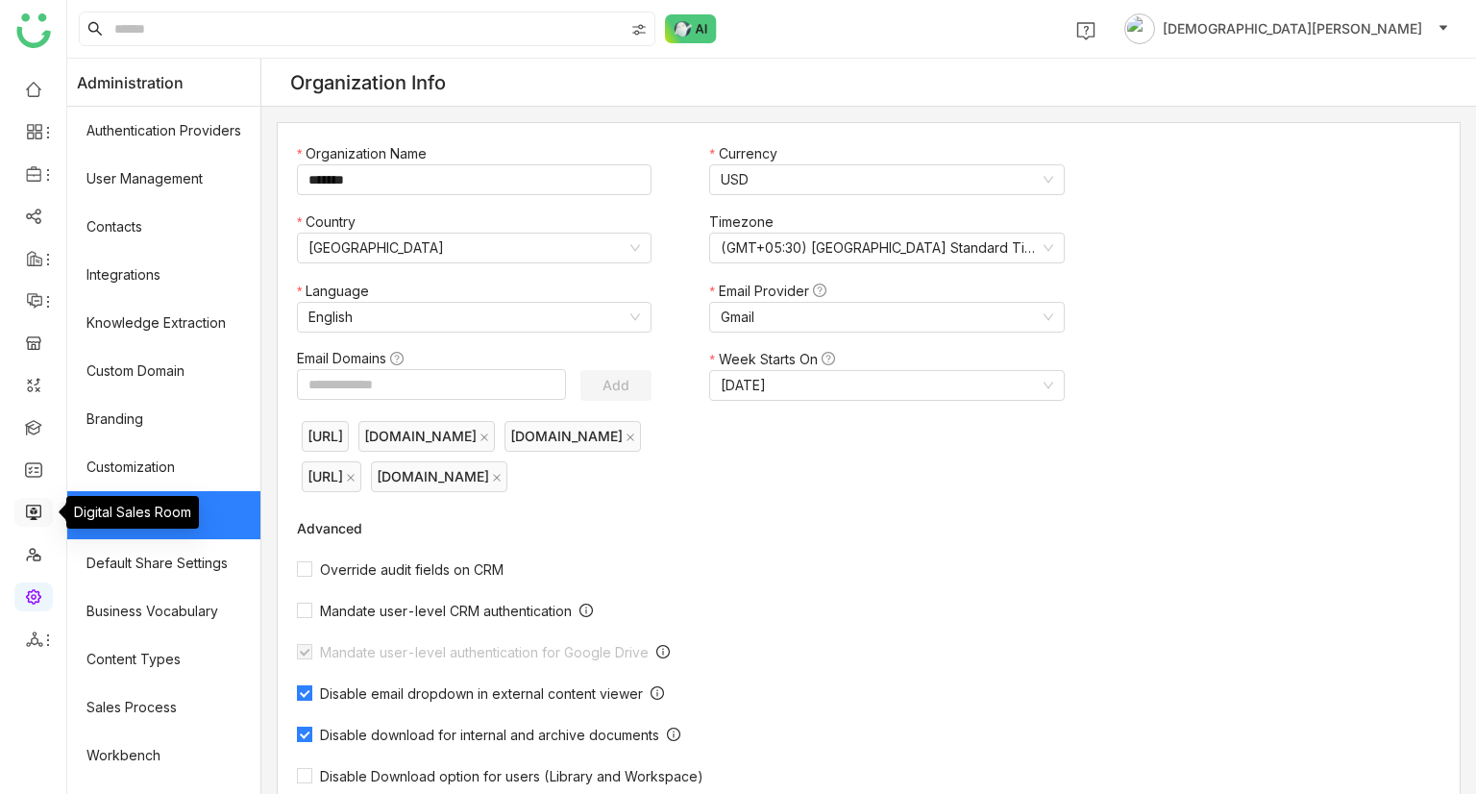
click at [34, 515] on link at bounding box center [33, 511] width 17 height 16
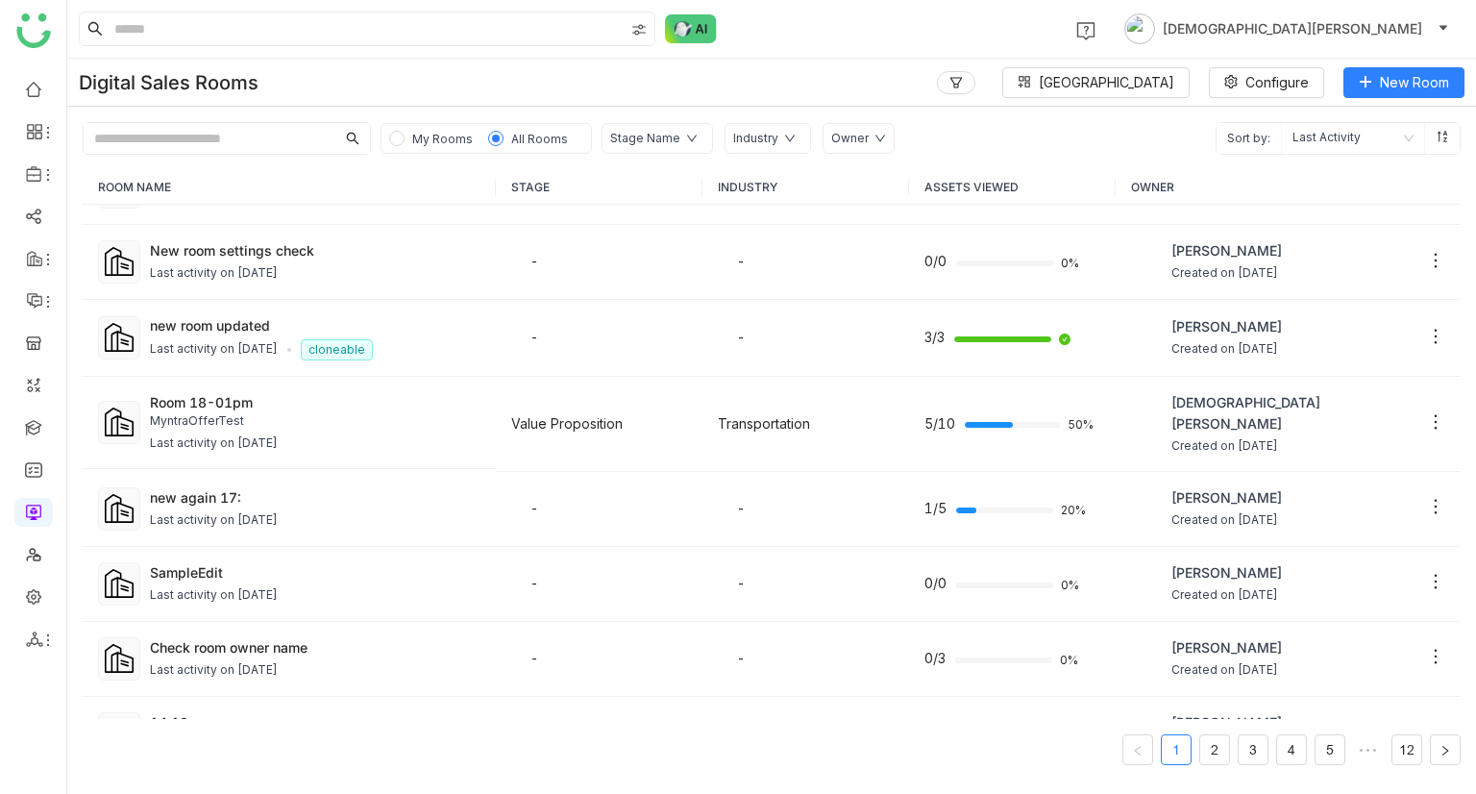
scroll to position [454, 0]
click at [257, 432] on div "Last activity on [DATE]" at bounding box center [214, 441] width 128 height 18
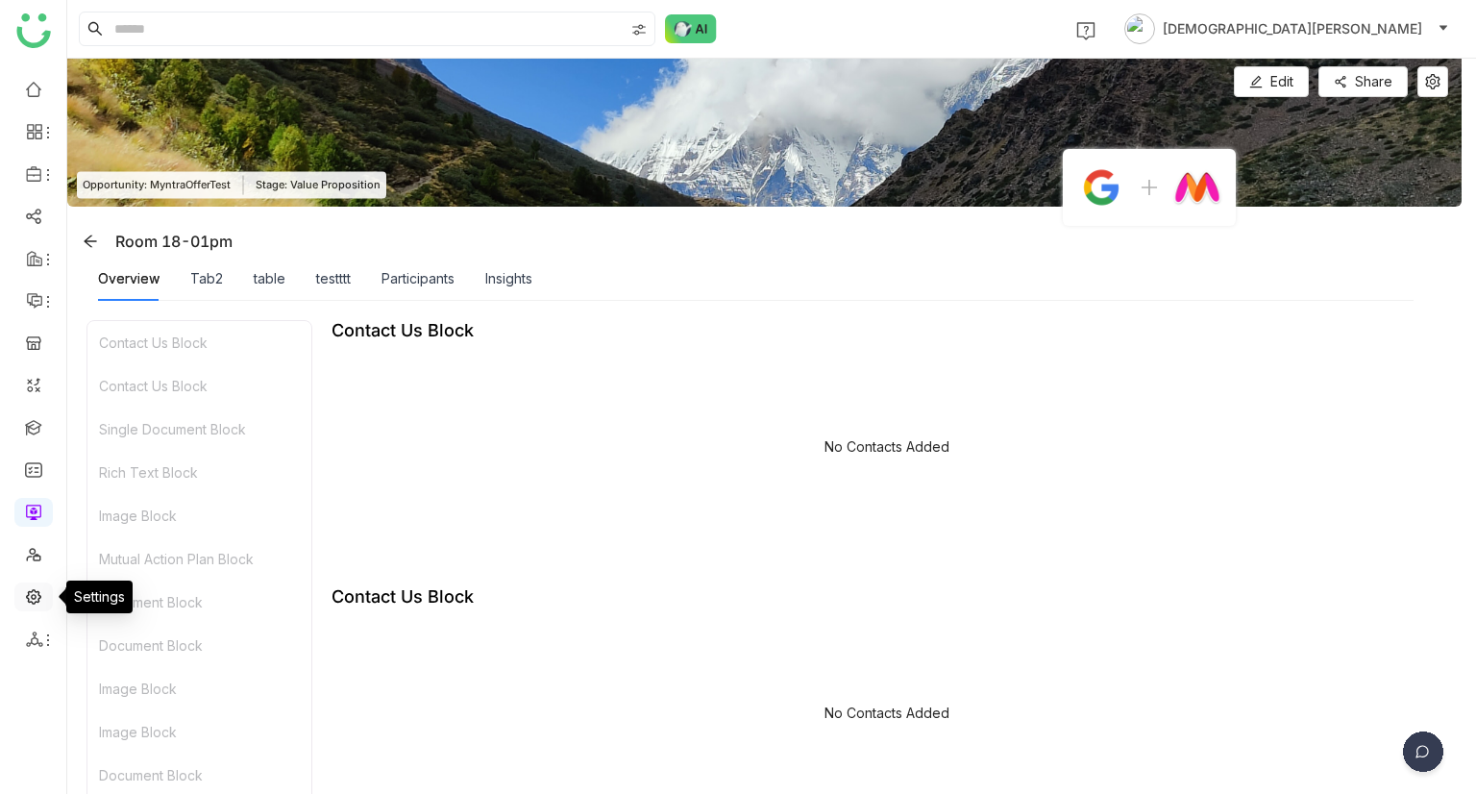
click at [29, 594] on link at bounding box center [33, 595] width 17 height 16
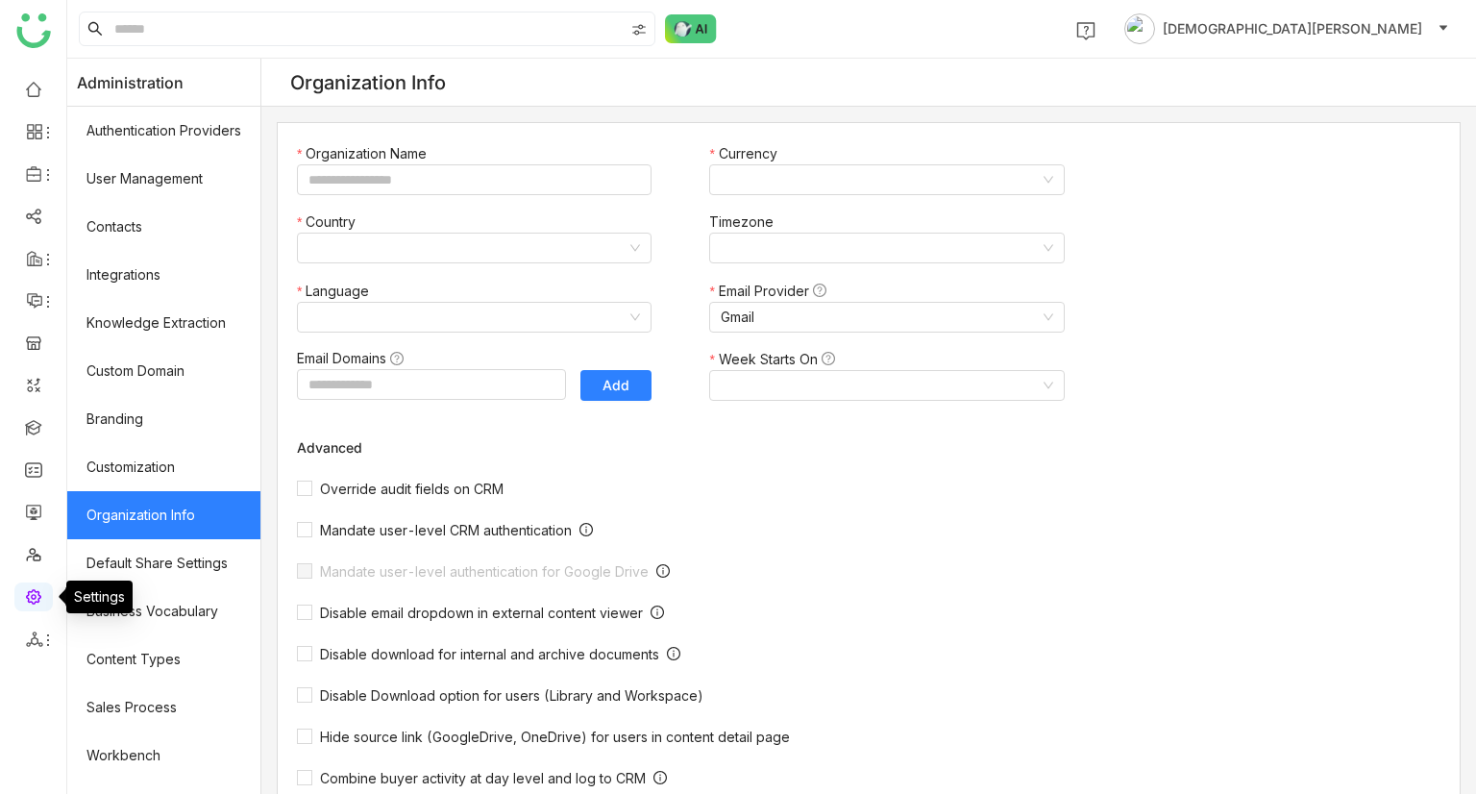
type input "*******"
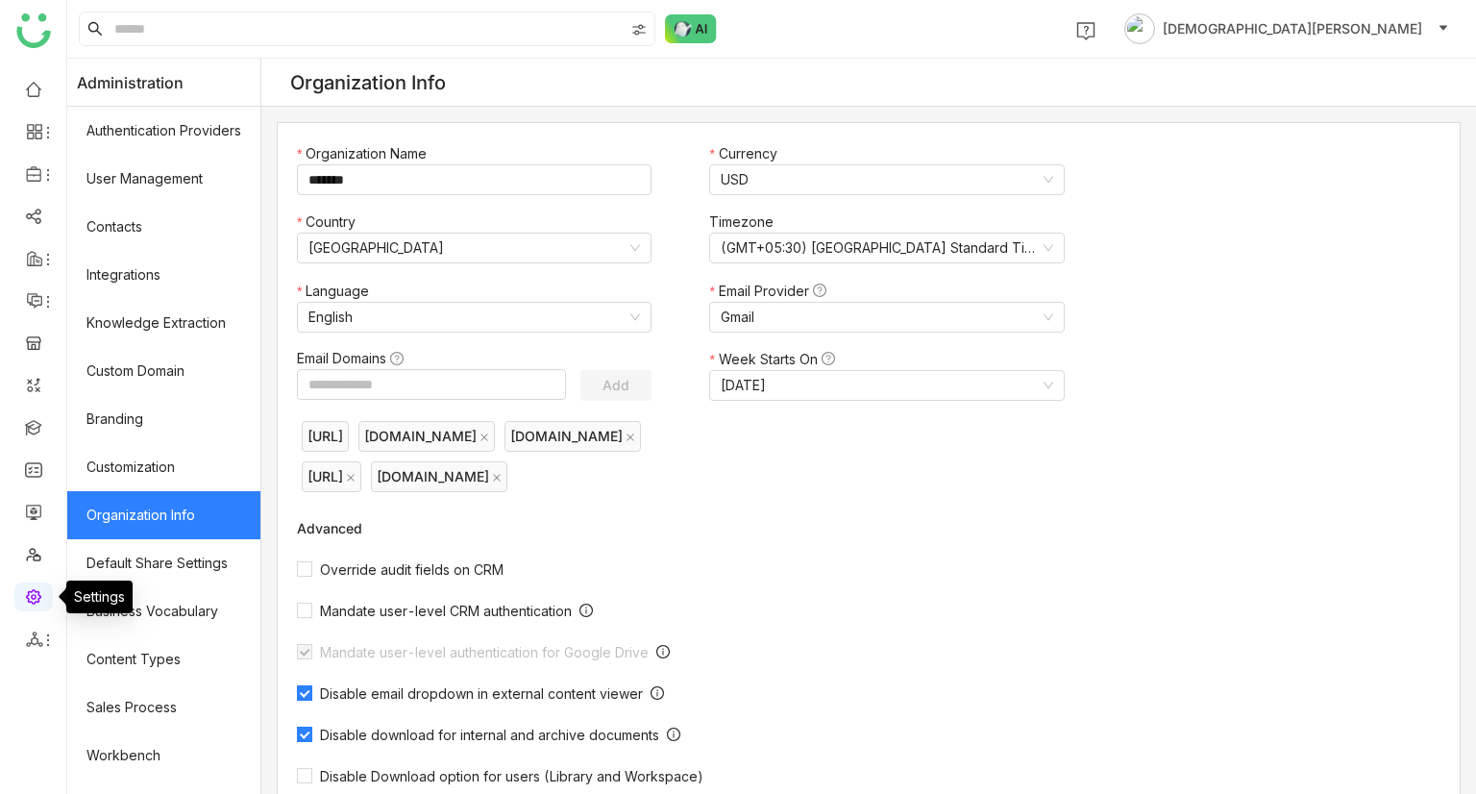
scroll to position [505, 0]
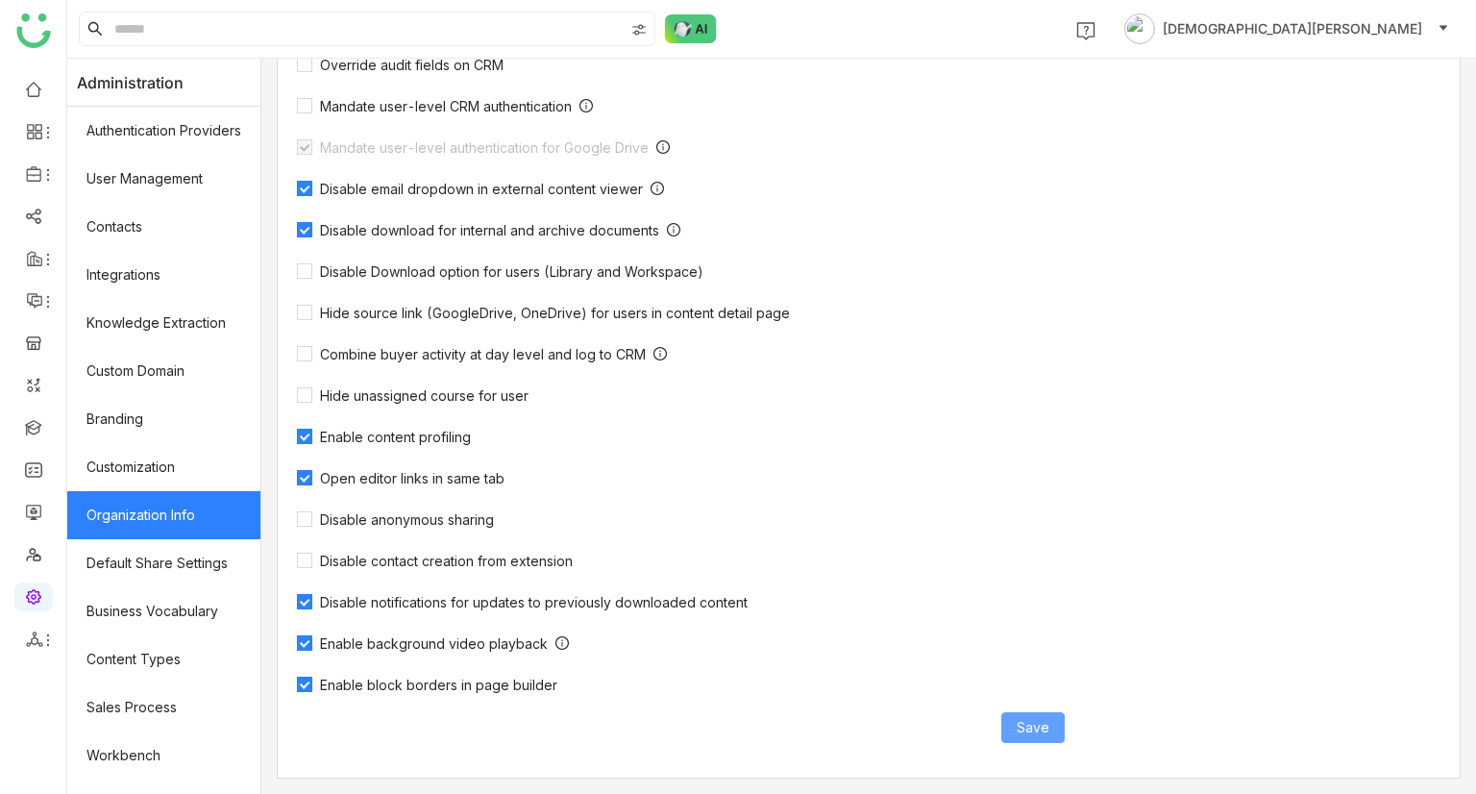
click at [1044, 735] on span "Save" at bounding box center [1033, 727] width 33 height 21
